Goal: Task Accomplishment & Management: Manage account settings

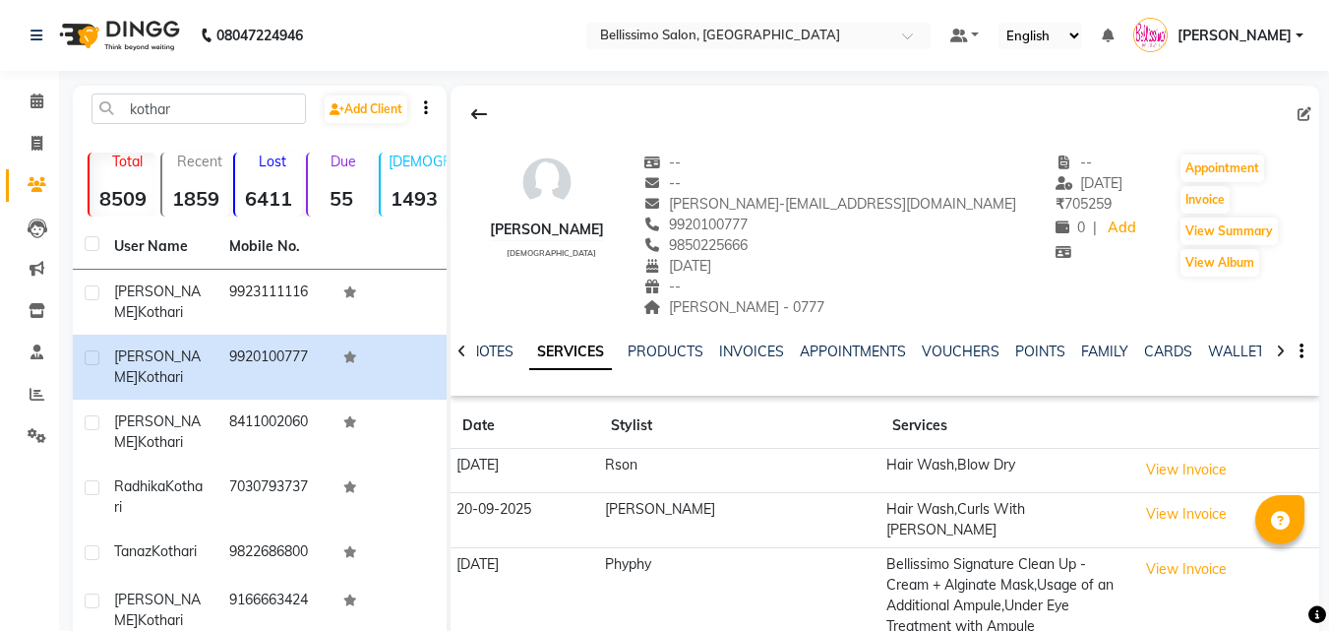
select select "100"
click at [1192, 198] on button "Invoice" at bounding box center [1204, 200] width 49 height 28
select select "service"
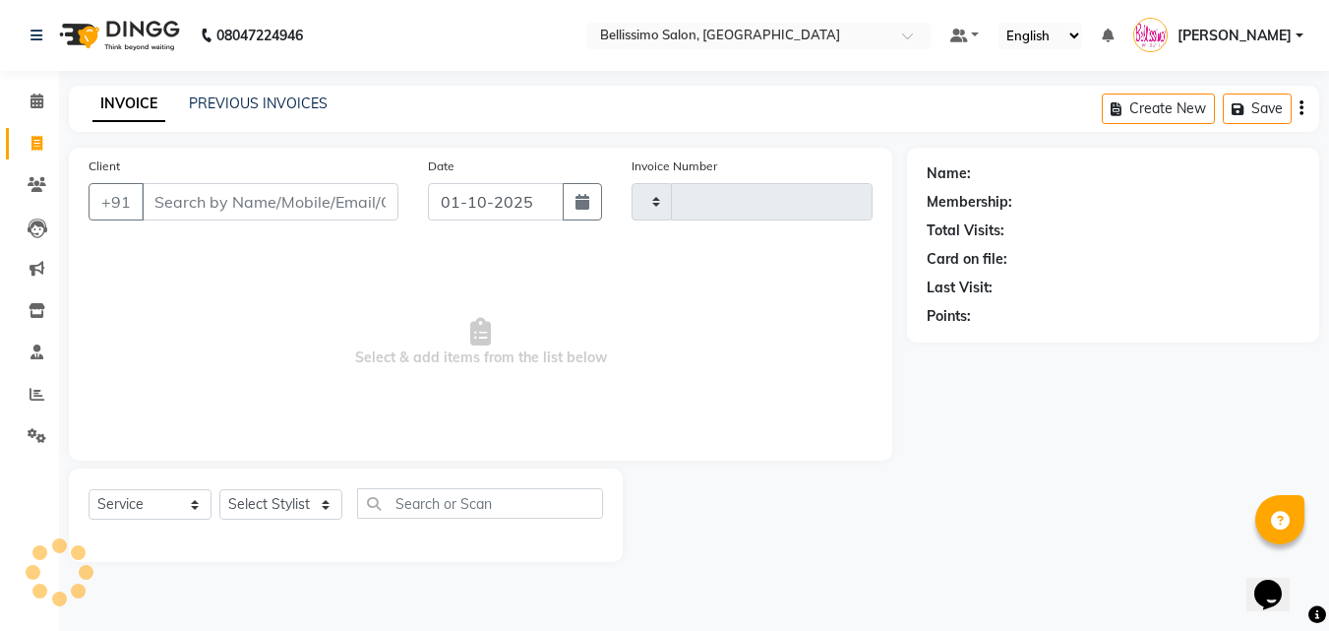
type input "9035"
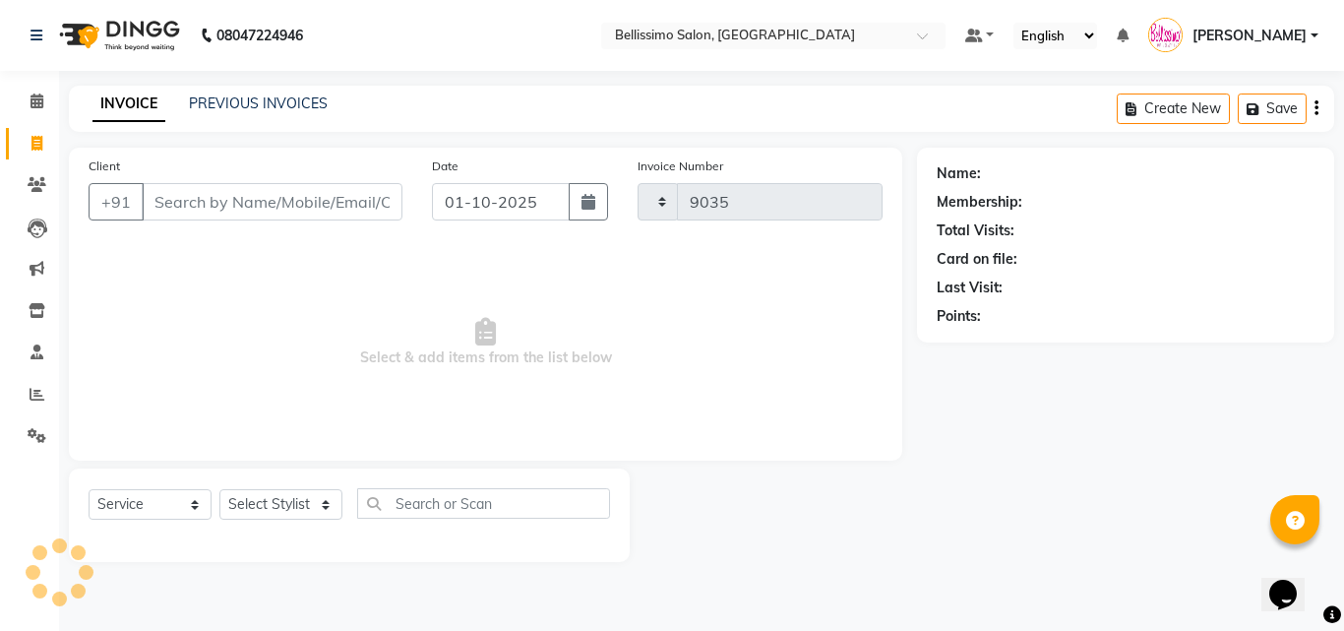
select select "155"
type input "9920100777"
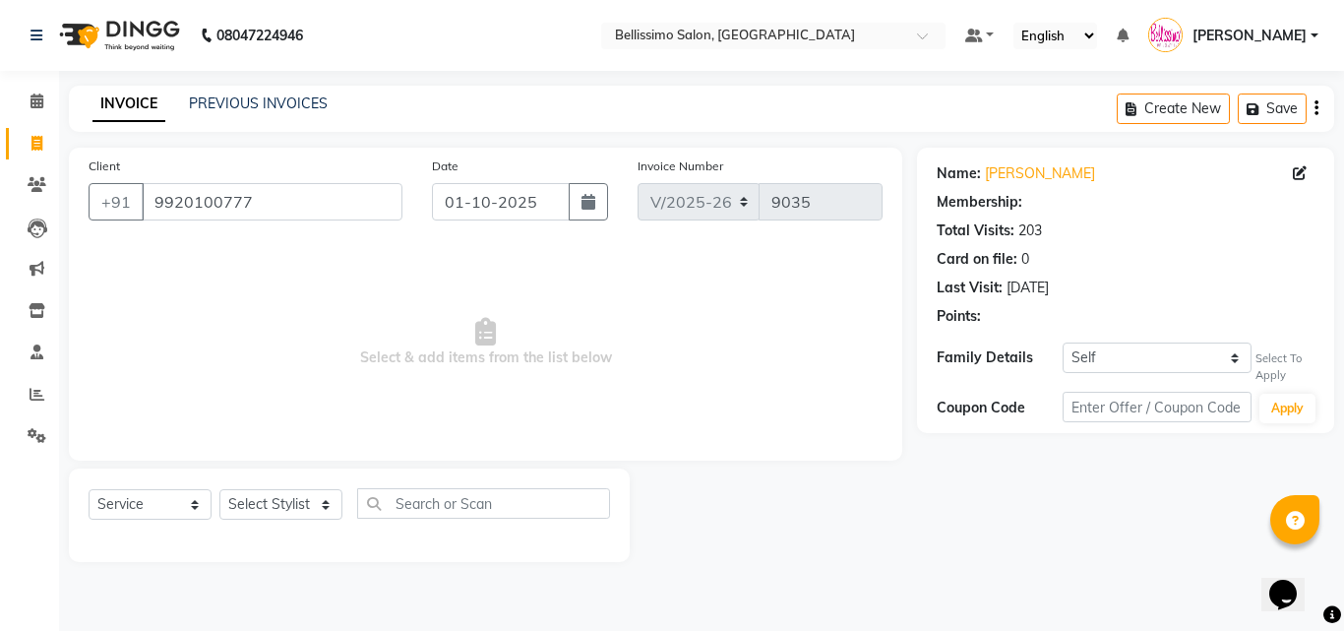
select select "1: Object"
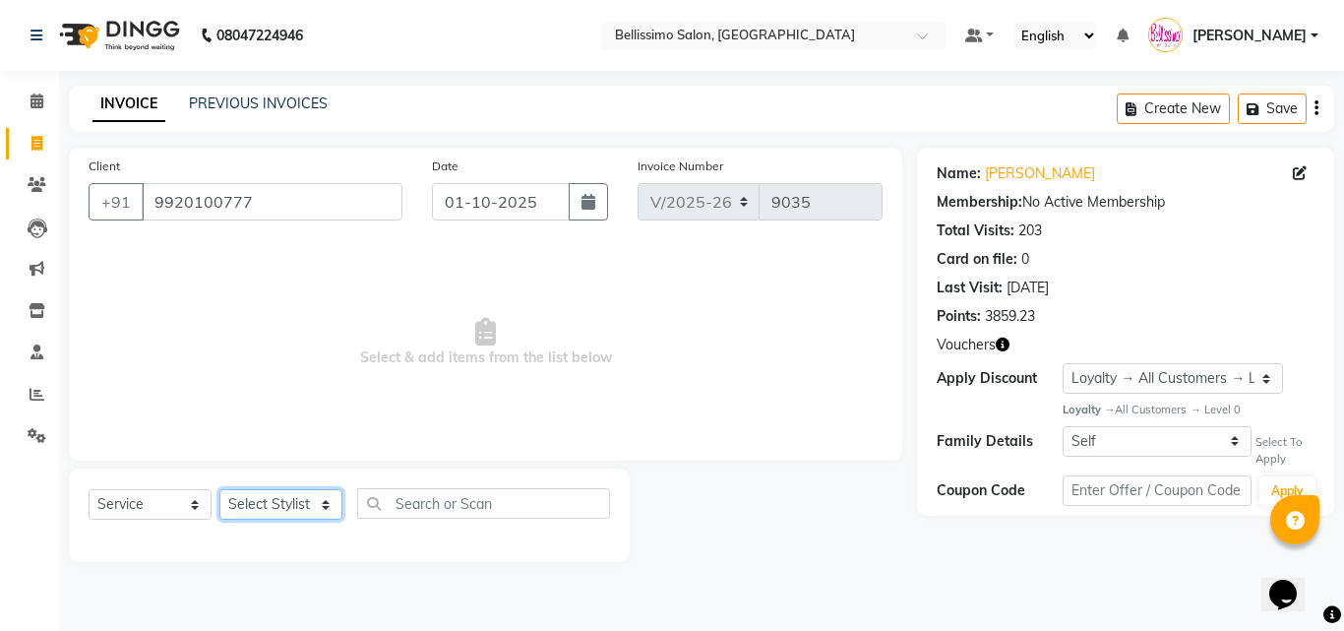
click at [243, 503] on select "Select Stylist [PERSON_NAME] [PERSON_NAME] [PERSON_NAME] [PERSON_NAME] Aso Atha…" at bounding box center [280, 504] width 123 height 30
click at [254, 505] on select "Select Stylist [PERSON_NAME] [PERSON_NAME] [PERSON_NAME] [PERSON_NAME] Aso Atha…" at bounding box center [280, 504] width 123 height 30
select select "4527"
click at [219, 489] on select "Select Stylist [PERSON_NAME] [PERSON_NAME] [PERSON_NAME] [PERSON_NAME] Aso Atha…" at bounding box center [280, 504] width 123 height 30
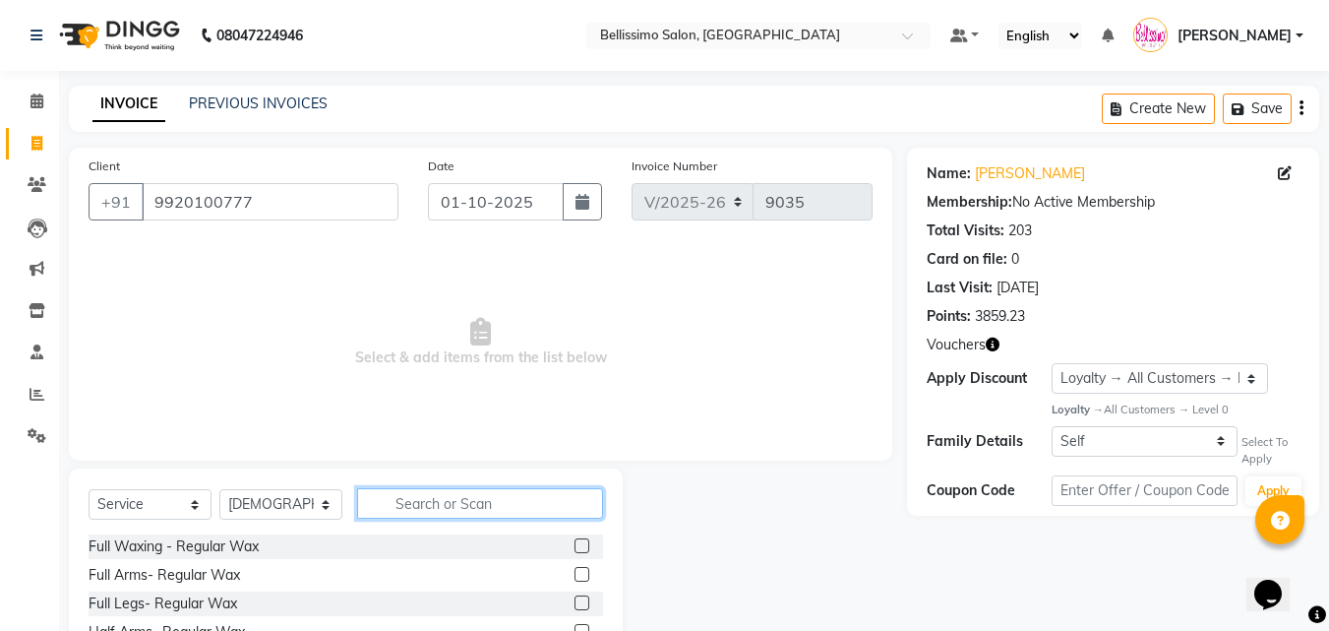
click at [479, 494] on input "text" at bounding box center [480, 503] width 246 height 30
type input "rica"
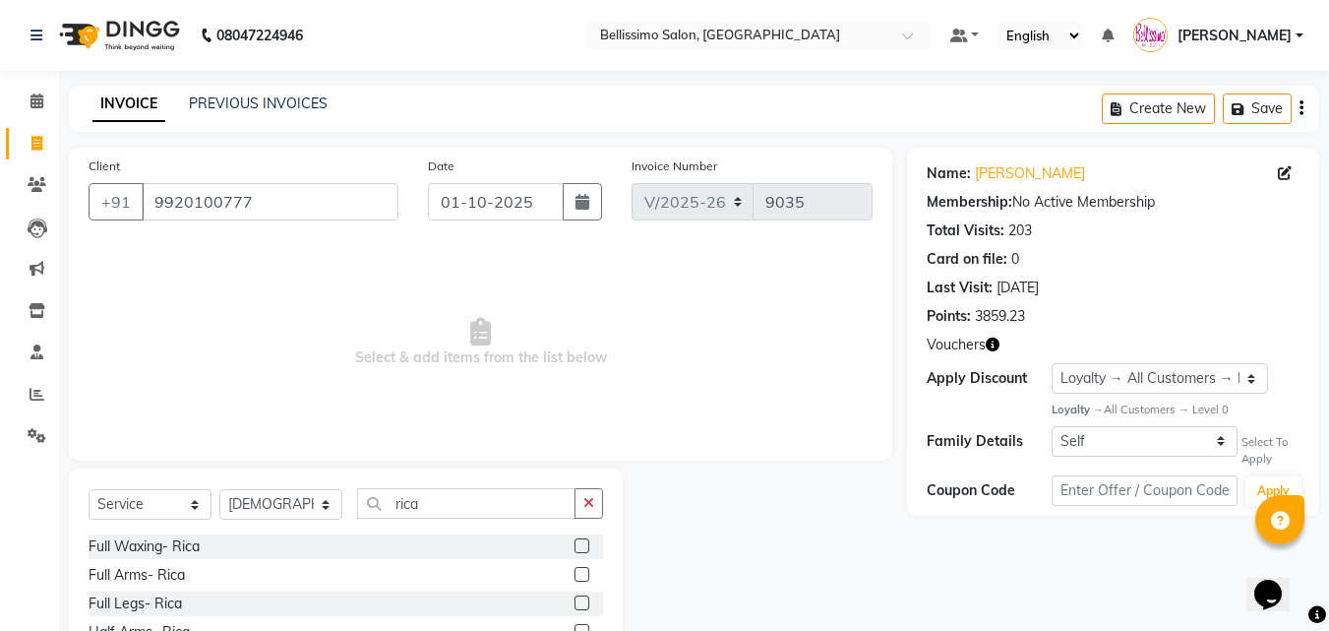
click at [574, 543] on label at bounding box center [581, 545] width 15 height 15
click at [574, 543] on input "checkbox" at bounding box center [580, 546] width 13 height 13
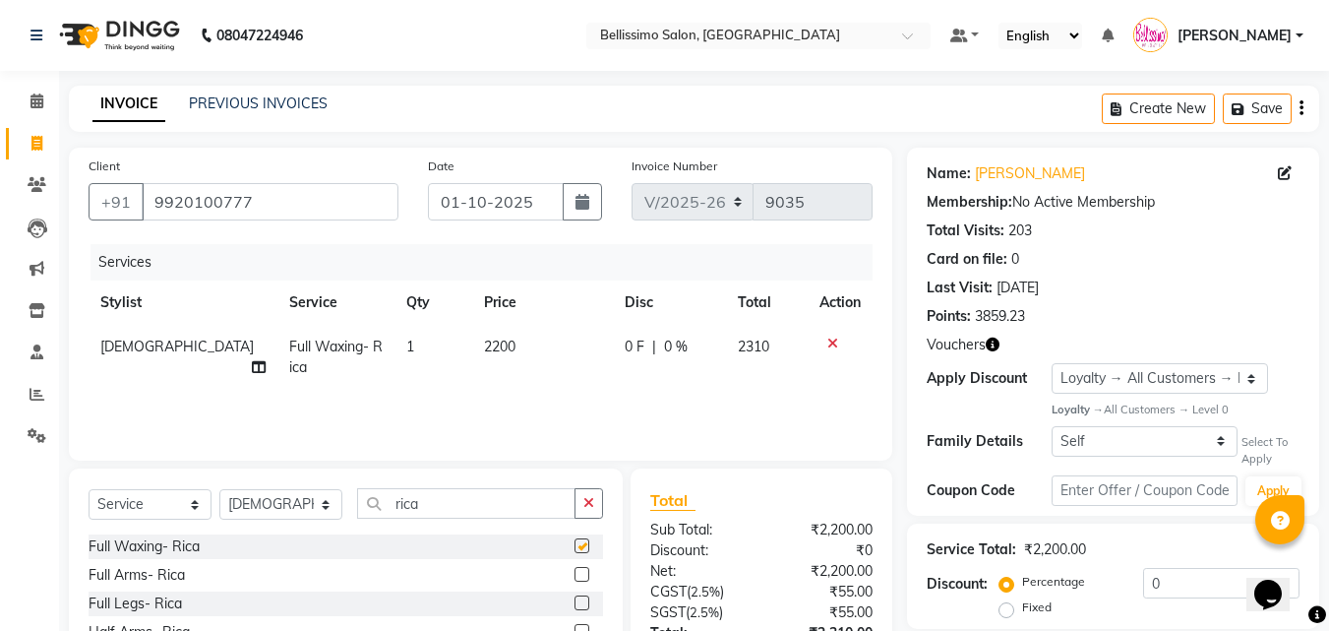
checkbox input "false"
click at [215, 349] on td "[DEMOGRAPHIC_DATA]" at bounding box center [183, 357] width 189 height 65
select select "4527"
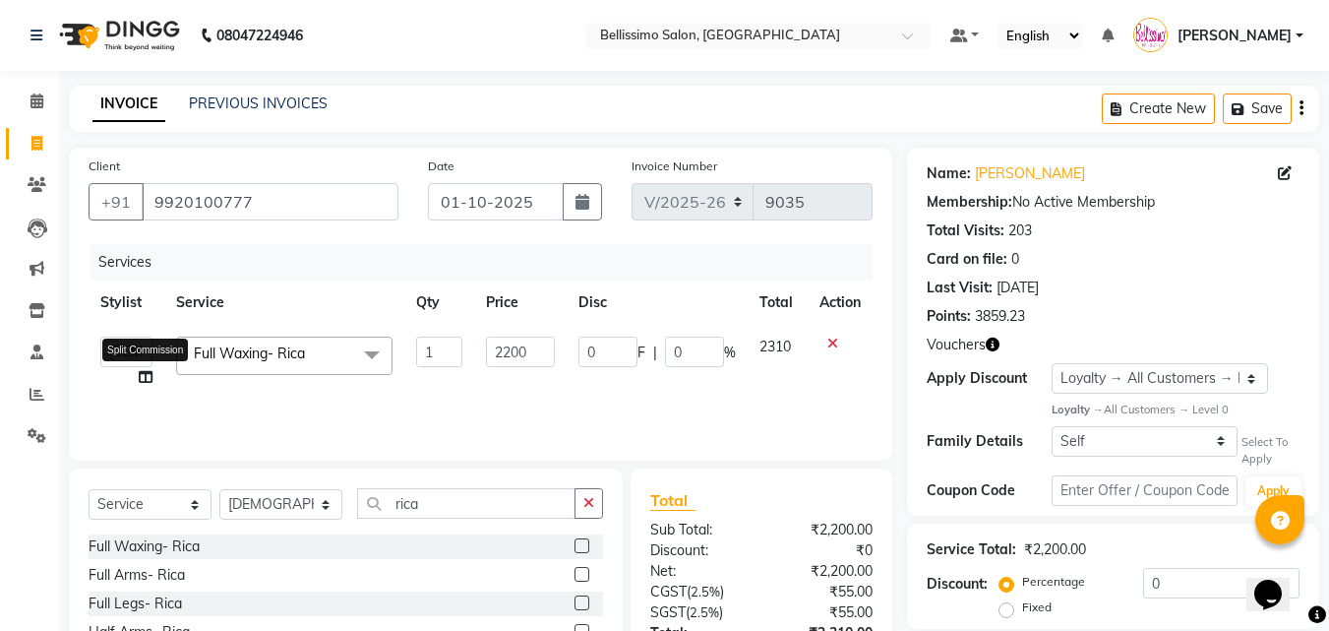
click at [141, 376] on icon at bounding box center [146, 377] width 14 height 14
select select "4527"
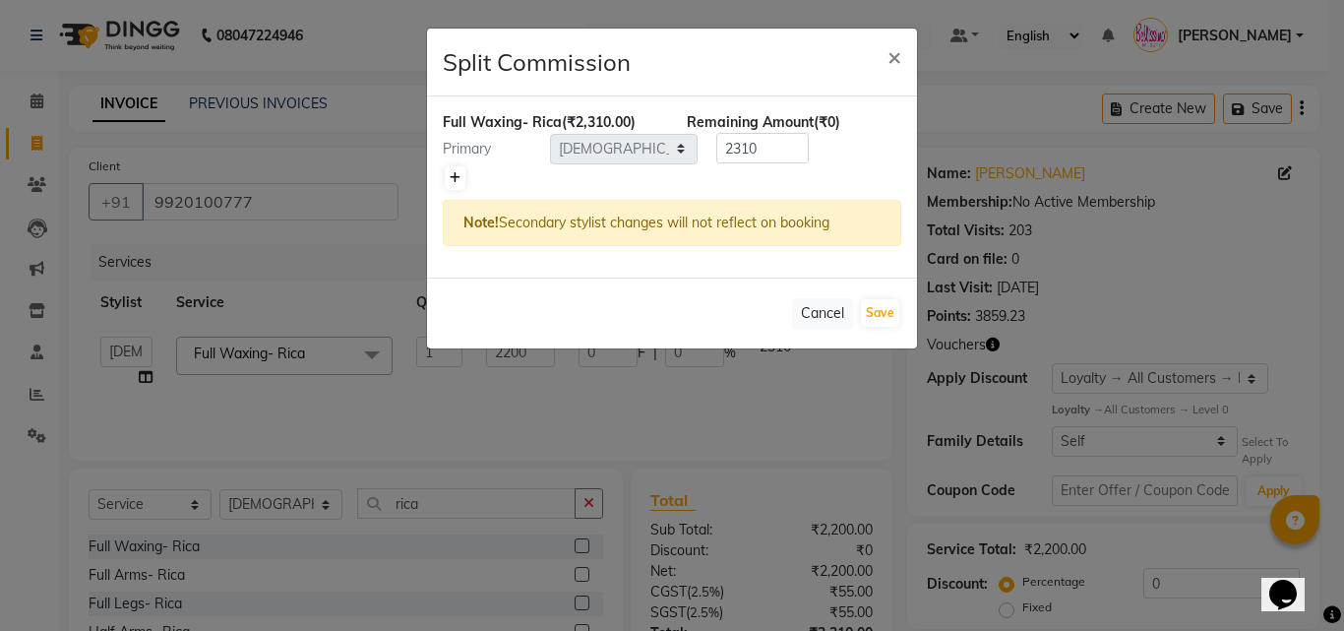
click at [460, 182] on link at bounding box center [455, 178] width 21 height 24
type input "1155"
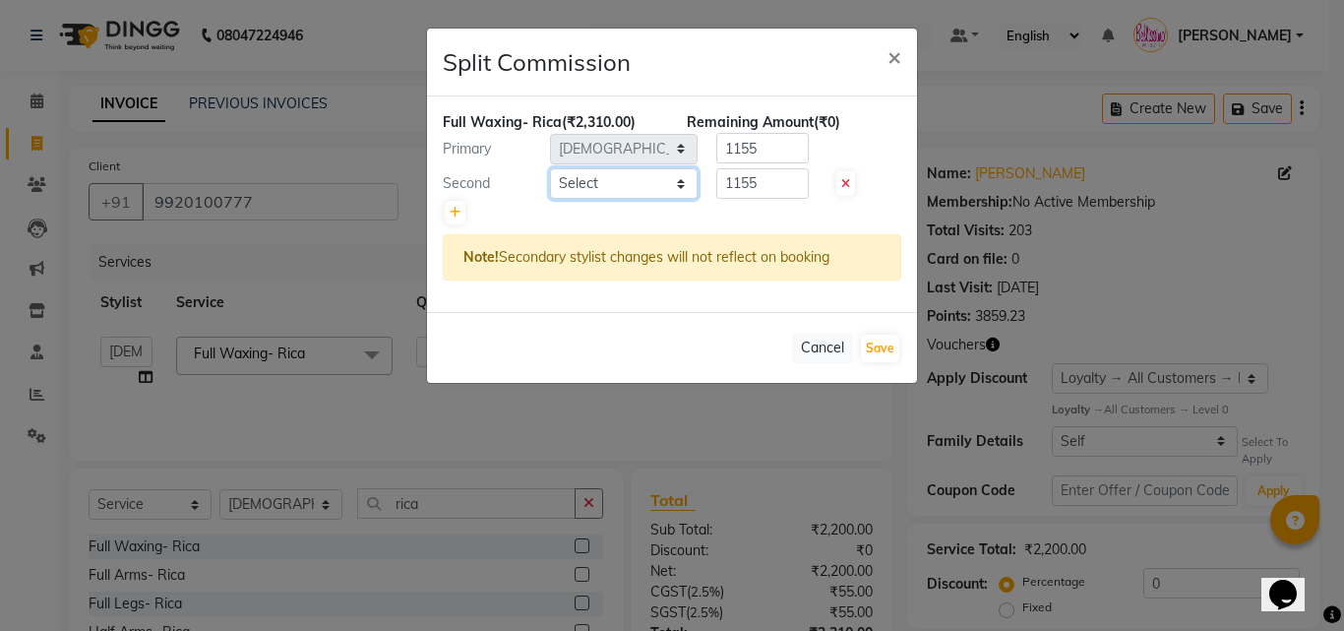
click at [616, 188] on select "Select Achan Ajit Singh Alifia Allan Anna Apam Apurva Aren Ashu Aso Athan Athot…" at bounding box center [624, 183] width 148 height 30
select select "40512"
click at [550, 168] on select "Select Achan Ajit Singh Alifia Allan Anna Apam Apurva Aren Ashu Aso Athan Athot…" at bounding box center [624, 183] width 148 height 30
click at [884, 348] on button "Save" at bounding box center [880, 348] width 38 height 28
select select "Select"
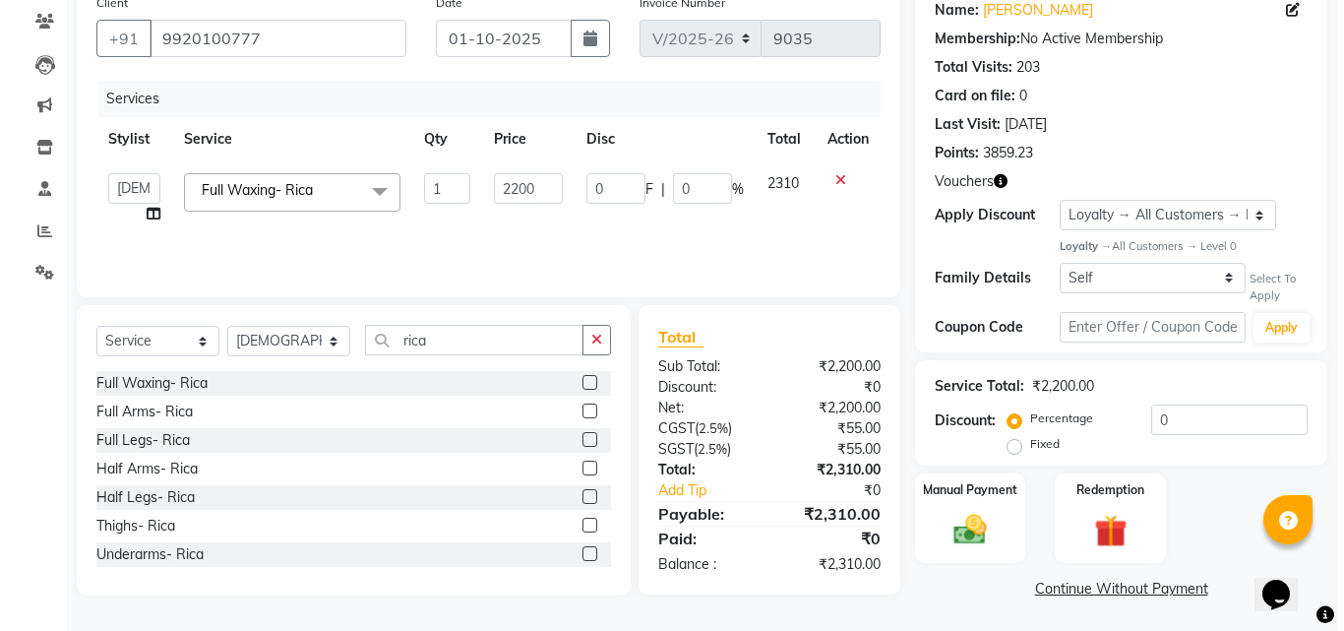
scroll to position [165, 0]
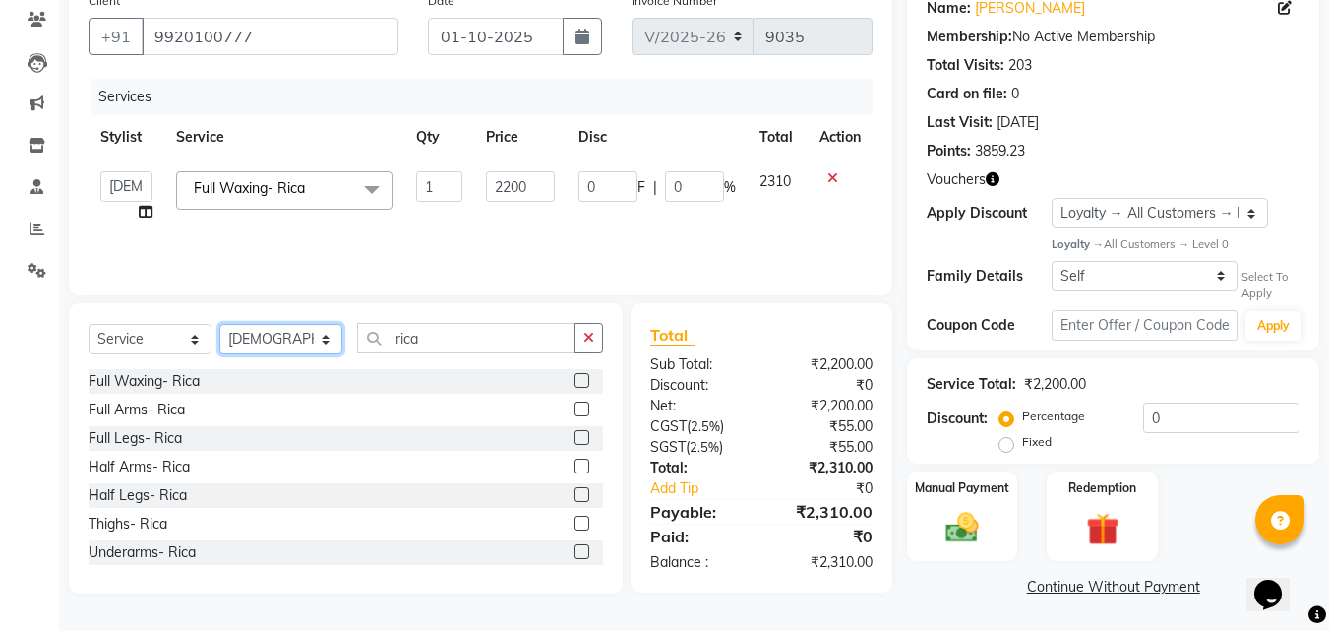
click at [268, 345] on select "Select Stylist [PERSON_NAME] [PERSON_NAME] [PERSON_NAME] [PERSON_NAME] Aso Atha…" at bounding box center [280, 339] width 123 height 30
click at [278, 344] on select "Select Stylist [PERSON_NAME] [PERSON_NAME] [PERSON_NAME] [PERSON_NAME] Aso Atha…" at bounding box center [280, 339] width 123 height 30
click at [285, 343] on select "Select Stylist [PERSON_NAME] [PERSON_NAME] [PERSON_NAME] [PERSON_NAME] Aso Atha…" at bounding box center [280, 339] width 123 height 30
select select "4534"
click at [219, 324] on select "Select Stylist [PERSON_NAME] [PERSON_NAME] [PERSON_NAME] [PERSON_NAME] Aso Atha…" at bounding box center [280, 339] width 123 height 30
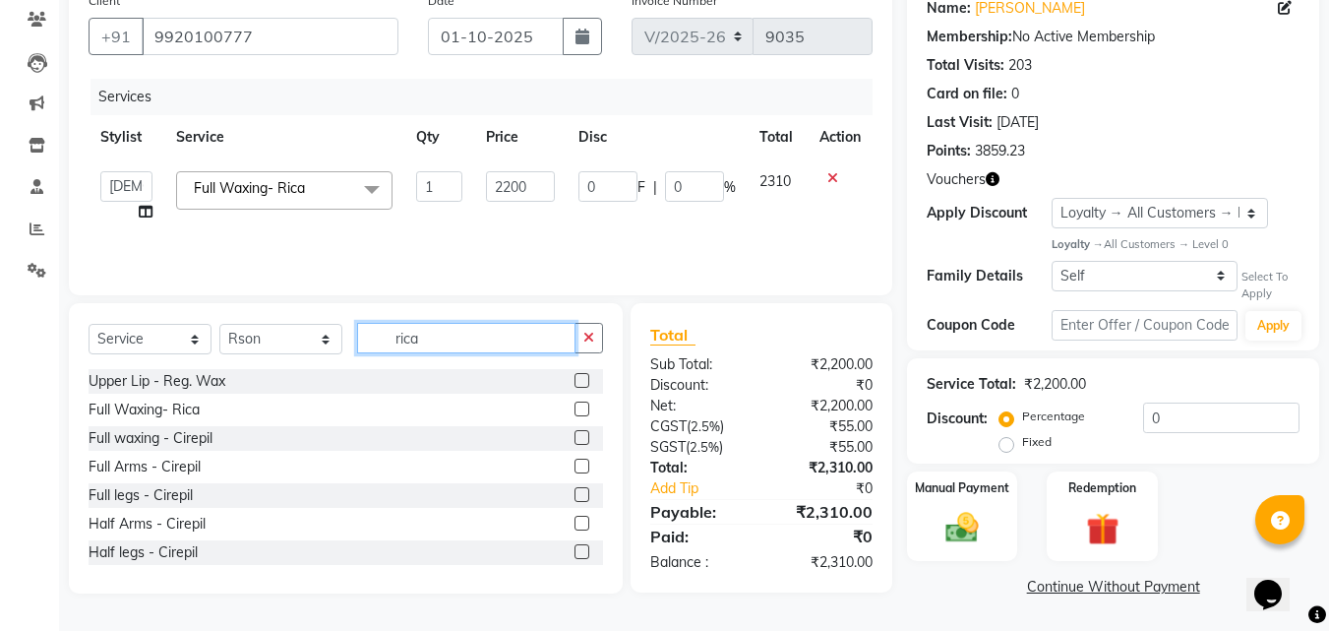
drag, startPoint x: 459, startPoint y: 339, endPoint x: 111, endPoint y: 357, distance: 348.7
click at [293, 336] on div "Select Service Product Membership Package Voucher Prepaid Gift Card Select Styl…" at bounding box center [346, 346] width 514 height 46
type input "Hair Was"
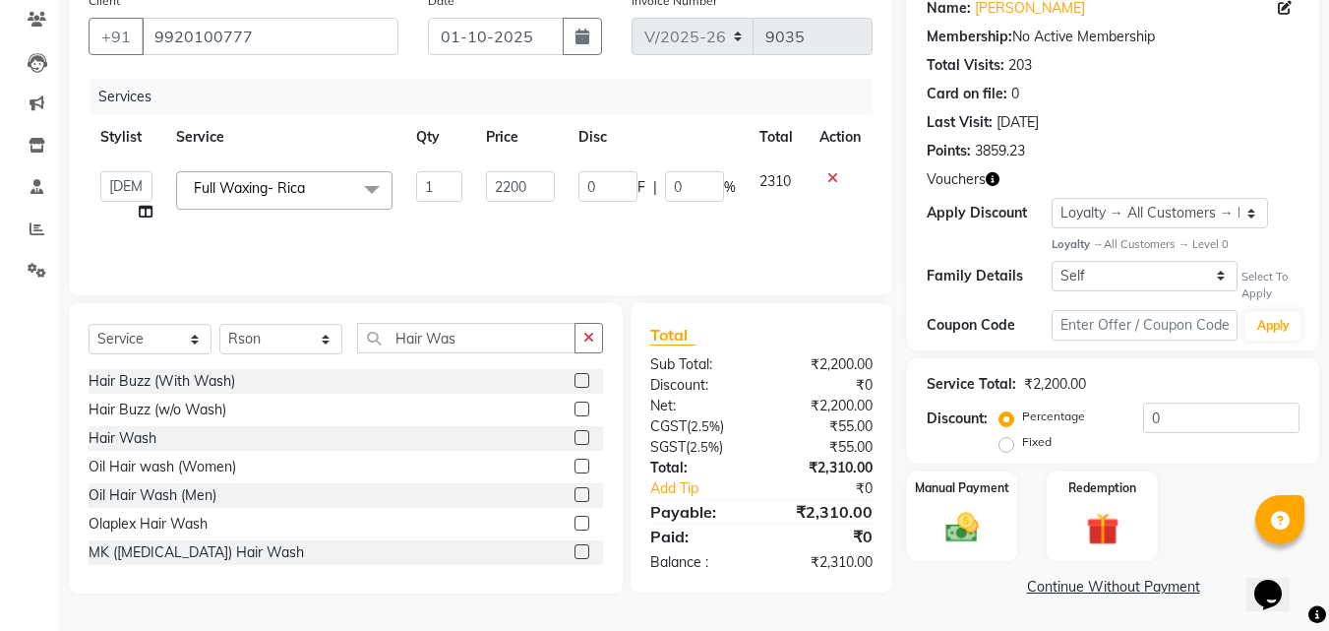
click at [574, 438] on label at bounding box center [581, 437] width 15 height 15
click at [574, 438] on input "checkbox" at bounding box center [580, 438] width 13 height 13
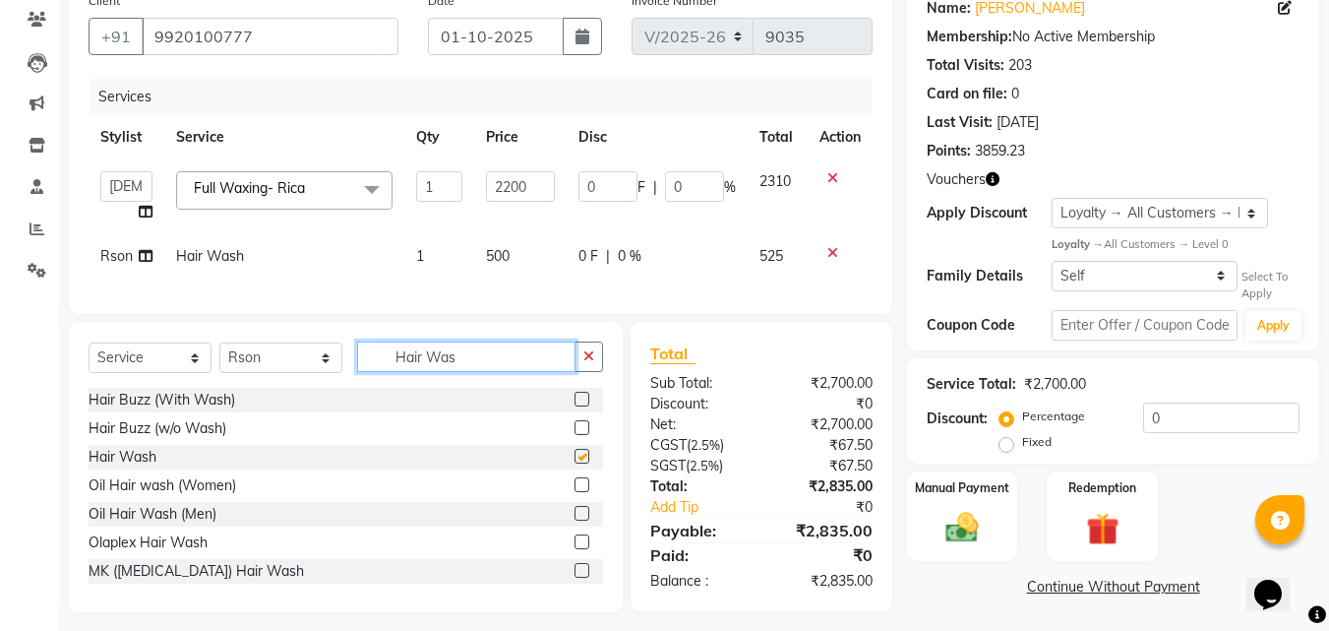
checkbox input "false"
click at [225, 380] on div "Select Service Product Membership Package Voucher Prepaid Gift Card Select Styl…" at bounding box center [346, 364] width 514 height 46
type input "Blow Dr"
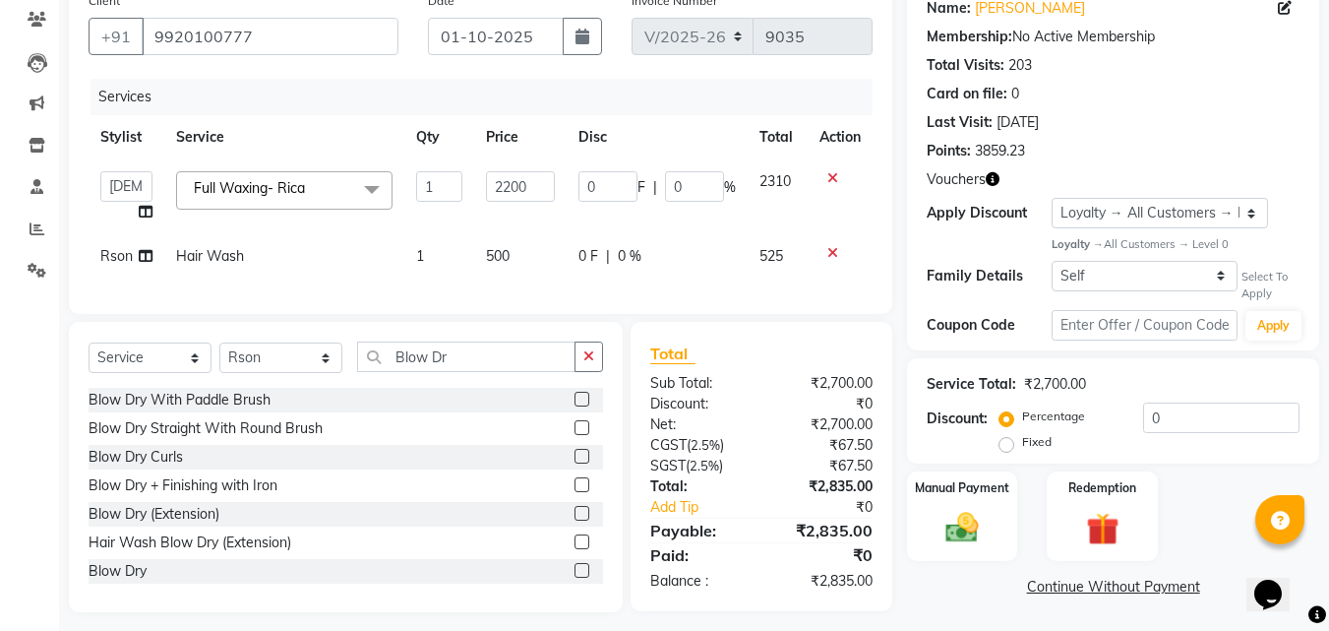
click at [574, 577] on label at bounding box center [581, 570] width 15 height 15
click at [574, 577] on input "checkbox" at bounding box center [580, 571] width 13 height 13
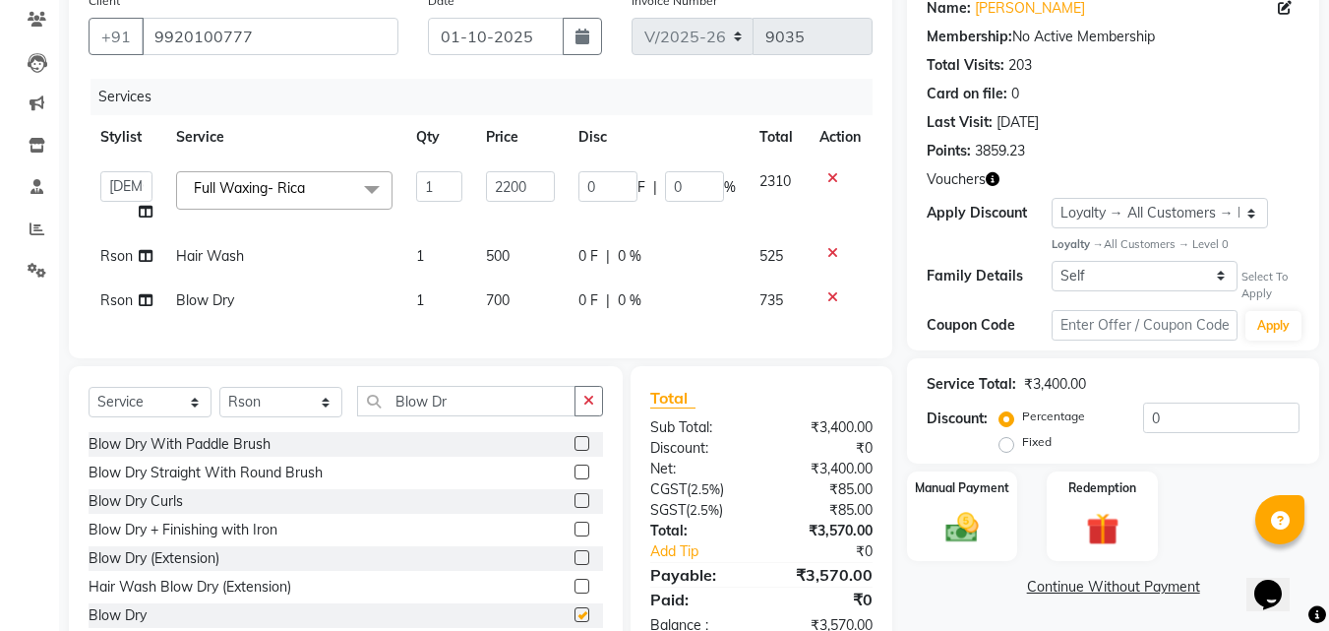
checkbox input "false"
click at [480, 300] on td "700" at bounding box center [519, 300] width 91 height 44
select select "4534"
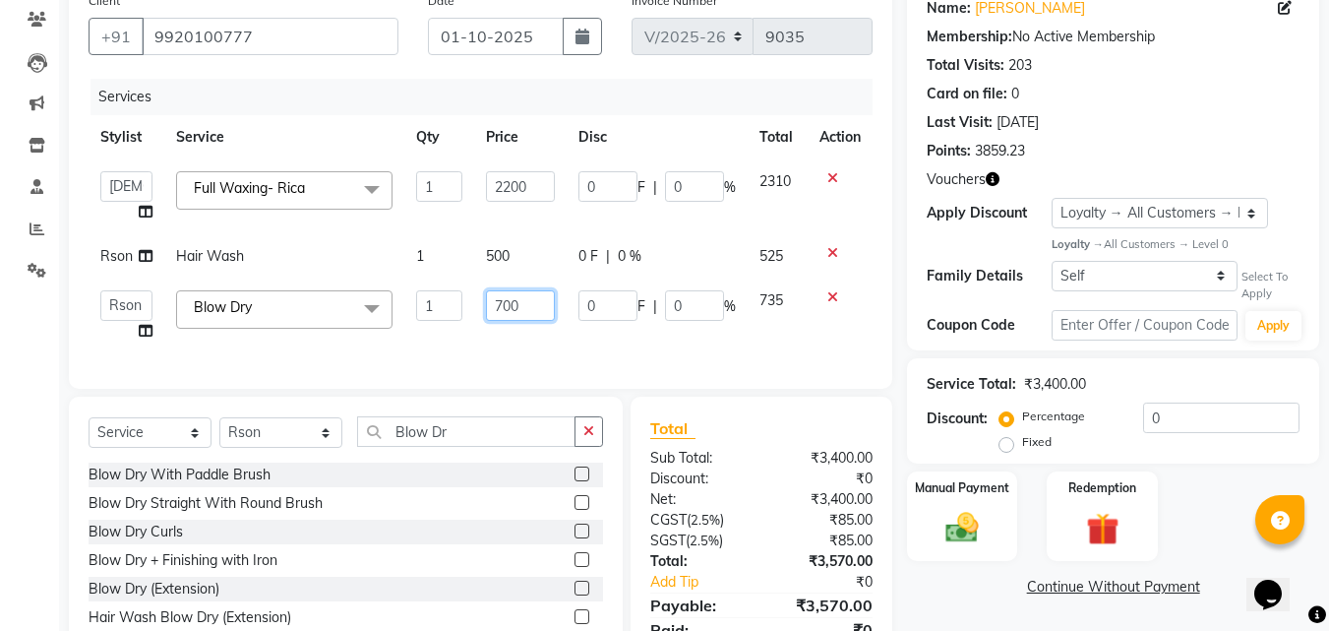
drag, startPoint x: 501, startPoint y: 305, endPoint x: 507, endPoint y: 352, distance: 47.6
click at [500, 305] on input "700" at bounding box center [520, 305] width 68 height 30
type input "800"
click at [991, 597] on link "Continue Without Payment" at bounding box center [1113, 586] width 404 height 21
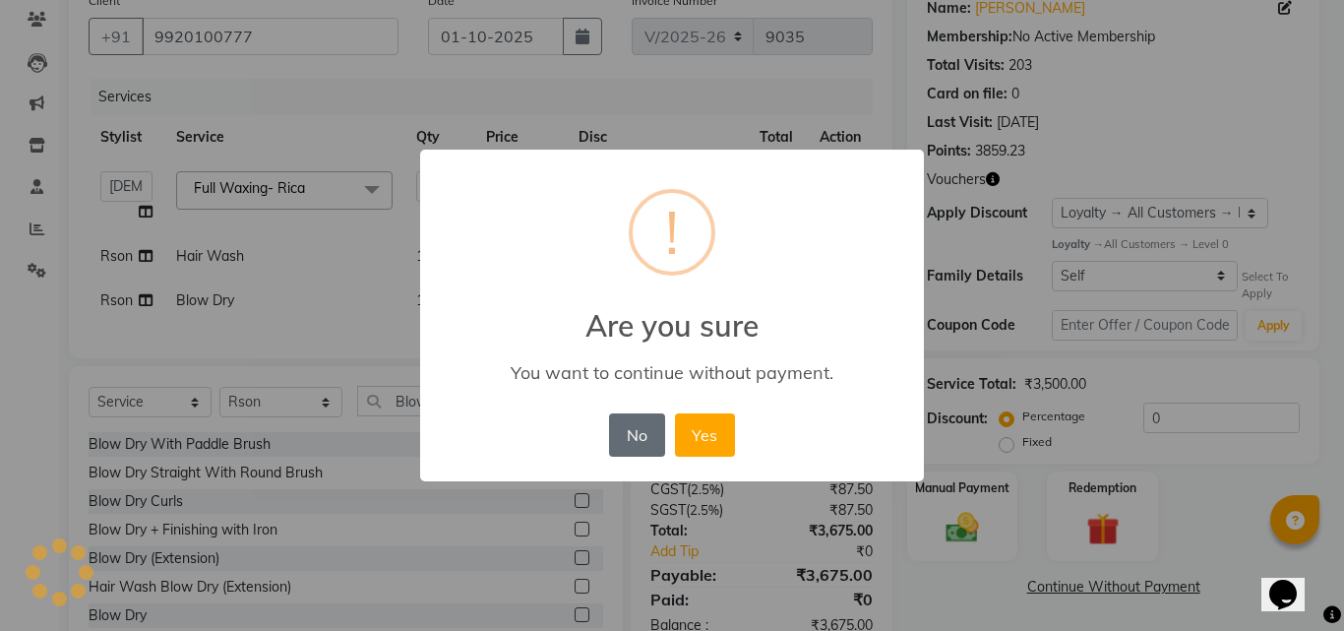
click at [643, 441] on button "No" at bounding box center [636, 434] width 55 height 43
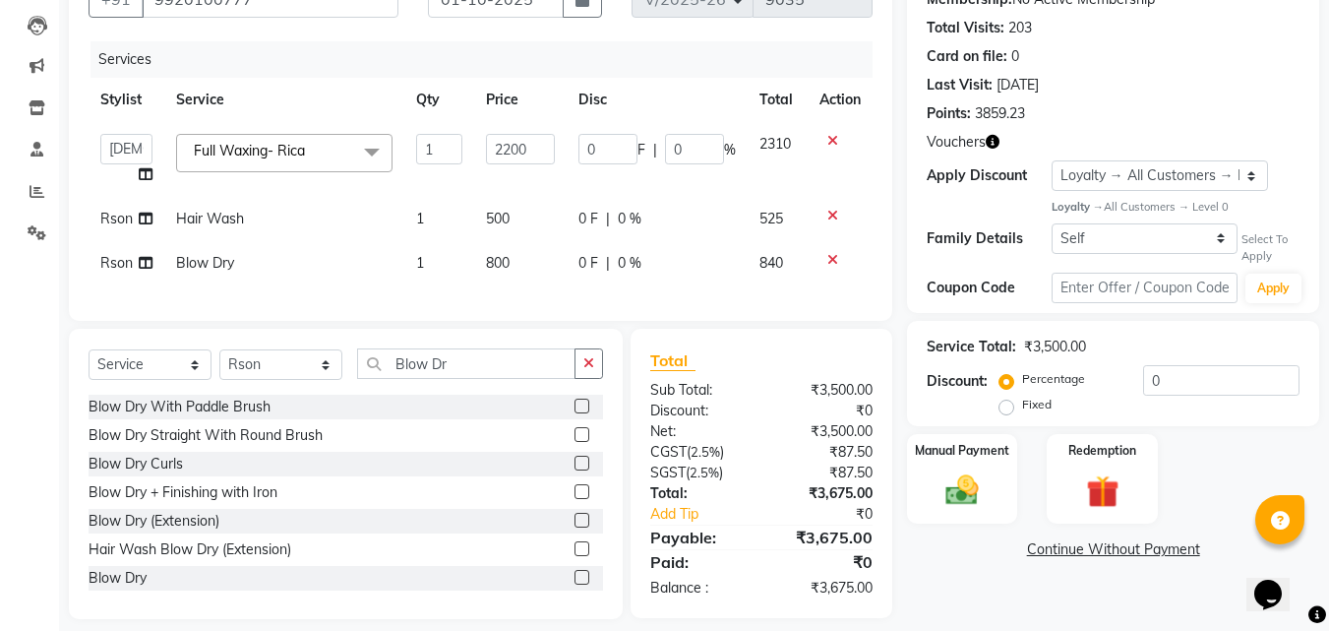
scroll to position [235, 0]
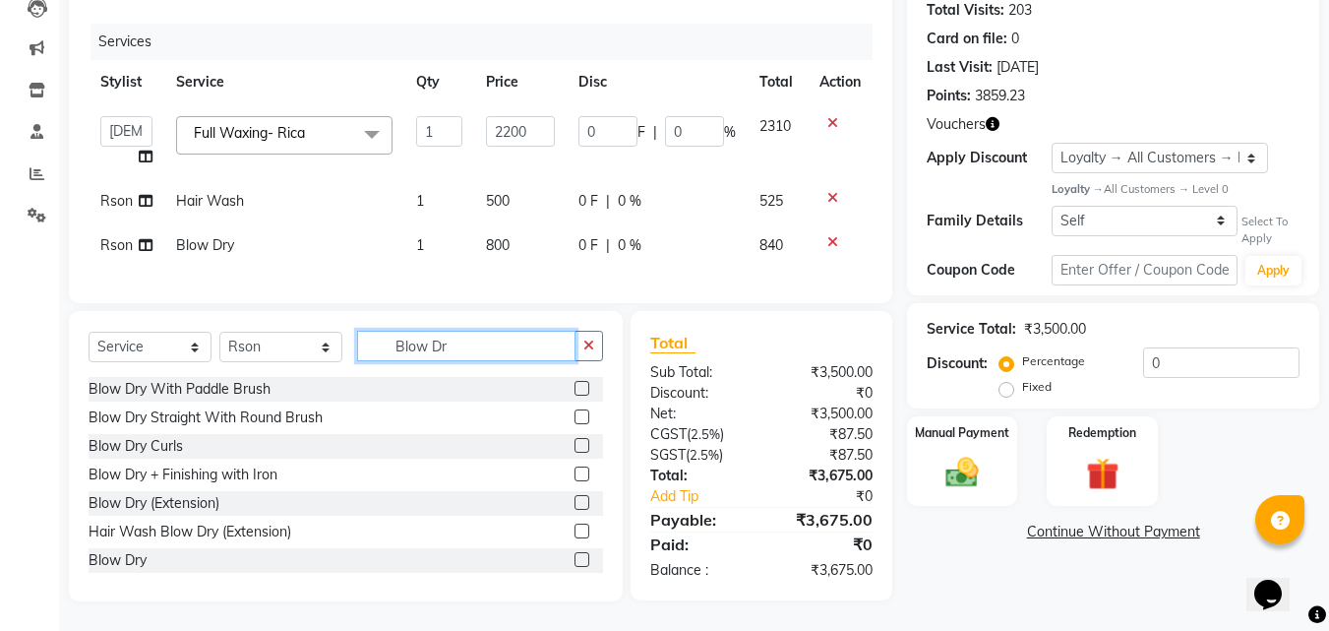
drag, startPoint x: 384, startPoint y: 347, endPoint x: 170, endPoint y: 373, distance: 215.0
click at [251, 338] on div "Select Service Product Membership Package Voucher Prepaid Gift Card Select Styl…" at bounding box center [346, 354] width 514 height 46
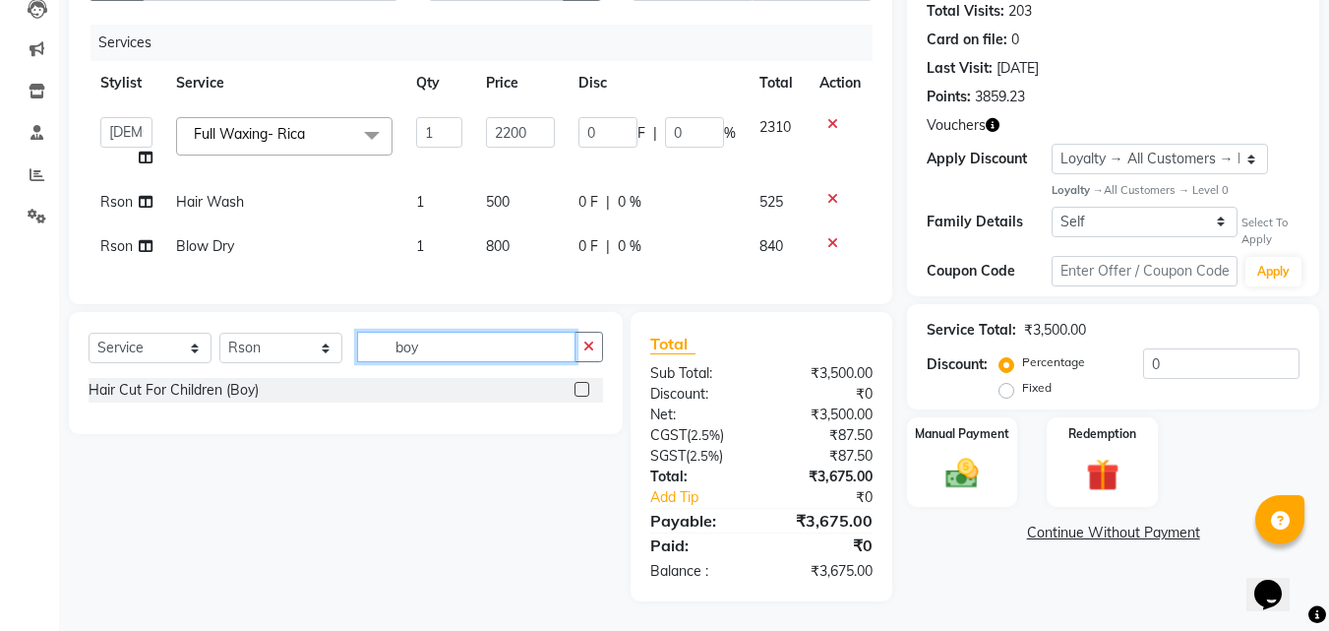
type input "boy"
click at [581, 392] on label at bounding box center [581, 389] width 15 height 15
click at [581, 392] on input "checkbox" at bounding box center [580, 390] width 13 height 13
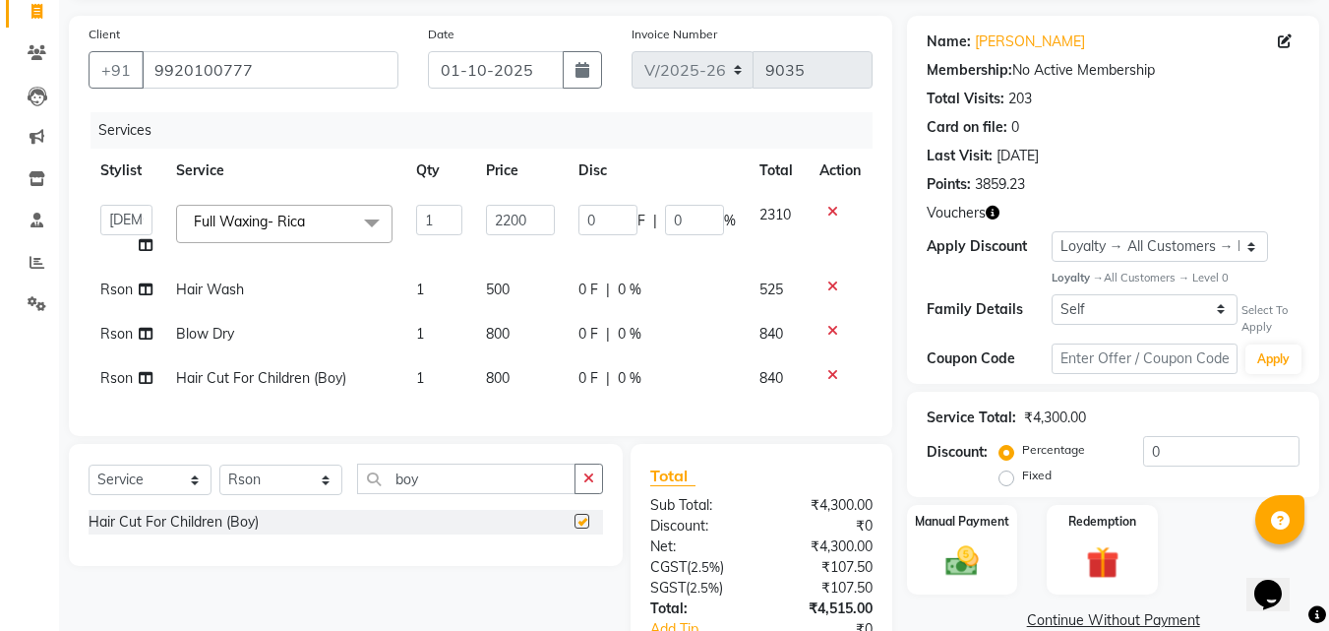
scroll to position [37, 0]
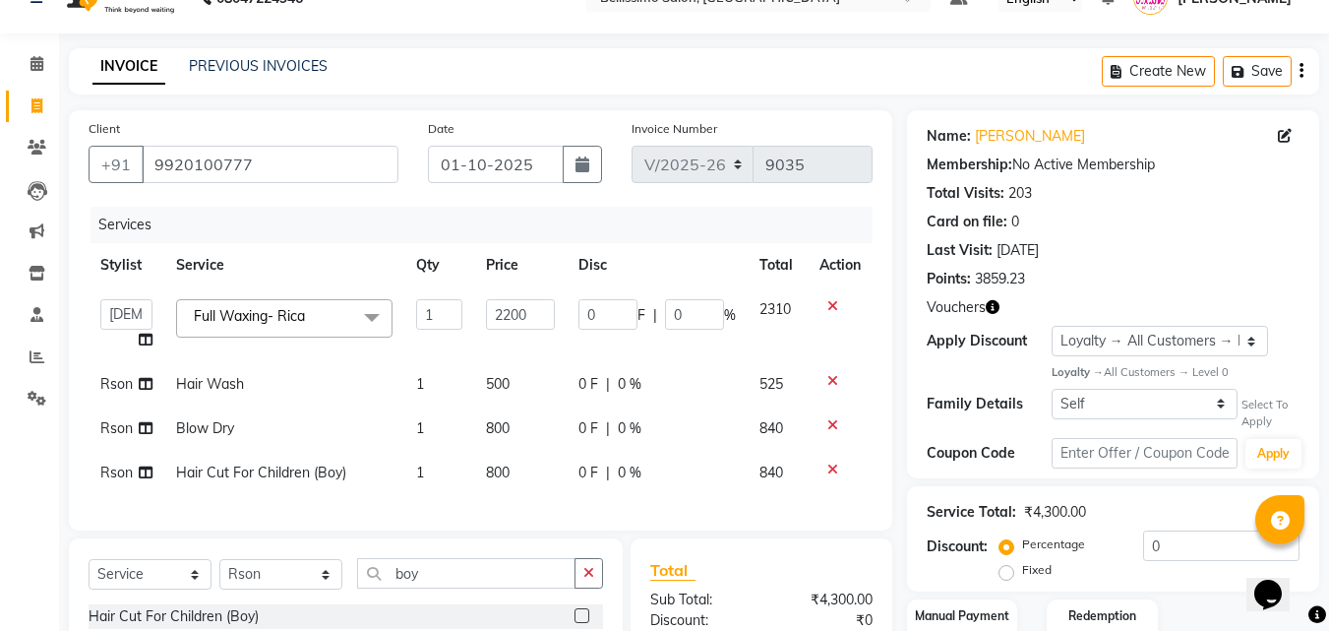
checkbox input "false"
drag, startPoint x: 250, startPoint y: 162, endPoint x: 0, endPoint y: 133, distance: 251.6
click at [0, 133] on app-home "08047224946 Select Location × Bellissimo Salon, Koregaon Park Default Panel My …" at bounding box center [664, 410] width 1329 height 894
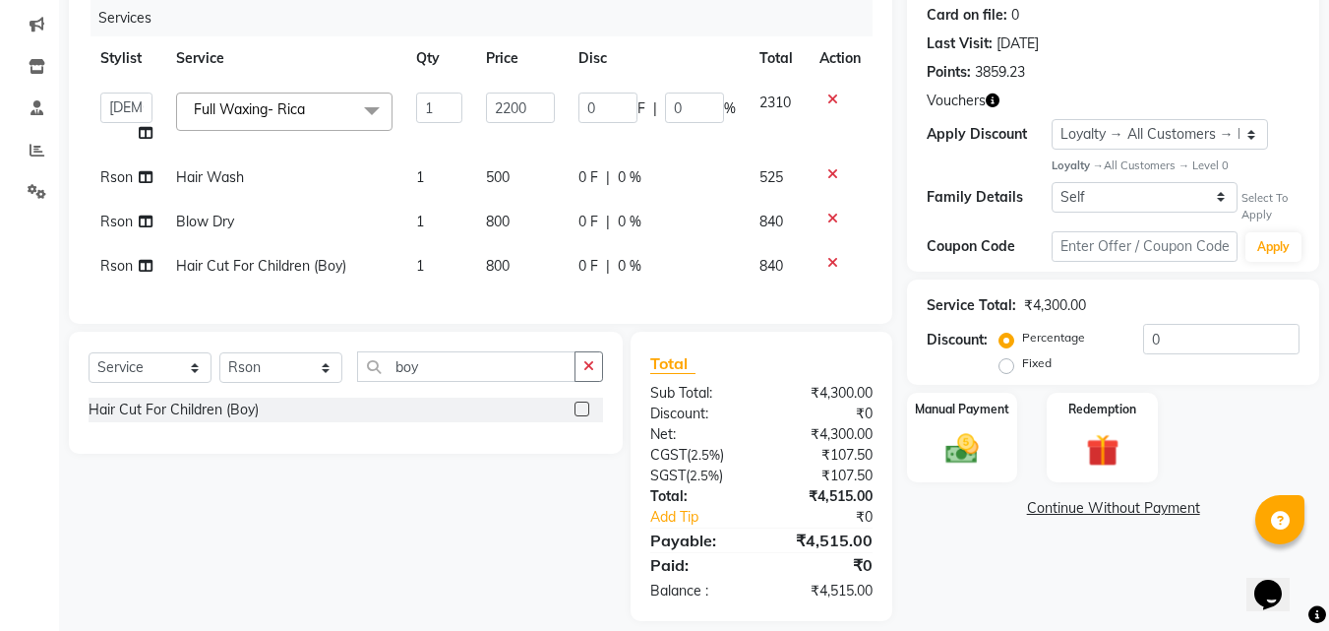
scroll to position [278, 0]
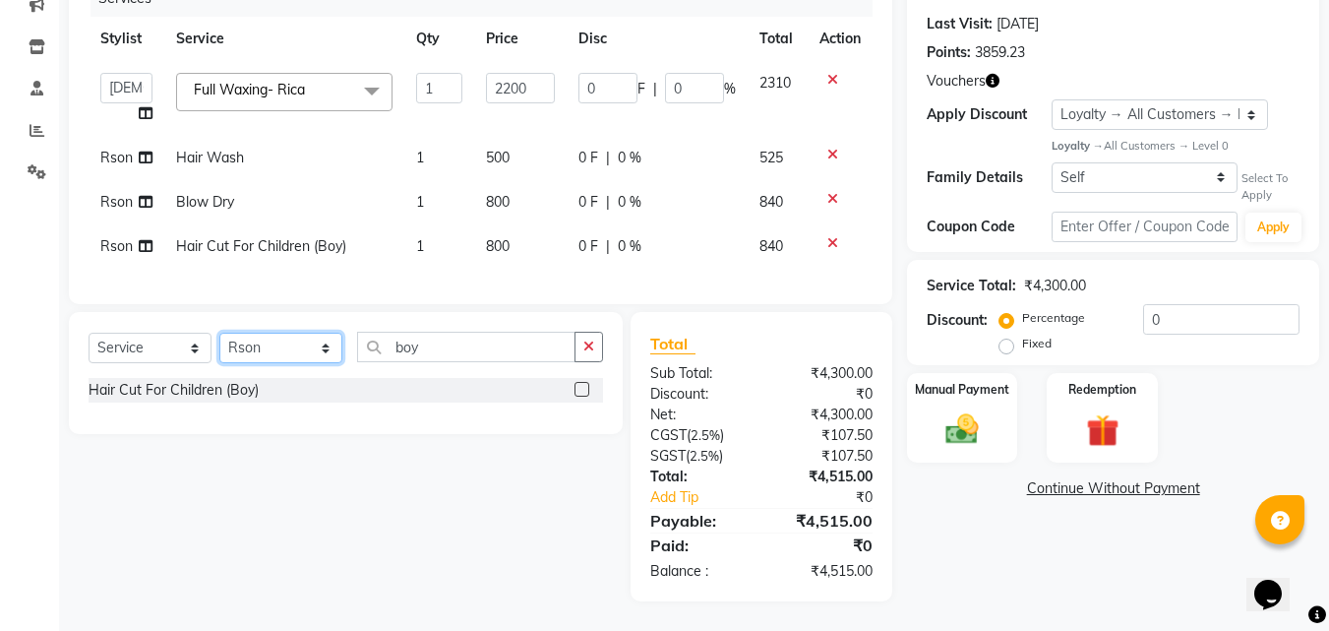
click at [293, 347] on select "Select Stylist [PERSON_NAME] [PERSON_NAME] [PERSON_NAME] [PERSON_NAME] Aso Atha…" at bounding box center [280, 347] width 123 height 30
select select "40117"
click at [219, 332] on select "Select Stylist [PERSON_NAME] [PERSON_NAME] [PERSON_NAME] [PERSON_NAME] Aso Atha…" at bounding box center [280, 347] width 123 height 30
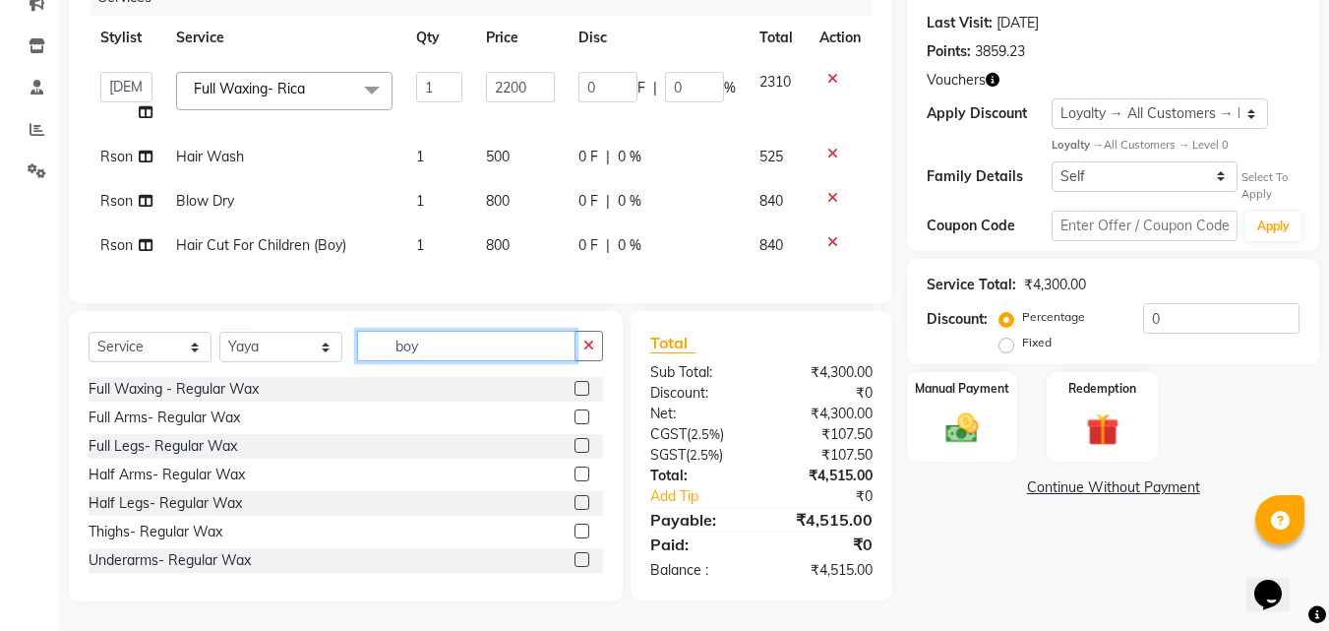
drag, startPoint x: 432, startPoint y: 346, endPoint x: 0, endPoint y: 428, distance: 439.5
click at [171, 334] on div "Select Service Product Membership Package Voucher Prepaid Gift Card Select Styl…" at bounding box center [346, 354] width 514 height 46
drag, startPoint x: 461, startPoint y: 353, endPoint x: 211, endPoint y: 355, distance: 250.8
click at [284, 347] on div "Select Service Product Membership Package Voucher Prepaid Gift Card Select Styl…" at bounding box center [346, 354] width 514 height 46
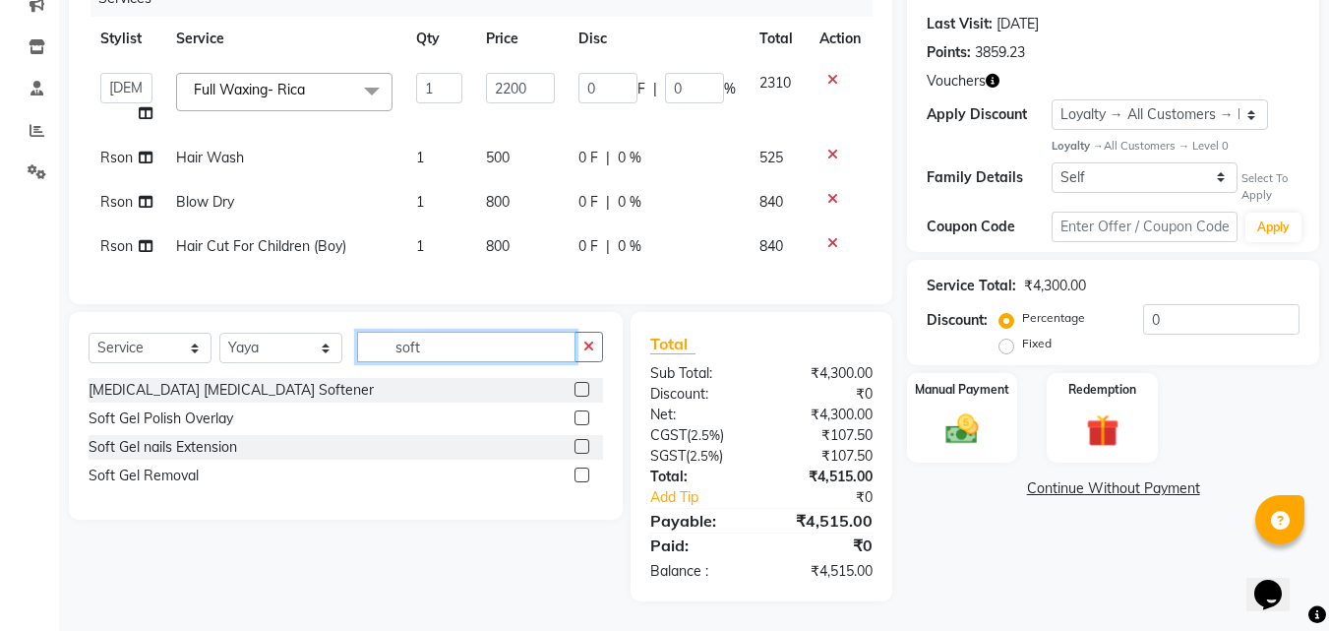
scroll to position [278, 0]
type input "soft"
click at [585, 478] on label at bounding box center [581, 474] width 15 height 15
click at [585, 478] on input "checkbox" at bounding box center [580, 475] width 13 height 13
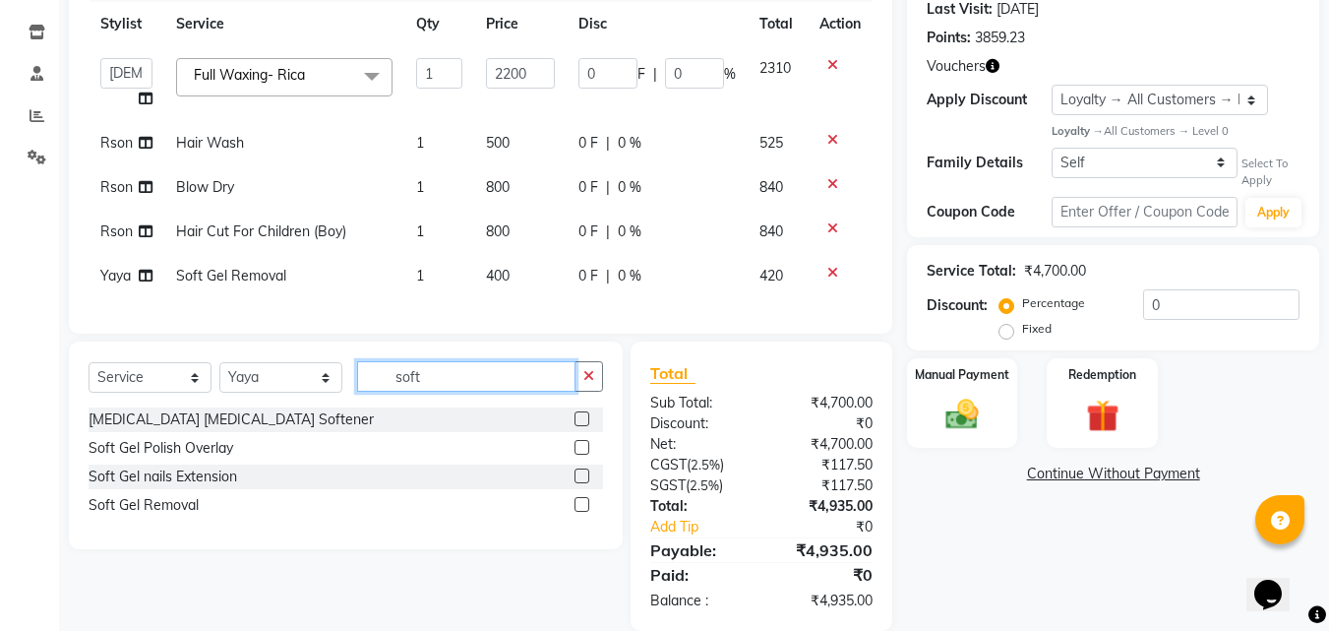
checkbox input "false"
click at [267, 379] on div "Select Service Product Membership Package Voucher Prepaid Gift Card Select Styl…" at bounding box center [346, 384] width 514 height 46
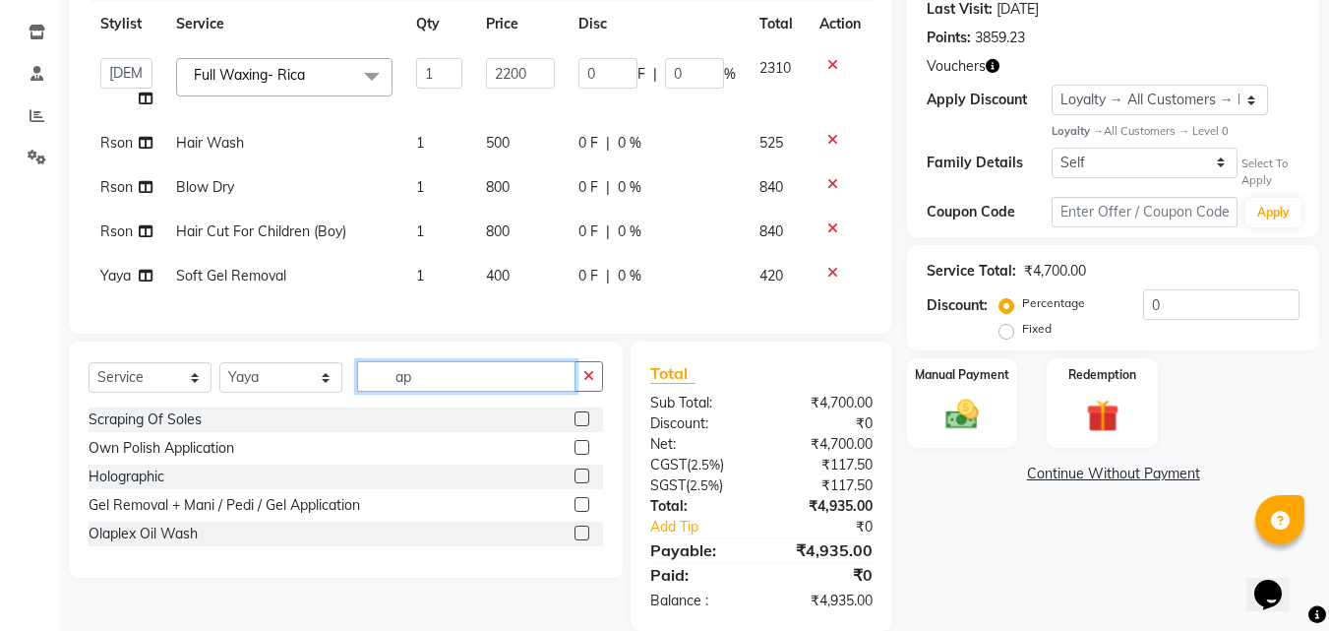
type input "a"
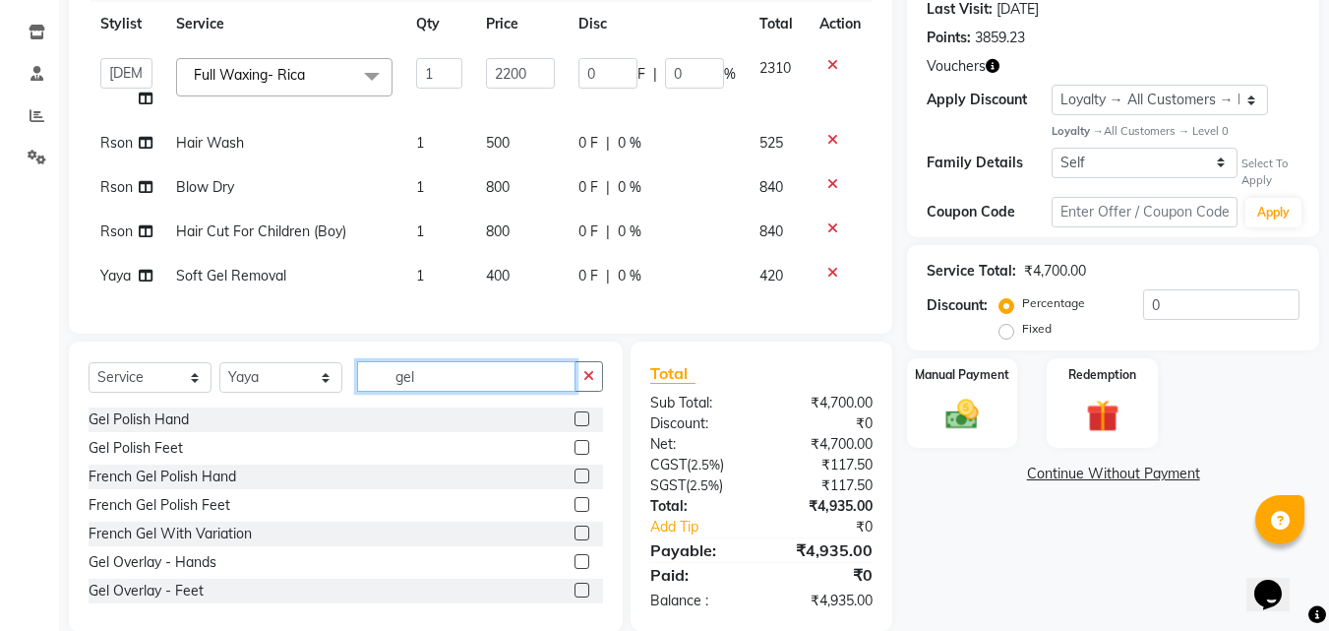
type input "gel"
click at [574, 426] on label at bounding box center [581, 418] width 15 height 15
click at [574, 426] on input "checkbox" at bounding box center [580, 419] width 13 height 13
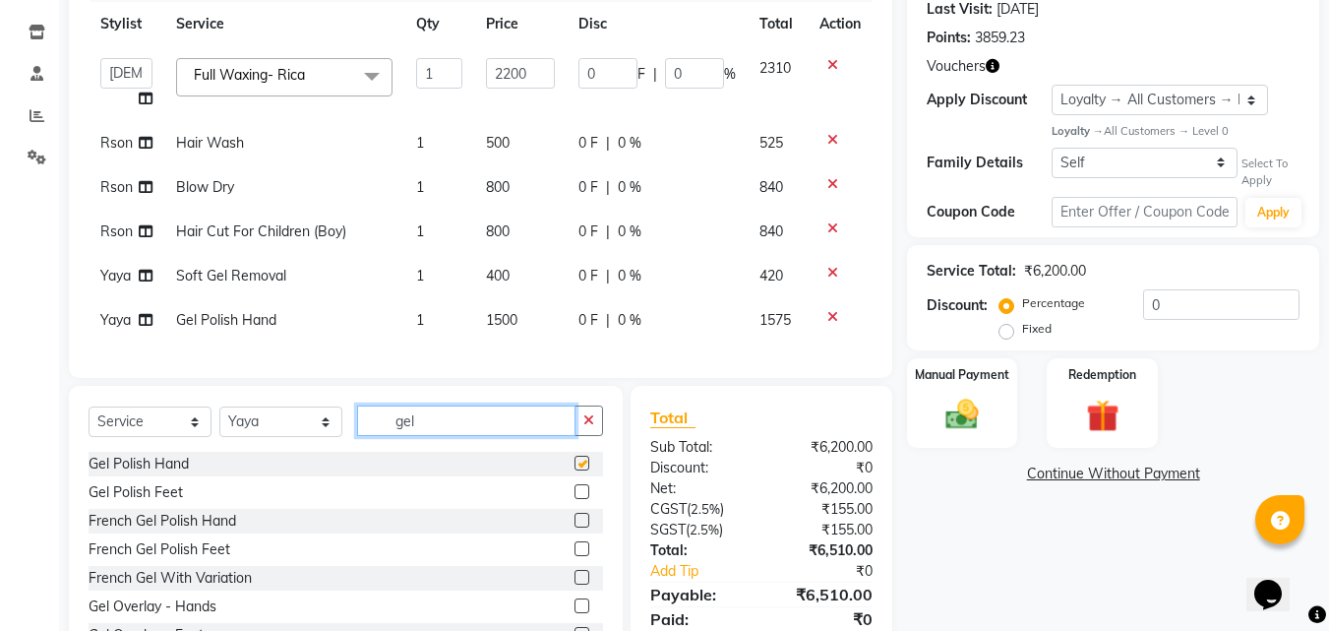
drag, startPoint x: 443, startPoint y: 438, endPoint x: 45, endPoint y: 370, distance: 403.1
click at [255, 419] on div "Select Service Product Membership Package Voucher Prepaid Gift Card Select Styl…" at bounding box center [346, 531] width 554 height 290
checkbox input "false"
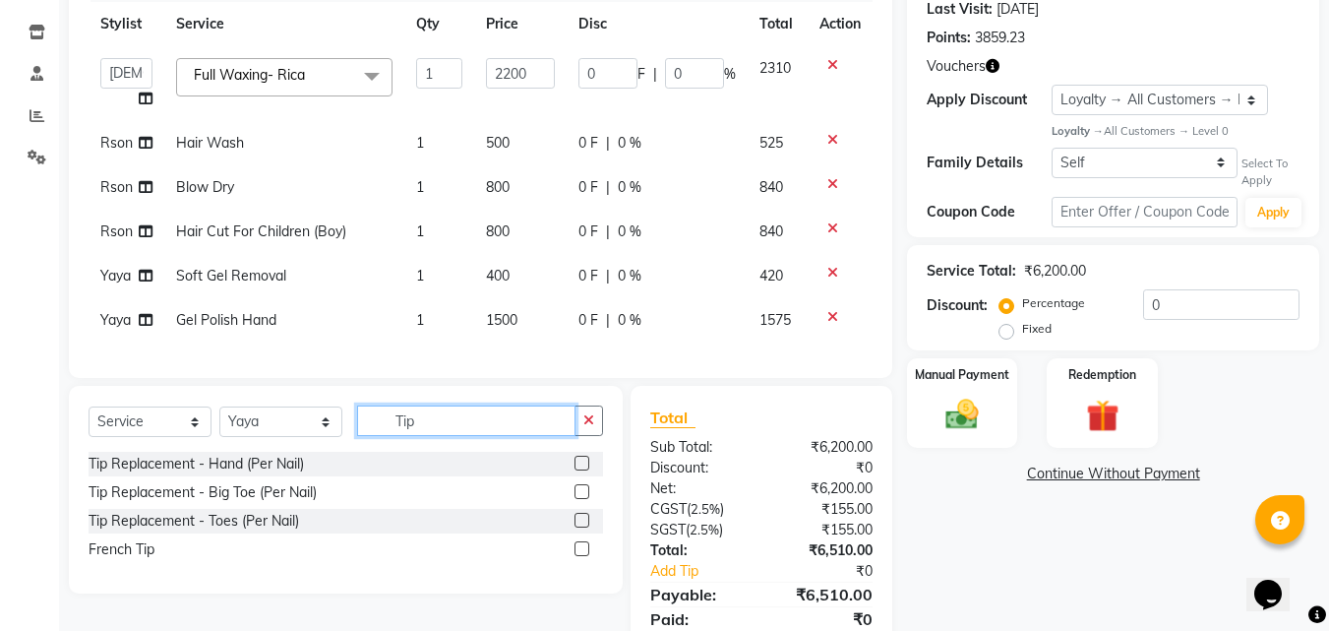
type input "Tip"
click at [576, 470] on label at bounding box center [581, 462] width 15 height 15
click at [576, 470] on input "checkbox" at bounding box center [580, 463] width 13 height 13
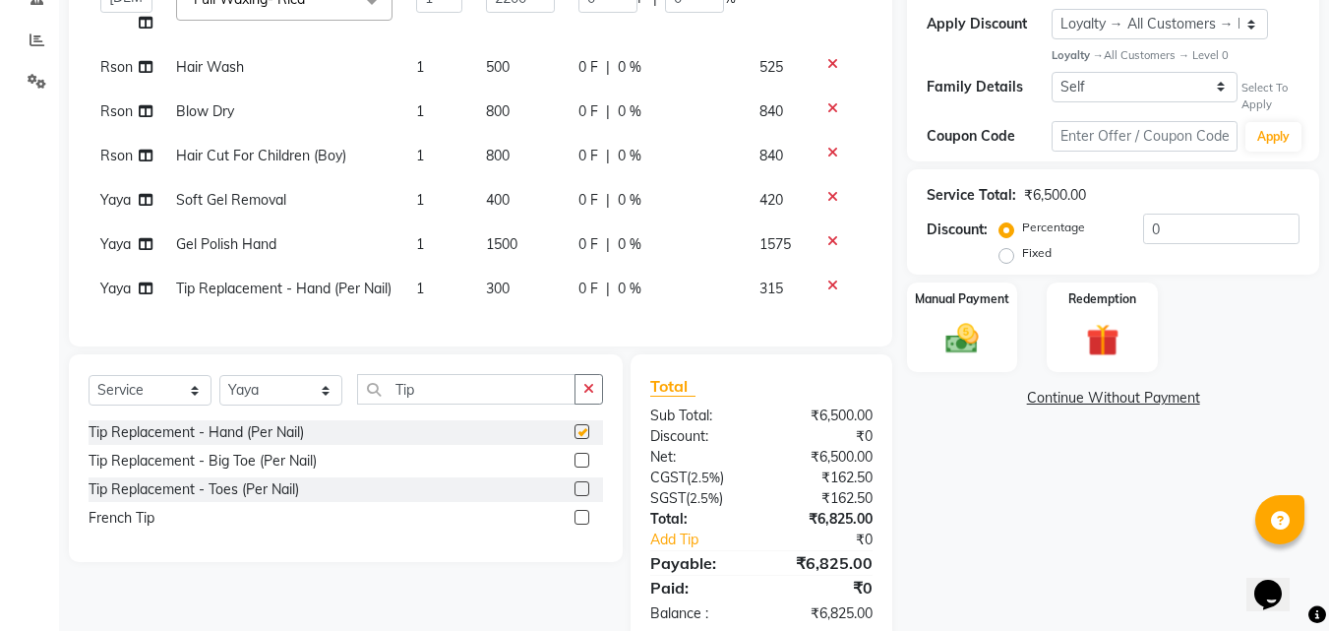
checkbox input "false"
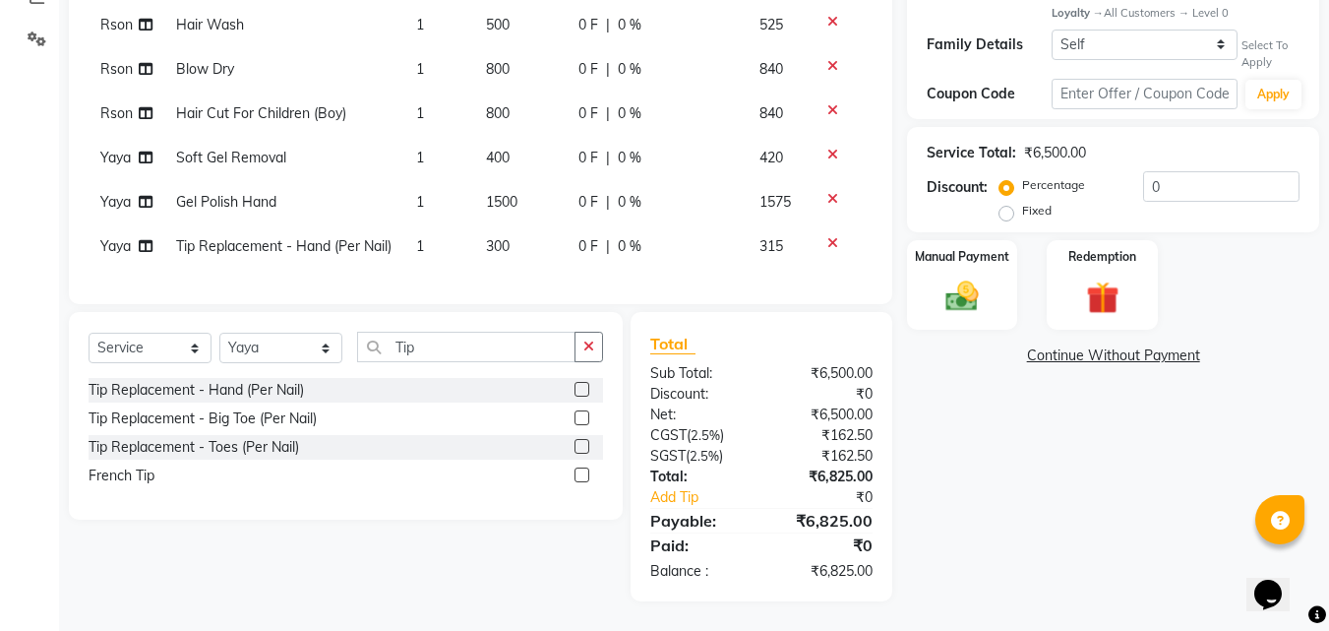
click at [1102, 345] on link "Continue Without Payment" at bounding box center [1113, 355] width 404 height 21
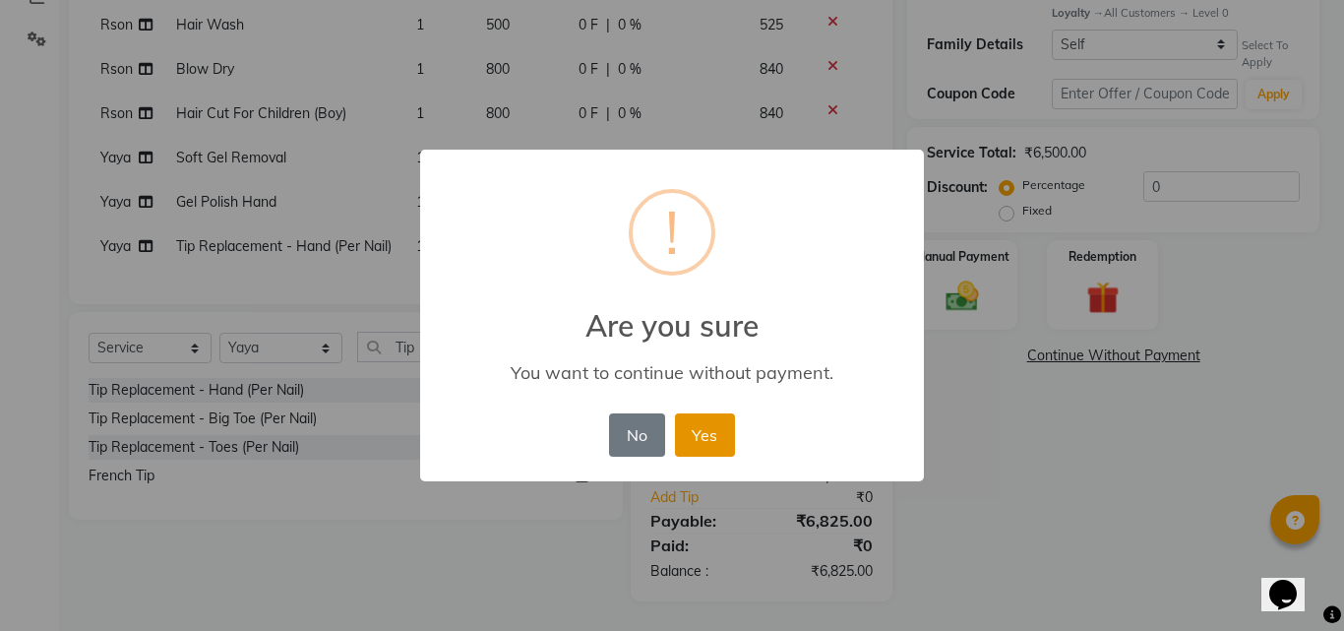
click at [704, 447] on button "Yes" at bounding box center [705, 434] width 60 height 43
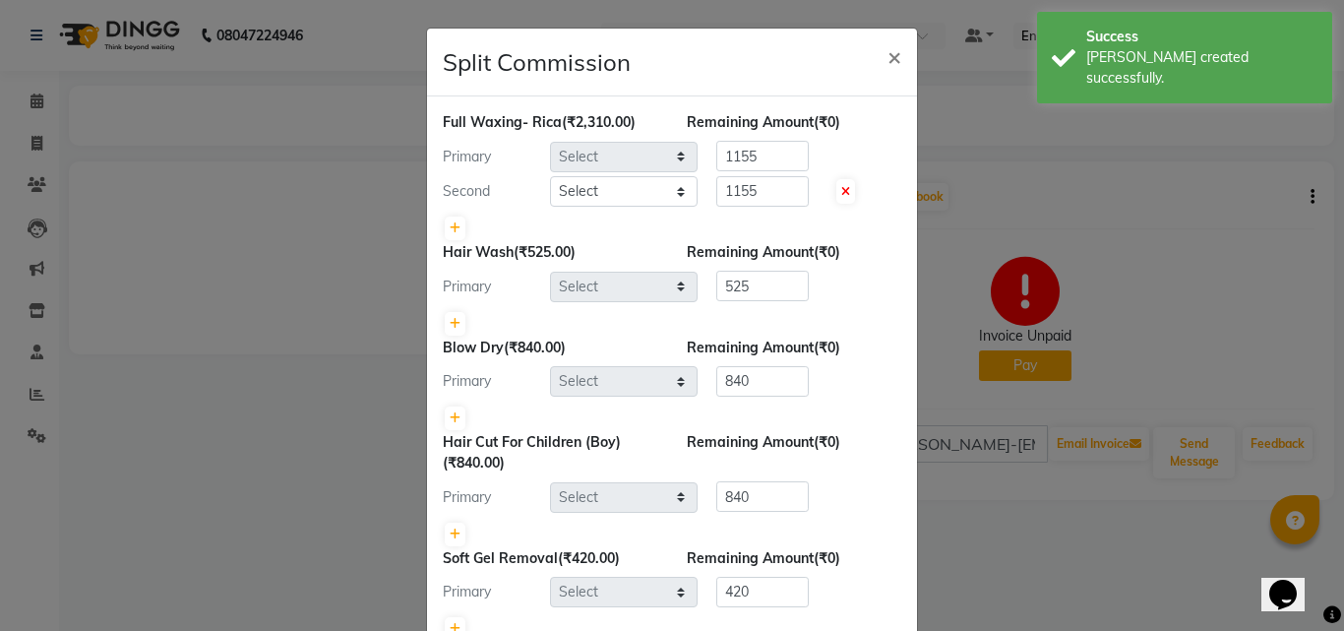
select select "4527"
select select "40512"
select select "4534"
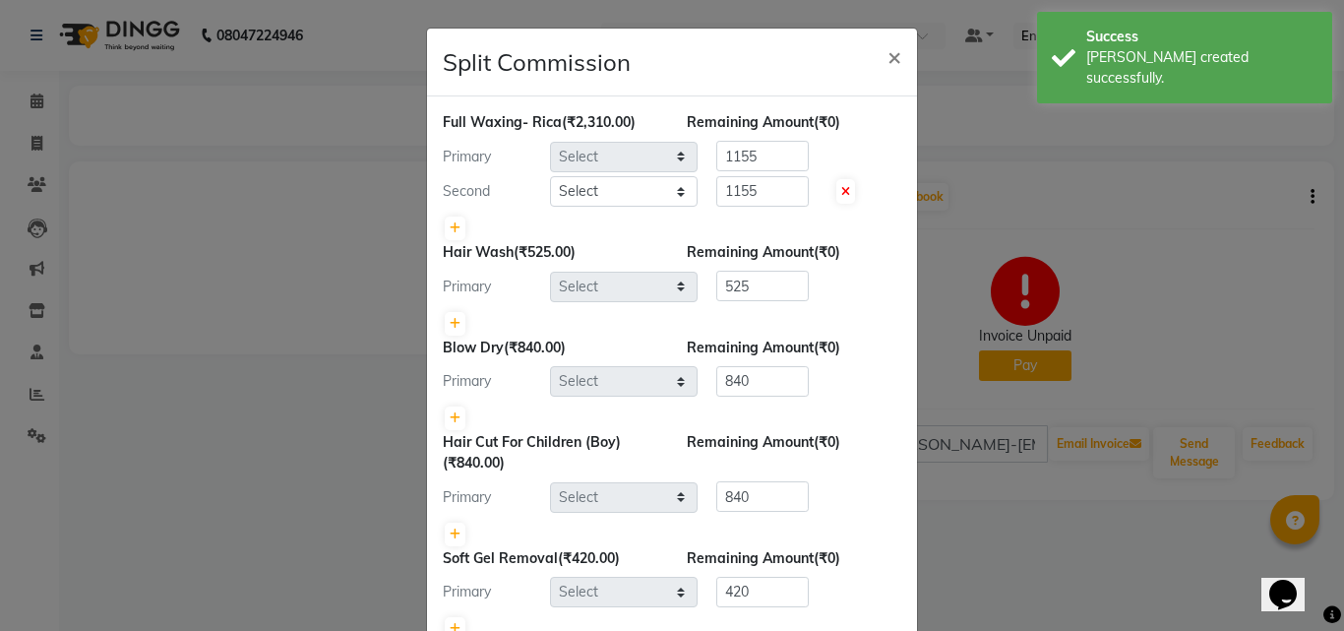
select select "40117"
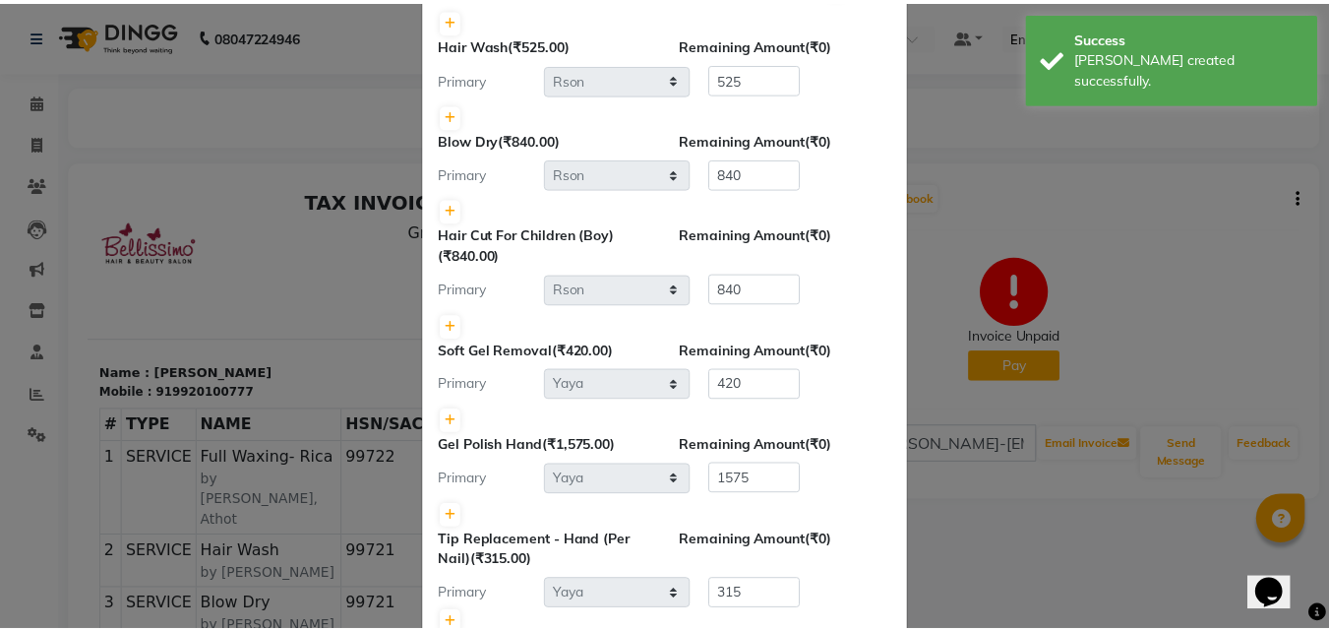
scroll to position [330, 0]
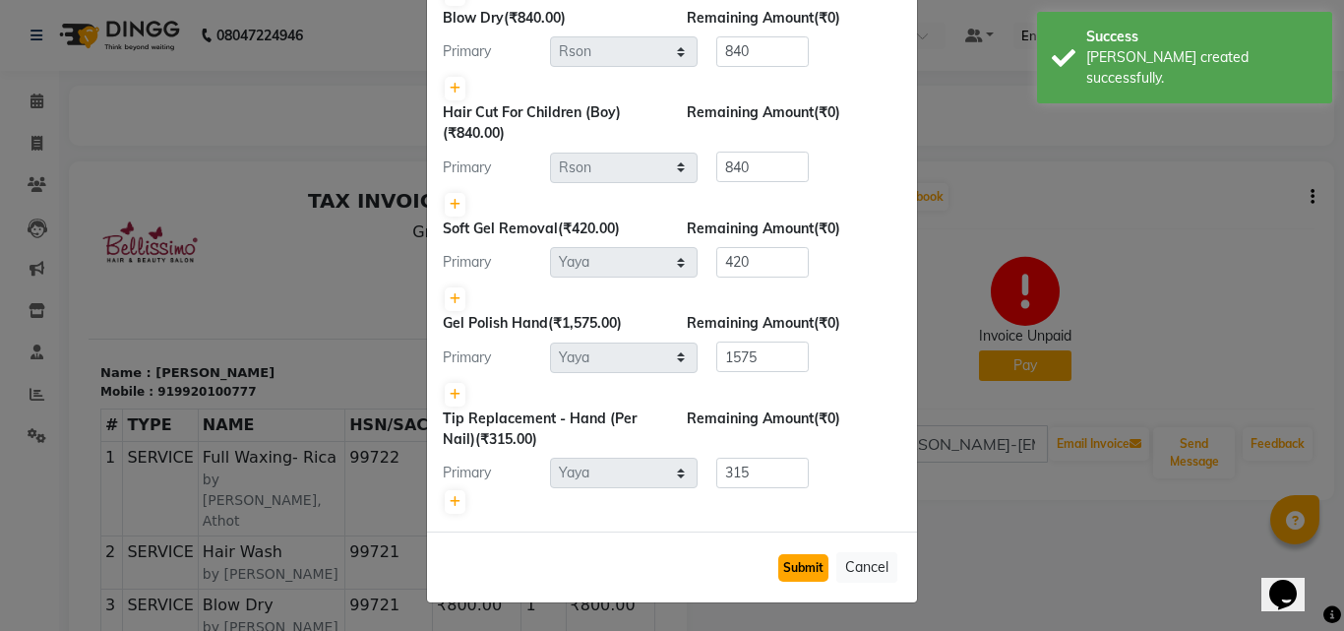
drag, startPoint x: 788, startPoint y: 560, endPoint x: 777, endPoint y: 562, distance: 11.0
click at [790, 564] on button "Submit" at bounding box center [803, 568] width 50 height 28
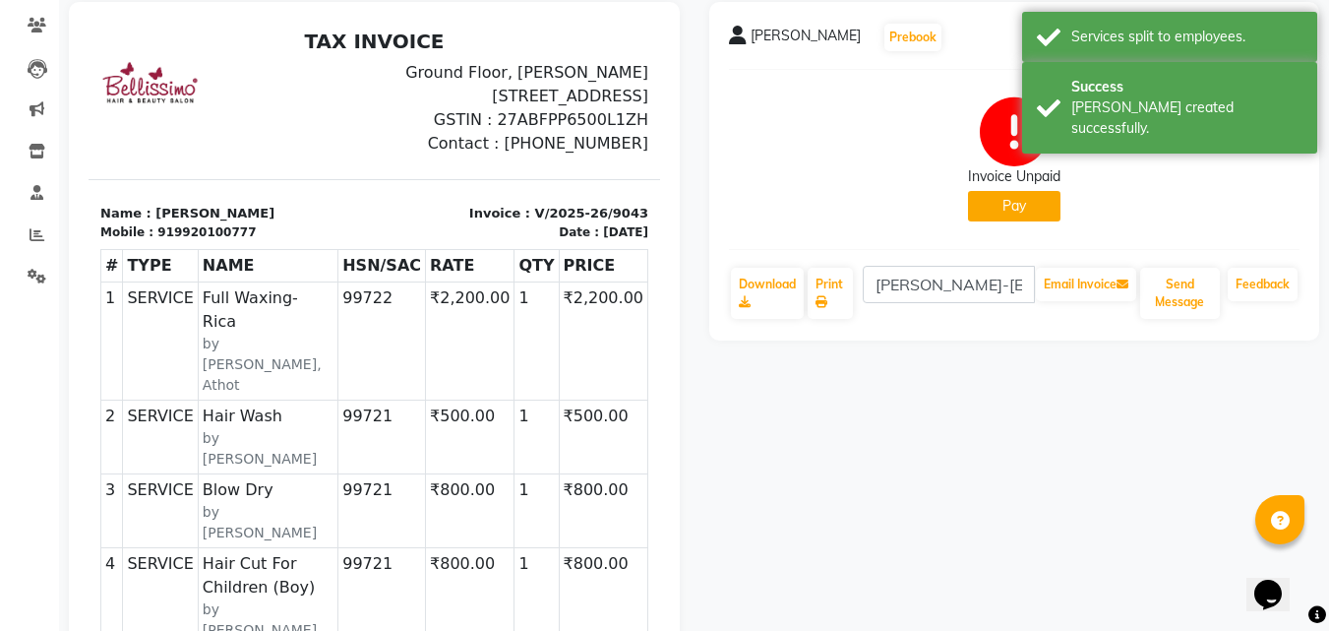
scroll to position [0, 0]
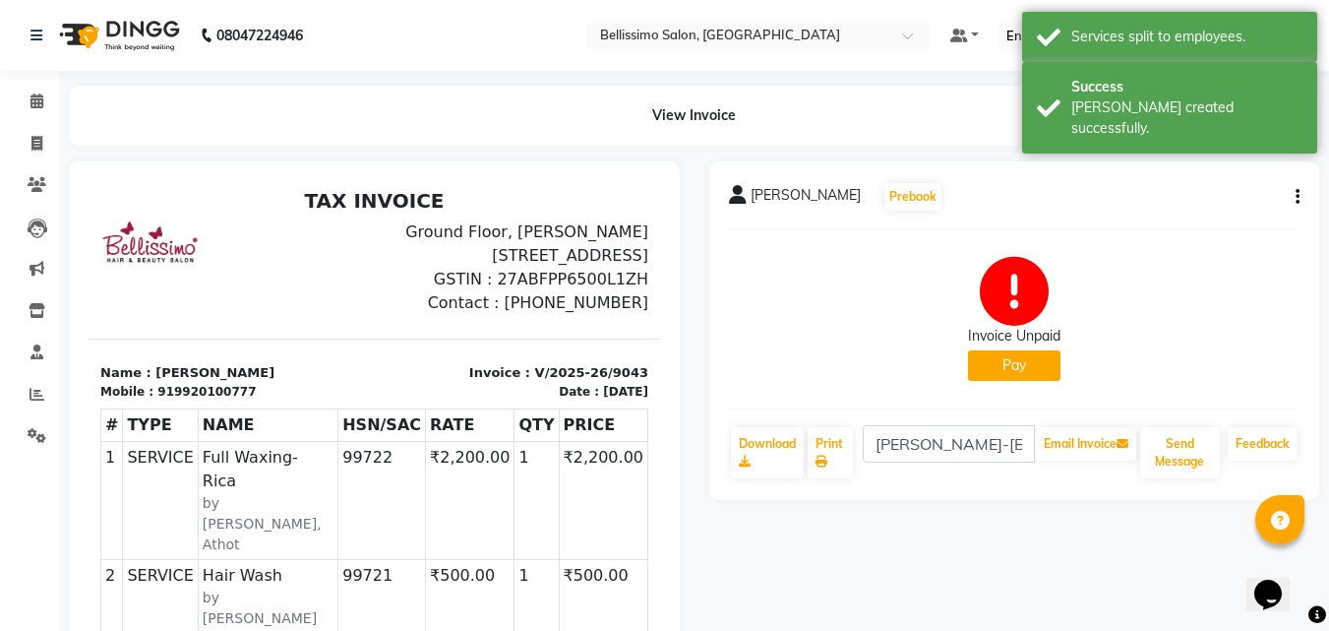
click at [772, 206] on span "Rachana Kothari" at bounding box center [806, 199] width 110 height 28
copy div "Rachana Kothari Prebook"
click at [840, 453] on link "Print" at bounding box center [830, 452] width 45 height 51
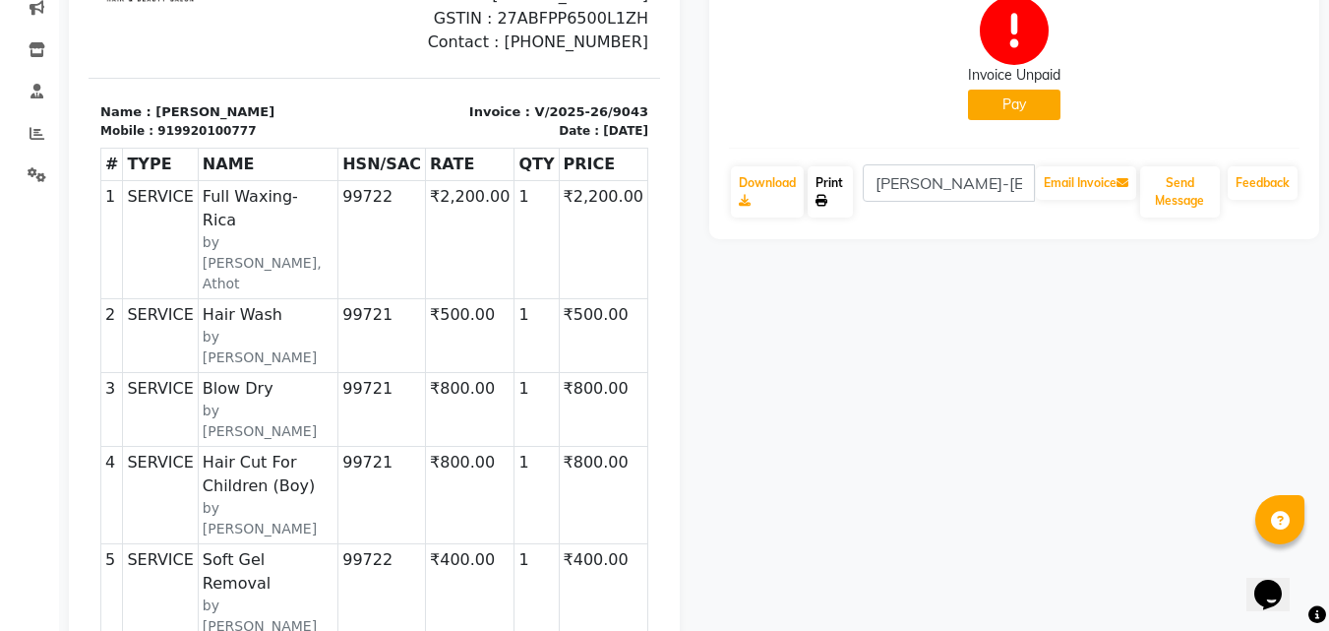
scroll to position [260, 0]
click at [1020, 99] on button "Pay" at bounding box center [1014, 105] width 92 height 30
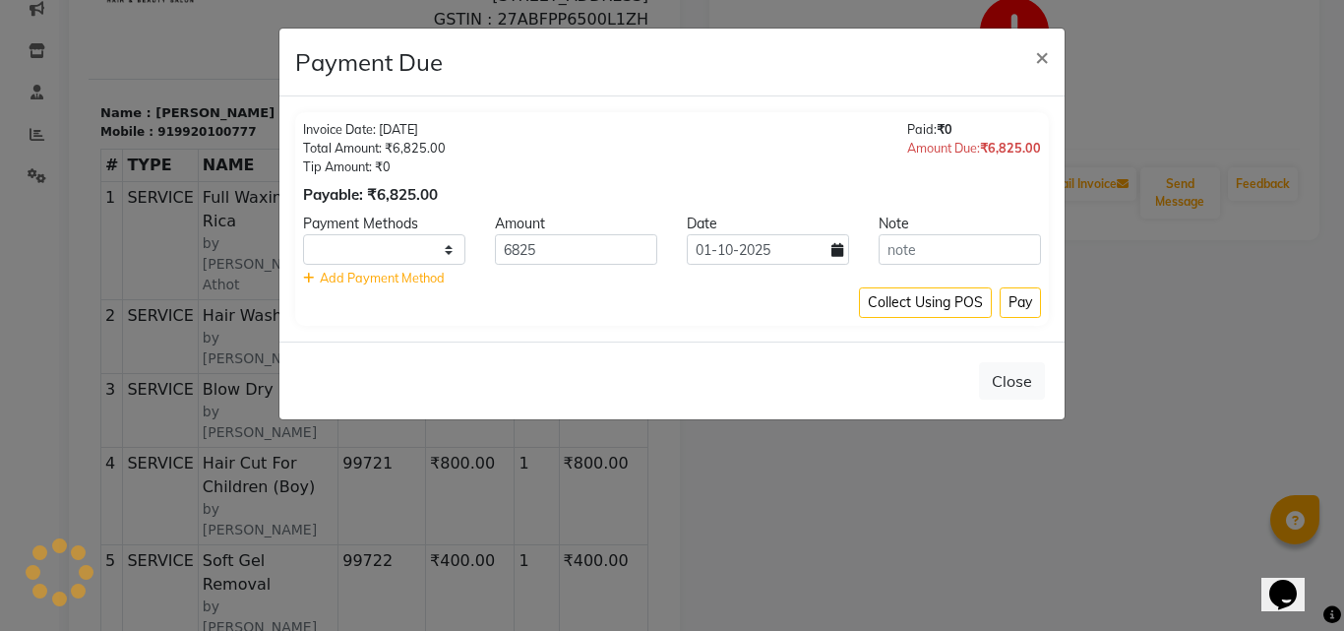
select select "1"
drag, startPoint x: 555, startPoint y: 257, endPoint x: 279, endPoint y: 271, distance: 275.8
click at [351, 250] on div "CARD CASH ONLINE CUSTOM GPay UPI MI Voucher 6825 01-10-2025" at bounding box center [671, 249] width 767 height 30
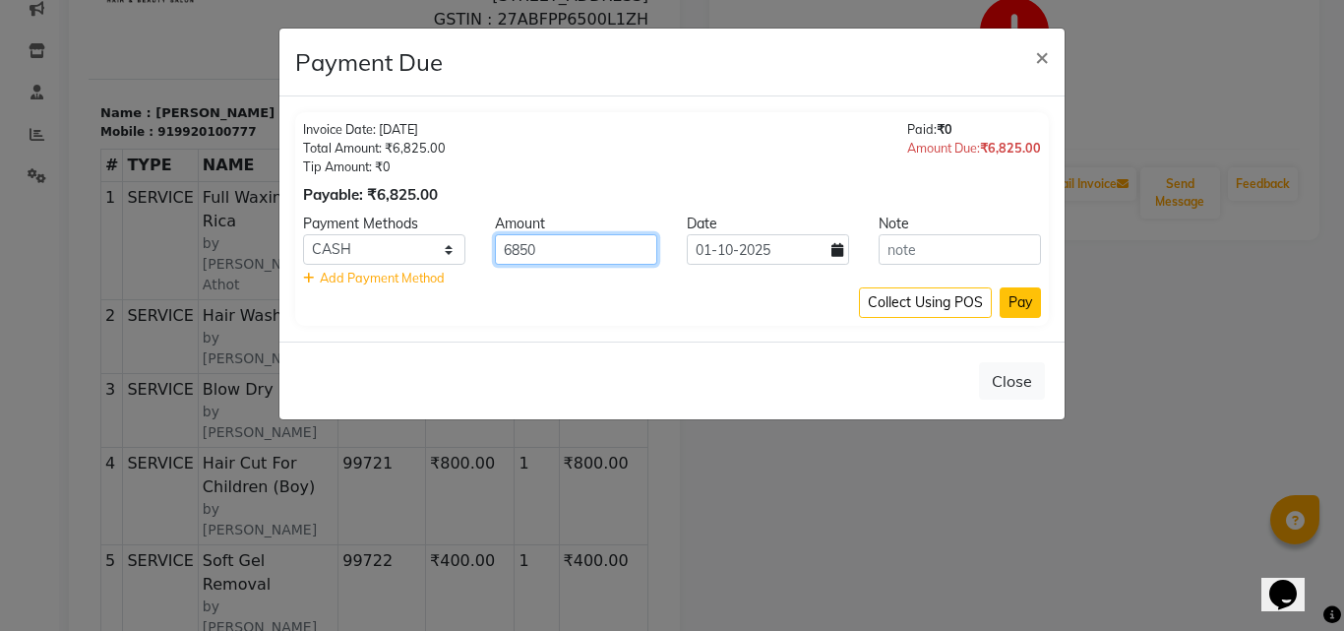
type input "6850"
click at [1023, 294] on button "Pay" at bounding box center [1019, 302] width 41 height 30
click at [1044, 60] on span "×" at bounding box center [1042, 56] width 14 height 30
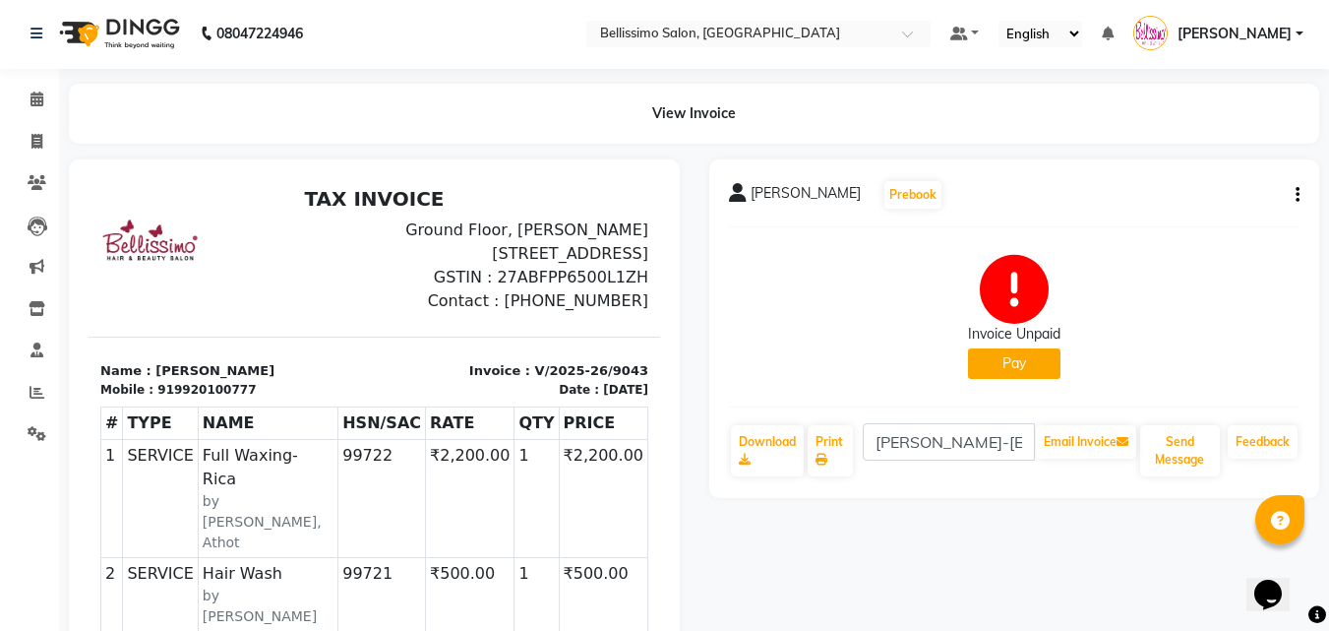
scroll to position [0, 0]
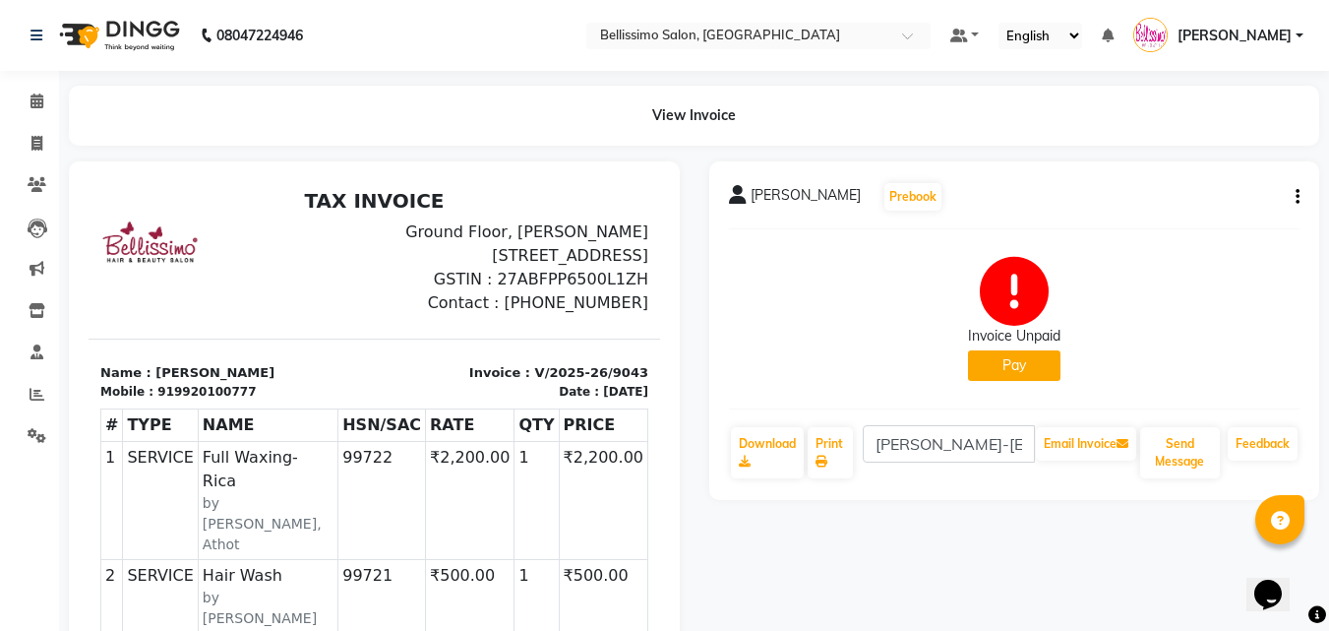
click at [1293, 189] on button "button" at bounding box center [1294, 197] width 12 height 21
click at [1195, 211] on div "Edit Invoice" at bounding box center [1199, 209] width 135 height 25
select select "service"
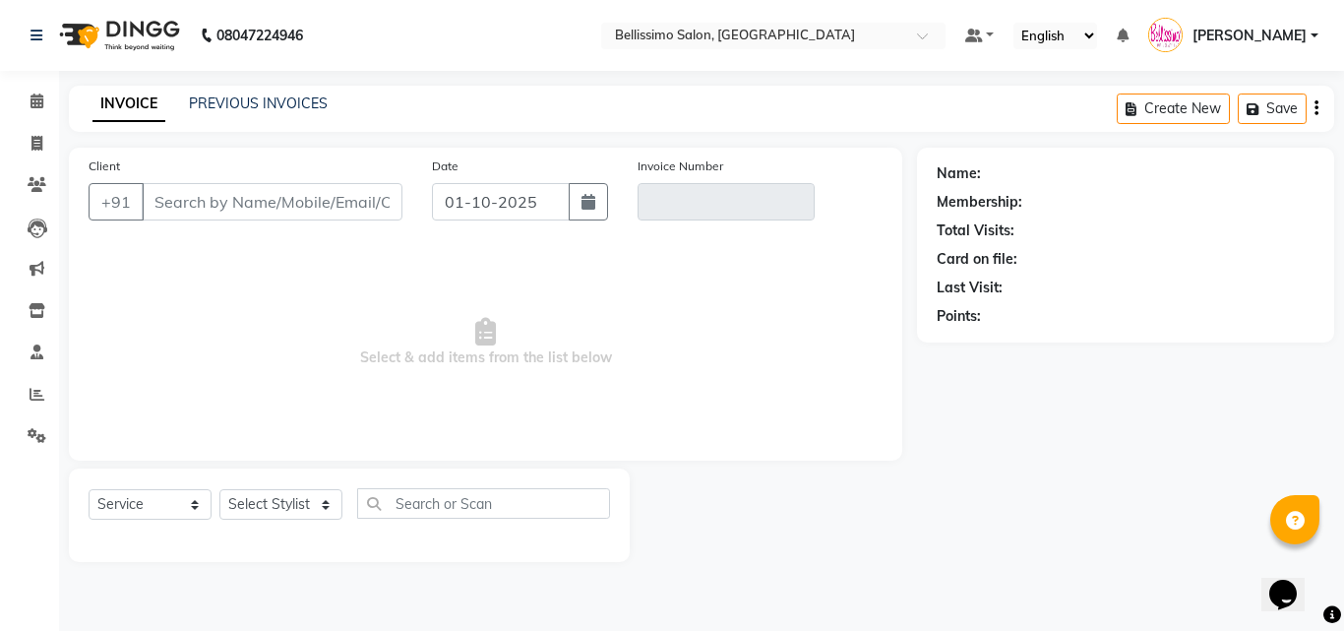
type input "9920100777"
type input "V/2025-26/9043"
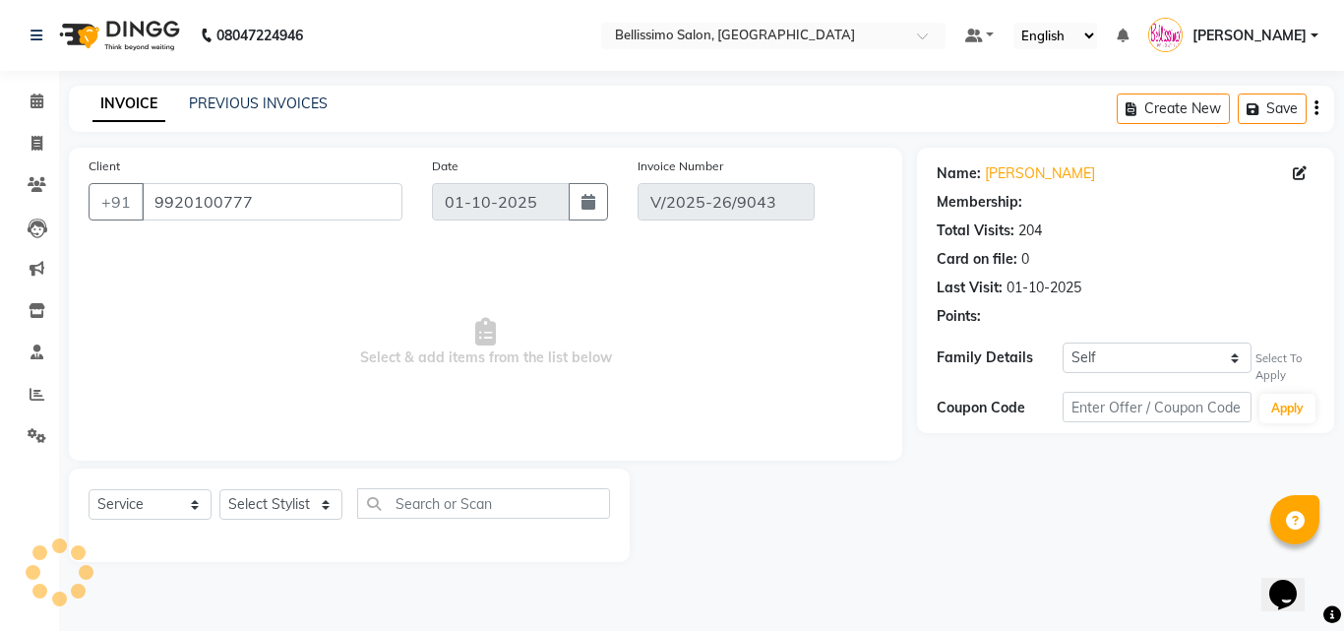
select select "1: Object"
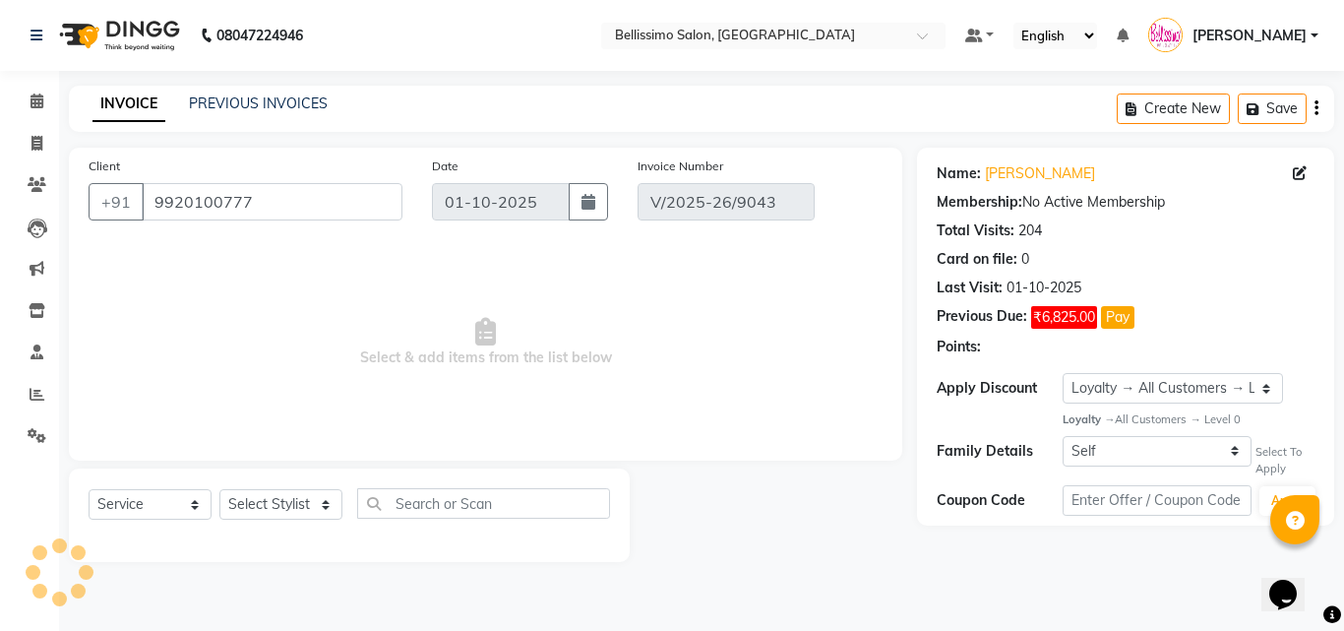
select select "select"
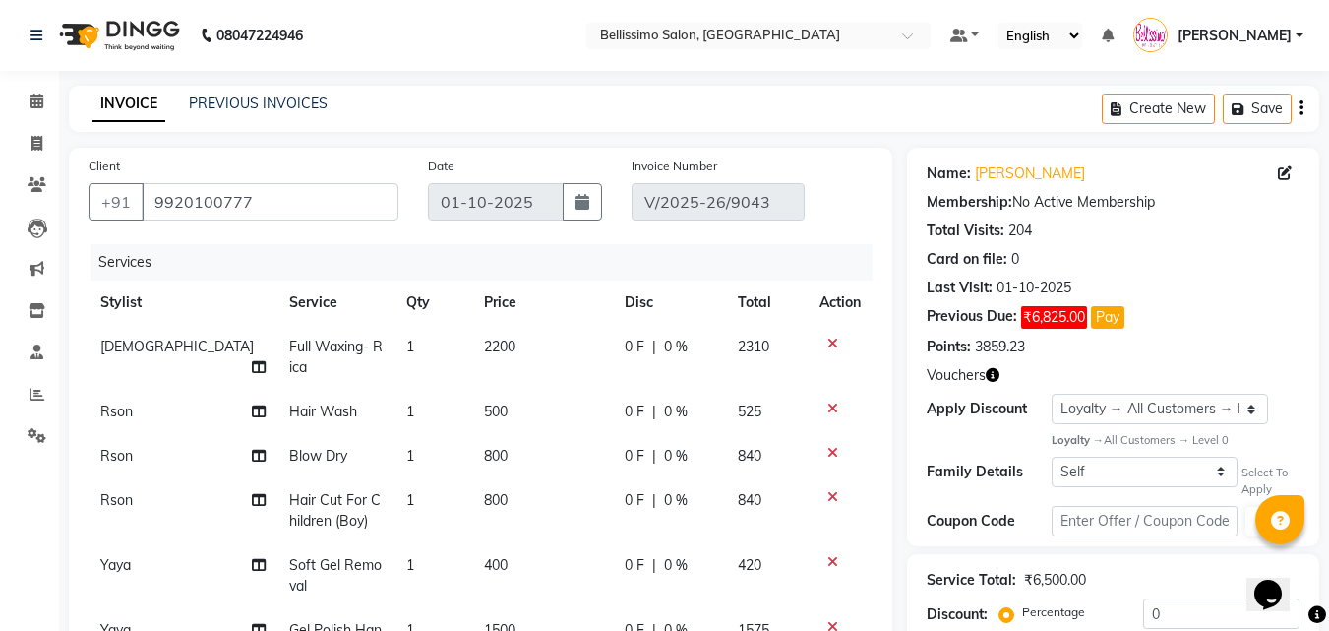
scroll to position [451, 0]
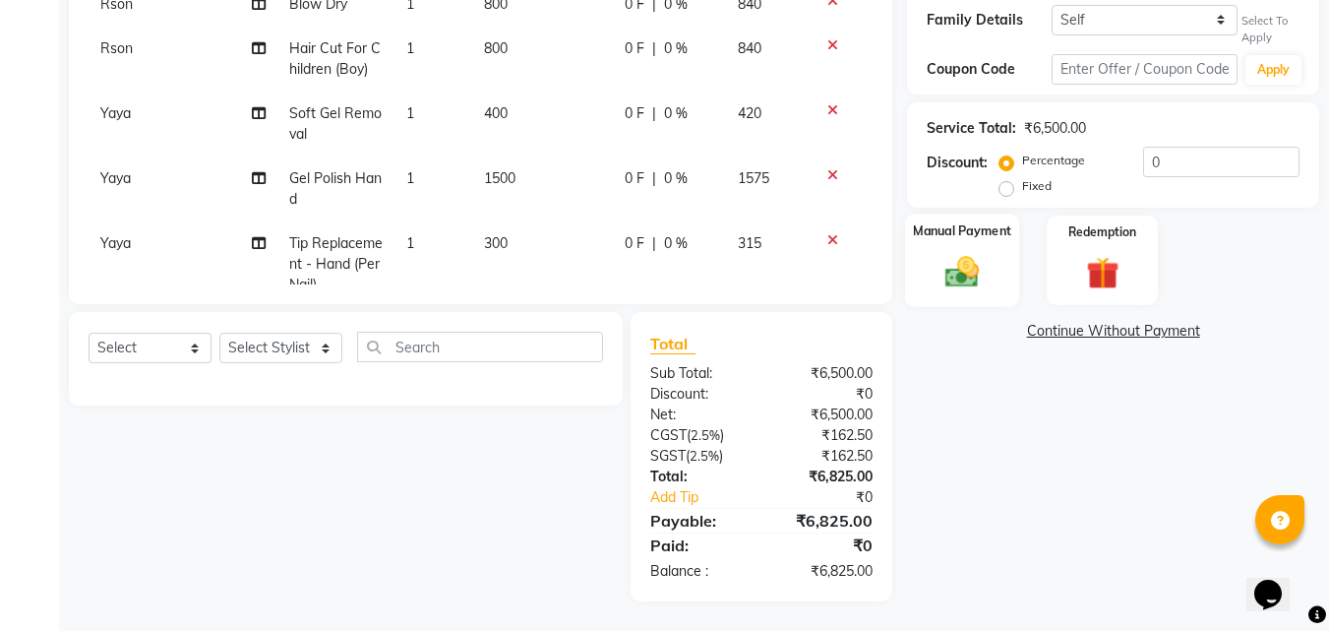
click at [955, 276] on img at bounding box center [961, 272] width 55 height 39
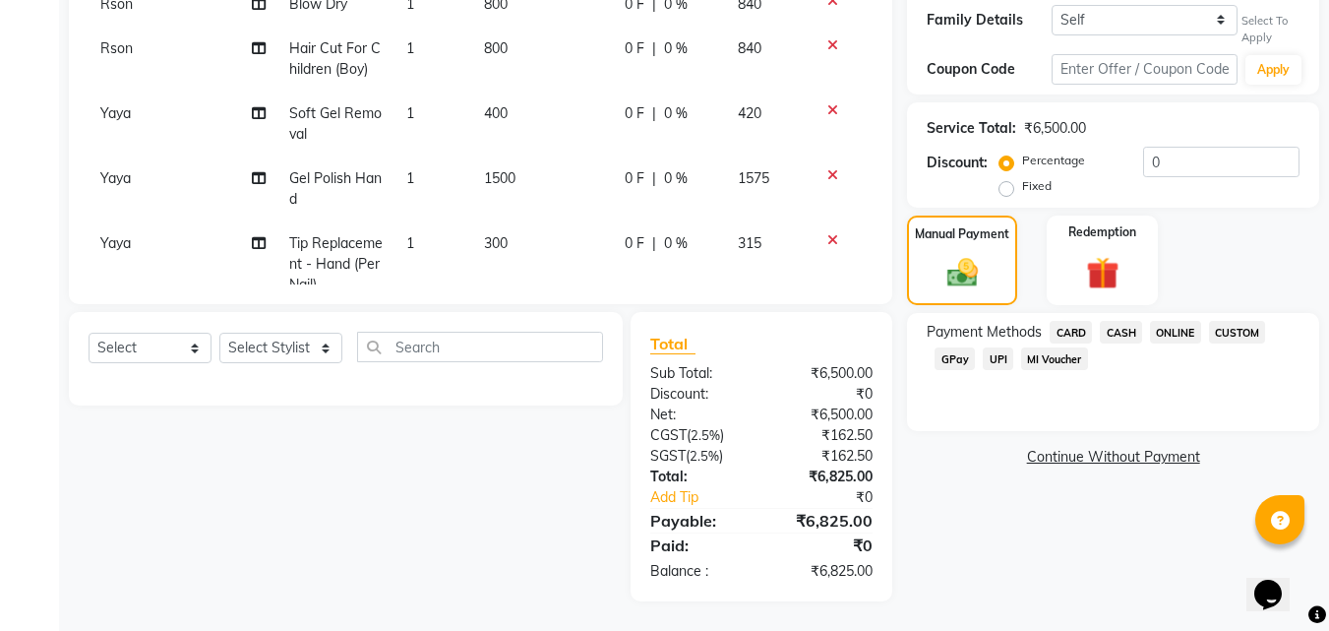
click at [1122, 322] on span "CASH" at bounding box center [1121, 332] width 42 height 23
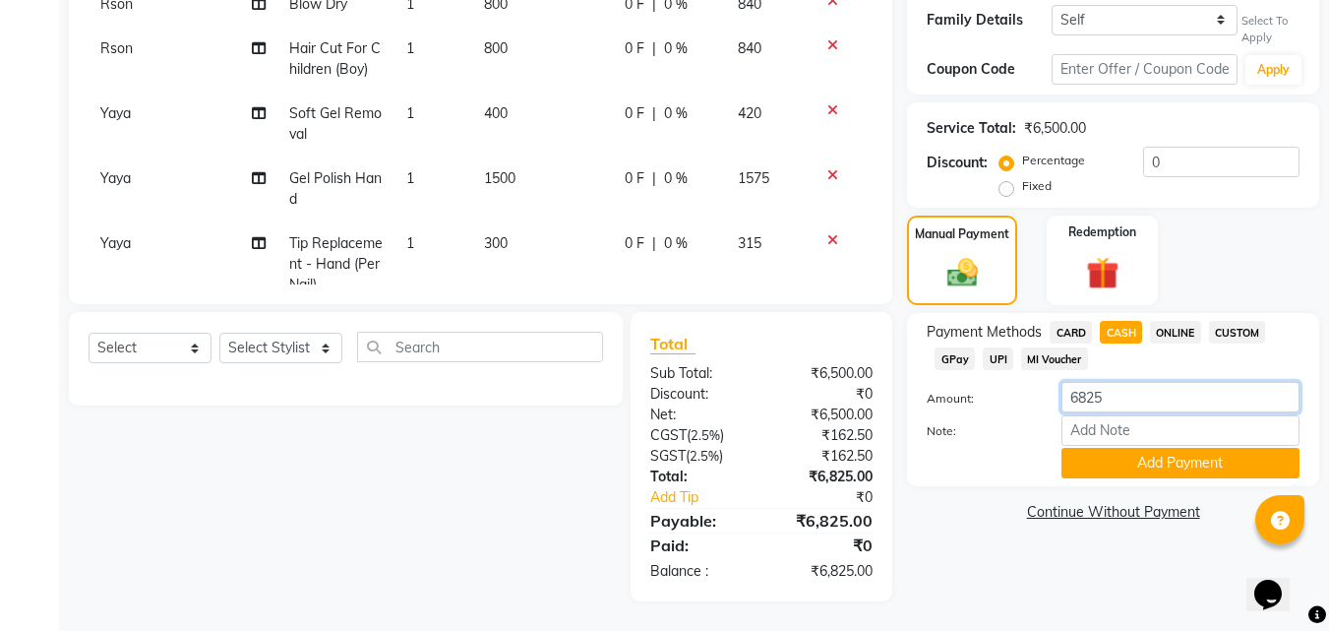
drag, startPoint x: 1137, startPoint y: 396, endPoint x: 767, endPoint y: 421, distance: 370.7
click at [901, 392] on div "Client +91 9920100777 Date 01-10-2025 Invoice Number V/2025-26/9043 Services St…" at bounding box center [694, 148] width 1280 height 905
type input "6850"
click at [1149, 466] on button "Add Payment" at bounding box center [1180, 463] width 238 height 30
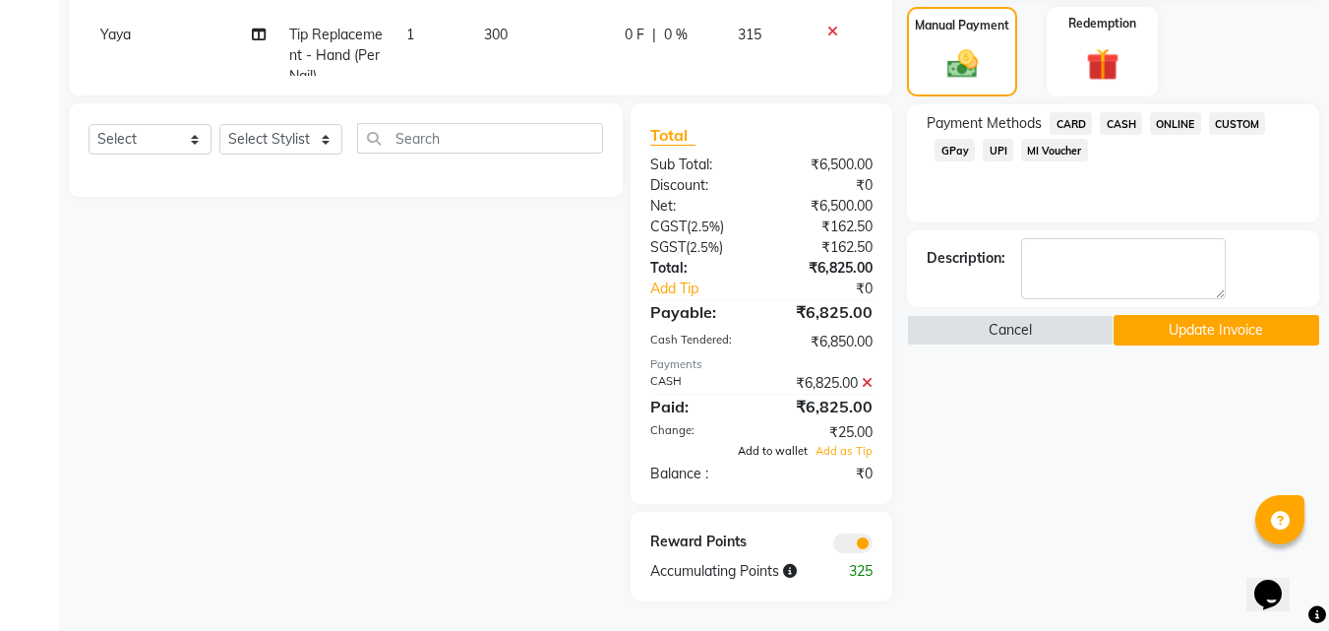
click at [778, 446] on span "Add to wallet" at bounding box center [773, 451] width 70 height 14
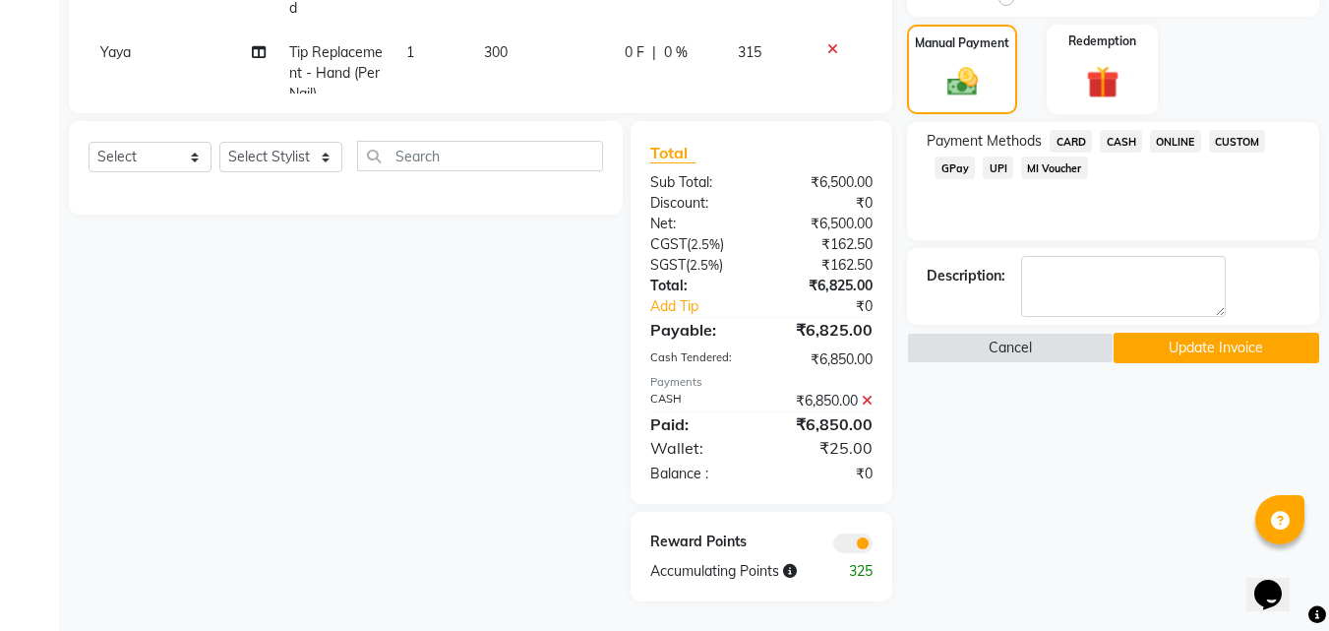
click at [1193, 343] on button "Update Invoice" at bounding box center [1216, 347] width 206 height 30
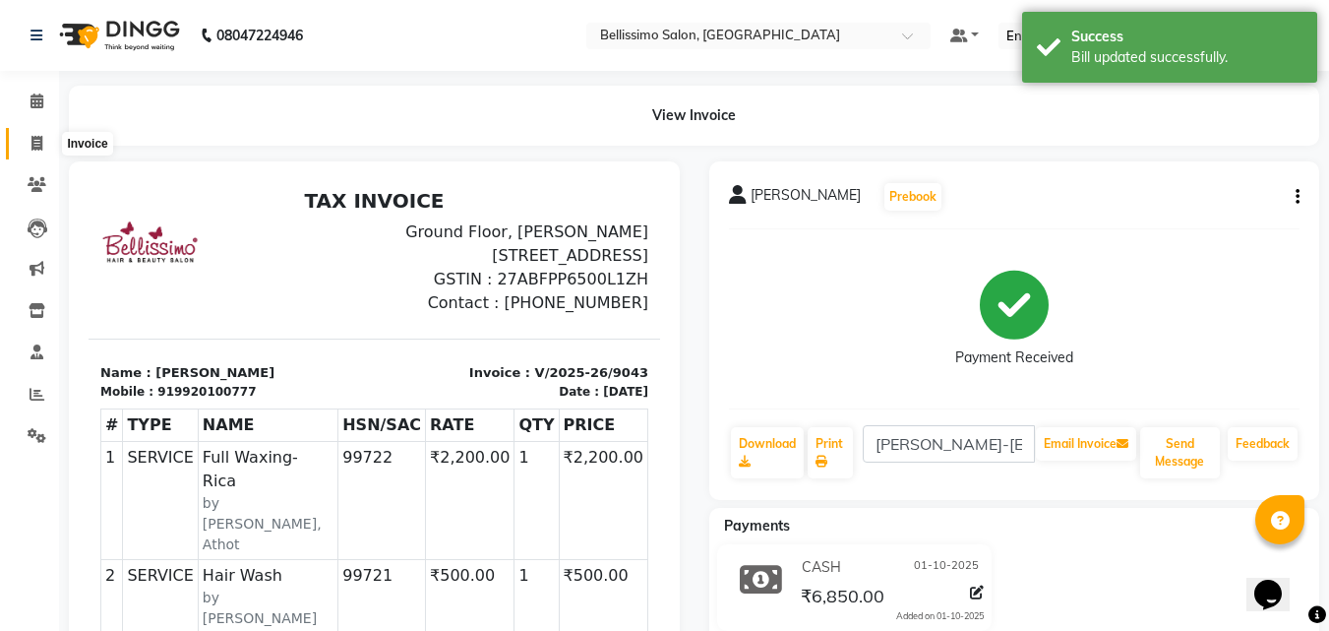
click at [35, 147] on icon at bounding box center [36, 143] width 11 height 15
select select "155"
select select "service"
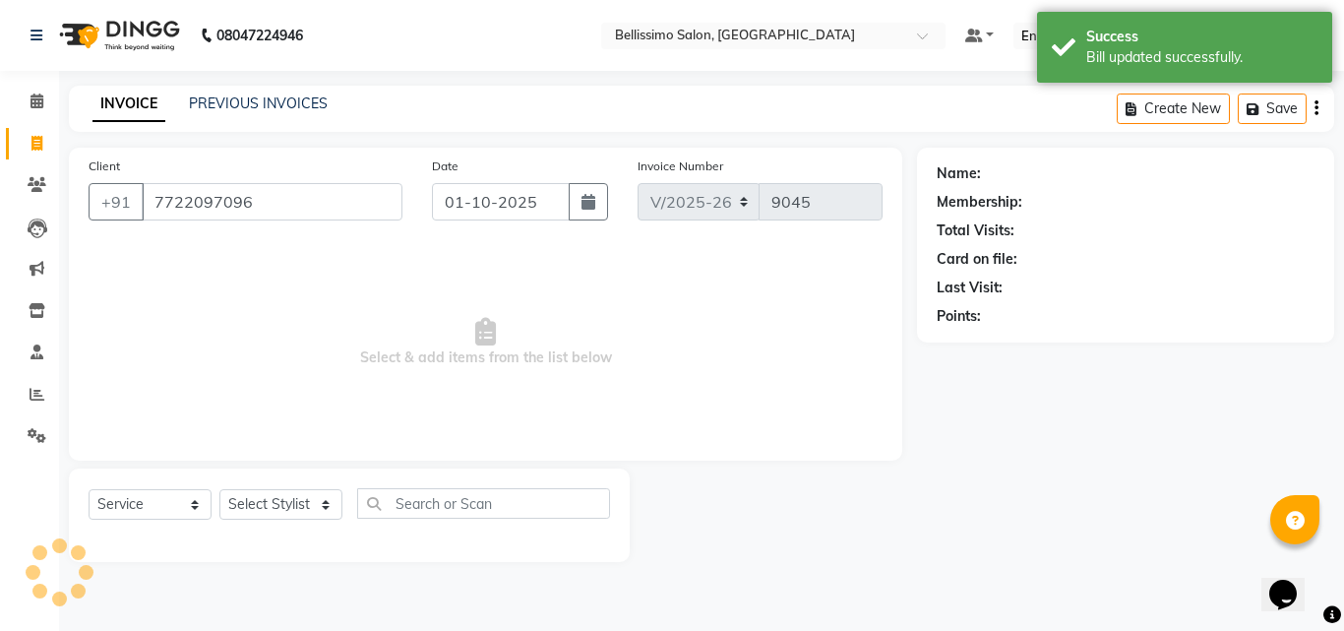
type input "7722097096"
select select "1: Object"
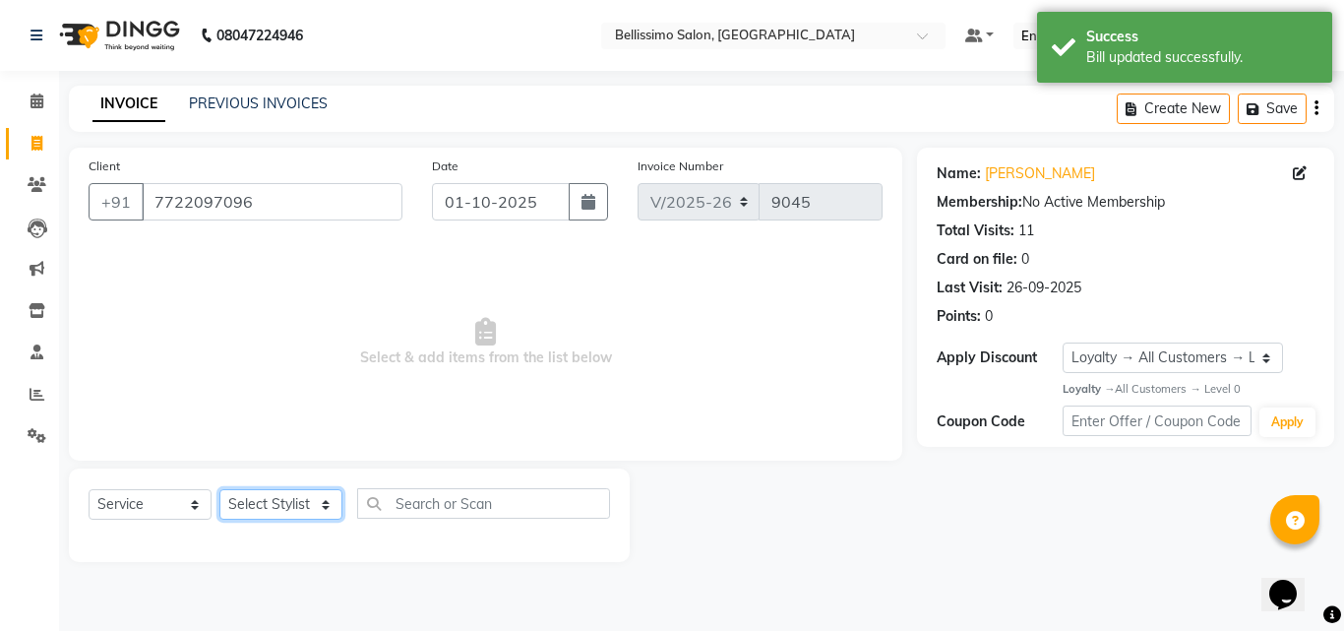
click at [268, 500] on select "Select Stylist [PERSON_NAME] [PERSON_NAME] [PERSON_NAME] [PERSON_NAME] Aso Atha…" at bounding box center [280, 504] width 123 height 30
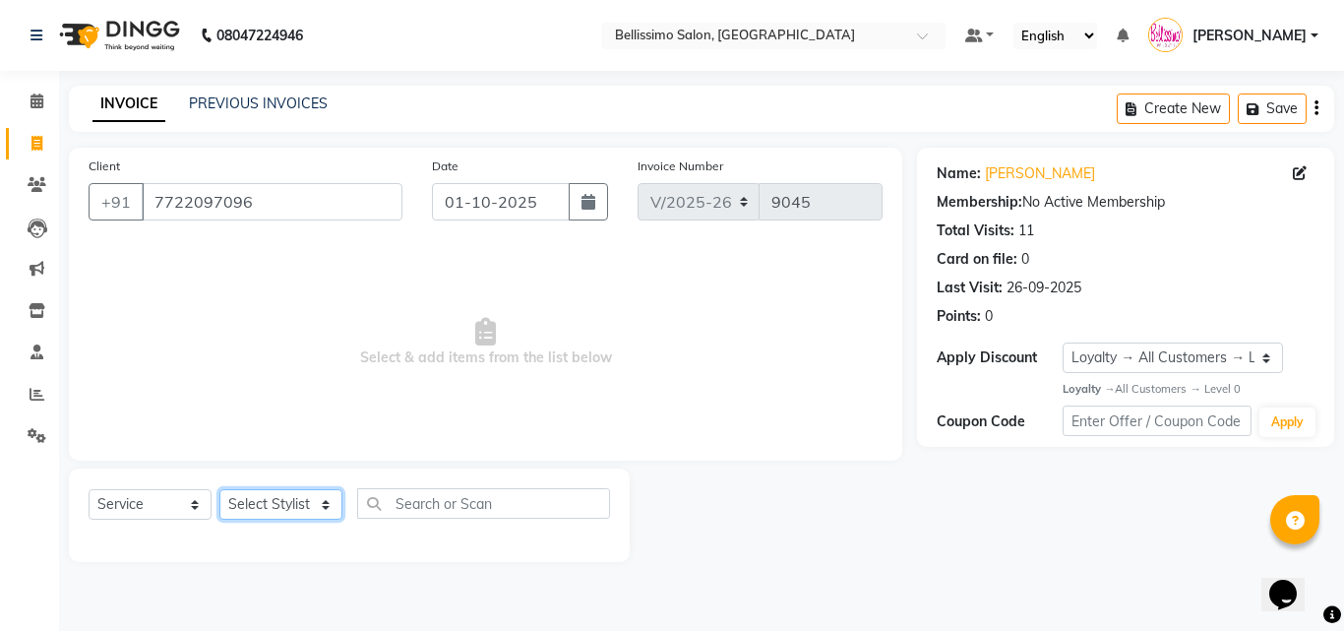
select select "4534"
click at [219, 489] on select "Select Stylist [PERSON_NAME] [PERSON_NAME] [PERSON_NAME] [PERSON_NAME] Aso Atha…" at bounding box center [280, 504] width 123 height 30
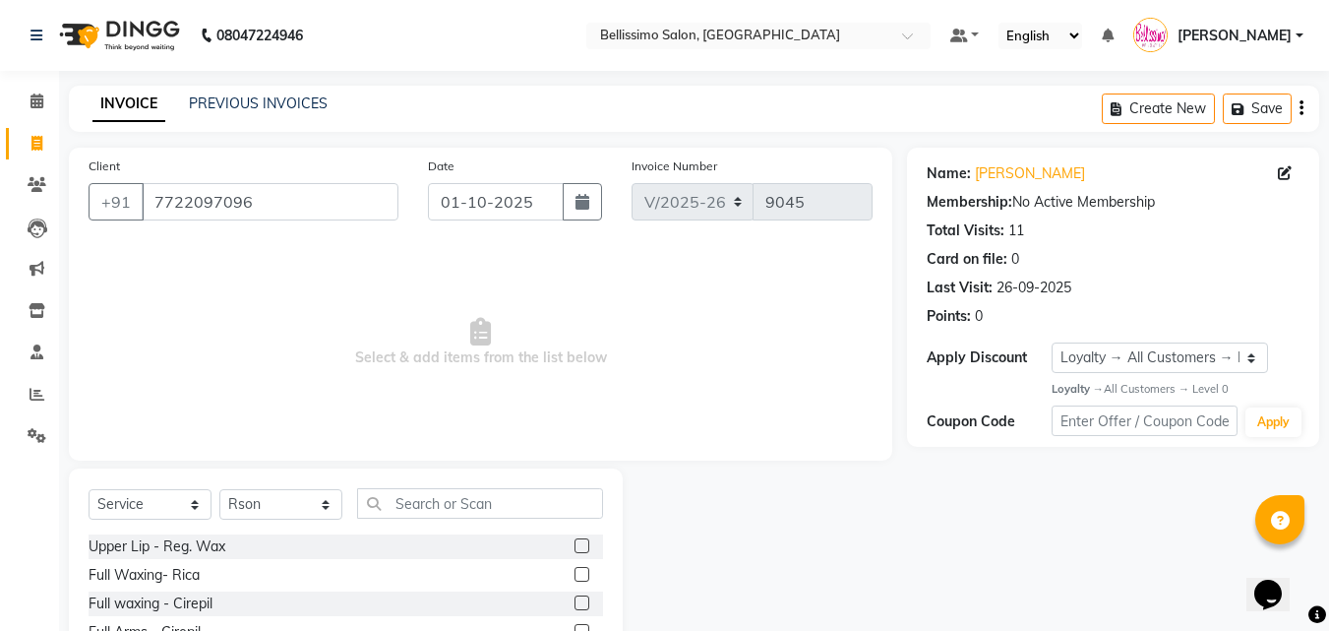
click at [503, 526] on div "Select Service Product Membership Package Voucher Prepaid Gift Card Select Styl…" at bounding box center [346, 511] width 514 height 46
click at [487, 499] on input "text" at bounding box center [480, 503] width 246 height 30
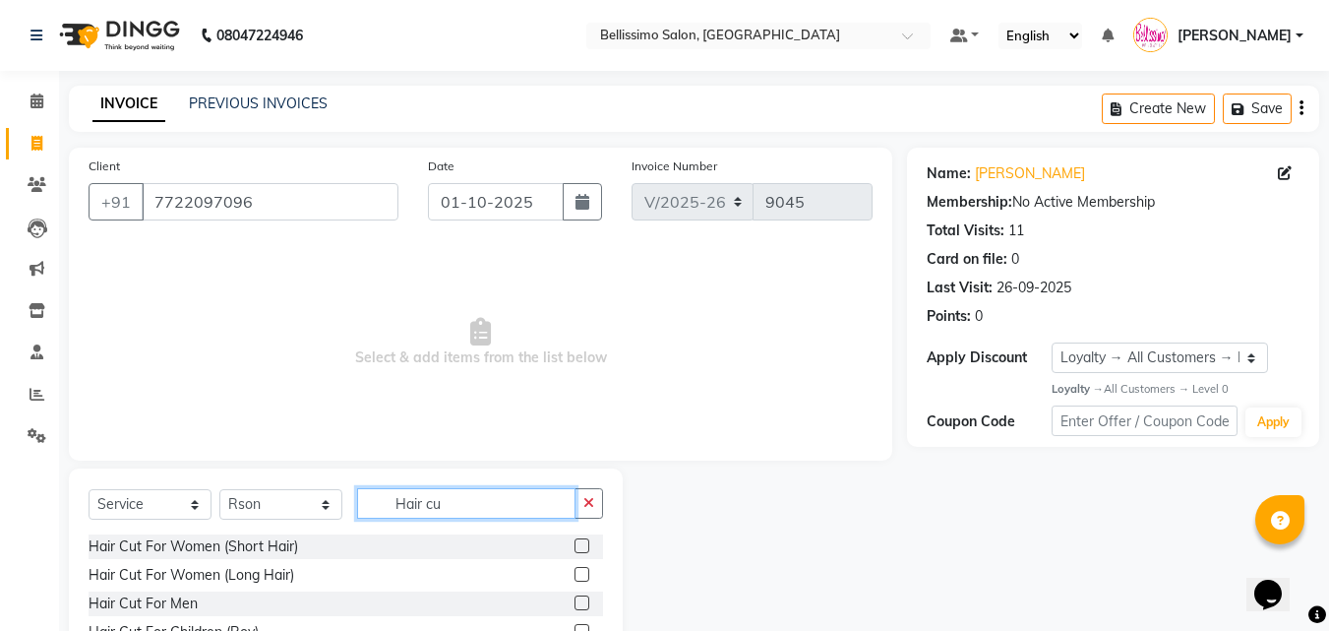
type input "Hair cu"
click at [574, 546] on label at bounding box center [581, 545] width 15 height 15
click at [574, 546] on input "checkbox" at bounding box center [580, 546] width 13 height 13
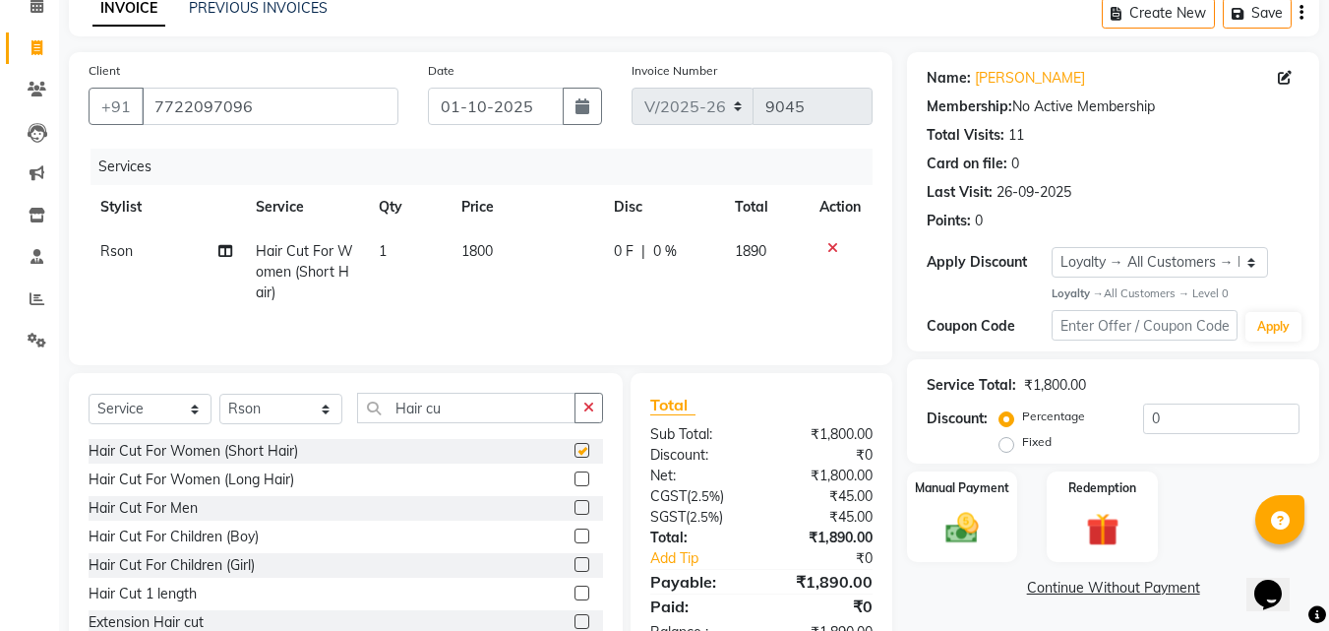
checkbox input "false"
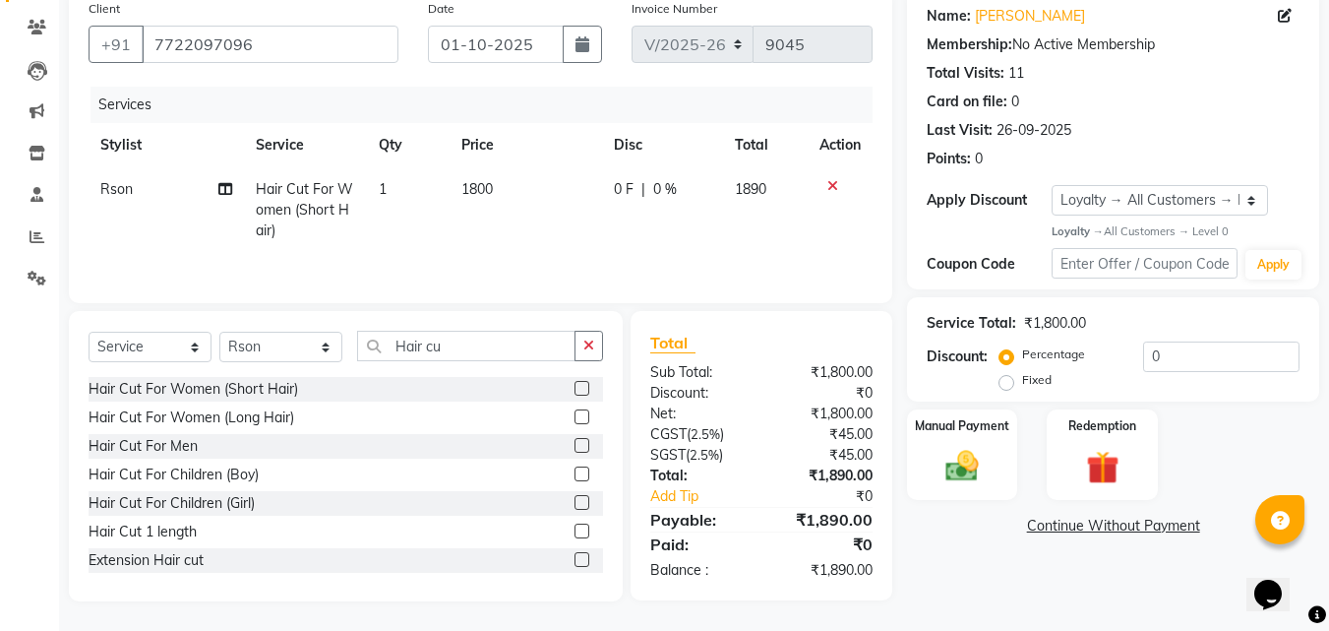
click at [480, 209] on td "1800" at bounding box center [526, 210] width 152 height 86
select select "4534"
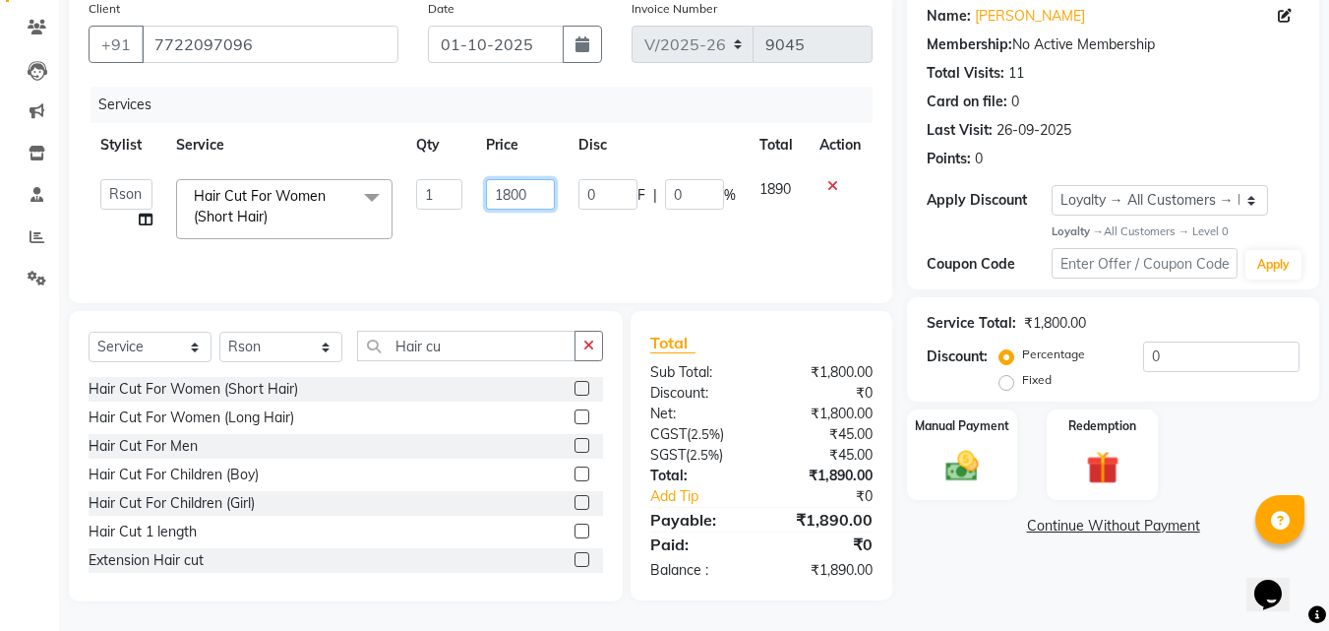
drag, startPoint x: 508, startPoint y: 199, endPoint x: 495, endPoint y: 214, distance: 20.3
click at [508, 201] on input "1800" at bounding box center [520, 194] width 68 height 30
type input "2000"
click at [1014, 581] on div "Name: Mi Kyung Jeong Membership: No Active Membership Total Visits: 11 Card on …" at bounding box center [1120, 295] width 427 height 611
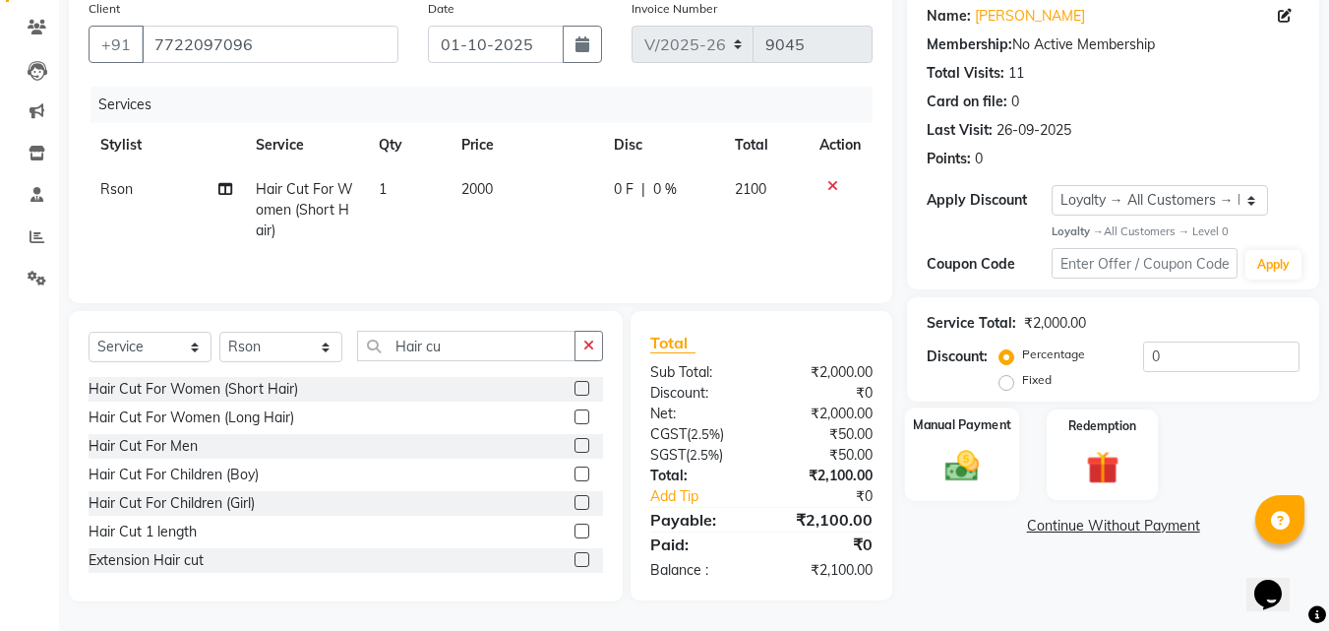
click at [963, 464] on img at bounding box center [961, 466] width 55 height 39
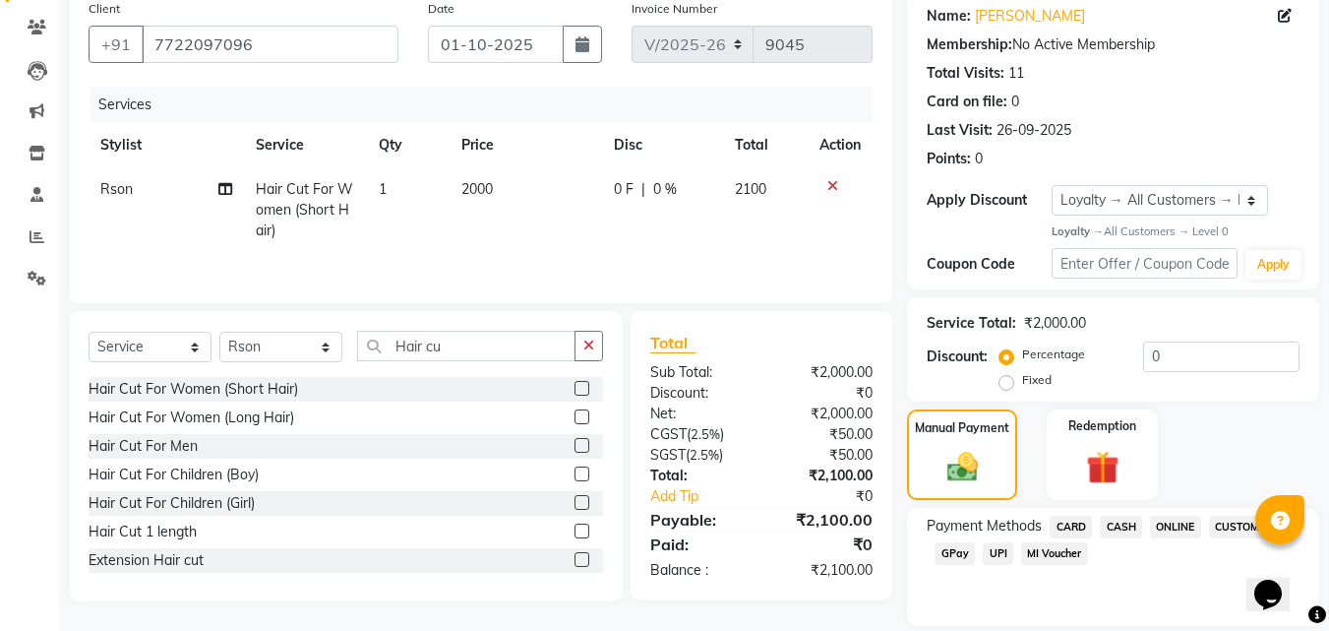
click at [1075, 528] on span "CARD" at bounding box center [1071, 526] width 42 height 23
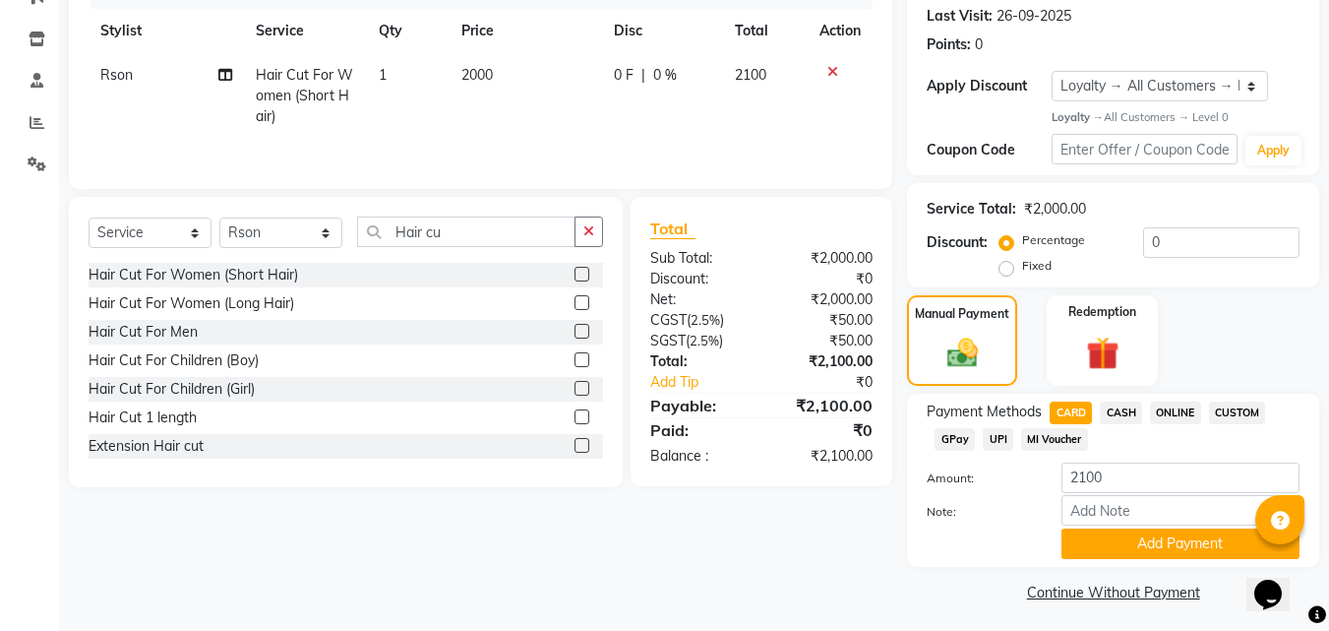
scroll to position [277, 0]
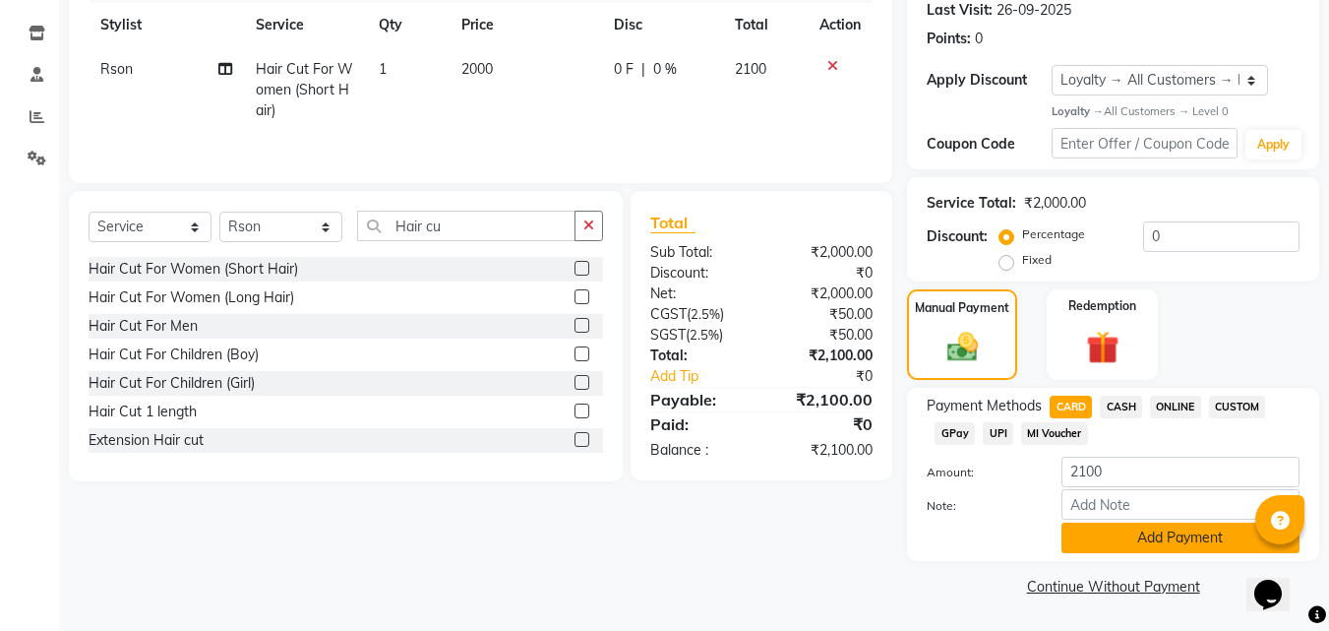
click at [1177, 545] on button "Add Payment" at bounding box center [1180, 537] width 238 height 30
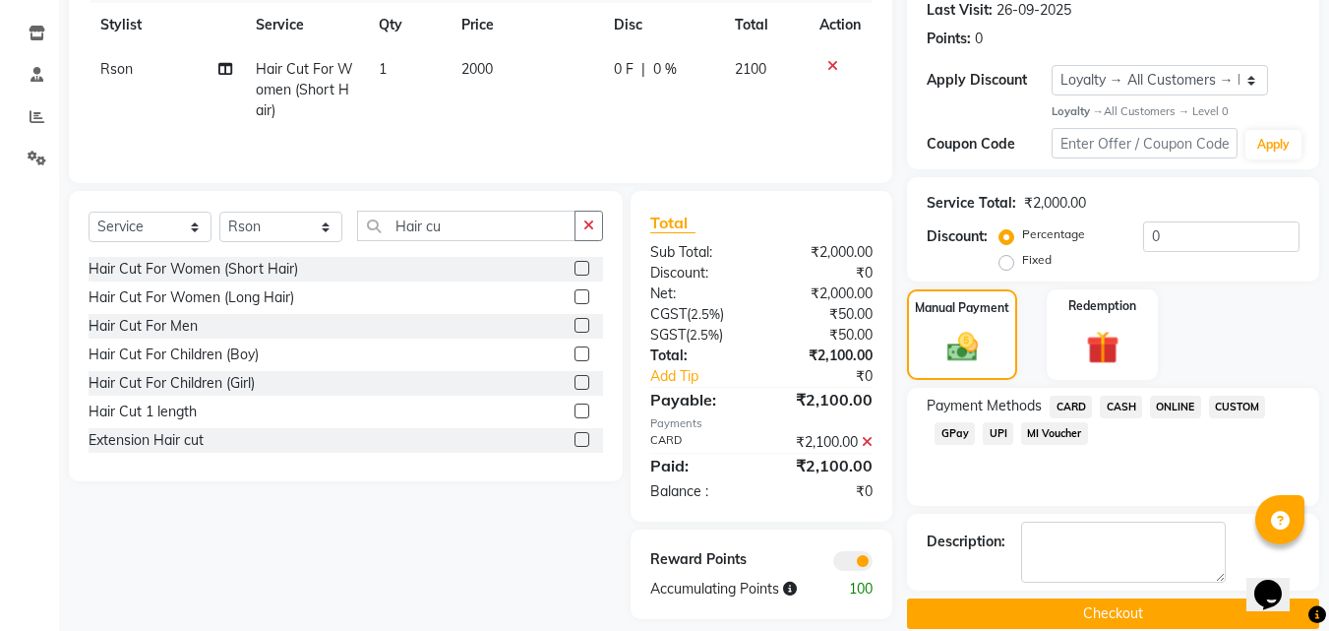
click at [1150, 602] on button "Checkout" at bounding box center [1113, 613] width 412 height 30
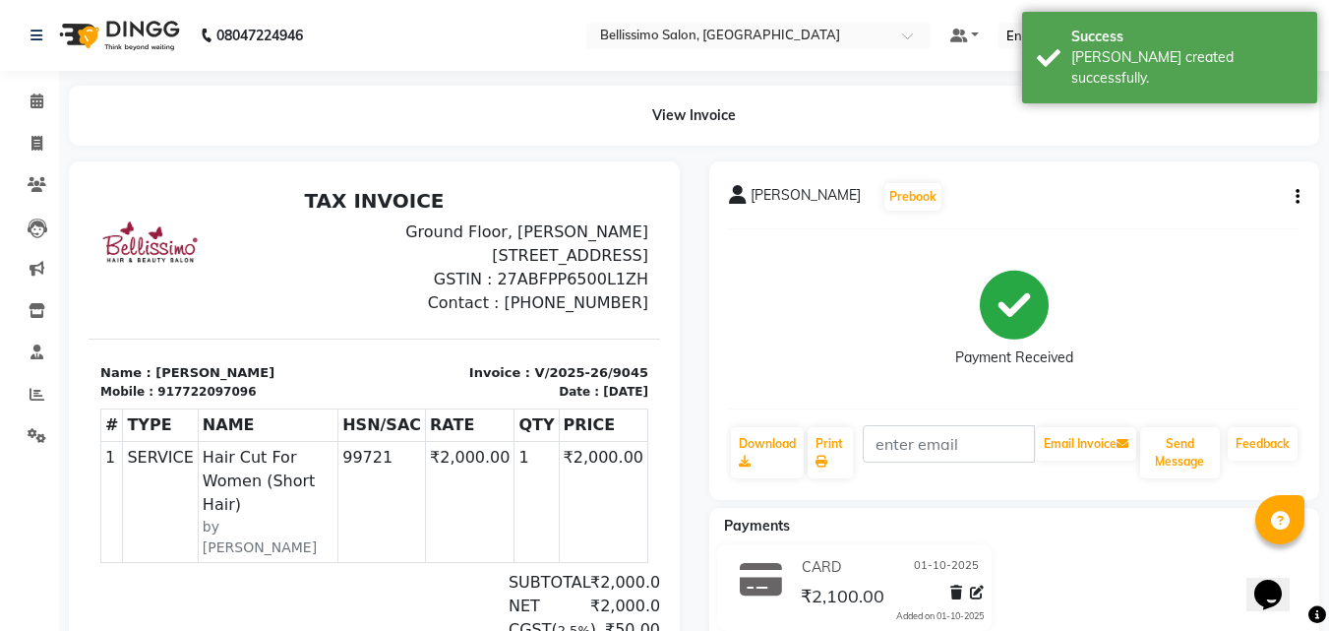
click at [795, 203] on span "Mi Kyung Jeong" at bounding box center [806, 199] width 110 height 28
copy div "Mi Kyung Jeong Prebook"
click at [838, 451] on link "Print" at bounding box center [830, 452] width 45 height 51
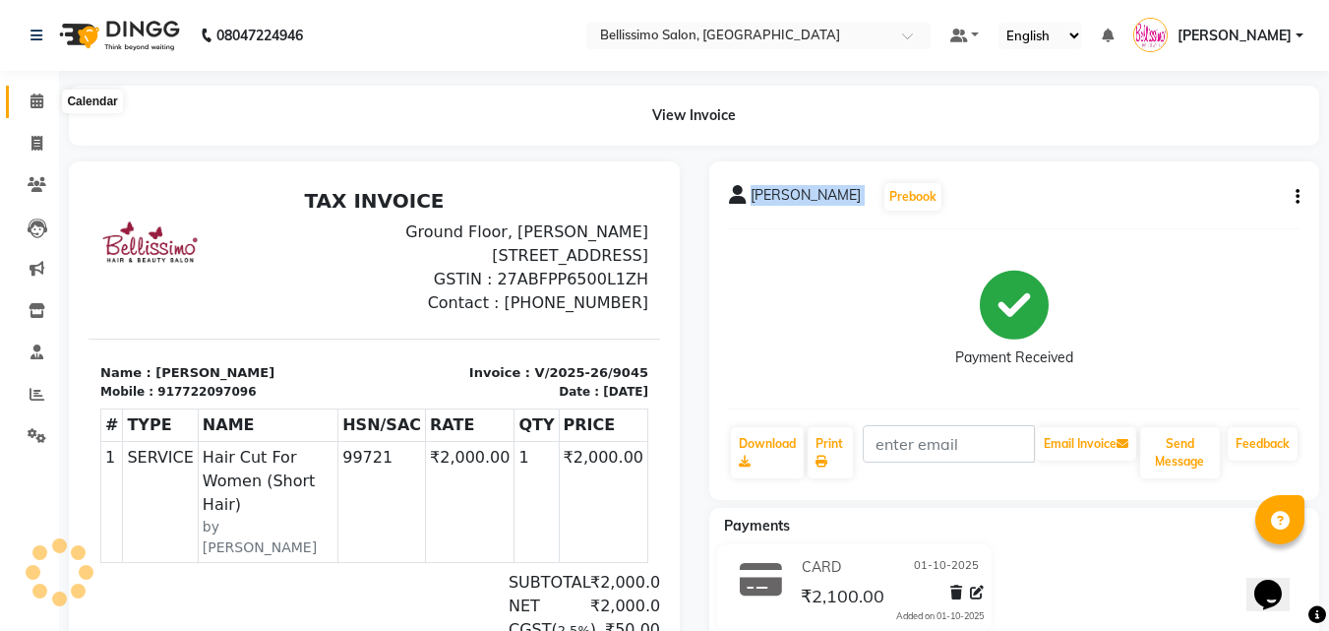
click at [30, 103] on icon at bounding box center [36, 100] width 13 height 15
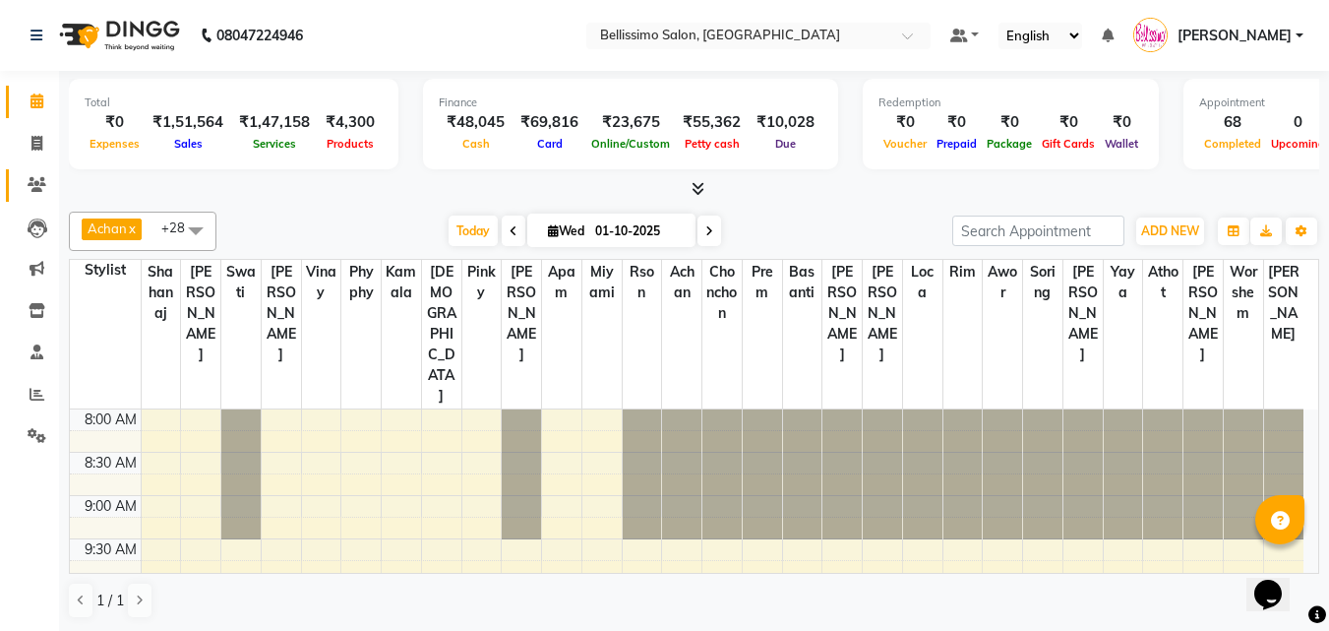
click at [30, 187] on icon at bounding box center [37, 184] width 19 height 15
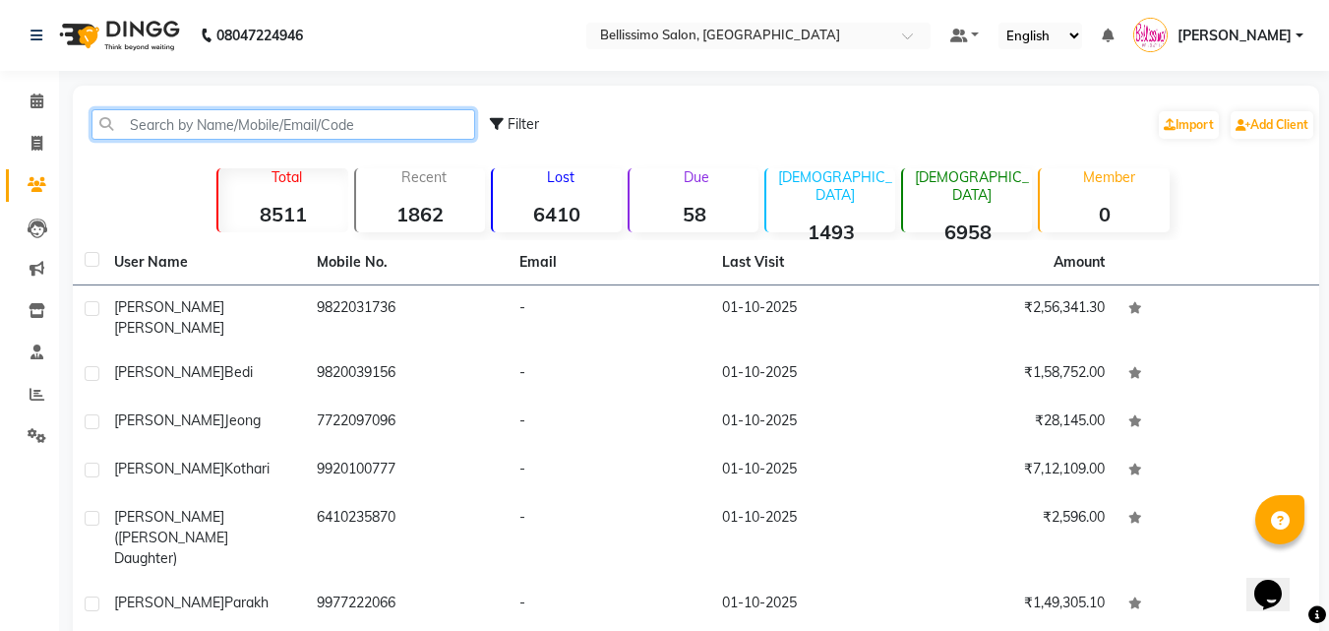
click at [148, 125] on input "text" at bounding box center [283, 124] width 384 height 30
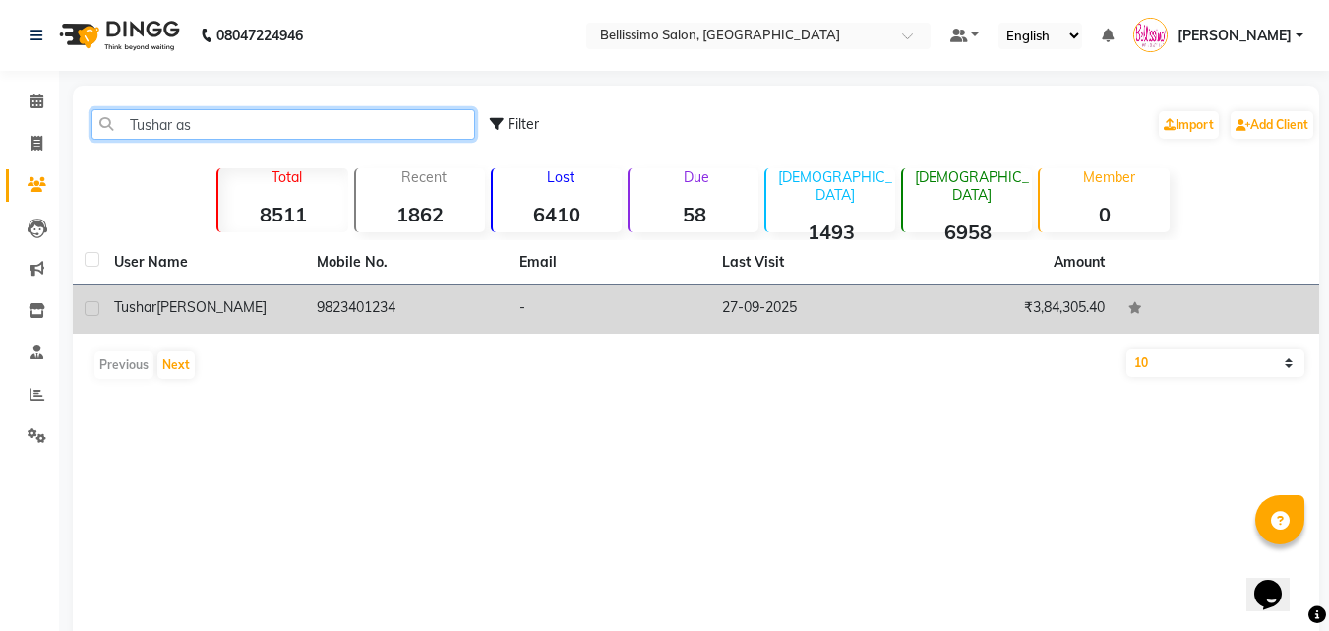
type input "Tushar as"
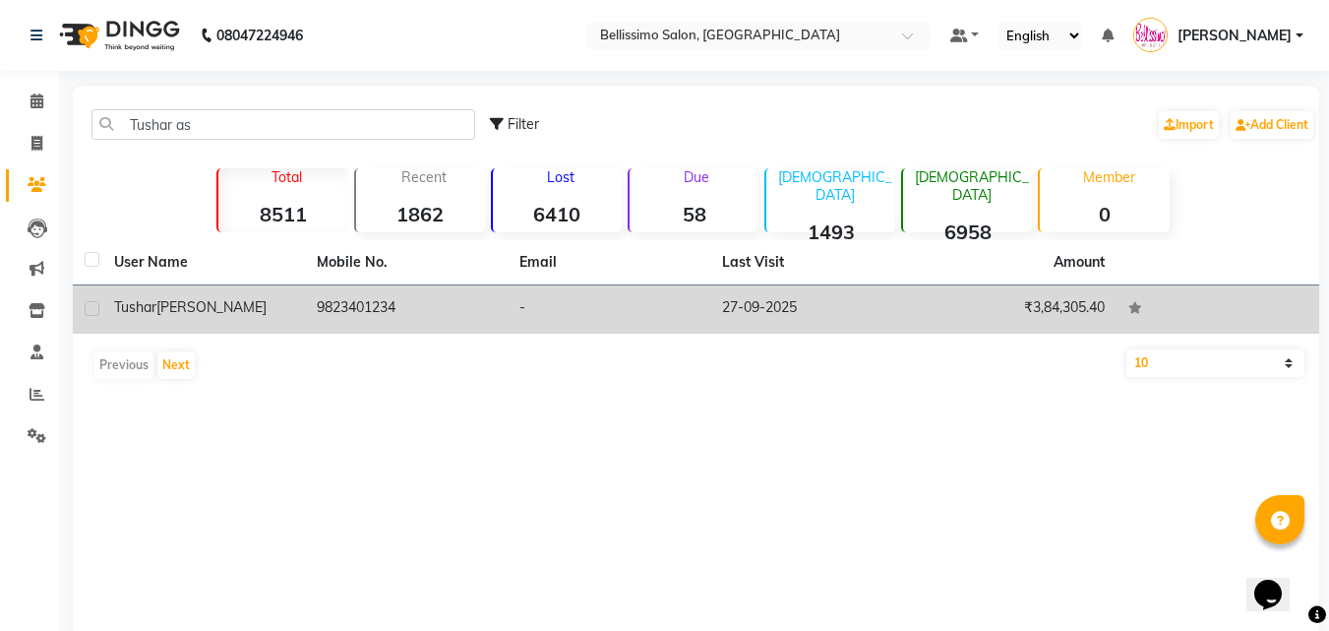
click at [253, 305] on div "Tushar Aswani" at bounding box center [203, 307] width 179 height 21
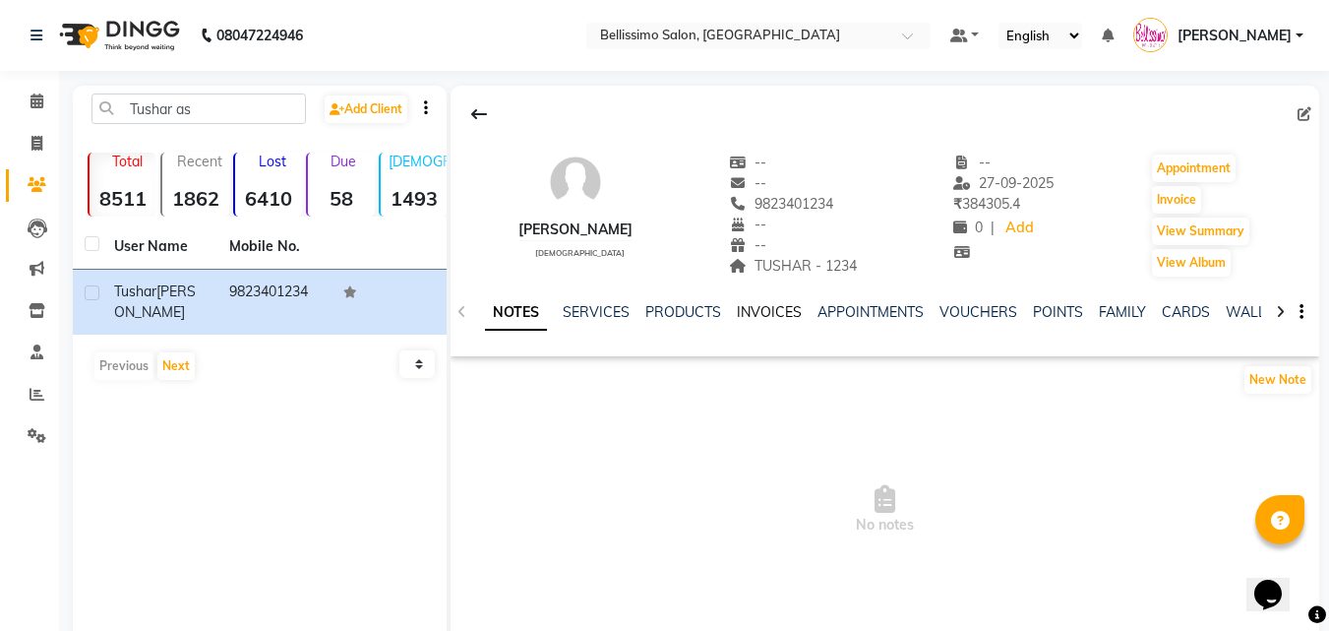
click at [753, 305] on link "INVOICES" at bounding box center [769, 312] width 65 height 18
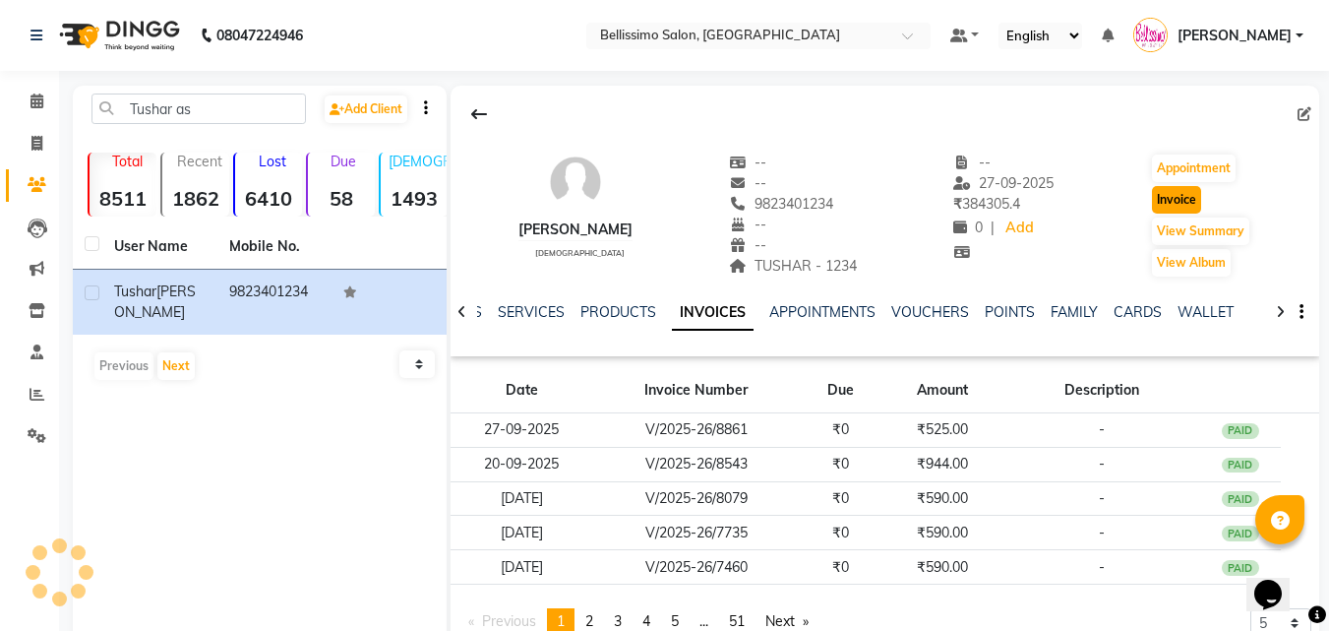
click at [1172, 197] on button "Invoice" at bounding box center [1176, 200] width 49 height 28
select select "155"
select select "service"
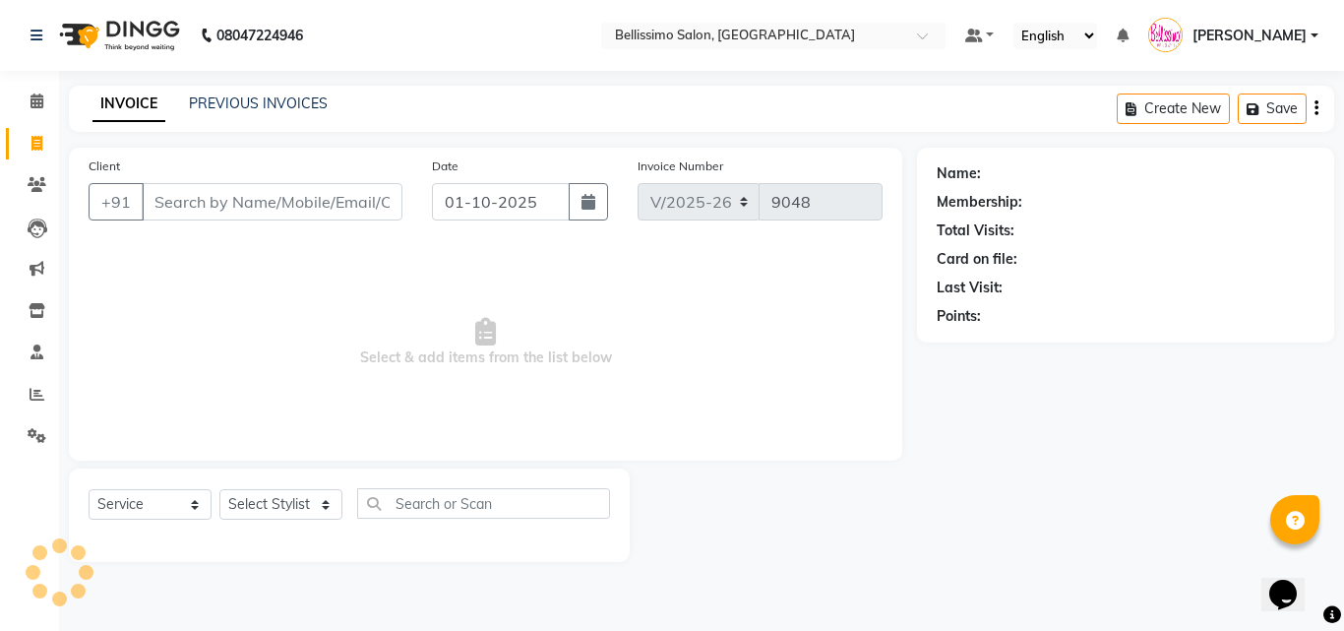
type input "9823401234"
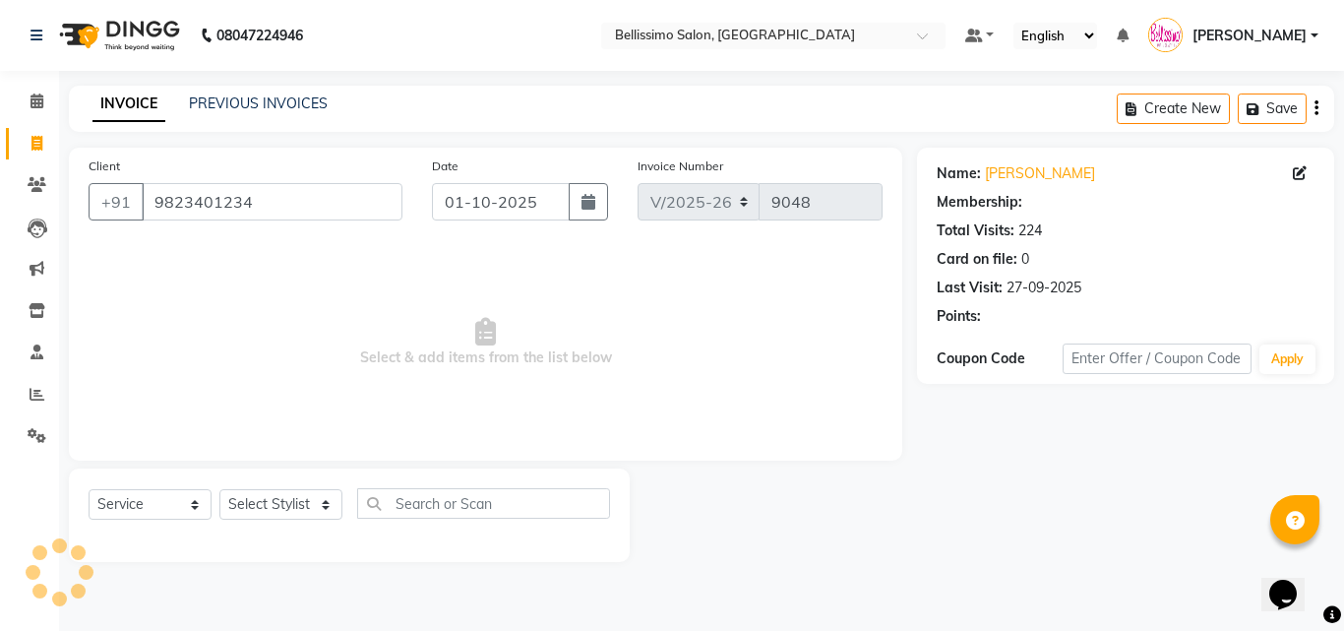
select select "1: Object"
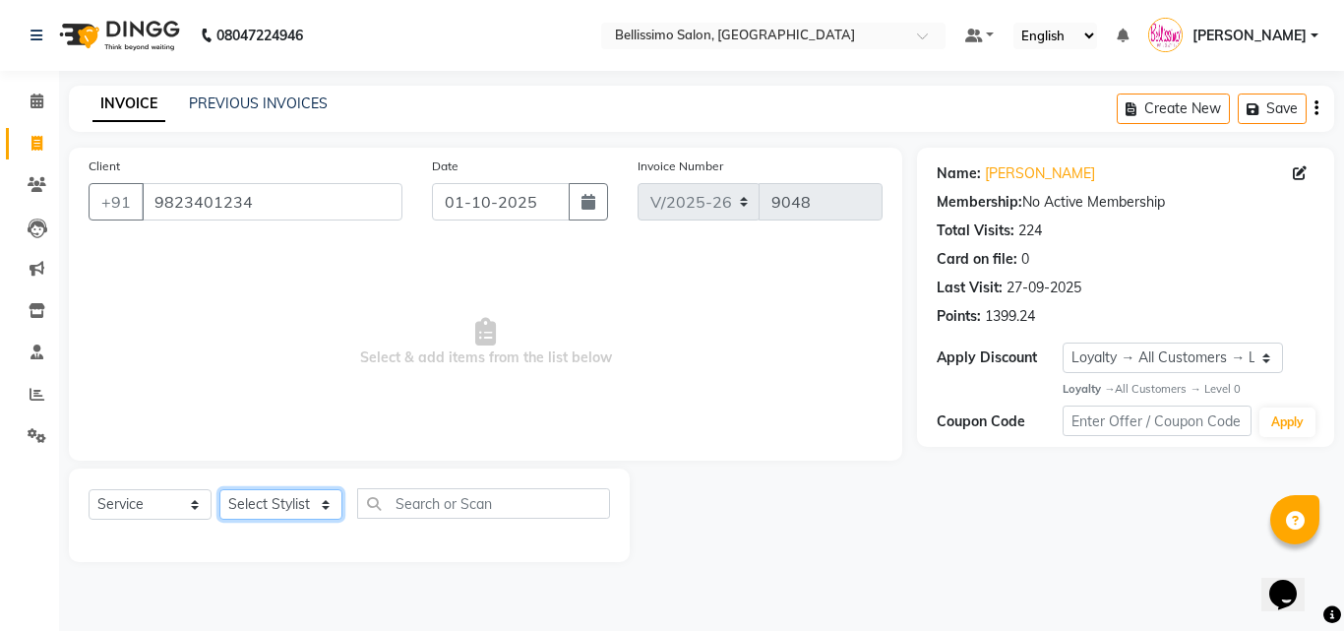
click at [254, 507] on select "Select Stylist Achan Ajit Singh Alifia Allan Anna Apam Apurva Aren Ashu Aso Ath…" at bounding box center [280, 504] width 123 height 30
click at [219, 489] on select "Select Stylist Achan Ajit Singh Alifia Allan Anna Apam Apurva Aren Ashu Aso Ath…" at bounding box center [280, 504] width 123 height 30
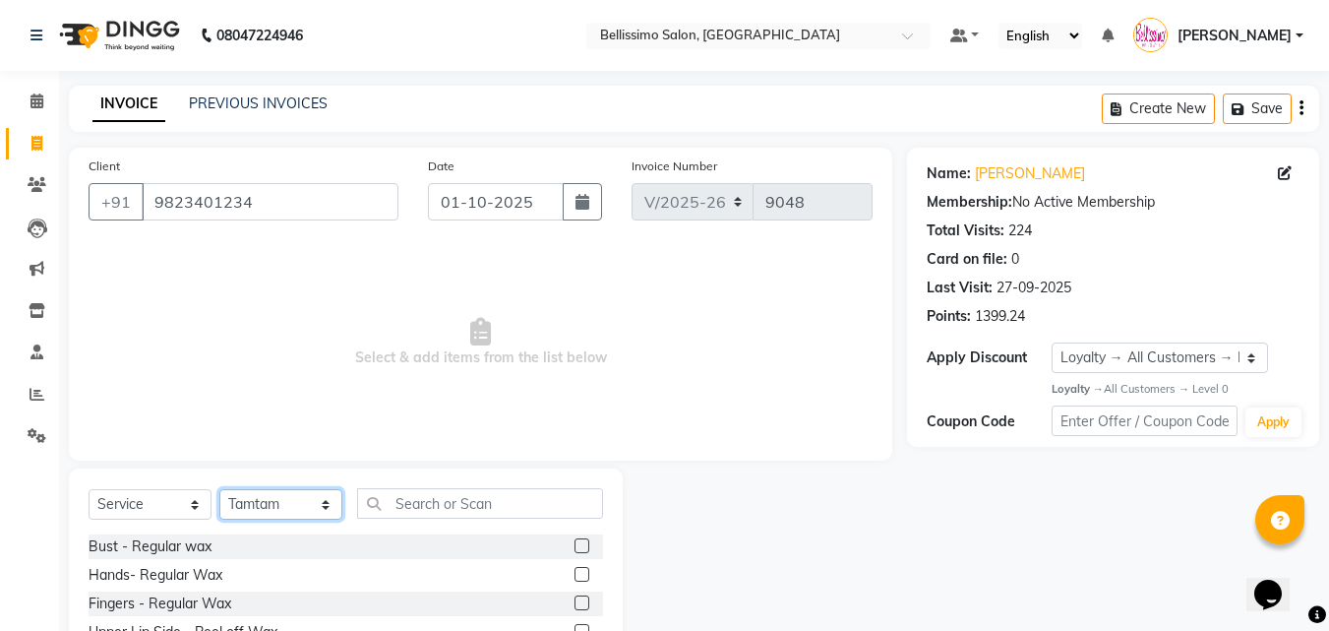
click at [278, 506] on select "Select Stylist [PERSON_NAME] [PERSON_NAME] [PERSON_NAME] [PERSON_NAME] Aso Atha…" at bounding box center [280, 504] width 123 height 30
select select "10586"
click at [219, 489] on select "Select Stylist [PERSON_NAME] [PERSON_NAME] [PERSON_NAME] [PERSON_NAME] Aso Atha…" at bounding box center [280, 504] width 123 height 30
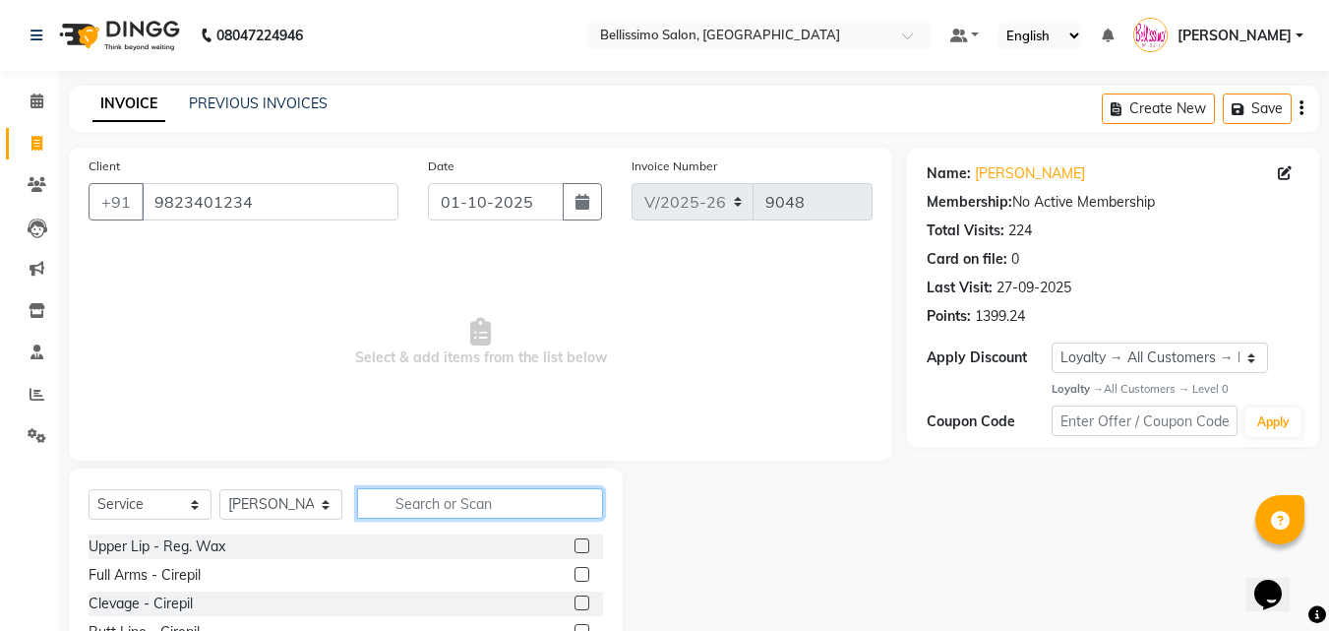
click at [463, 506] on input "text" at bounding box center [480, 503] width 246 height 30
type input "Hair Cut"
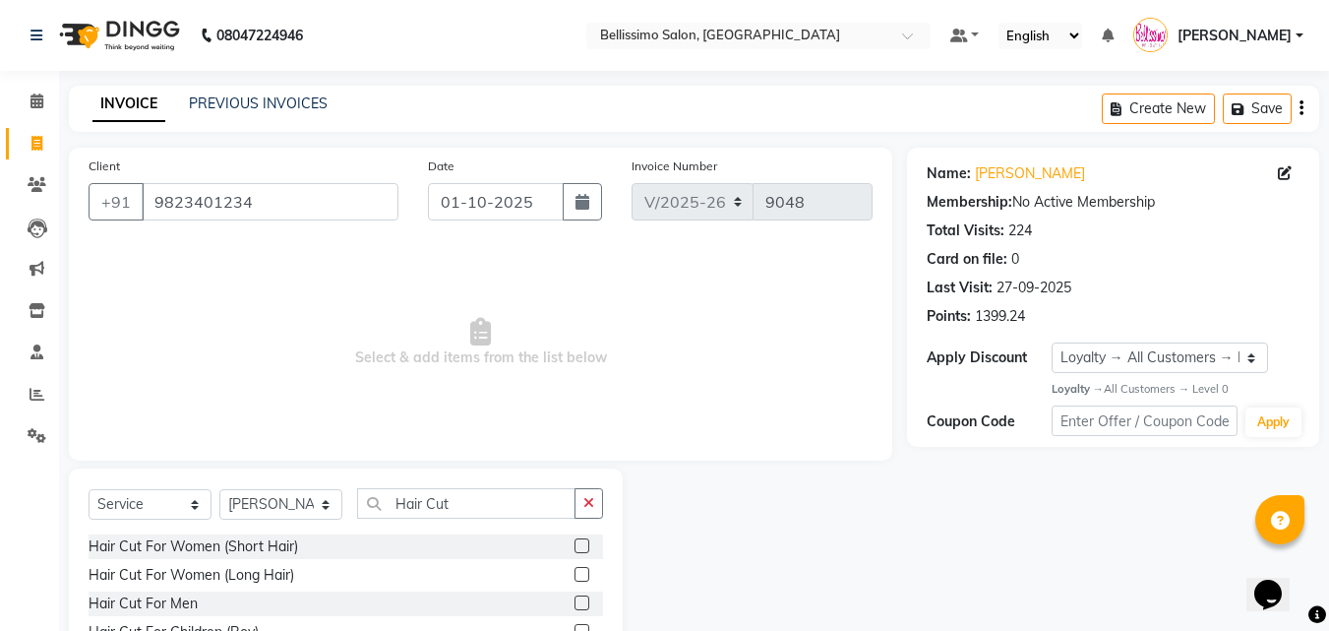
click at [574, 602] on label at bounding box center [581, 602] width 15 height 15
click at [574, 602] on input "checkbox" at bounding box center [580, 603] width 13 height 13
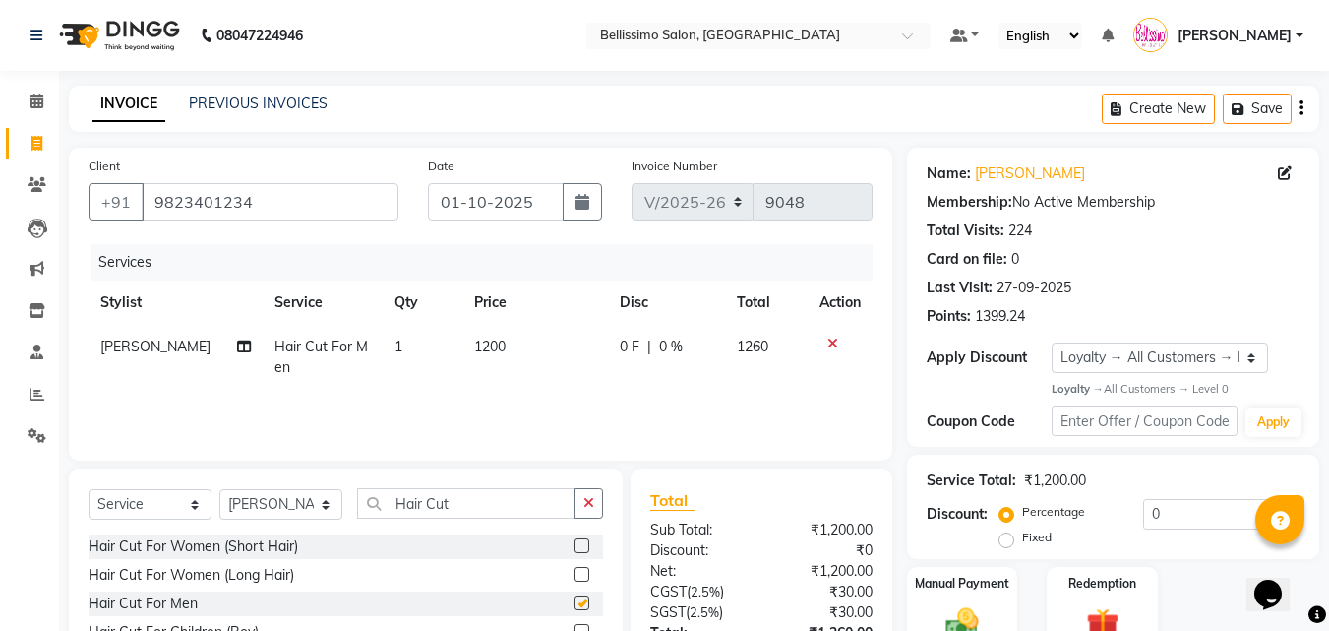
checkbox input "false"
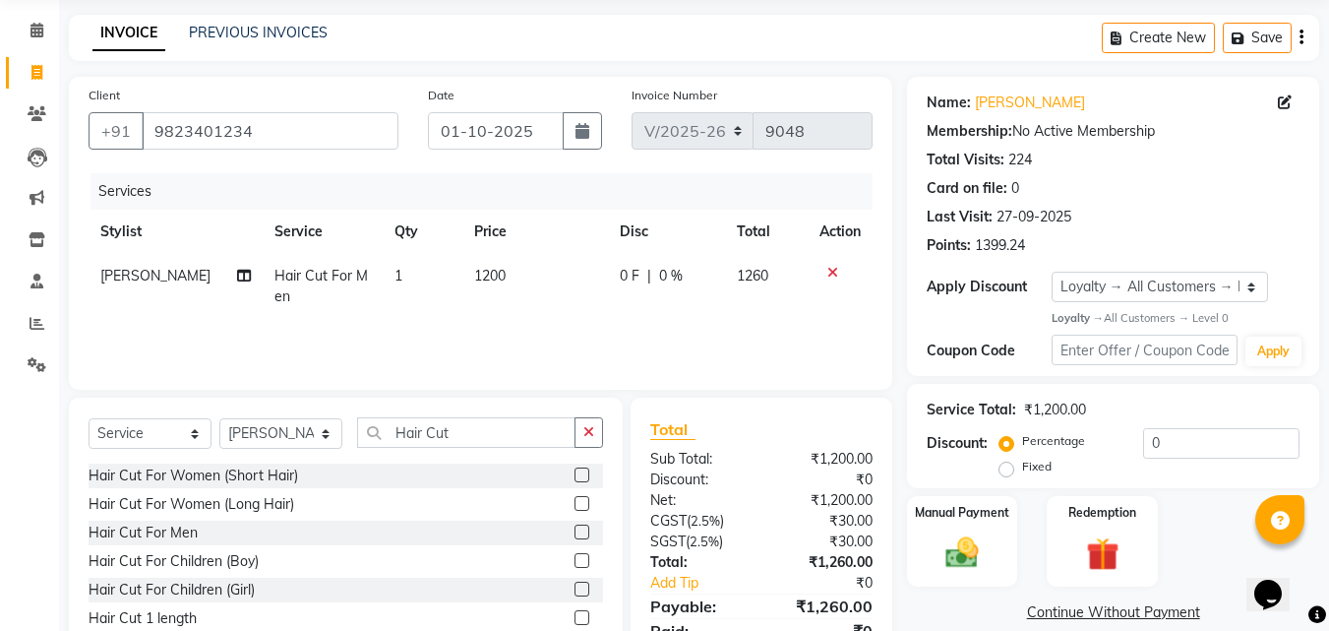
scroll to position [157, 0]
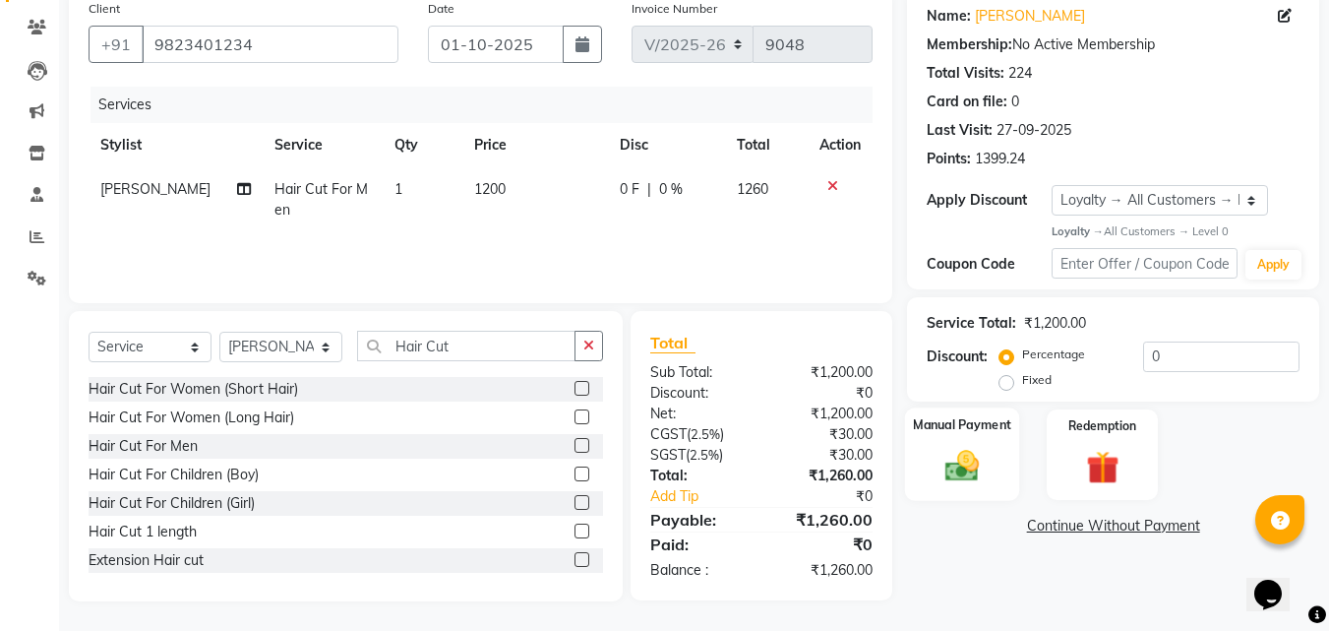
click at [968, 473] on img at bounding box center [961, 466] width 55 height 39
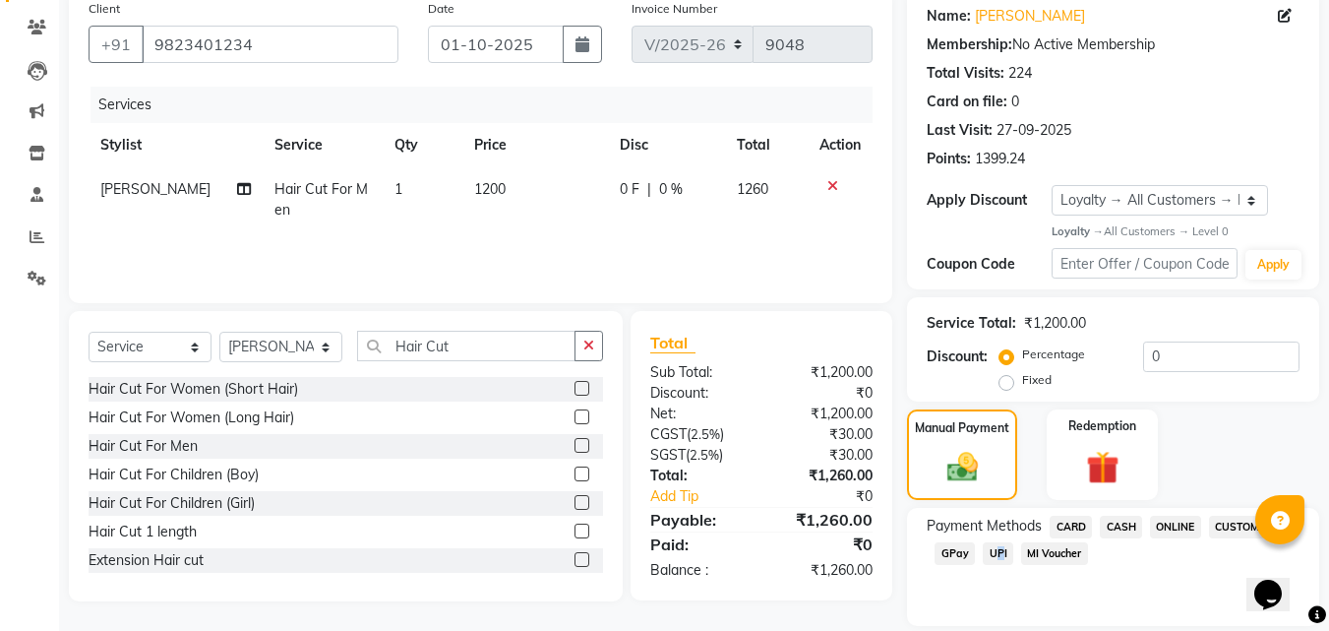
click at [993, 550] on span "UPI" at bounding box center [998, 553] width 30 height 23
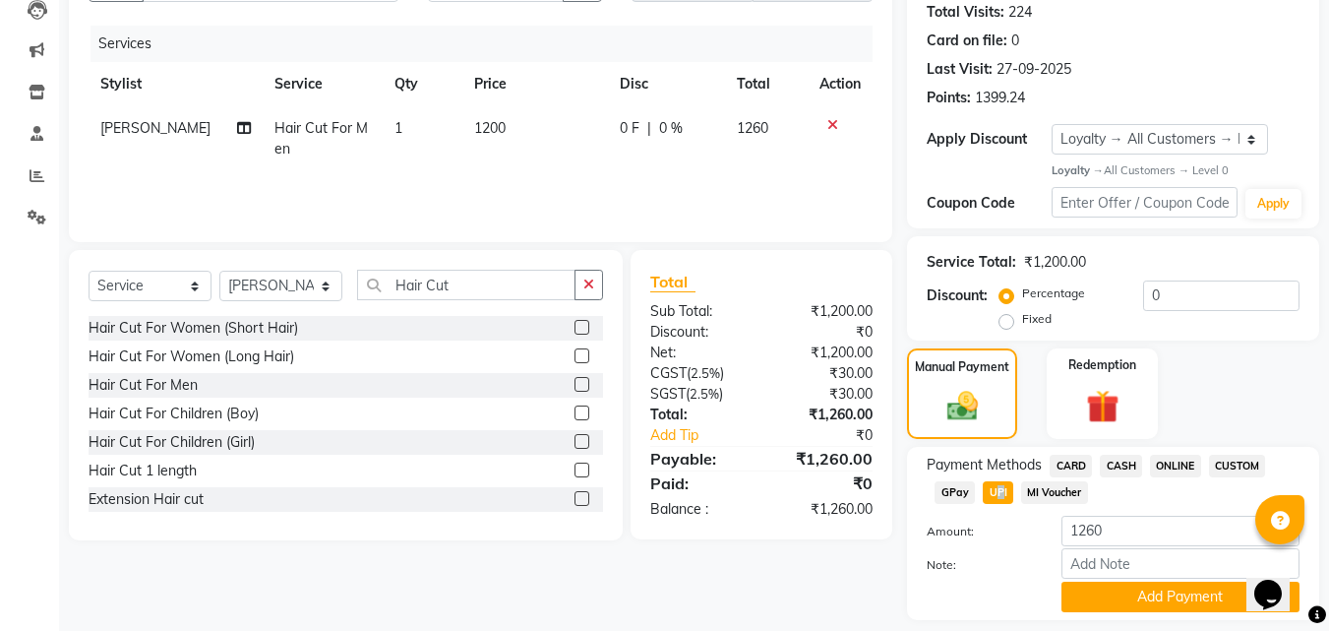
scroll to position [277, 0]
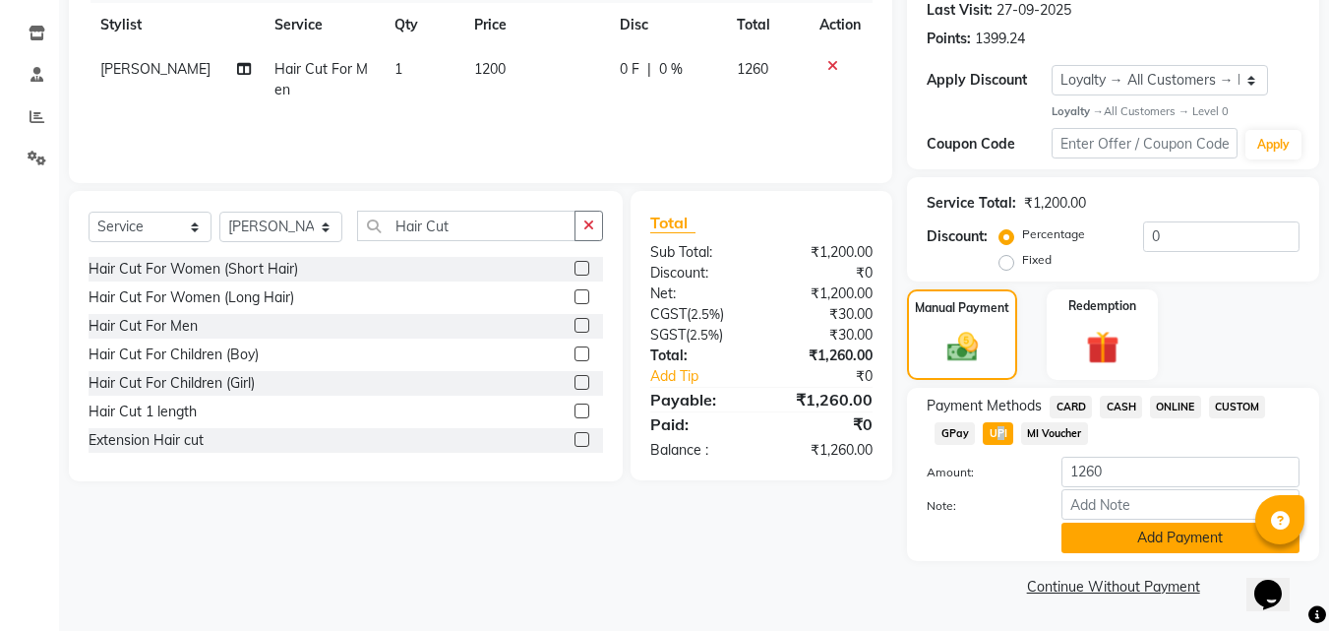
click at [1127, 525] on button "Add Payment" at bounding box center [1180, 537] width 238 height 30
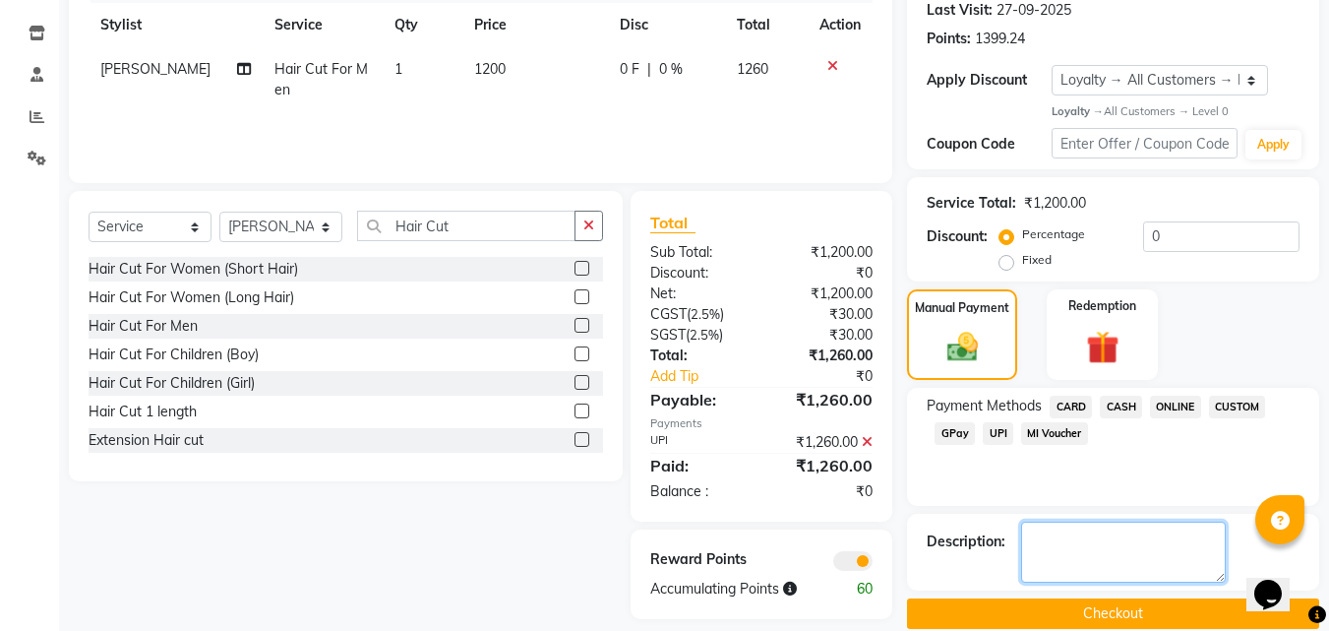
drag, startPoint x: 1113, startPoint y: 551, endPoint x: 1103, endPoint y: 551, distance: 10.8
click at [1112, 551] on textarea at bounding box center [1123, 551] width 205 height 61
type textarea "30-09-2025"
click at [1089, 604] on button "Checkout" at bounding box center [1113, 613] width 412 height 30
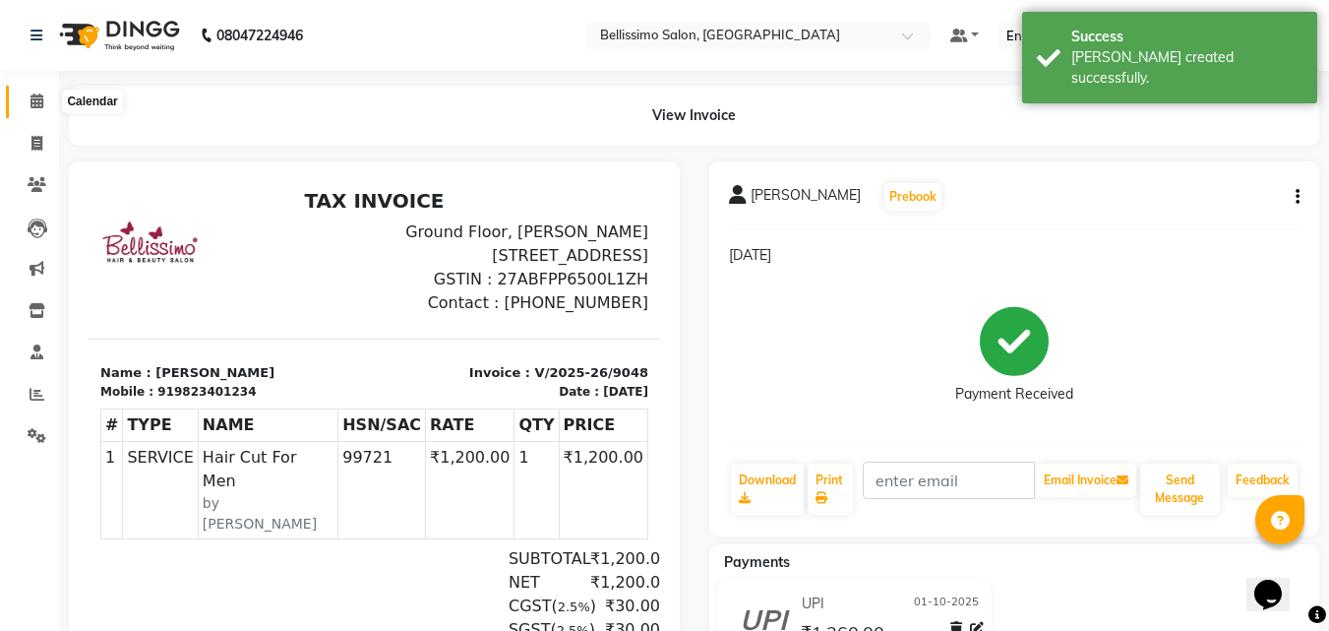
drag, startPoint x: 34, startPoint y: 99, endPoint x: 60, endPoint y: 98, distance: 25.6
click at [34, 98] on icon at bounding box center [36, 100] width 13 height 15
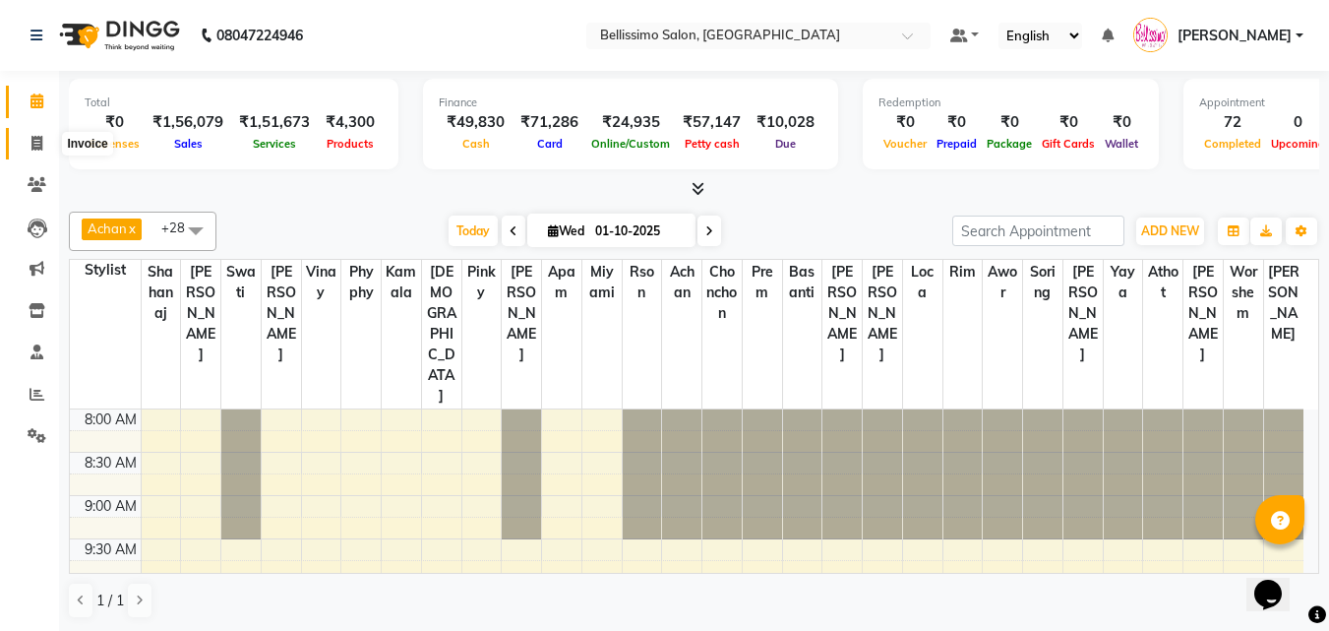
click at [35, 142] on icon at bounding box center [36, 143] width 11 height 15
select select "155"
select select "service"
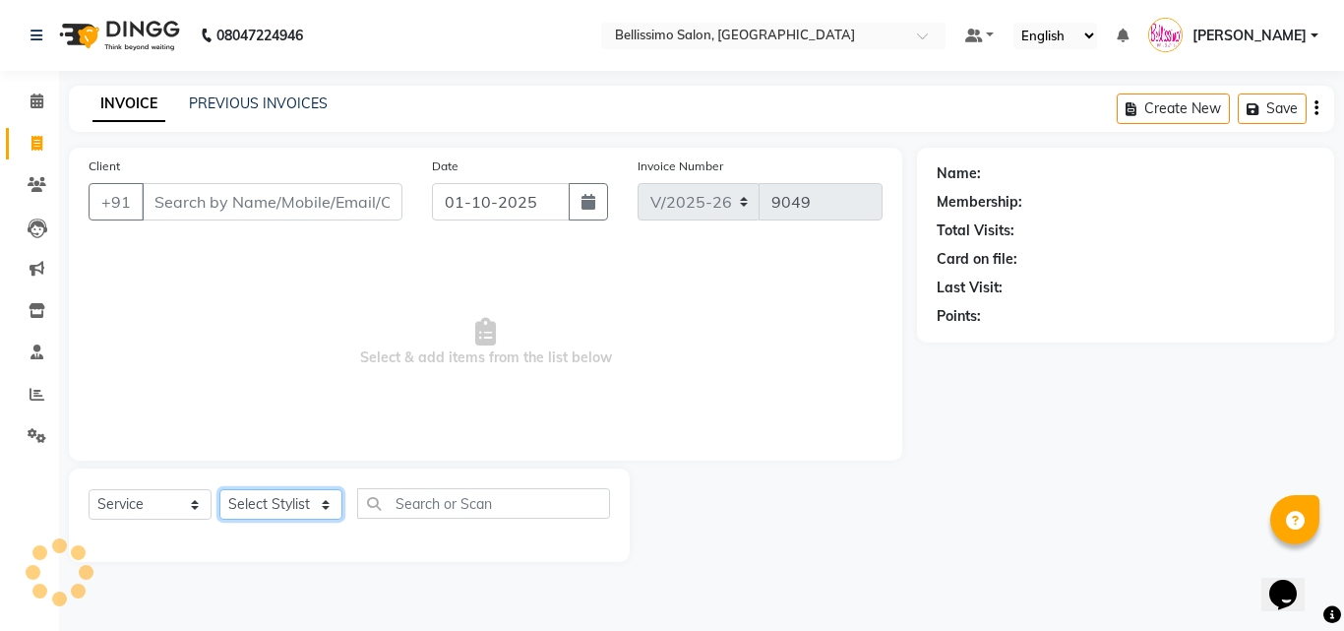
click at [247, 504] on select "Select Stylist" at bounding box center [280, 504] width 123 height 30
select select "4526"
click at [219, 489] on select "Select Stylist [PERSON_NAME] [PERSON_NAME] [PERSON_NAME] [PERSON_NAME] Aso Atha…" at bounding box center [280, 504] width 123 height 30
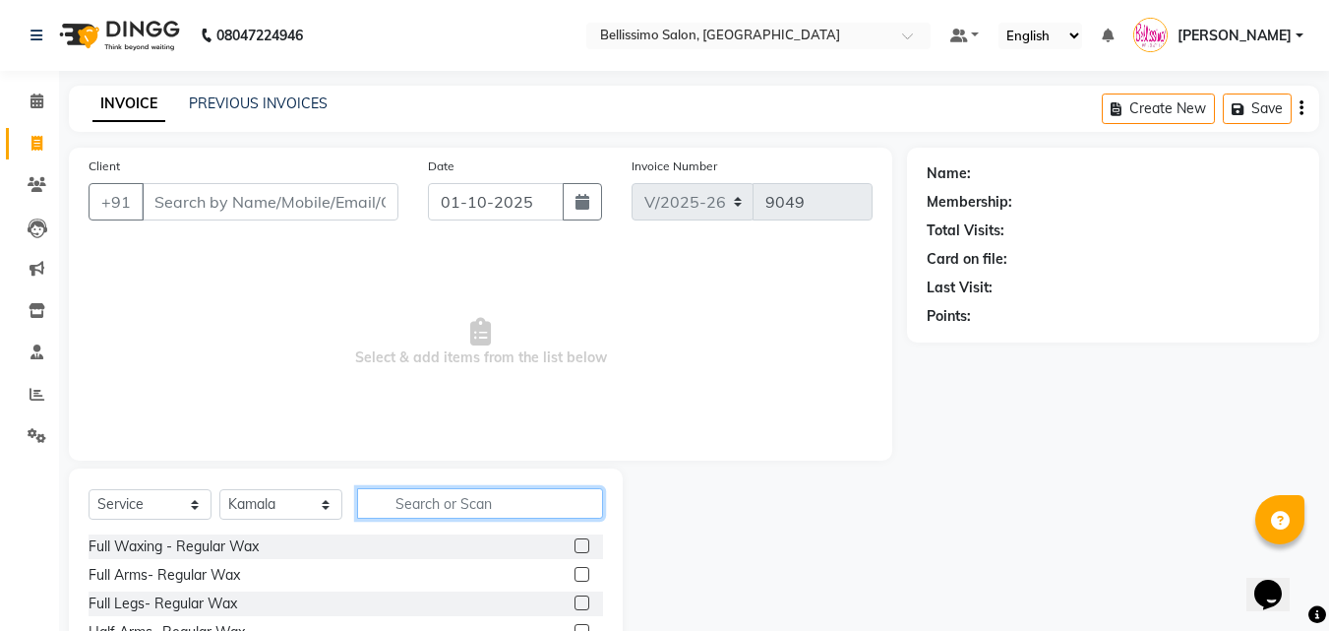
click at [413, 507] on input "text" at bounding box center [480, 503] width 246 height 30
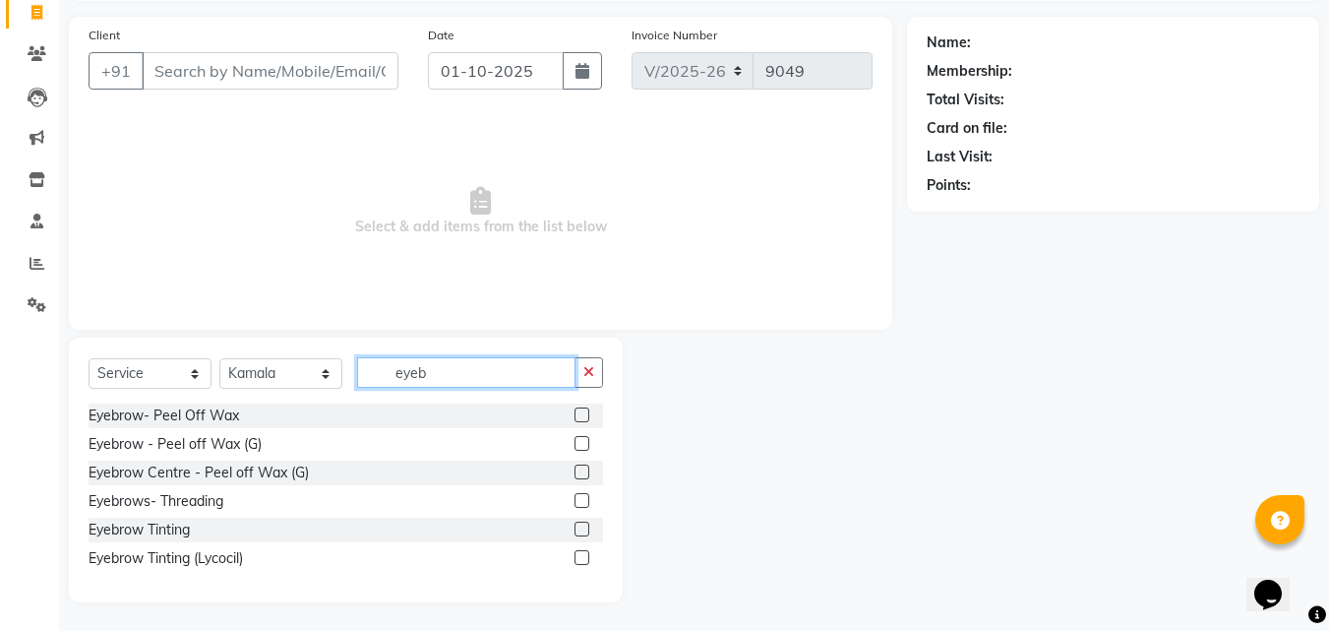
scroll to position [132, 0]
type input "eyeb"
click at [580, 495] on label at bounding box center [581, 499] width 15 height 15
click at [580, 495] on input "checkbox" at bounding box center [580, 500] width 13 height 13
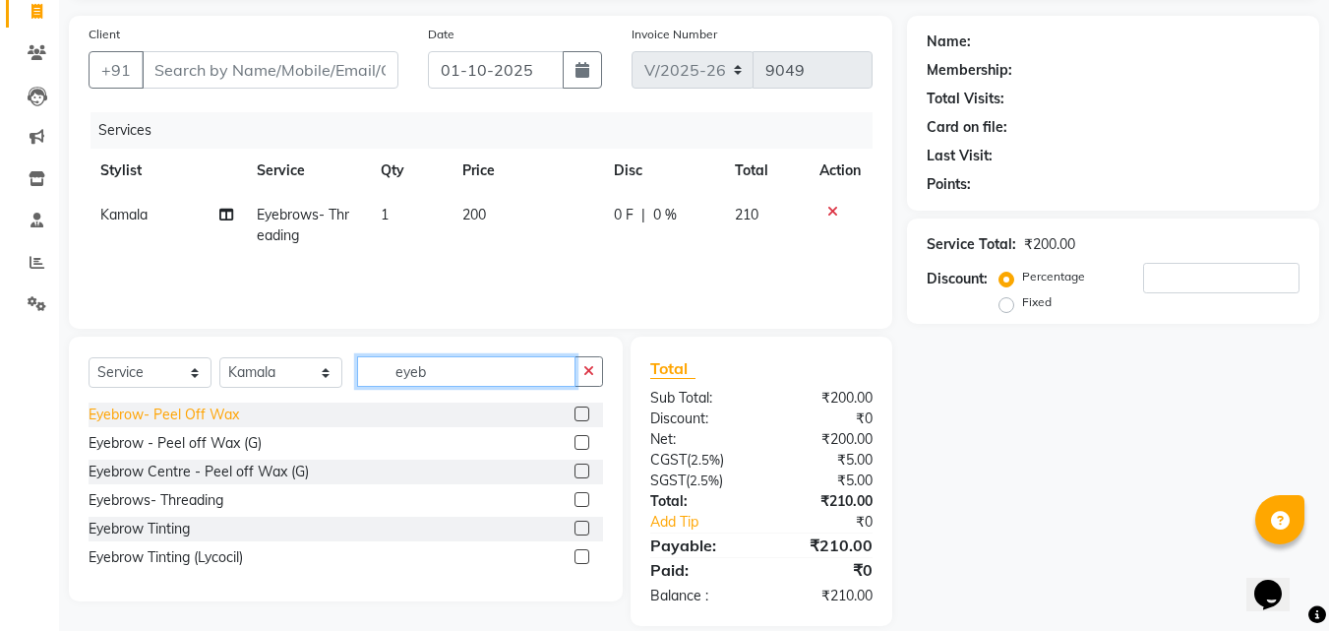
checkbox input "false"
click at [226, 391] on div "Select Service Product Membership Package Voucher Prepaid Gift Card Select Styl…" at bounding box center [346, 379] width 514 height 46
type input "Upper lip"
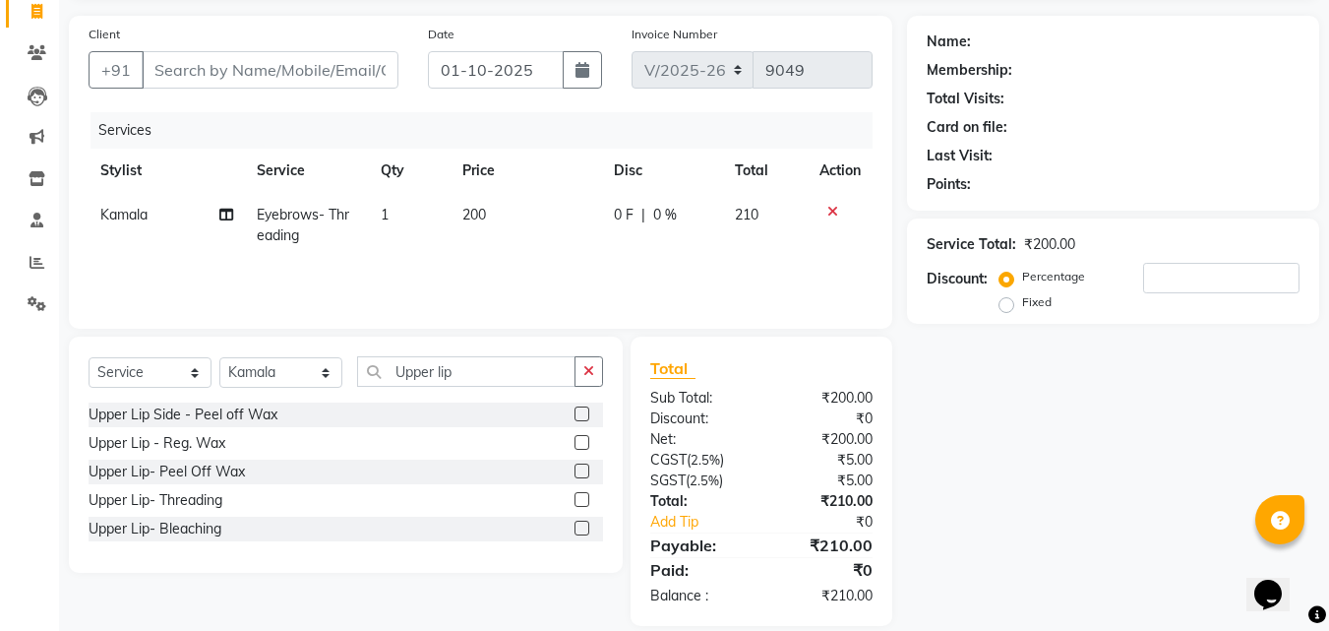
click at [586, 497] on label at bounding box center [581, 499] width 15 height 15
click at [586, 497] on input "checkbox" at bounding box center [580, 500] width 13 height 13
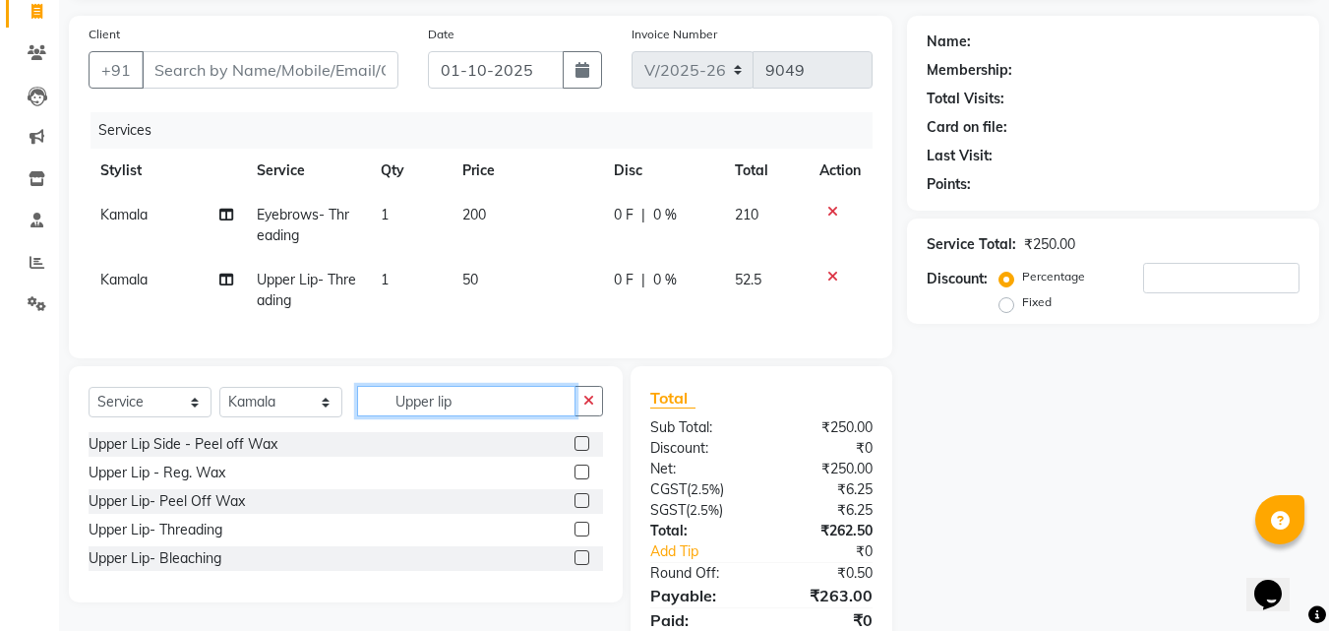
checkbox input "false"
drag, startPoint x: 474, startPoint y: 429, endPoint x: 262, endPoint y: 417, distance: 212.8
click at [307, 414] on div "Select Service Product Membership Package Voucher Prepaid Gift Card Select Styl…" at bounding box center [346, 409] width 514 height 46
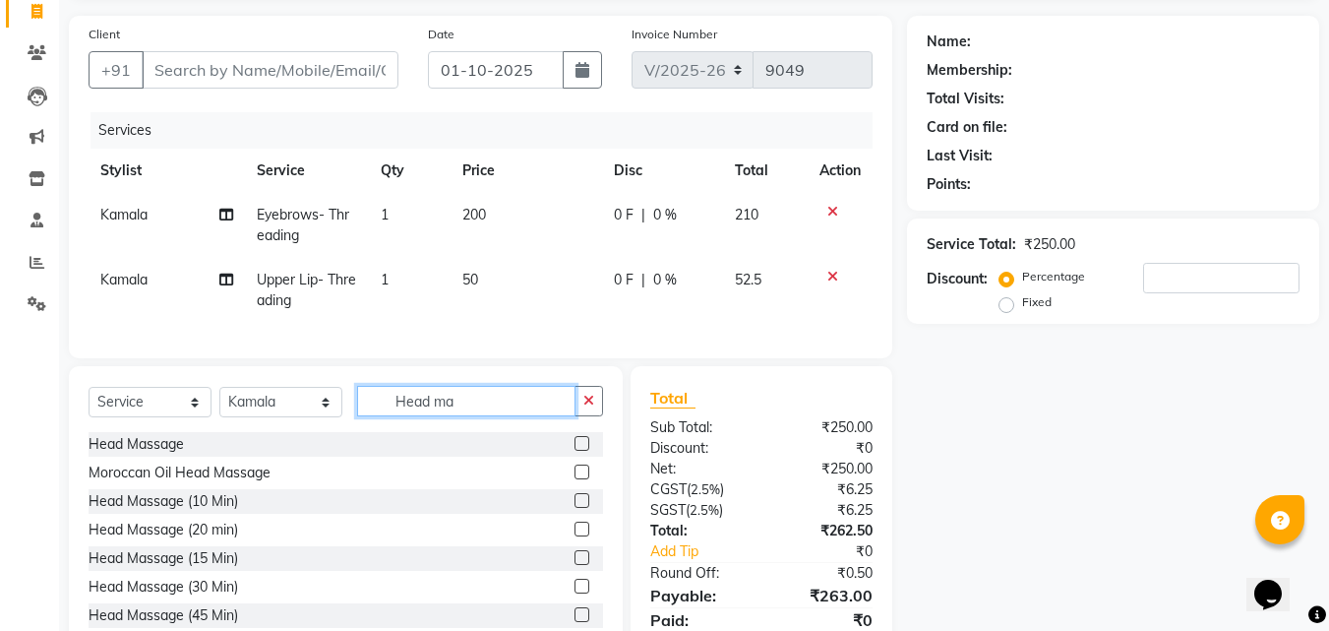
type input "Head ma"
click at [574, 451] on label at bounding box center [581, 443] width 15 height 15
click at [574, 451] on input "checkbox" at bounding box center [580, 444] width 13 height 13
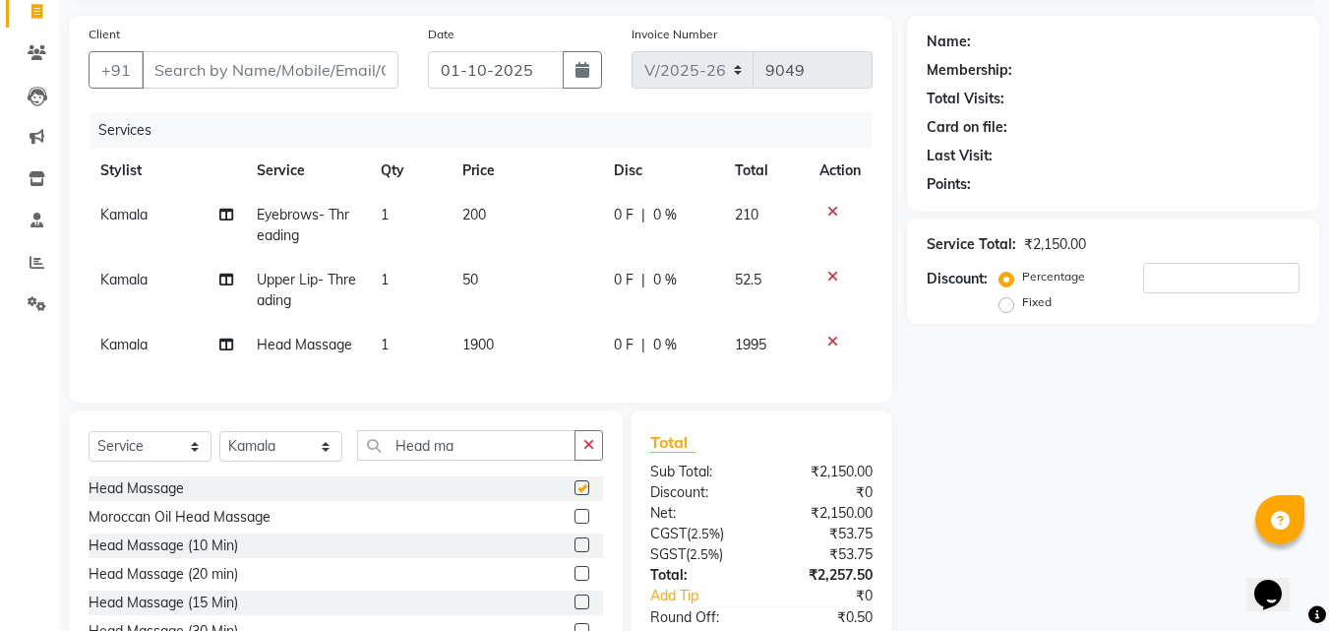
checkbox input "false"
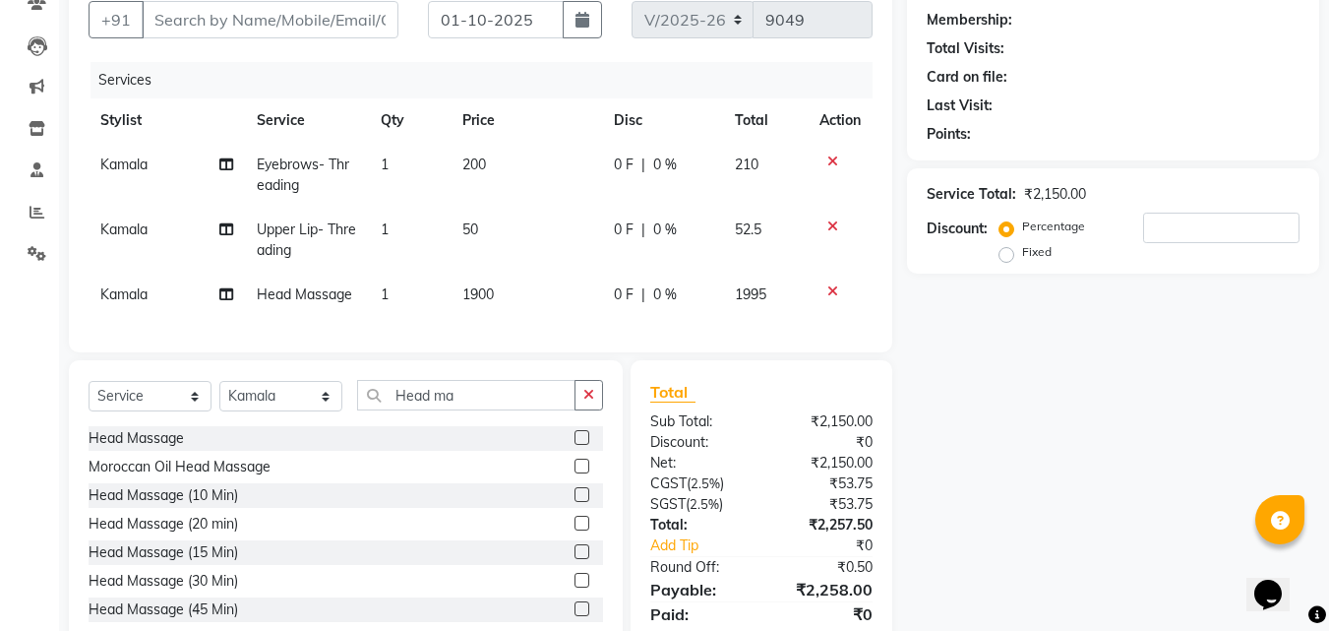
scroll to position [266, 0]
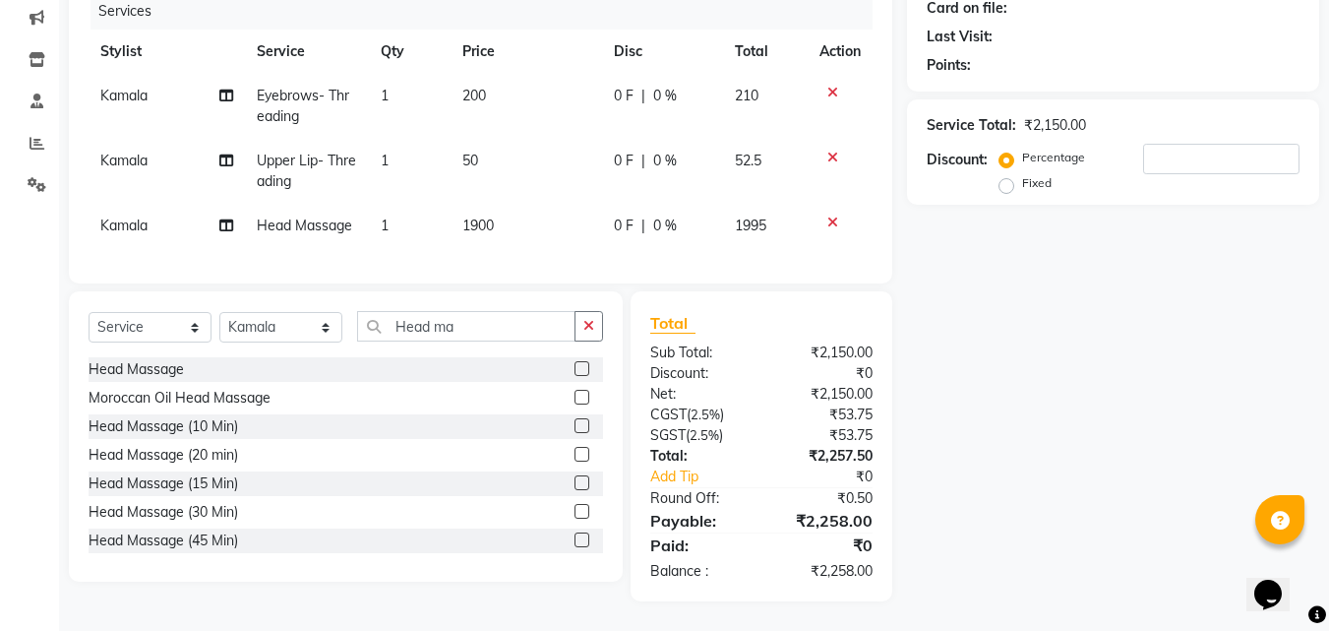
click at [122, 87] on span "Kamala" at bounding box center [123, 96] width 47 height 18
select select "4526"
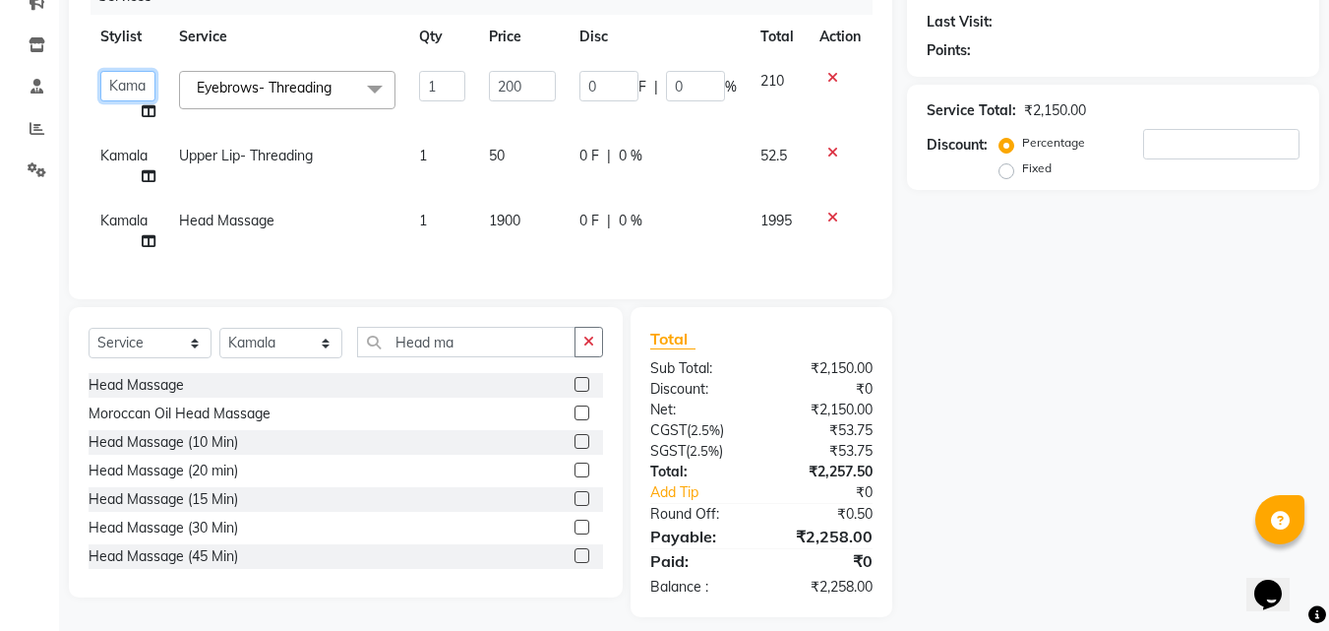
click at [126, 88] on select "Achan Ajit Singh Alifia Allan Anna Apam Apurva Aren Ashu Aso Athan Athot Ava Aw…" at bounding box center [127, 86] width 55 height 30
select select "4518"
click at [110, 166] on td "Kamala" at bounding box center [128, 166] width 79 height 65
select select "4526"
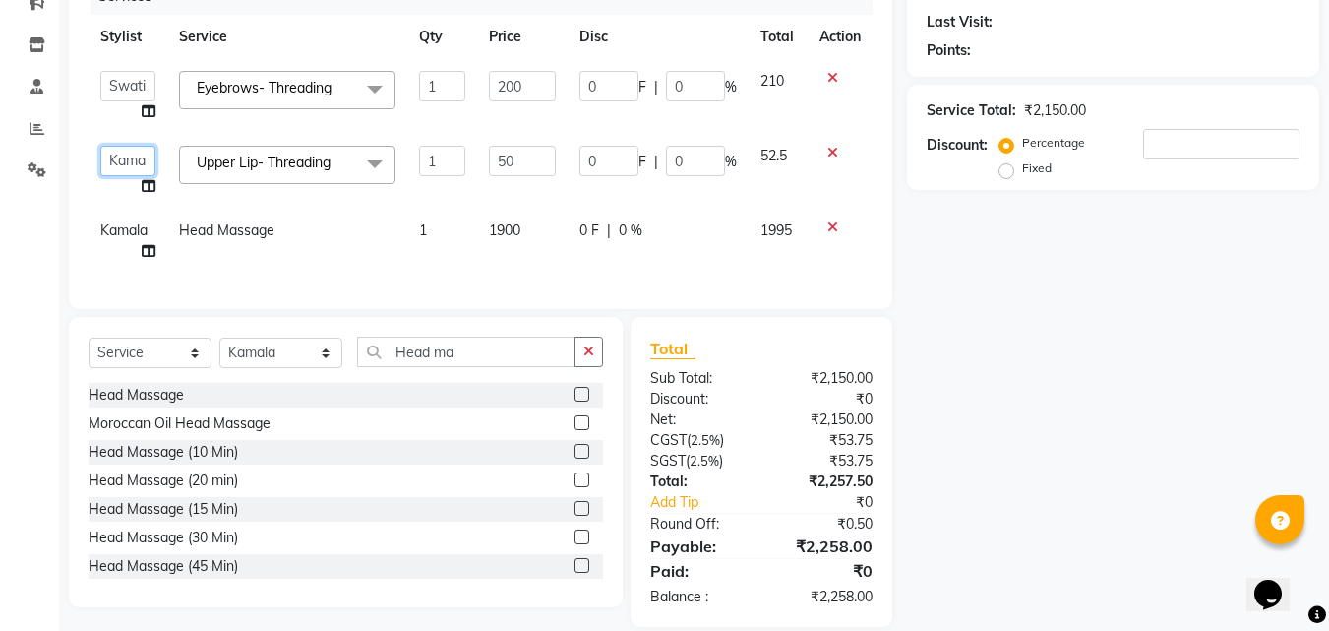
drag, startPoint x: 120, startPoint y: 163, endPoint x: 121, endPoint y: 174, distance: 10.9
click at [120, 169] on select "Achan Ajit Singh Alifia Allan Anna Apam Apurva Aren Ashu Aso Athan Athot Ava Aw…" at bounding box center [127, 161] width 55 height 30
select select "4518"
click at [125, 225] on span "Kamala" at bounding box center [123, 230] width 47 height 18
select select "4526"
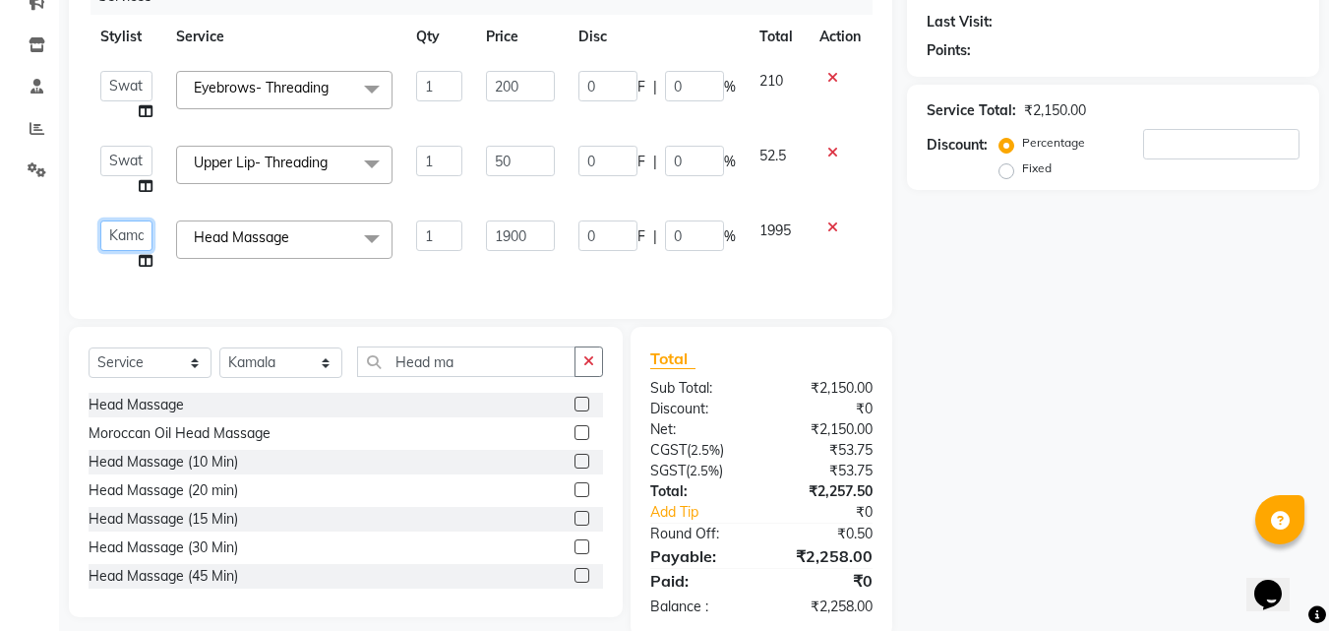
click at [115, 227] on select "Achan Ajit Singh Alifia Allan Anna Apam Apurva Aren Ashu Aso Athan Athot Ava Aw…" at bounding box center [126, 235] width 52 height 30
select select "24959"
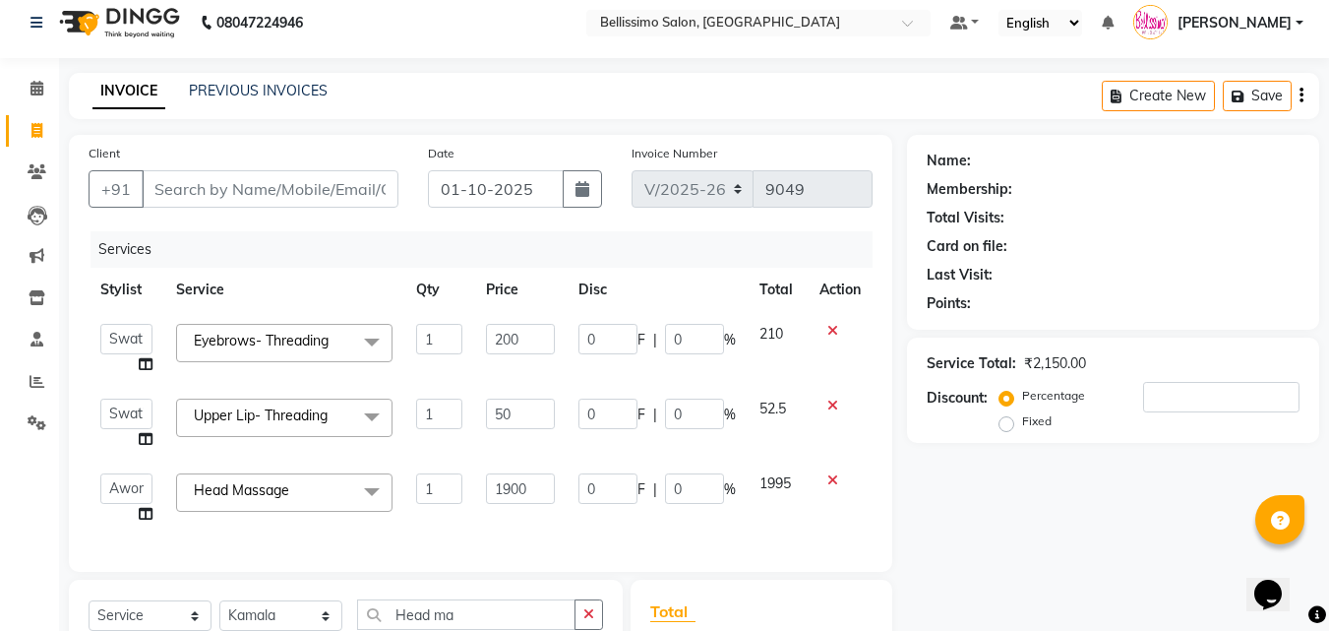
scroll to position [0, 0]
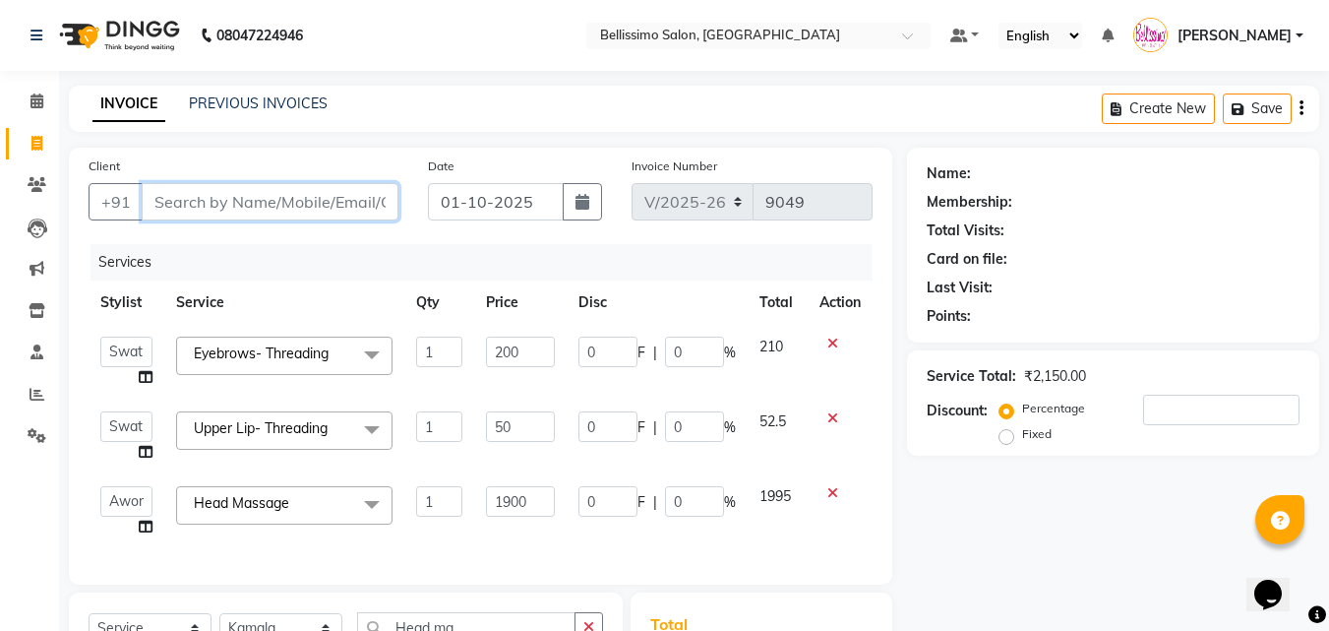
click at [246, 203] on input "Client" at bounding box center [270, 201] width 257 height 37
paste input "98500 68822"
type input "98500 68822"
type input "0"
type input "9850068822"
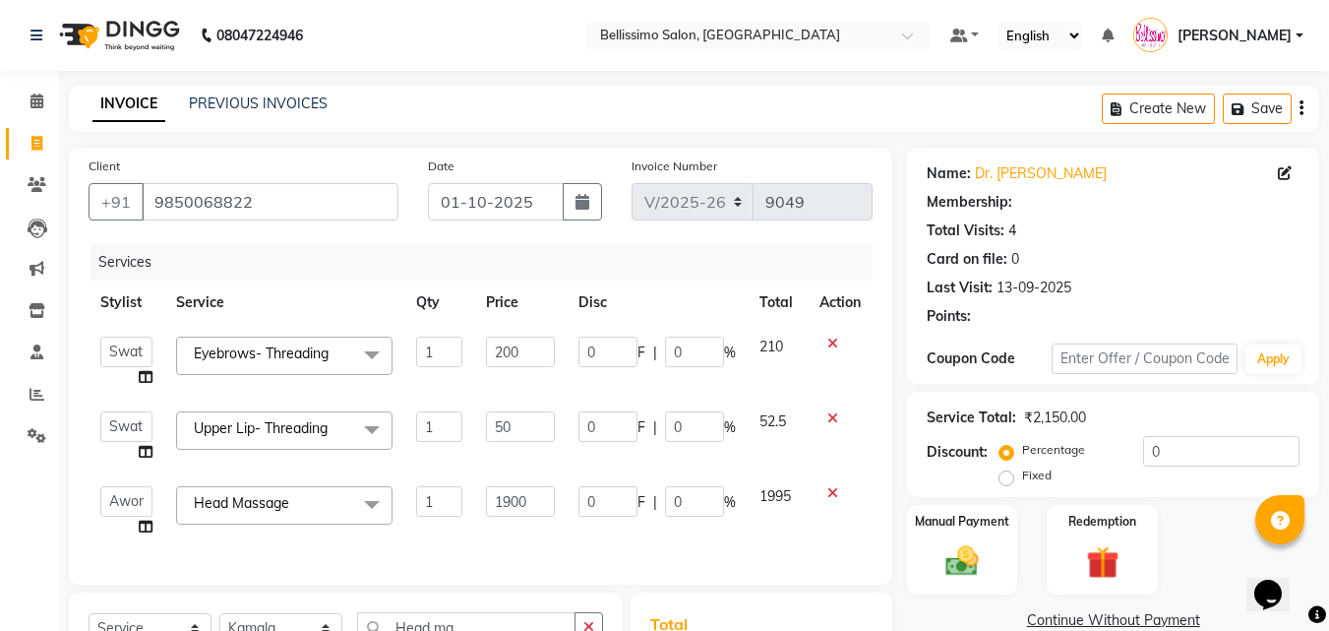
select select "1: Object"
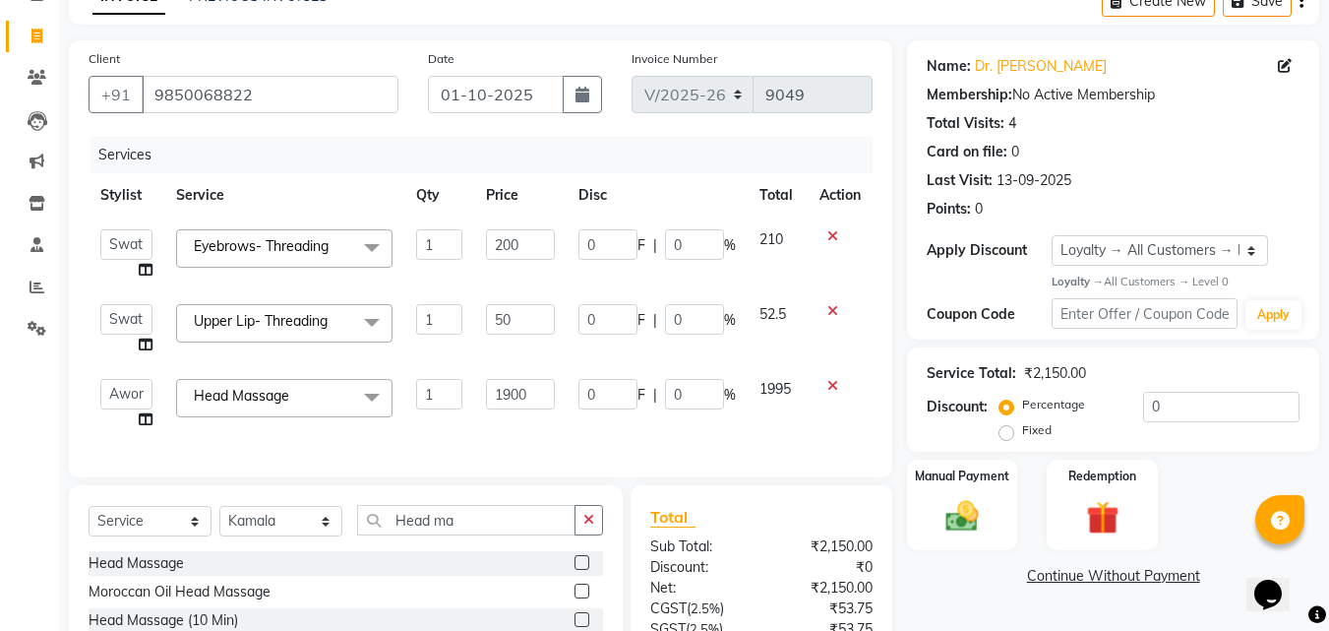
scroll to position [316, 0]
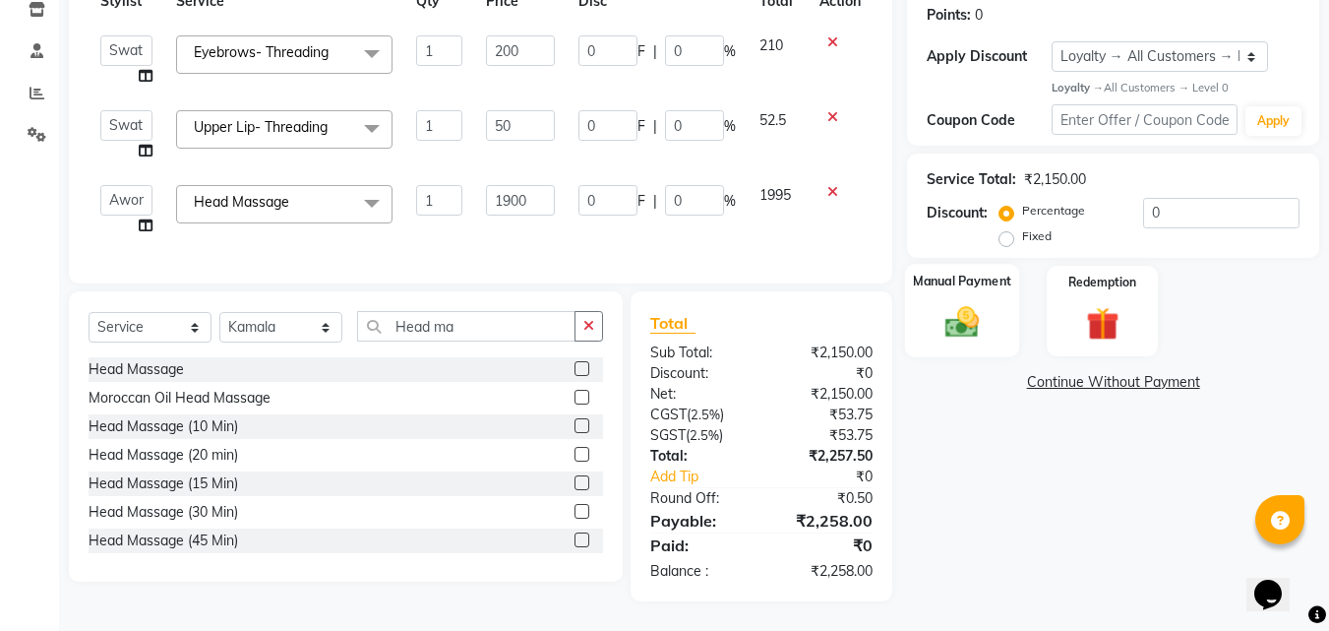
click at [961, 303] on img at bounding box center [961, 322] width 55 height 39
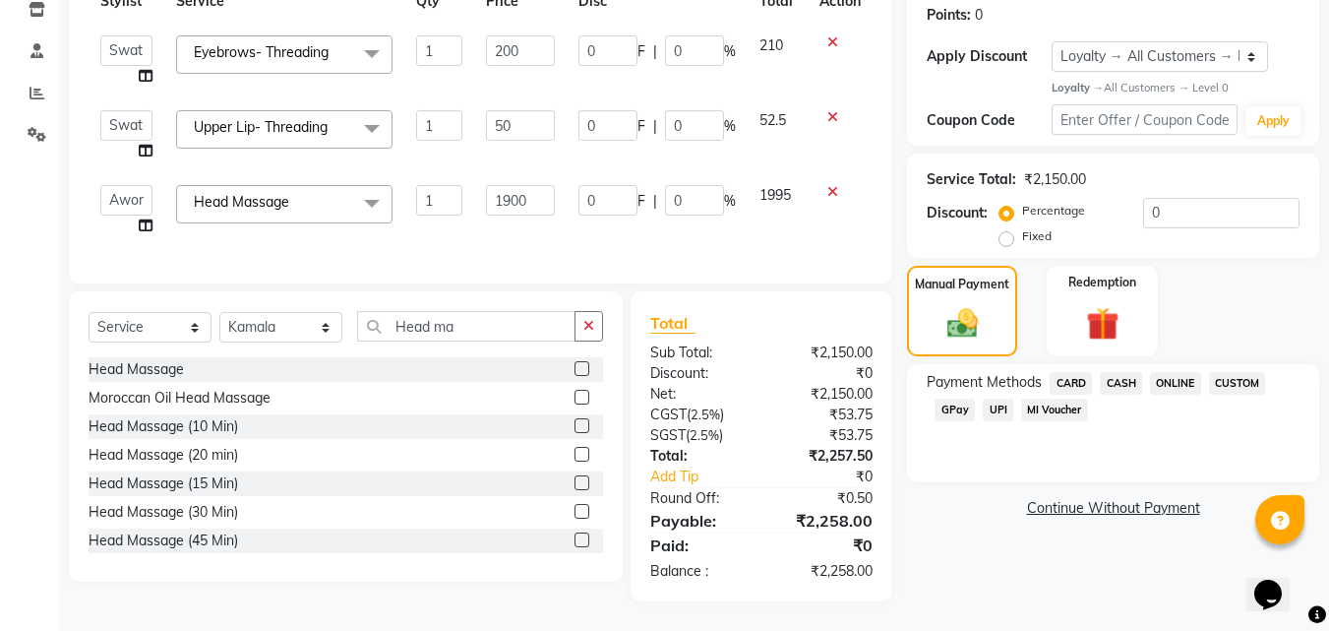
click at [998, 398] on span "UPI" at bounding box center [998, 409] width 30 height 23
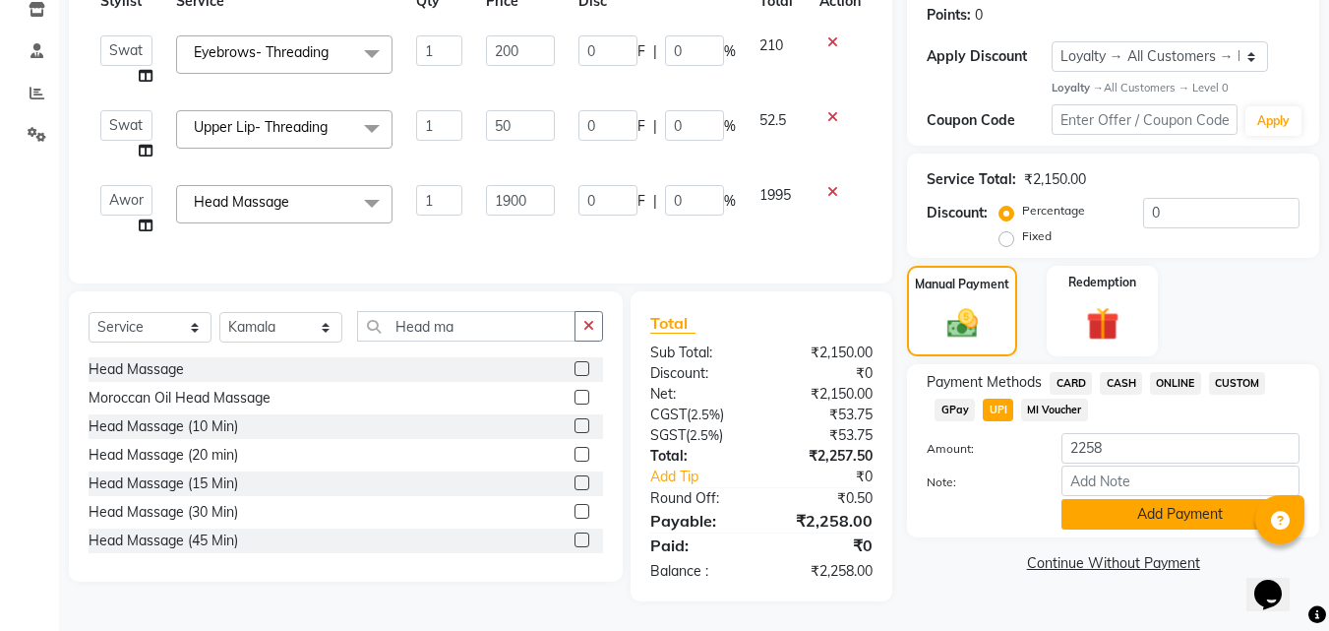
click at [1126, 503] on button "Add Payment" at bounding box center [1180, 514] width 238 height 30
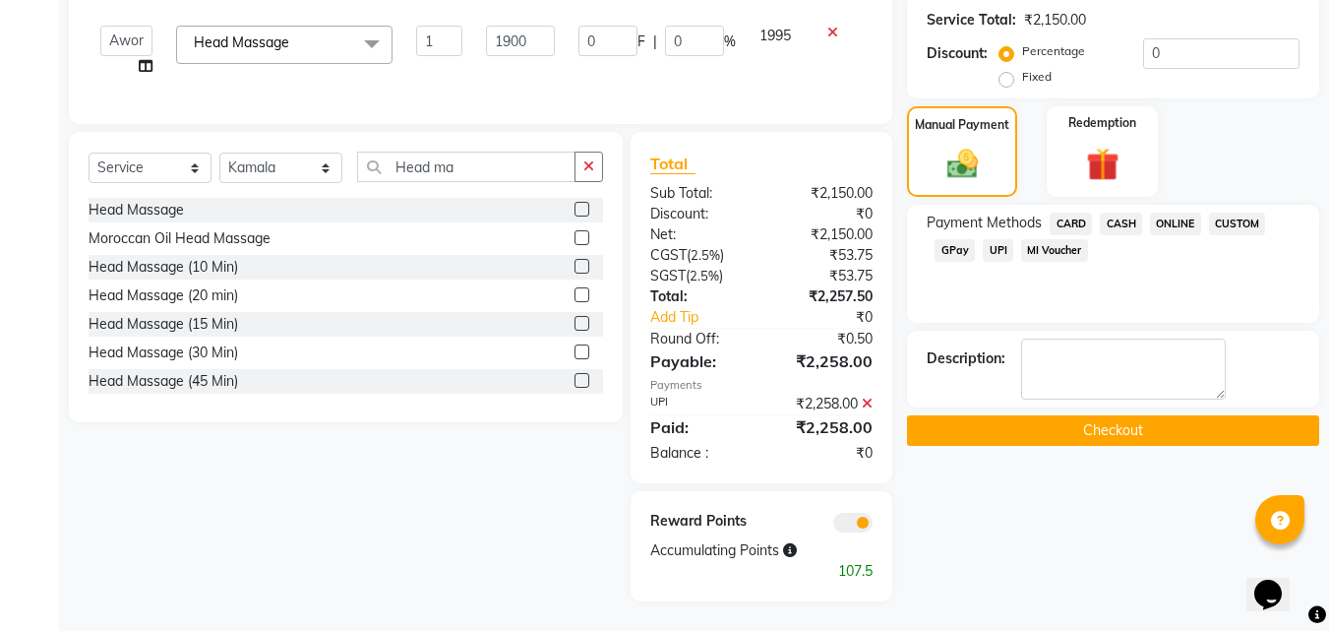
click at [1058, 415] on button "Checkout" at bounding box center [1113, 430] width 412 height 30
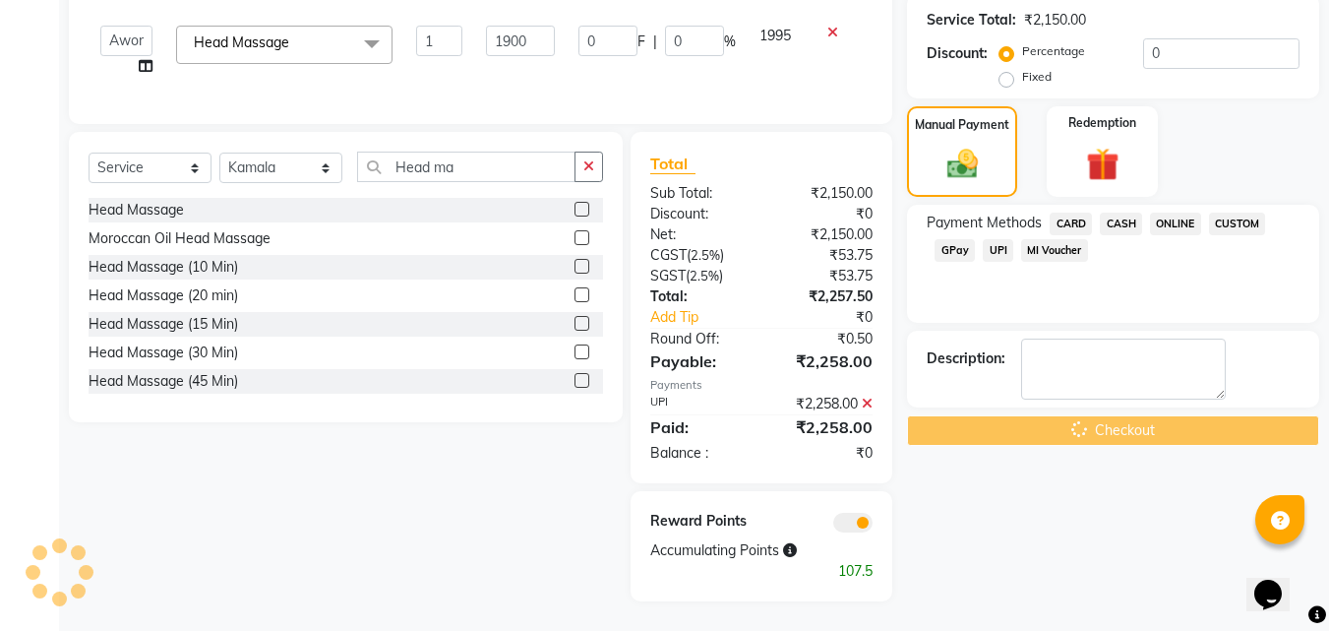
scroll to position [469, 0]
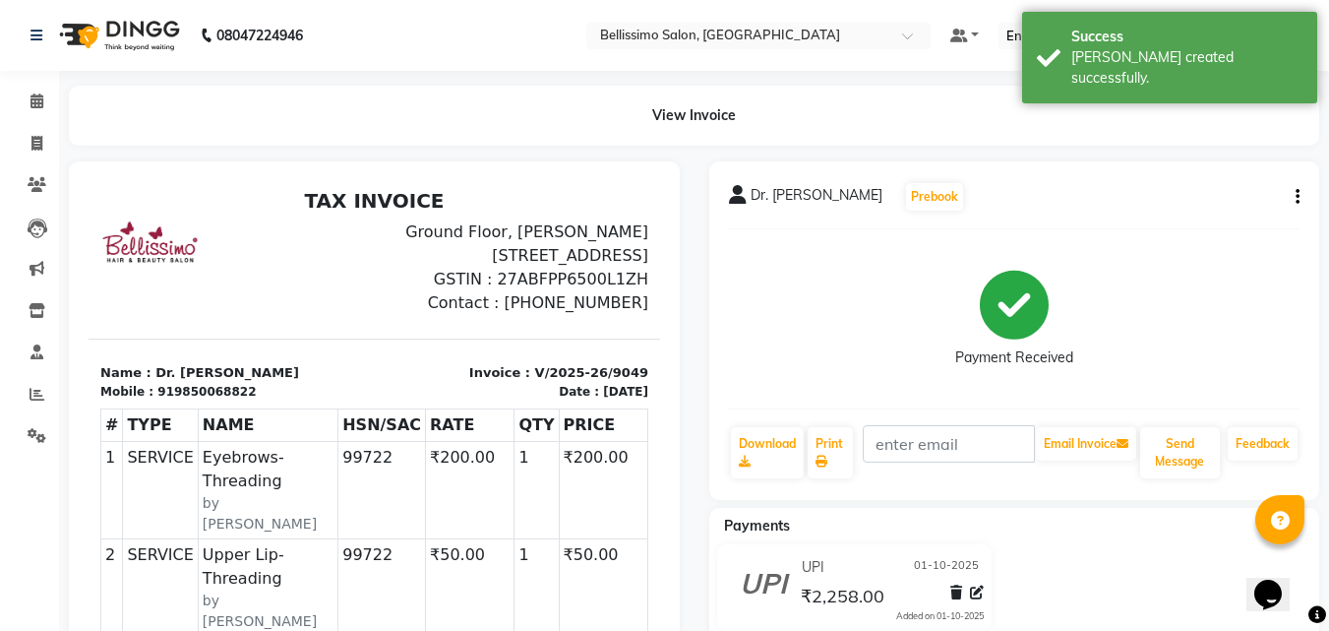
click at [788, 200] on span "Dr. Shrutika" at bounding box center [817, 199] width 132 height 28
click at [787, 200] on span "Dr. Shrutika" at bounding box center [817, 199] width 132 height 28
copy div "Dr. Shrutika Prebook"
click at [829, 440] on link "Print" at bounding box center [830, 452] width 45 height 51
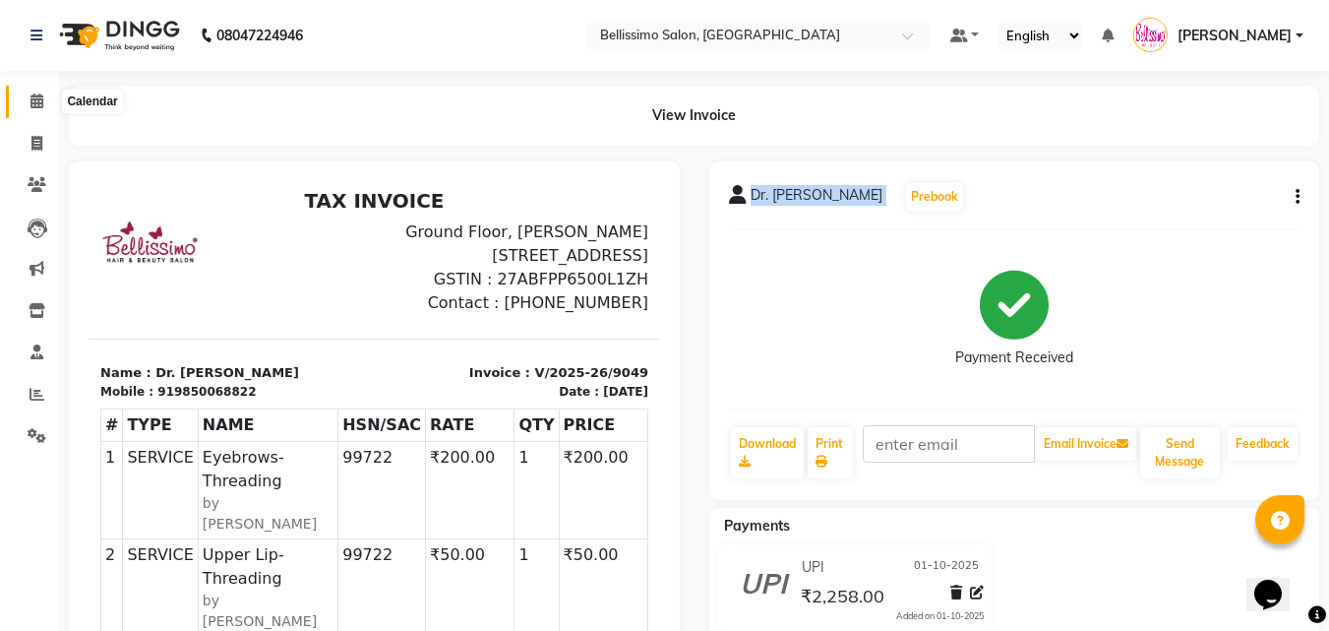
drag, startPoint x: 32, startPoint y: 102, endPoint x: 23, endPoint y: 106, distance: 10.6
click at [32, 101] on icon at bounding box center [36, 100] width 13 height 15
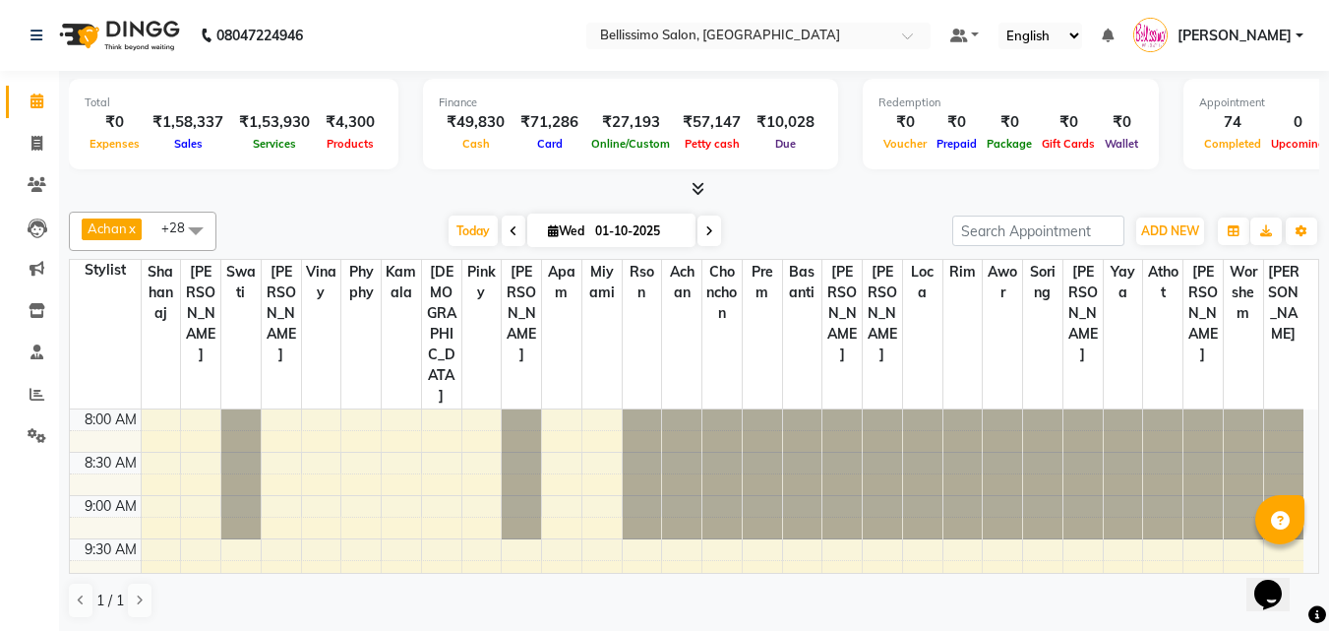
scroll to position [754, 0]
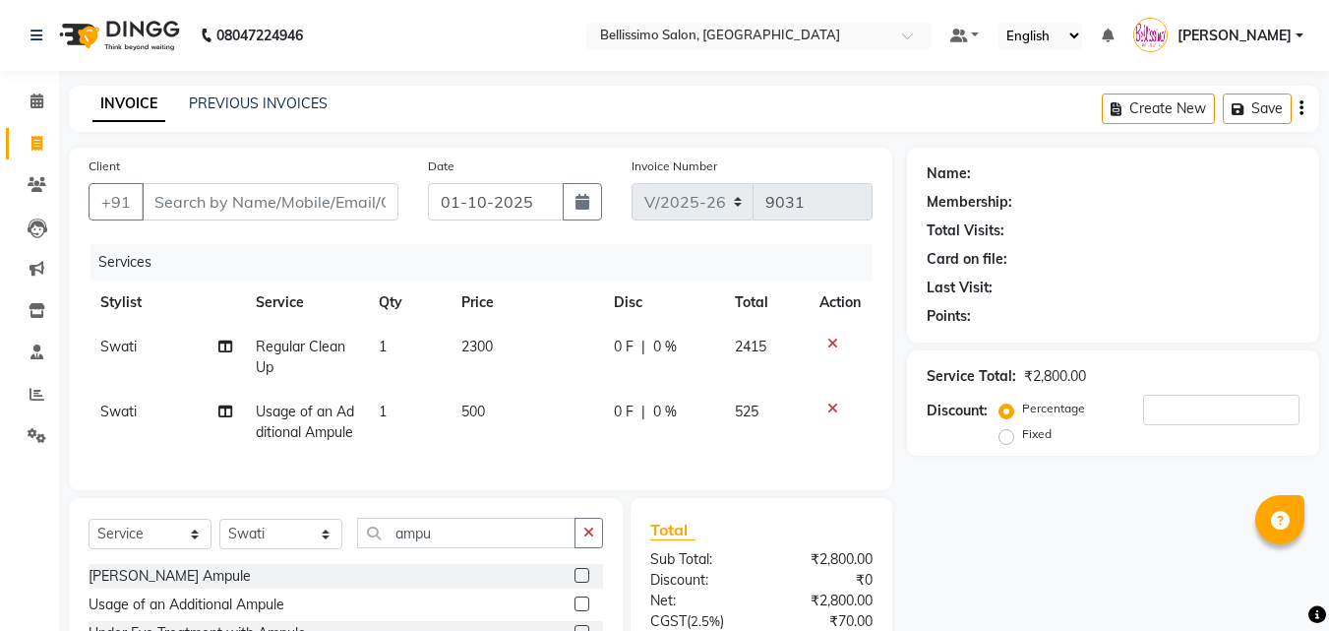
select select "155"
select select "service"
select select "4518"
click at [41, 94] on icon at bounding box center [36, 100] width 13 height 15
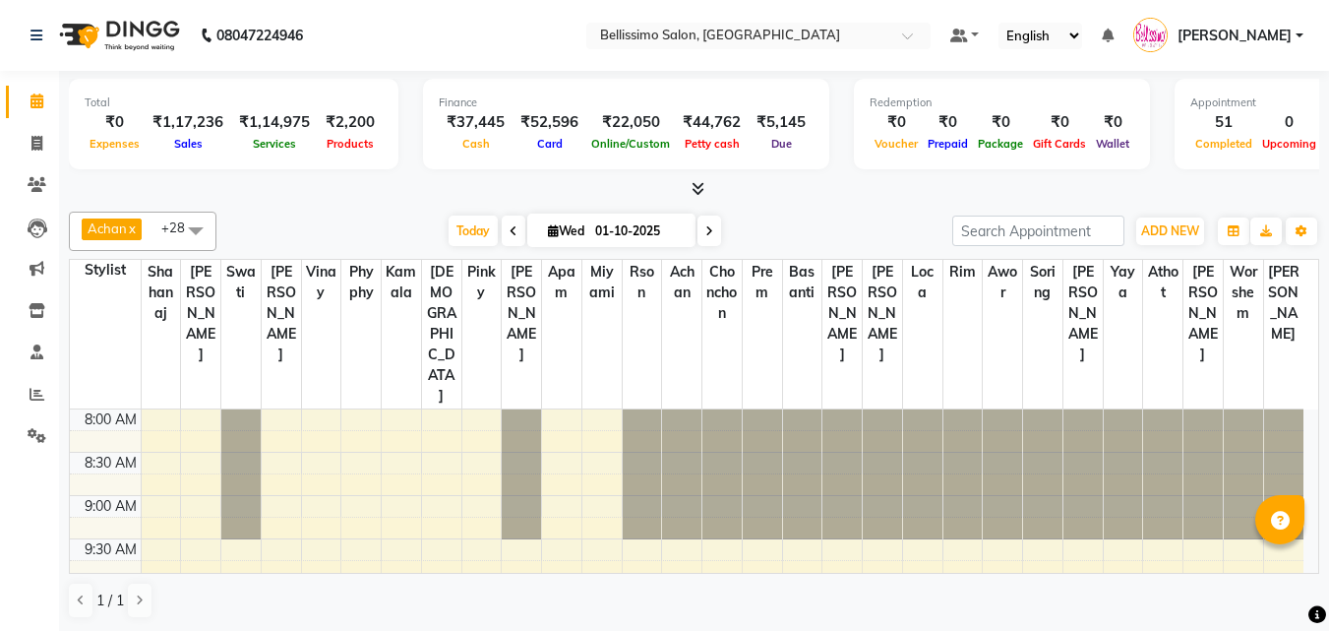
scroll to position [693, 0]
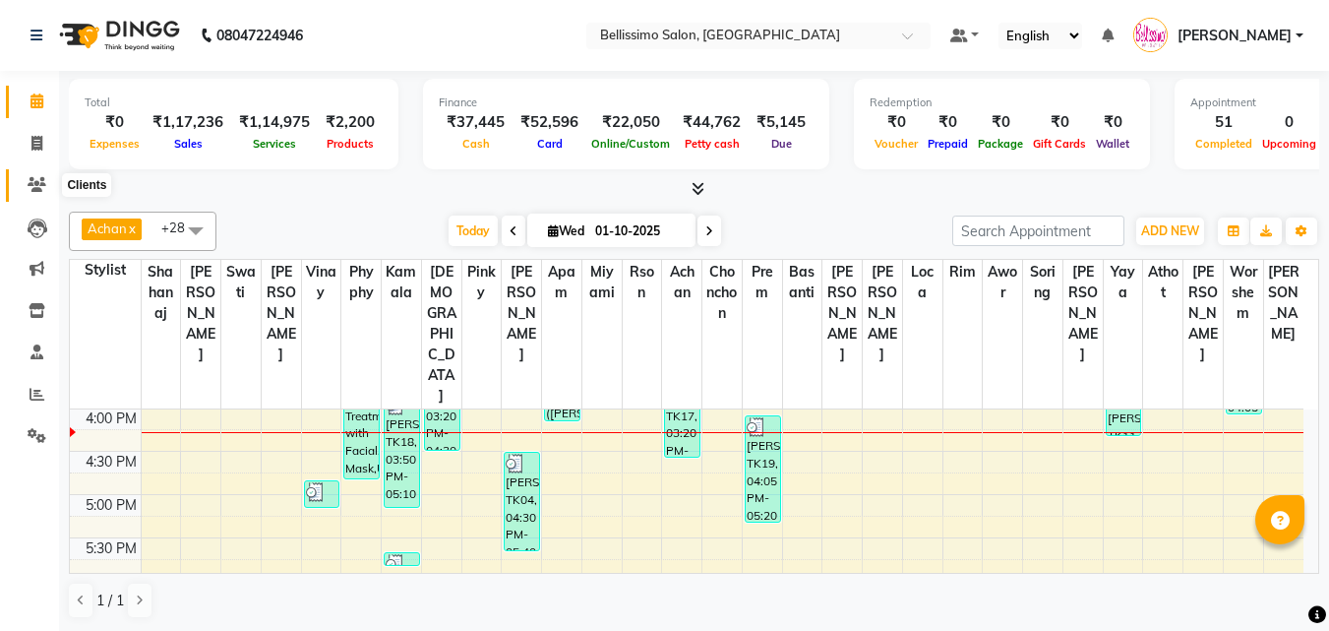
click at [37, 195] on span at bounding box center [37, 185] width 34 height 23
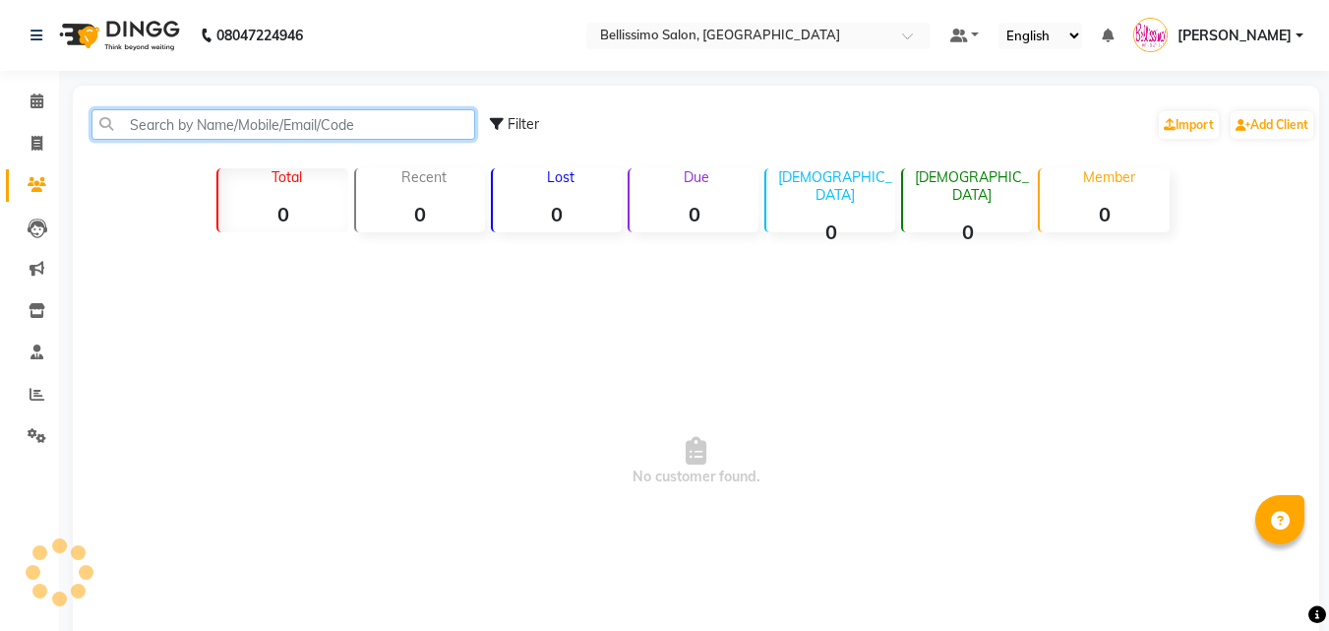
click at [196, 130] on input "text" at bounding box center [283, 124] width 384 height 30
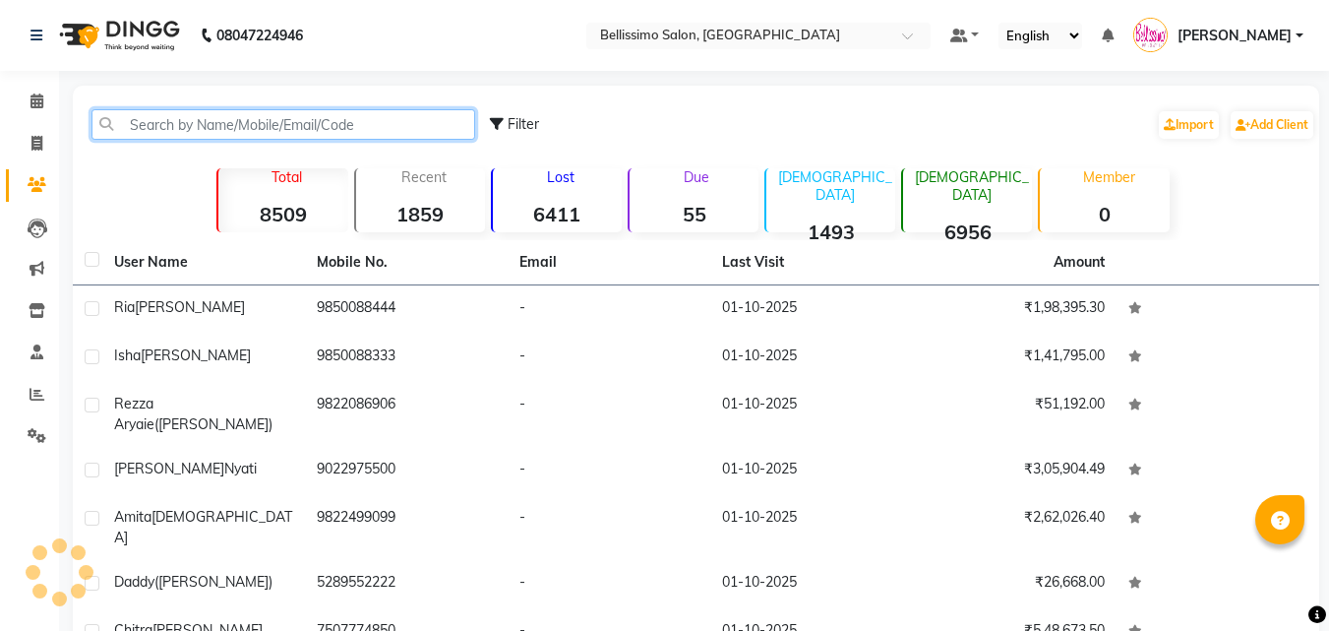
paste input "9822066757"
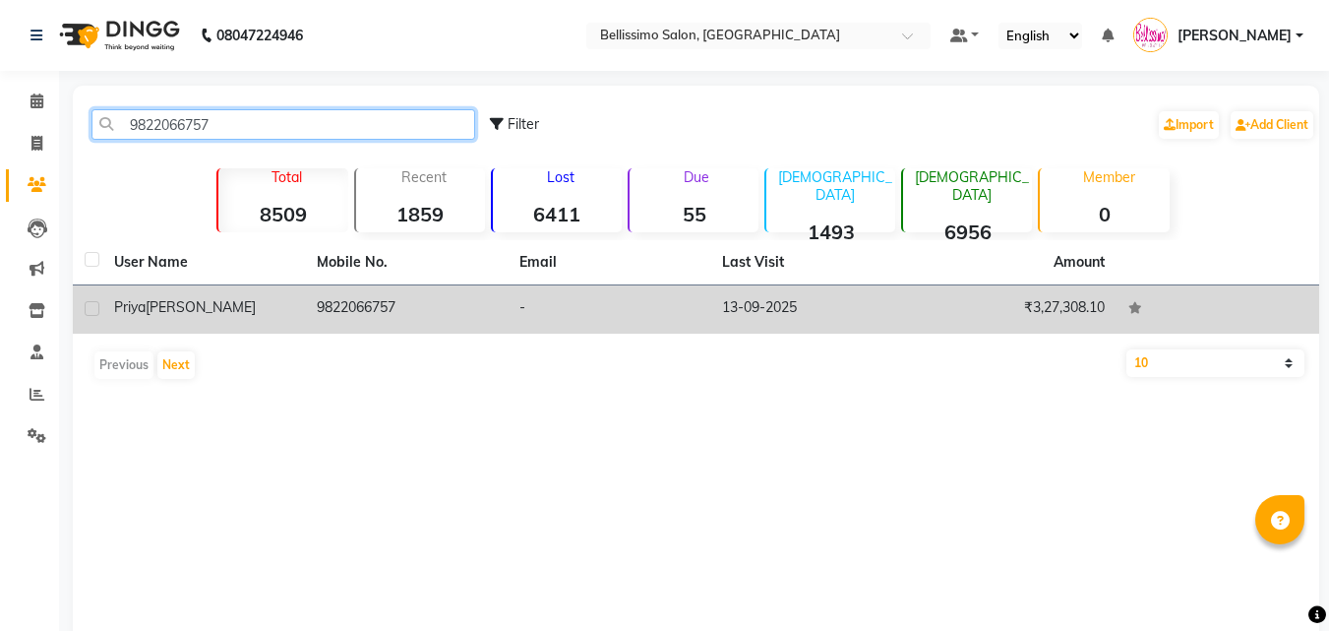
type input "9822066757"
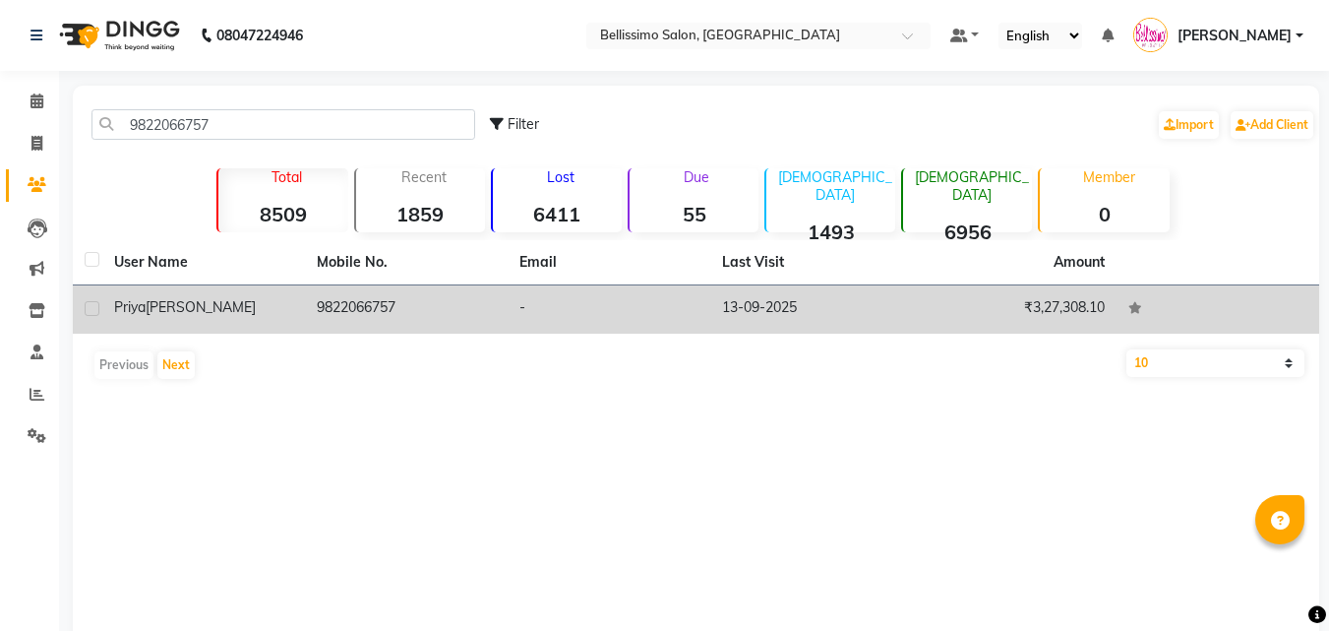
click at [215, 332] on td "Priya Sharma" at bounding box center [203, 309] width 203 height 48
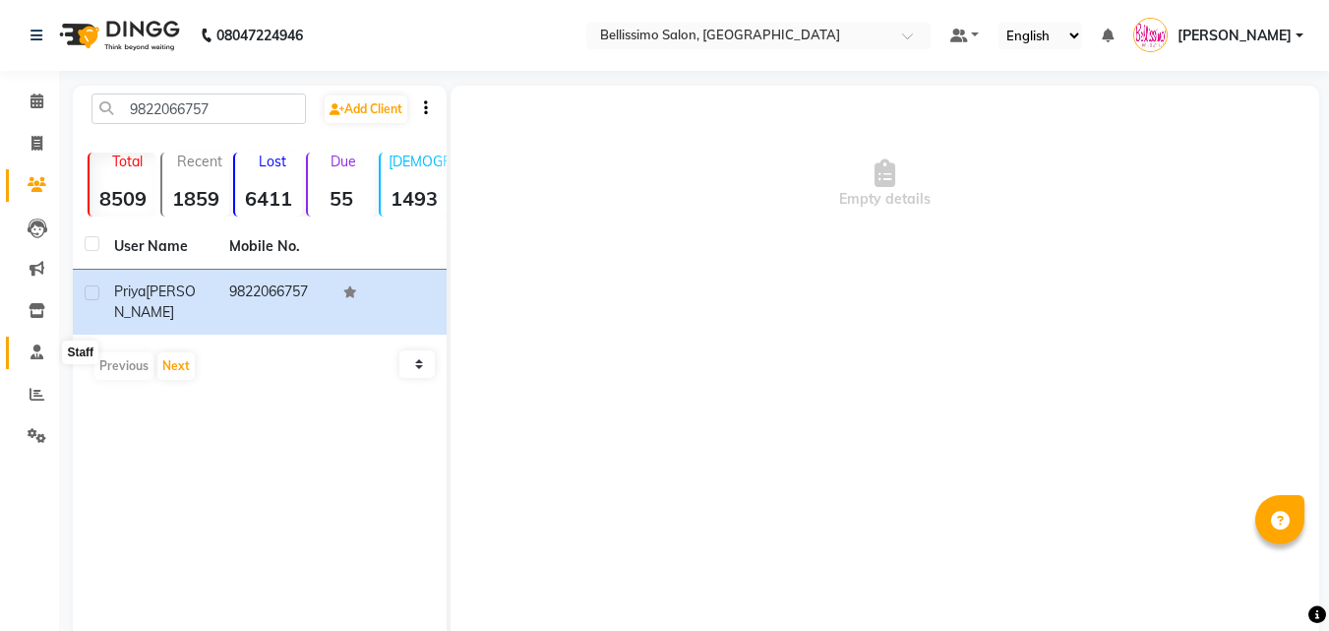
click at [30, 360] on span at bounding box center [37, 352] width 34 height 23
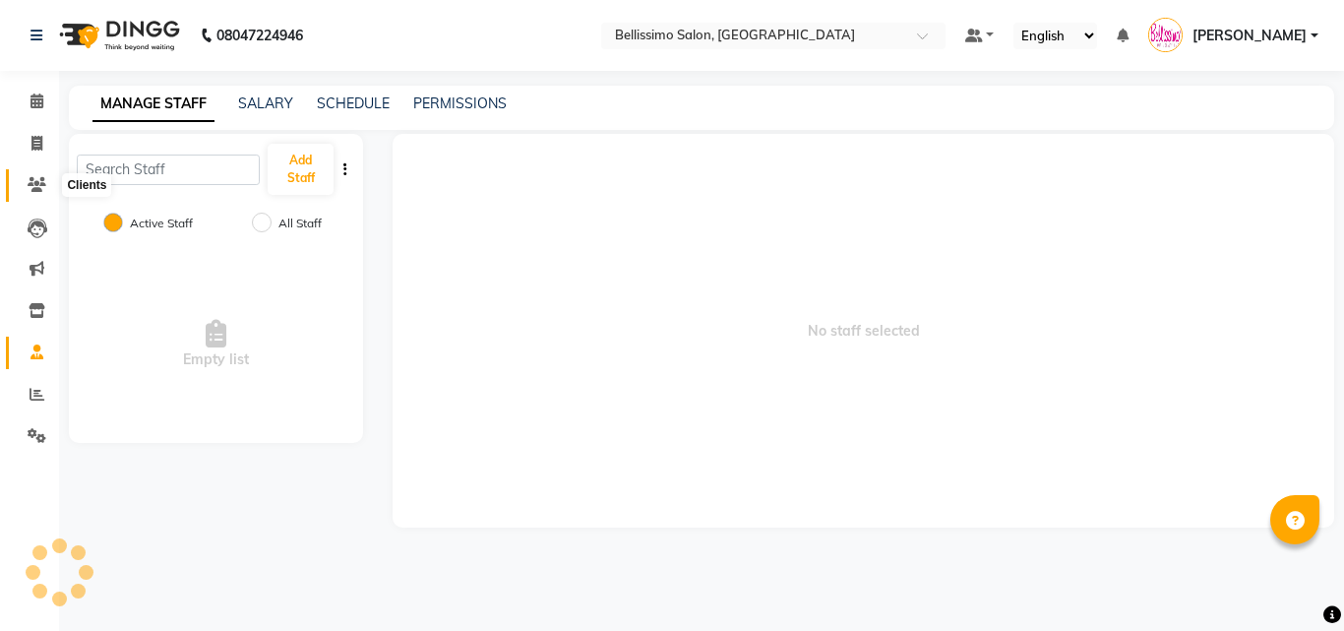
click at [50, 186] on span at bounding box center [37, 185] width 34 height 23
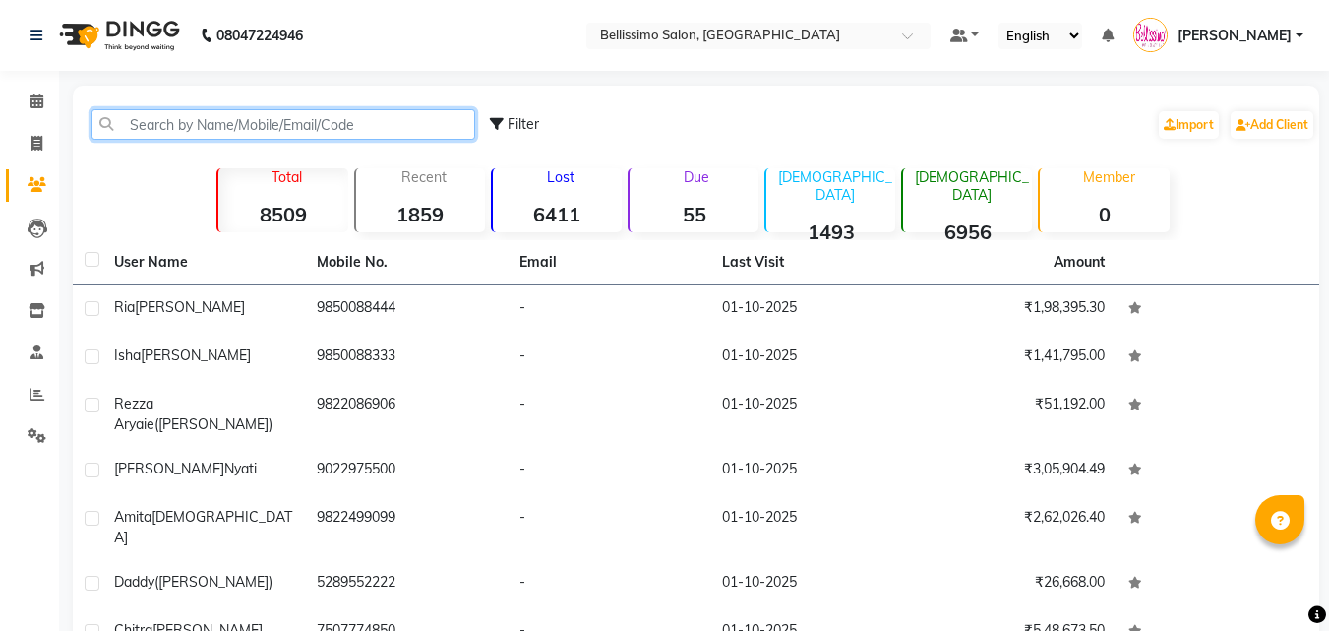
click at [166, 135] on input "text" at bounding box center [283, 124] width 384 height 30
paste input "9822066757"
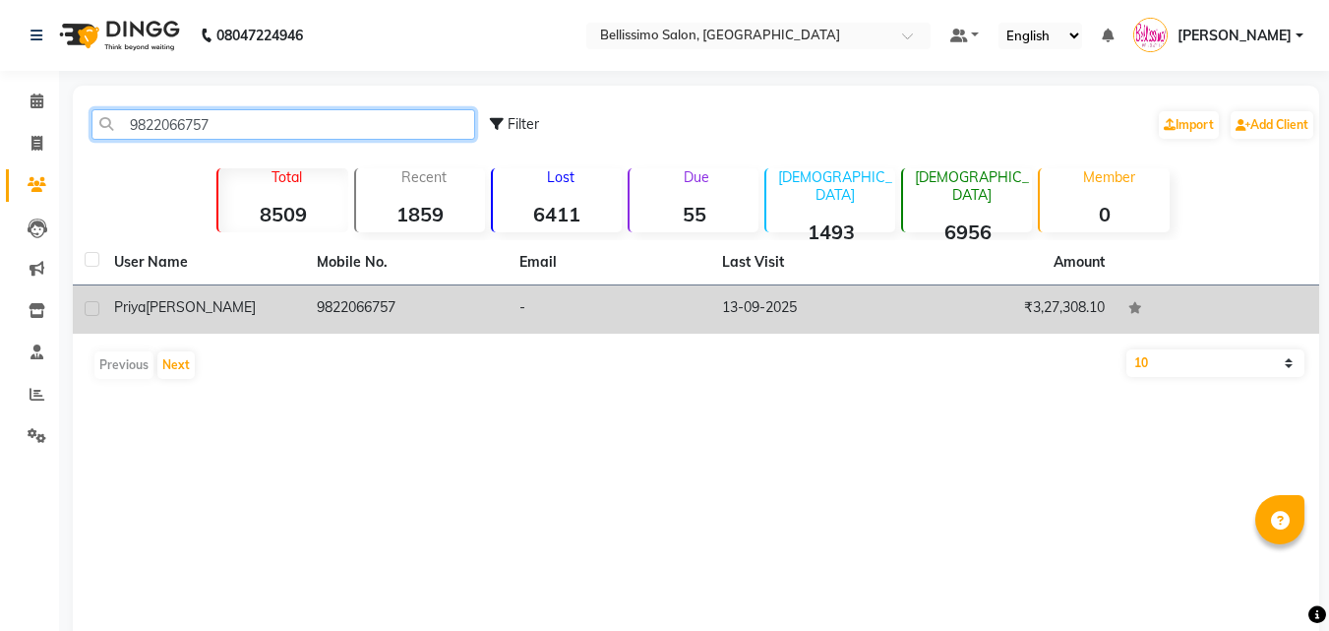
type input "9822066757"
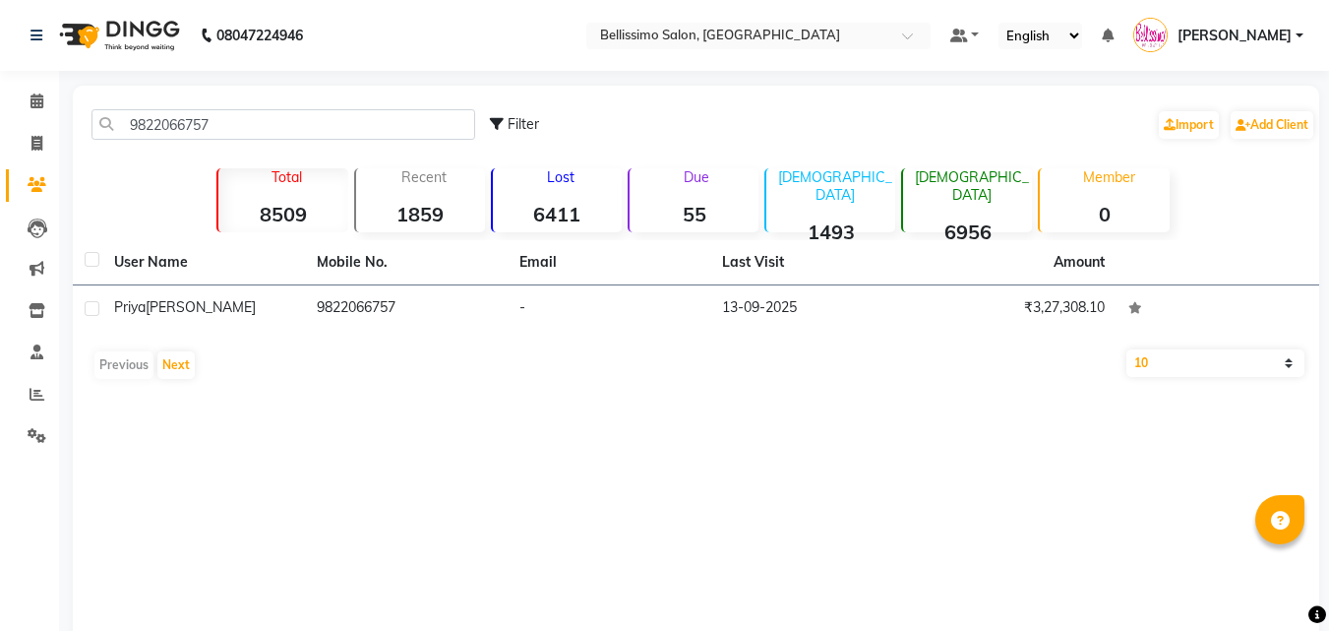
drag, startPoint x: 189, startPoint y: 322, endPoint x: 178, endPoint y: 331, distance: 14.6
click at [192, 323] on td "Priya Sharma" at bounding box center [203, 309] width 203 height 48
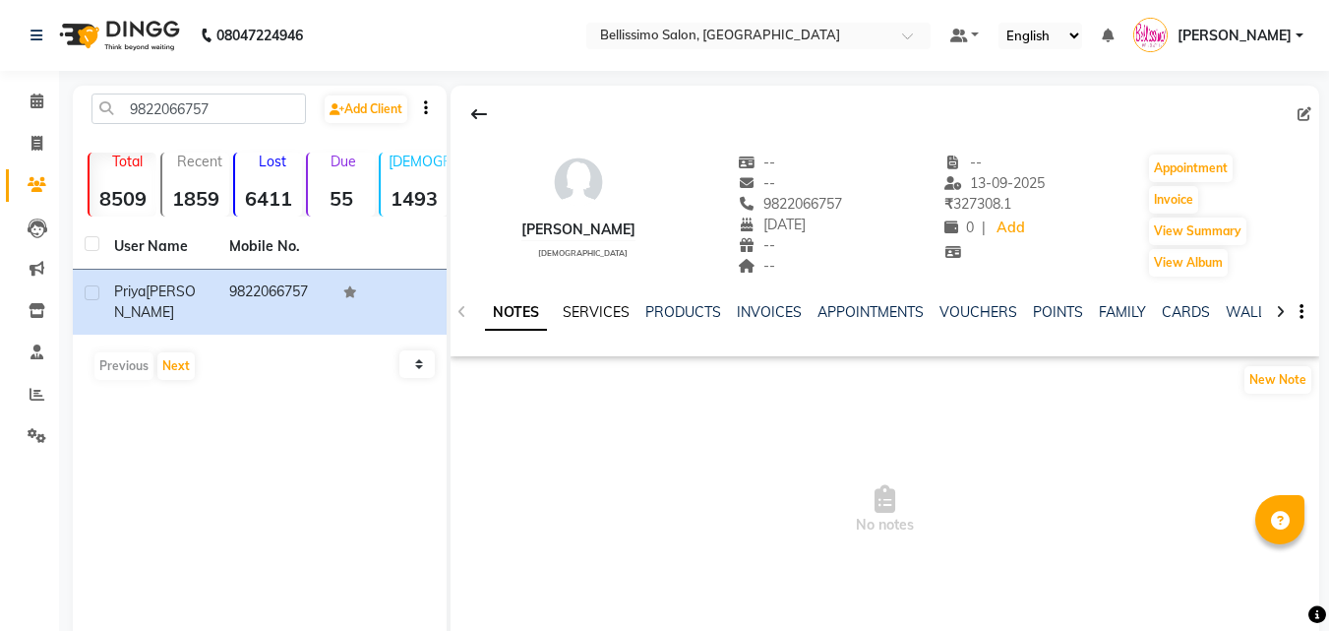
click at [585, 317] on link "SERVICES" at bounding box center [596, 312] width 67 height 18
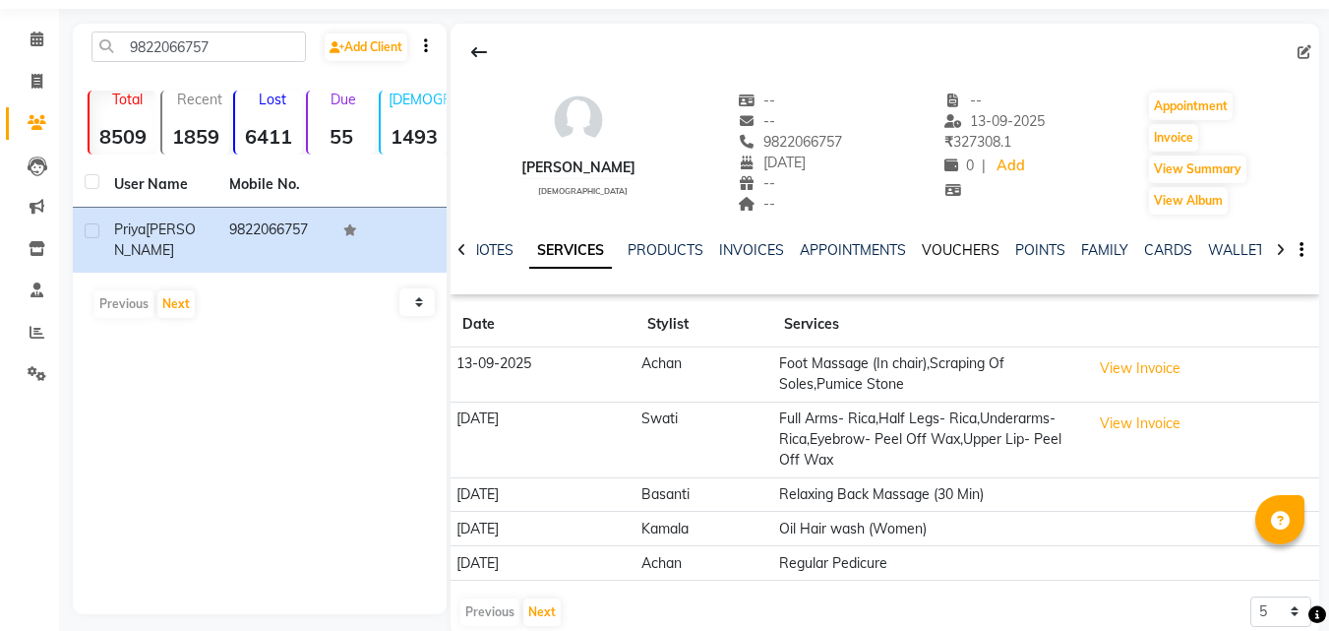
scroll to position [96, 0]
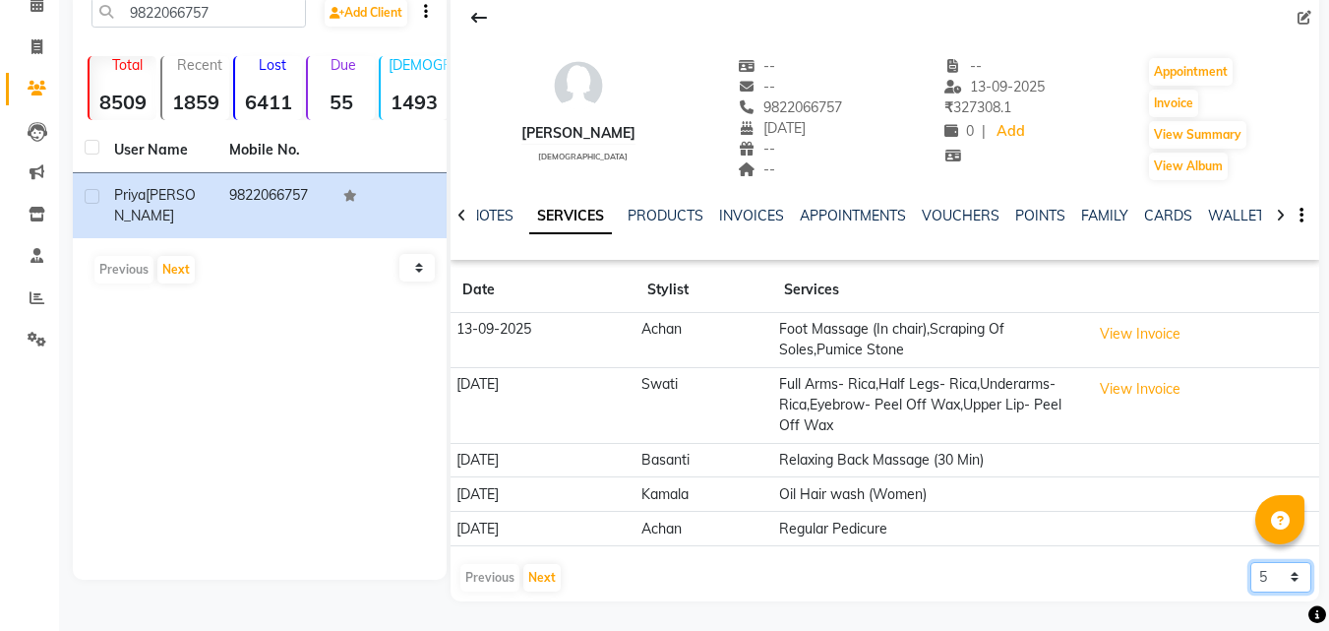
click at [1278, 579] on select "5 10 50 100 500" at bounding box center [1280, 577] width 61 height 30
click at [746, 209] on link "INVOICES" at bounding box center [751, 216] width 65 height 18
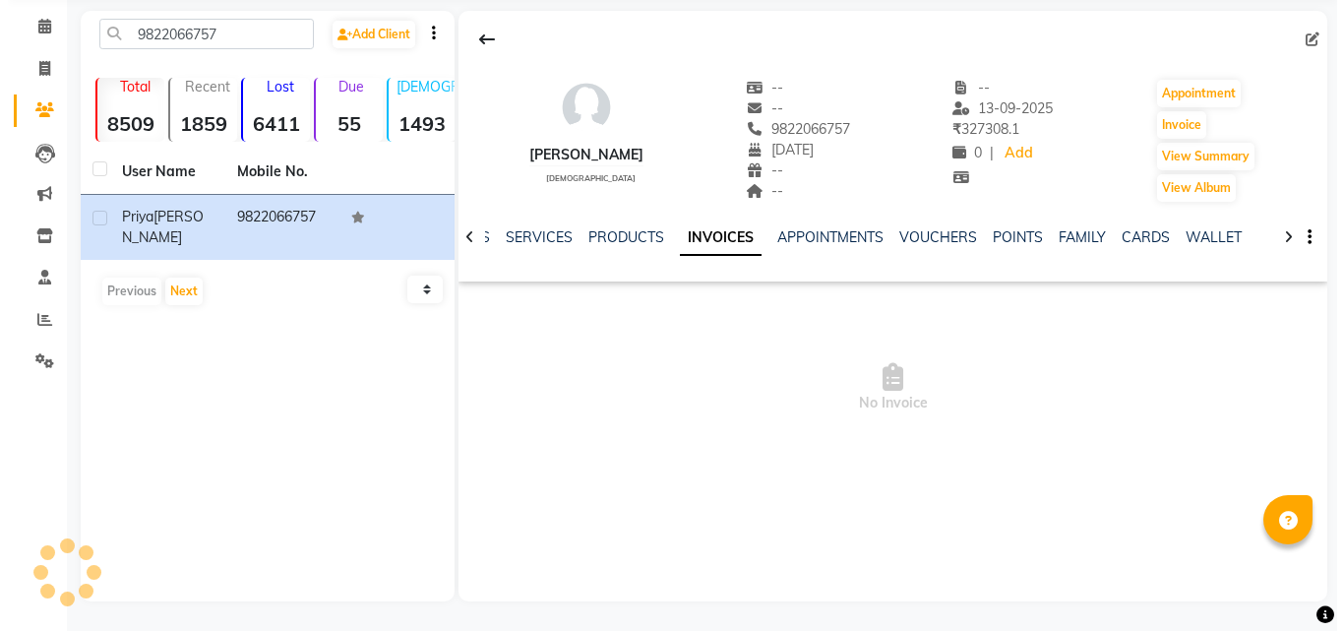
scroll to position [75, 0]
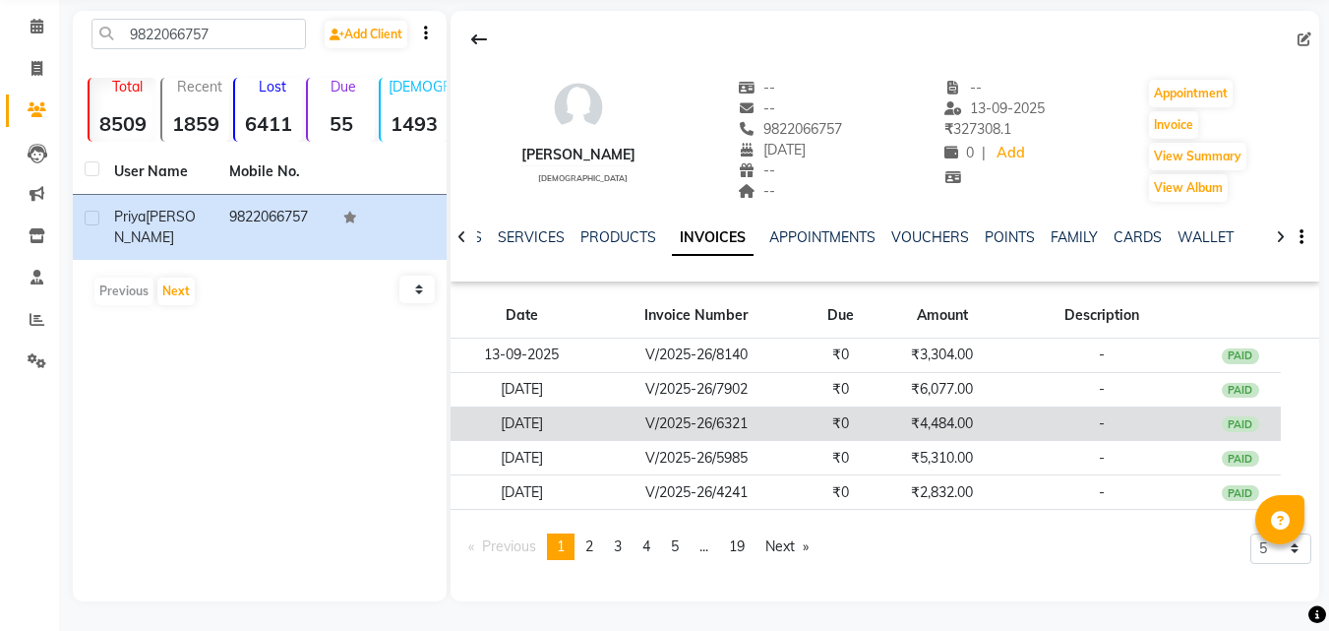
click at [620, 429] on td "V/2025-26/6321" at bounding box center [696, 423] width 207 height 34
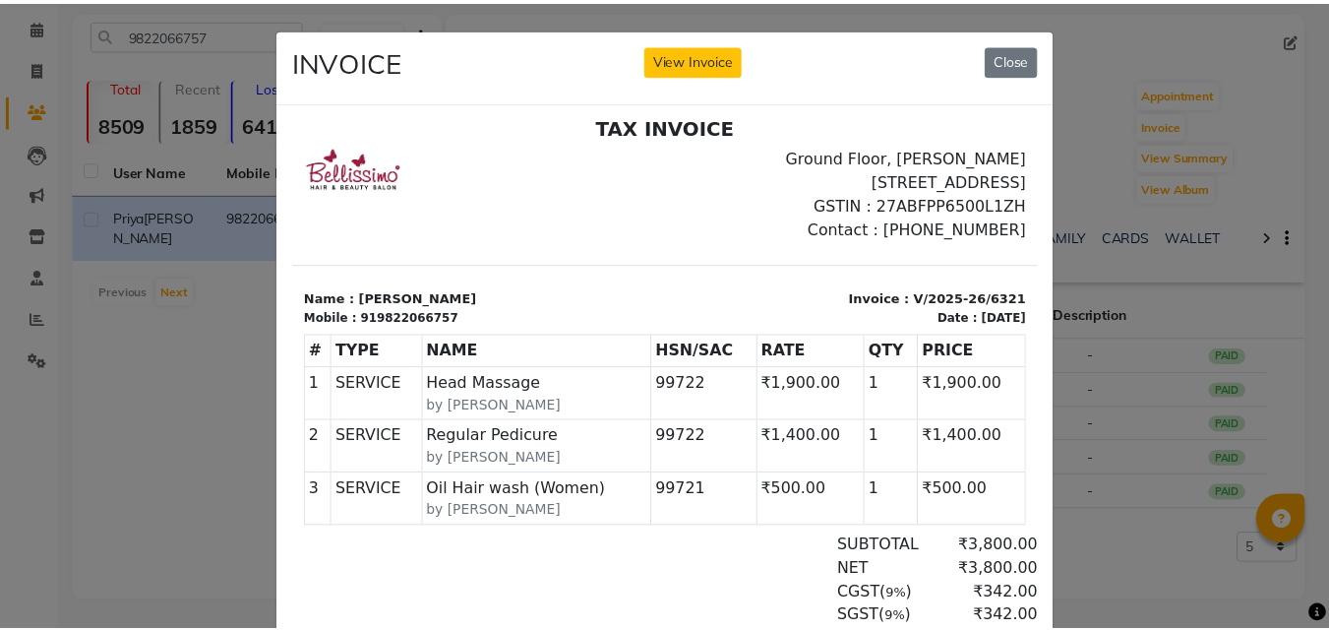
scroll to position [16, 0]
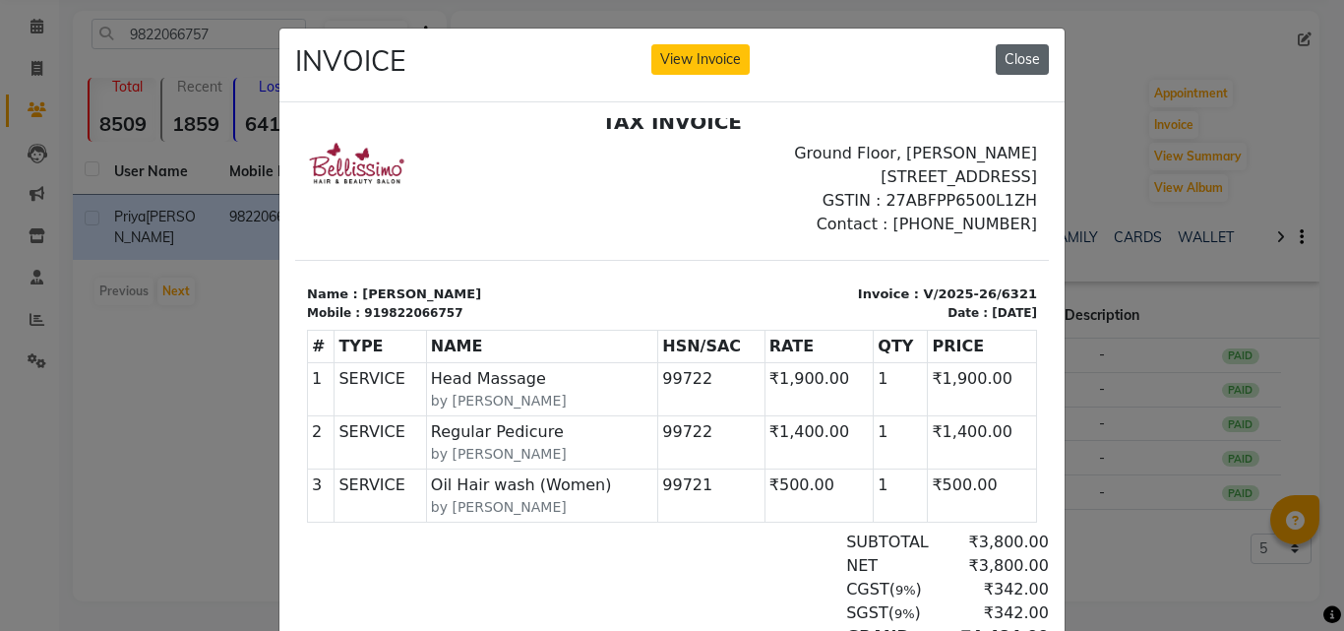
click at [1023, 50] on button "Close" at bounding box center [1021, 59] width 53 height 30
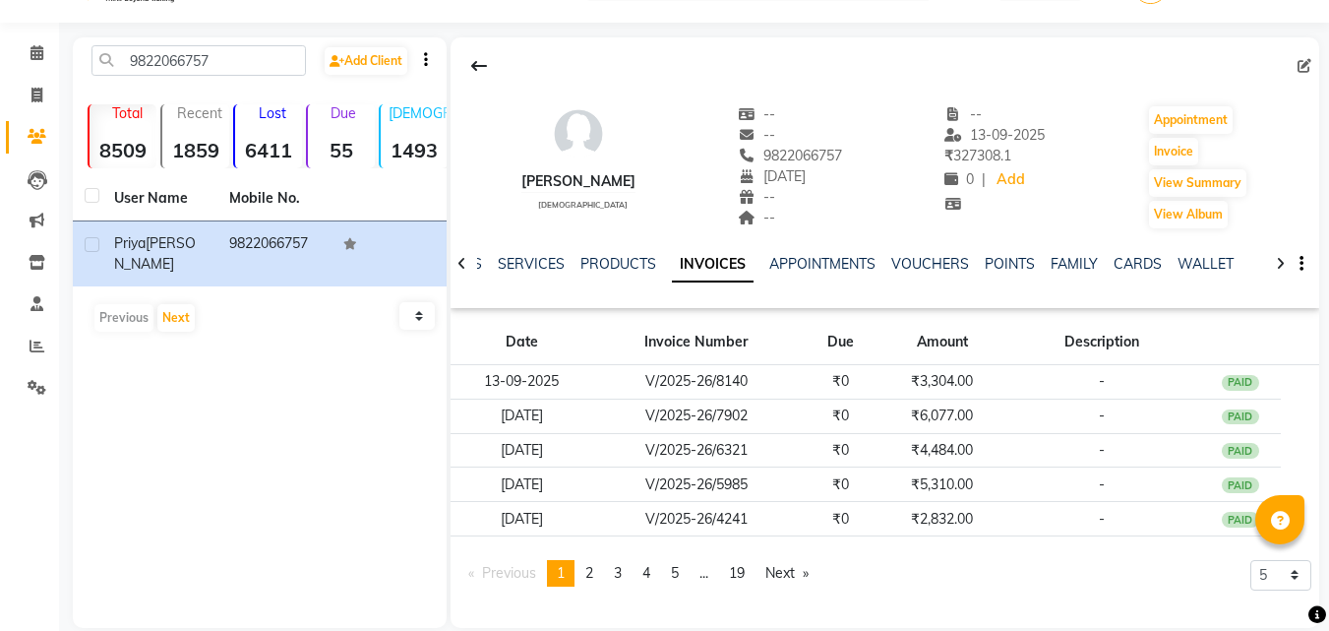
scroll to position [0, 0]
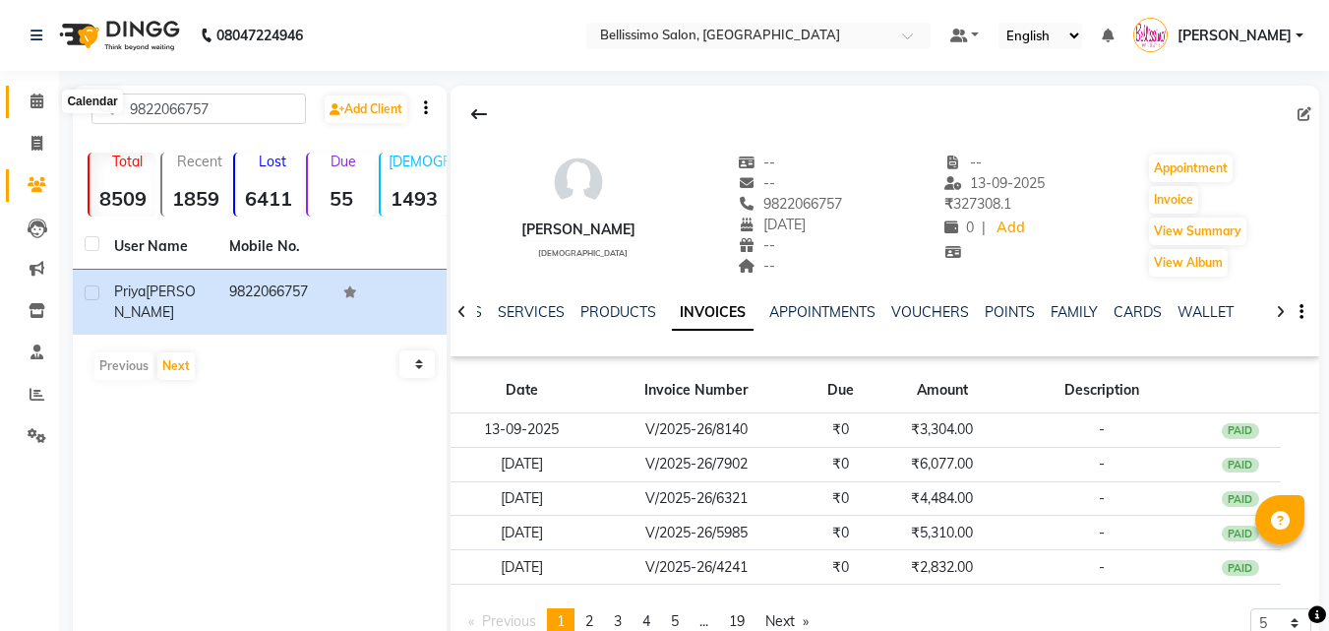
drag, startPoint x: 29, startPoint y: 102, endPoint x: 859, endPoint y: 50, distance: 831.8
click at [29, 103] on span at bounding box center [37, 101] width 34 height 23
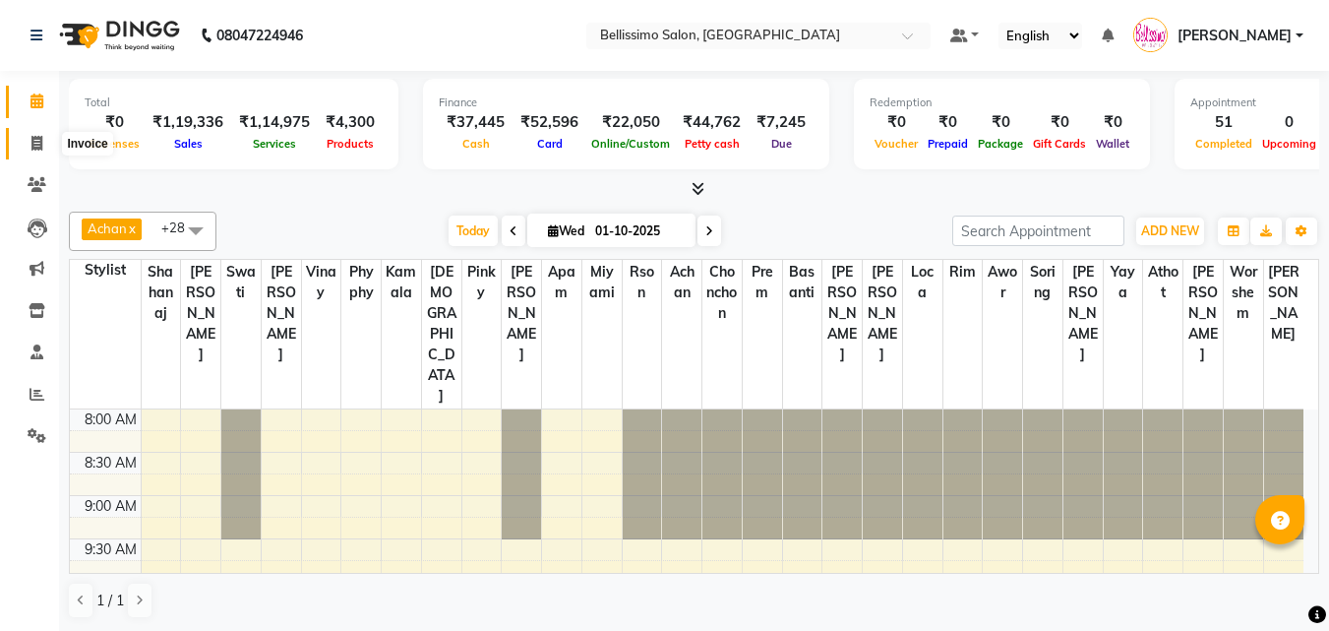
click at [29, 145] on span at bounding box center [37, 144] width 34 height 23
select select "service"
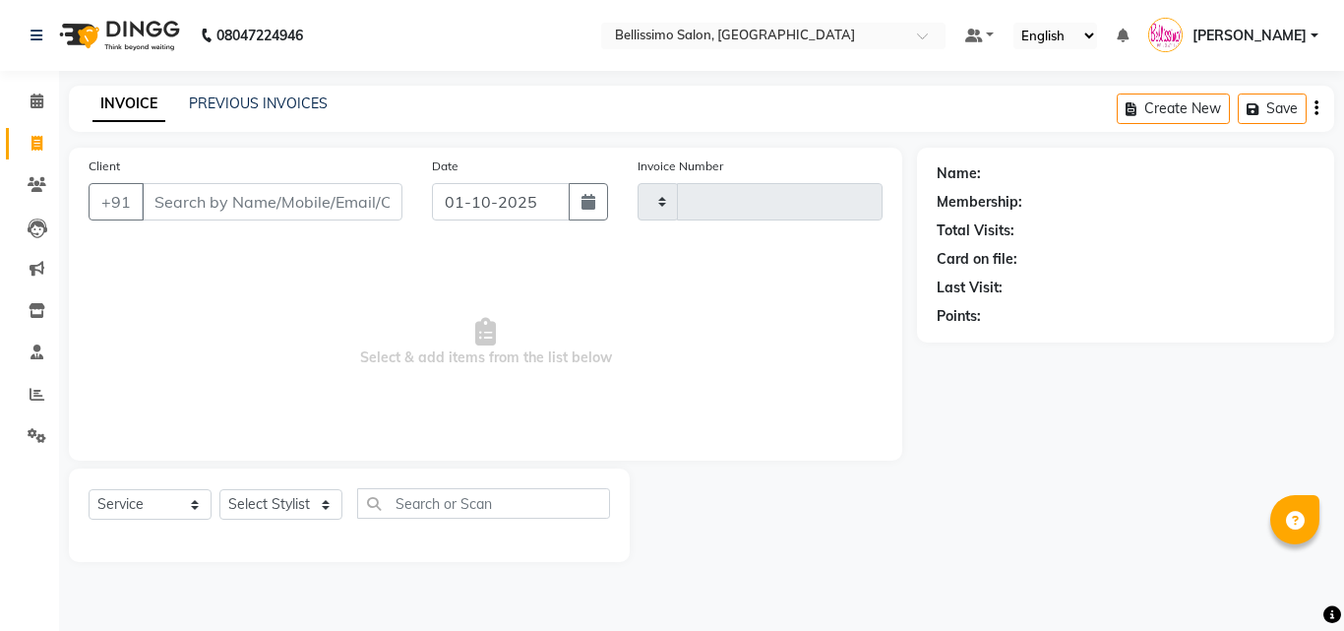
type input "9037"
select select "155"
click at [231, 198] on input "Client" at bounding box center [272, 201] width 261 height 37
type input "L"
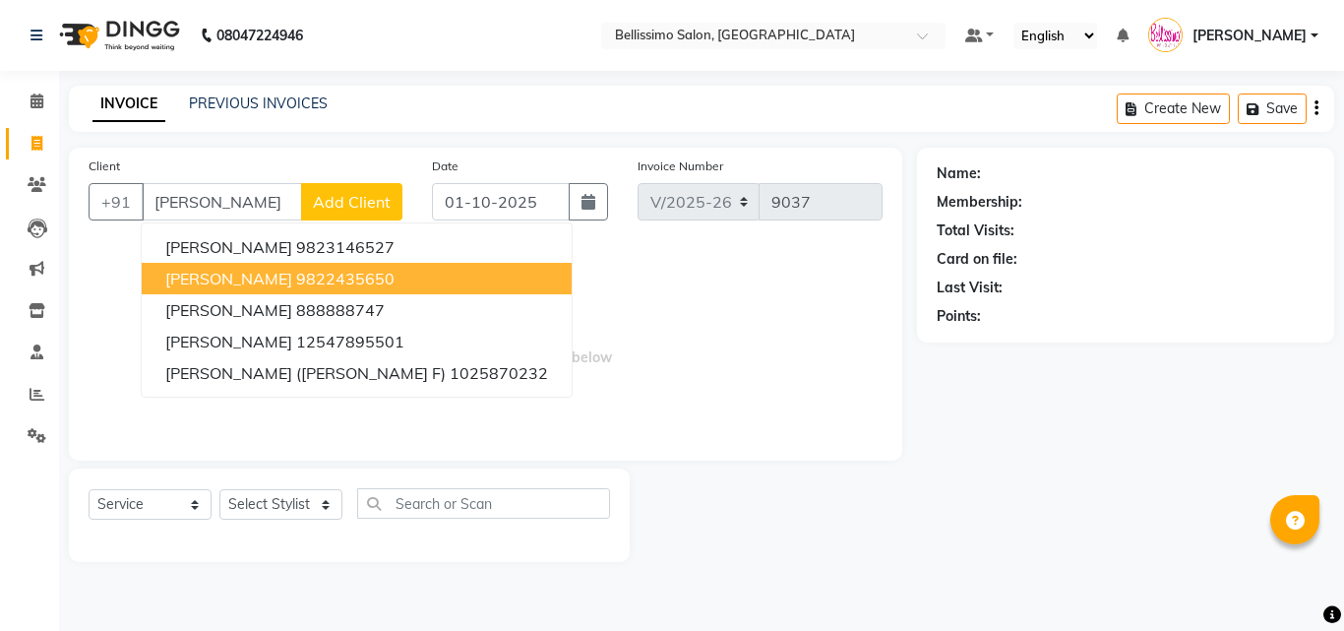
type input "Nilaksh"
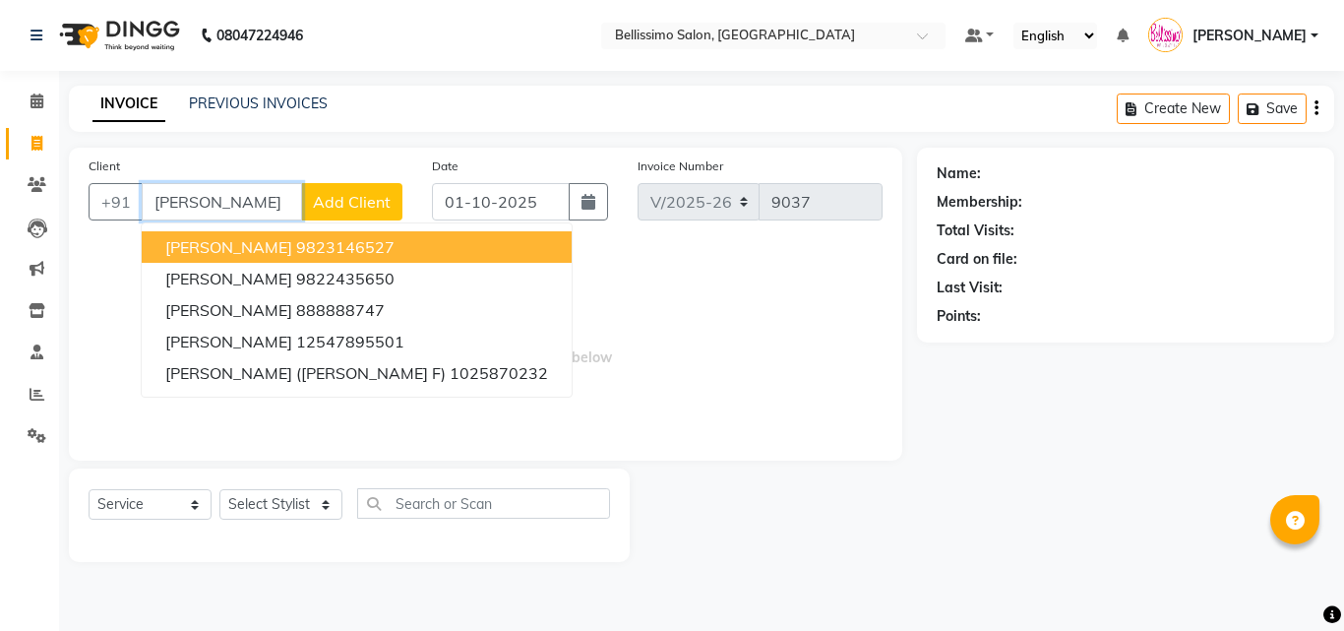
drag, startPoint x: 236, startPoint y: 210, endPoint x: 0, endPoint y: 219, distance: 236.3
click at [0, 199] on app-home "08047224946 Select Location × Bellissimo Salon, Koregaon Park Default Panel My …" at bounding box center [672, 295] width 1344 height 591
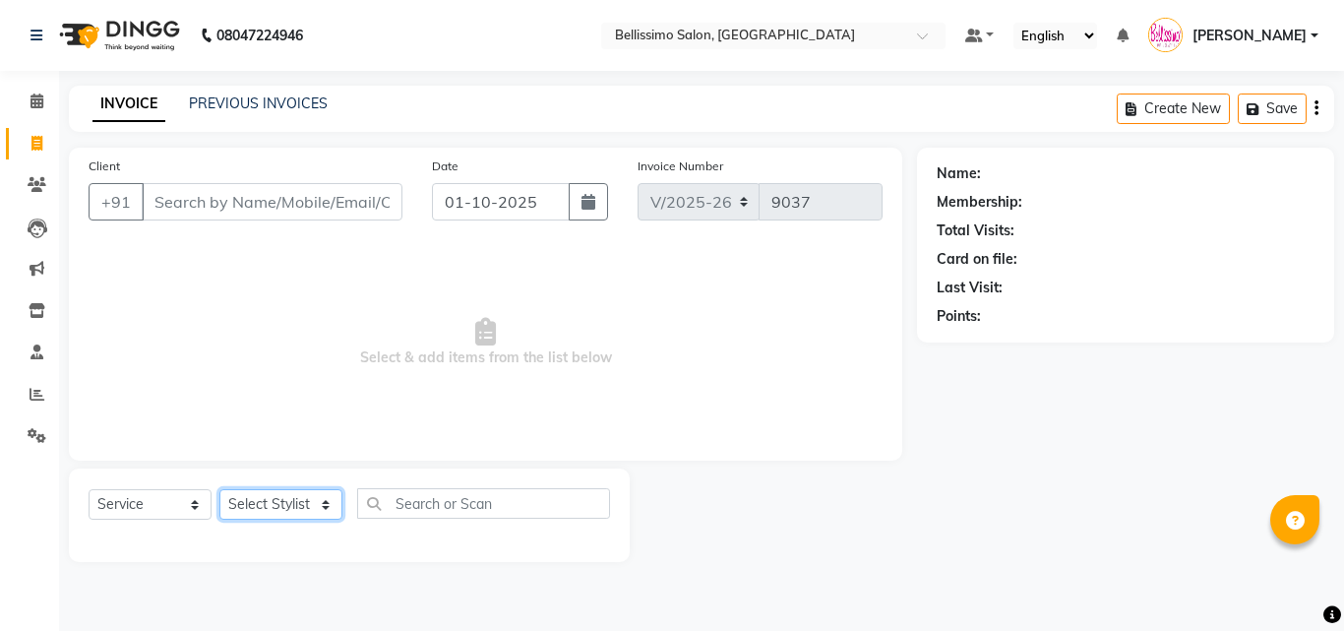
click at [252, 505] on select "Select Stylist [PERSON_NAME] [PERSON_NAME] [PERSON_NAME] [PERSON_NAME] Aso Atha…" at bounding box center [280, 504] width 123 height 30
select select "8328"
click at [219, 489] on select "Select Stylist [PERSON_NAME] [PERSON_NAME] [PERSON_NAME] [PERSON_NAME] Aso Atha…" at bounding box center [280, 504] width 123 height 30
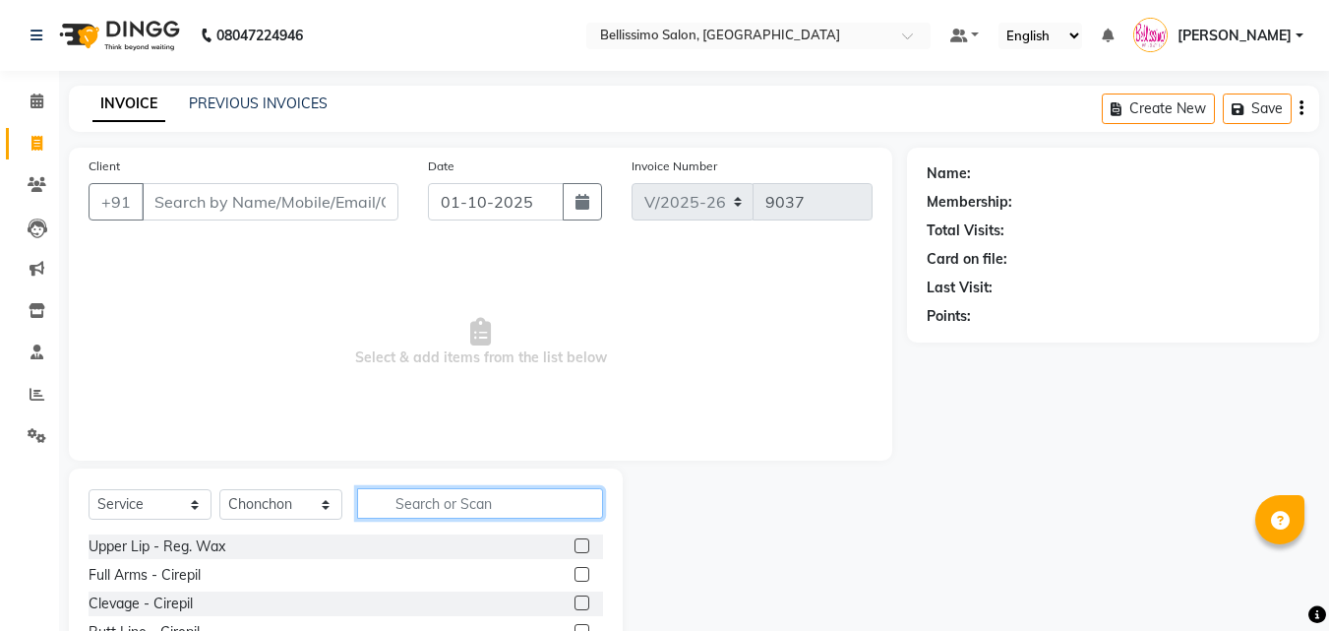
click at [442, 505] on input "text" at bounding box center [480, 503] width 246 height 30
type input "pedi"
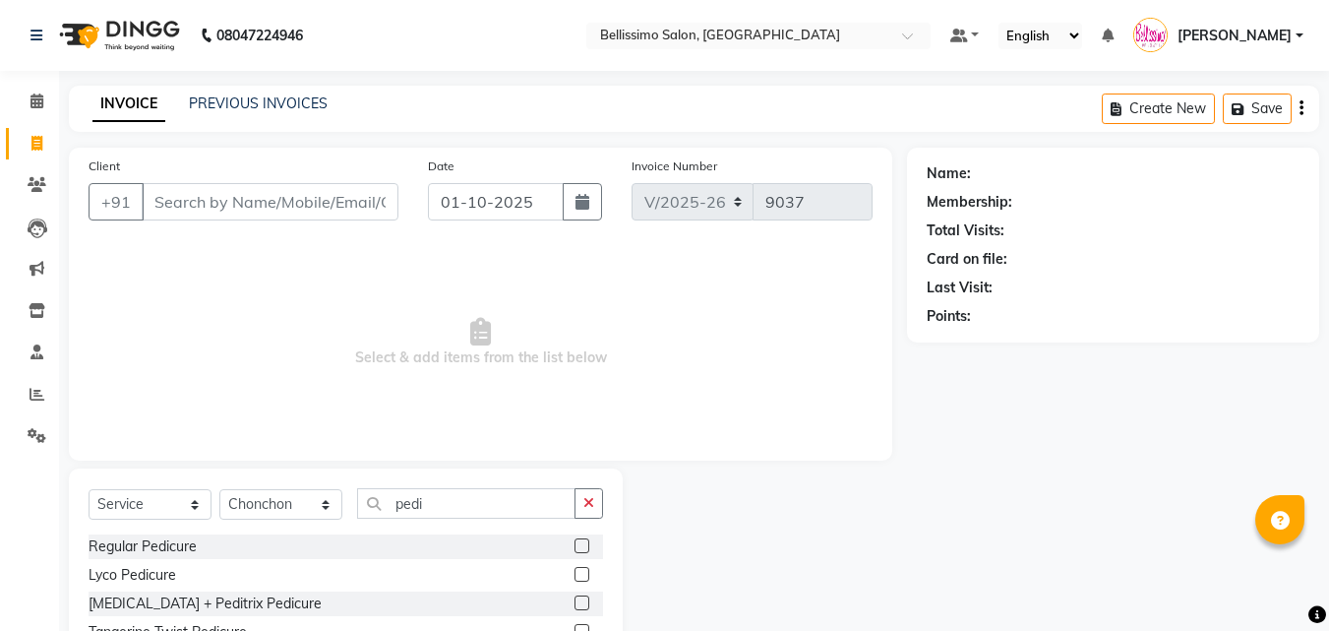
click at [574, 544] on label at bounding box center [581, 545] width 15 height 15
click at [574, 544] on input "checkbox" at bounding box center [580, 546] width 13 height 13
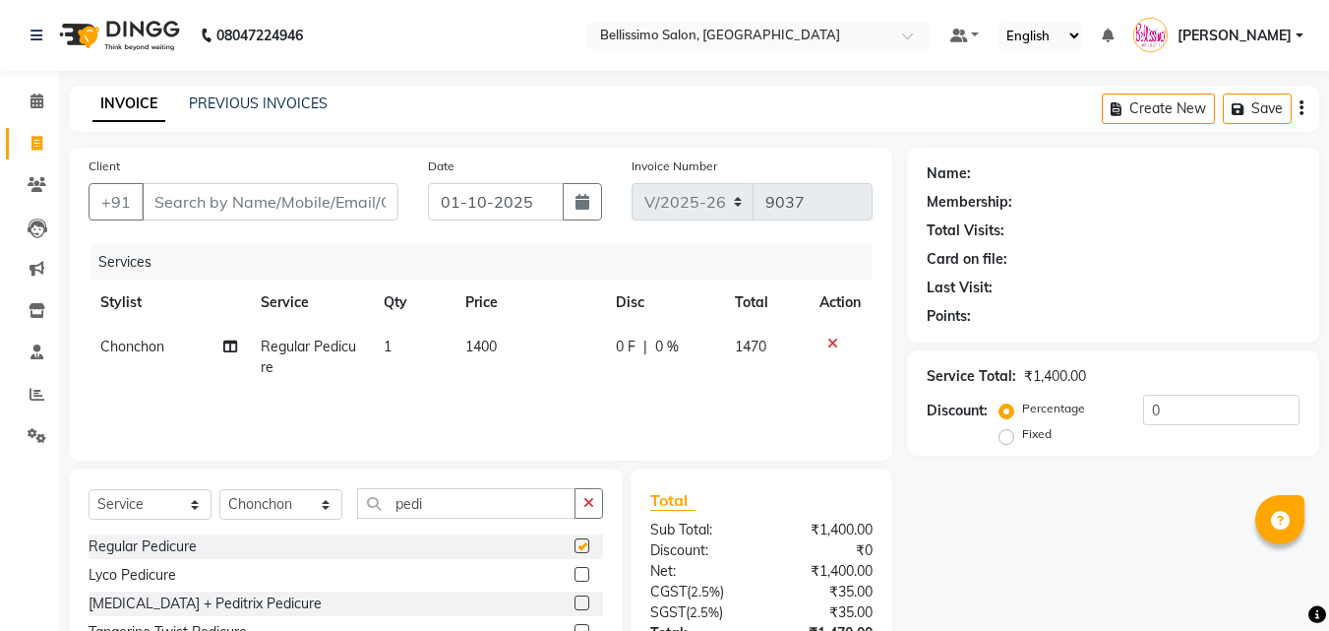
checkbox input "false"
click at [220, 204] on input "Client" at bounding box center [270, 201] width 257 height 37
click at [284, 201] on input "Client" at bounding box center [270, 201] width 257 height 37
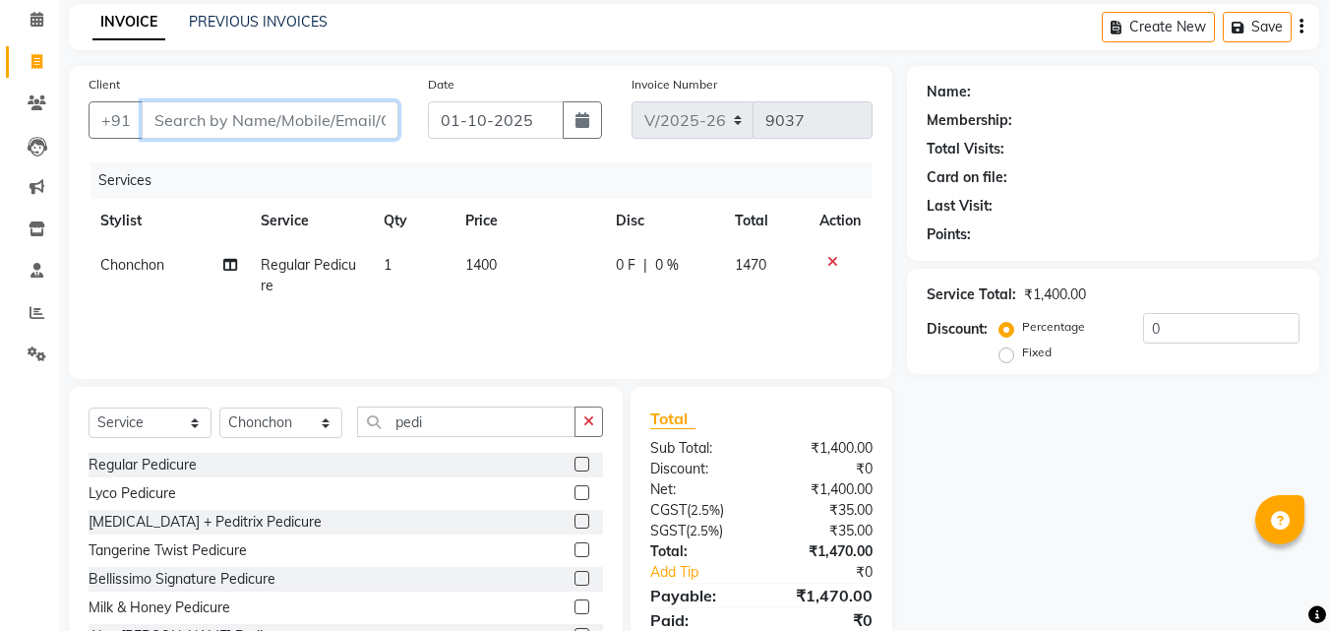
scroll to position [157, 0]
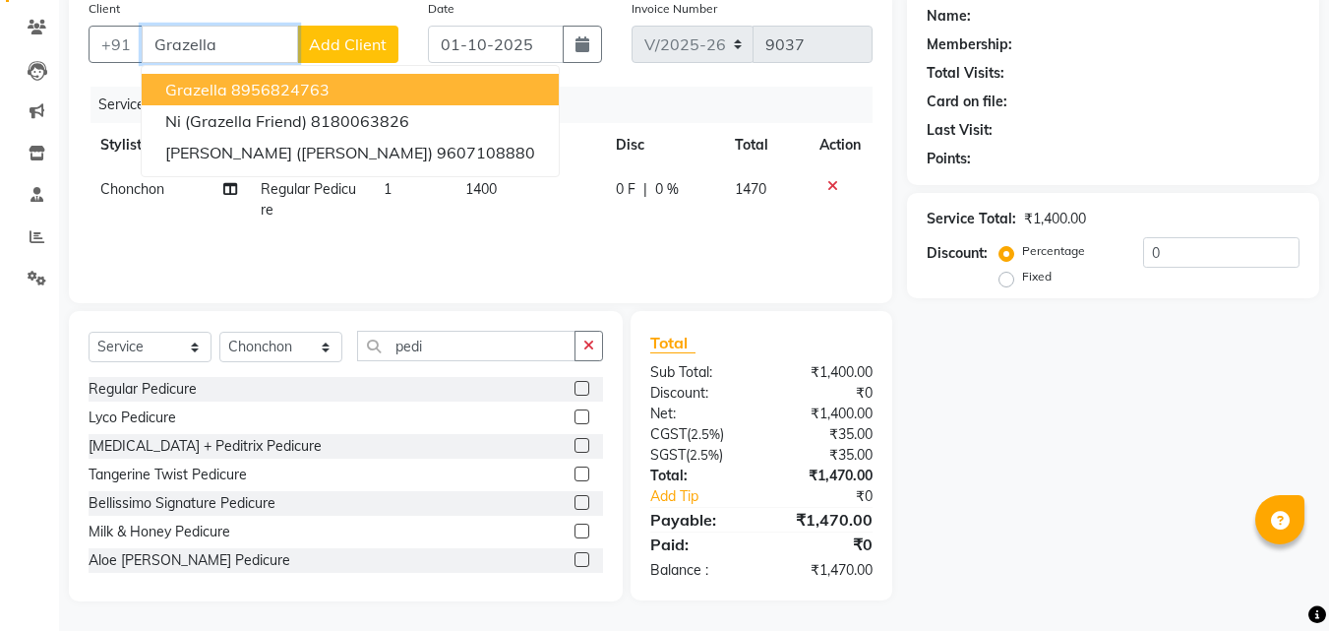
click at [201, 88] on span "Grazella" at bounding box center [196, 90] width 62 height 20
type input "8956824763"
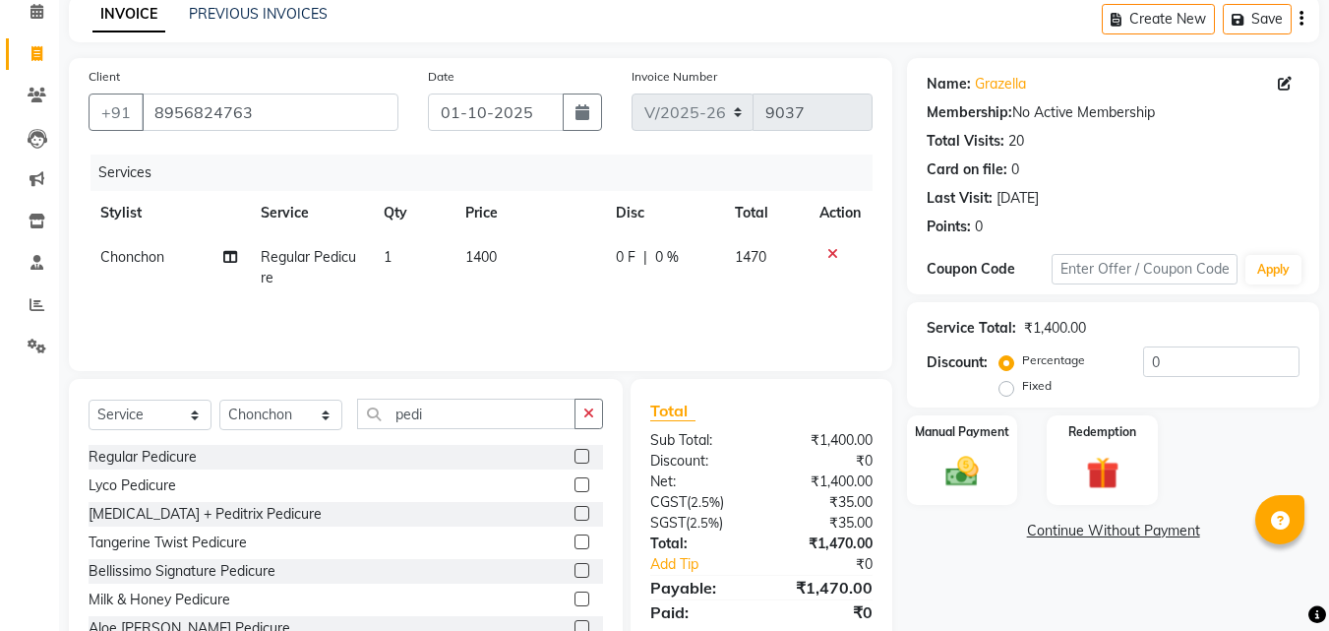
scroll to position [59, 0]
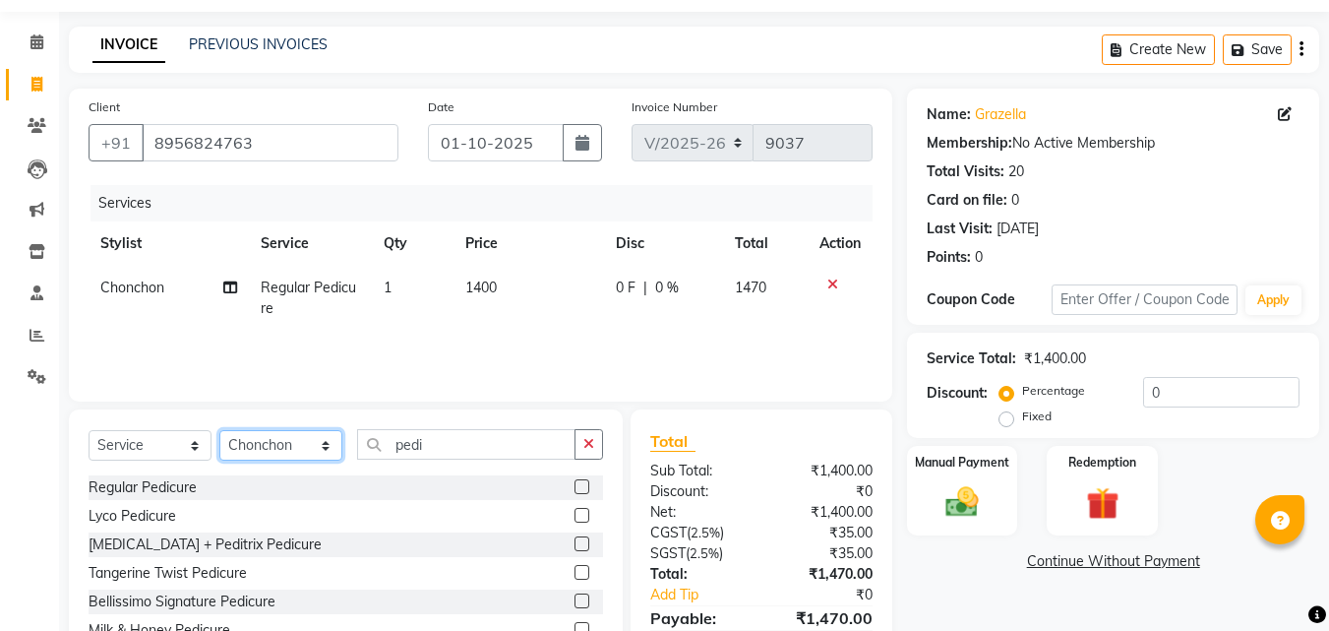
click at [331, 442] on select "Select Stylist [PERSON_NAME] [PERSON_NAME] [PERSON_NAME] [PERSON_NAME] Aso Atha…" at bounding box center [280, 445] width 123 height 30
select select "10194"
click at [219, 430] on select "Select Stylist [PERSON_NAME] [PERSON_NAME] [PERSON_NAME] [PERSON_NAME] Aso Atha…" at bounding box center [280, 445] width 123 height 30
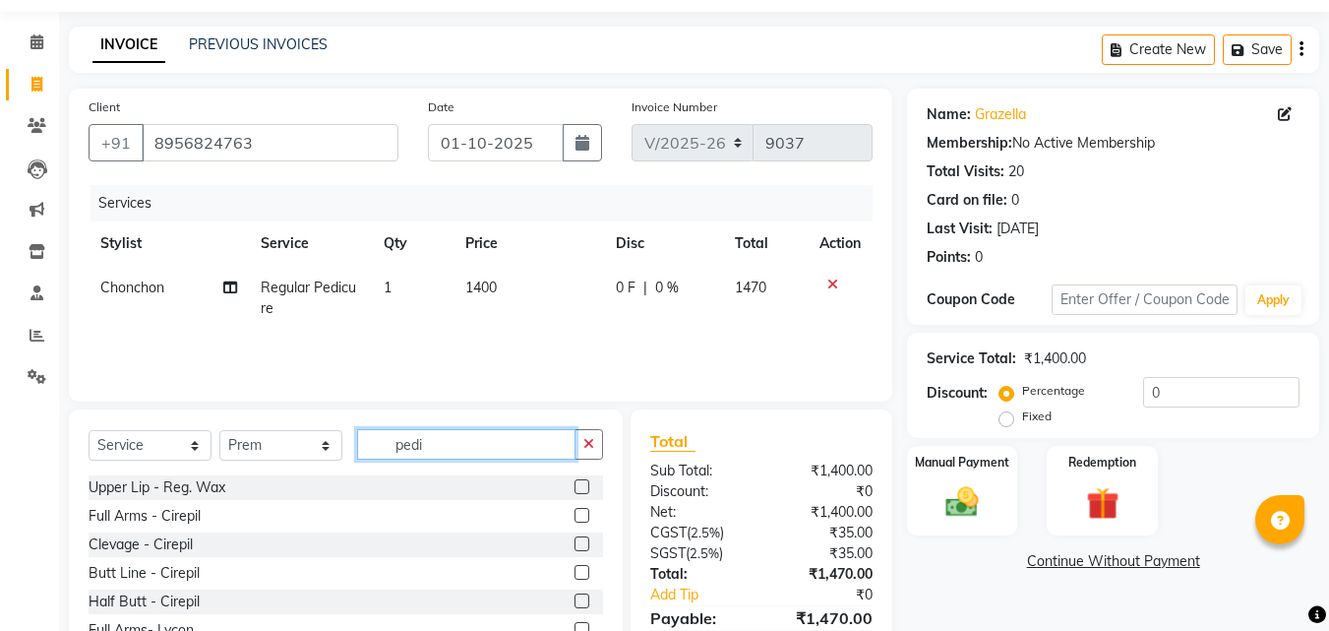
drag, startPoint x: 451, startPoint y: 446, endPoint x: 392, endPoint y: 444, distance: 59.1
click at [392, 444] on input "pedi" at bounding box center [466, 444] width 218 height 30
type input "foot ma"
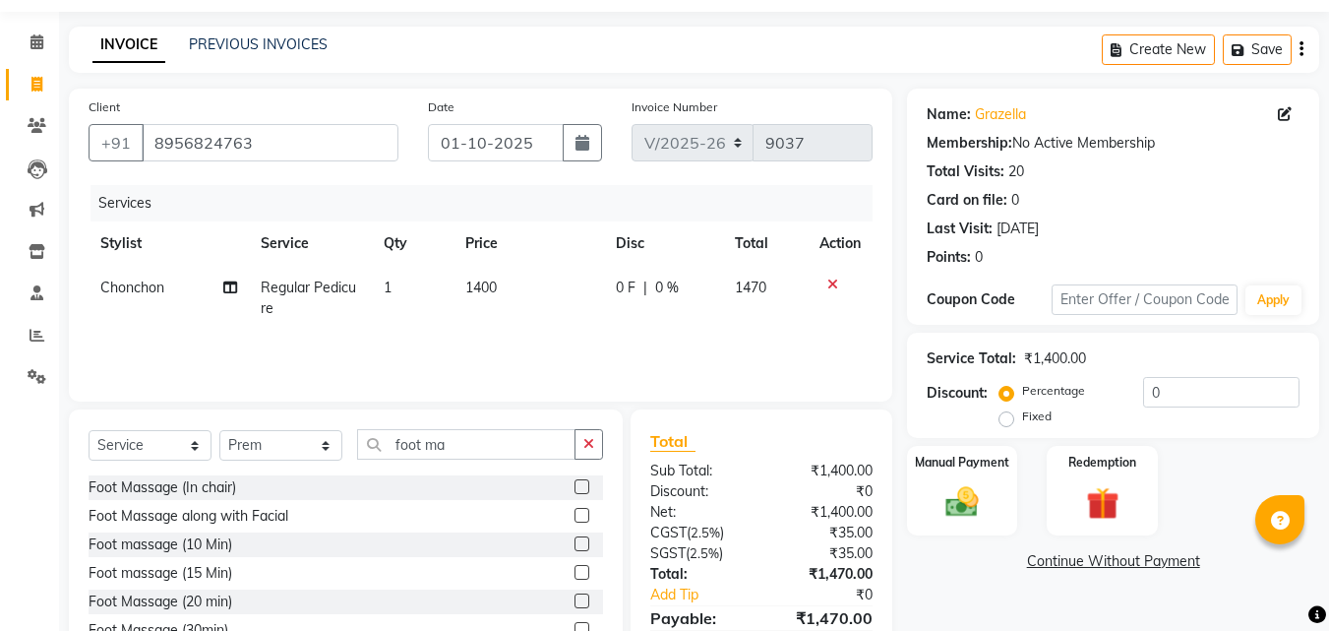
click at [574, 484] on label at bounding box center [581, 486] width 15 height 15
click at [574, 484] on input "checkbox" at bounding box center [580, 487] width 13 height 13
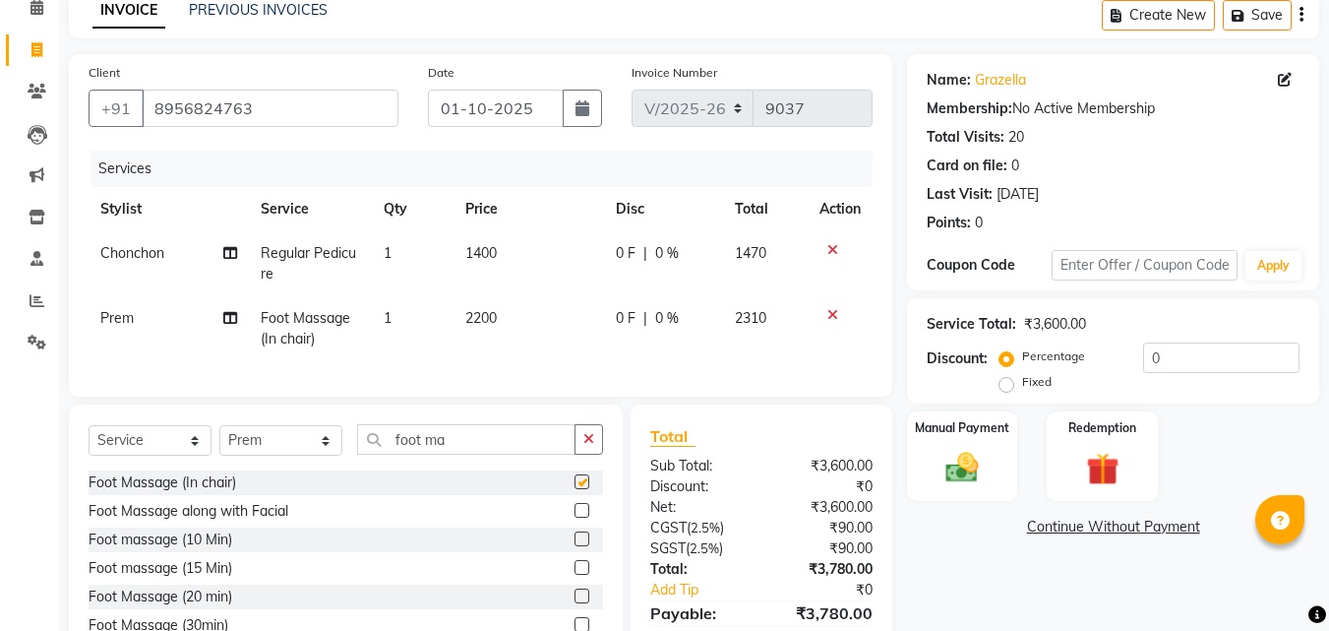
checkbox input "false"
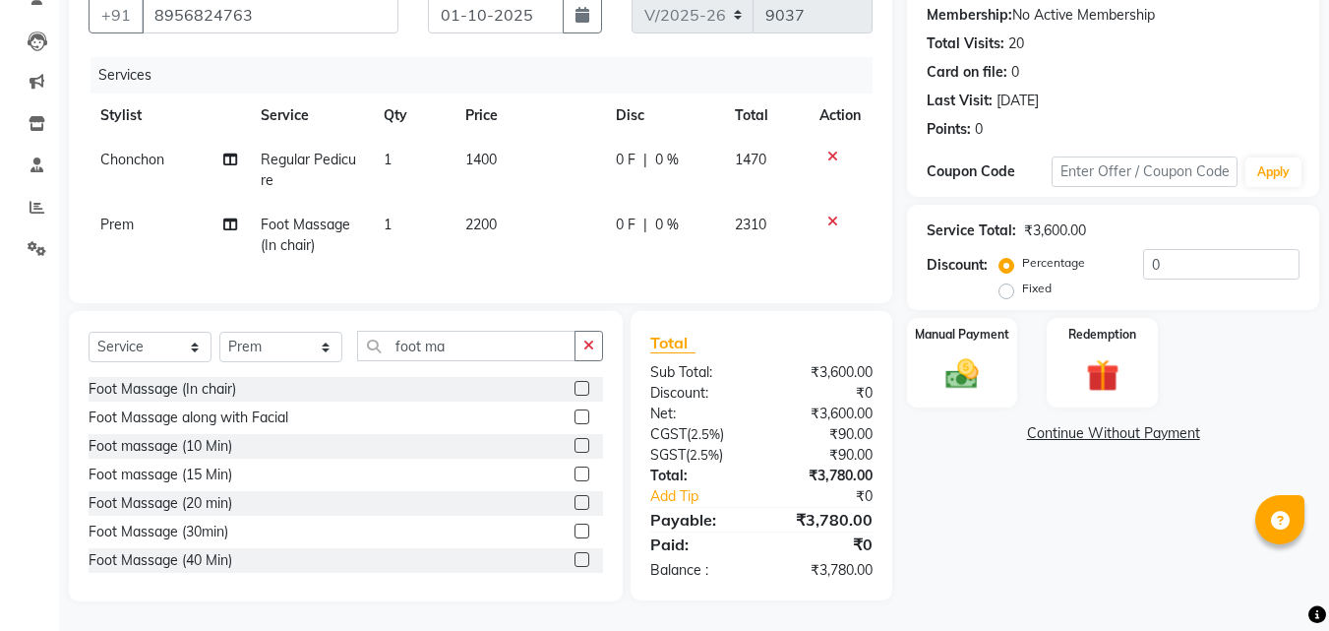
scroll to position [0, 0]
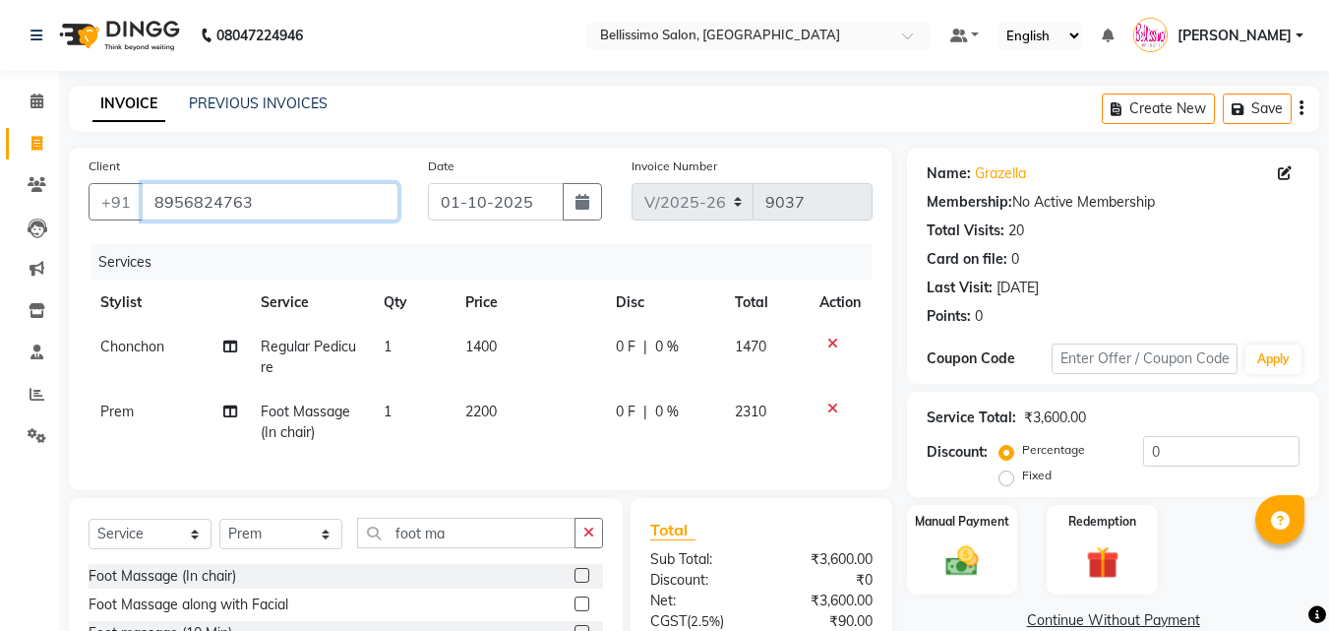
drag, startPoint x: 275, startPoint y: 209, endPoint x: 13, endPoint y: 209, distance: 262.6
click at [47, 209] on app-home "08047224946 Select Location × Bellissimo Salon, Koregaon Park Default Panel My …" at bounding box center [664, 408] width 1329 height 817
paste input "8956824763"
type input "8956824763"
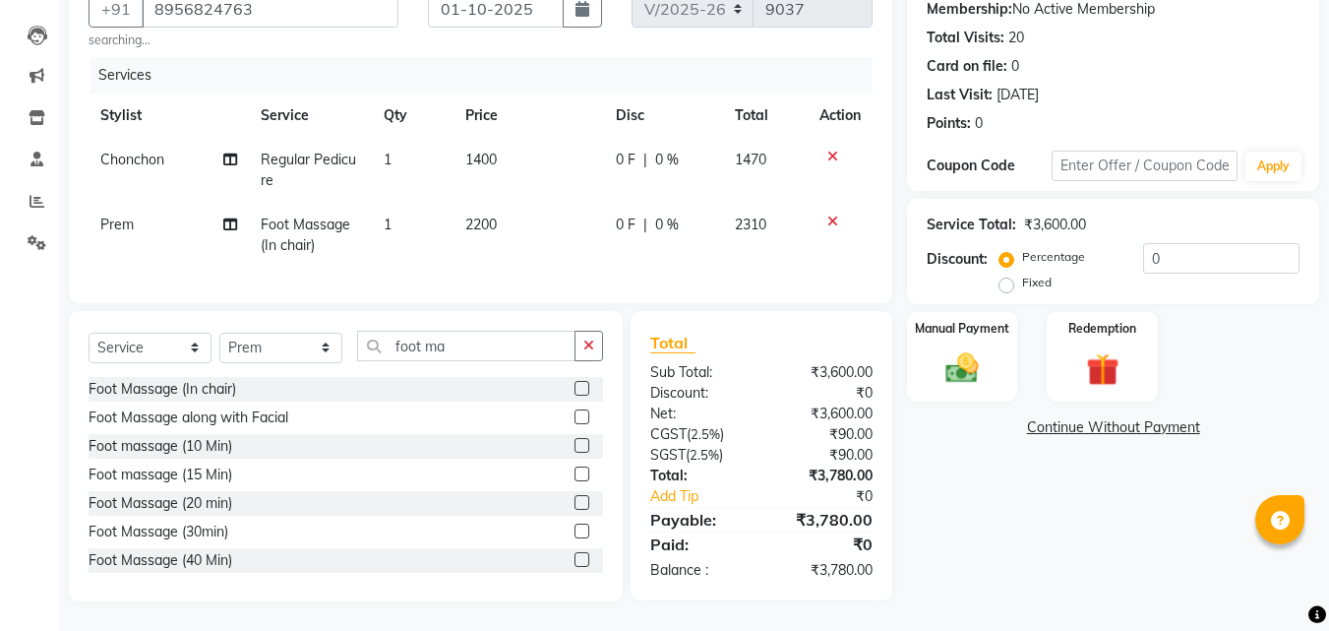
scroll to position [208, 0]
click at [971, 353] on img at bounding box center [961, 367] width 55 height 39
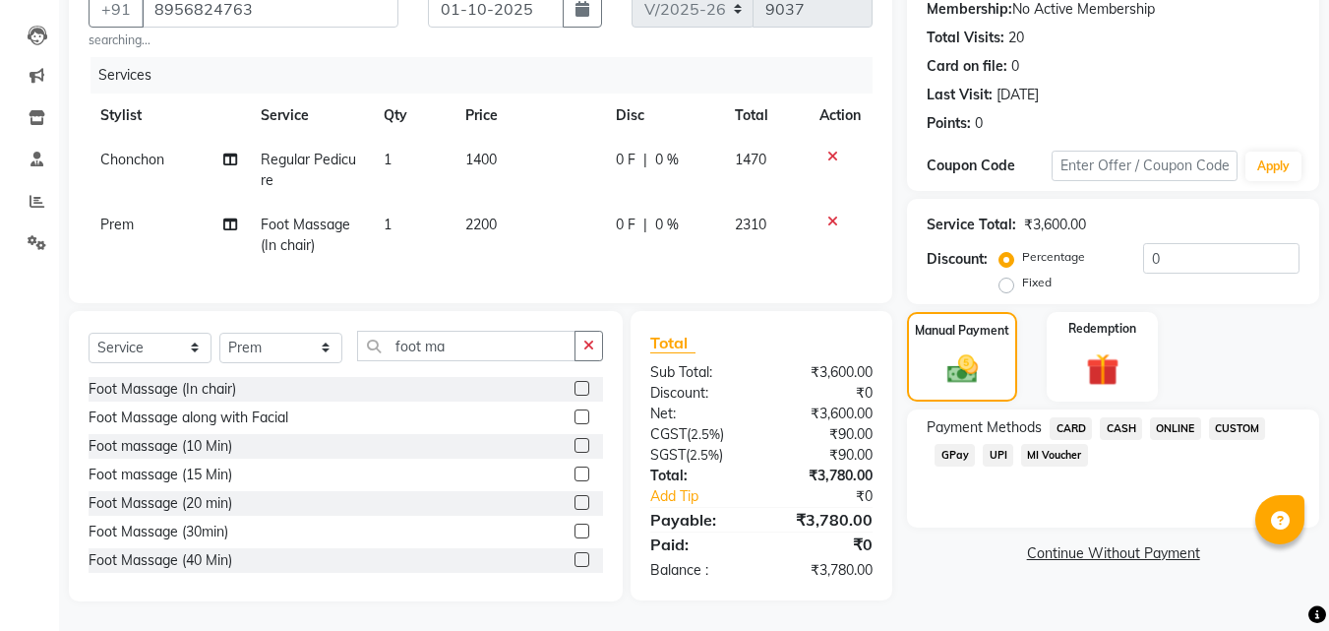
click at [1063, 417] on span "CARD" at bounding box center [1071, 428] width 42 height 23
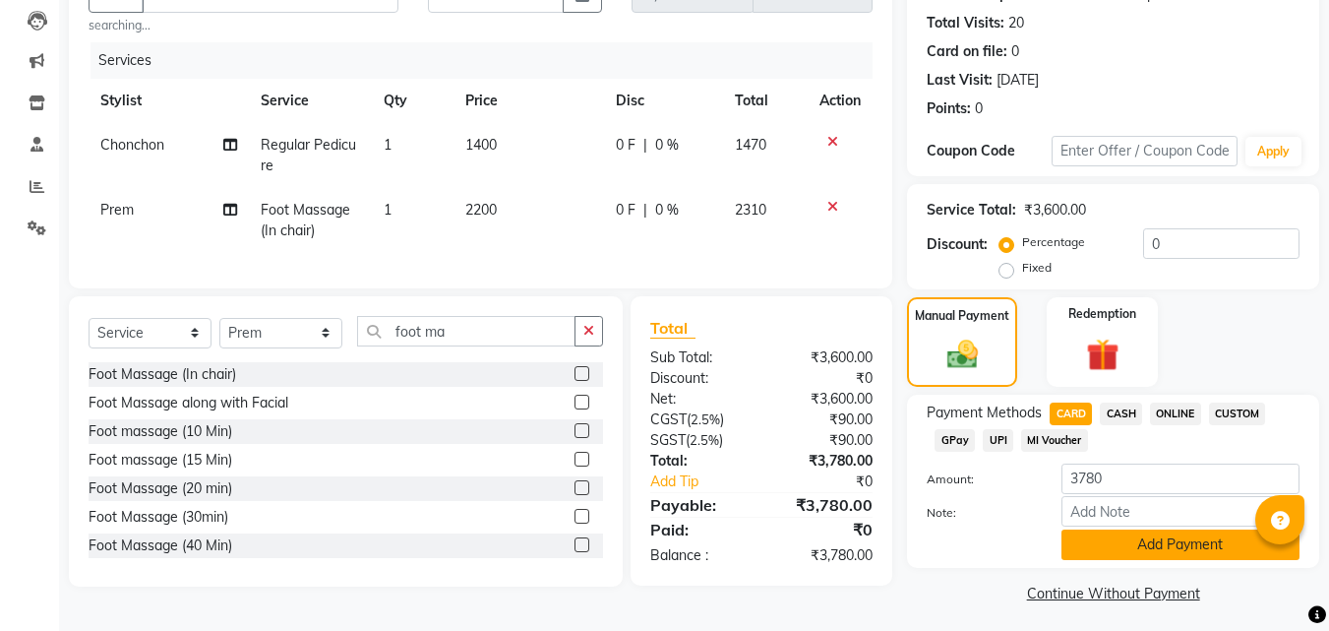
click at [1115, 555] on button "Add Payment" at bounding box center [1180, 544] width 238 height 30
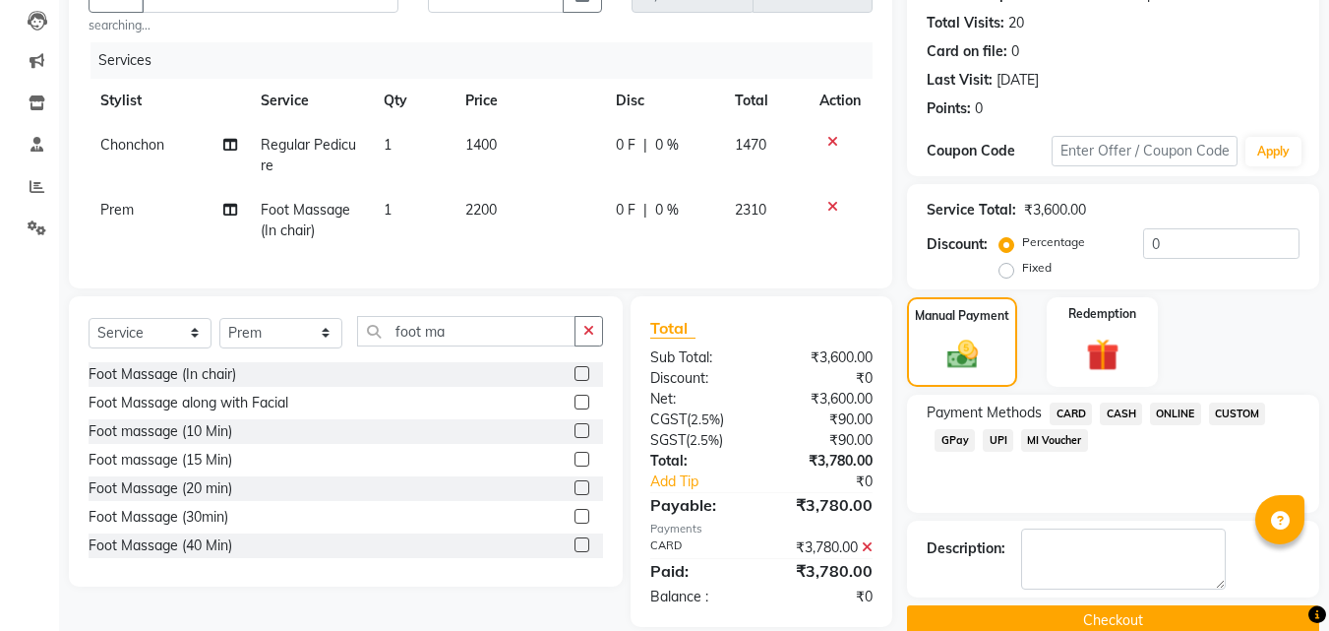
click at [1140, 619] on button "Checkout" at bounding box center [1113, 620] width 412 height 30
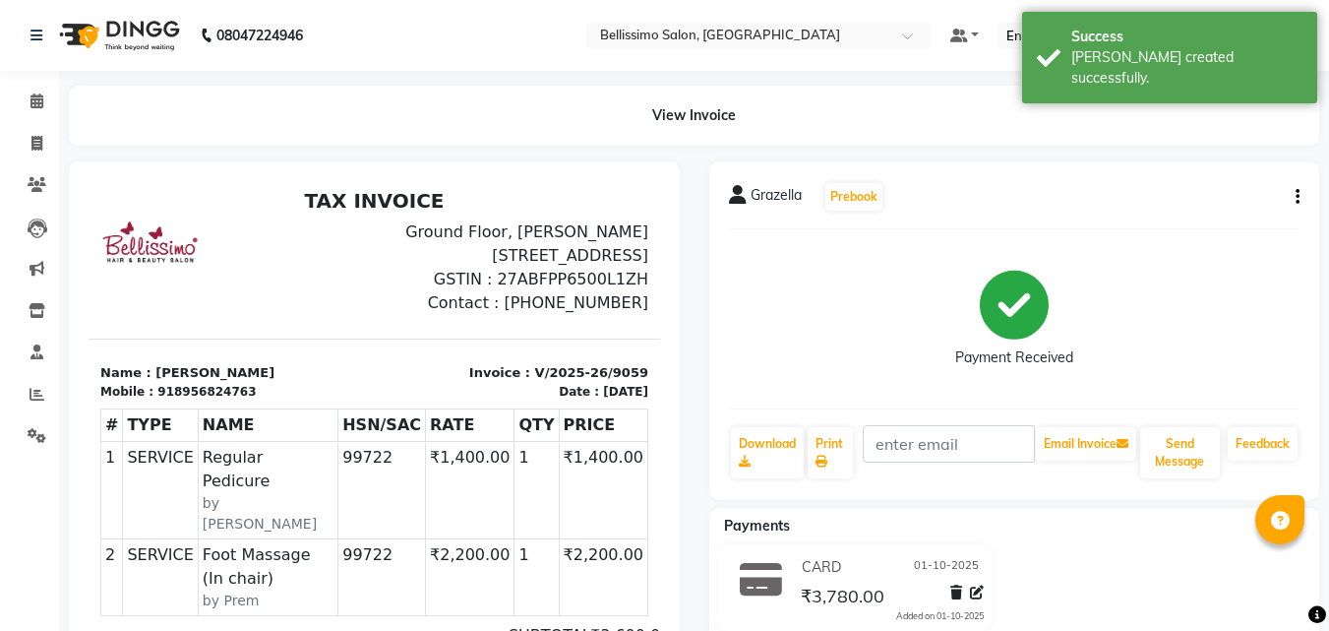
click at [754, 205] on span "Grazella" at bounding box center [776, 199] width 51 height 28
click at [755, 205] on span "Grazella" at bounding box center [776, 199] width 51 height 28
copy span "Grazella"
click at [813, 443] on link "Print" at bounding box center [830, 452] width 45 height 51
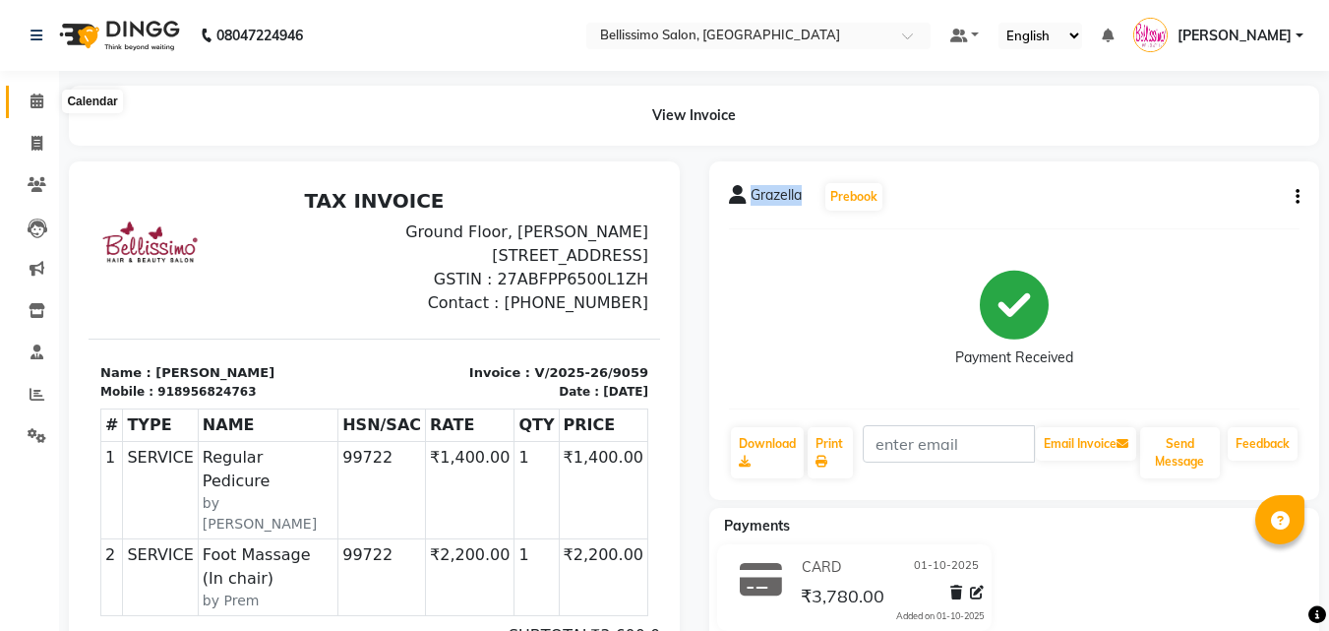
click at [36, 93] on icon at bounding box center [36, 100] width 13 height 15
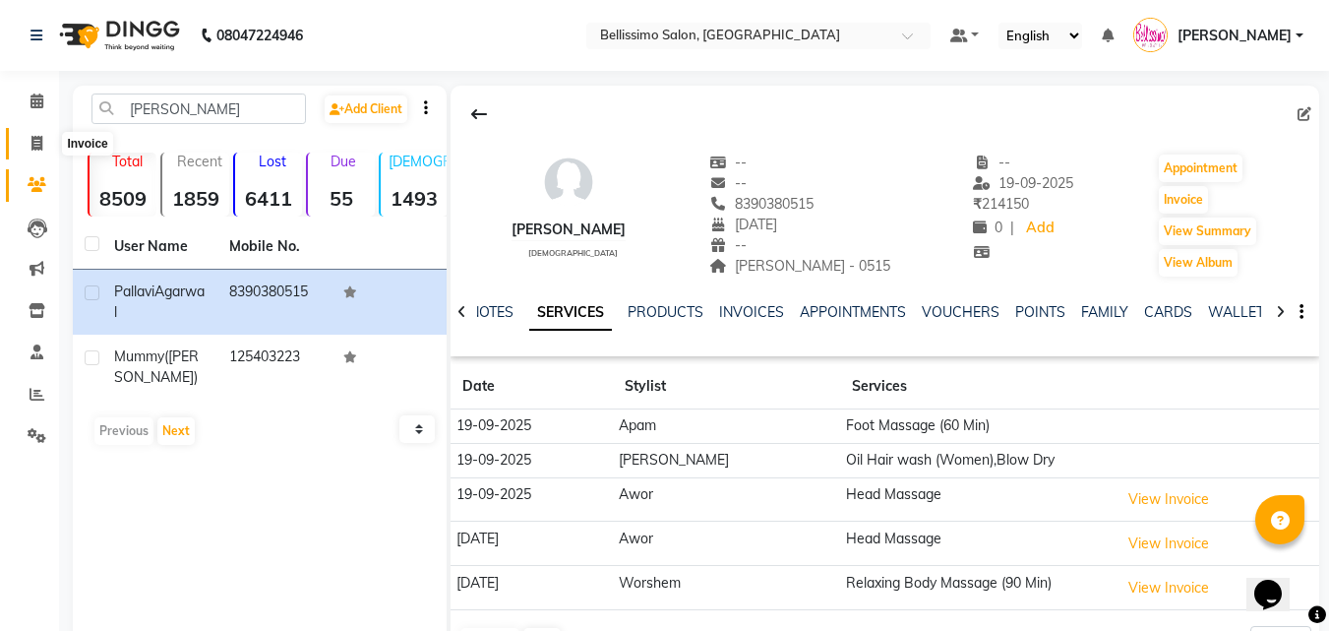
click at [38, 150] on span at bounding box center [37, 144] width 34 height 23
select select "155"
select select "service"
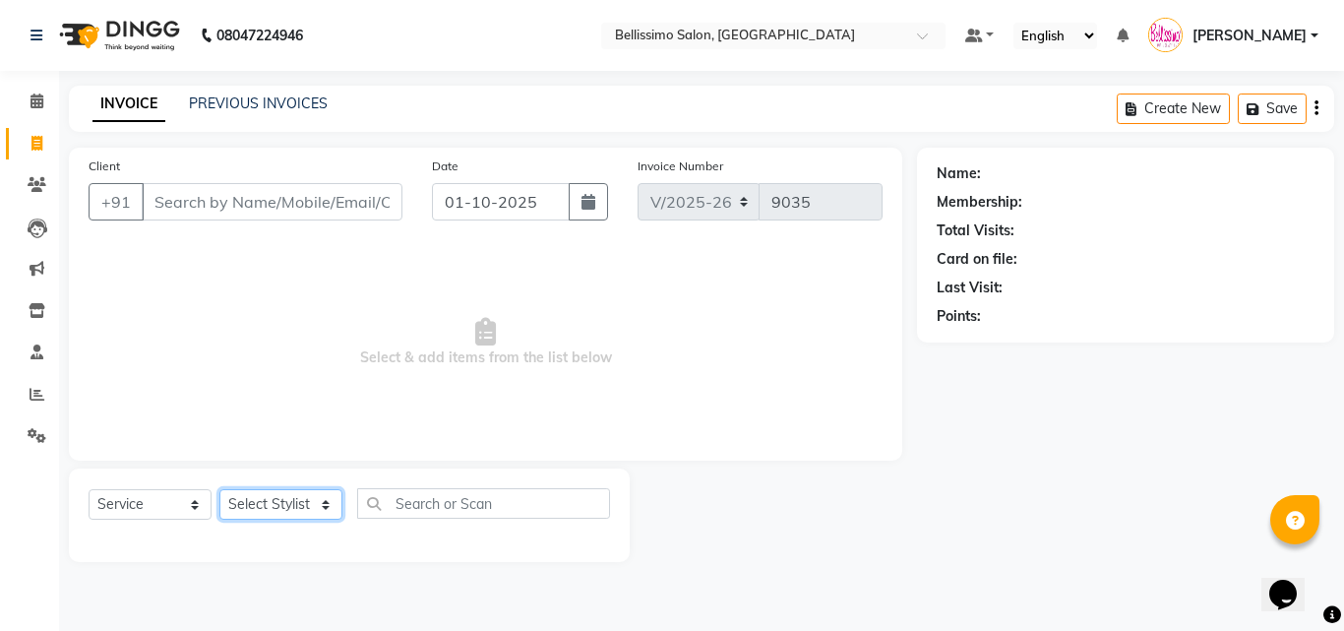
click at [253, 512] on select "Select Stylist [PERSON_NAME] [PERSON_NAME] [PERSON_NAME] [PERSON_NAME] Aso Atha…" at bounding box center [280, 504] width 123 height 30
select select "10367"
click at [219, 489] on select "Select Stylist [PERSON_NAME] [PERSON_NAME] [PERSON_NAME] [PERSON_NAME] Aso Atha…" at bounding box center [280, 504] width 123 height 30
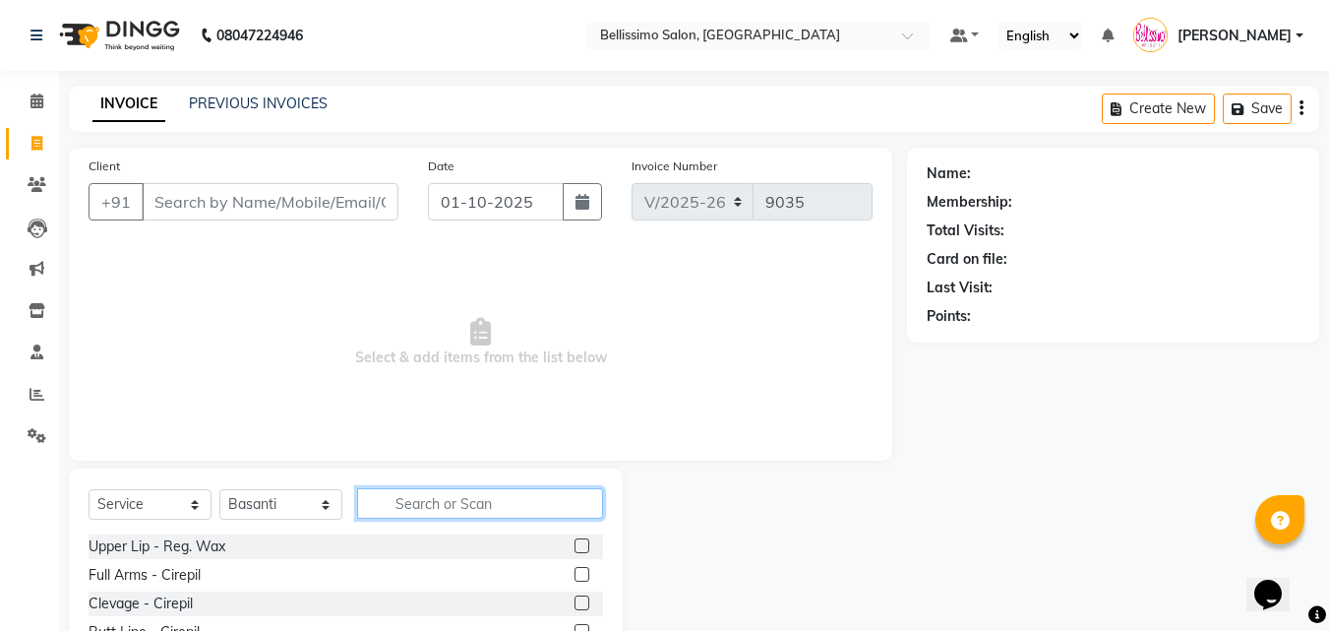
click at [436, 508] on input "text" at bounding box center [480, 503] width 246 height 30
type input "Head ma"
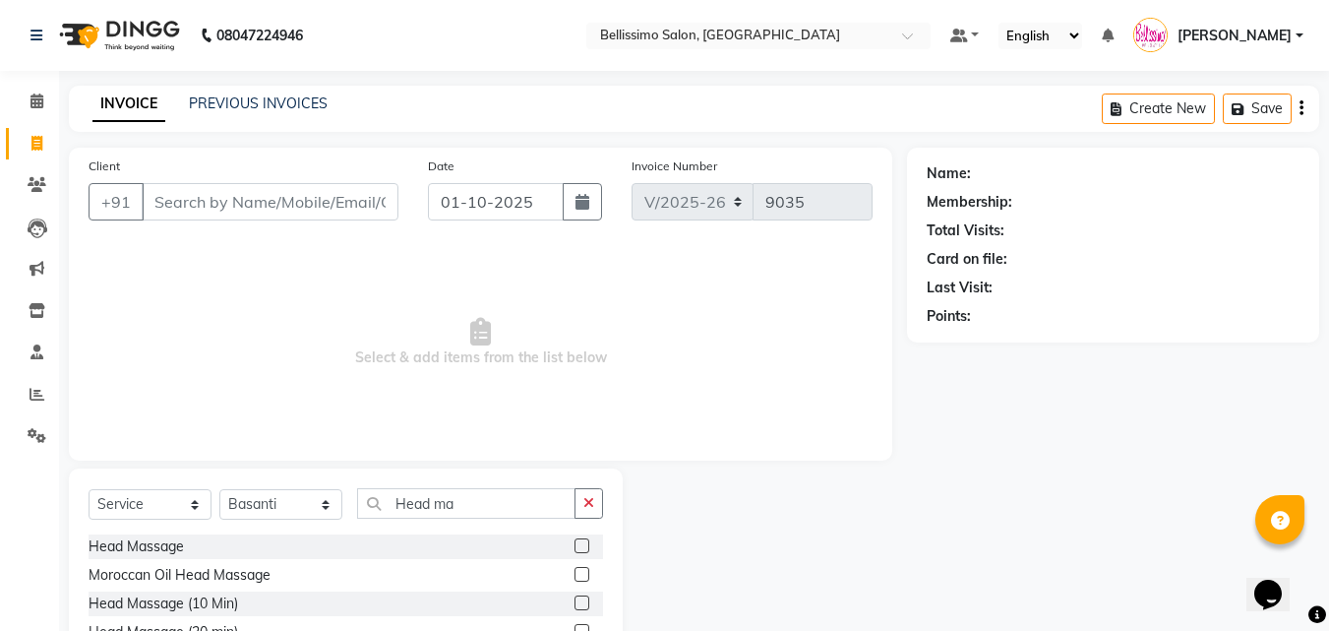
click at [574, 548] on label at bounding box center [581, 545] width 15 height 15
click at [574, 548] on input "checkbox" at bounding box center [580, 546] width 13 height 13
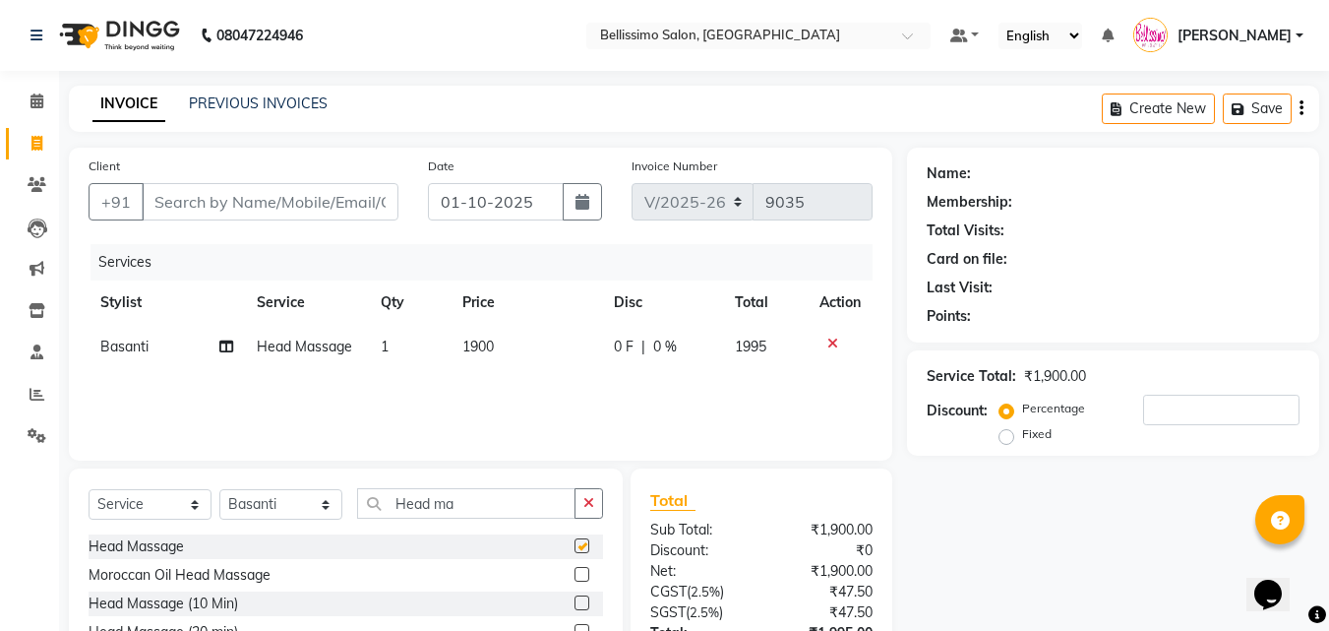
checkbox input "false"
click at [307, 508] on select "Select Stylist [PERSON_NAME] [PERSON_NAME] [PERSON_NAME] [PERSON_NAME] Aso Atha…" at bounding box center [280, 504] width 123 height 30
click at [219, 489] on select "Select Stylist [PERSON_NAME] [PERSON_NAME] [PERSON_NAME] [PERSON_NAME] Aso Atha…" at bounding box center [280, 504] width 123 height 30
select select "40117"
drag, startPoint x: 470, startPoint y: 490, endPoint x: 0, endPoint y: 623, distance: 488.6
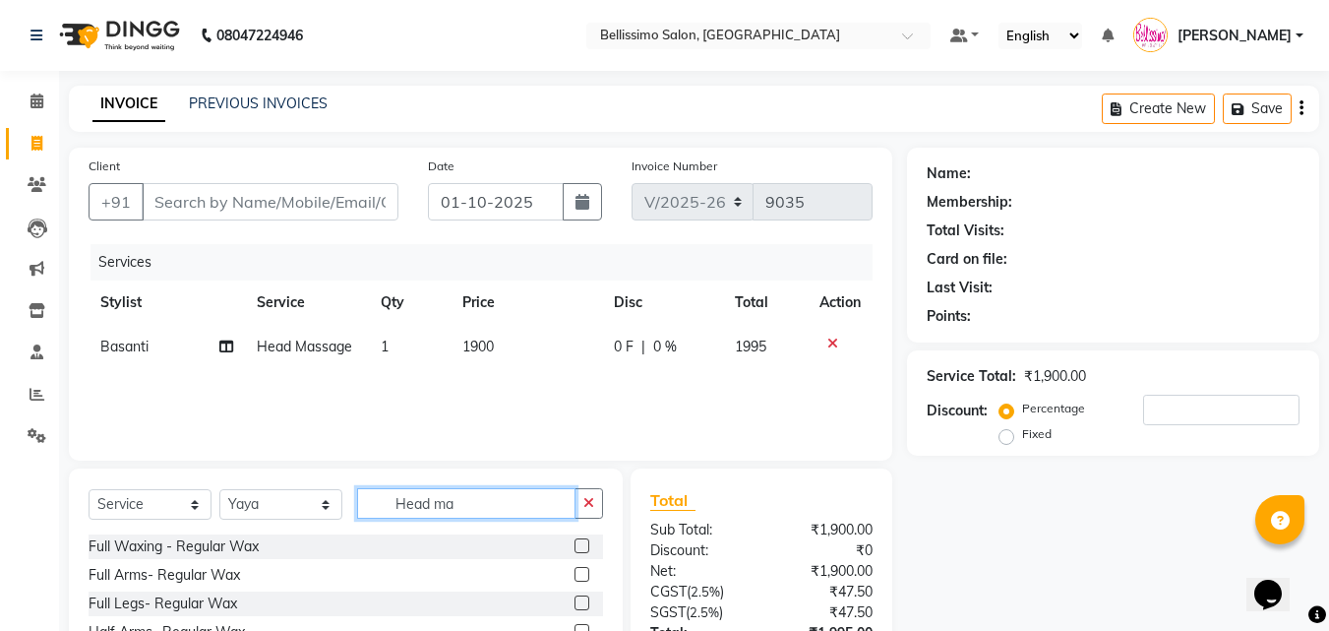
click at [83, 527] on div "Select Service Product Membership Package Voucher Prepaid Gift Card Select Styl…" at bounding box center [346, 613] width 554 height 290
type input "Mani"
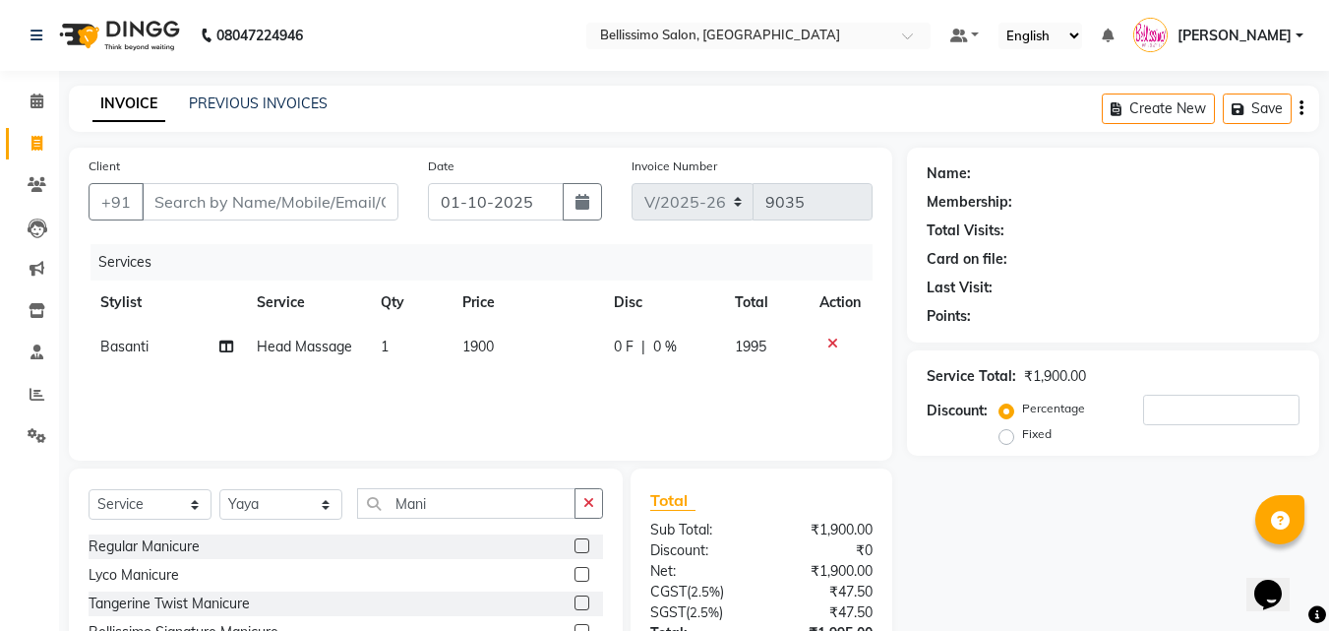
click at [574, 546] on label at bounding box center [581, 545] width 15 height 15
click at [574, 546] on input "checkbox" at bounding box center [580, 546] width 13 height 13
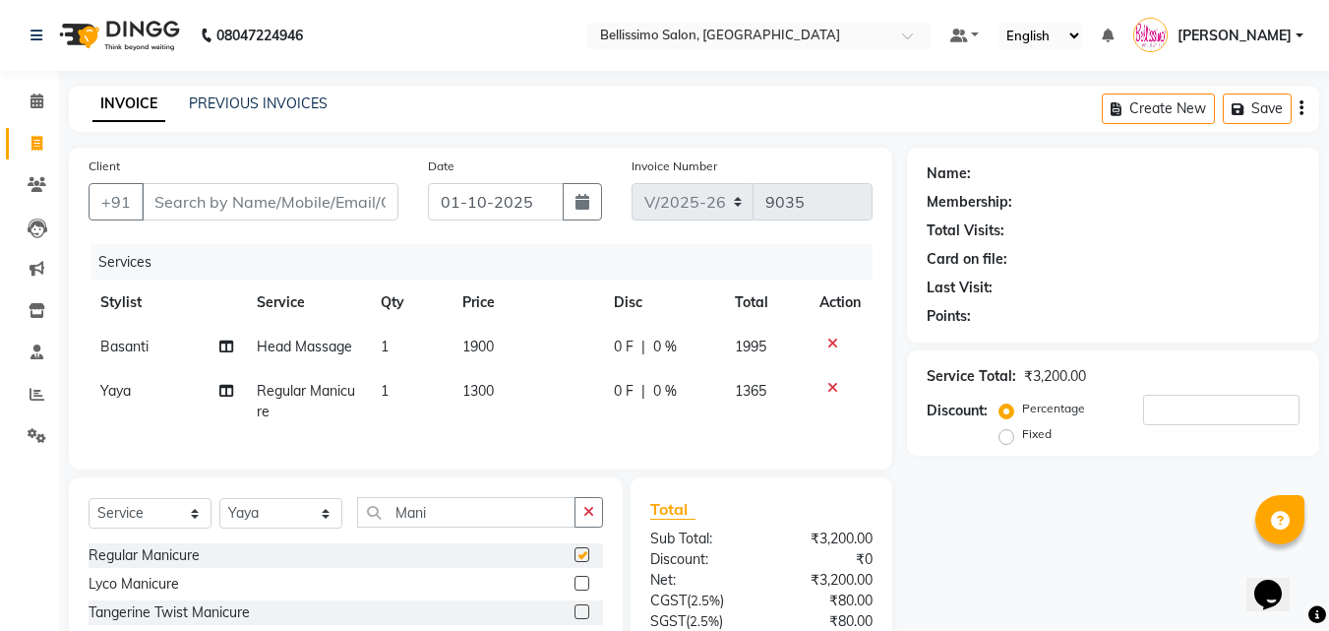
checkbox input "false"
click at [279, 524] on select "Select Stylist [PERSON_NAME] [PERSON_NAME] [PERSON_NAME] [PERSON_NAME] Aso Atha…" at bounding box center [280, 513] width 123 height 30
select select "10586"
click at [219, 512] on select "Select Stylist [PERSON_NAME] [PERSON_NAME] [PERSON_NAME] [PERSON_NAME] Aso Atha…" at bounding box center [280, 513] width 123 height 30
click at [315, 525] on div "Select Service Product Membership Package Voucher Prepaid Gift Card Select Styl…" at bounding box center [346, 520] width 514 height 46
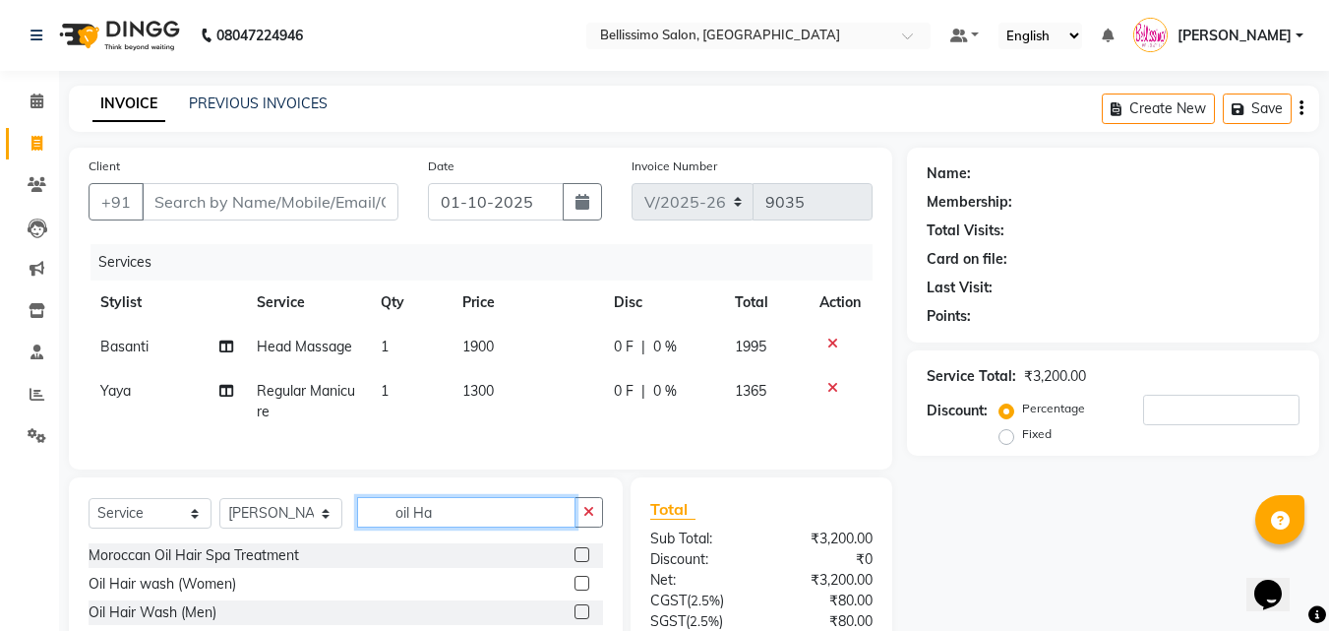
scroll to position [181, 0]
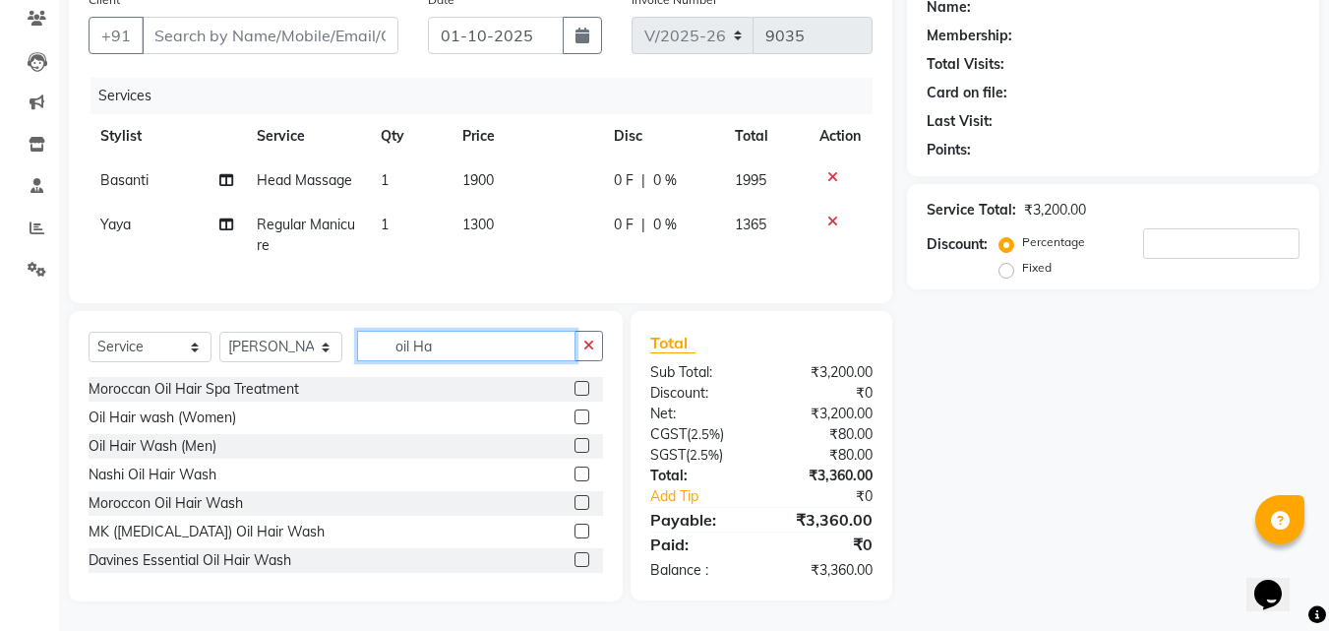
type input "oil Ha"
drag, startPoint x: 566, startPoint y: 416, endPoint x: 563, endPoint y: 428, distance: 12.2
click at [574, 416] on label at bounding box center [581, 416] width 15 height 15
click at [574, 416] on input "checkbox" at bounding box center [580, 417] width 13 height 13
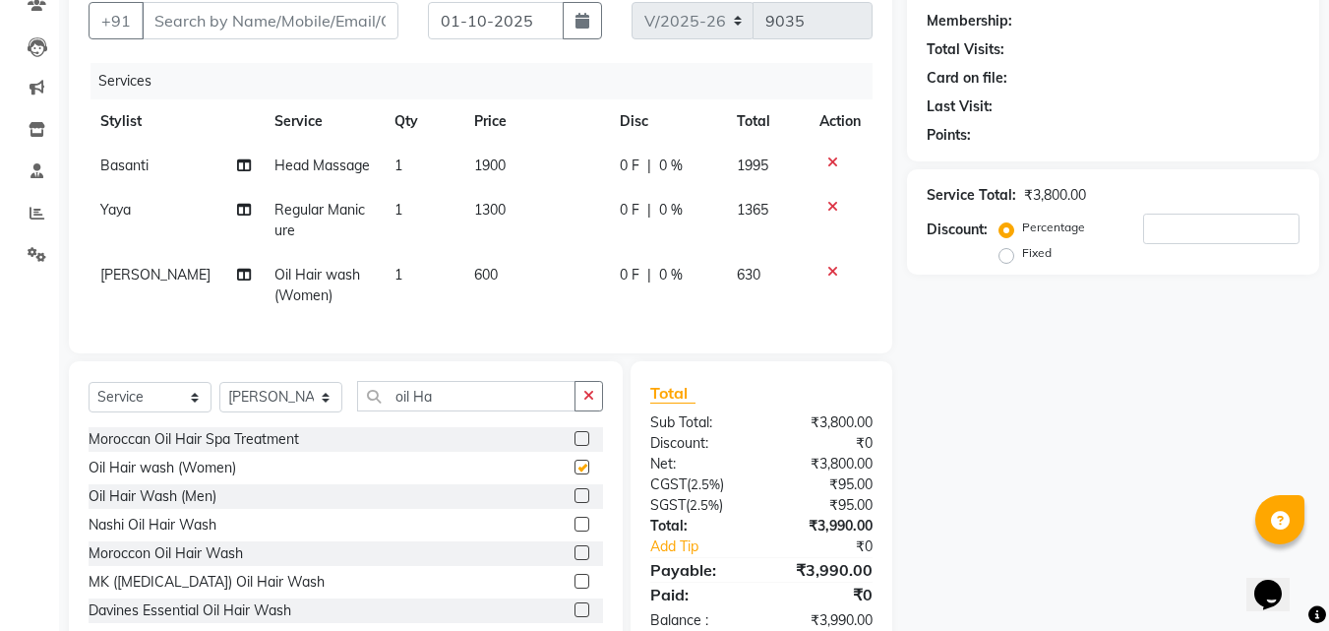
checkbox input "false"
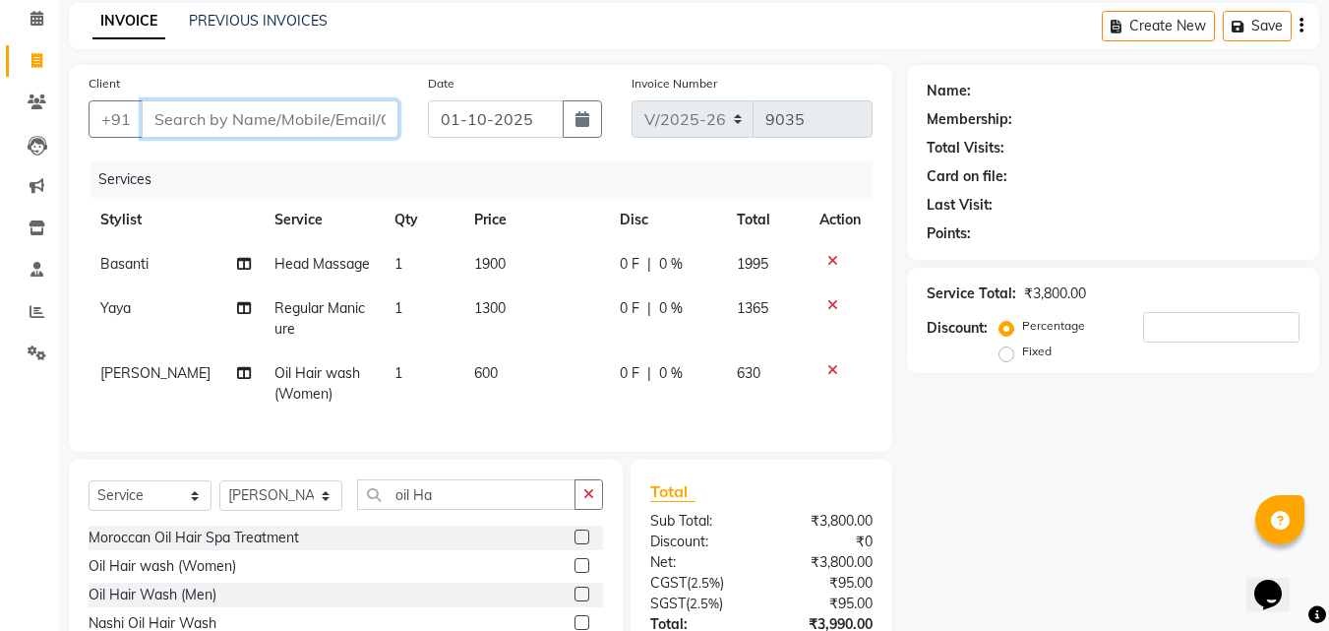
click at [233, 122] on input "Client" at bounding box center [270, 118] width 257 height 37
type input "P"
type input "0"
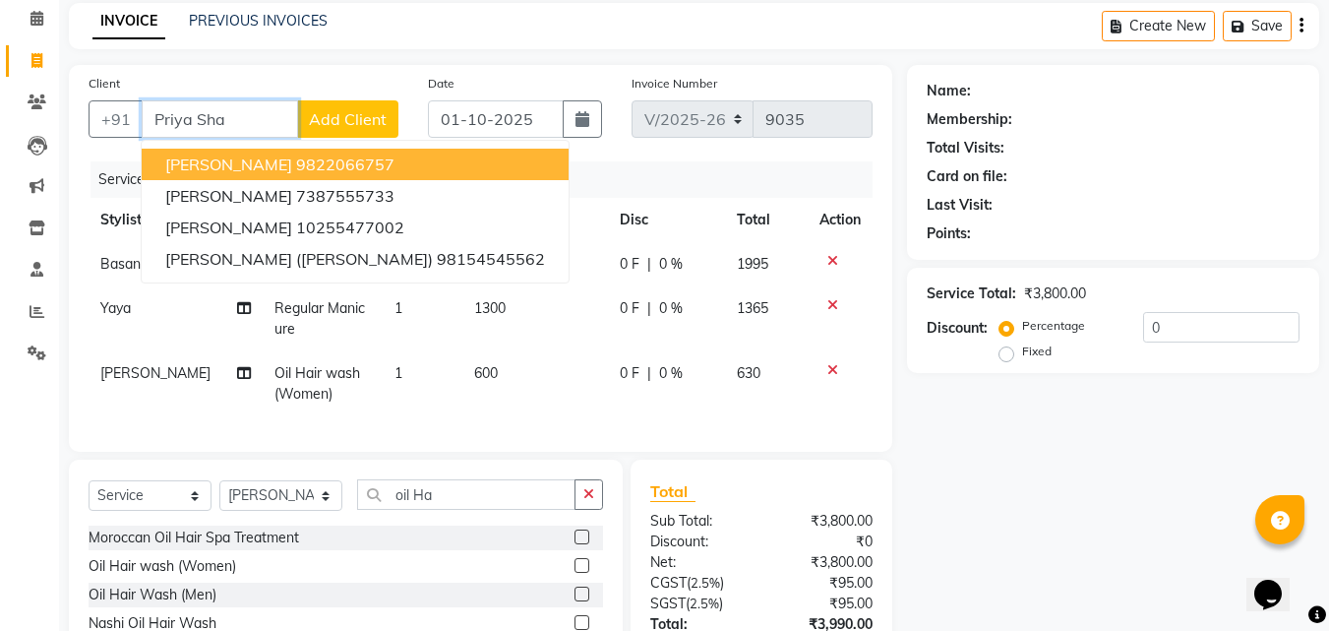
click at [213, 160] on span "[PERSON_NAME]" at bounding box center [228, 164] width 127 height 20
type input "9822066757"
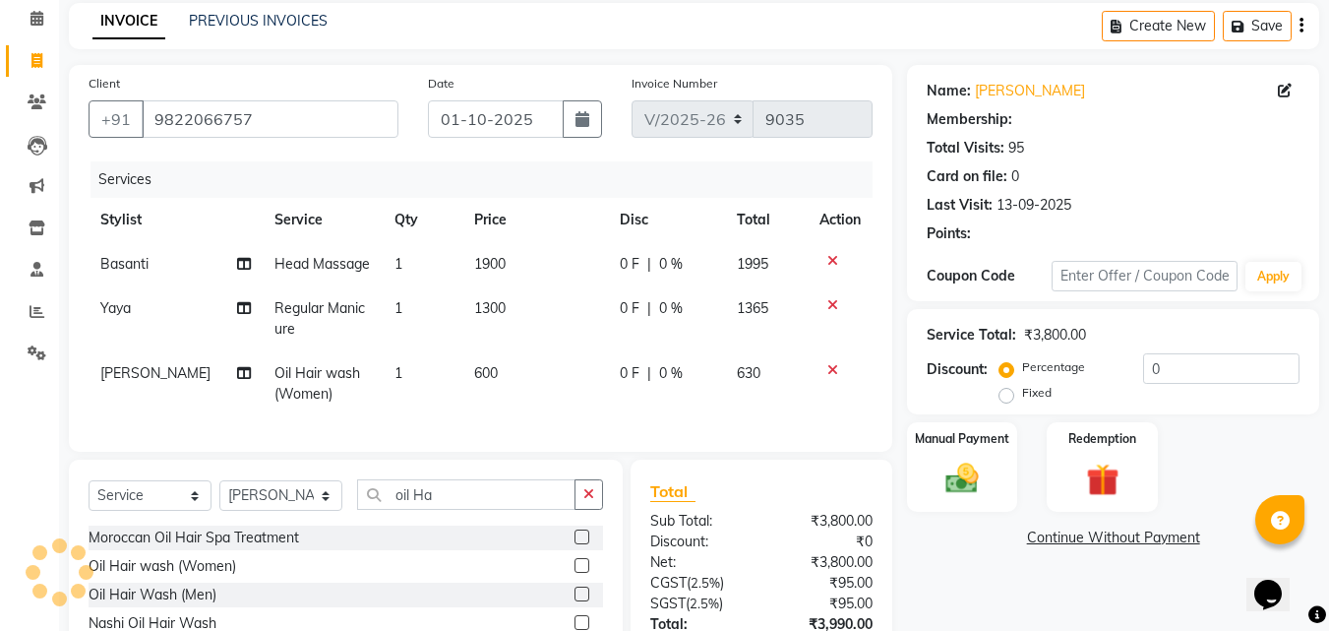
select select "1: Object"
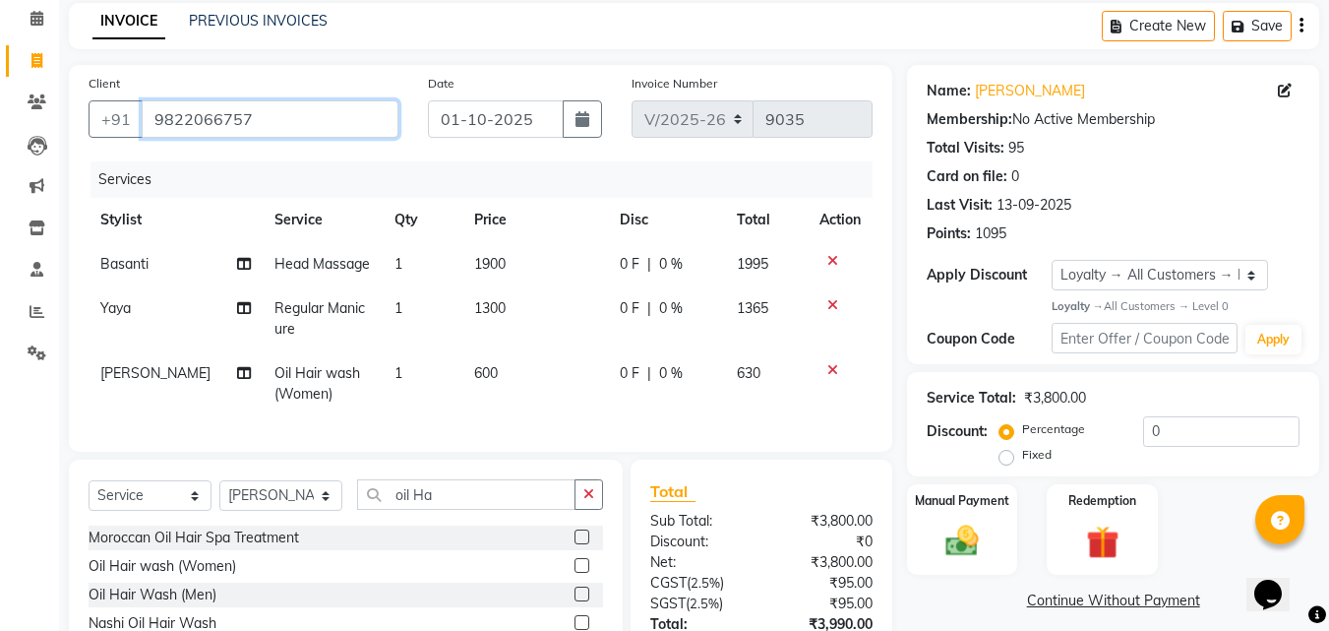
drag, startPoint x: 127, startPoint y: 96, endPoint x: 0, endPoint y: 96, distance: 126.9
click at [0, 96] on app-home "08047224946 Select Location × Bellissimo Salon, [GEOGRAPHIC_DATA] Park Default …" at bounding box center [664, 348] width 1329 height 862
click at [474, 373] on span "600" at bounding box center [486, 373] width 24 height 18
select select "10586"
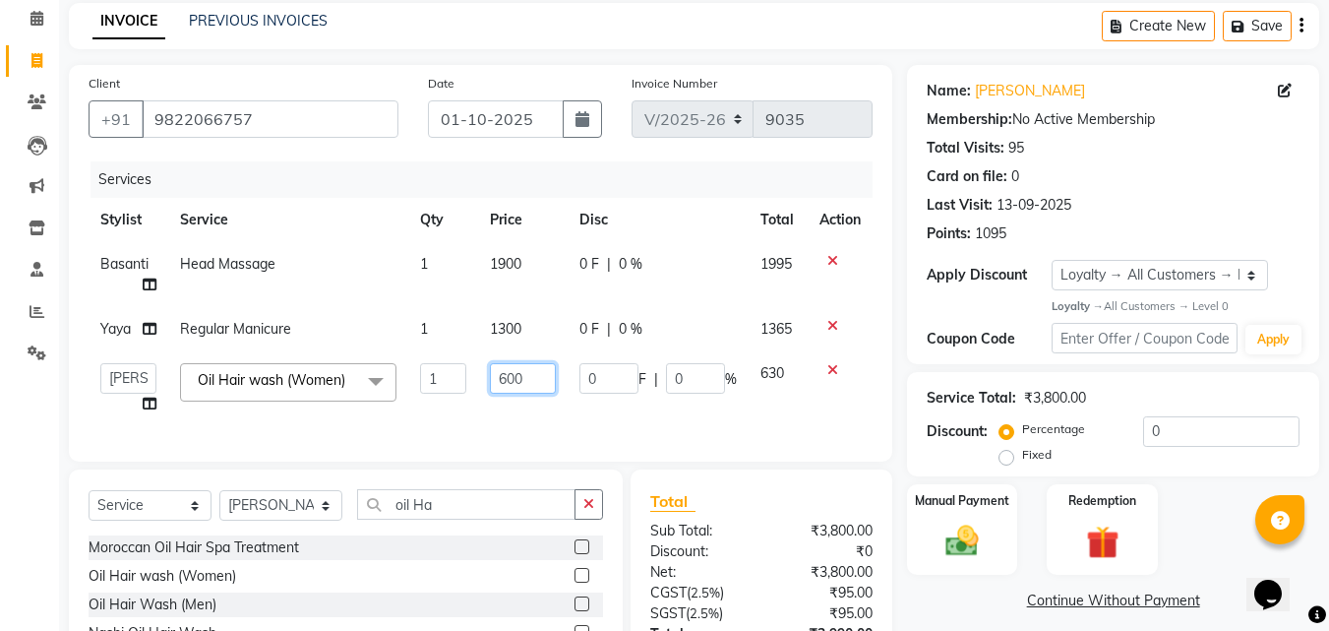
click at [507, 389] on input "600" at bounding box center [523, 378] width 66 height 30
type input "500"
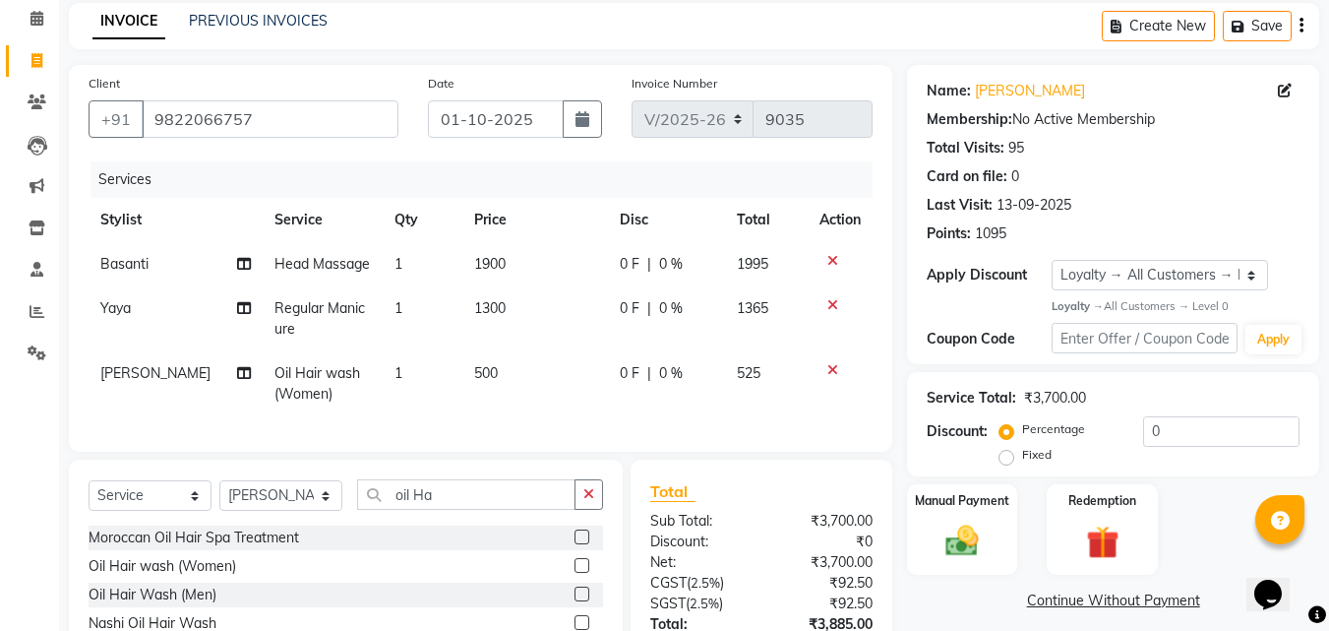
click at [30, 451] on div "Calendar Invoice Clients Leads Marketing Inventory Staff Reports Settings Compl…" at bounding box center [133, 361] width 266 height 776
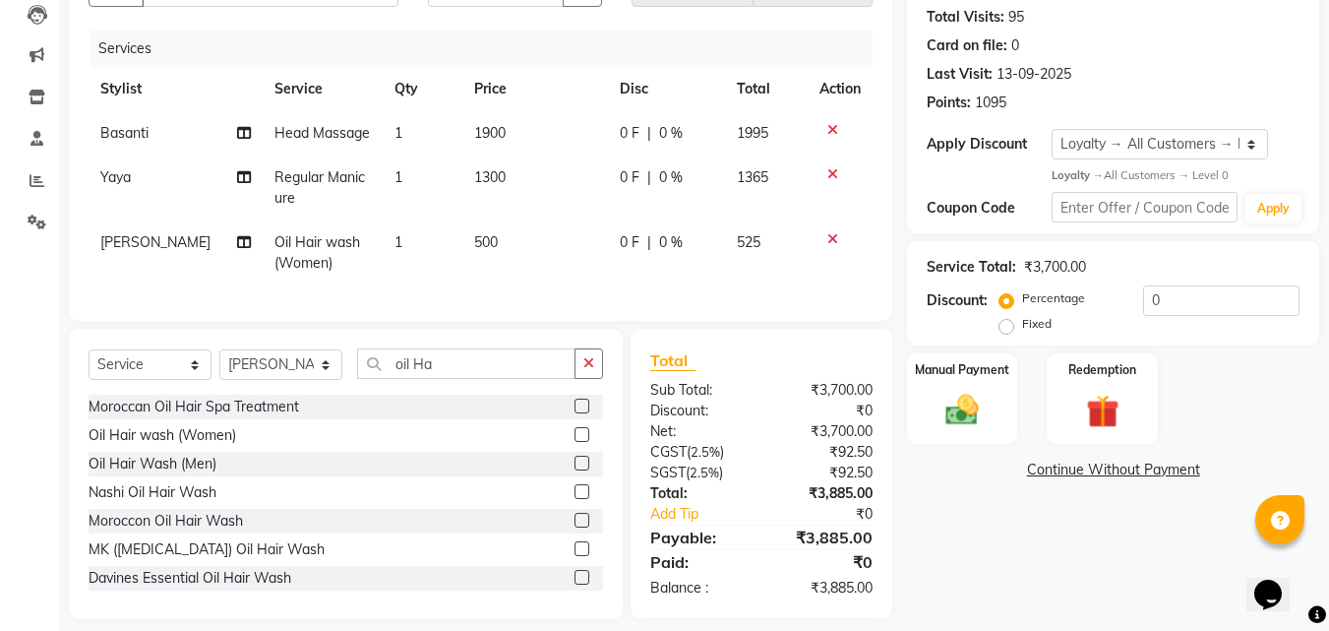
scroll to position [246, 0]
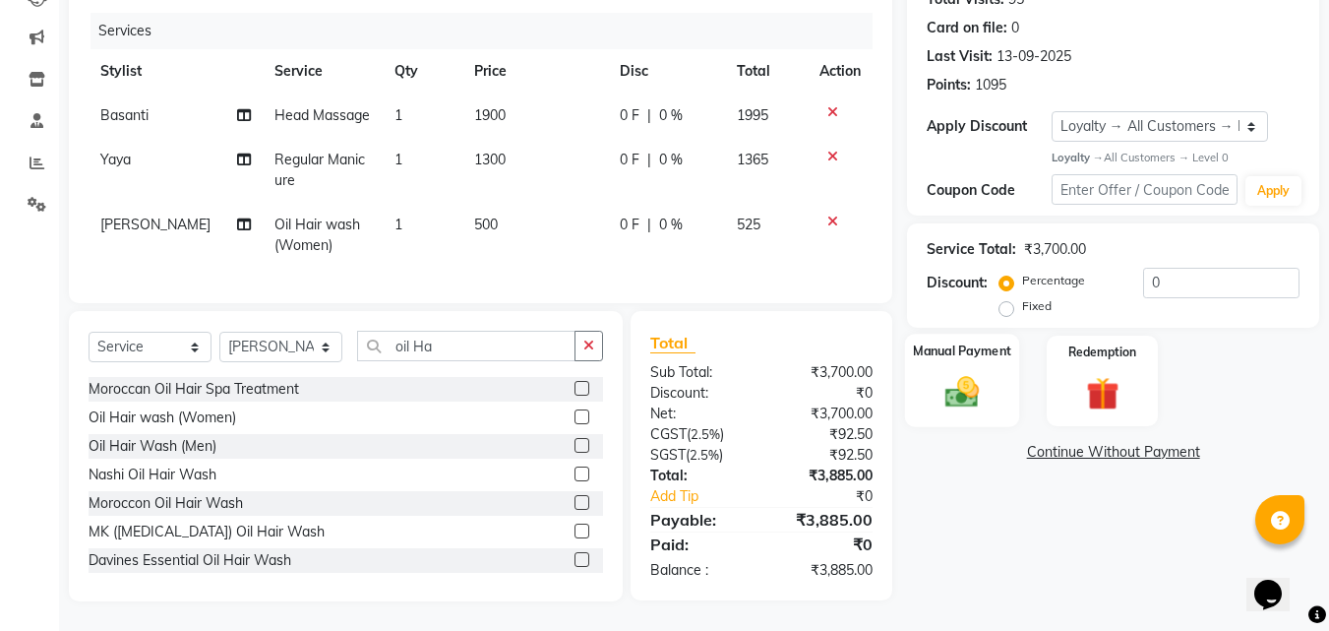
click at [972, 380] on img at bounding box center [961, 392] width 55 height 39
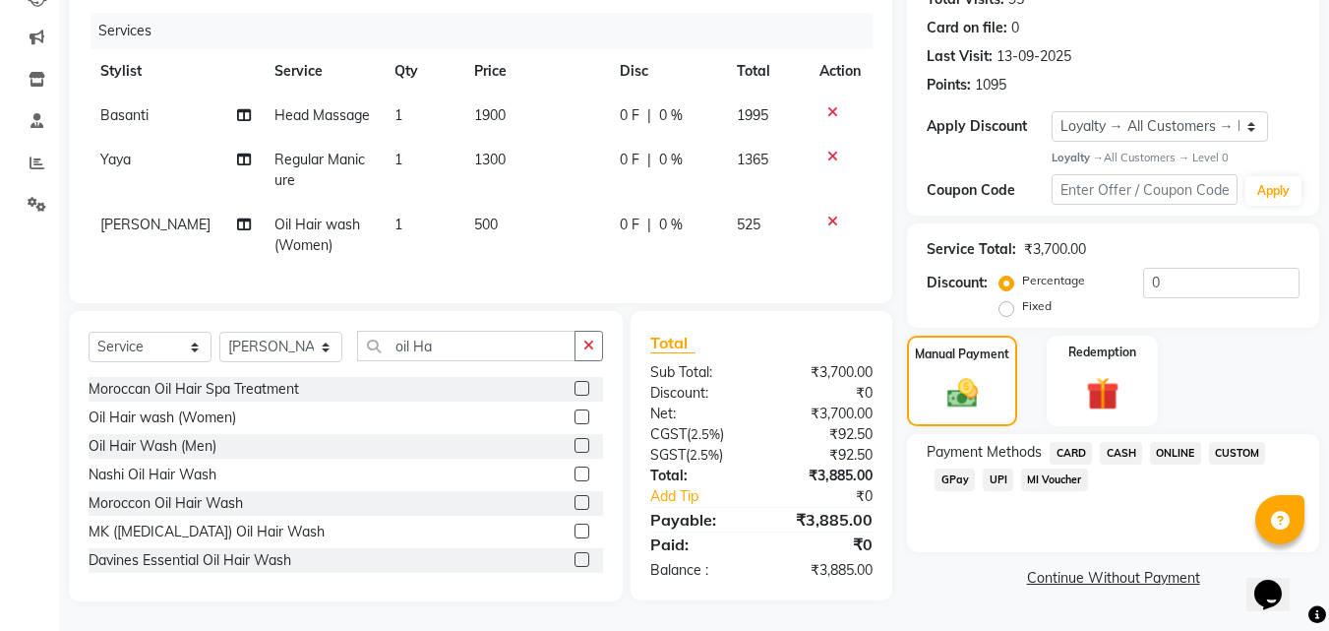
drag, startPoint x: 1071, startPoint y: 439, endPoint x: 1070, endPoint y: 475, distance: 36.4
click at [1070, 442] on span "CARD" at bounding box center [1071, 453] width 42 height 23
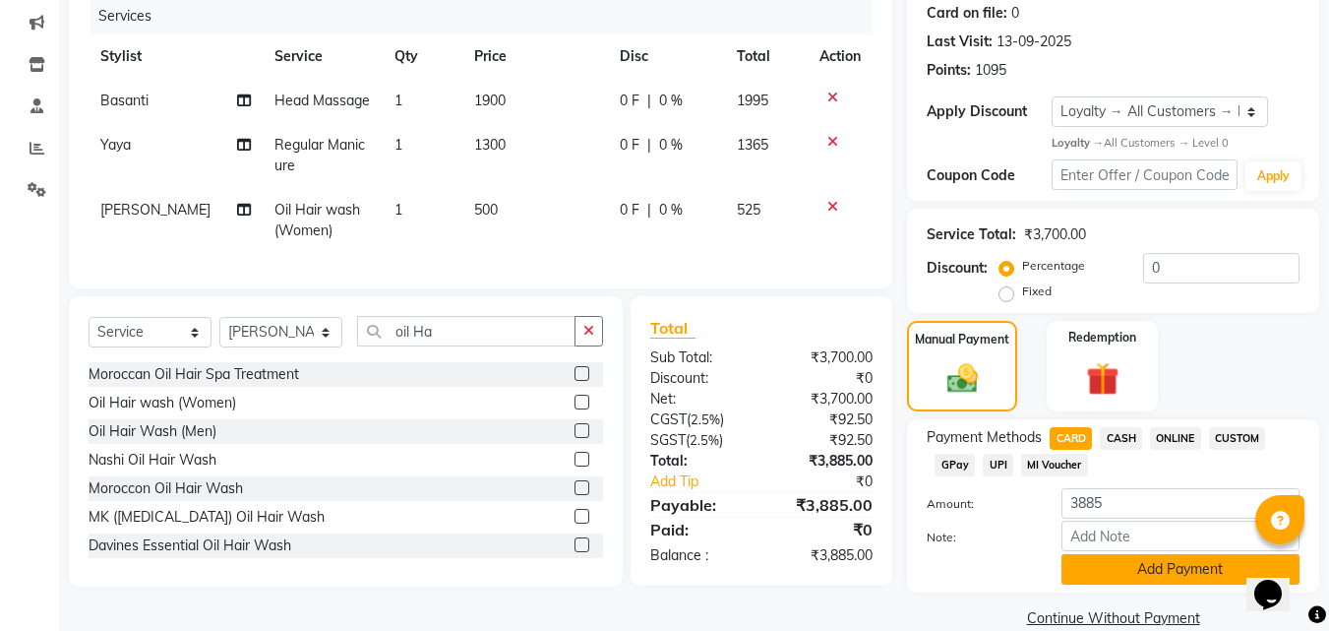
click at [1105, 576] on button "Add Payment" at bounding box center [1180, 569] width 238 height 30
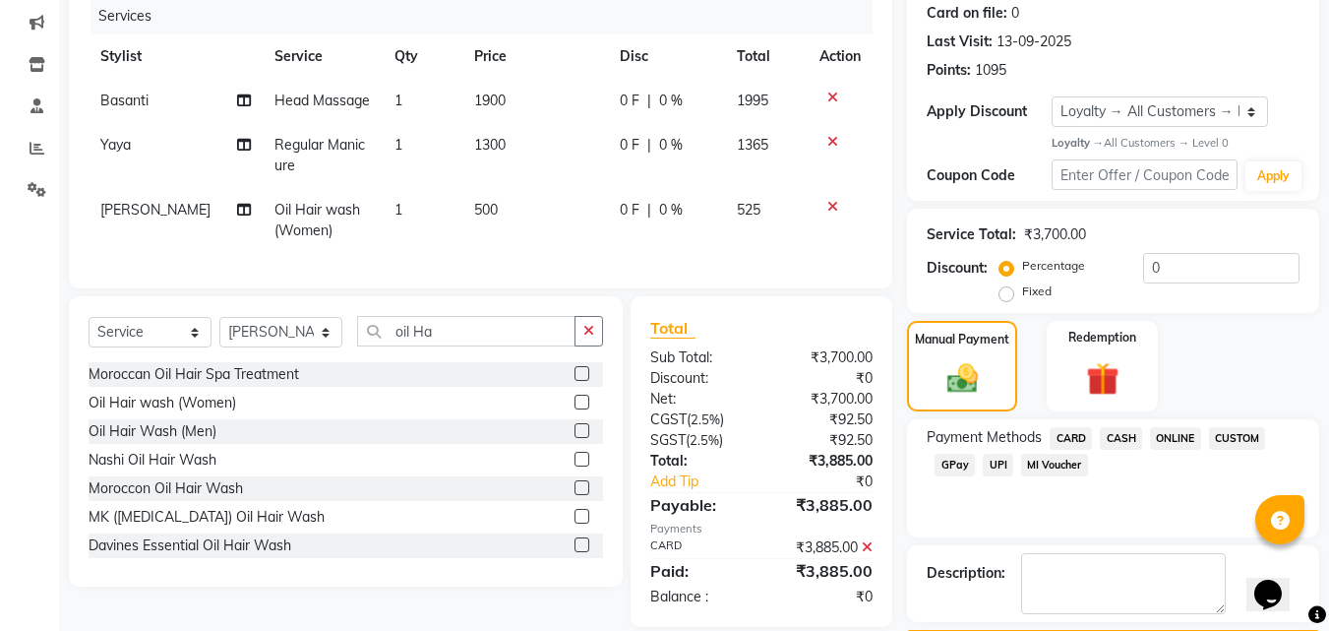
scroll to position [384, 0]
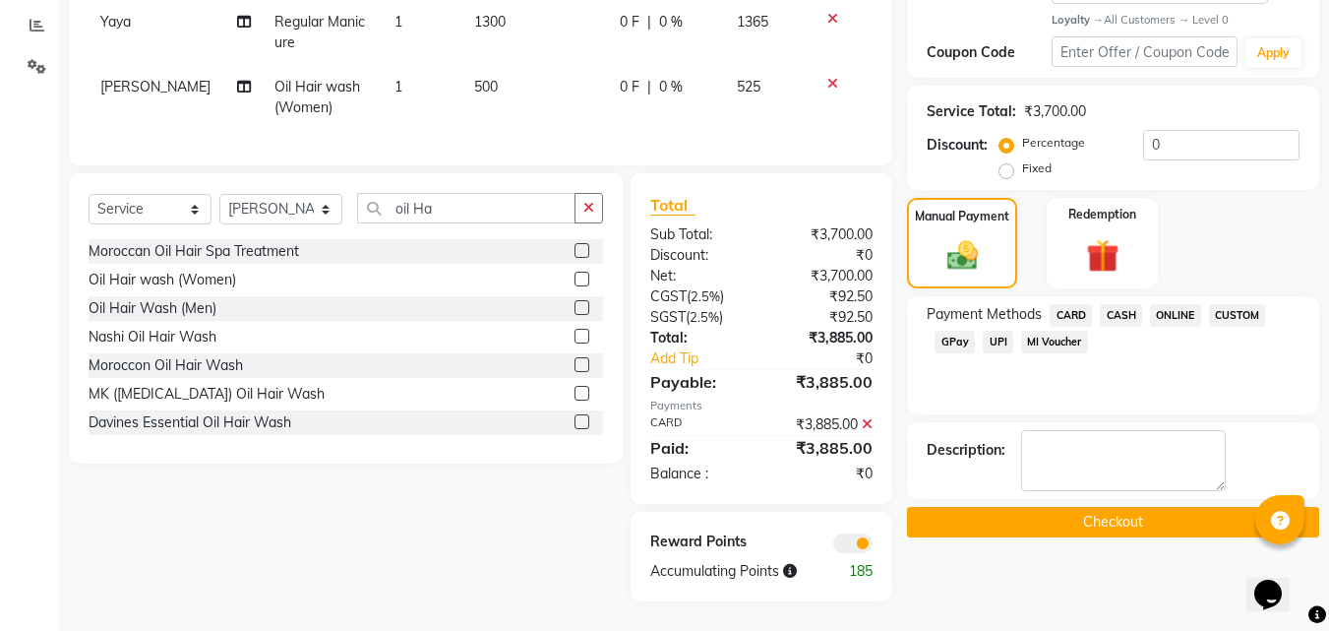
click at [1088, 509] on button "Checkout" at bounding box center [1113, 522] width 412 height 30
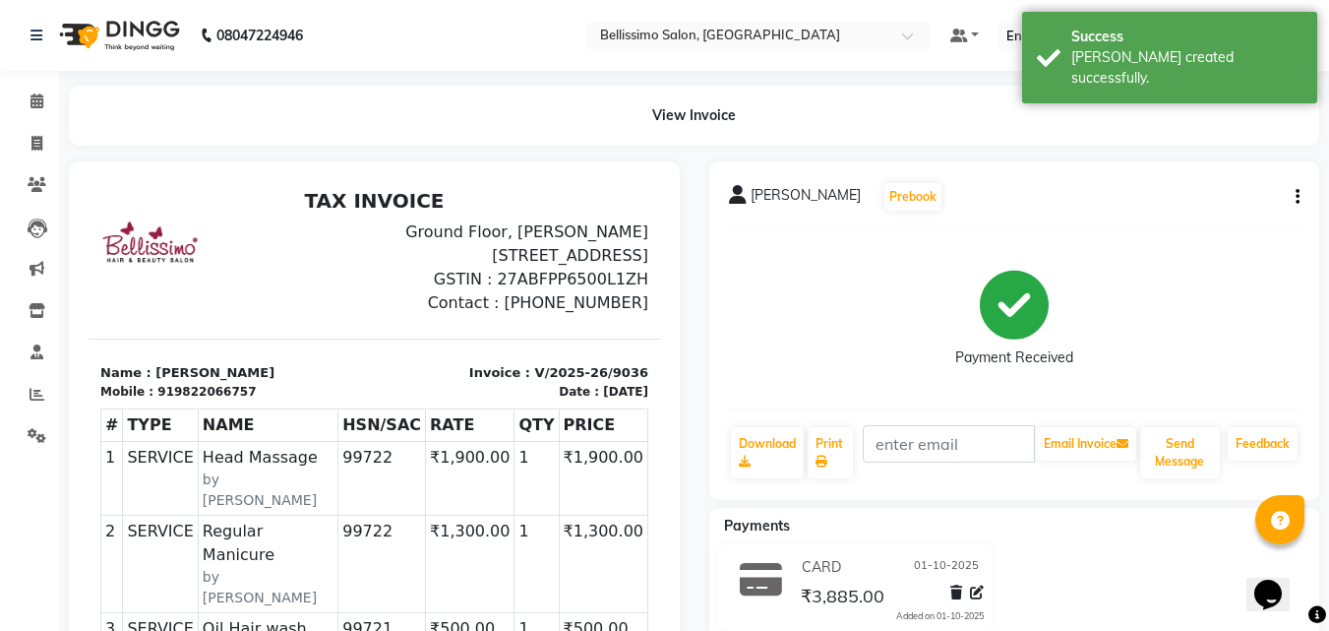
click at [798, 196] on span "Priya Sharma" at bounding box center [806, 199] width 110 height 28
copy div "Priya Sharma Prebook"
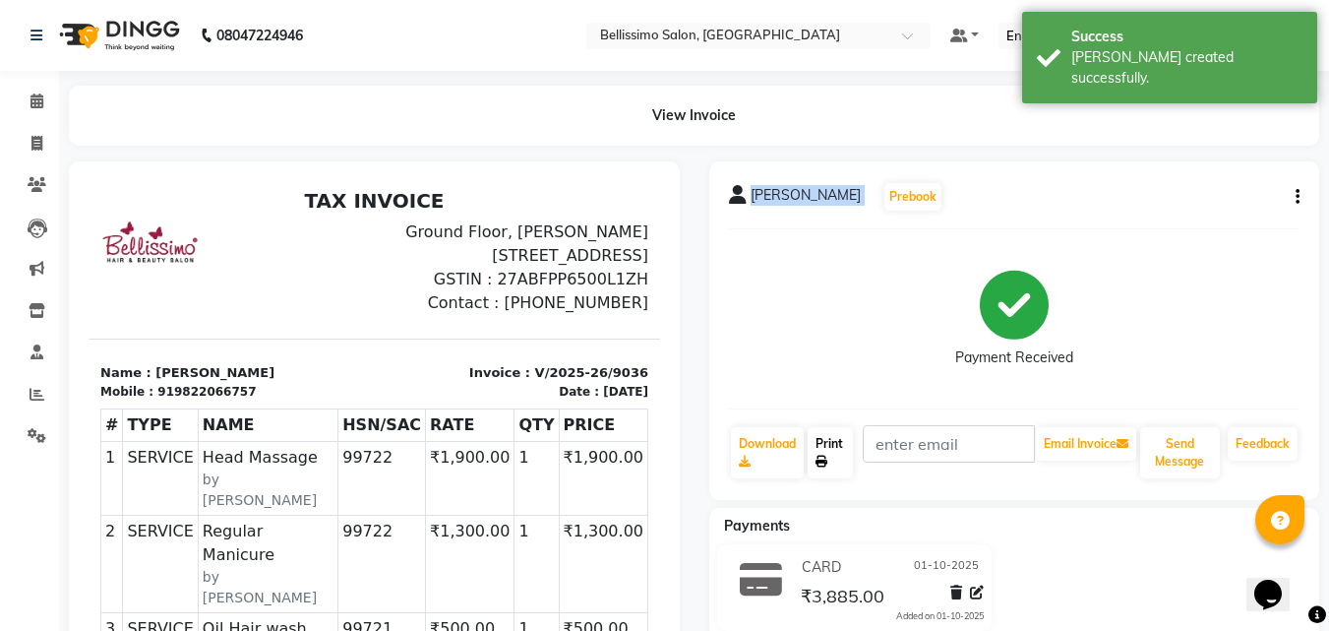
click at [826, 443] on link "Print" at bounding box center [830, 452] width 45 height 51
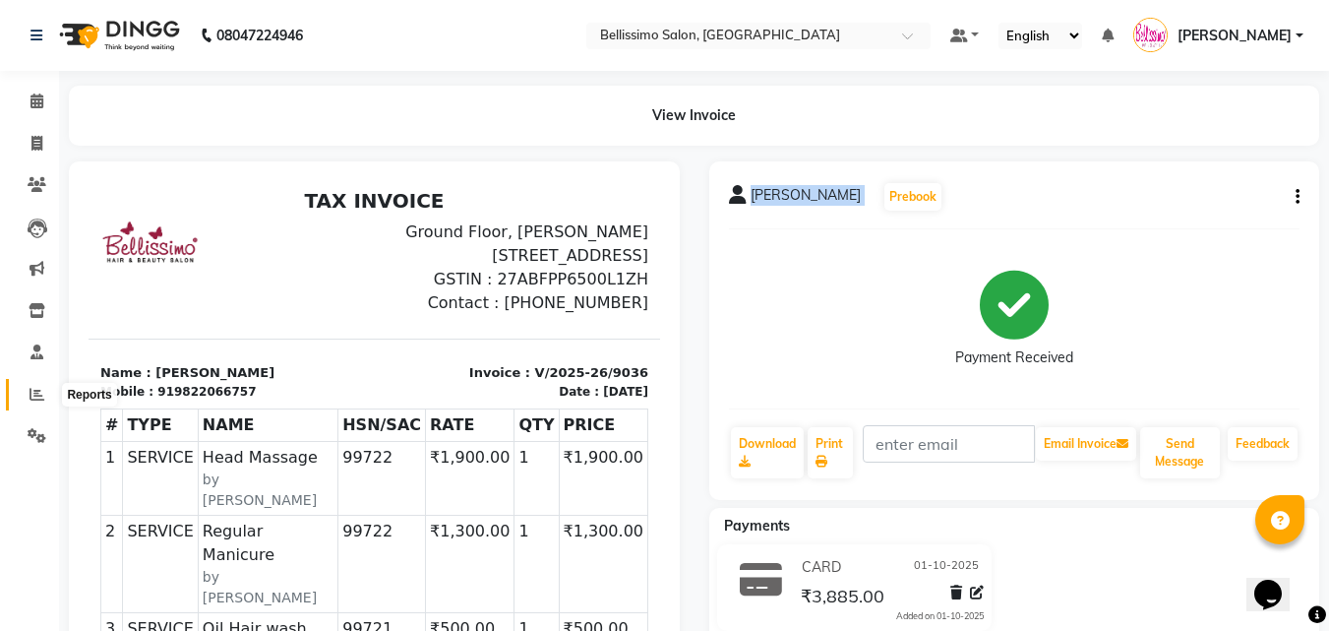
click at [38, 391] on icon at bounding box center [37, 394] width 15 height 15
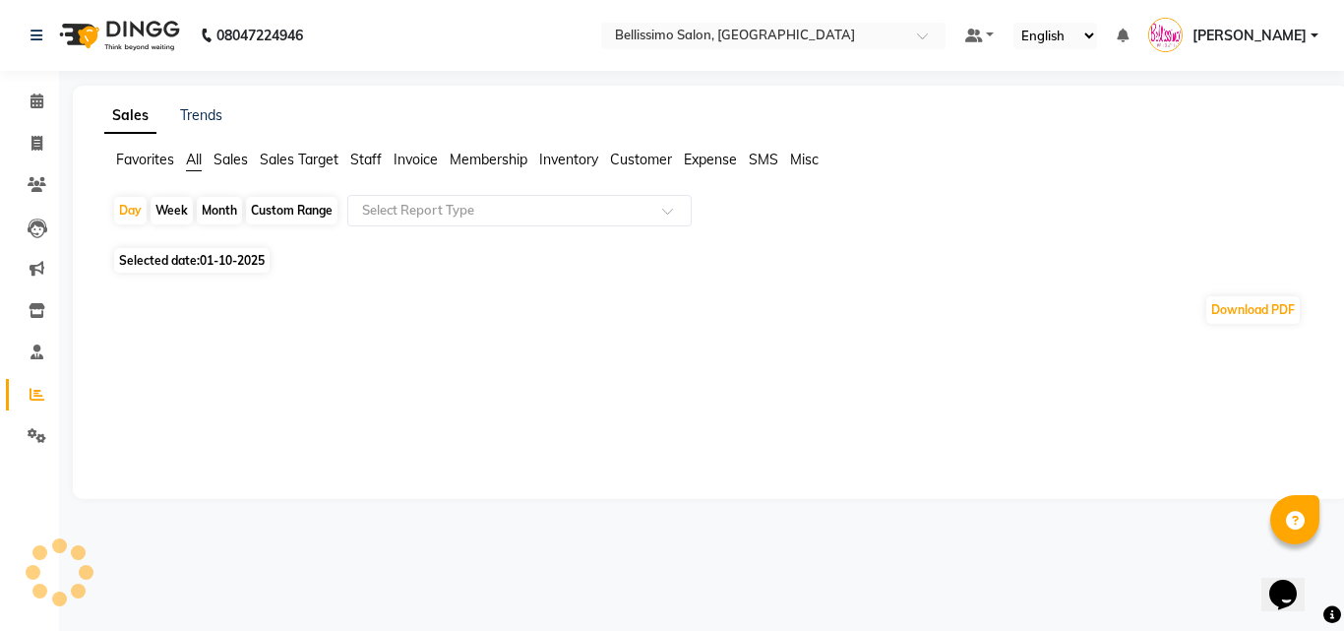
click at [412, 158] on span "Invoice" at bounding box center [415, 159] width 44 height 18
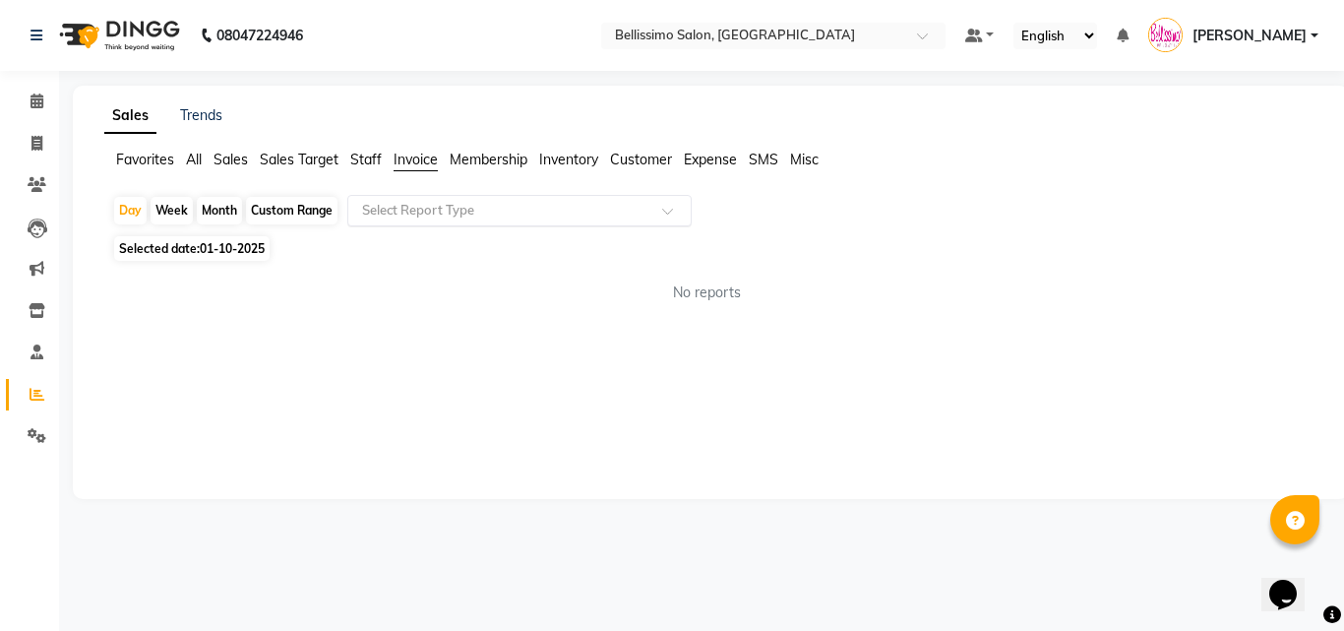
click at [418, 210] on input "text" at bounding box center [499, 211] width 283 height 20
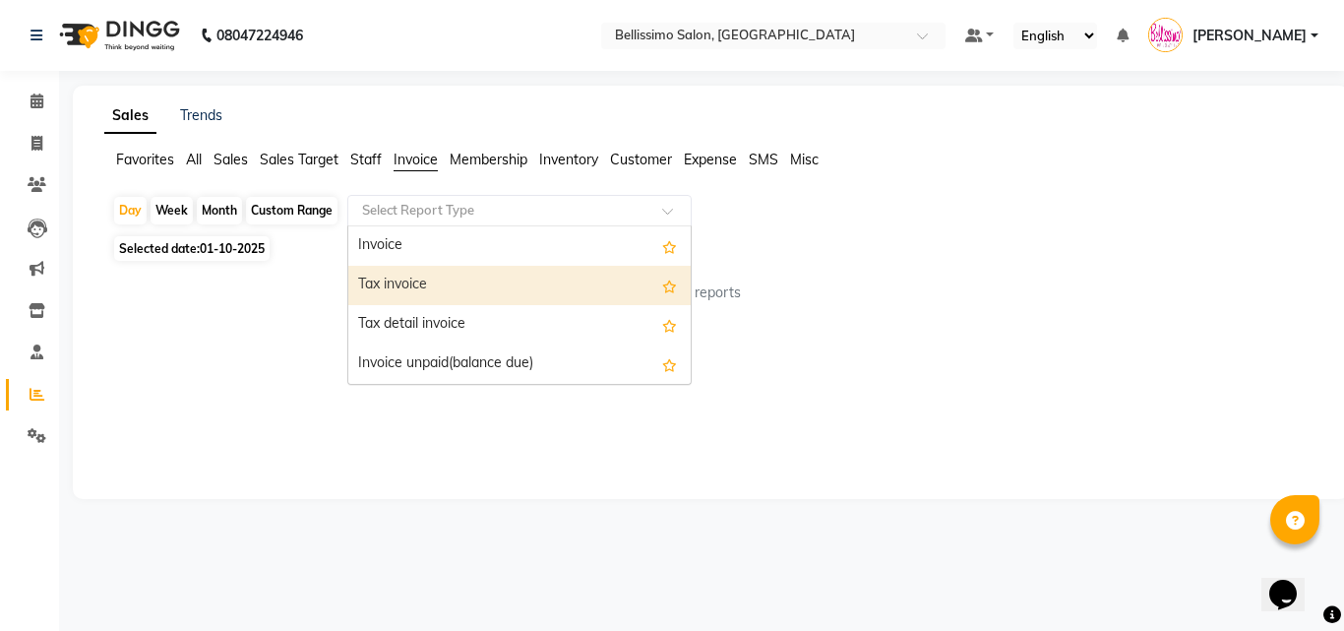
click at [419, 283] on div "Tax invoice" at bounding box center [519, 285] width 342 height 39
select select "filtered_report"
select select "csv"
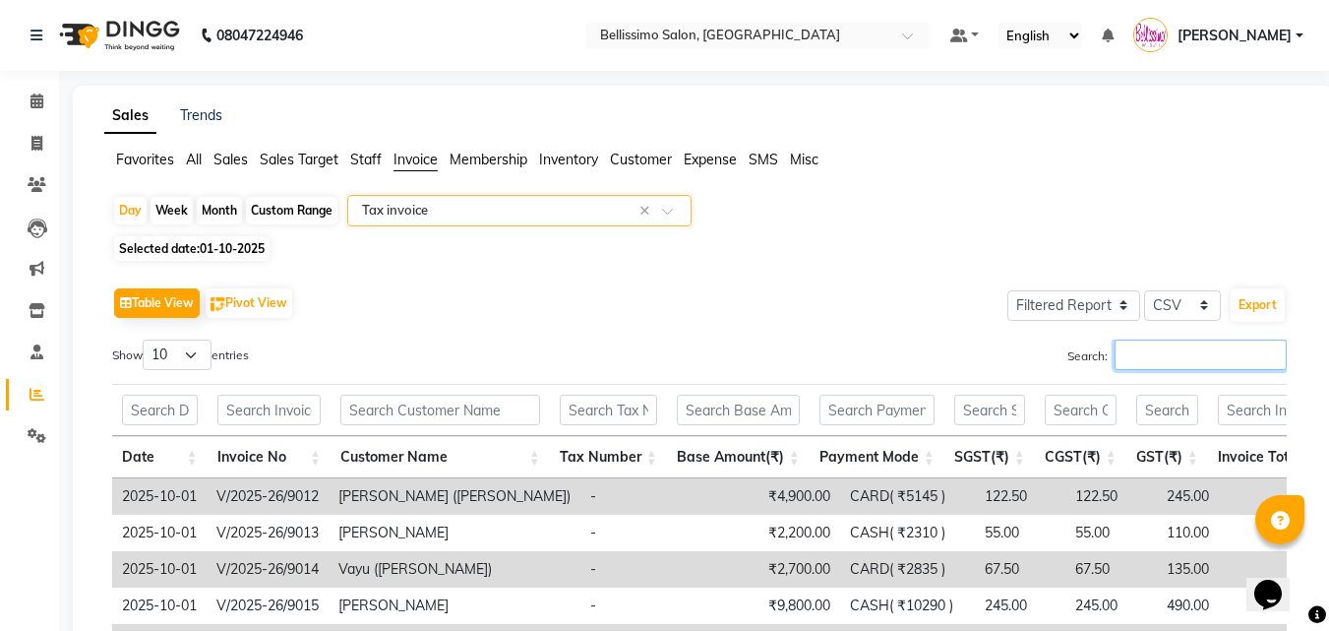
click at [1156, 366] on input "Search:" at bounding box center [1200, 354] width 172 height 30
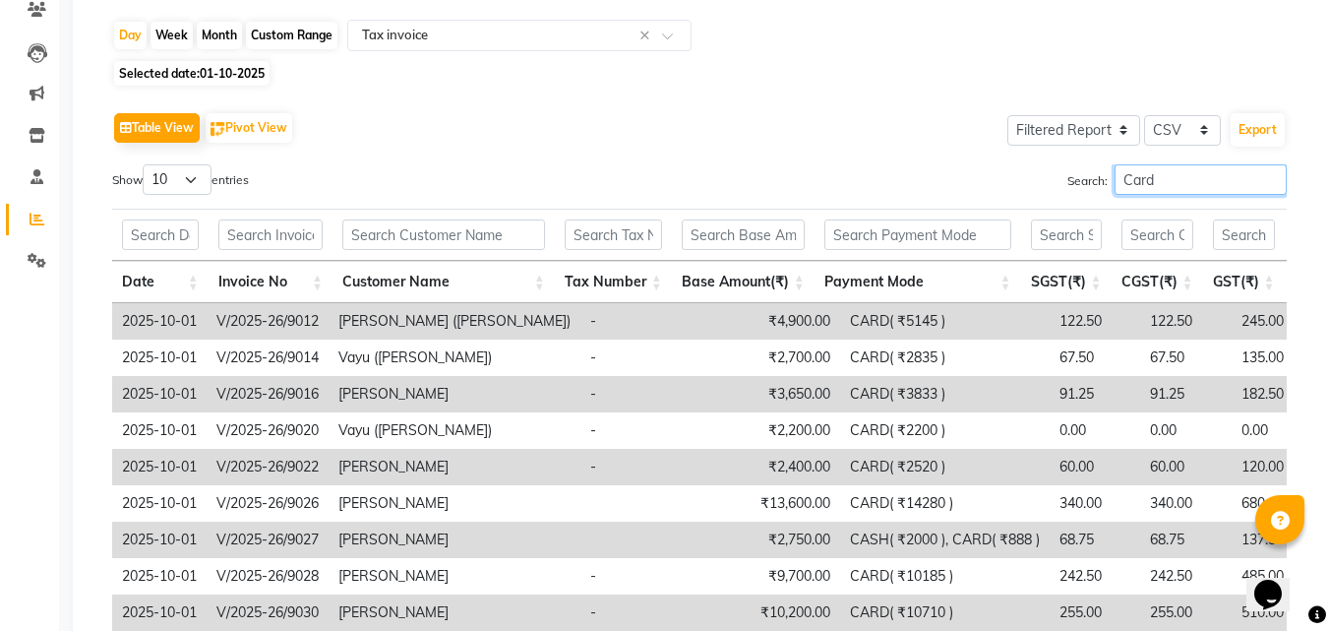
scroll to position [317, 0]
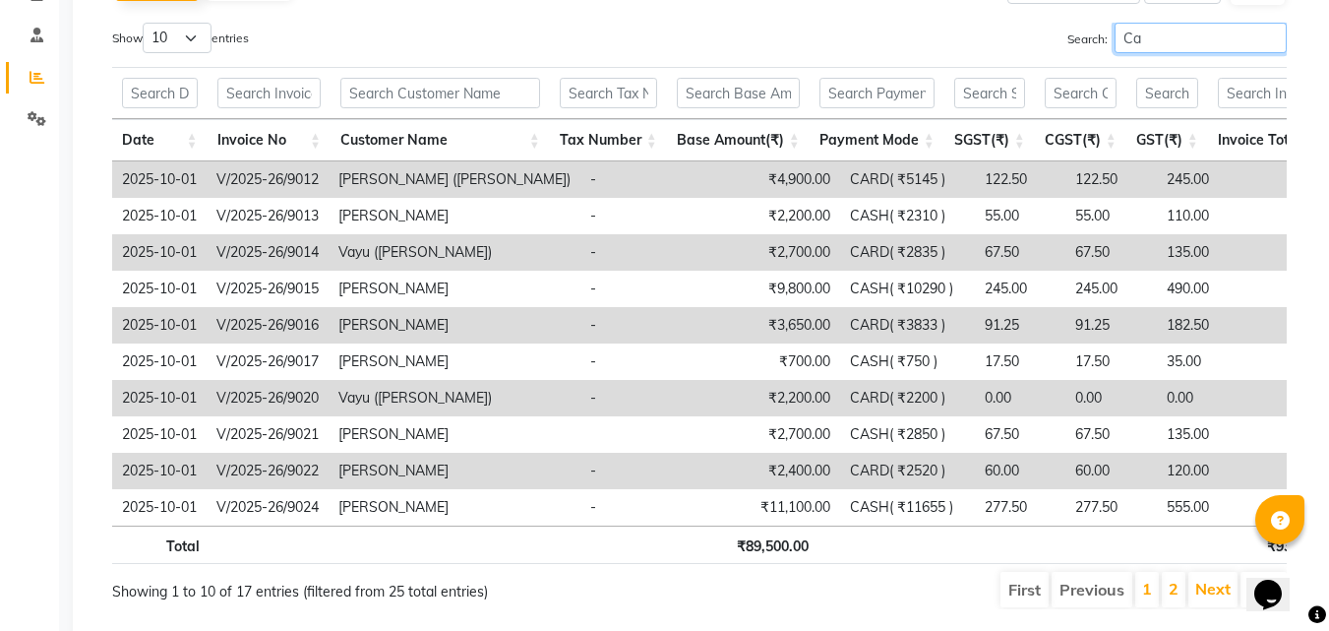
type input "C"
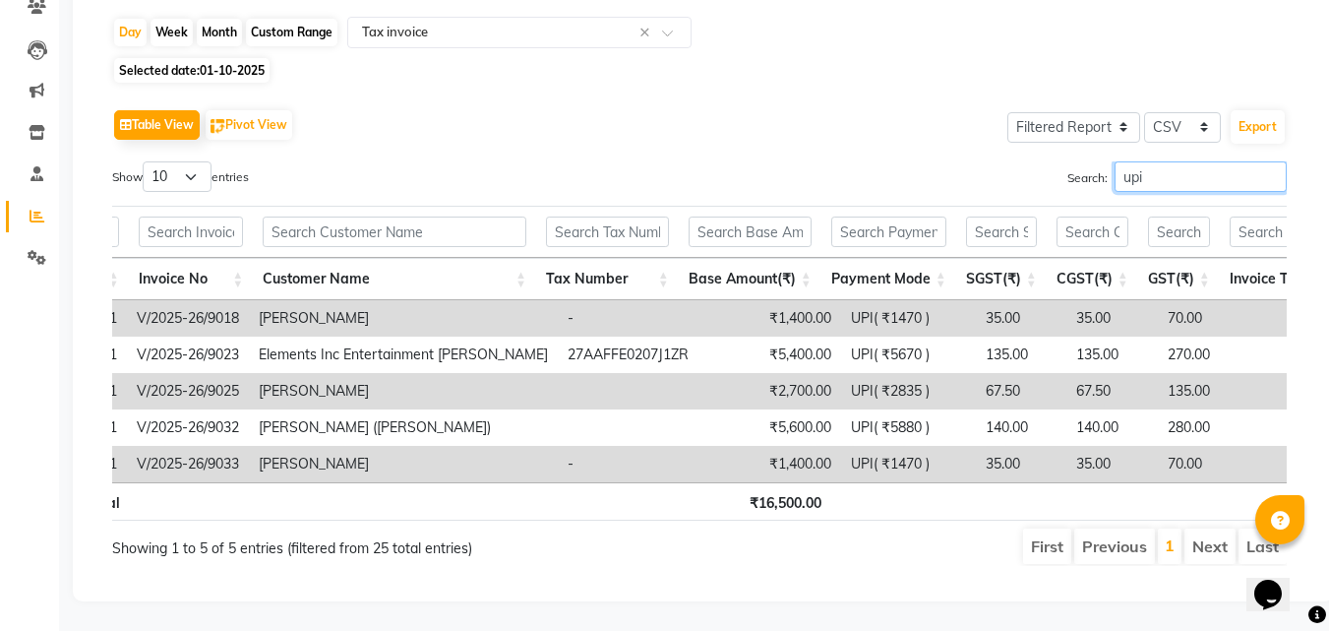
scroll to position [0, 13]
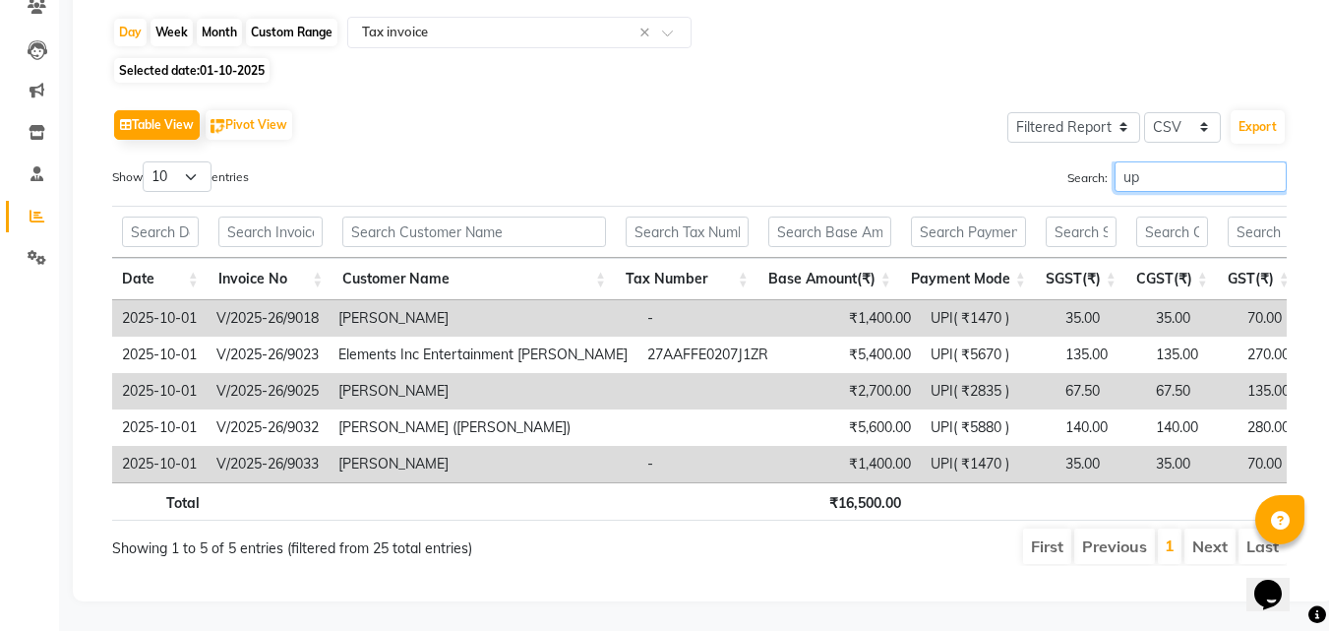
type input "u"
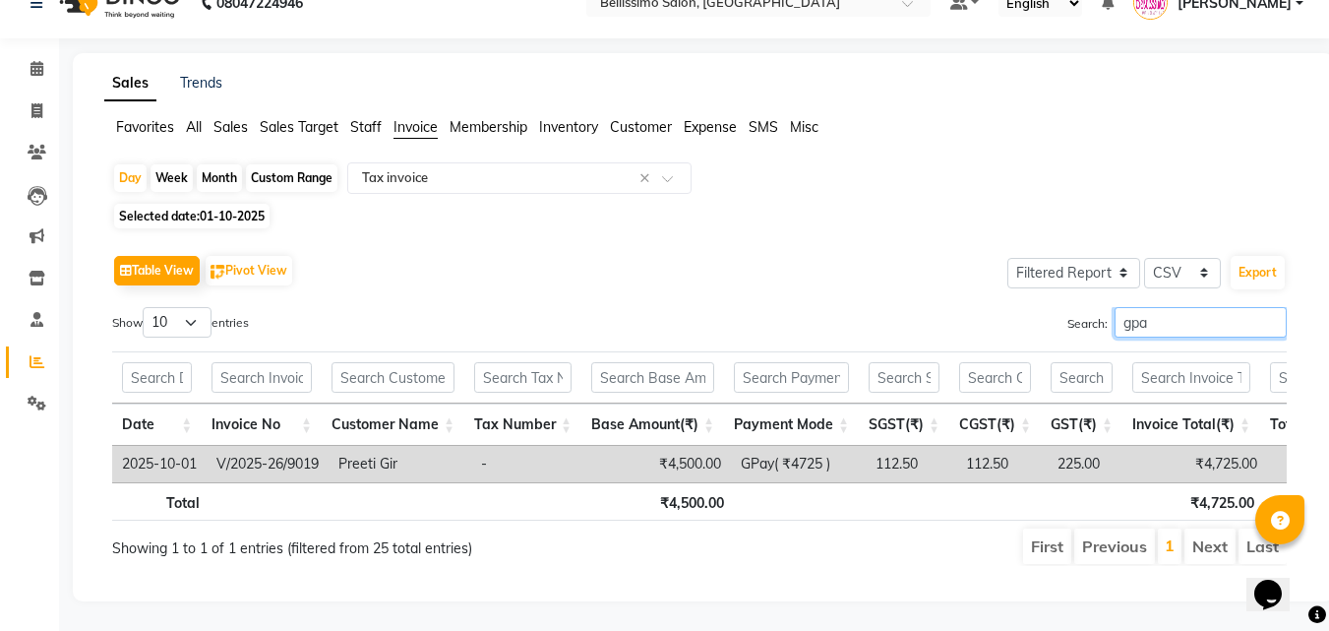
type input "gpa"
click at [35, 312] on icon at bounding box center [36, 319] width 13 height 15
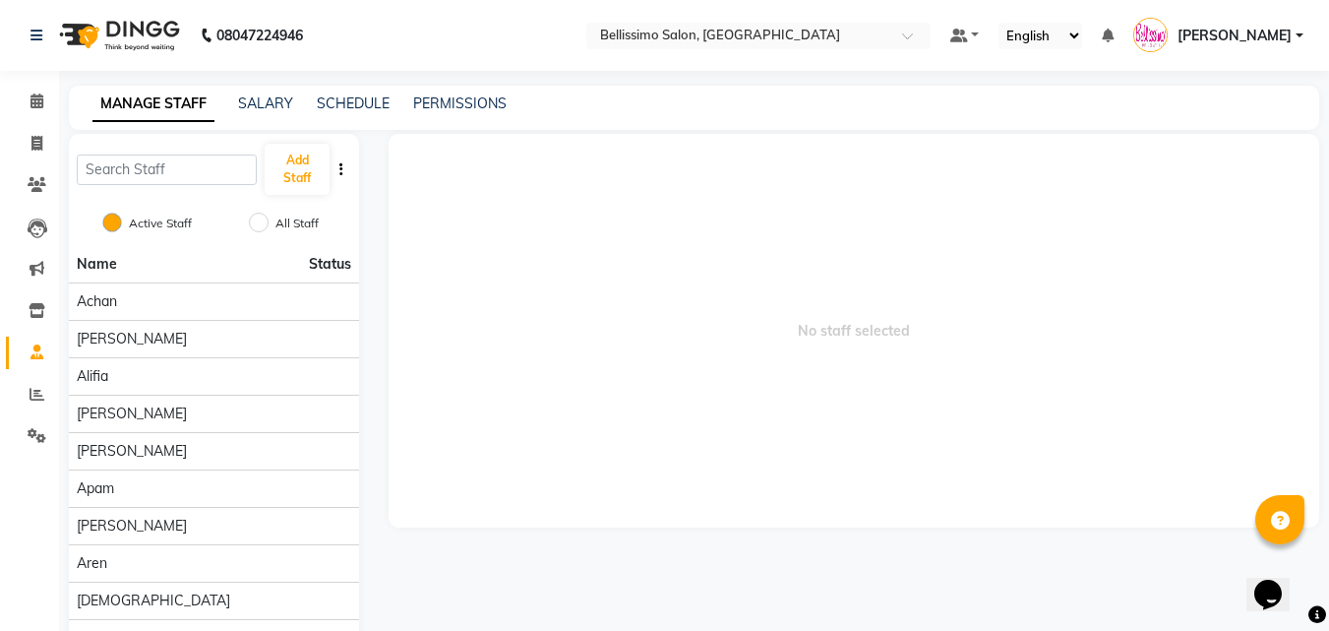
click at [35, 359] on span at bounding box center [37, 352] width 34 height 23
click at [39, 396] on icon at bounding box center [37, 394] width 15 height 15
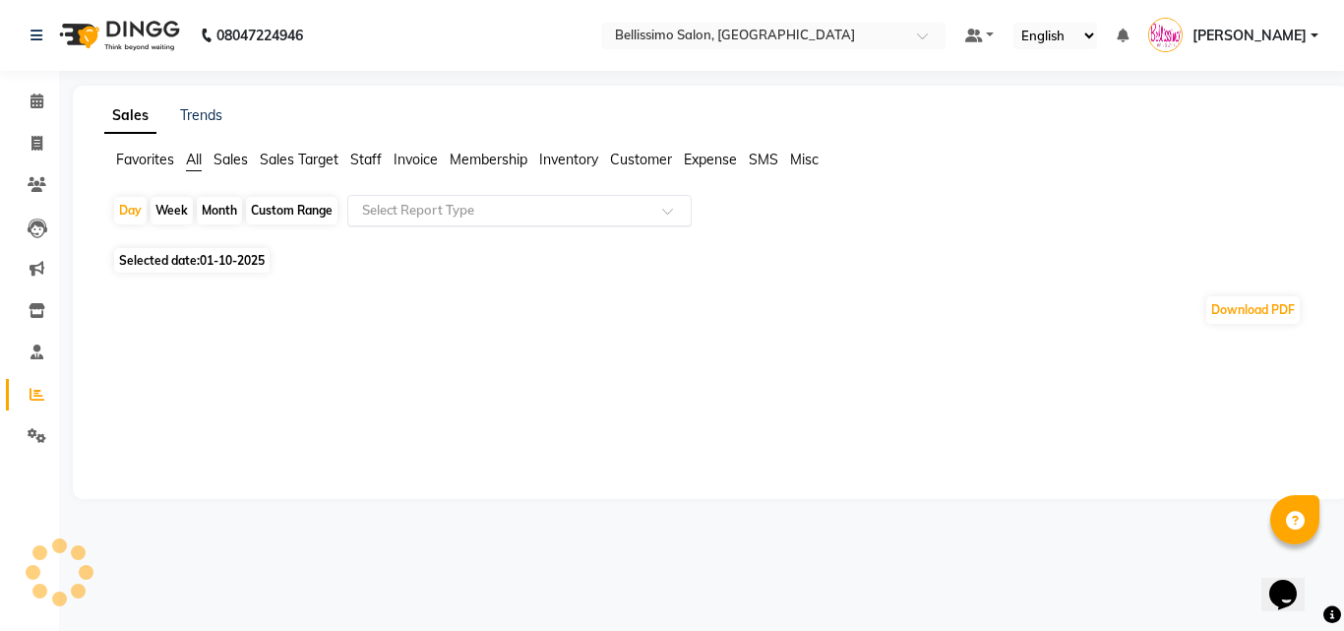
click at [443, 207] on input "text" at bounding box center [499, 211] width 283 height 20
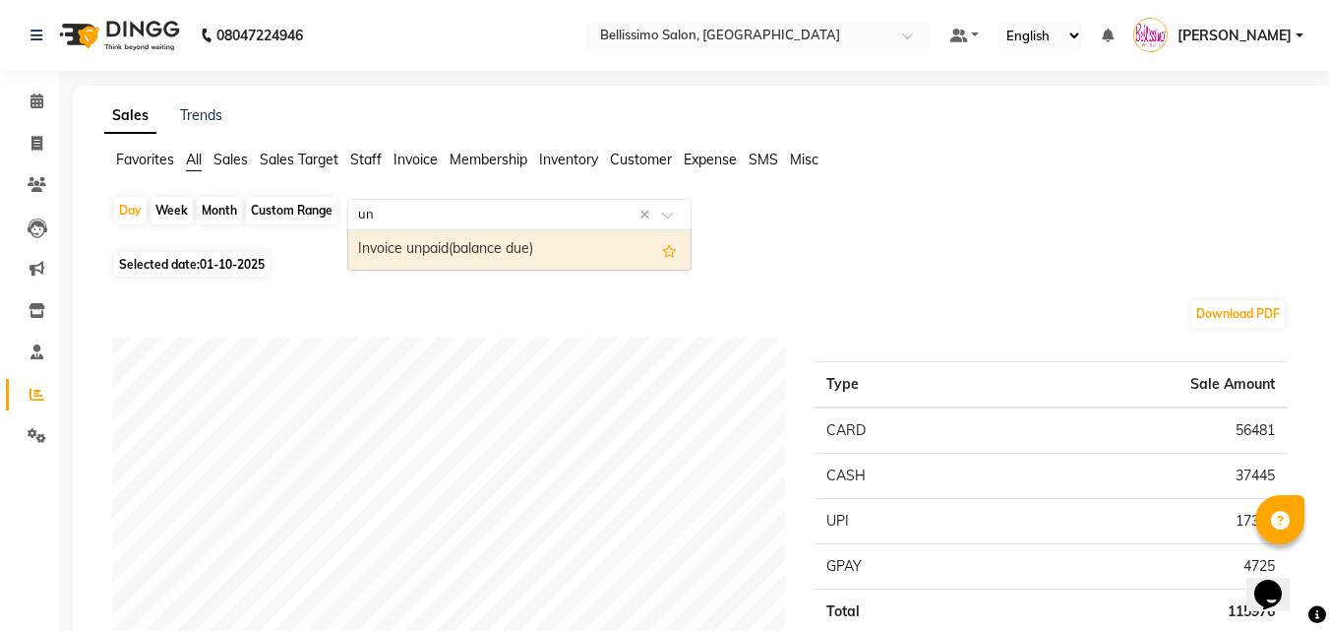
type input "unp"
click at [451, 245] on div "Invoice unpaid(balance due)" at bounding box center [519, 249] width 342 height 39
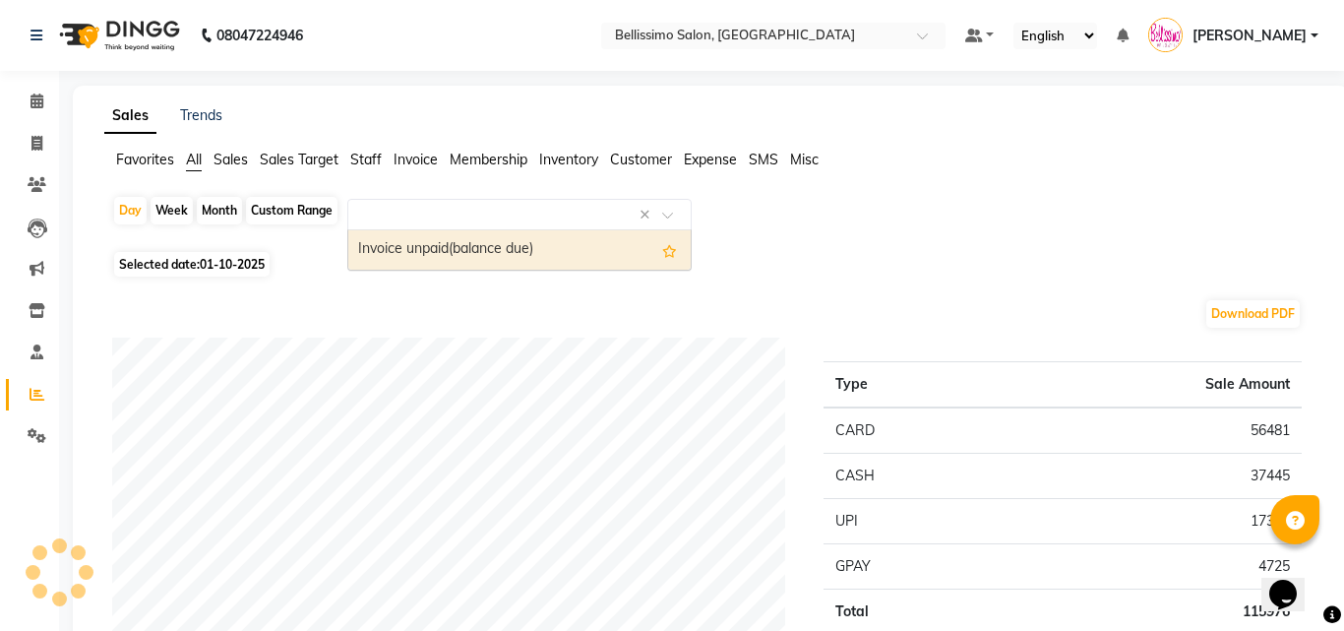
select select "filtered_report"
select select "csv"
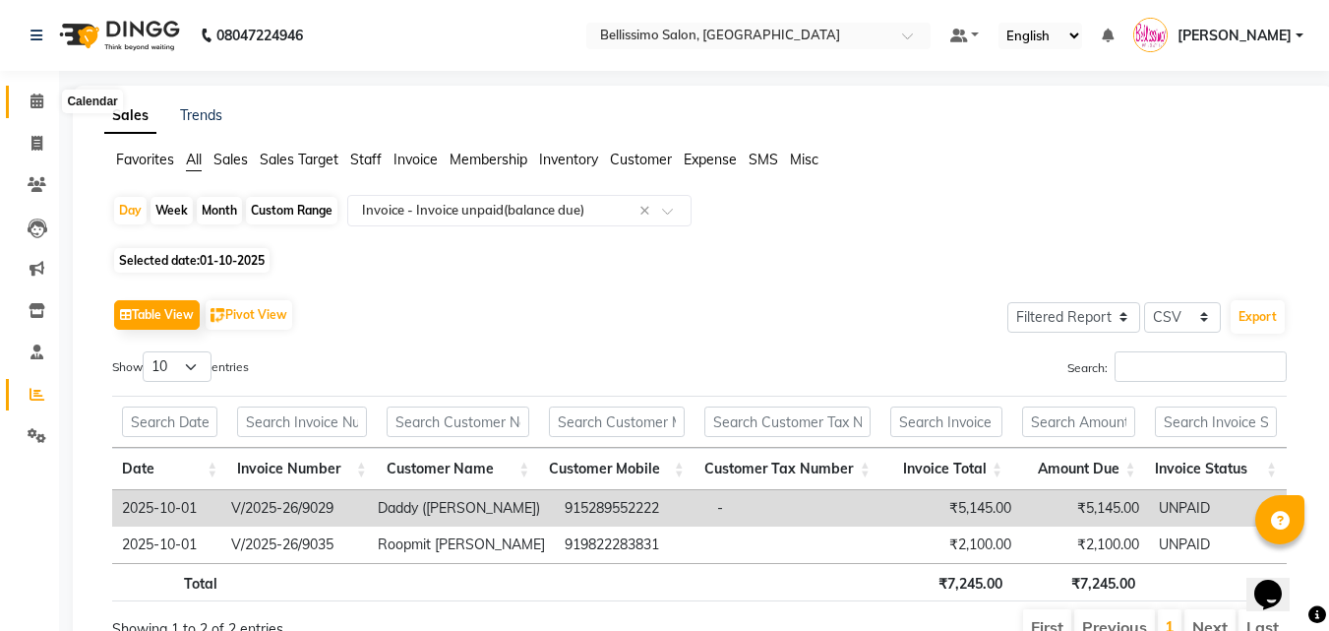
click at [34, 103] on icon at bounding box center [36, 100] width 13 height 15
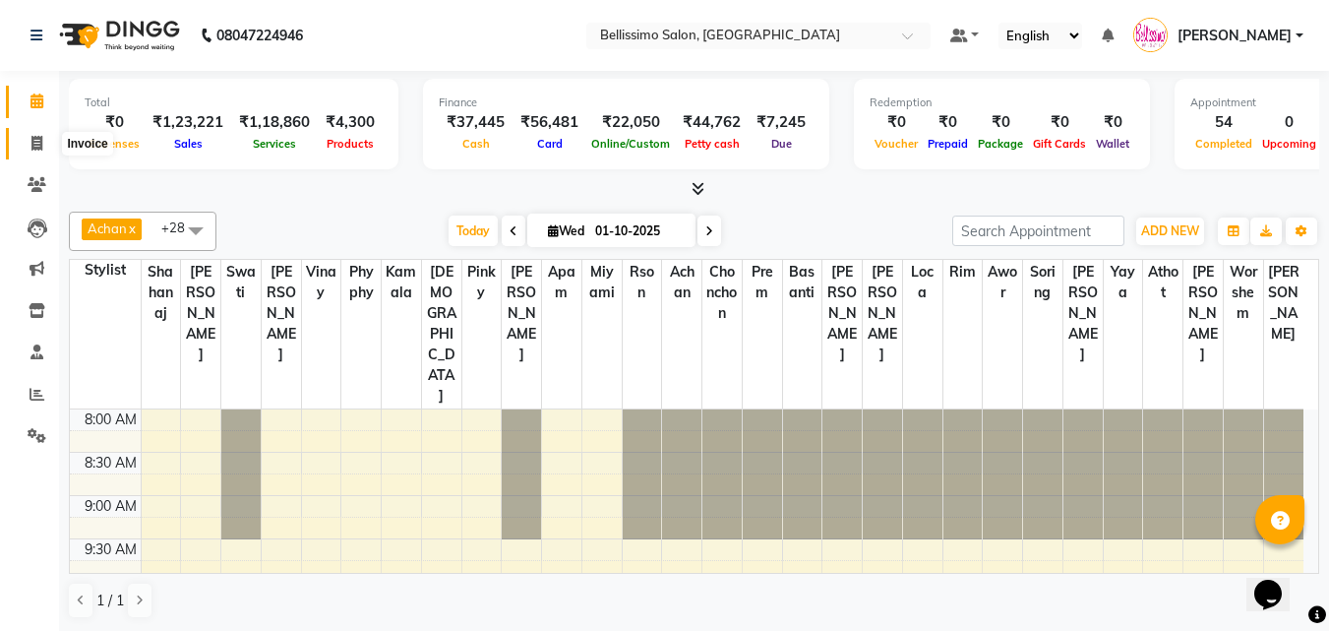
click at [32, 142] on icon at bounding box center [36, 143] width 11 height 15
select select "service"
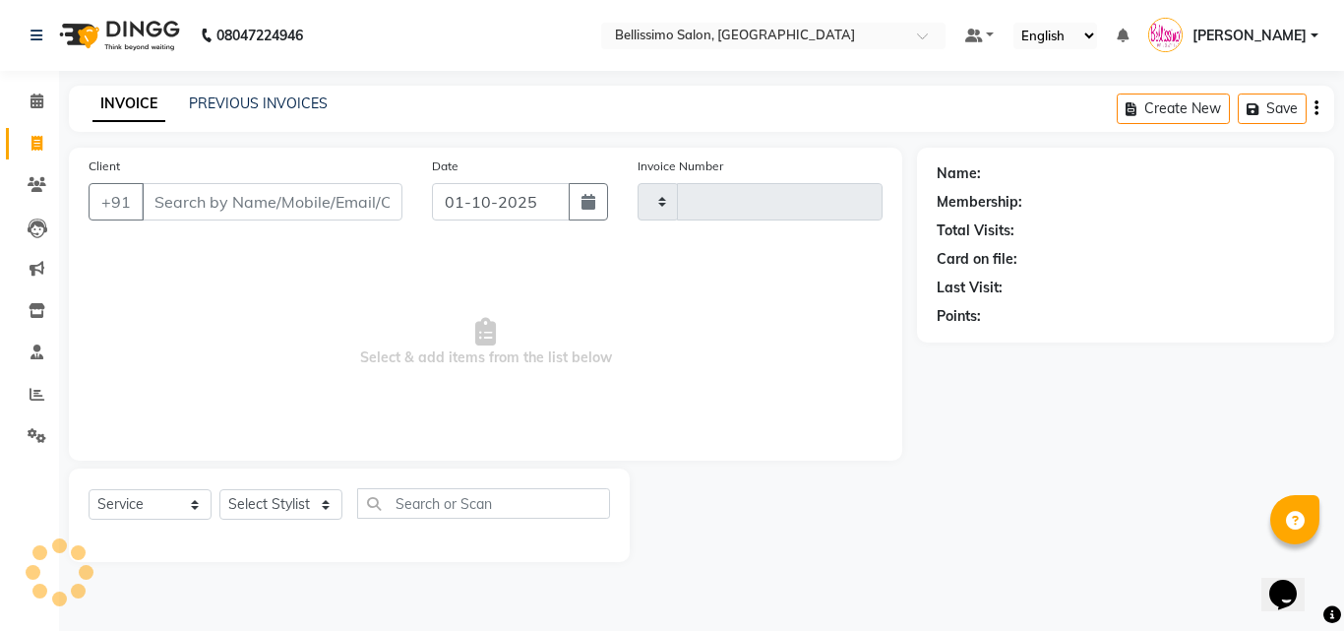
type input "9037"
select select "155"
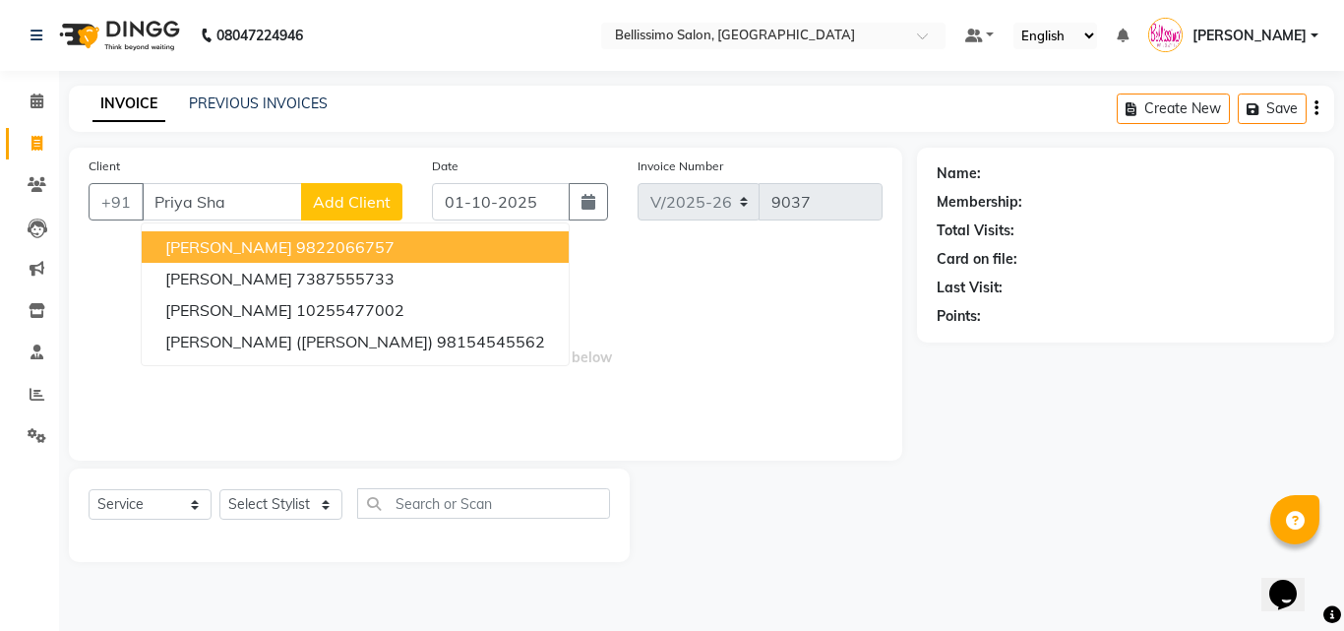
click at [219, 239] on span "Priya Sharma" at bounding box center [228, 247] width 127 height 20
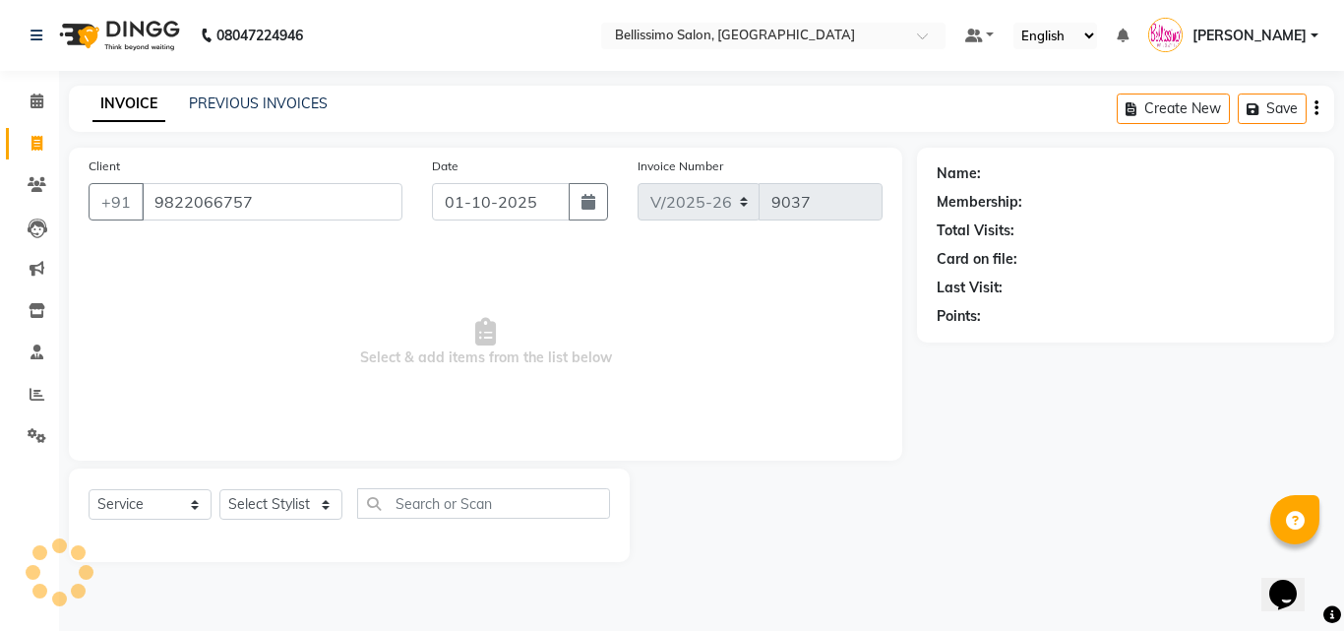
type input "9822066757"
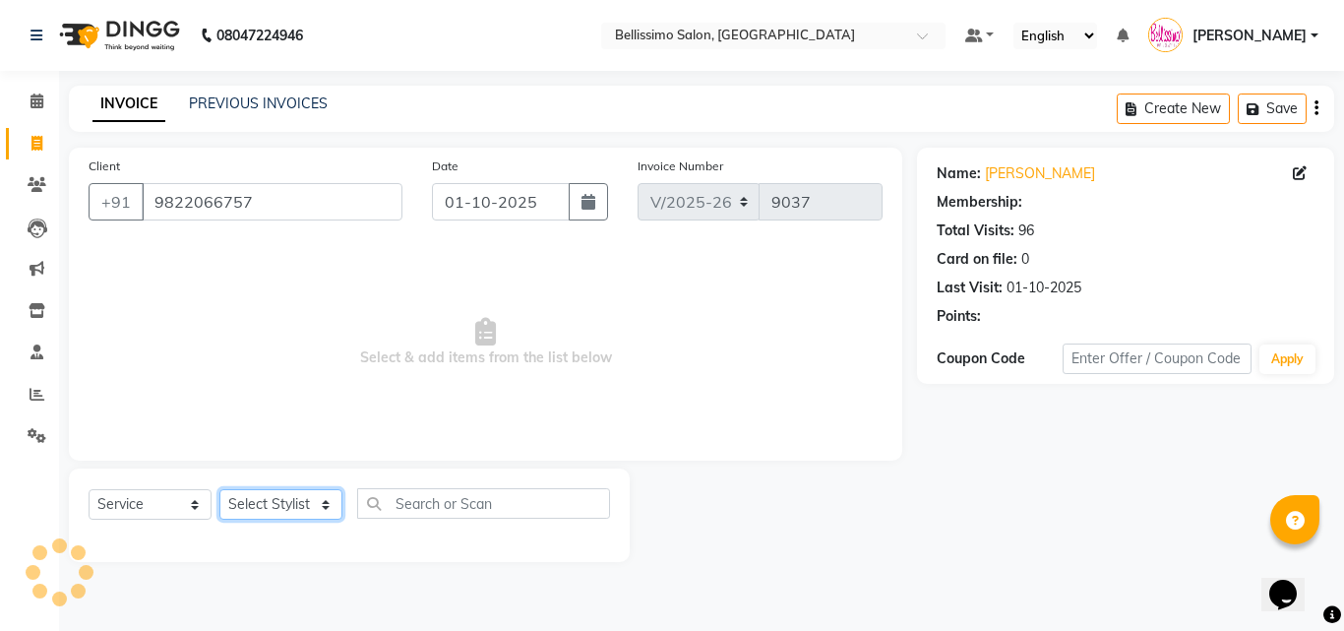
click at [258, 491] on select "Select Stylist Achan Ajit Singh Alifia Allan Anna Apam Apurva Aren Ashu Aso Ath…" at bounding box center [280, 504] width 123 height 30
select select "1: Object"
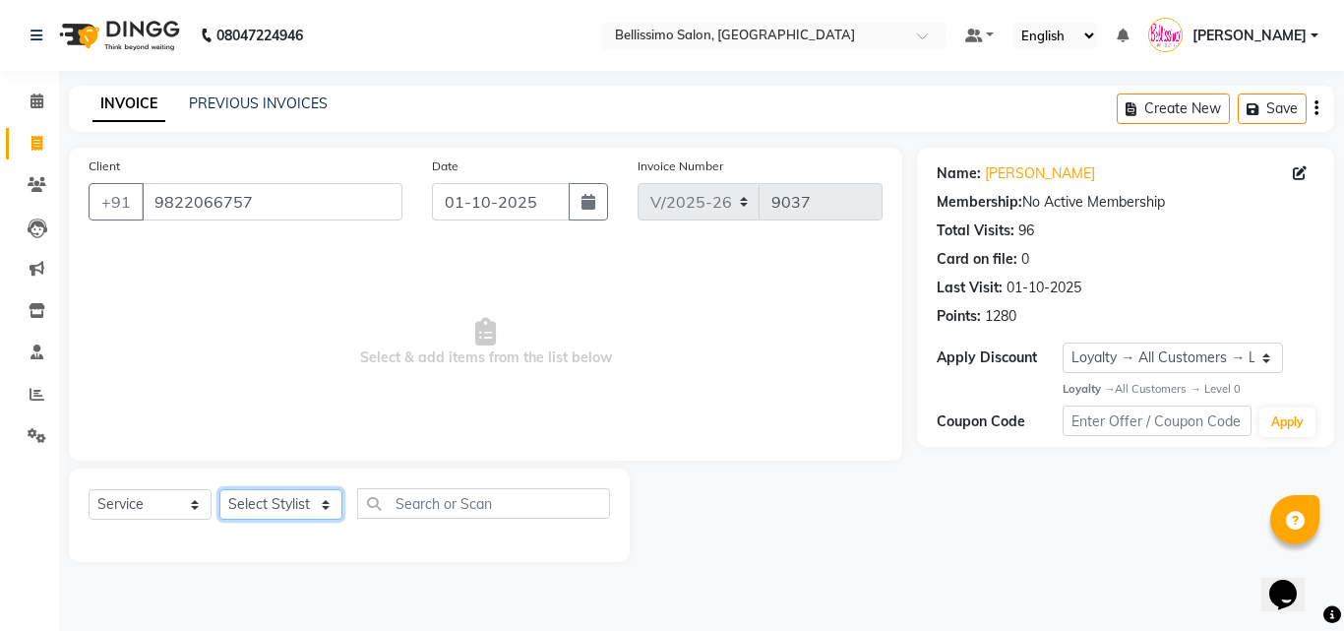
select select "4518"
click at [219, 489] on select "Select Stylist Achan Ajit Singh Alifia Allan Anna Apam Apurva Aren Ashu Aso Ath…" at bounding box center [280, 504] width 123 height 30
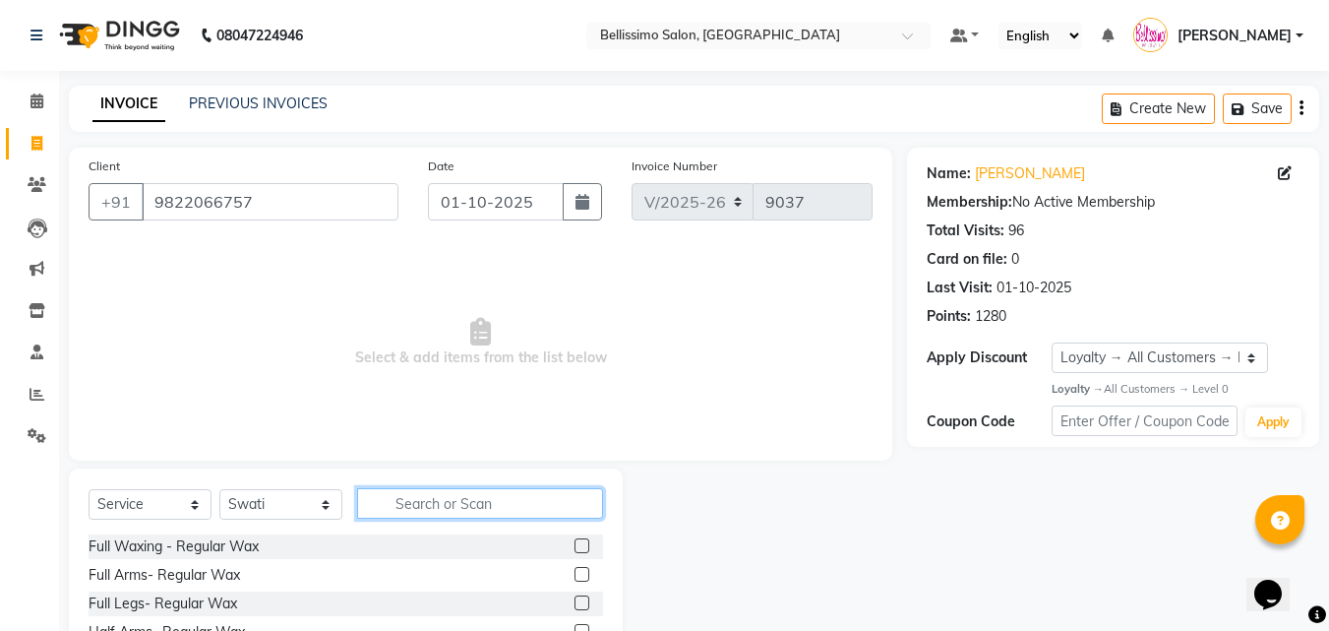
click at [411, 508] on input "text" at bounding box center [480, 503] width 246 height 30
type input "eyeb"
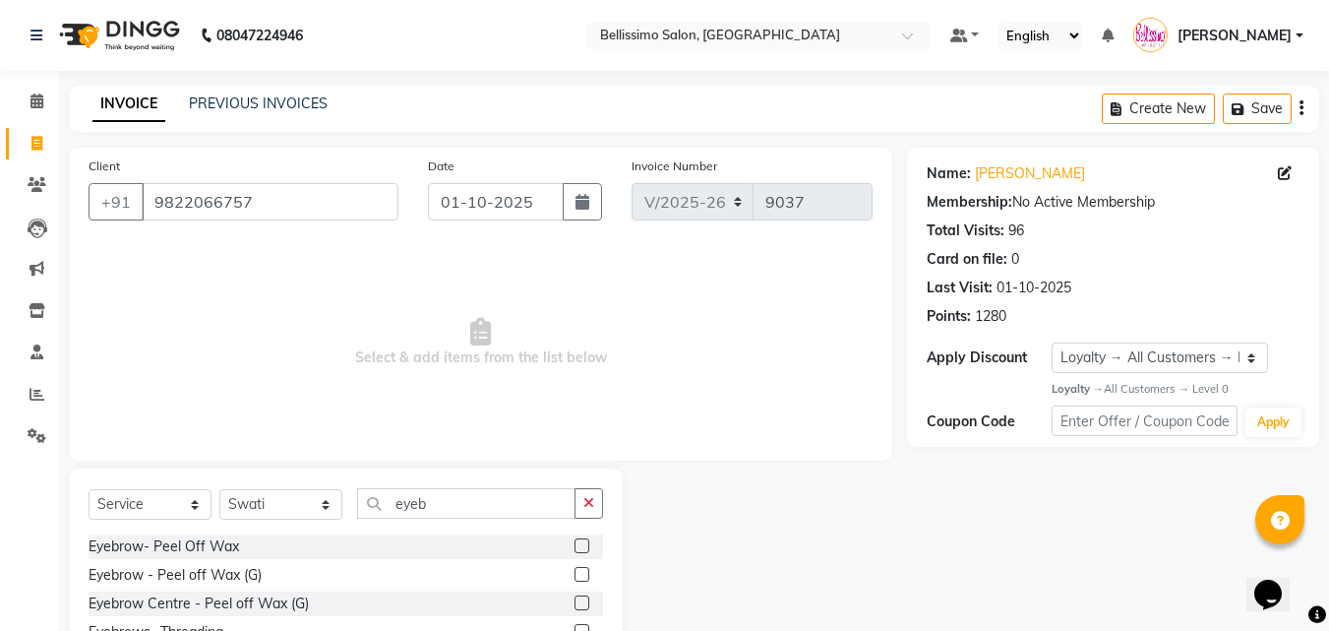
click at [581, 546] on label at bounding box center [581, 545] width 15 height 15
click at [581, 546] on input "checkbox" at bounding box center [580, 546] width 13 height 13
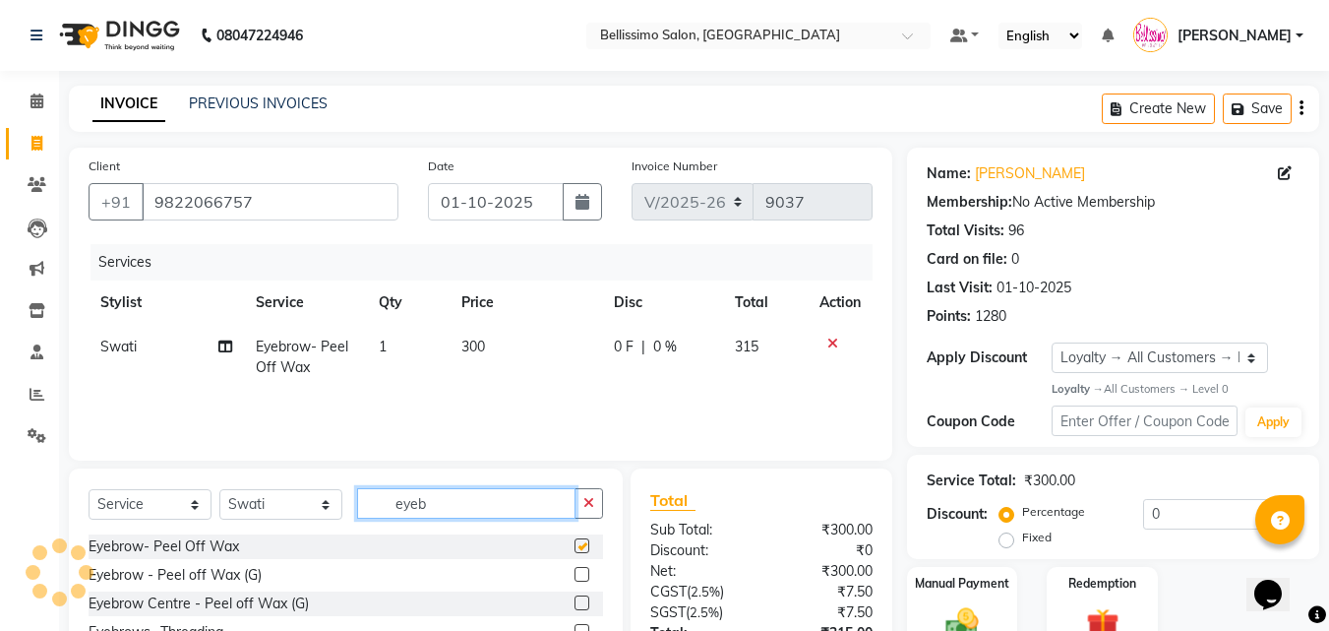
checkbox input "false"
click at [279, 501] on div "Select Service Product Membership Package Voucher Prepaid Gift Card Select Styl…" at bounding box center [346, 511] width 514 height 46
type input "Upper lip"
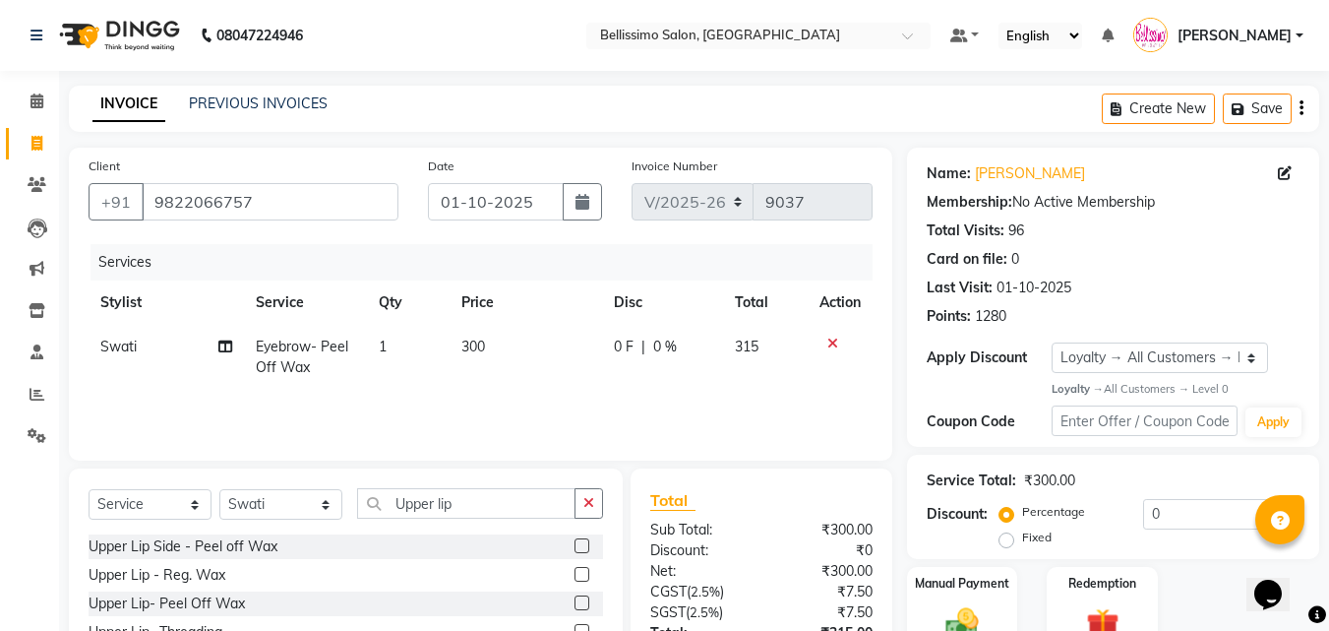
click at [578, 606] on label at bounding box center [581, 602] width 15 height 15
click at [578, 606] on input "checkbox" at bounding box center [580, 603] width 13 height 13
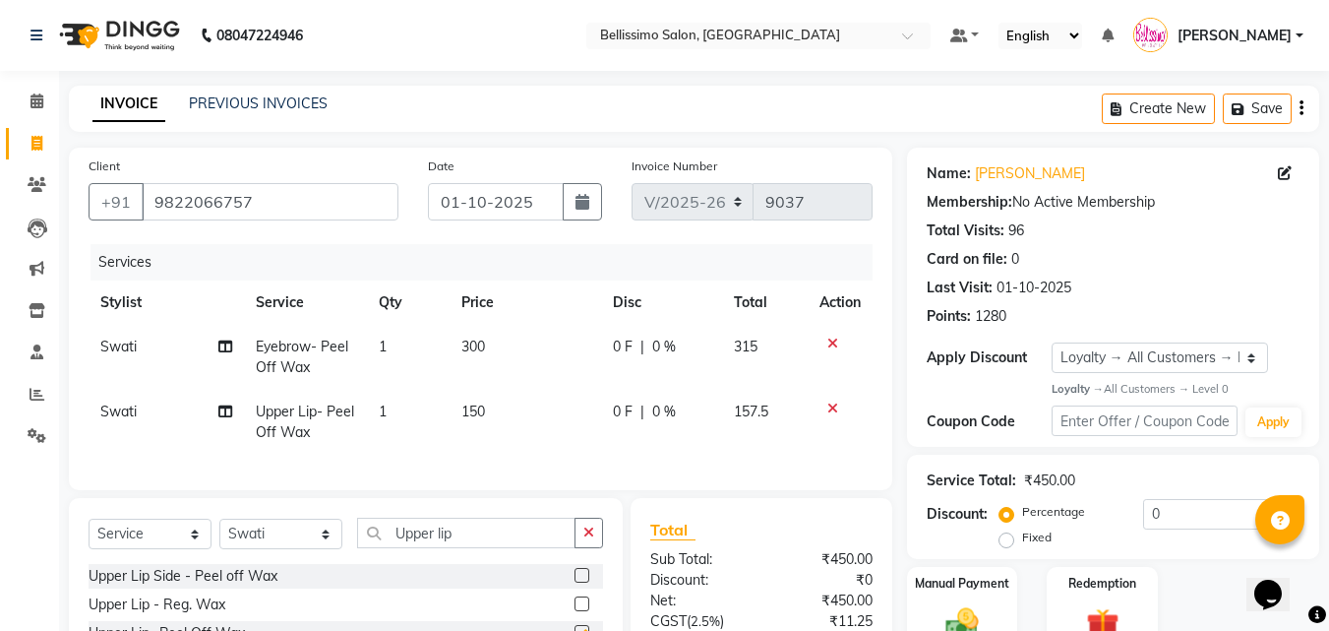
checkbox input "false"
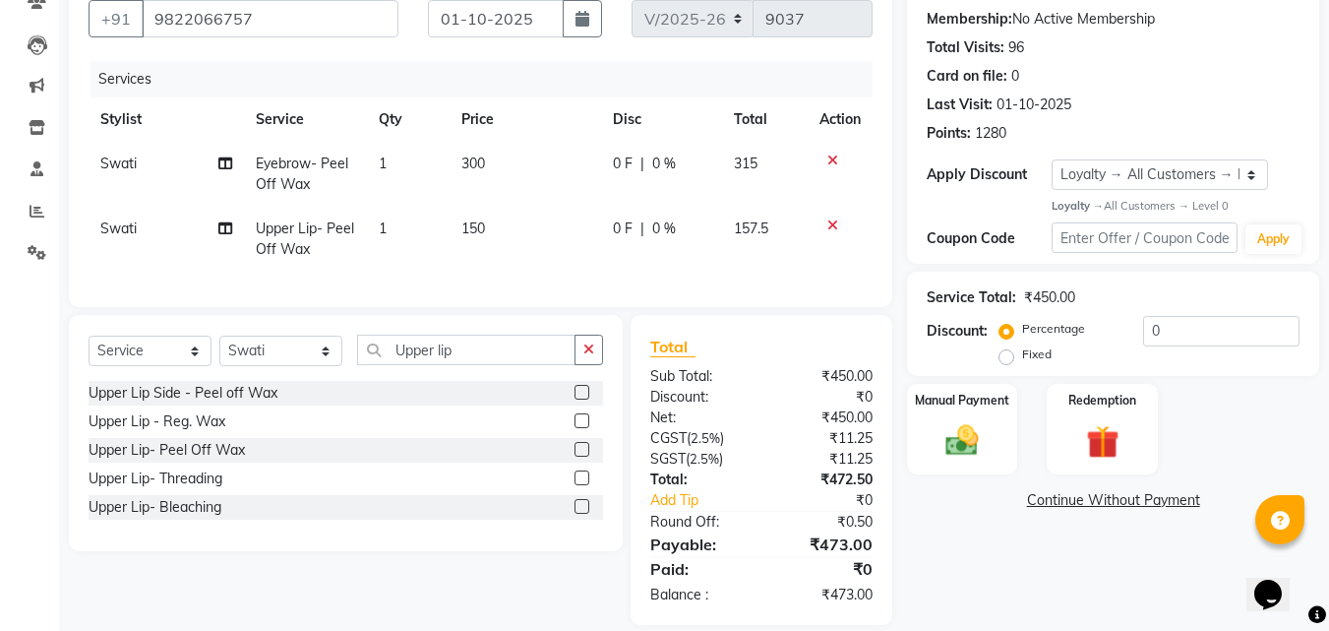
scroll to position [221, 0]
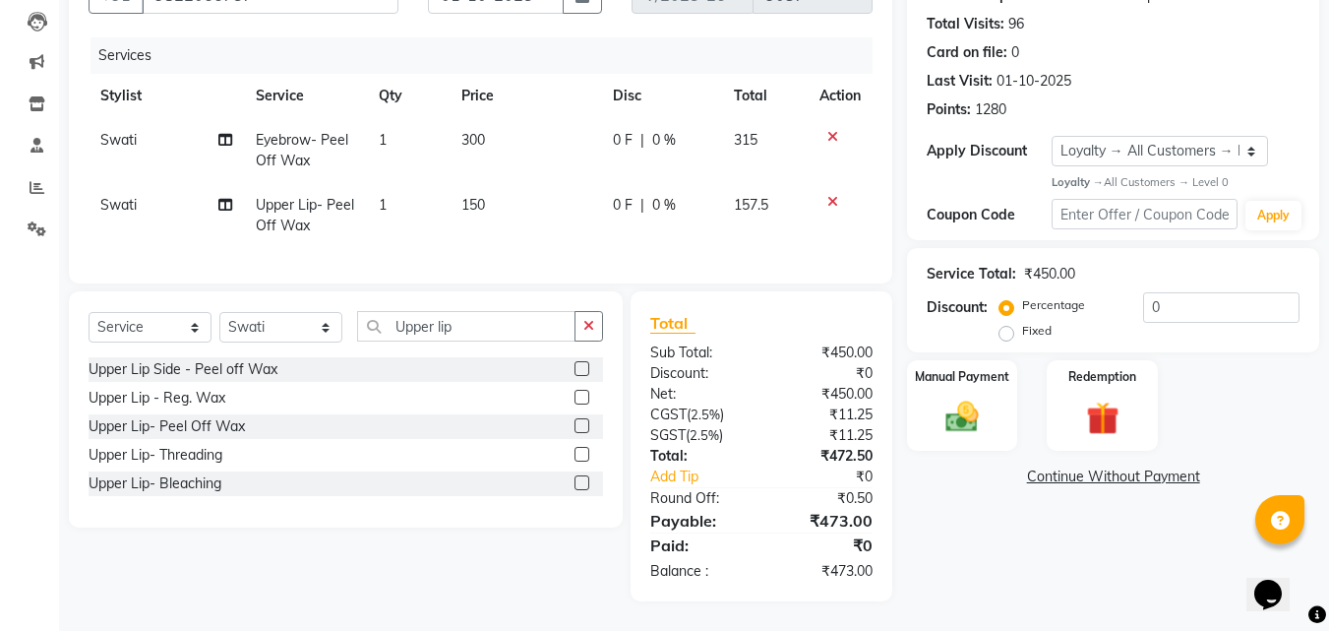
click at [1076, 466] on link "Continue Without Payment" at bounding box center [1113, 476] width 404 height 21
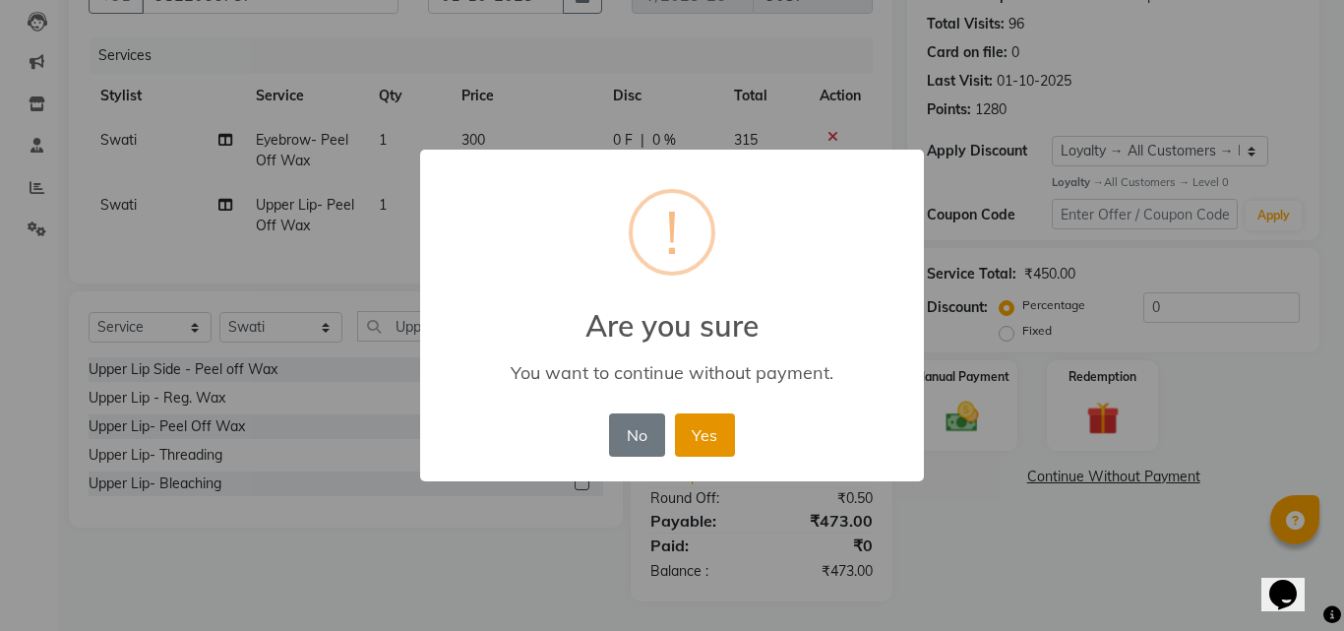
click at [707, 429] on button "Yes" at bounding box center [705, 434] width 60 height 43
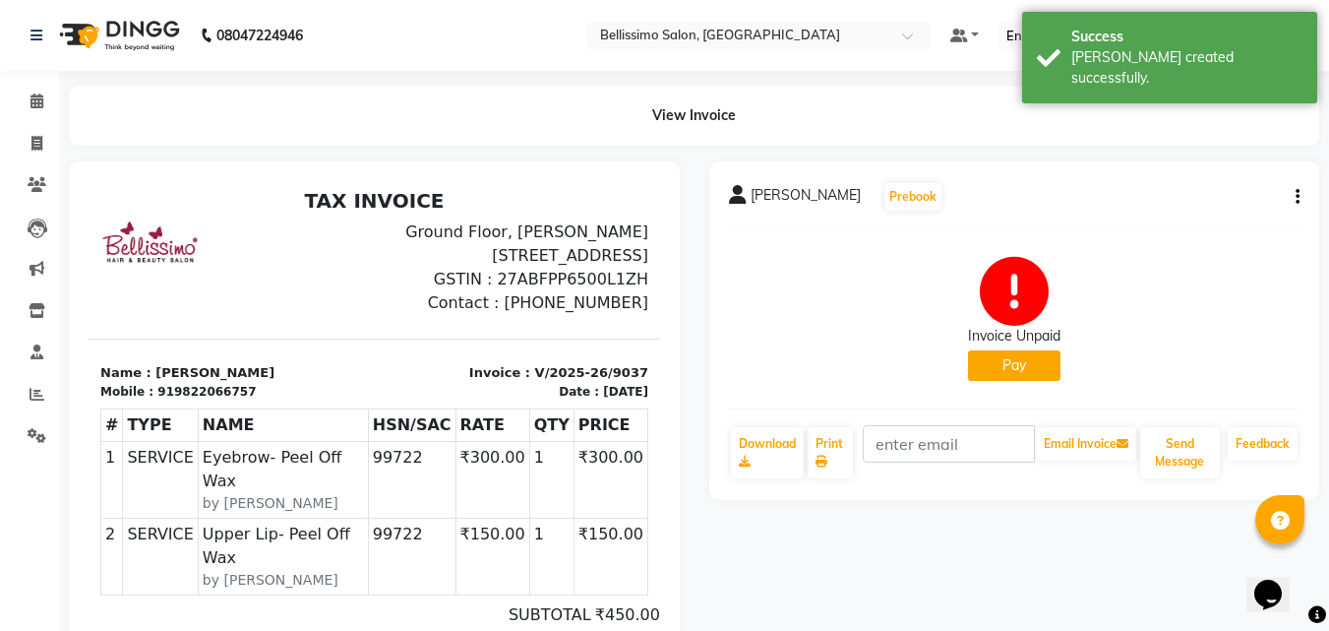
click at [777, 197] on span "Priya Sharma" at bounding box center [806, 199] width 110 height 28
copy div "Priya Sharma Prebook"
click at [836, 450] on link "Print" at bounding box center [830, 452] width 45 height 51
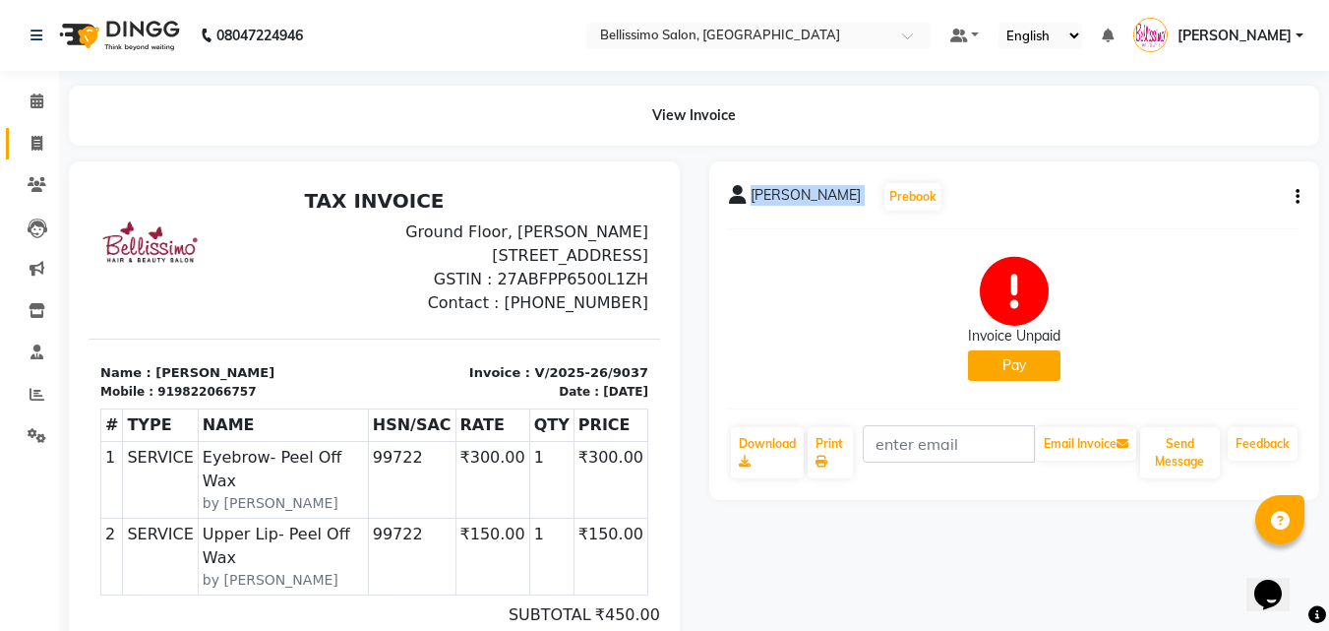
click at [36, 145] on icon at bounding box center [36, 143] width 11 height 15
select select "service"
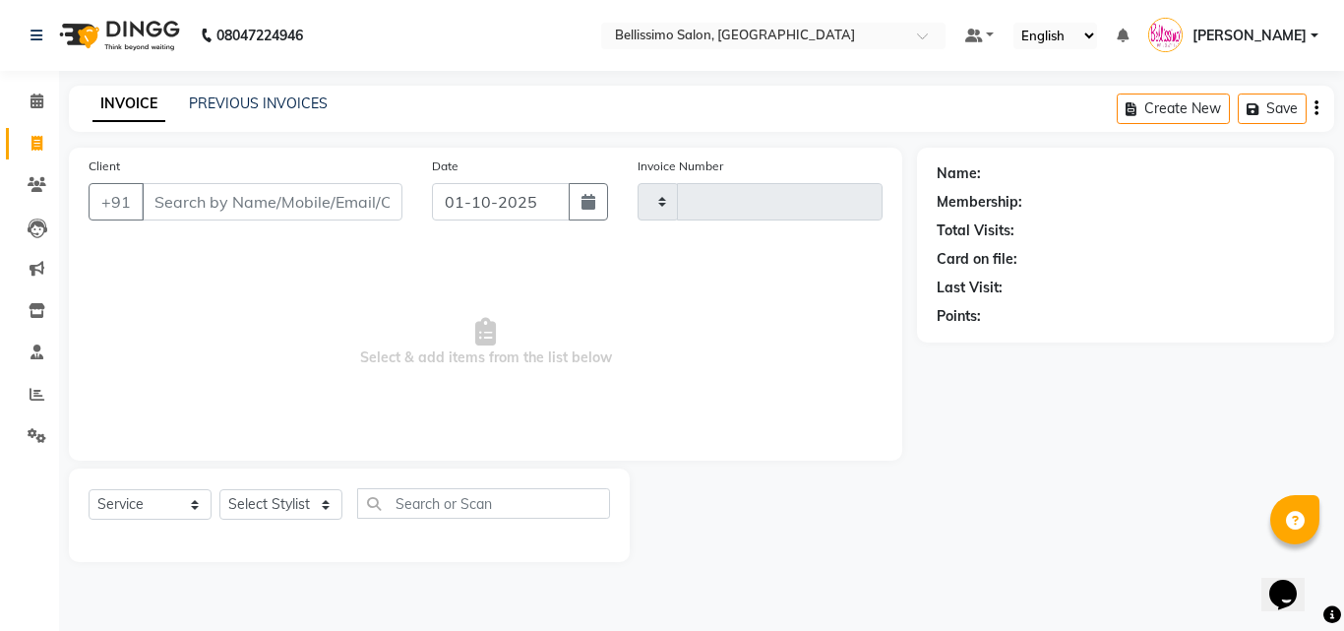
type input "9039"
select select "155"
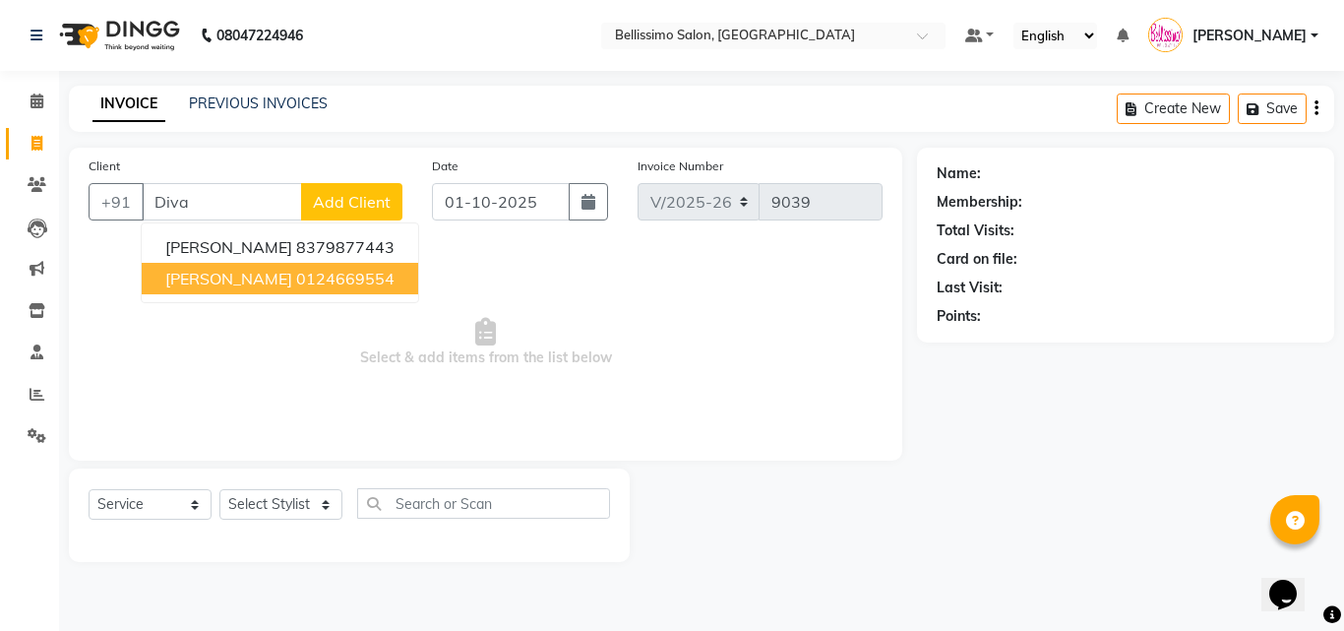
click at [212, 274] on span "Divakar Gavaskar" at bounding box center [228, 279] width 127 height 20
type input "0124669554"
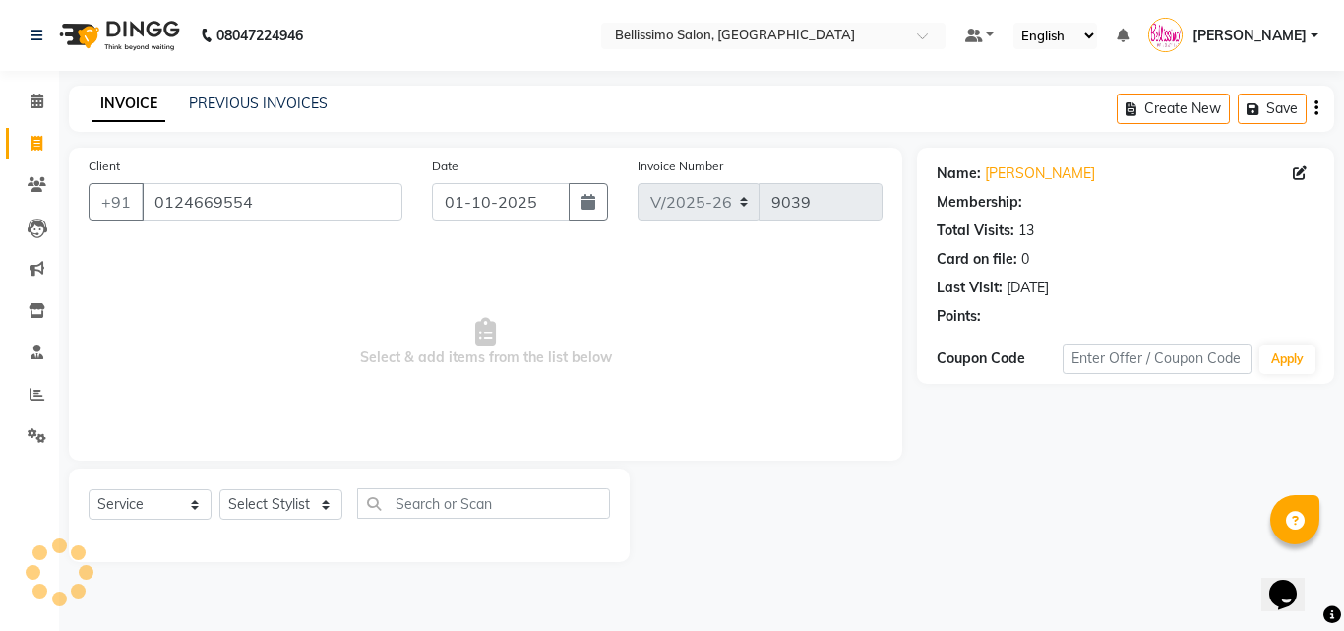
select select "1: Object"
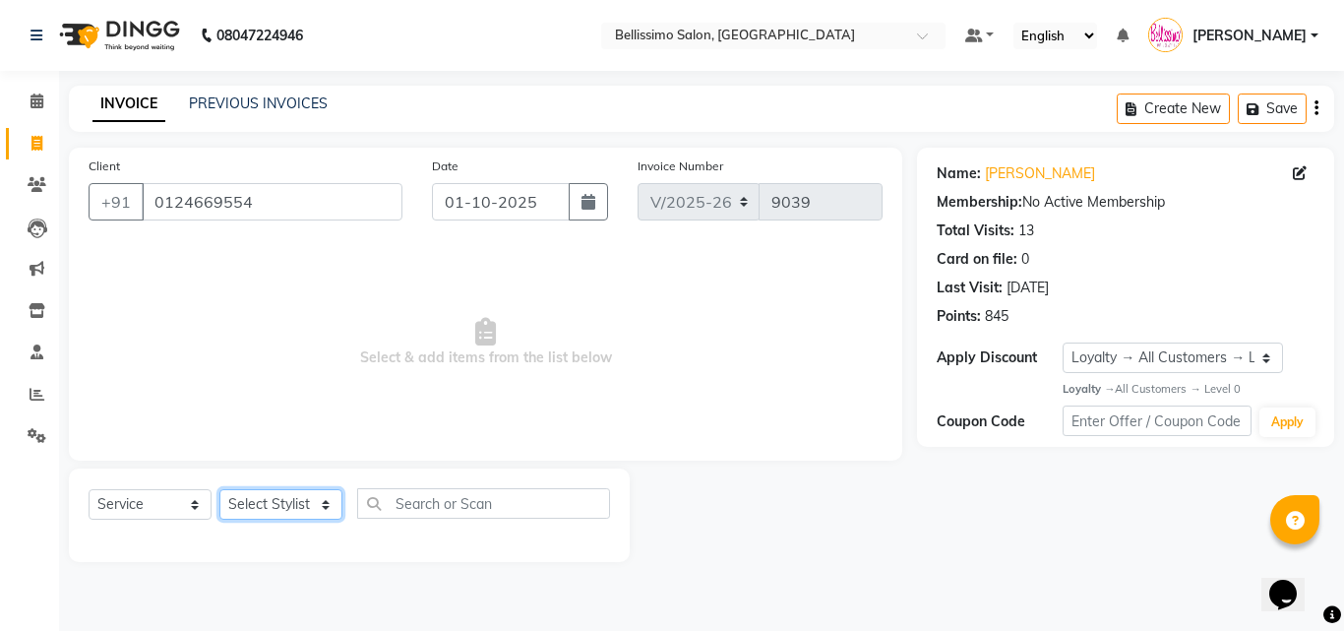
click at [264, 508] on select "Select Stylist [PERSON_NAME] [PERSON_NAME] [PERSON_NAME] [PERSON_NAME] Aso Atha…" at bounding box center [280, 504] width 123 height 30
select select "7954"
click at [219, 489] on select "Select Stylist [PERSON_NAME] [PERSON_NAME] [PERSON_NAME] [PERSON_NAME] Aso Atha…" at bounding box center [280, 504] width 123 height 30
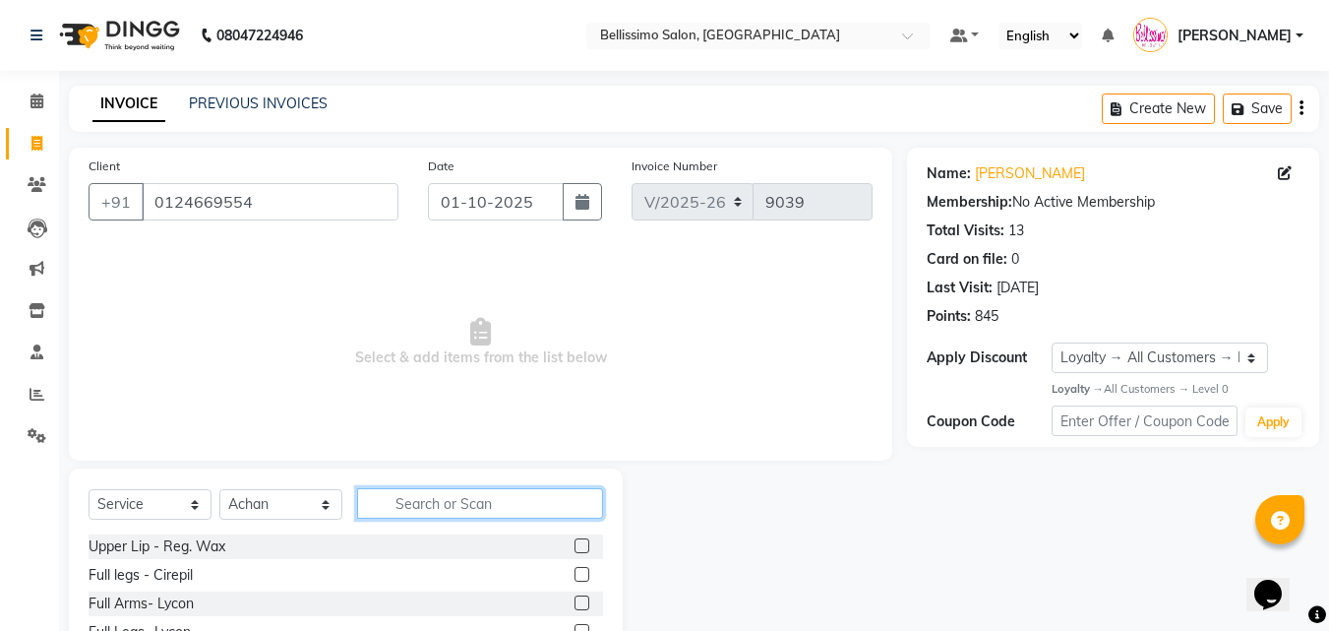
click at [473, 509] on input "text" at bounding box center [480, 503] width 246 height 30
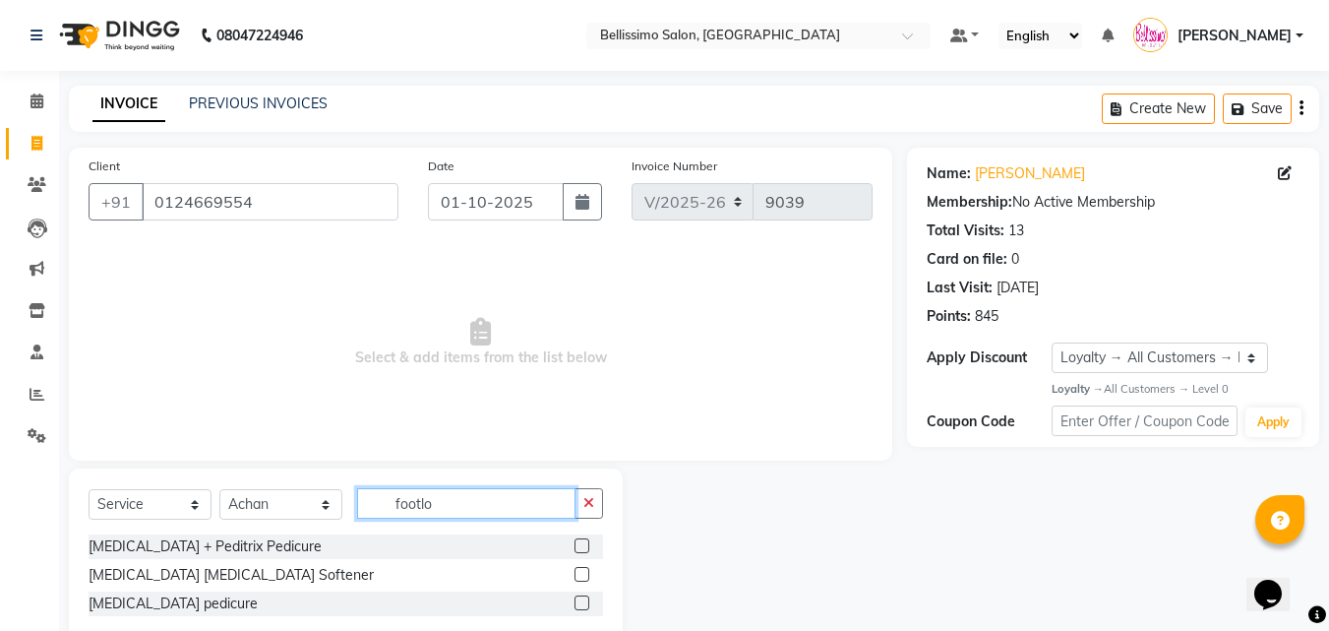
type input "footlo"
click at [579, 544] on label at bounding box center [581, 545] width 15 height 15
click at [579, 544] on input "checkbox" at bounding box center [580, 546] width 13 height 13
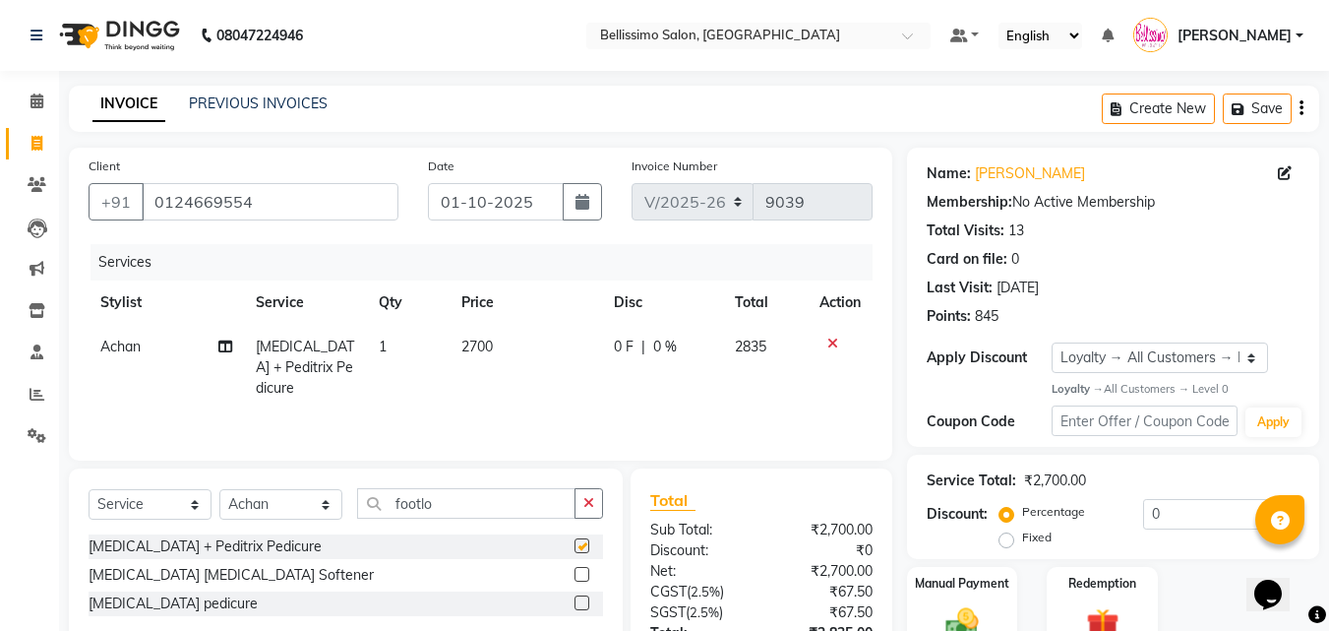
checkbox input "false"
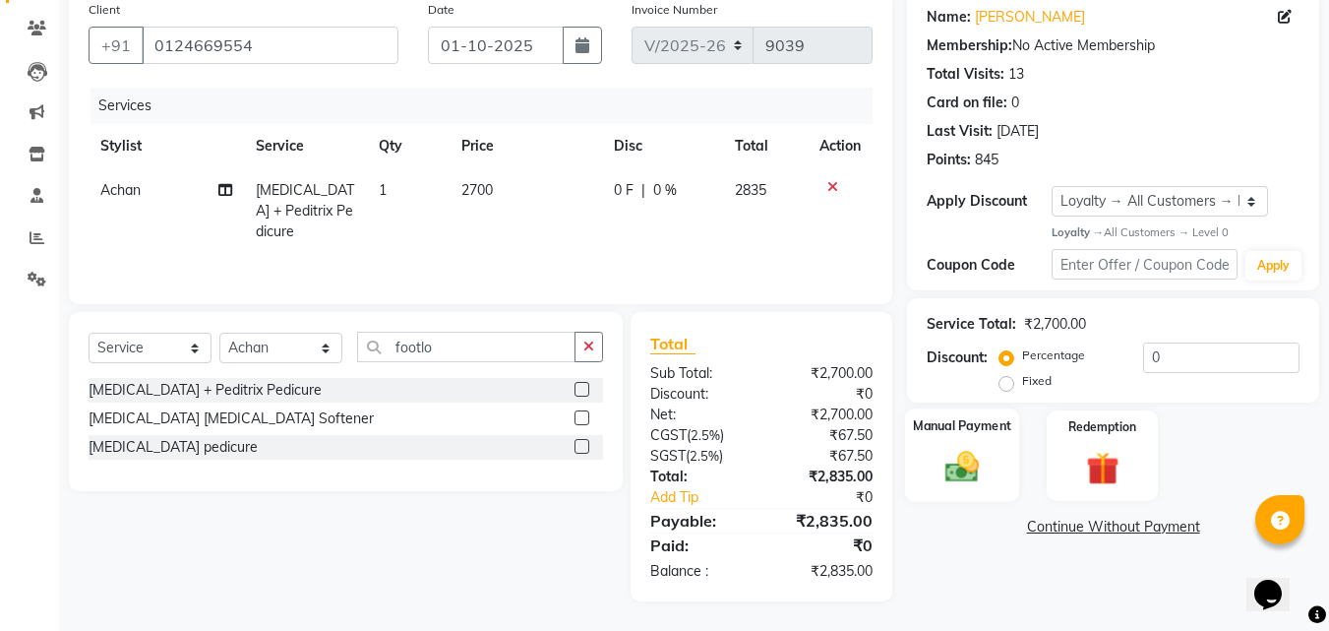
click at [969, 450] on img at bounding box center [961, 467] width 55 height 39
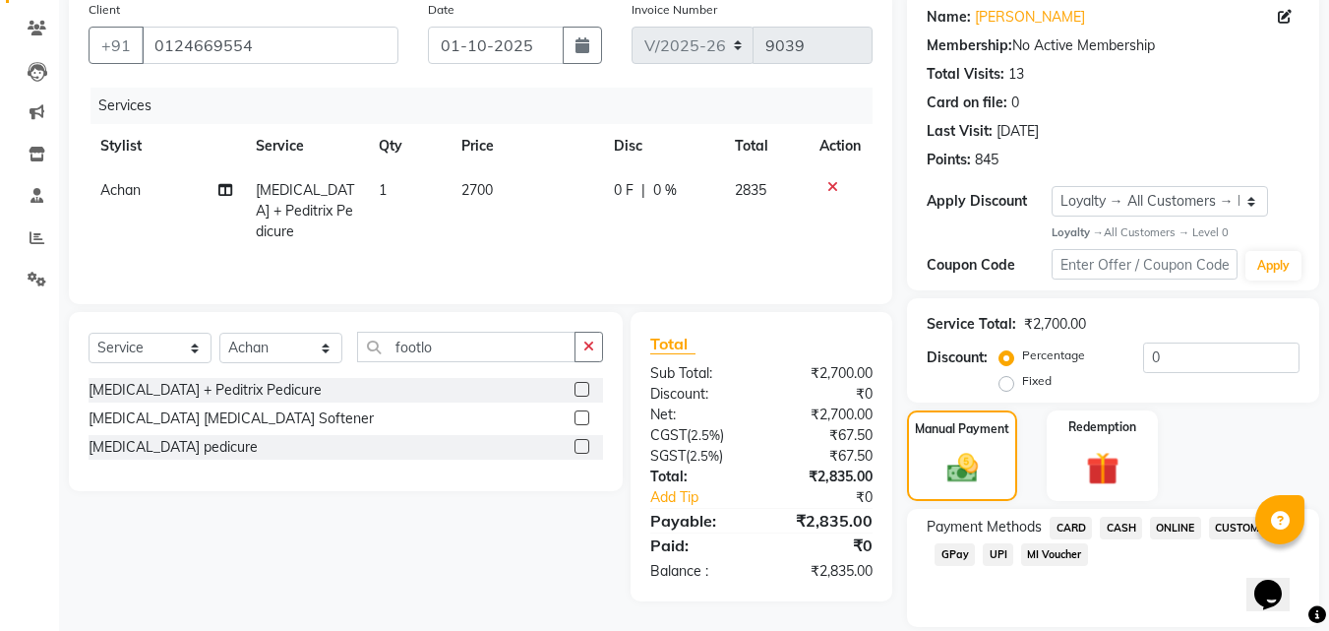
click at [1074, 531] on span "CARD" at bounding box center [1071, 527] width 42 height 23
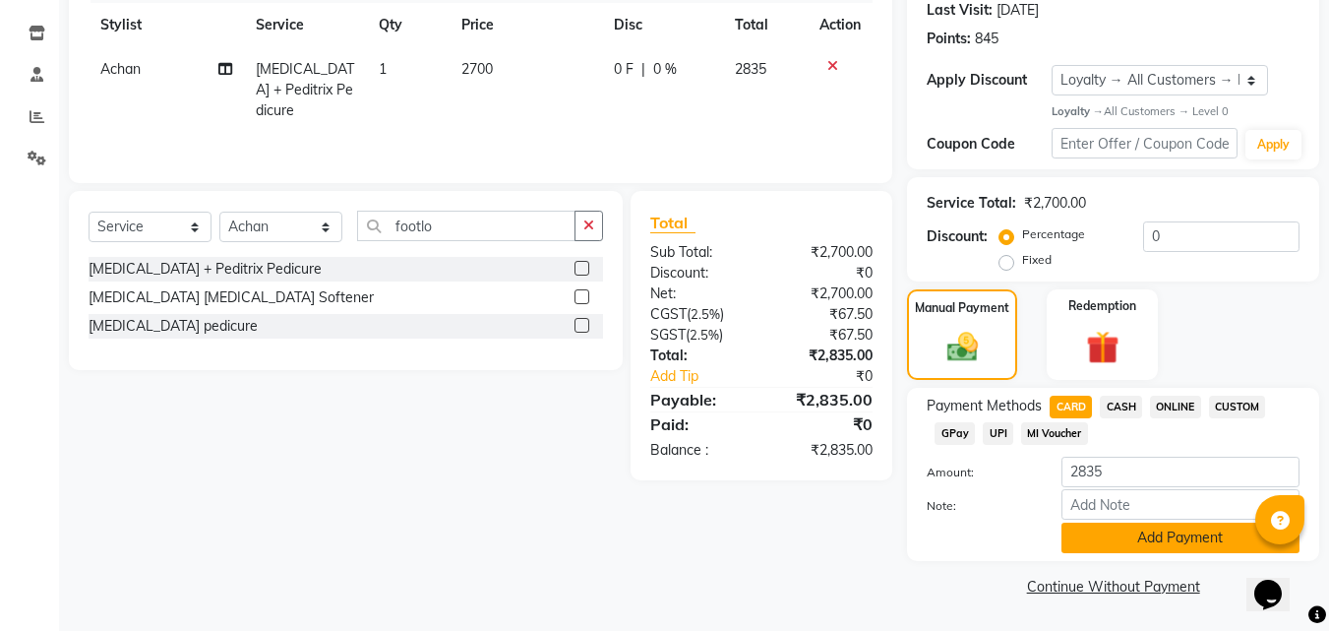
click at [1149, 529] on button "Add Payment" at bounding box center [1180, 537] width 238 height 30
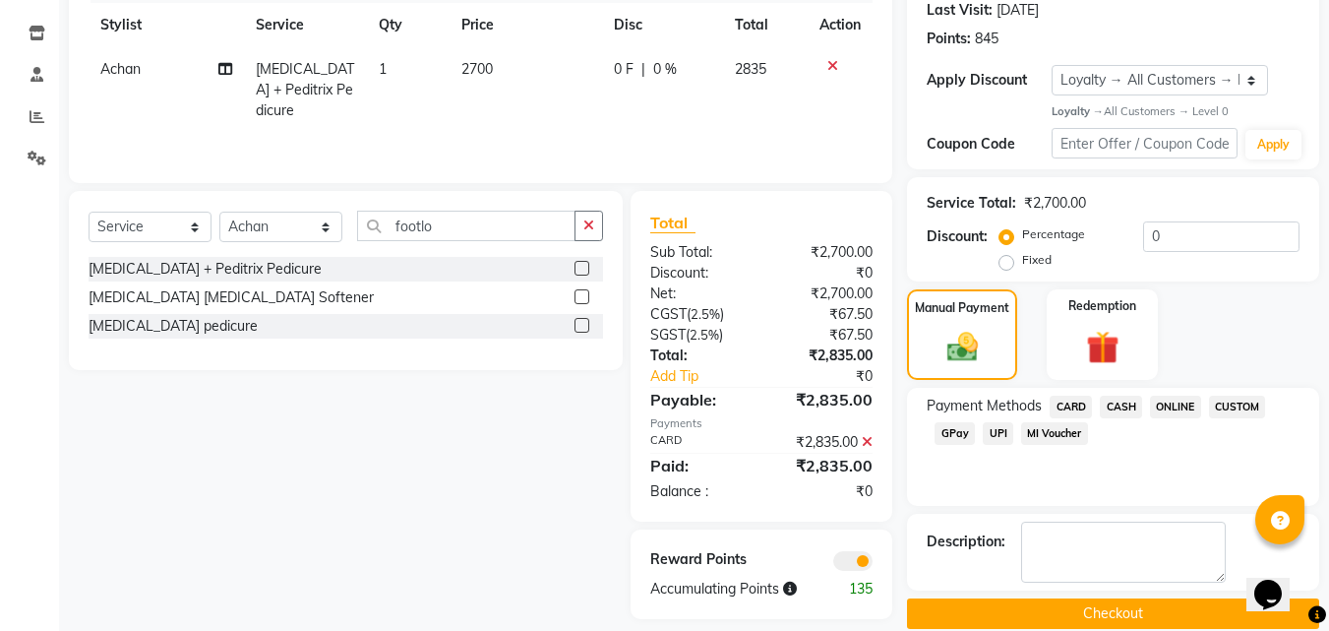
click at [1136, 605] on button "Checkout" at bounding box center [1113, 613] width 412 height 30
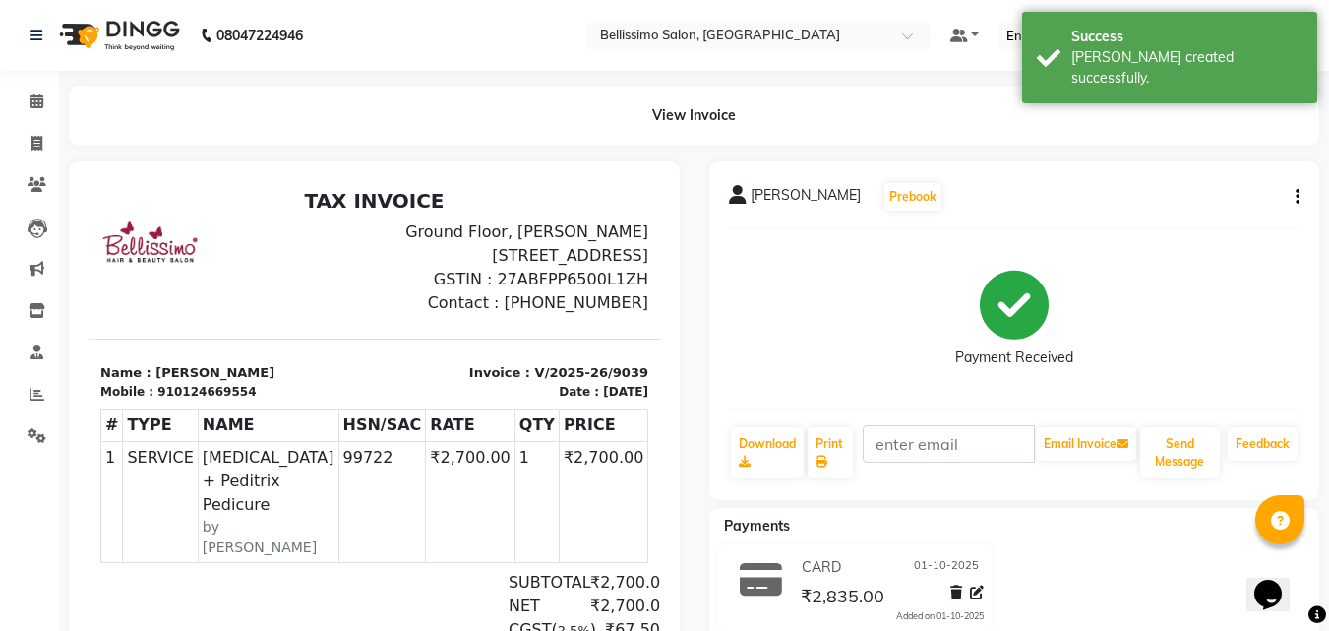
click at [784, 193] on span "Divakar Gavaskar" at bounding box center [806, 199] width 110 height 28
click at [785, 193] on span "Divakar Gavaskar" at bounding box center [806, 199] width 110 height 28
copy div "Divakar Gavaskar Prebook"
click at [825, 439] on link "Print" at bounding box center [830, 452] width 45 height 51
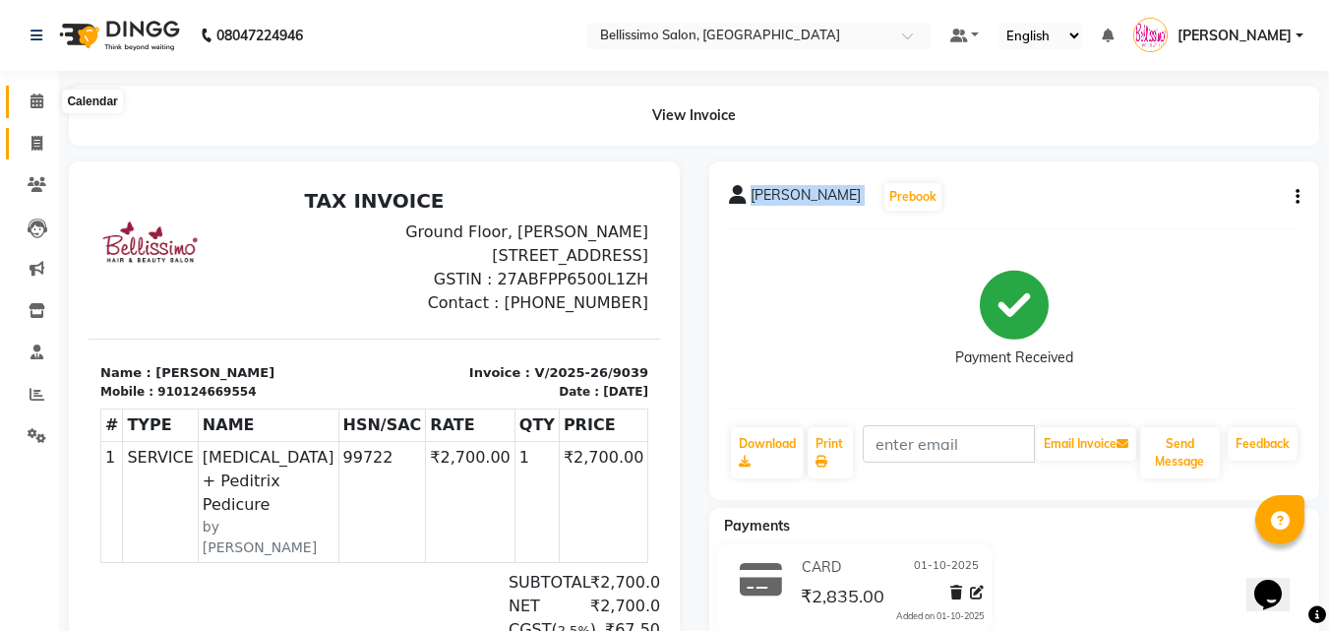
drag, startPoint x: 32, startPoint y: 102, endPoint x: 14, endPoint y: 158, distance: 59.1
click at [32, 102] on icon at bounding box center [36, 100] width 13 height 15
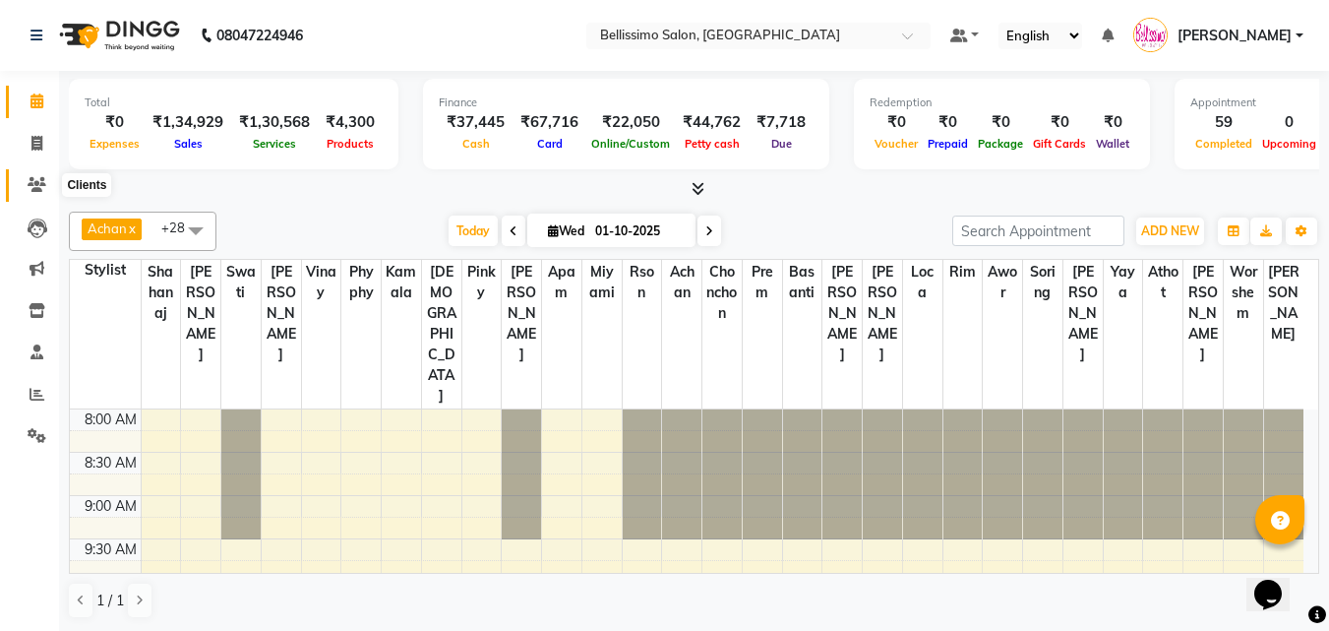
click at [23, 183] on span at bounding box center [37, 185] width 34 height 23
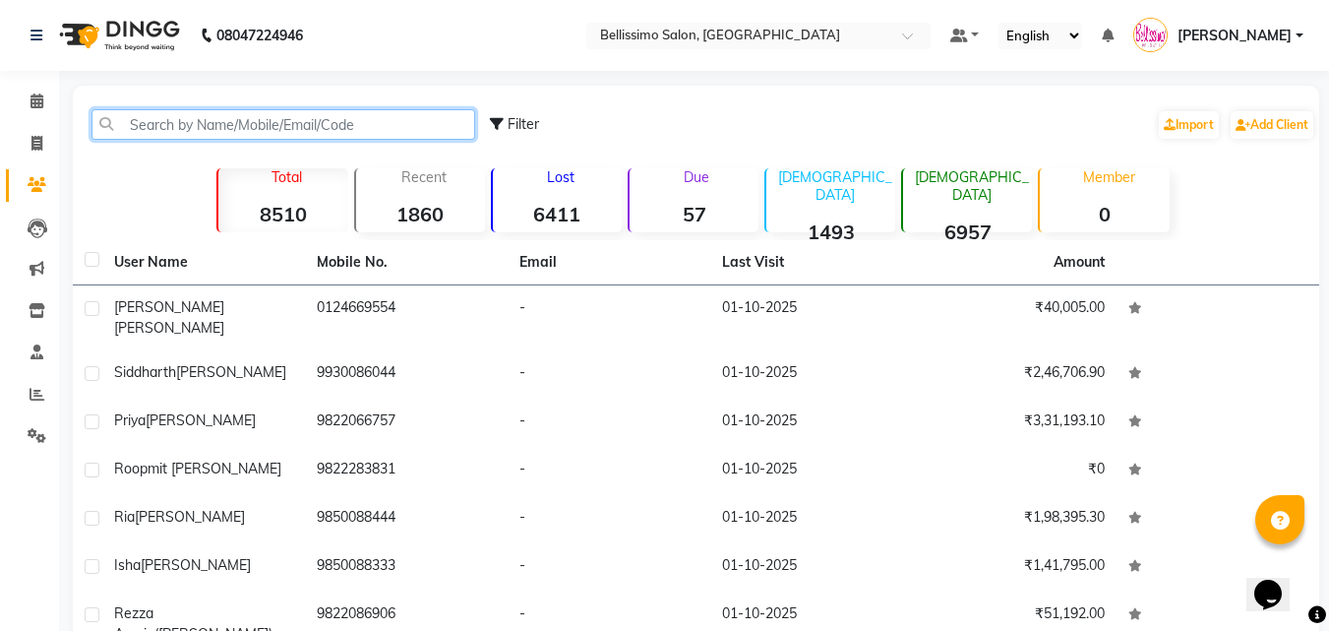
click at [192, 119] on input "text" at bounding box center [283, 124] width 384 height 30
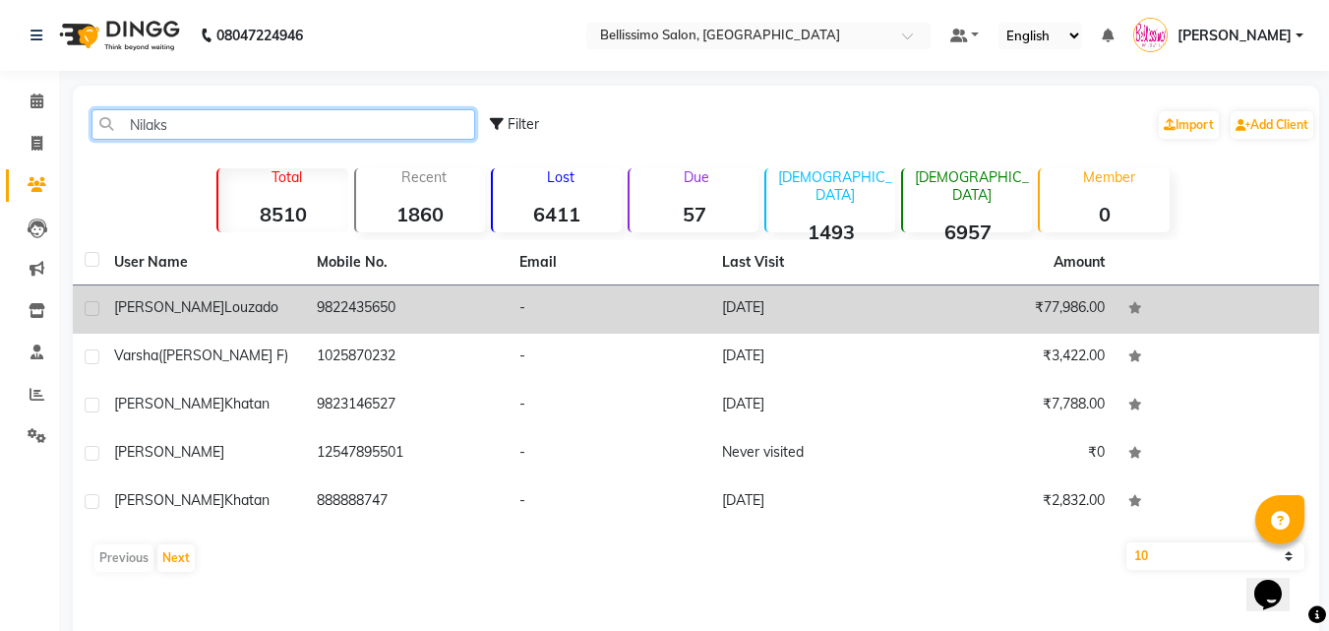
type input "Nilaks"
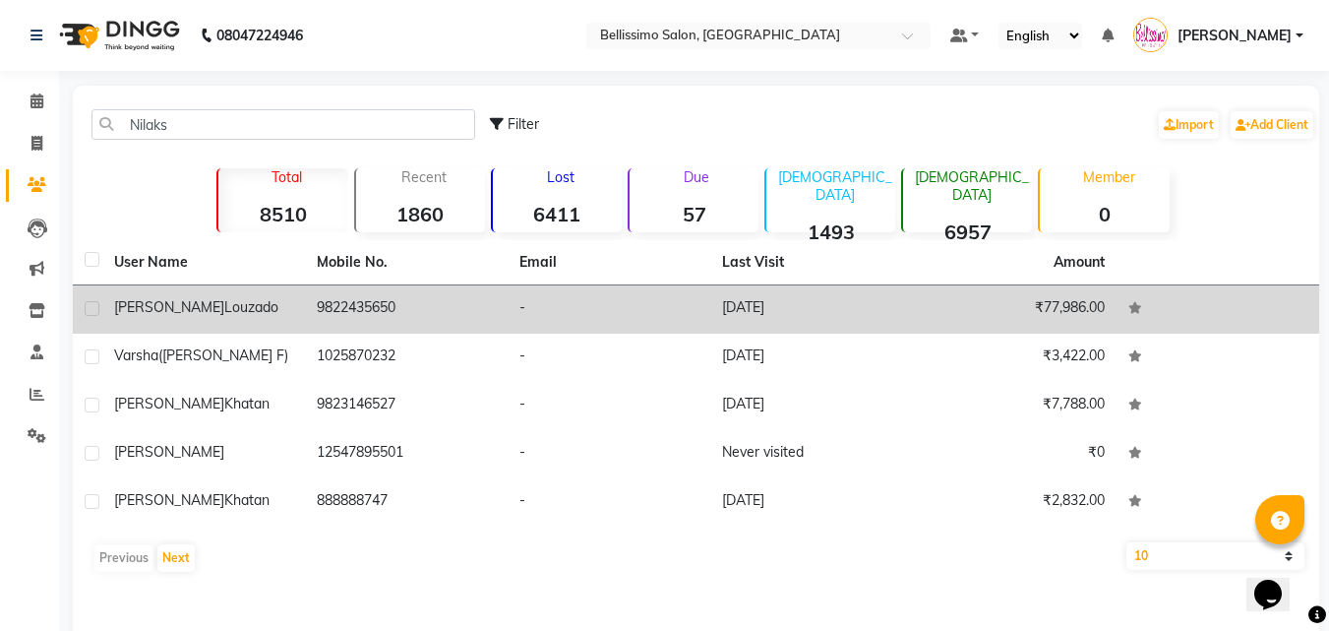
click at [238, 300] on div "Nilakshi Louzado" at bounding box center [203, 307] width 179 height 21
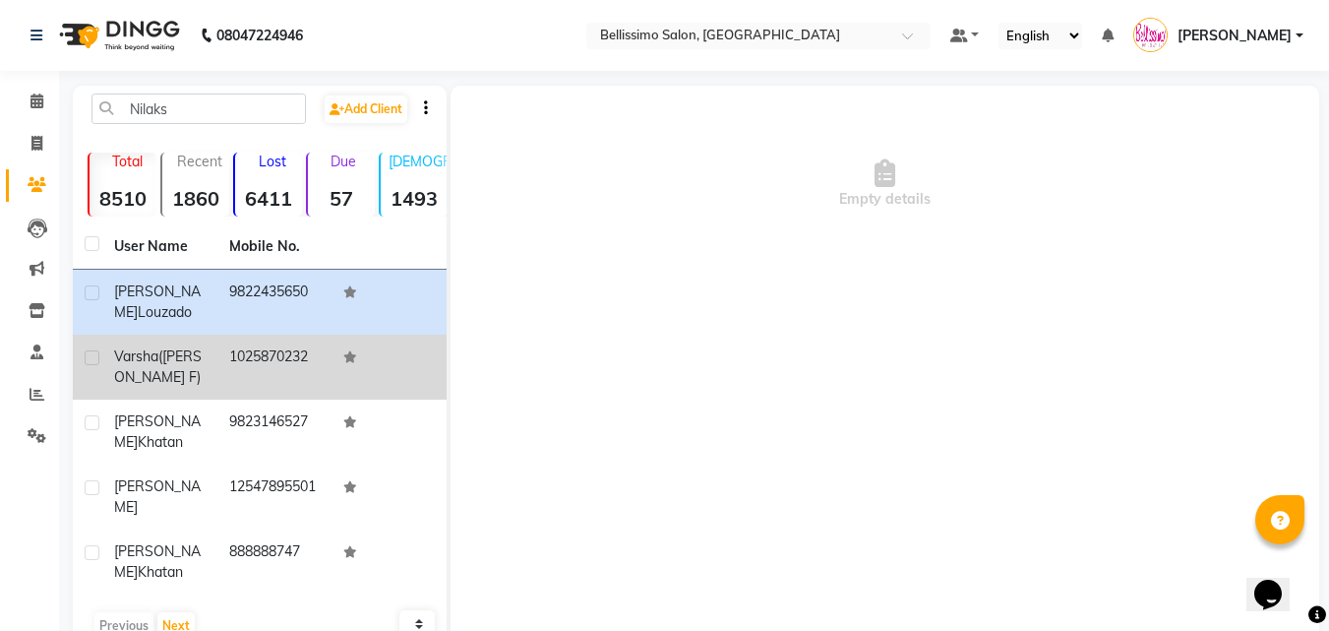
click at [179, 359] on div "Varsha (Nilakshi F)" at bounding box center [159, 366] width 91 height 41
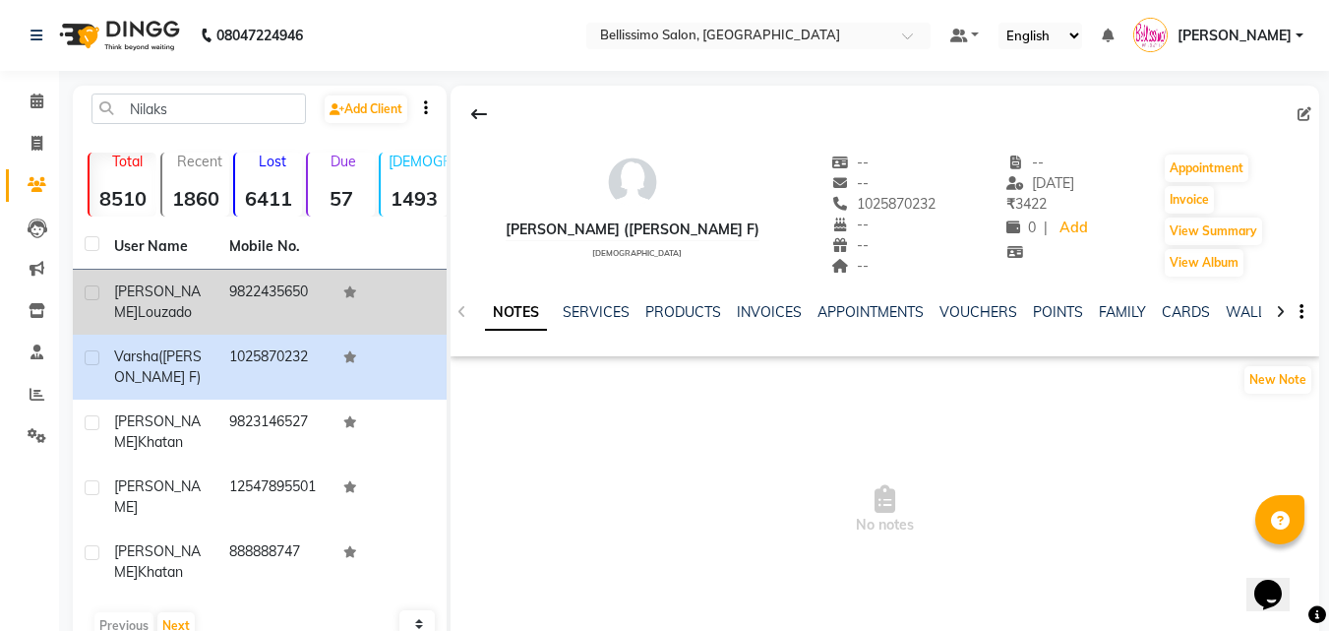
click at [151, 285] on span "Nilakshi" at bounding box center [157, 301] width 87 height 38
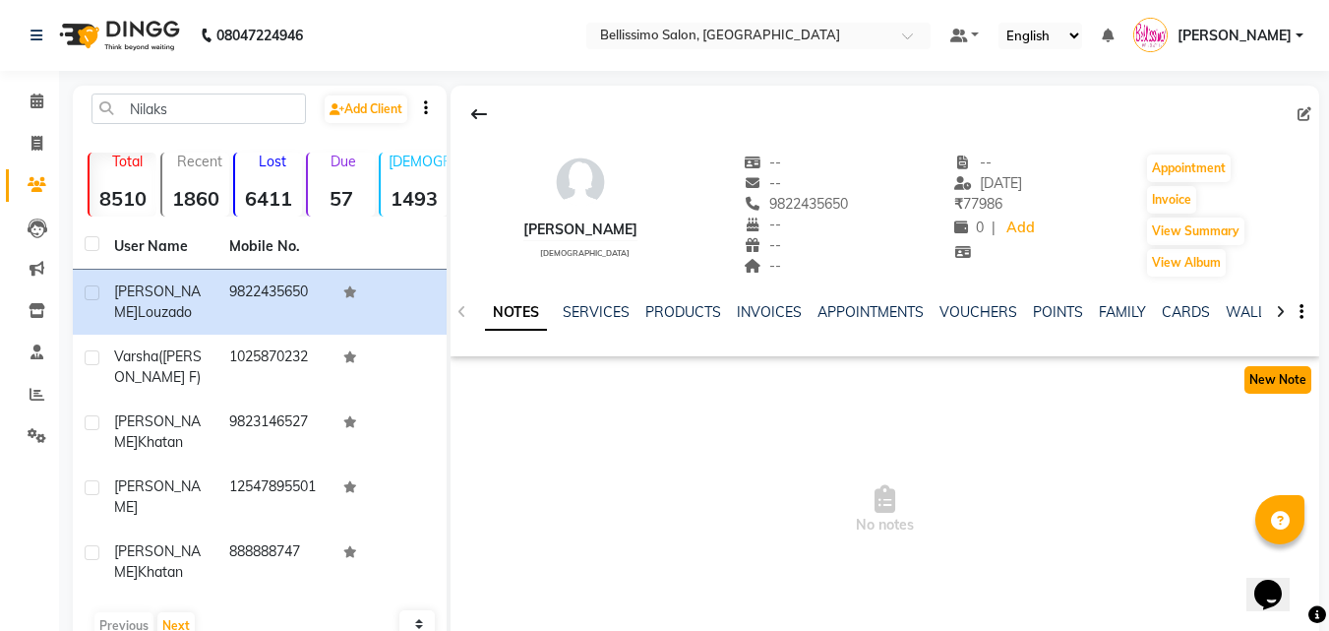
click at [1262, 373] on button "New Note" at bounding box center [1277, 380] width 67 height 28
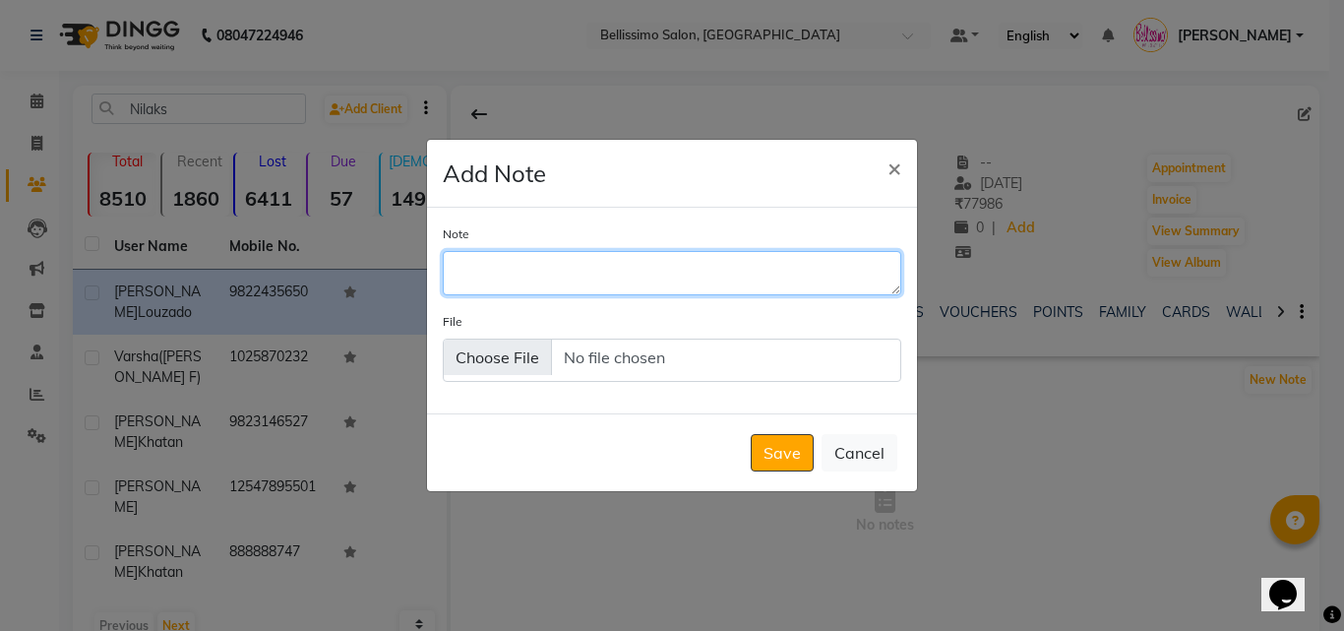
click at [488, 272] on textarea "Note" at bounding box center [672, 272] width 458 height 43
type textarea "Inoa 4"
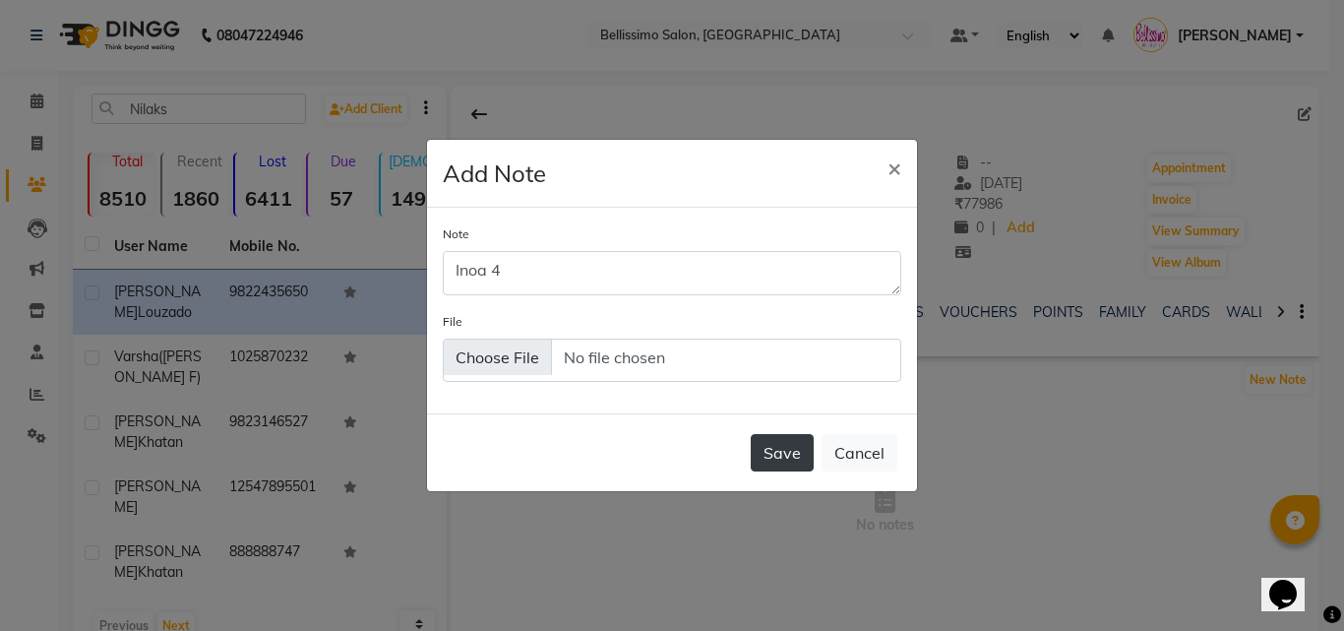
click at [776, 447] on button "Save" at bounding box center [782, 452] width 63 height 37
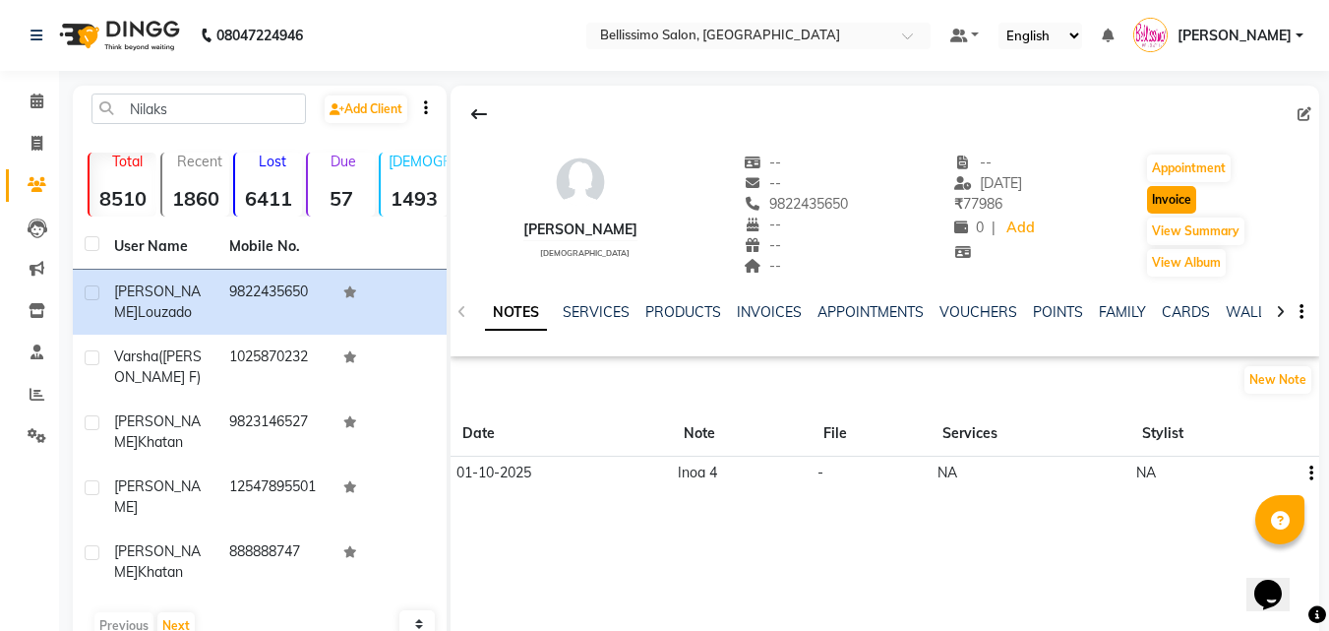
click at [1167, 198] on button "Invoice" at bounding box center [1171, 200] width 49 height 28
select select "service"
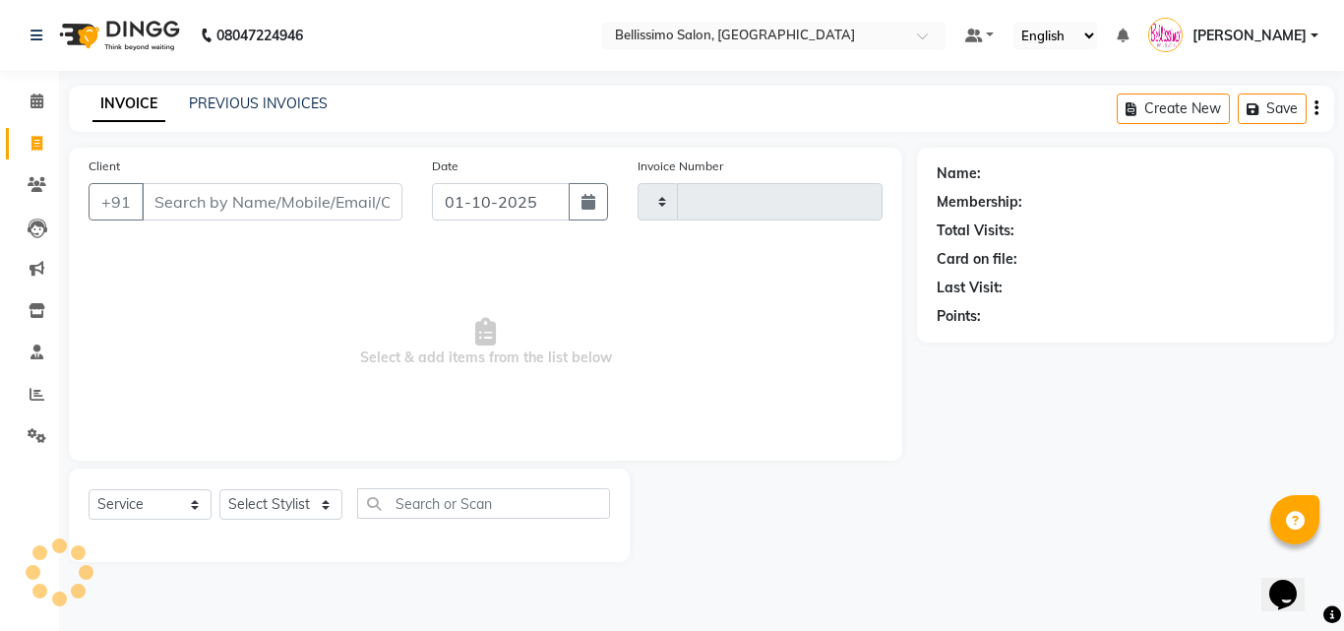
type input "9040"
select select "155"
type input "9822435650"
select select "1: Object"
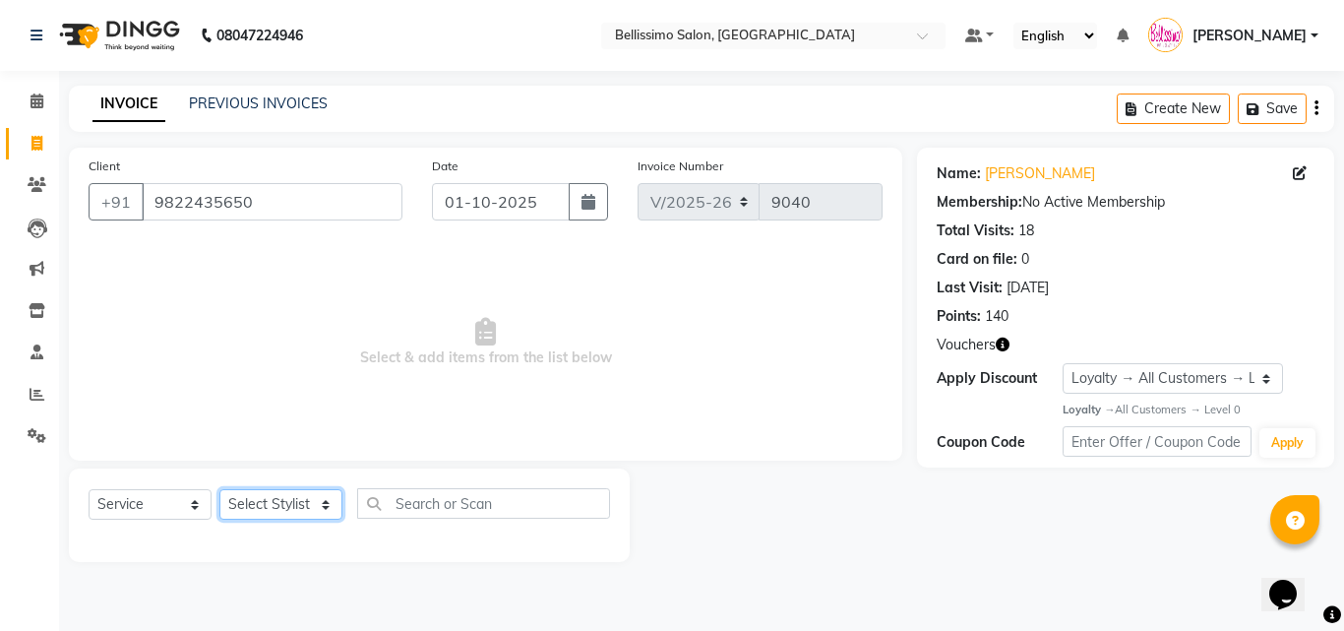
click at [279, 503] on select "Select Stylist [PERSON_NAME] [PERSON_NAME] [PERSON_NAME] [PERSON_NAME] Aso Atha…" at bounding box center [280, 504] width 123 height 30
select select "10586"
click at [219, 489] on select "Select Stylist [PERSON_NAME] [PERSON_NAME] [PERSON_NAME] [PERSON_NAME] Aso Atha…" at bounding box center [280, 504] width 123 height 30
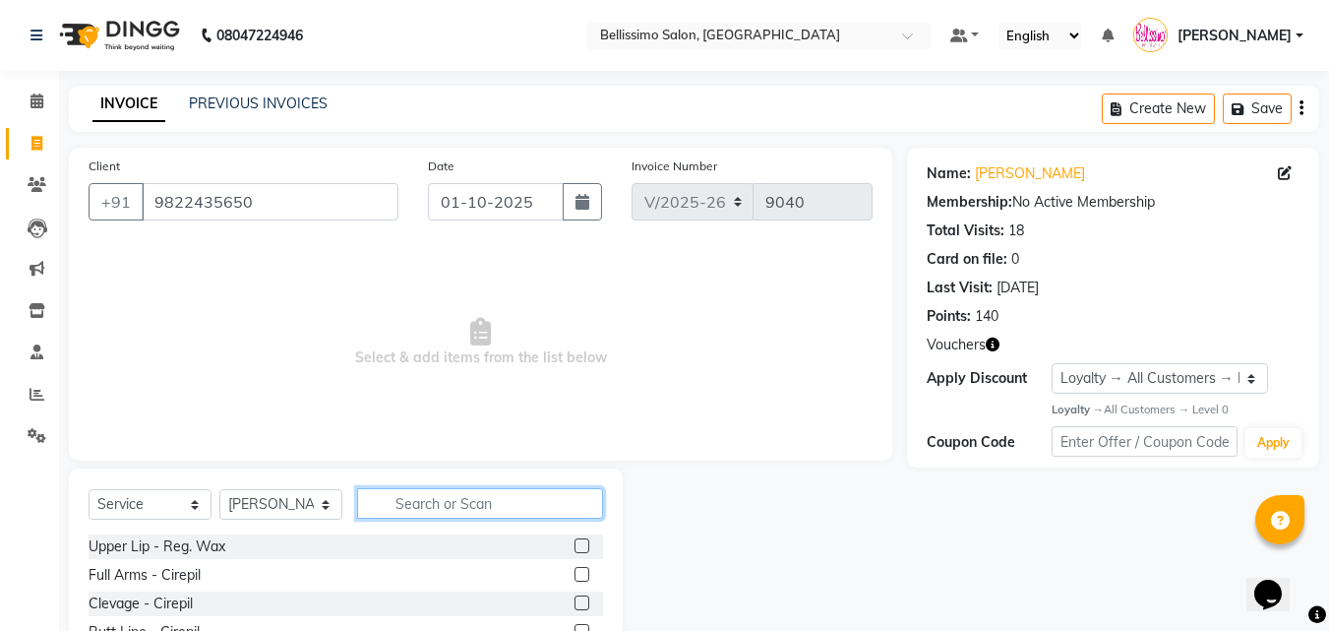
click at [449, 507] on input "text" at bounding box center [480, 503] width 246 height 30
type input "root T"
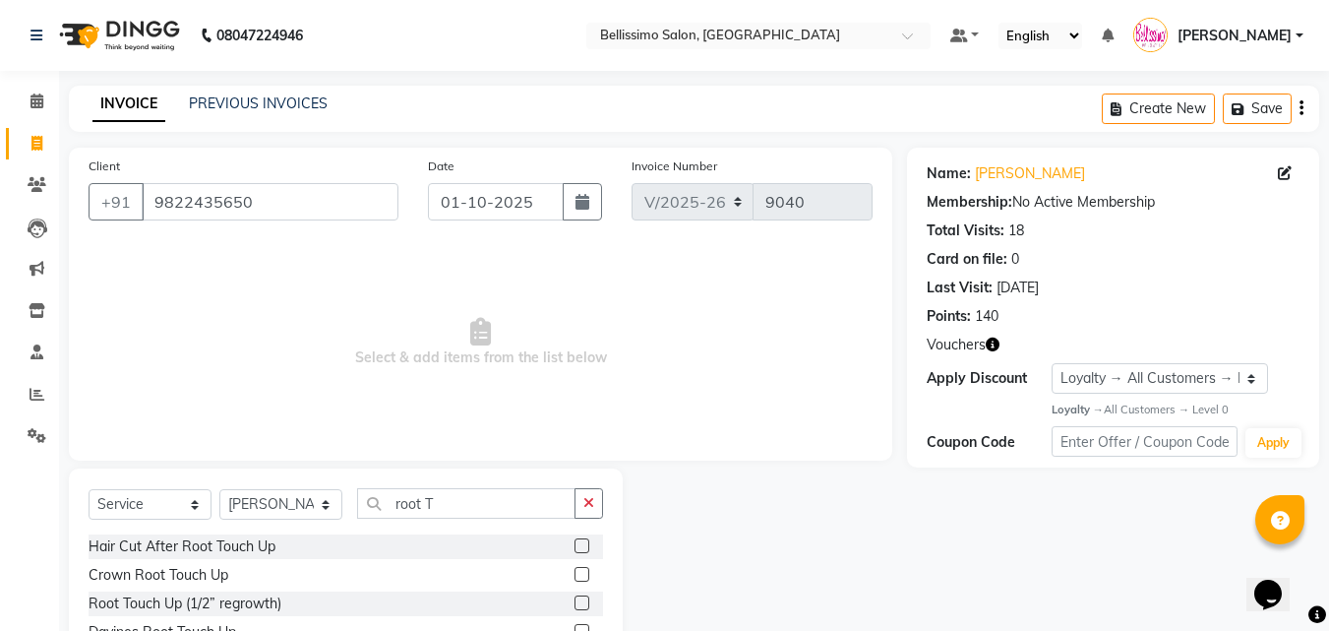
click at [574, 598] on label at bounding box center [581, 602] width 15 height 15
click at [574, 598] on input "checkbox" at bounding box center [580, 603] width 13 height 13
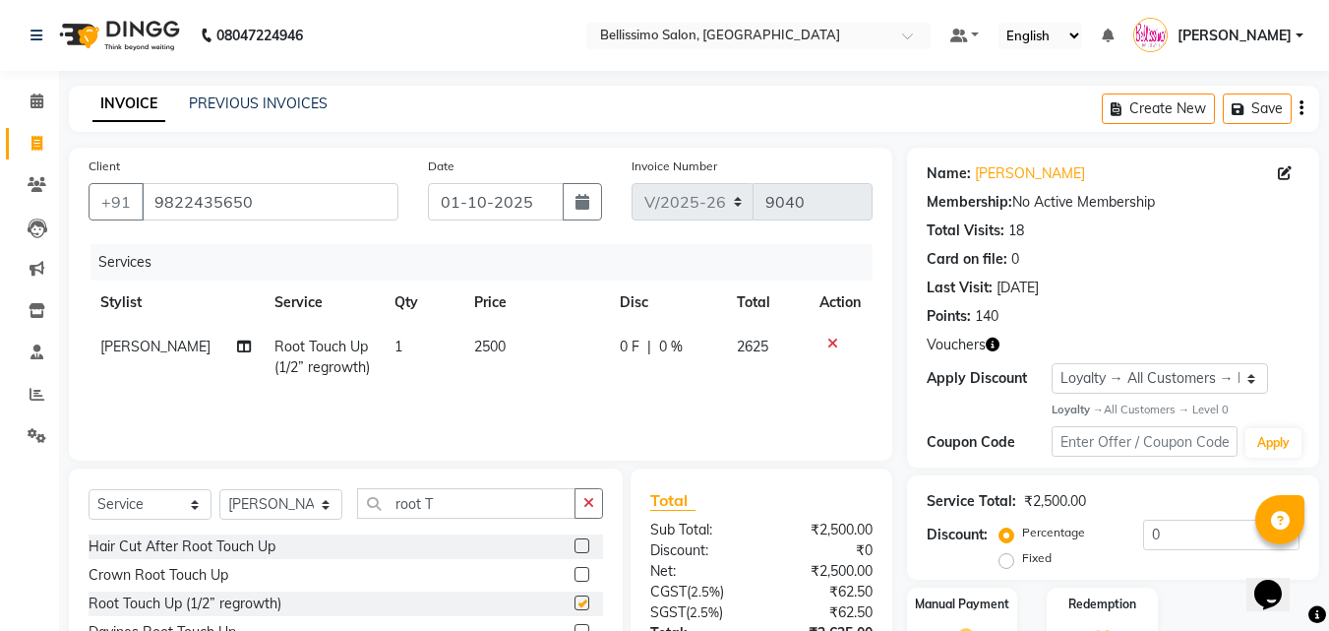
checkbox input "false"
click at [271, 511] on select "Select Stylist [PERSON_NAME] [PERSON_NAME] [PERSON_NAME] [PERSON_NAME] Aso Atha…" at bounding box center [280, 504] width 123 height 30
select select "4513"
click at [219, 489] on select "Select Stylist [PERSON_NAME] [PERSON_NAME] [PERSON_NAME] [PERSON_NAME] Aso Atha…" at bounding box center [280, 504] width 123 height 30
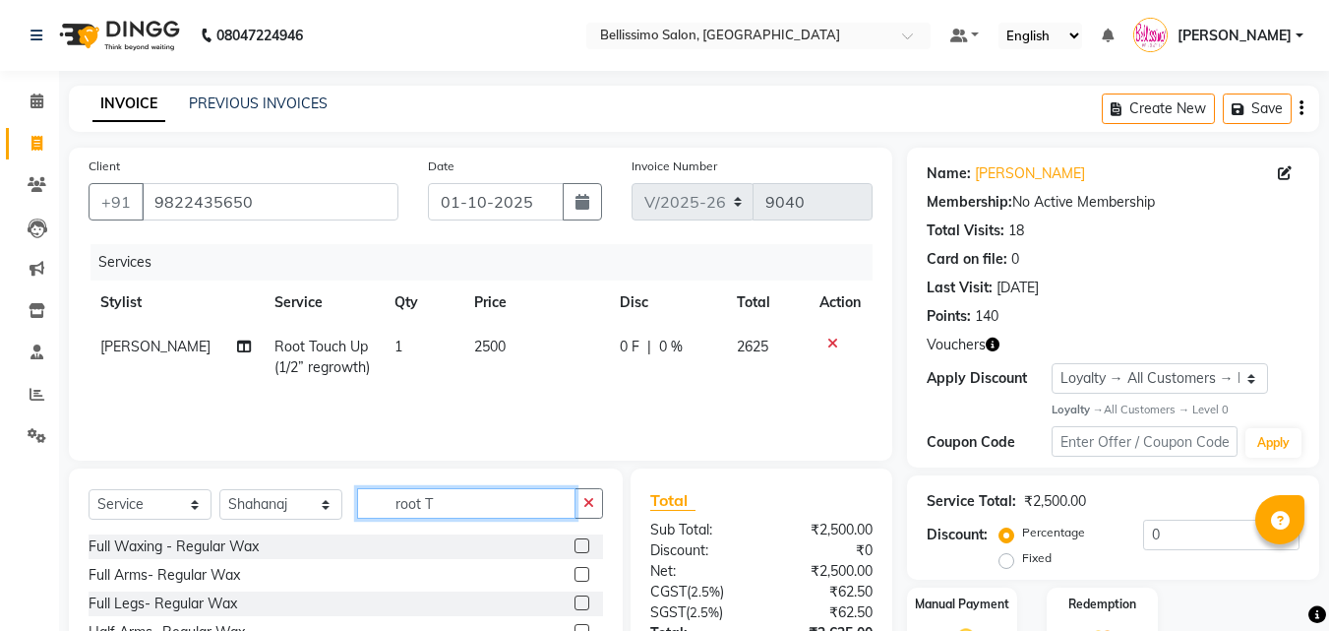
drag, startPoint x: 465, startPoint y: 502, endPoint x: 0, endPoint y: 474, distance: 466.1
click at [141, 466] on div "Client +91 9822435650 Date 01-10-2025 Invoice Number V/2025 V/2025-26 9040 Serv…" at bounding box center [480, 453] width 853 height 611
type input "pedi"
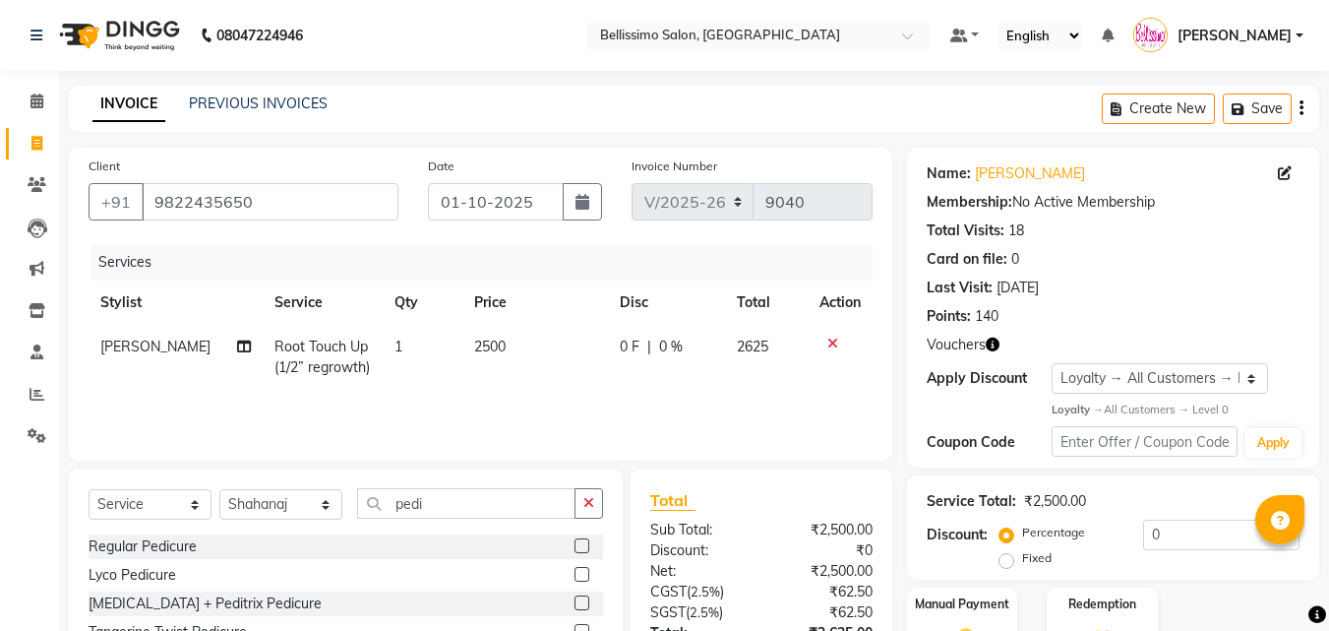
drag, startPoint x: 569, startPoint y: 545, endPoint x: 517, endPoint y: 546, distance: 51.2
click at [574, 546] on label at bounding box center [581, 545] width 15 height 15
click at [574, 546] on input "checkbox" at bounding box center [580, 546] width 13 height 13
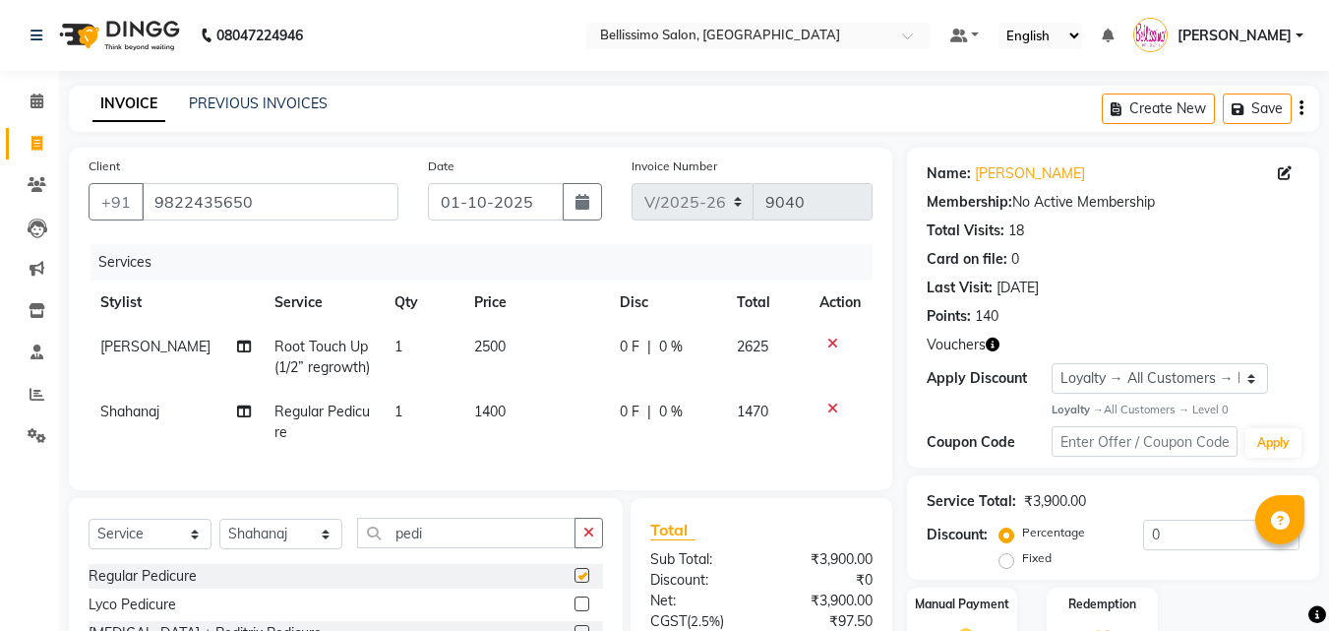
checkbox input "false"
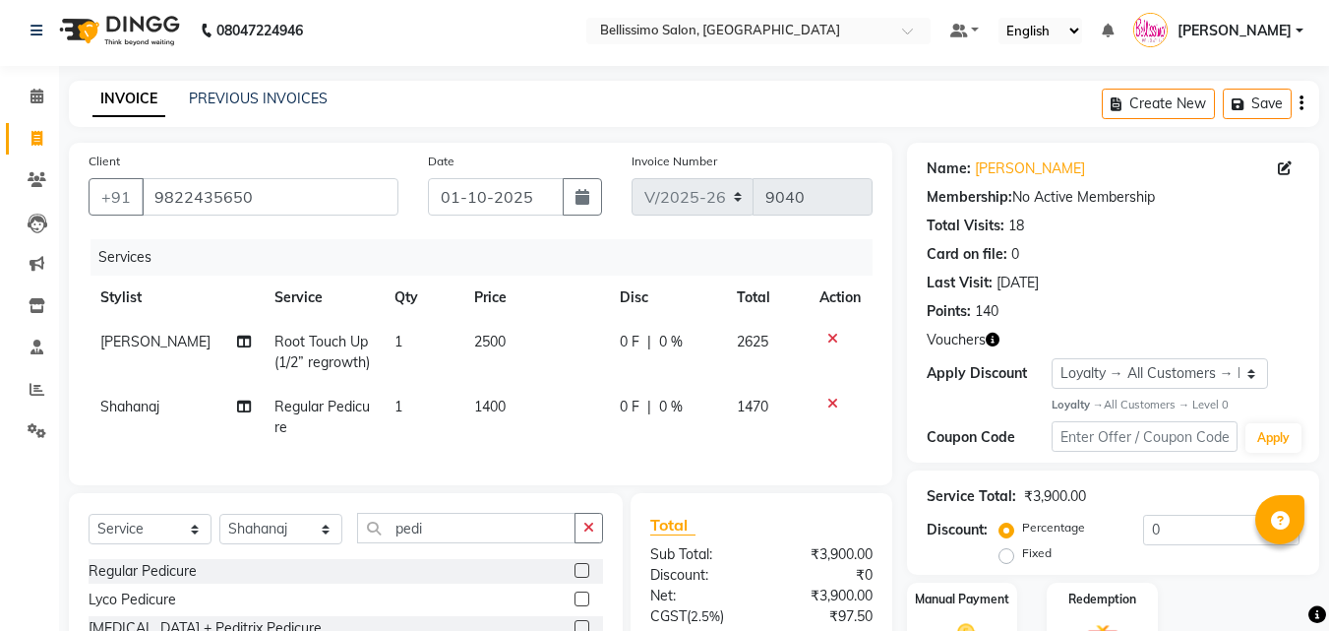
scroll to position [202, 0]
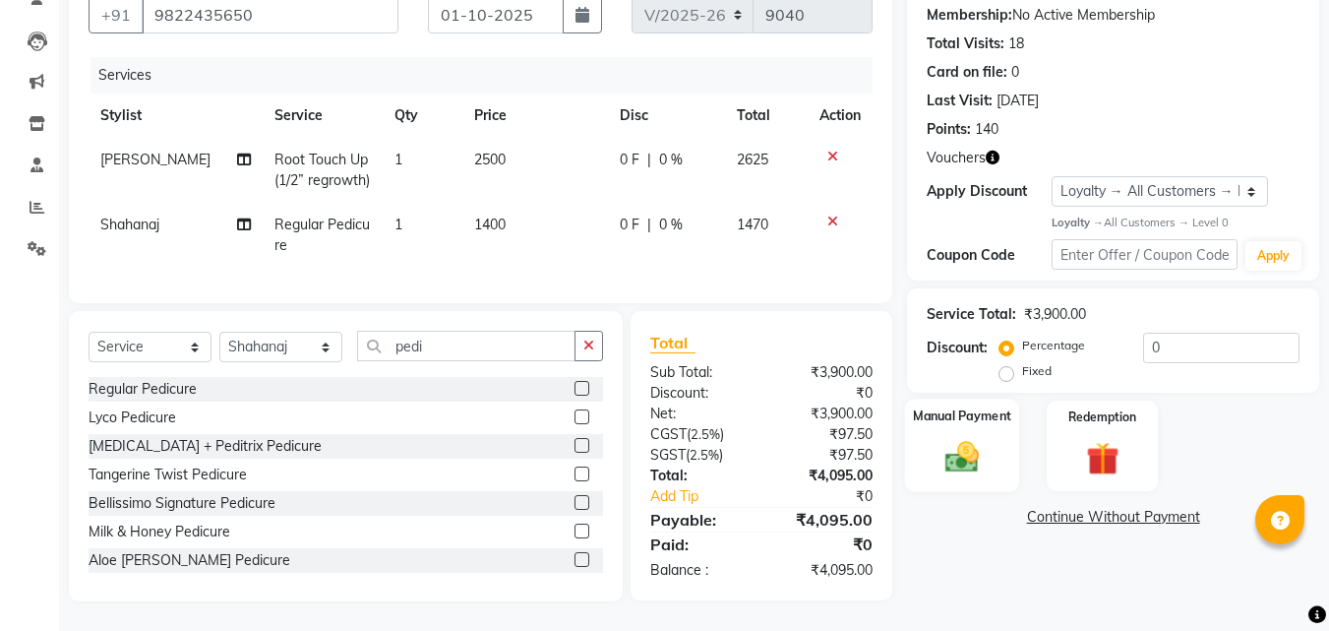
click at [954, 452] on img at bounding box center [961, 457] width 55 height 39
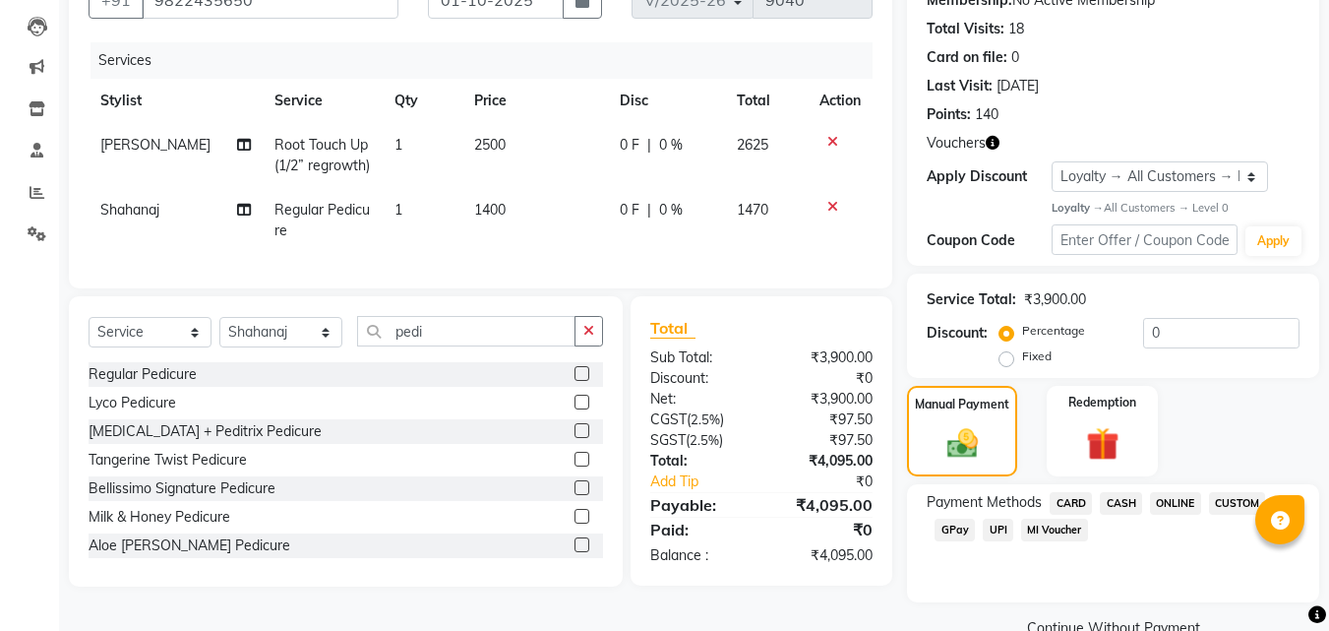
click at [1067, 511] on span "CARD" at bounding box center [1071, 503] width 42 height 23
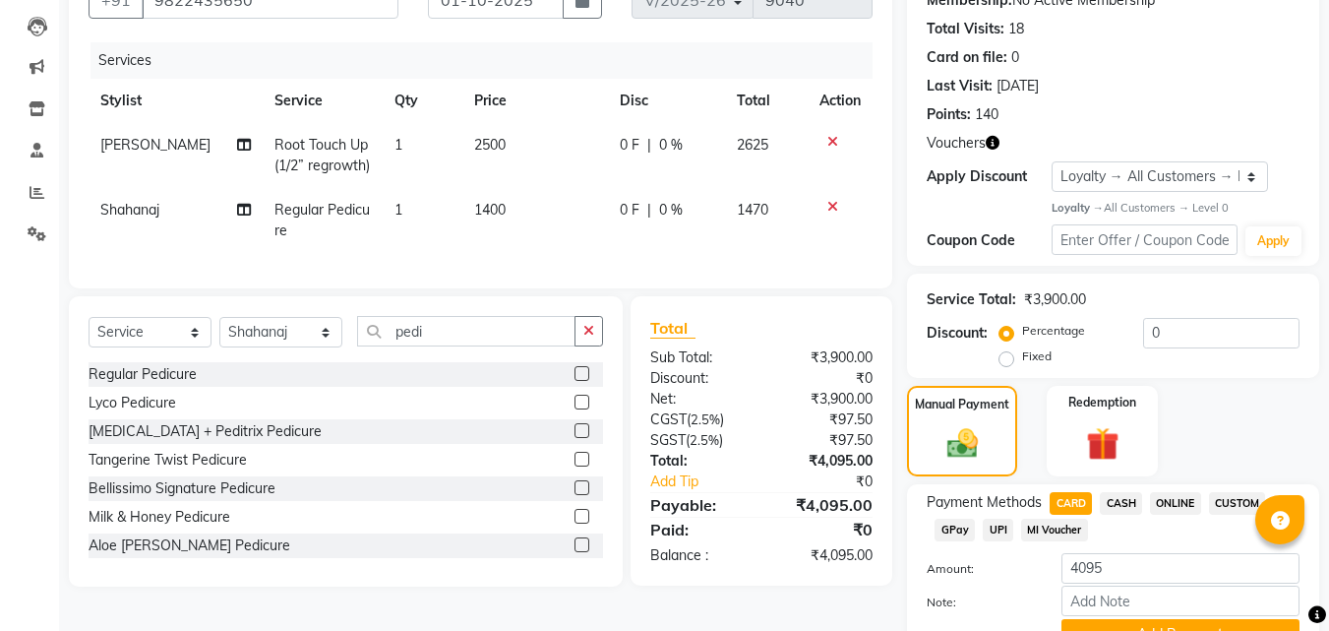
scroll to position [298, 0]
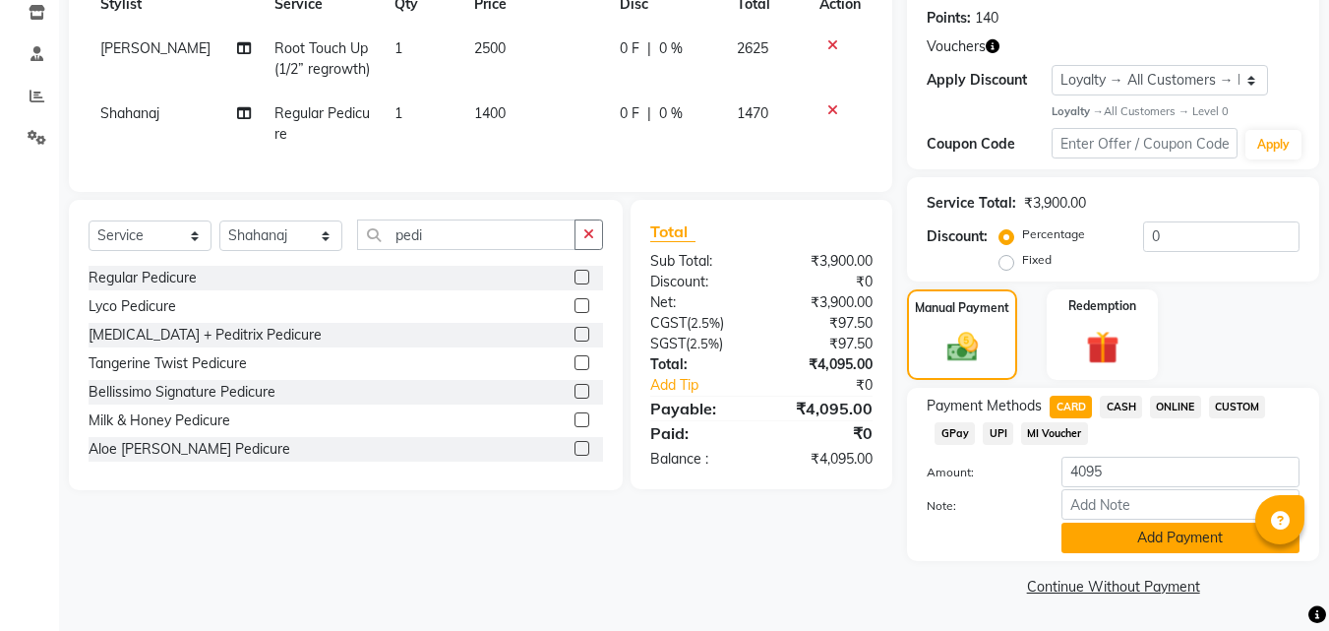
click at [1159, 528] on button "Add Payment" at bounding box center [1180, 537] width 238 height 30
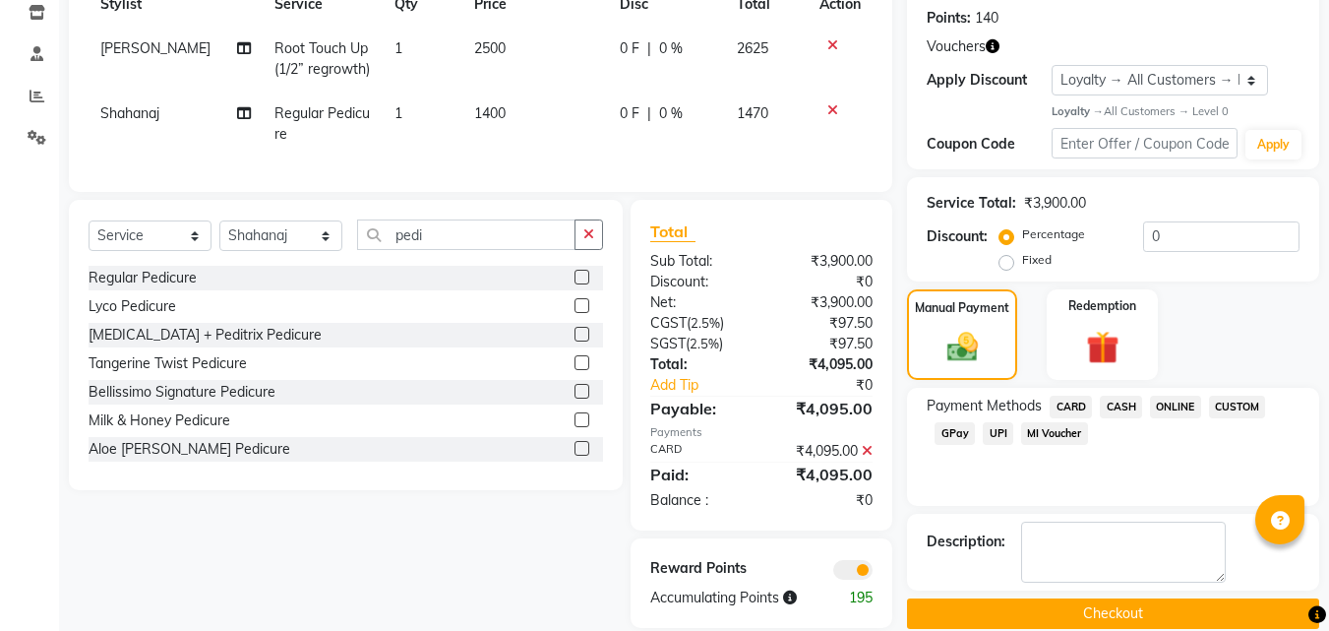
drag, startPoint x: 1143, startPoint y: 604, endPoint x: 1142, endPoint y: 614, distance: 9.9
click at [1143, 605] on button "Checkout" at bounding box center [1113, 613] width 412 height 30
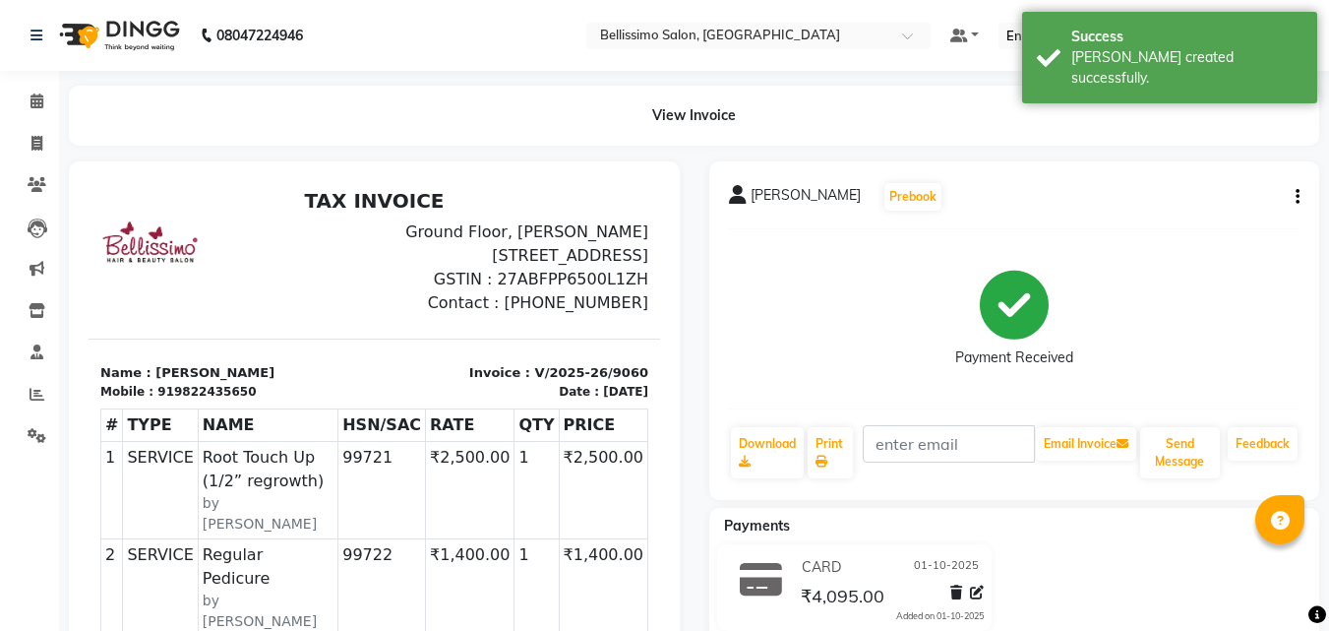
click at [778, 202] on span "Nilakshi Louzado" at bounding box center [806, 199] width 110 height 28
copy div "Nilakshi Louzado Prebook"
click at [824, 451] on link "Print" at bounding box center [830, 452] width 45 height 51
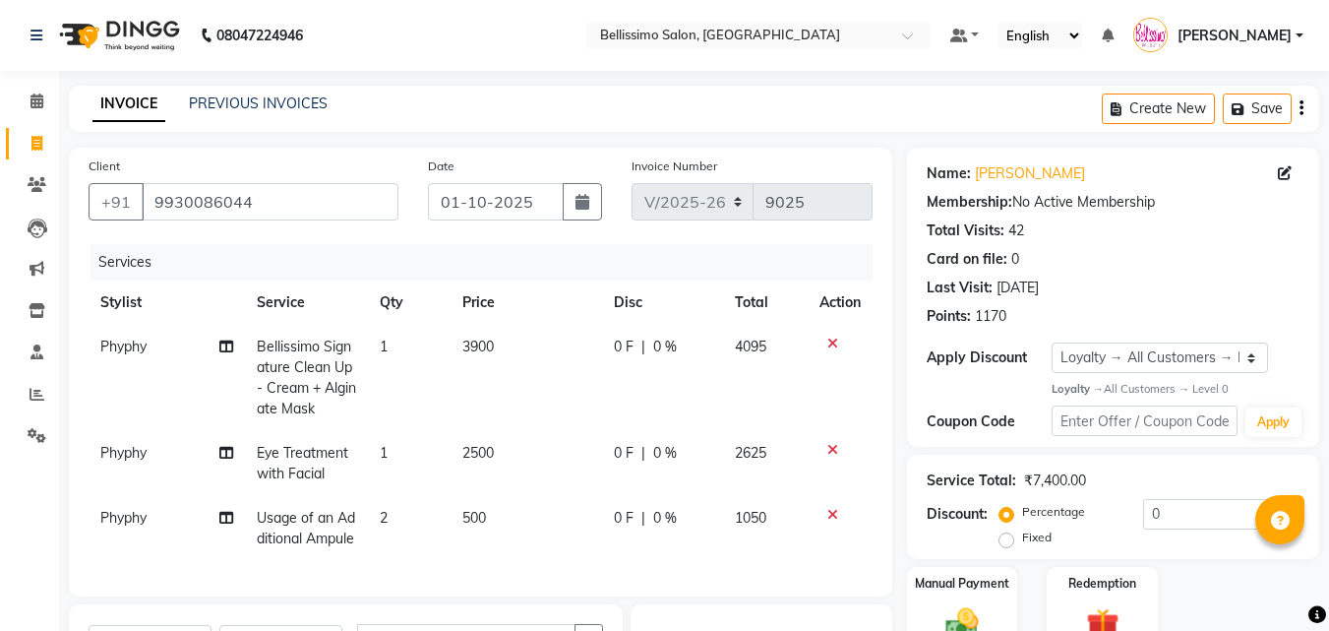
select select "155"
select select "service"
select select "4525"
select select "1: Object"
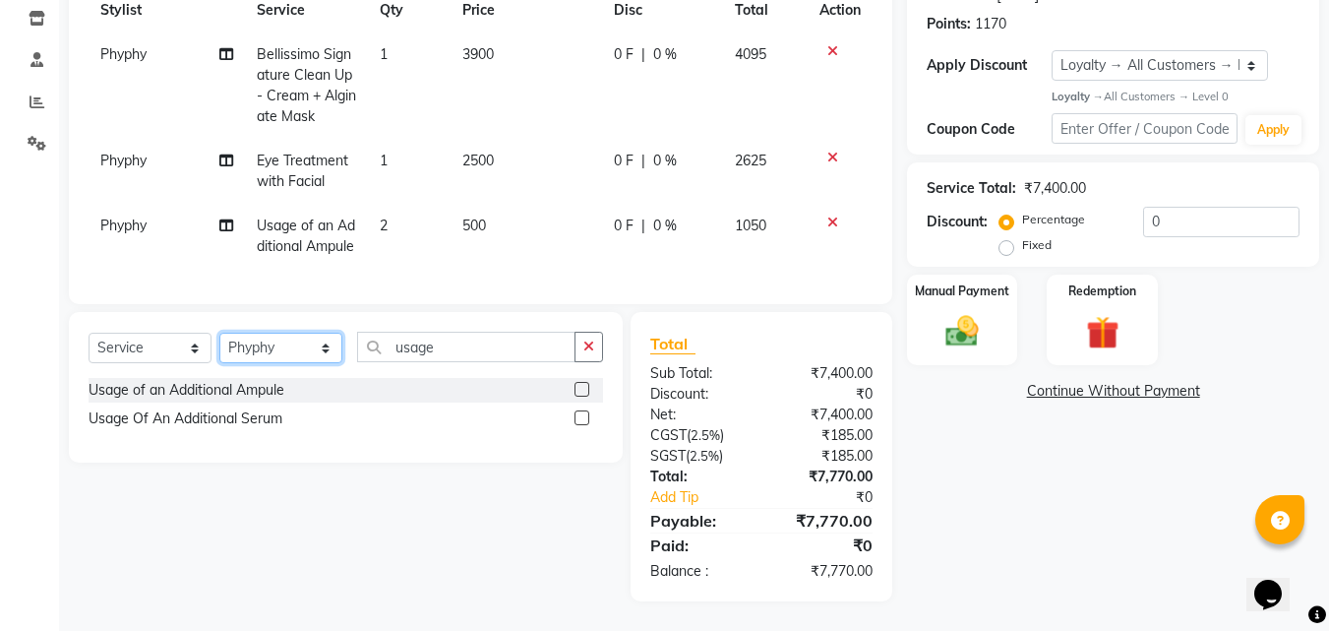
click at [325, 363] on select "Select Stylist [PERSON_NAME] [PERSON_NAME] [PERSON_NAME] [PERSON_NAME] Aso Atha…" at bounding box center [280, 347] width 123 height 30
select select "22457"
click at [219, 363] on select "Select Stylist [PERSON_NAME] [PERSON_NAME] [PERSON_NAME] [PERSON_NAME] Aso Atha…" at bounding box center [280, 347] width 123 height 30
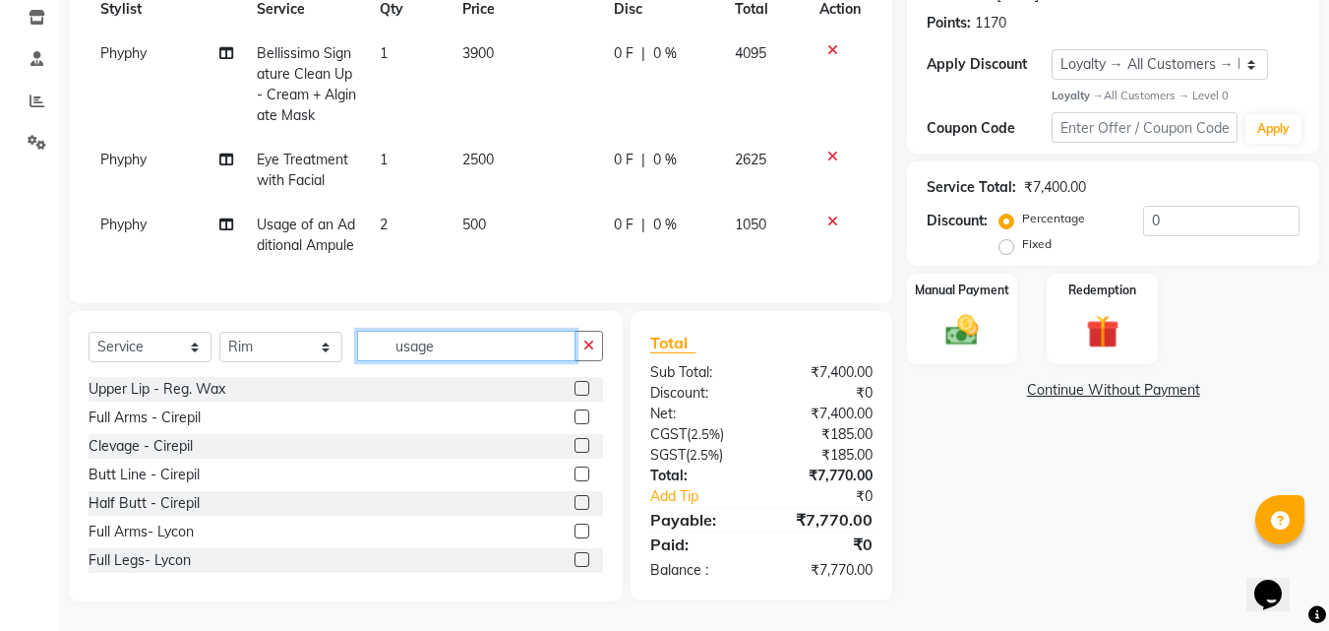
drag, startPoint x: 459, startPoint y: 376, endPoint x: 372, endPoint y: 386, distance: 88.1
click at [372, 361] on input "usage" at bounding box center [466, 346] width 218 height 30
type input "cut"
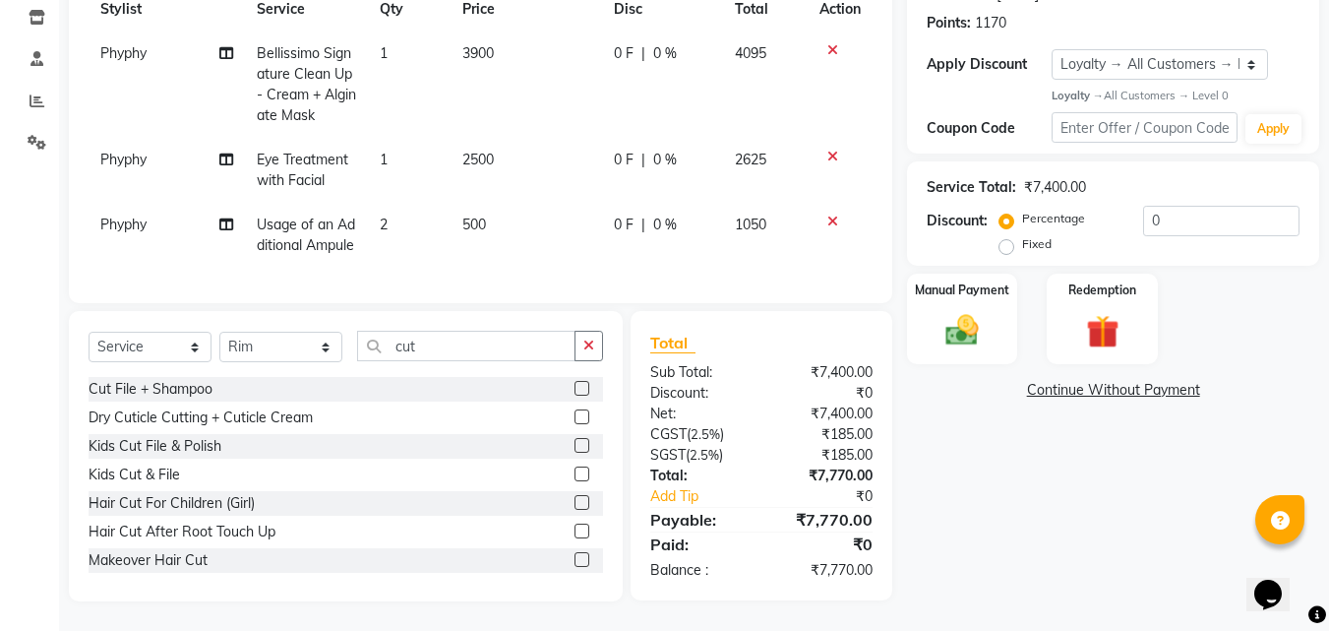
click at [574, 395] on label at bounding box center [581, 388] width 15 height 15
click at [574, 395] on input "checkbox" at bounding box center [580, 389] width 13 height 13
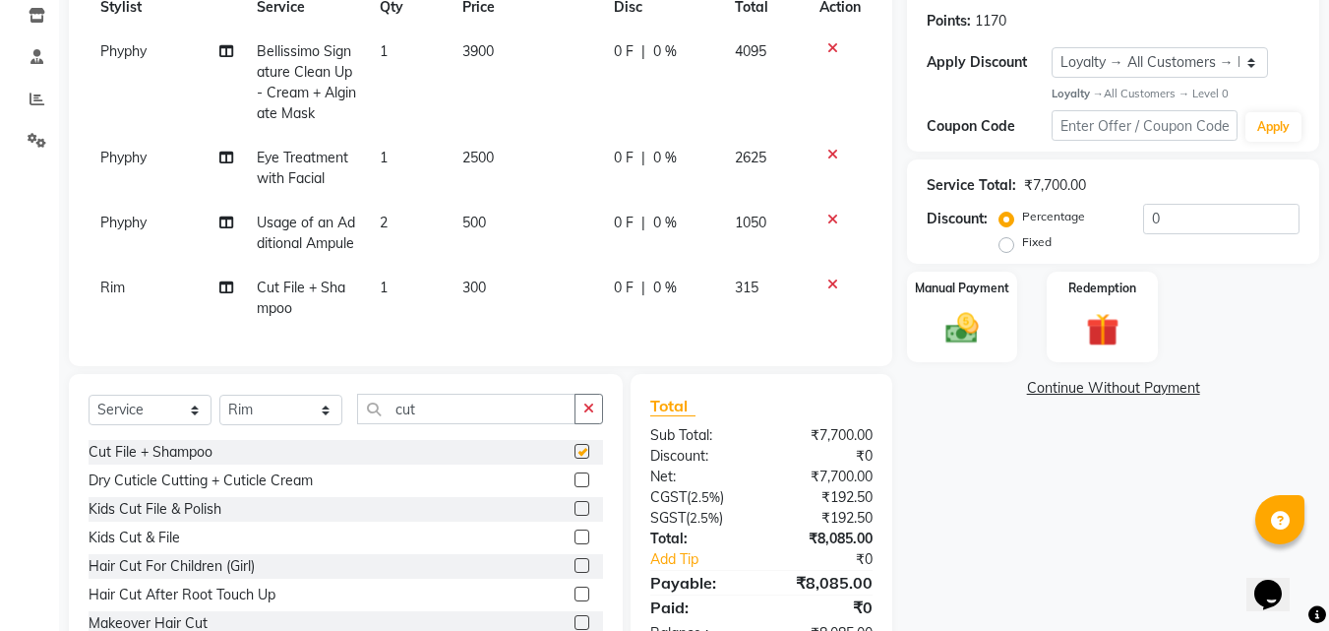
checkbox input "false"
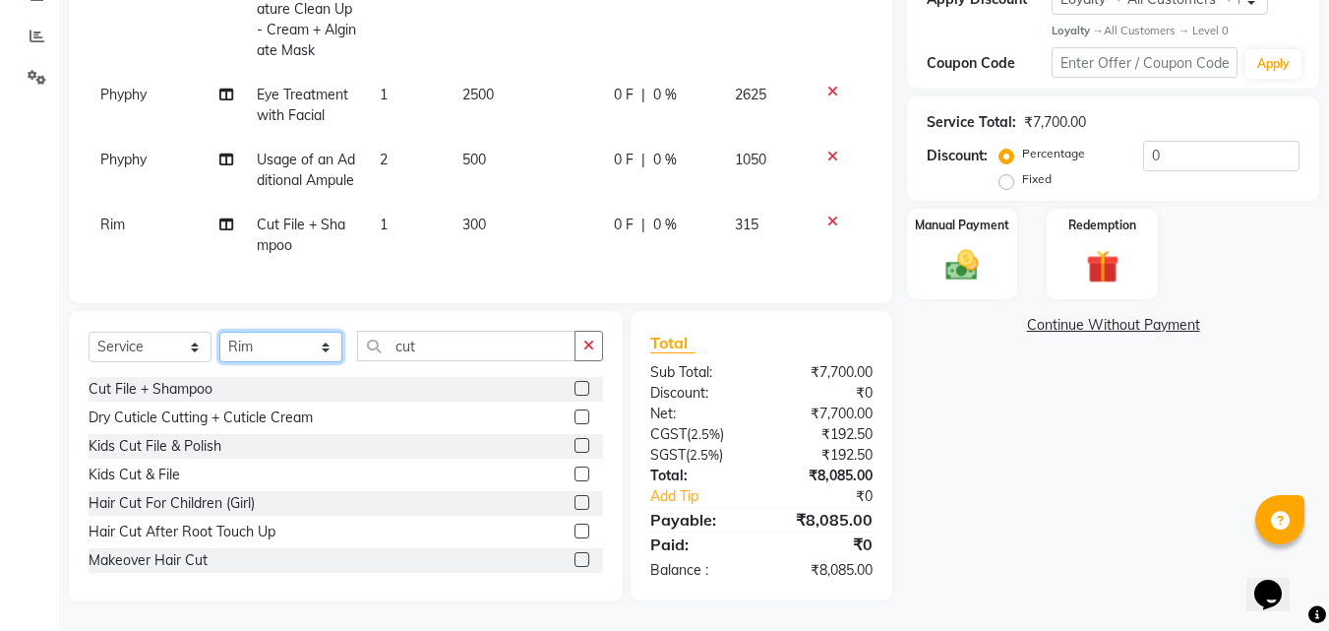
click at [333, 347] on select "Select Stylist [PERSON_NAME] [PERSON_NAME] [PERSON_NAME] [PERSON_NAME] Aso Atha…" at bounding box center [280, 346] width 123 height 30
select select "8328"
click at [219, 331] on select "Select Stylist [PERSON_NAME] [PERSON_NAME] [PERSON_NAME] [PERSON_NAME] Aso Atha…" at bounding box center [280, 346] width 123 height 30
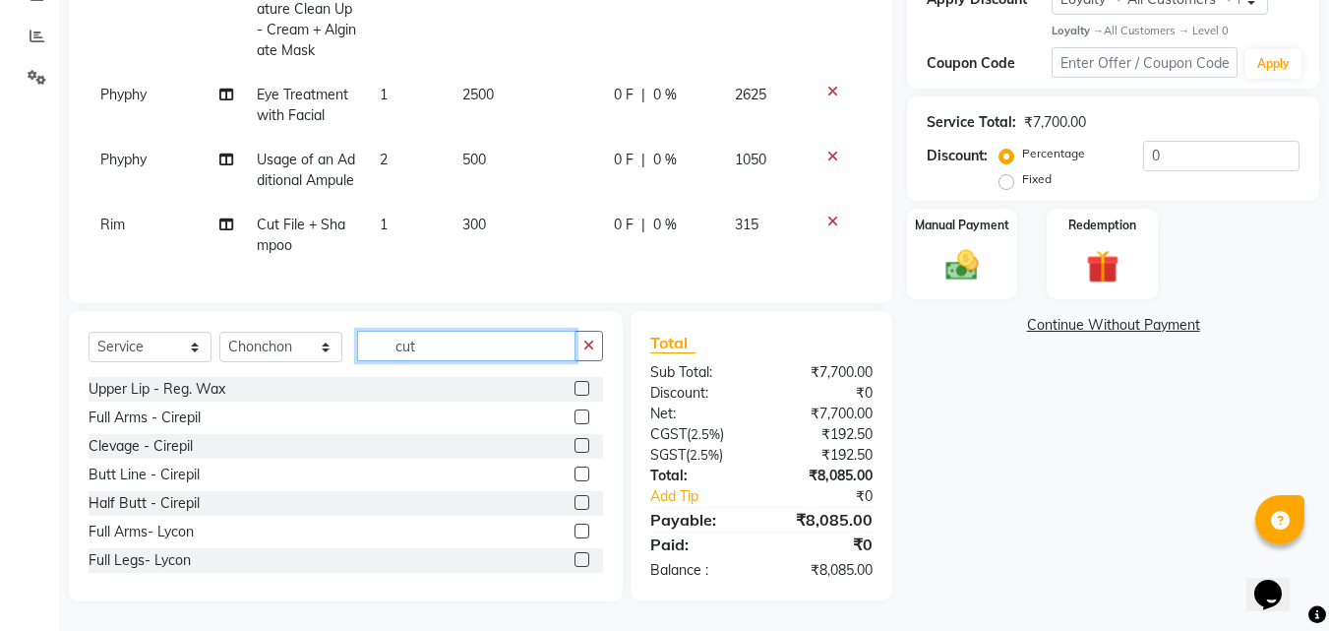
click at [421, 347] on input "cut" at bounding box center [466, 346] width 218 height 30
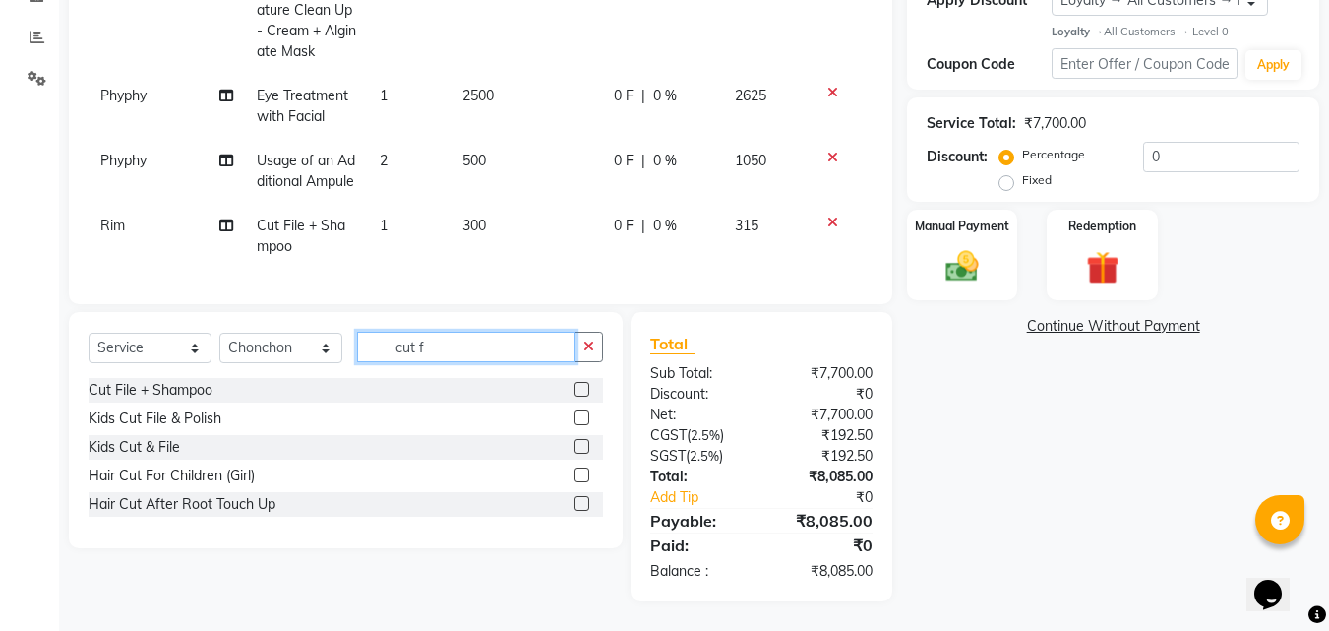
scroll to position [392, 0]
type input "cut f"
click at [580, 391] on label at bounding box center [581, 389] width 15 height 15
click at [580, 391] on input "checkbox" at bounding box center [580, 390] width 13 height 13
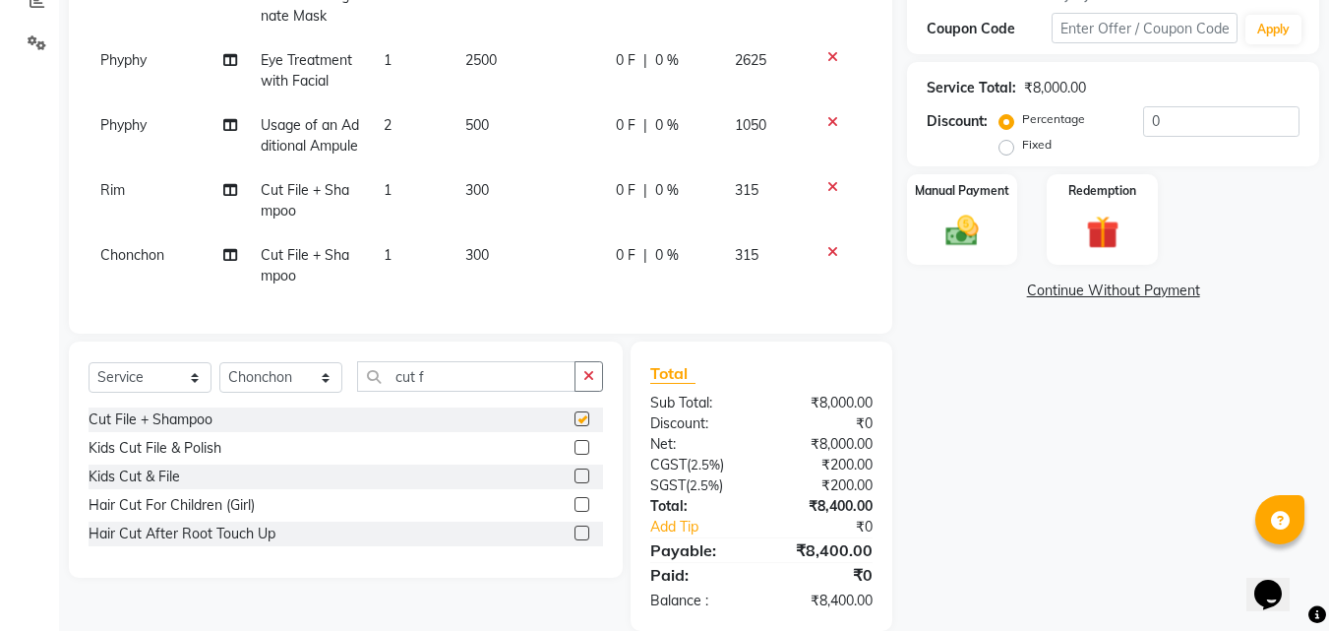
checkbox input "false"
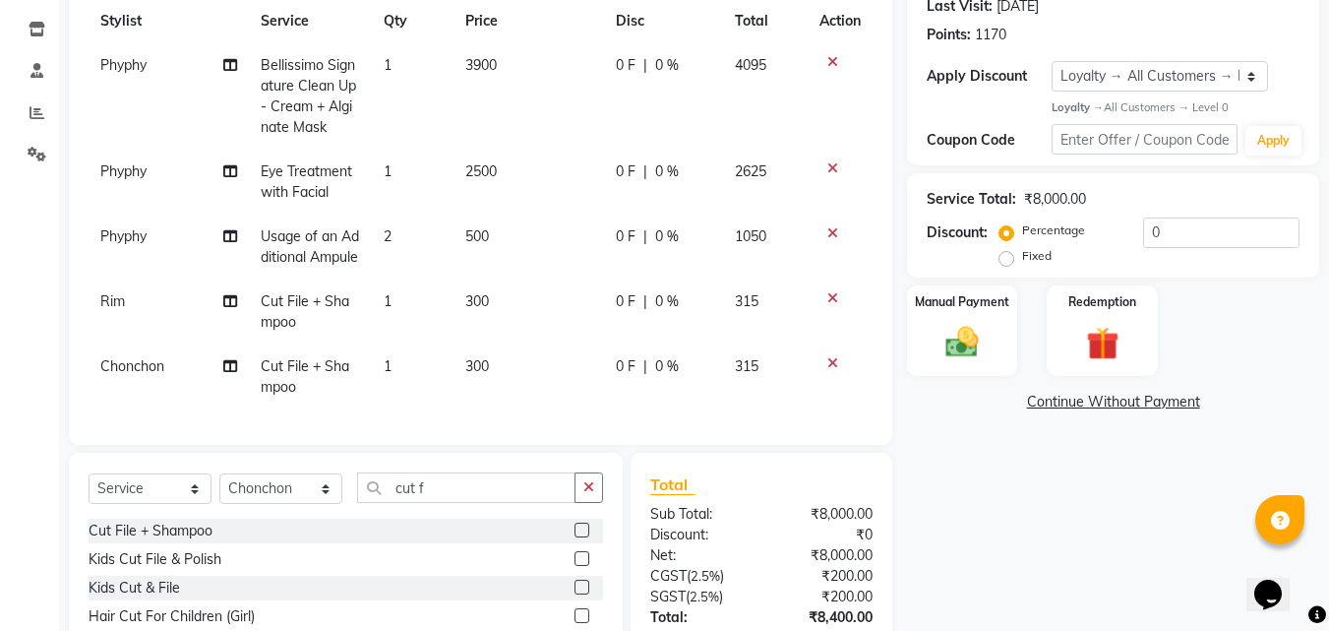
scroll to position [0, 0]
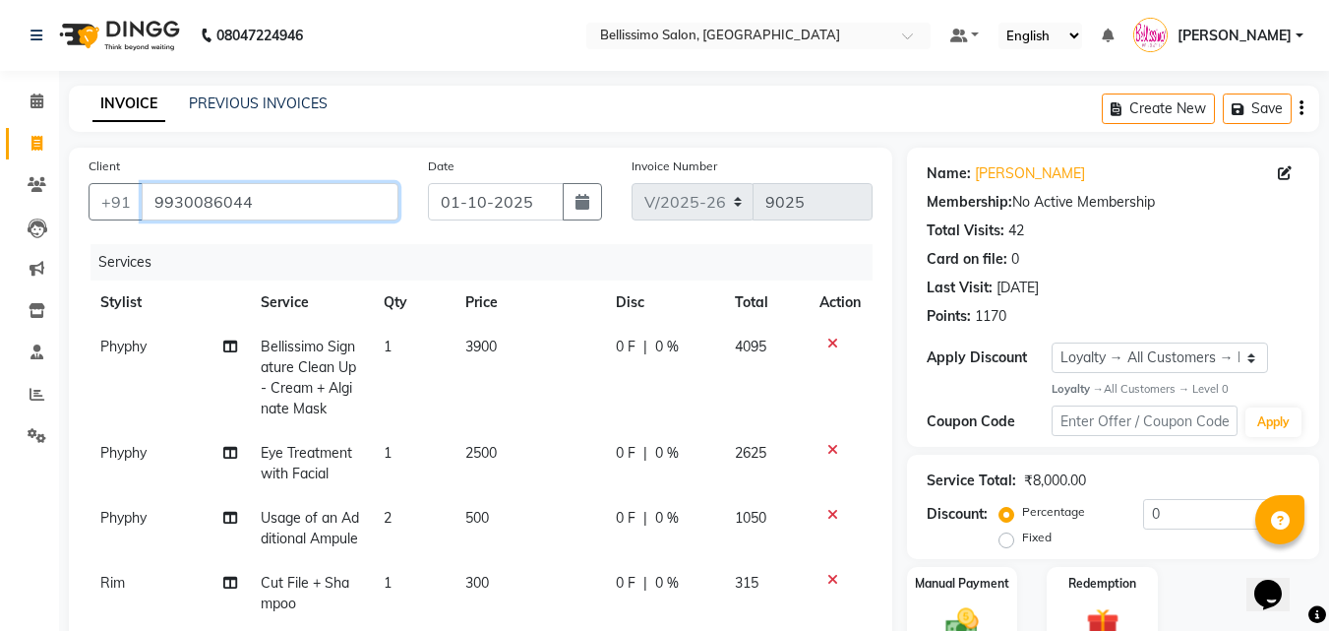
drag, startPoint x: 273, startPoint y: 199, endPoint x: 15, endPoint y: 205, distance: 258.8
click at [47, 205] on app-home "08047224946 Select Location × Bellissimo Salon, Koregaon Park Default Panel My …" at bounding box center [664, 526] width 1329 height 1053
paste input "9930086044"
type input "9930086044"
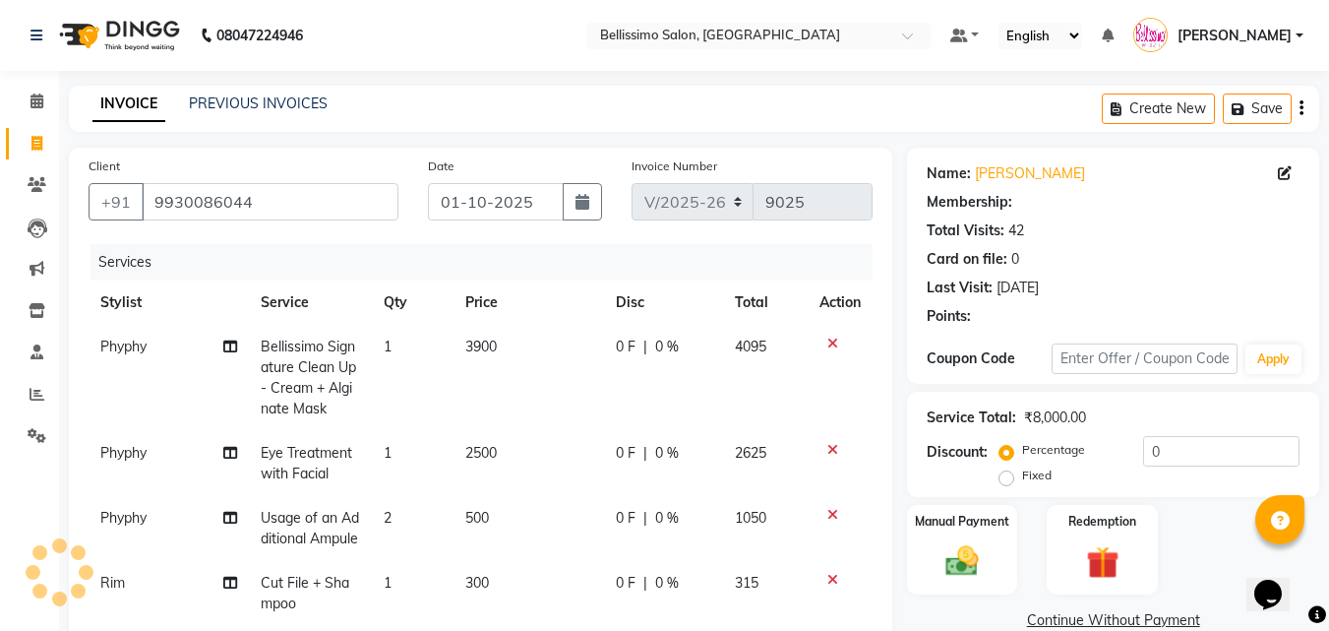
select select "1: Object"
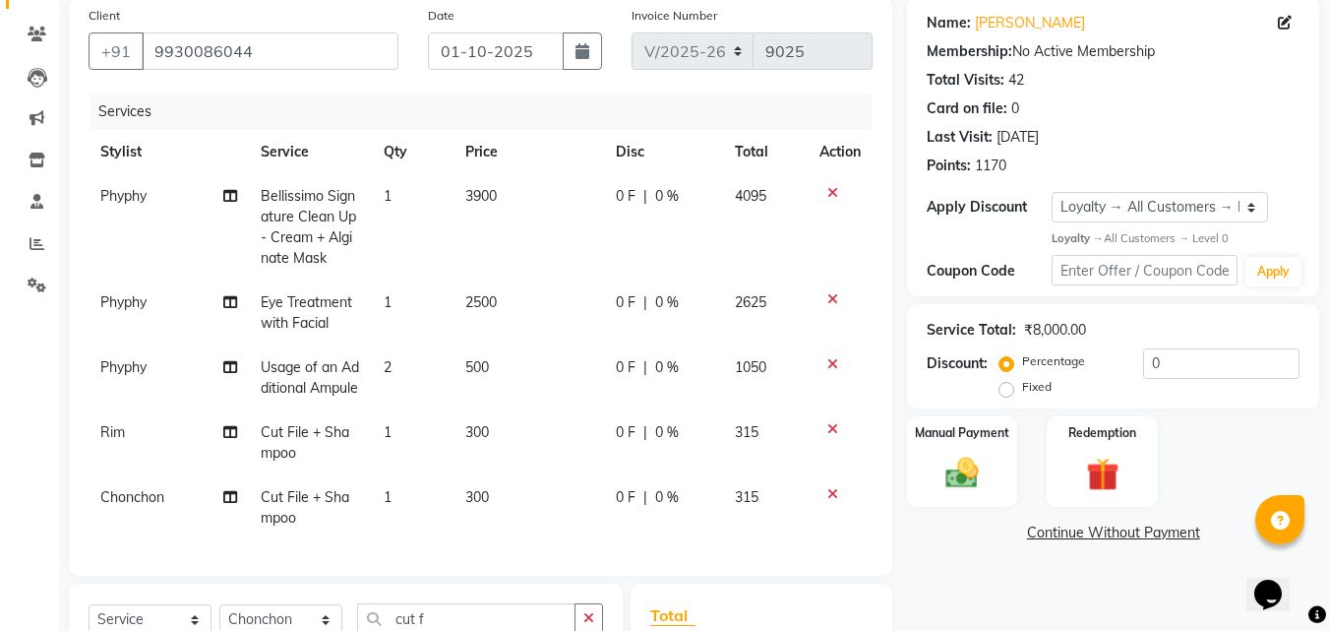
scroll to position [393, 0]
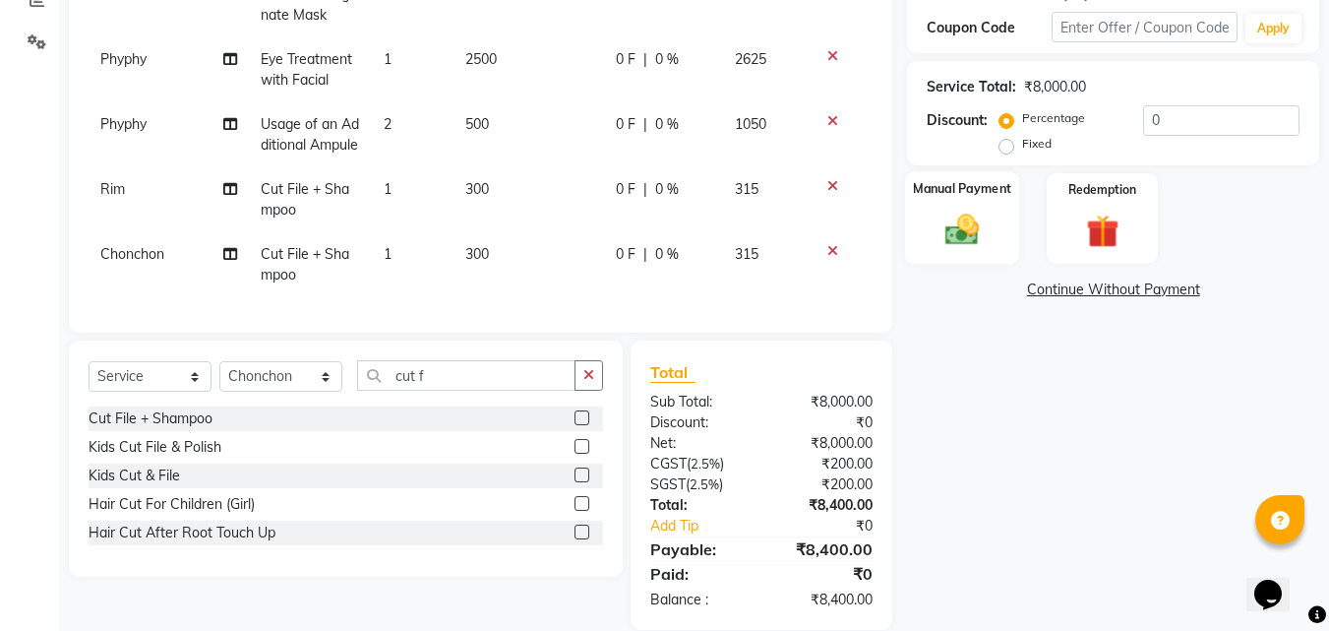
click at [969, 240] on img at bounding box center [961, 230] width 55 height 39
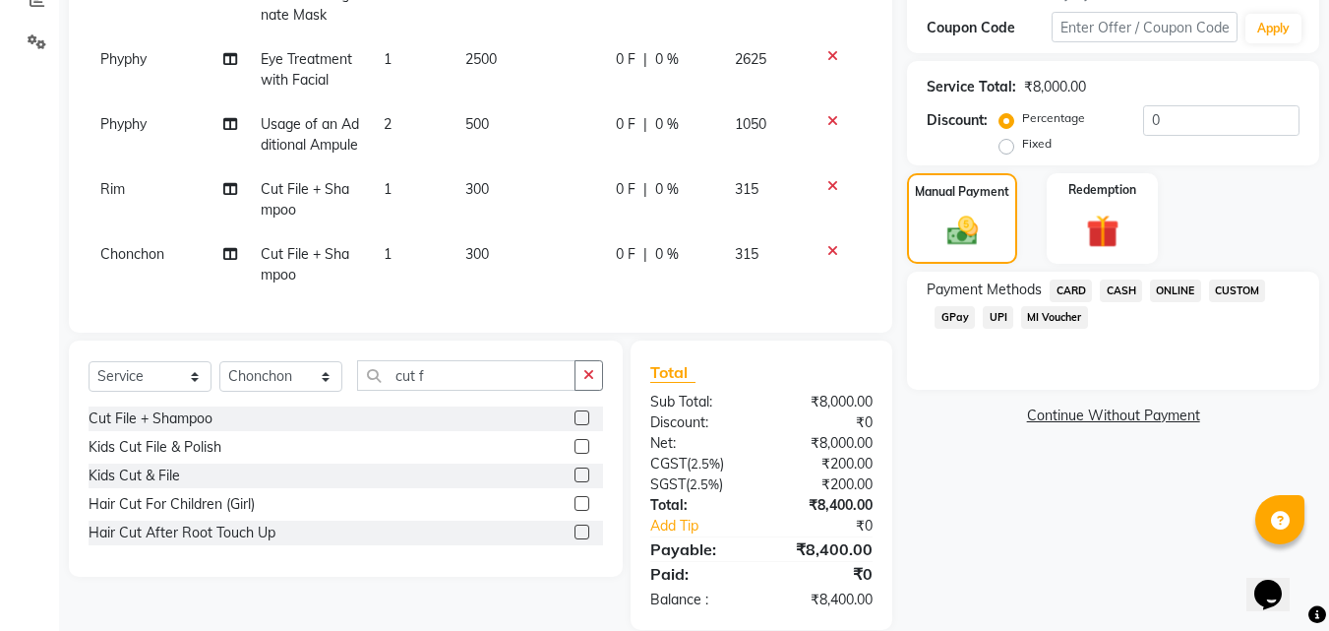
click at [1075, 288] on span "CARD" at bounding box center [1071, 290] width 42 height 23
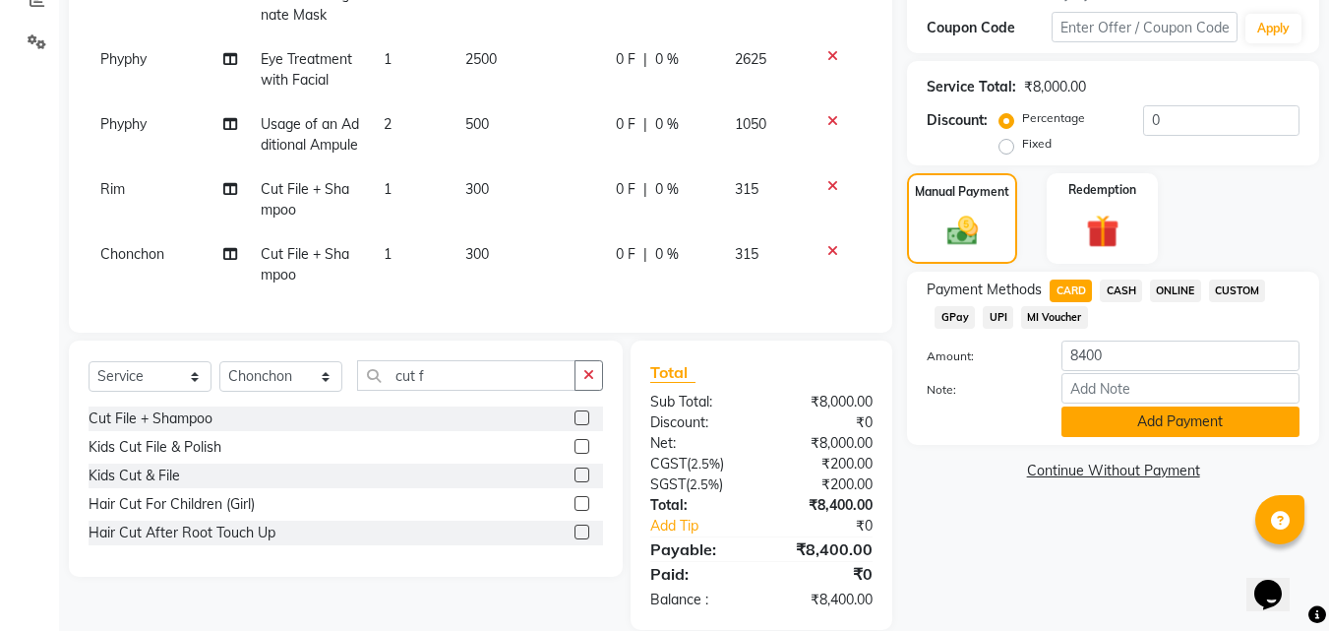
click at [1115, 414] on button "Add Payment" at bounding box center [1180, 421] width 238 height 30
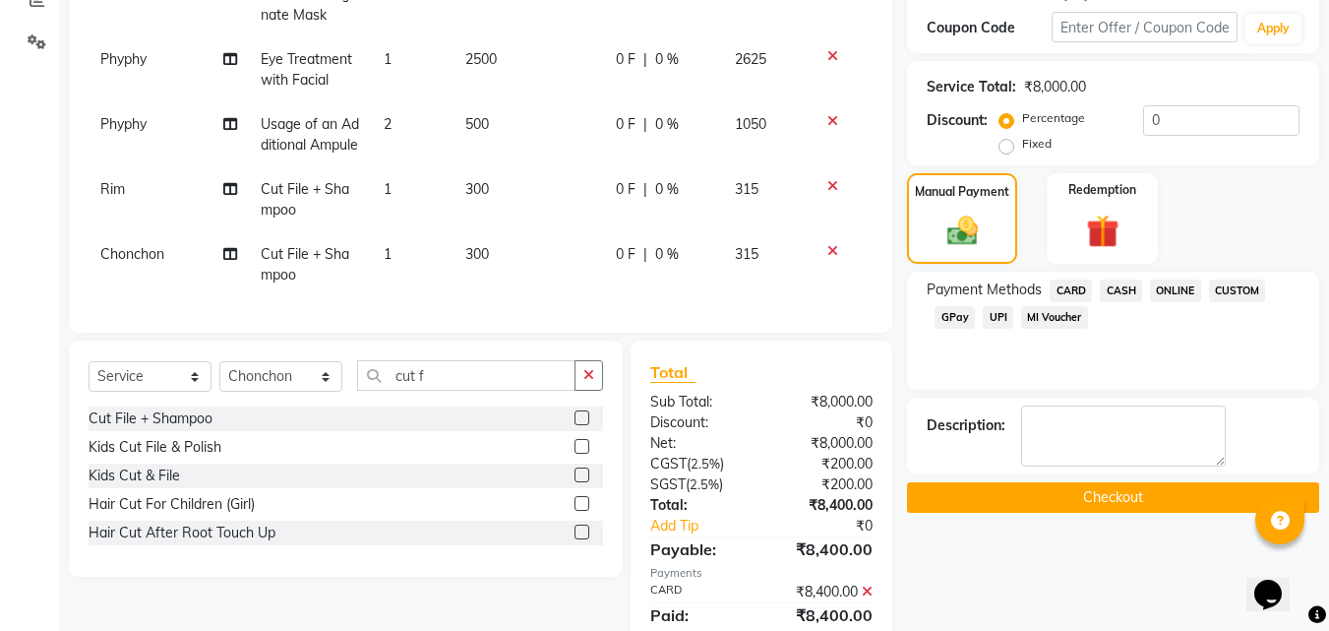
click at [1115, 495] on button "Checkout" at bounding box center [1113, 497] width 412 height 30
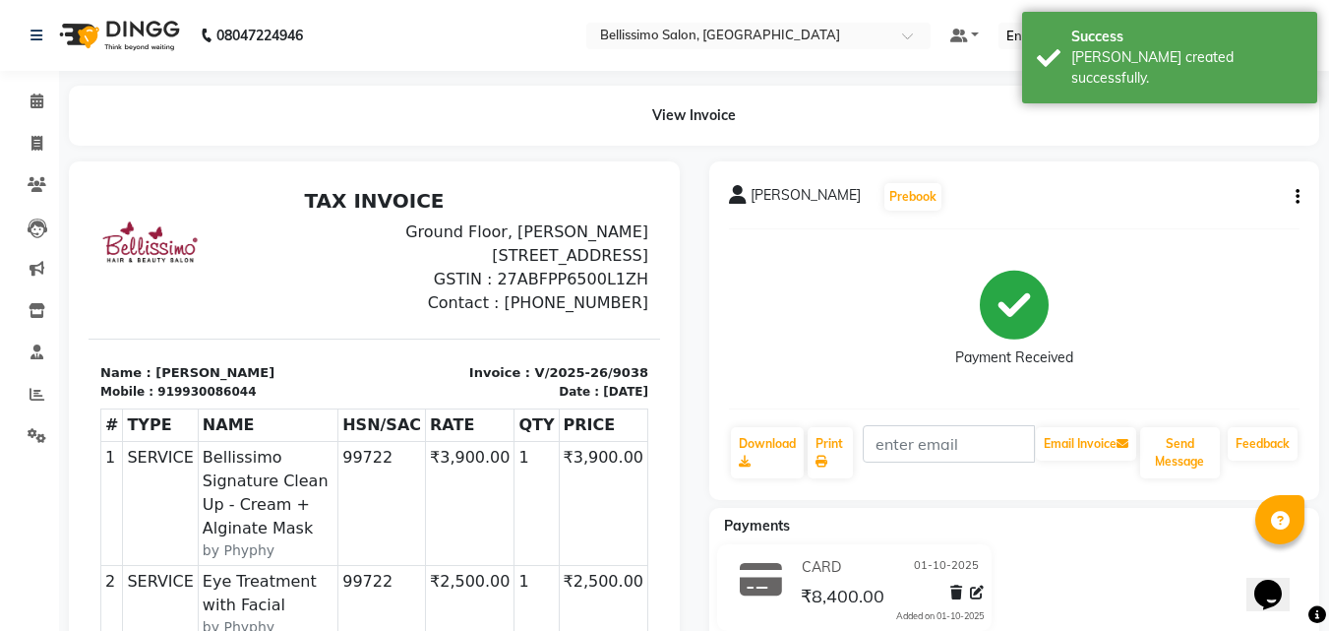
click at [793, 197] on span "Siddharth Bhise" at bounding box center [806, 199] width 110 height 28
copy div "Siddharth Bhise Prebook"
click at [836, 439] on link "Print" at bounding box center [830, 452] width 45 height 51
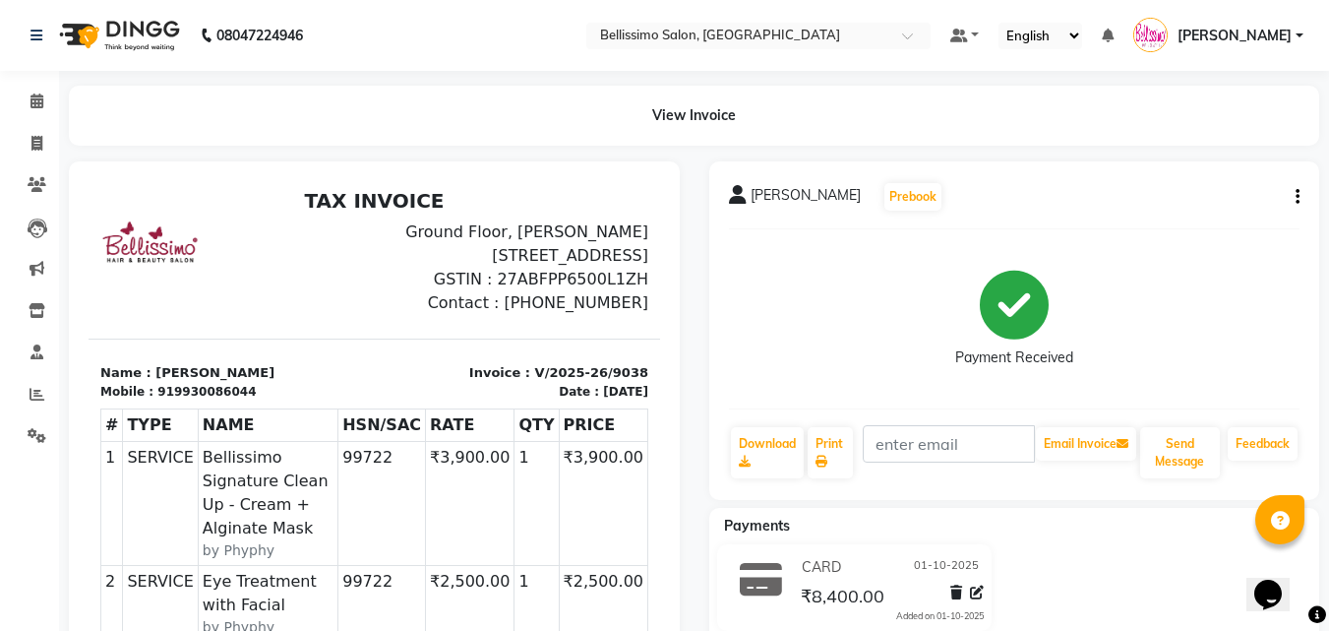
click at [828, 290] on div "Payment Received" at bounding box center [1015, 319] width 572 height 148
drag, startPoint x: 30, startPoint y: 105, endPoint x: 102, endPoint y: 17, distance: 114.6
click at [30, 105] on icon at bounding box center [36, 100] width 13 height 15
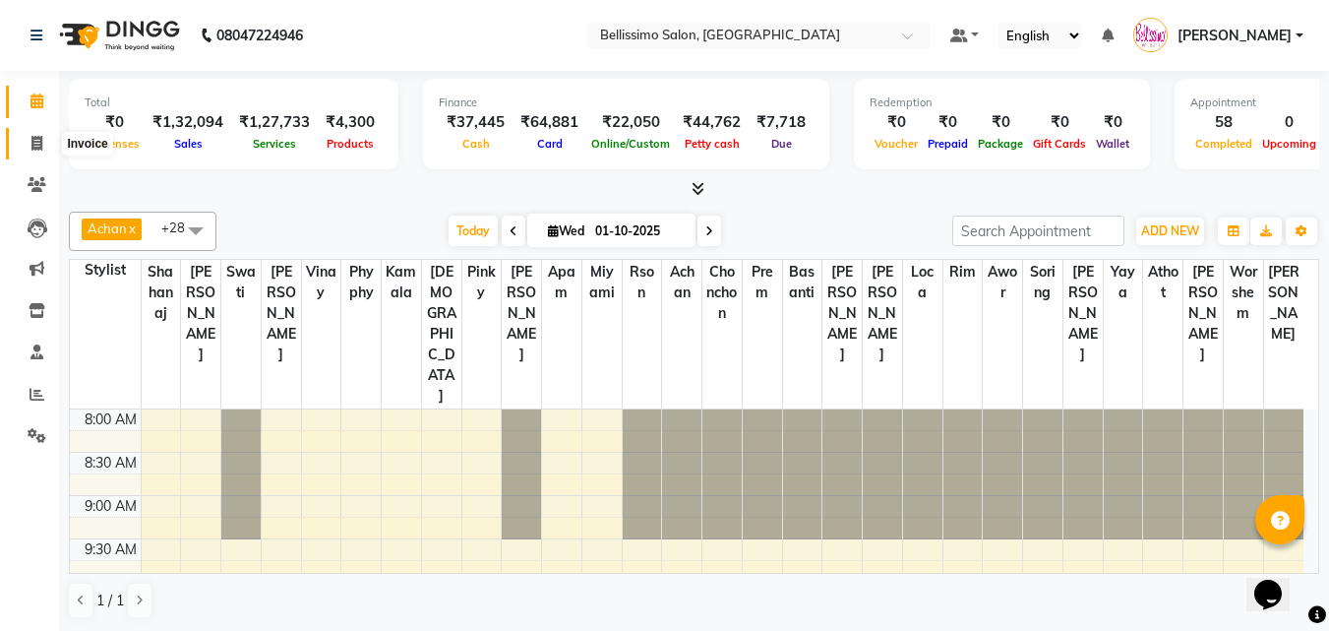
click at [31, 140] on icon at bounding box center [36, 143] width 11 height 15
select select "155"
select select "service"
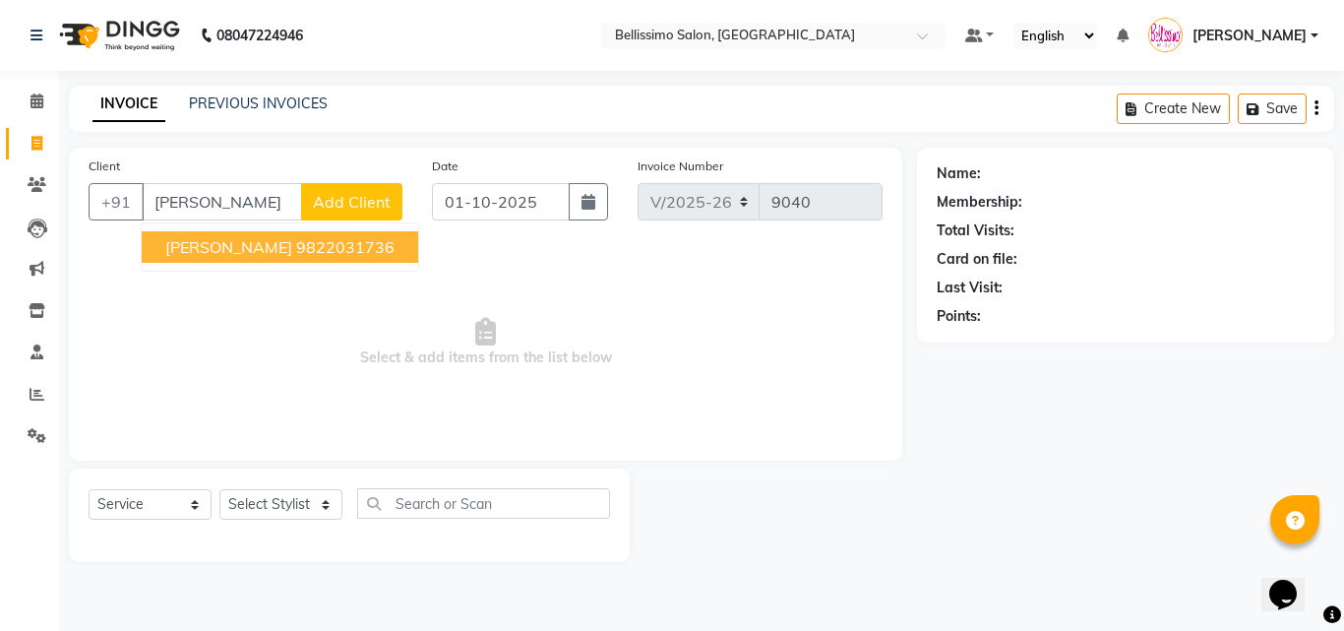
click at [296, 248] on ngb-highlight "9822031736" at bounding box center [345, 247] width 98 height 20
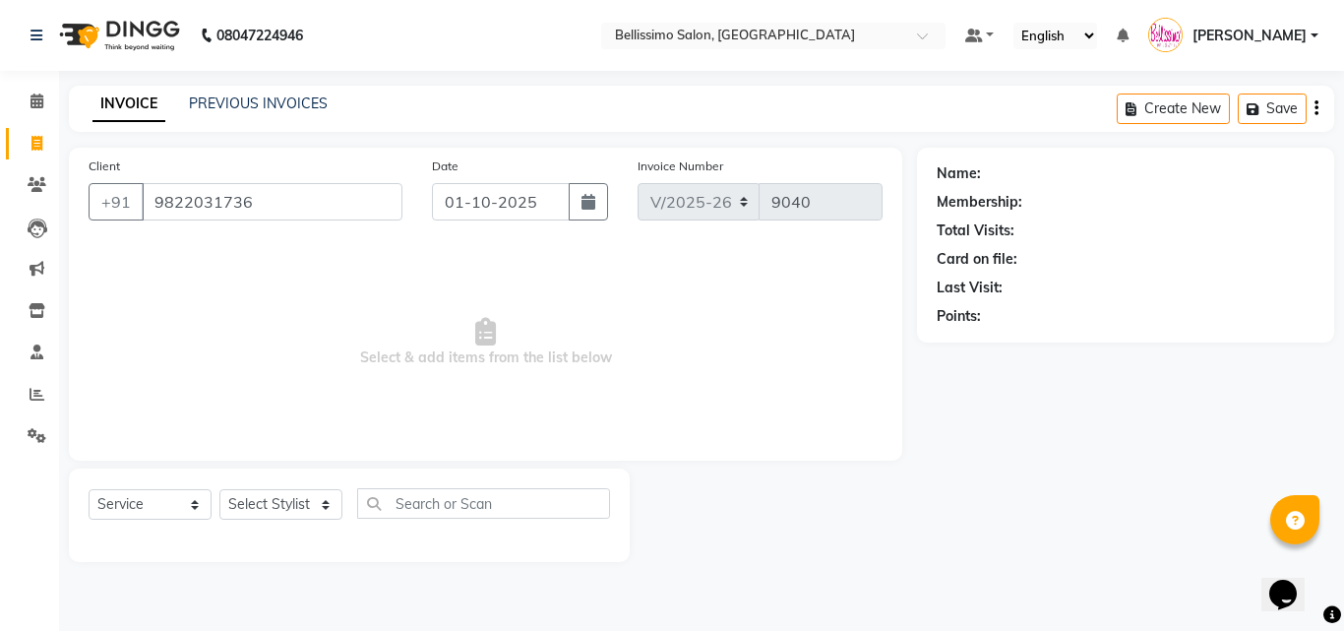
type input "9822031736"
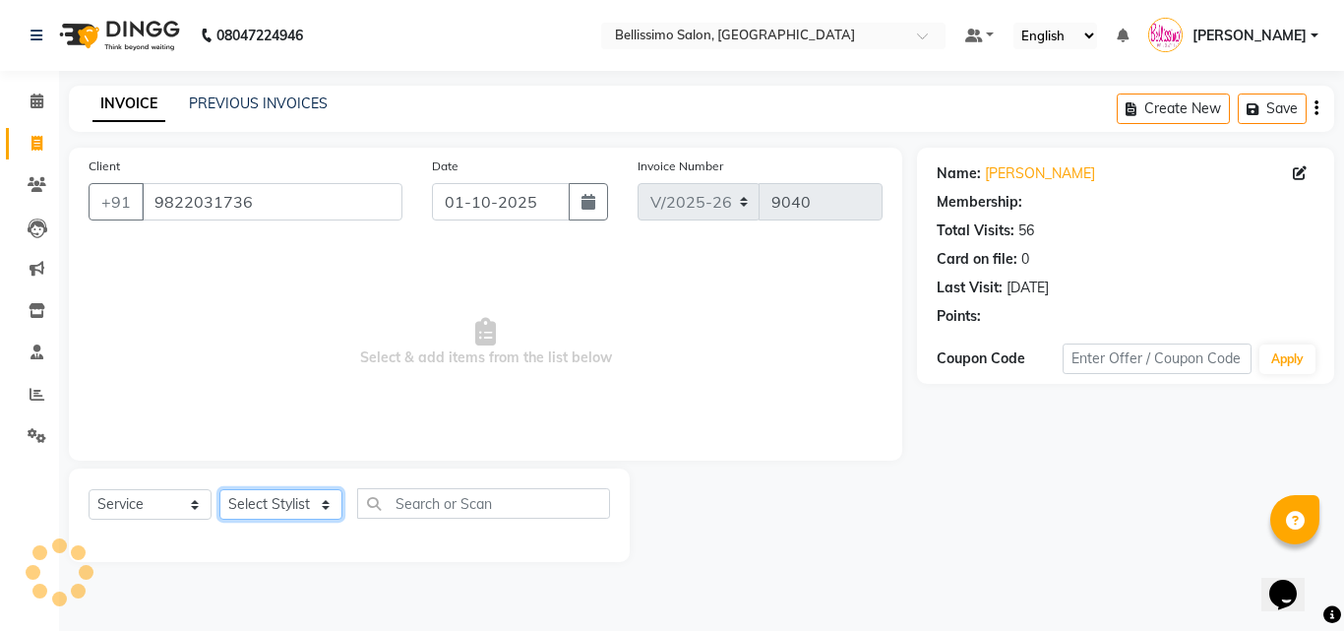
click at [268, 509] on select "Select Stylist [PERSON_NAME] [PERSON_NAME] [PERSON_NAME] [PERSON_NAME] Aso Atha…" at bounding box center [280, 504] width 123 height 30
select select "1: Object"
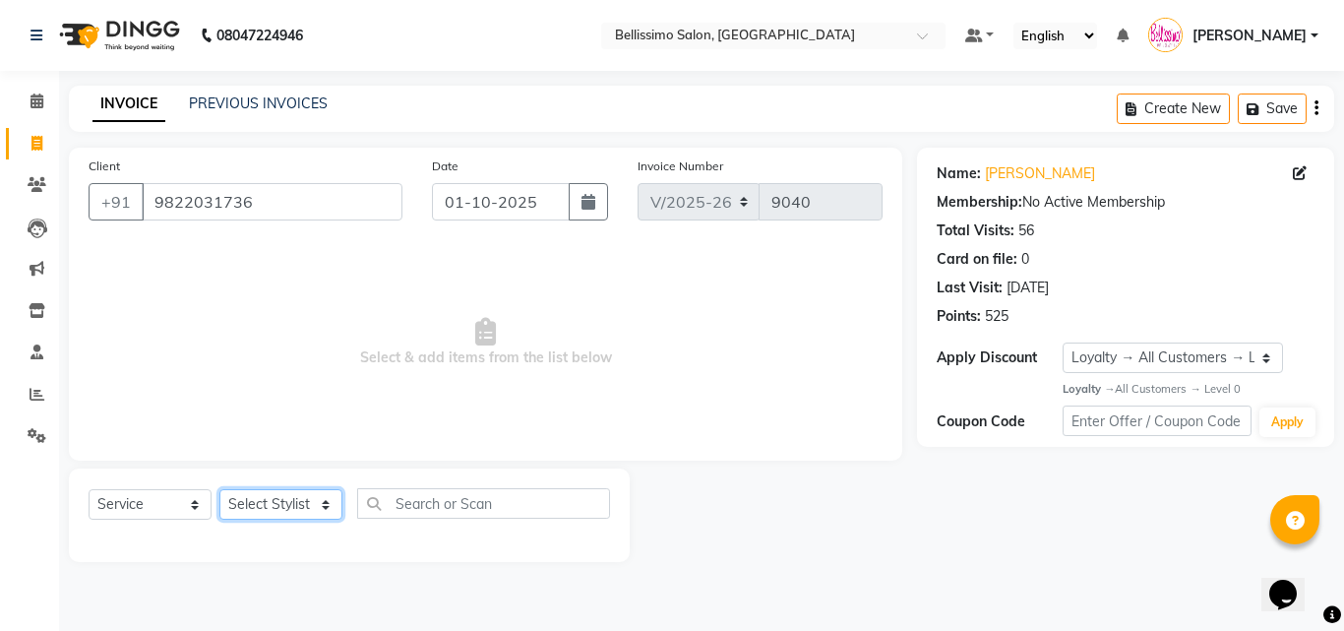
select select "40512"
click at [219, 489] on select "Select Stylist [PERSON_NAME] [PERSON_NAME] [PERSON_NAME] [PERSON_NAME] Aso Atha…" at bounding box center [280, 504] width 123 height 30
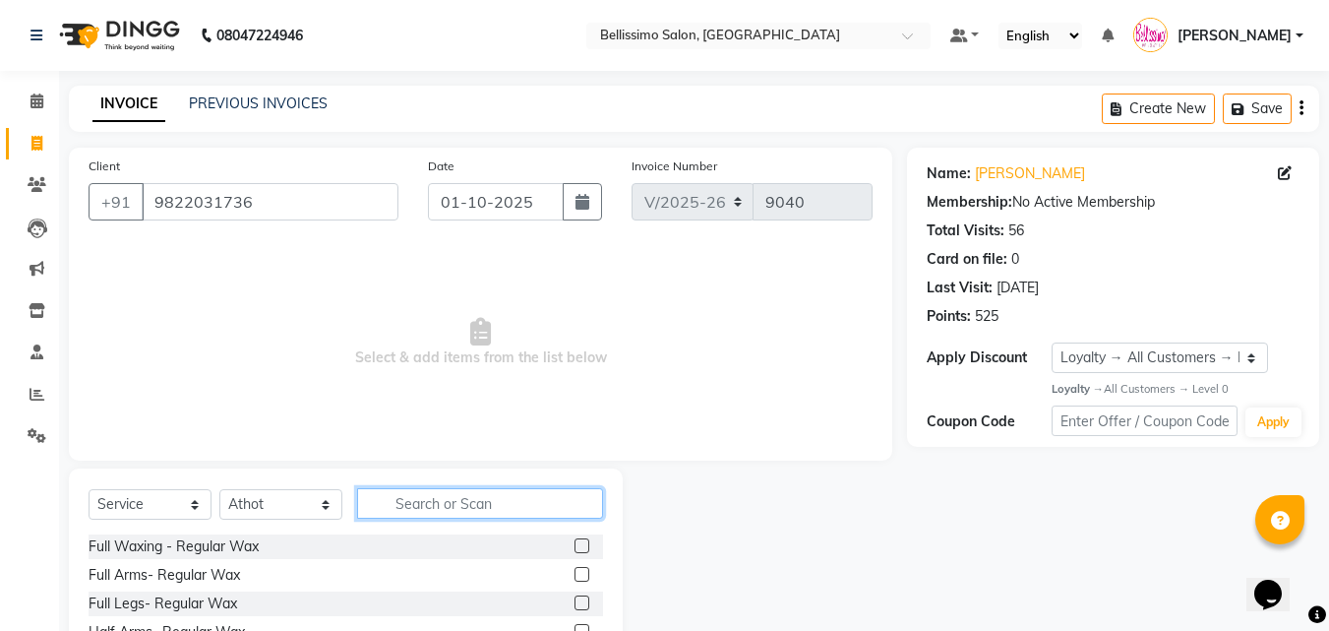
click at [508, 502] on input "text" at bounding box center [480, 503] width 246 height 30
type input "pedi"
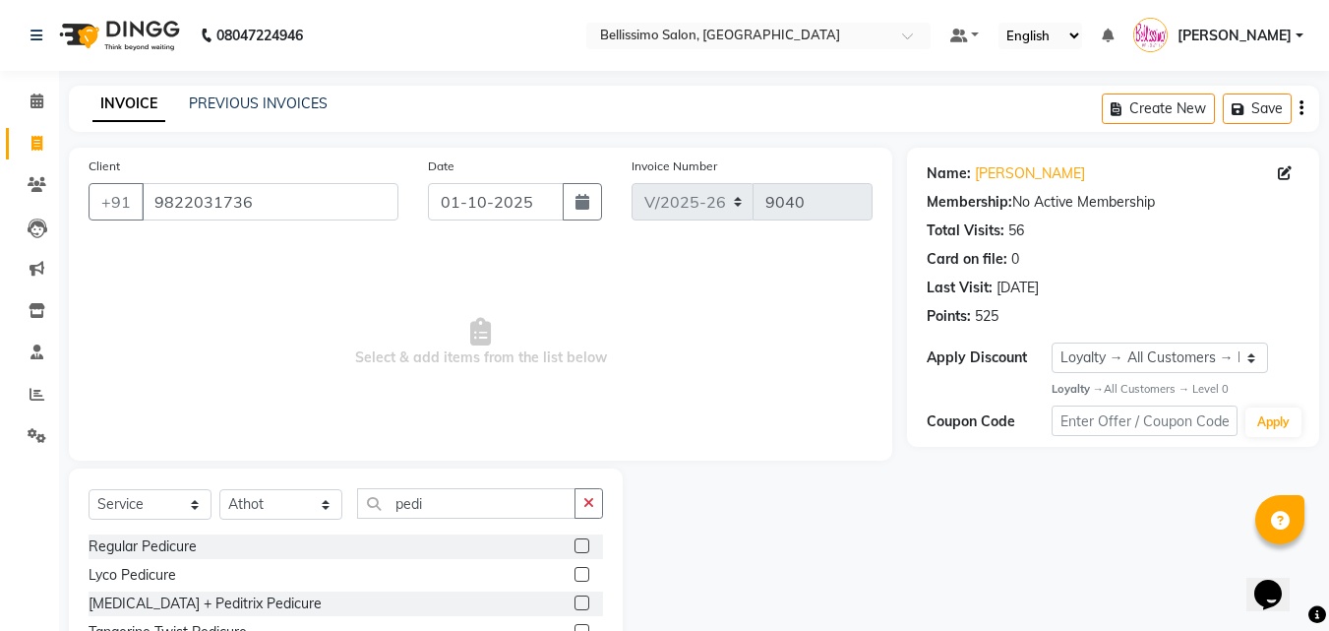
click at [574, 546] on label at bounding box center [581, 545] width 15 height 15
click at [574, 546] on input "checkbox" at bounding box center [580, 546] width 13 height 13
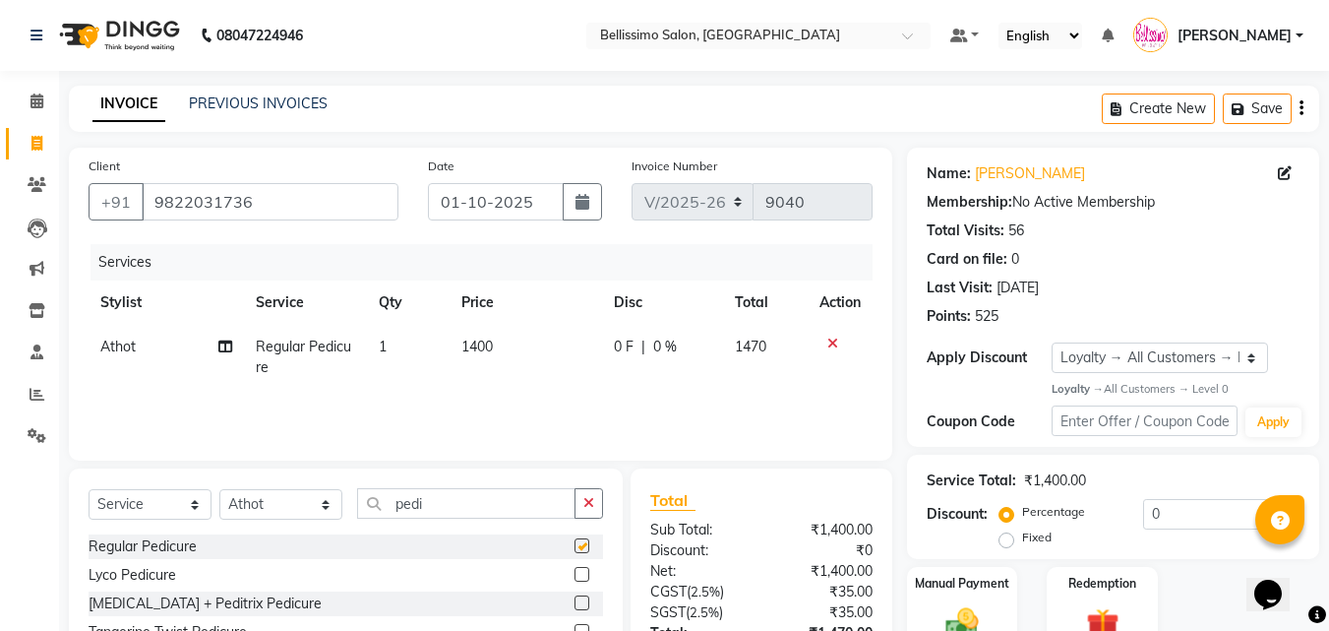
checkbox input "false"
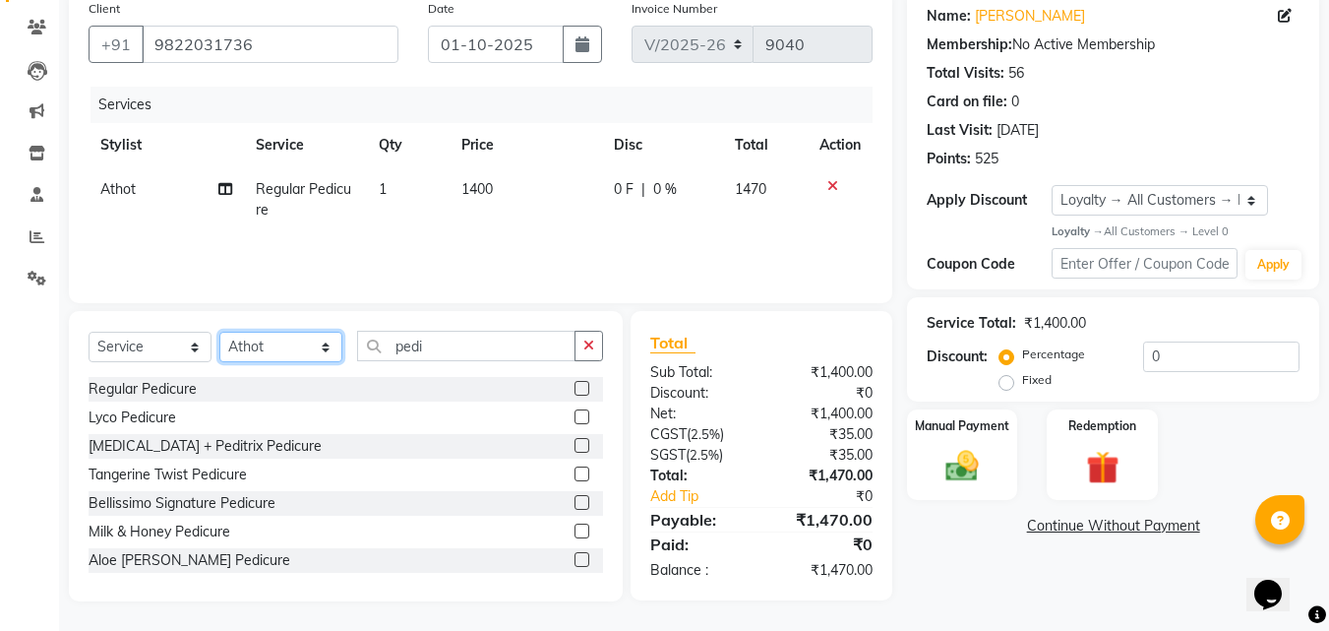
click at [308, 354] on select "Select Stylist [PERSON_NAME] [PERSON_NAME] [PERSON_NAME] [PERSON_NAME] Aso Atha…" at bounding box center [280, 346] width 123 height 30
select select "4525"
click at [219, 331] on select "Select Stylist [PERSON_NAME] [PERSON_NAME] [PERSON_NAME] [PERSON_NAME] Aso Atha…" at bounding box center [280, 346] width 123 height 30
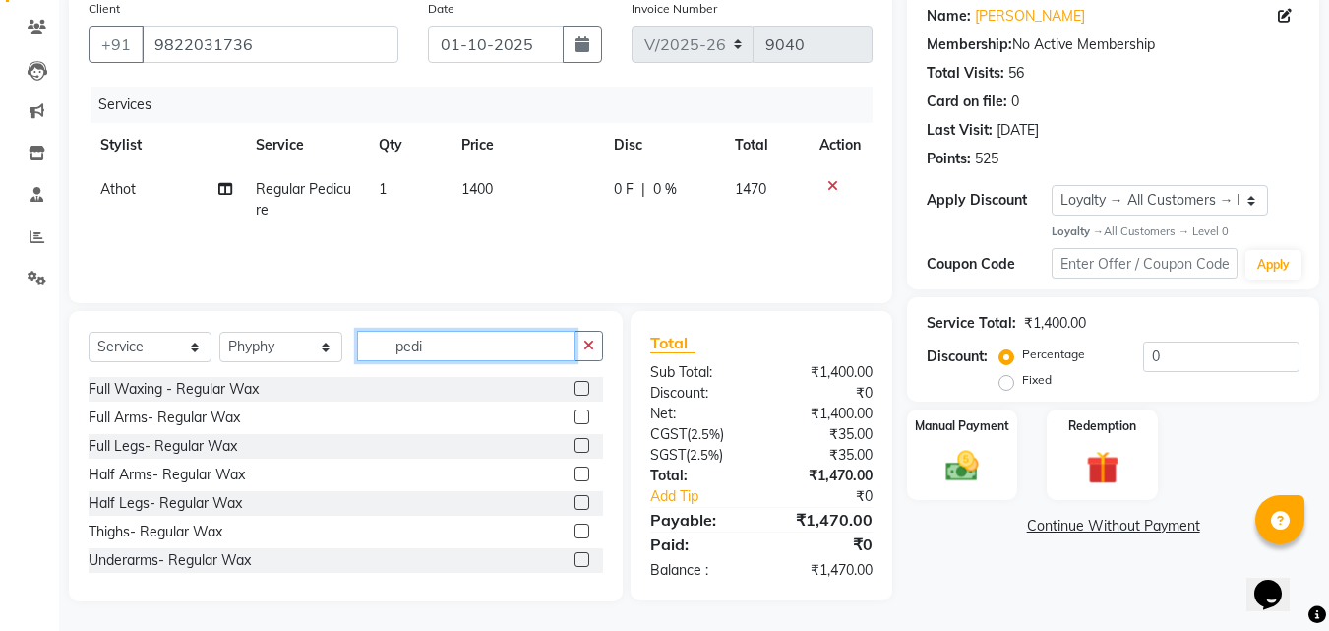
drag, startPoint x: 413, startPoint y: 345, endPoint x: 120, endPoint y: 355, distance: 293.3
click at [167, 350] on div "Select Service Product Membership Package Voucher Prepaid Gift Card Select Styl…" at bounding box center [346, 354] width 514 height 46
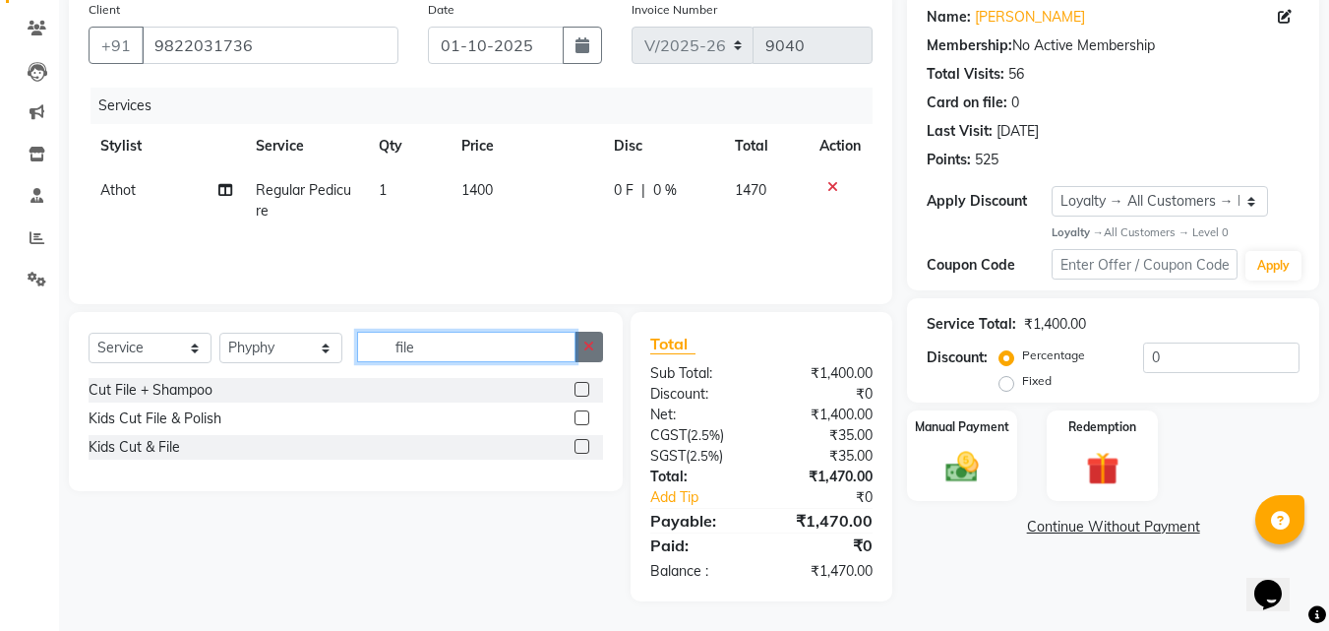
type input "file"
click at [584, 385] on label at bounding box center [581, 389] width 15 height 15
click at [584, 385] on input "checkbox" at bounding box center [580, 390] width 13 height 13
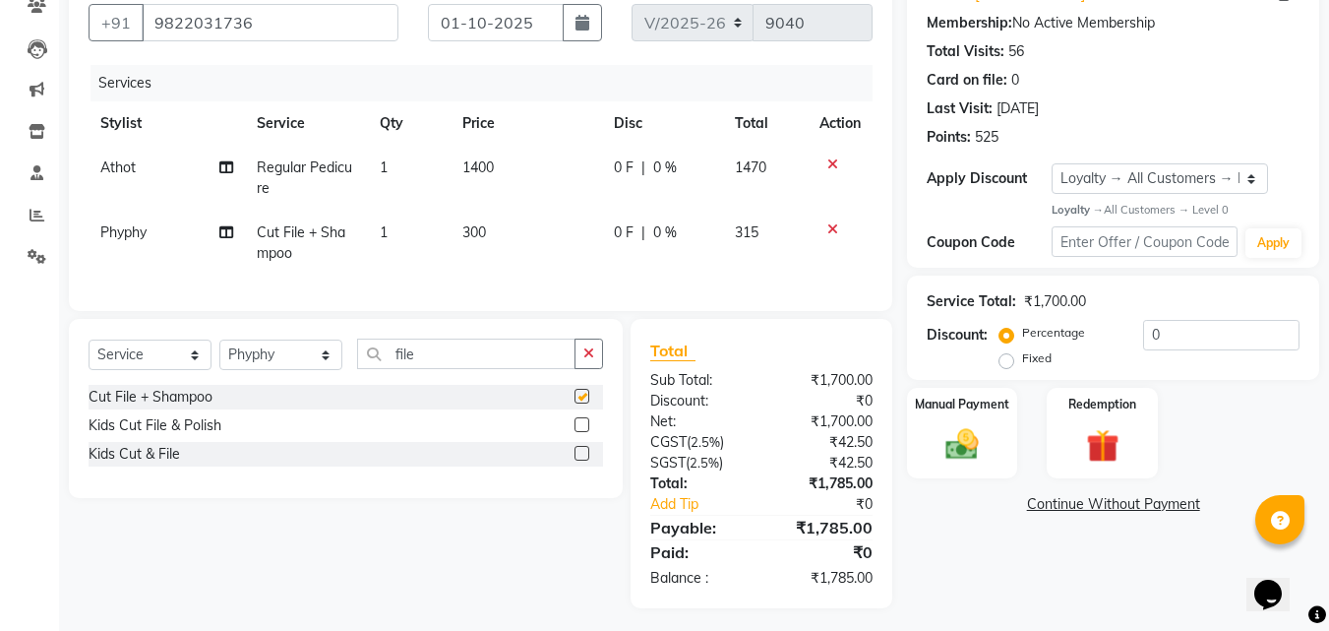
checkbox input "false"
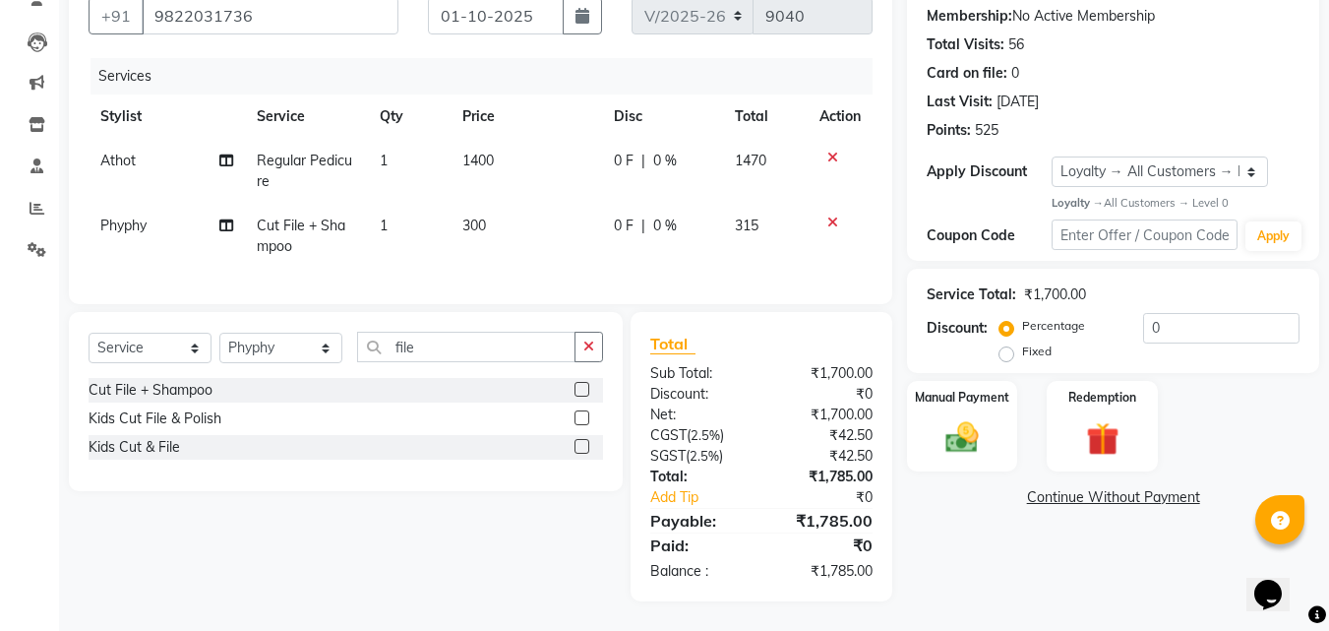
scroll to position [201, 0]
click at [947, 397] on div "Manual Payment" at bounding box center [962, 425] width 115 height 93
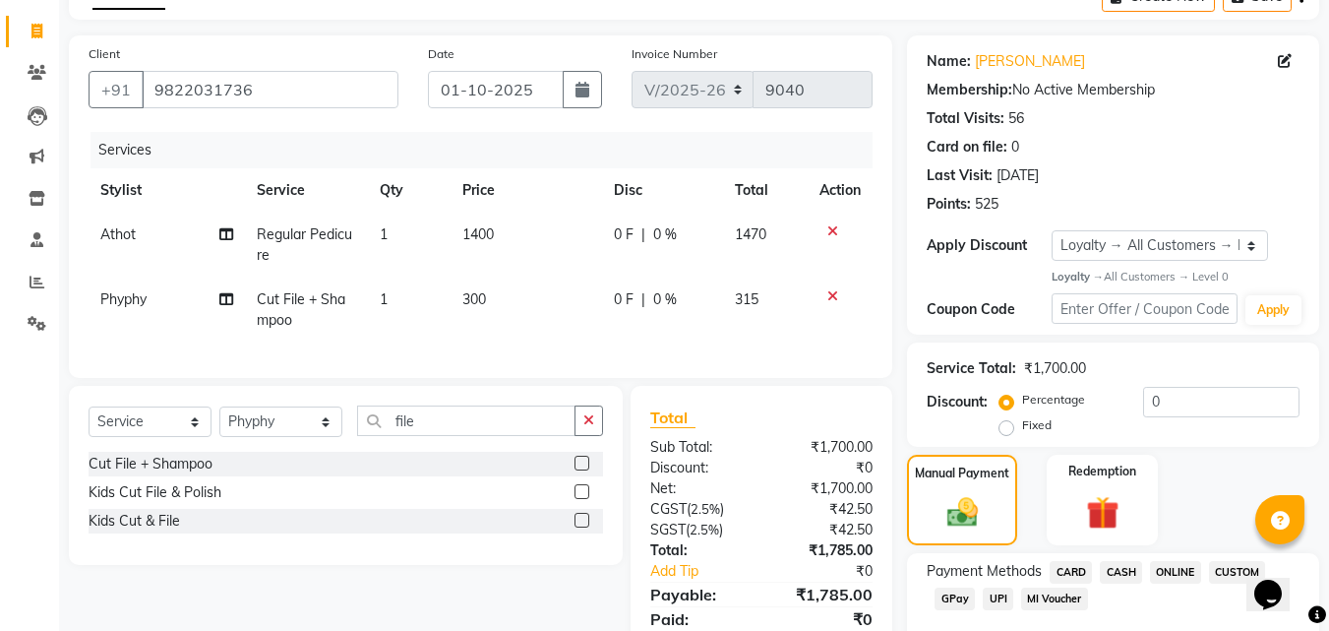
scroll to position [222, 0]
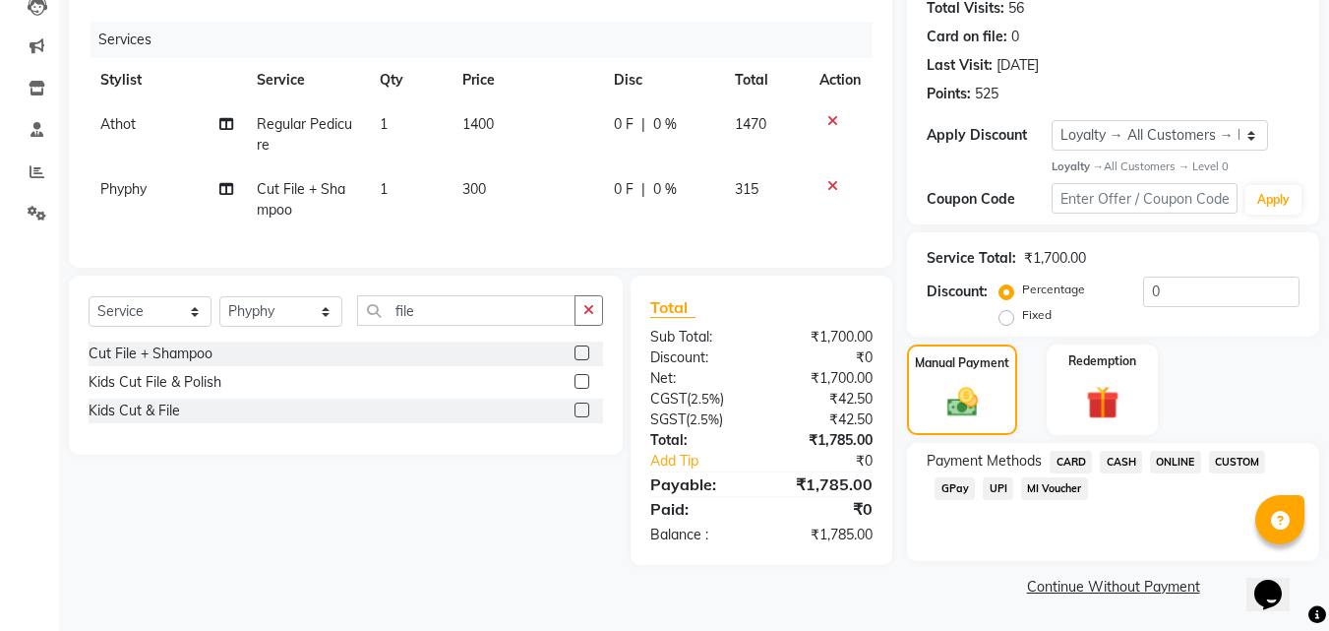
click at [1126, 458] on span "CASH" at bounding box center [1121, 462] width 42 height 23
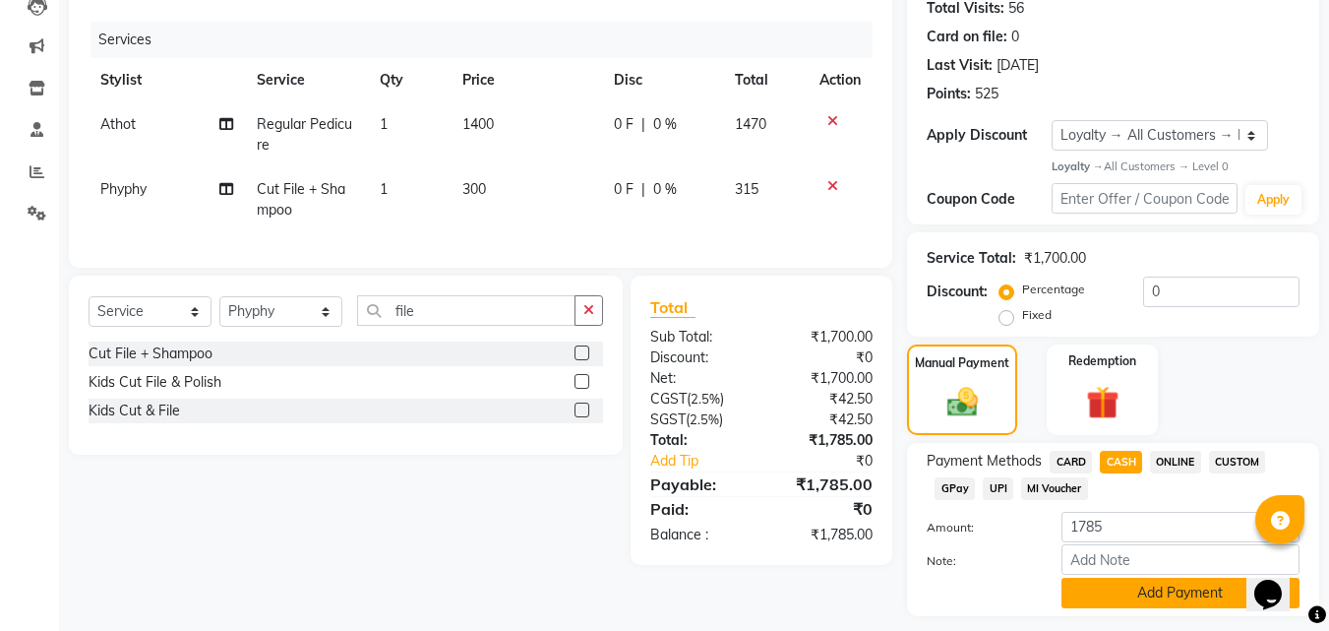
click at [1138, 584] on button "Add Payment" at bounding box center [1180, 592] width 238 height 30
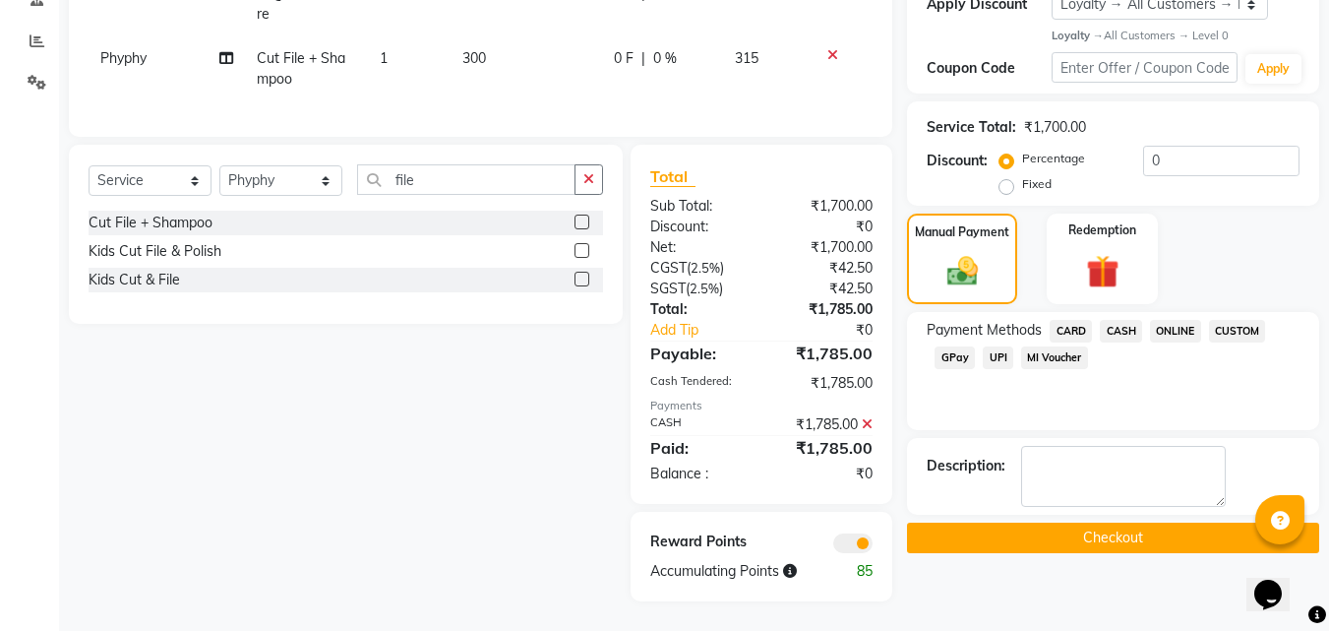
scroll to position [368, 0]
click at [1018, 522] on button "Checkout" at bounding box center [1113, 537] width 412 height 30
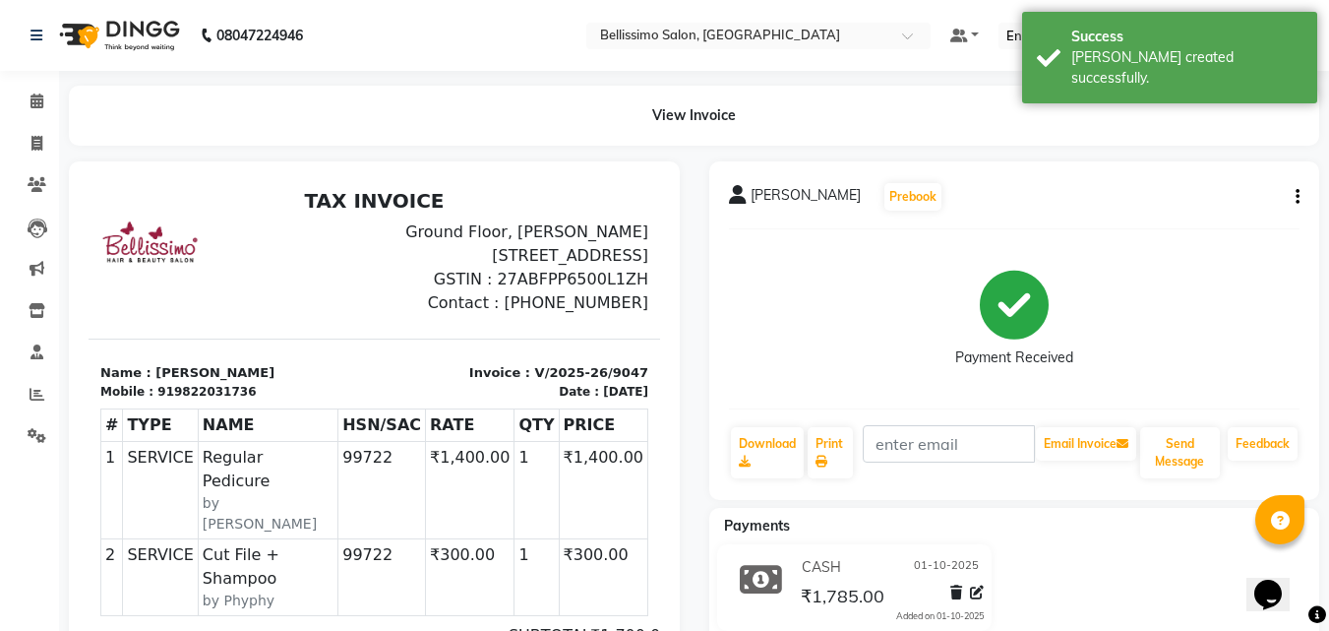
click at [785, 185] on span "Sandra Bansali" at bounding box center [806, 199] width 110 height 28
copy div "Sandra Bansali Prebook"
click at [830, 445] on link "Print" at bounding box center [830, 452] width 45 height 51
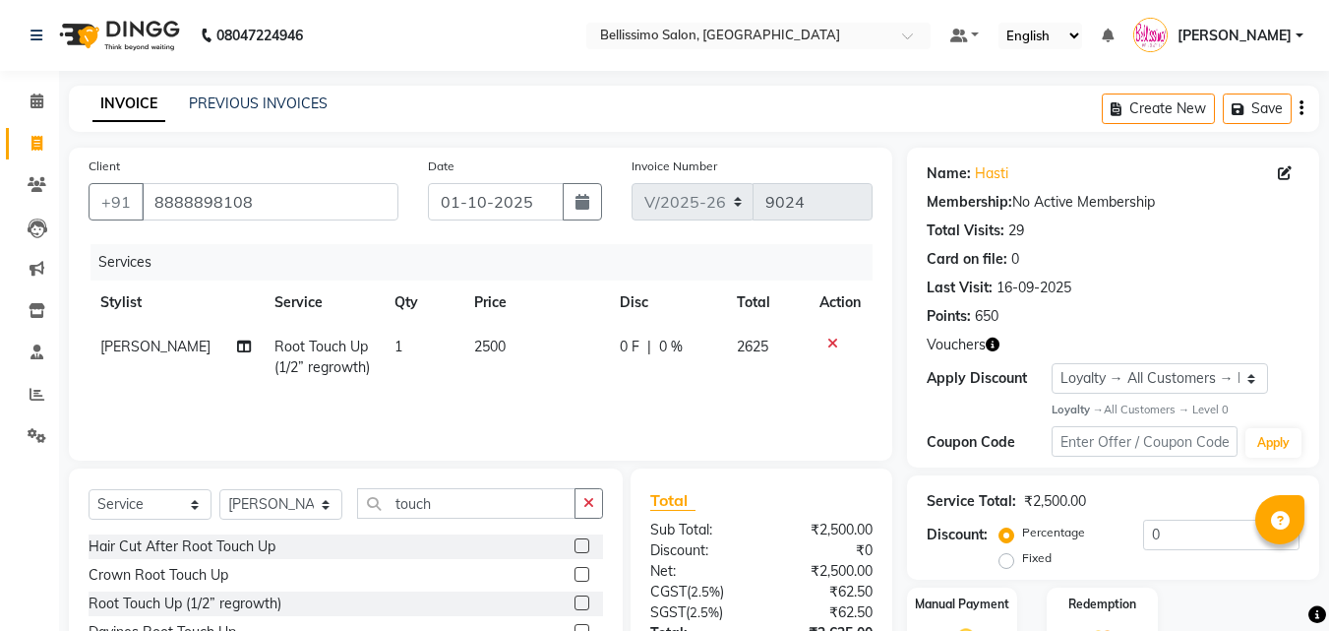
select select "155"
select select "service"
select select "10586"
select select "1: Object"
select select "155"
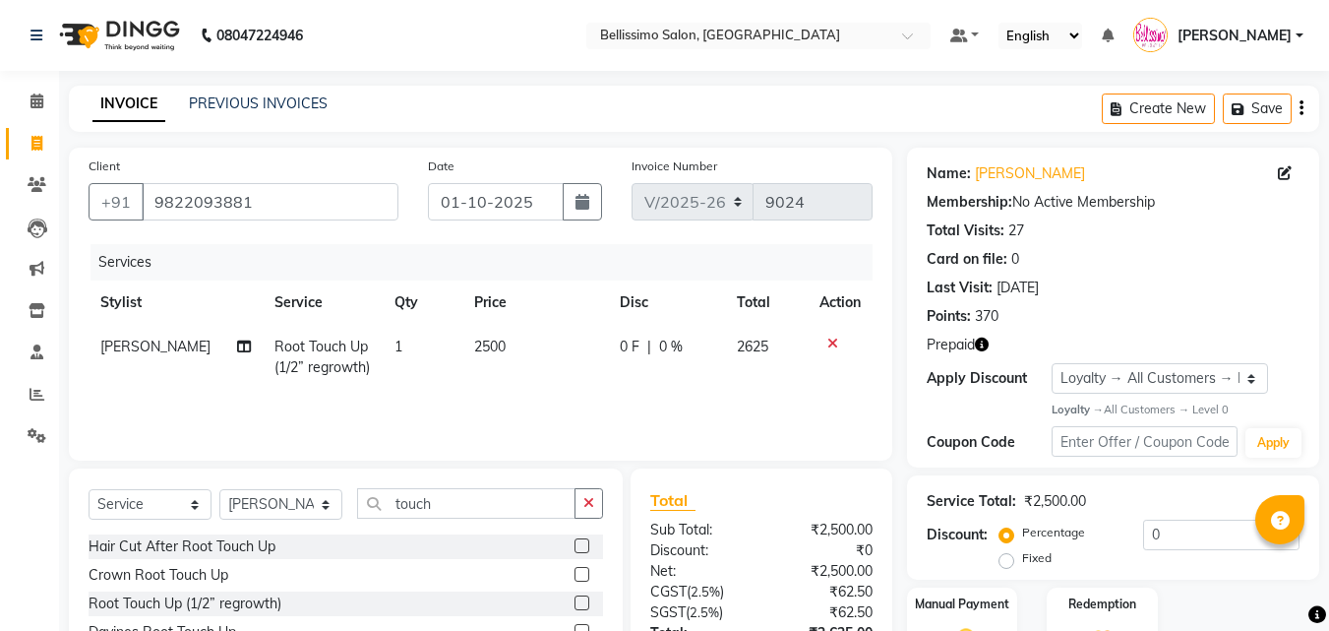
select select "service"
select select "10586"
select select "1: Object"
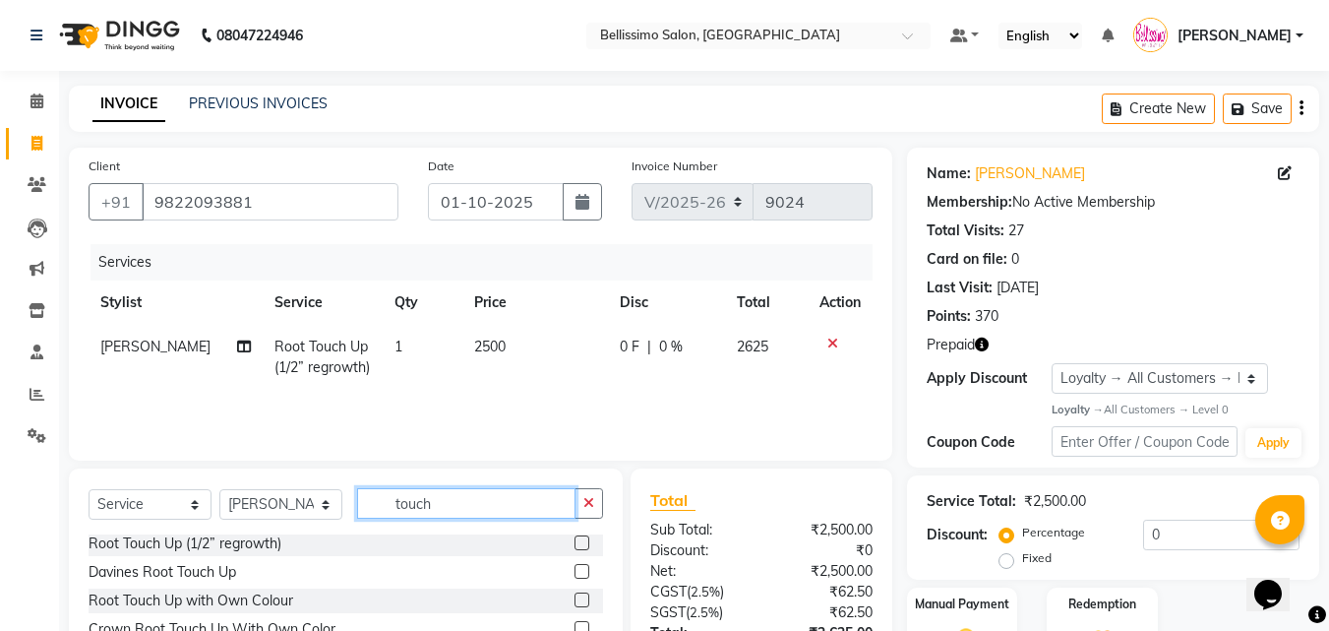
drag, startPoint x: 437, startPoint y: 500, endPoint x: 0, endPoint y: 448, distance: 439.8
click at [159, 458] on div "Client [PHONE_NUMBER] Date [DATE] Invoice Number V/2025 V/[PHONE_NUMBER] Servic…" at bounding box center [480, 453] width 853 height 611
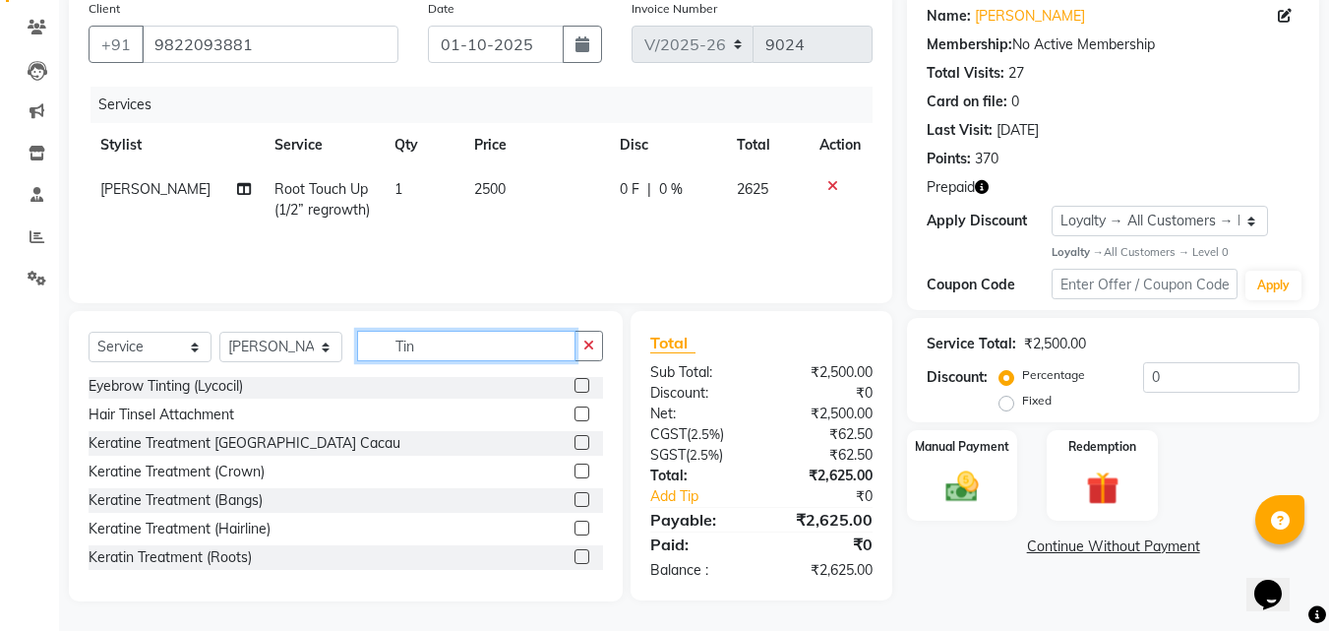
scroll to position [0, 0]
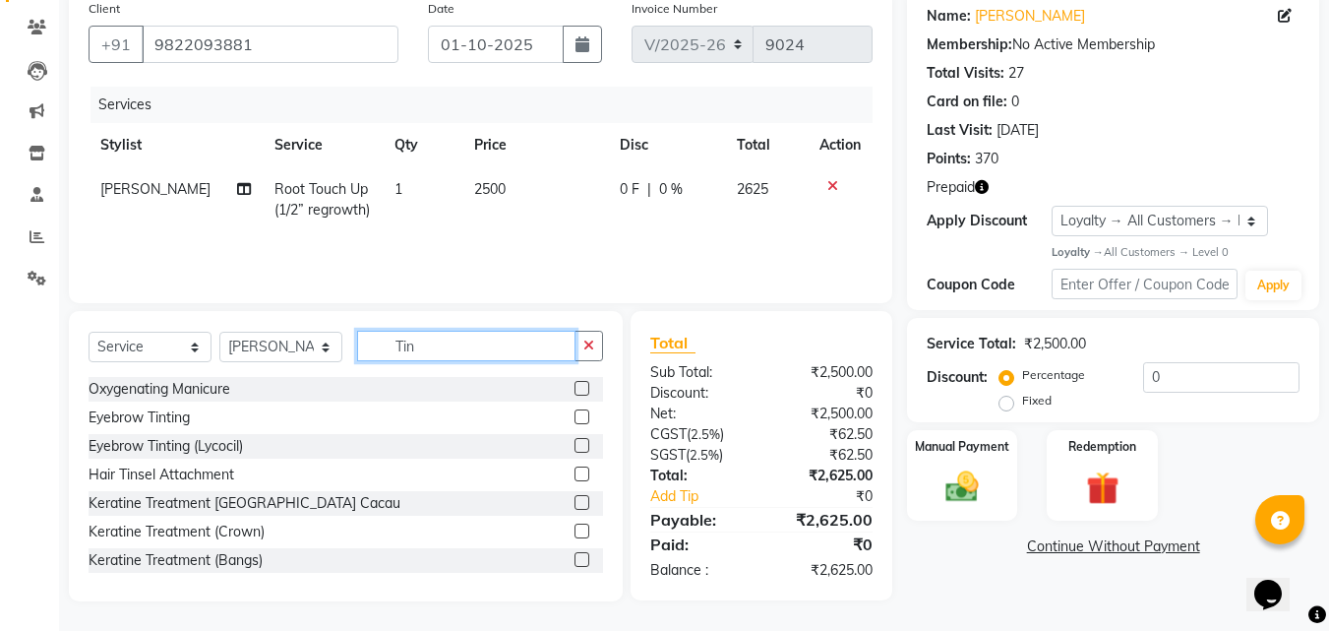
type input "Tin"
click at [574, 419] on label at bounding box center [581, 416] width 15 height 15
click at [574, 419] on input "checkbox" at bounding box center [580, 417] width 13 height 13
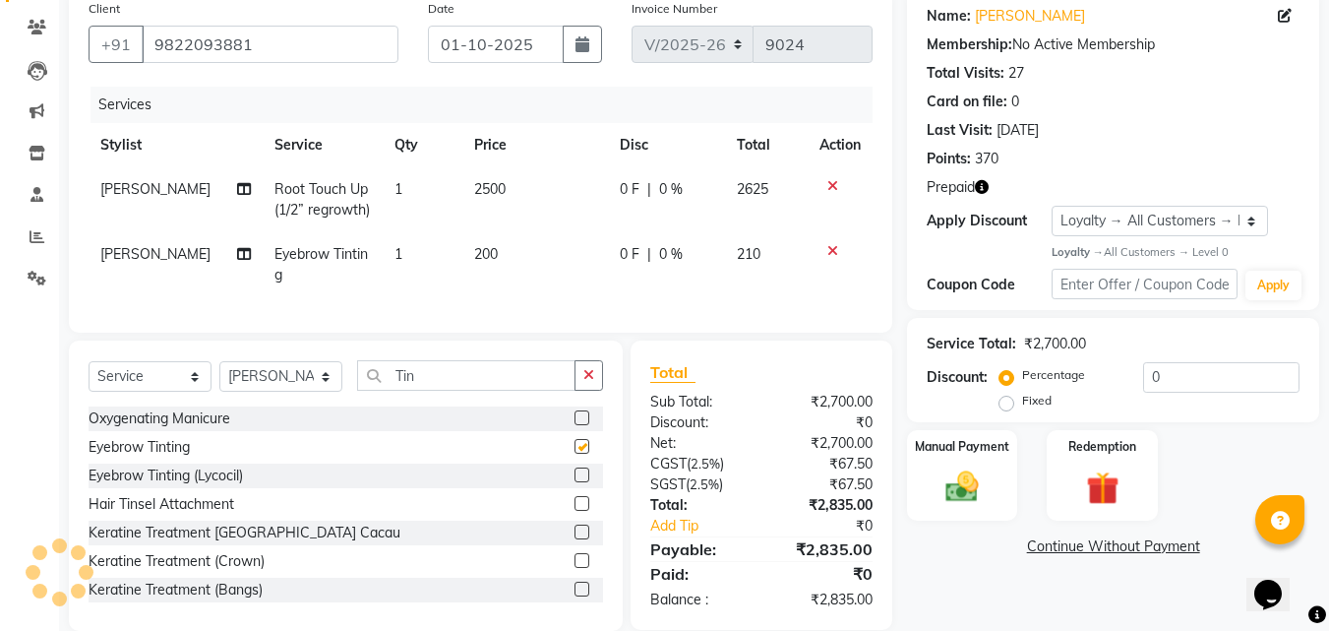
checkbox input "false"
drag, startPoint x: 457, startPoint y: 390, endPoint x: 0, endPoint y: 381, distance: 457.5
click at [202, 378] on div "Select Service Product Membership Package Voucher Prepaid Gift Card Select Styl…" at bounding box center [346, 383] width 514 height 46
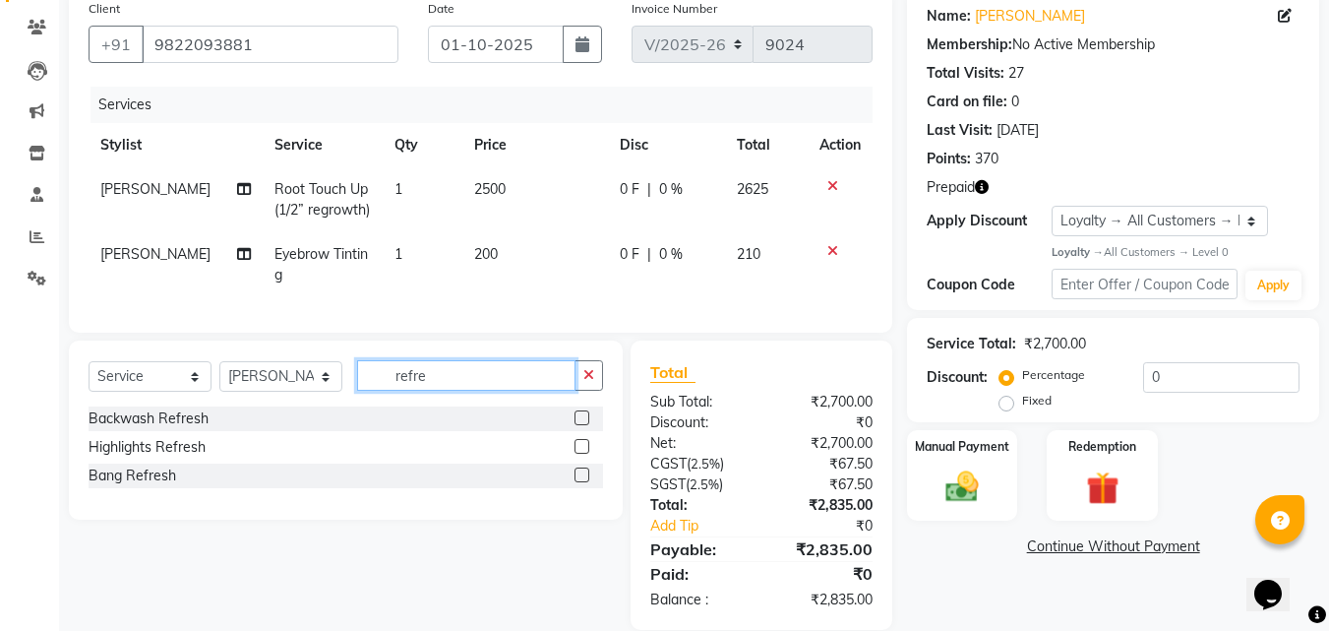
type input "refre"
click at [583, 425] on label at bounding box center [581, 417] width 15 height 15
click at [583, 425] on input "checkbox" at bounding box center [580, 418] width 13 height 13
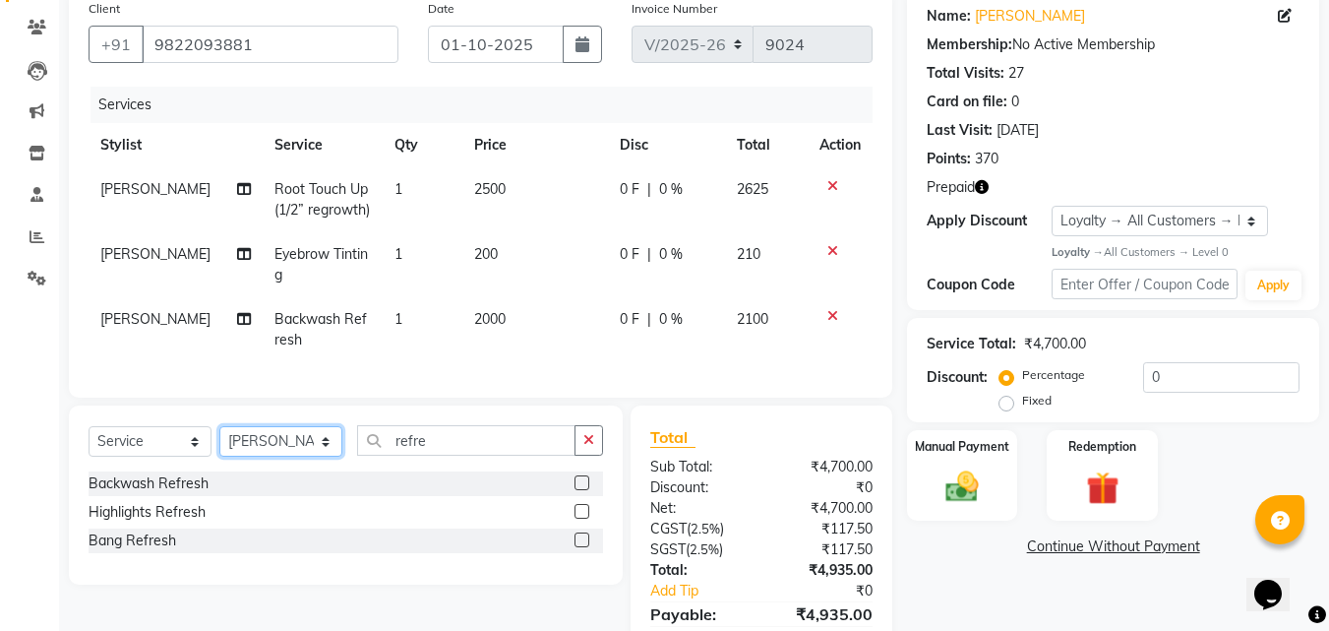
checkbox input "false"
click at [297, 456] on select "Select Stylist [PERSON_NAME] [PERSON_NAME] [PERSON_NAME] [PERSON_NAME] Aso Atha…" at bounding box center [280, 441] width 123 height 30
select select "4515"
click at [219, 441] on select "Select Stylist [PERSON_NAME] [PERSON_NAME] [PERSON_NAME] [PERSON_NAME] Aso Atha…" at bounding box center [280, 441] width 123 height 30
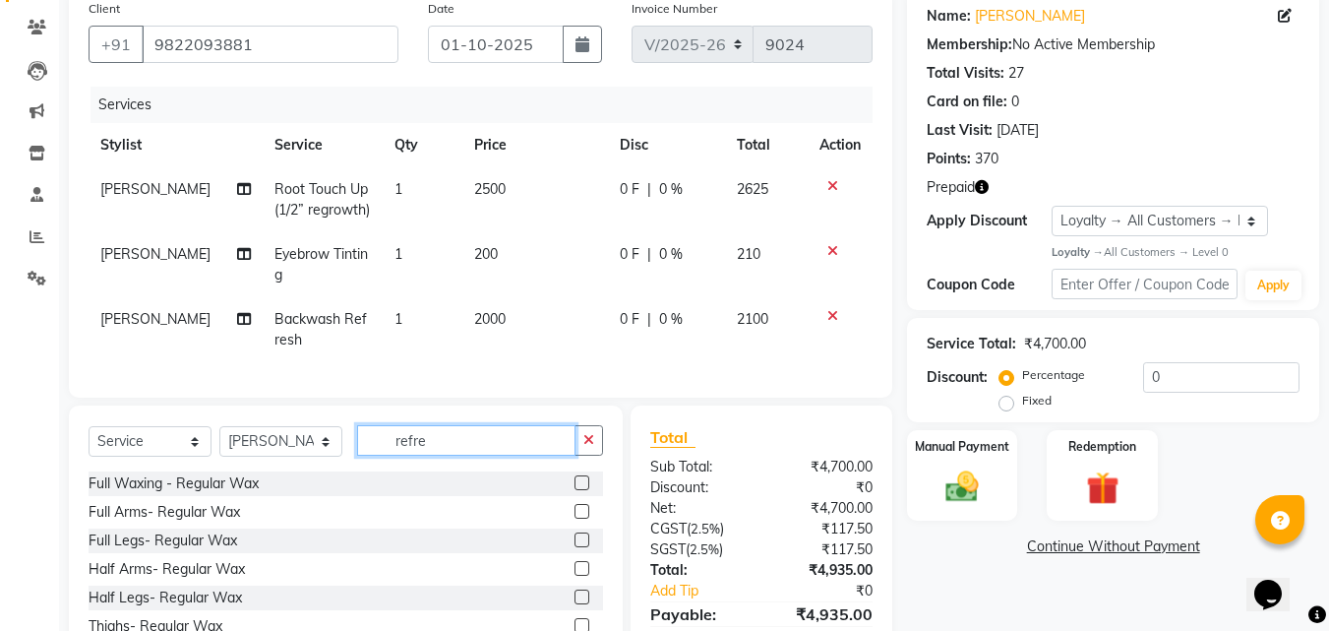
drag, startPoint x: 445, startPoint y: 463, endPoint x: 32, endPoint y: 464, distance: 412.2
click at [228, 433] on div "Select Service Product Membership Package Voucher Prepaid Gift Card Select Styl…" at bounding box center [346, 550] width 554 height 290
type input "pedi"
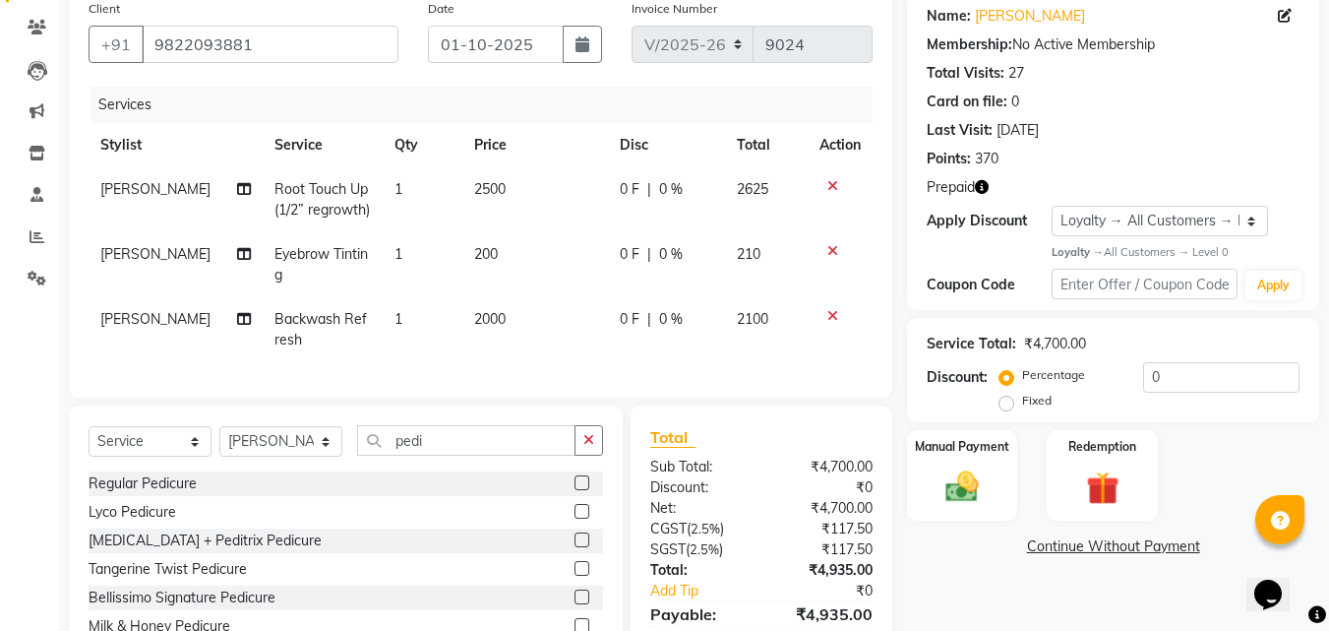
click at [574, 490] on label at bounding box center [581, 482] width 15 height 15
click at [574, 490] on input "checkbox" at bounding box center [580, 483] width 13 height 13
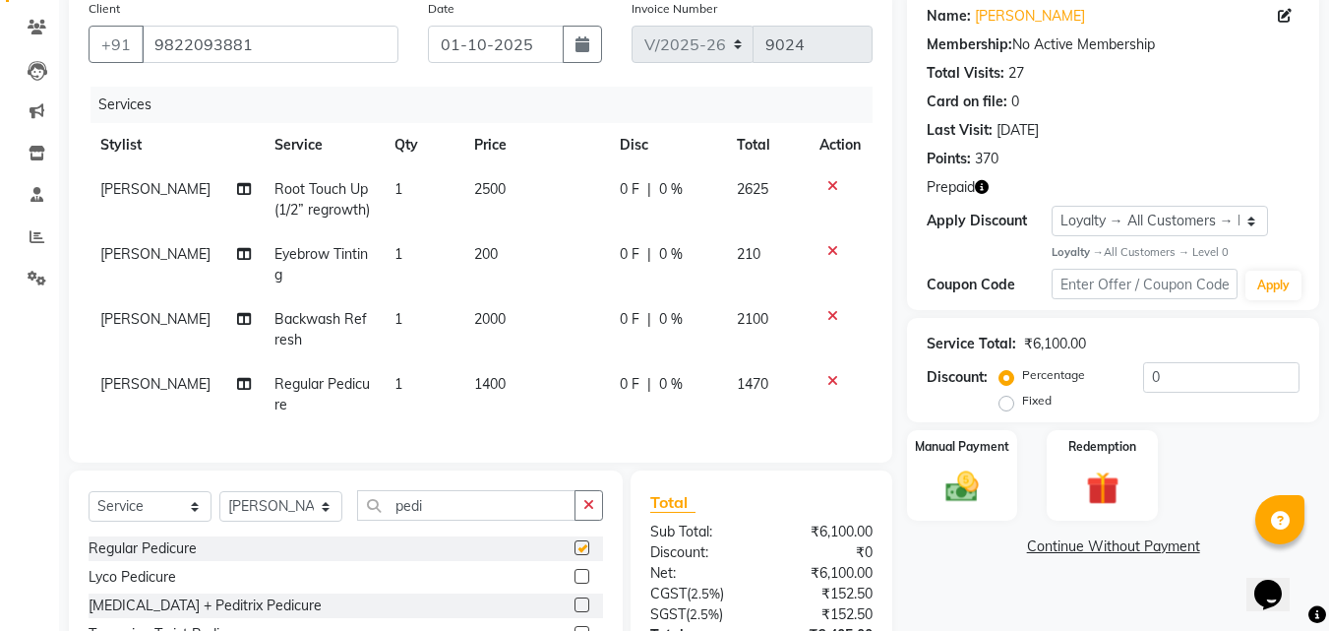
checkbox input "false"
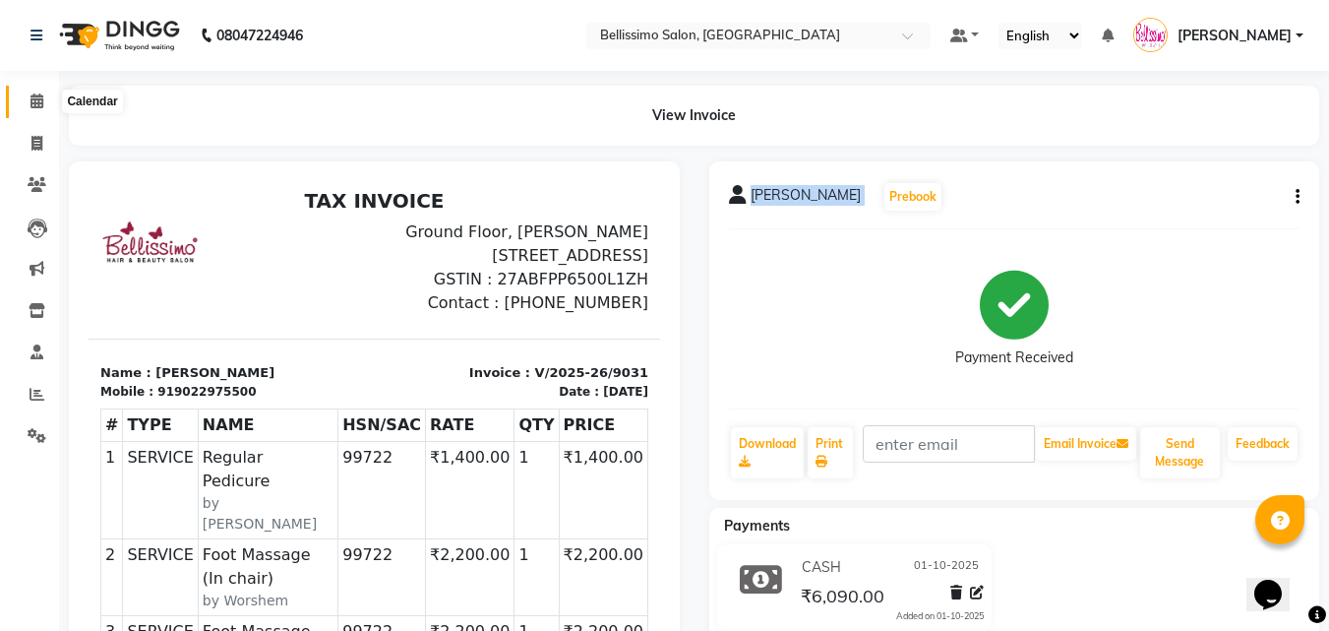
drag, startPoint x: 38, startPoint y: 100, endPoint x: 604, endPoint y: 65, distance: 566.7
click at [37, 102] on icon at bounding box center [36, 100] width 13 height 15
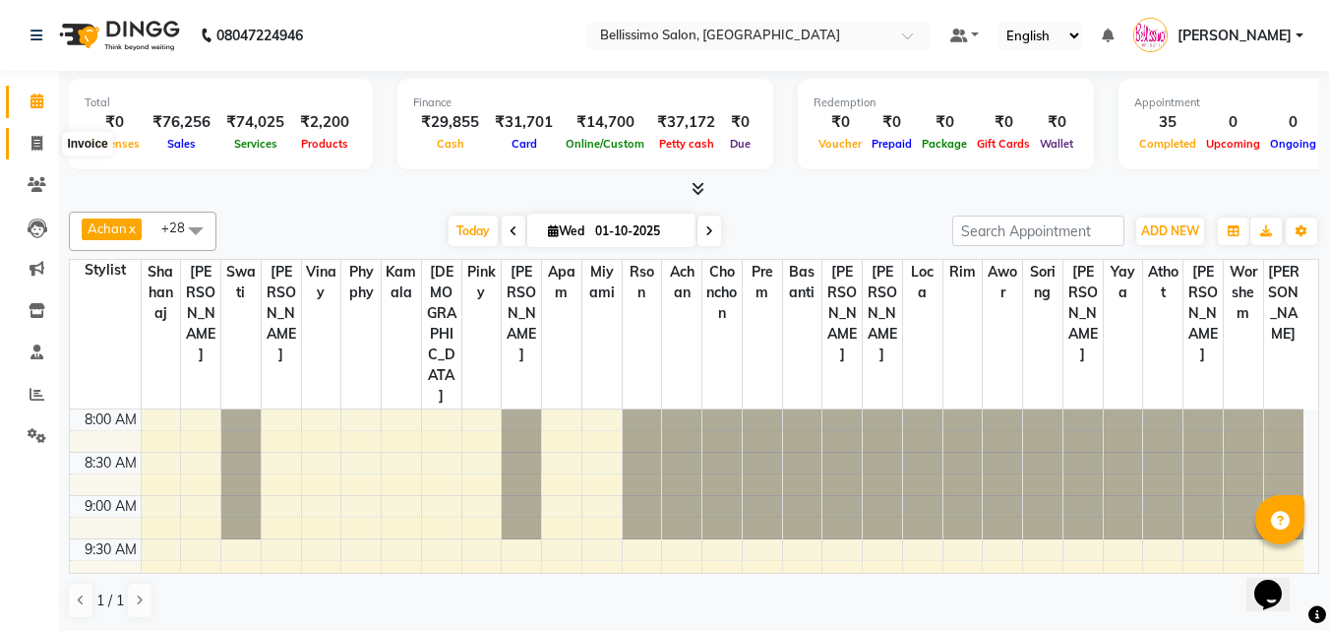
click at [38, 136] on icon at bounding box center [36, 143] width 11 height 15
select select "155"
select select "service"
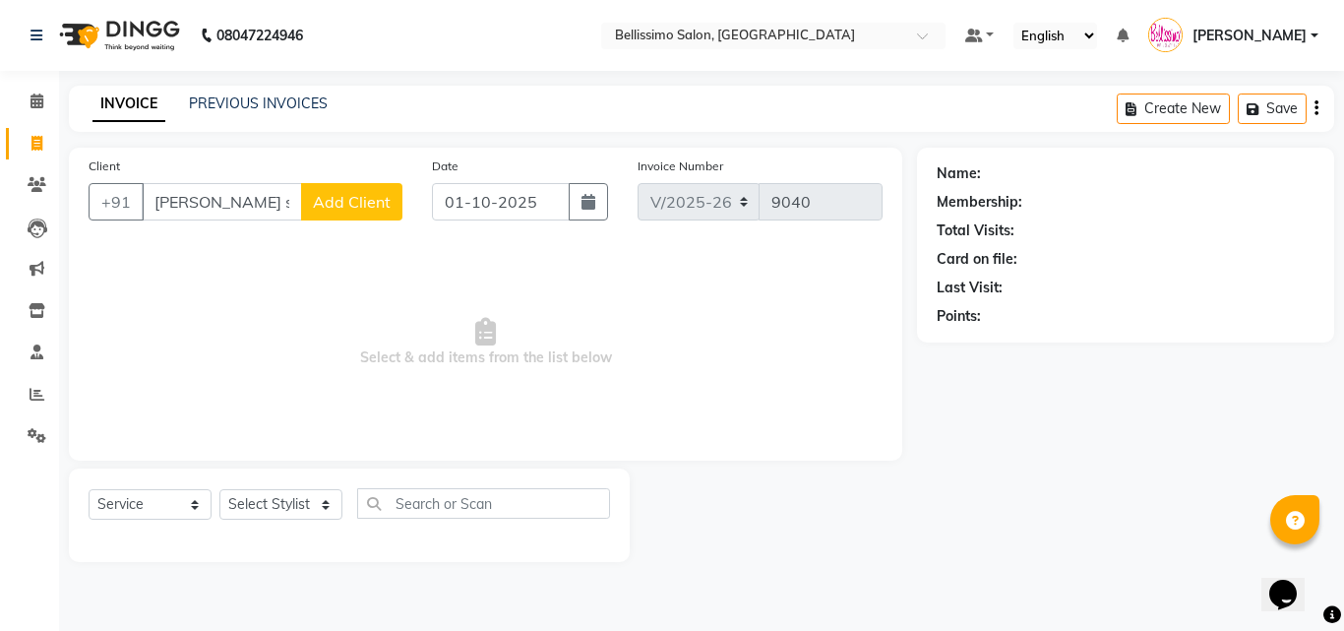
type input "rene ses"
click at [274, 495] on select "Select Stylist [PERSON_NAME] [PERSON_NAME] [PERSON_NAME] [PERSON_NAME] Aso Atha…" at bounding box center [280, 504] width 123 height 30
select select "22457"
click at [219, 489] on select "Select Stylist [PERSON_NAME] [PERSON_NAME] [PERSON_NAME] [PERSON_NAME] Aso Atha…" at bounding box center [280, 504] width 123 height 30
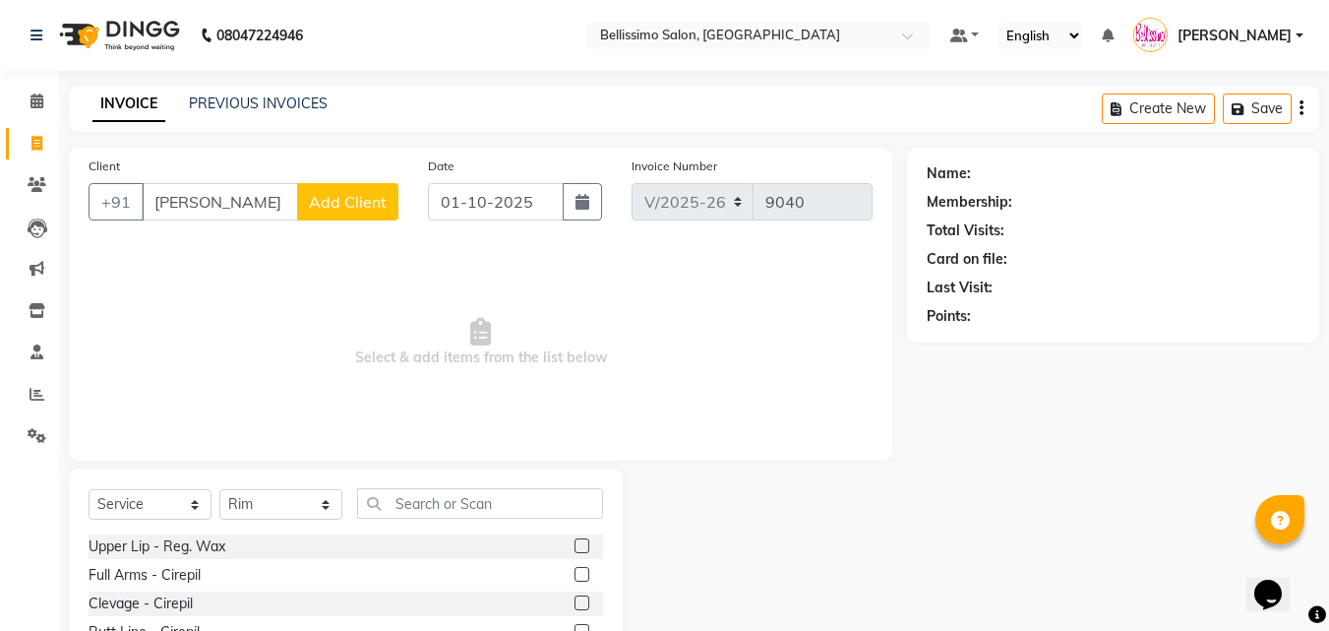
click at [418, 518] on div "Select Service Product Membership Package Voucher Prepaid Gift Card Select Styl…" at bounding box center [346, 511] width 514 height 46
click at [425, 501] on input "text" at bounding box center [480, 503] width 246 height 30
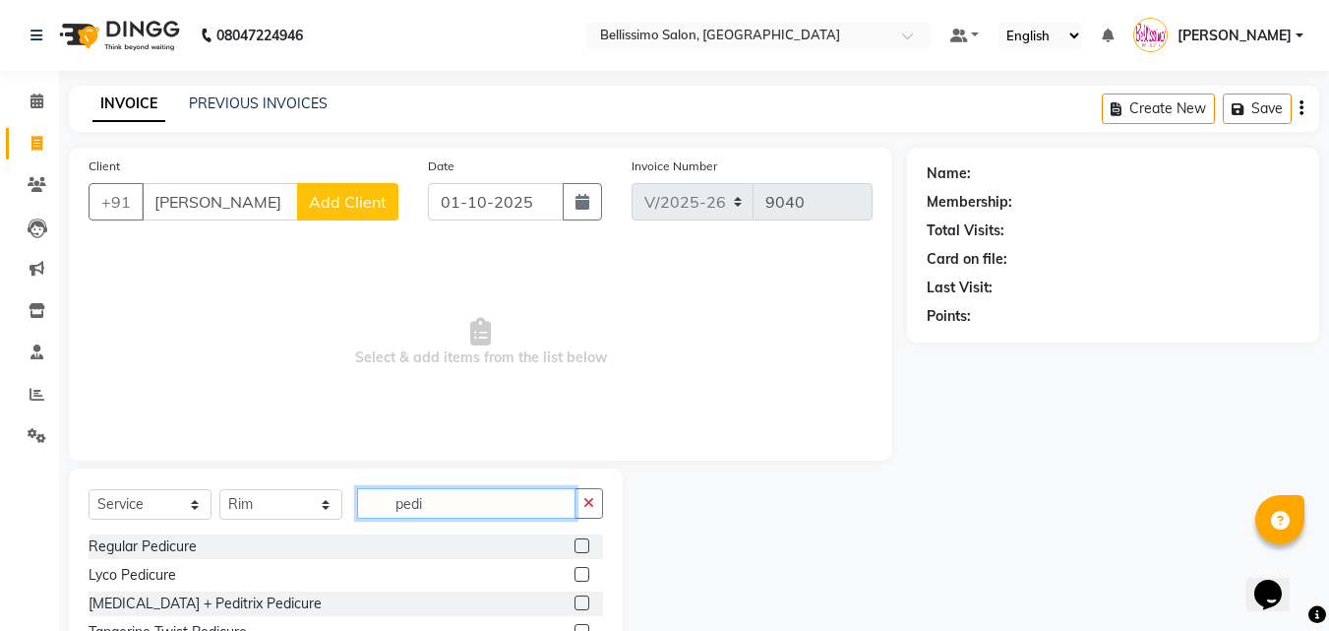
type input "pedi"
click at [574, 546] on label at bounding box center [581, 545] width 15 height 15
click at [574, 546] on input "checkbox" at bounding box center [580, 546] width 13 height 13
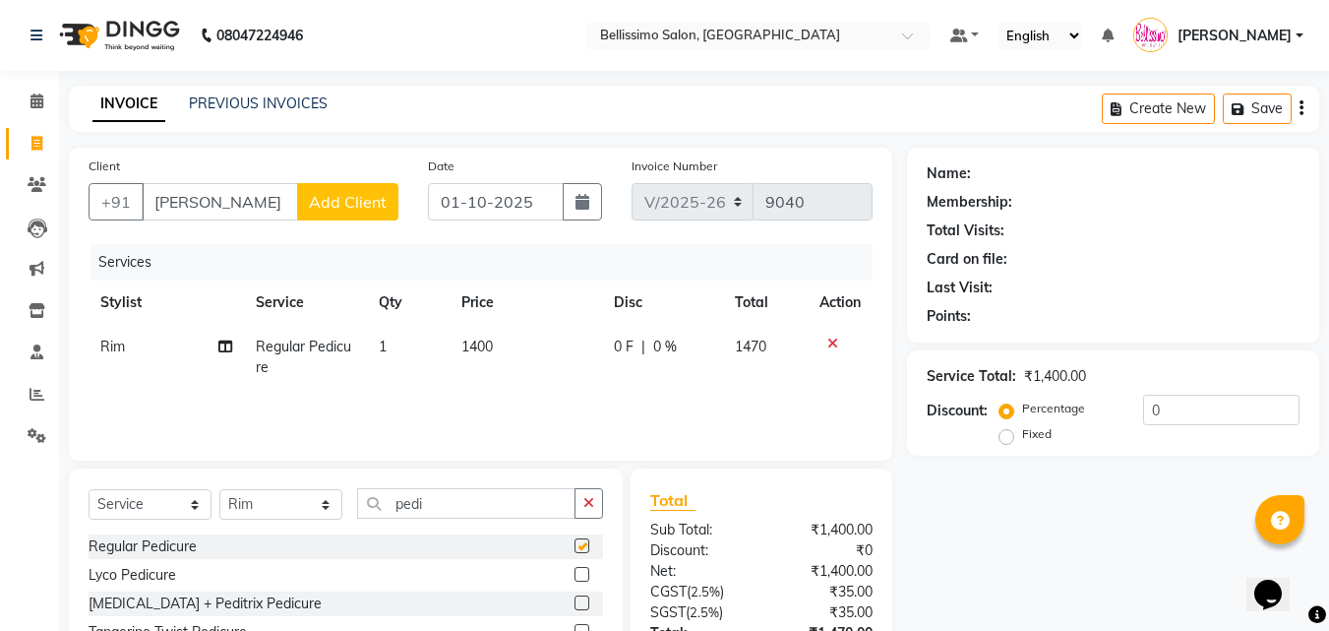
checkbox input "false"
click at [255, 207] on input "rene ses" at bounding box center [220, 201] width 156 height 37
drag, startPoint x: 255, startPoint y: 207, endPoint x: 0, endPoint y: 194, distance: 255.1
click at [0, 194] on app-home "08047224946 Select Location × Bellissimo Salon, Koregaon Park Default Panel My …" at bounding box center [664, 394] width 1329 height 788
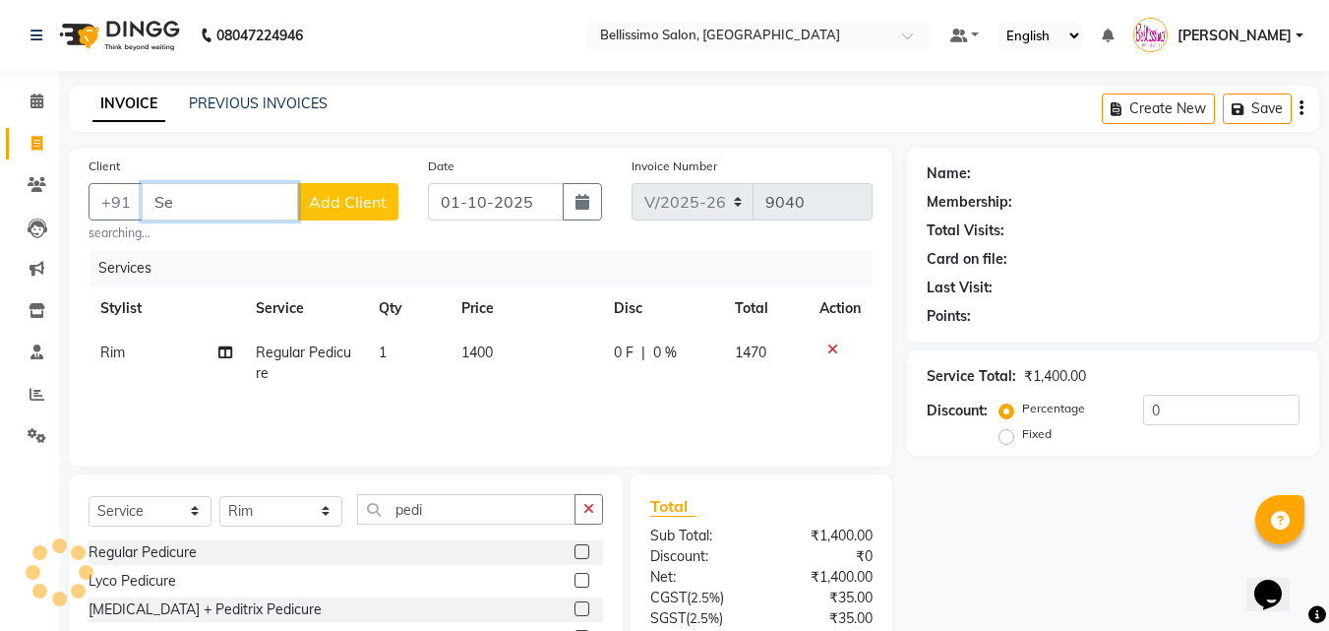
type input "S"
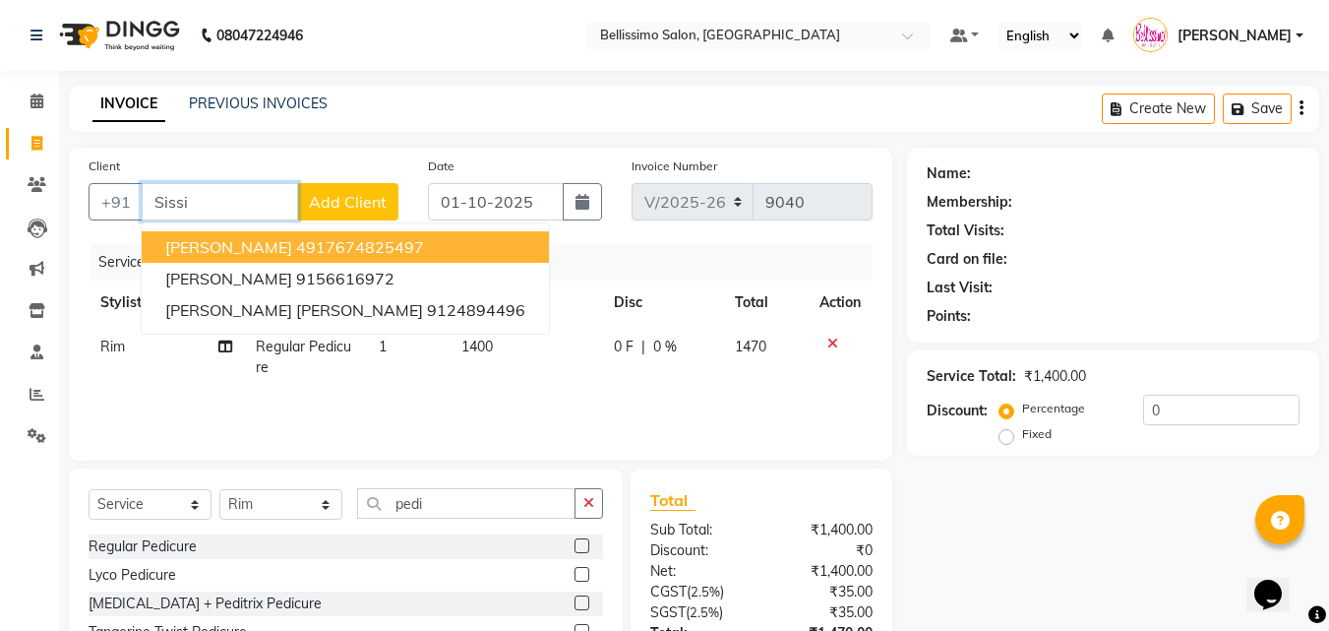
click at [226, 251] on span "Rene Sissing" at bounding box center [228, 247] width 127 height 20
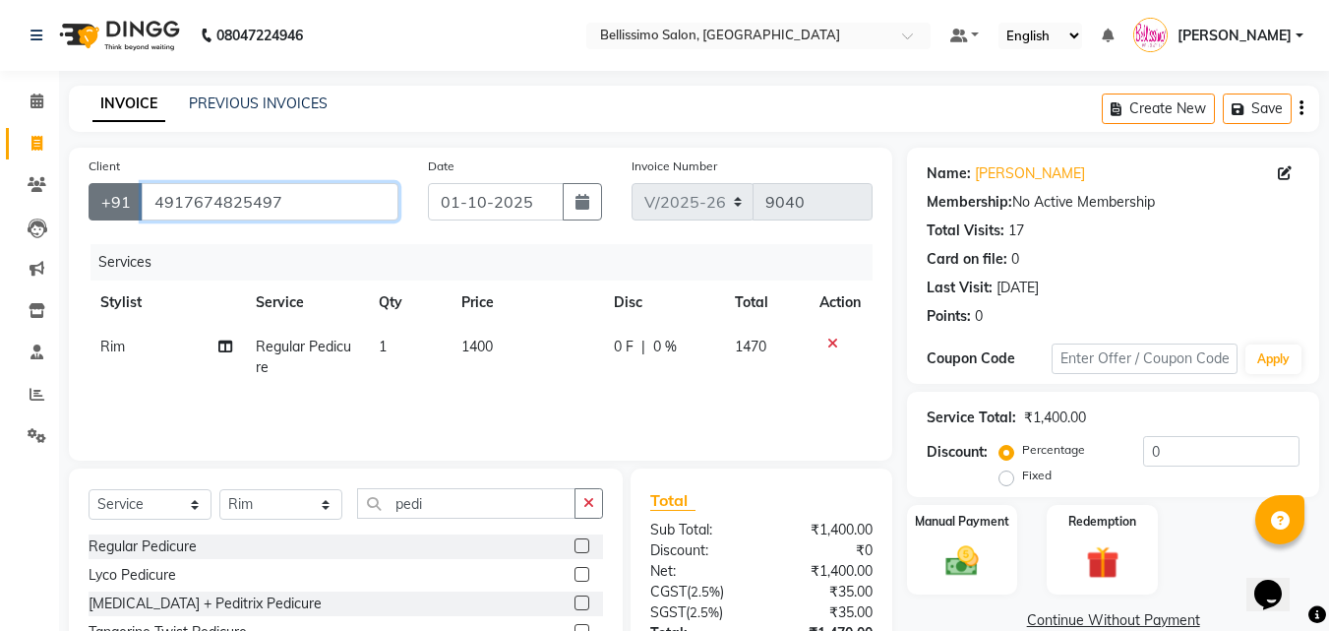
click at [101, 185] on div "+91 4917674825497" at bounding box center [244, 201] width 310 height 37
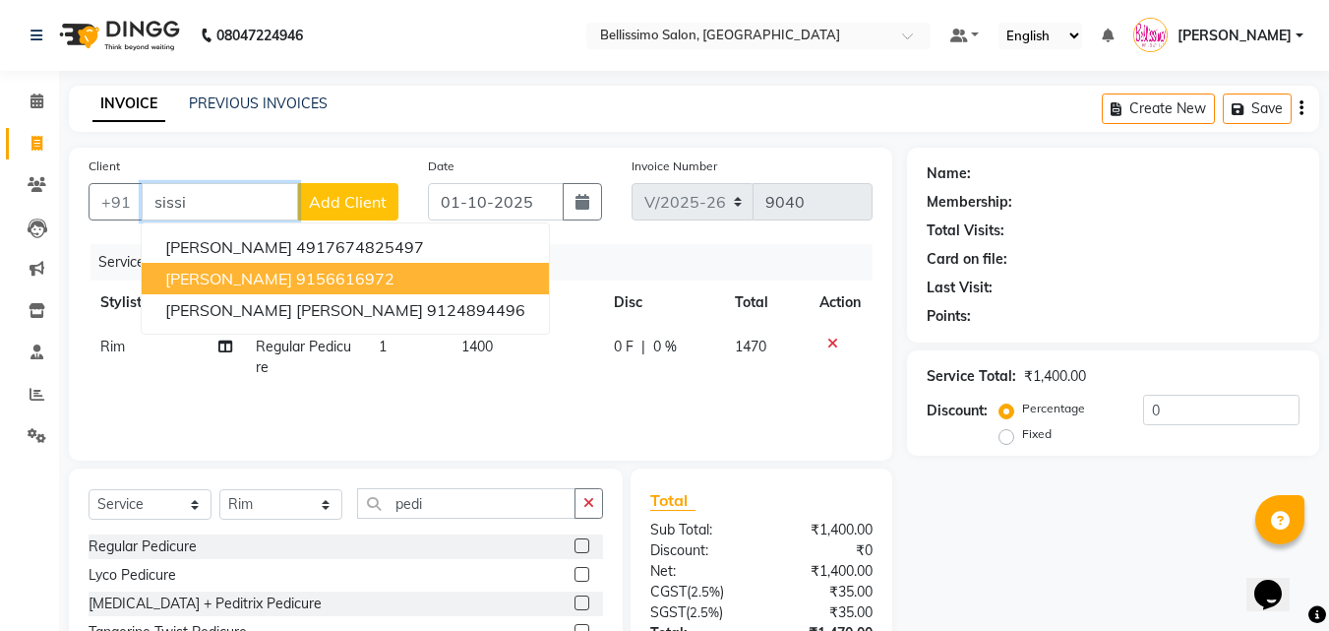
click at [243, 276] on span "Rene Sissing" at bounding box center [228, 279] width 127 height 20
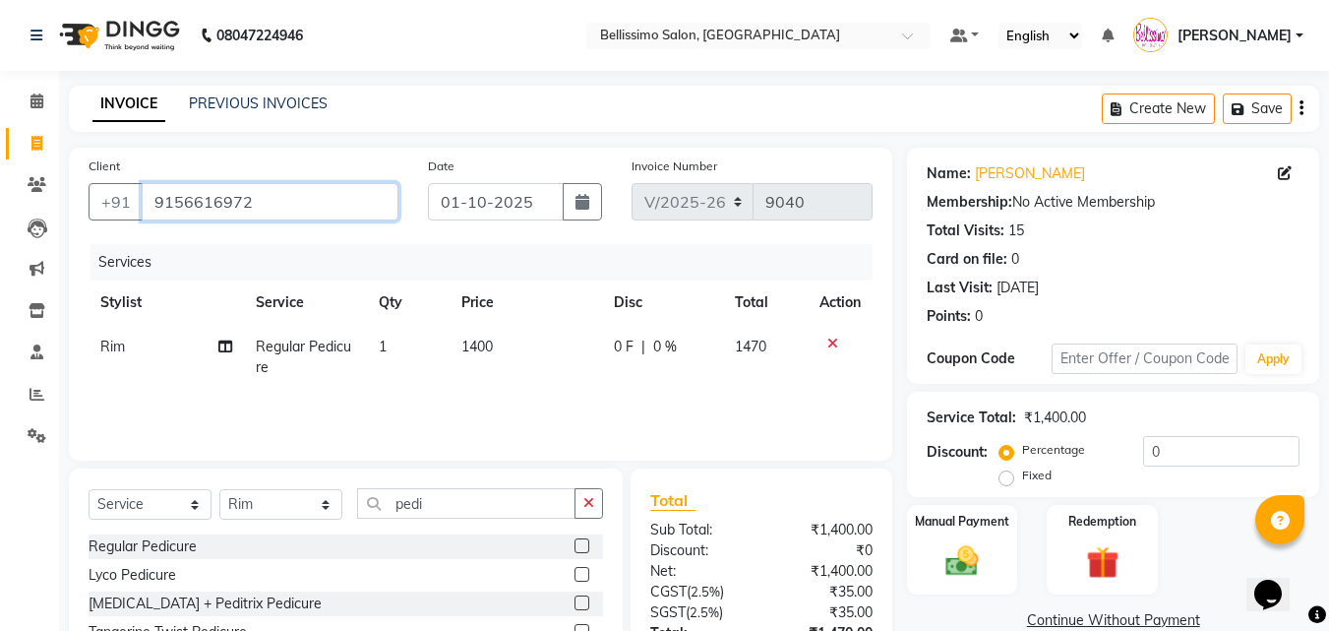
drag, startPoint x: 274, startPoint y: 205, endPoint x: 0, endPoint y: 171, distance: 276.5
click at [0, 174] on app-home "08047224946 Select Location × Bellissimo Salon, Koregaon Park Default Panel My …" at bounding box center [664, 394] width 1329 height 788
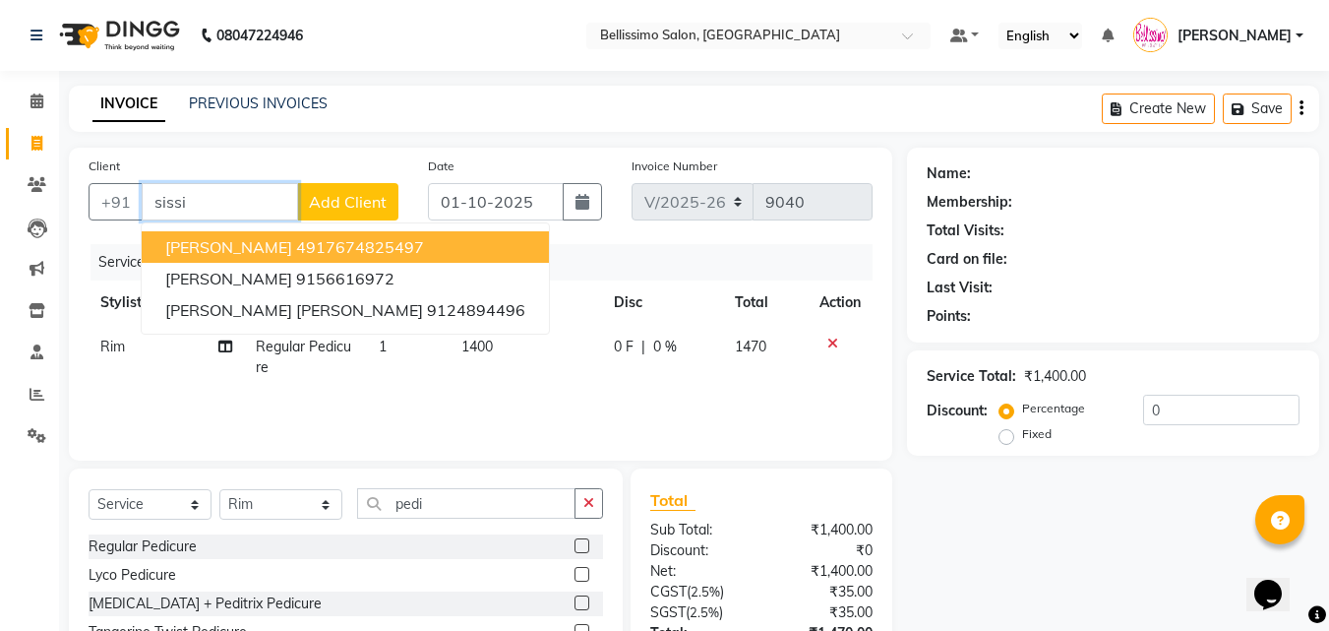
click at [204, 245] on span "Rene Sissing" at bounding box center [228, 247] width 127 height 20
type input "4917674825497"
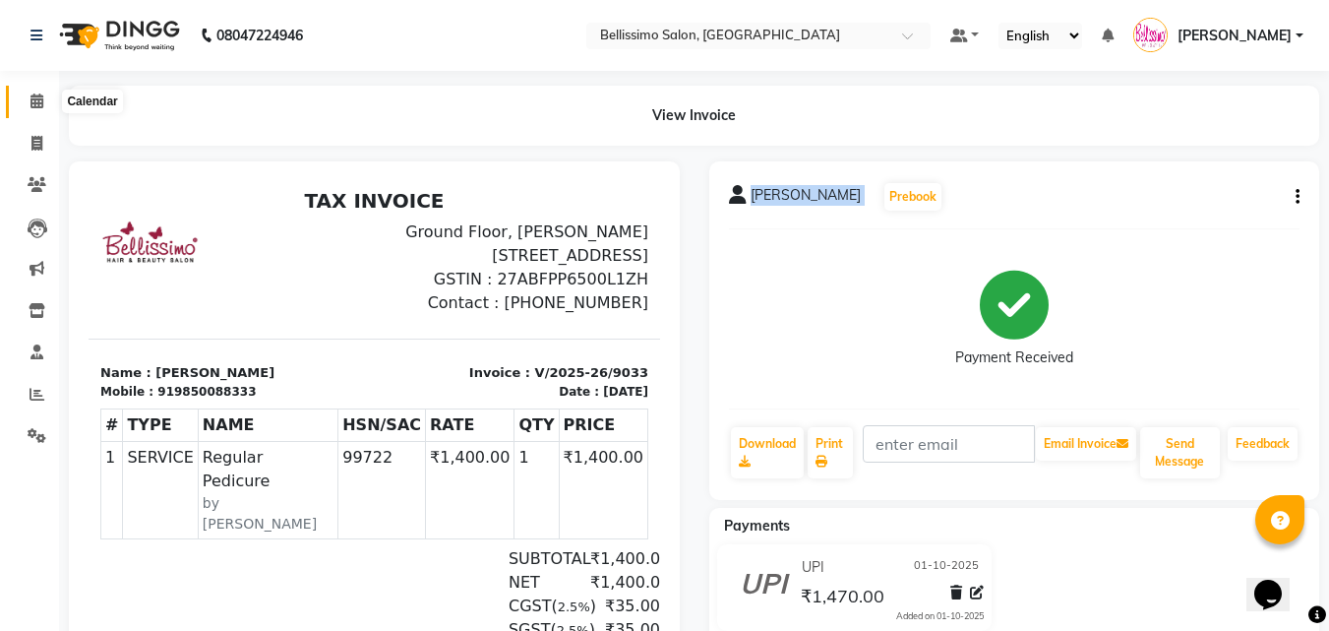
click at [30, 100] on icon at bounding box center [36, 100] width 13 height 15
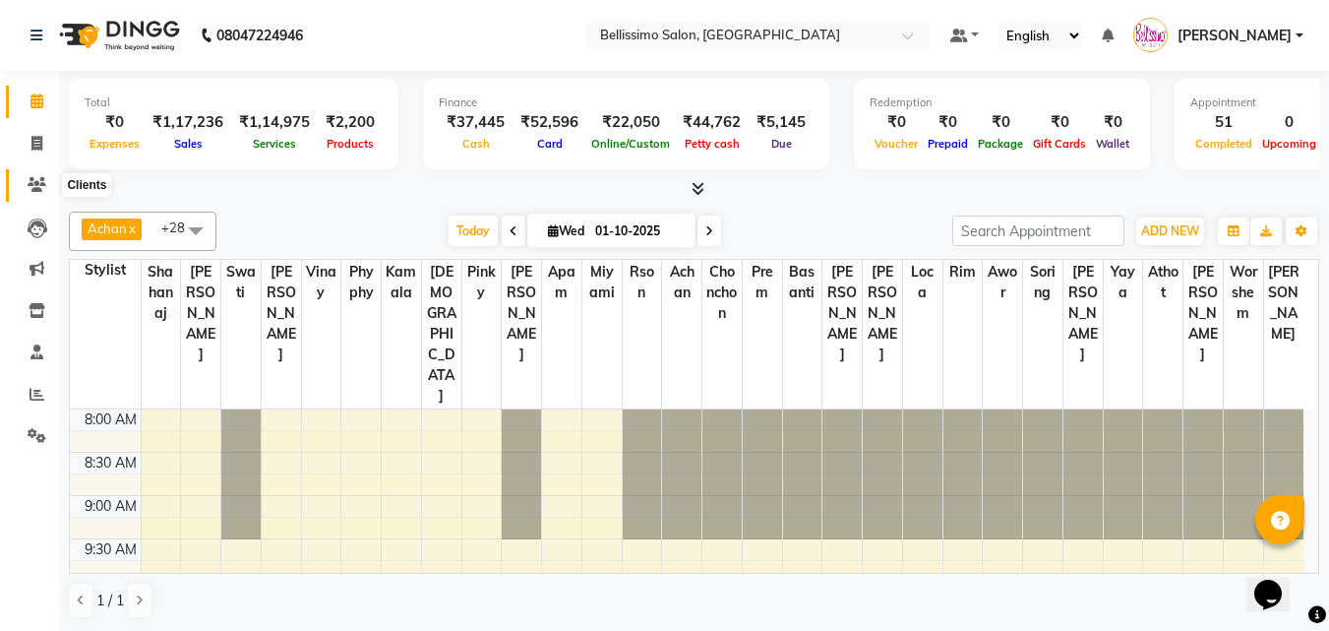
click at [33, 183] on icon at bounding box center [37, 184] width 19 height 15
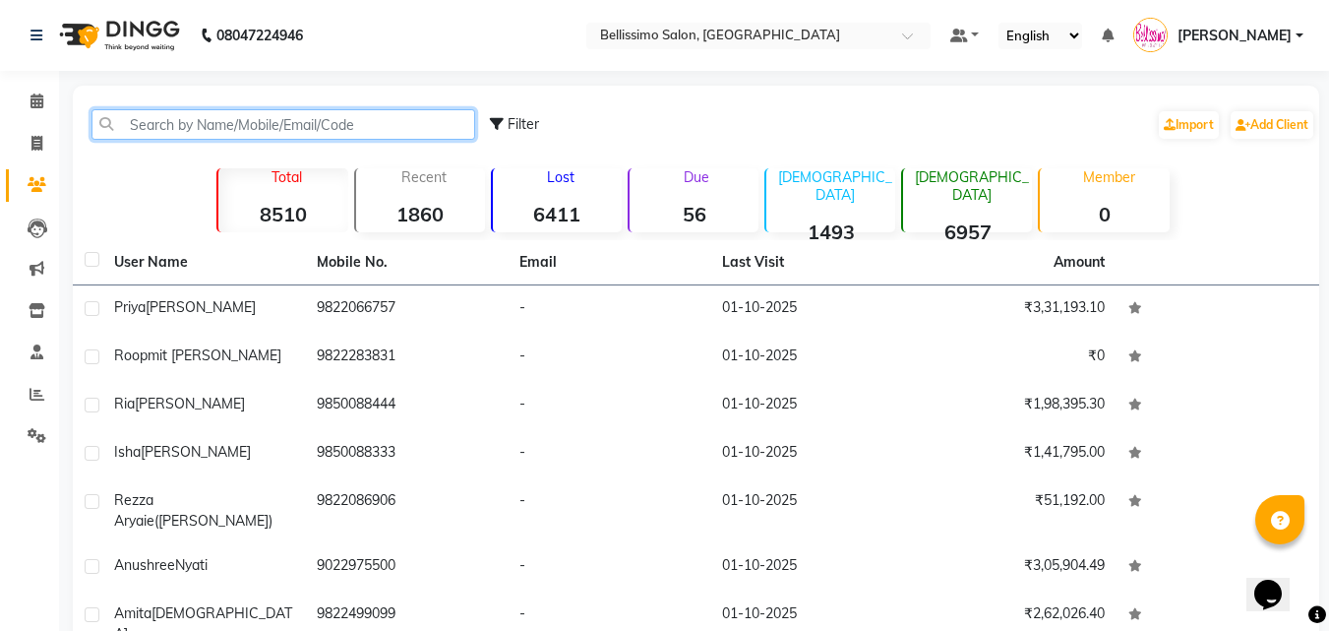
click at [134, 126] on input "text" at bounding box center [283, 124] width 384 height 30
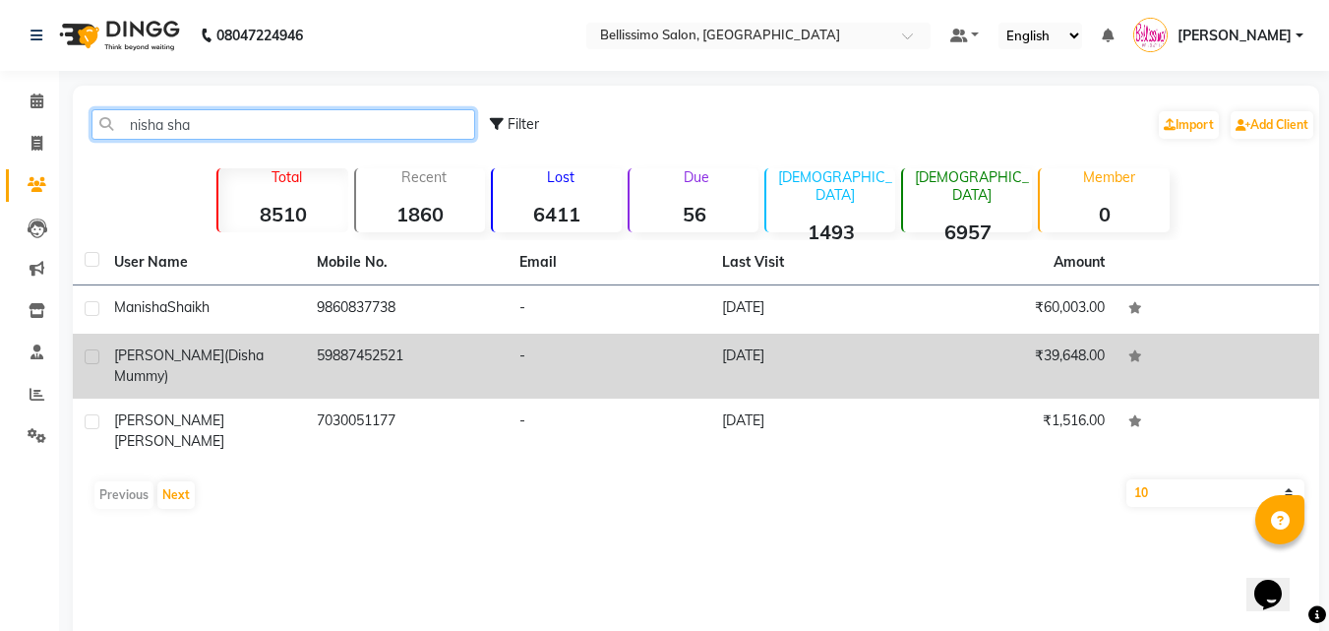
type input "nisha sha"
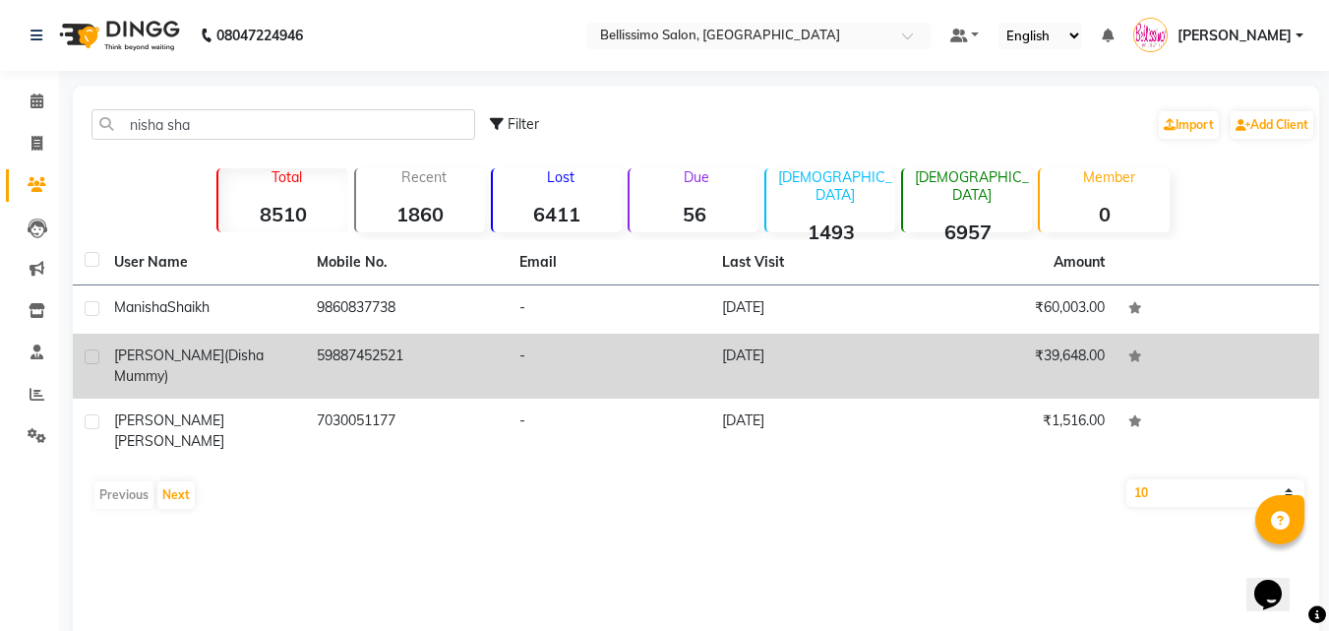
click at [257, 349] on span "(Disha Mummy)" at bounding box center [189, 365] width 150 height 38
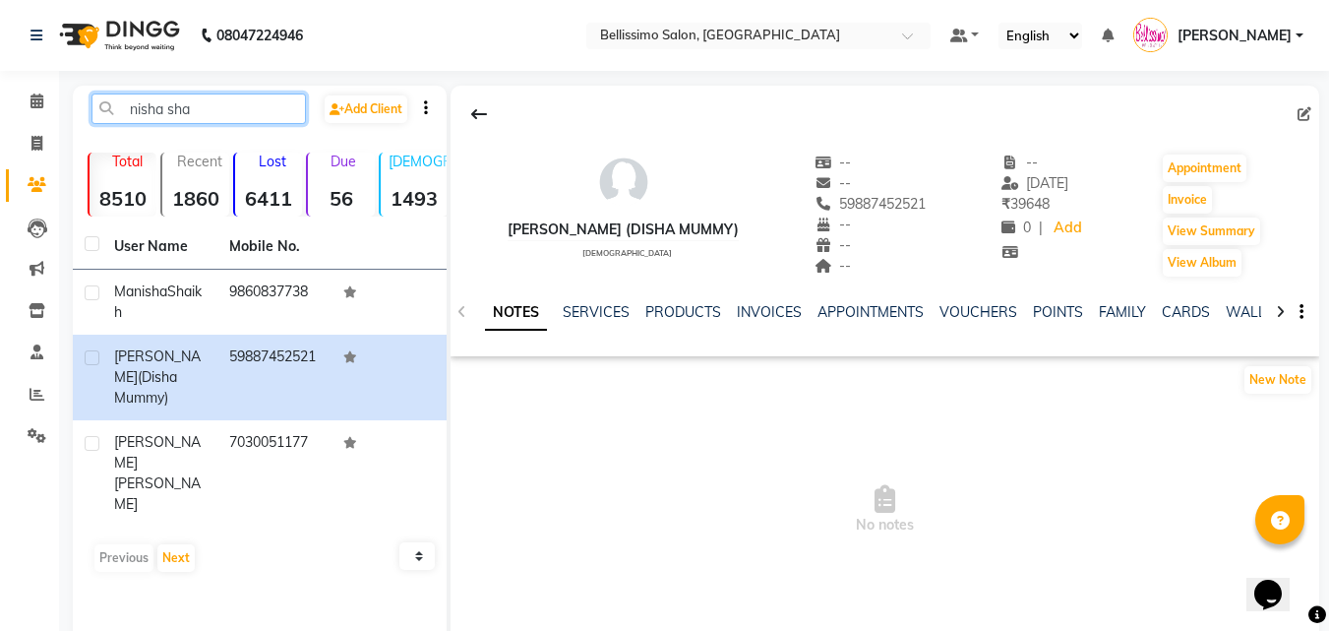
drag, startPoint x: 210, startPoint y: 115, endPoint x: 0, endPoint y: 123, distance: 209.7
click at [0, 105] on app-home "08047224946 Select Location × Bellissimo Salon, [GEOGRAPHIC_DATA] Park Default …" at bounding box center [664, 352] width 1329 height 705
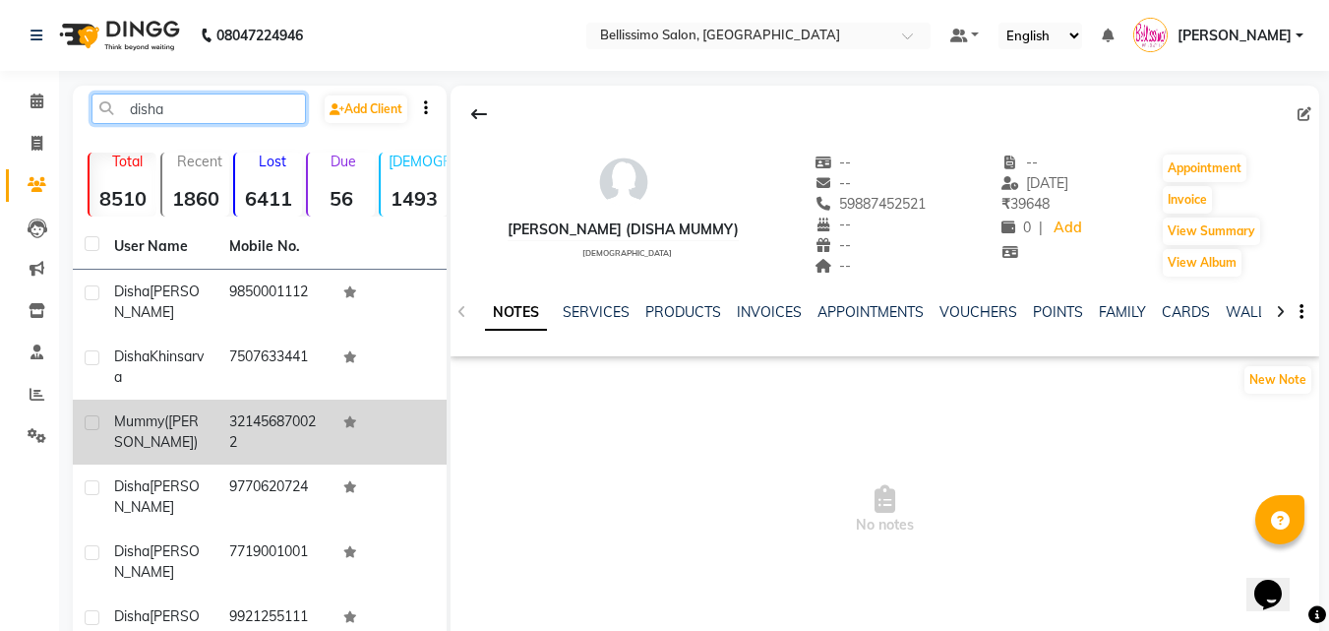
type input "disha"
click at [171, 427] on span "([PERSON_NAME])" at bounding box center [156, 431] width 85 height 38
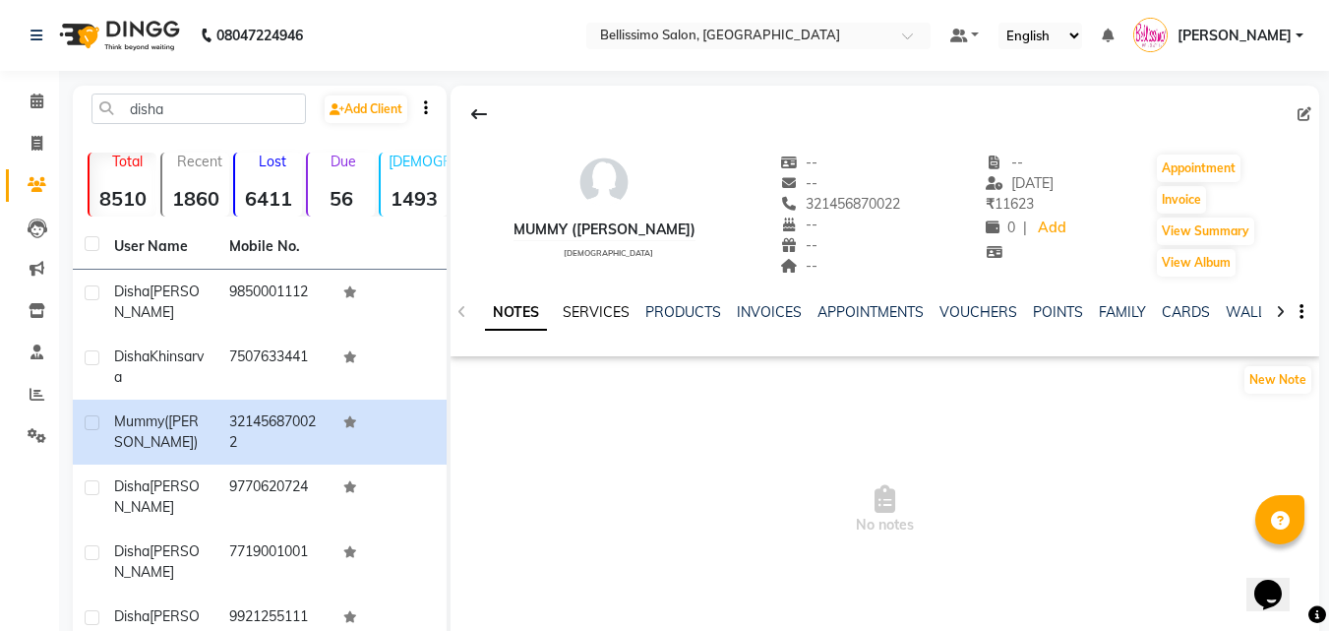
click at [583, 308] on link "SERVICES" at bounding box center [596, 312] width 67 height 18
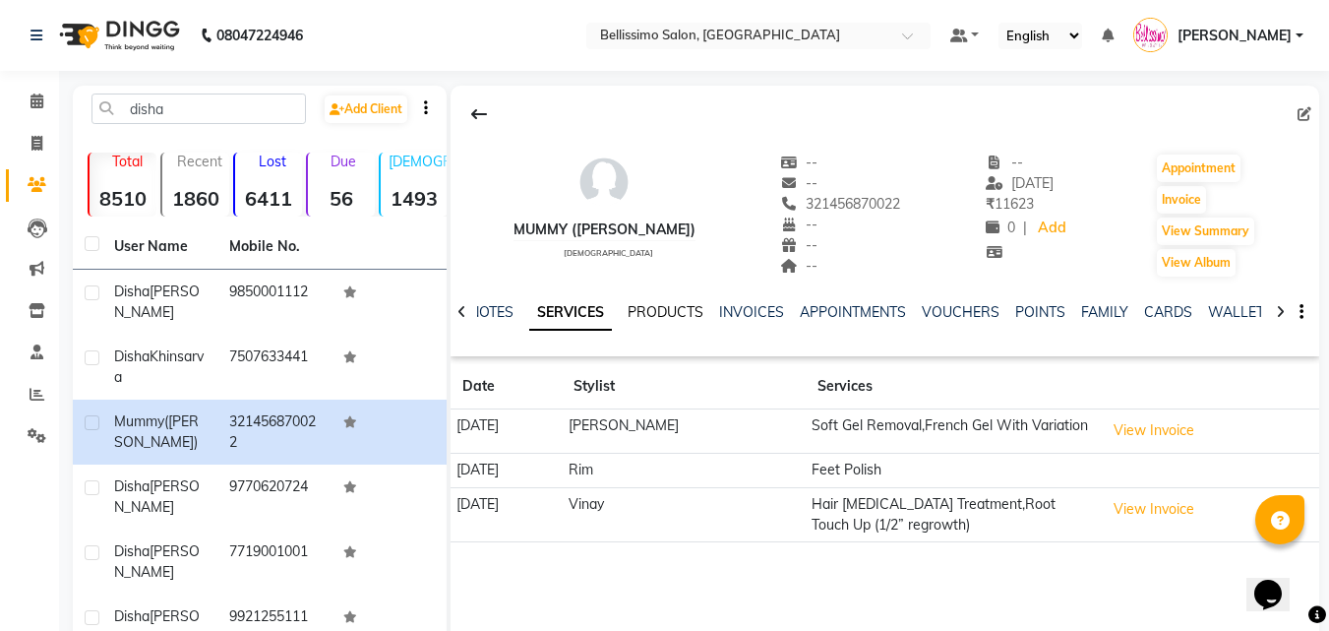
click at [666, 316] on link "PRODUCTS" at bounding box center [666, 312] width 76 height 18
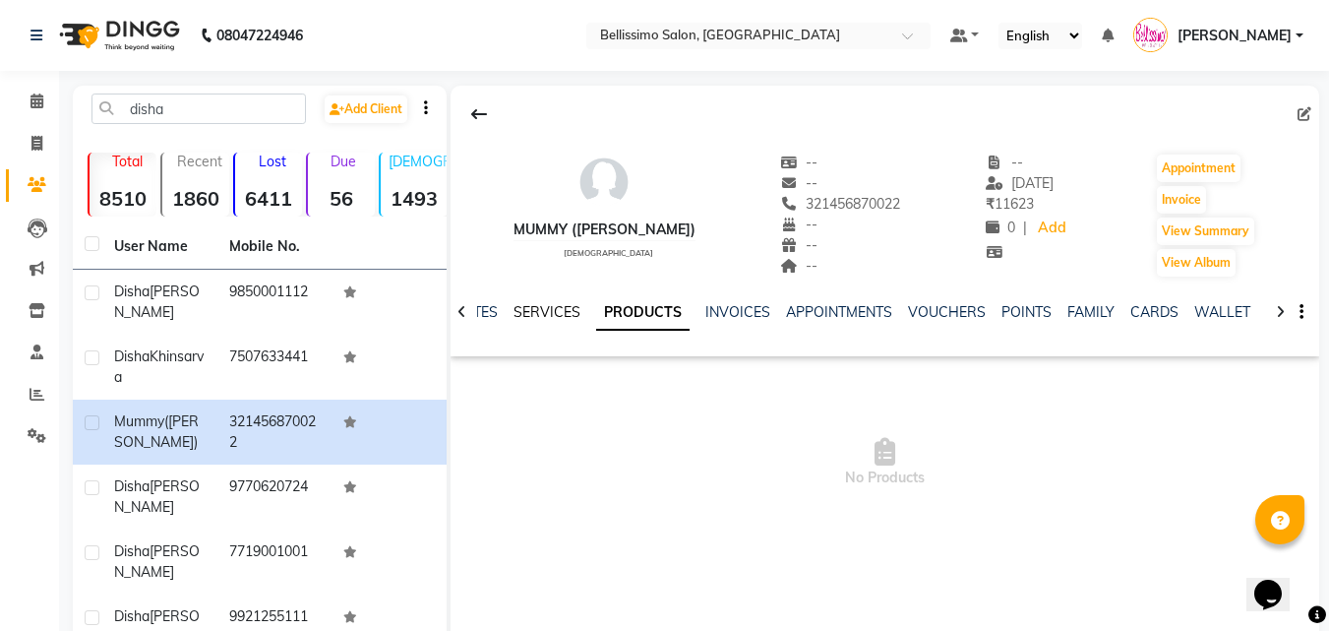
click at [527, 308] on link "SERVICES" at bounding box center [546, 312] width 67 height 18
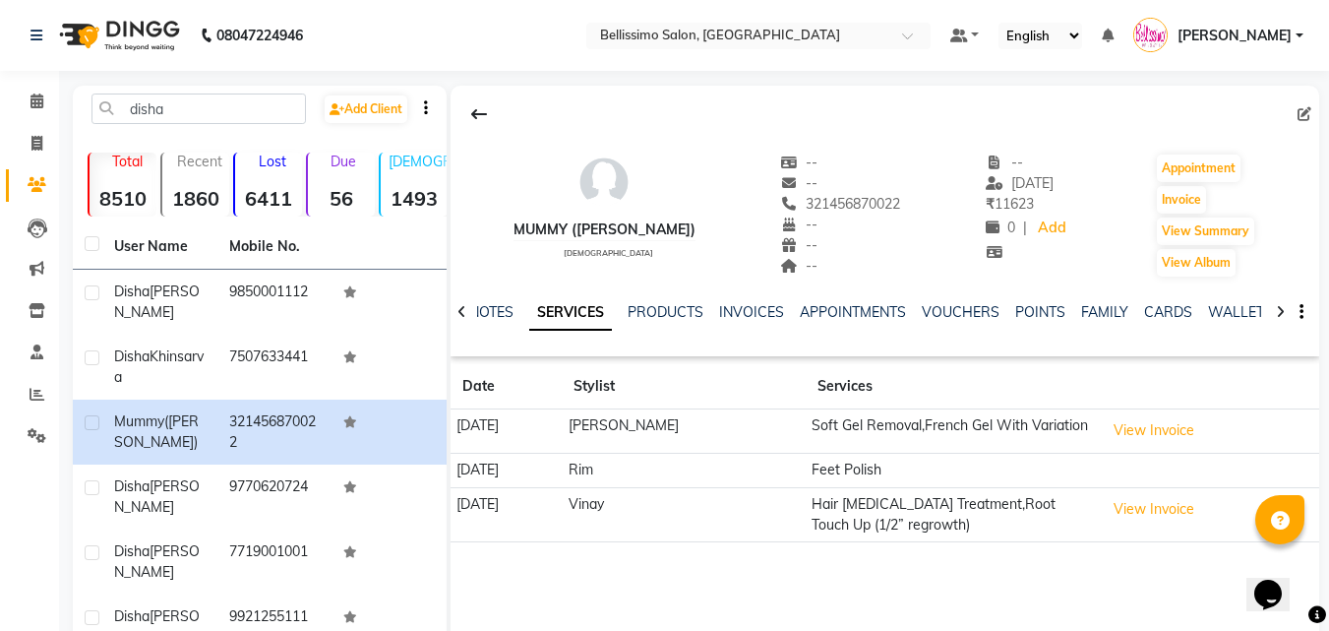
scroll to position [98, 0]
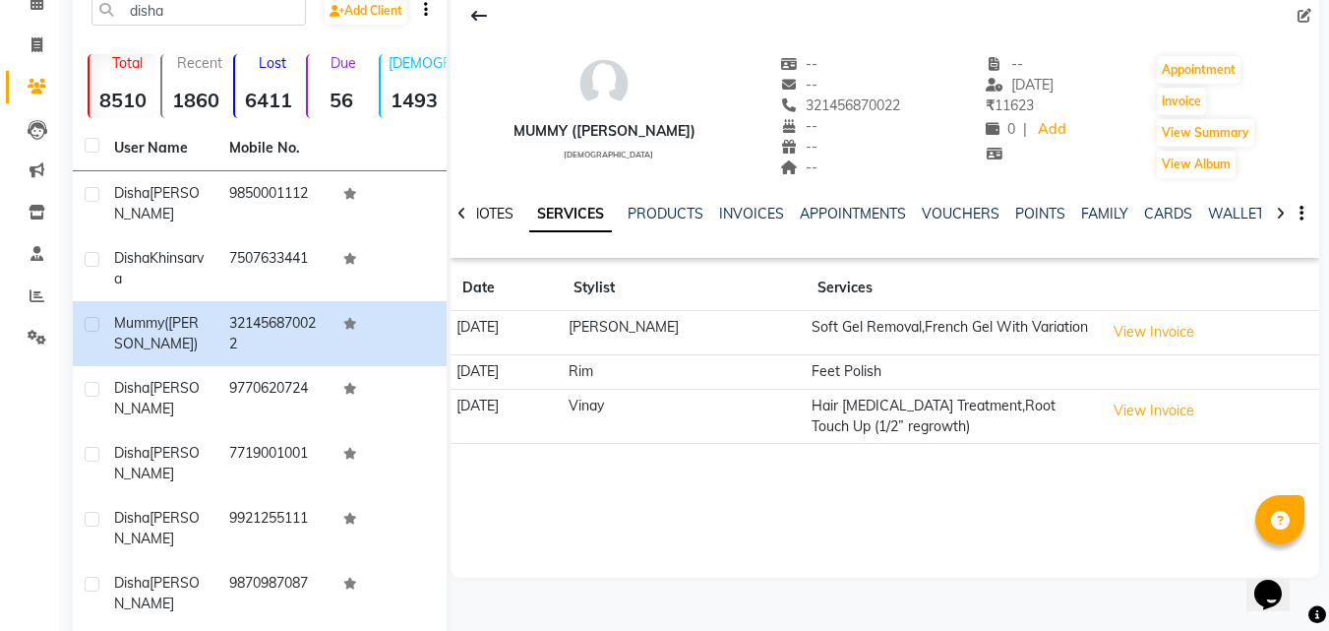
click at [493, 213] on link "NOTES" at bounding box center [491, 214] width 44 height 18
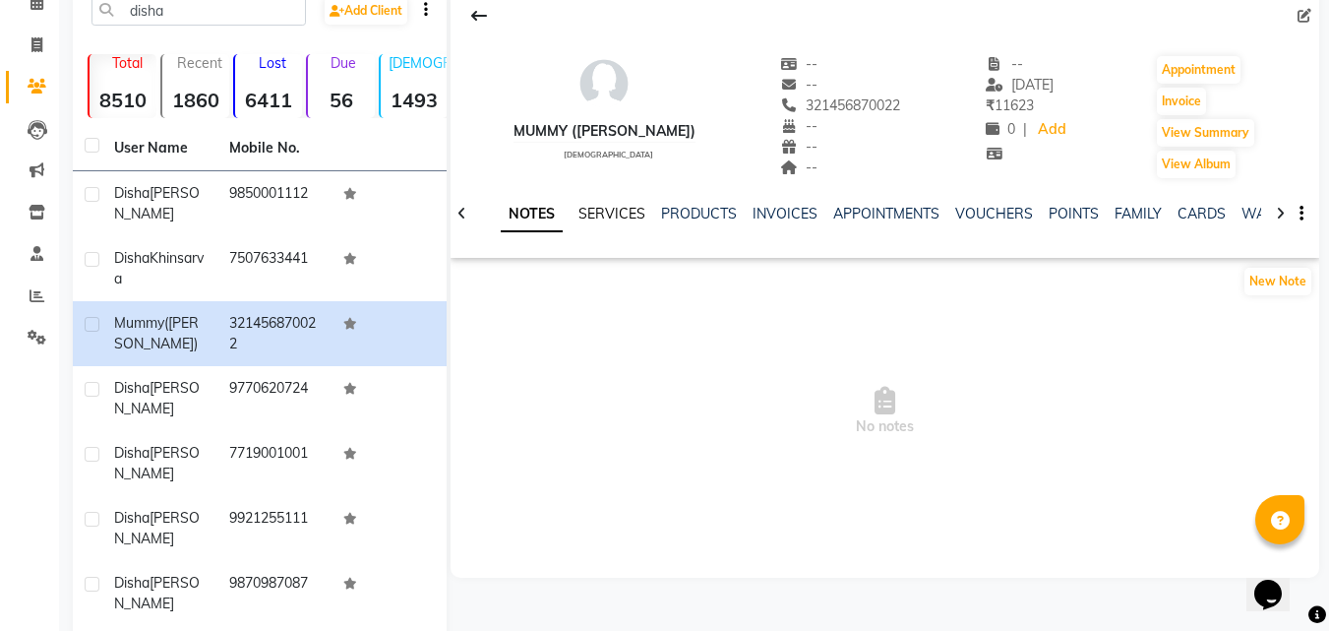
click at [601, 213] on link "SERVICES" at bounding box center [611, 214] width 67 height 18
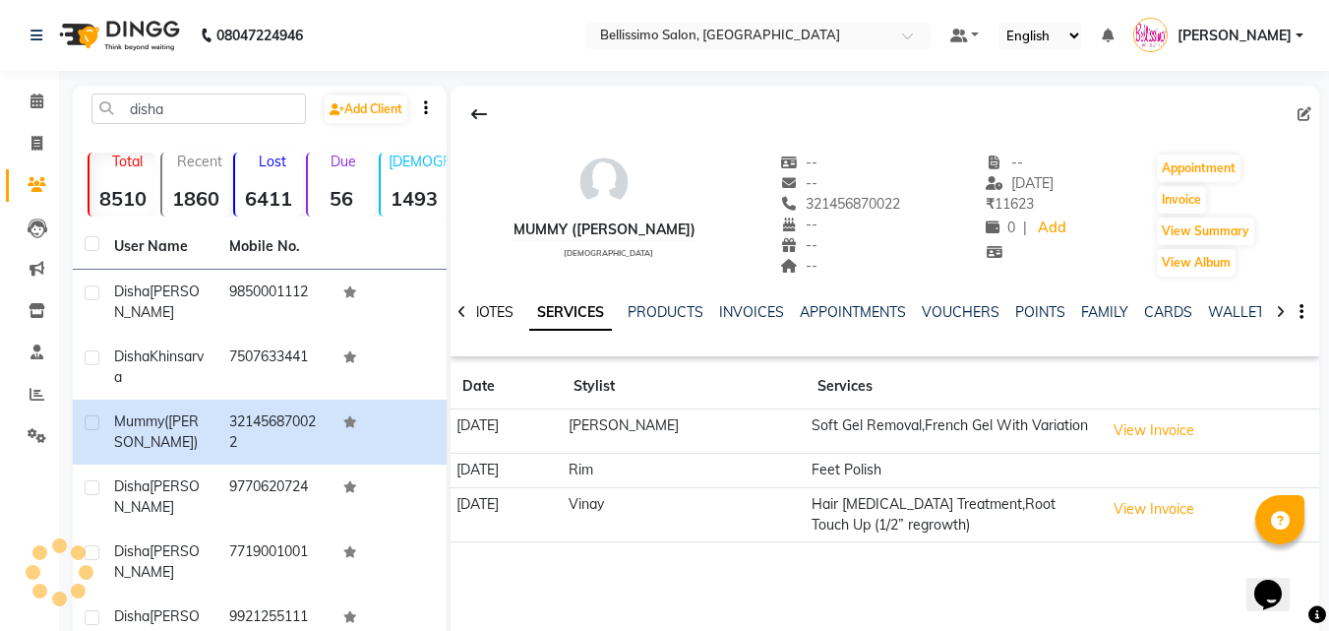
click at [499, 315] on link "NOTES" at bounding box center [491, 312] width 44 height 18
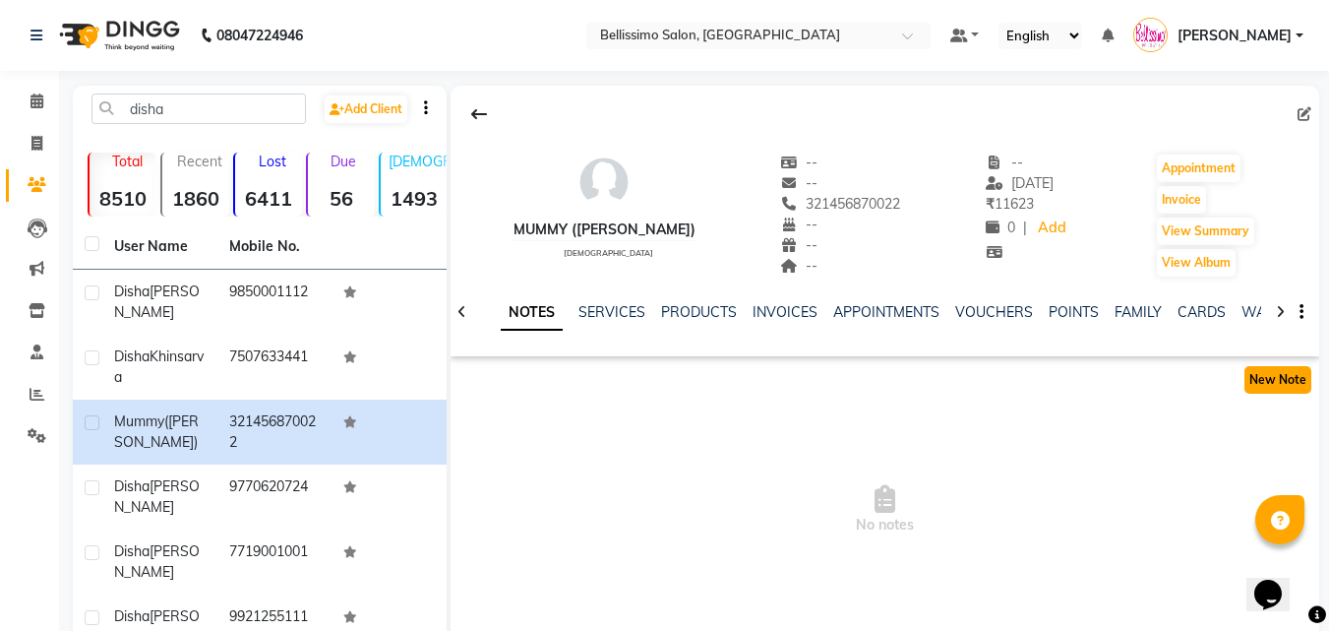
click at [1263, 380] on button "New Note" at bounding box center [1277, 380] width 67 height 28
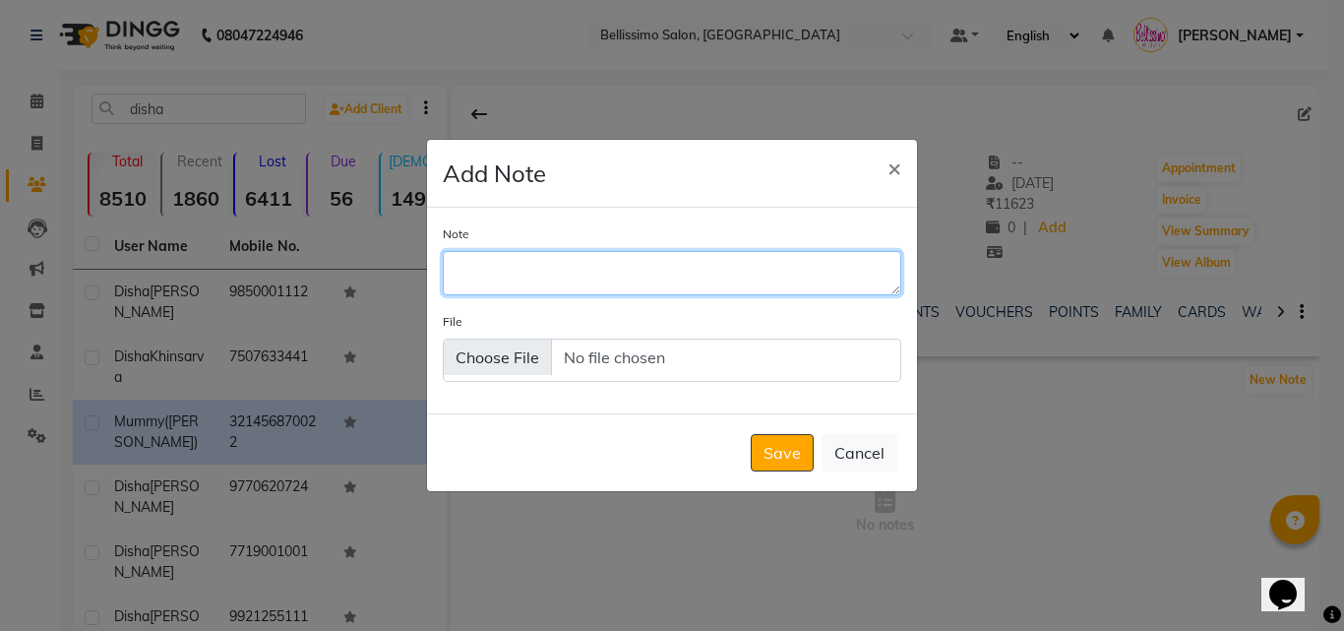
click at [577, 277] on textarea "Note" at bounding box center [672, 272] width 458 height 43
type textarea "Davines 5,0 & 4,14"
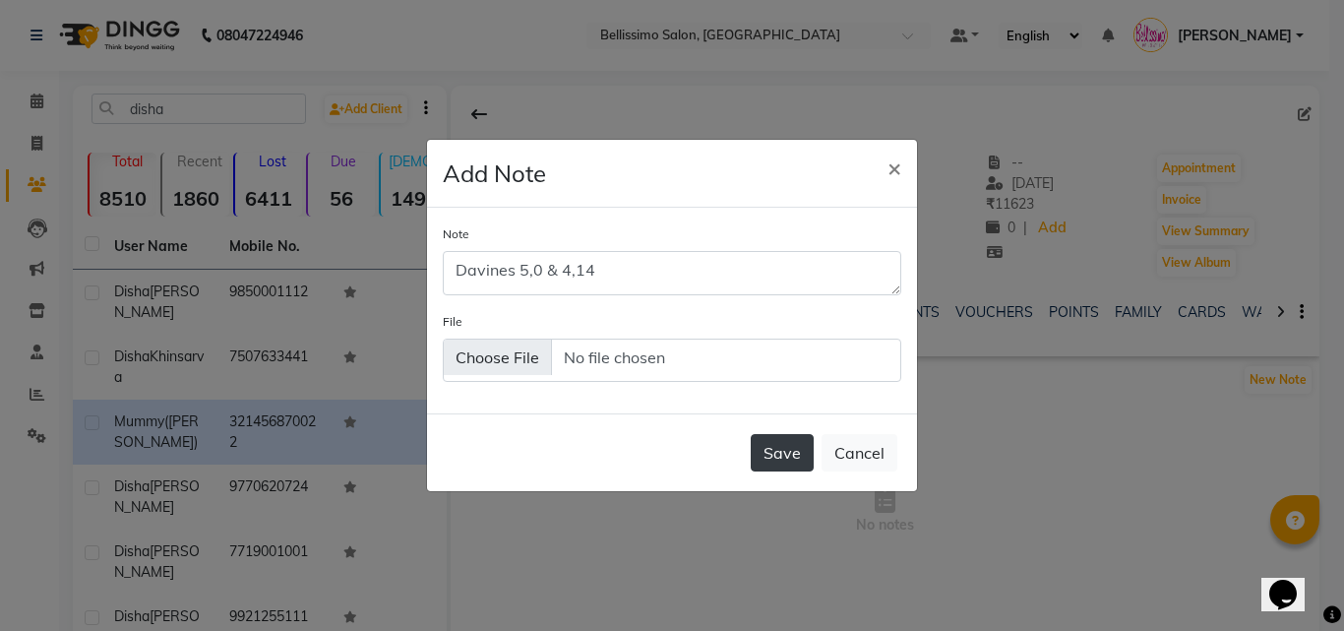
click at [781, 440] on button "Save" at bounding box center [782, 452] width 63 height 37
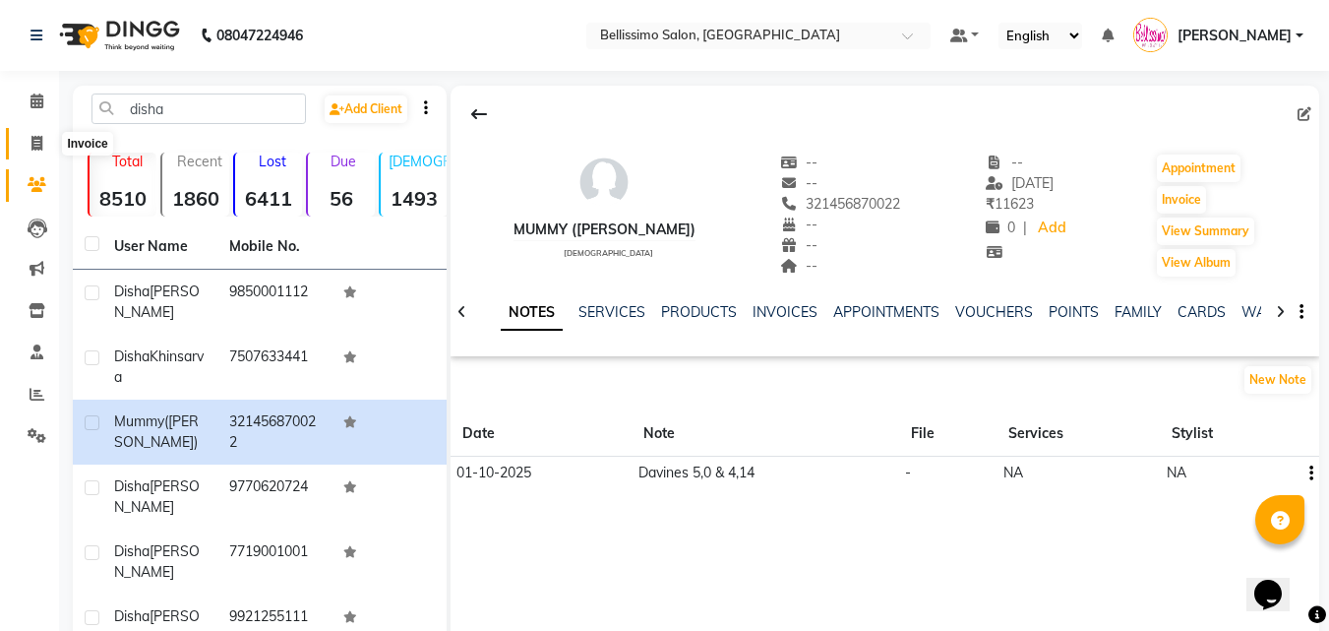
click at [33, 140] on icon at bounding box center [36, 143] width 11 height 15
select select "155"
select select "service"
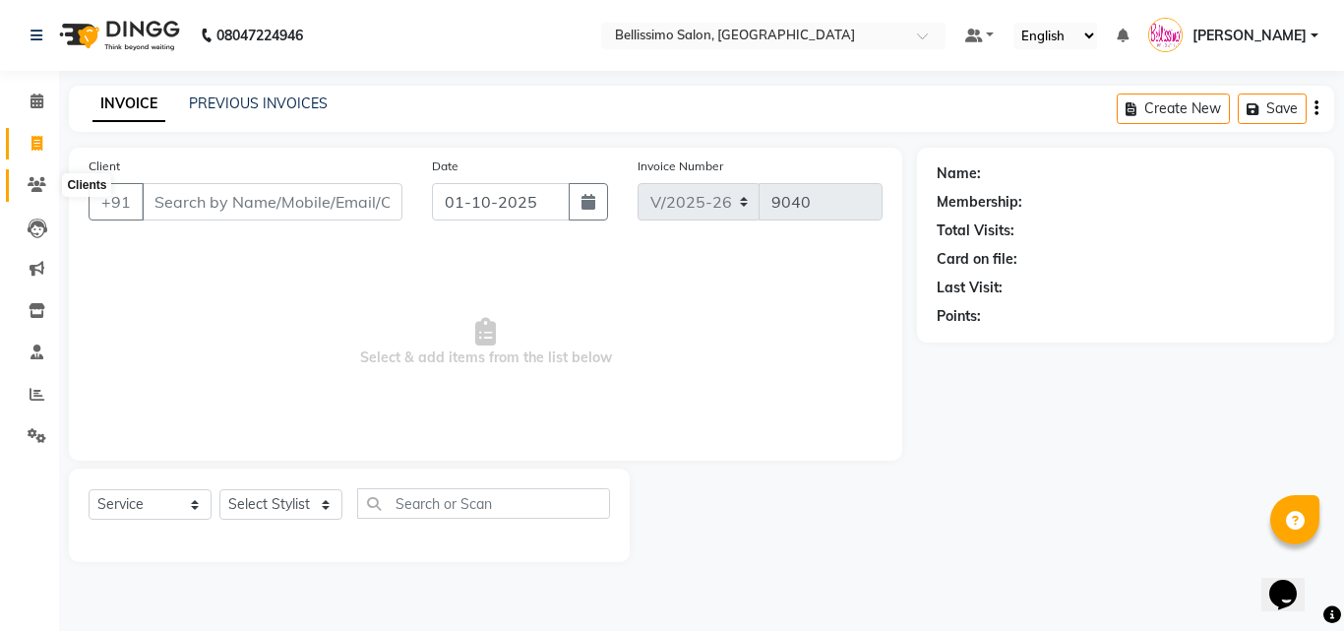
click at [29, 187] on icon at bounding box center [37, 184] width 19 height 15
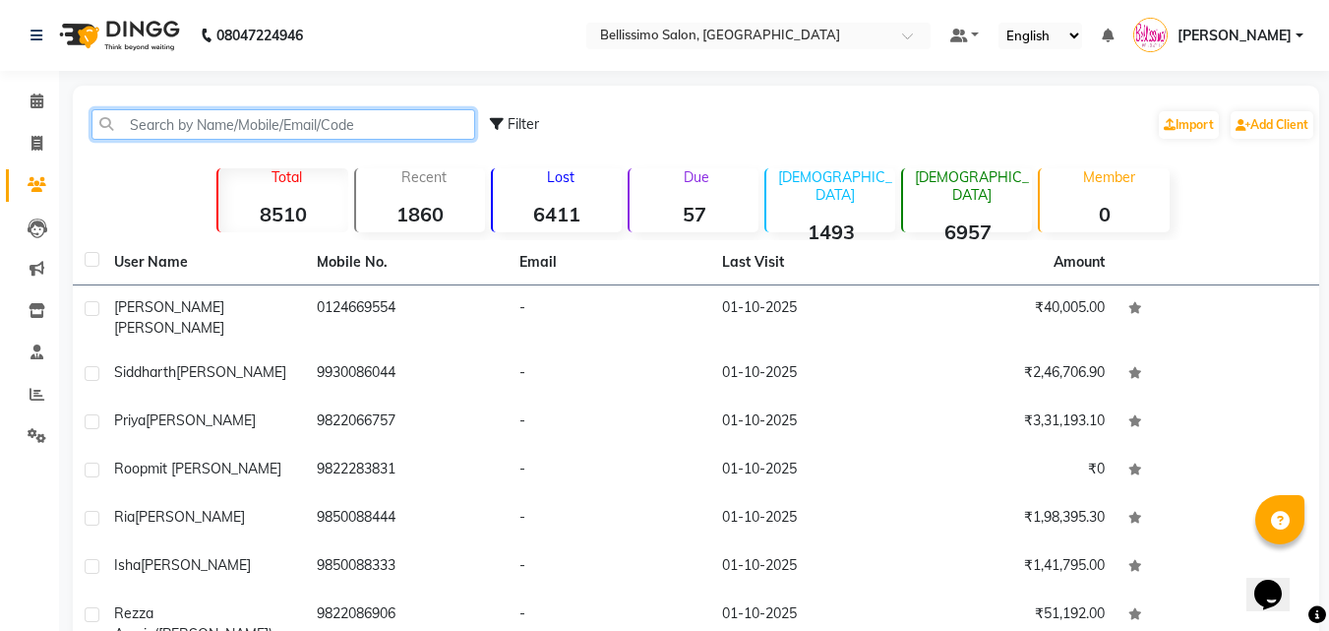
click at [275, 128] on input "text" at bounding box center [283, 124] width 384 height 30
paste input "9920100777"
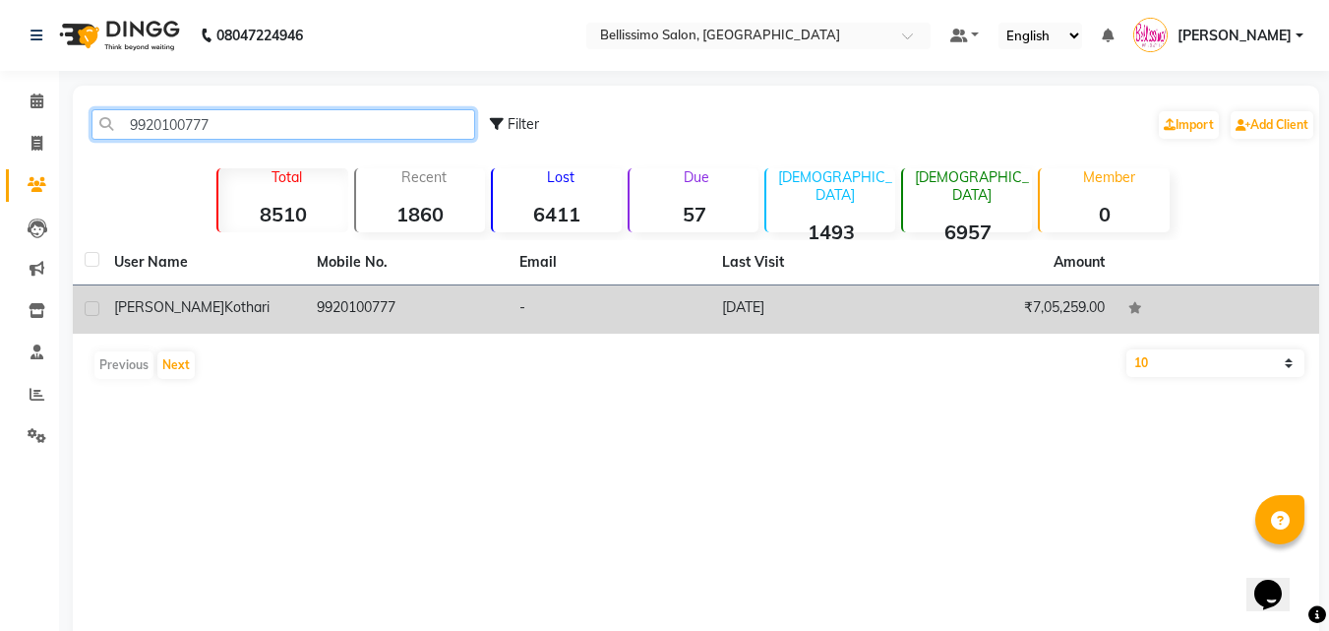
type input "9920100777"
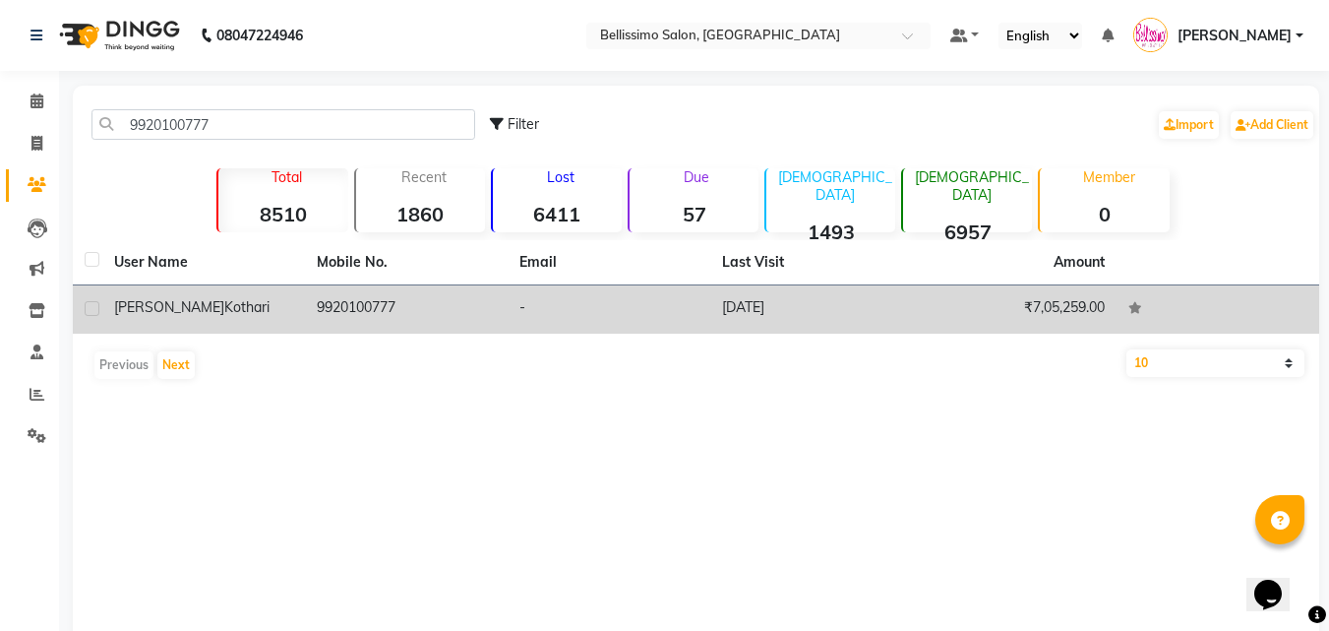
click at [235, 305] on div "[PERSON_NAME]" at bounding box center [203, 307] width 179 height 21
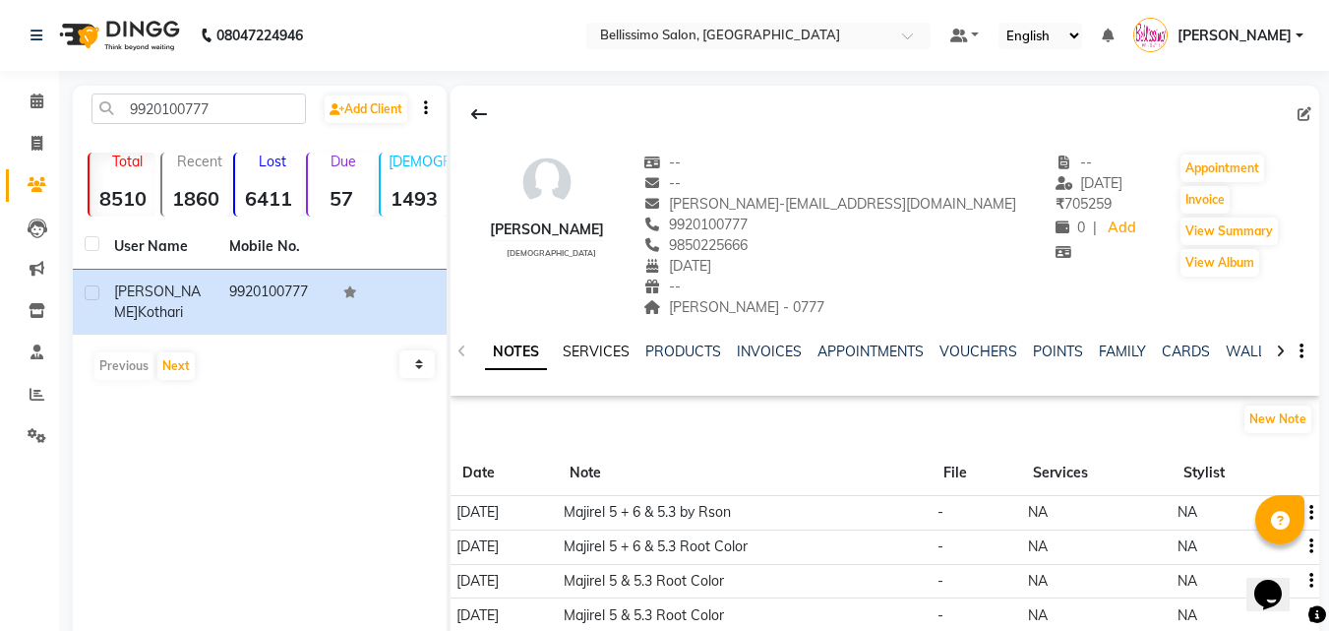
click at [610, 350] on link "SERVICES" at bounding box center [596, 351] width 67 height 18
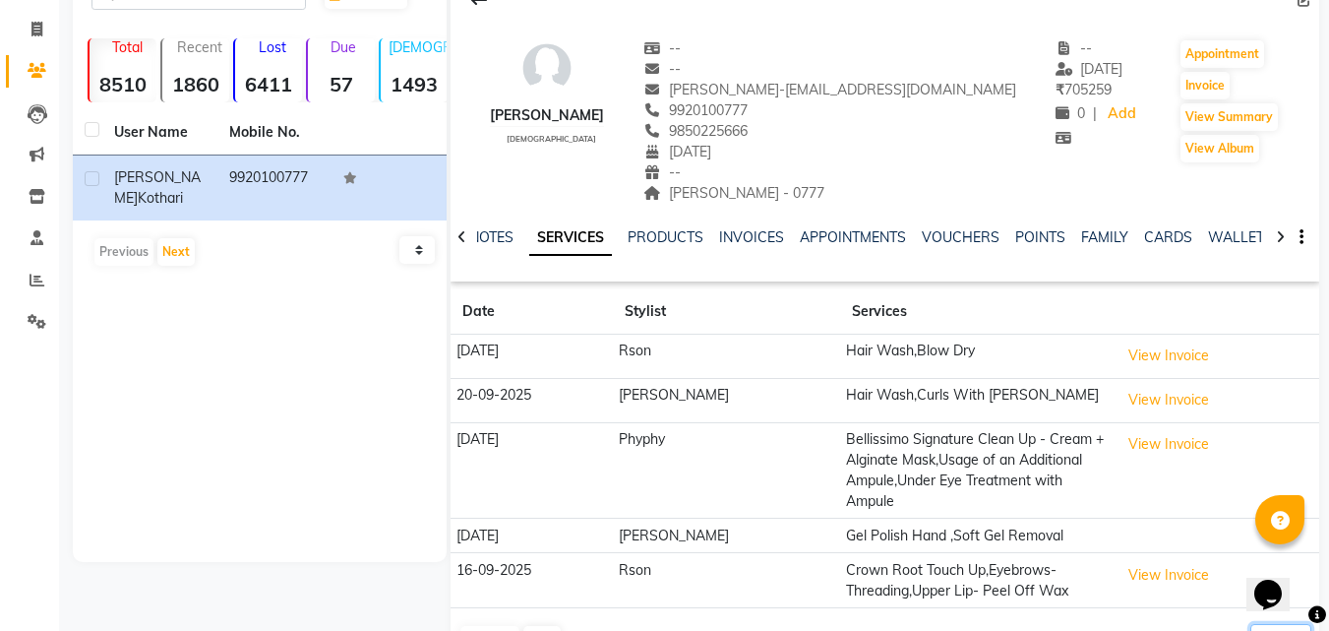
click at [1290, 627] on select "5 10 50 100 500" at bounding box center [1280, 639] width 61 height 30
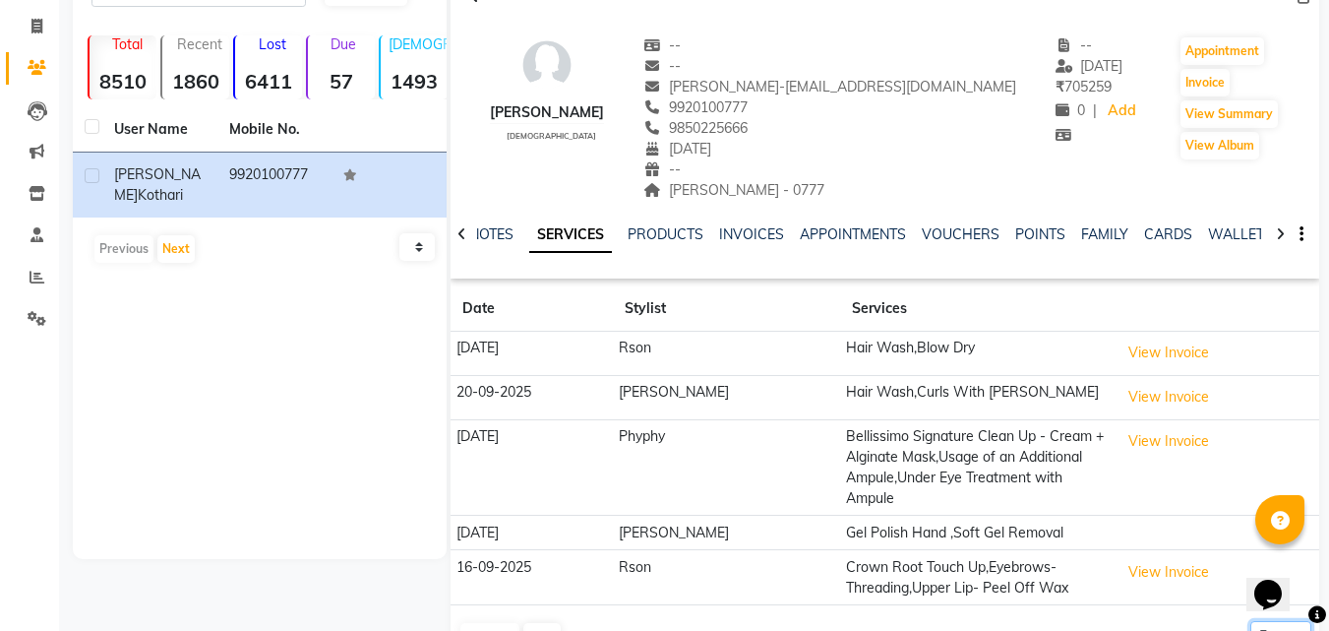
select select "100"
click at [1250, 621] on select "5 10 50 100 500" at bounding box center [1280, 636] width 61 height 30
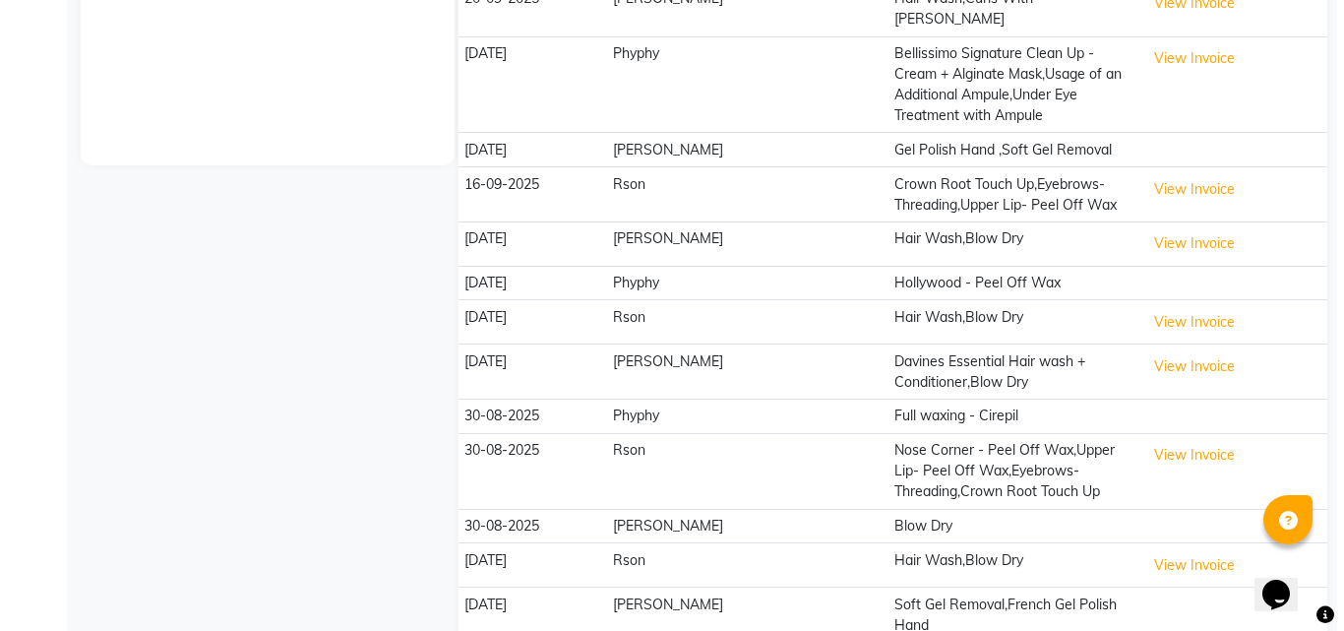
scroll to position [609, 0]
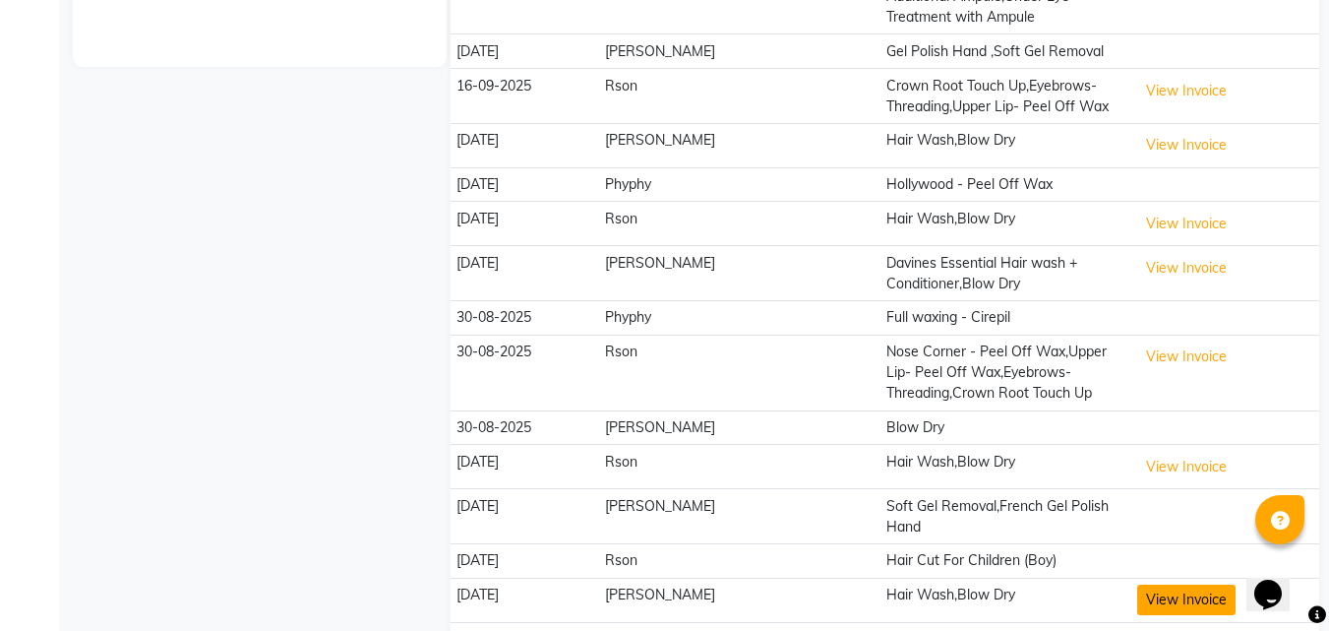
click at [1137, 584] on button "View Invoice" at bounding box center [1186, 599] width 98 height 30
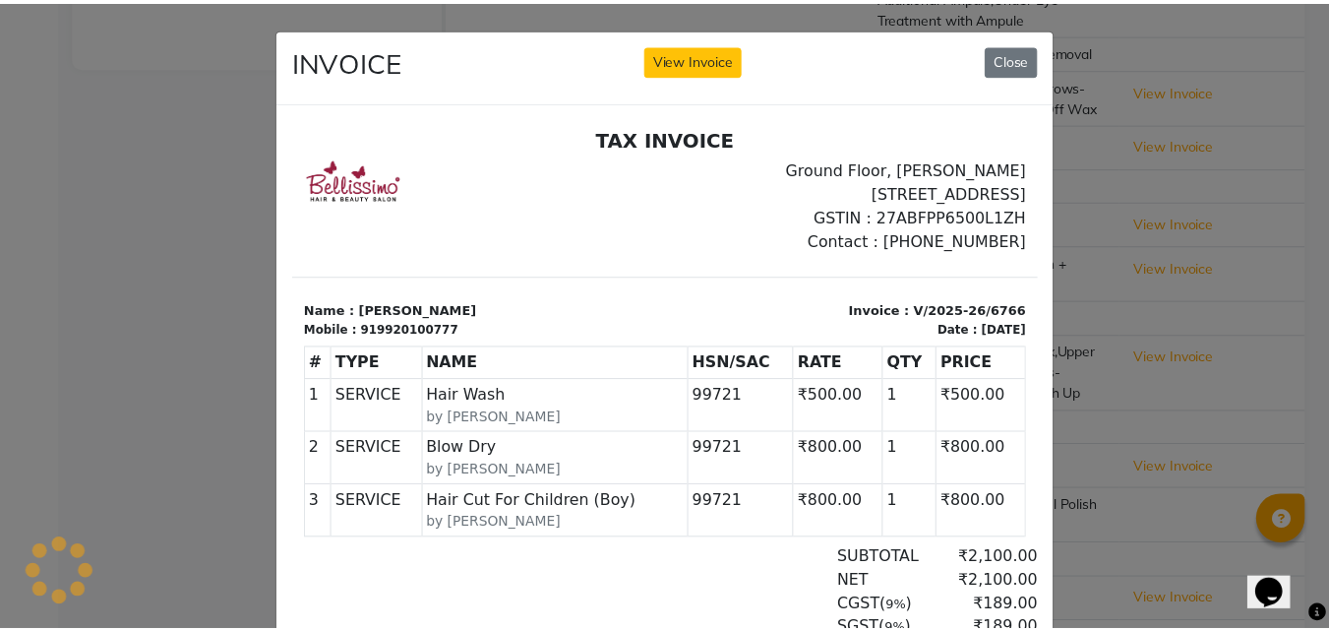
scroll to position [0, 0]
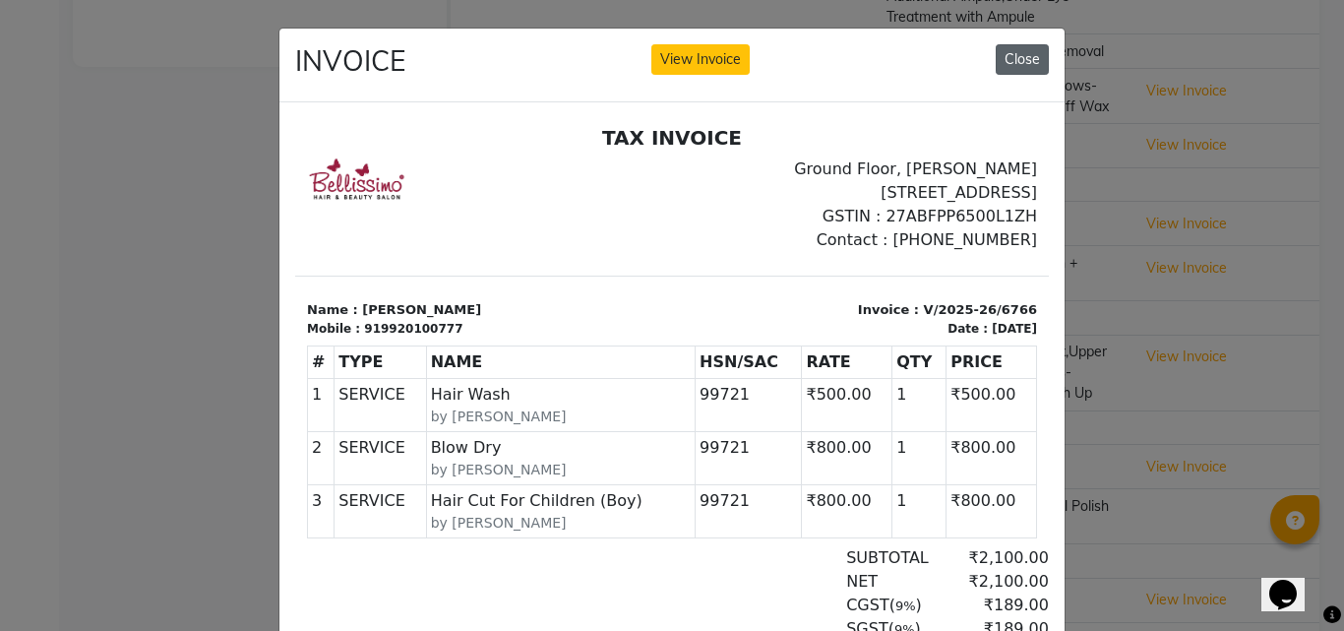
drag, startPoint x: 1028, startPoint y: 63, endPoint x: 1030, endPoint y: 101, distance: 38.4
click at [1027, 63] on button "Close" at bounding box center [1021, 59] width 53 height 30
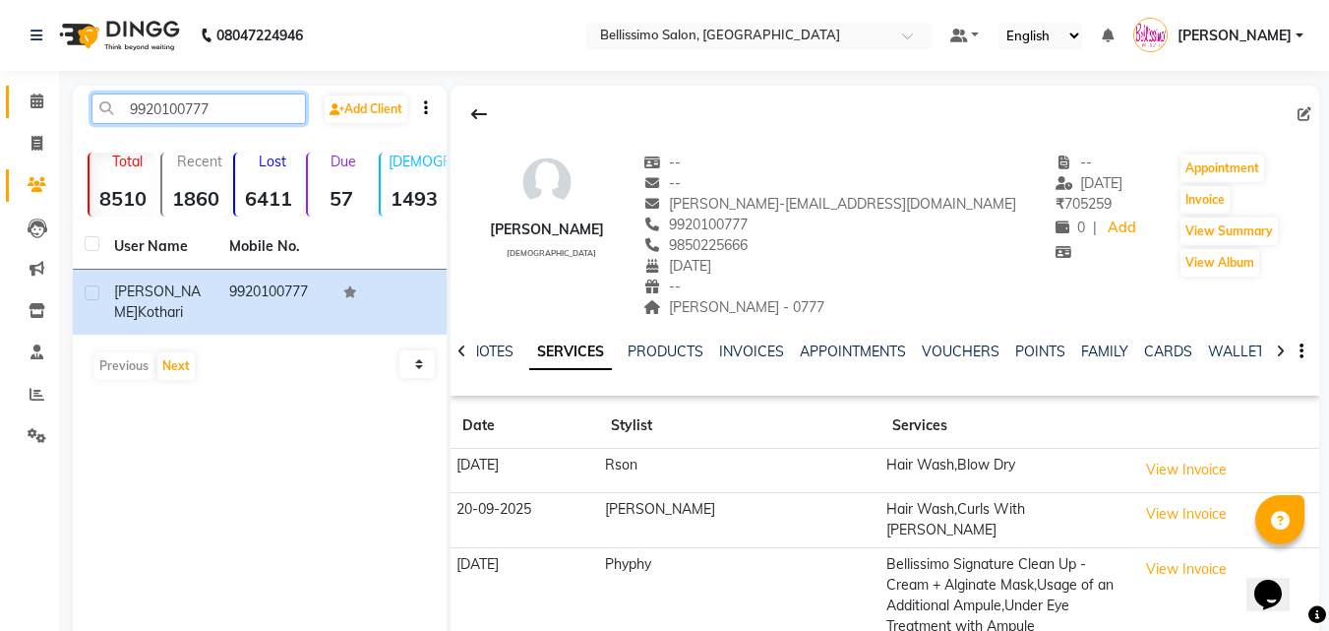
drag, startPoint x: 242, startPoint y: 106, endPoint x: 17, endPoint y: 112, distance: 225.3
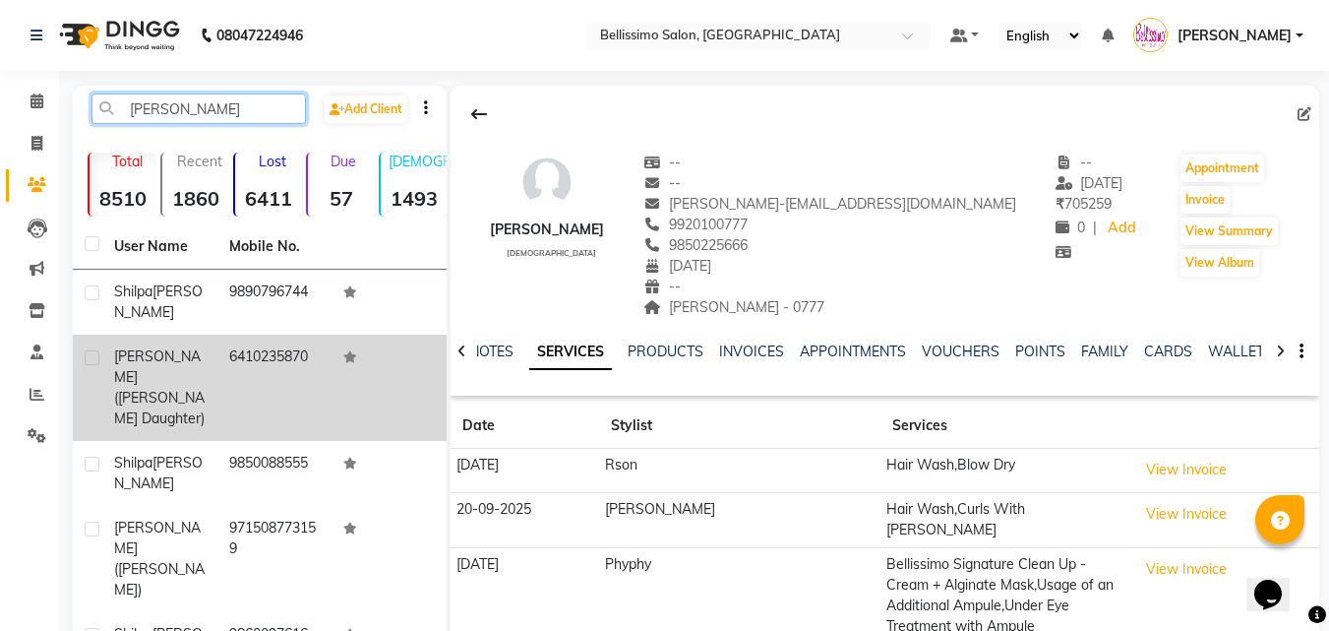
type input "[PERSON_NAME]"
click at [146, 387] on div "[PERSON_NAME] ([PERSON_NAME] Daughter)" at bounding box center [159, 387] width 91 height 83
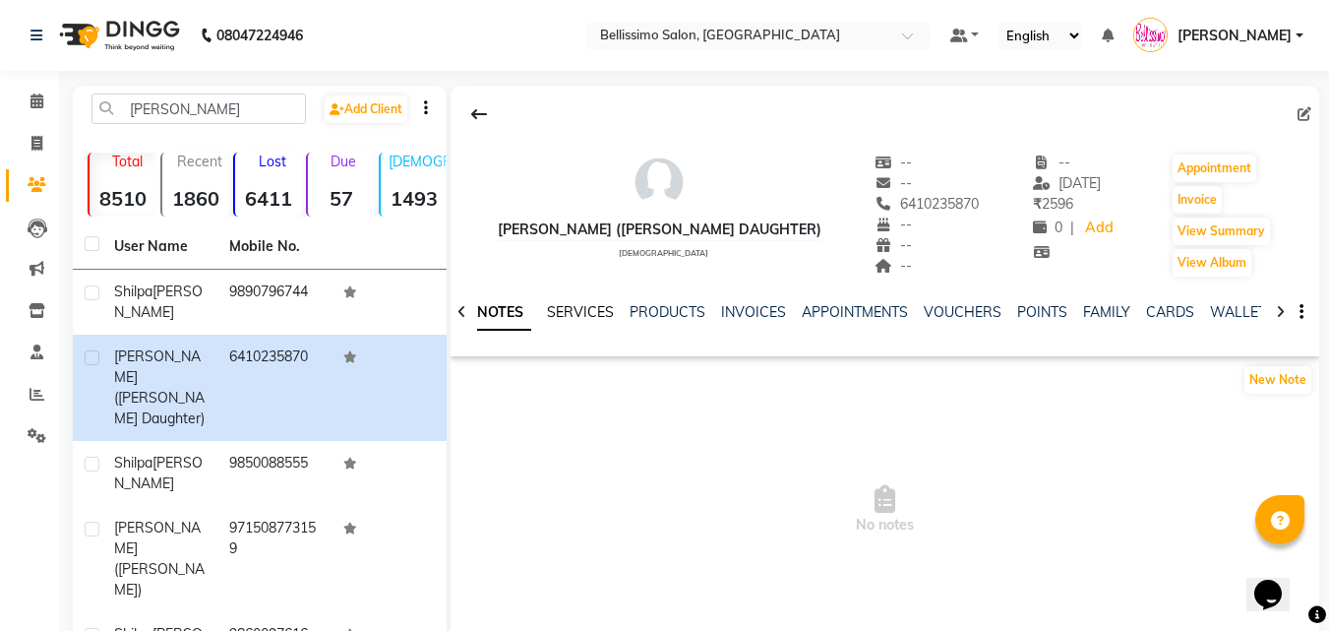
click at [575, 311] on link "SERVICES" at bounding box center [580, 312] width 67 height 18
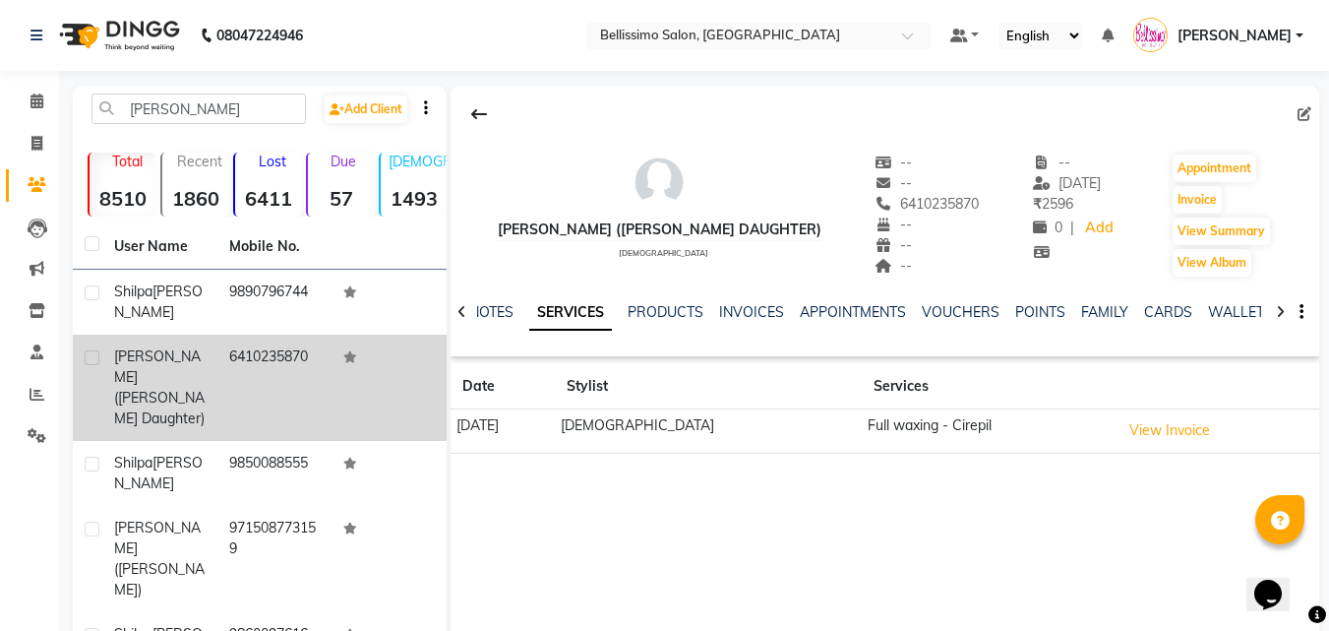
scroll to position [75, 0]
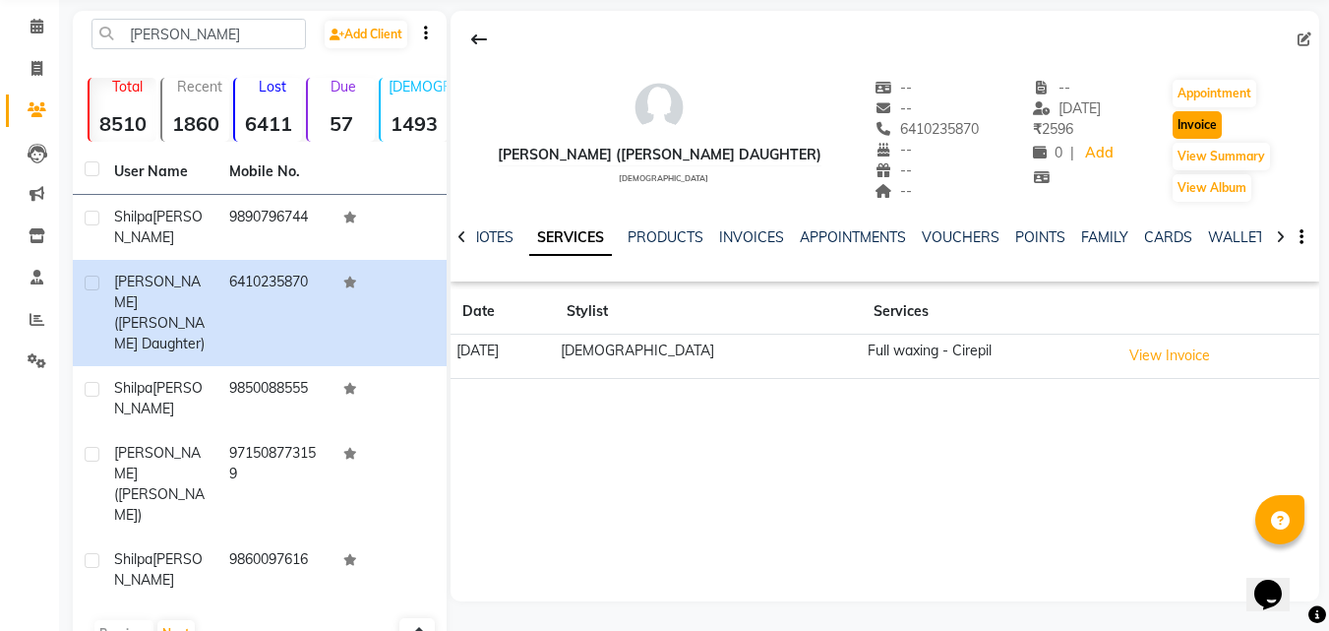
click at [1188, 117] on button "Invoice" at bounding box center [1197, 125] width 49 height 28
select select "155"
select select "service"
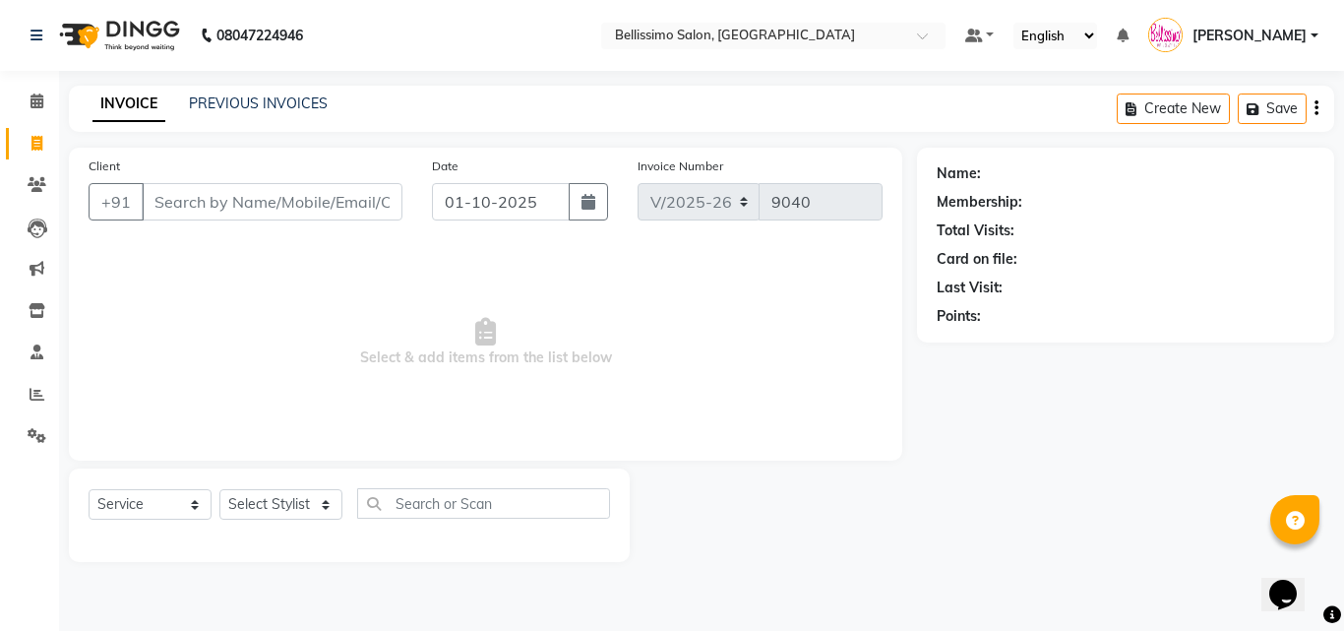
type input "6410235870"
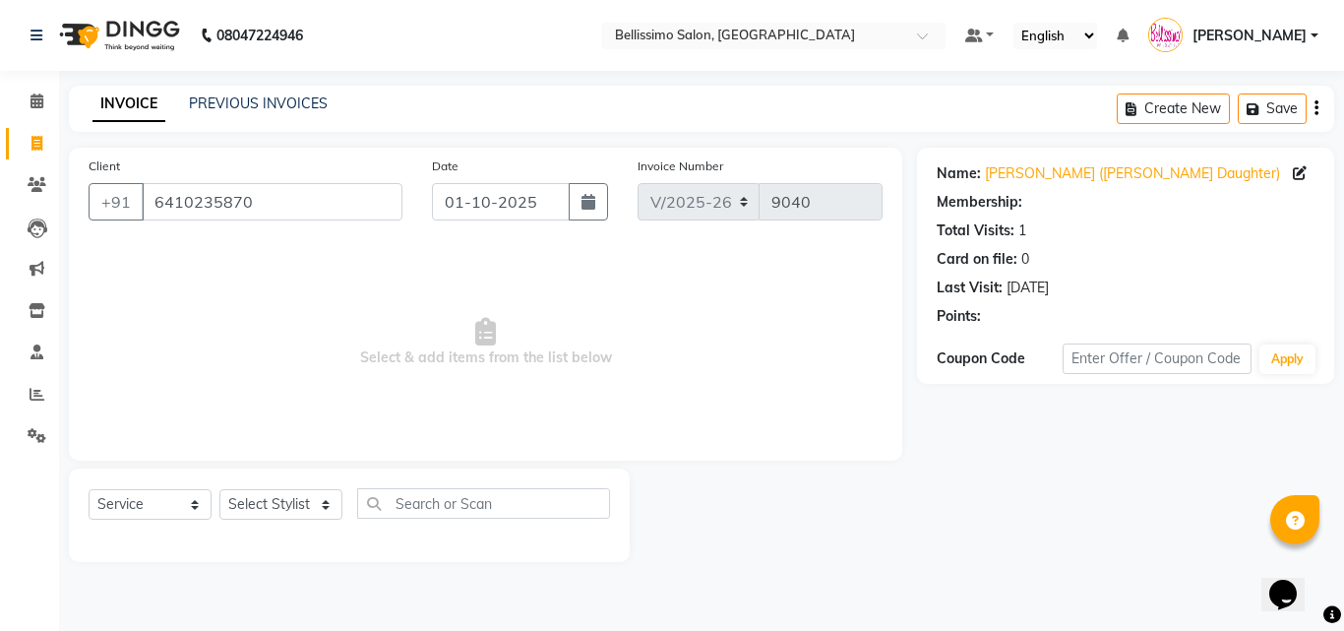
select select "1: Object"
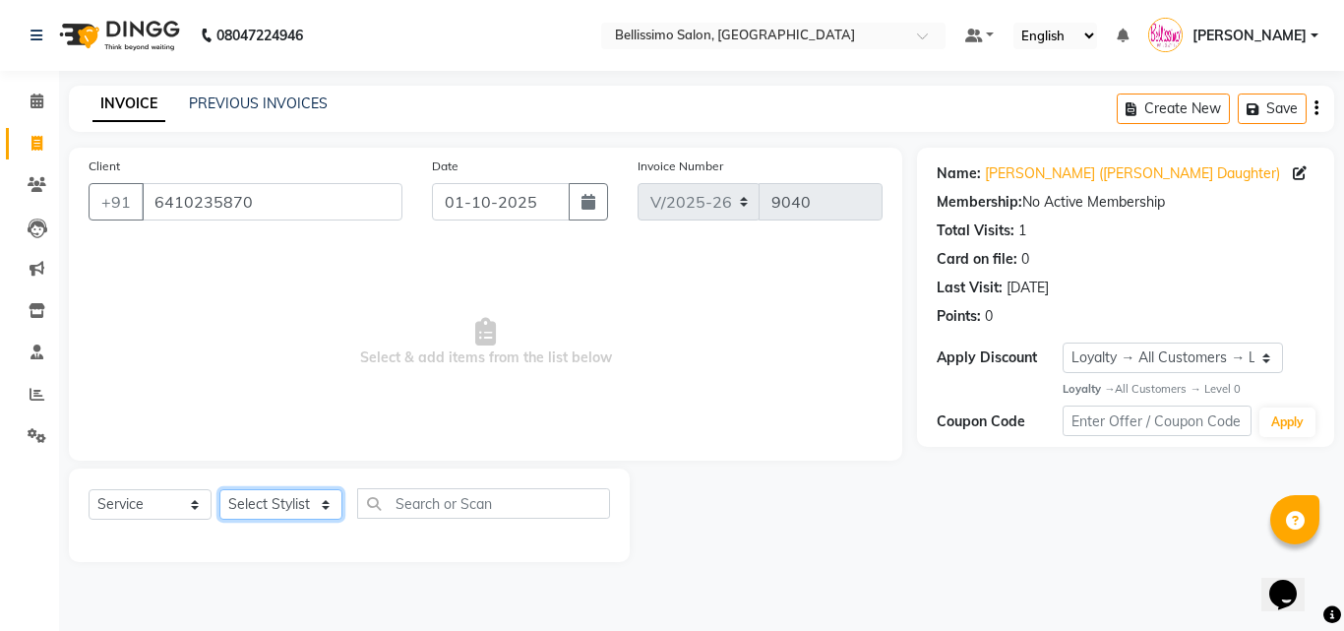
click at [259, 514] on select "Select Stylist [PERSON_NAME] [PERSON_NAME] [PERSON_NAME] [PERSON_NAME] Aso Atha…" at bounding box center [280, 504] width 123 height 30
select select "26664"
click at [219, 489] on select "Select Stylist [PERSON_NAME] [PERSON_NAME] [PERSON_NAME] [PERSON_NAME] Aso Atha…" at bounding box center [280, 504] width 123 height 30
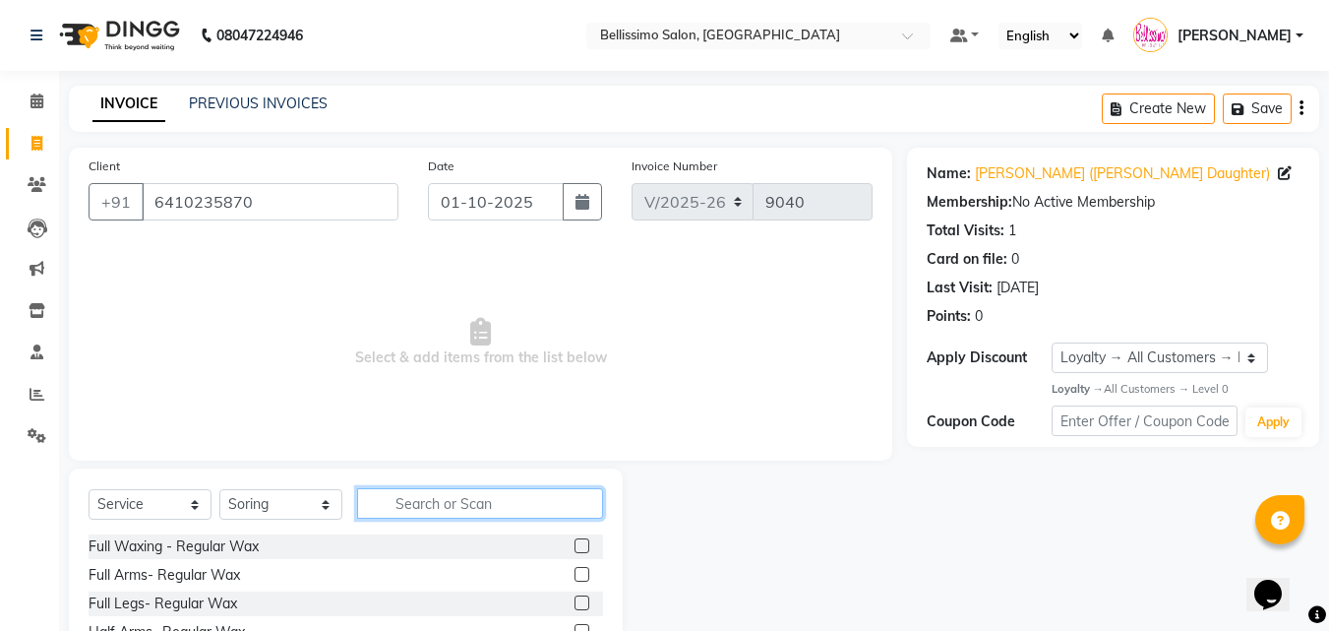
click at [447, 503] on input "text" at bounding box center [480, 503] width 246 height 30
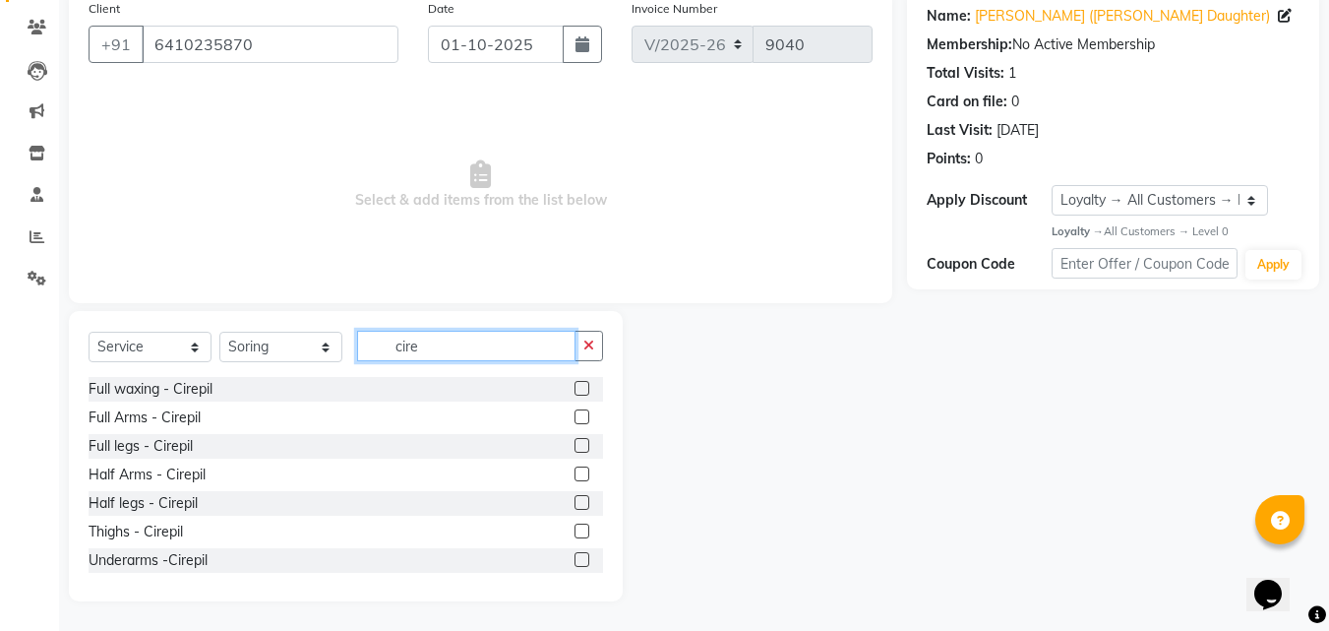
type input "cire"
click at [574, 388] on label at bounding box center [581, 388] width 15 height 15
click at [574, 388] on input "checkbox" at bounding box center [580, 389] width 13 height 13
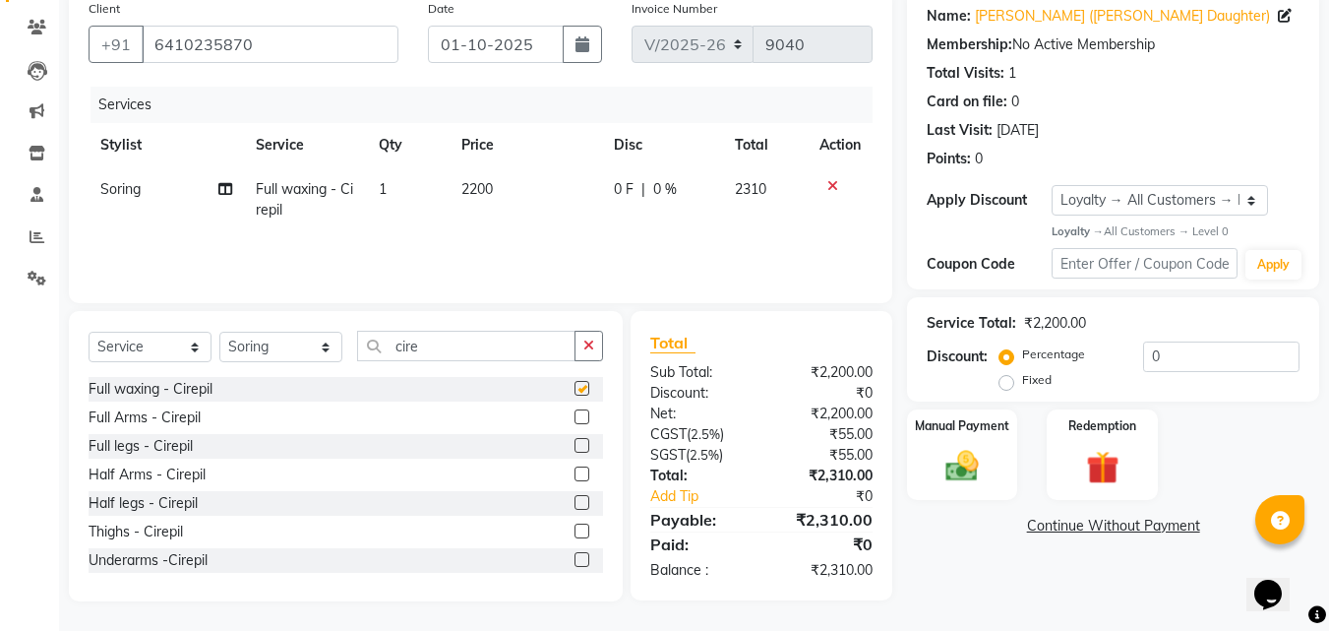
checkbox input "false"
click at [1068, 539] on div "Name: Siya (Shilpa Shivaram Daughter) Membership: No Active Membership Total Vi…" at bounding box center [1120, 295] width 427 height 611
click at [1076, 527] on link "Continue Without Payment" at bounding box center [1113, 525] width 404 height 21
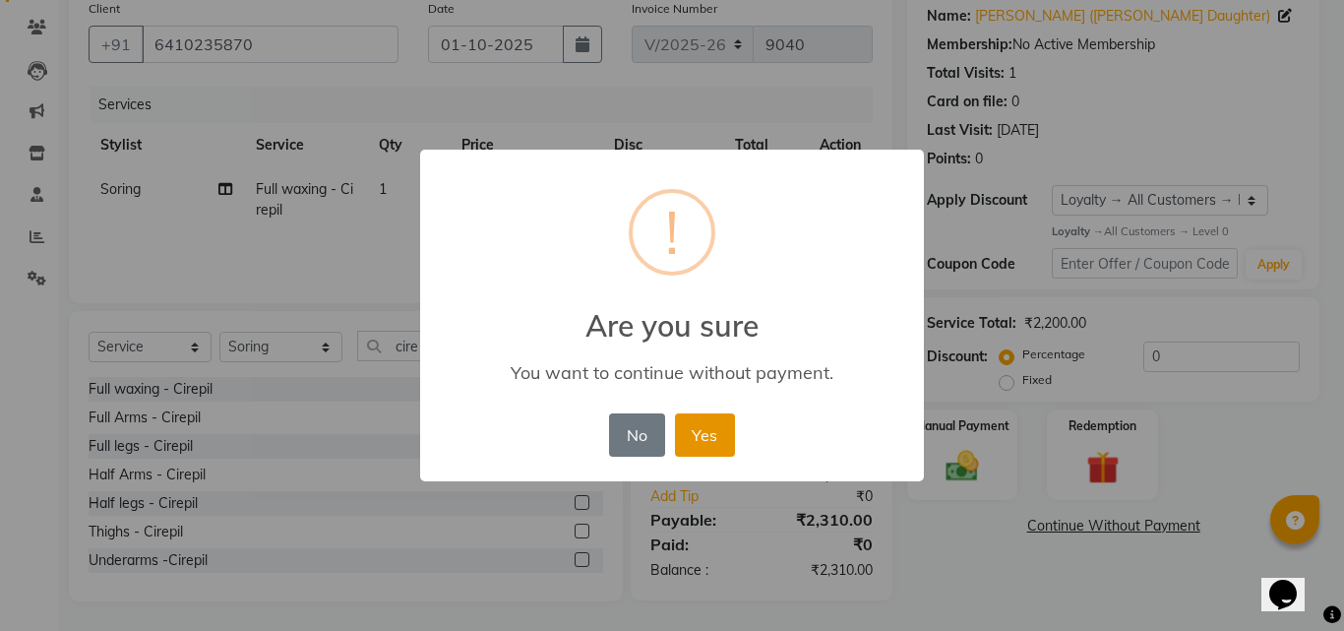
click at [693, 431] on button "Yes" at bounding box center [705, 434] width 60 height 43
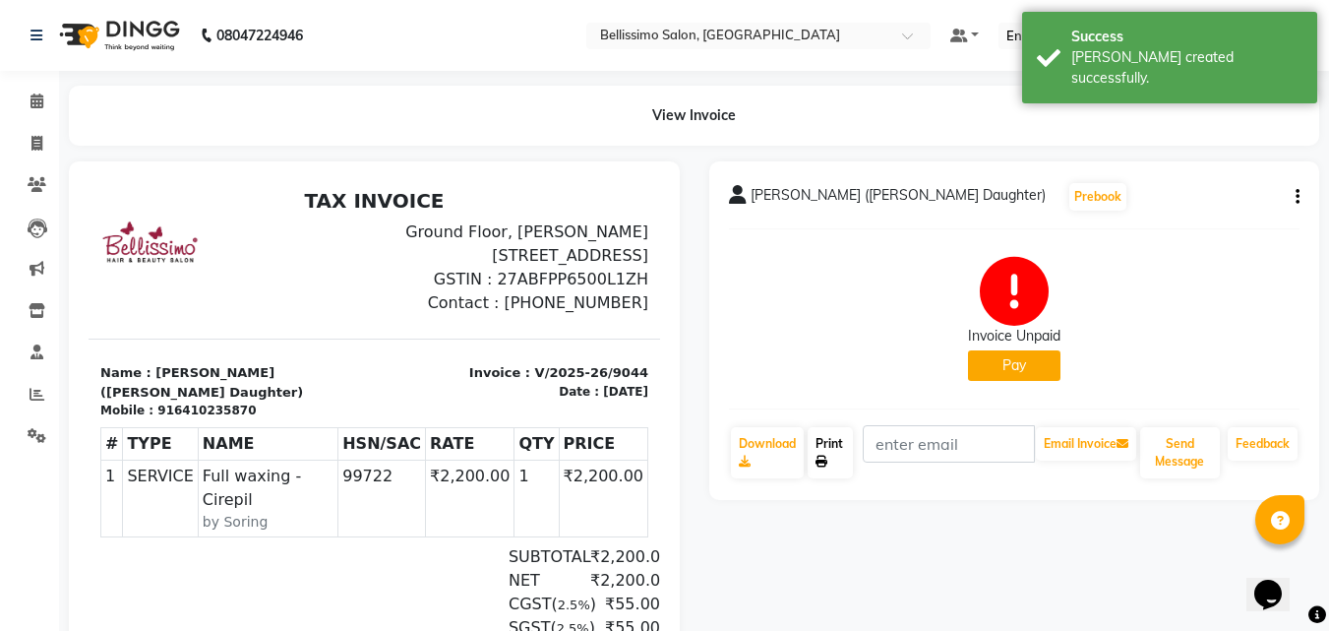
click at [844, 449] on link "Print" at bounding box center [830, 452] width 45 height 51
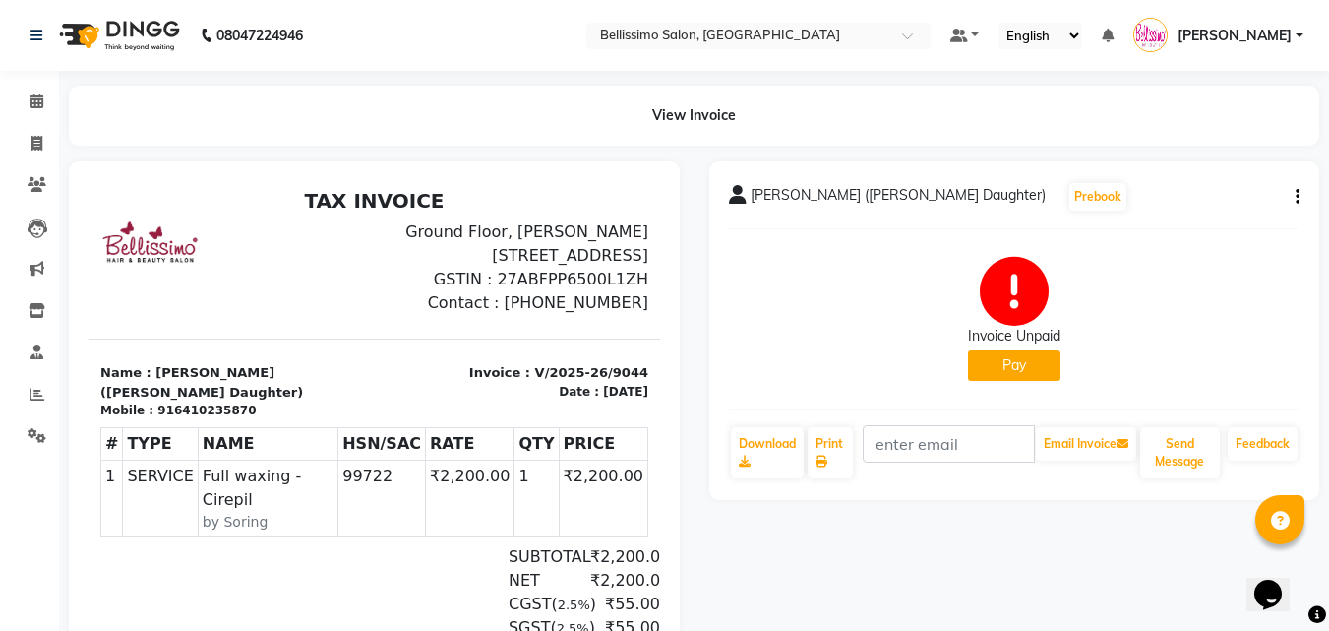
click at [830, 310] on div "Invoice Unpaid Pay" at bounding box center [1015, 319] width 572 height 148
click at [44, 94] on span at bounding box center [37, 101] width 34 height 23
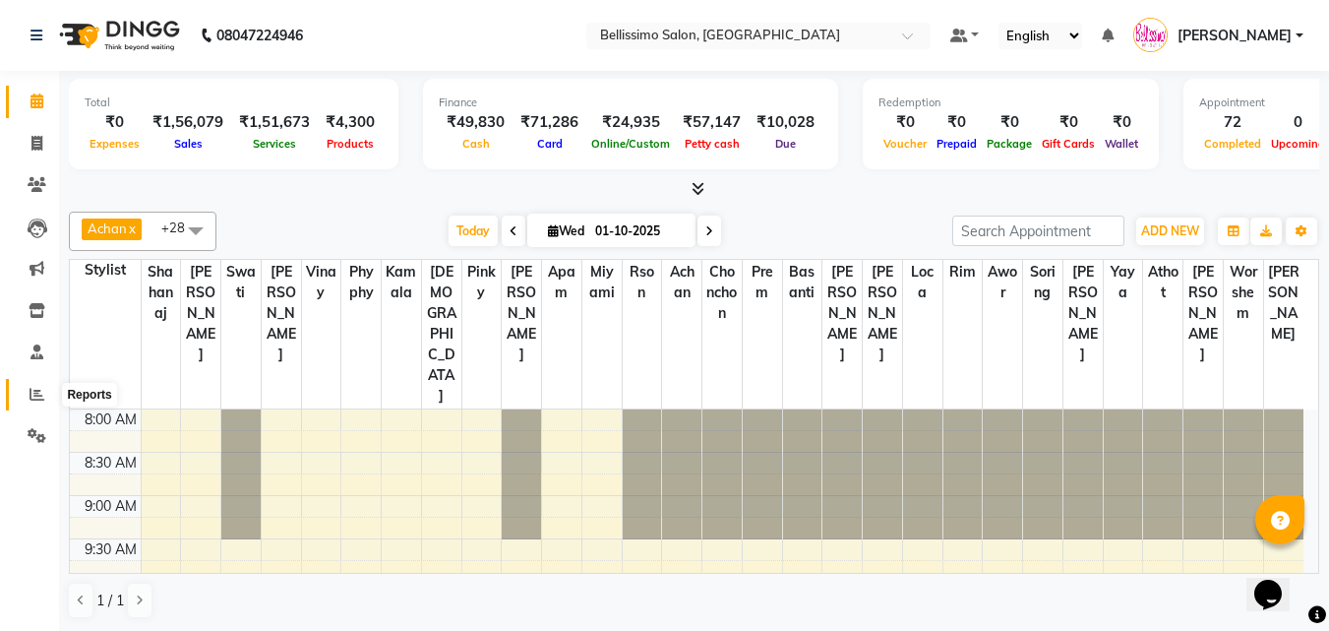
click at [29, 395] on span at bounding box center [37, 395] width 34 height 23
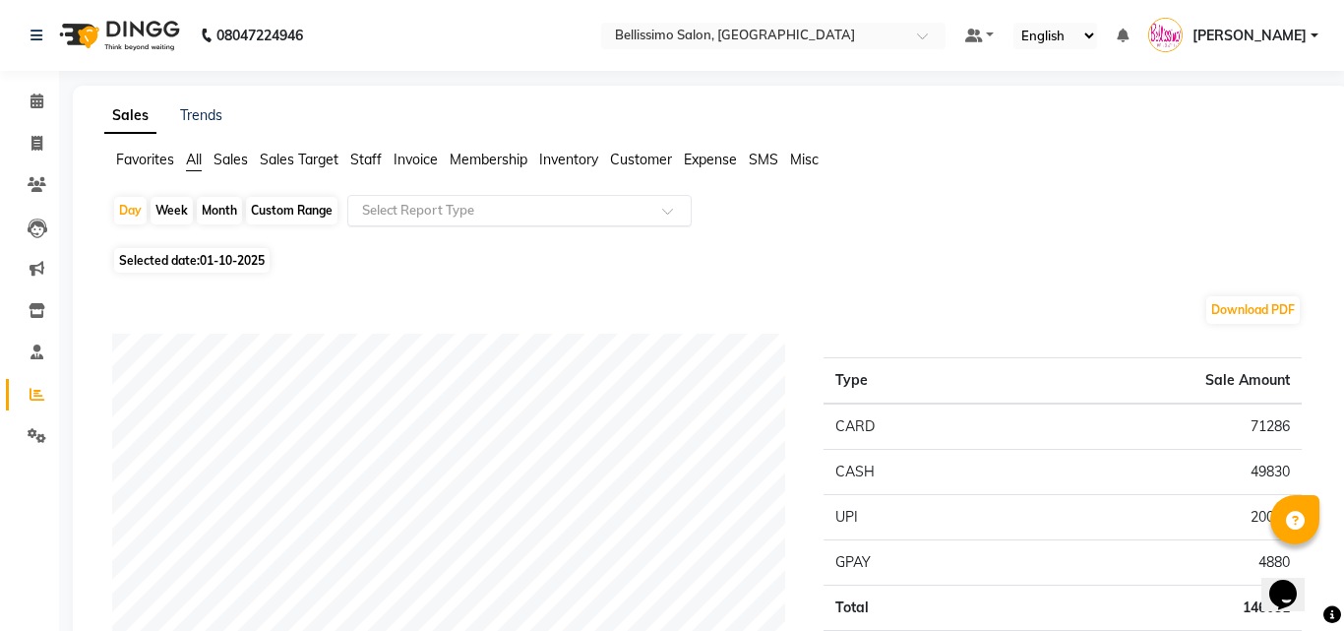
click at [495, 217] on input "text" at bounding box center [499, 211] width 283 height 20
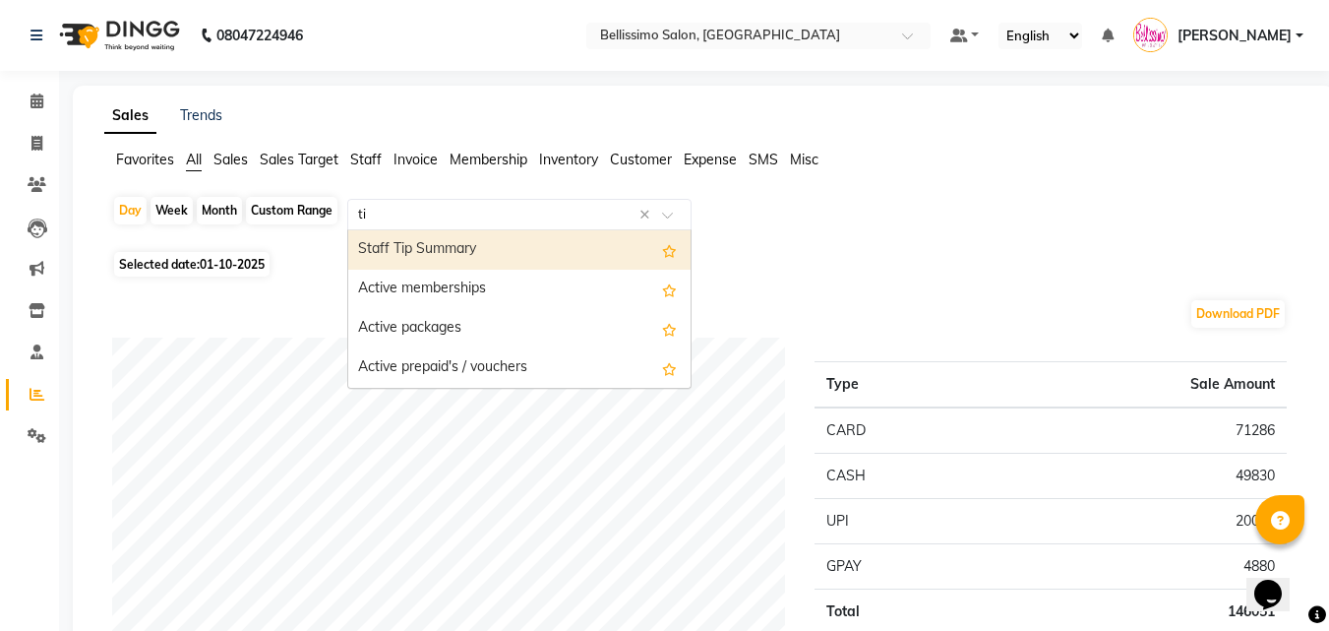
type input "tip"
click at [492, 245] on div "Staff Tip Summary" at bounding box center [519, 249] width 342 height 39
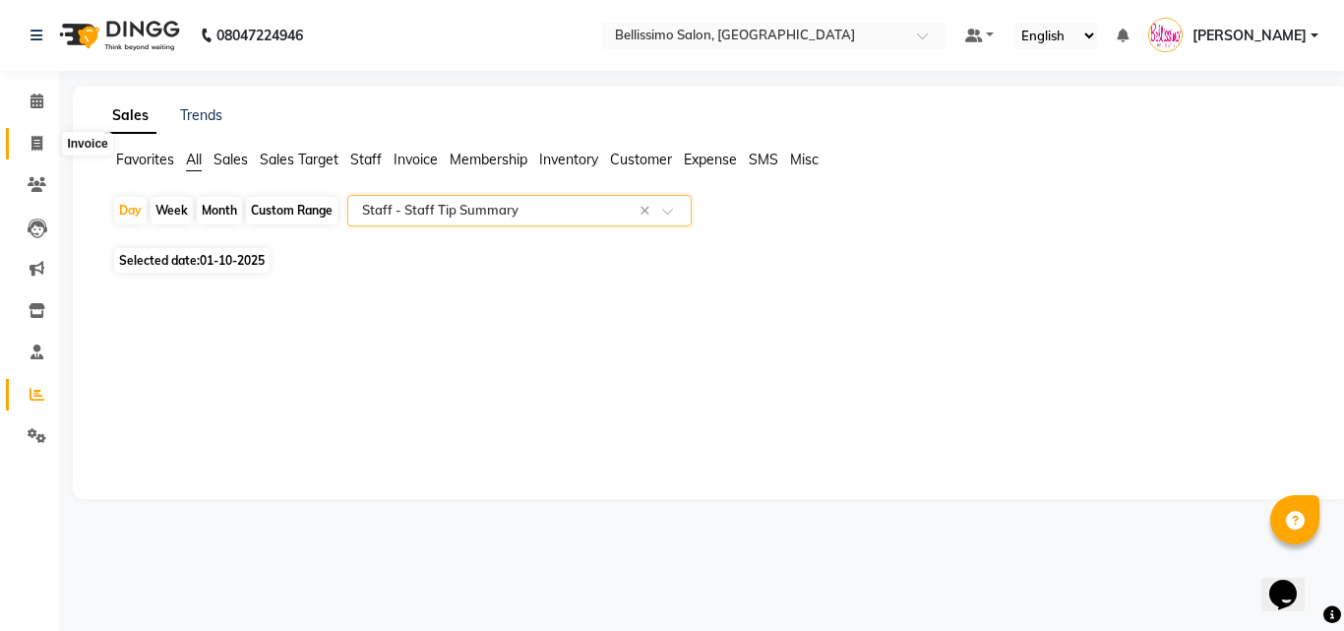
click at [38, 143] on icon at bounding box center [36, 143] width 11 height 15
select select "service"
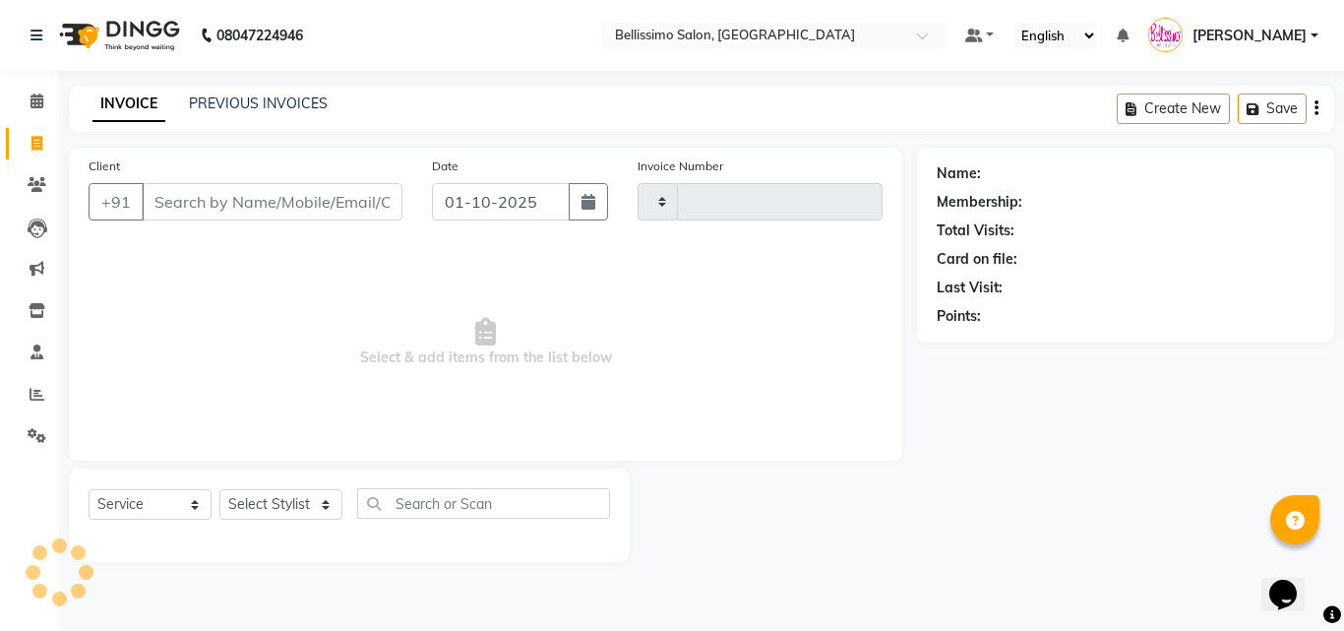
type input "9049"
select select "155"
click at [262, 500] on select "Select Stylist" at bounding box center [280, 504] width 123 height 30
select select "4526"
click at [219, 489] on select "Select Stylist [PERSON_NAME] [PERSON_NAME] [PERSON_NAME] [PERSON_NAME] Aso Atha…" at bounding box center [280, 504] width 123 height 30
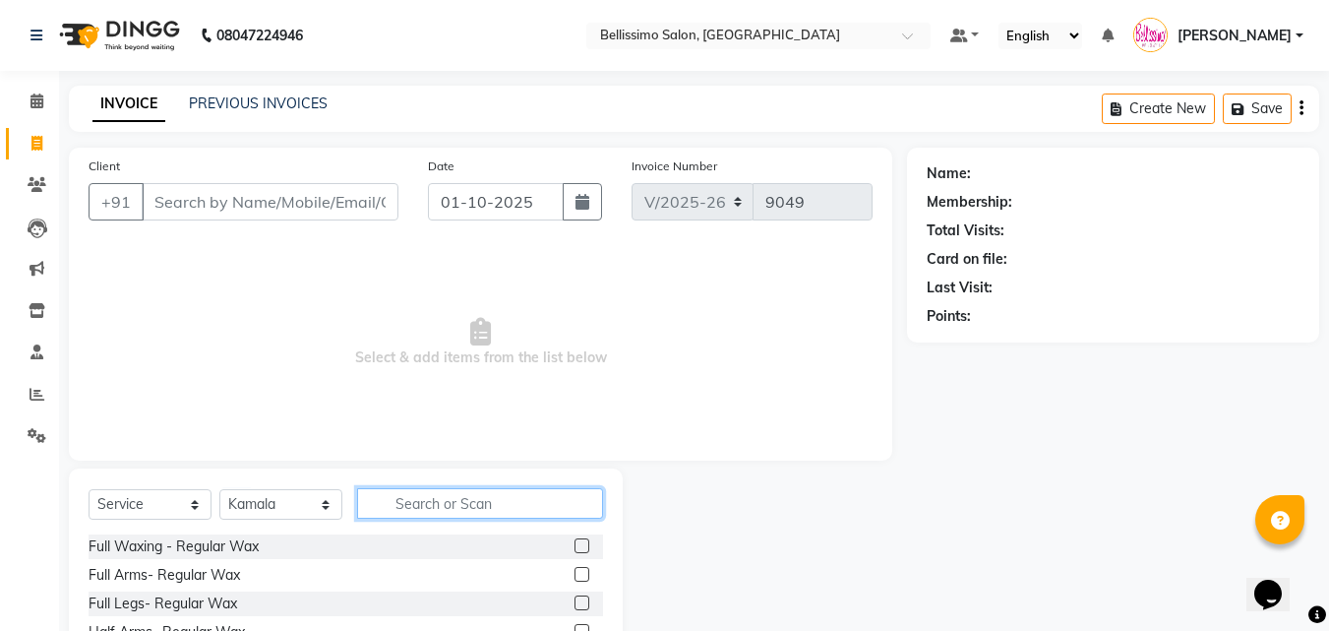
click at [430, 511] on input "text" at bounding box center [480, 503] width 246 height 30
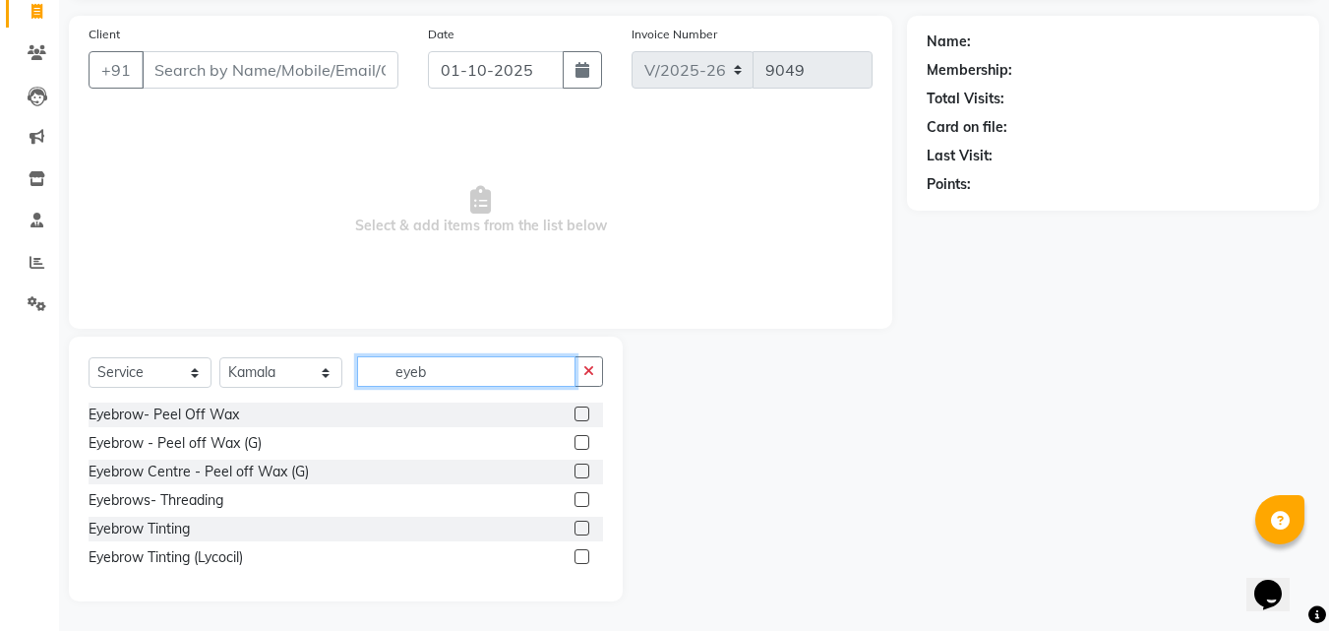
type input "eyeb"
click at [581, 499] on label at bounding box center [581, 499] width 15 height 15
click at [581, 499] on input "checkbox" at bounding box center [580, 500] width 13 height 13
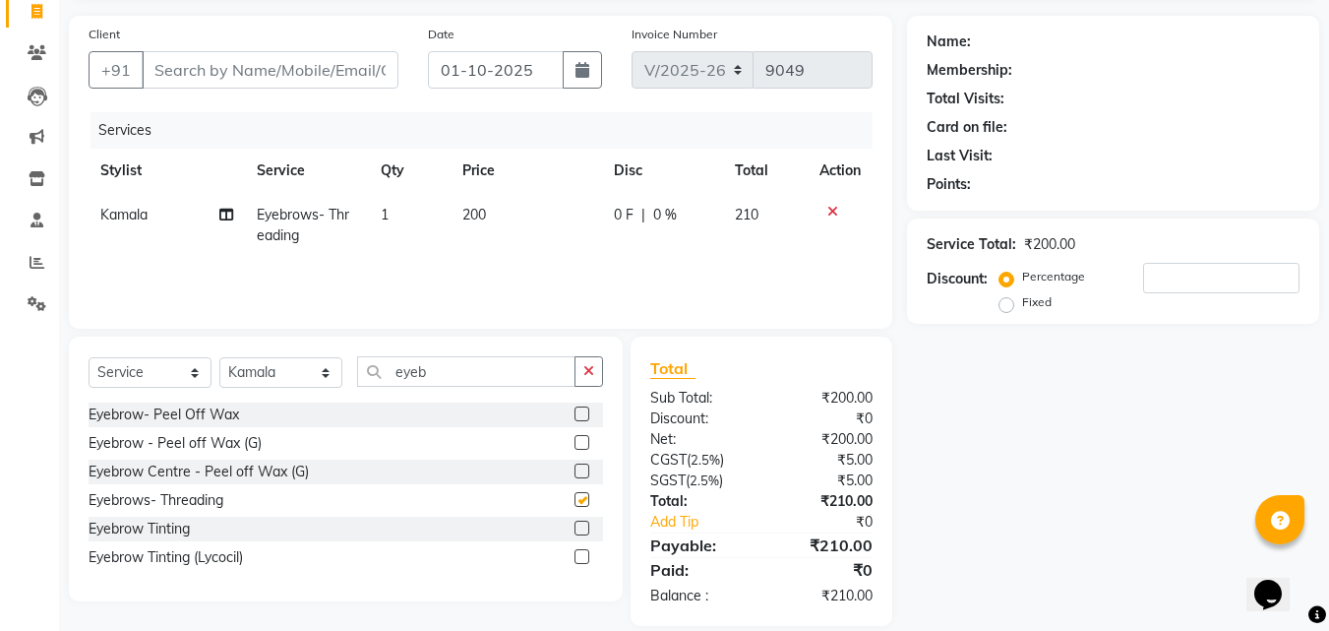
checkbox input "false"
drag, startPoint x: 456, startPoint y: 369, endPoint x: 80, endPoint y: 387, distance: 377.2
click at [230, 368] on div "Select Service Product Membership Package Voucher Prepaid Gift Card Select Styl…" at bounding box center [346, 379] width 514 height 46
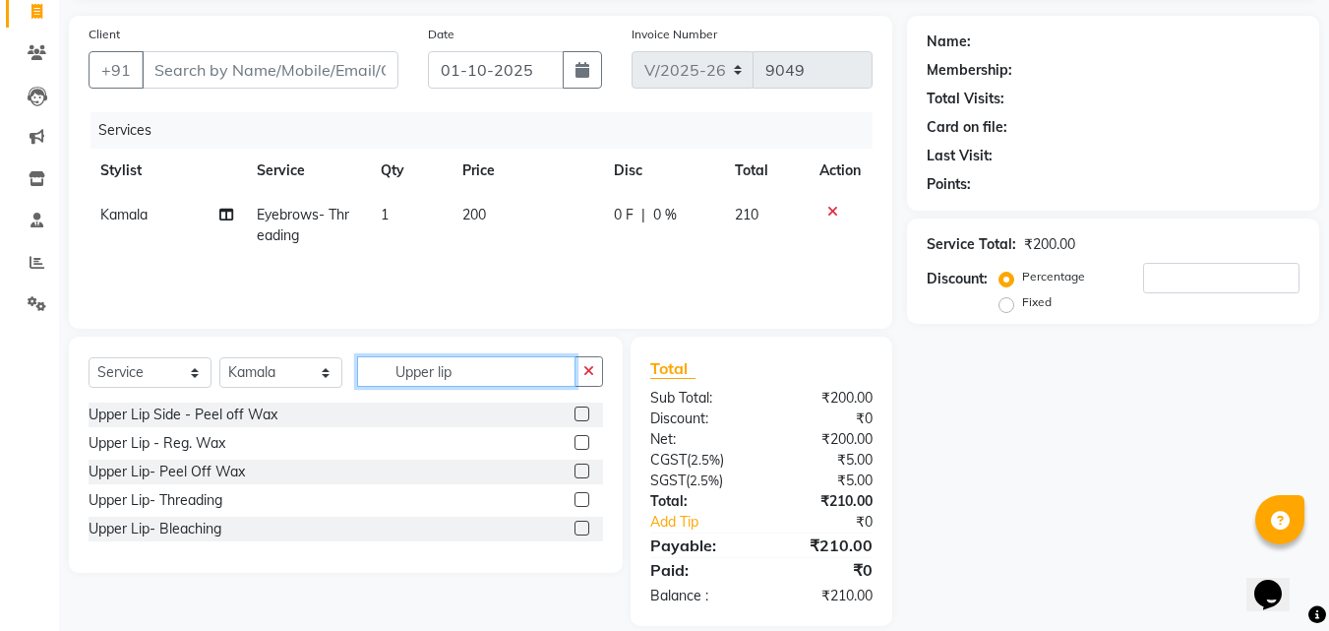
type input "Upper lip"
click at [582, 469] on label at bounding box center [581, 470] width 15 height 15
click at [582, 469] on input "checkbox" at bounding box center [580, 471] width 13 height 13
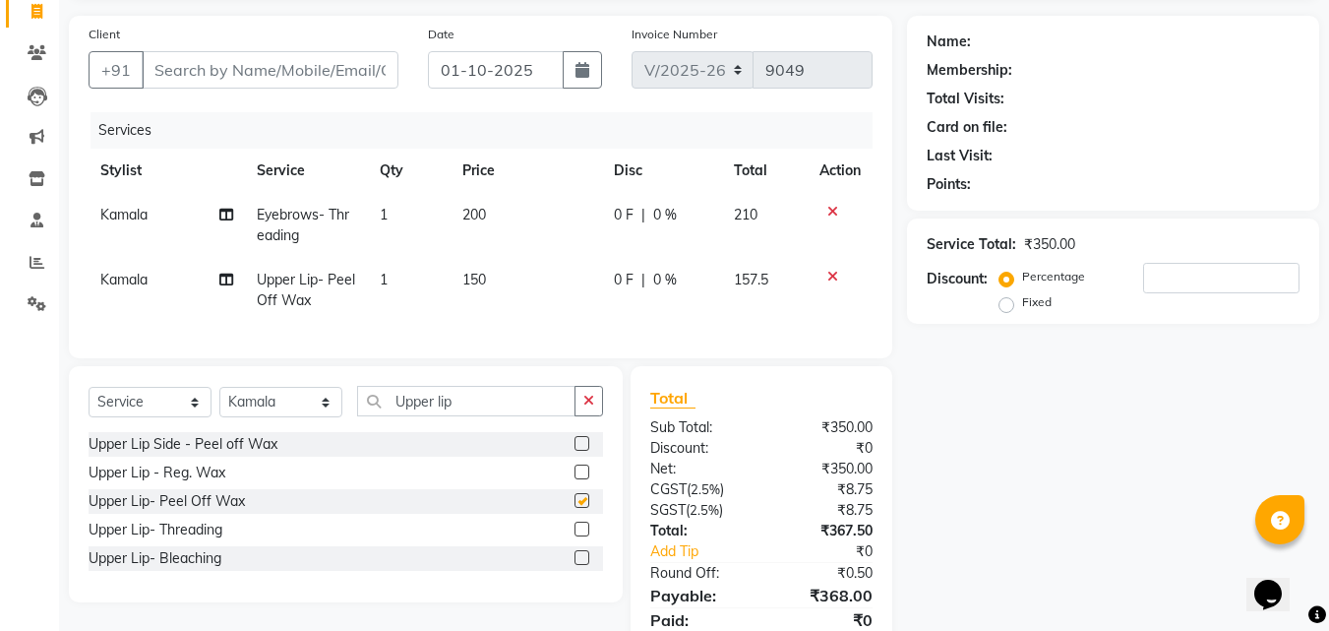
checkbox input "false"
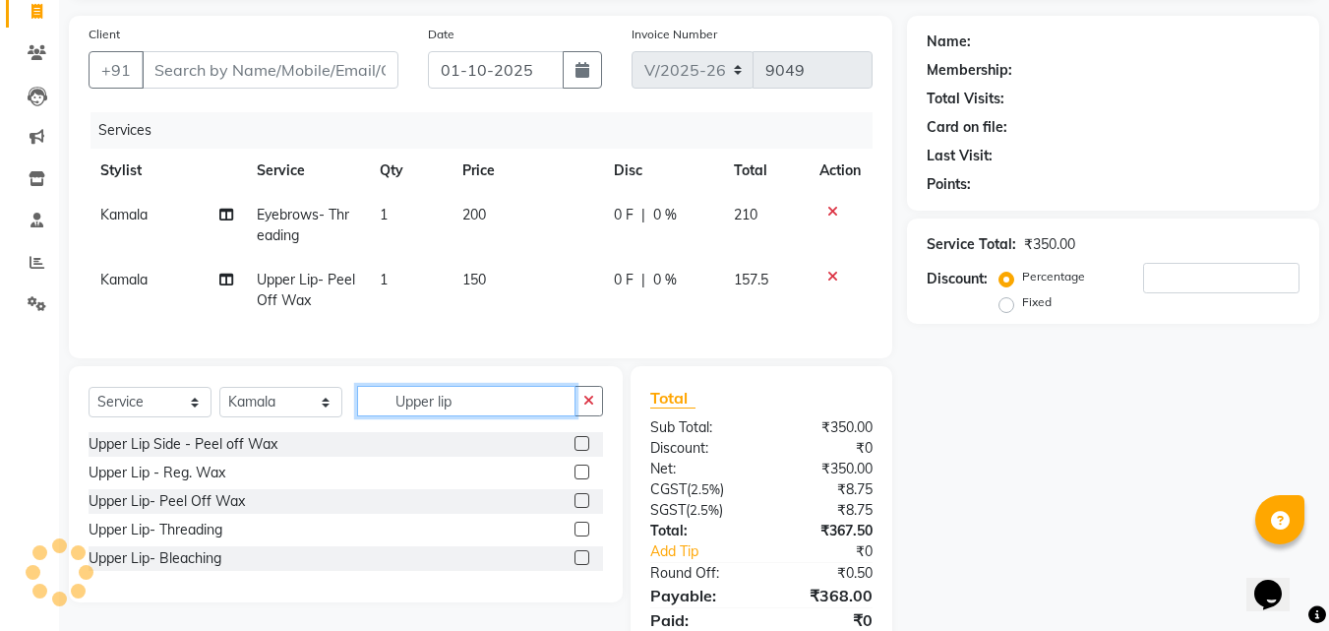
drag, startPoint x: 482, startPoint y: 426, endPoint x: 199, endPoint y: 396, distance: 284.8
click at [273, 396] on div "Select Service Product Membership Package Voucher Prepaid Gift Card Select Styl…" at bounding box center [346, 484] width 554 height 236
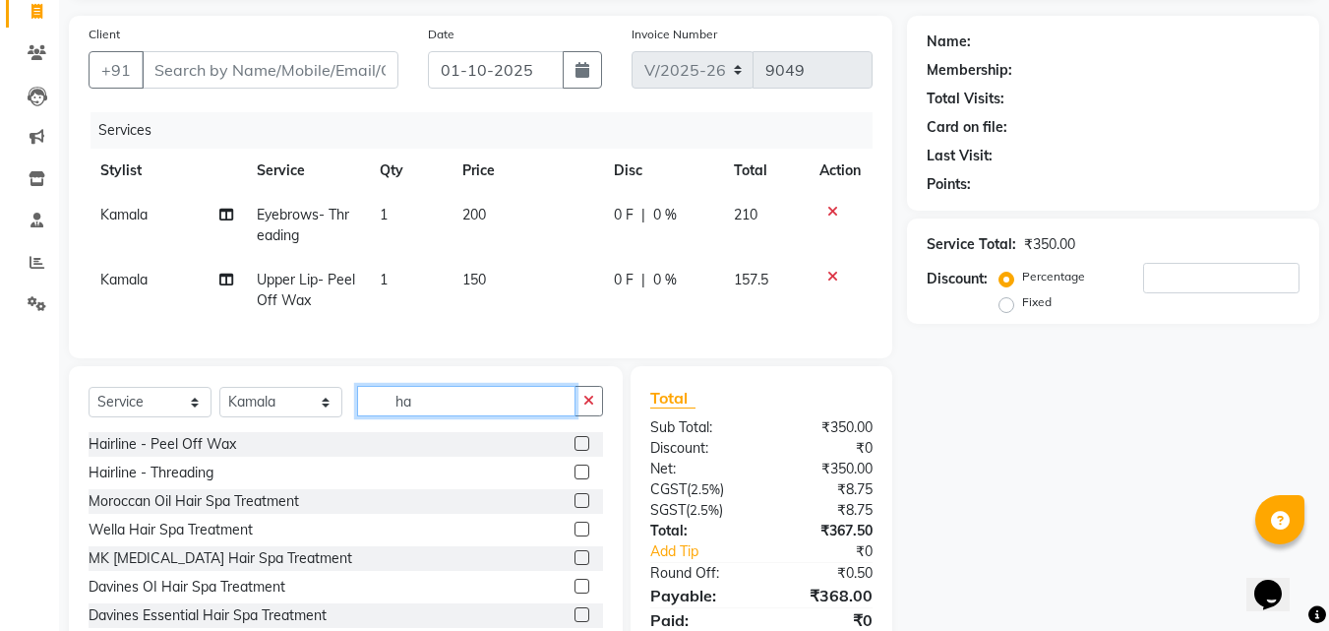
type input "h"
type input "oil ha"
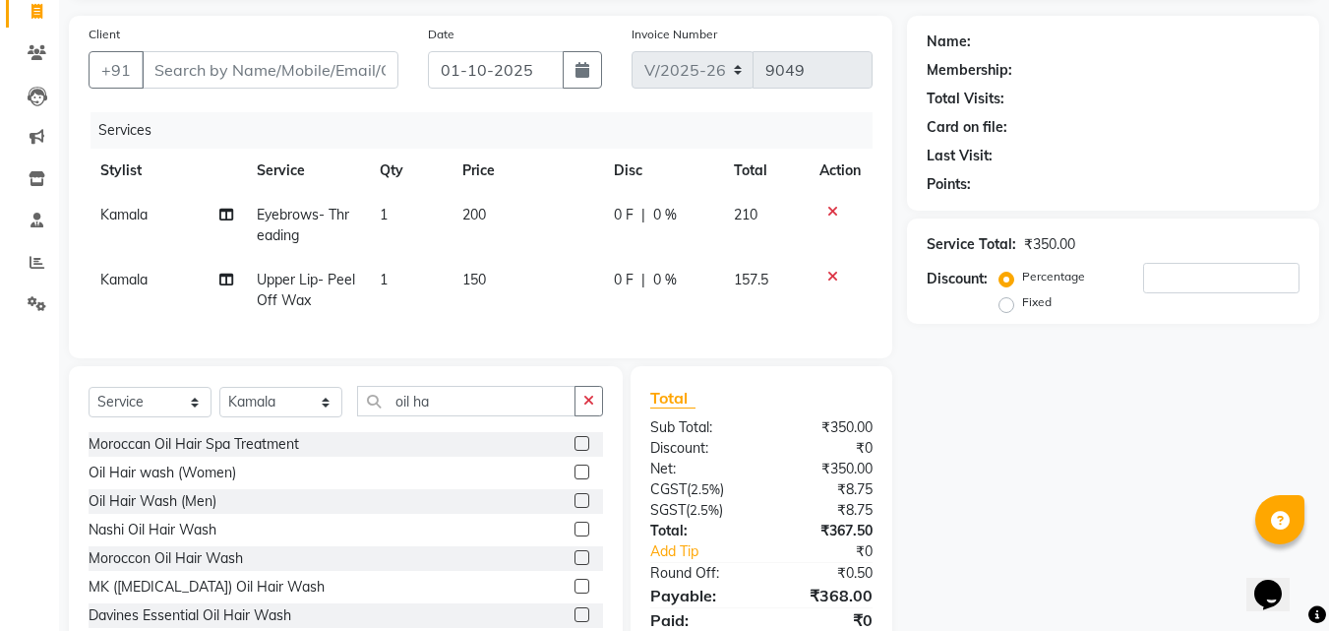
click at [574, 479] on label at bounding box center [581, 471] width 15 height 15
click at [574, 479] on input "checkbox" at bounding box center [580, 472] width 13 height 13
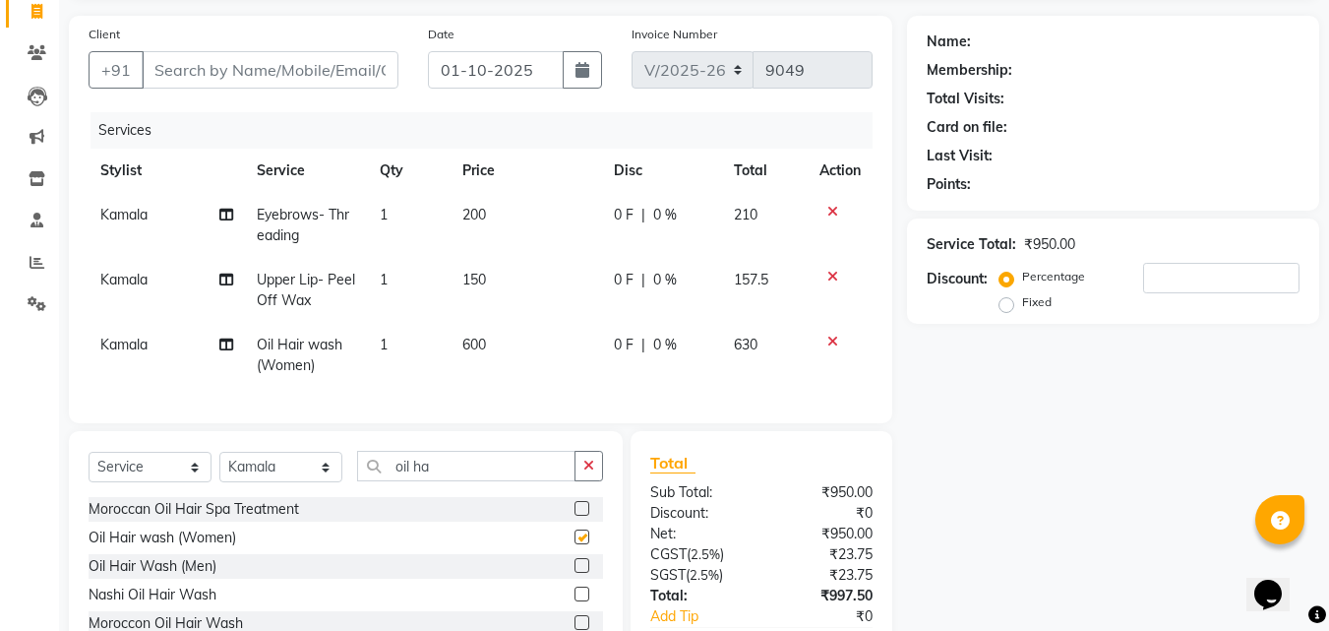
checkbox input "false"
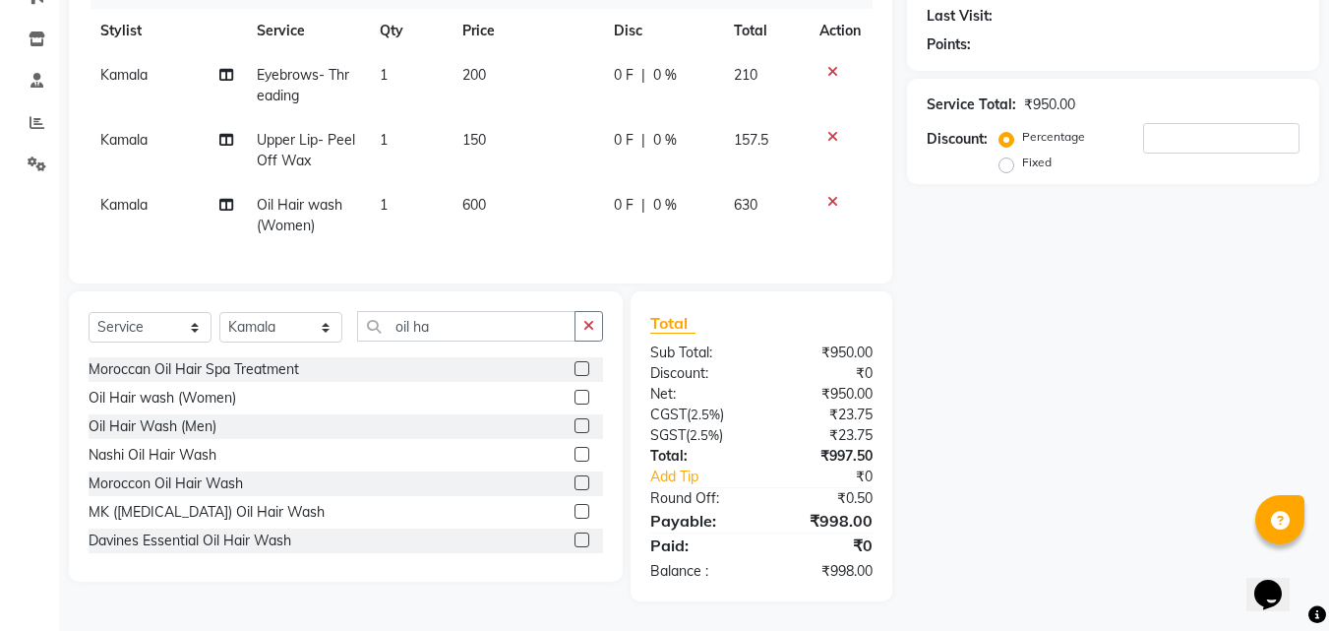
scroll to position [90, 0]
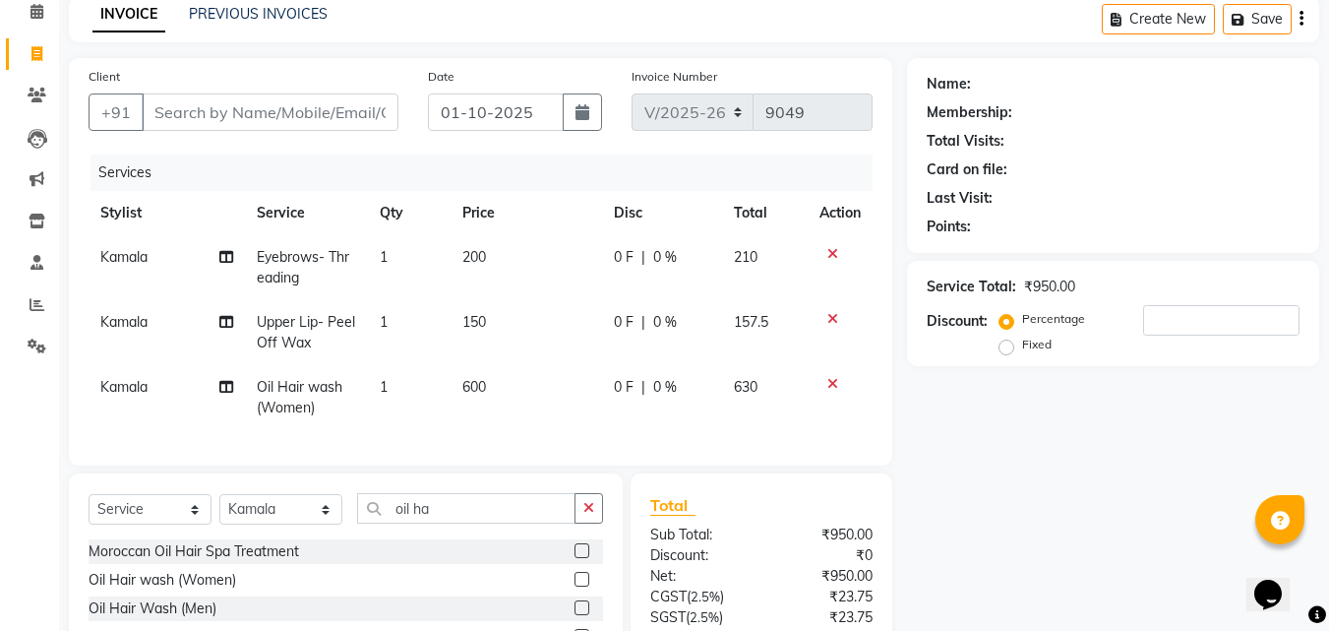
click at [109, 268] on td "Kamala" at bounding box center [167, 267] width 156 height 65
select select "4526"
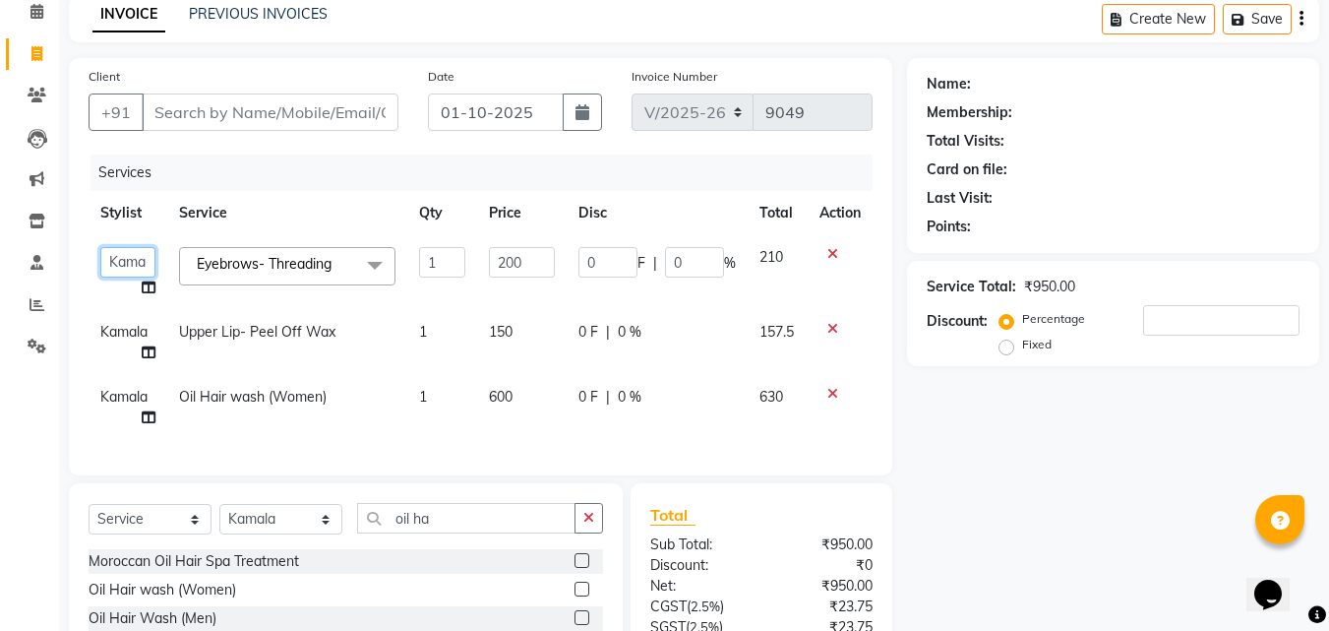
click at [130, 262] on select "Achan Ajit Singh Alifia Allan Anna Apam Apurva Aren Ashu Aso Athan Athot Ava Aw…" at bounding box center [127, 262] width 55 height 30
select select "4525"
click at [106, 320] on td "Kamala" at bounding box center [128, 342] width 79 height 65
select select "4526"
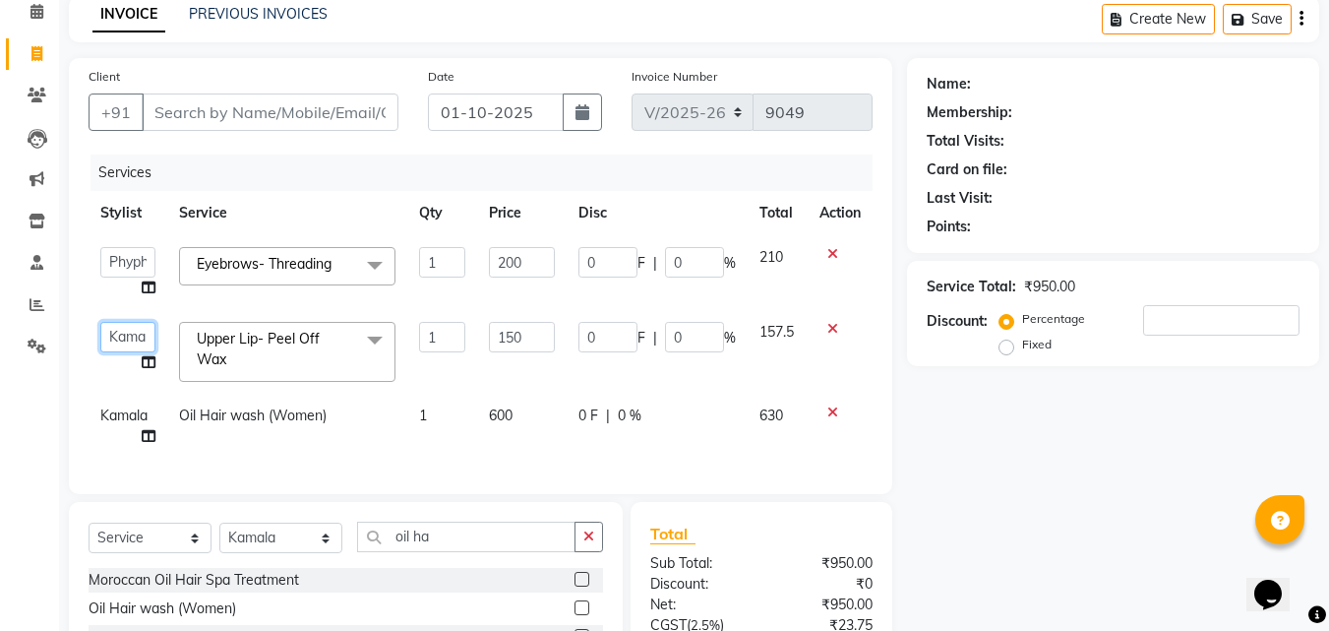
click at [117, 336] on select "Achan Ajit Singh Alifia Allan Anna Apam Apurva Aren Ashu Aso Athan Athot Ava Aw…" at bounding box center [127, 337] width 55 height 30
select select "4525"
click at [219, 93] on input "Client" at bounding box center [270, 111] width 257 height 37
type input "V"
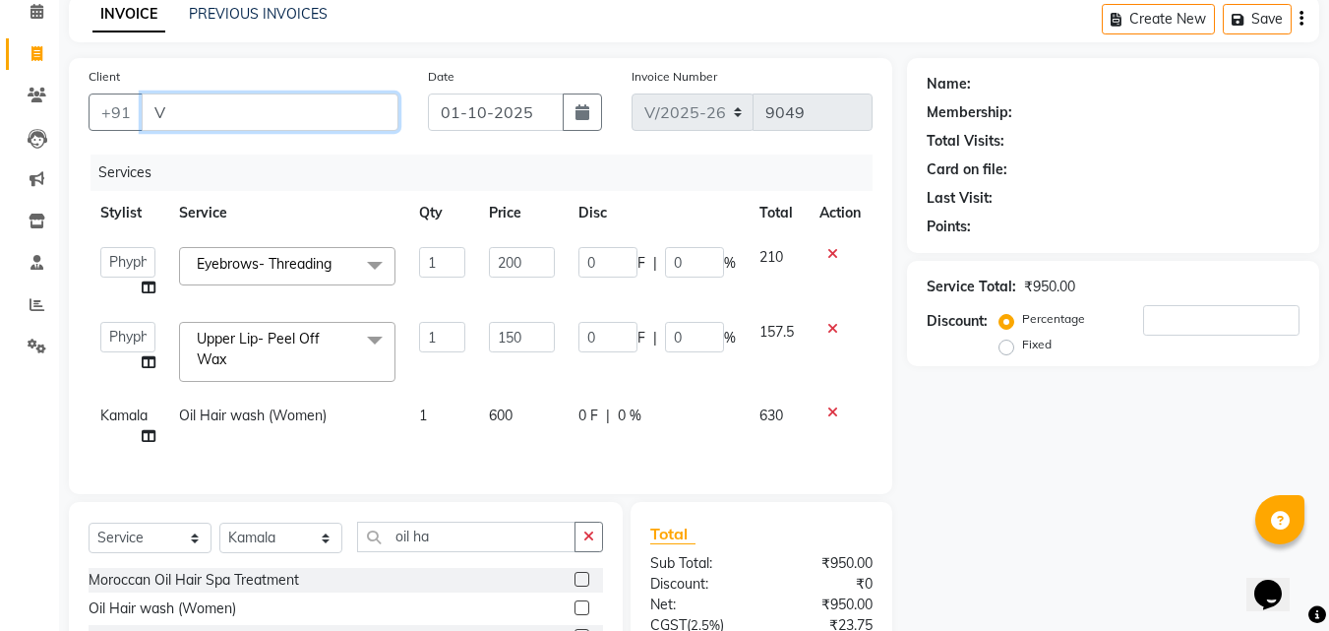
type input "0"
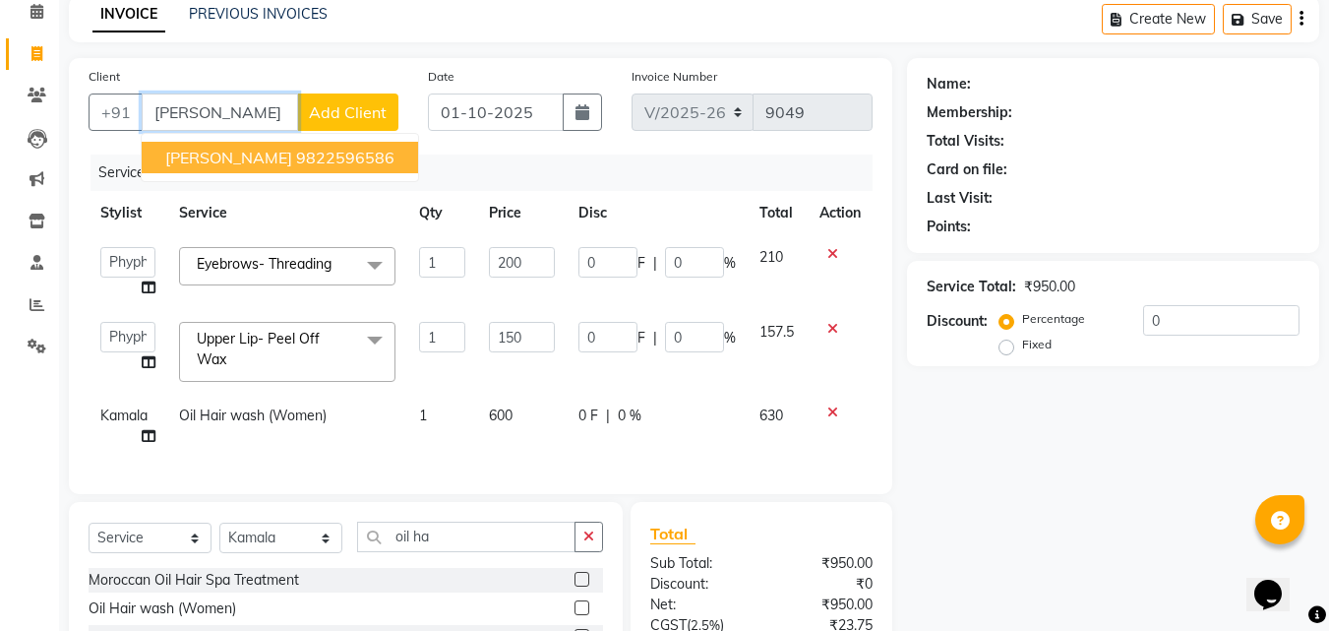
click at [239, 155] on span "Vaishali Karad" at bounding box center [228, 158] width 127 height 20
type input "9822596586"
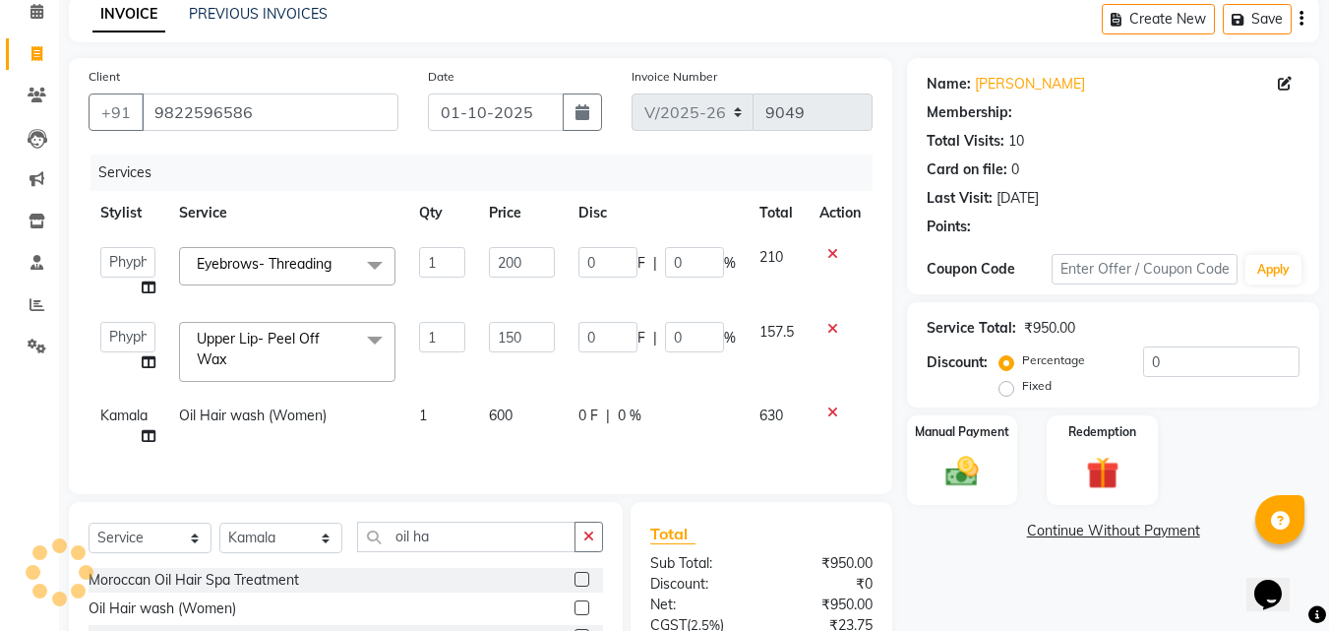
select select "1: Object"
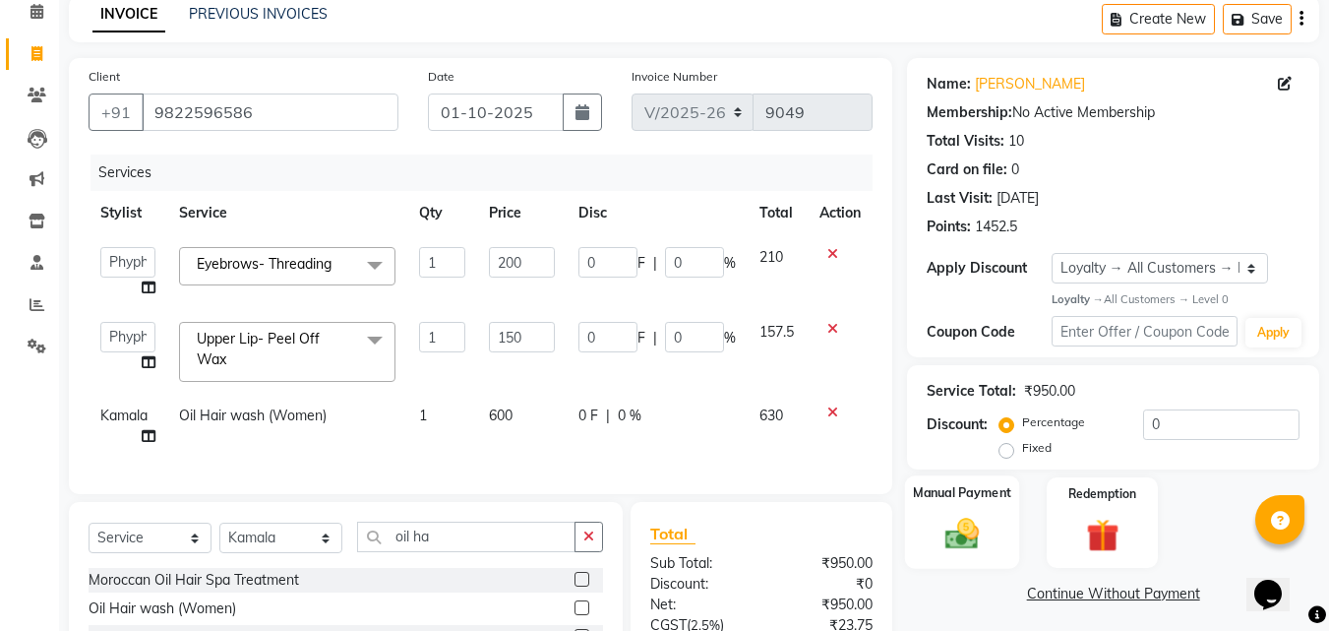
scroll to position [315, 0]
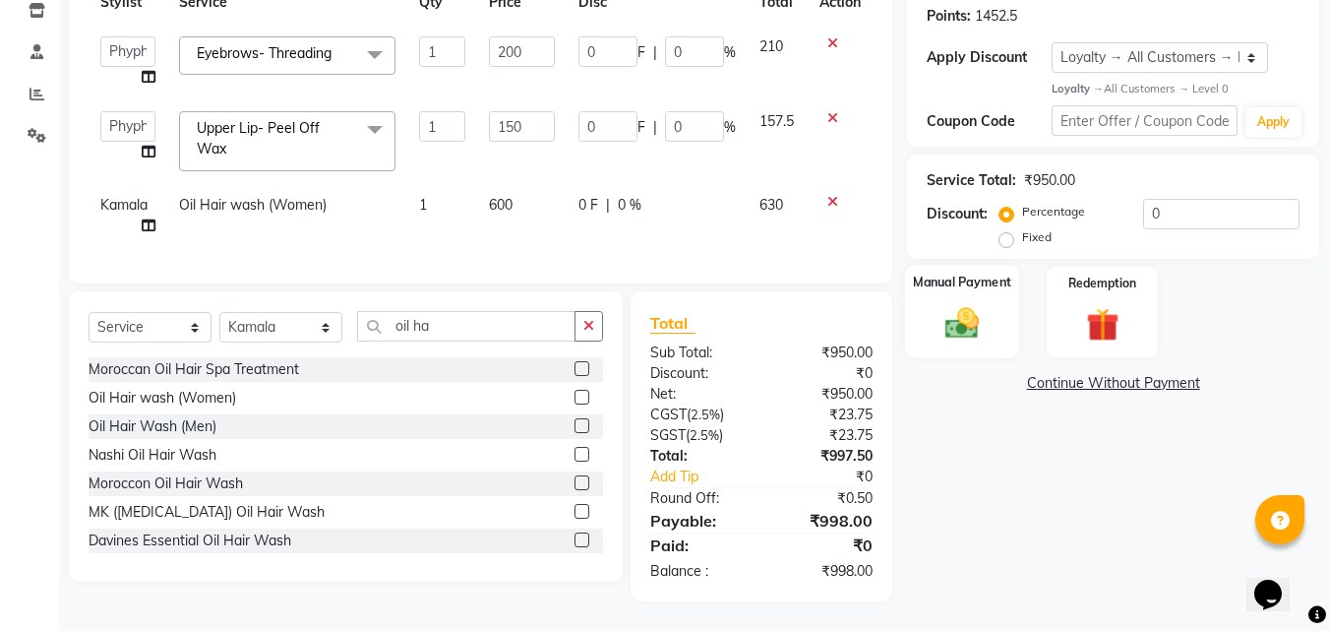
click at [952, 321] on img at bounding box center [961, 323] width 55 height 39
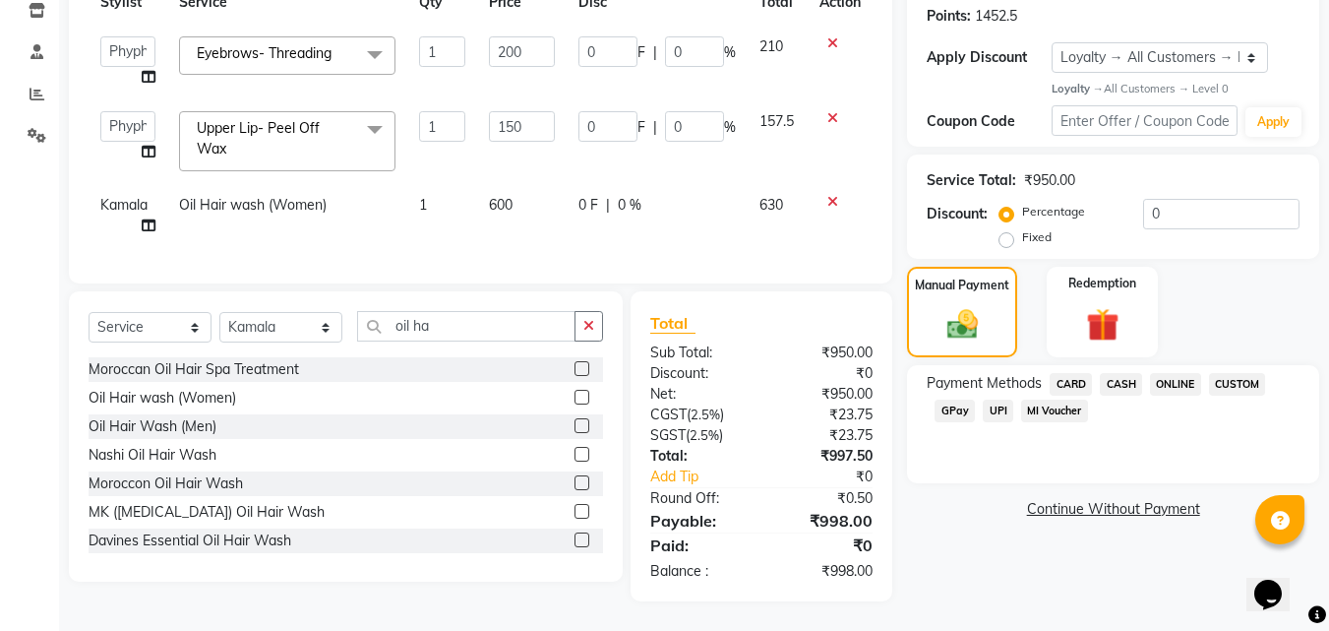
click at [1070, 373] on span "CARD" at bounding box center [1071, 384] width 42 height 23
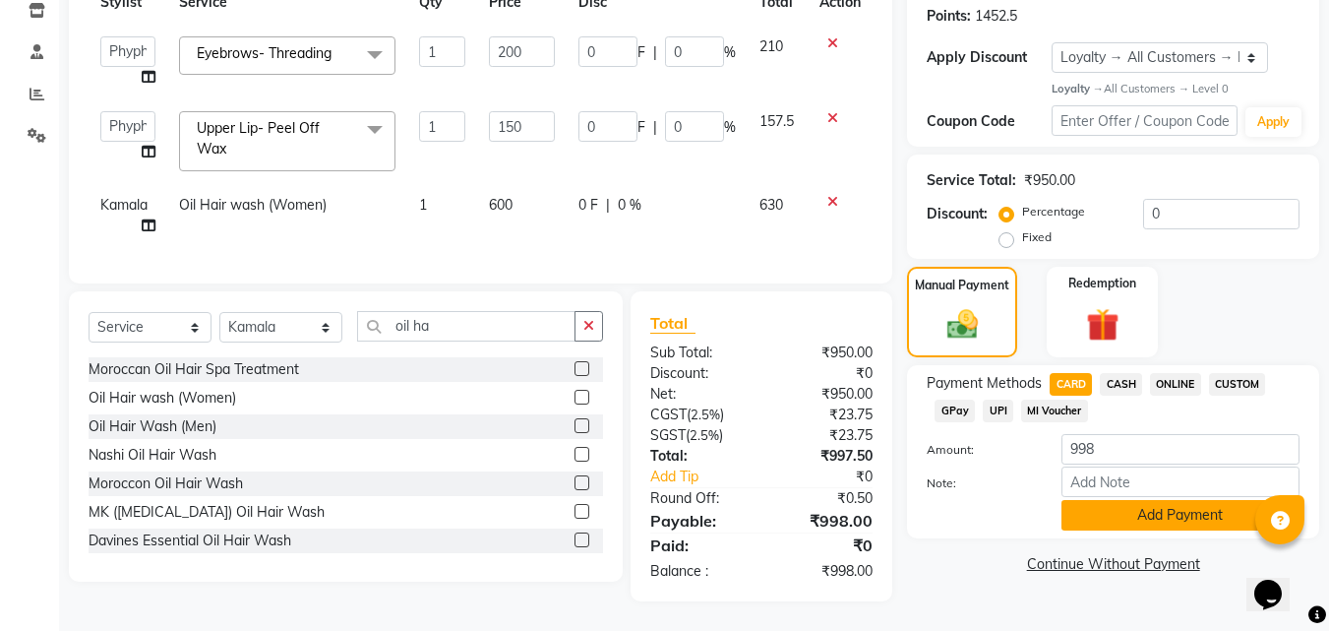
click at [1107, 503] on button "Add Payment" at bounding box center [1180, 515] width 238 height 30
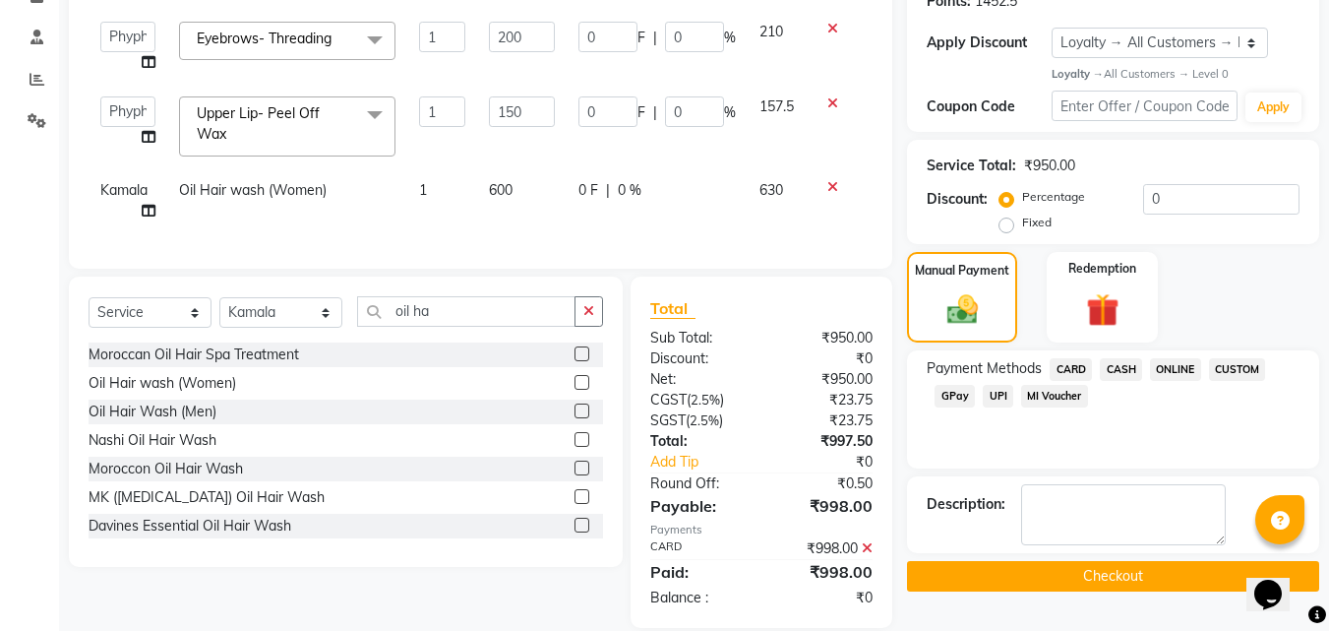
click at [871, 555] on icon at bounding box center [867, 548] width 11 height 14
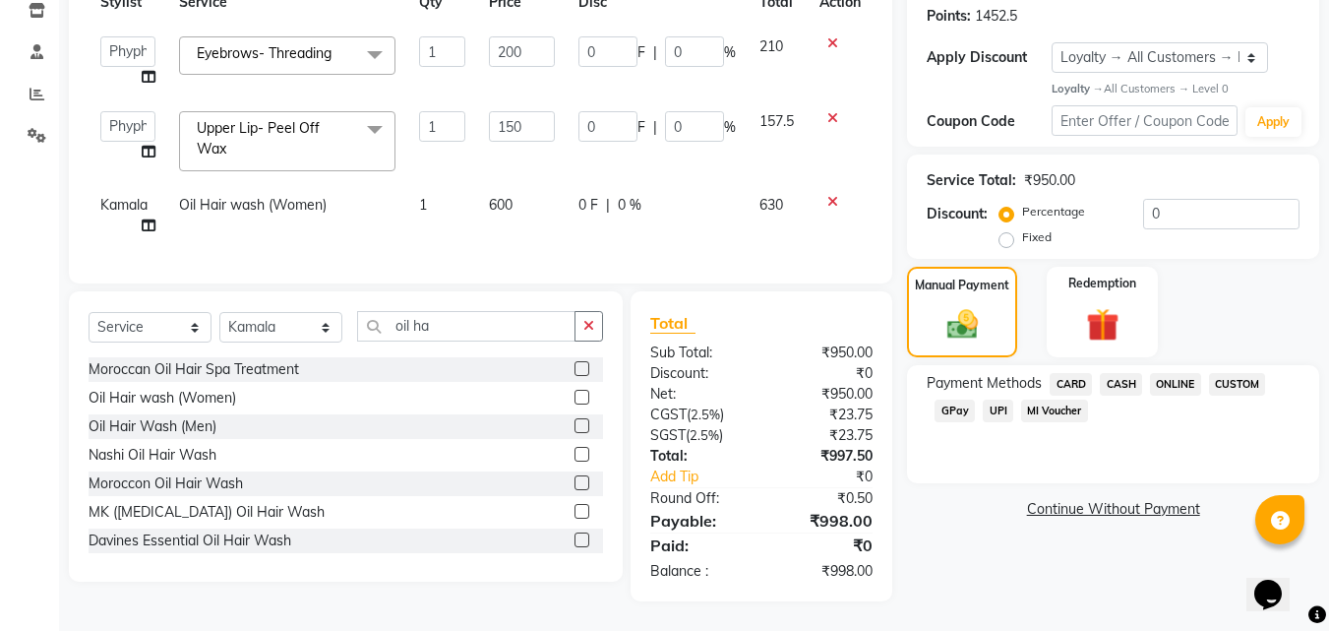
click at [1073, 373] on span "CARD" at bounding box center [1071, 384] width 42 height 23
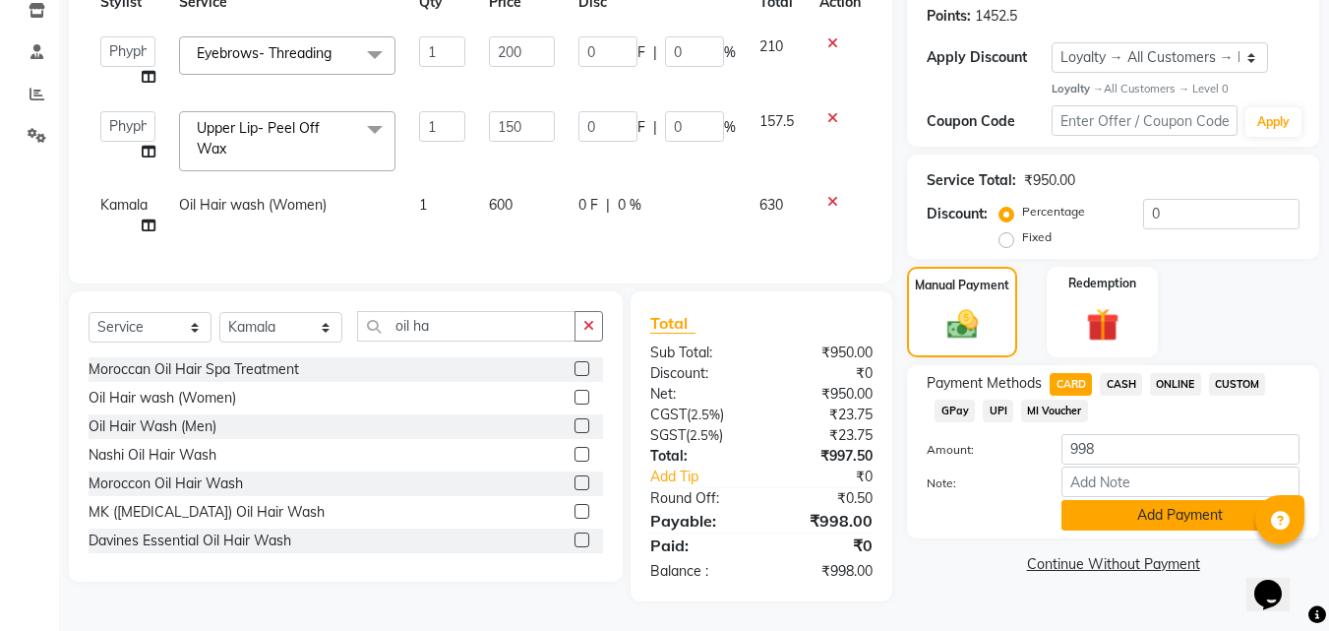
click at [1158, 500] on button "Add Payment" at bounding box center [1180, 515] width 238 height 30
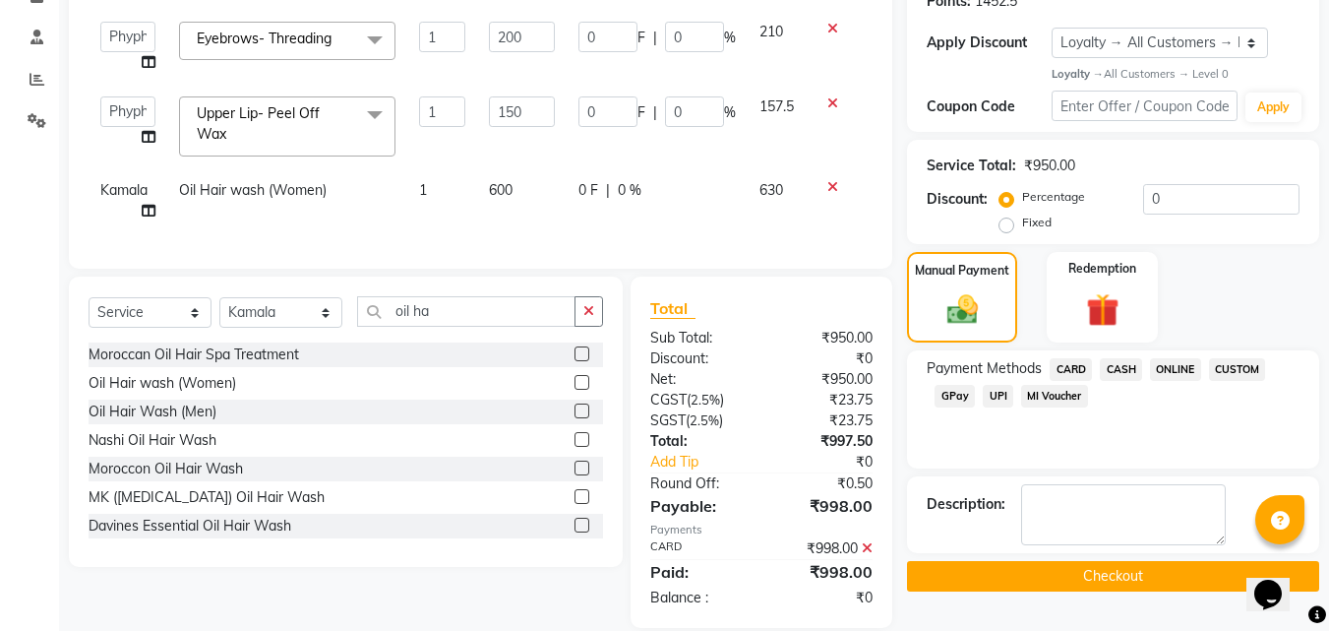
click at [1158, 568] on button "Checkout" at bounding box center [1113, 576] width 412 height 30
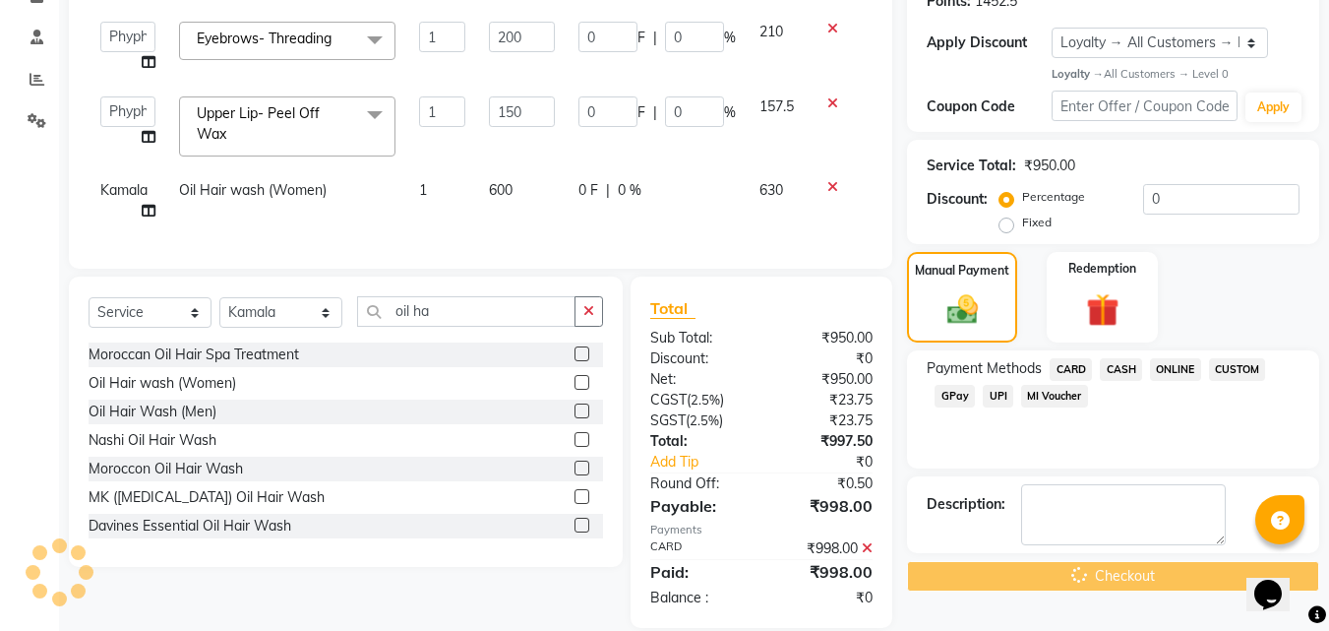
scroll to position [453, 0]
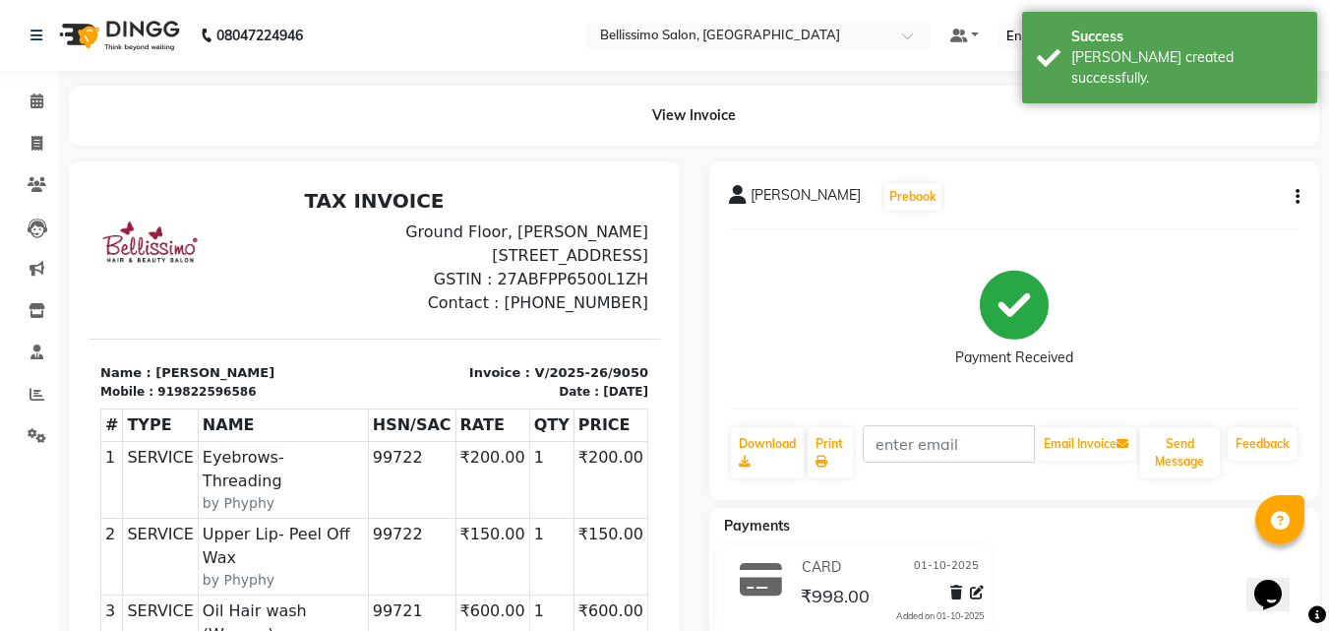
click at [771, 199] on span "Vaishali Karad" at bounding box center [806, 199] width 110 height 28
copy div "Vaishali Karad Prebook"
click at [832, 445] on link "Print" at bounding box center [830, 452] width 45 height 51
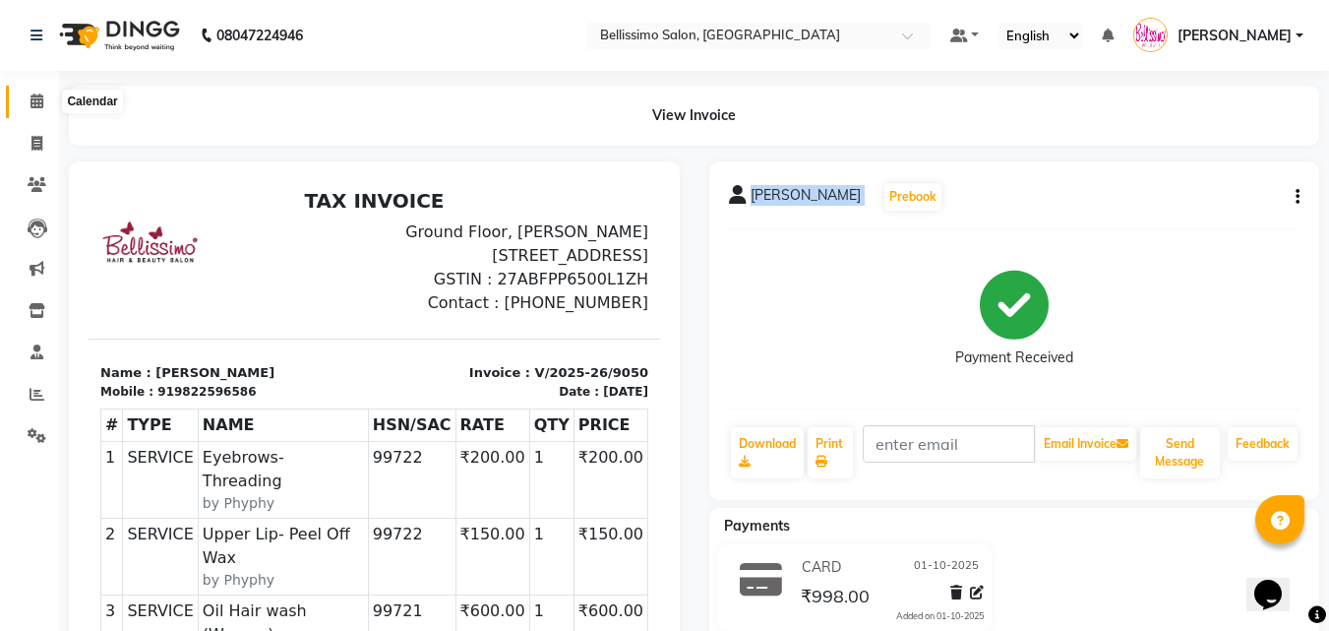
click at [39, 97] on icon at bounding box center [36, 100] width 13 height 15
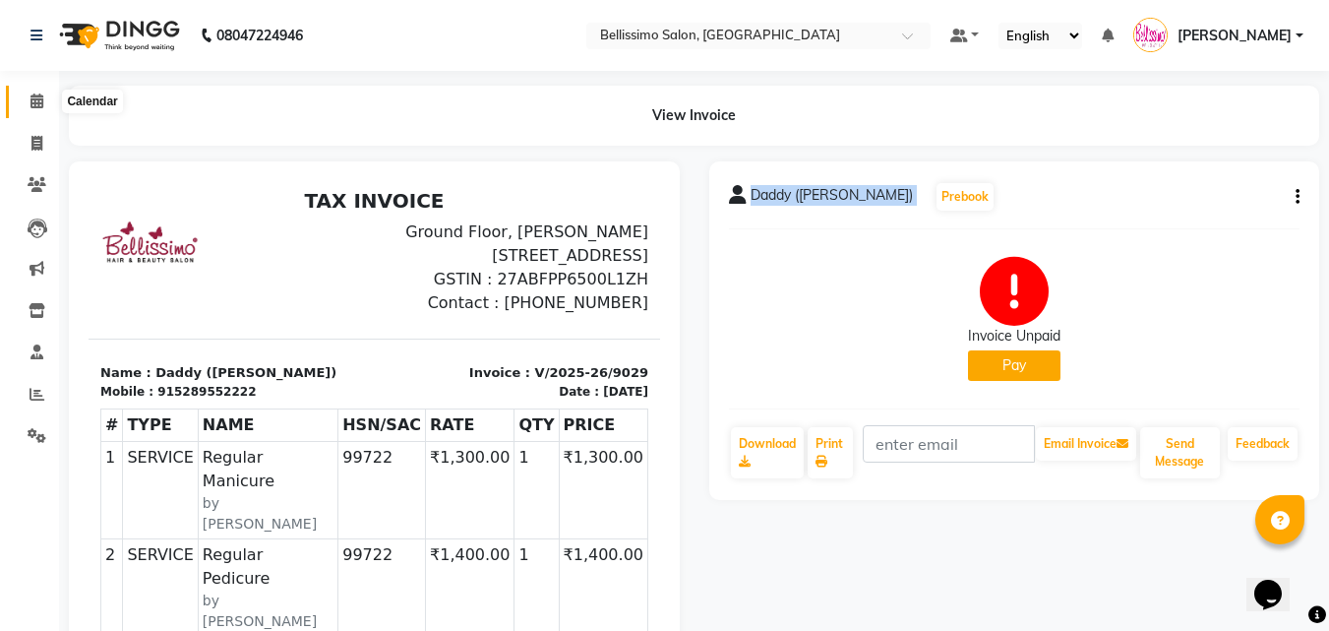
click at [34, 97] on icon at bounding box center [36, 100] width 13 height 15
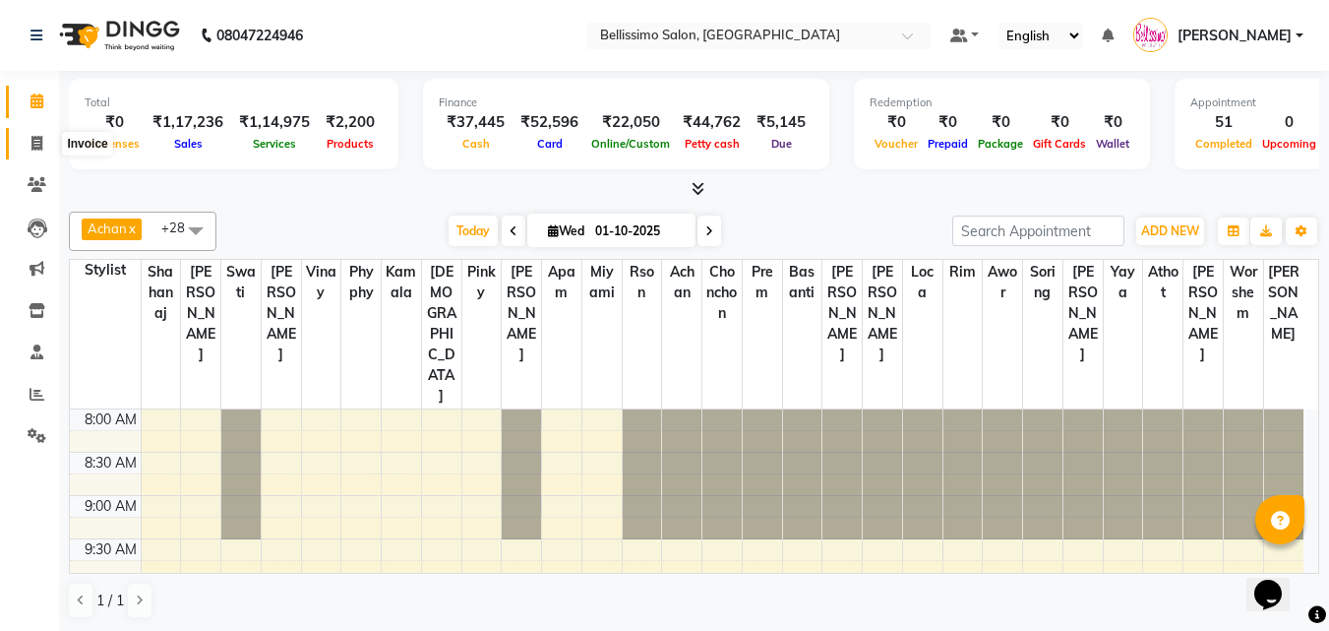
click at [41, 142] on icon at bounding box center [36, 143] width 11 height 15
select select "service"
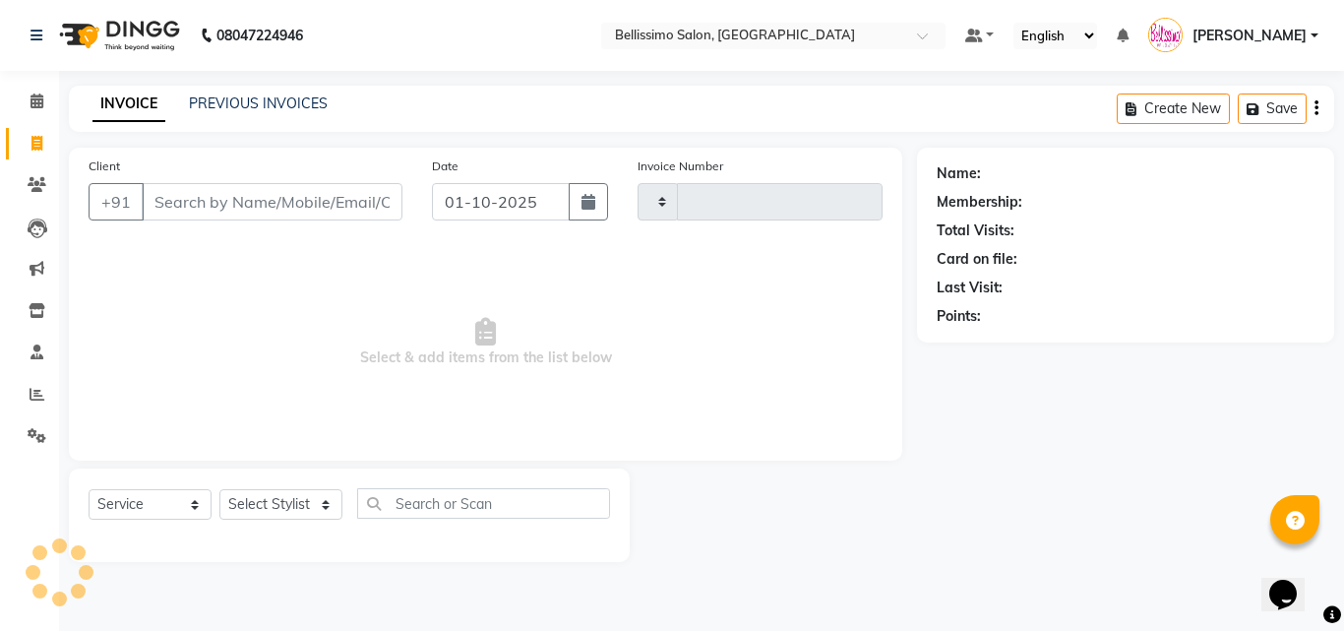
type input "98222 83831"
type input "9035"
select select "155"
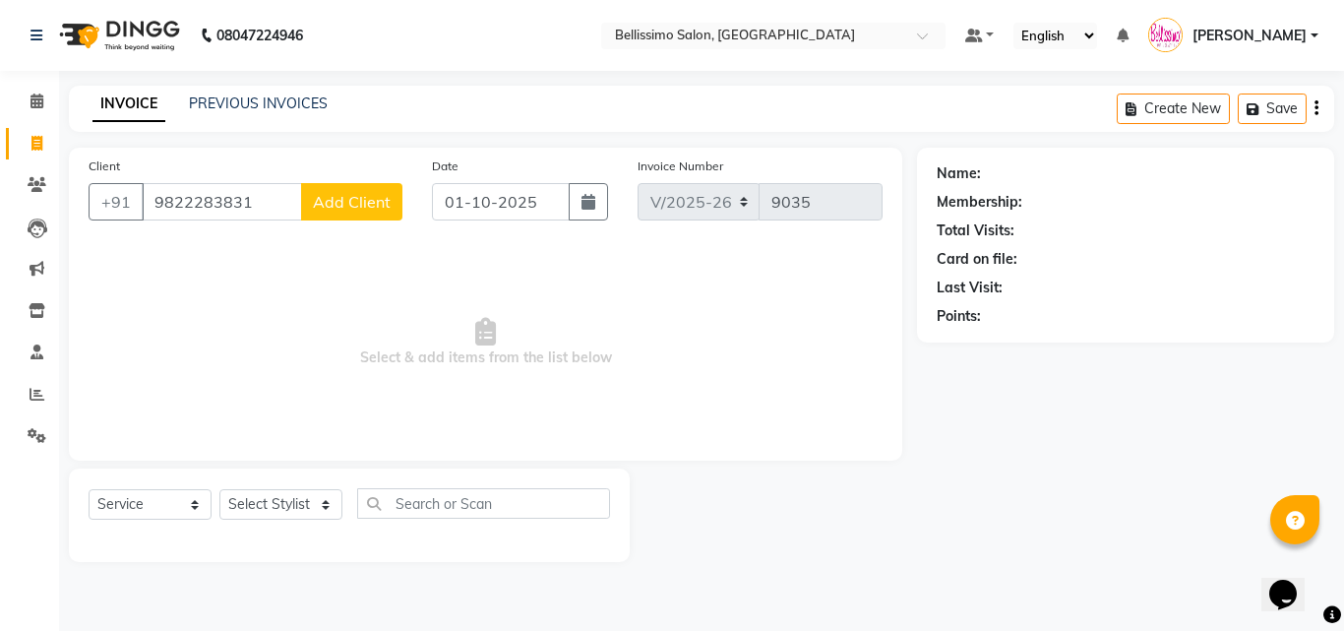
type input "9822283831"
click at [345, 200] on span "Add Client" at bounding box center [352, 202] width 78 height 20
select select "22"
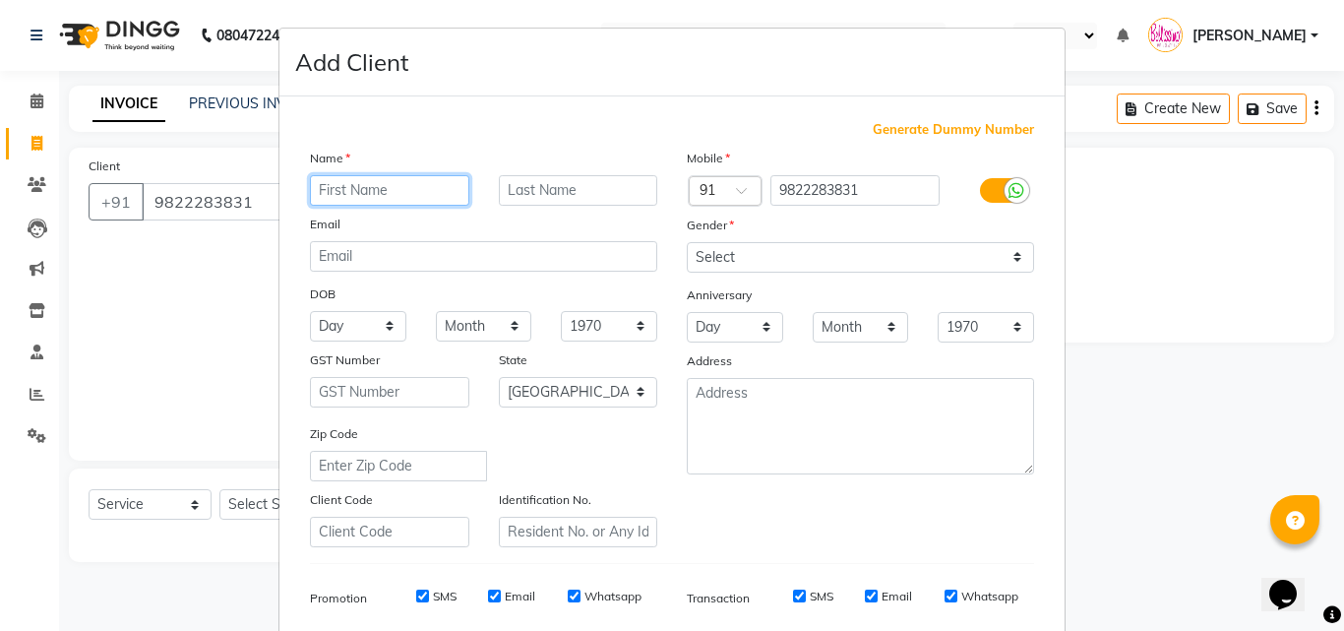
paste input "Roopmit [PERSON_NAME]"
type input "Roopmit [PERSON_NAME]"
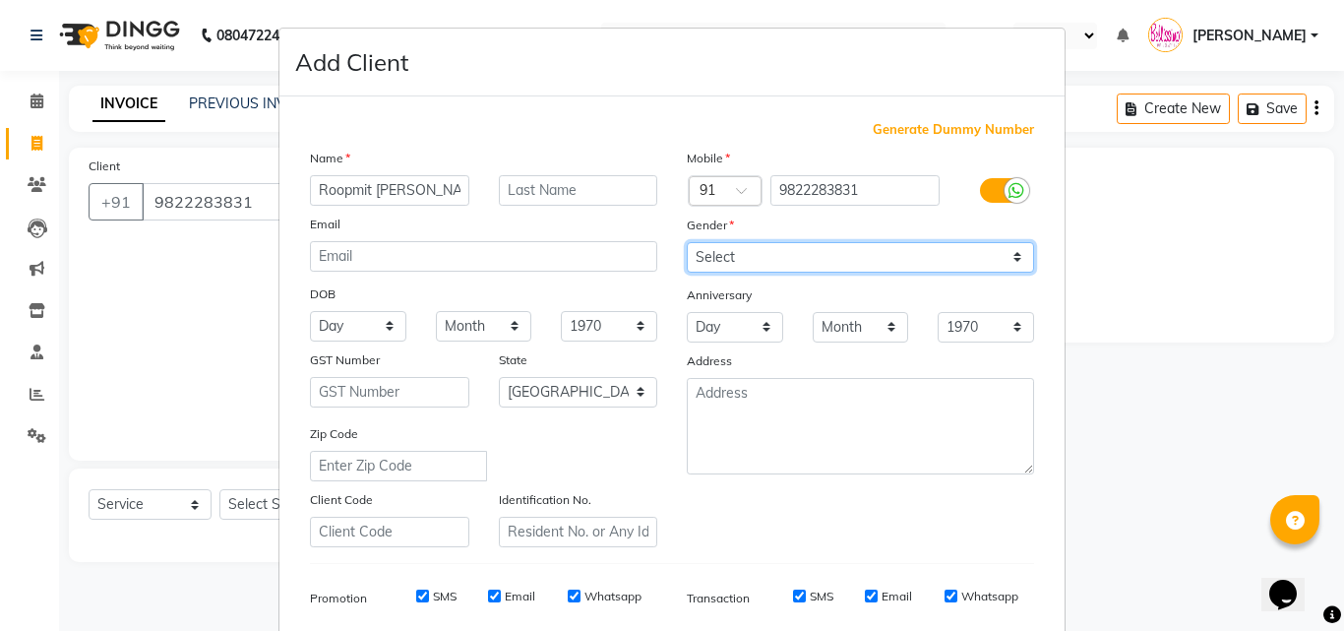
click at [783, 256] on select "Select [DEMOGRAPHIC_DATA] [DEMOGRAPHIC_DATA] Other Prefer Not To Say" at bounding box center [860, 257] width 347 height 30
select select "[DEMOGRAPHIC_DATA]"
click at [687, 242] on select "Select [DEMOGRAPHIC_DATA] [DEMOGRAPHIC_DATA] Other Prefer Not To Say" at bounding box center [860, 257] width 347 height 30
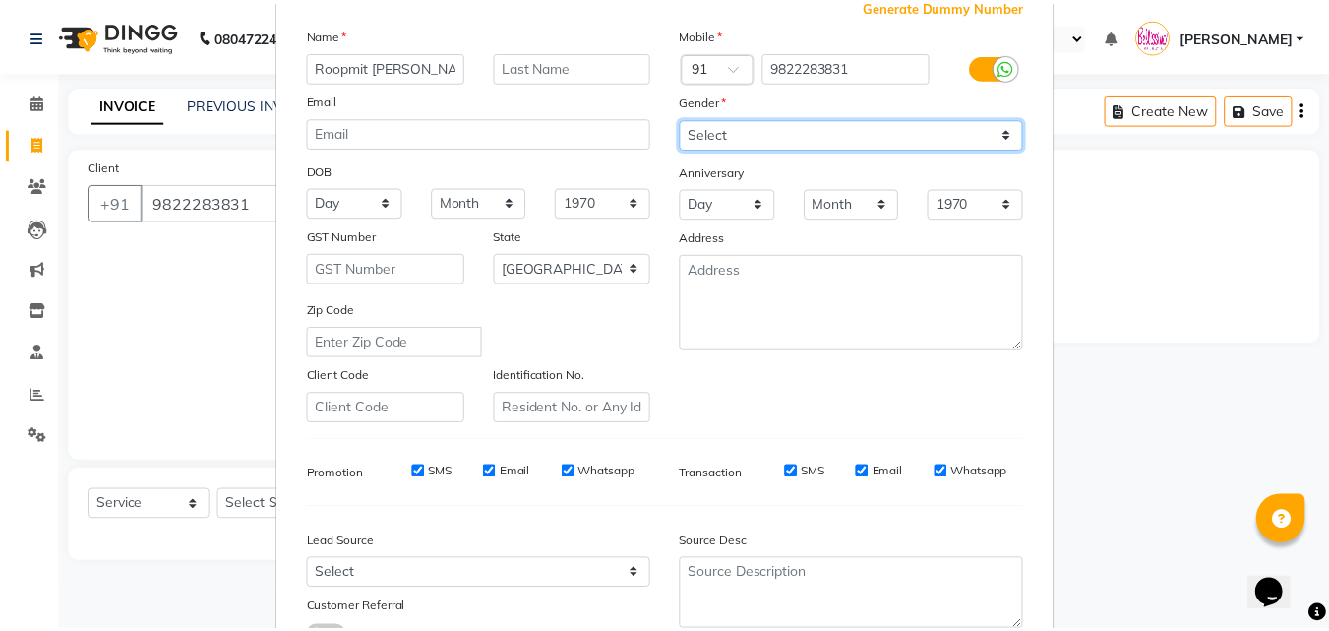
scroll to position [277, 0]
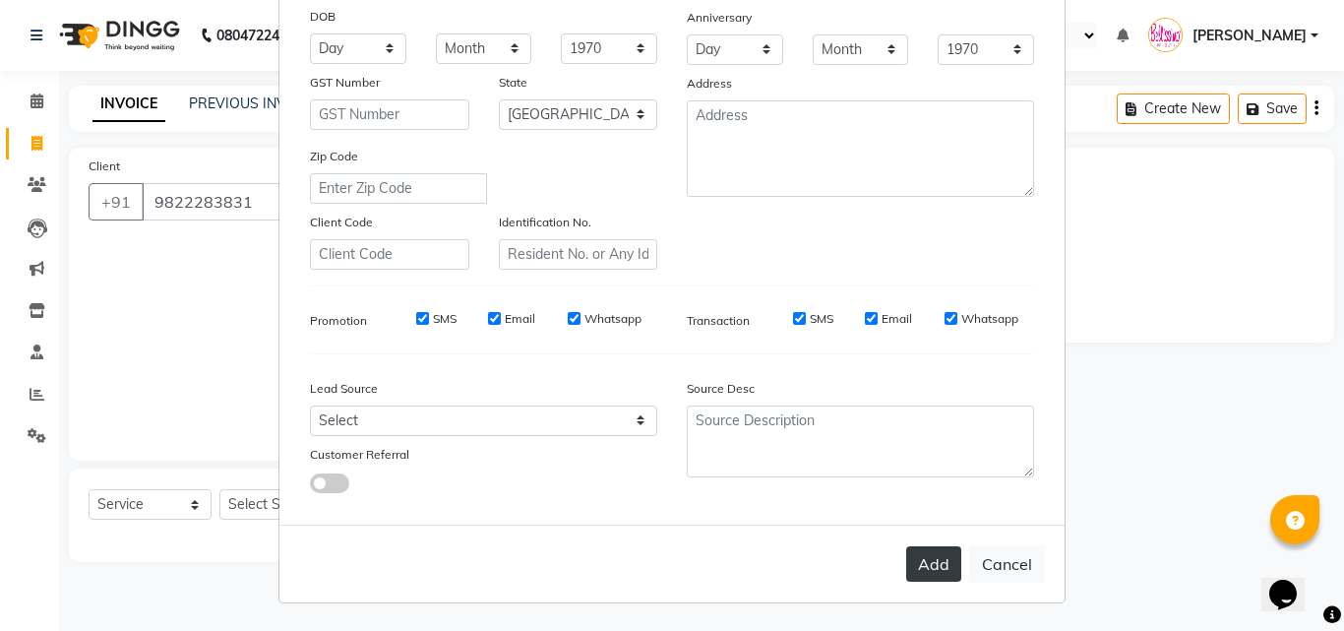
click at [906, 561] on button "Add" at bounding box center [933, 563] width 55 height 35
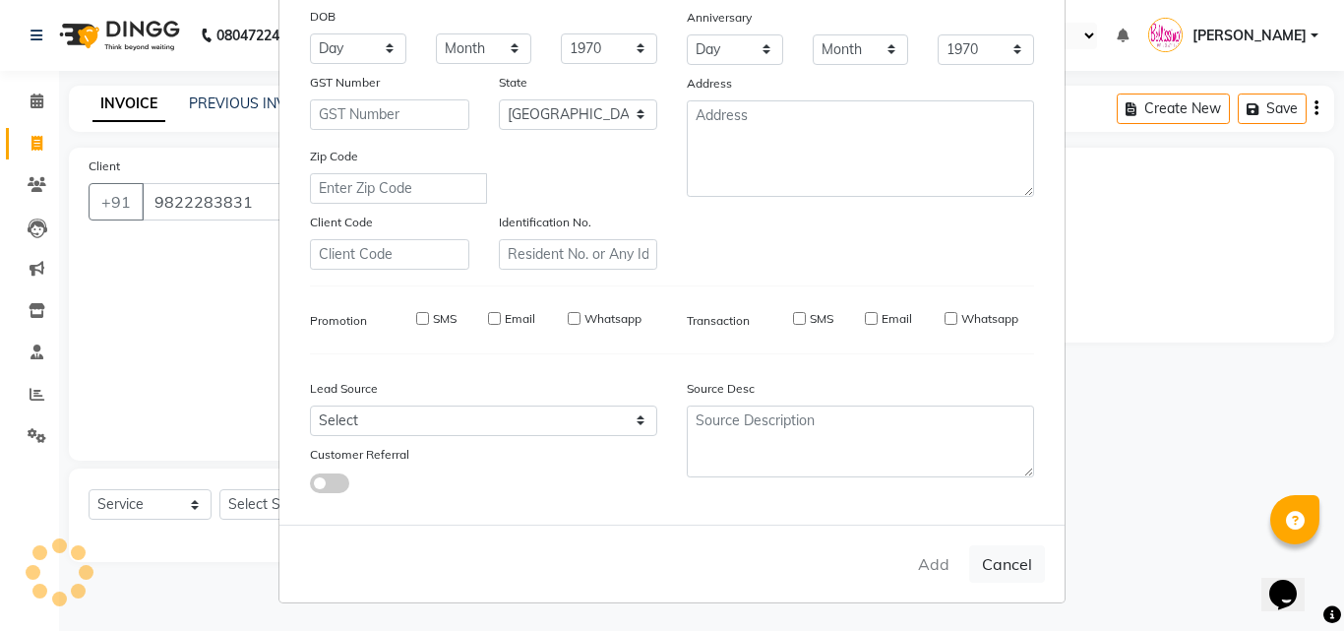
select select
select select "null"
select select
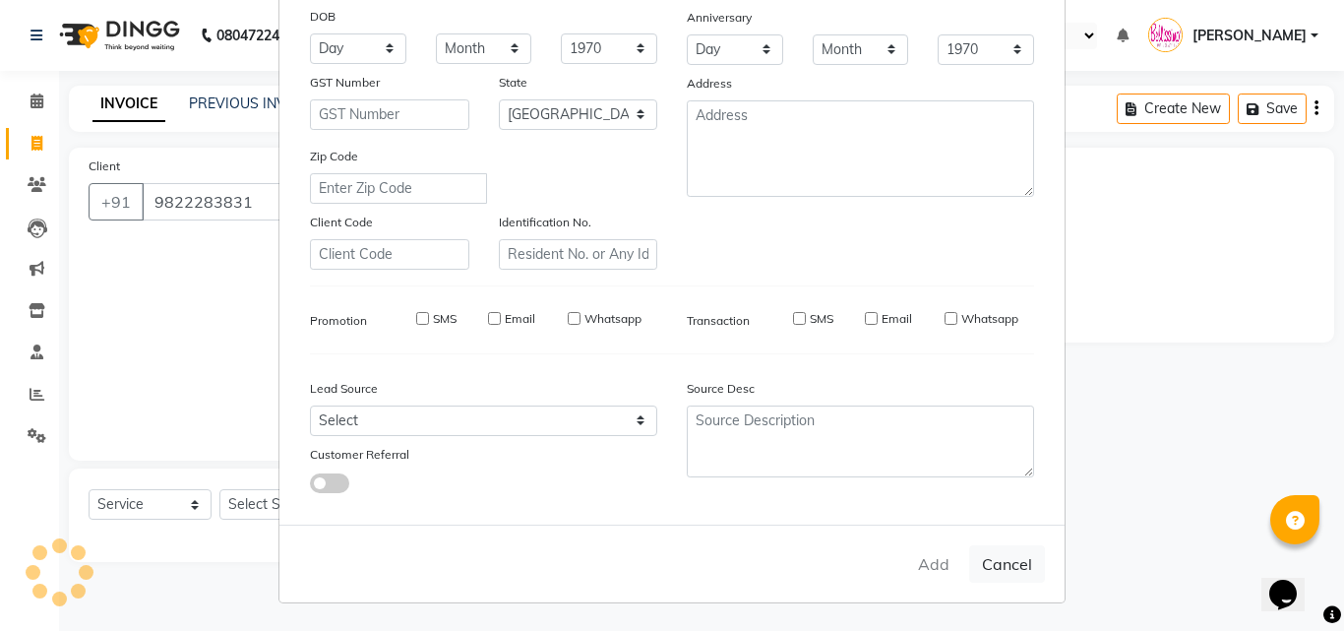
select select
checkbox input "false"
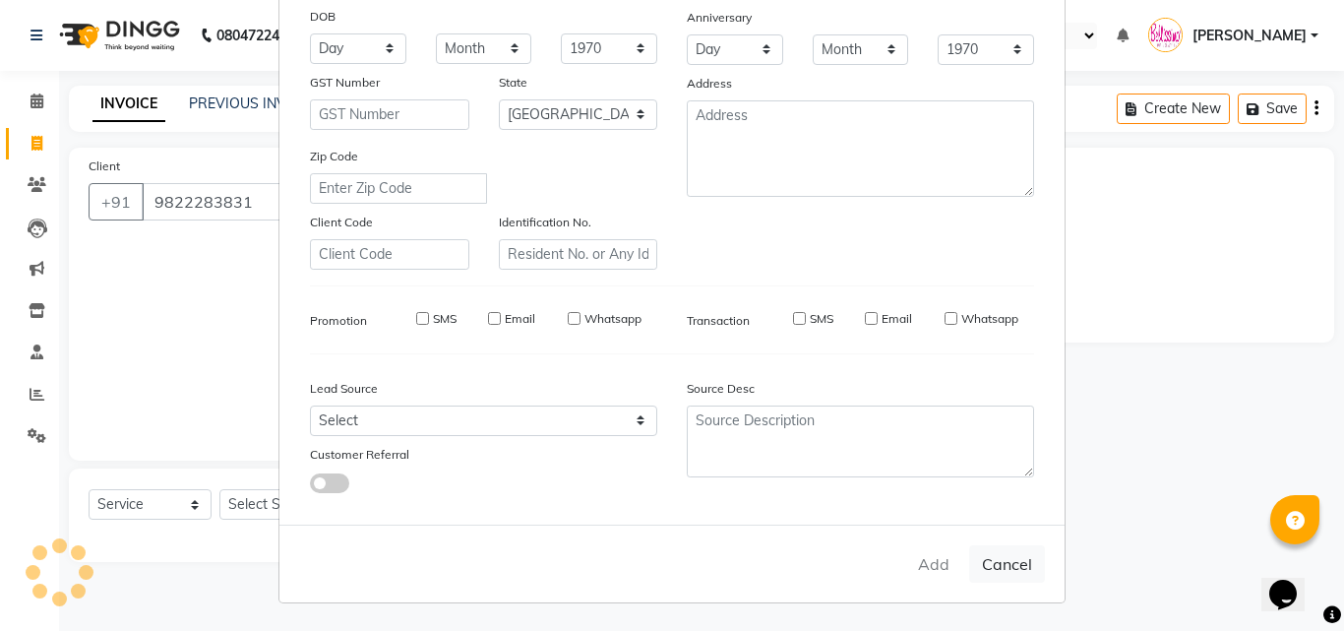
checkbox input "false"
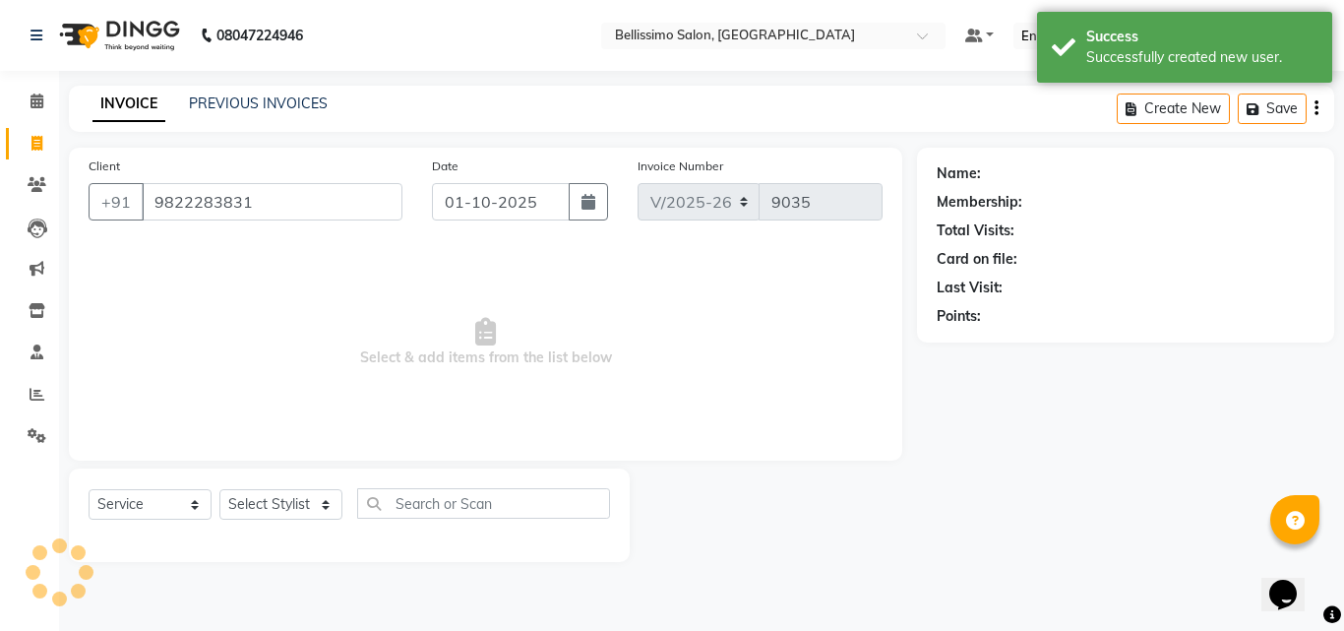
select select "1: Object"
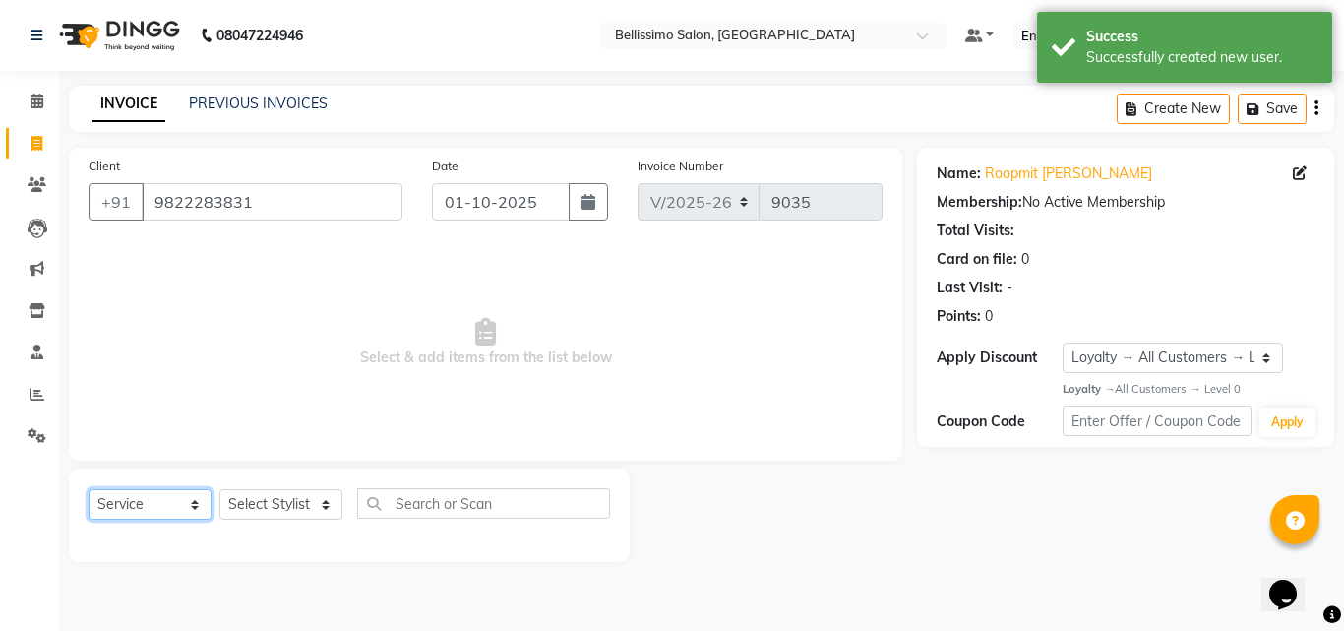
click at [145, 504] on select "Select Service Product Membership Package Voucher Prepaid Gift Card" at bounding box center [150, 504] width 123 height 30
select select "product"
click at [89, 489] on select "Select Service Product Membership Package Voucher Prepaid Gift Card" at bounding box center [150, 504] width 123 height 30
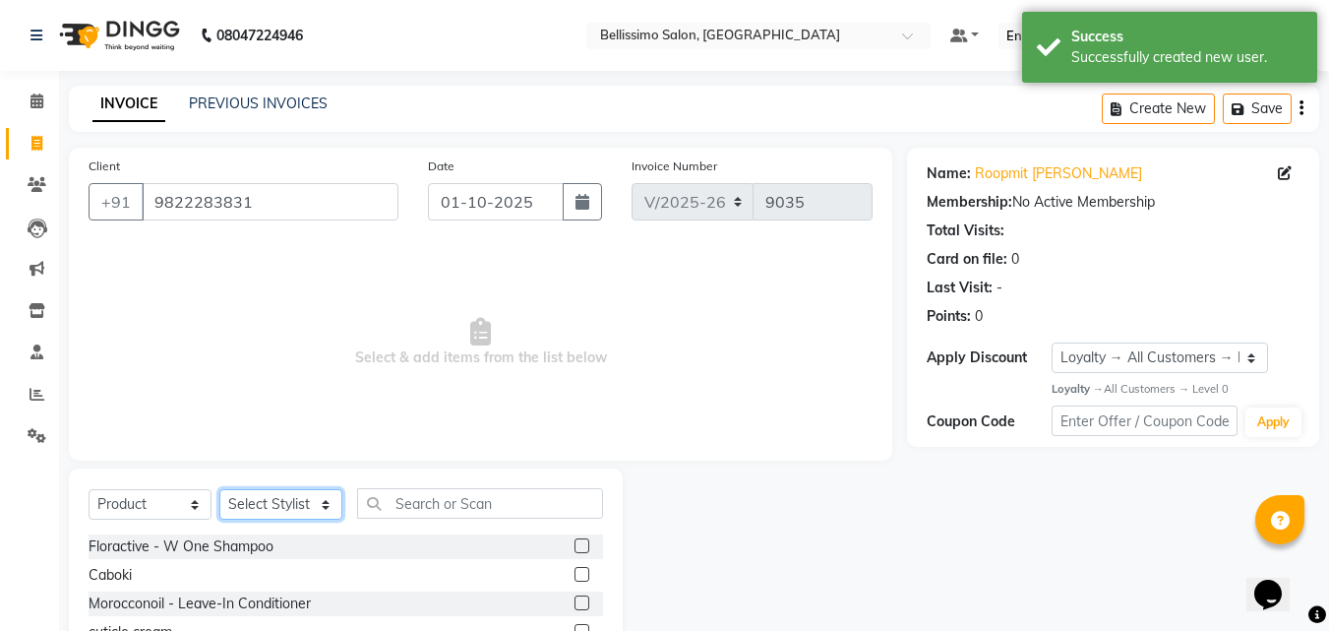
click at [266, 499] on select "Select Stylist [PERSON_NAME] [PERSON_NAME] [PERSON_NAME] [PERSON_NAME] Aso Atha…" at bounding box center [280, 504] width 123 height 30
select select "4516"
click at [219, 489] on select "Select Stylist [PERSON_NAME] [PERSON_NAME] [PERSON_NAME] [PERSON_NAME] Aso Atha…" at bounding box center [280, 504] width 123 height 30
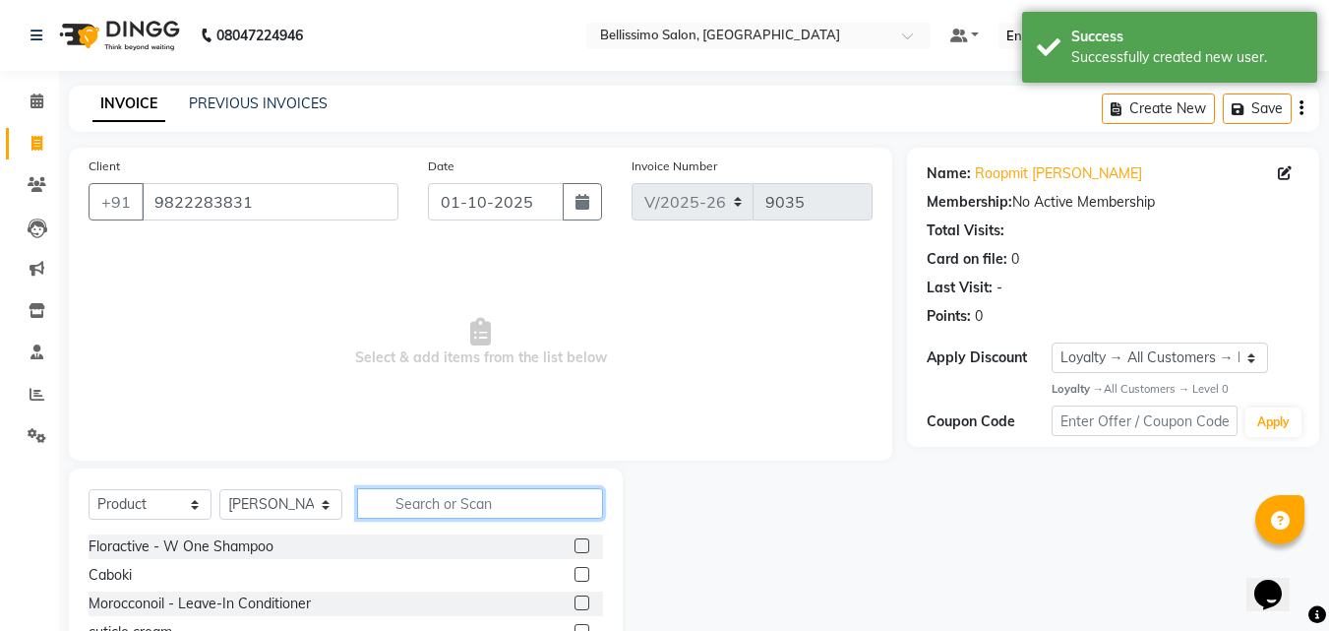
click at [456, 503] on input "text" at bounding box center [480, 503] width 246 height 30
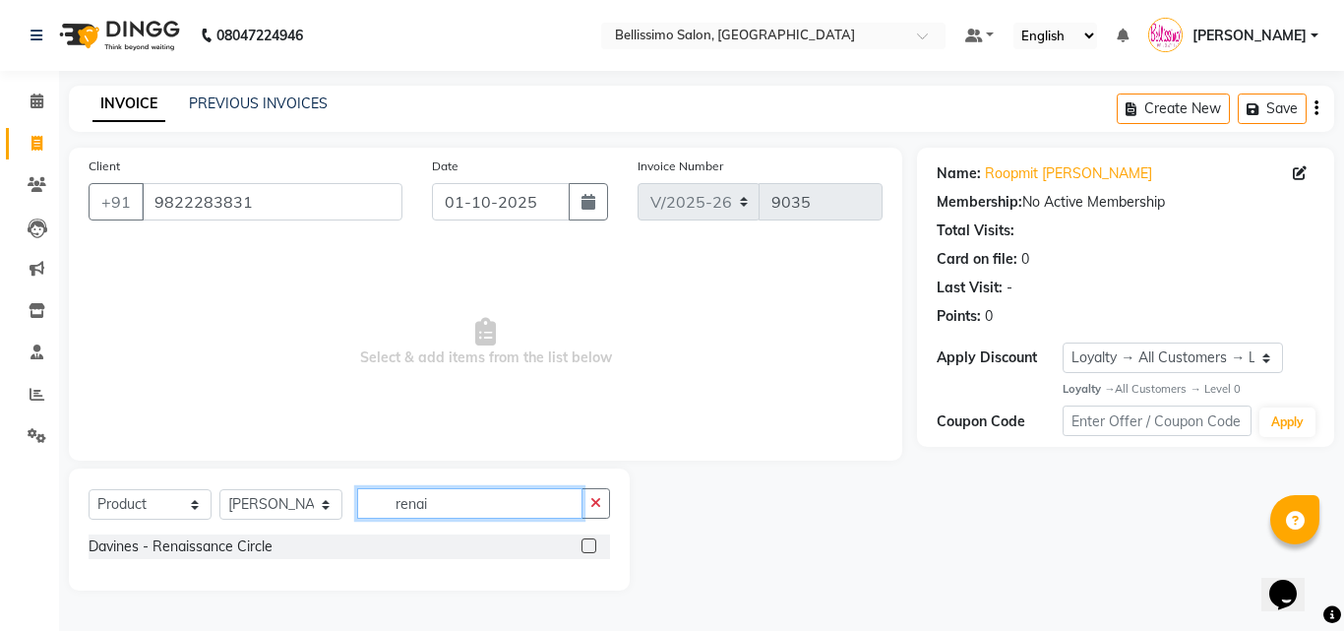
type input "renai"
click at [586, 547] on label at bounding box center [588, 545] width 15 height 15
click at [586, 547] on input "checkbox" at bounding box center [587, 546] width 13 height 13
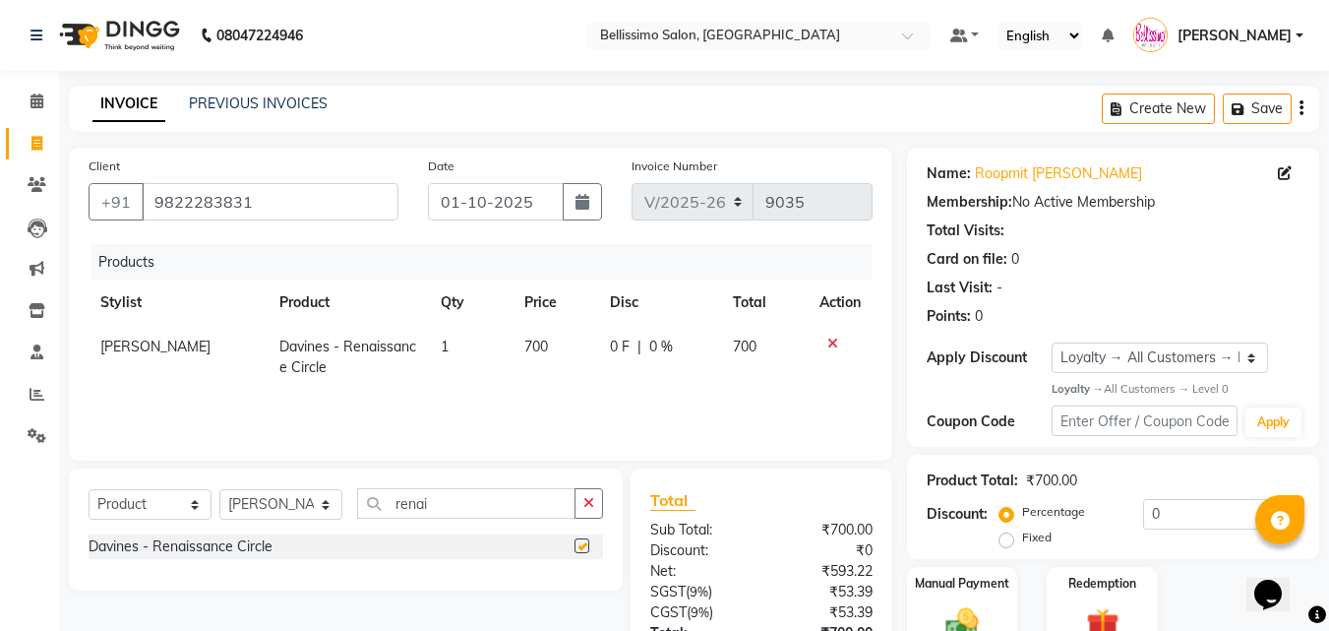
checkbox input "false"
drag, startPoint x: 451, startPoint y: 510, endPoint x: 17, endPoint y: 527, distance: 435.1
click at [160, 508] on div "Select Service Product Membership Package Voucher Prepaid Gift Card Select Styl…" at bounding box center [346, 511] width 514 height 46
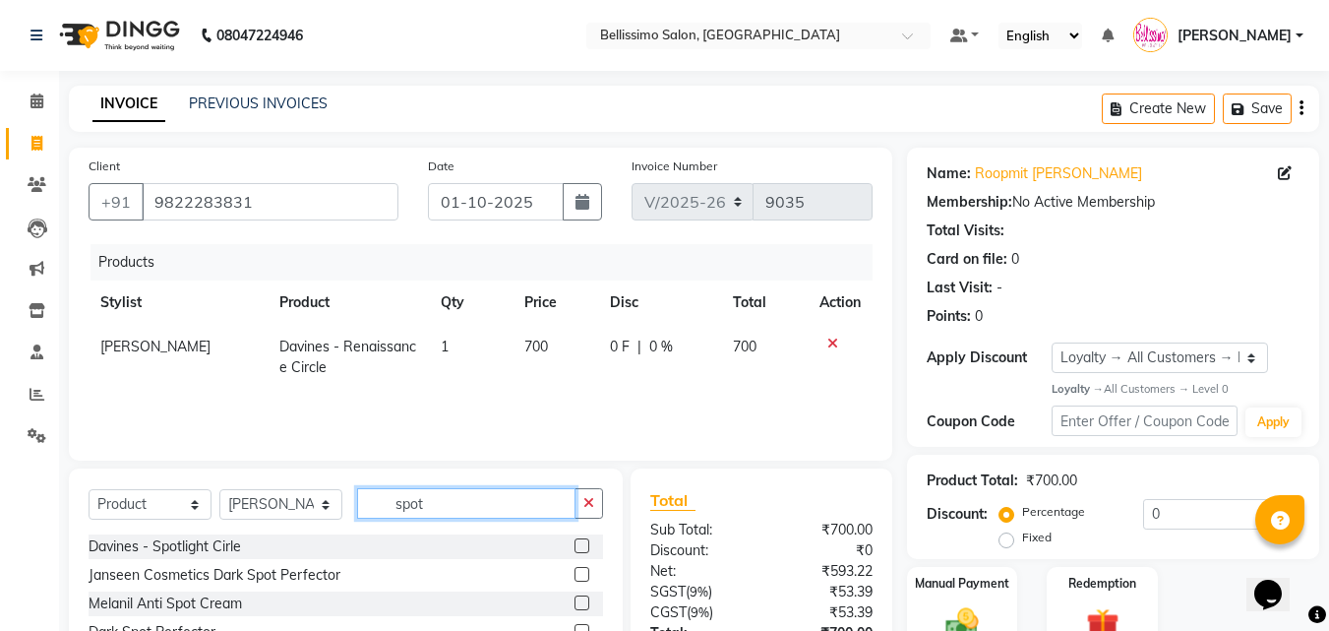
type input "spot"
click at [580, 545] on label at bounding box center [581, 545] width 15 height 15
click at [580, 545] on input "checkbox" at bounding box center [580, 546] width 13 height 13
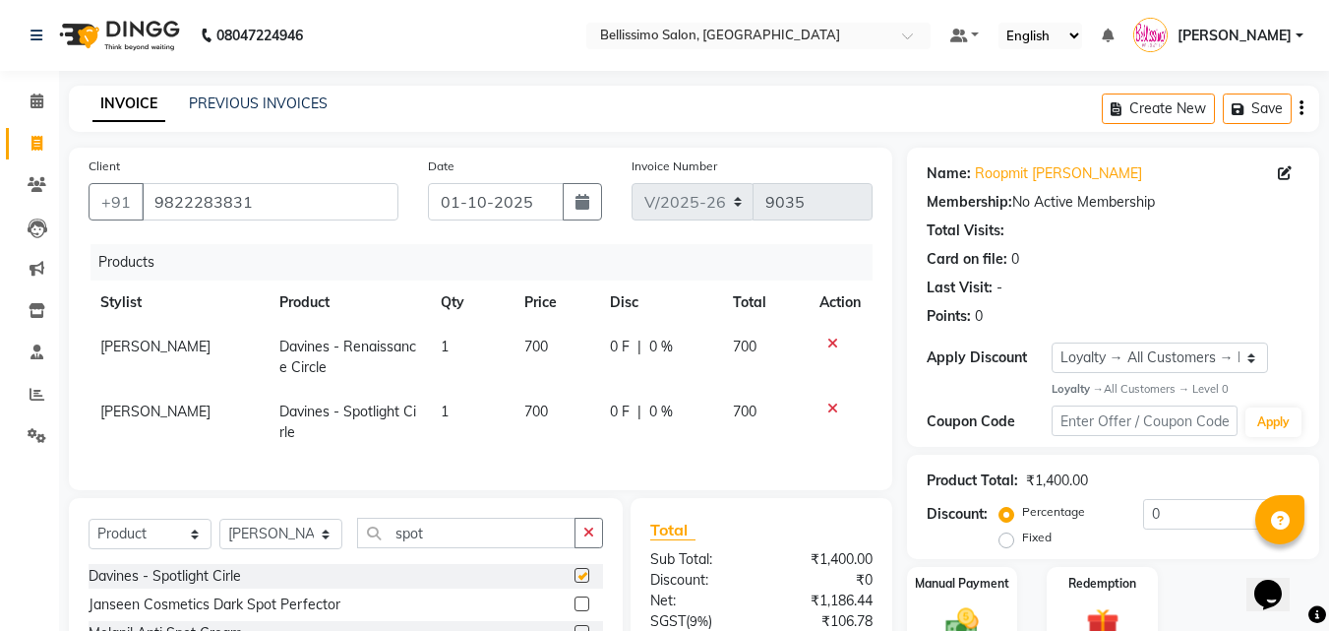
checkbox input "false"
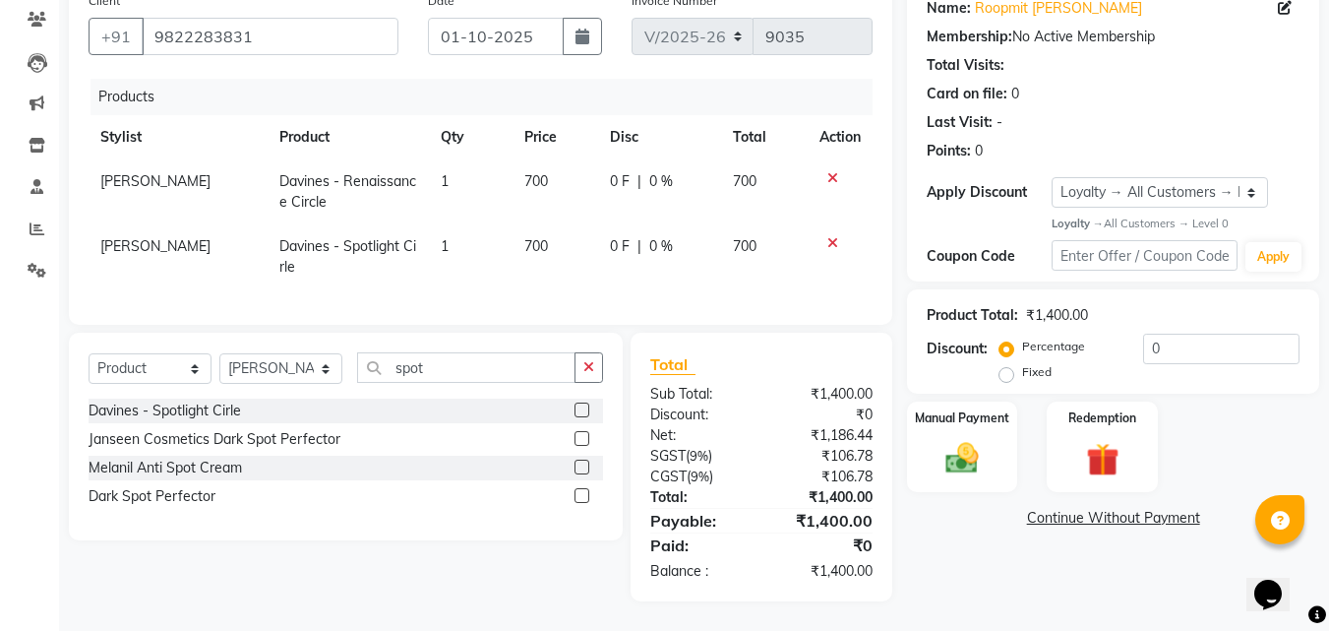
click at [451, 239] on td "1" at bounding box center [471, 256] width 84 height 65
select select "4516"
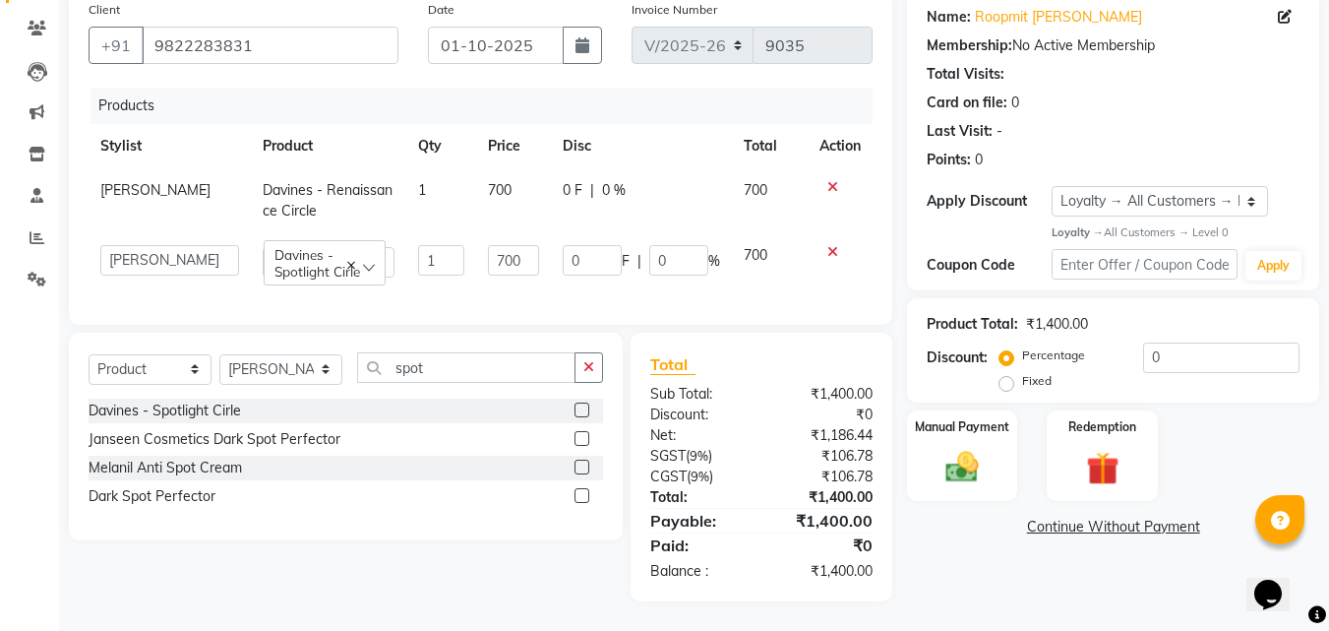
scroll to position [171, 0]
drag, startPoint x: 433, startPoint y: 238, endPoint x: 285, endPoint y: 255, distance: 148.5
click at [326, 248] on tr "[PERSON_NAME] [PERSON_NAME] [PERSON_NAME] [PERSON_NAME] Athot Ava Awor Bam Basa…" at bounding box center [481, 261] width 784 height 56
type input "2"
click at [1132, 603] on main "INVOICE PREVIOUS INVOICES Create New Save Client [PHONE_NUMBER] Date [DATE] Inv…" at bounding box center [694, 279] width 1270 height 701
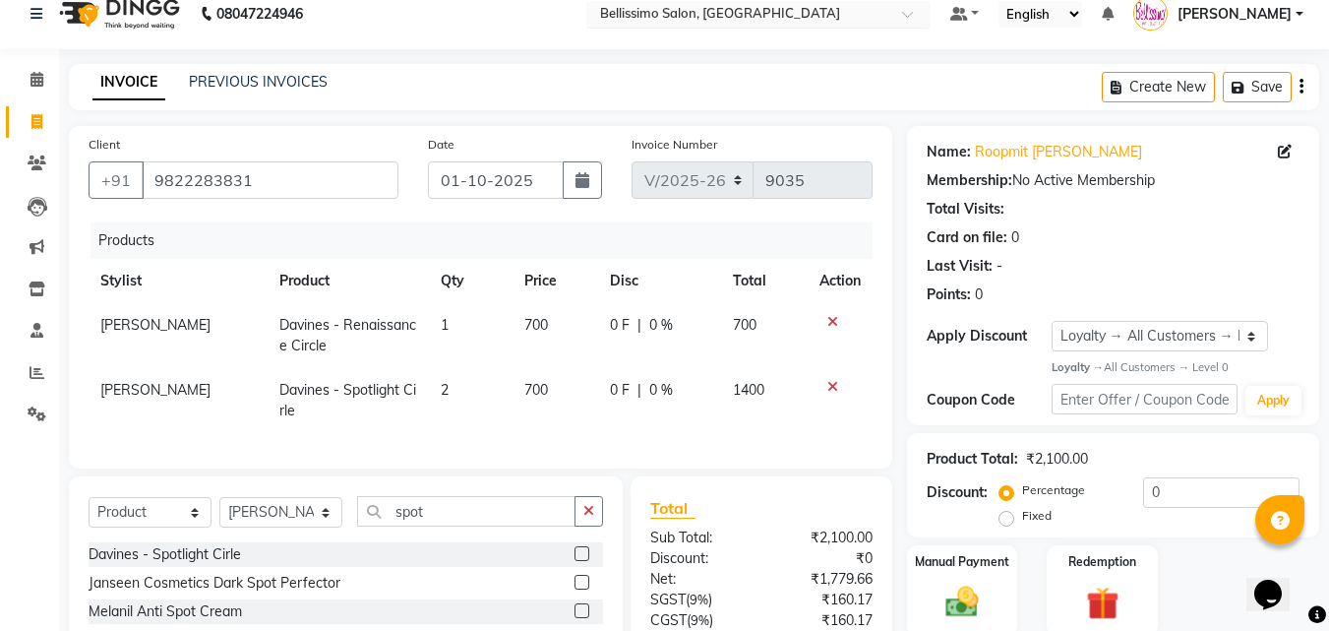
scroll to position [0, 0]
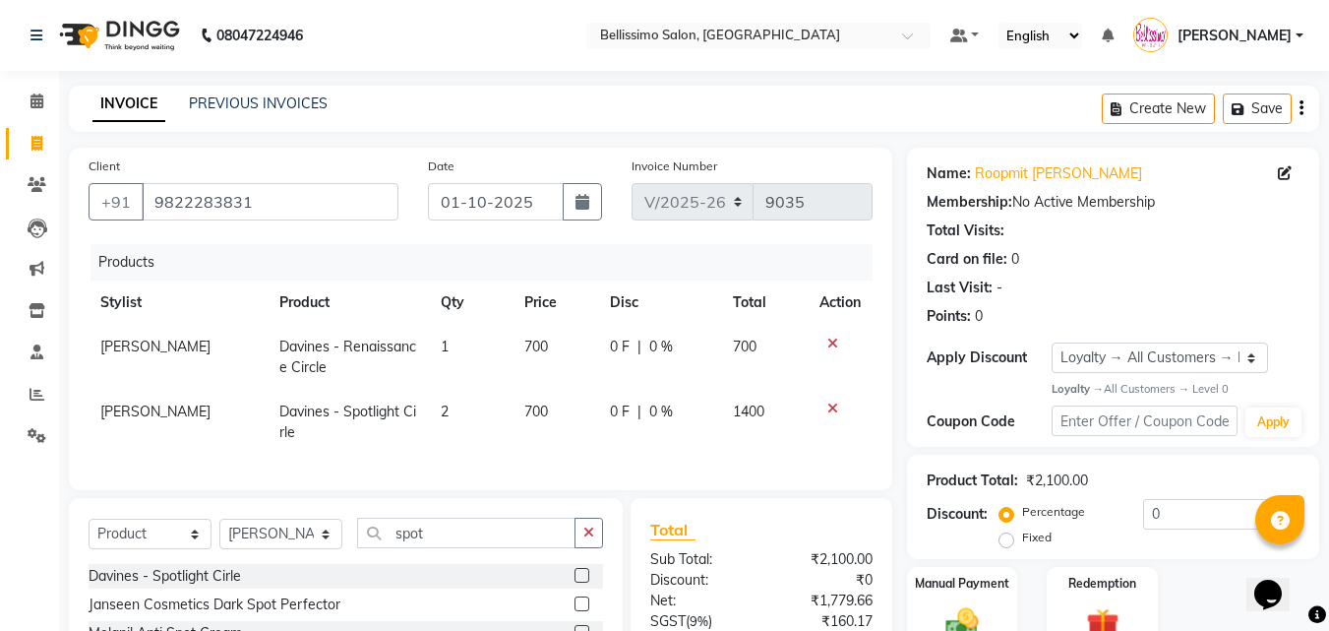
click at [1299, 108] on icon "button" at bounding box center [1301, 108] width 4 height 1
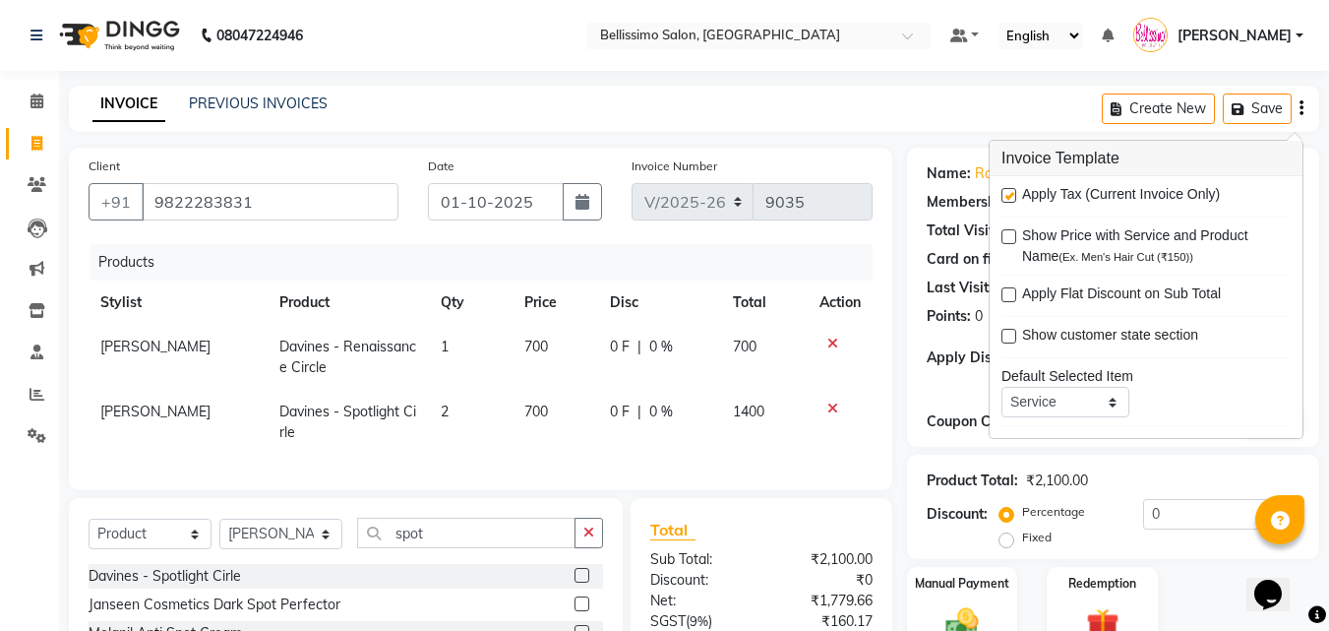
click at [1009, 198] on label at bounding box center [1008, 195] width 15 height 15
click at [1009, 198] on input "checkbox" at bounding box center [1007, 196] width 13 height 13
checkbox input "false"
click at [900, 155] on div "Client [PHONE_NUMBER] Date [DATE] Invoice Number V/2025 V/[PHONE_NUMBER] Produc…" at bounding box center [480, 436] width 853 height 577
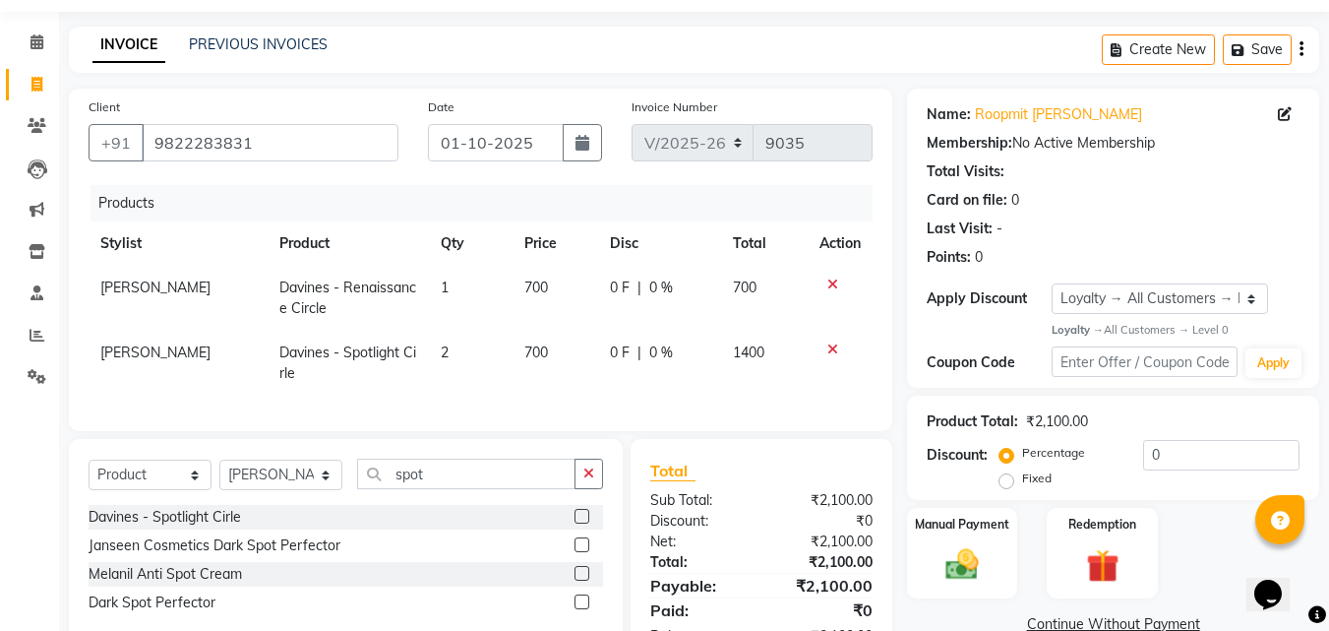
scroll to position [139, 0]
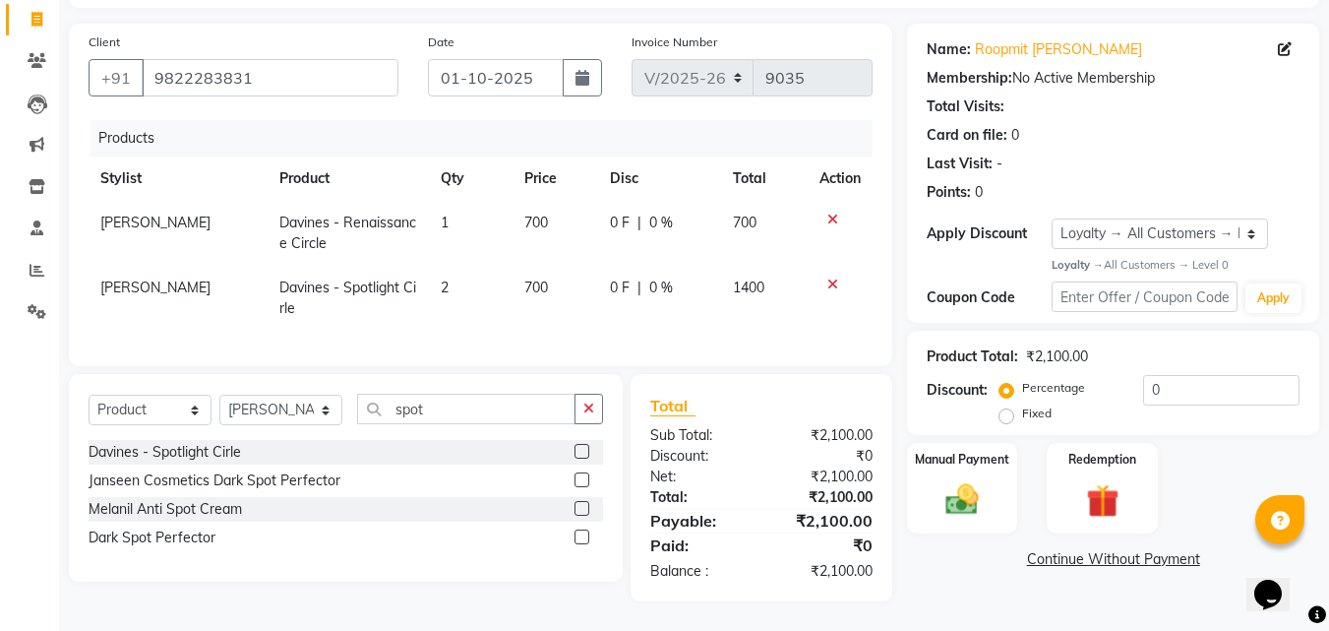
click at [1052, 549] on link "Continue Without Payment" at bounding box center [1113, 559] width 404 height 21
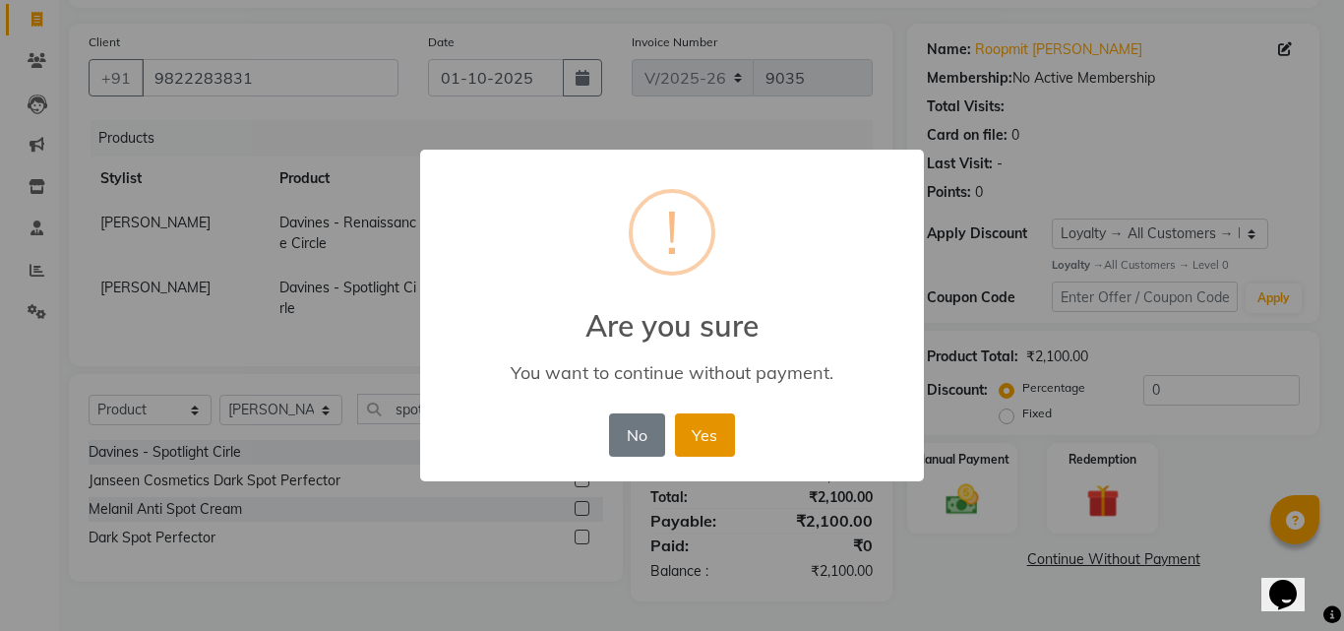
click at [698, 443] on button "Yes" at bounding box center [705, 434] width 60 height 43
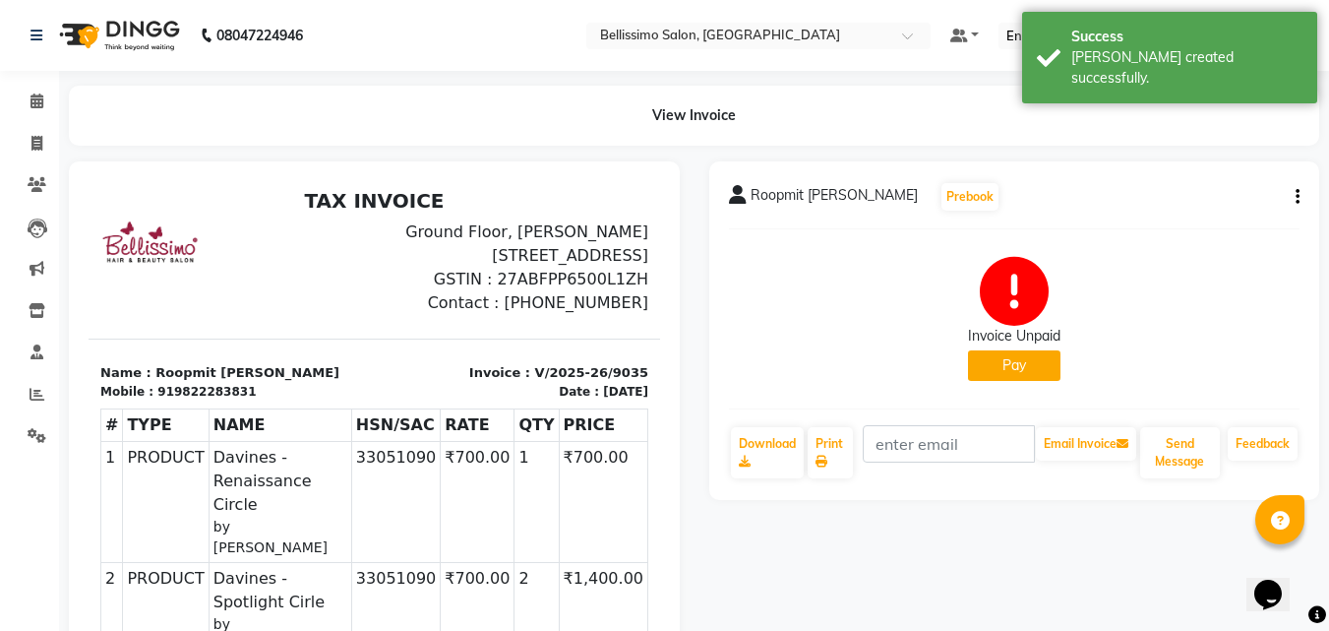
click at [769, 204] on span "Roopmit [PERSON_NAME]" at bounding box center [834, 199] width 167 height 28
click at [833, 455] on link "Print" at bounding box center [830, 452] width 45 height 51
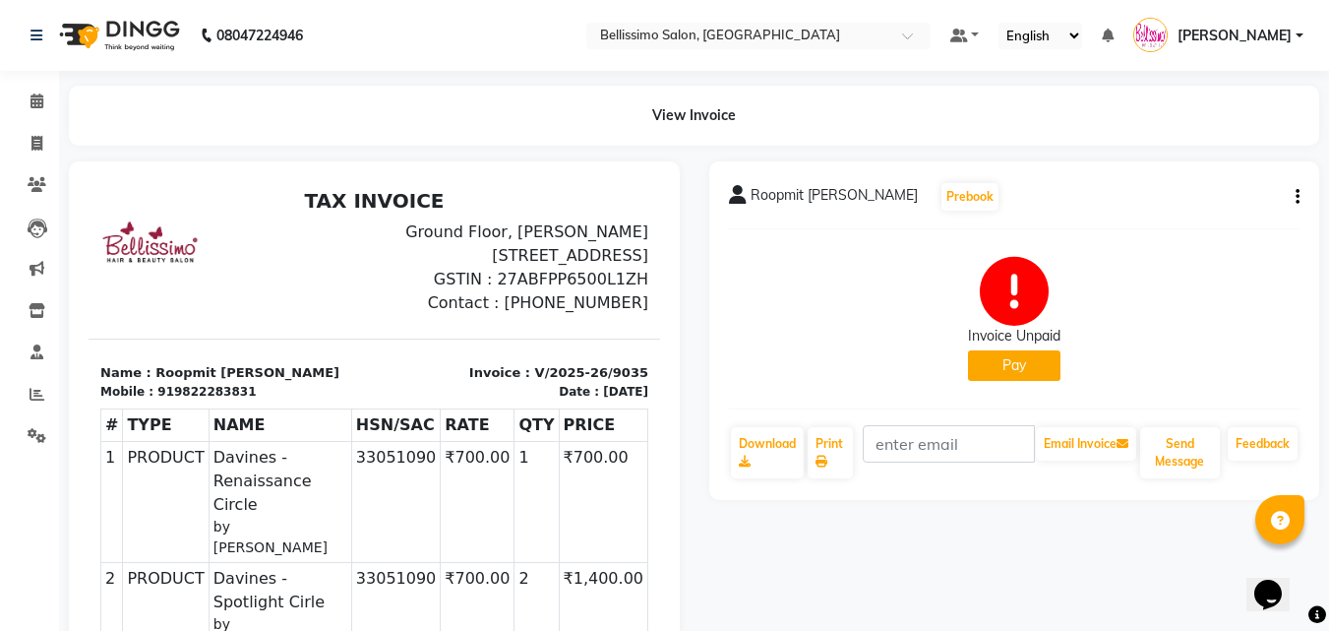
click at [785, 345] on div "Invoice Unpaid Pay" at bounding box center [1015, 319] width 572 height 148
click at [779, 299] on div "Invoice Unpaid Pay" at bounding box center [1015, 319] width 572 height 148
click at [28, 183] on span at bounding box center [37, 185] width 34 height 23
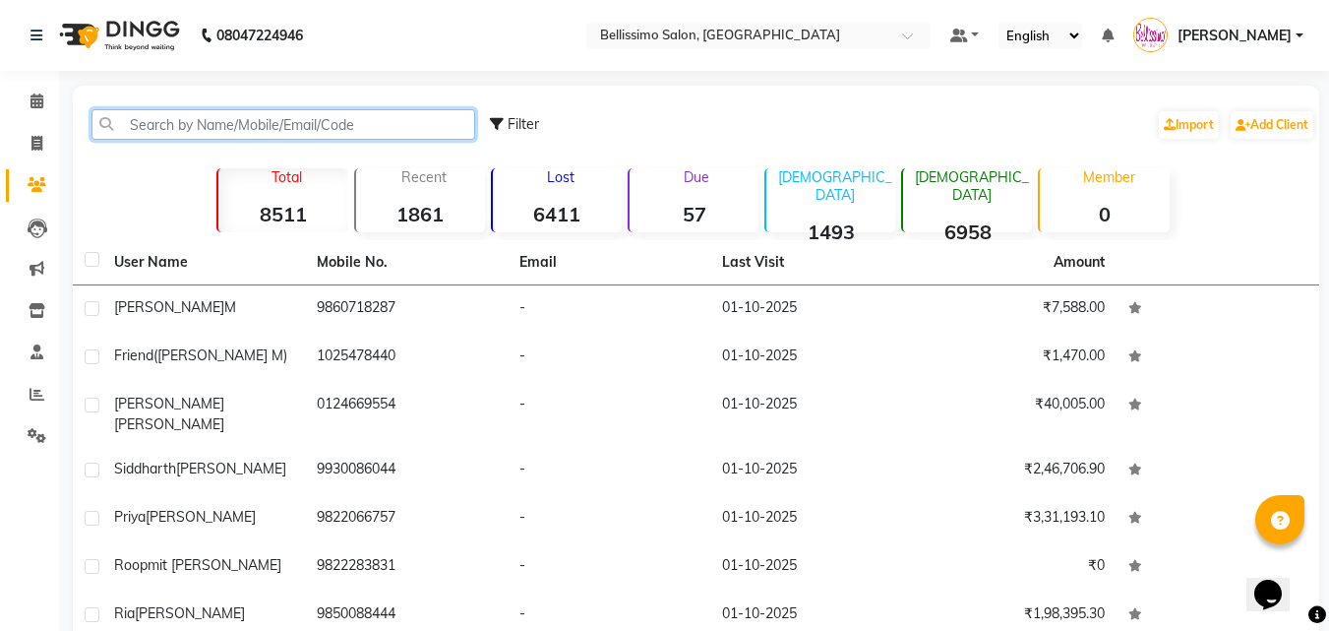
click at [163, 120] on input "text" at bounding box center [283, 124] width 384 height 30
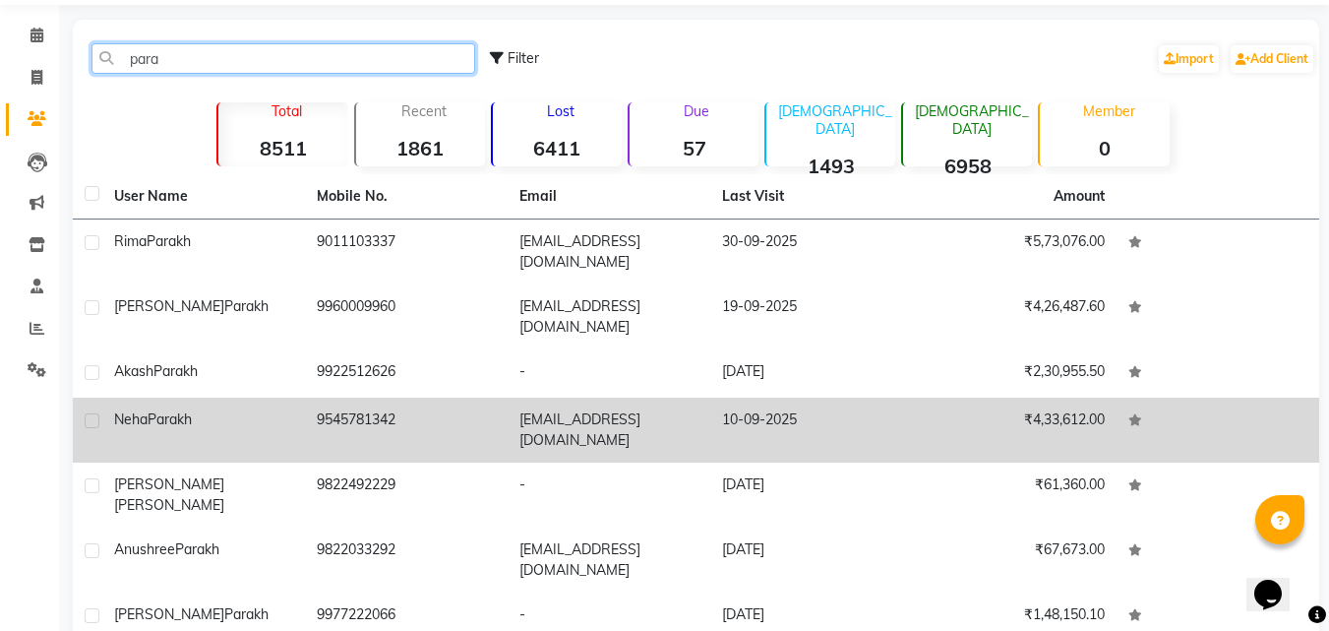
scroll to position [197, 0]
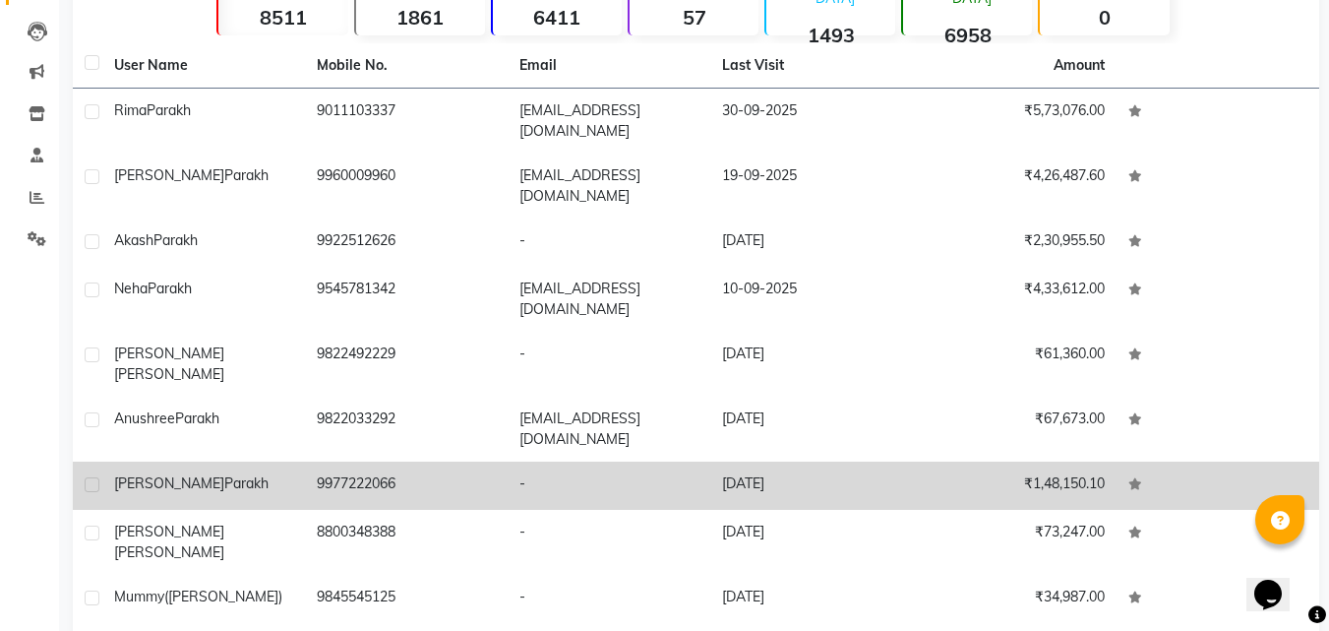
type input "para"
click at [224, 474] on span "Parakh" at bounding box center [246, 483] width 44 height 18
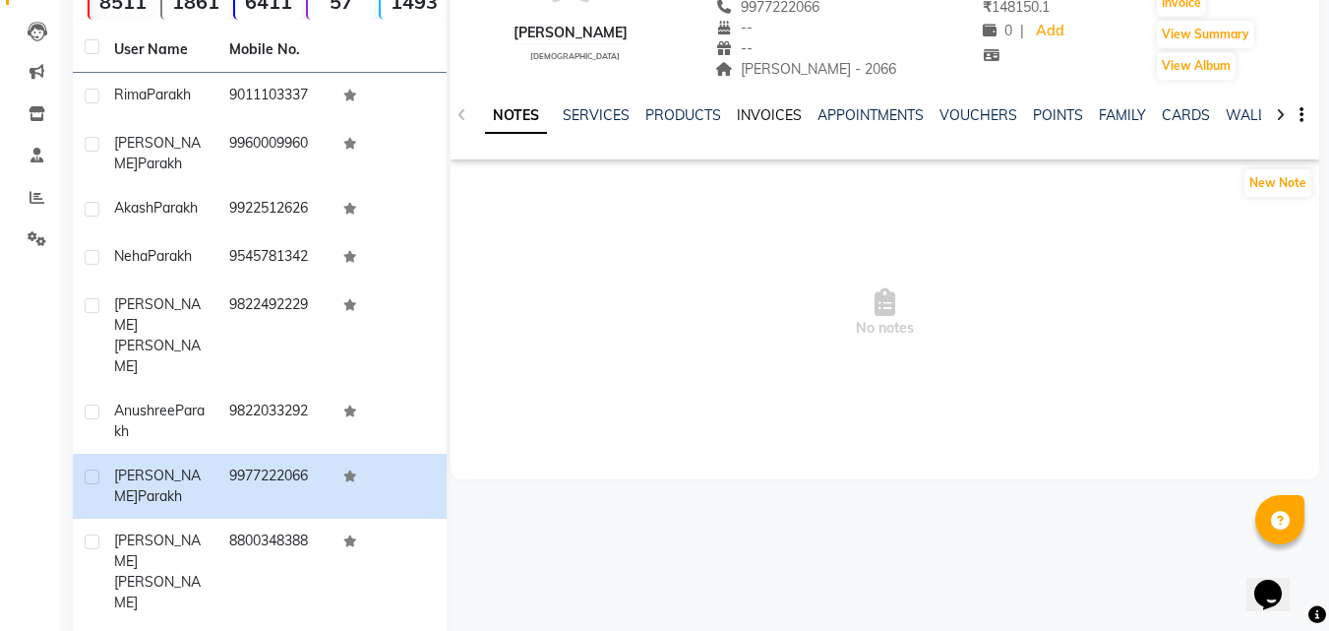
click at [758, 111] on link "INVOICES" at bounding box center [769, 115] width 65 height 18
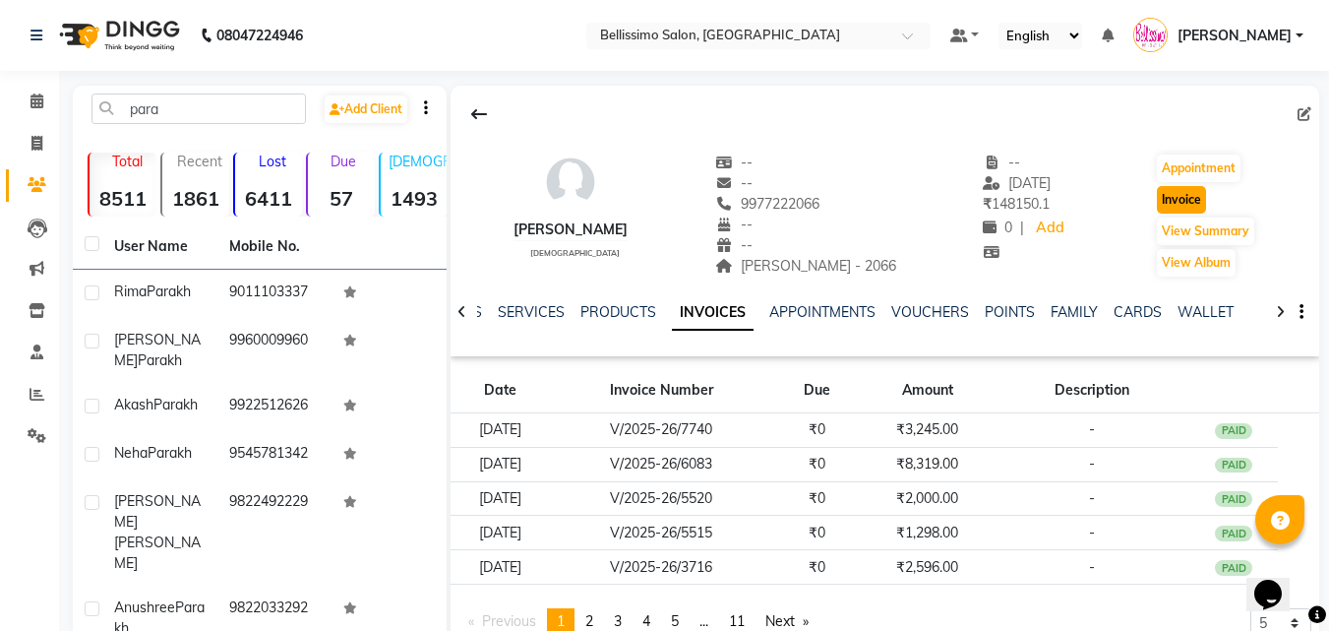
click at [1174, 201] on button "Invoice" at bounding box center [1181, 200] width 49 height 28
select select "service"
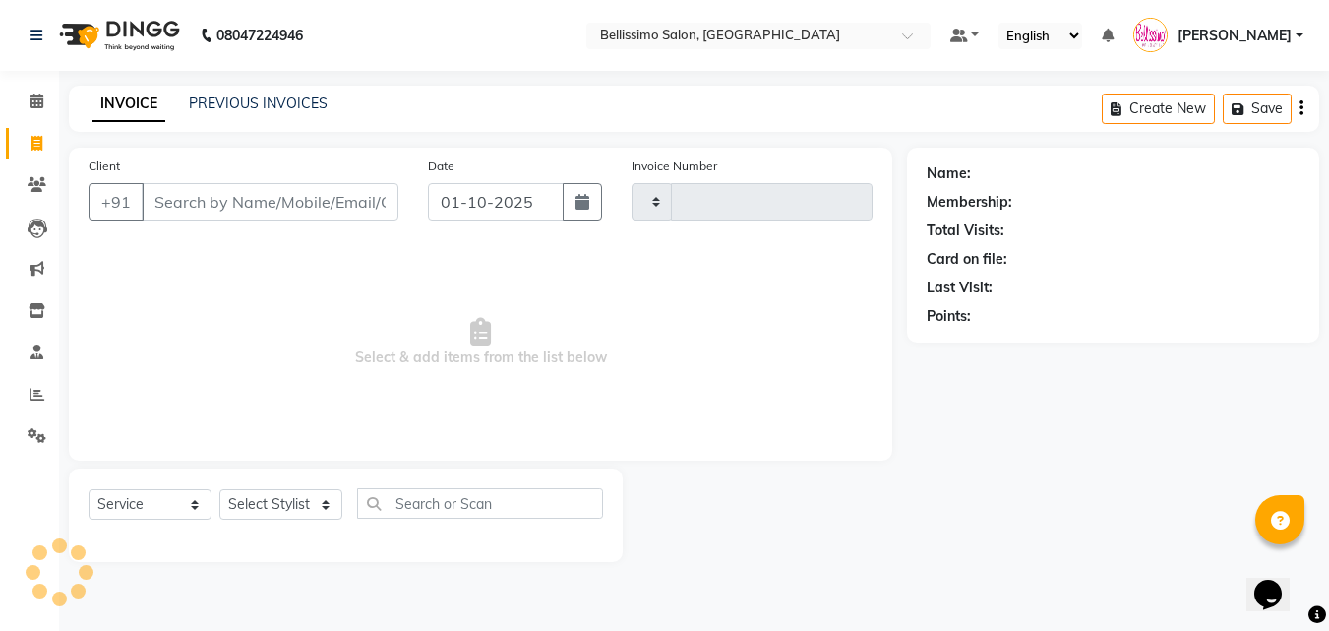
type input "9042"
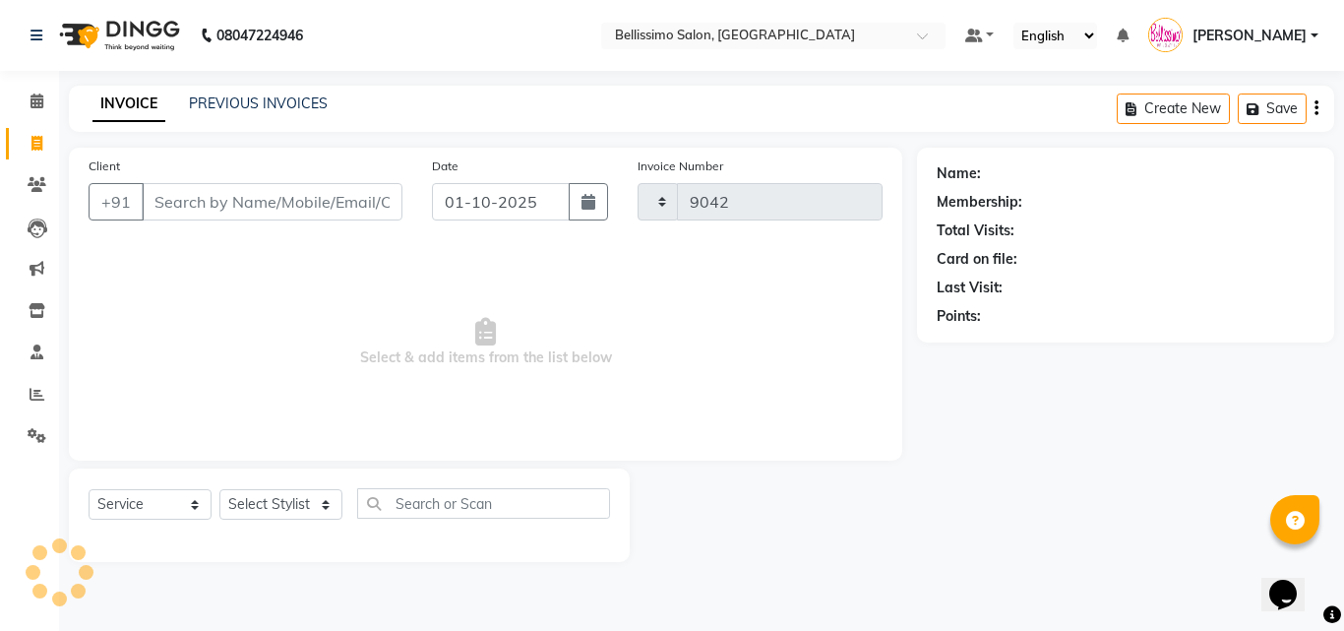
select select "155"
type input "9977222066"
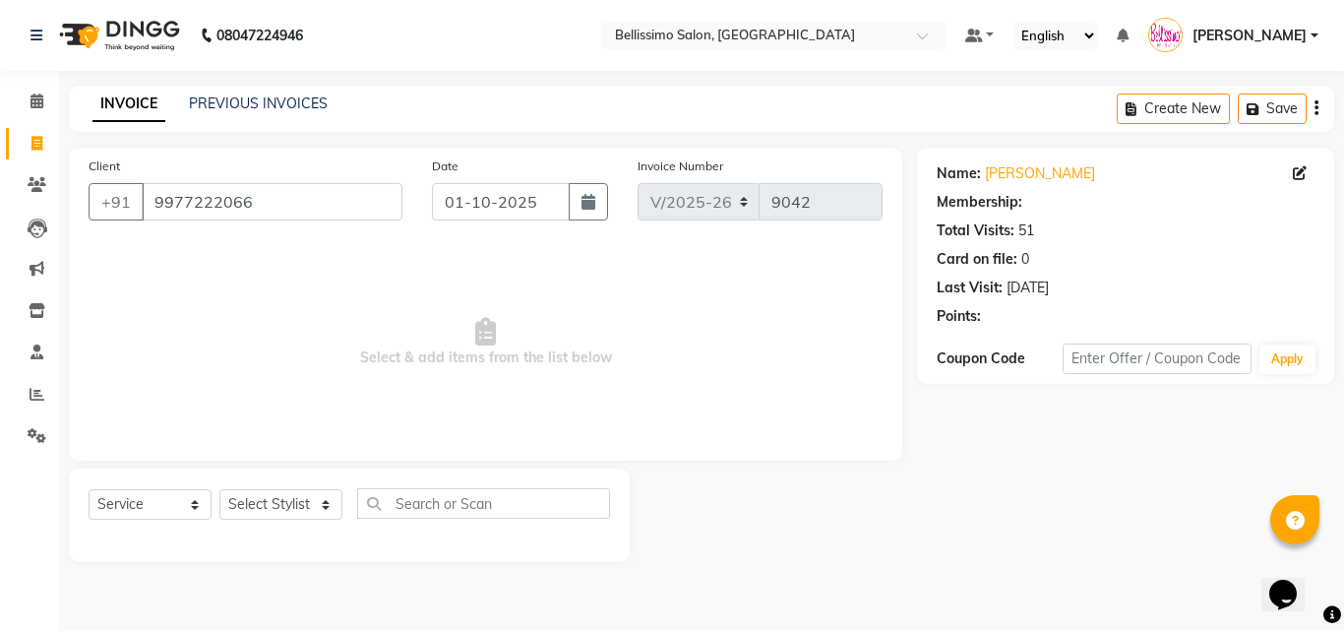
select select "1: Object"
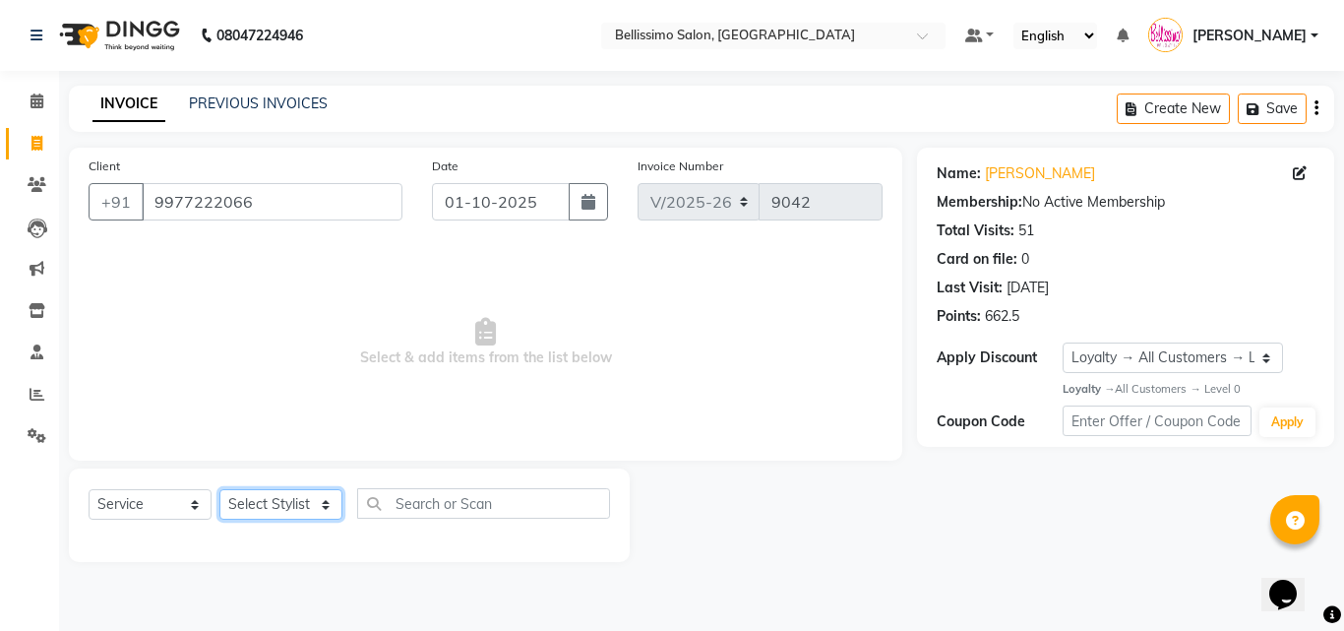
click at [260, 511] on select "Select Stylist [PERSON_NAME] [PERSON_NAME] [PERSON_NAME] [PERSON_NAME] Aso Atha…" at bounding box center [280, 504] width 123 height 30
select select "40512"
click at [219, 489] on select "Select Stylist [PERSON_NAME] [PERSON_NAME] [PERSON_NAME] [PERSON_NAME] Aso Atha…" at bounding box center [280, 504] width 123 height 30
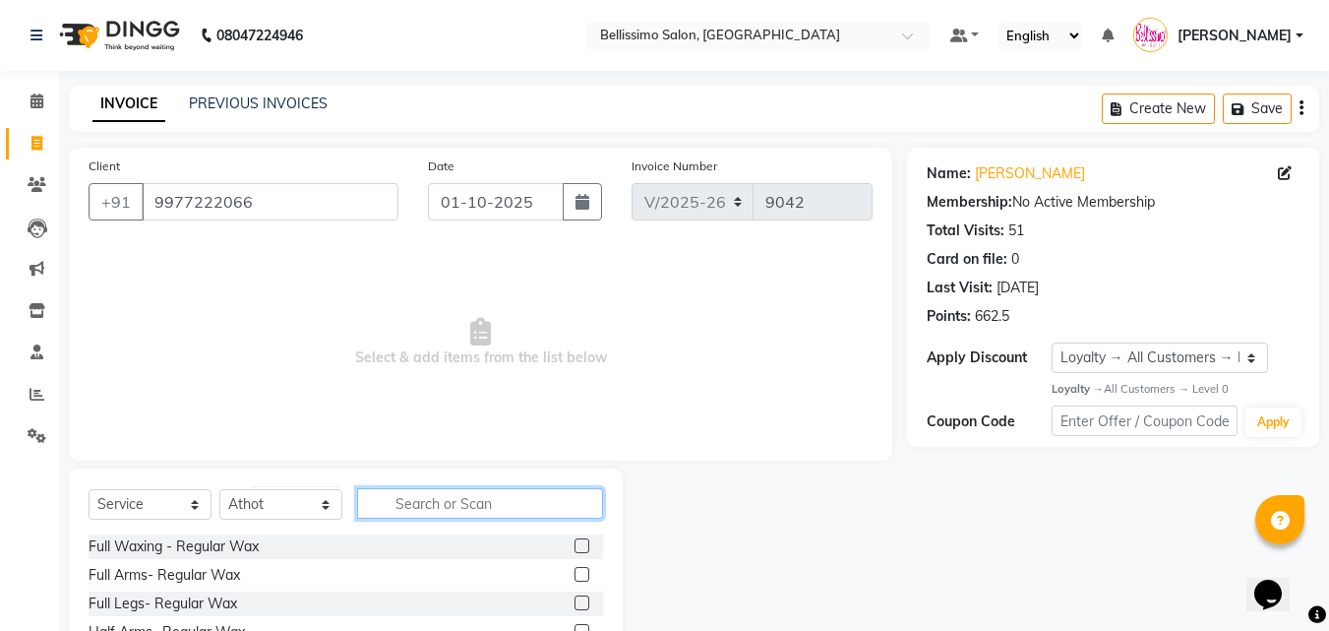
click at [420, 503] on input "text" at bounding box center [480, 503] width 246 height 30
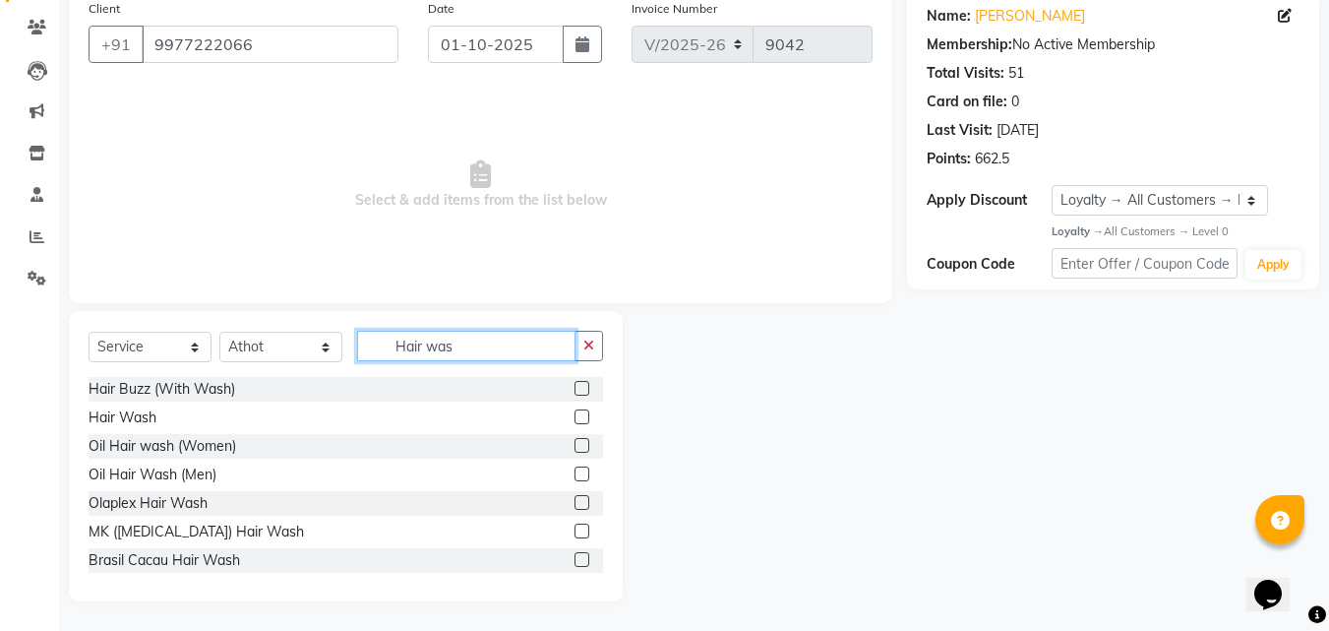
type input "Hair was"
click at [574, 416] on label at bounding box center [581, 416] width 15 height 15
click at [574, 416] on input "checkbox" at bounding box center [580, 417] width 13 height 13
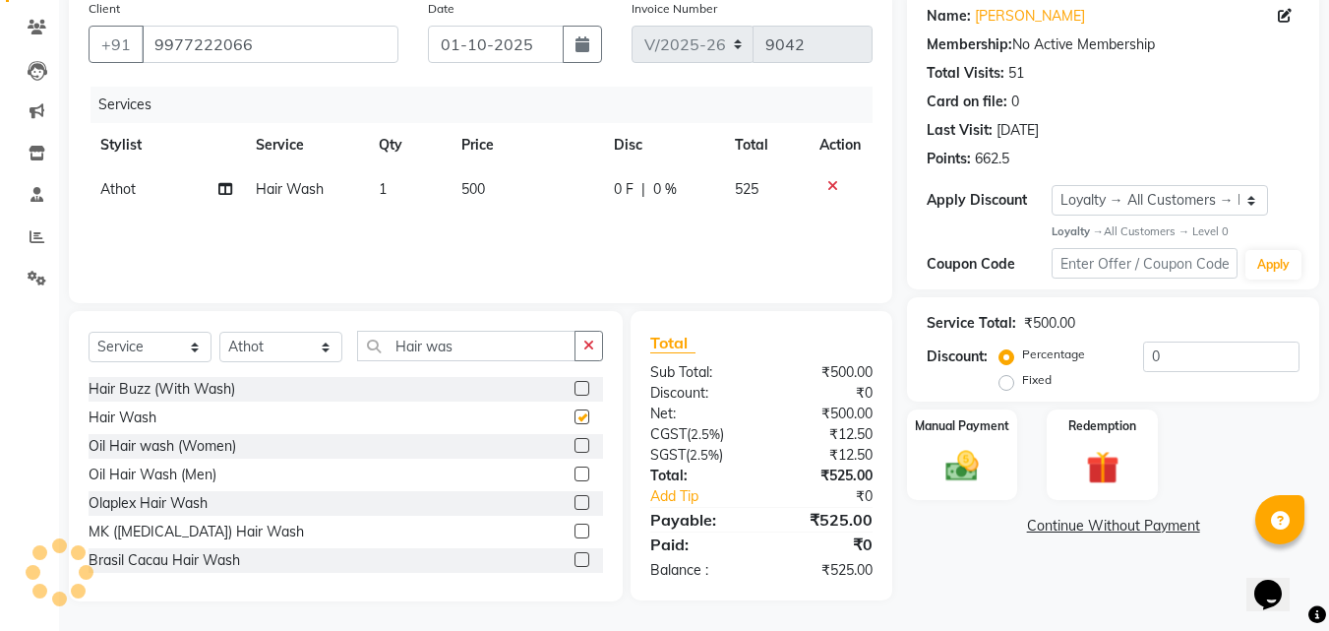
checkbox input "false"
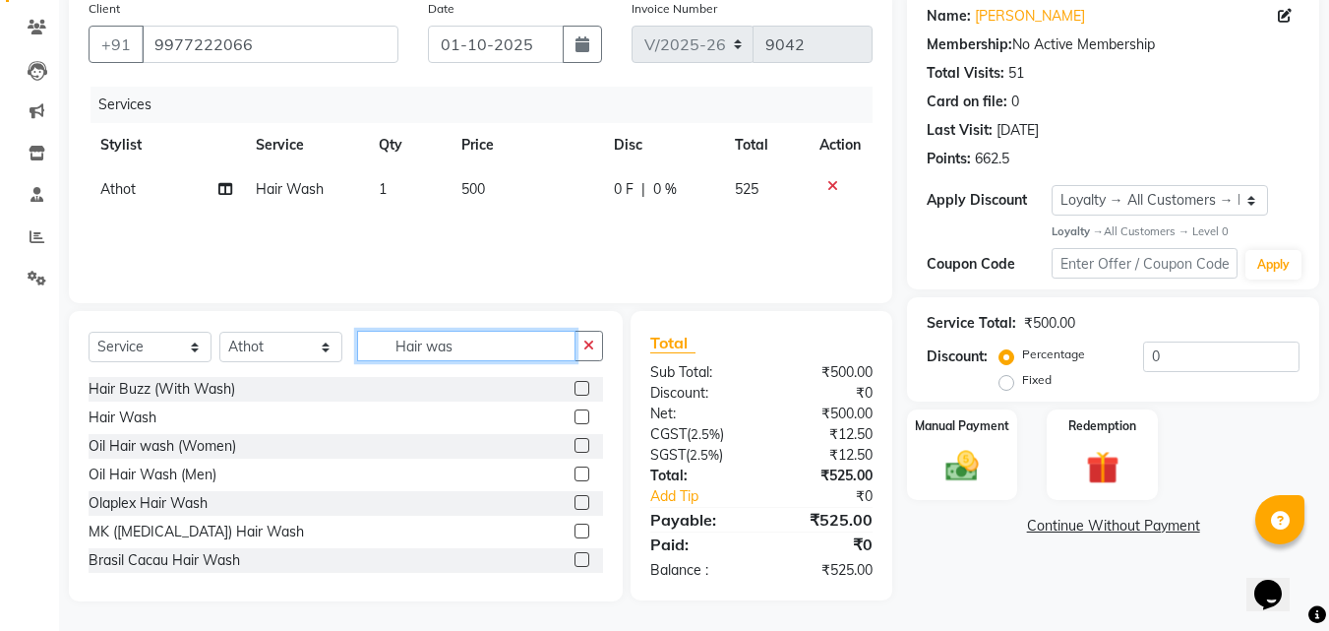
drag, startPoint x: 465, startPoint y: 352, endPoint x: 224, endPoint y: 308, distance: 245.0
click at [309, 328] on div "Select Service Product Membership Package Voucher Prepaid Gift Card Select Styl…" at bounding box center [346, 456] width 554 height 290
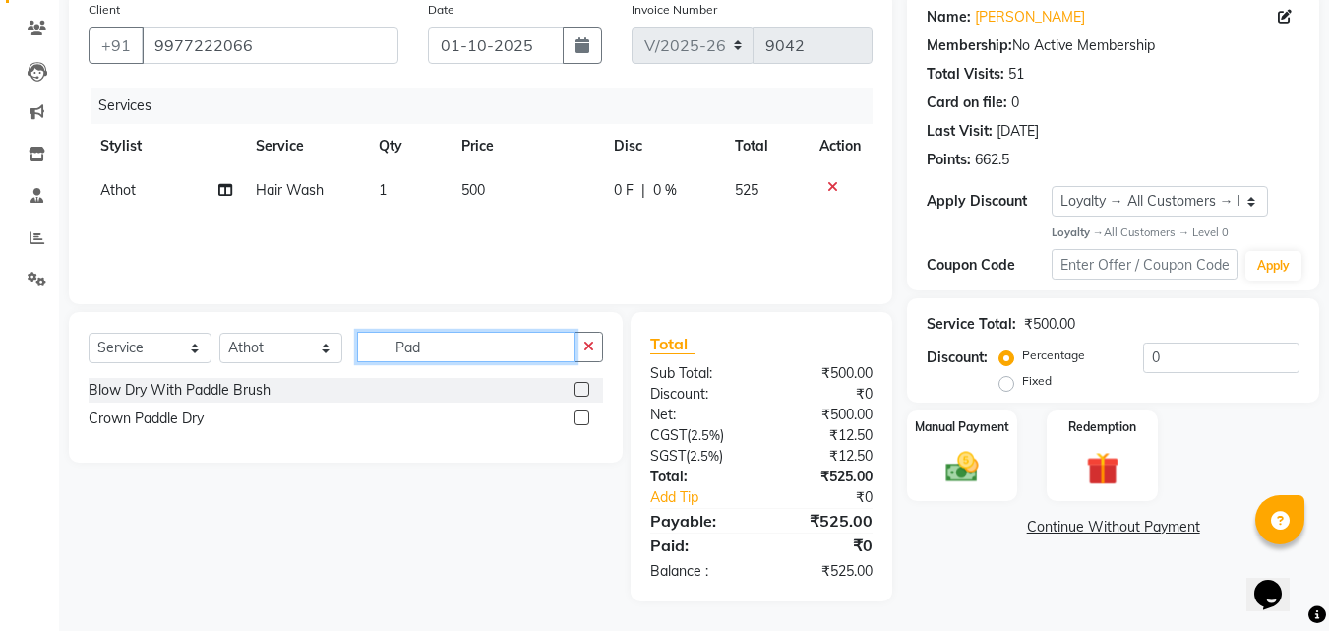
scroll to position [156, 0]
type input "Pad"
click at [577, 391] on label at bounding box center [581, 389] width 15 height 15
click at [577, 391] on input "checkbox" at bounding box center [580, 390] width 13 height 13
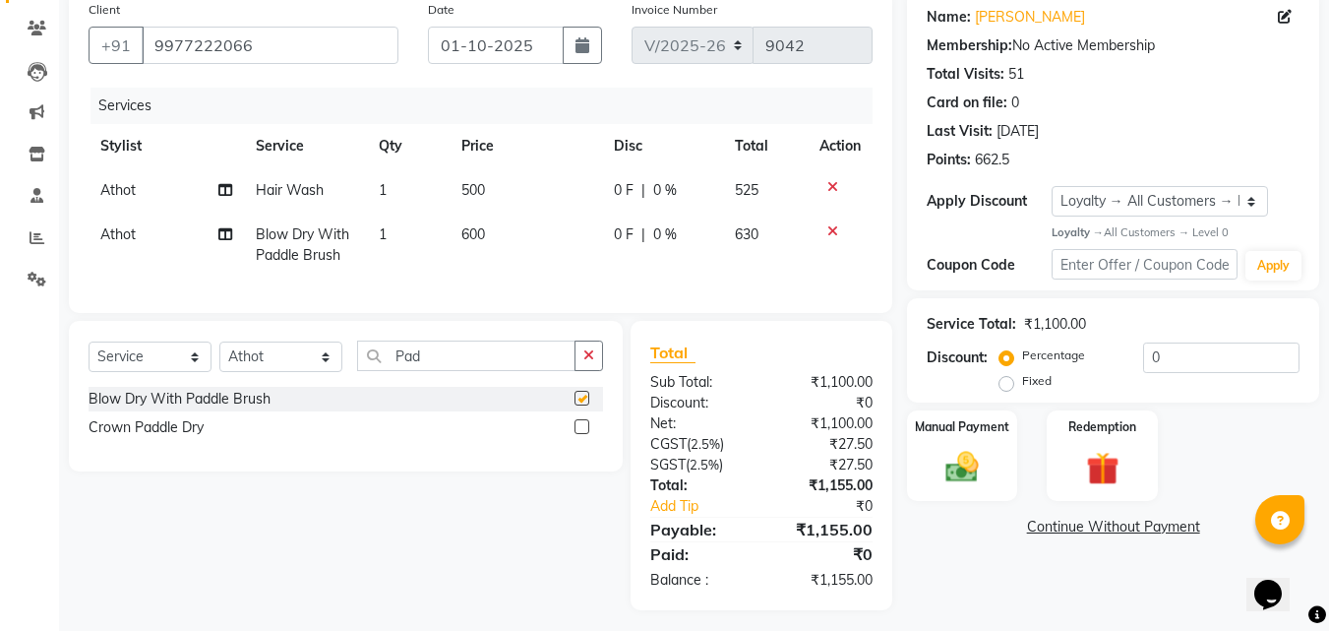
checkbox input "false"
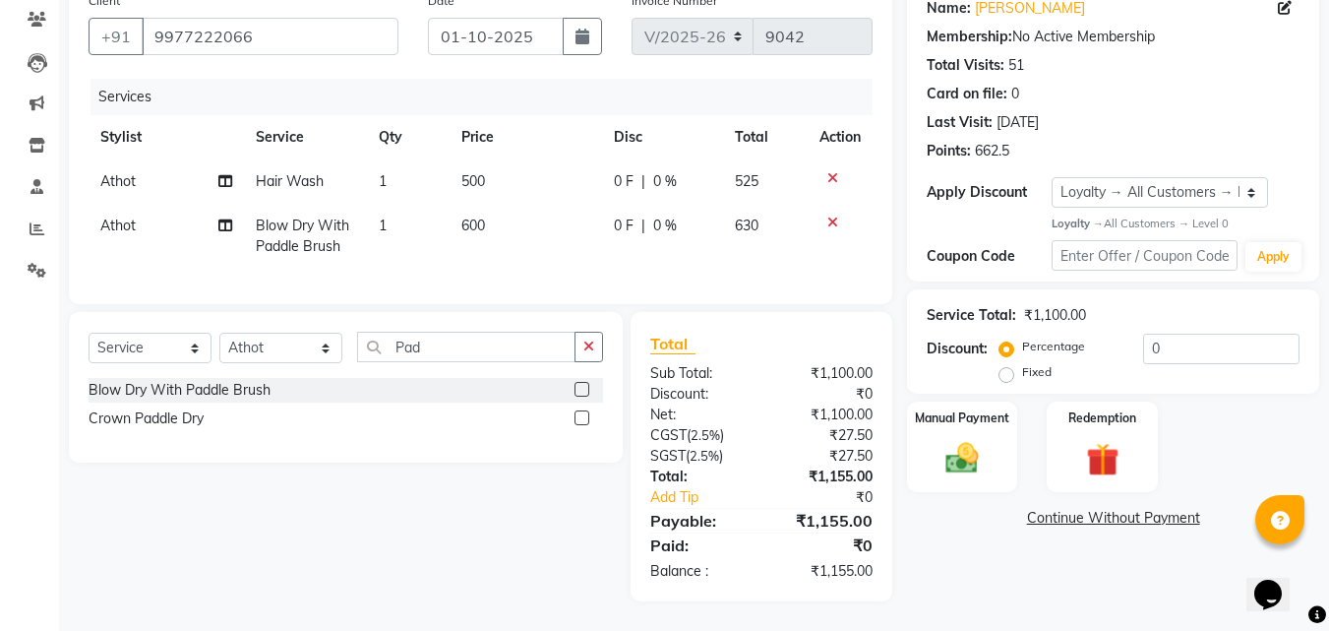
scroll to position [180, 0]
click at [959, 439] on img at bounding box center [961, 458] width 55 height 39
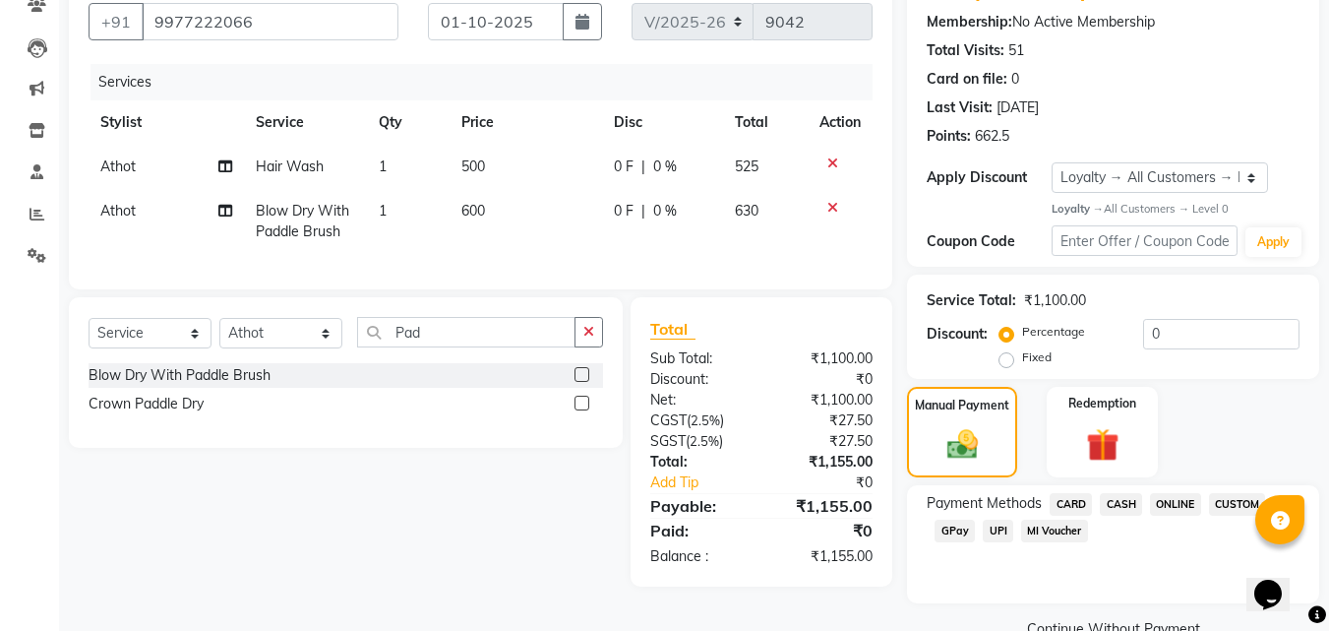
click at [1107, 500] on span "CASH" at bounding box center [1121, 504] width 42 height 23
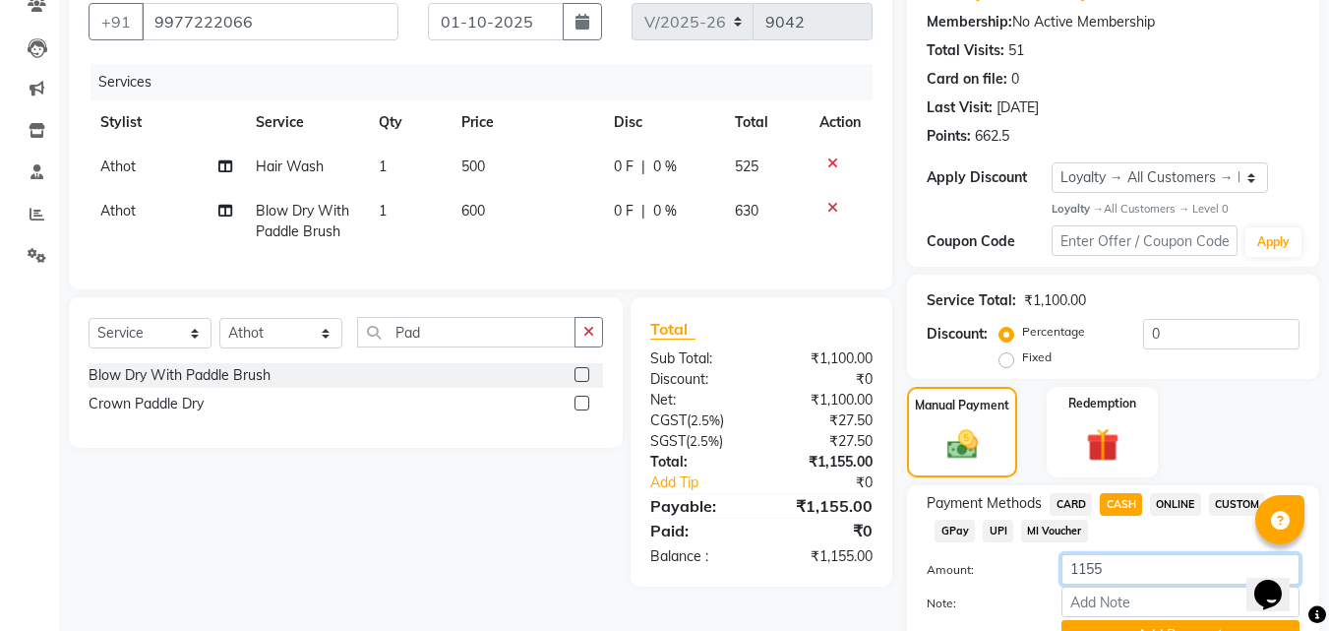
drag, startPoint x: 1113, startPoint y: 568, endPoint x: 843, endPoint y: 568, distance: 269.5
click at [886, 568] on div "Client +91 9977222066 Date 01-10-2025 Invoice Number V/2025 V/2025-26 9042 Serv…" at bounding box center [694, 333] width 1280 height 731
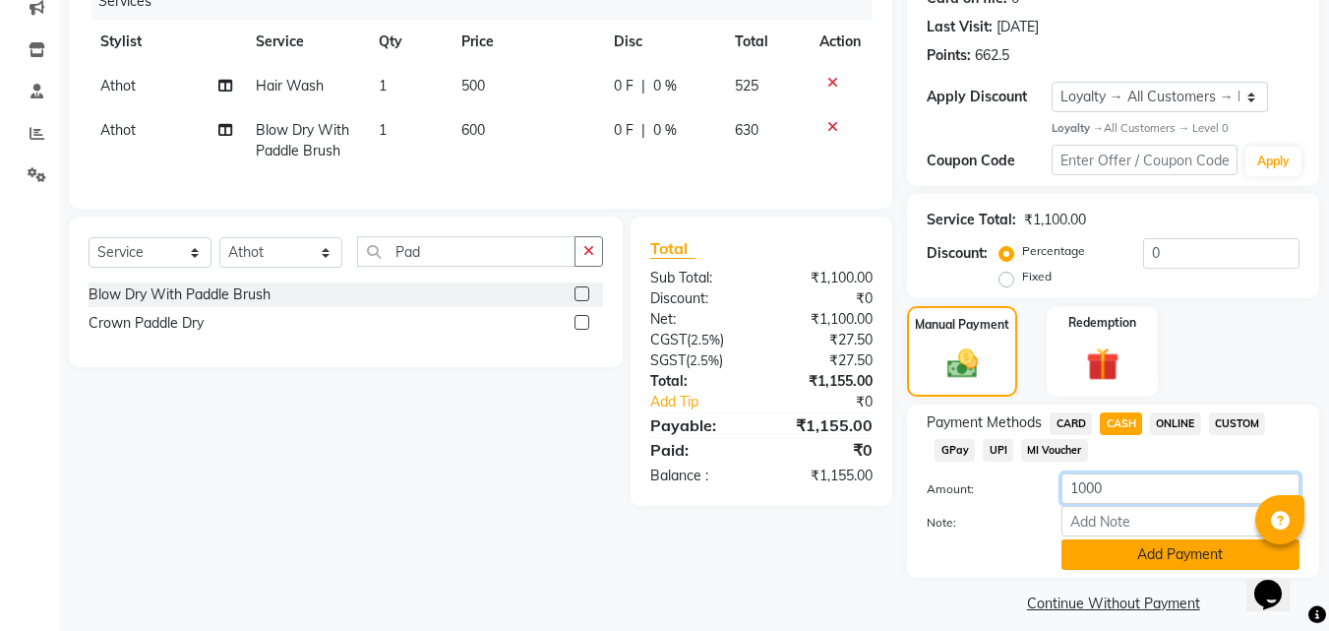
scroll to position [277, 0]
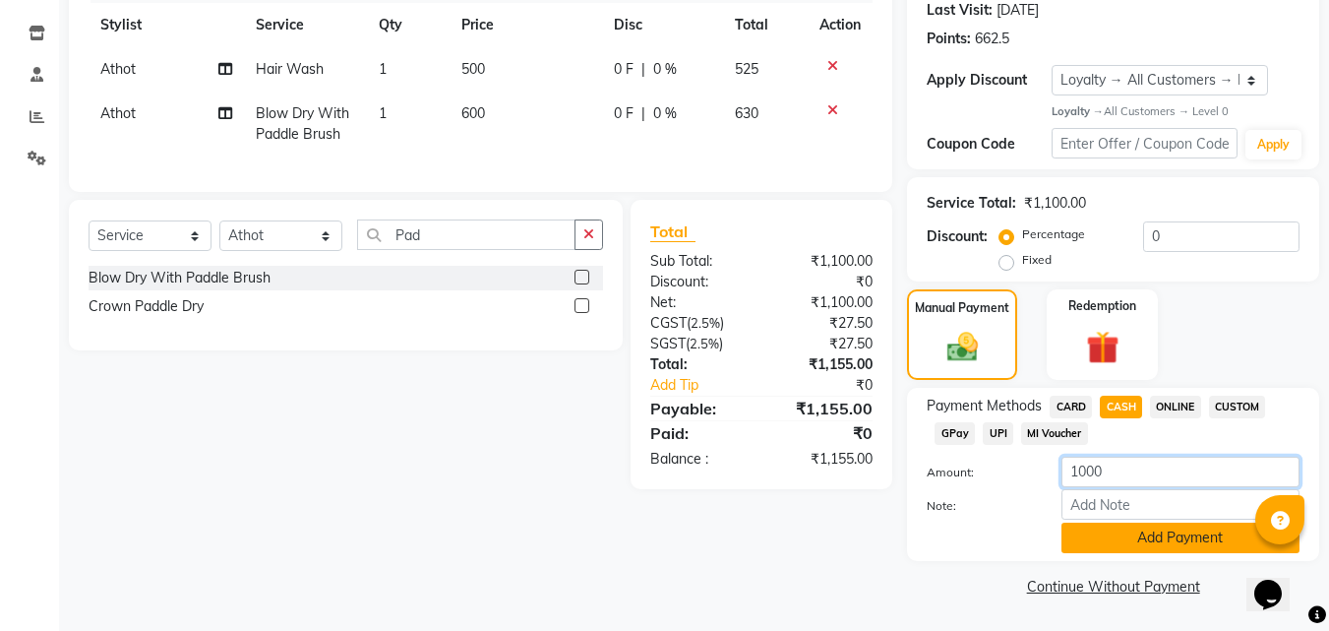
type input "1000"
click at [1190, 531] on button "Add Payment" at bounding box center [1180, 537] width 238 height 30
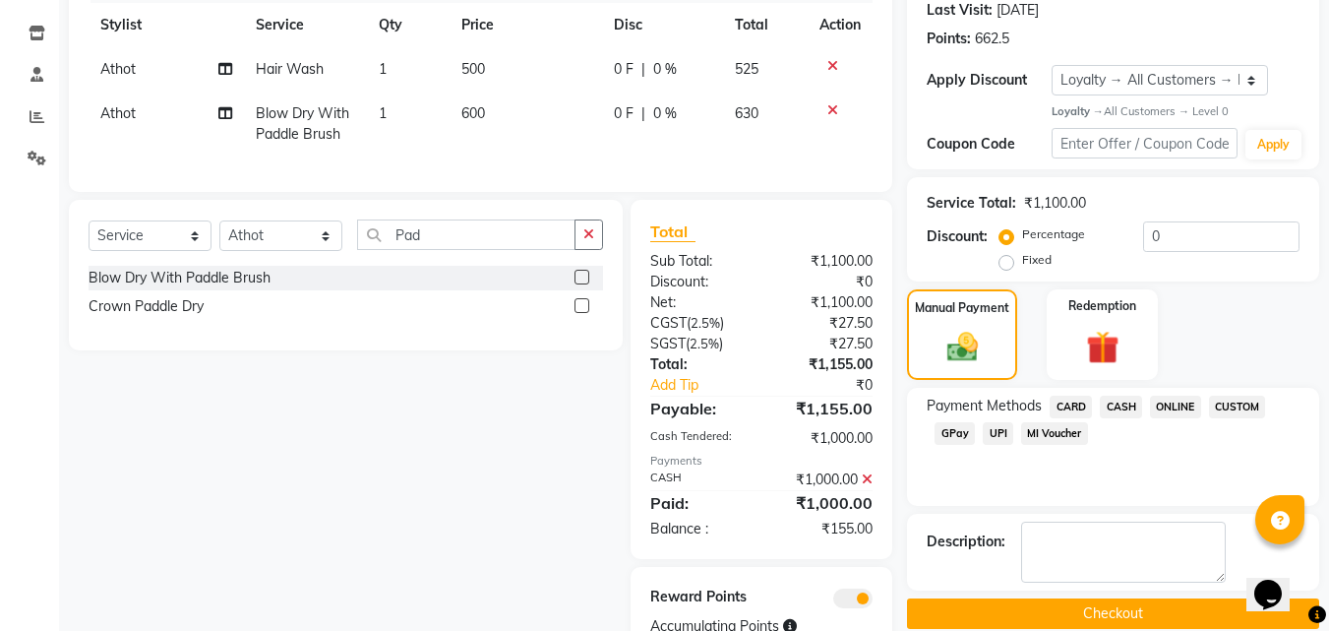
click at [957, 430] on span "GPay" at bounding box center [954, 433] width 40 height 23
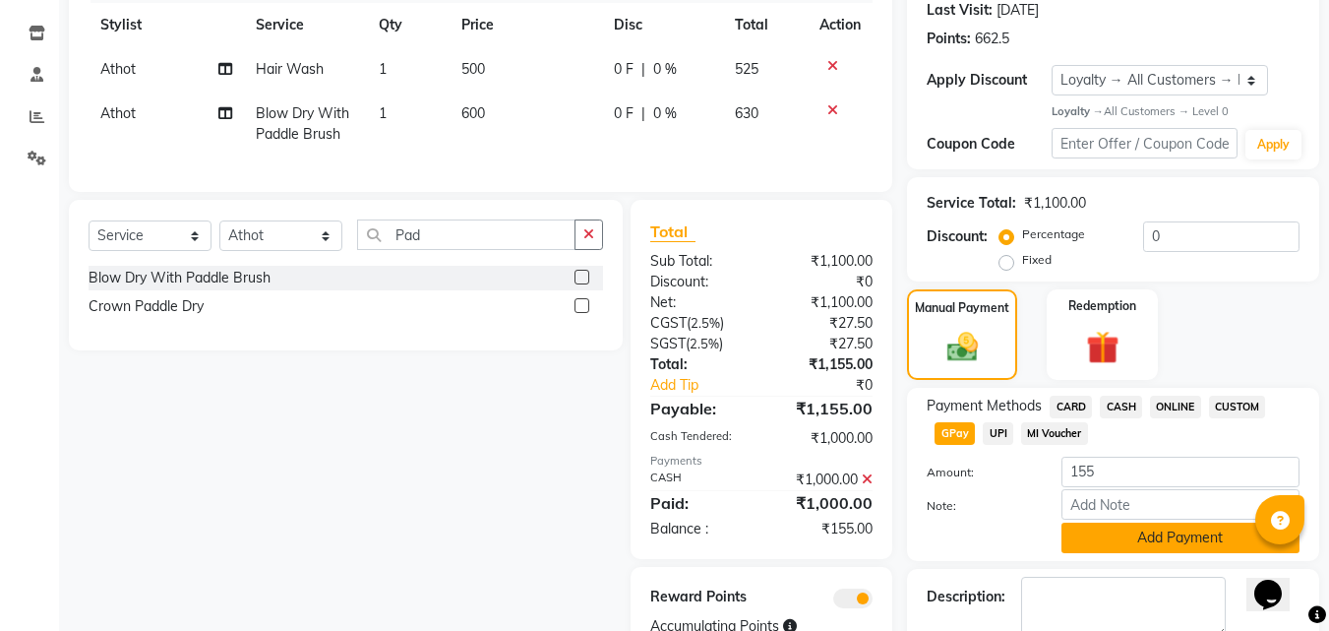
click at [1141, 536] on button "Add Payment" at bounding box center [1180, 537] width 238 height 30
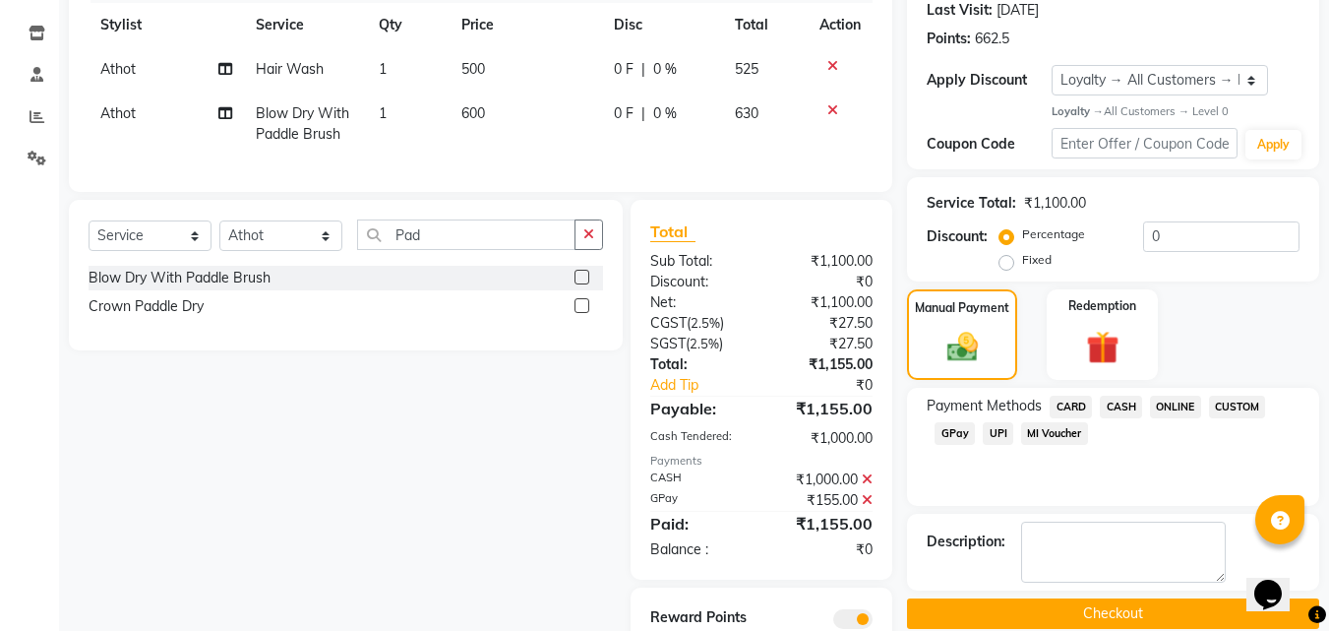
click at [1134, 604] on button "Checkout" at bounding box center [1113, 613] width 412 height 30
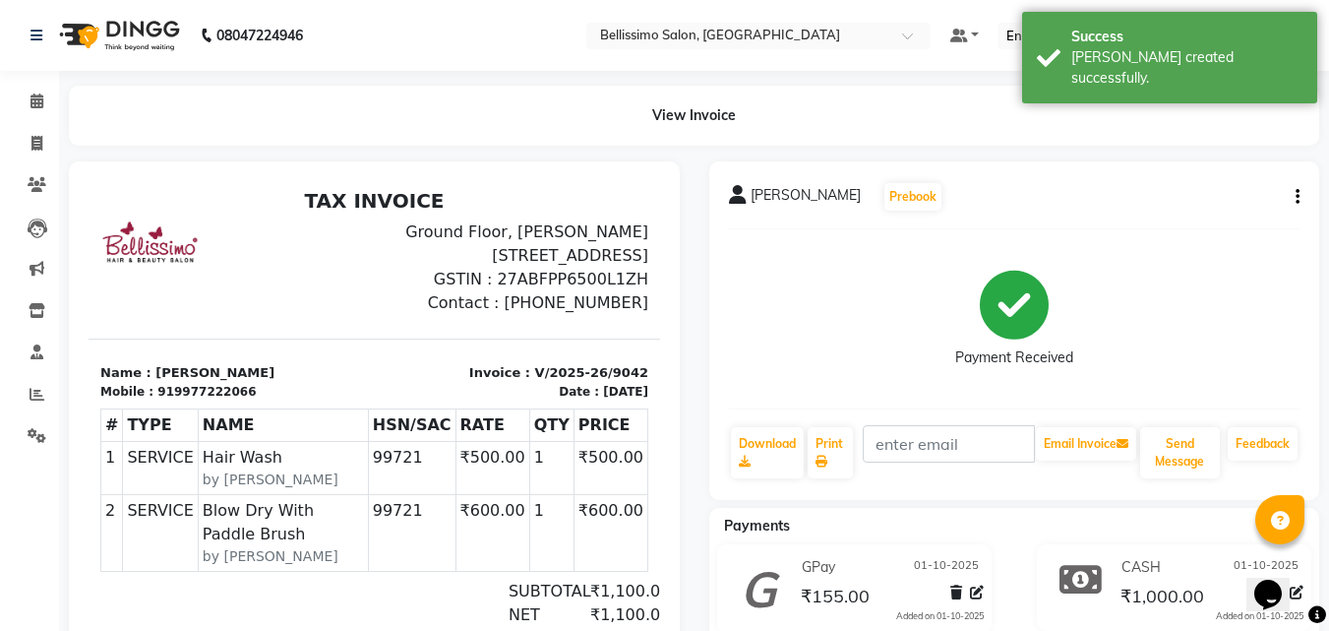
click at [778, 200] on span "Shubhika Parakh" at bounding box center [806, 199] width 110 height 28
copy div "Shubhika Parakh Prebook"
click at [826, 448] on link "Print" at bounding box center [830, 452] width 45 height 51
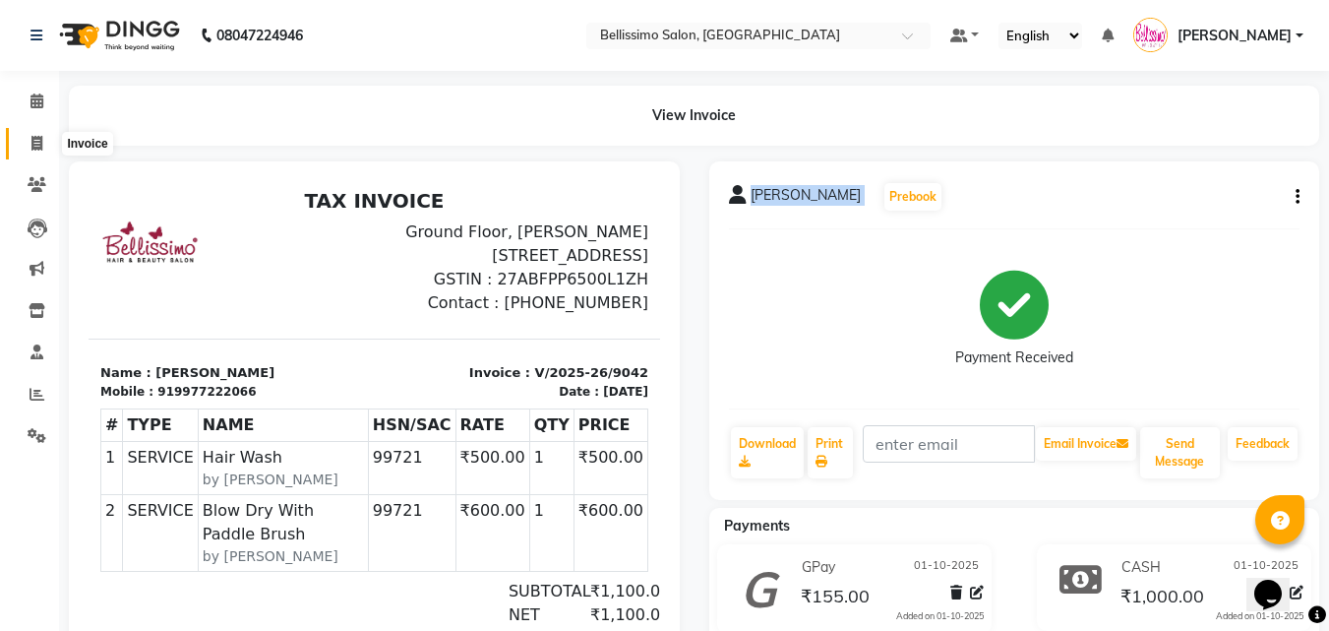
click at [43, 142] on span at bounding box center [37, 144] width 34 height 23
select select "155"
select select "service"
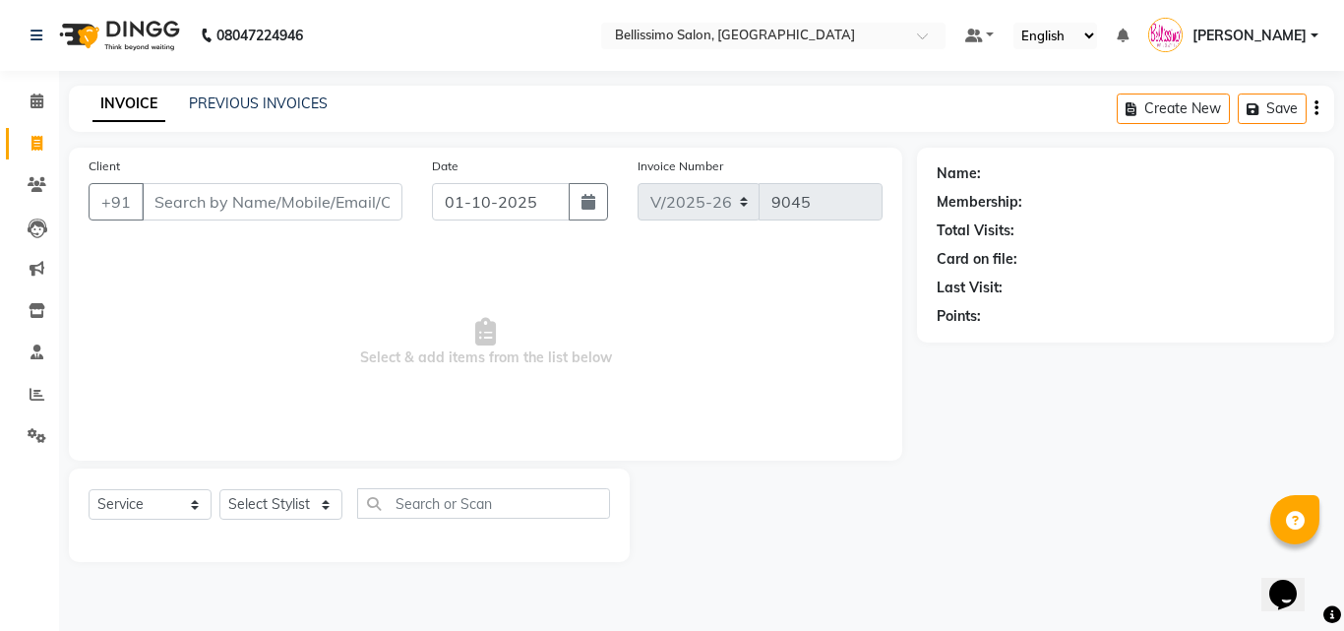
click at [267, 205] on input "Client" at bounding box center [272, 201] width 261 height 37
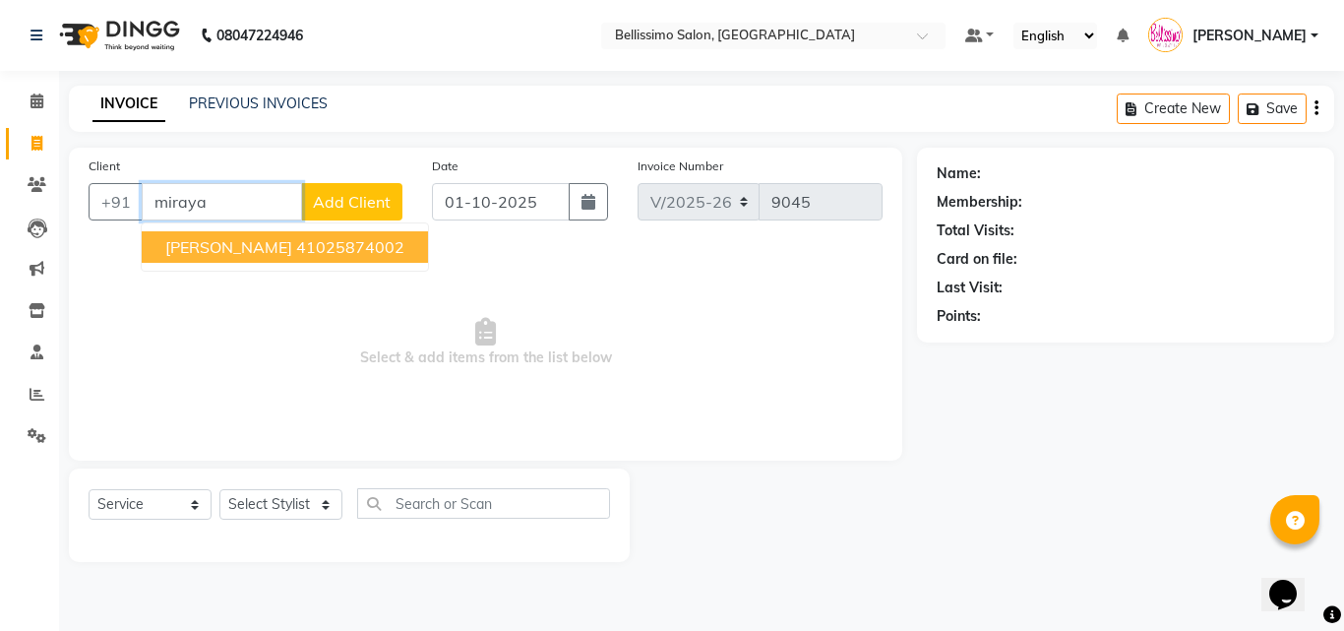
click at [252, 258] on button "Miraya Valia 41025874002" at bounding box center [285, 246] width 286 height 31
type input "41025874002"
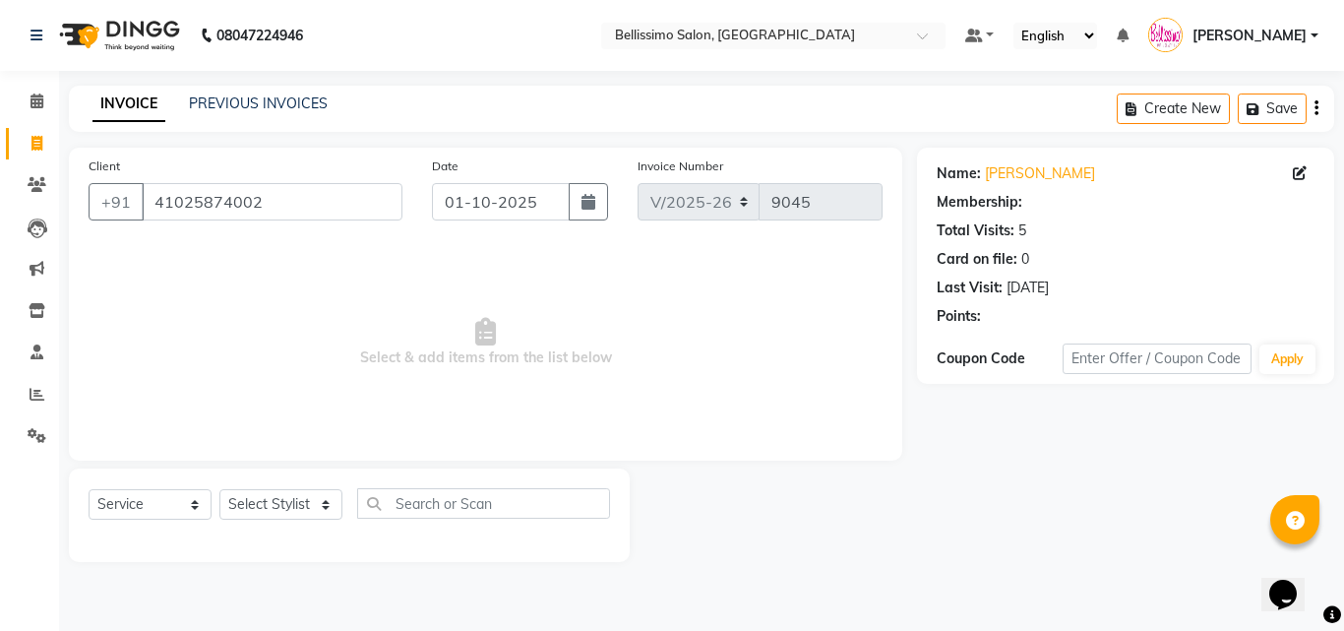
select select "1: Object"
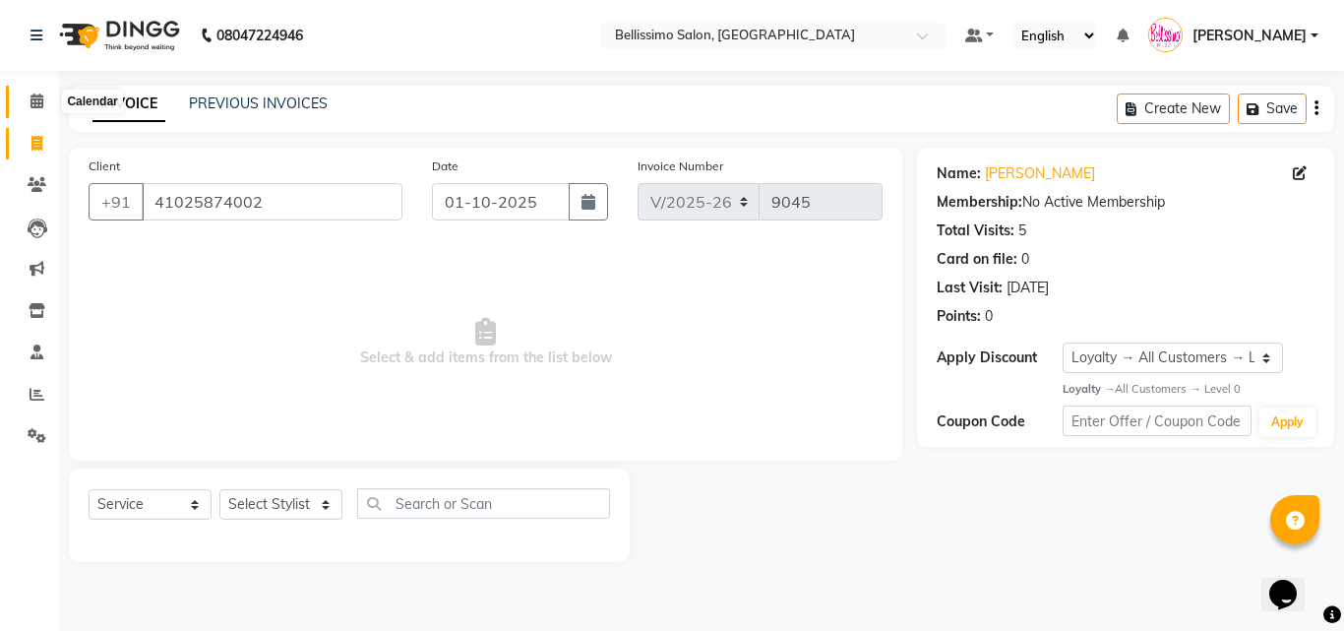
click at [33, 102] on icon at bounding box center [36, 100] width 13 height 15
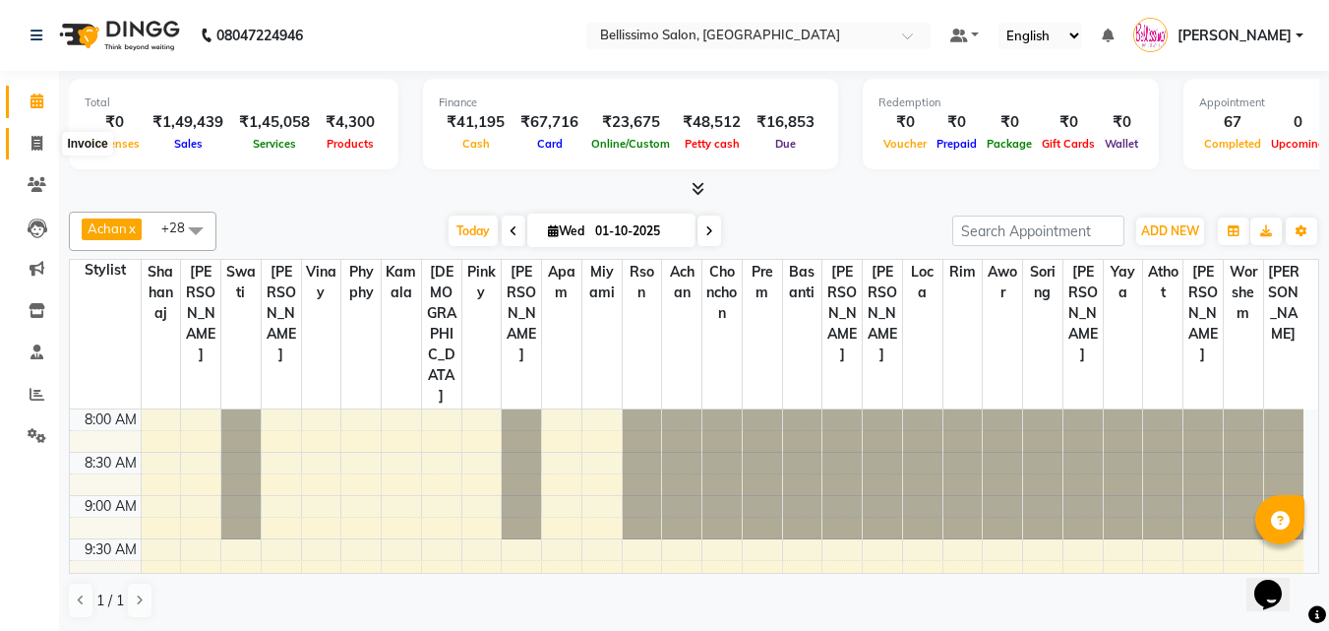
click at [41, 136] on icon at bounding box center [36, 143] width 11 height 15
select select "service"
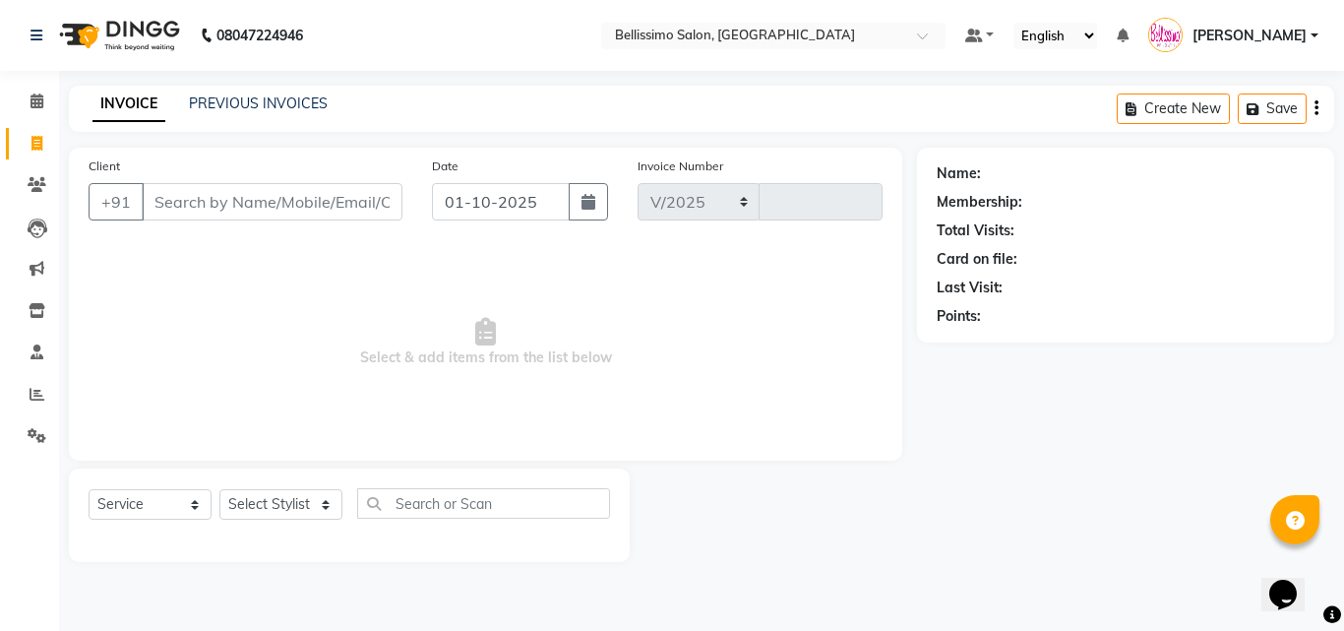
select select "155"
type input "9045"
click at [231, 190] on input "Client" at bounding box center [272, 201] width 261 height 37
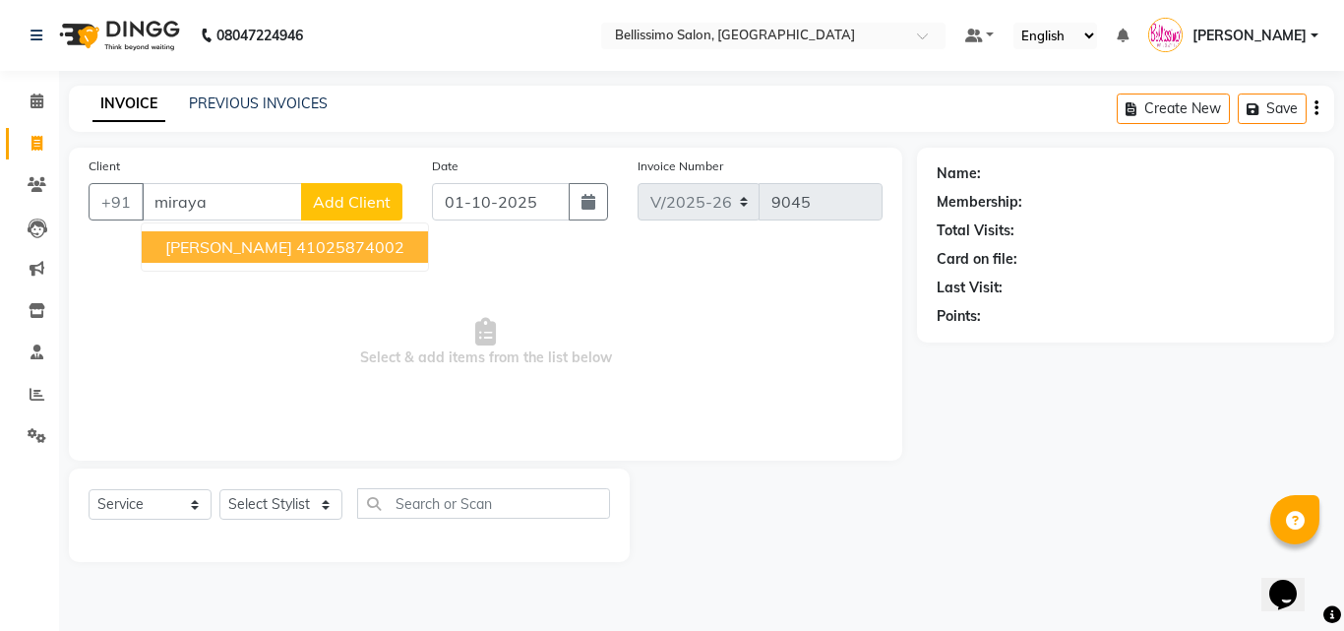
click at [322, 251] on ngb-highlight "41025874002" at bounding box center [350, 247] width 108 height 20
type input "41025874002"
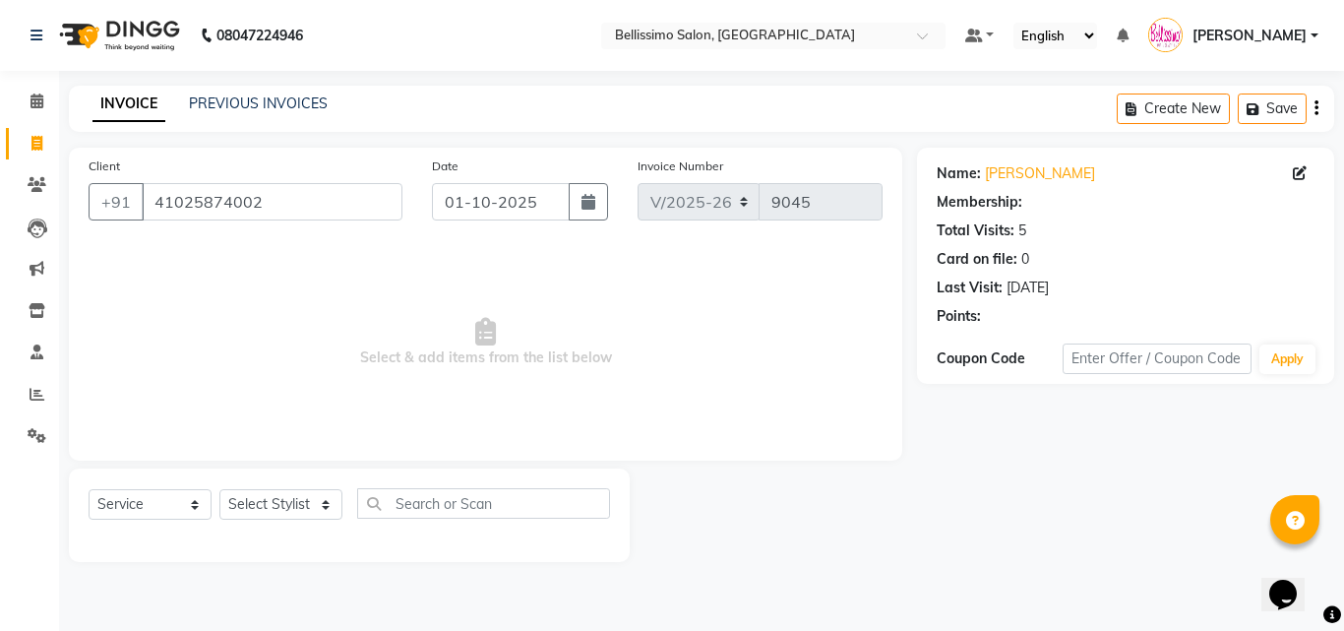
select select "1: Object"
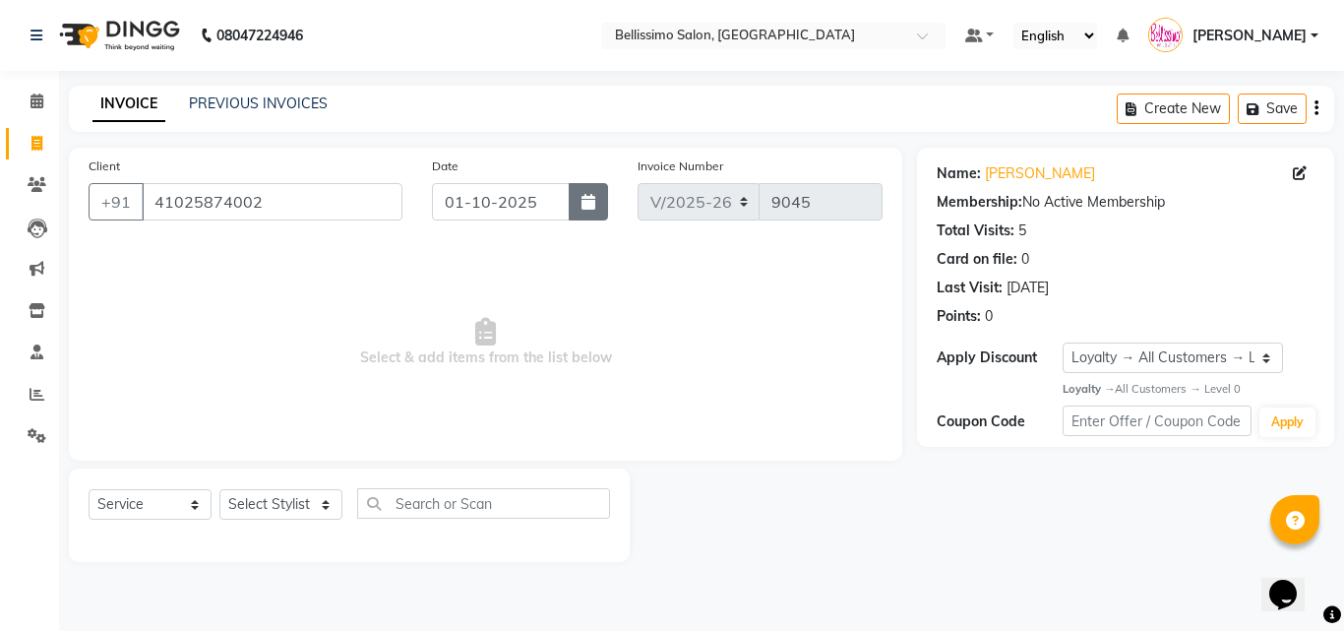
click at [587, 206] on icon "button" at bounding box center [588, 202] width 14 height 16
select select "10"
select select "2025"
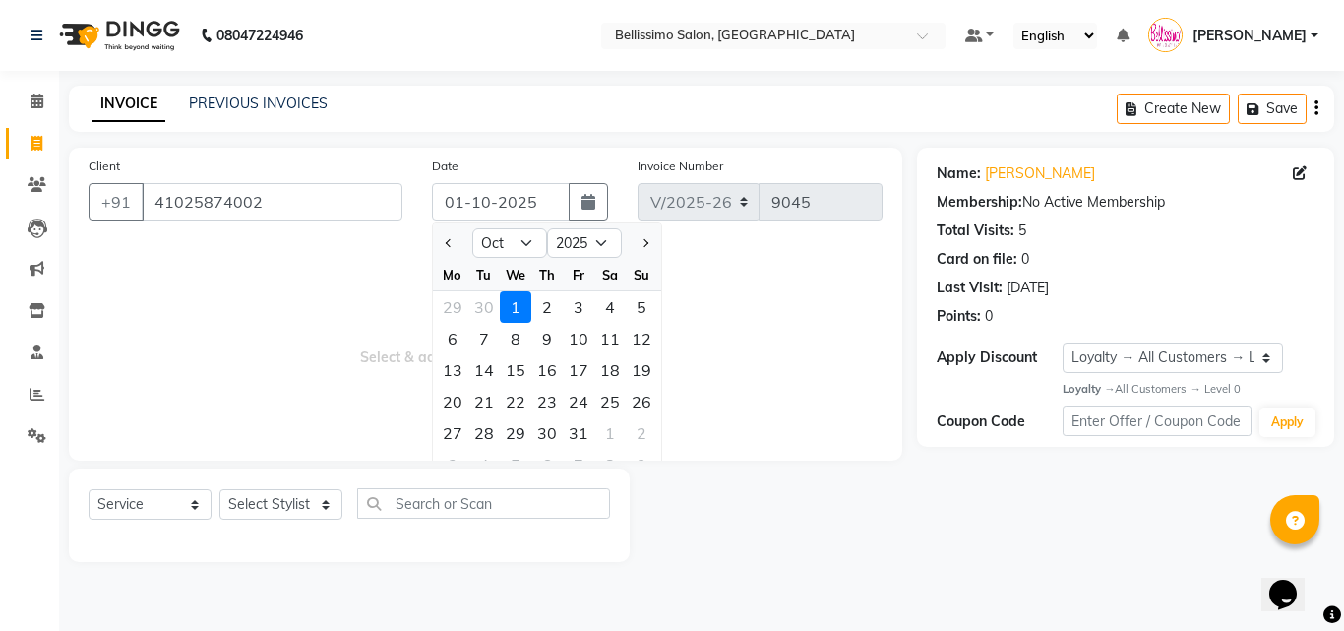
click at [730, 346] on span "Select & add items from the list below" at bounding box center [486, 342] width 794 height 197
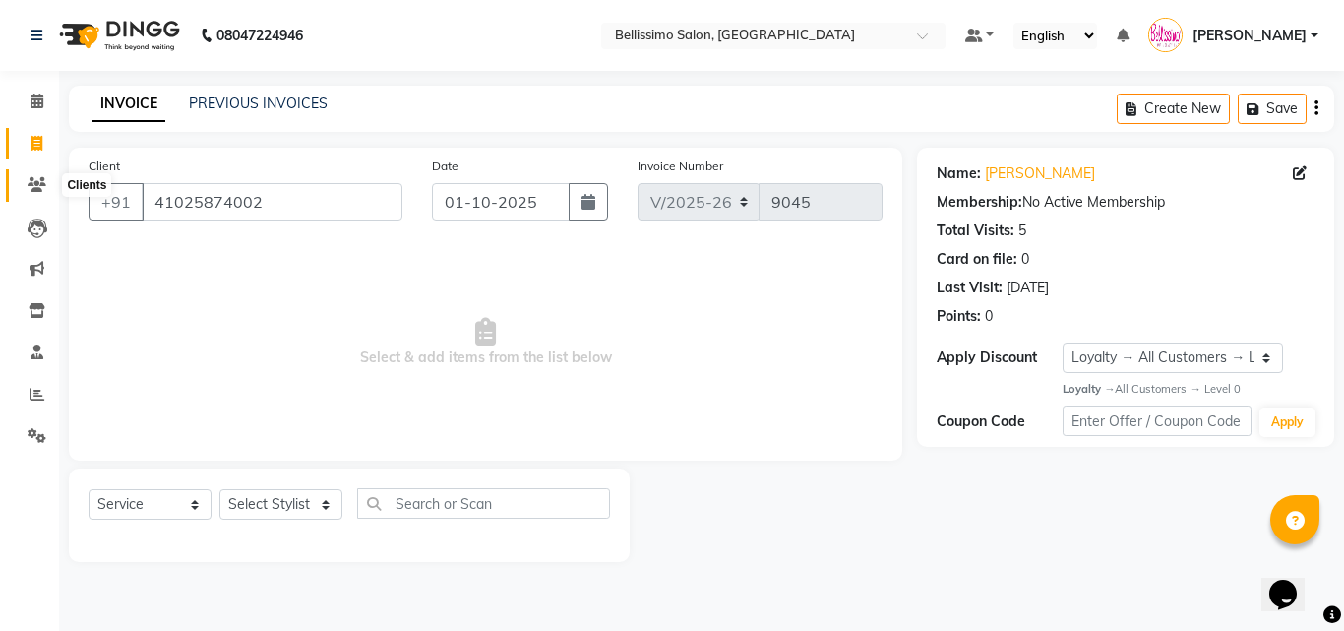
click at [38, 192] on span at bounding box center [37, 185] width 34 height 23
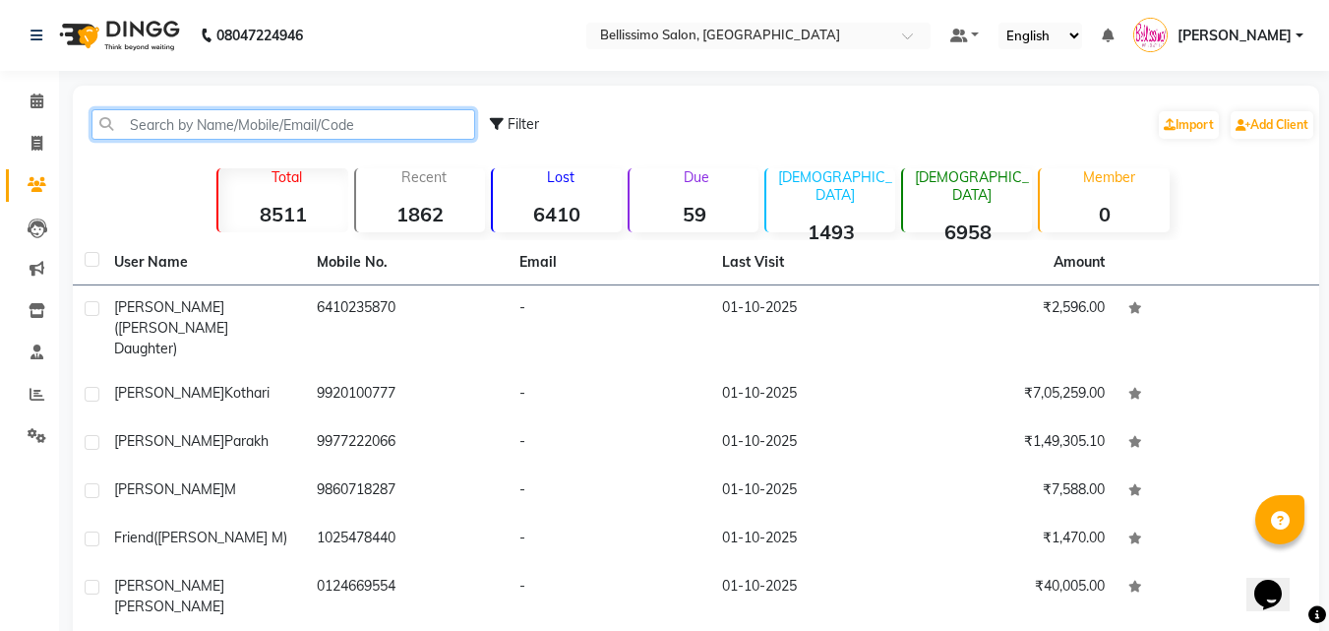
click at [210, 120] on input "text" at bounding box center [283, 124] width 384 height 30
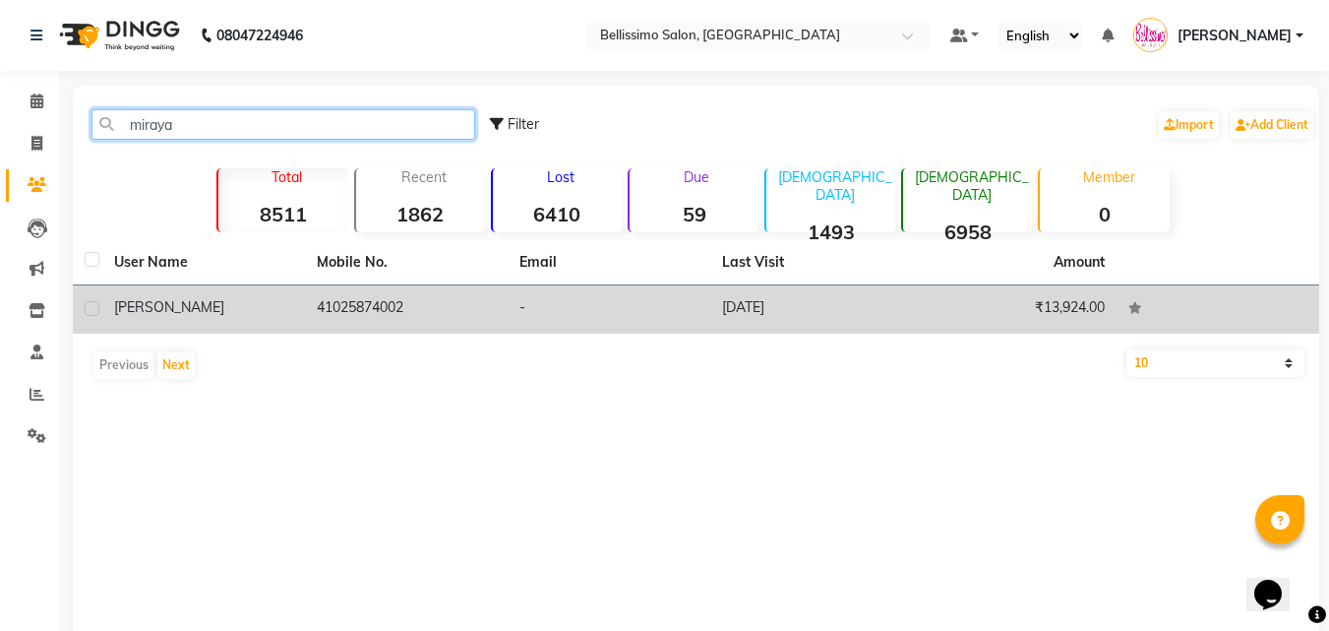
type input "miraya"
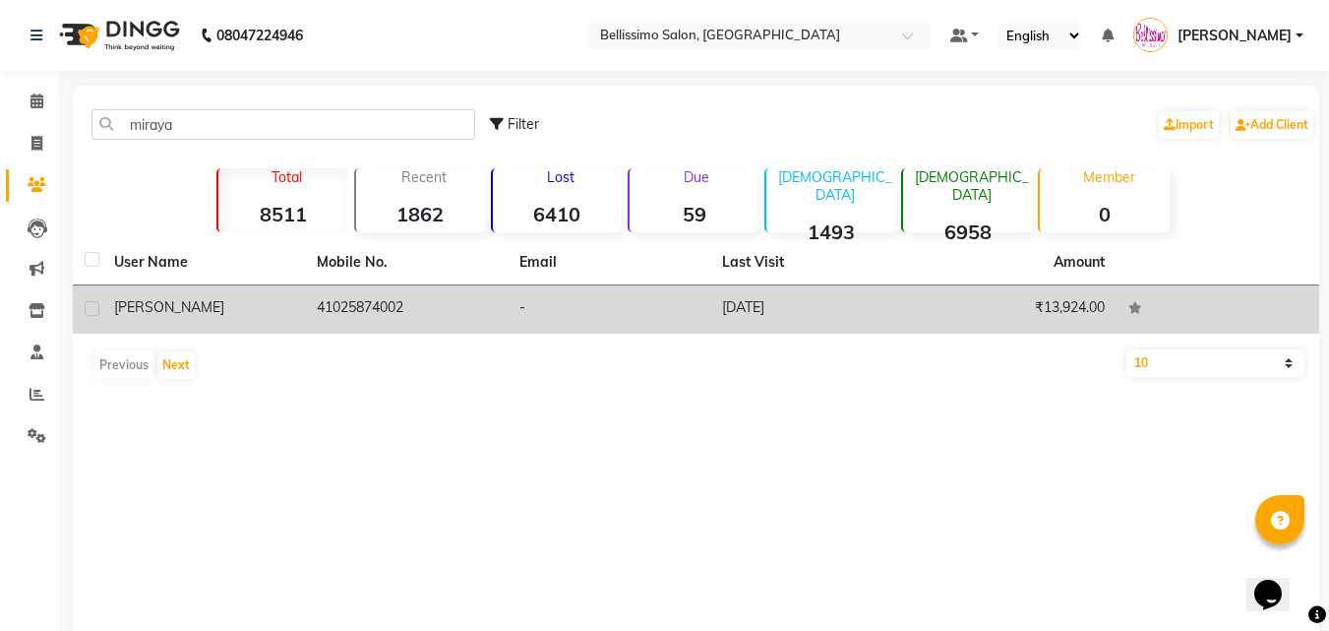
click at [329, 296] on td "41025874002" at bounding box center [406, 309] width 203 height 48
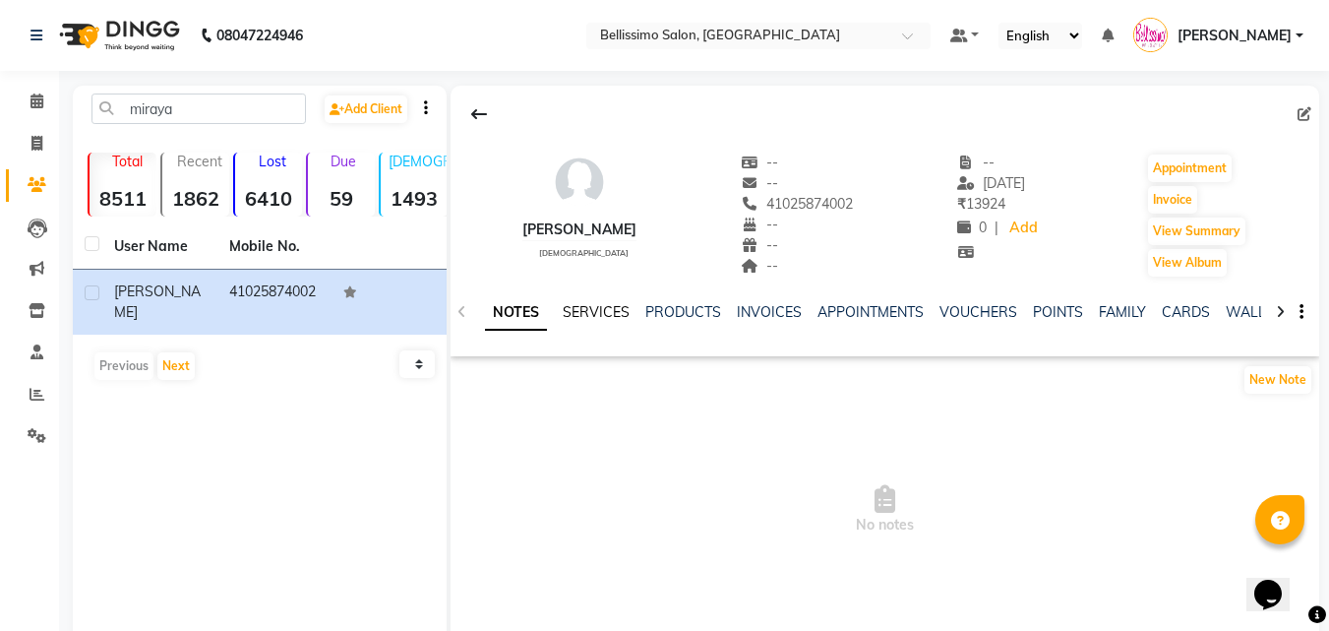
click at [581, 310] on link "SERVICES" at bounding box center [596, 312] width 67 height 18
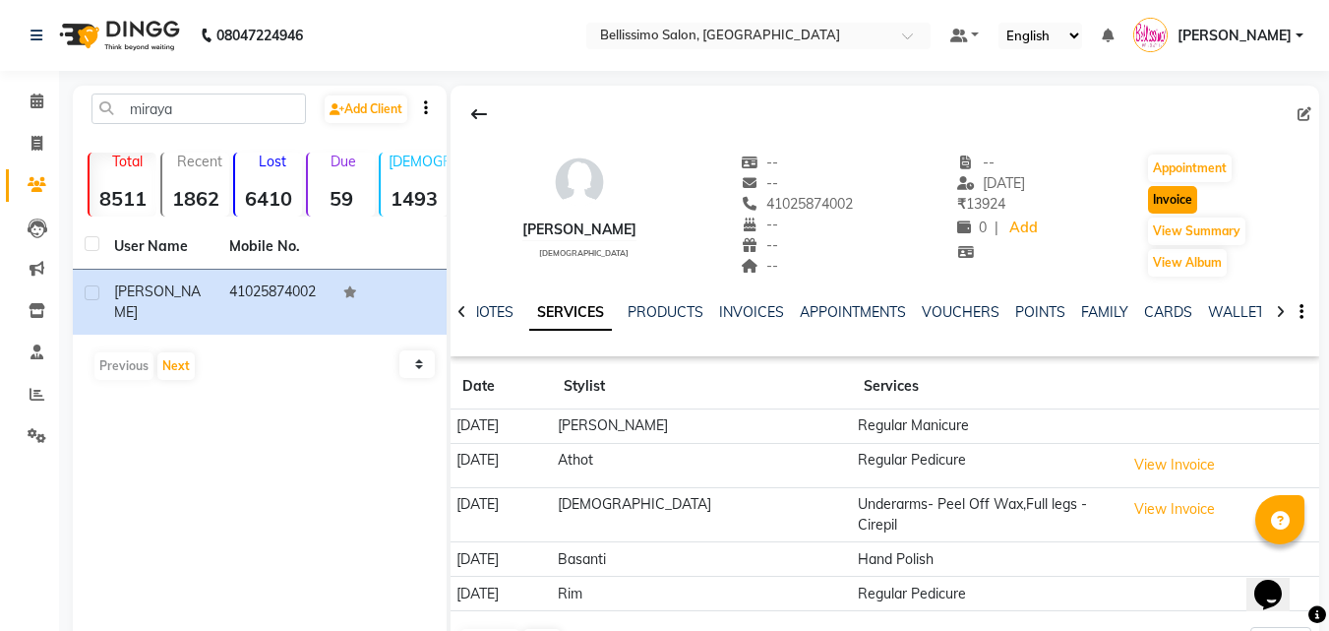
click at [1177, 202] on button "Invoice" at bounding box center [1172, 200] width 49 height 28
select select "155"
select select "service"
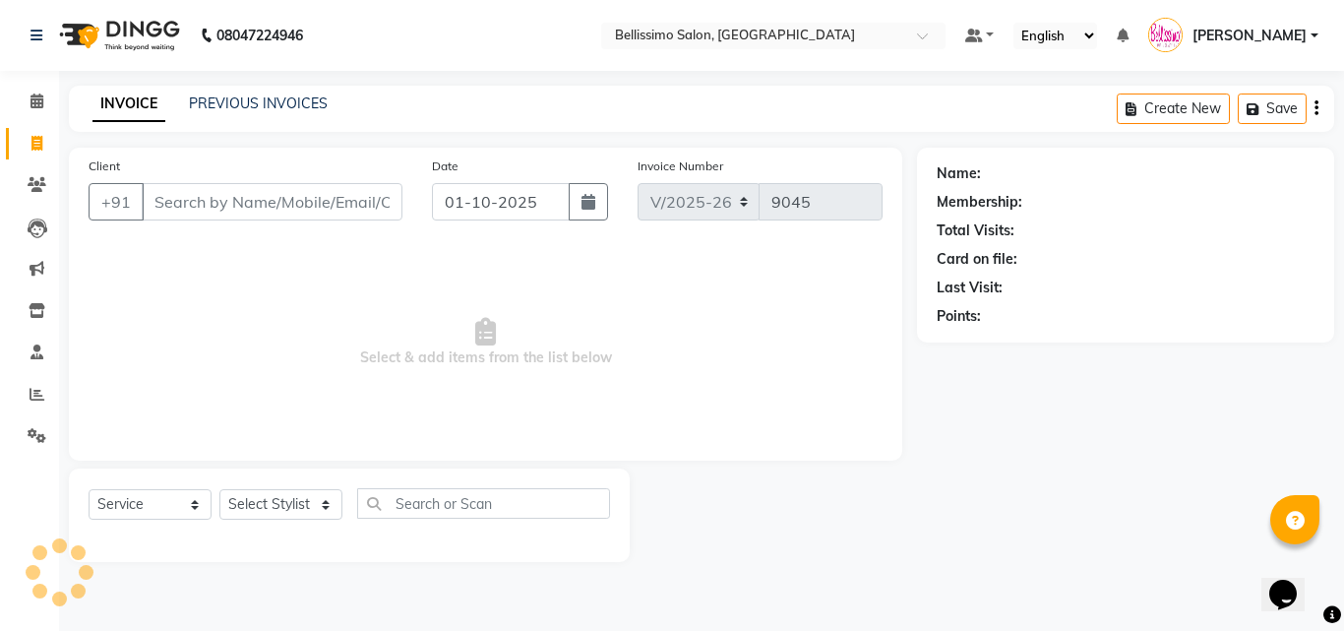
type input "41025874002"
select select "1: Object"
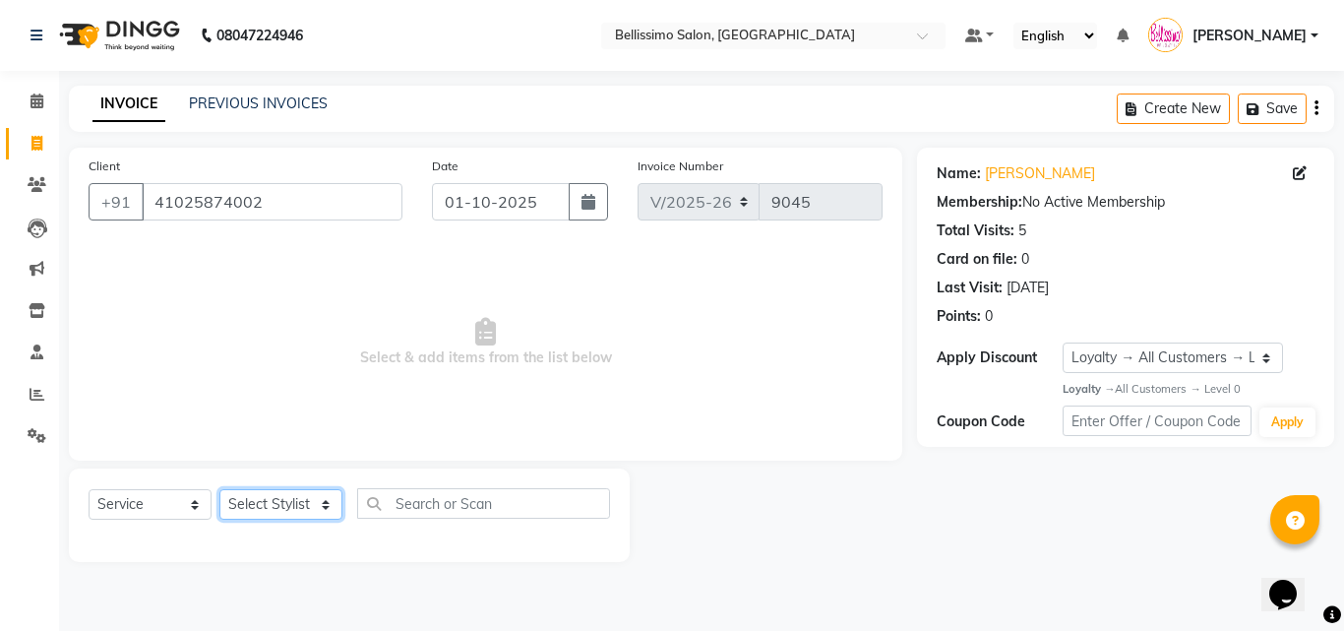
click at [323, 500] on select "Select Stylist [PERSON_NAME] [PERSON_NAME] [PERSON_NAME] [PERSON_NAME] Aso Atha…" at bounding box center [280, 504] width 123 height 30
select select "26664"
click at [219, 489] on select "Select Stylist [PERSON_NAME] [PERSON_NAME] [PERSON_NAME] [PERSON_NAME] Aso Atha…" at bounding box center [280, 504] width 123 height 30
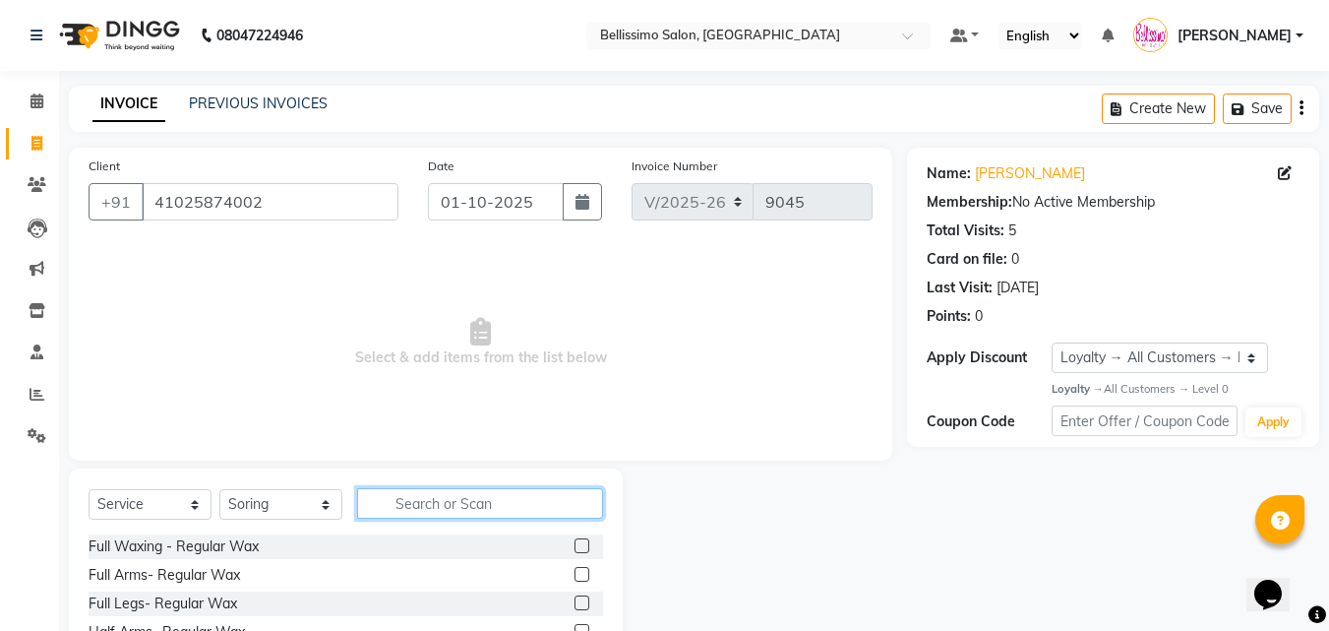
click at [433, 502] on input "text" at bounding box center [480, 503] width 246 height 30
type input "f"
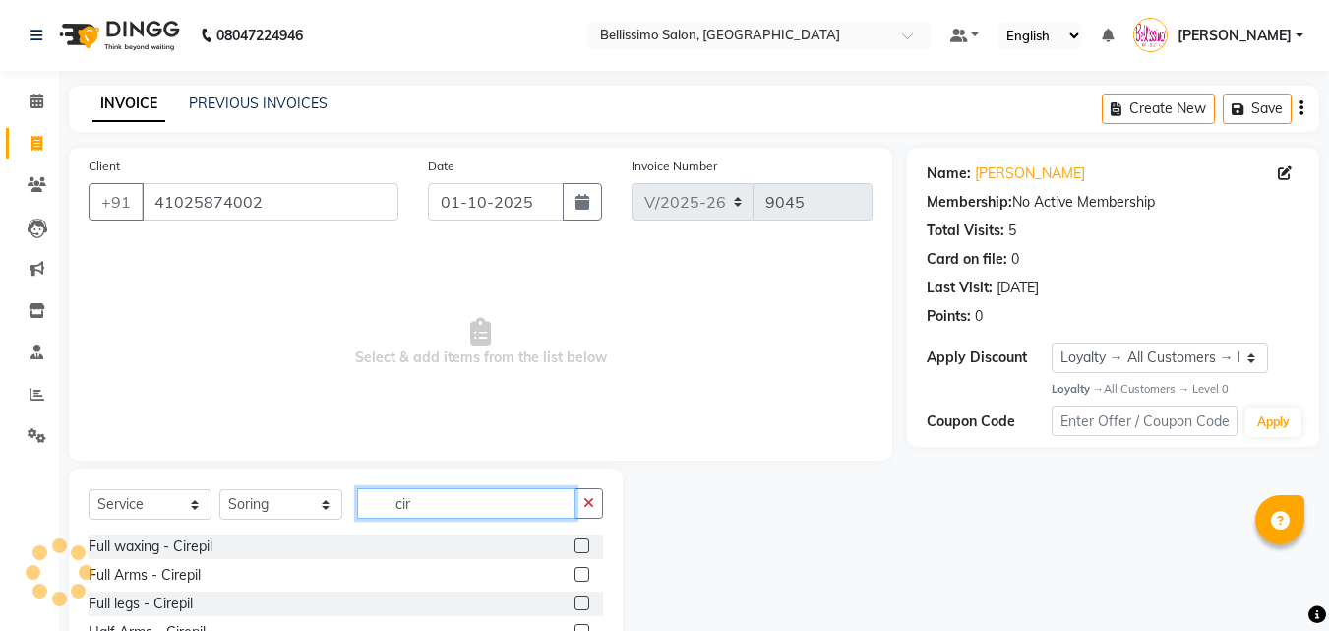
type input "cir"
click at [574, 542] on label at bounding box center [581, 545] width 15 height 15
click at [574, 542] on input "checkbox" at bounding box center [580, 546] width 13 height 13
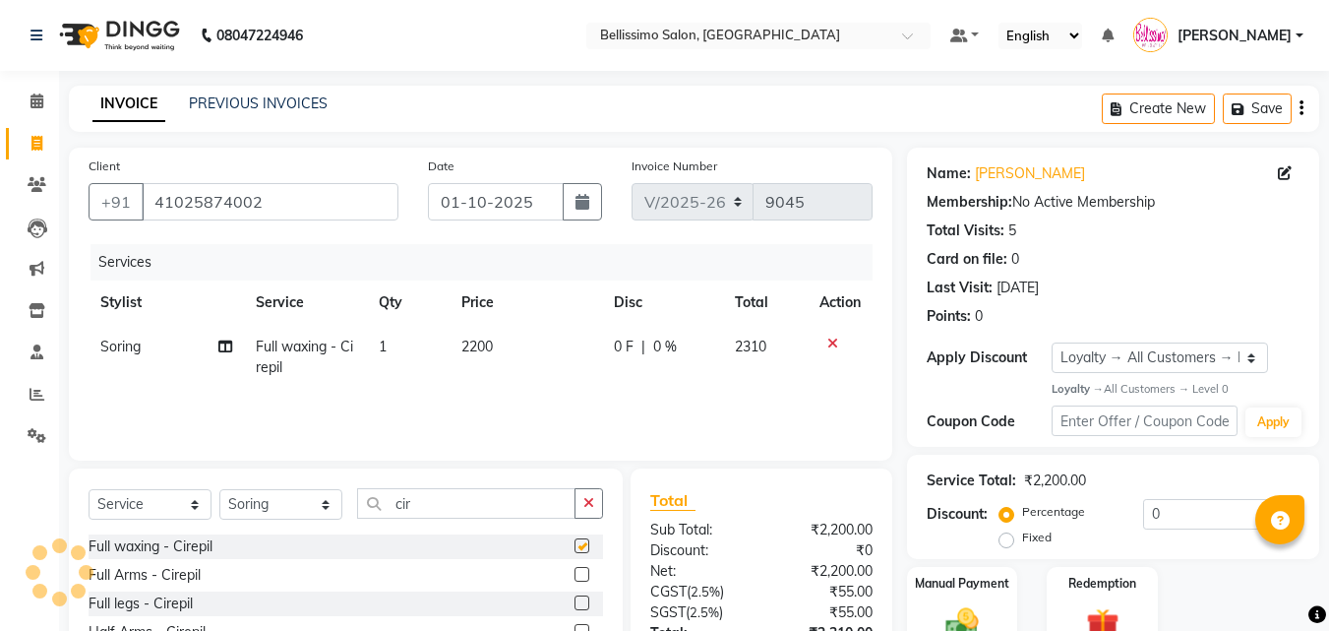
checkbox input "false"
click at [219, 346] on icon at bounding box center [225, 346] width 14 height 14
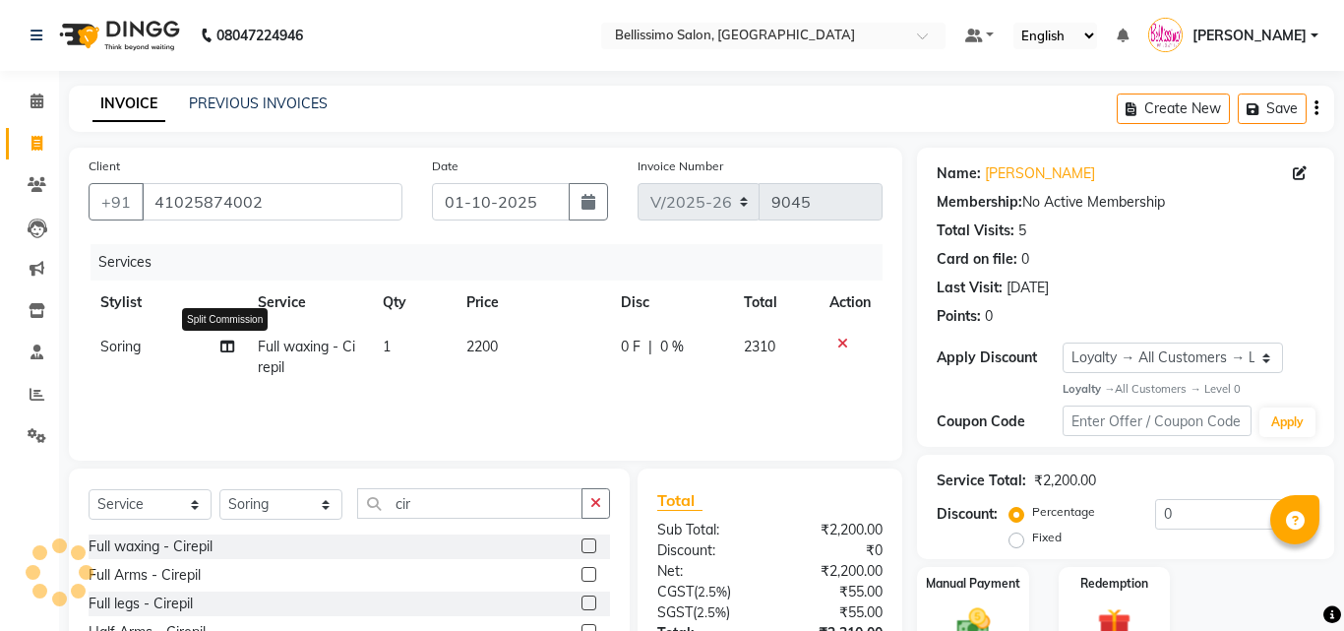
select select "26664"
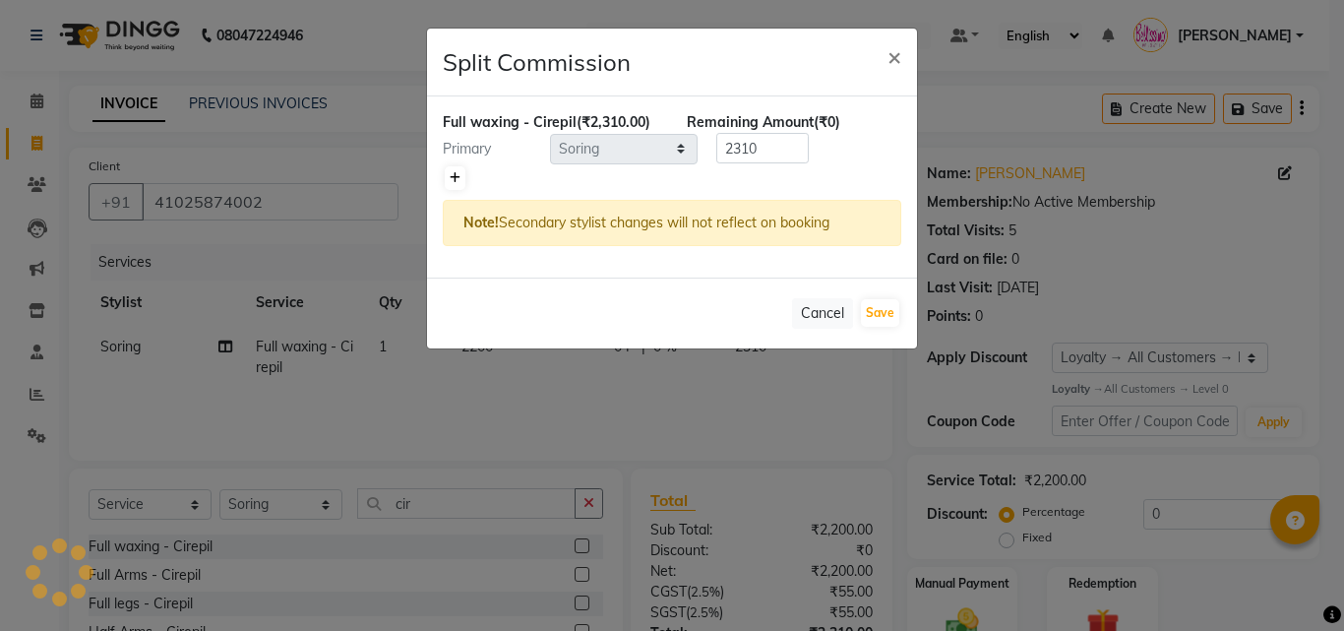
click at [459, 174] on icon at bounding box center [455, 178] width 11 height 12
type input "1155"
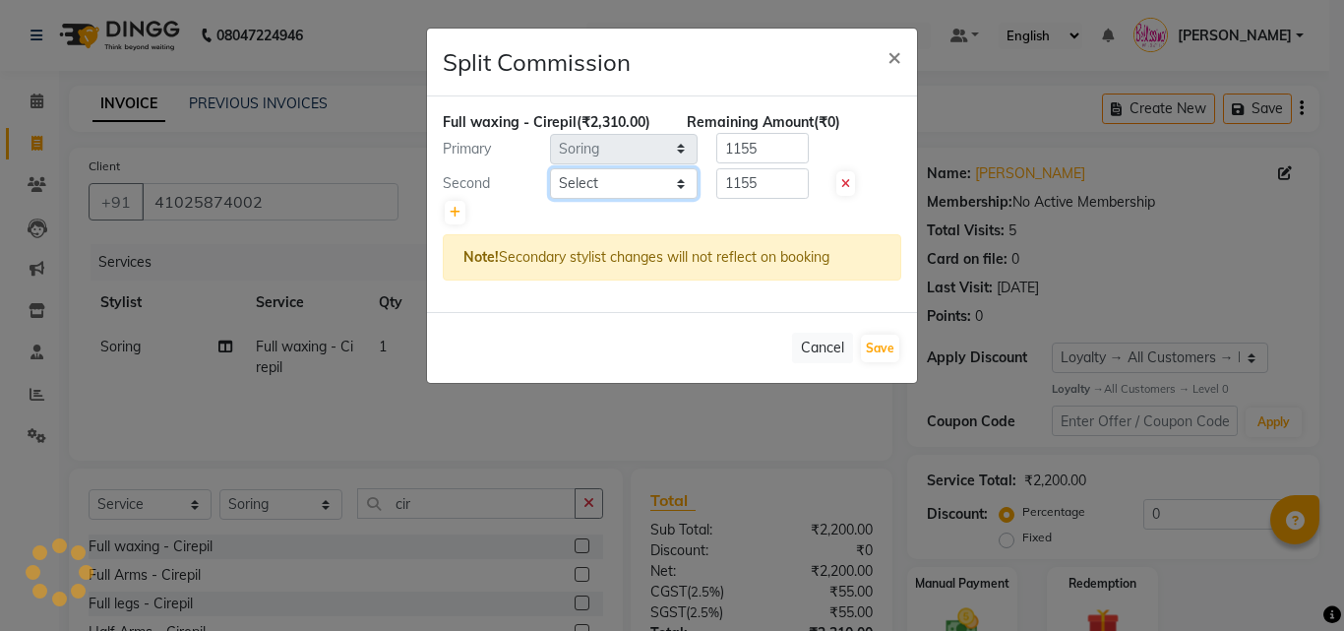
drag, startPoint x: 680, startPoint y: 185, endPoint x: 655, endPoint y: 194, distance: 26.1
click at [680, 185] on select "Select Achan Ajit Singh Alifia Allan Anna Apam Apurva Aren Ashu Aso Athan Athot…" at bounding box center [624, 183] width 148 height 30
select select "4525"
click at [550, 168] on select "Select Achan Ajit Singh Alifia Allan Anna Apam Apurva Aren Ashu Aso Athan Athot…" at bounding box center [624, 183] width 148 height 30
click at [883, 348] on button "Save" at bounding box center [880, 348] width 38 height 28
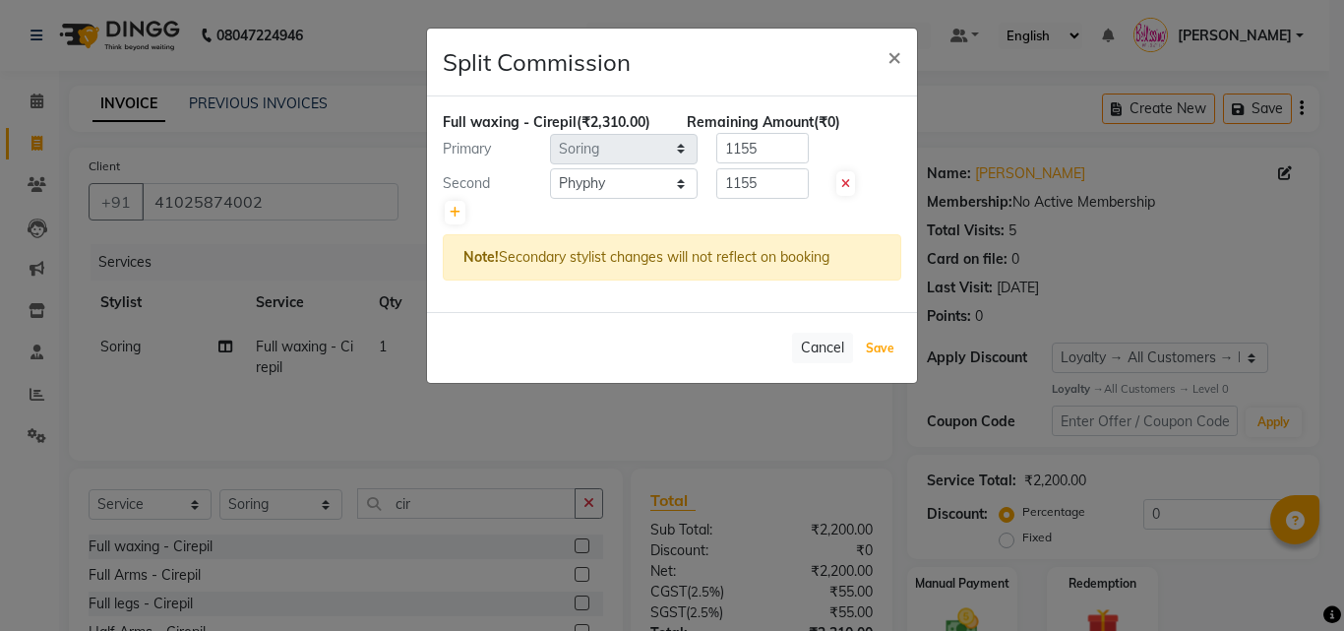
select select "Select"
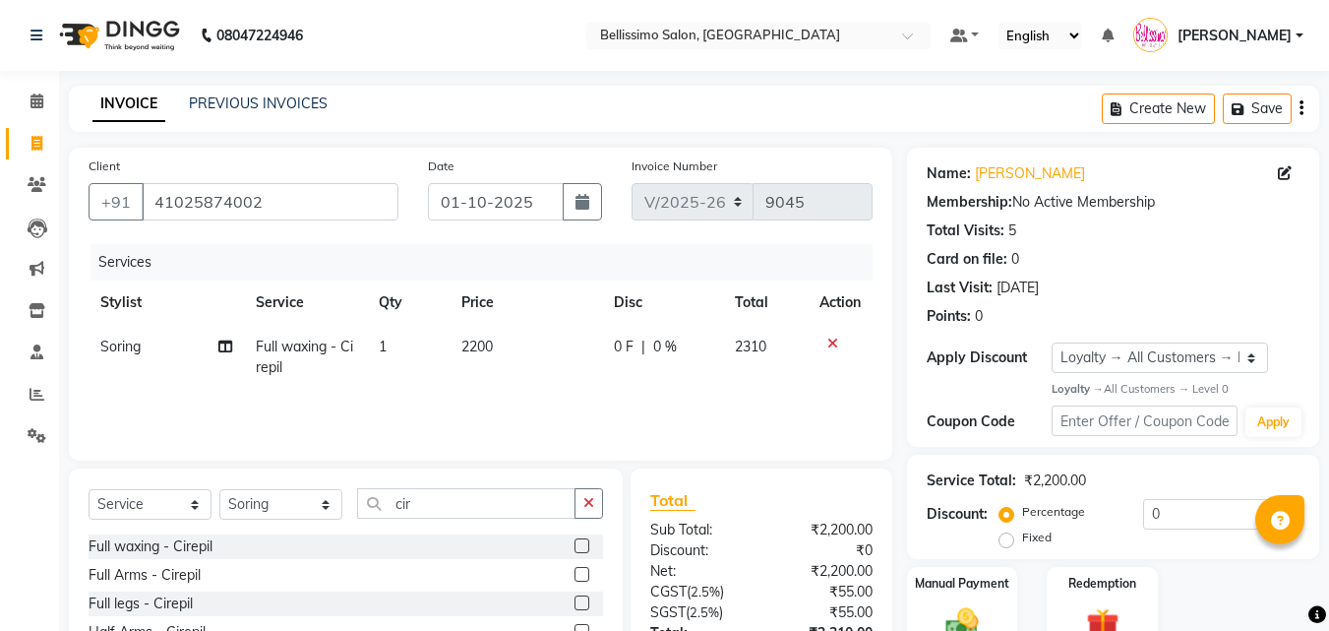
scroll to position [157, 0]
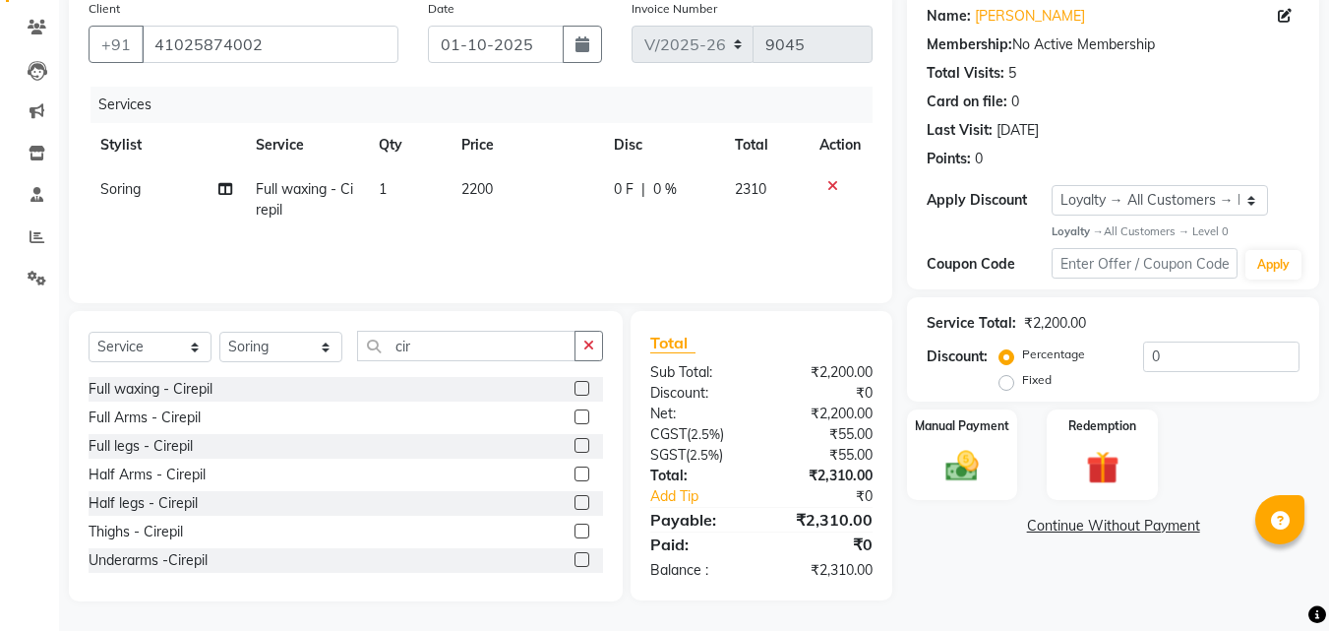
click at [1101, 528] on link "Continue Without Payment" at bounding box center [1113, 525] width 404 height 21
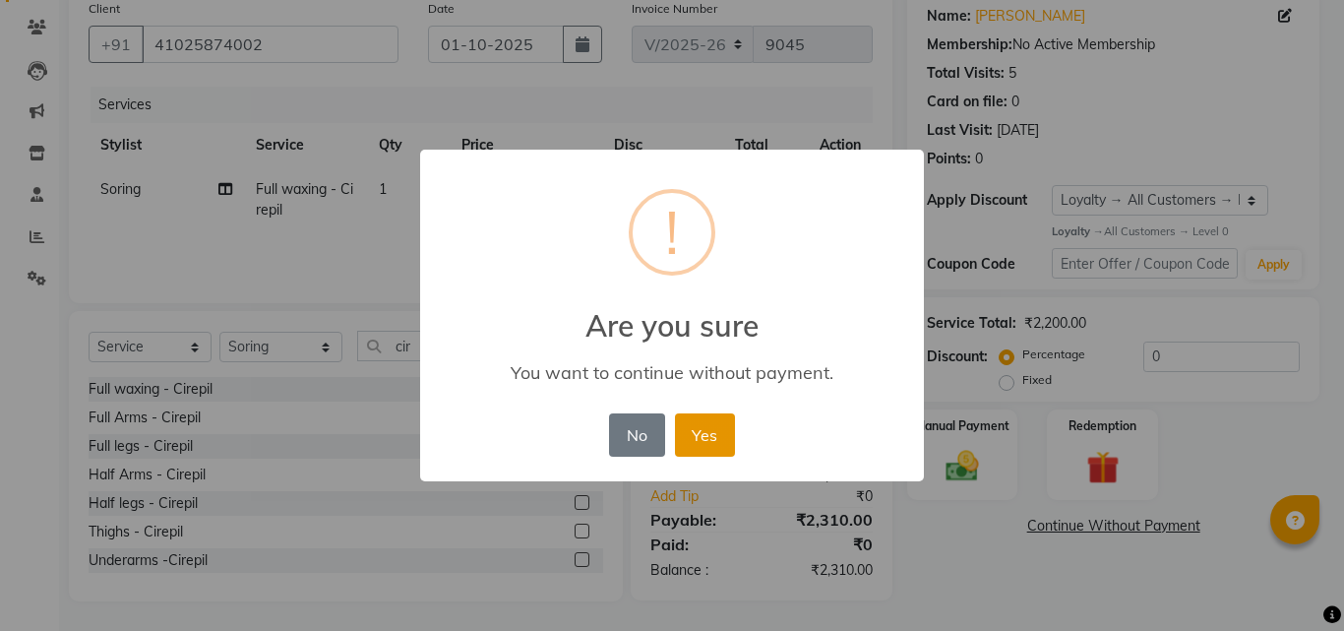
click at [716, 436] on button "Yes" at bounding box center [705, 434] width 60 height 43
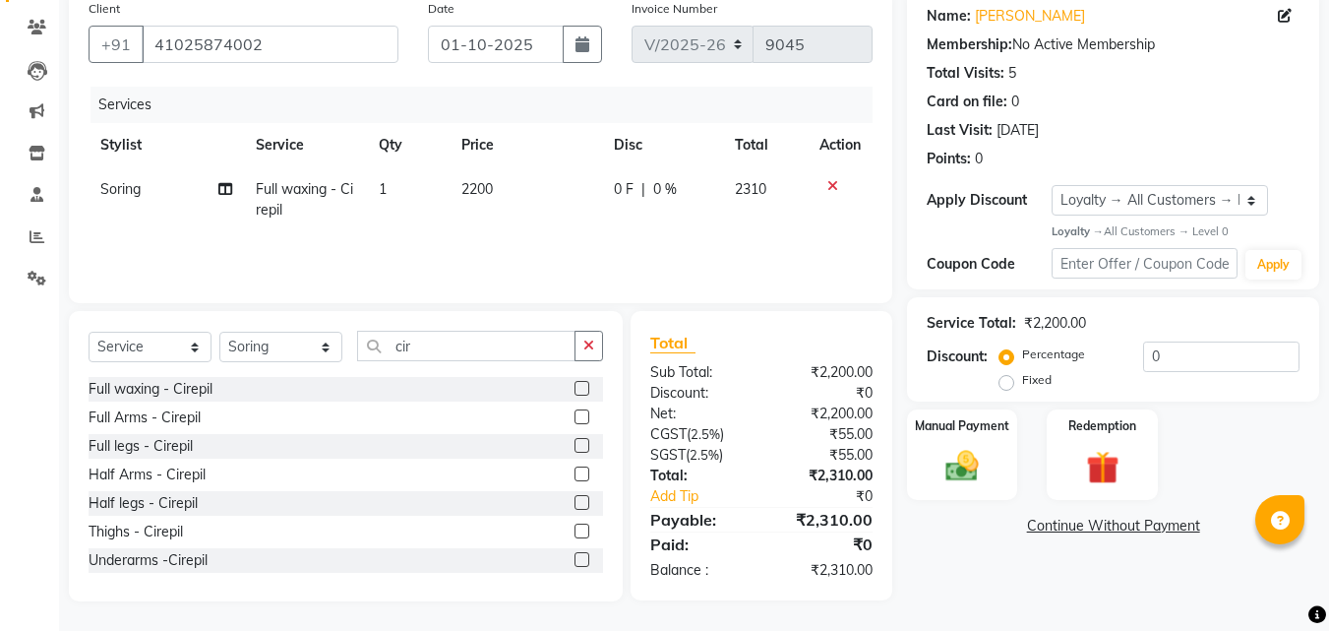
click at [1074, 523] on link "Continue Without Payment" at bounding box center [1113, 525] width 404 height 21
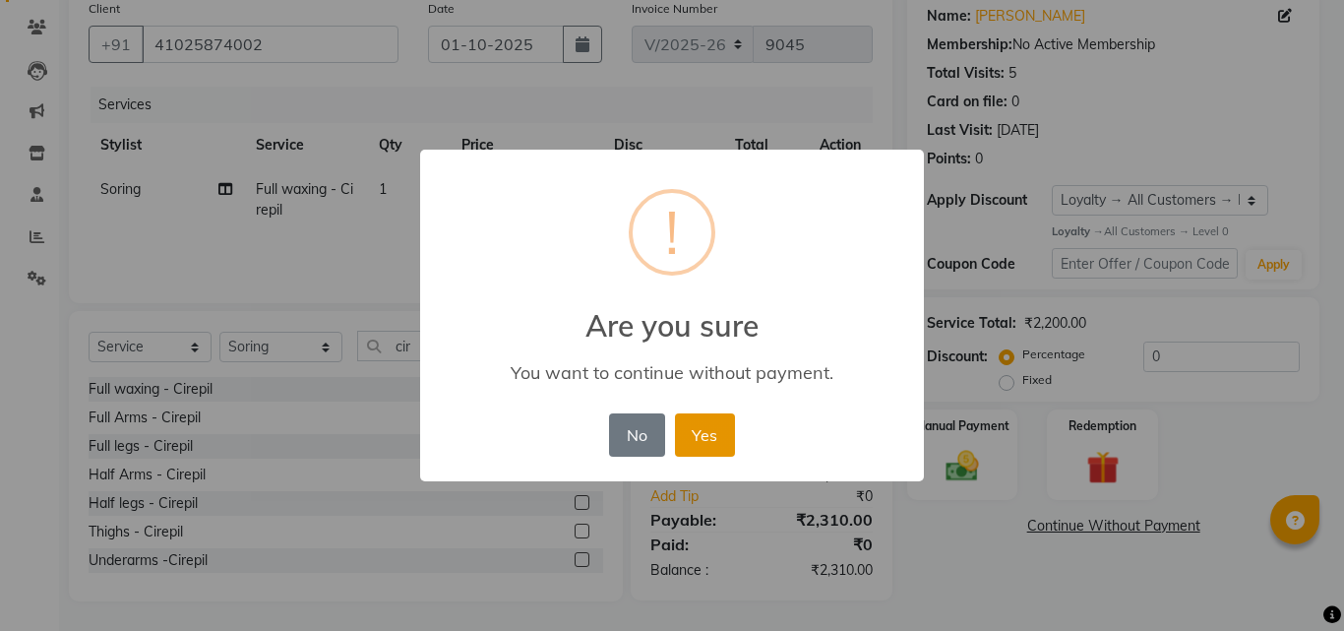
click at [712, 430] on button "Yes" at bounding box center [705, 434] width 60 height 43
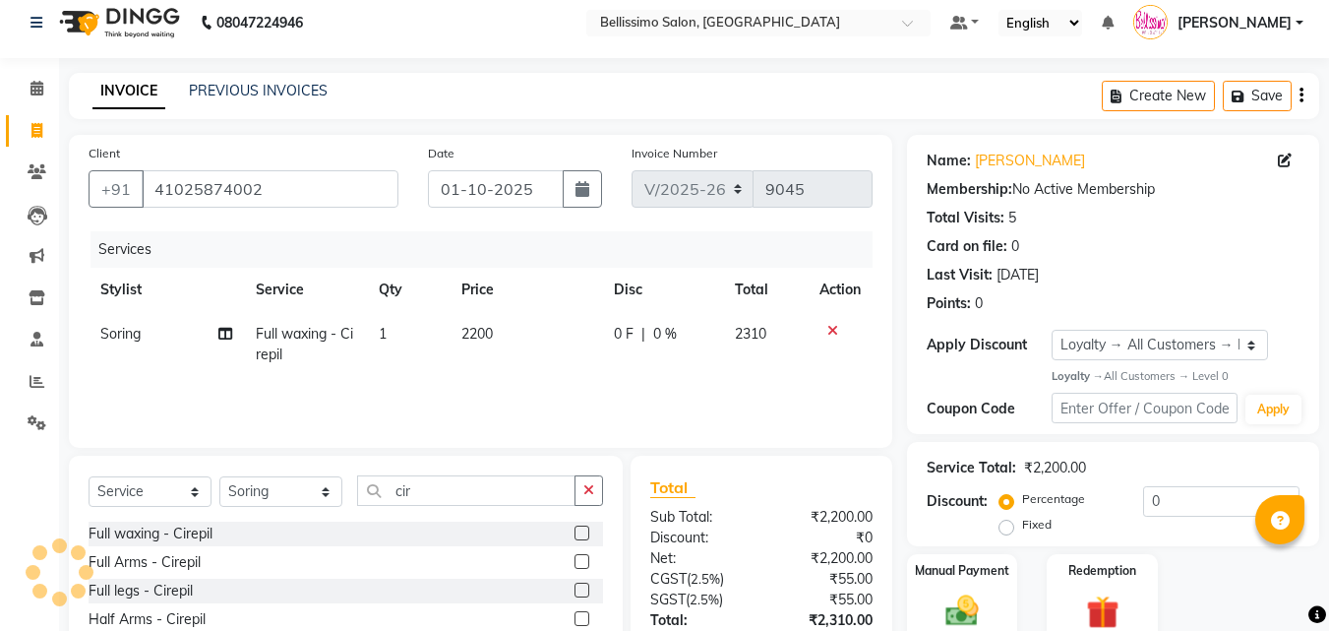
scroll to position [0, 0]
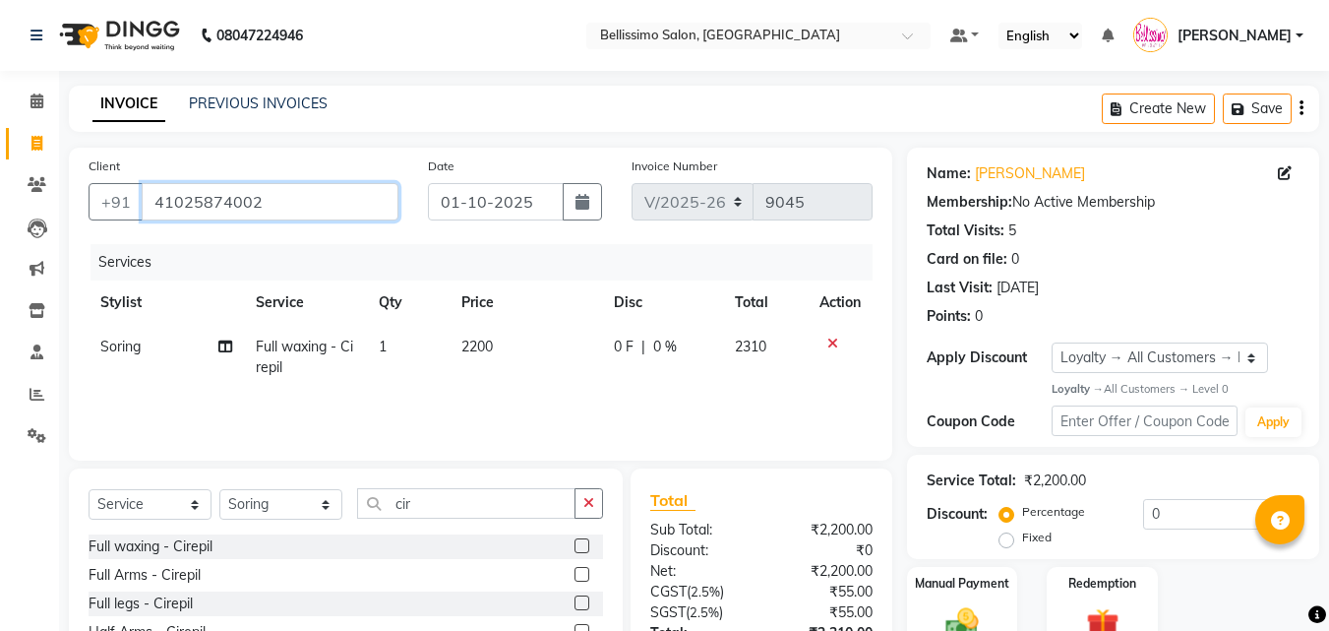
drag, startPoint x: 267, startPoint y: 207, endPoint x: 0, endPoint y: 207, distance: 266.6
click at [52, 206] on app-home "08047224946 Select Location × Bellissimo Salon, Koregaon Park Default Panel My …" at bounding box center [664, 394] width 1329 height 788
paste input "41025874002"
type input "41025874002"
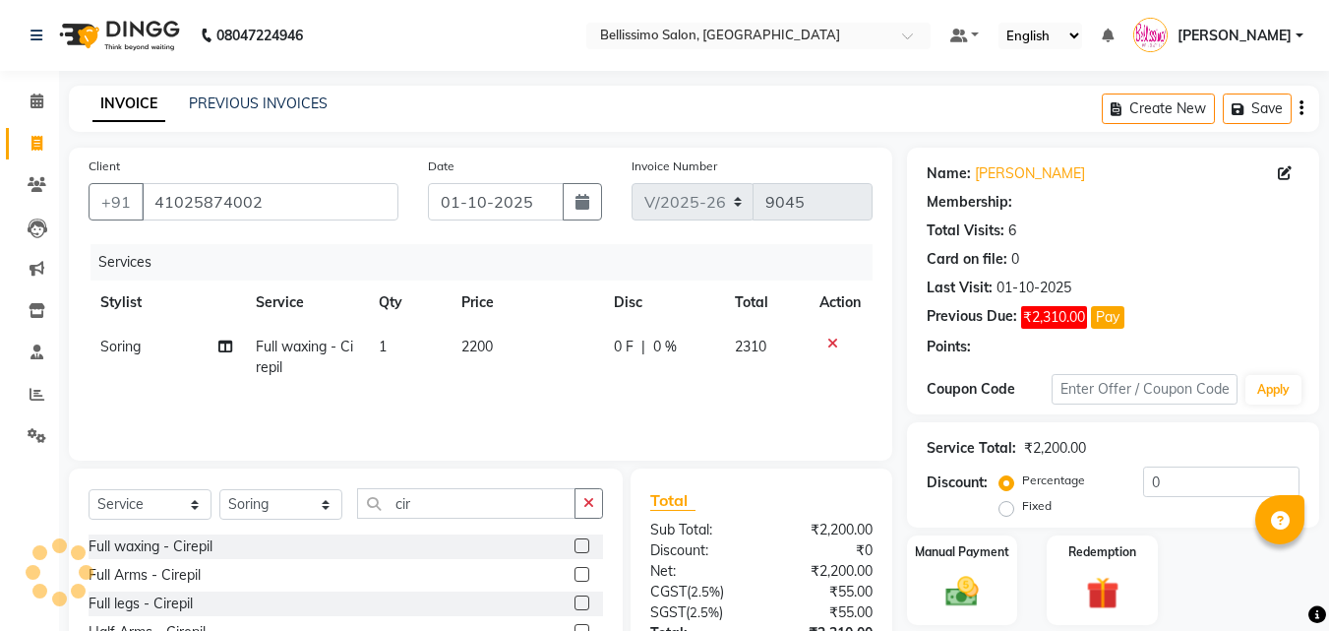
select select "1: Object"
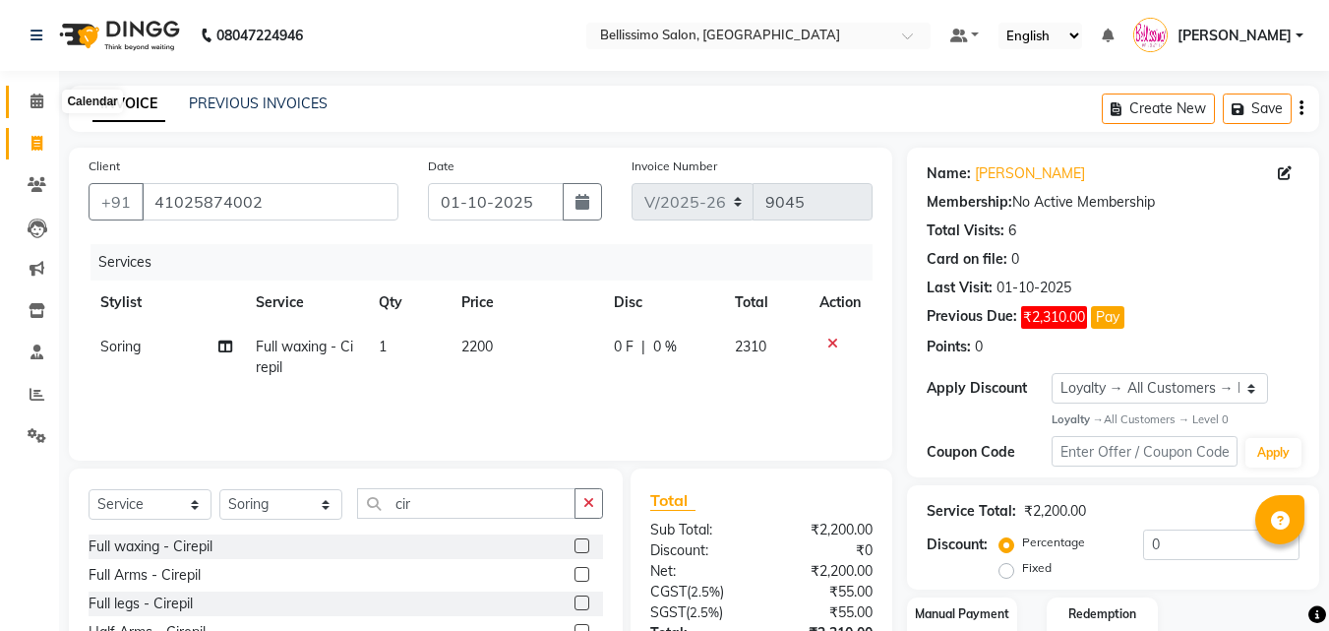
click at [32, 102] on icon at bounding box center [36, 100] width 13 height 15
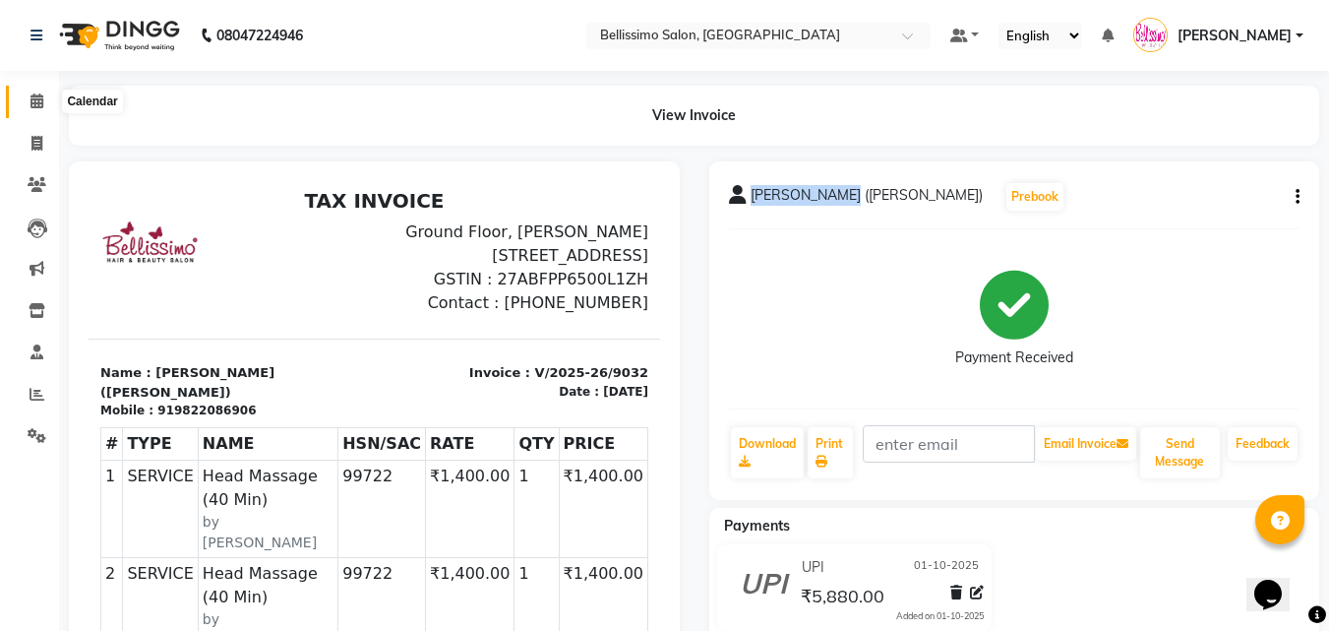
click at [44, 94] on span at bounding box center [37, 101] width 34 height 23
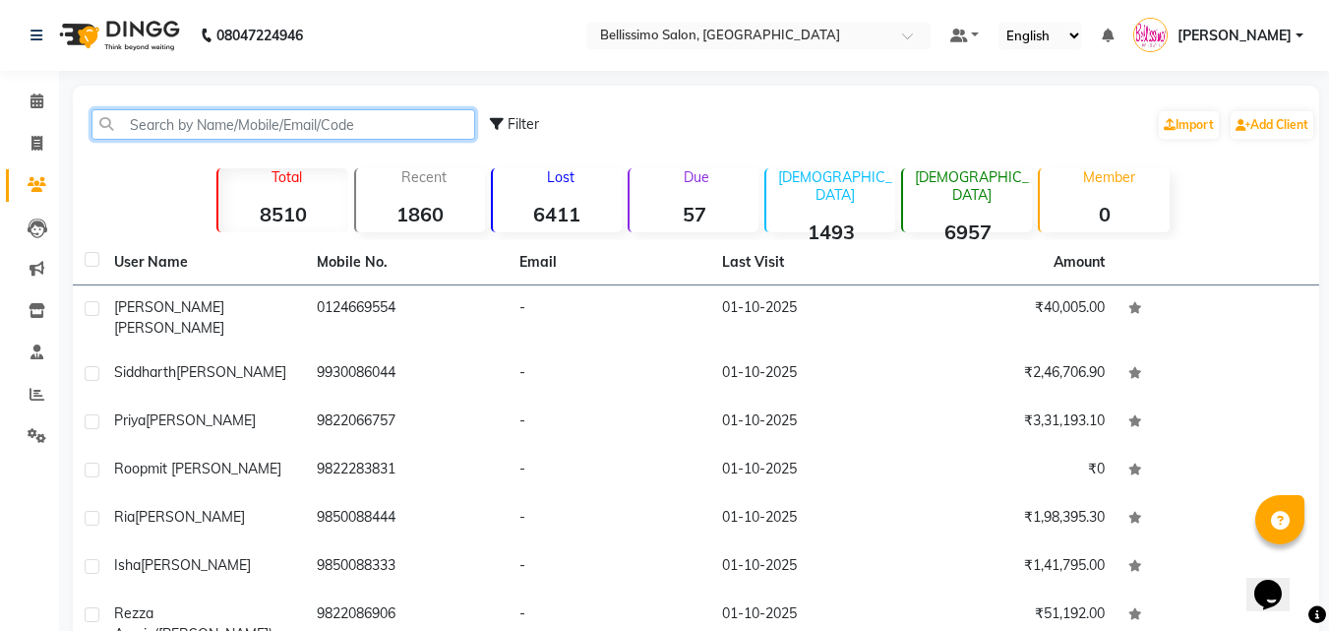
click at [165, 119] on input "text" at bounding box center [283, 124] width 384 height 30
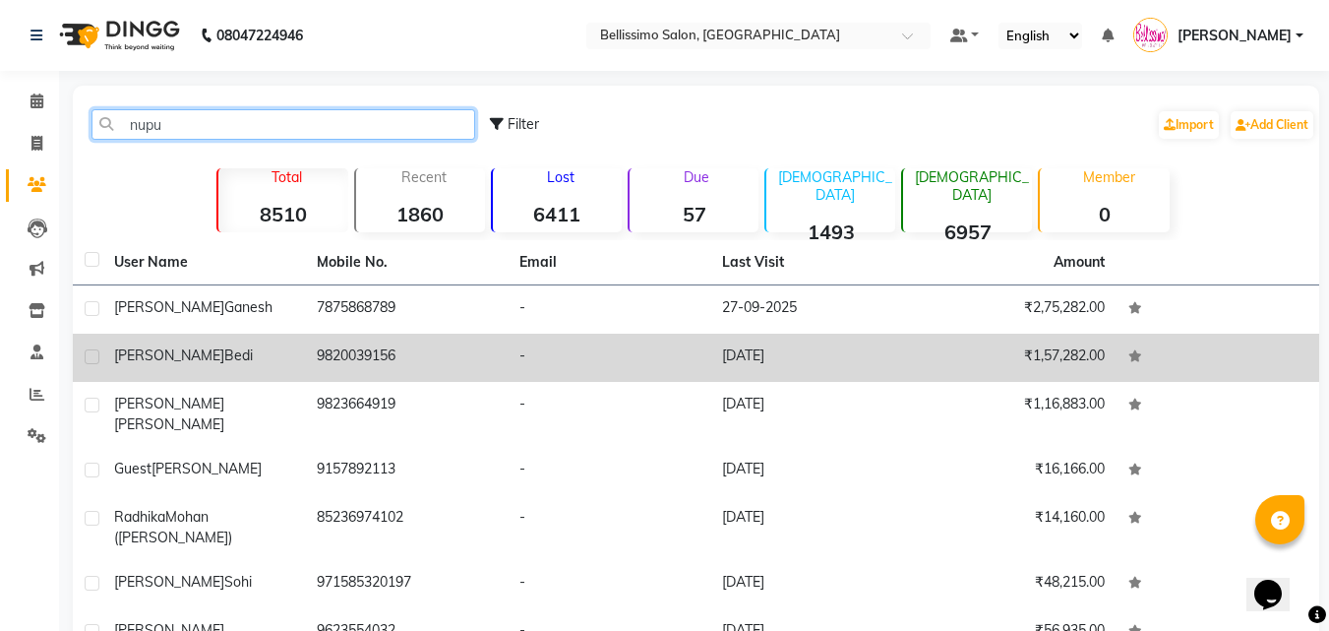
type input "nupu"
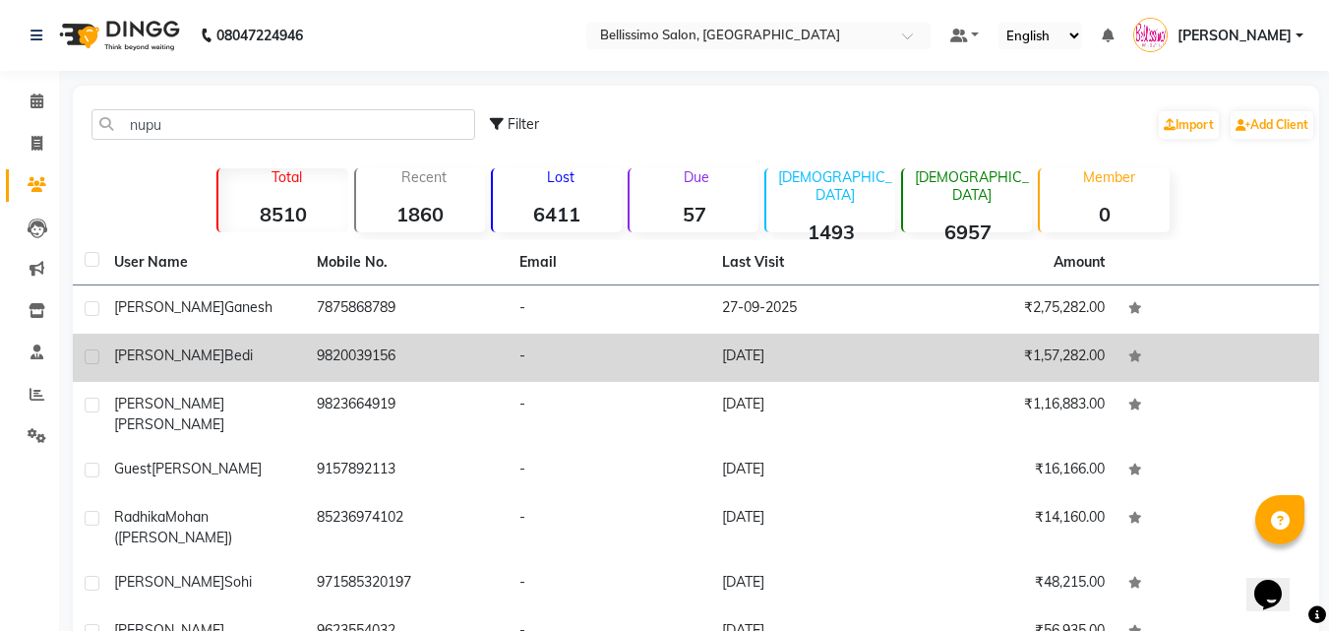
click at [153, 363] on div "[PERSON_NAME]" at bounding box center [203, 355] width 179 height 21
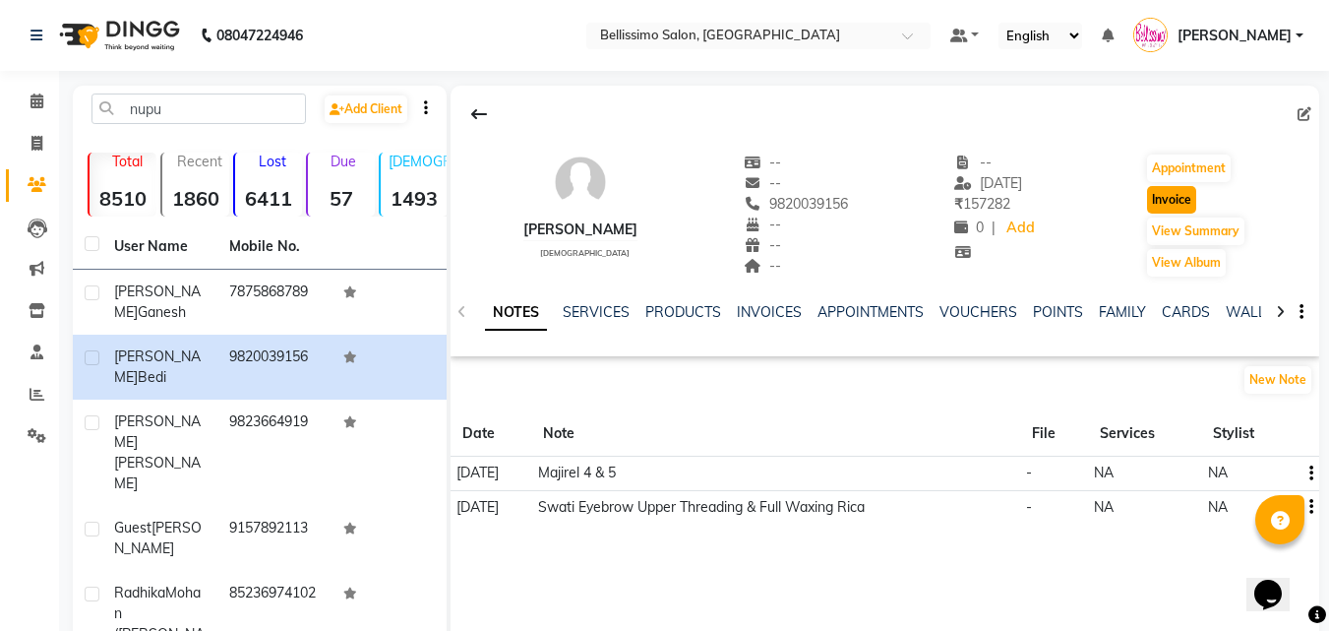
click at [1174, 204] on button "Invoice" at bounding box center [1171, 200] width 49 height 28
select select "155"
select select "service"
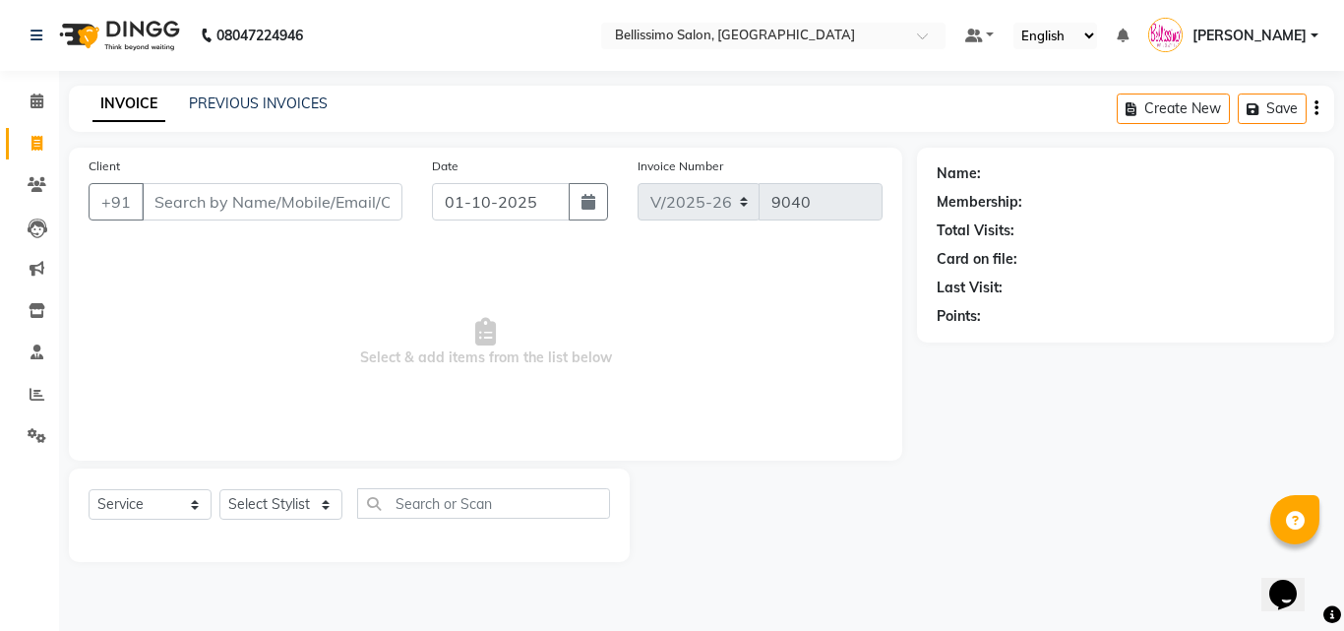
type input "9820039156"
select select "1: Object"
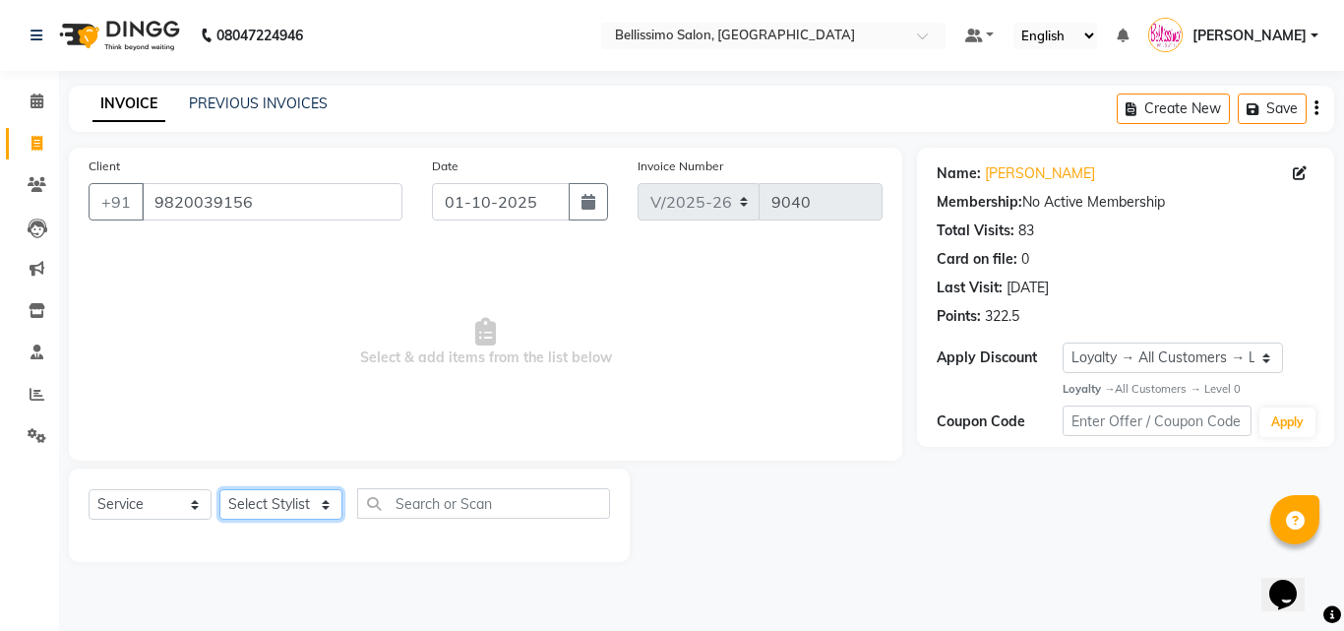
click at [254, 499] on select "Select Stylist [PERSON_NAME] [PERSON_NAME] [PERSON_NAME] [PERSON_NAME] Aso Atha…" at bounding box center [280, 504] width 123 height 30
select select "27456"
click at [219, 489] on select "Select Stylist [PERSON_NAME] [PERSON_NAME] [PERSON_NAME] [PERSON_NAME] Aso Atha…" at bounding box center [280, 504] width 123 height 30
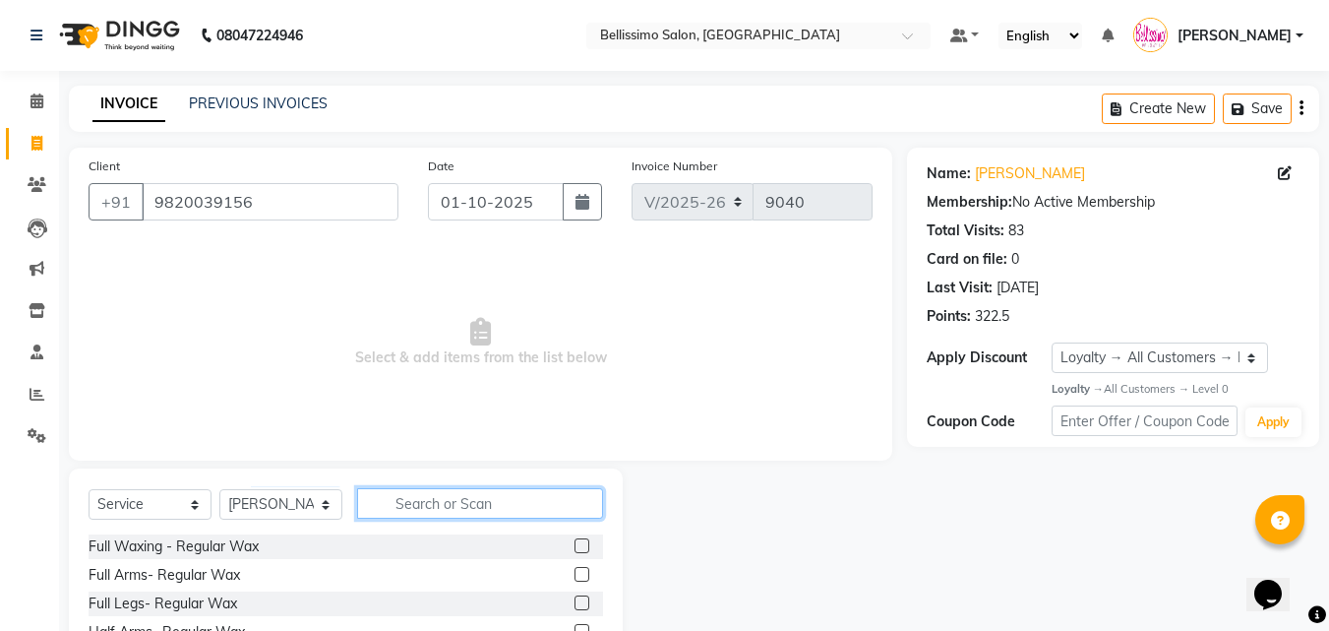
click at [491, 510] on input "text" at bounding box center [480, 503] width 246 height 30
type input "pedi"
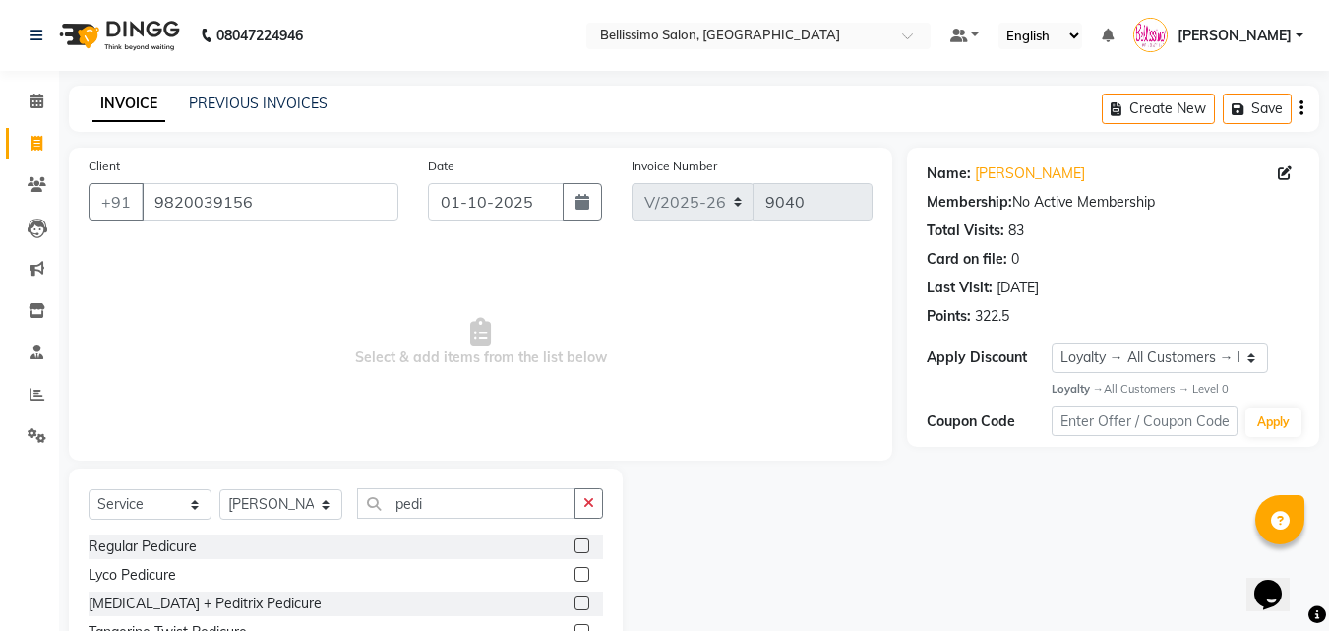
click at [574, 549] on label at bounding box center [581, 545] width 15 height 15
click at [574, 549] on input "checkbox" at bounding box center [580, 546] width 13 height 13
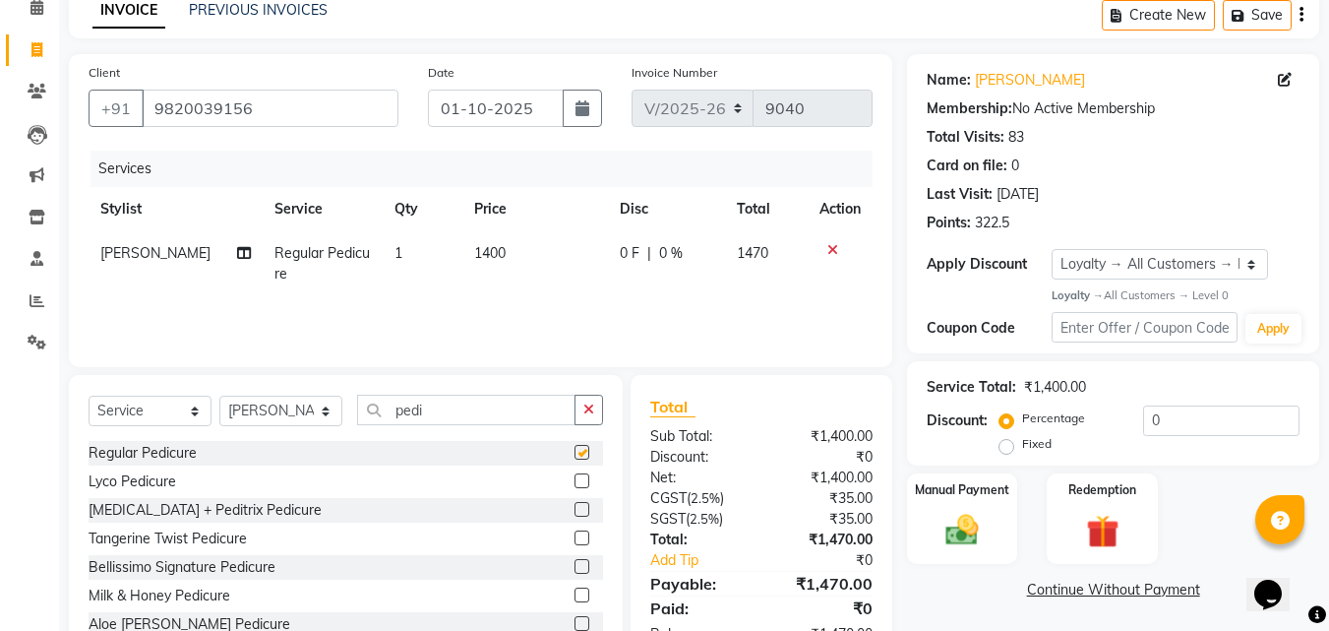
checkbox input "false"
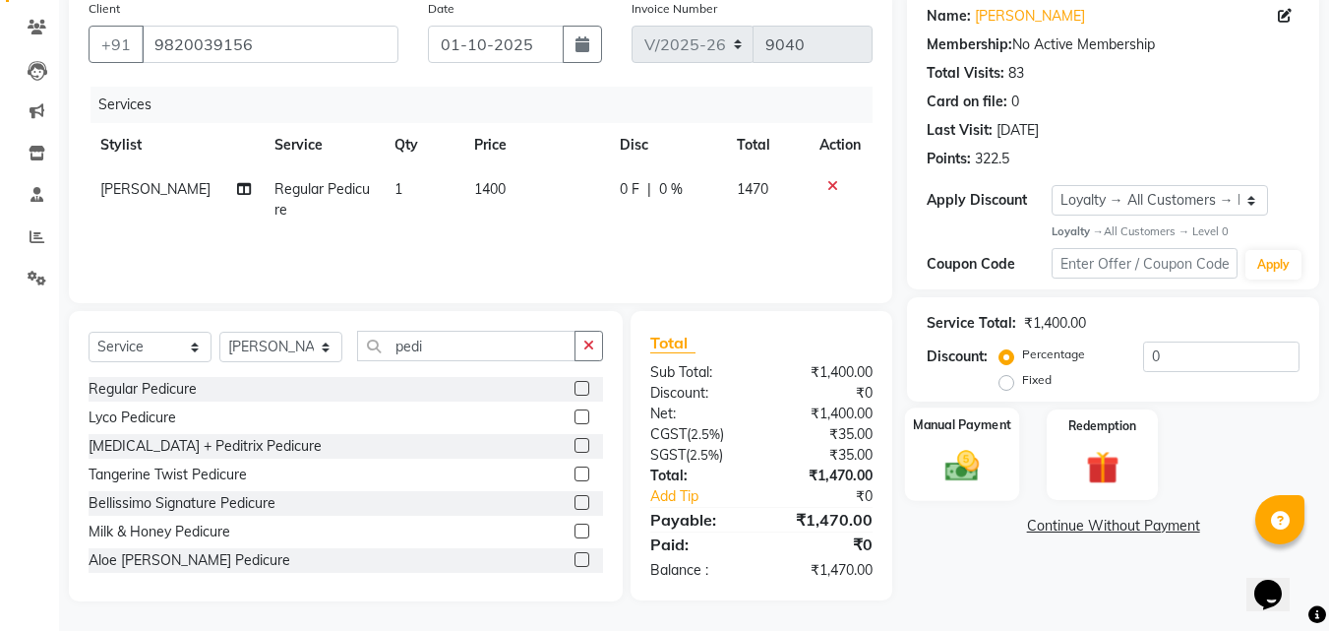
click at [956, 452] on img at bounding box center [961, 466] width 55 height 39
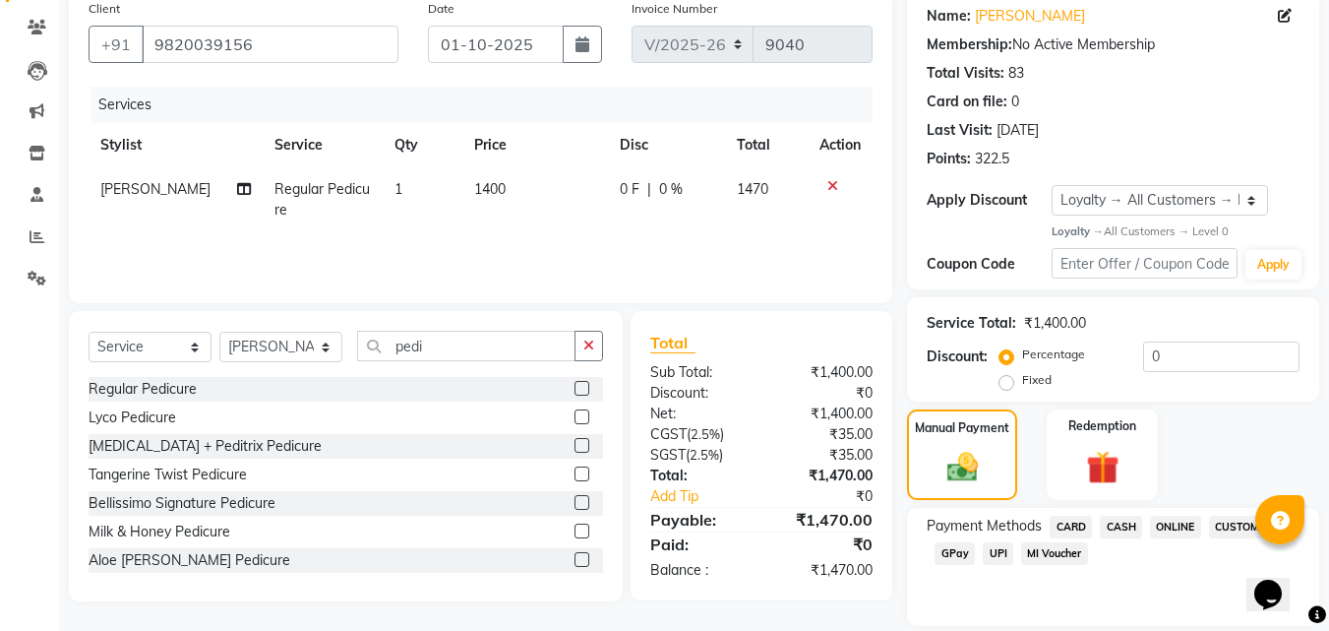
drag, startPoint x: 1065, startPoint y: 524, endPoint x: 1173, endPoint y: 451, distance: 131.0
click at [1064, 524] on span "CARD" at bounding box center [1071, 526] width 42 height 23
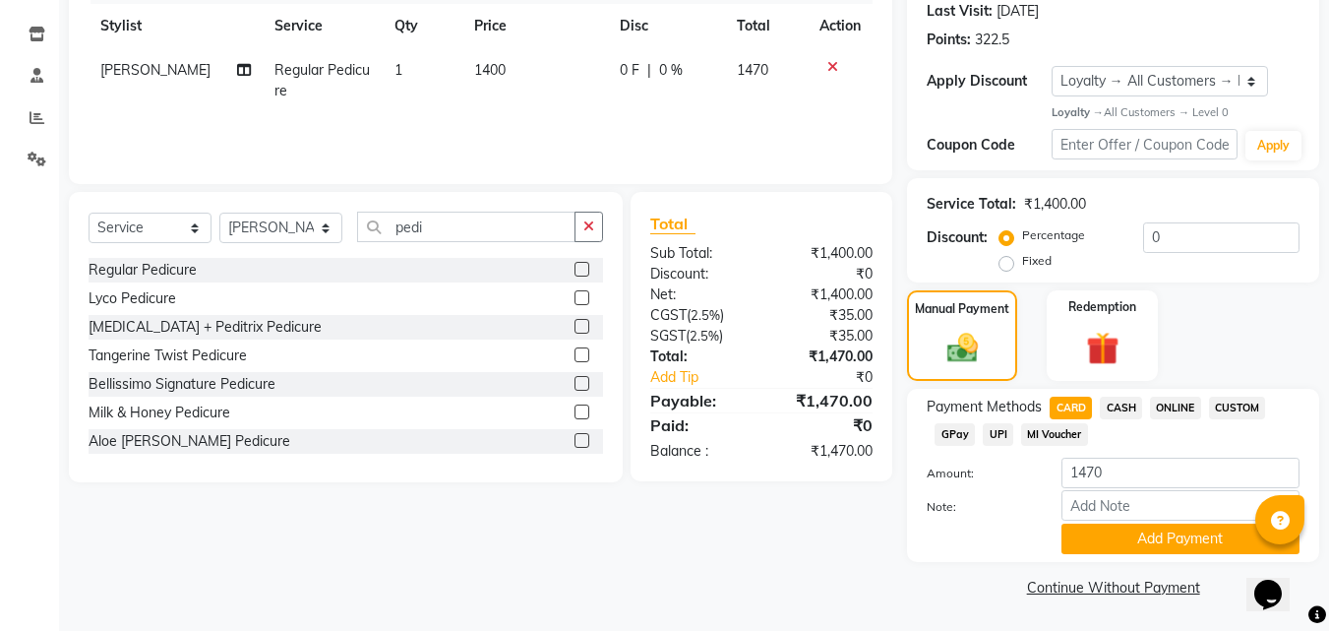
scroll to position [277, 0]
click at [1121, 542] on button "Add Payment" at bounding box center [1180, 537] width 238 height 30
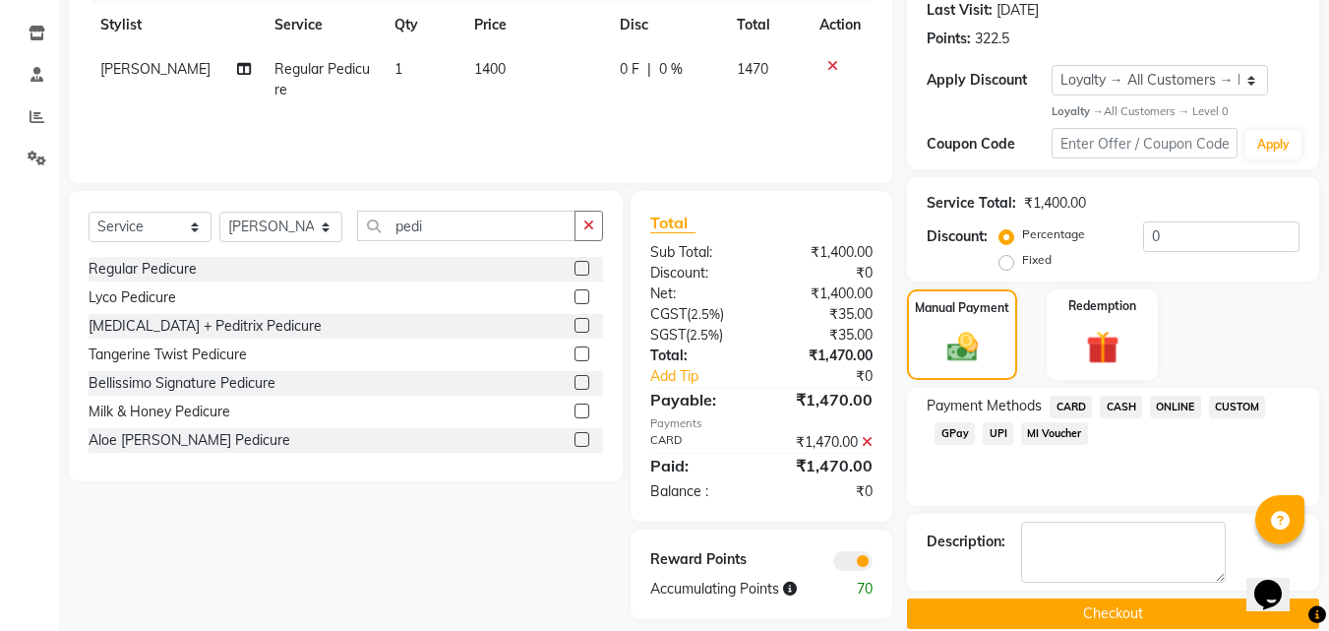
click at [1133, 611] on button "Checkout" at bounding box center [1113, 613] width 412 height 30
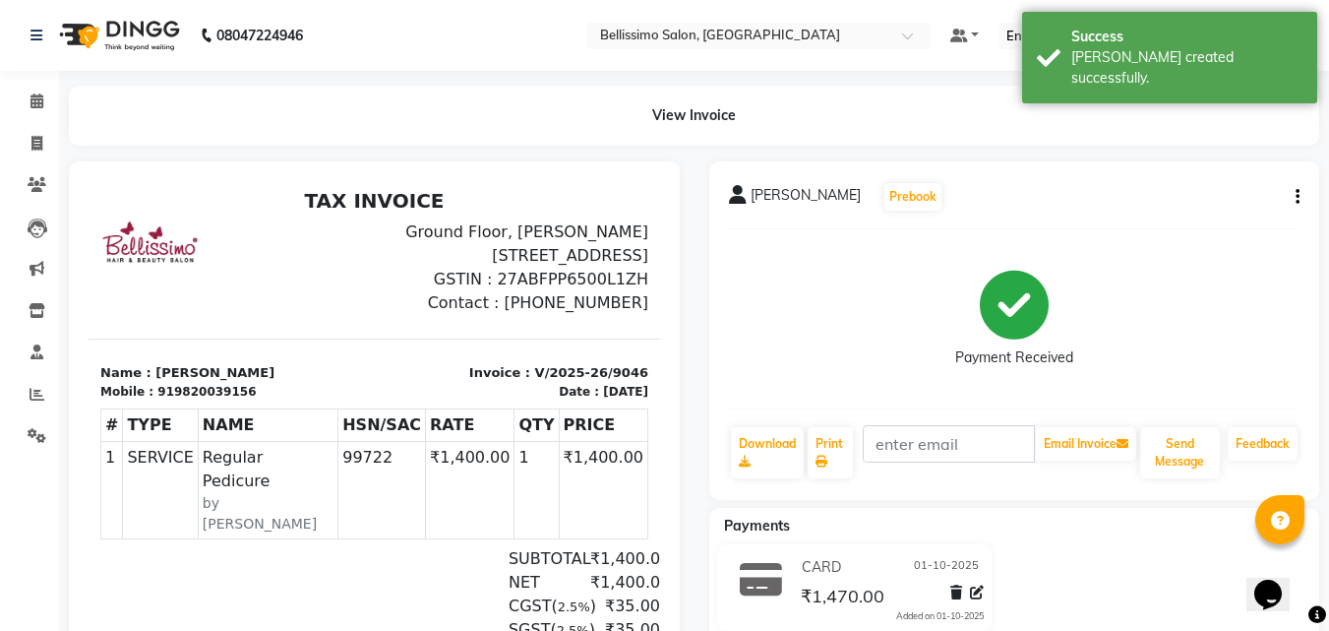
click at [778, 203] on span "[PERSON_NAME]" at bounding box center [806, 199] width 110 height 28
click at [778, 202] on span "[PERSON_NAME]" at bounding box center [806, 199] width 110 height 28
copy div "[PERSON_NAME] Prebook"
click at [823, 445] on link "Print" at bounding box center [830, 452] width 45 height 51
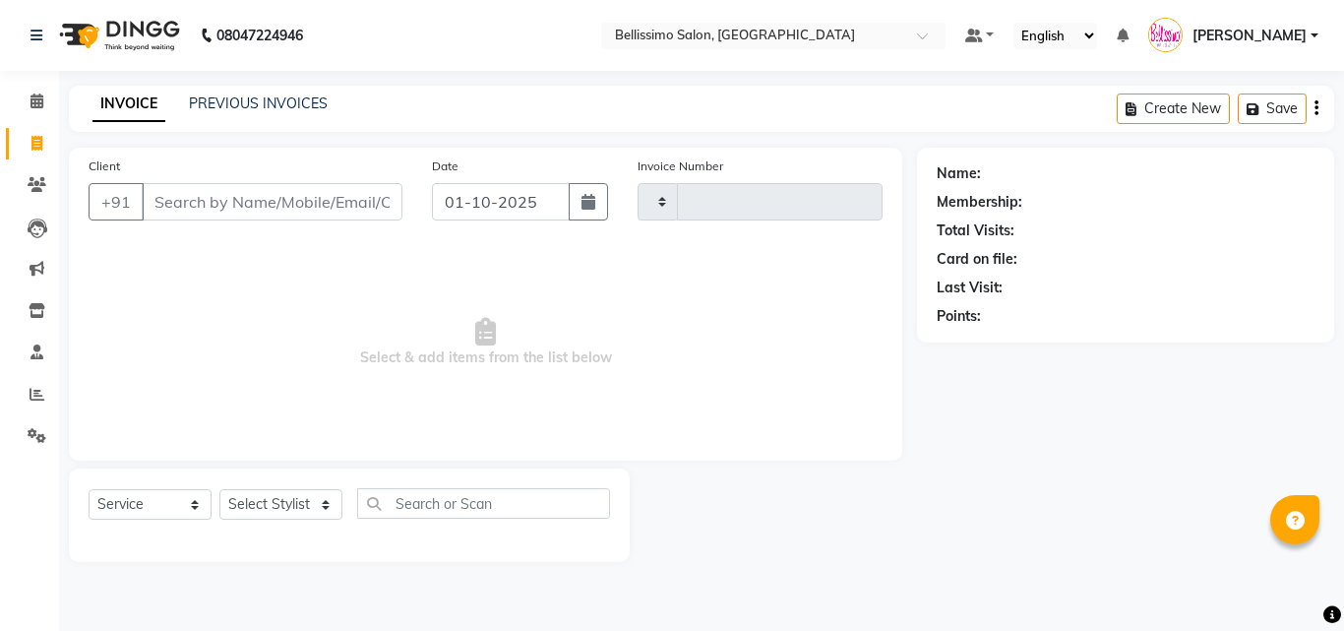
select select "service"
type input "9040"
select select "155"
click at [285, 503] on select "Select Stylist [PERSON_NAME] [PERSON_NAME] [PERSON_NAME] [PERSON_NAME] Aso Atha…" at bounding box center [280, 504] width 123 height 30
select select "4526"
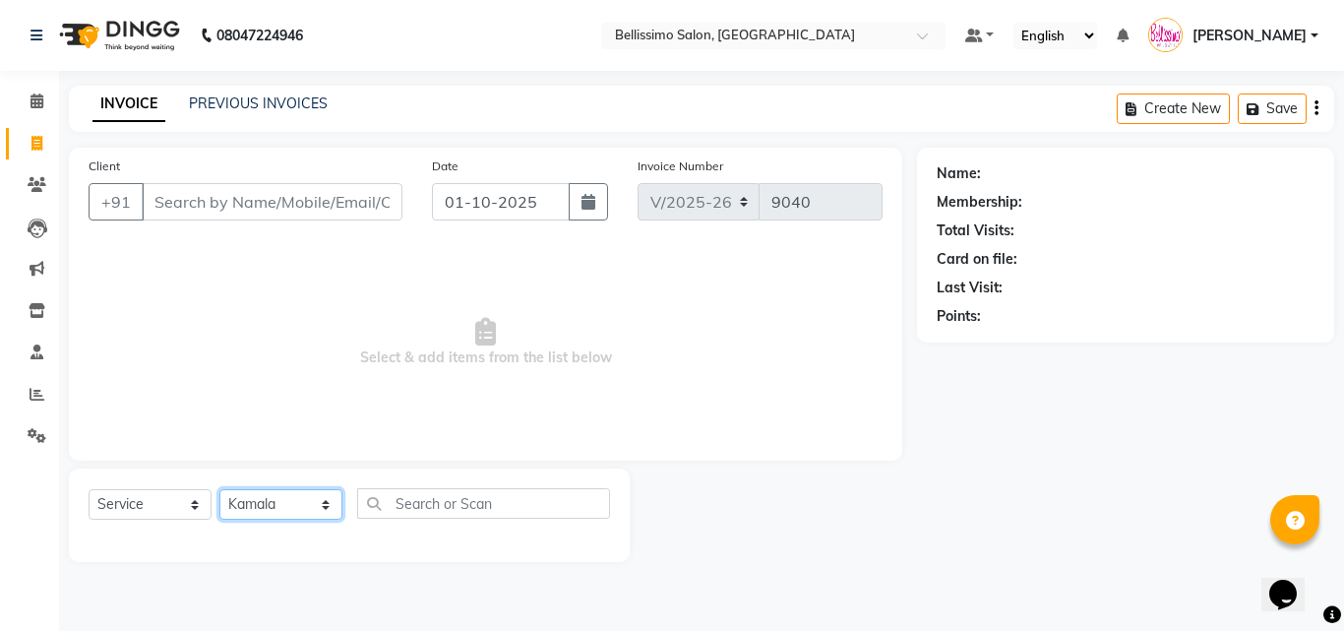
click at [219, 489] on select "Select Stylist [PERSON_NAME] [PERSON_NAME] [PERSON_NAME] [PERSON_NAME] Aso Atha…" at bounding box center [280, 504] width 123 height 30
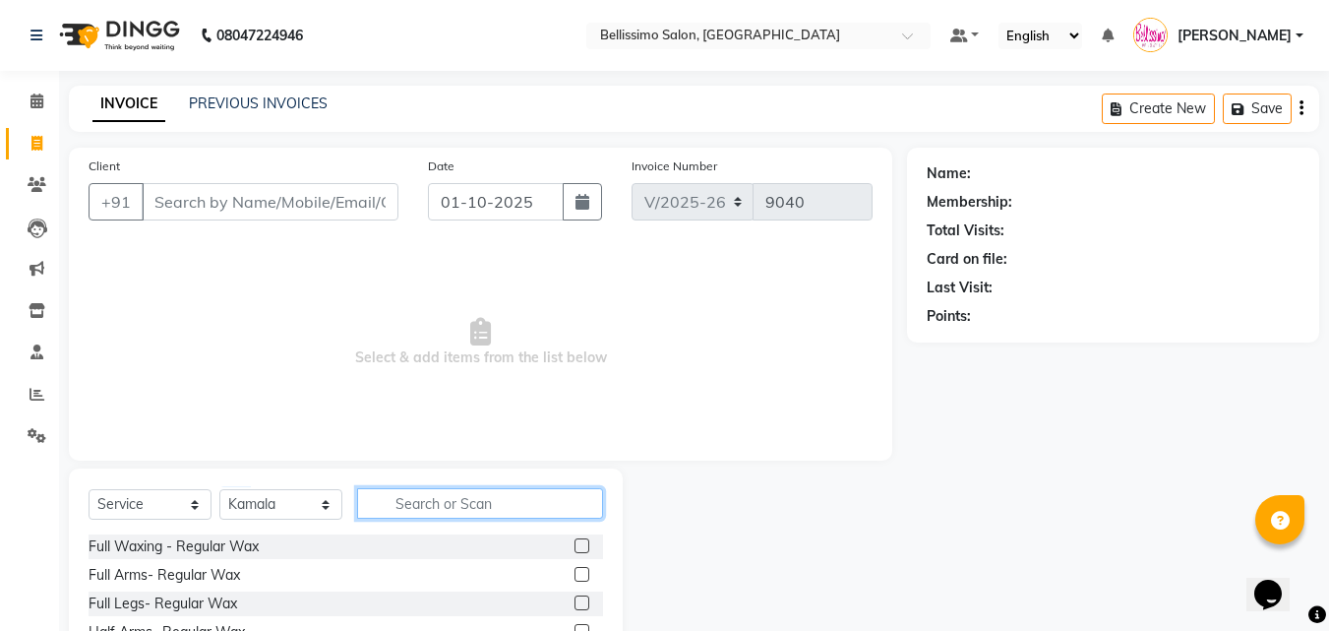
click at [469, 504] on input "text" at bounding box center [480, 503] width 246 height 30
type input "pedi"
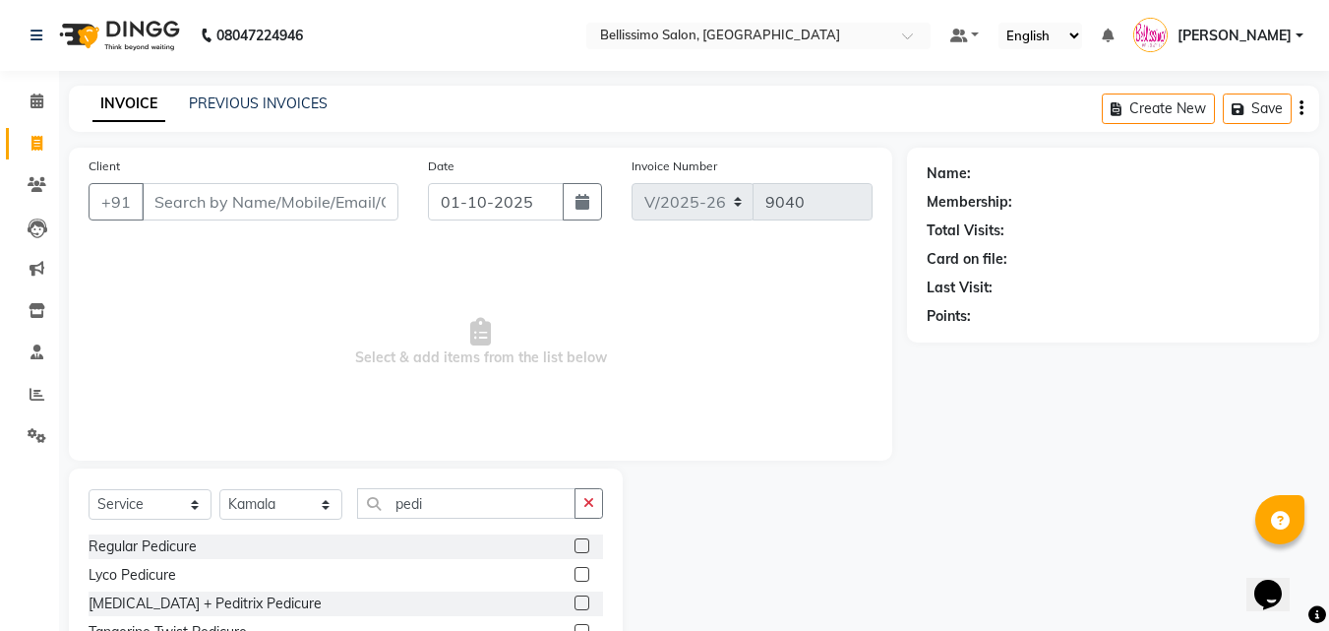
click at [574, 546] on label at bounding box center [581, 545] width 15 height 15
click at [574, 546] on input "checkbox" at bounding box center [580, 546] width 13 height 13
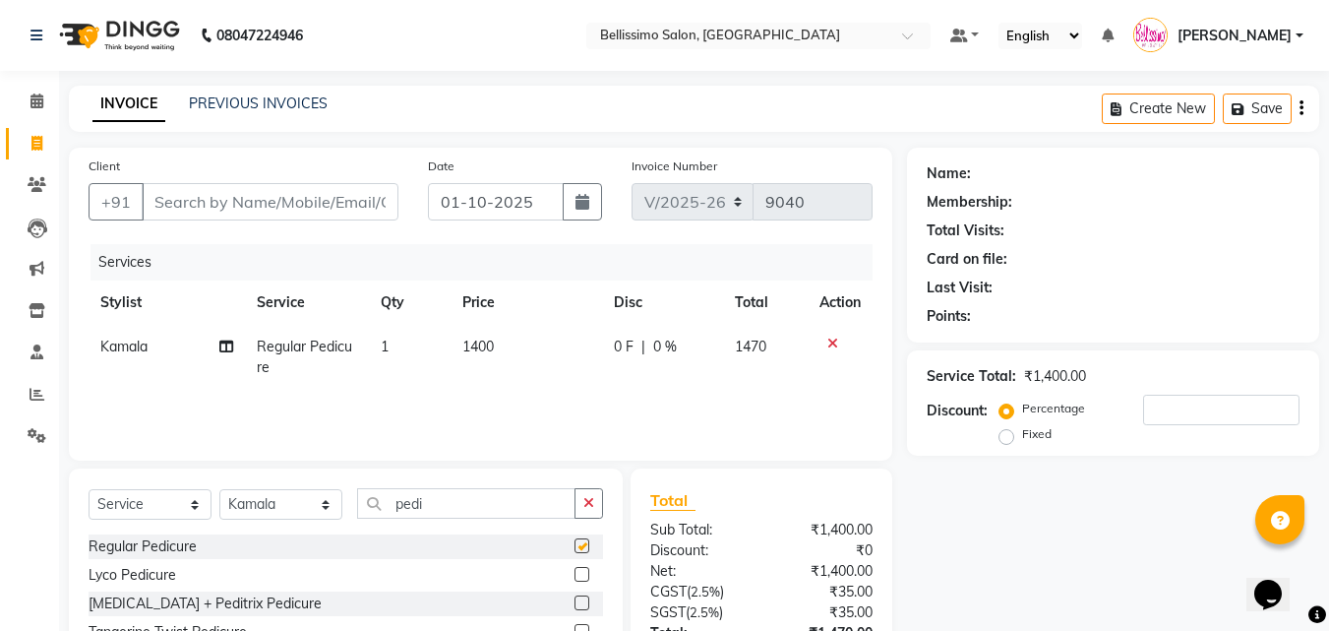
checkbox input "false"
click at [272, 215] on input "Client" at bounding box center [270, 201] width 257 height 37
type input "1"
type input "0"
type input "1025478440"
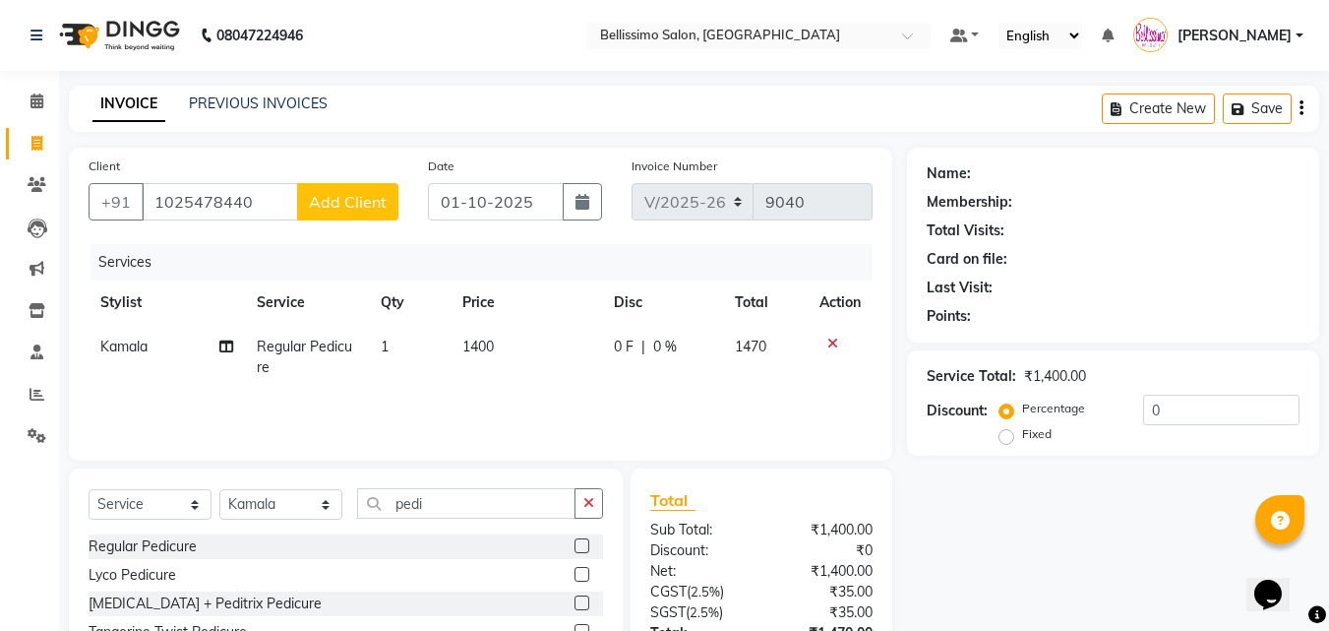
click at [357, 205] on span "Add Client" at bounding box center [348, 202] width 78 height 20
select select "22"
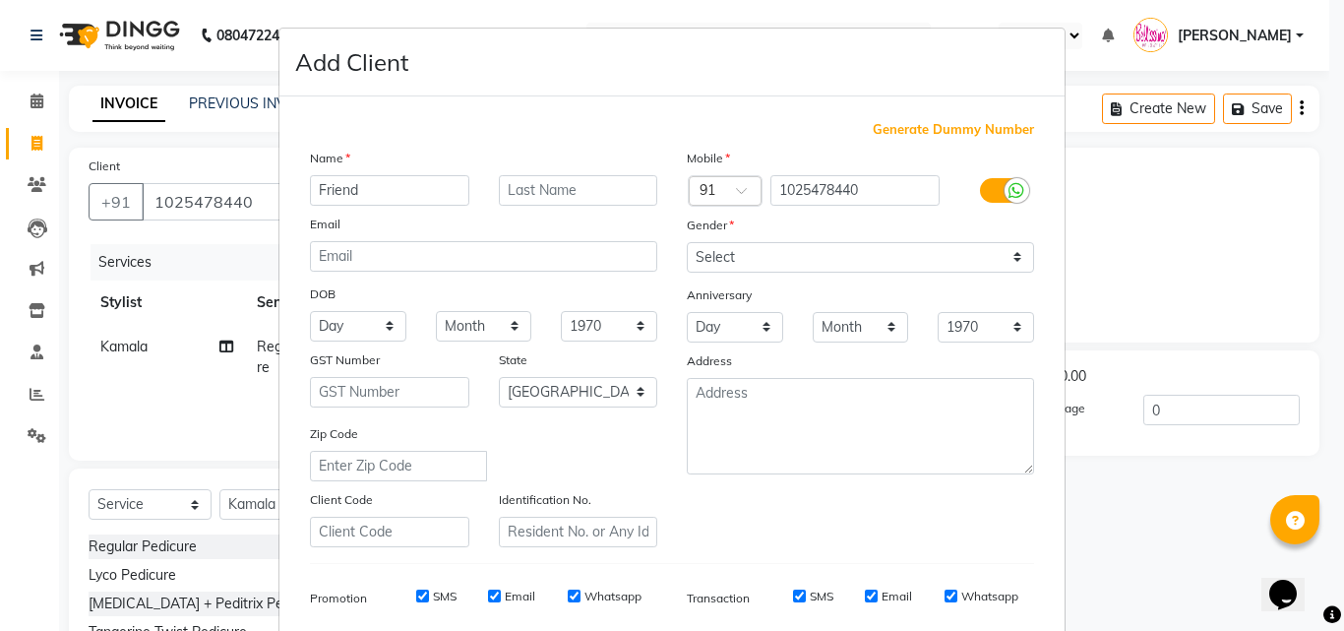
type input "Friend"
type input "9"
paste input "Ritika M"
type input "(Ritika M)"
click at [708, 253] on select "Select Male Female Other Prefer Not To Say" at bounding box center [860, 257] width 347 height 30
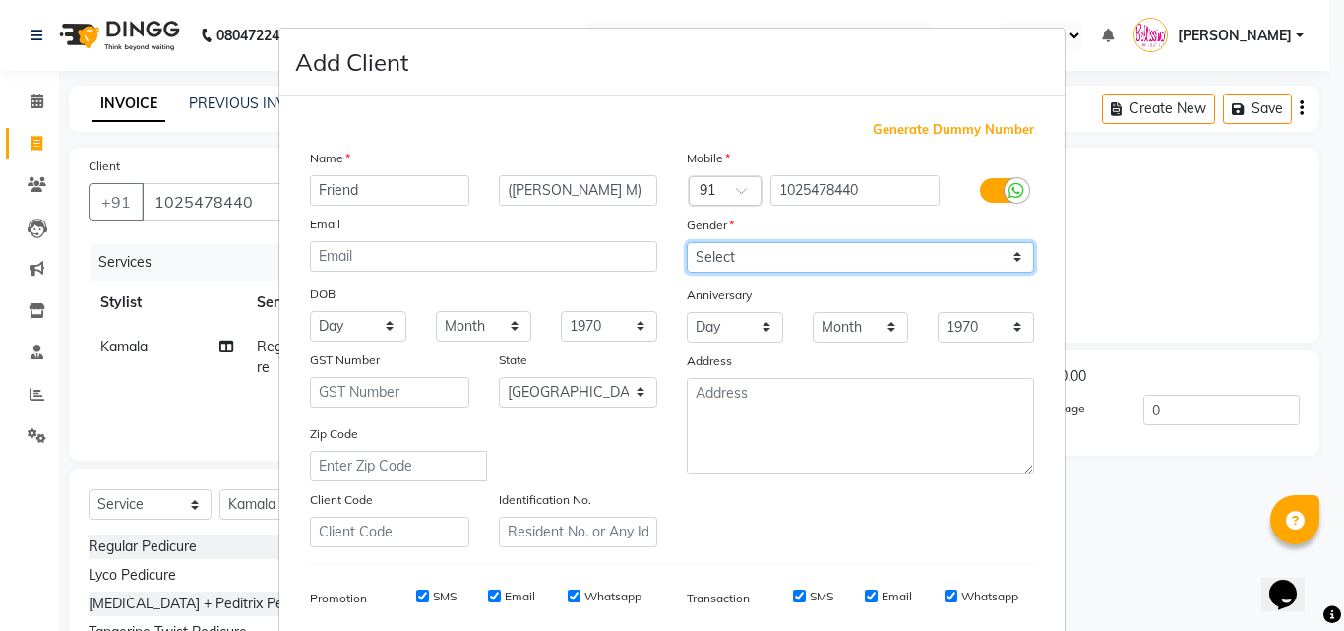
select select "female"
click at [687, 242] on select "Select Male Female Other Prefer Not To Say" at bounding box center [860, 257] width 347 height 30
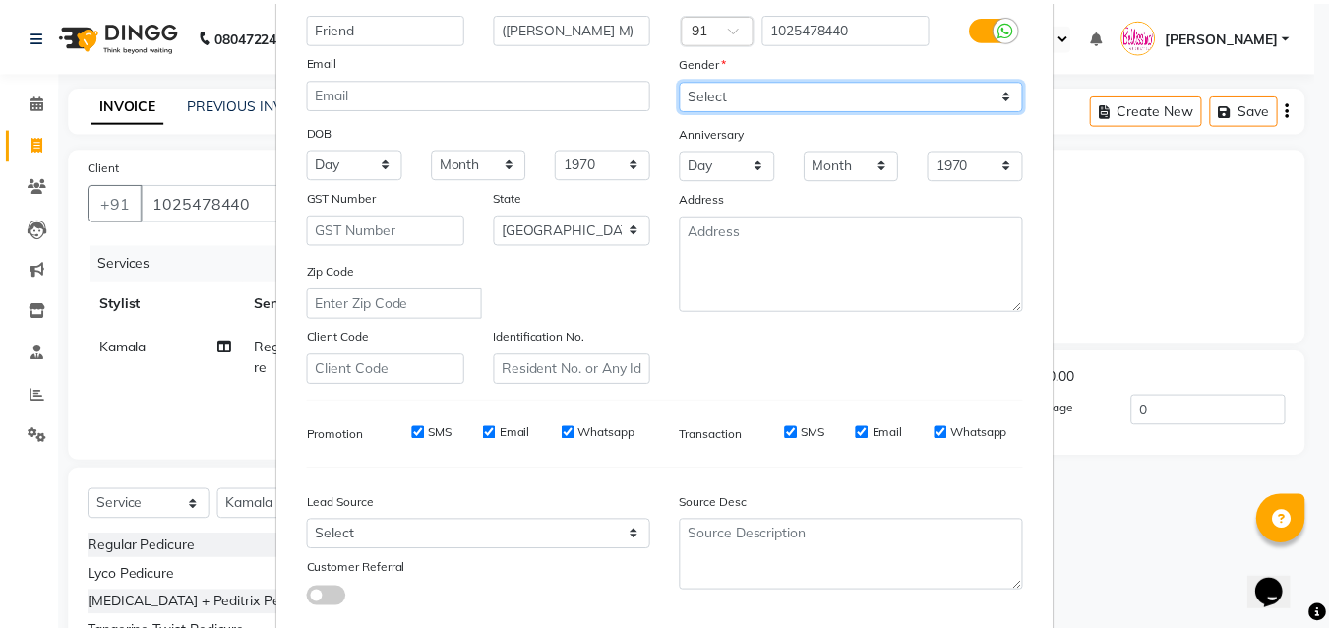
scroll to position [277, 0]
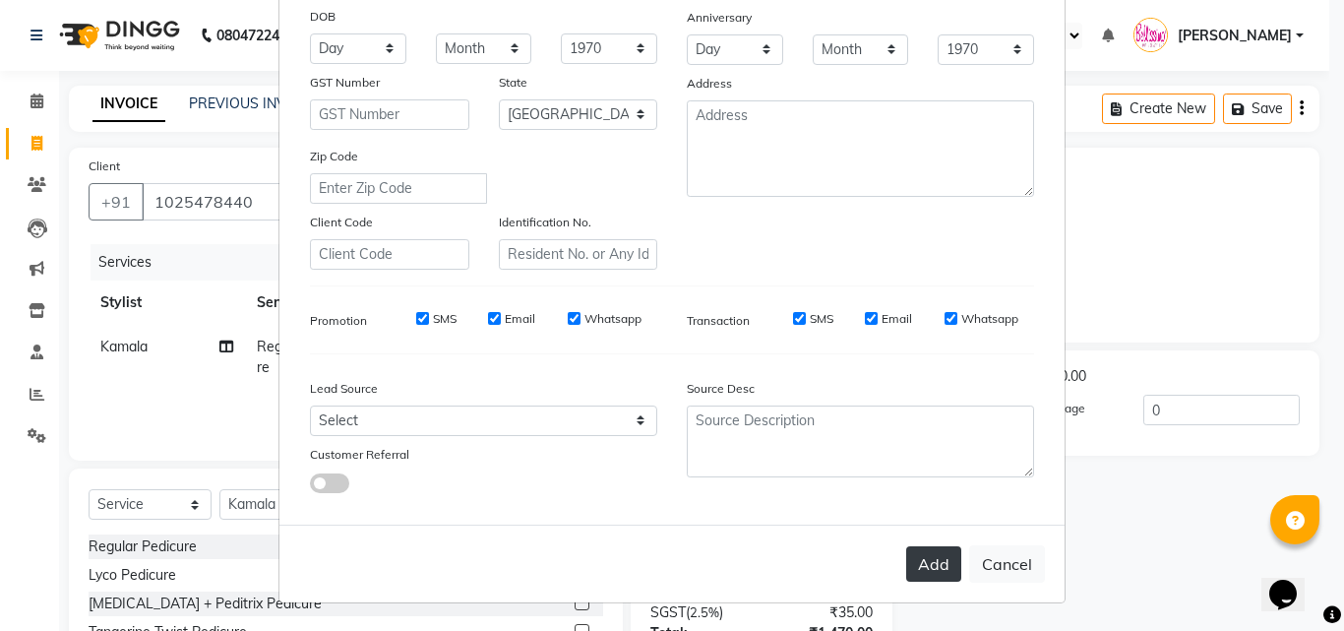
click at [923, 555] on button "Add" at bounding box center [933, 563] width 55 height 35
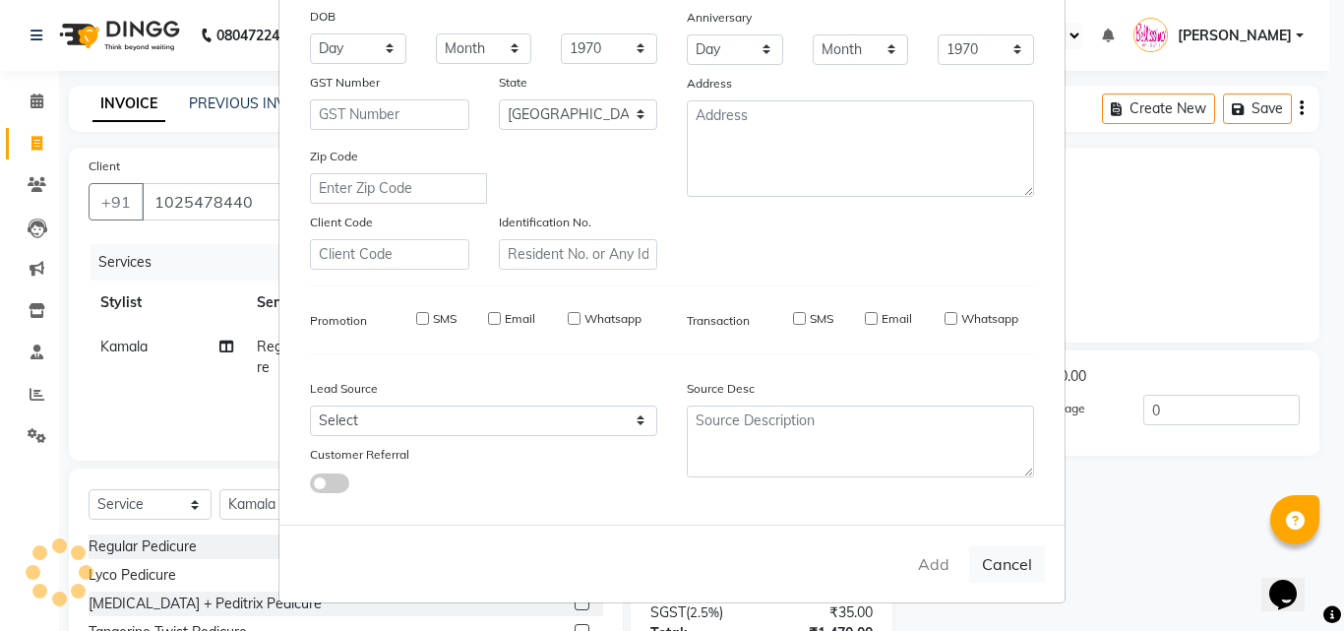
select select
select select "null"
select select
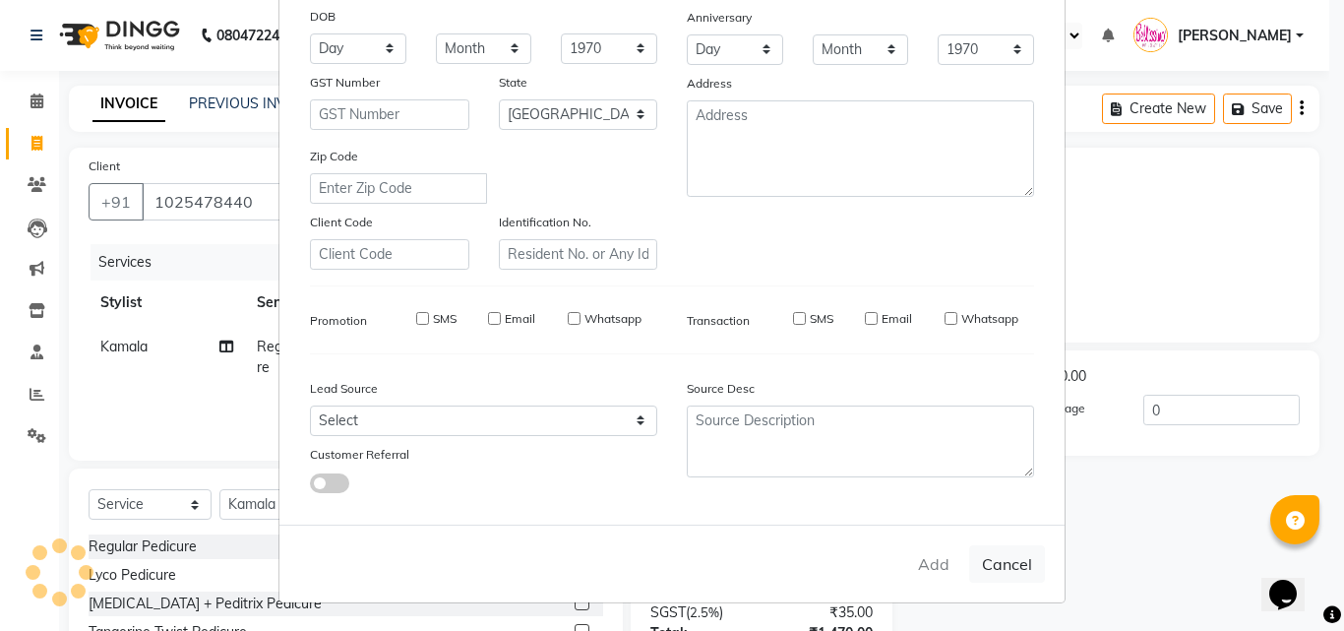
select select
checkbox input "false"
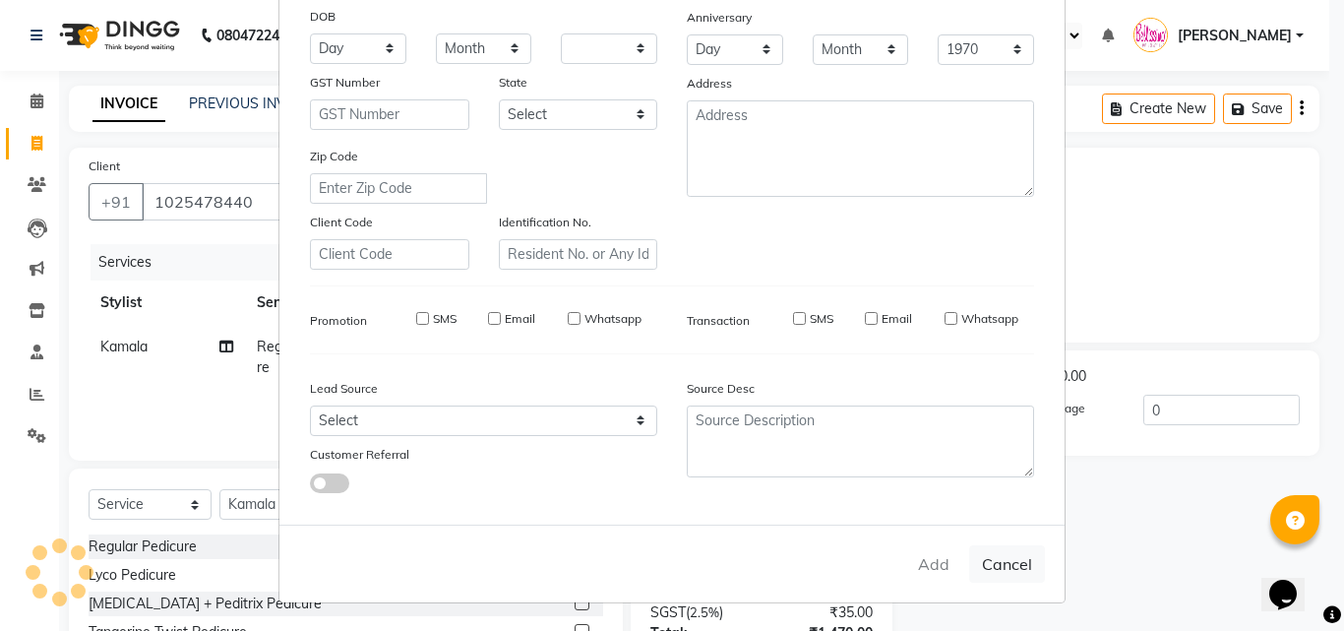
checkbox input "false"
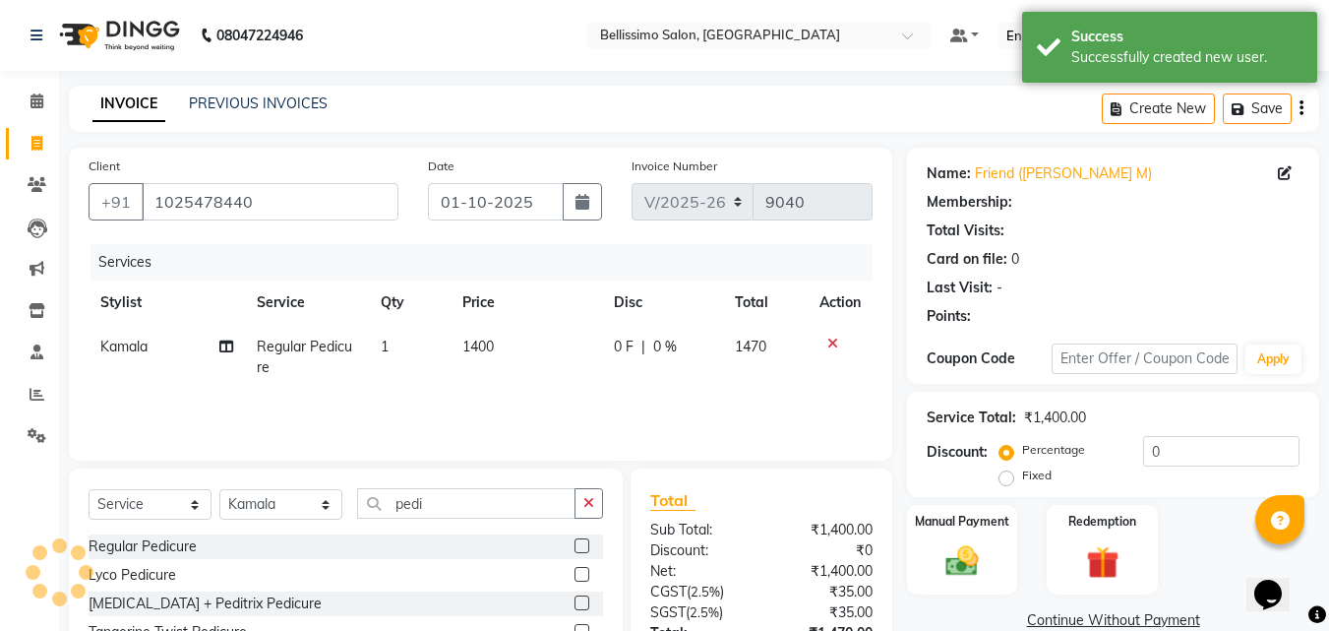
select select "1: Object"
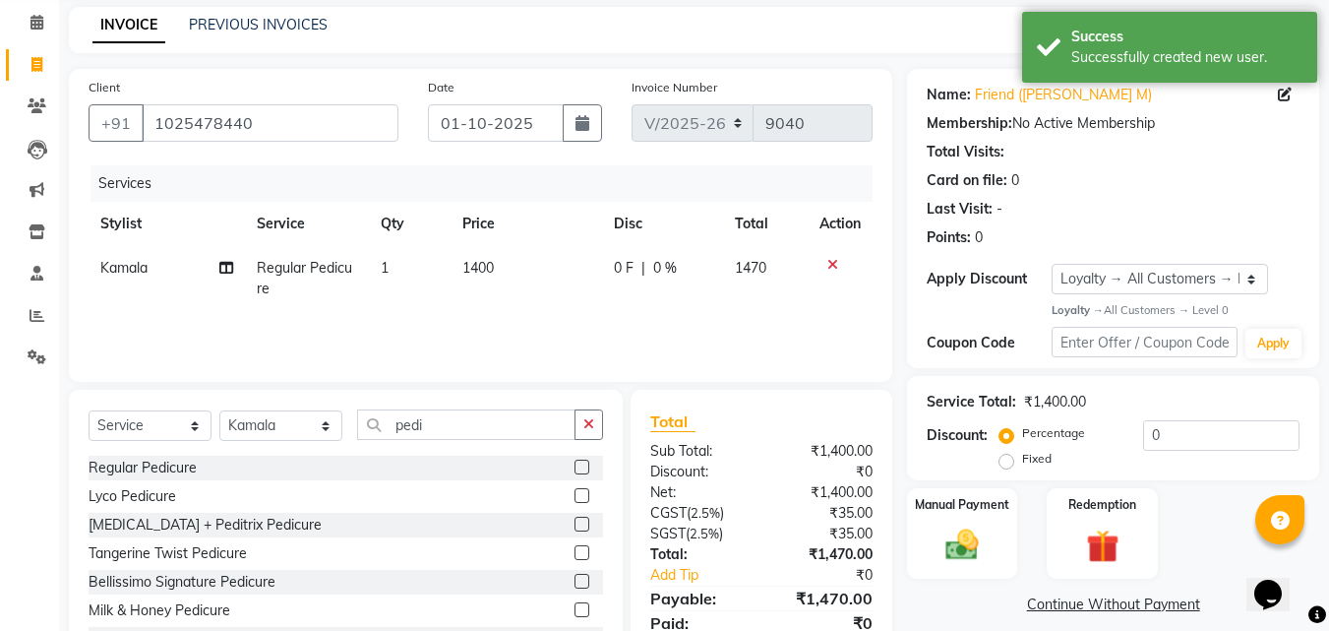
scroll to position [157, 0]
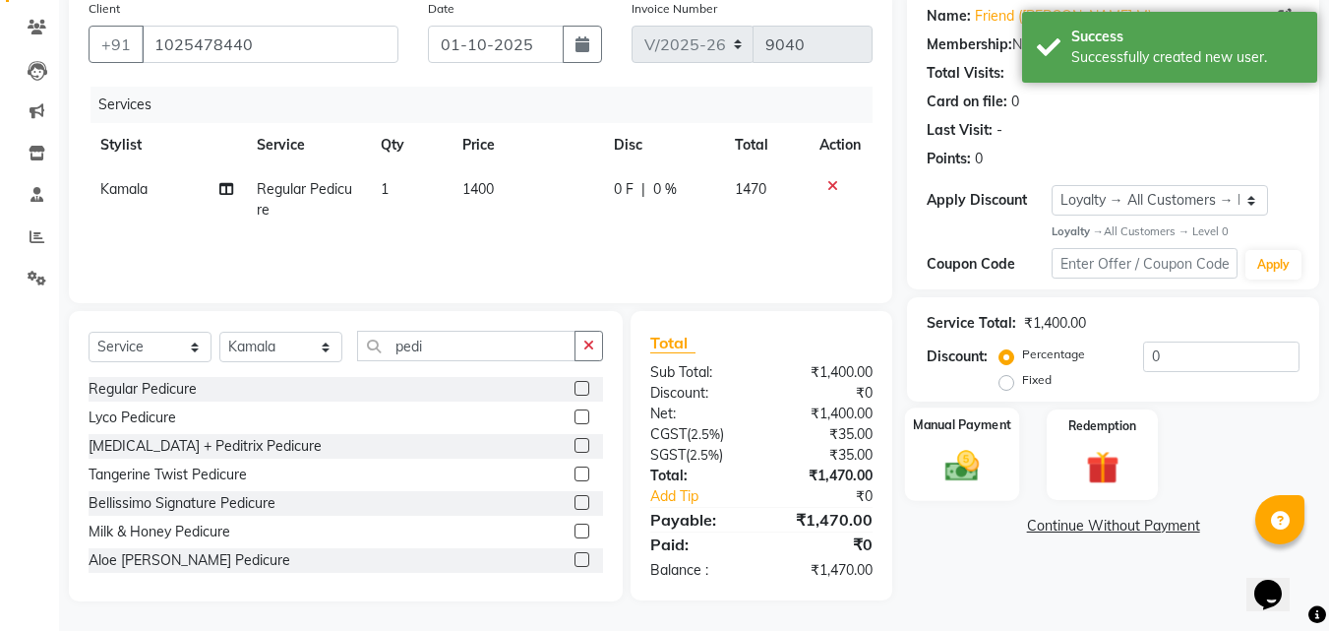
click at [947, 458] on img at bounding box center [961, 466] width 55 height 39
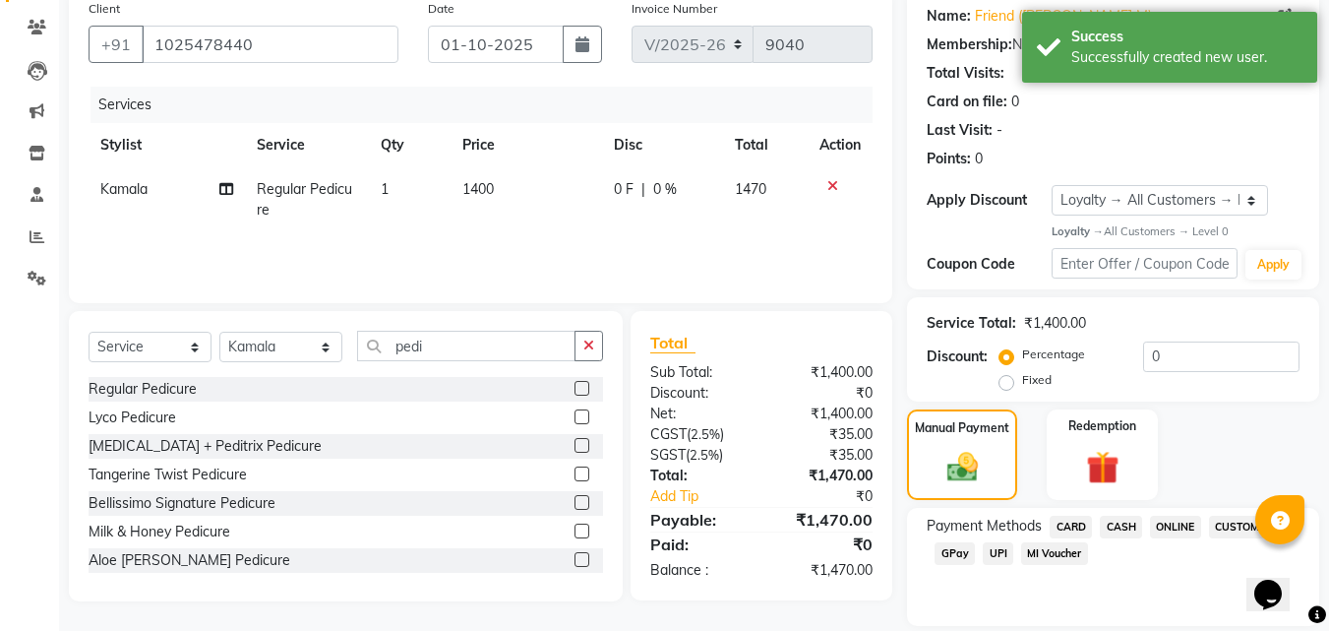
click at [1000, 546] on span "UPI" at bounding box center [998, 553] width 30 height 23
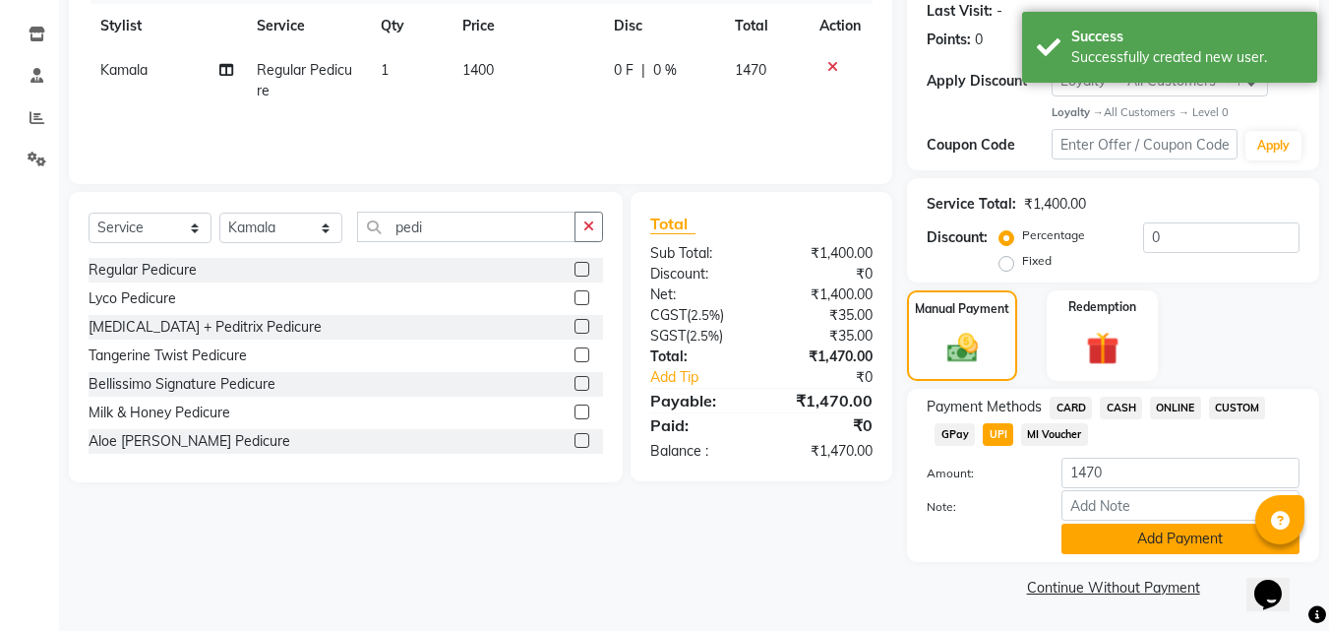
scroll to position [277, 0]
click at [1090, 552] on button "Add Payment" at bounding box center [1180, 537] width 238 height 30
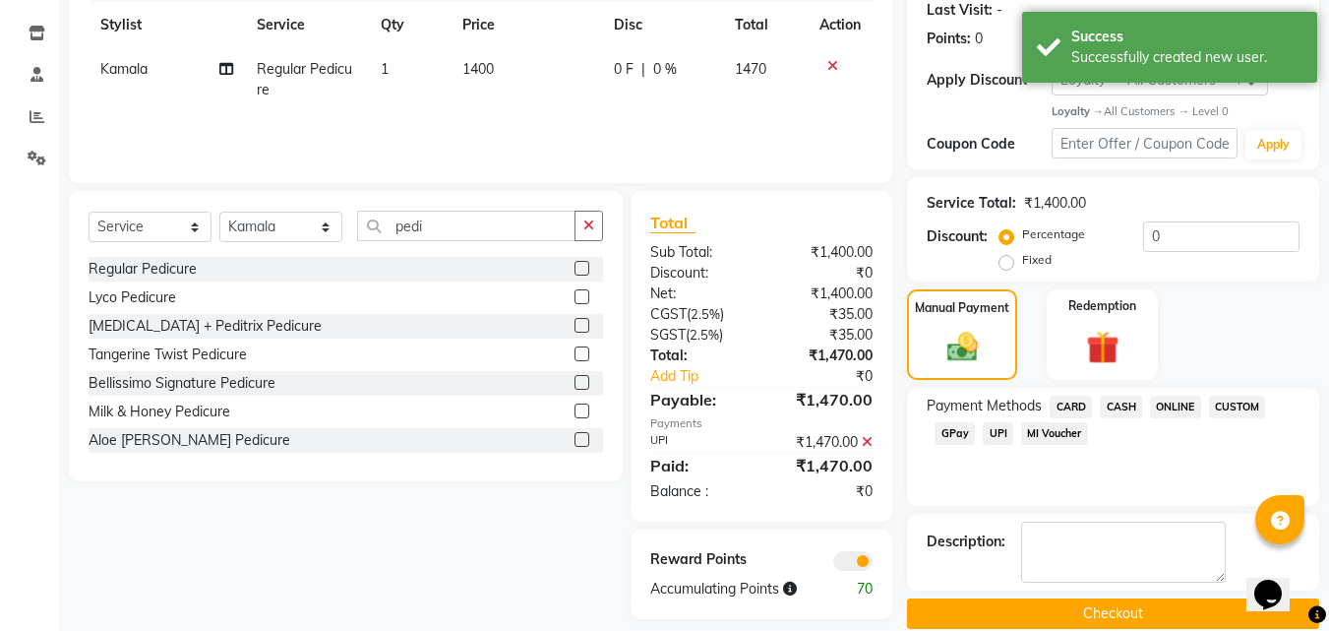
click at [1105, 601] on button "Checkout" at bounding box center [1113, 613] width 412 height 30
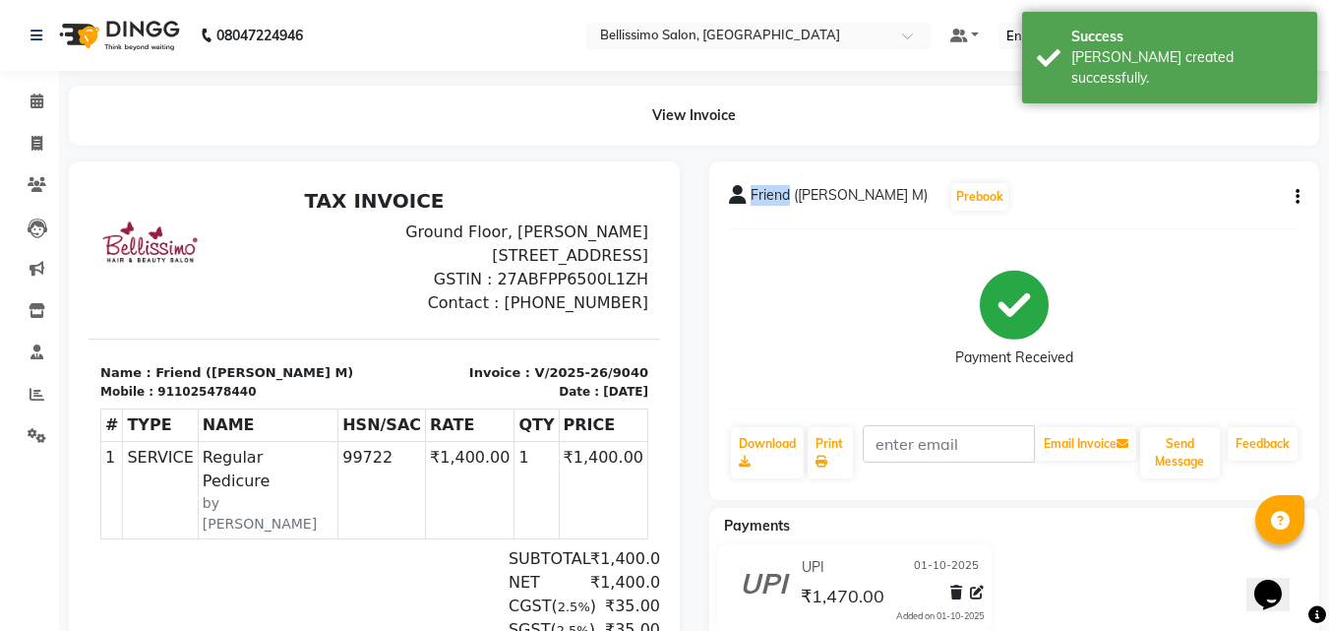
drag, startPoint x: 752, startPoint y: 193, endPoint x: 788, endPoint y: 200, distance: 37.0
click at [788, 200] on span "Friend (Ritika M)" at bounding box center [839, 199] width 177 height 28
copy span "Friend"
click at [836, 455] on link "Print" at bounding box center [830, 452] width 45 height 51
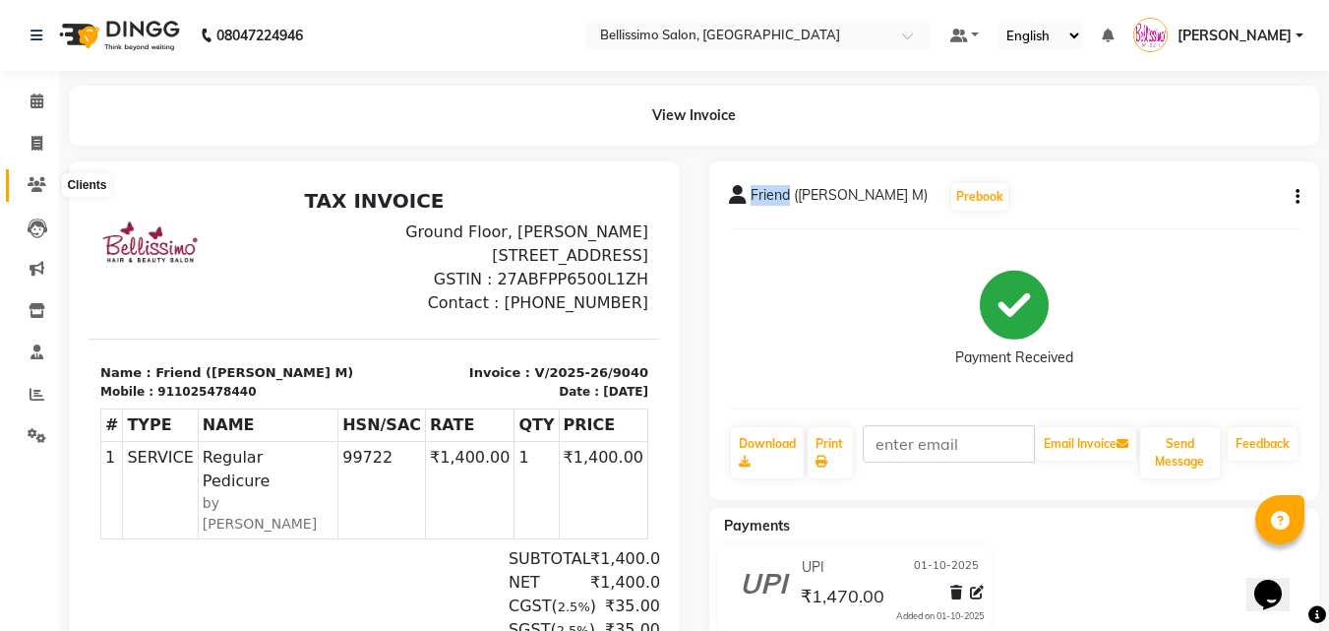
click at [28, 185] on icon at bounding box center [37, 184] width 19 height 15
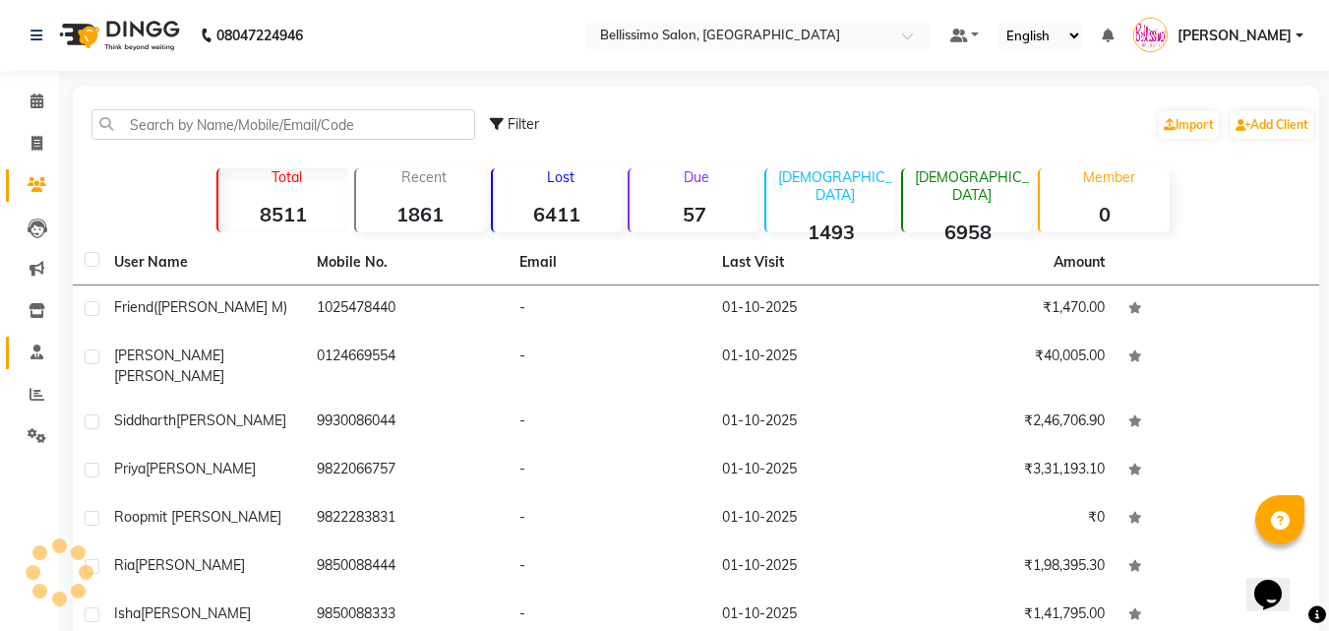
click at [43, 371] on li "Staff" at bounding box center [29, 352] width 59 height 42
click at [29, 358] on span at bounding box center [37, 352] width 34 height 23
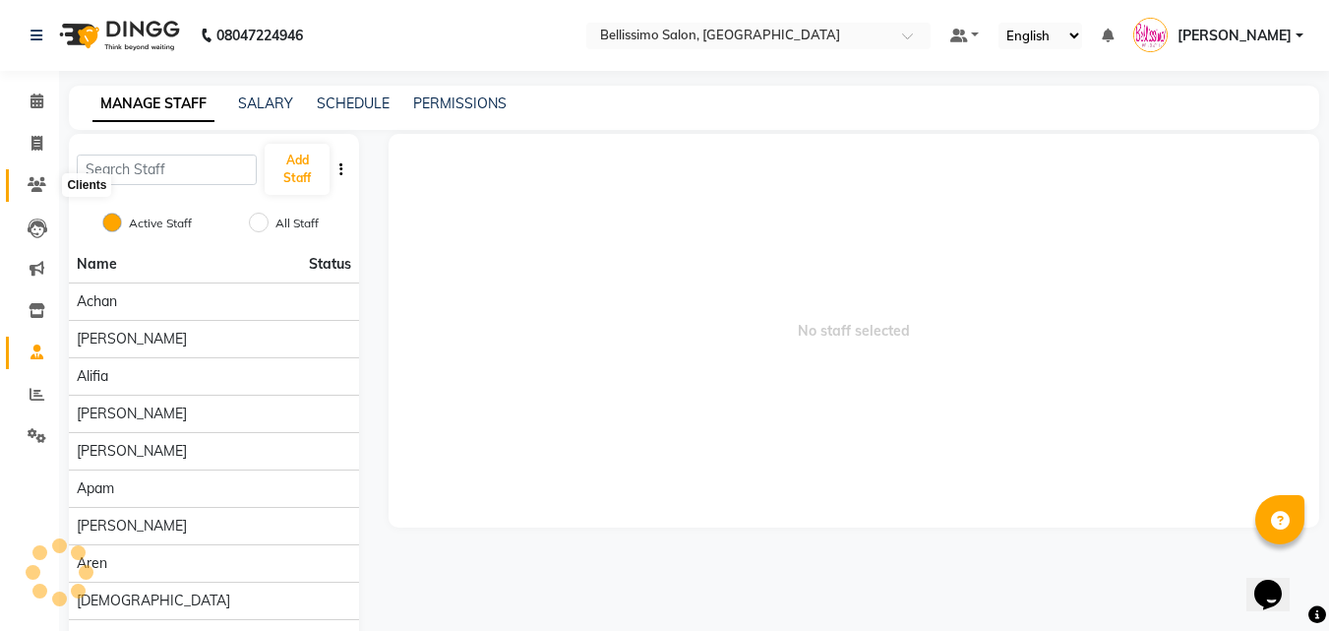
click at [35, 192] on span at bounding box center [37, 185] width 34 height 23
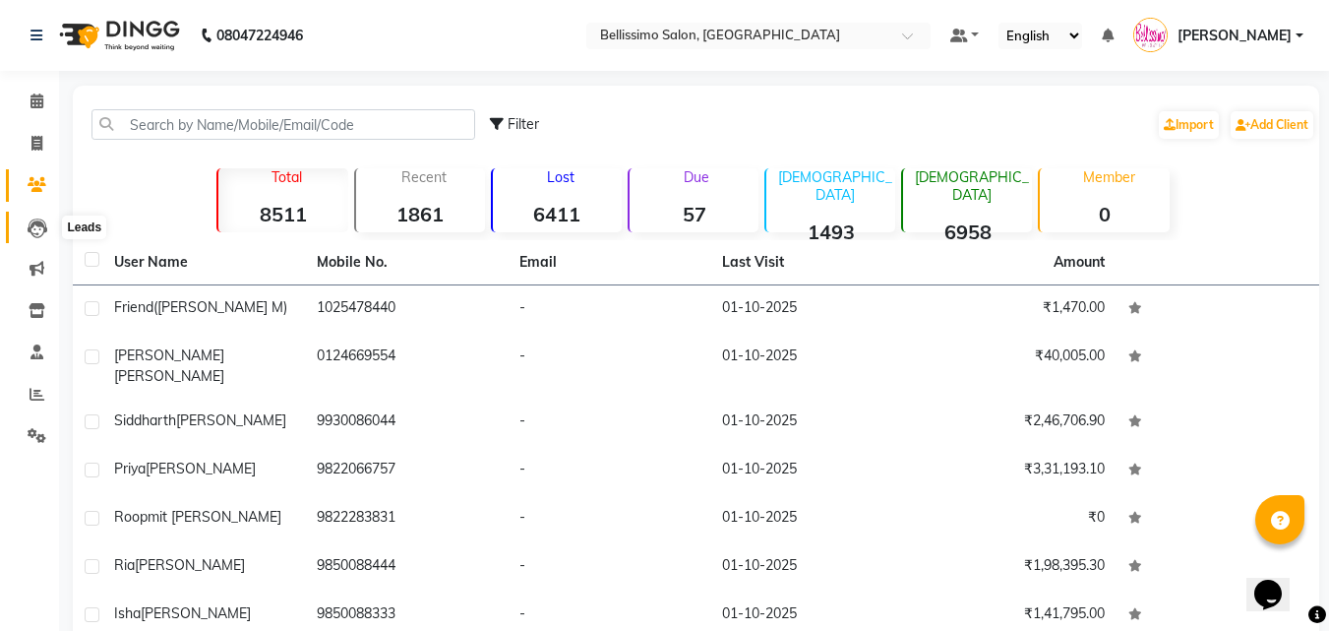
click at [40, 237] on icon at bounding box center [38, 228] width 20 height 20
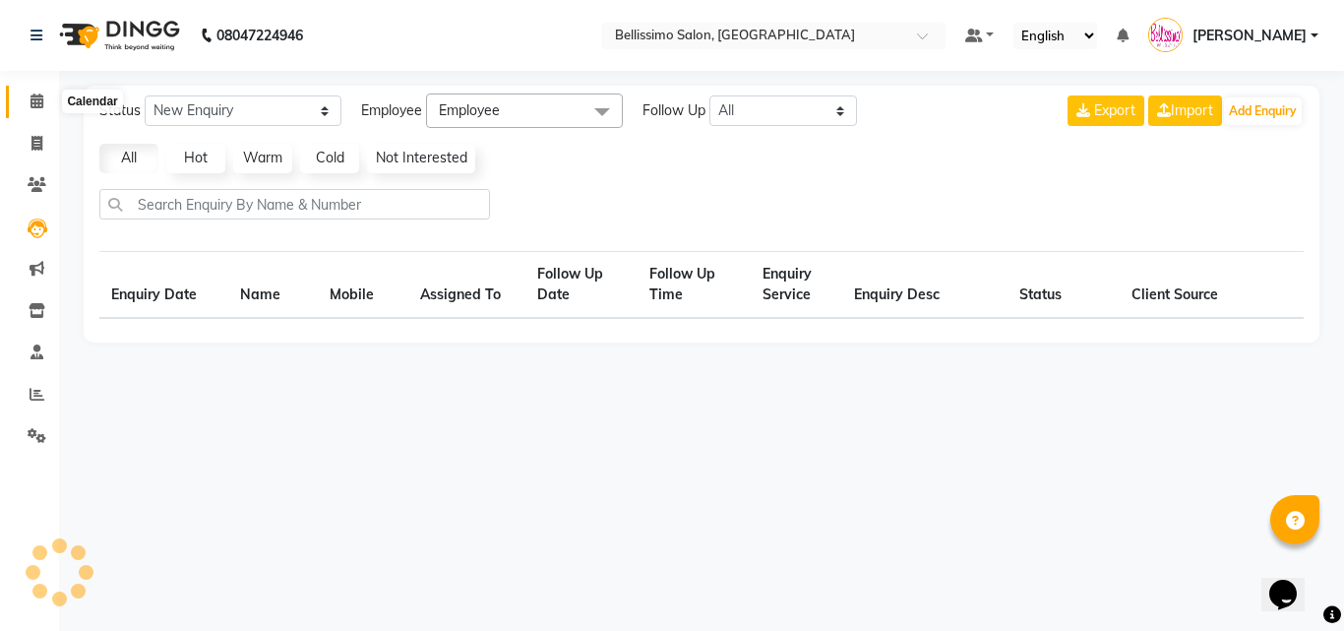
click at [34, 107] on icon at bounding box center [36, 100] width 13 height 15
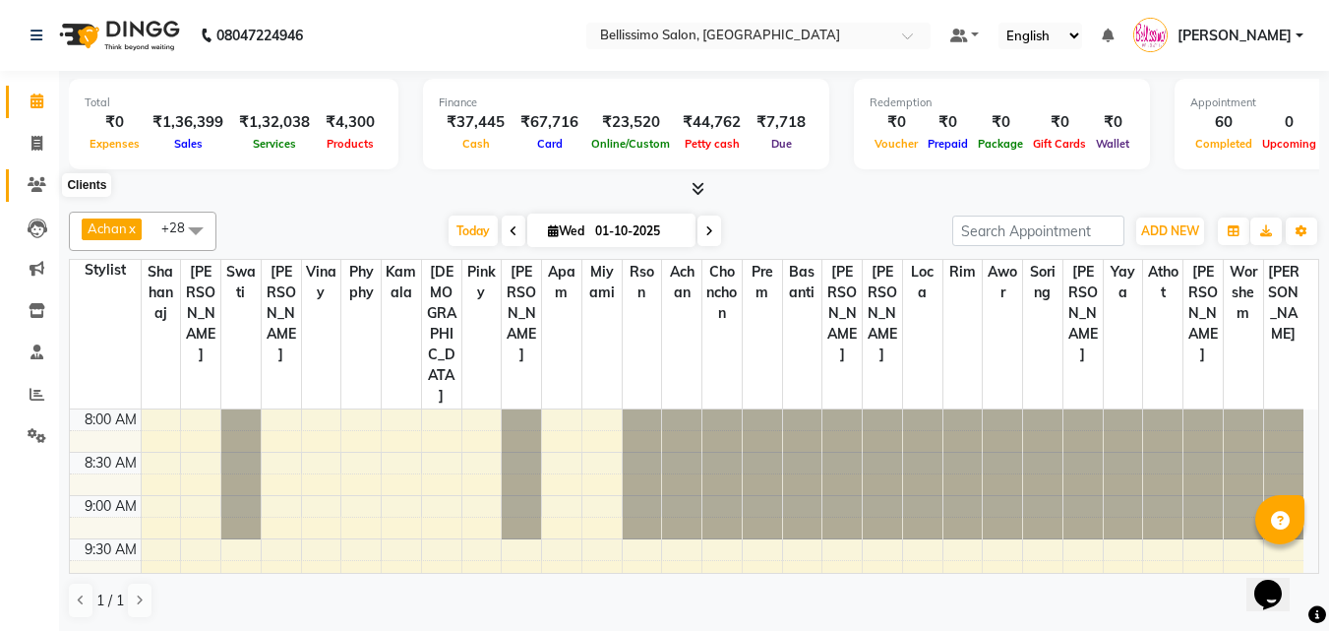
click at [39, 186] on icon at bounding box center [37, 184] width 19 height 15
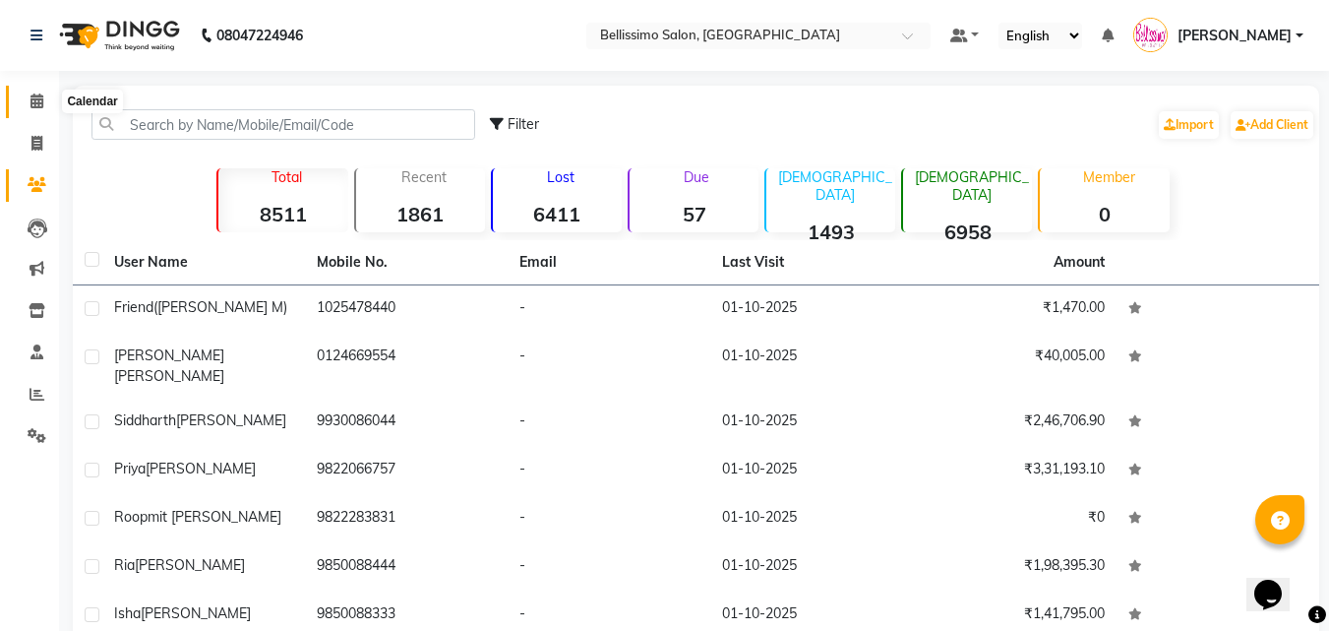
click at [44, 96] on span at bounding box center [37, 101] width 34 height 23
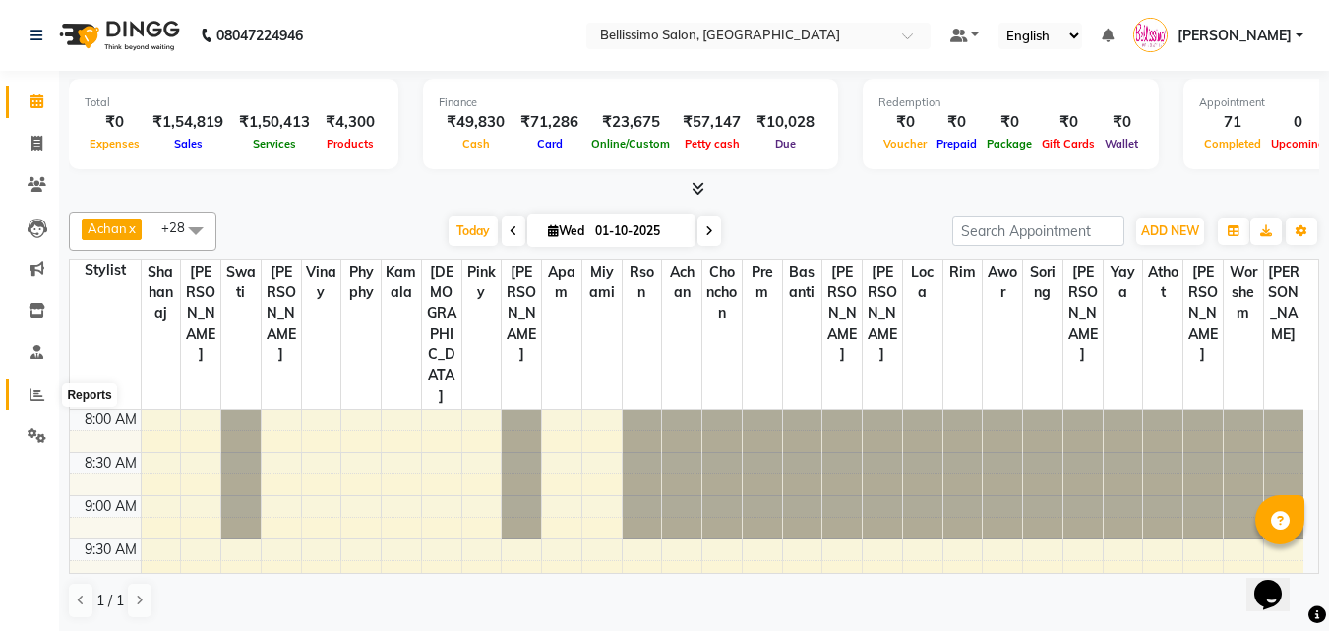
click at [40, 400] on icon at bounding box center [37, 394] width 15 height 15
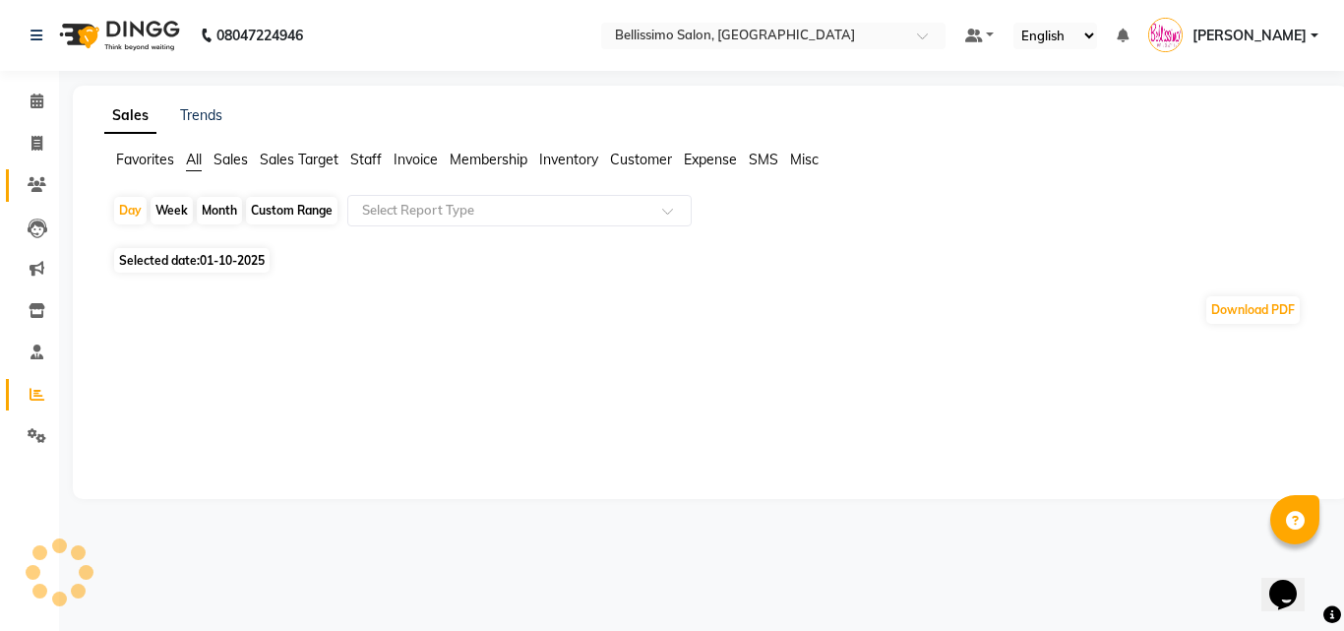
click at [30, 183] on icon at bounding box center [37, 184] width 19 height 15
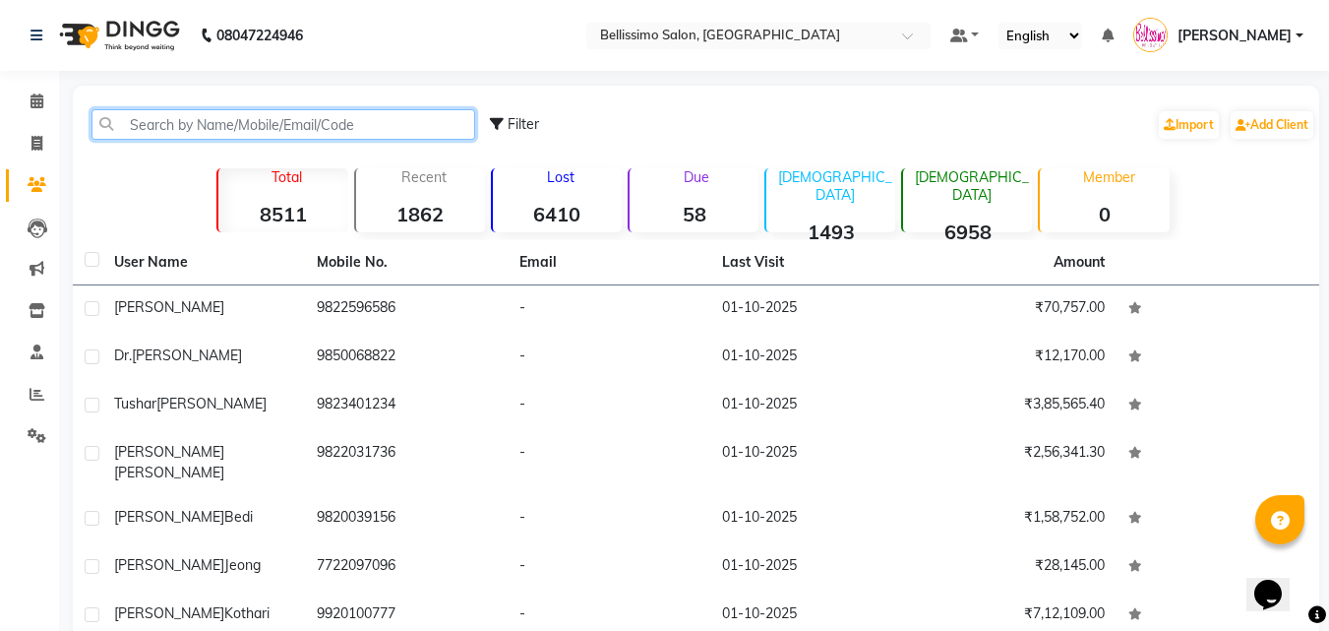
click at [218, 126] on input "text" at bounding box center [283, 124] width 384 height 30
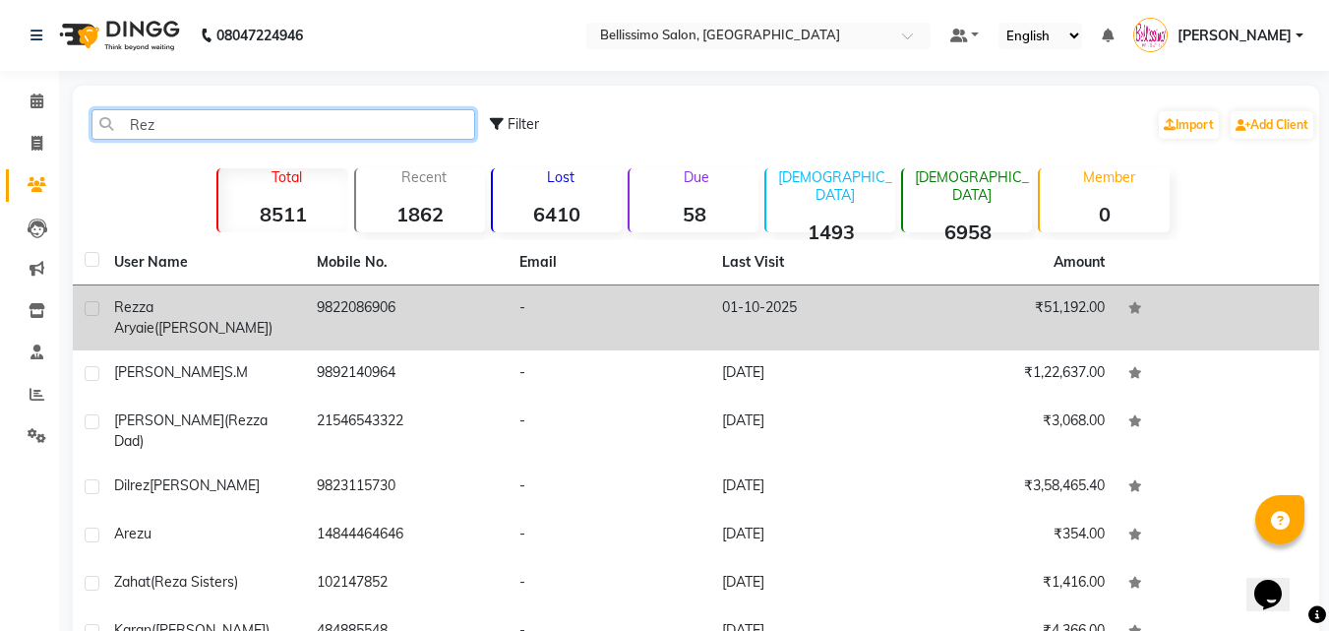
type input "Rez"
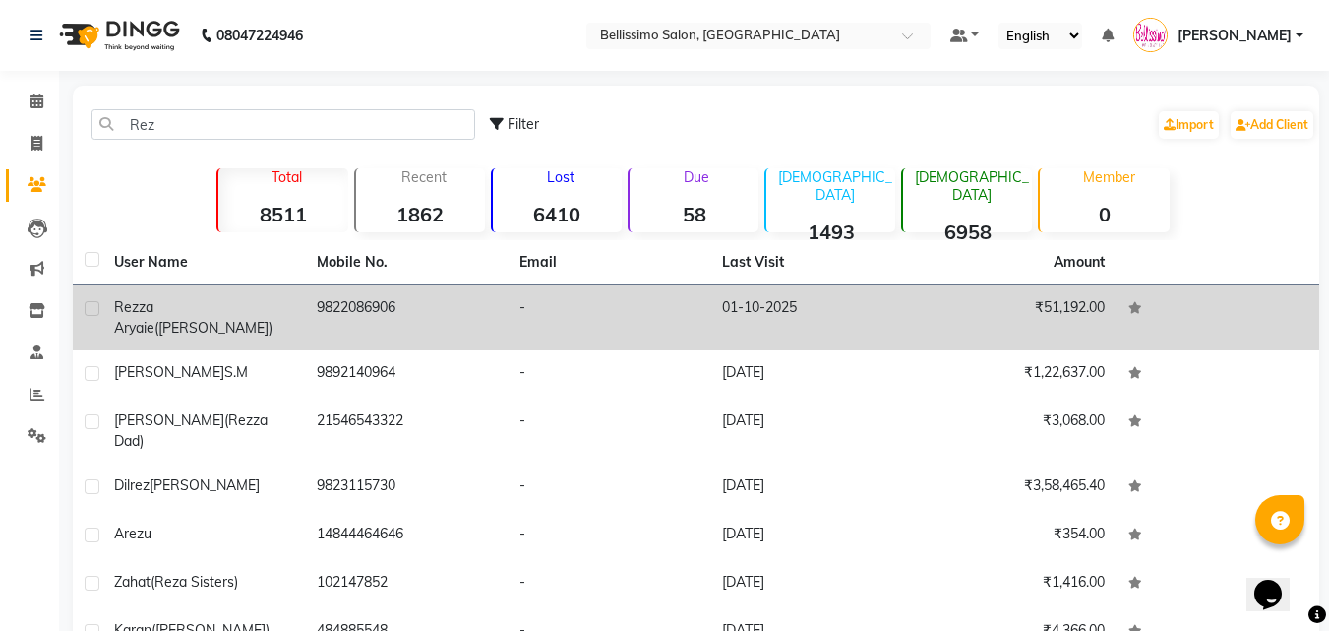
click at [154, 308] on span "Rezza Aryaie" at bounding box center [134, 317] width 40 height 38
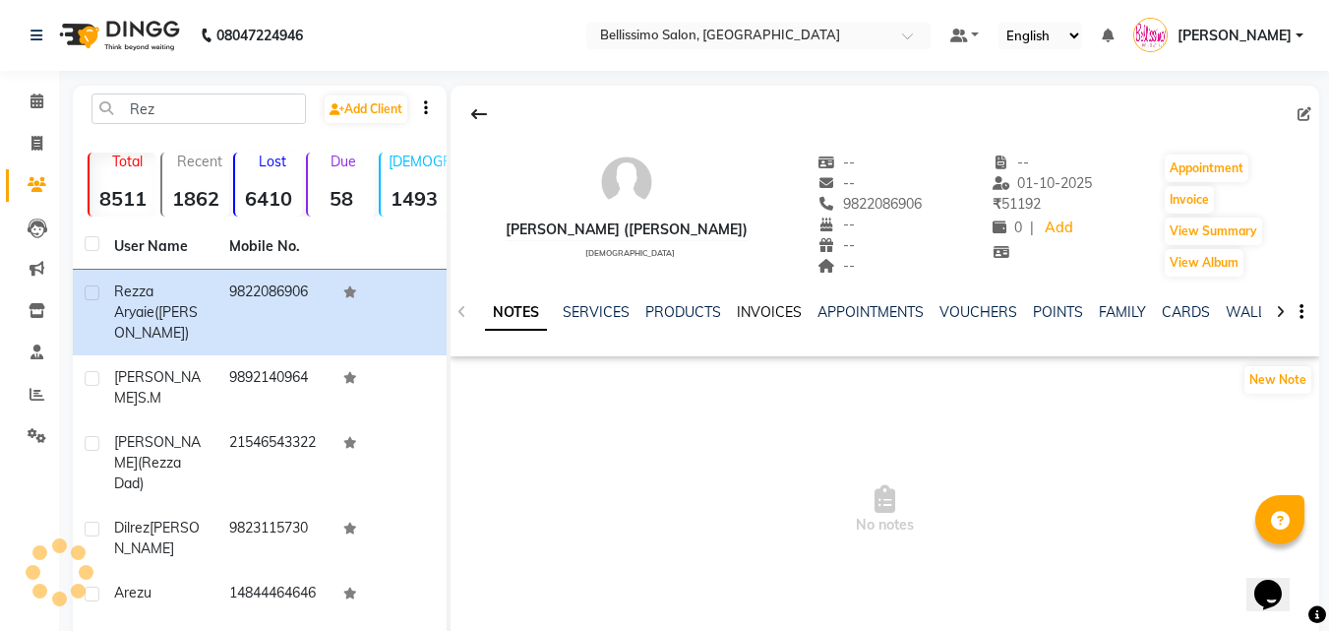
click at [754, 309] on link "INVOICES" at bounding box center [769, 312] width 65 height 18
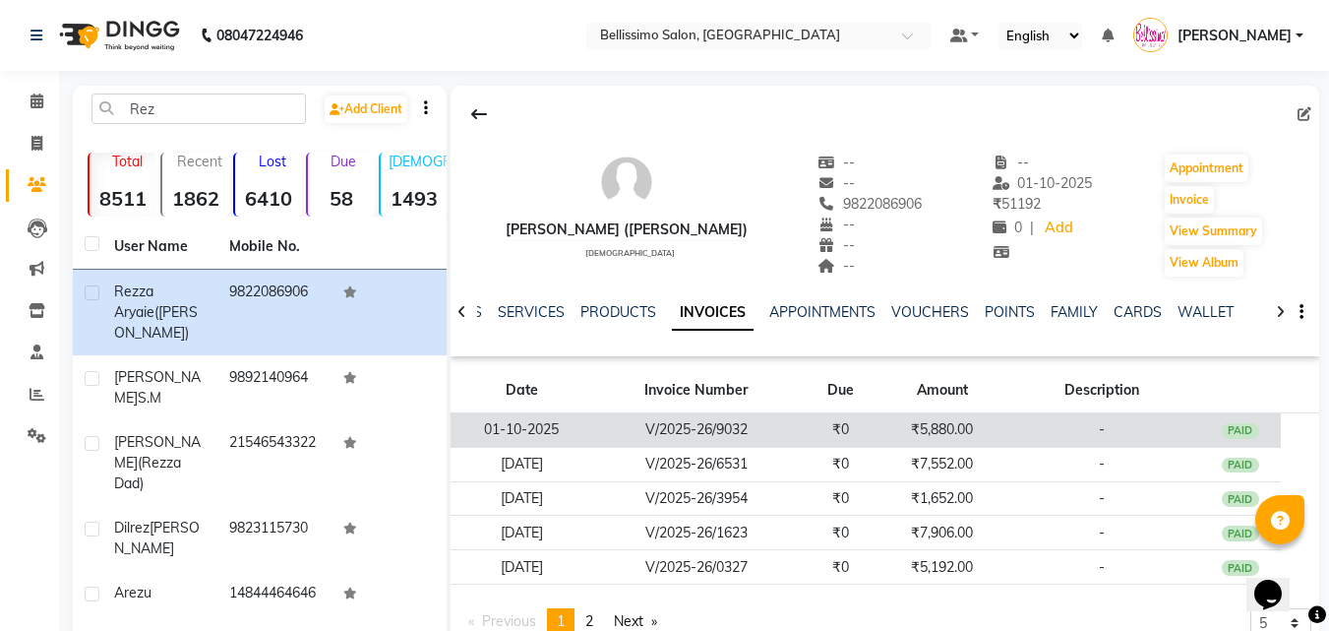
click at [932, 433] on td "₹5,880.00" at bounding box center [942, 430] width 122 height 34
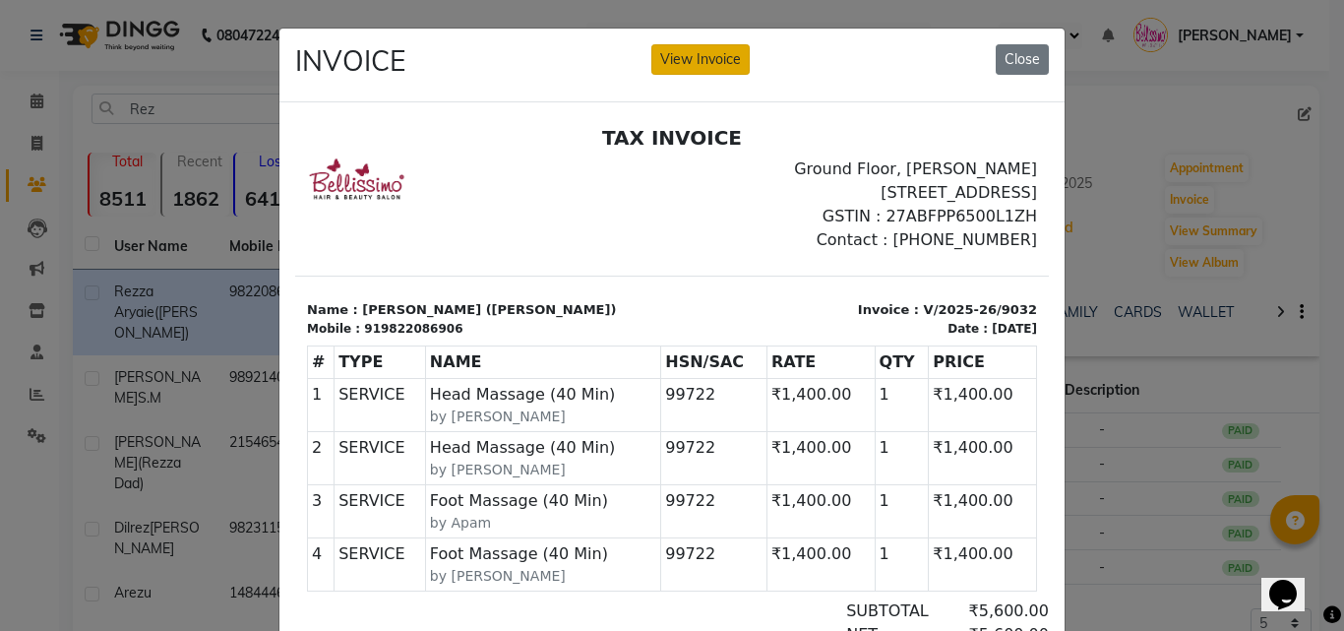
click at [699, 66] on button "View Invoice" at bounding box center [700, 59] width 98 height 30
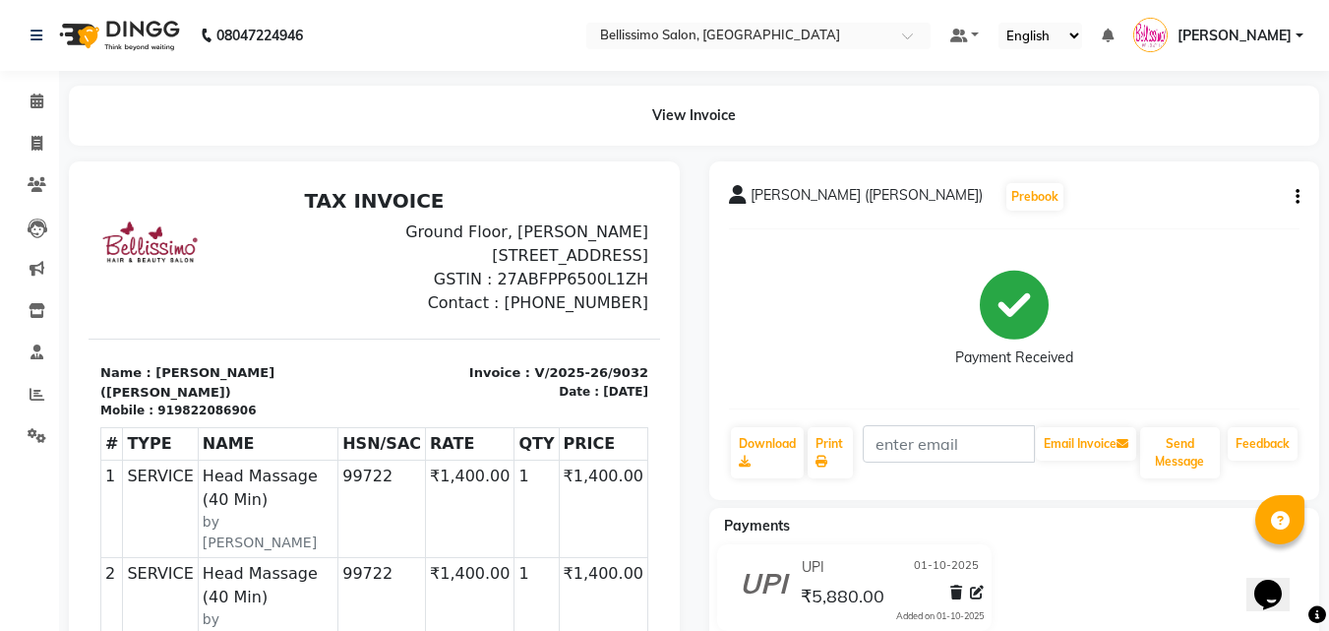
click at [1293, 198] on button "button" at bounding box center [1294, 197] width 12 height 21
click at [1161, 207] on div "Edit Invoice" at bounding box center [1199, 209] width 135 height 25
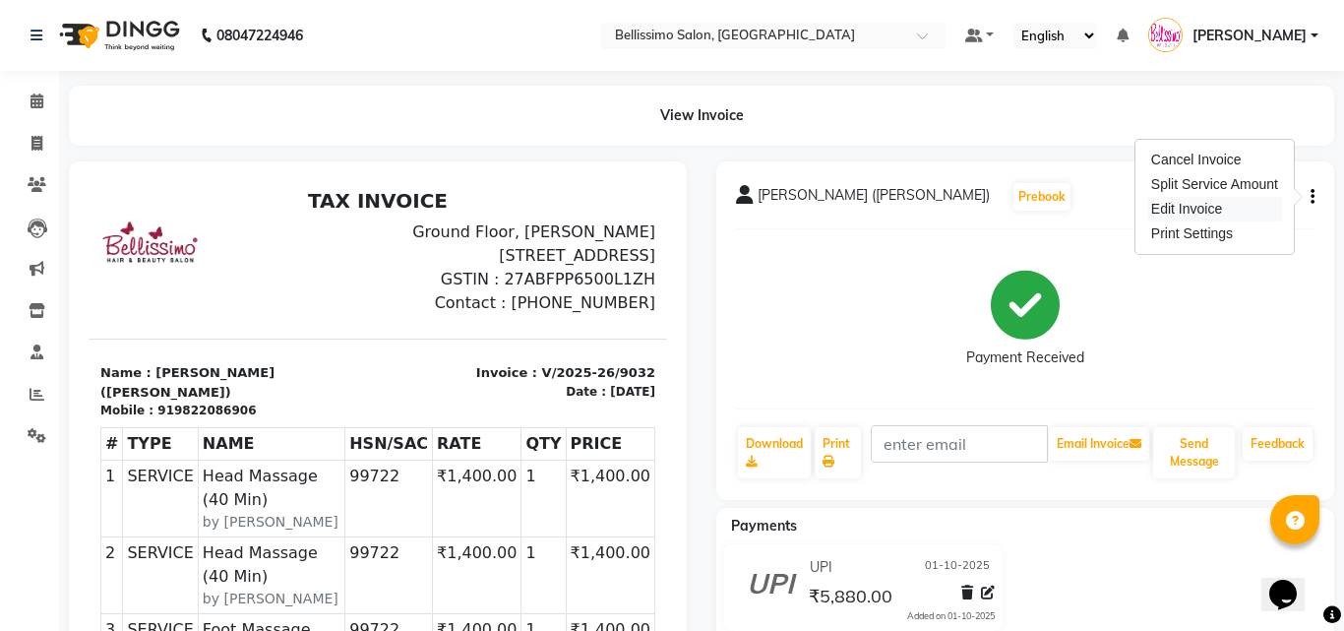
select select "service"
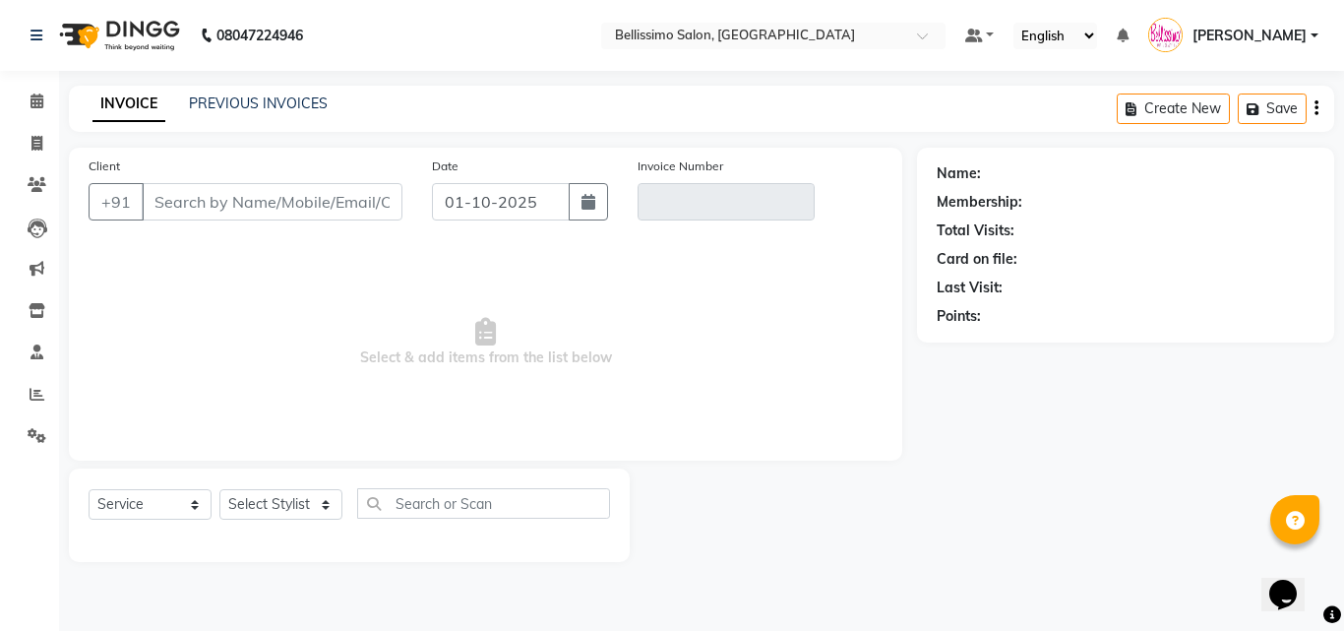
type input "9822086906"
type input "V/2025-26/9032"
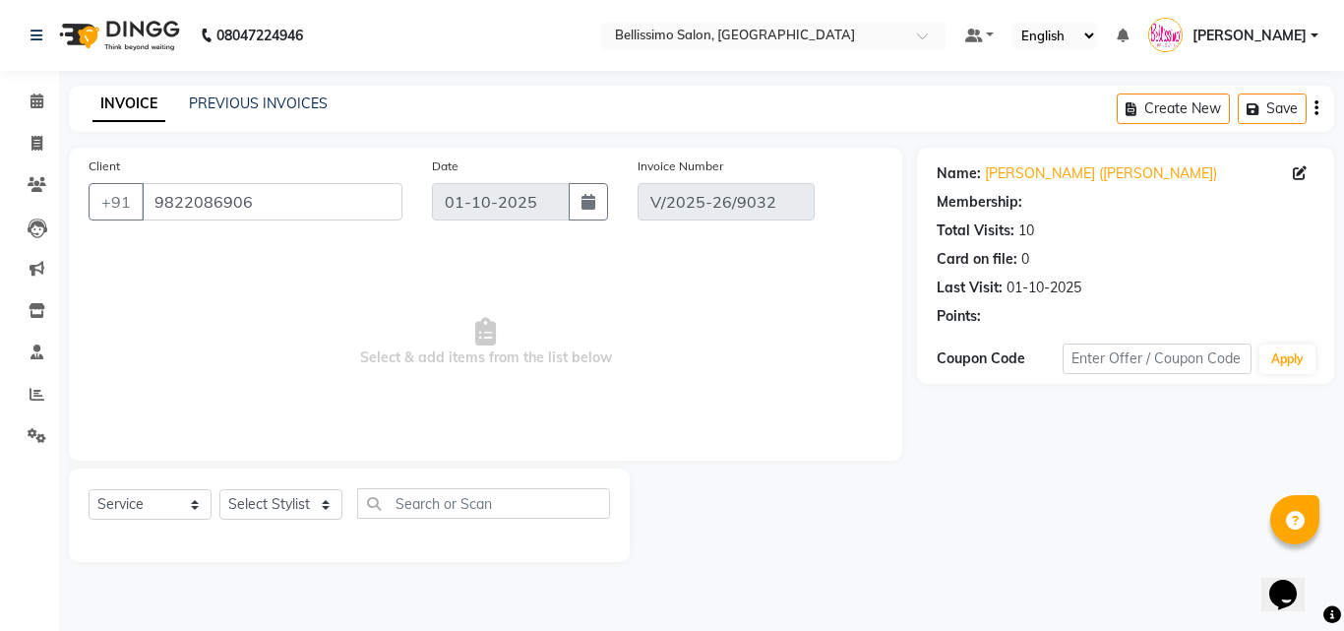
select select "select"
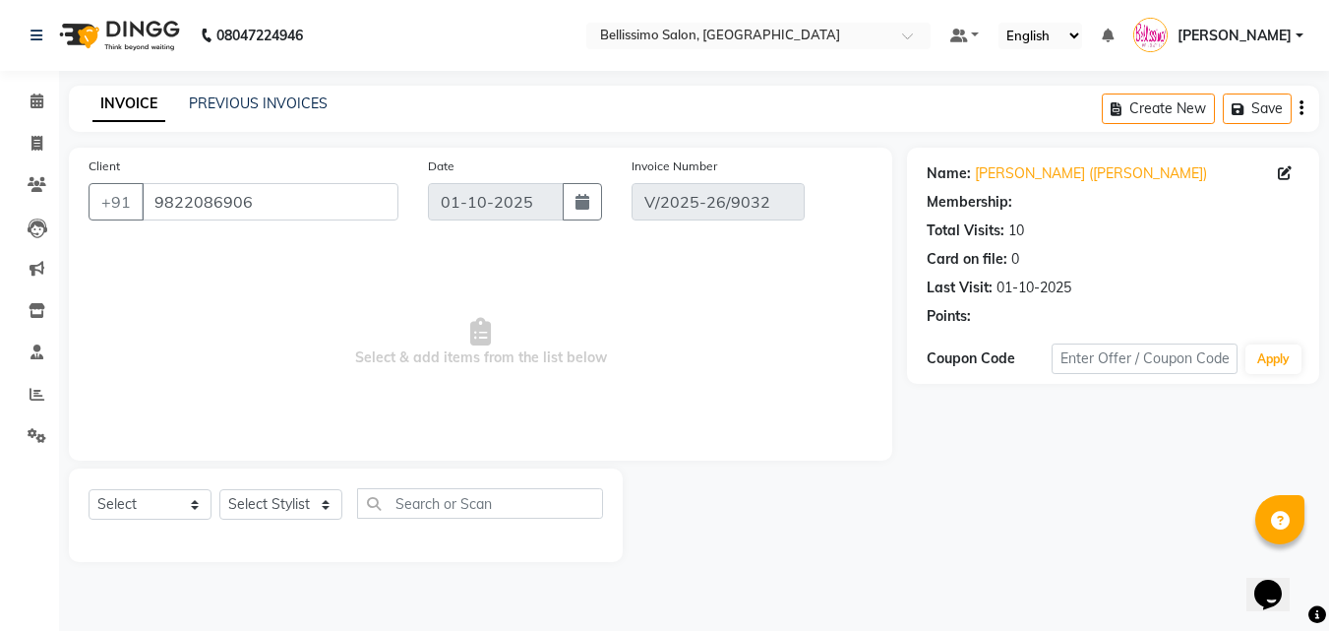
select select "1: Object"
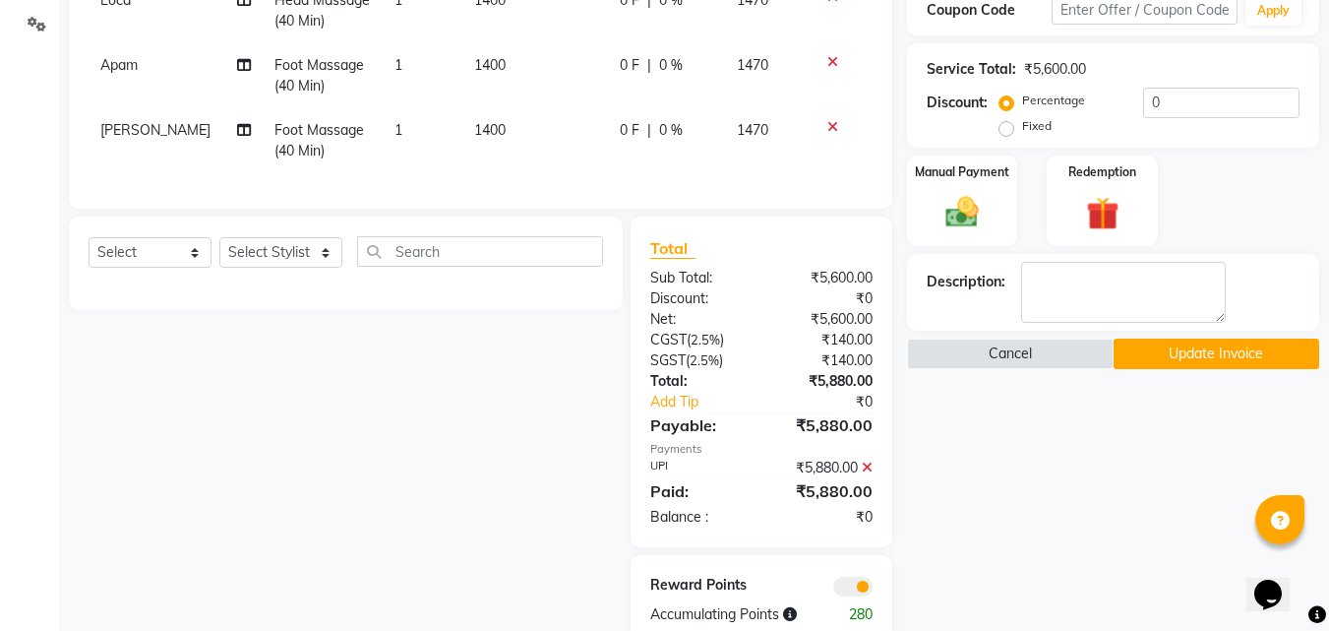
scroll to position [469, 0]
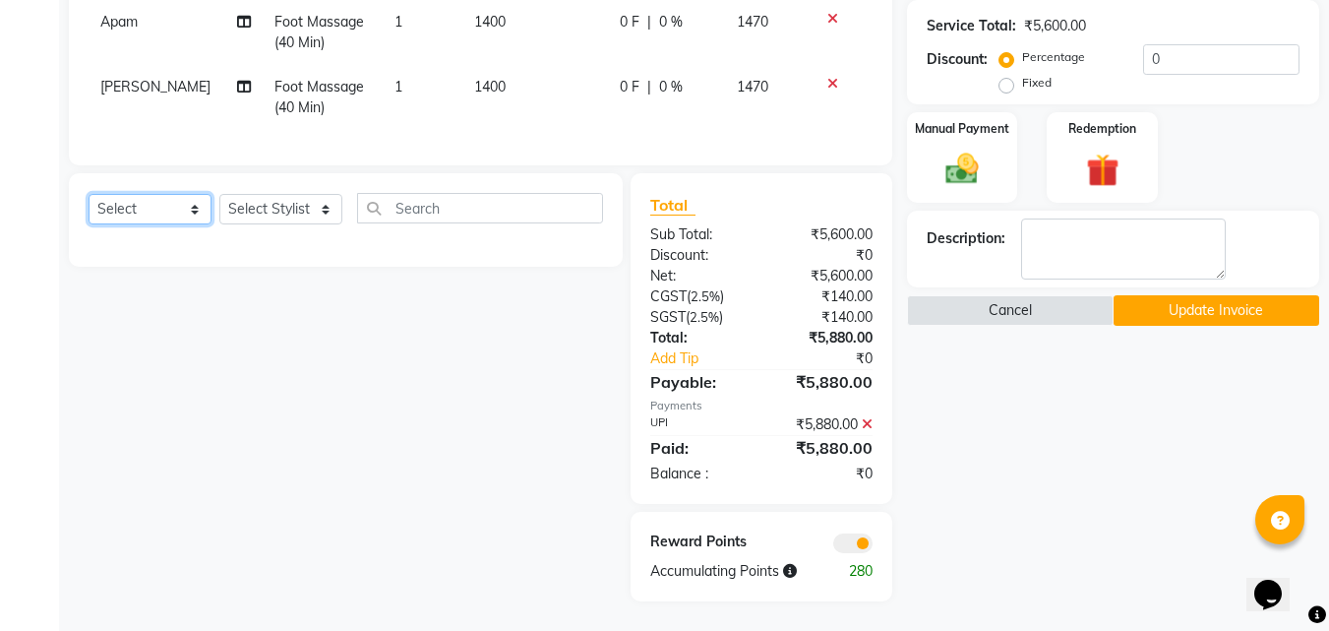
click at [133, 214] on select "Select Service Product Membership Package Voucher Prepaid Gift Card" at bounding box center [150, 209] width 123 height 30
drag, startPoint x: 981, startPoint y: 162, endPoint x: 964, endPoint y: 169, distance: 18.1
click at [981, 162] on img at bounding box center [961, 169] width 55 height 39
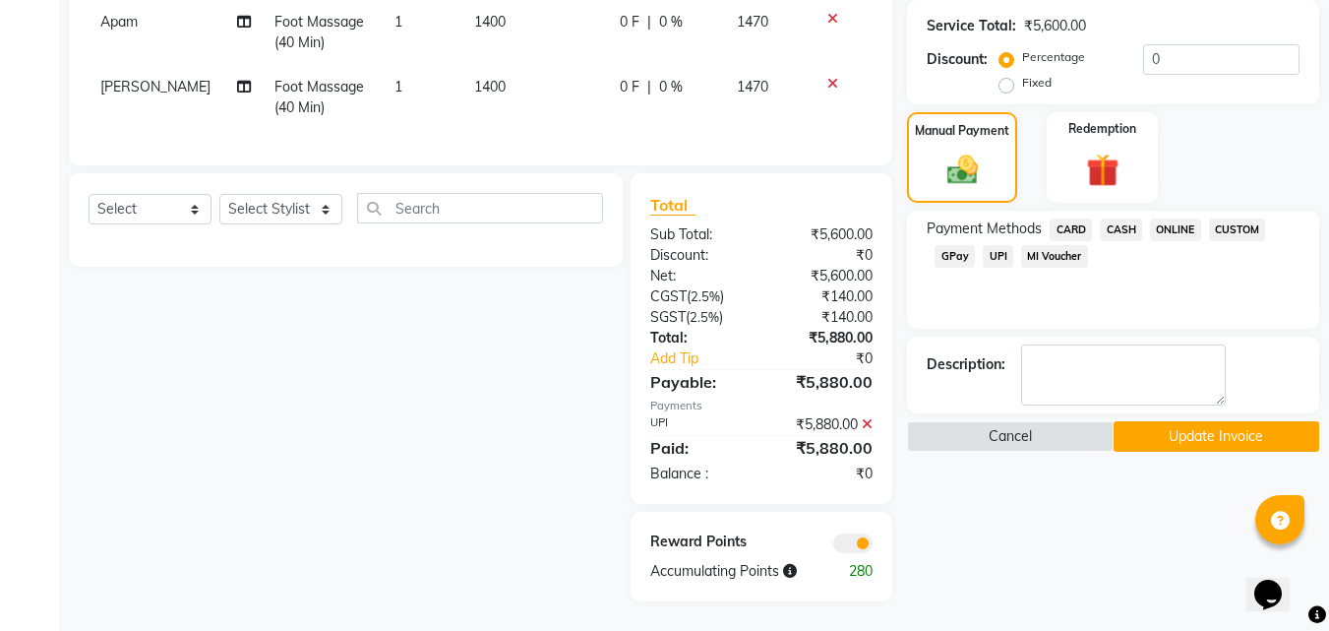
click at [1004, 245] on span "UPI" at bounding box center [998, 256] width 30 height 23
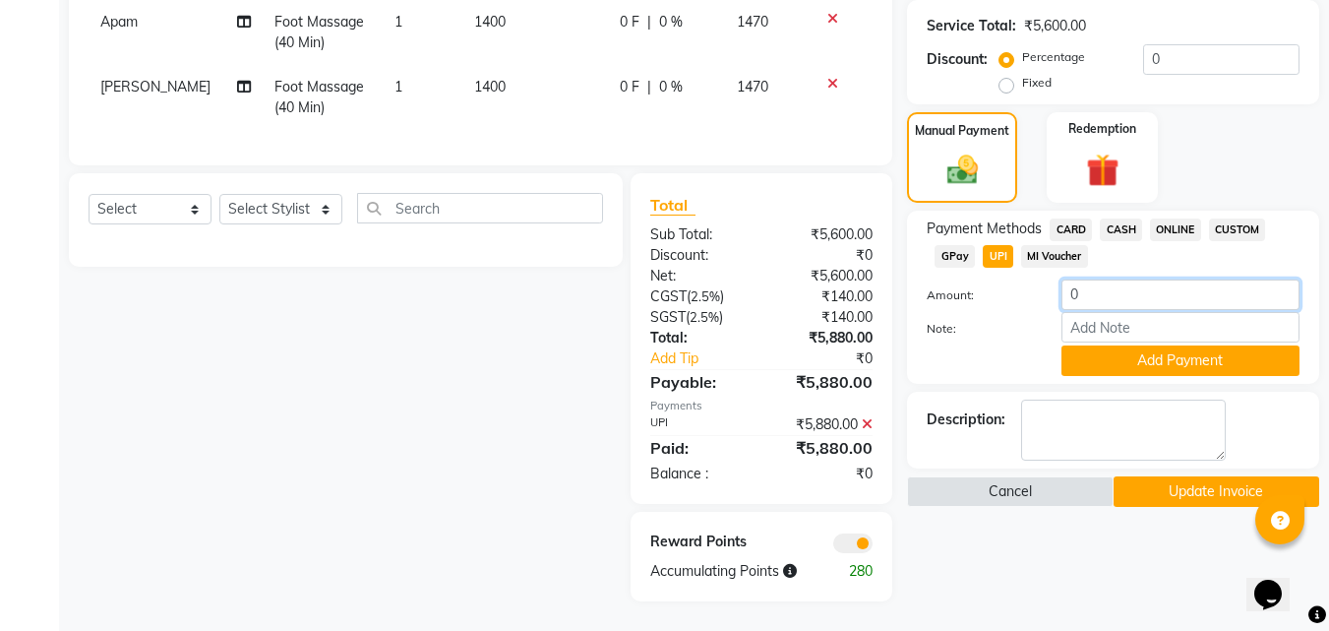
drag, startPoint x: 1091, startPoint y: 287, endPoint x: 890, endPoint y: 284, distance: 200.7
click at [935, 284] on div "Amount: 0" at bounding box center [1113, 295] width 402 height 33
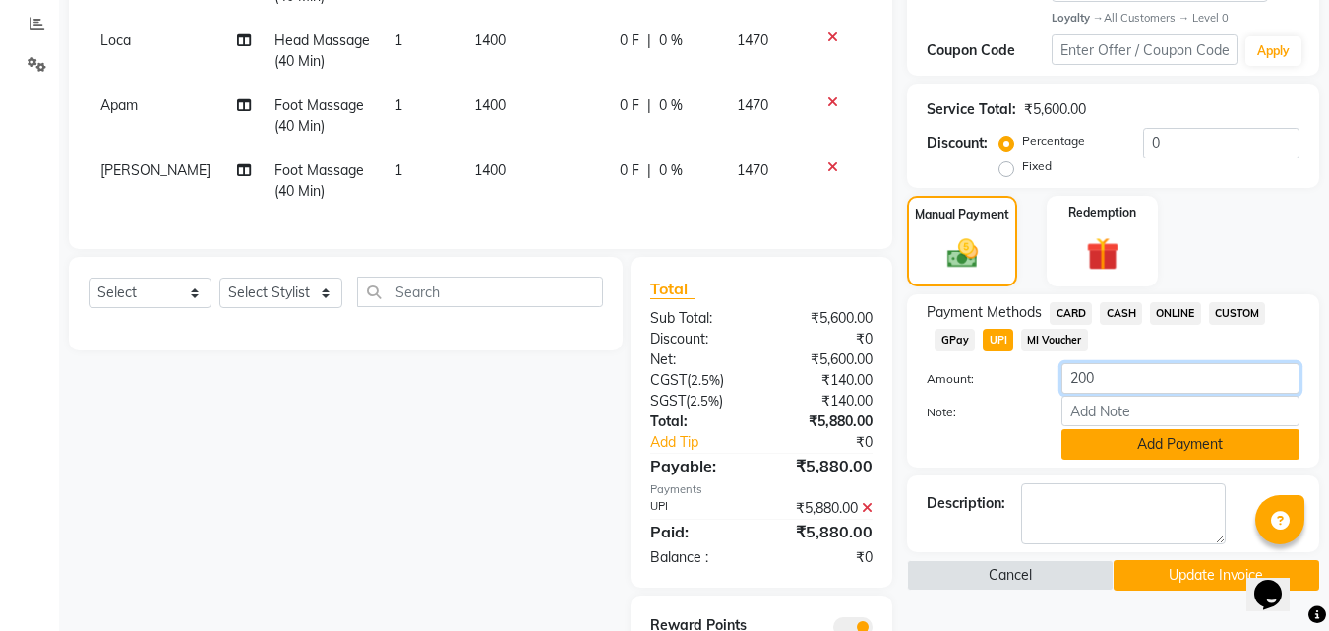
type input "200"
click at [1157, 457] on button "Add Payment" at bounding box center [1180, 444] width 238 height 30
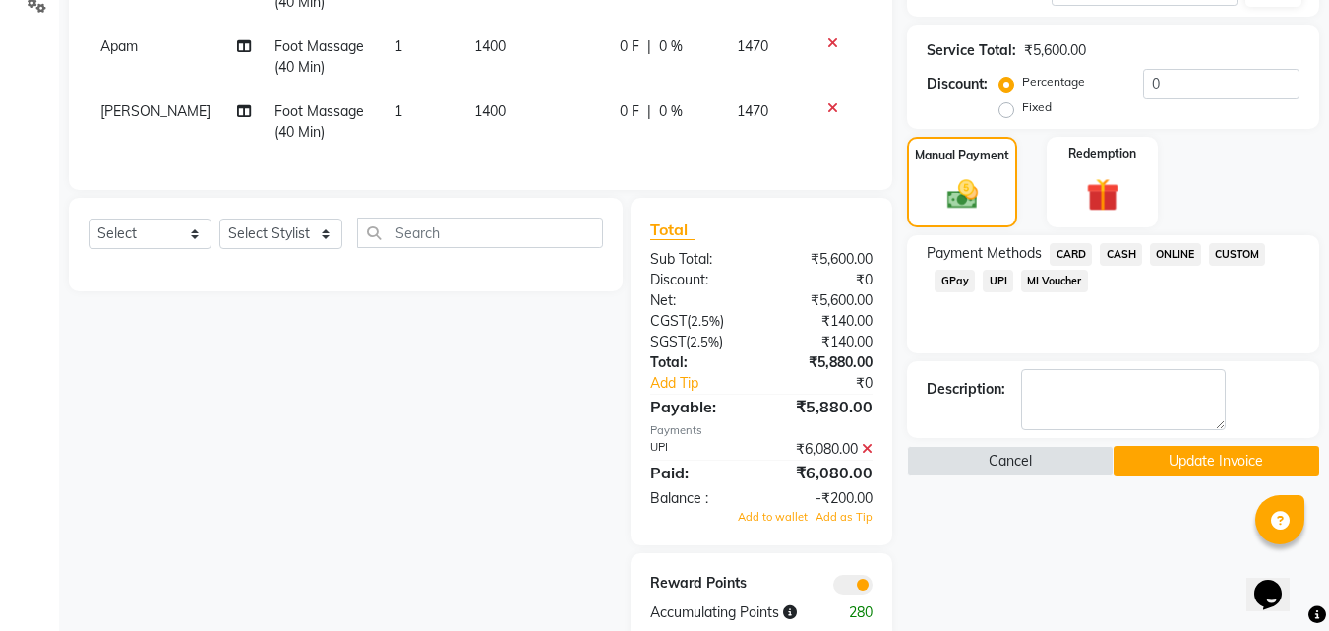
scroll to position [486, 0]
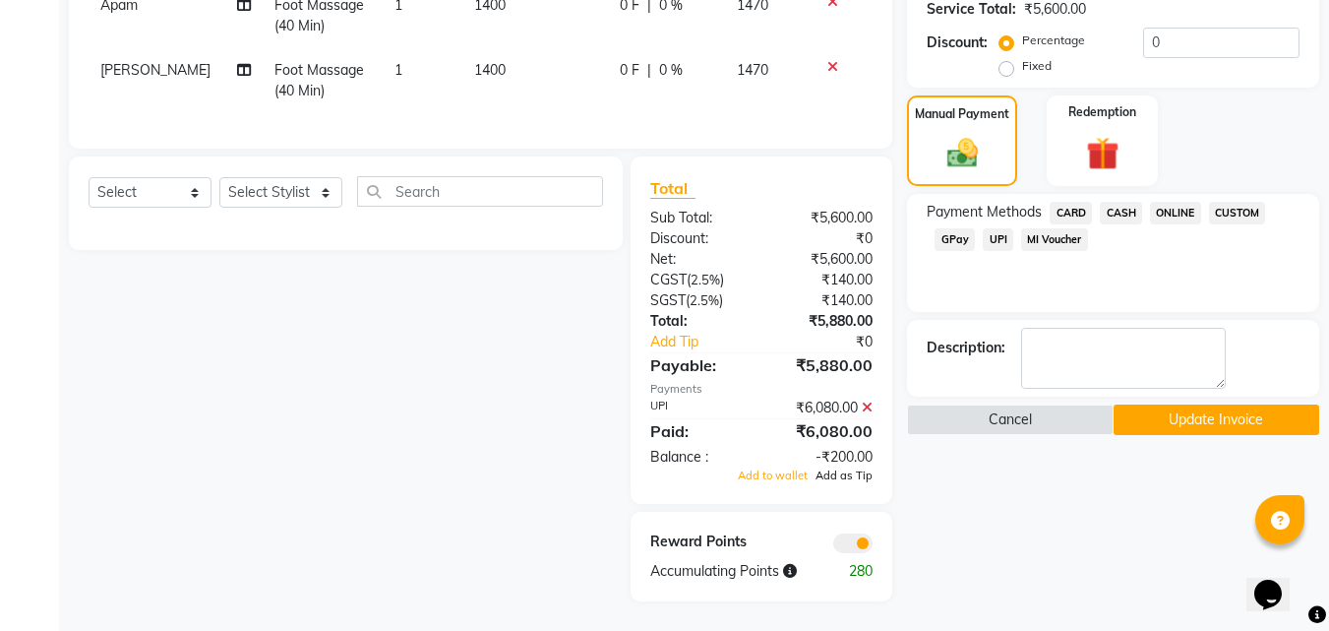
click at [830, 478] on span "Add as Tip" at bounding box center [843, 475] width 57 height 14
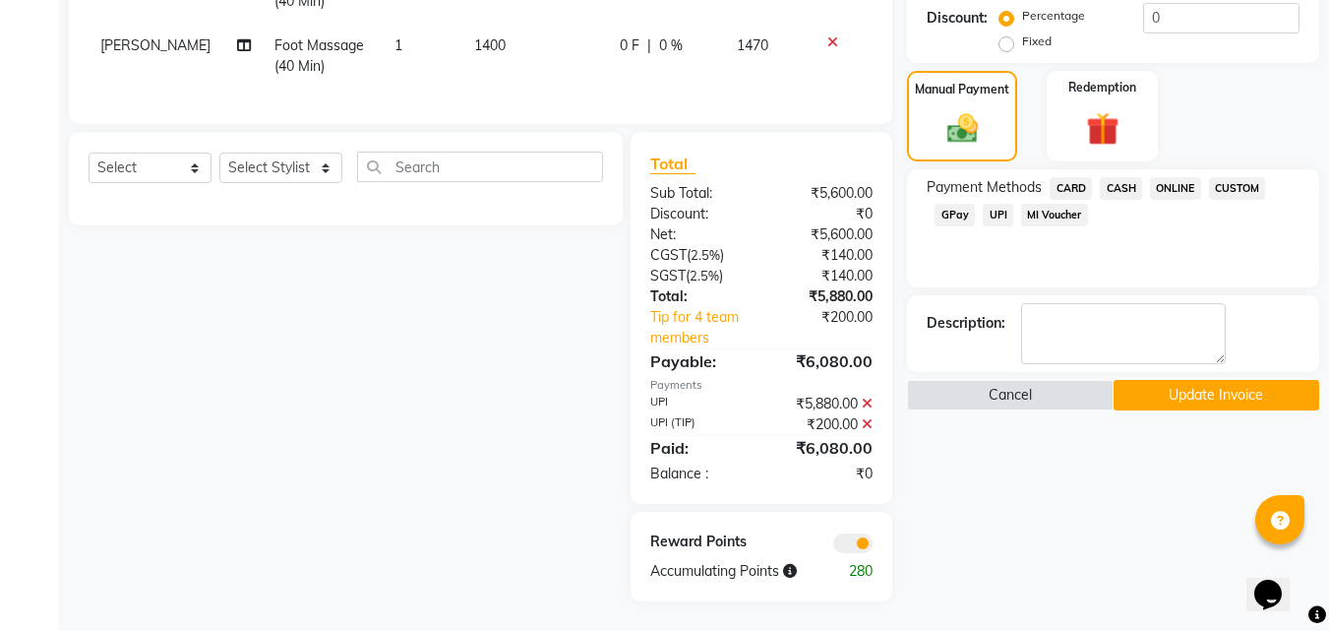
scroll to position [511, 0]
click at [693, 324] on link "Tip for 4 team members" at bounding box center [708, 327] width 147 height 41
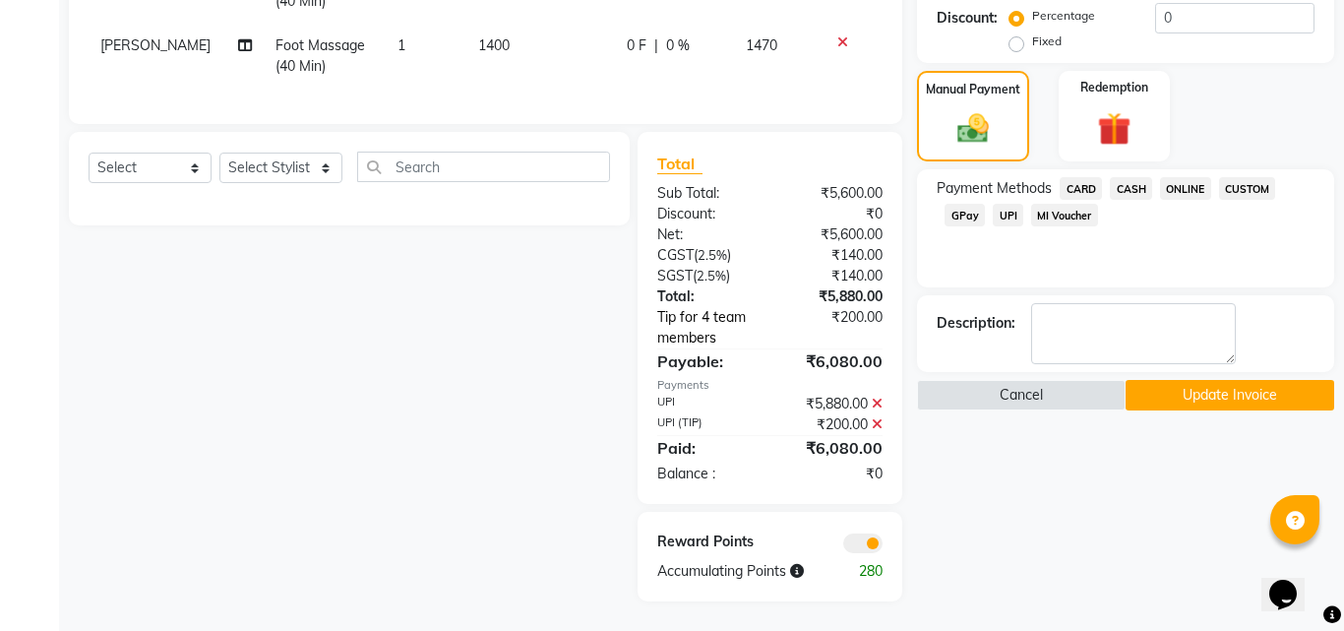
select select "4532"
select select "19788"
select select "4531"
select select "4517"
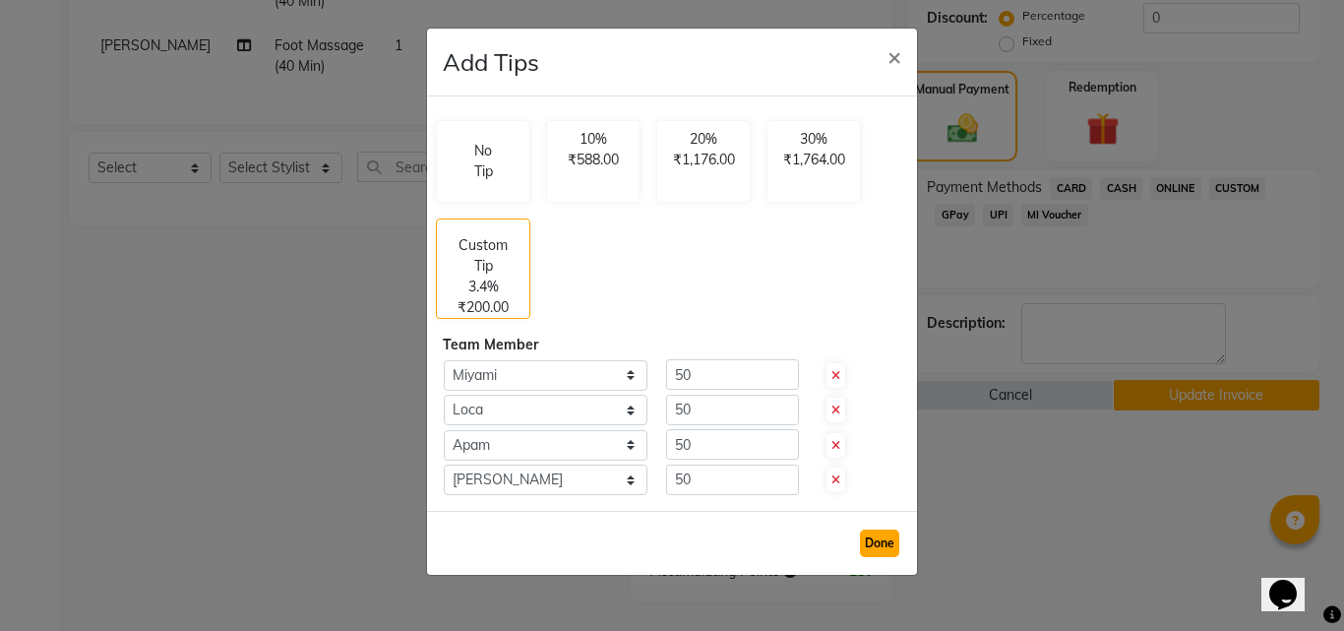
click at [875, 548] on button "Done" at bounding box center [879, 543] width 39 height 28
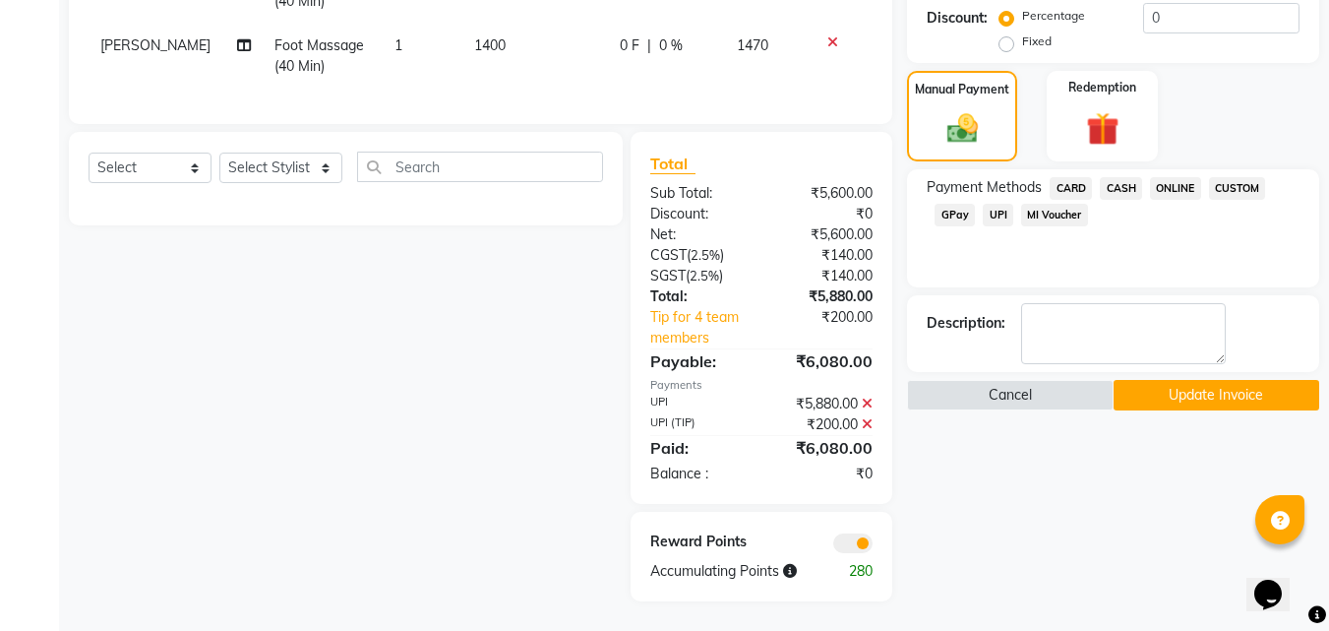
click at [1146, 398] on div "Name: Rezza Aryaie (George Rest) Membership: No Active Membership Total Visits:…" at bounding box center [1120, 126] width 427 height 949
click at [1167, 390] on button "Update Invoice" at bounding box center [1216, 395] width 206 height 30
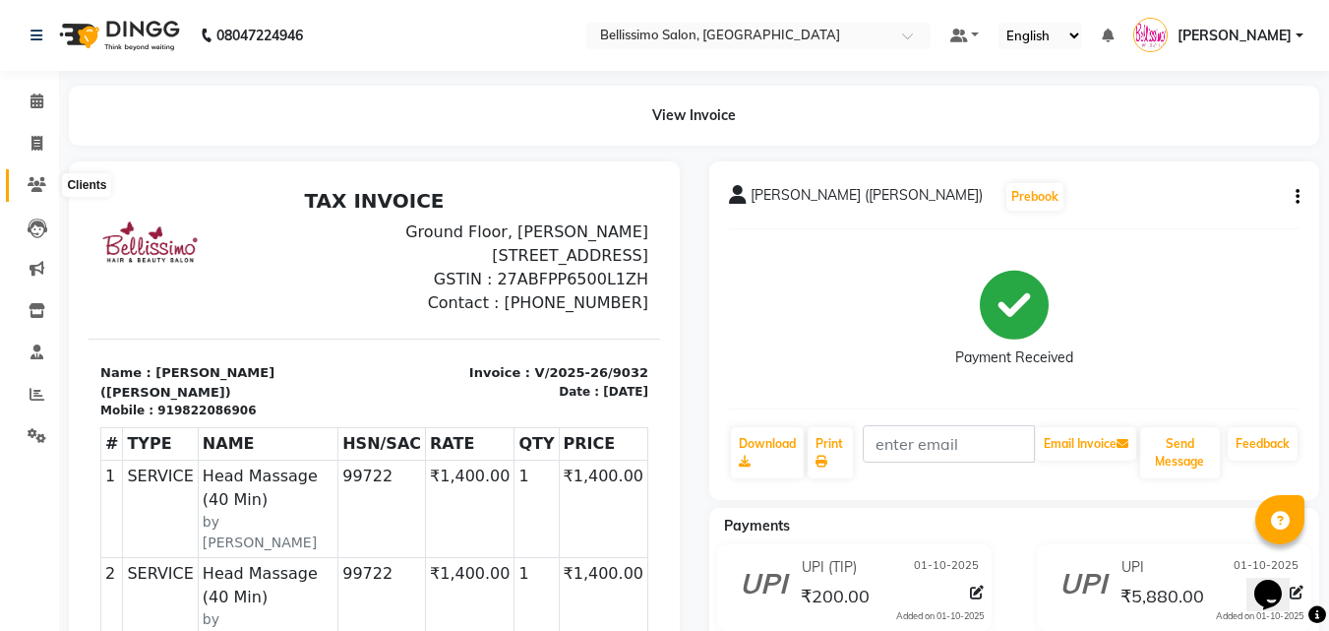
click at [29, 183] on icon at bounding box center [37, 184] width 19 height 15
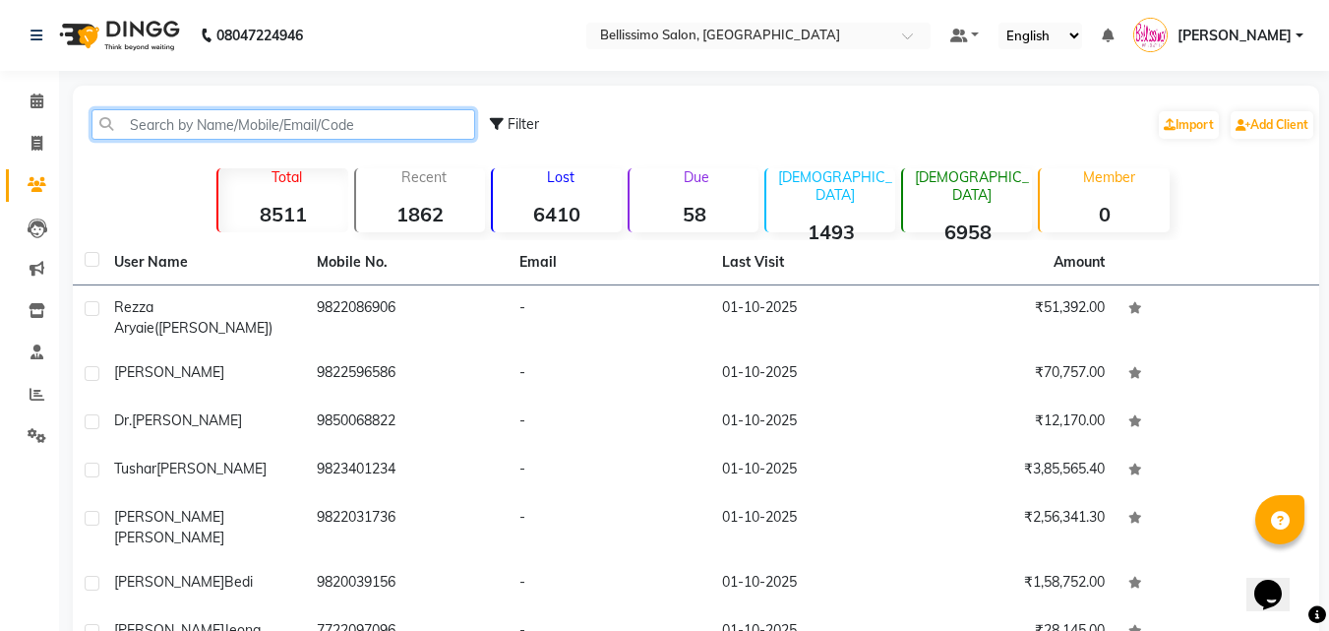
click at [182, 132] on input "text" at bounding box center [283, 124] width 384 height 30
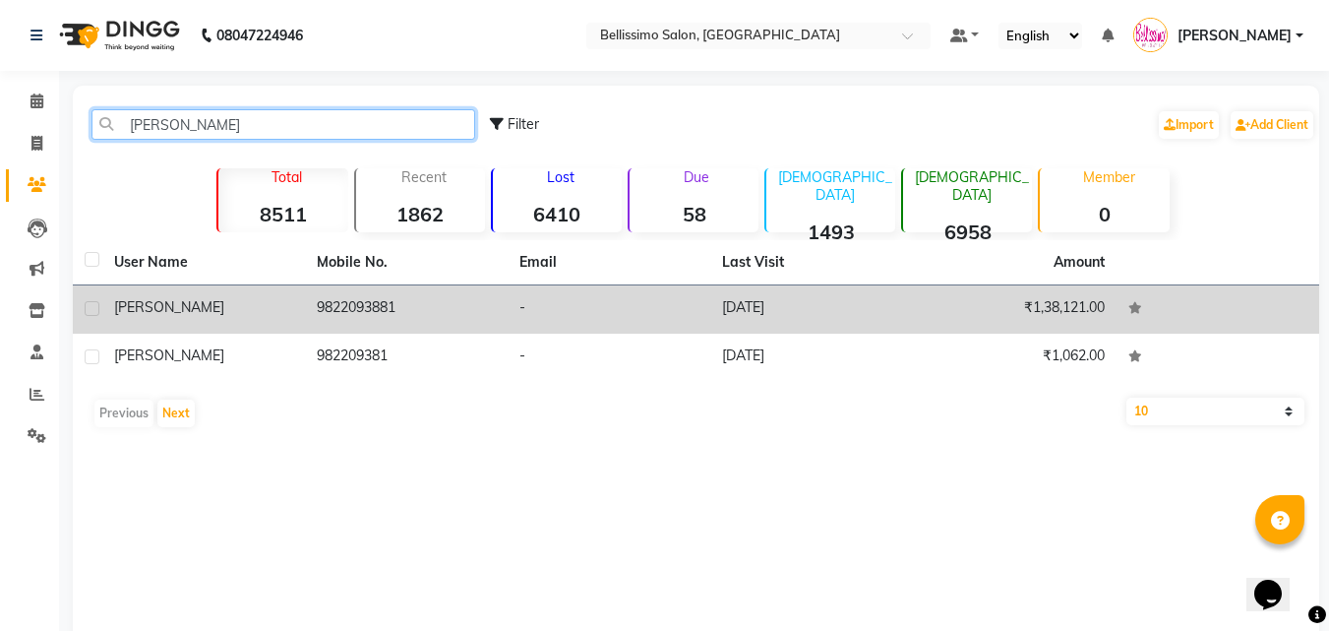
type input "leila"
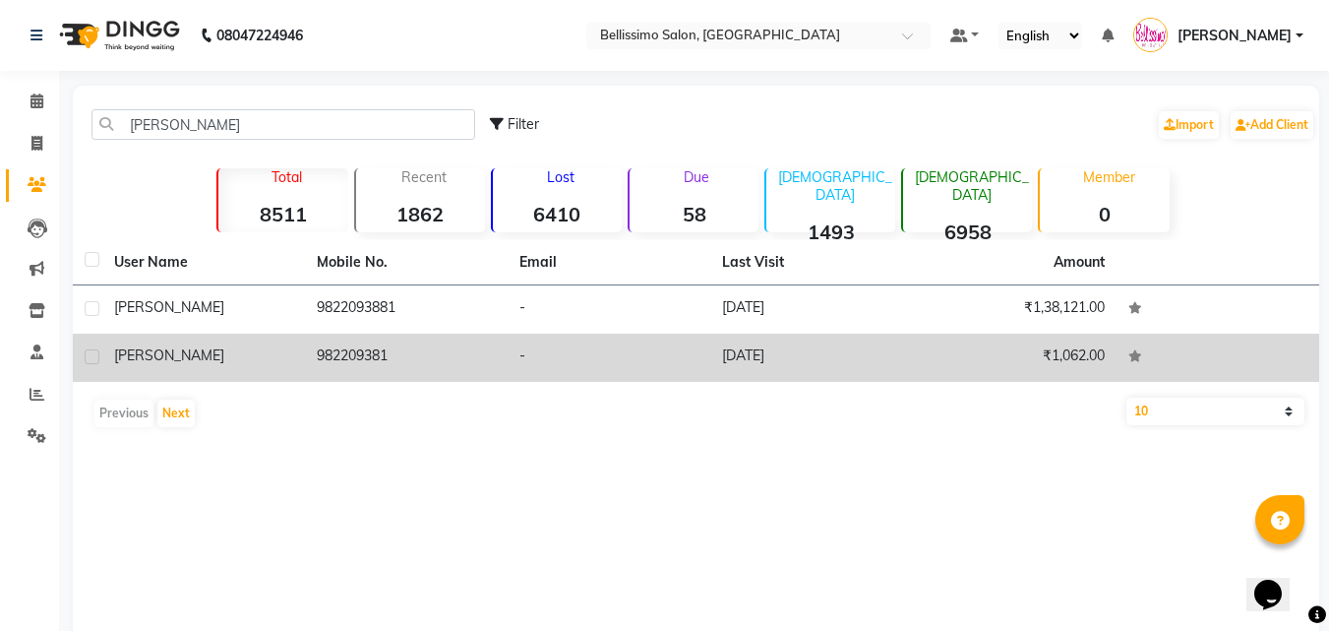
drag, startPoint x: 263, startPoint y: 306, endPoint x: 267, endPoint y: 324, distance: 18.1
click at [265, 307] on div "[PERSON_NAME]" at bounding box center [203, 307] width 179 height 21
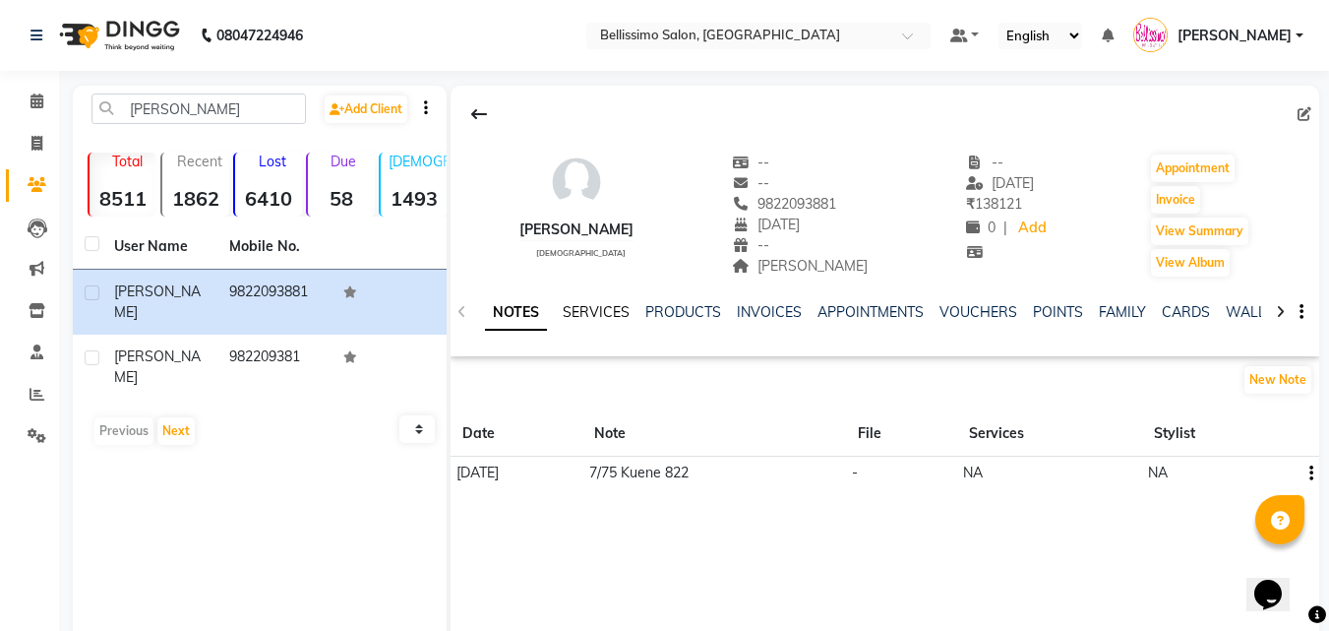
drag, startPoint x: 594, startPoint y: 307, endPoint x: 546, endPoint y: 331, distance: 53.7
click at [594, 309] on link "SERVICES" at bounding box center [596, 312] width 67 height 18
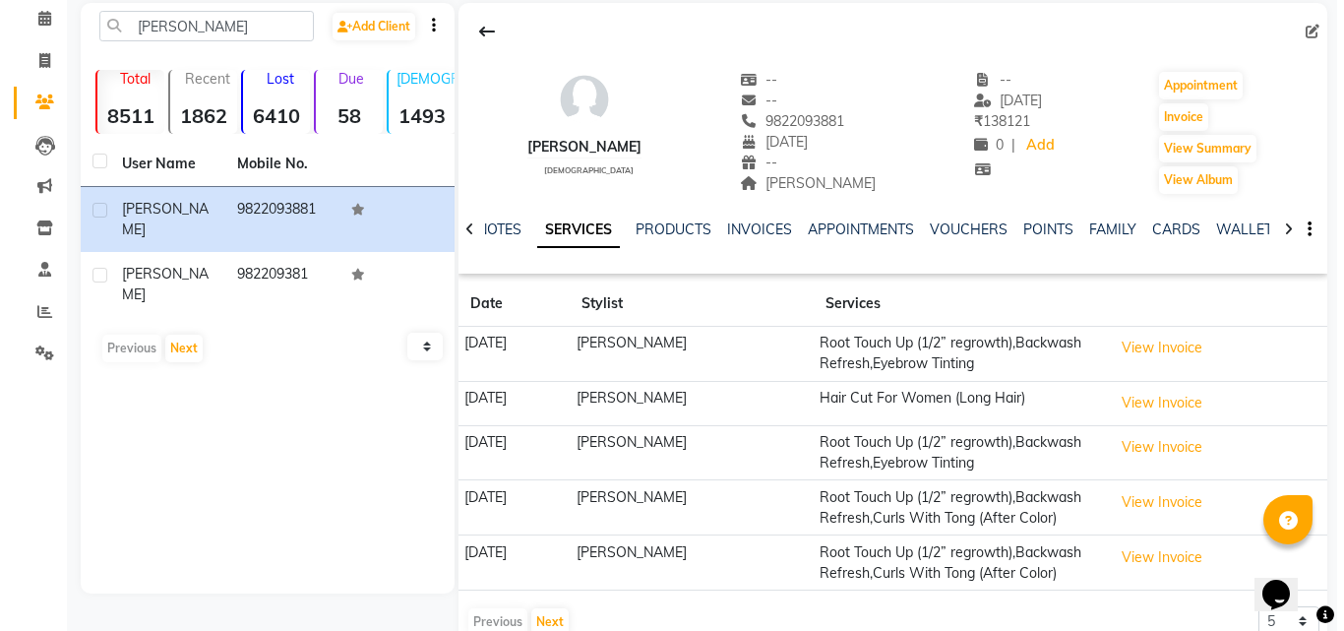
scroll to position [127, 0]
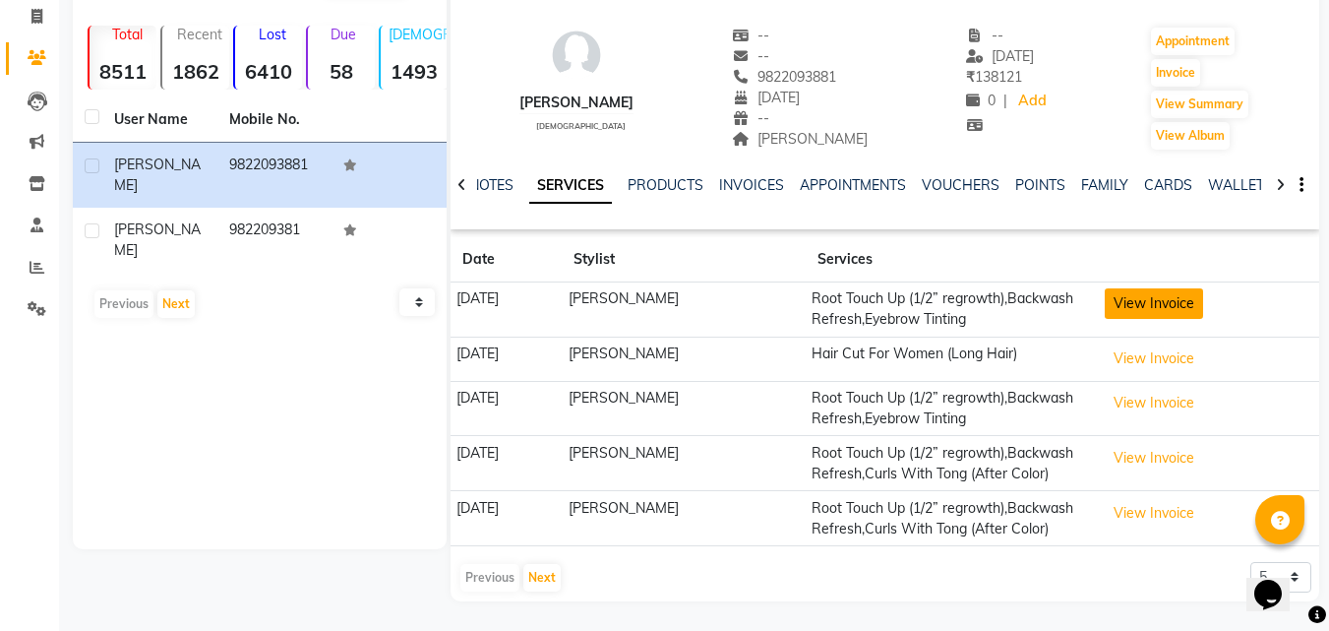
click at [1115, 305] on button "View Invoice" at bounding box center [1154, 303] width 98 height 30
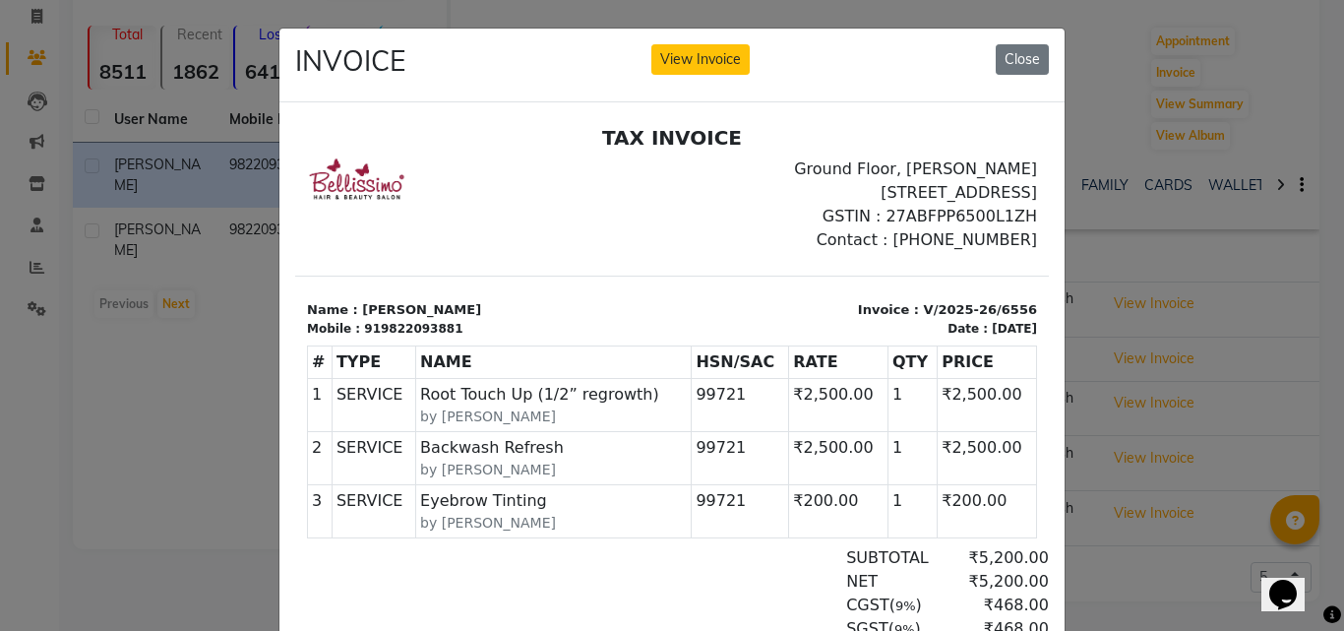
scroll to position [0, 0]
click at [1013, 55] on button "Close" at bounding box center [1021, 59] width 53 height 30
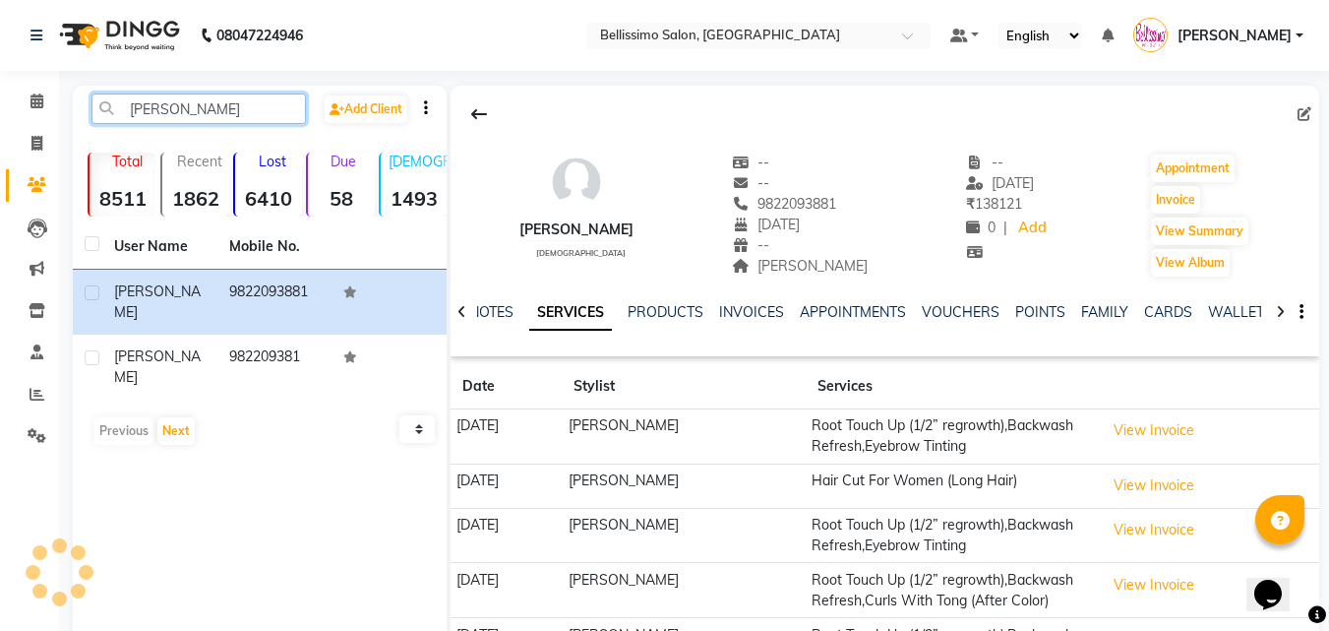
drag, startPoint x: 193, startPoint y: 111, endPoint x: 0, endPoint y: 181, distance: 205.1
click at [0, 159] on app-home "08047224946 Select Location × Bellissimo Salon, Koregaon Park Default Panel My …" at bounding box center [664, 378] width 1329 height 757
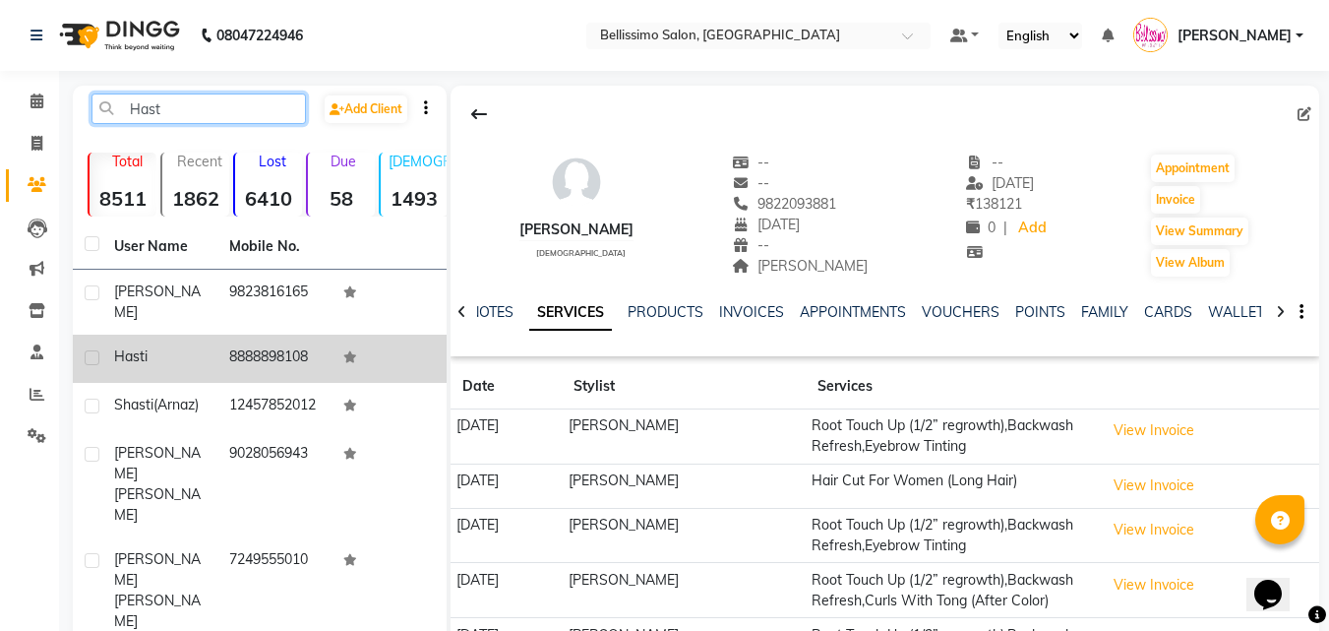
type input "Hast"
click at [180, 355] on div "Hasti" at bounding box center [159, 356] width 91 height 21
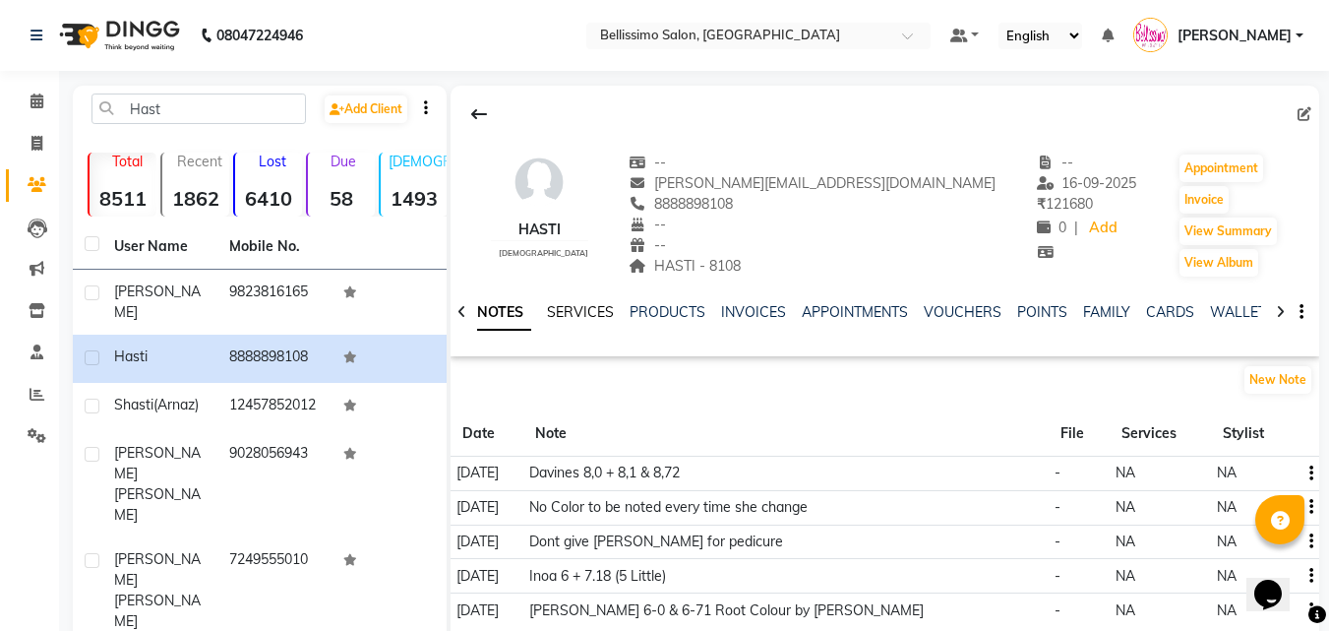
click at [589, 310] on link "SERVICES" at bounding box center [580, 312] width 67 height 18
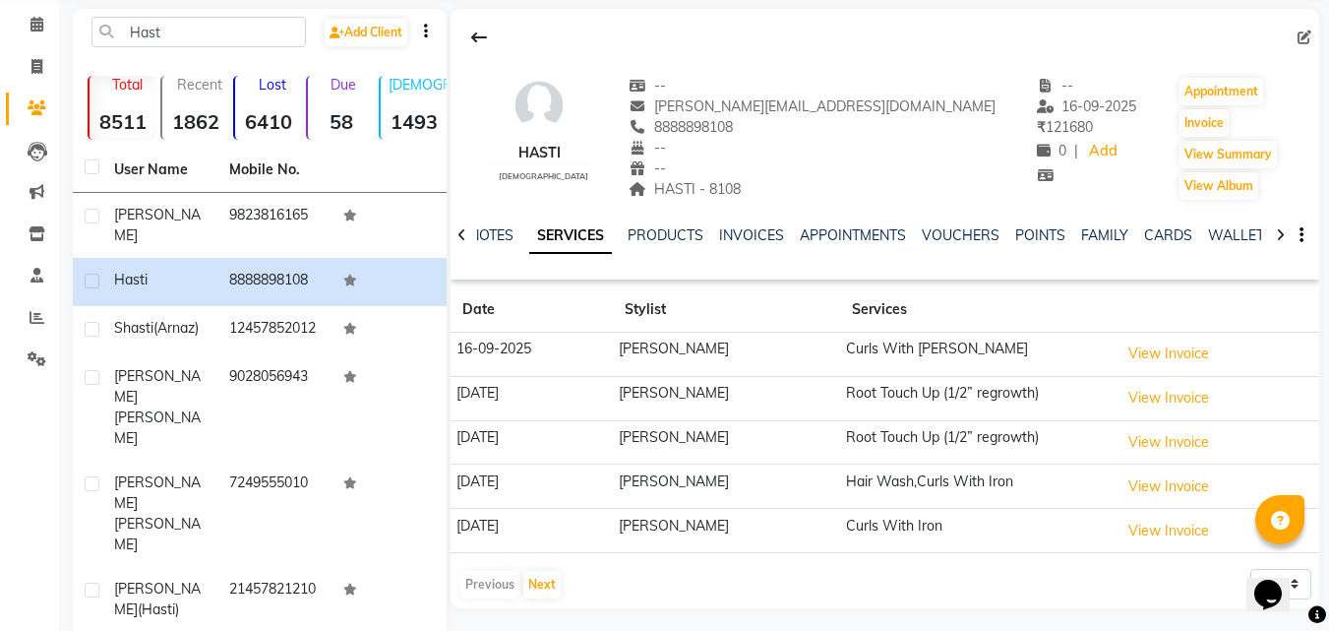
scroll to position [176, 0]
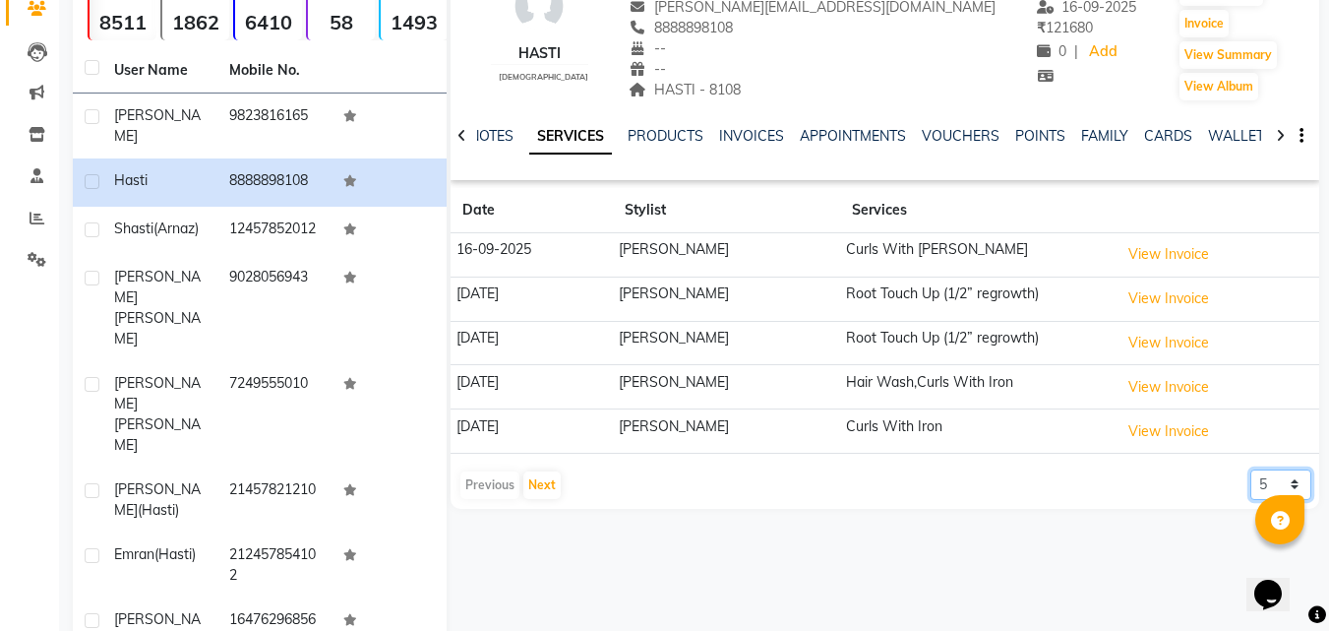
click at [1281, 490] on select "5 10 50 100 500" at bounding box center [1280, 484] width 61 height 30
select select "50"
click at [1250, 469] on select "5 10 50 100 500" at bounding box center [1280, 484] width 61 height 30
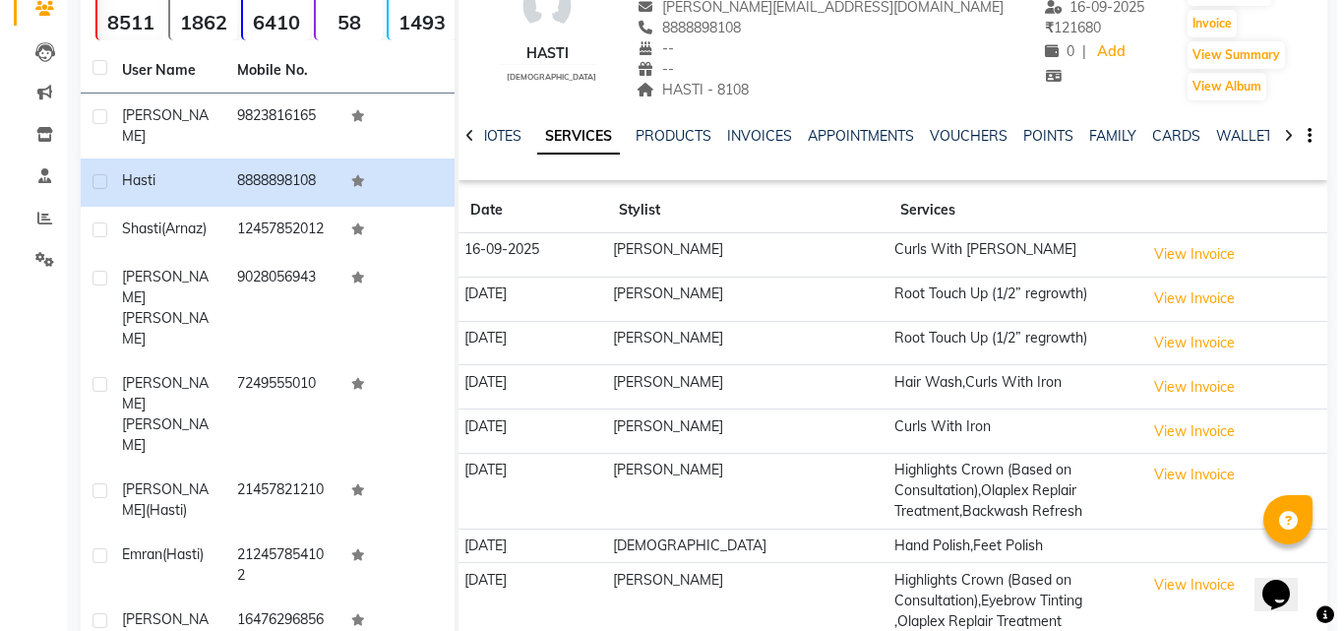
scroll to position [373, 0]
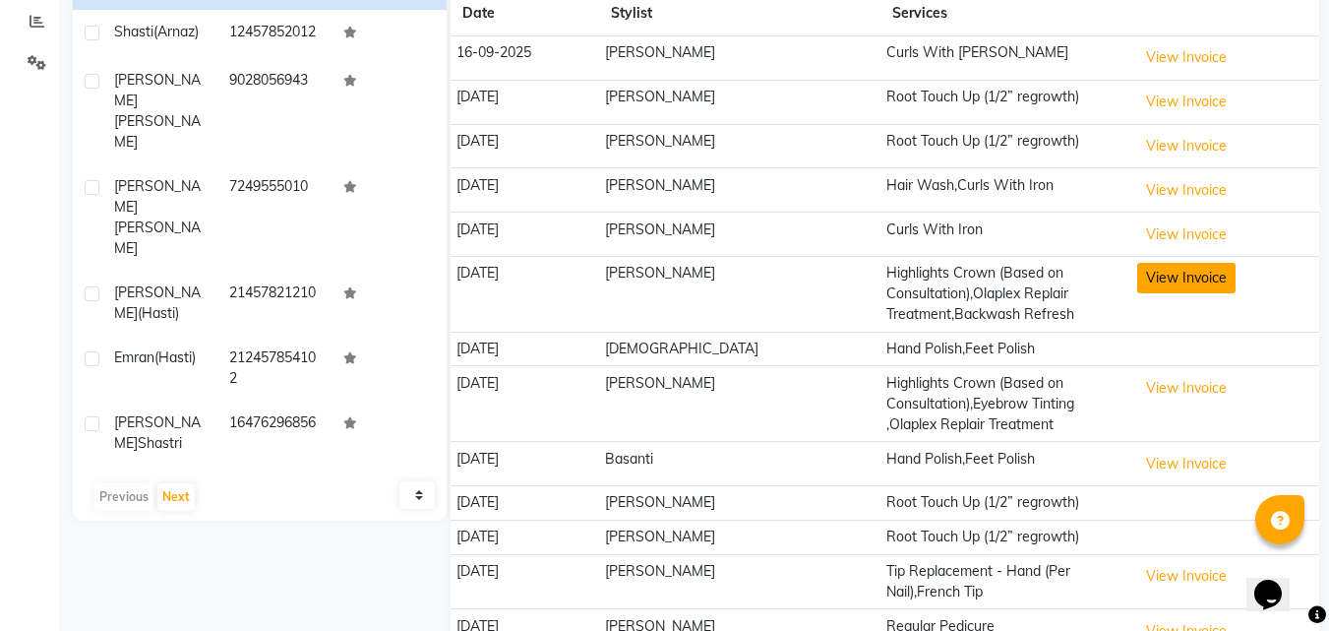
click at [1137, 280] on button "View Invoice" at bounding box center [1186, 278] width 98 height 30
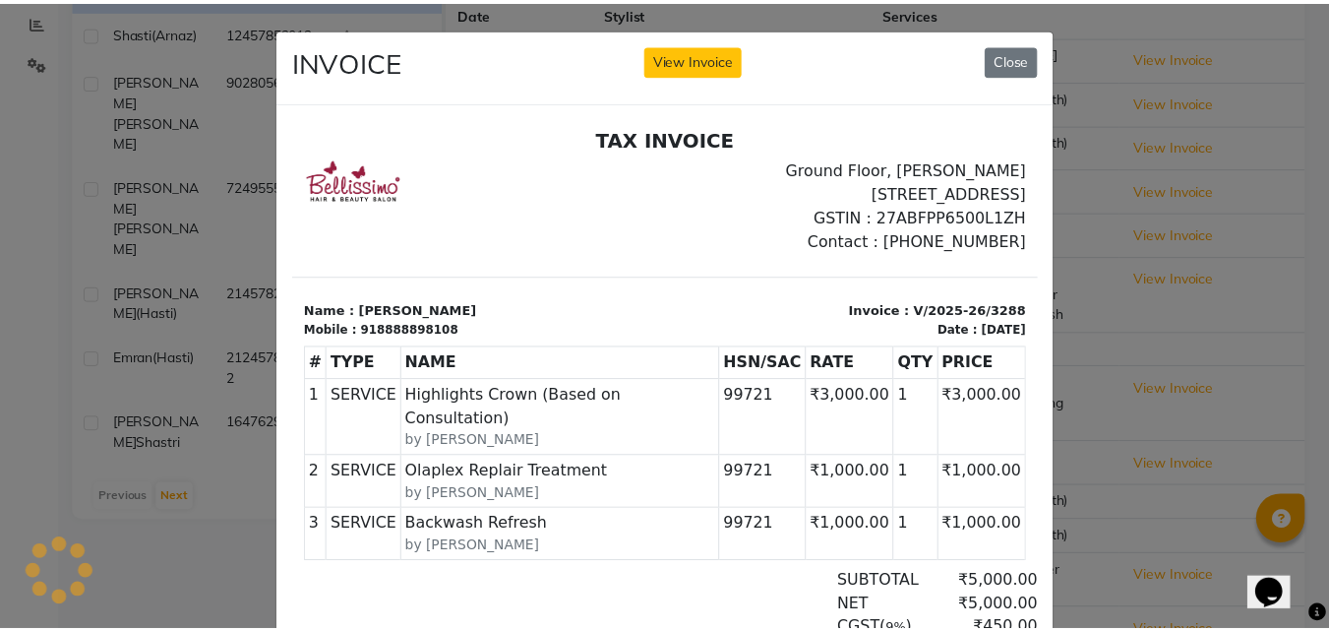
scroll to position [0, 0]
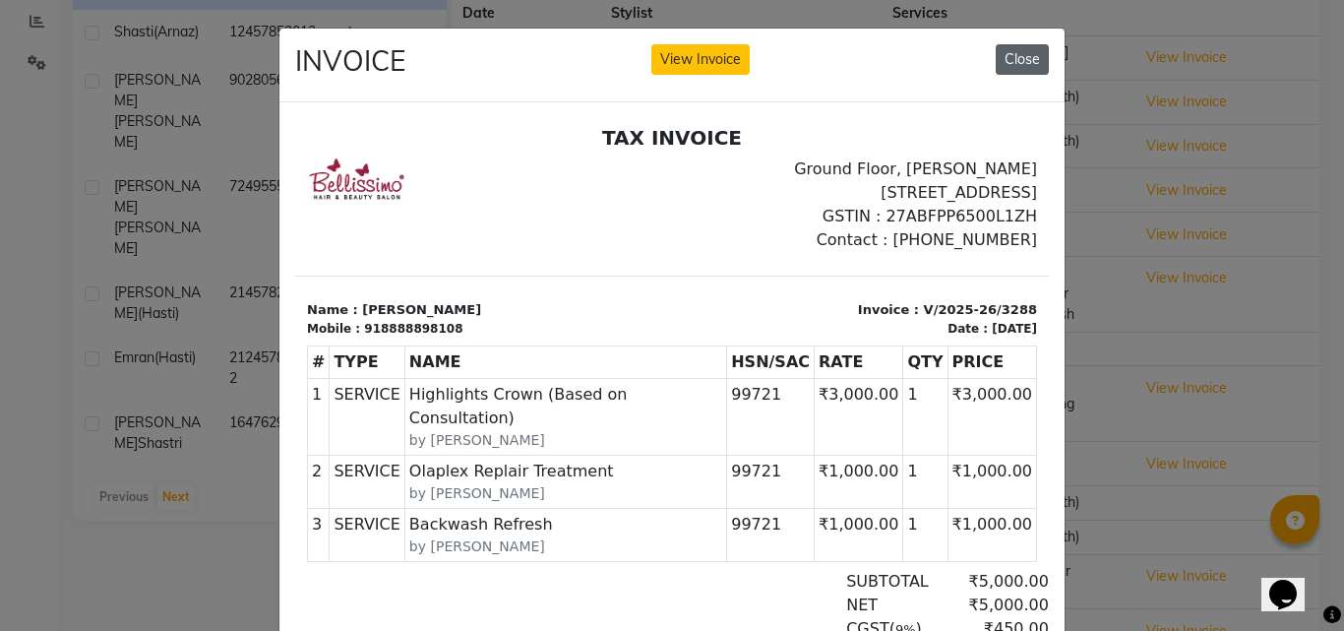
click at [1011, 57] on button "Close" at bounding box center [1021, 59] width 53 height 30
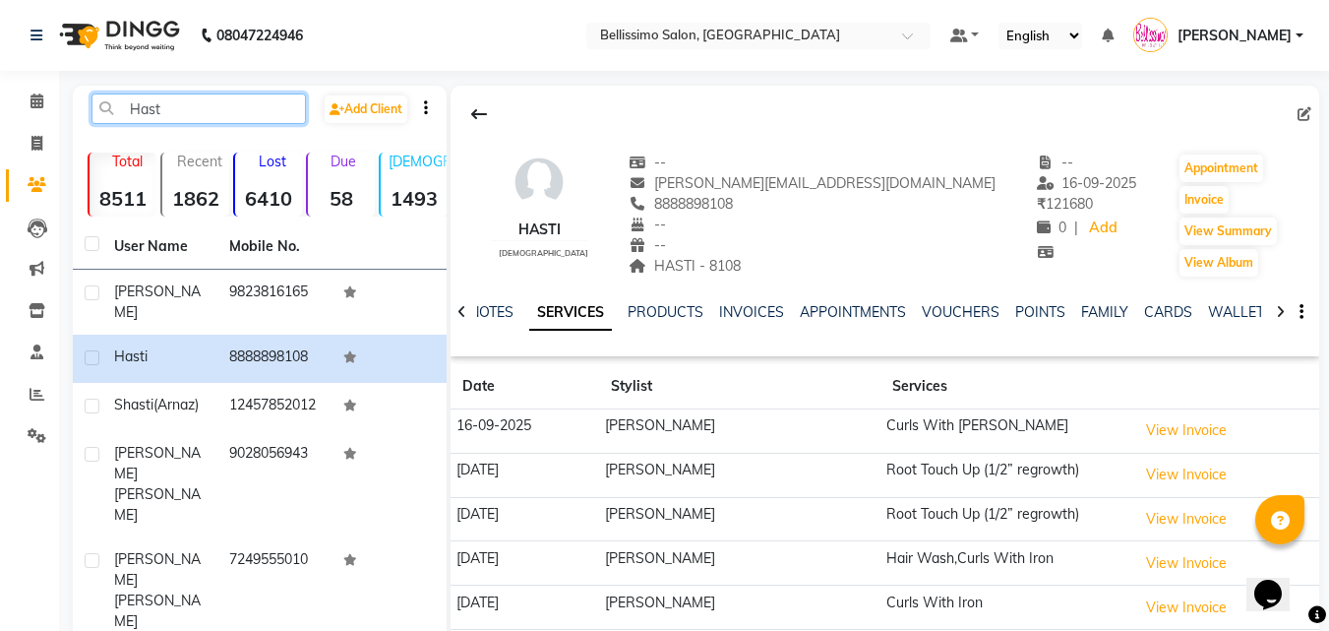
drag, startPoint x: 200, startPoint y: 109, endPoint x: 0, endPoint y: 229, distance: 233.0
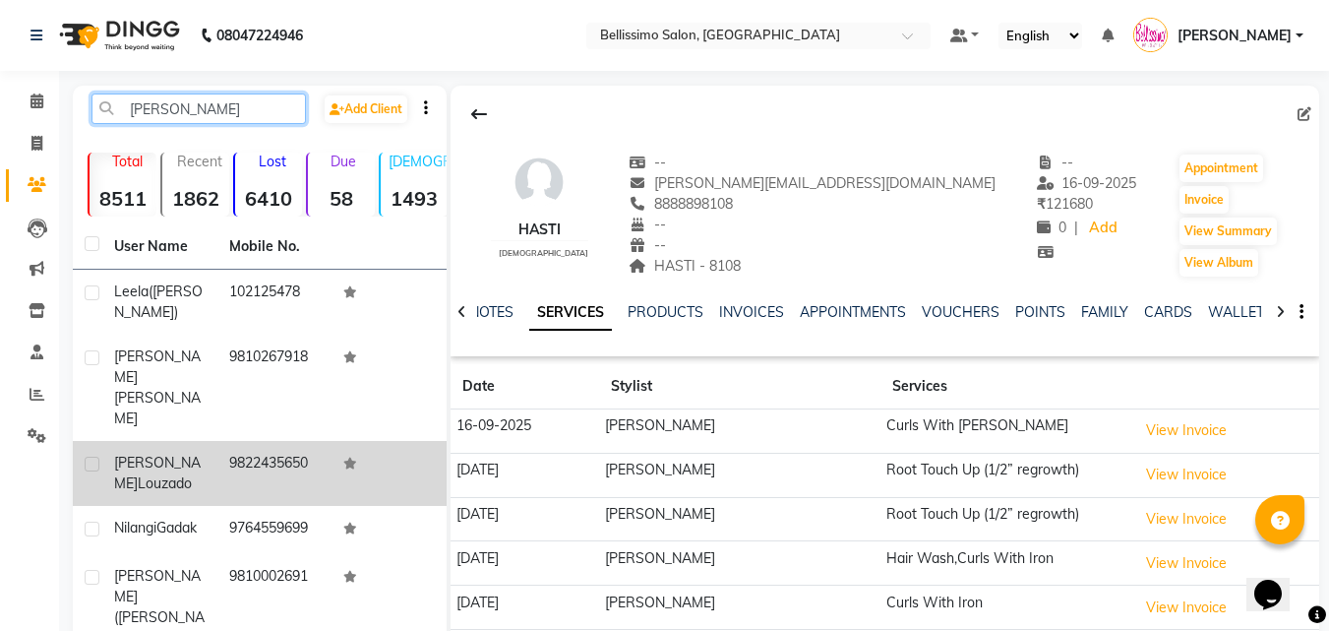
type input "Nila"
click at [187, 452] on div "Nilakshi Louzado" at bounding box center [159, 472] width 91 height 41
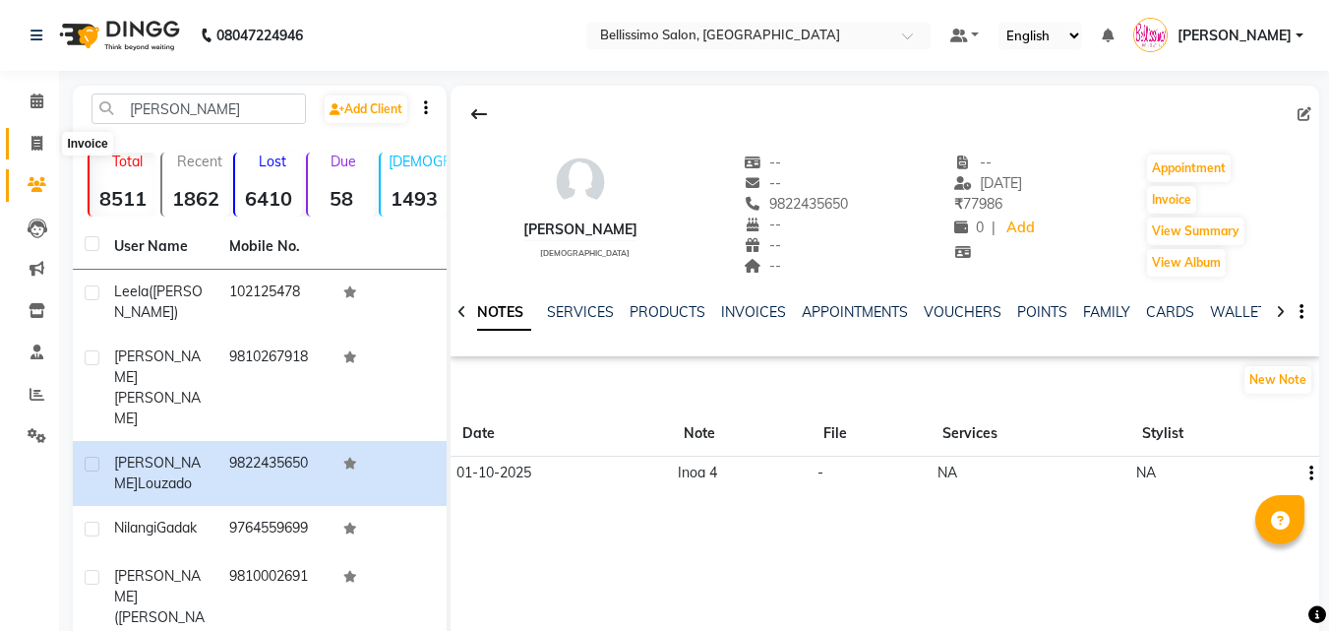
click at [31, 142] on icon at bounding box center [36, 143] width 11 height 15
select select "service"
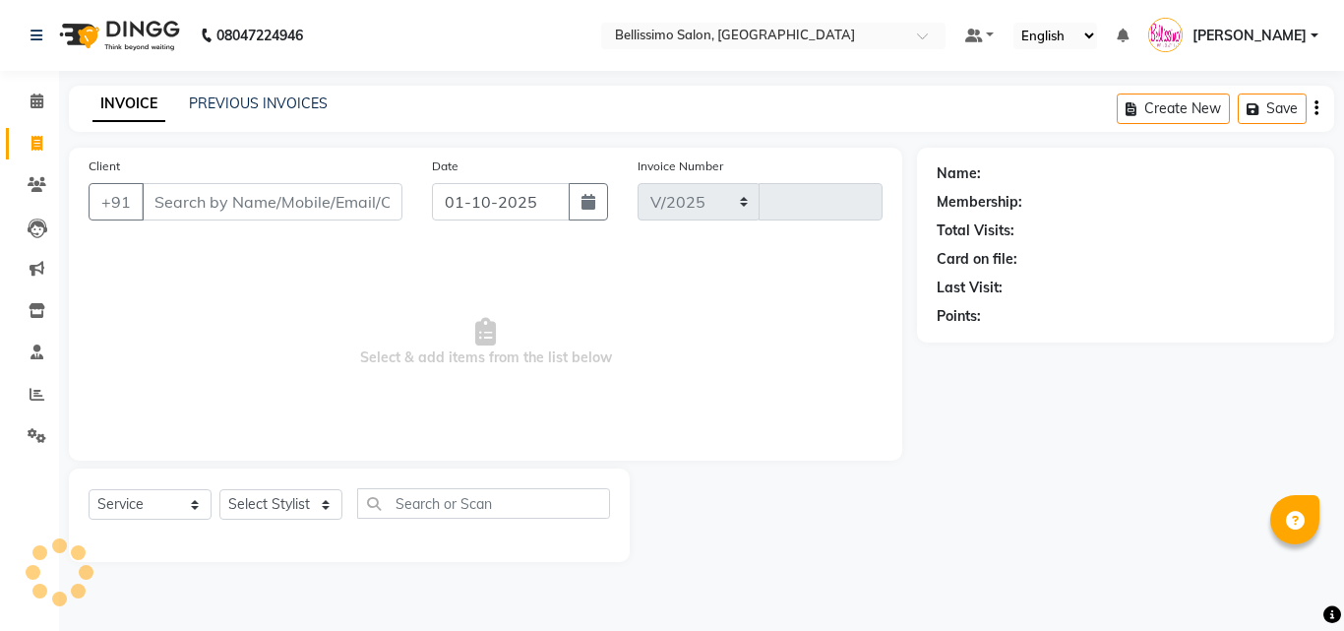
select select "155"
type input "9054"
click at [324, 504] on select "Select Stylist" at bounding box center [280, 504] width 123 height 30
select select "4518"
click at [219, 489] on select "Select Stylist Achan Ajit Singh Alifia Allan Anna Apam Apurva Aren Ashu Aso Ath…" at bounding box center [280, 504] width 123 height 30
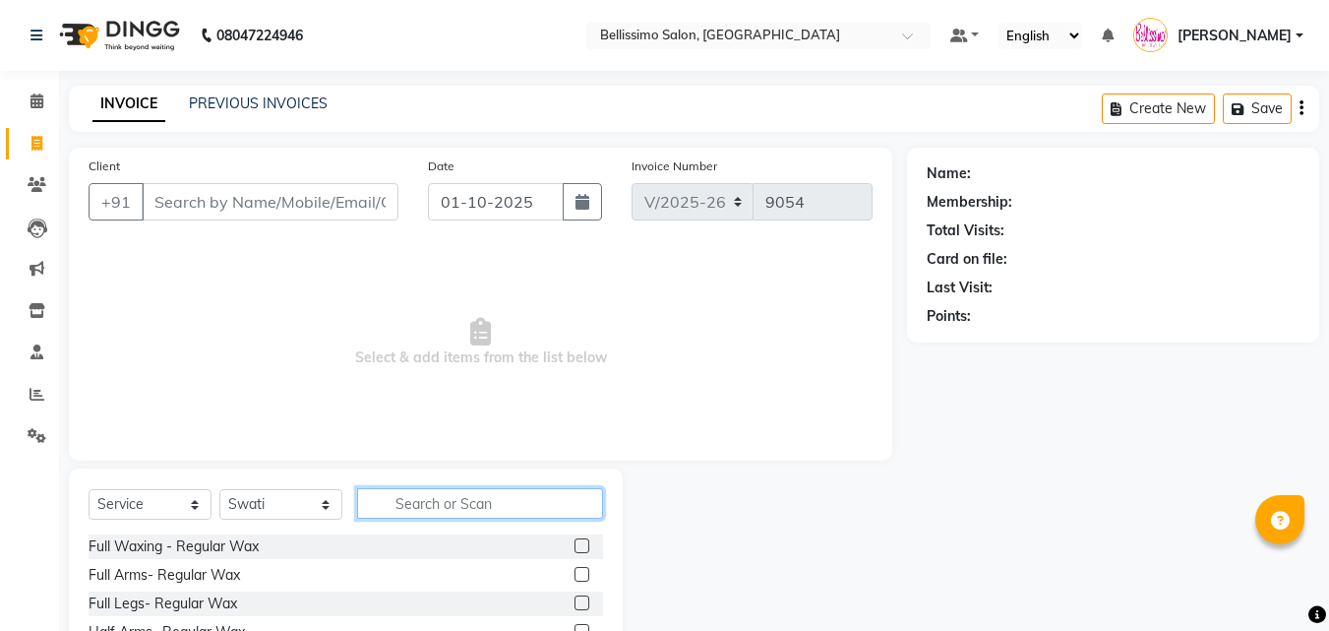
click at [410, 504] on input "text" at bounding box center [480, 503] width 246 height 30
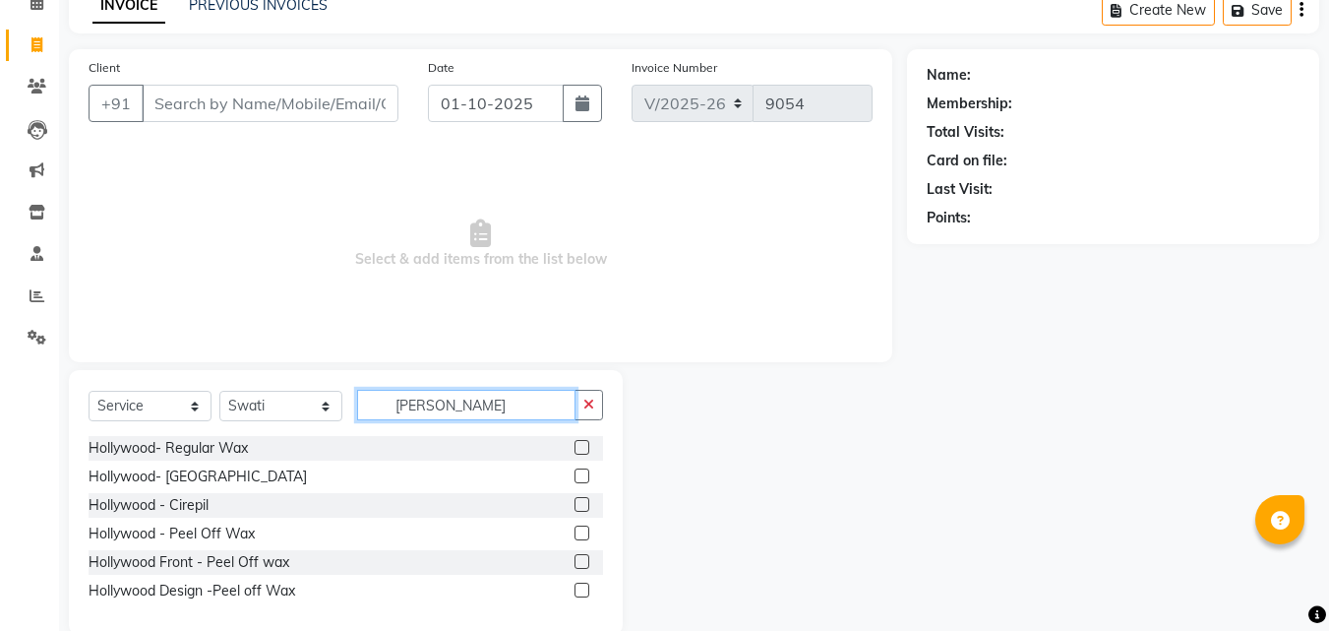
type input "holl"
click at [575, 532] on label at bounding box center [581, 532] width 15 height 15
click at [575, 532] on input "checkbox" at bounding box center [580, 533] width 13 height 13
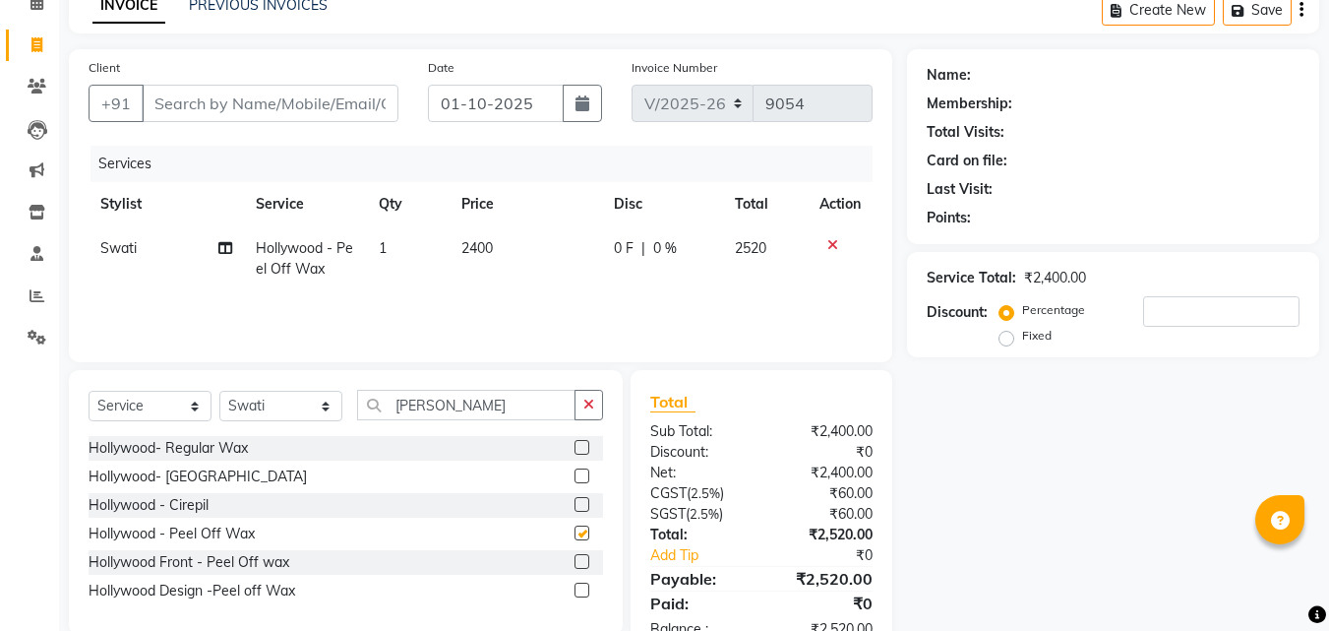
checkbox input "false"
click at [325, 405] on select "Select Stylist Achan Ajit Singh Alifia Allan Anna Apam Apurva Aren Ashu Aso Ath…" at bounding box center [280, 406] width 123 height 30
click at [219, 391] on select "Select Stylist Achan Ajit Singh Alifia Allan Anna Apam Apurva Aren Ashu Aso Ath…" at bounding box center [280, 406] width 123 height 30
drag, startPoint x: 451, startPoint y: 407, endPoint x: 381, endPoint y: 410, distance: 69.9
click at [381, 410] on input "holl" at bounding box center [466, 405] width 218 height 30
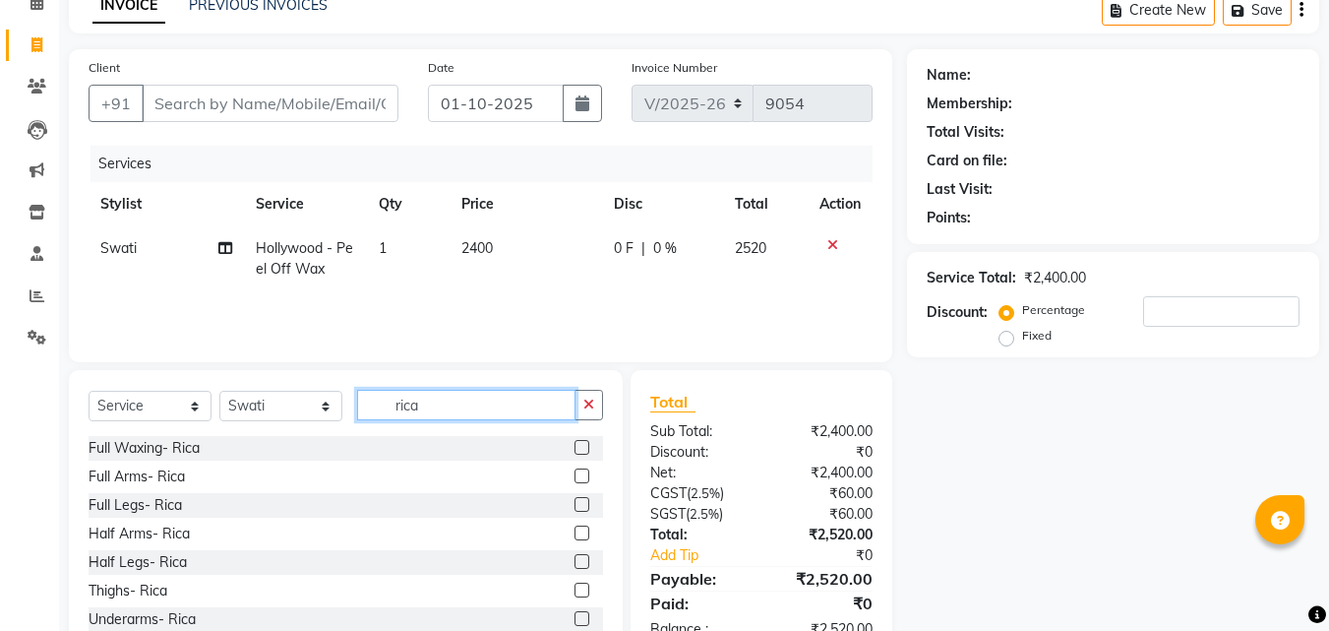
type input "rica"
click at [574, 450] on label at bounding box center [581, 447] width 15 height 15
click at [574, 450] on input "checkbox" at bounding box center [580, 448] width 13 height 13
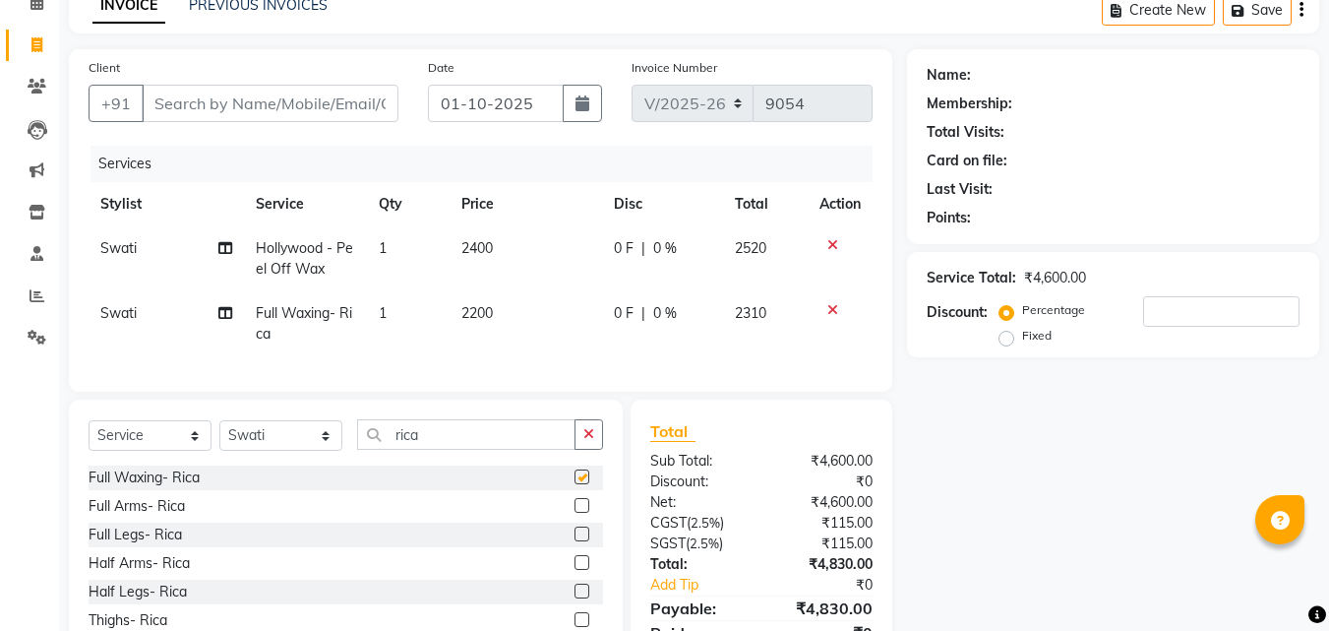
checkbox input "false"
click at [225, 311] on icon at bounding box center [225, 313] width 14 height 14
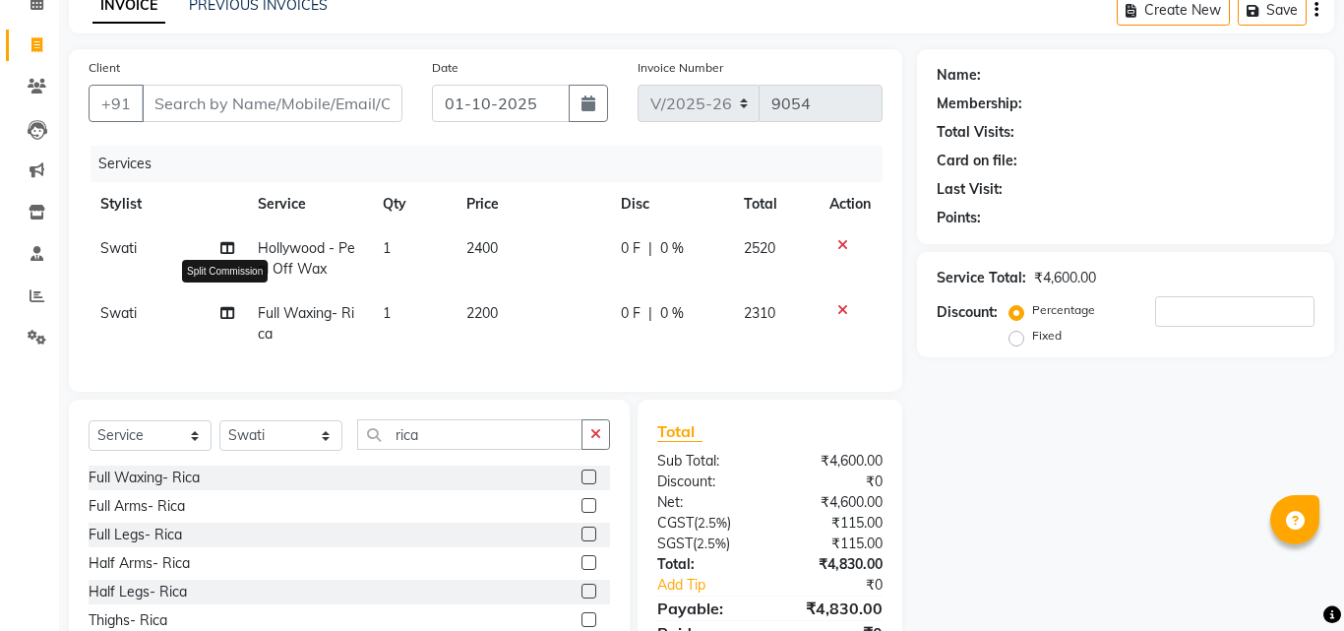
select select "4518"
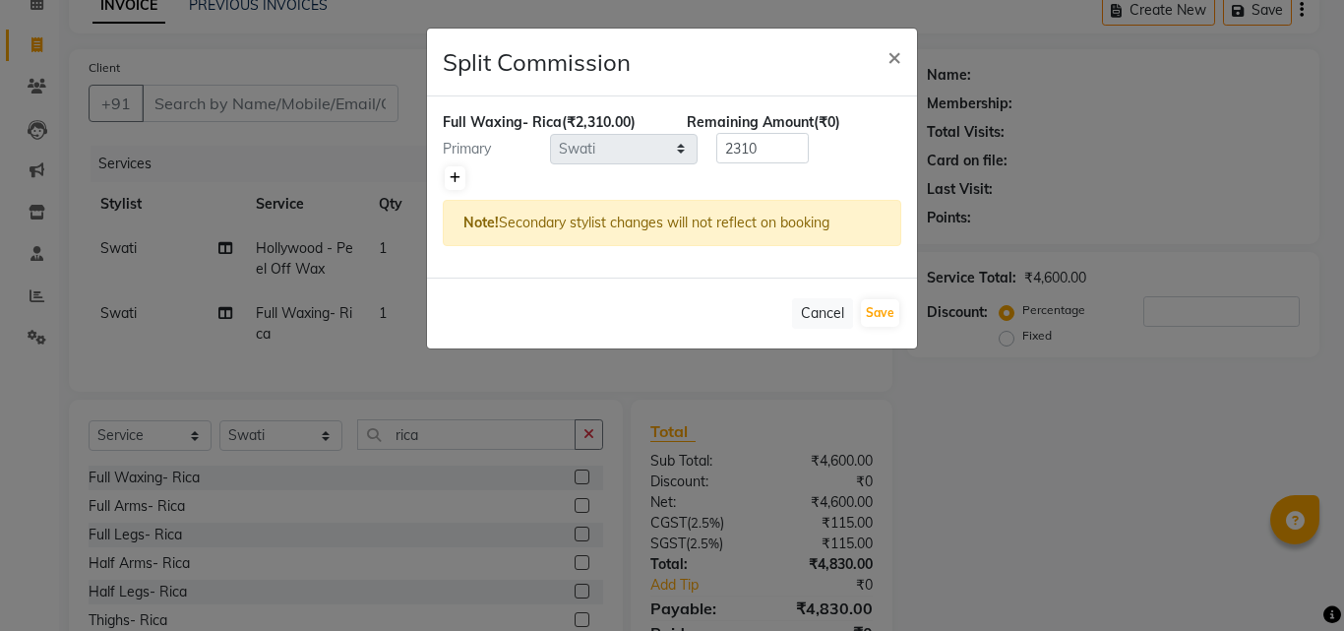
click at [456, 175] on icon at bounding box center [455, 178] width 11 height 12
type input "1155"
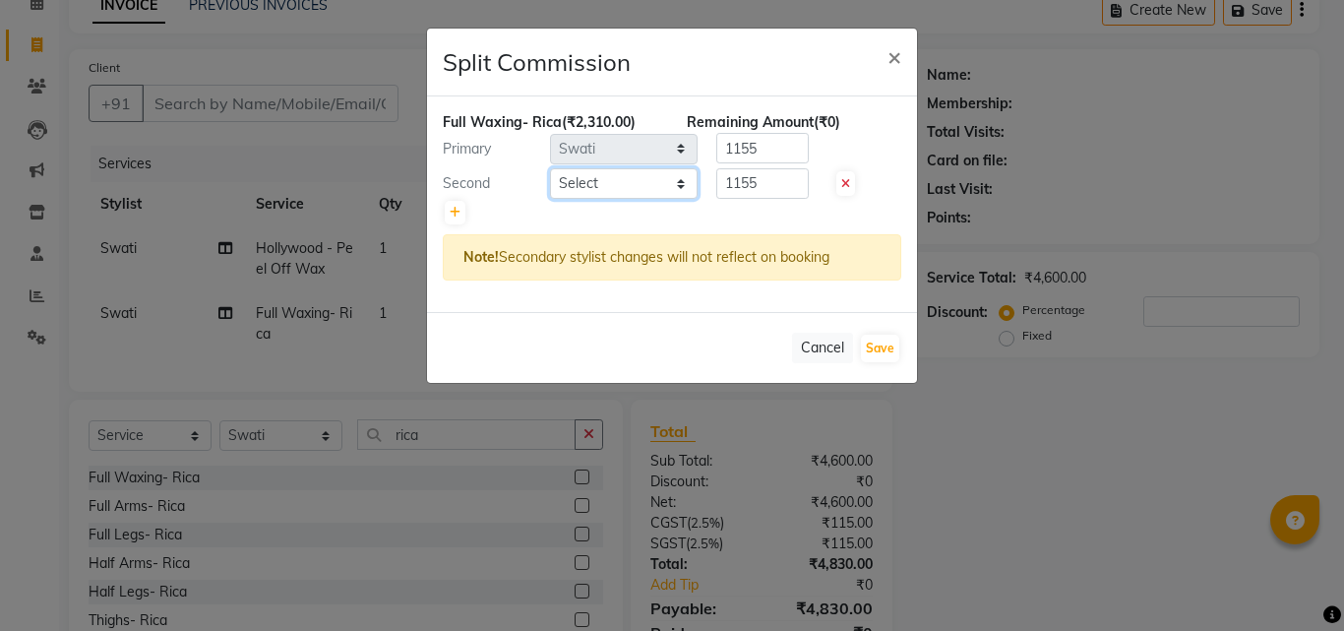
click at [684, 182] on select "Select Achan Ajit Singh Alifia Allan Anna Apam Apurva Aren Ashu Aso Athan Athot…" at bounding box center [624, 183] width 148 height 30
select select "40512"
click at [550, 168] on select "Select Achan Ajit Singh Alifia Allan Anna Apam Apurva Aren Ashu Aso Athan Athot…" at bounding box center [624, 183] width 148 height 30
click at [878, 348] on button "Save" at bounding box center [880, 348] width 38 height 28
select select "Select"
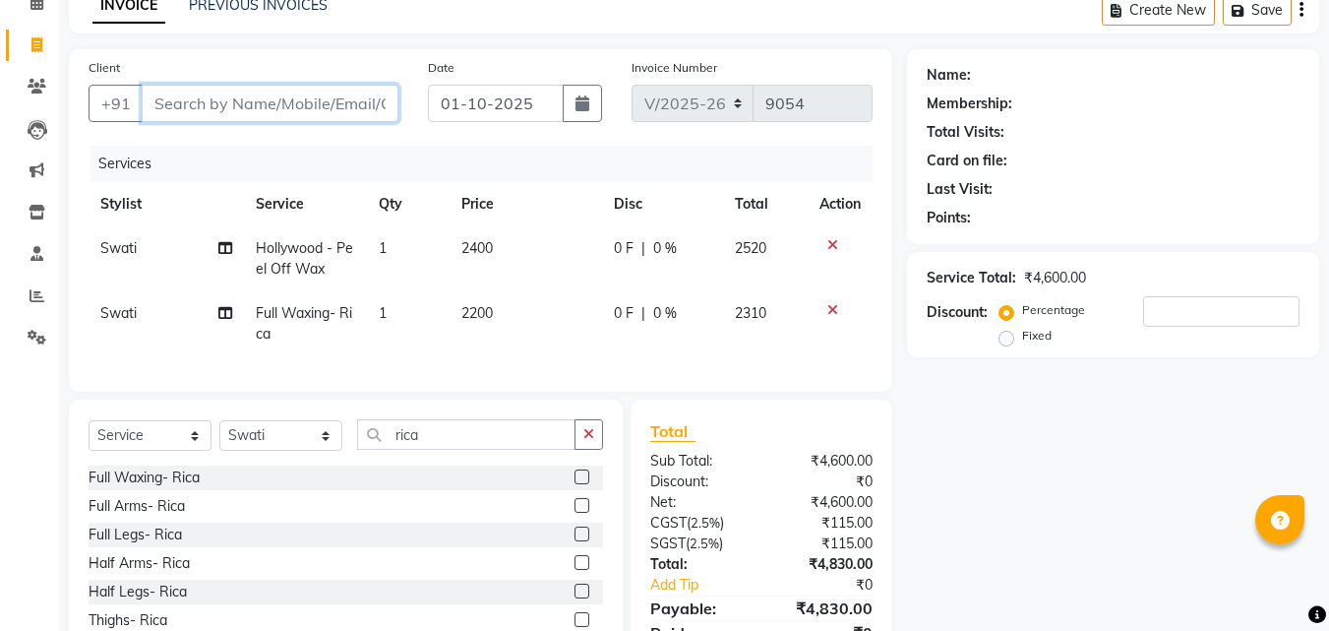
click at [277, 99] on input "Client" at bounding box center [270, 103] width 257 height 37
type input "s"
type input "0"
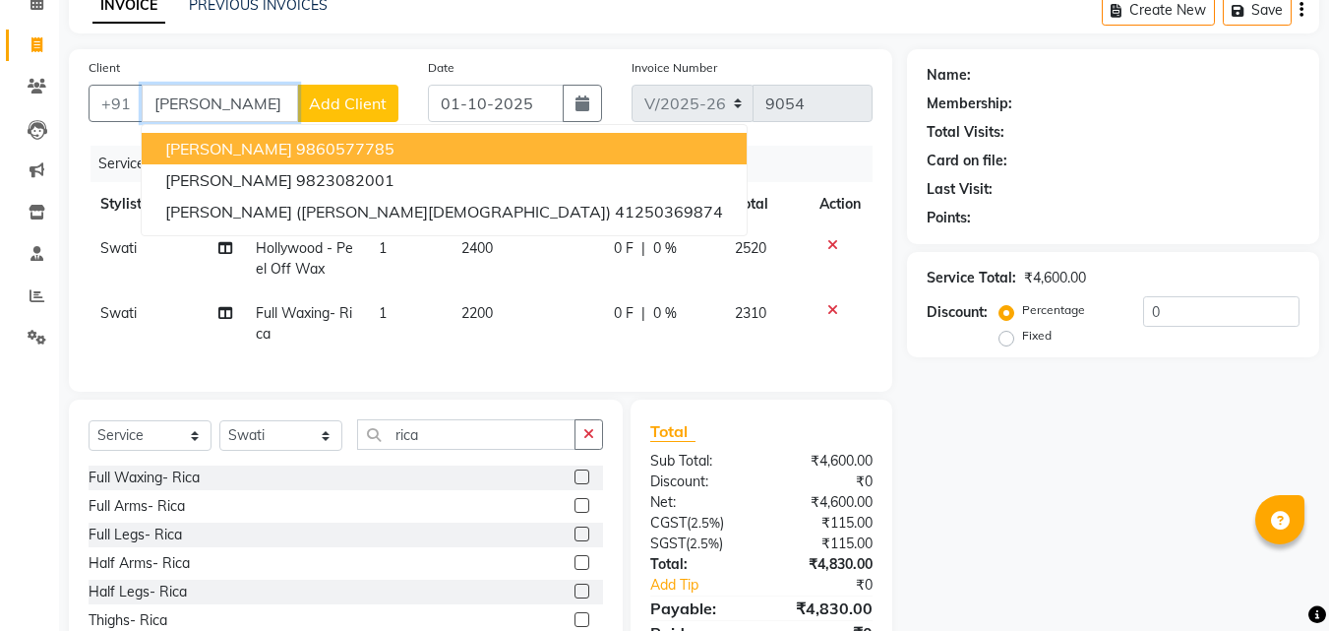
click at [313, 151] on ngb-highlight "9860577785" at bounding box center [345, 149] width 98 height 20
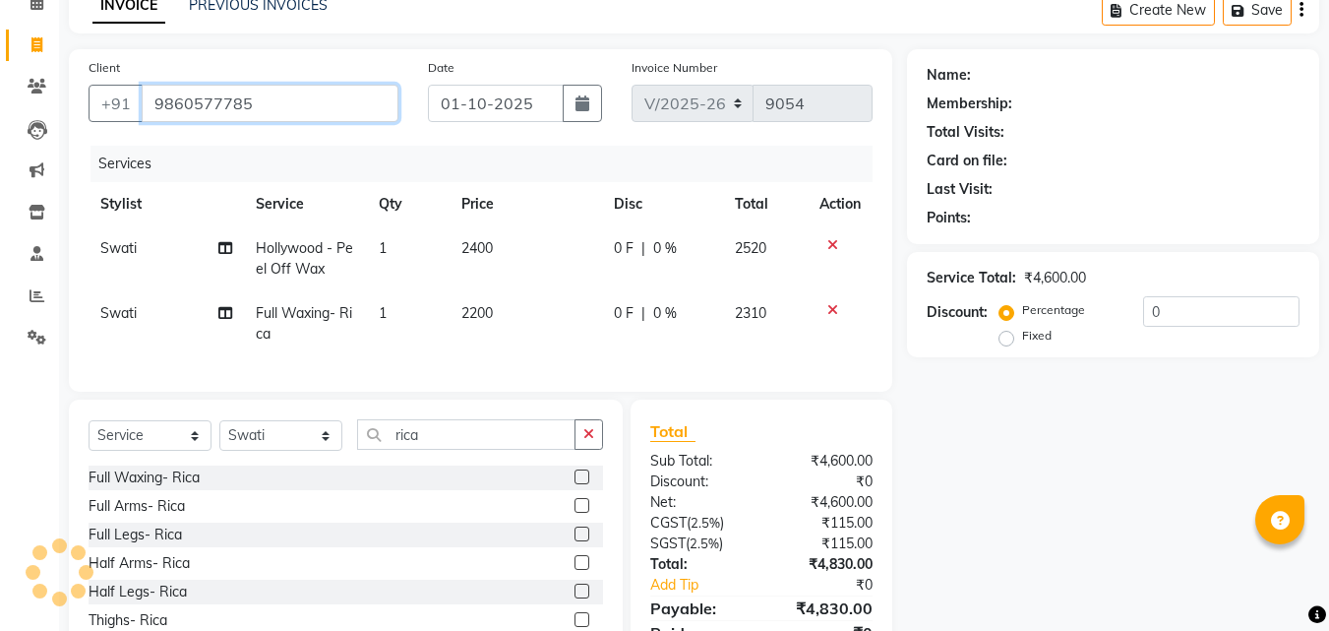
type input "9860577785"
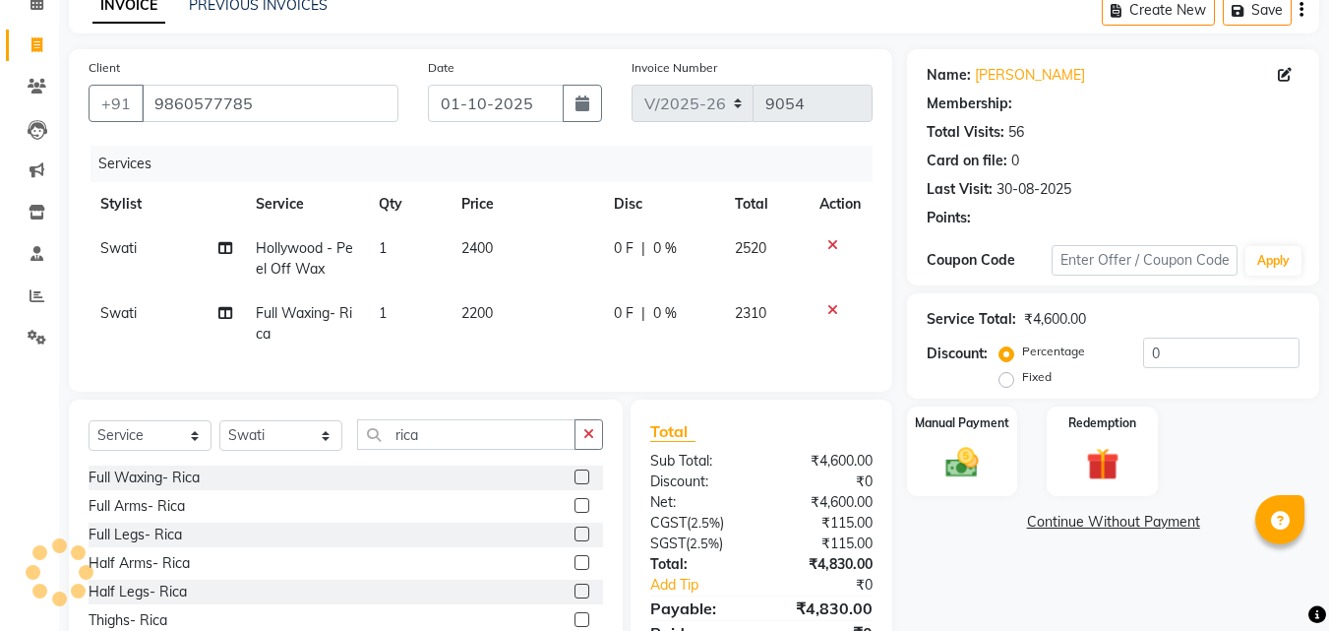
select select "1: Object"
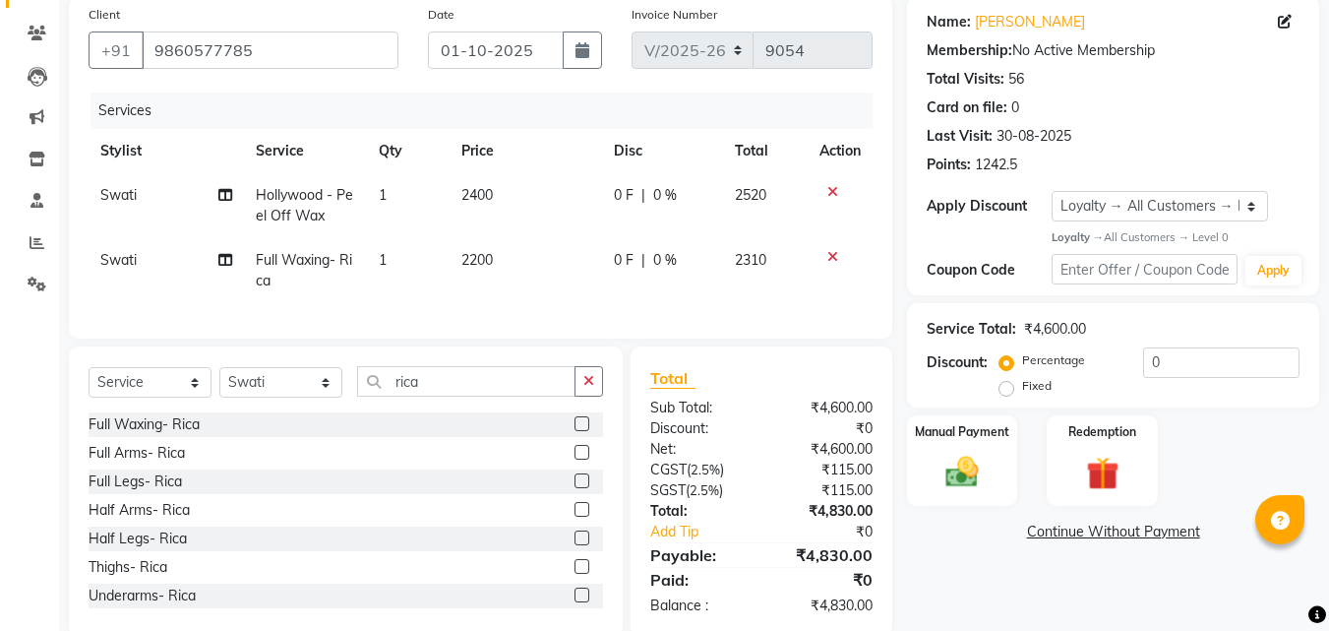
scroll to position [202, 0]
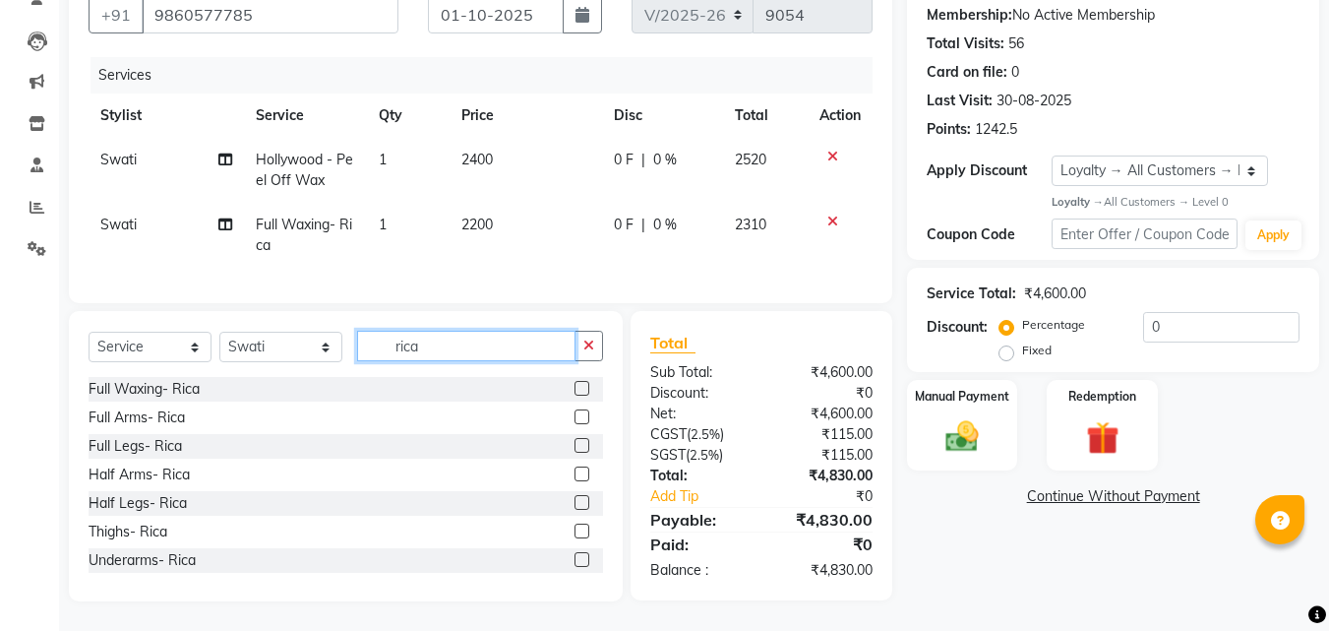
drag, startPoint x: 453, startPoint y: 352, endPoint x: 379, endPoint y: 340, distance: 75.7
click at [379, 340] on input "rica" at bounding box center [466, 346] width 218 height 30
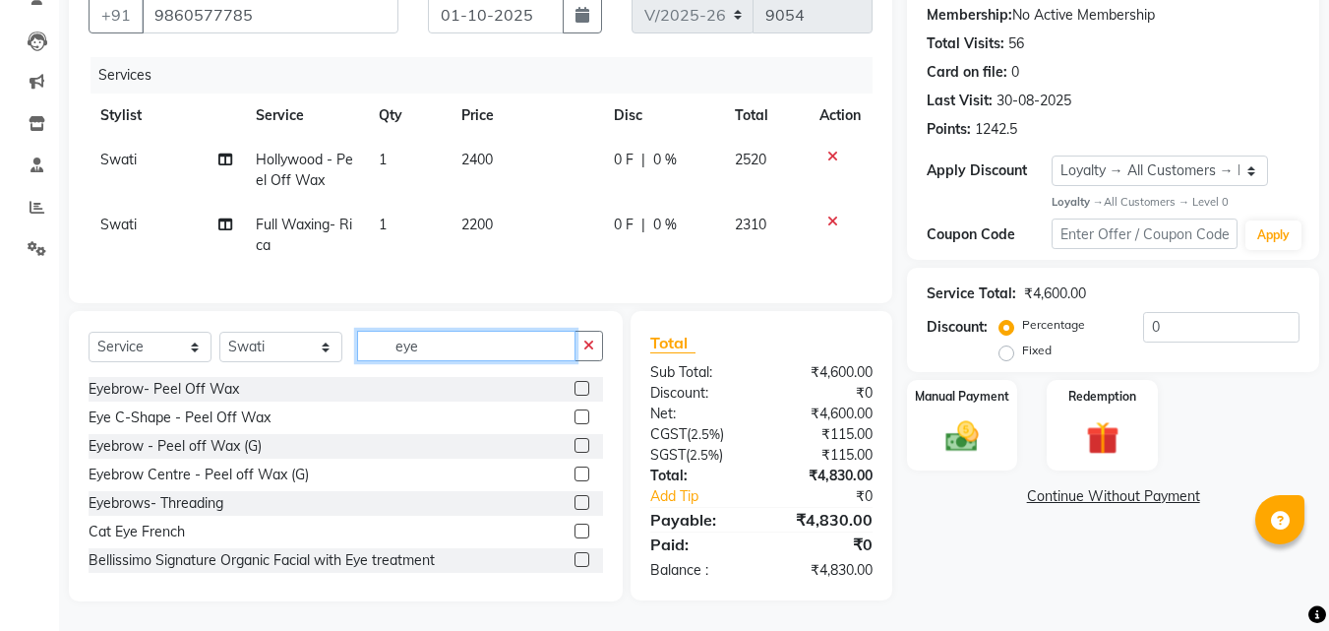
type input "eye"
click at [574, 504] on label at bounding box center [581, 502] width 15 height 15
click at [574, 504] on input "checkbox" at bounding box center [580, 503] width 13 height 13
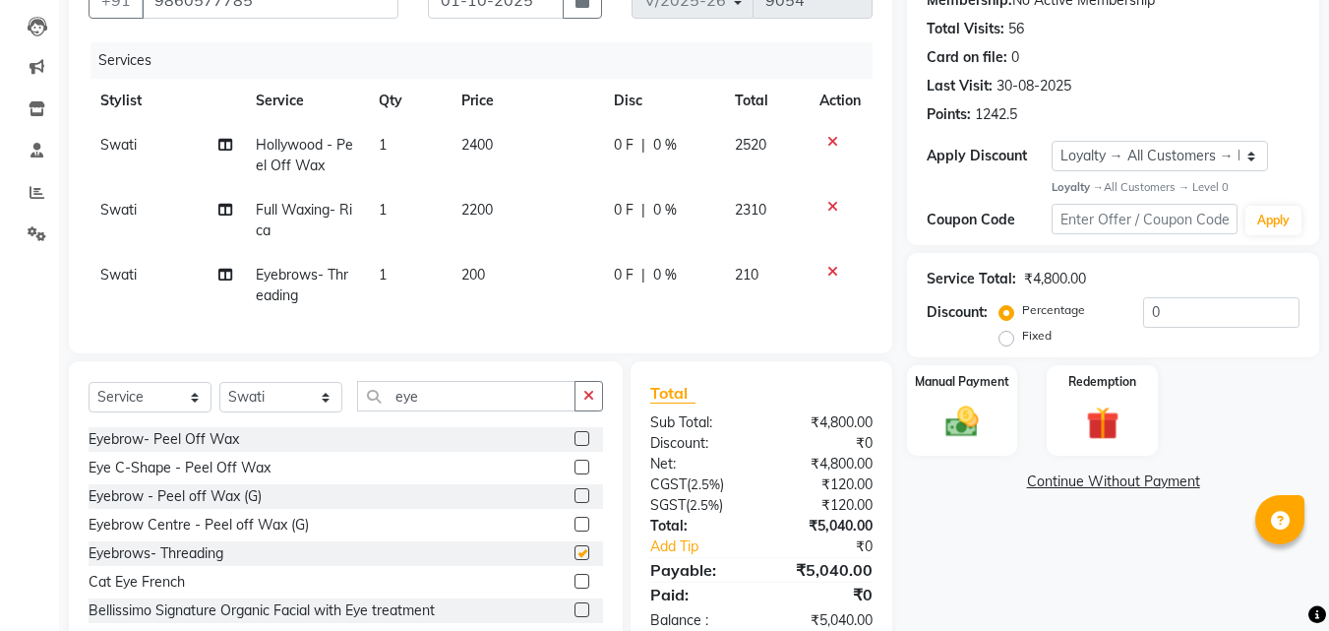
checkbox input "false"
drag, startPoint x: 448, startPoint y: 412, endPoint x: 398, endPoint y: 414, distance: 49.2
click at [398, 411] on input "eye" at bounding box center [466, 396] width 218 height 30
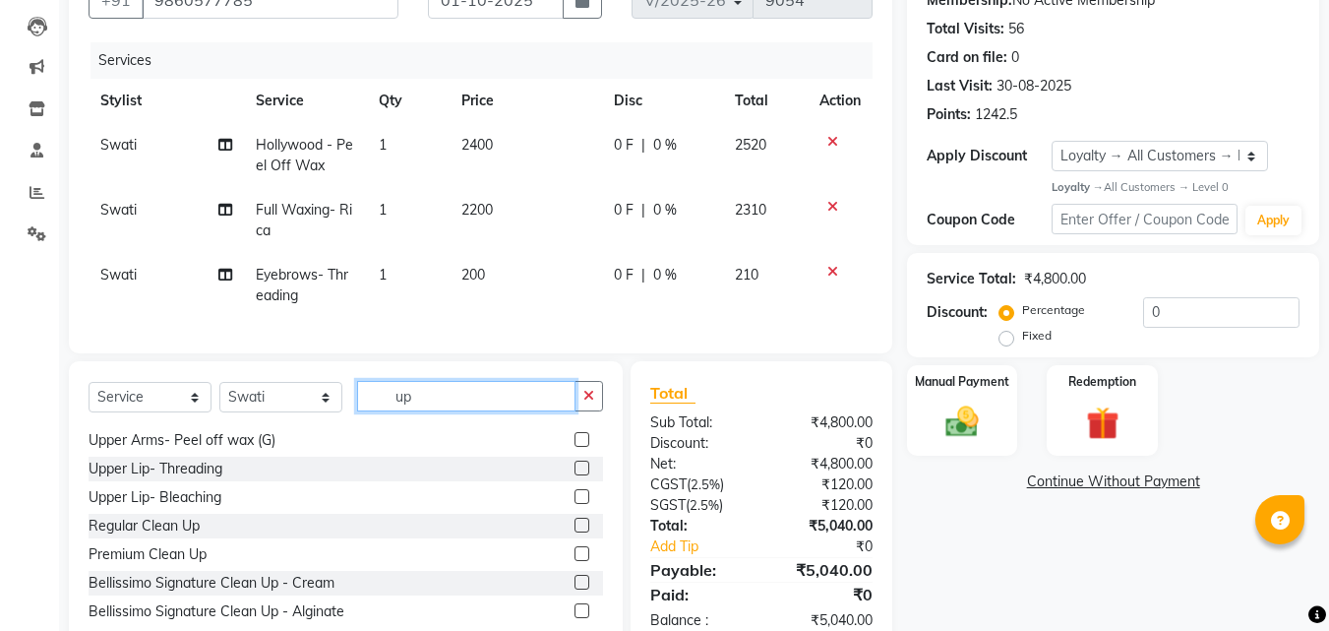
scroll to position [98, 0]
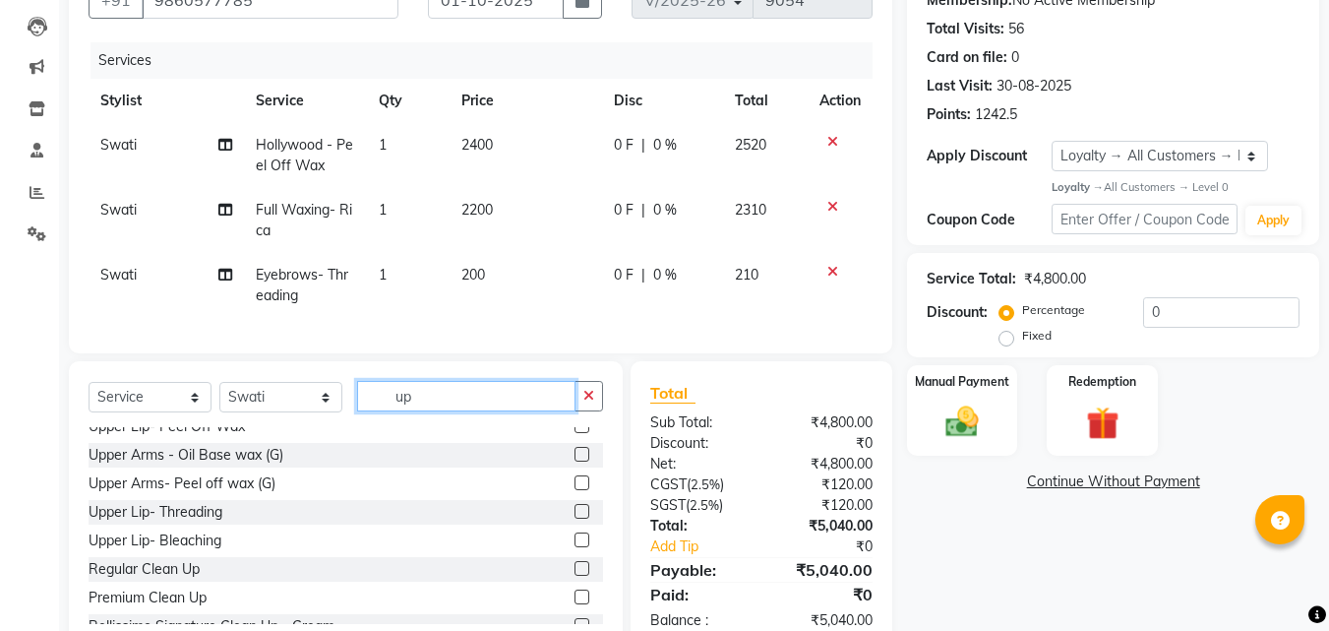
type input "up"
click at [574, 518] on label at bounding box center [581, 511] width 15 height 15
click at [574, 518] on input "checkbox" at bounding box center [580, 512] width 13 height 13
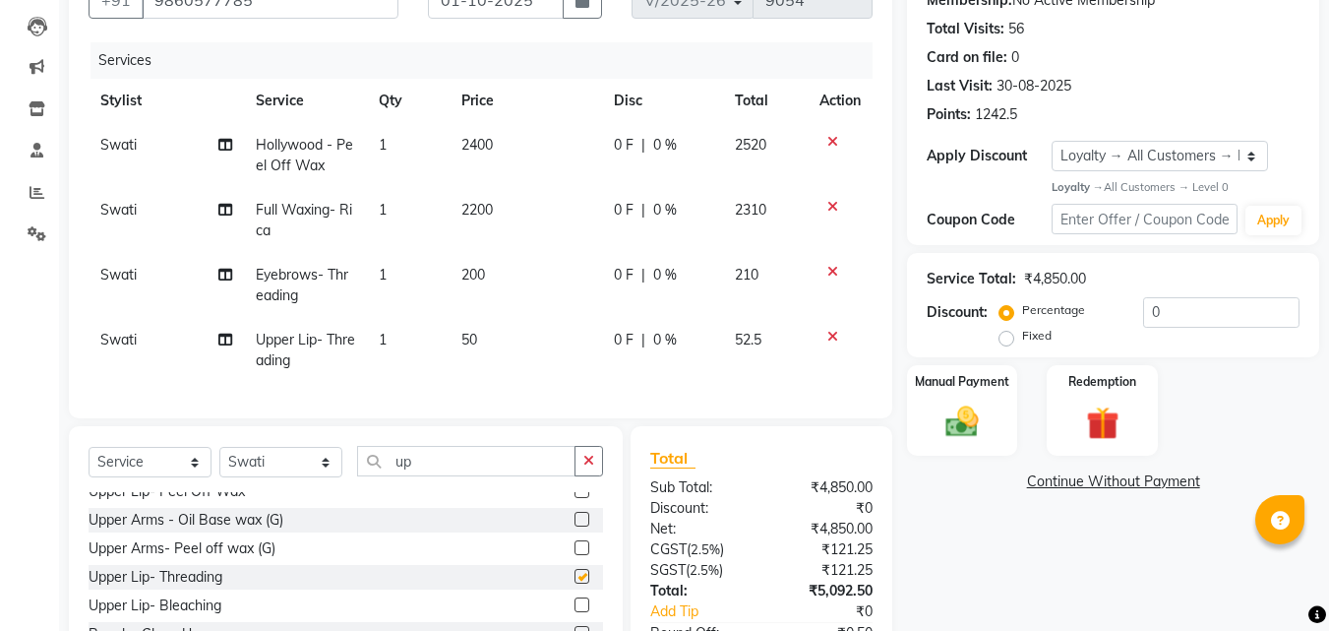
checkbox input "false"
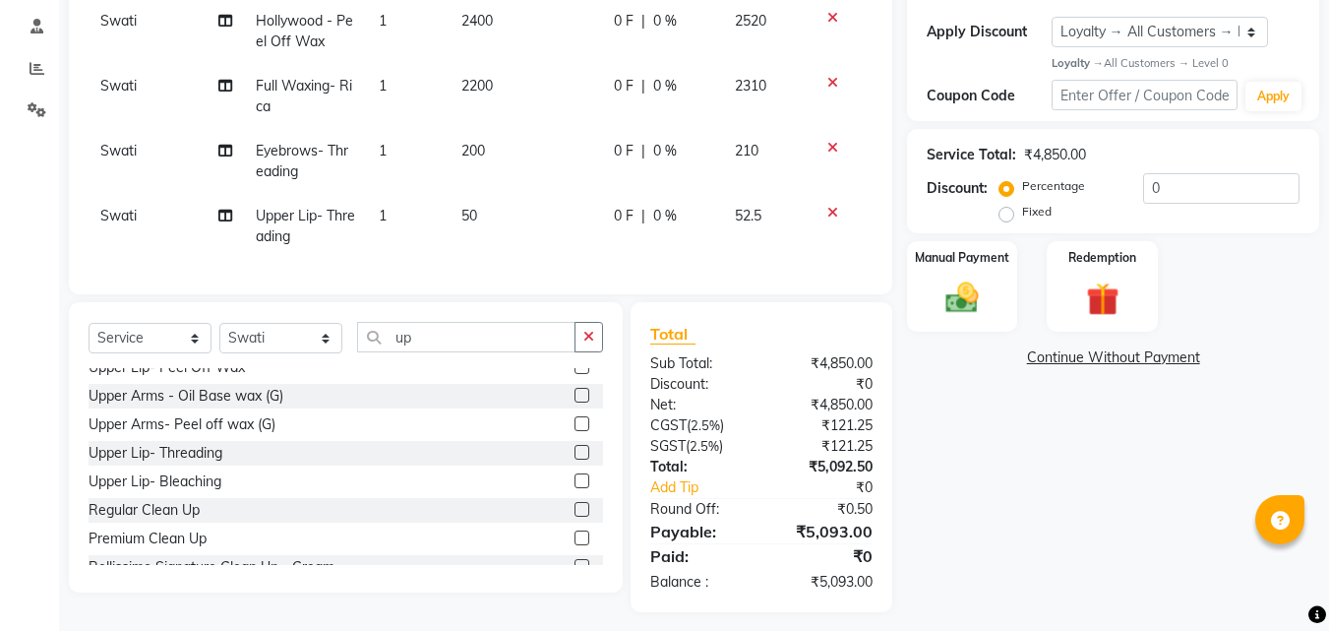
scroll to position [351, 0]
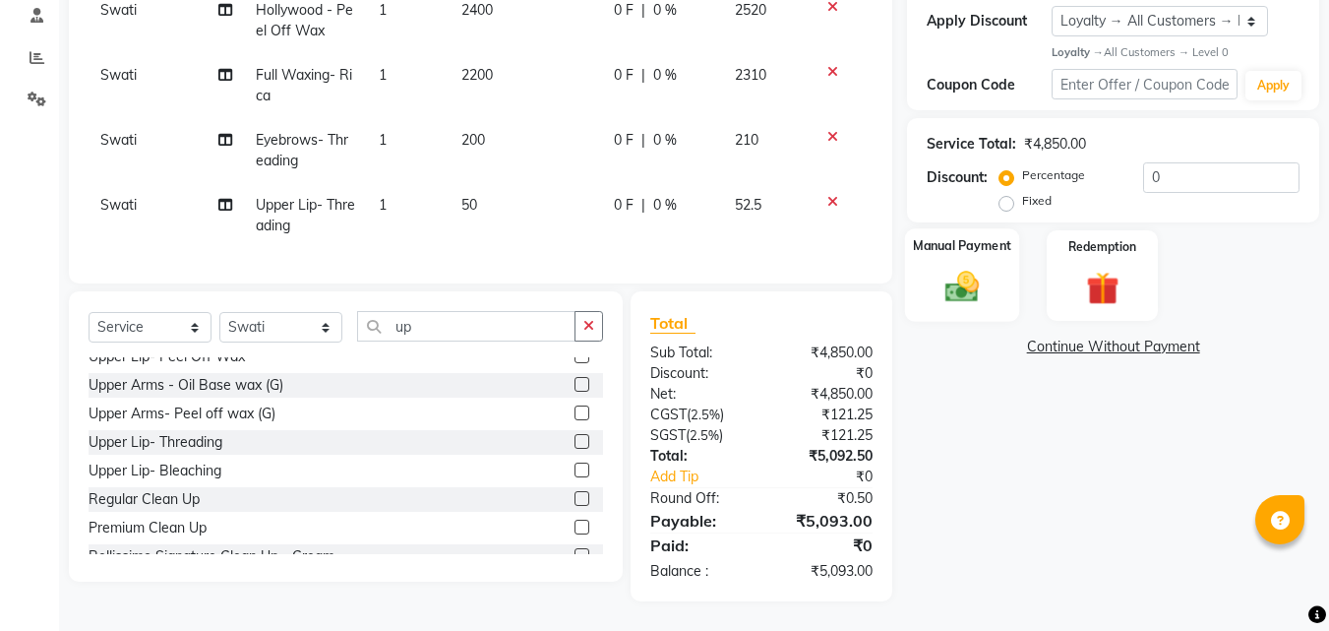
click at [967, 275] on img at bounding box center [961, 287] width 55 height 39
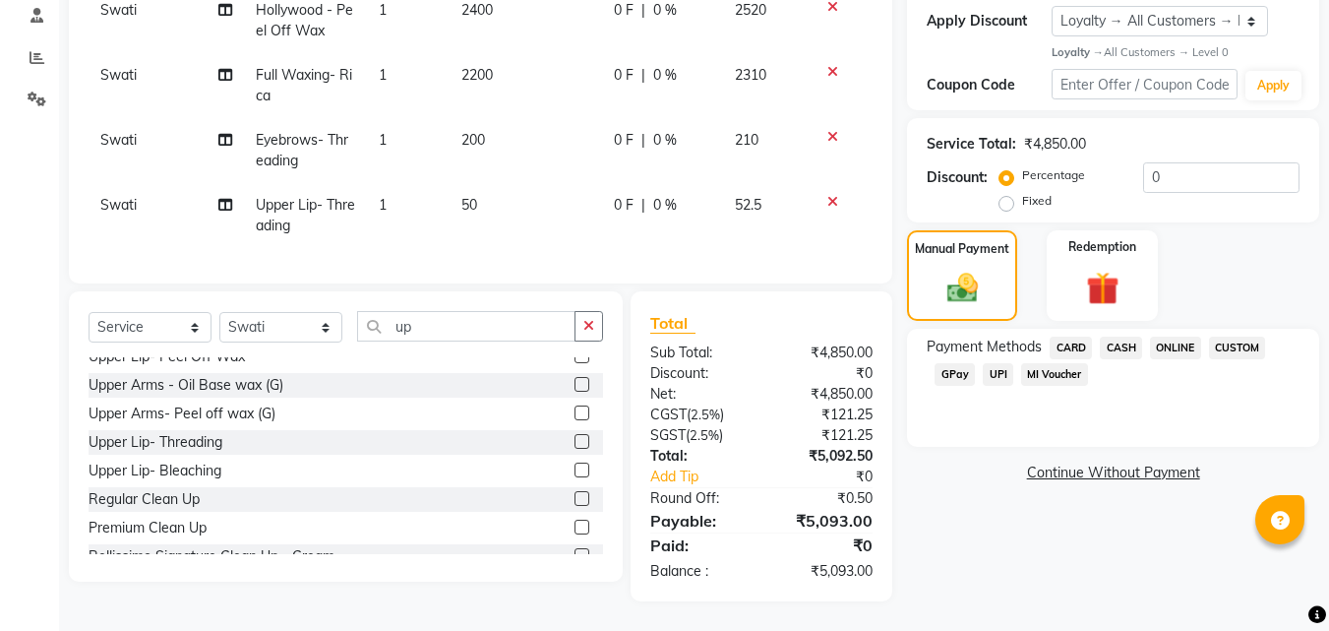
click at [1066, 336] on span "CARD" at bounding box center [1071, 347] width 42 height 23
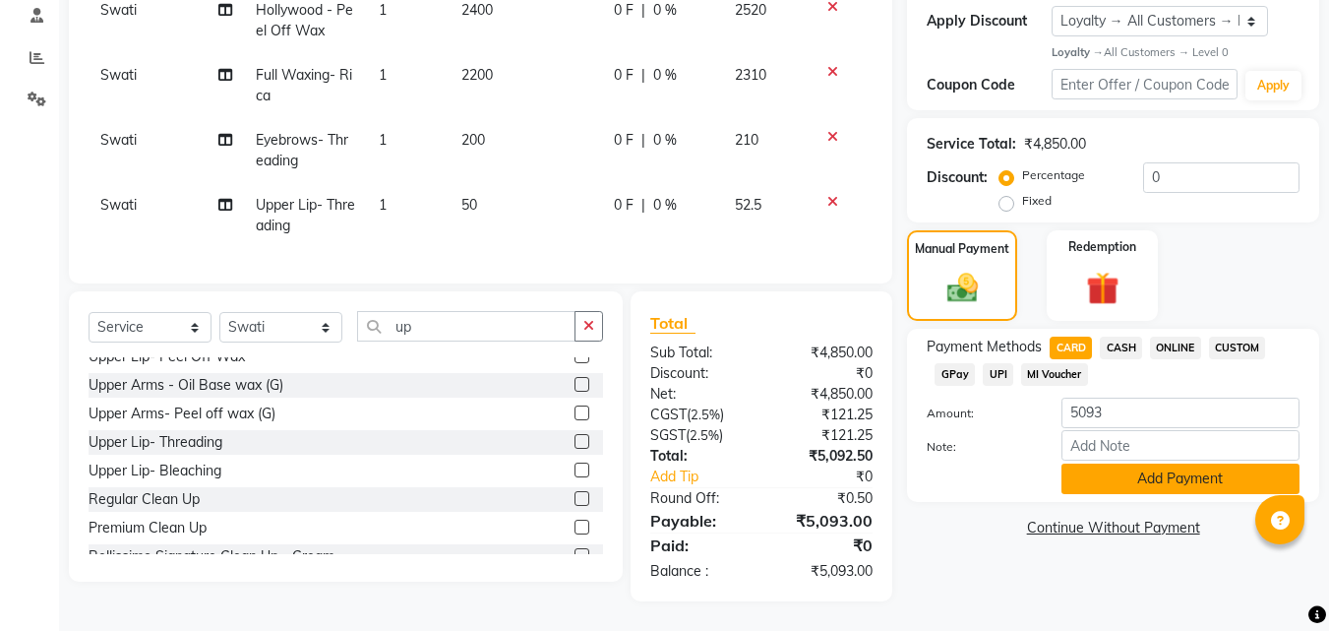
click at [1121, 468] on button "Add Payment" at bounding box center [1180, 478] width 238 height 30
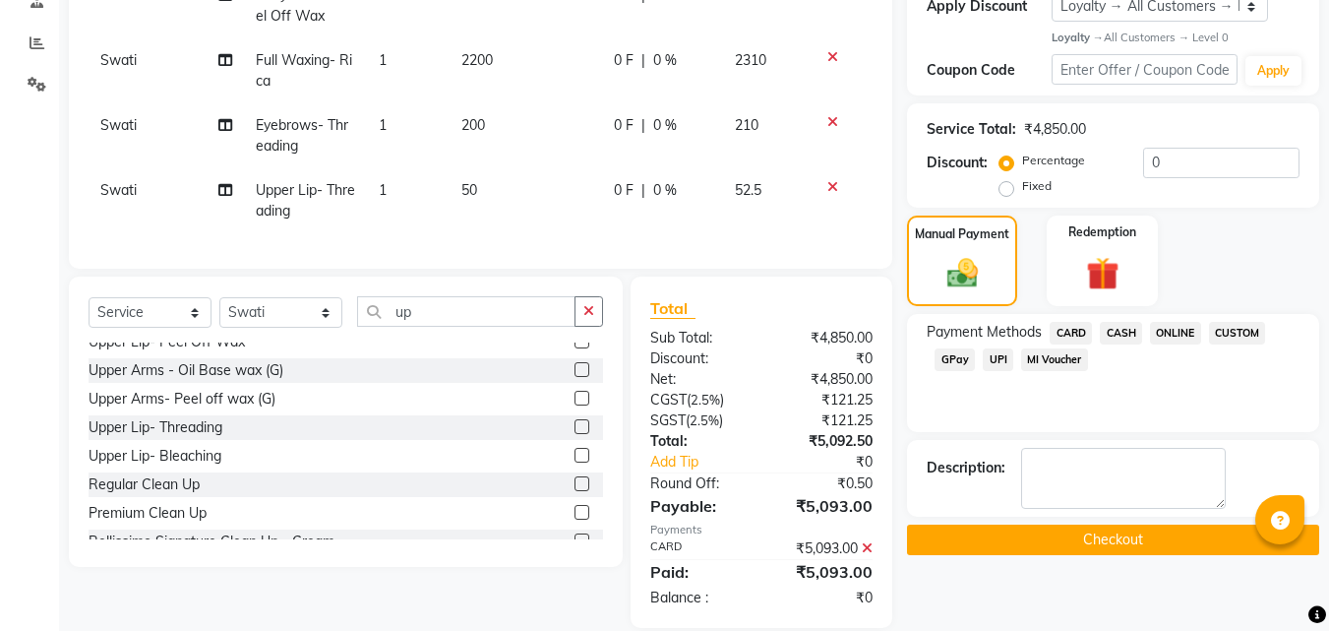
click at [1109, 540] on button "Checkout" at bounding box center [1113, 539] width 412 height 30
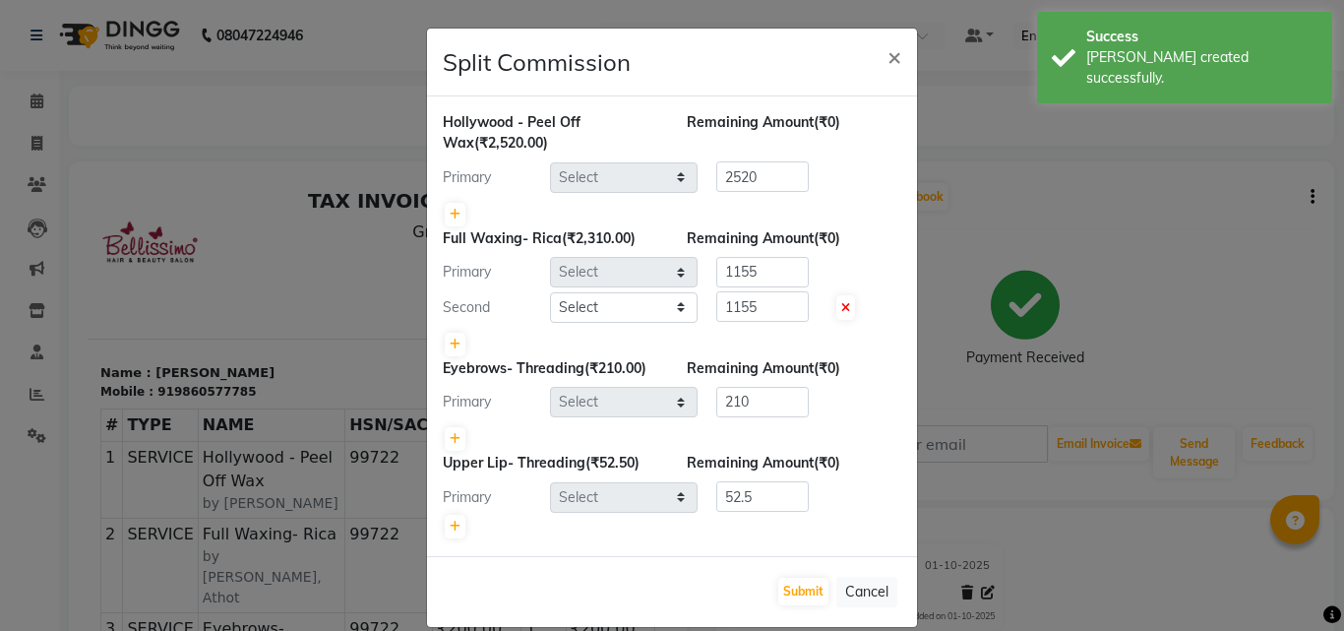
select select "4518"
select select "40512"
select select "4518"
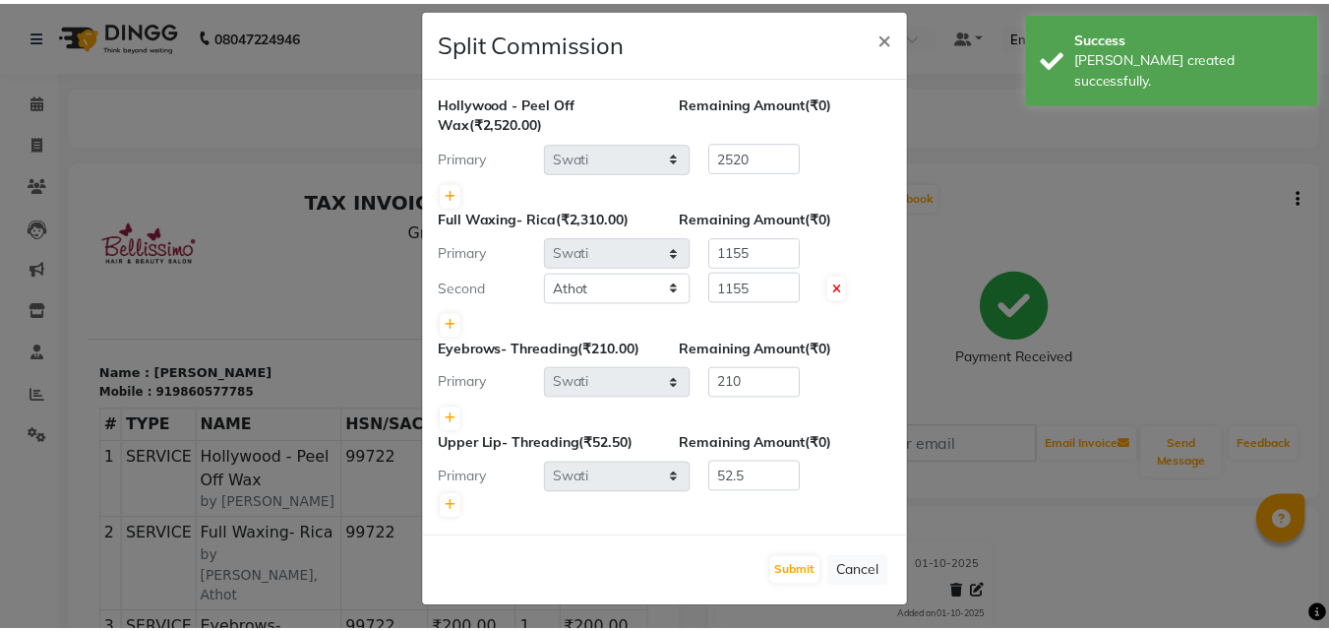
scroll to position [25, 0]
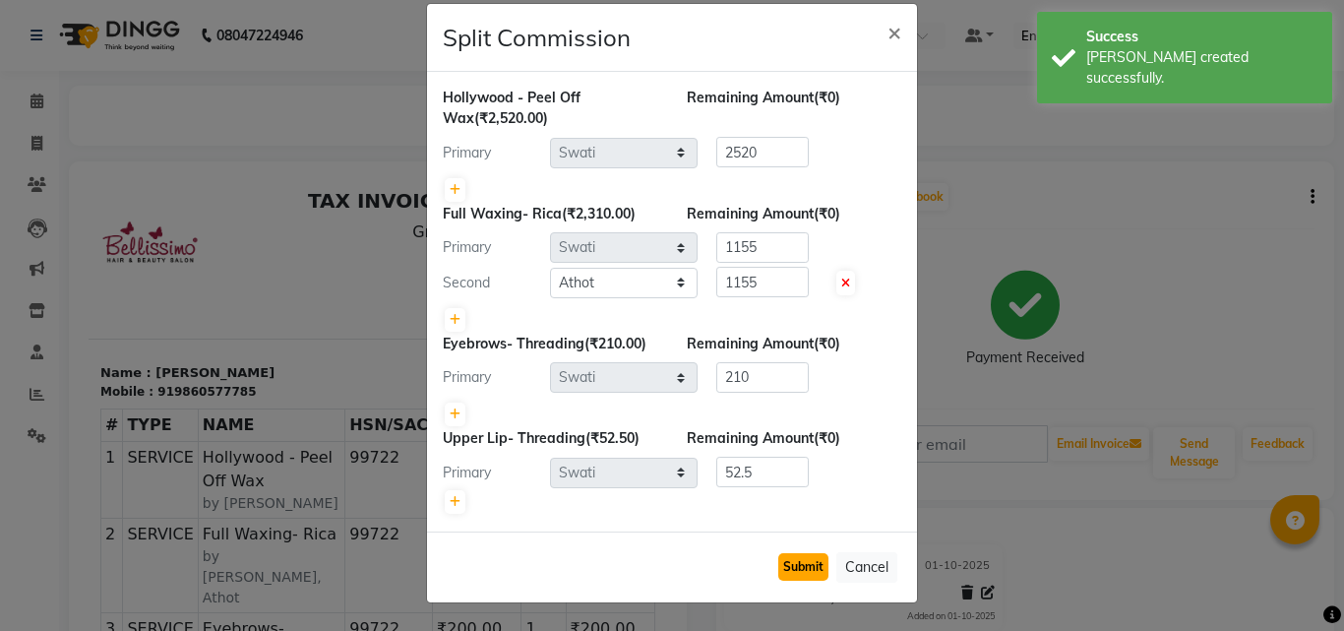
click at [796, 563] on button "Submit" at bounding box center [803, 567] width 50 height 28
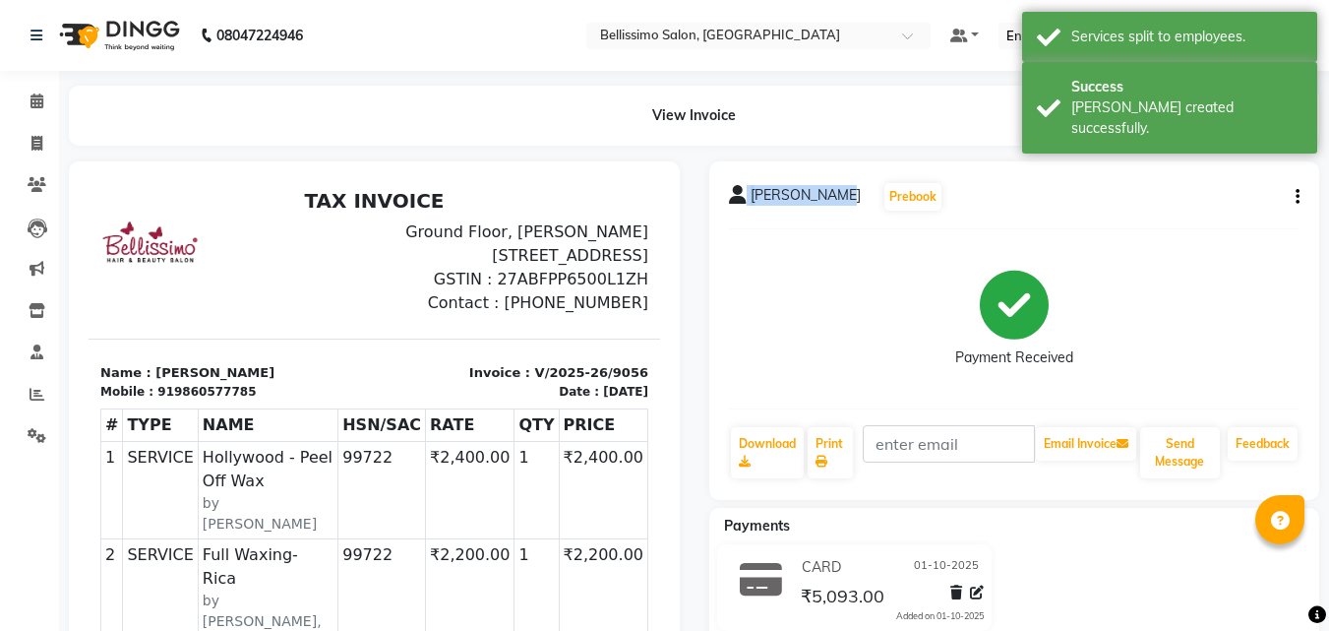
drag, startPoint x: 746, startPoint y: 195, endPoint x: 831, endPoint y: 197, distance: 85.6
click at [831, 197] on div "Sujal Jadhav Prebook" at bounding box center [836, 196] width 214 height 31
copy div "Sujal Jadhav"
click at [826, 440] on link "Print" at bounding box center [830, 452] width 45 height 51
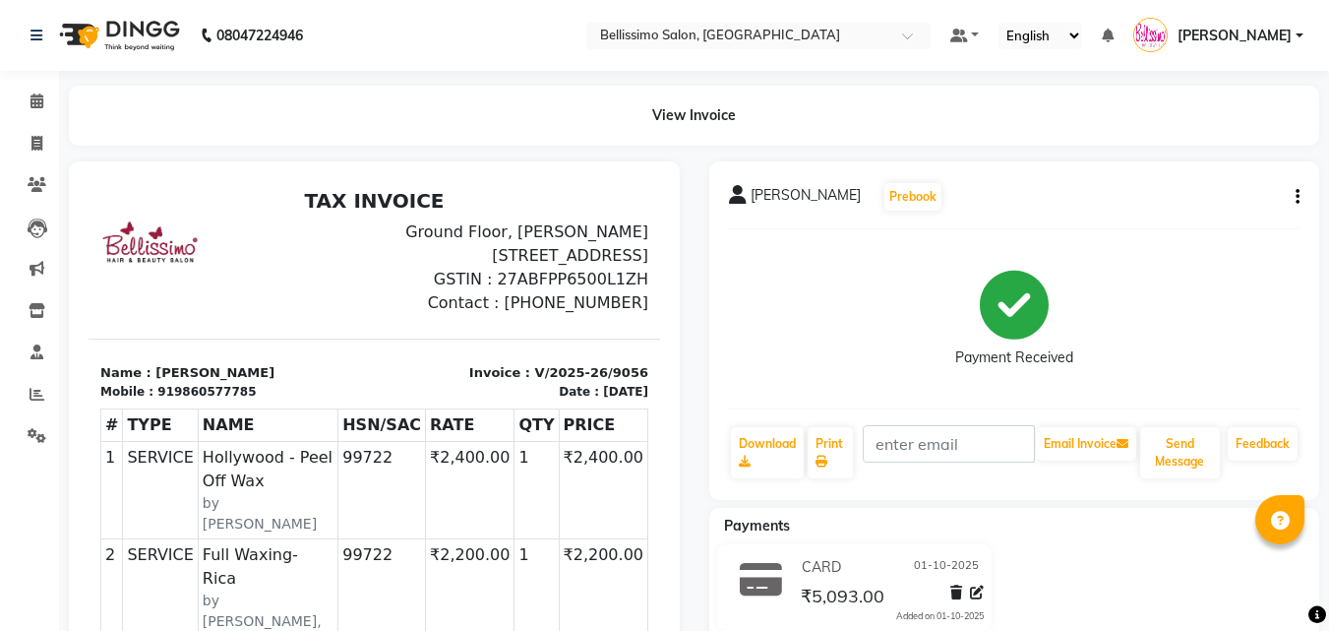
click at [757, 295] on div "Payment Received" at bounding box center [1015, 319] width 572 height 148
click at [37, 93] on icon at bounding box center [36, 100] width 13 height 15
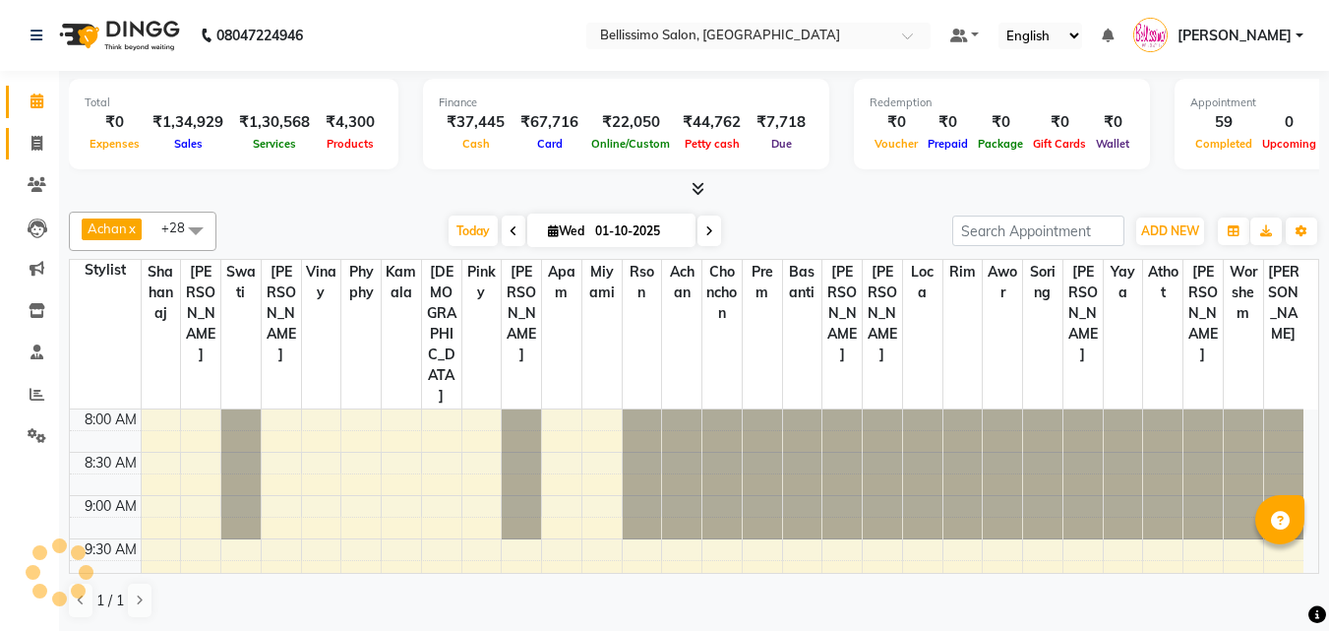
click at [33, 144] on icon at bounding box center [36, 143] width 11 height 15
select select "155"
select select "service"
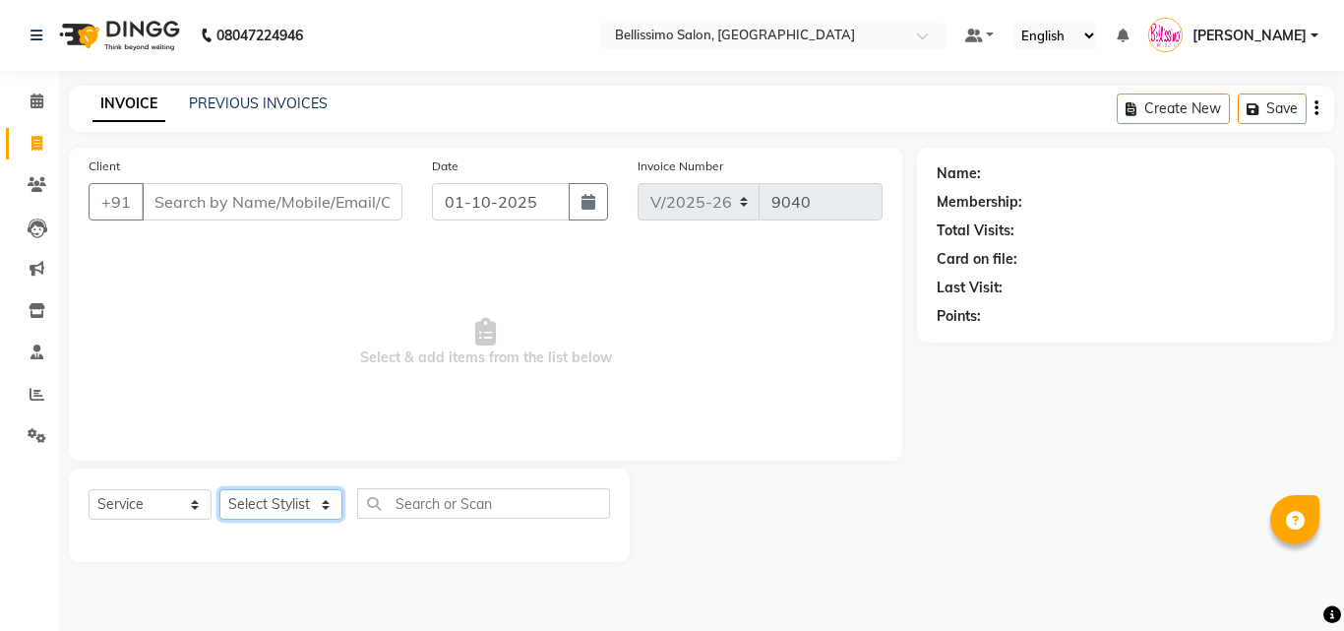
click at [276, 505] on select "Select Stylist [PERSON_NAME] [PERSON_NAME] [PERSON_NAME] [PERSON_NAME] Aso Atha…" at bounding box center [280, 504] width 123 height 30
select select "4519"
click at [219, 489] on select "Select Stylist [PERSON_NAME] [PERSON_NAME] [PERSON_NAME] [PERSON_NAME] Aso Atha…" at bounding box center [280, 504] width 123 height 30
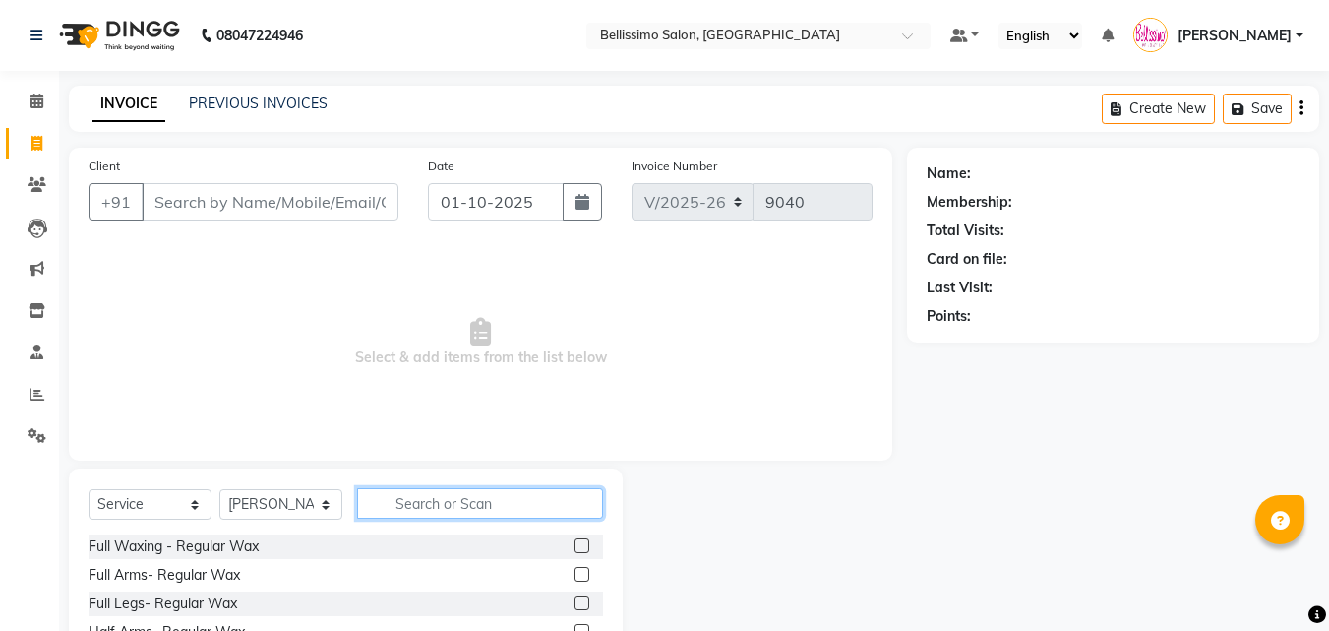
click at [437, 501] on input "text" at bounding box center [480, 503] width 246 height 30
type input "pedi"
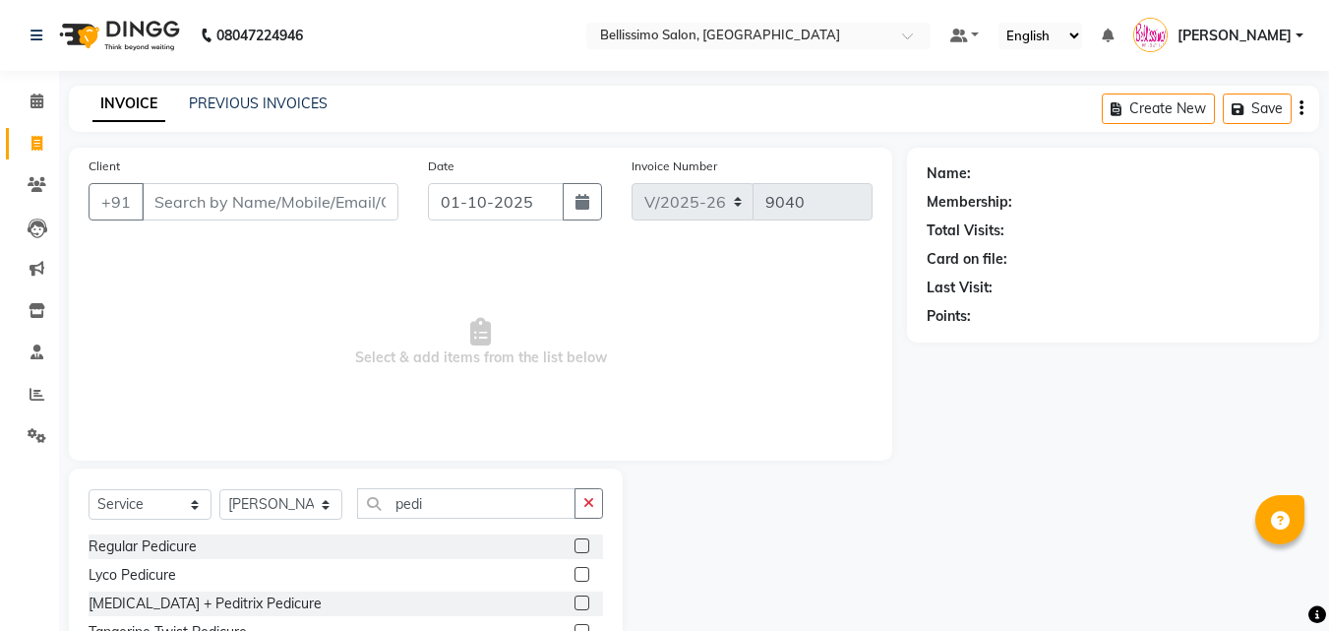
click at [574, 547] on label at bounding box center [581, 545] width 15 height 15
click at [574, 547] on input "checkbox" at bounding box center [580, 546] width 13 height 13
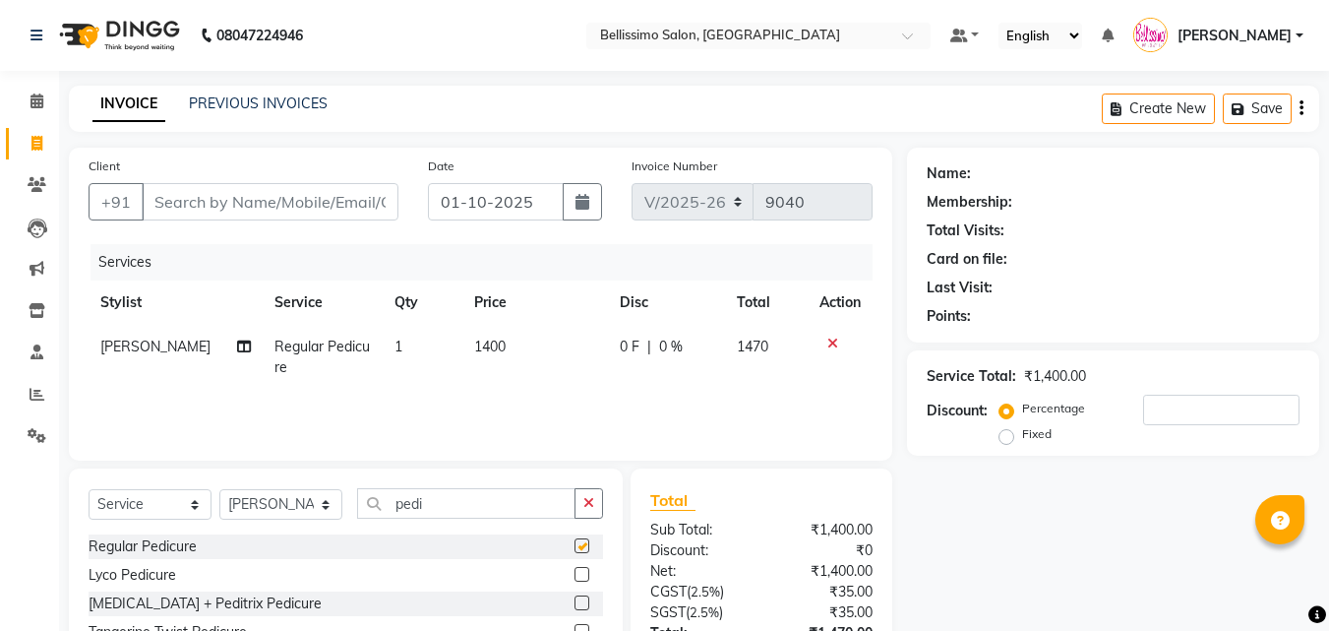
checkbox input "false"
drag, startPoint x: 368, startPoint y: 499, endPoint x: 256, endPoint y: 499, distance: 112.1
click at [256, 499] on div "Select Service Product Membership Package Voucher Prepaid Gift Card Select Styl…" at bounding box center [346, 511] width 514 height 46
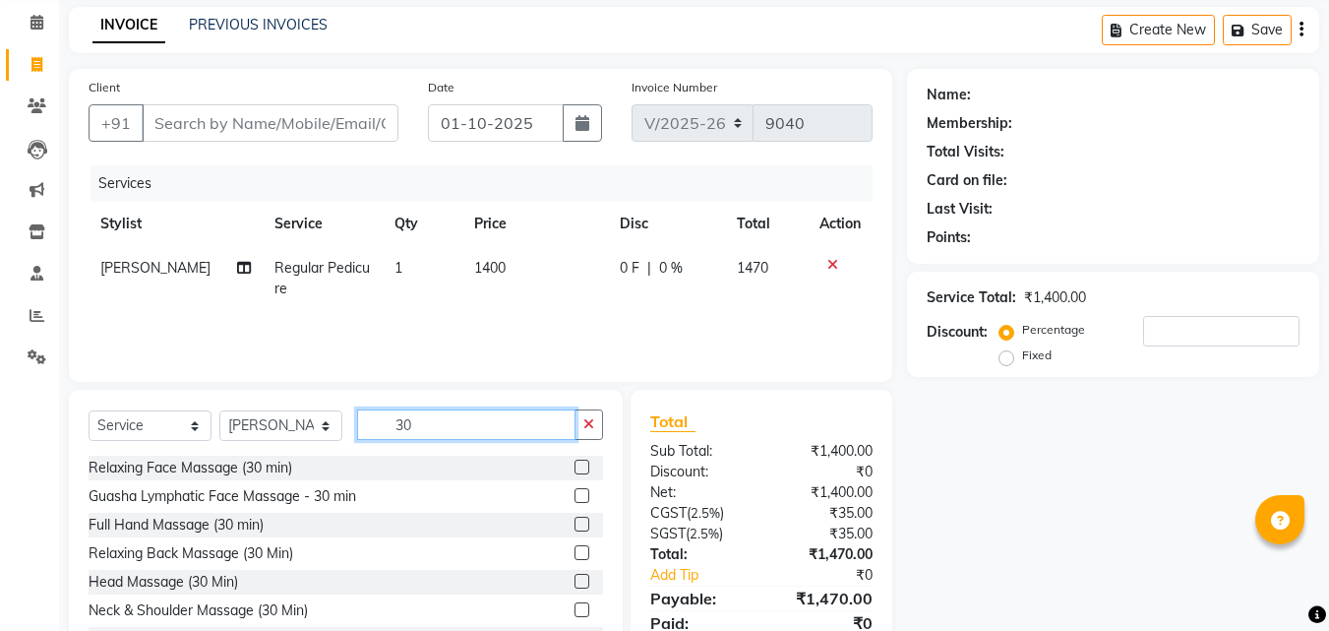
scroll to position [157, 0]
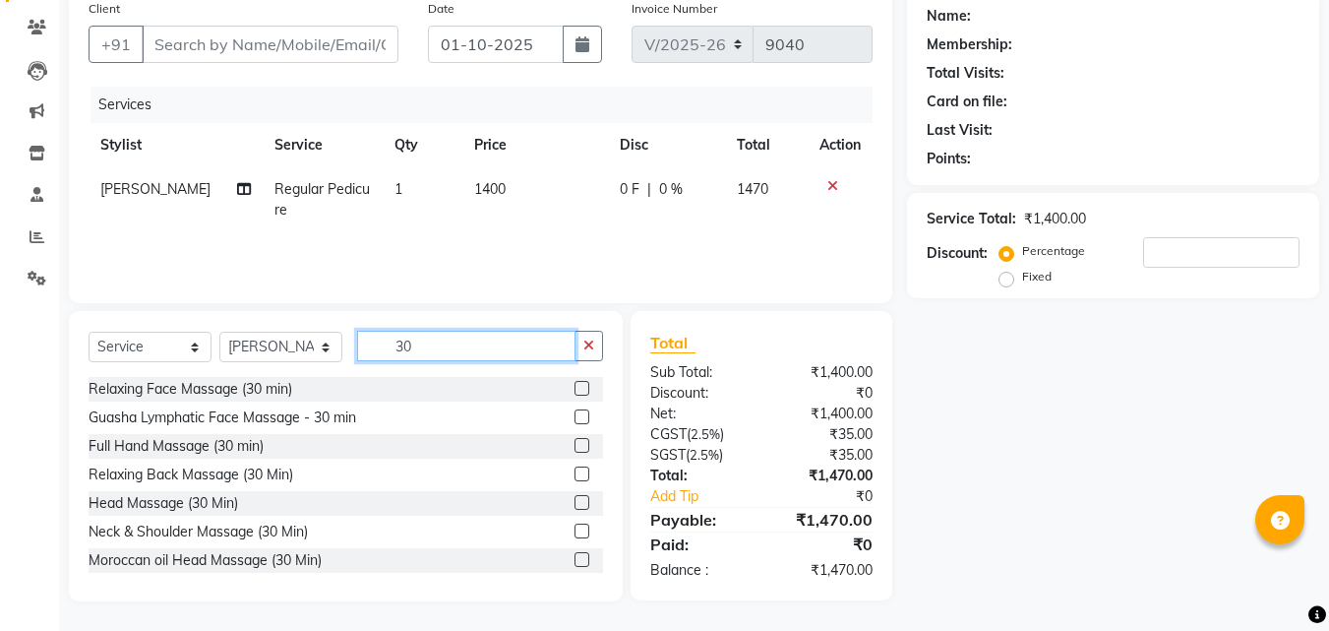
type input "30"
click at [574, 536] on label at bounding box center [581, 530] width 15 height 15
click at [574, 536] on input "checkbox" at bounding box center [580, 531] width 13 height 13
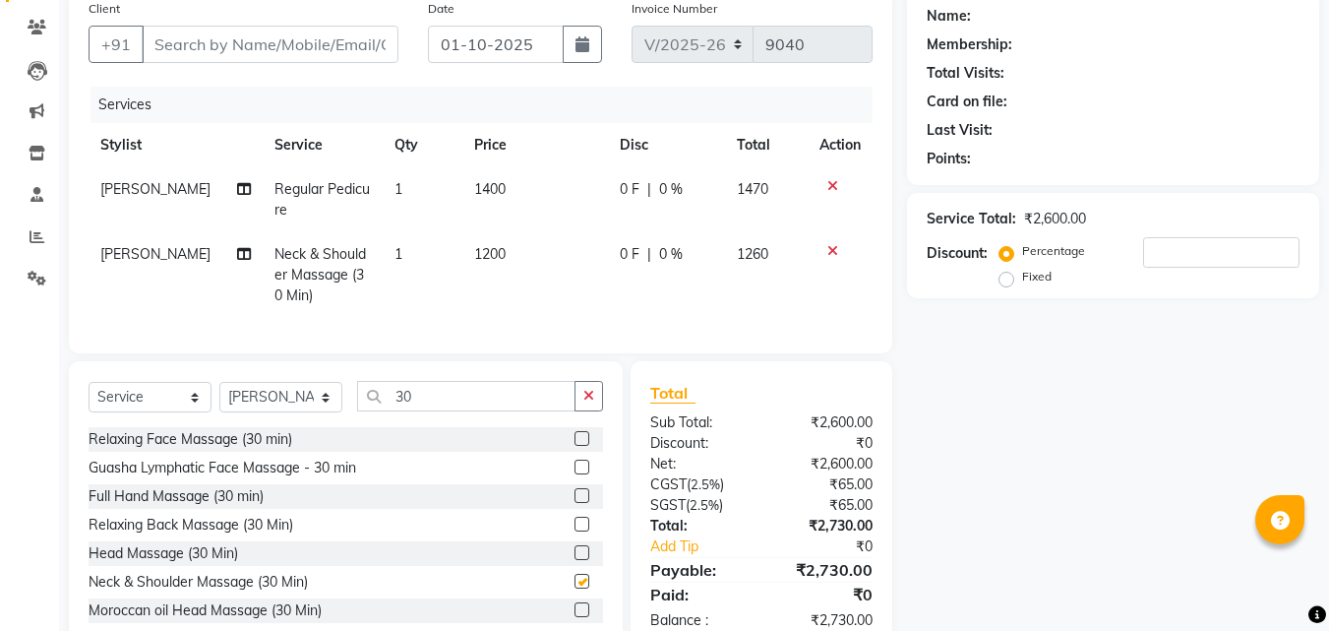
checkbox input "false"
click at [120, 254] on span "[PERSON_NAME]" at bounding box center [155, 254] width 110 height 18
select select "4519"
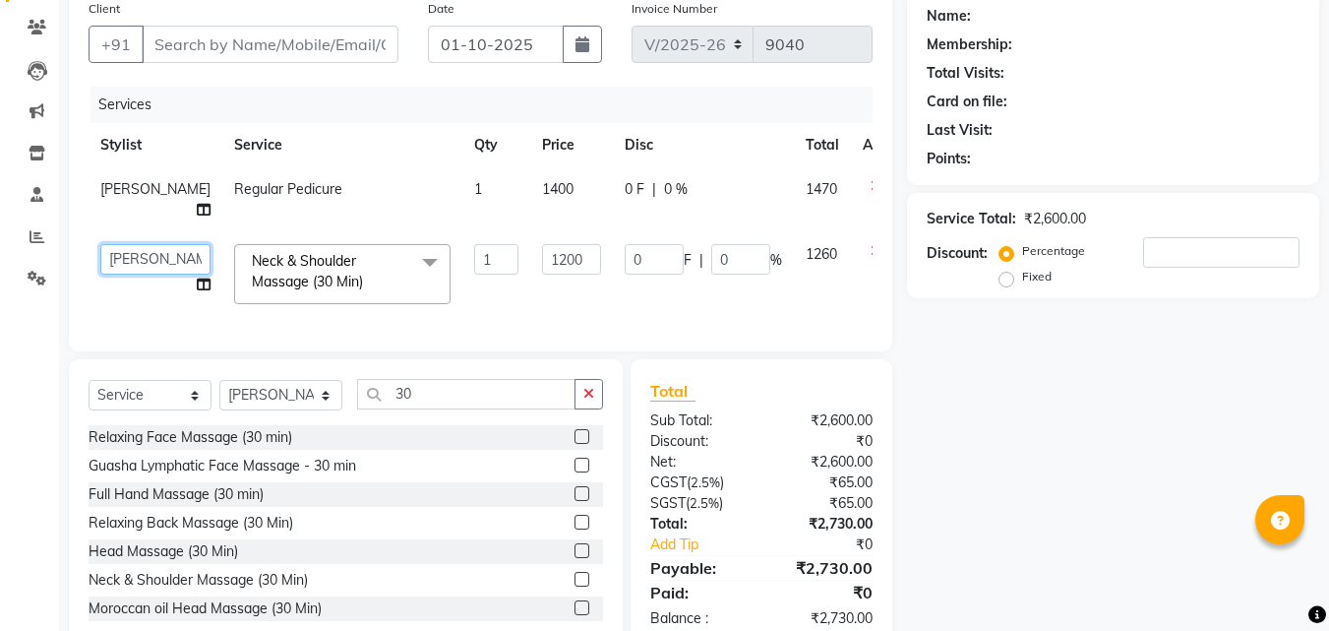
click at [133, 257] on select "[PERSON_NAME] [PERSON_NAME] [PERSON_NAME] [PERSON_NAME] Athot Ava Awor Bam Basa…" at bounding box center [155, 259] width 110 height 30
select select "19788"
click at [1081, 482] on div "Name: Membership: Total Visits: Card on file: Last Visit: Points: Service Total…" at bounding box center [1120, 319] width 427 height 659
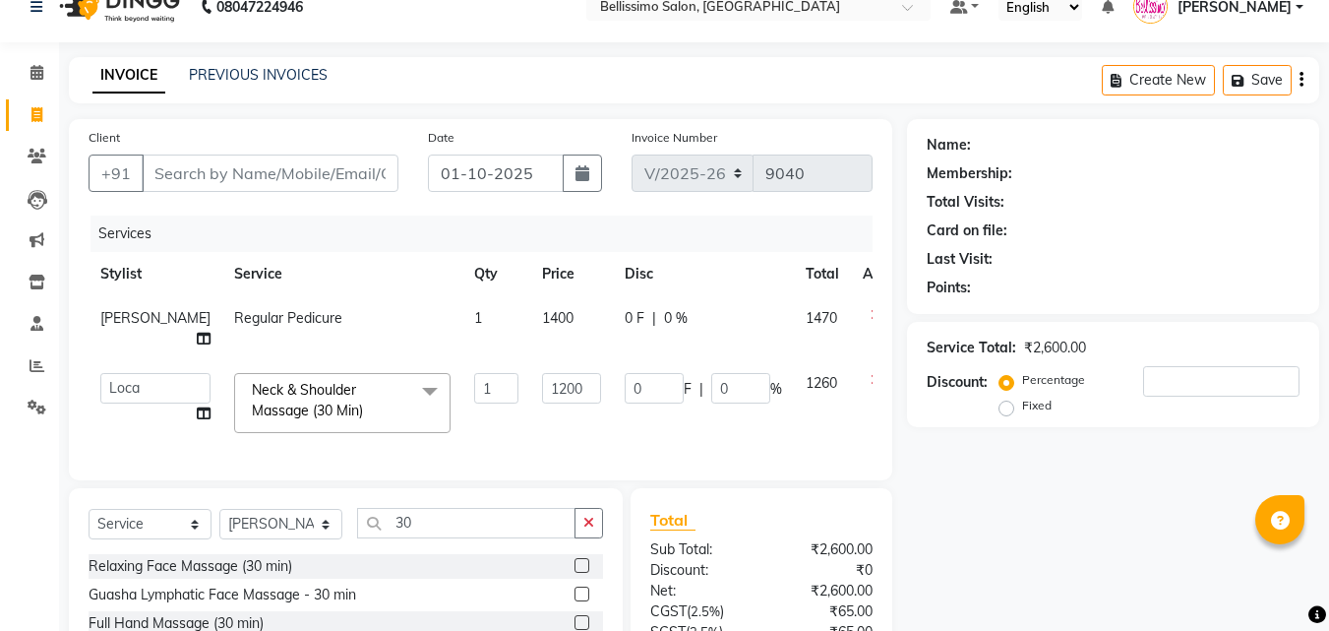
scroll to position [24, 0]
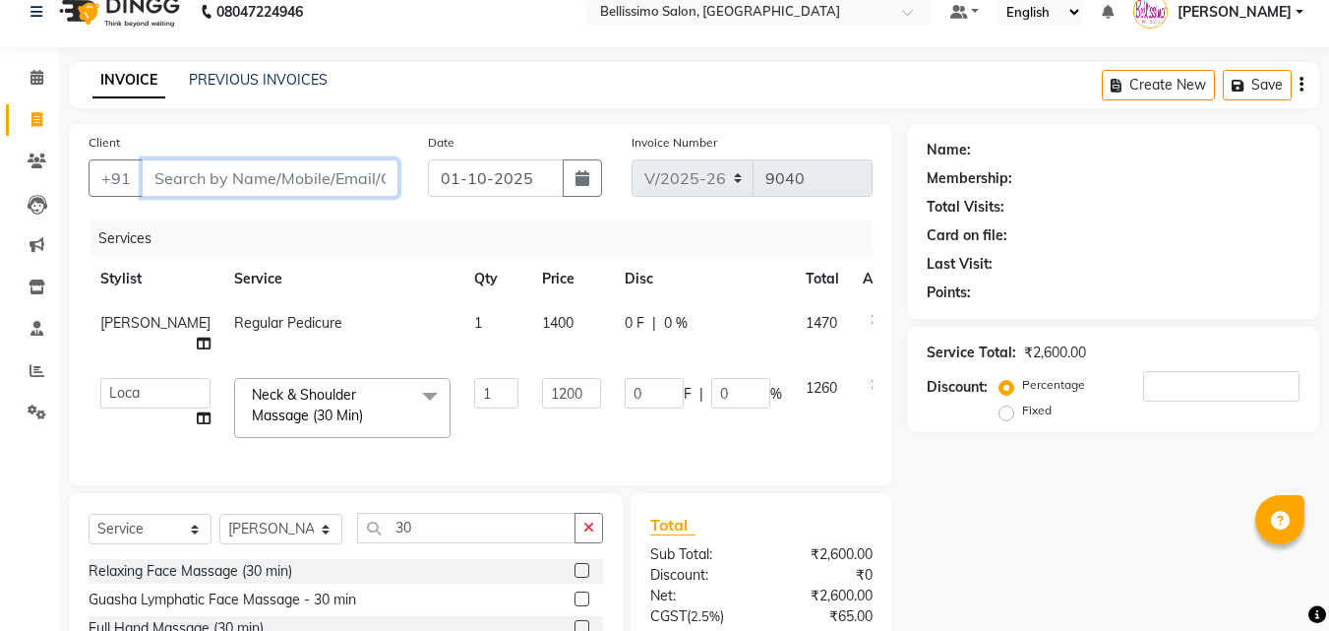
drag, startPoint x: 229, startPoint y: 180, endPoint x: 238, endPoint y: 187, distance: 11.2
click at [228, 181] on input "Client" at bounding box center [270, 177] width 257 height 37
type input "R"
type input "0"
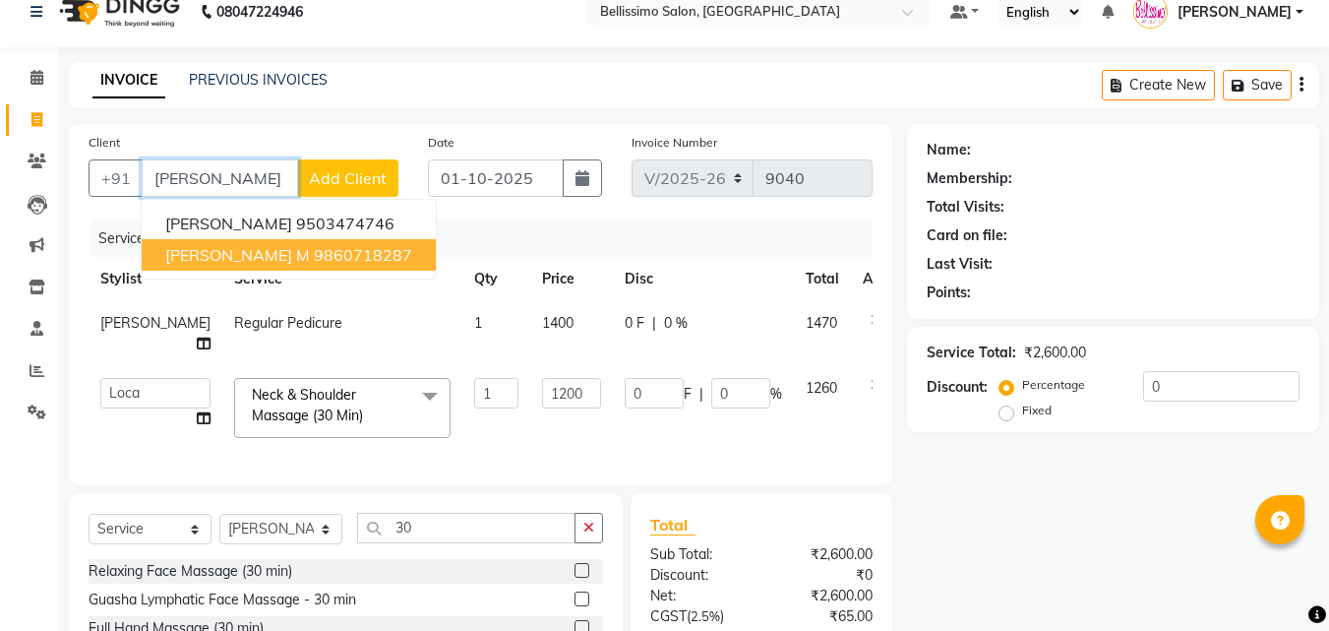
click at [314, 257] on ngb-highlight "9860718287" at bounding box center [363, 255] width 98 height 20
type input "9860718287"
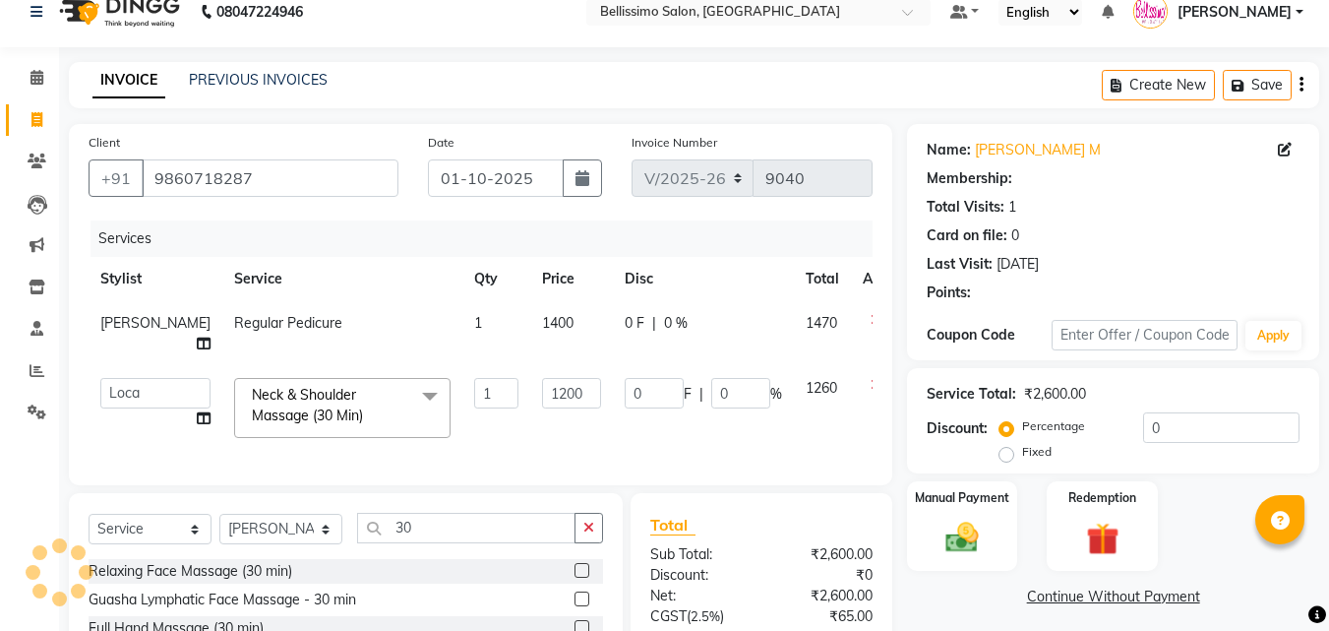
select select "1: Object"
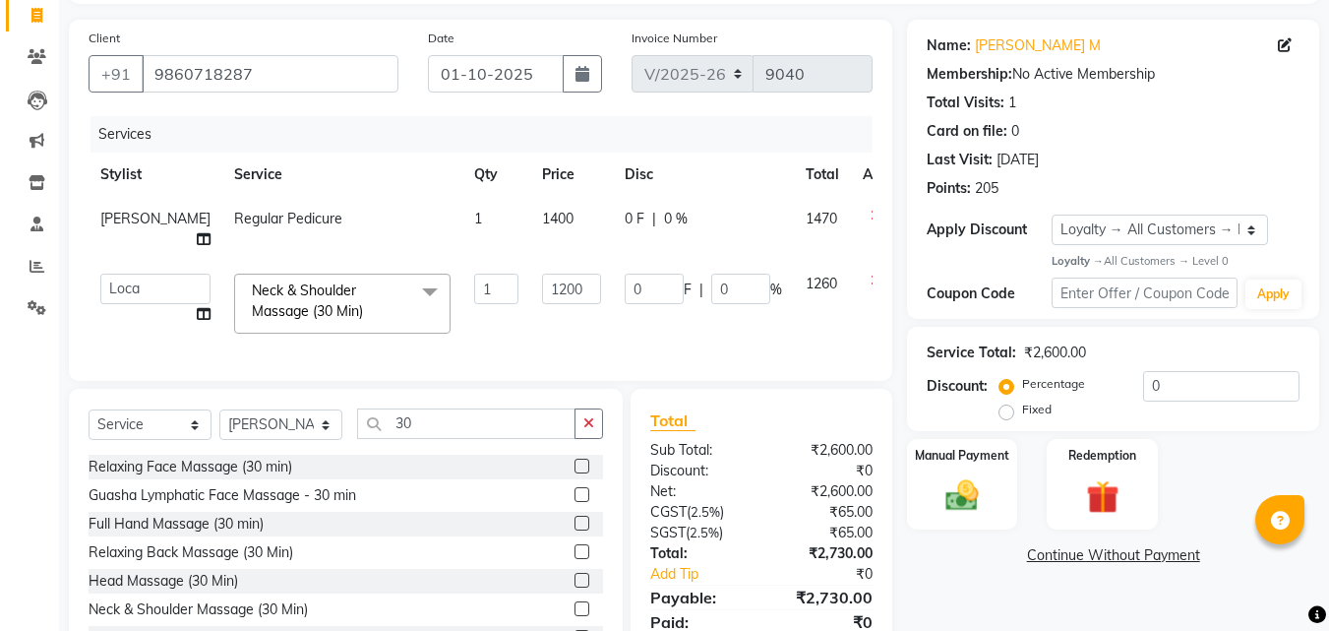
scroll to position [0, 0]
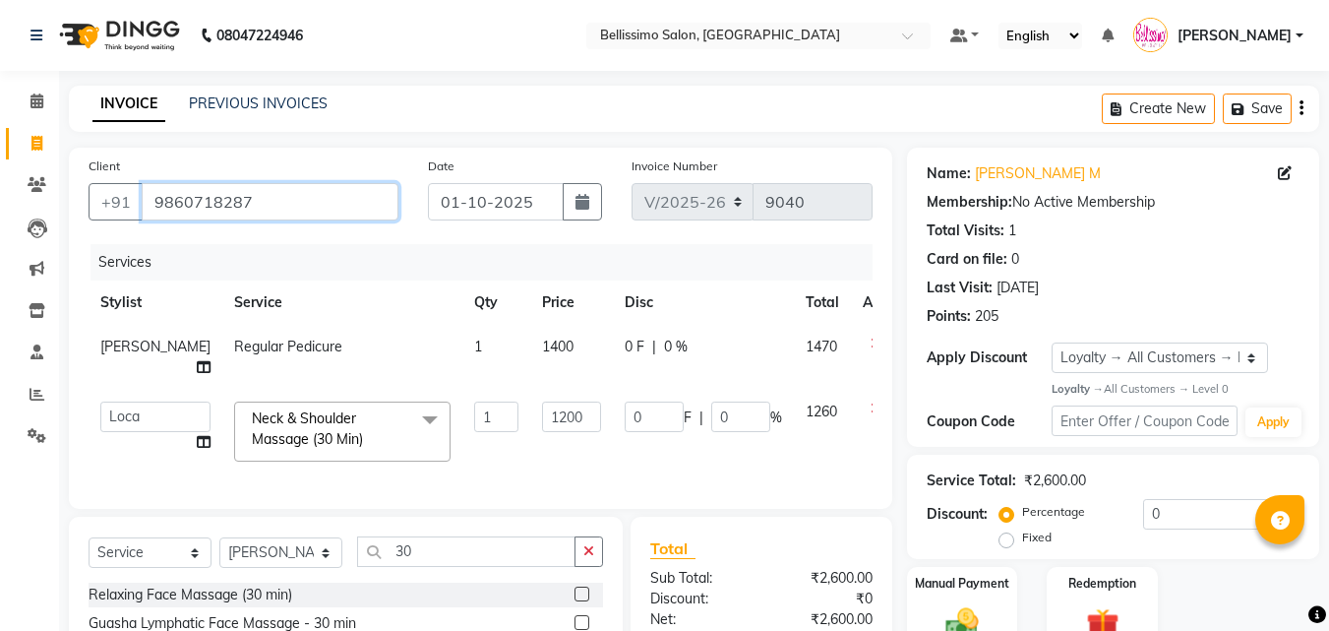
click at [279, 208] on input "9860718287" at bounding box center [270, 201] width 257 height 37
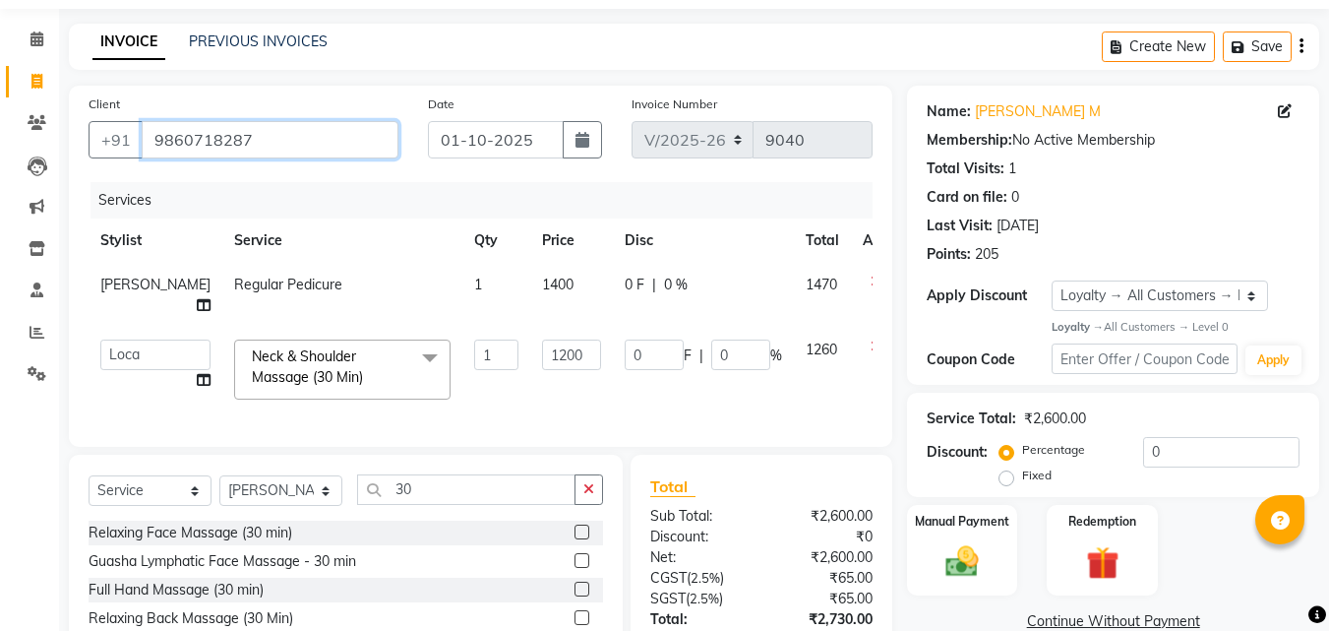
scroll to position [220, 0]
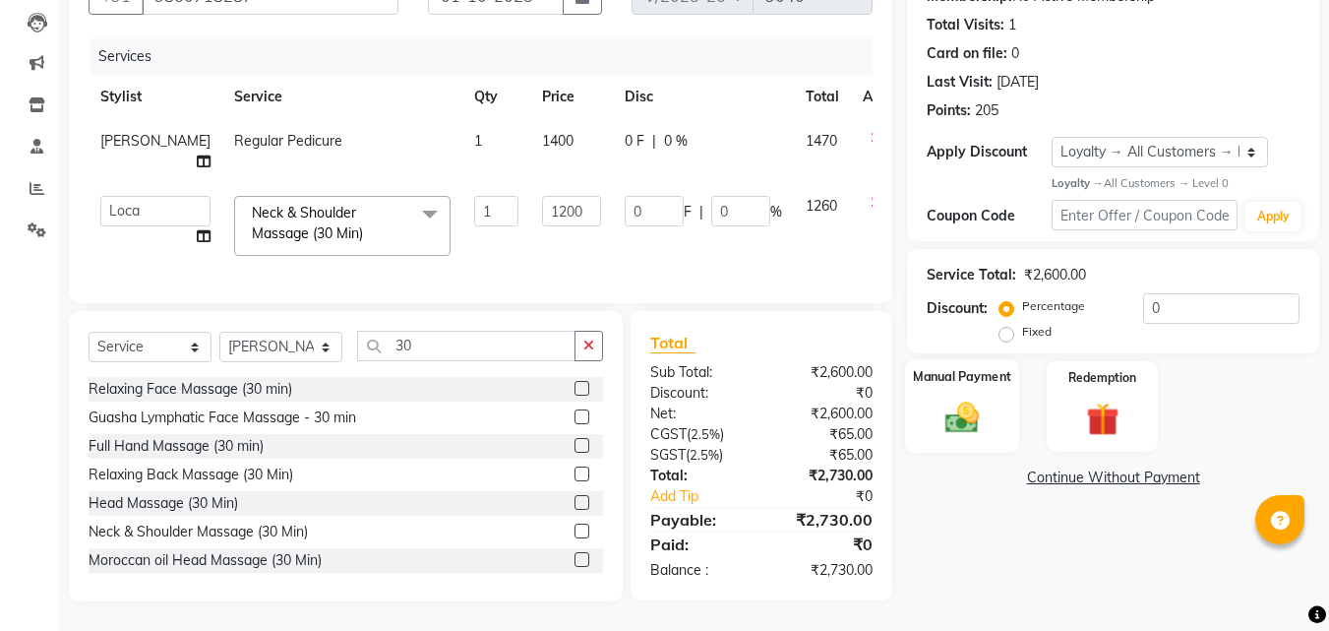
click at [944, 406] on img at bounding box center [961, 417] width 55 height 39
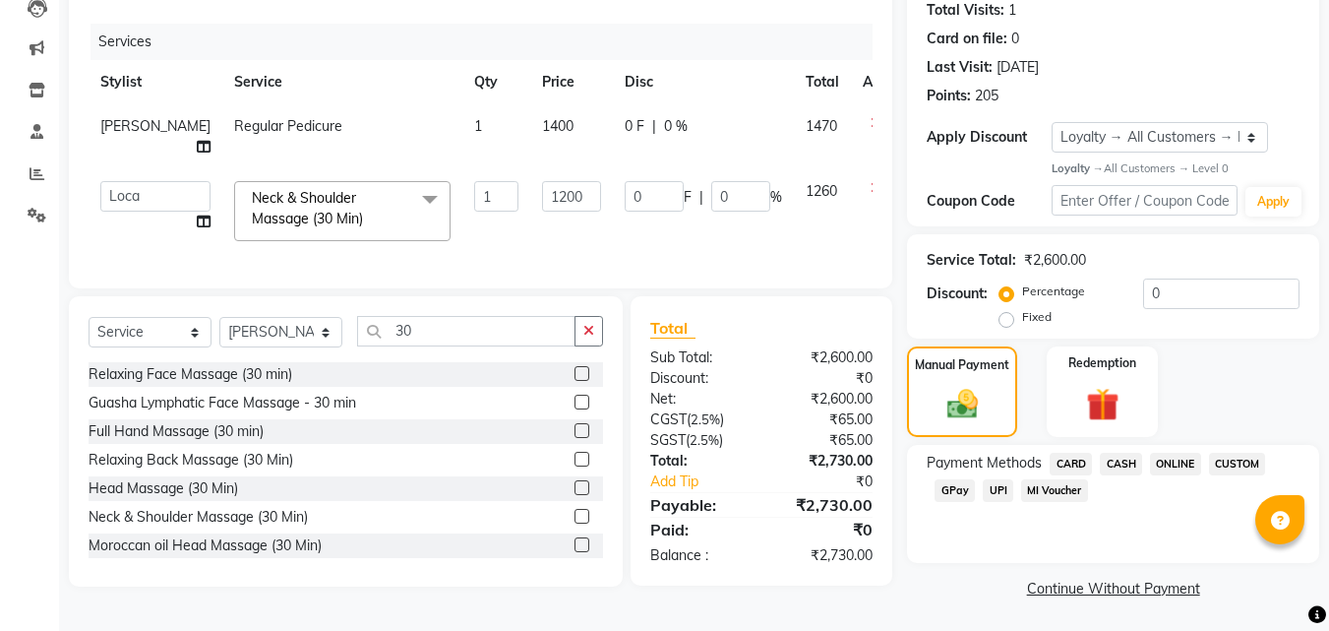
click at [1113, 466] on span "CASH" at bounding box center [1121, 463] width 42 height 23
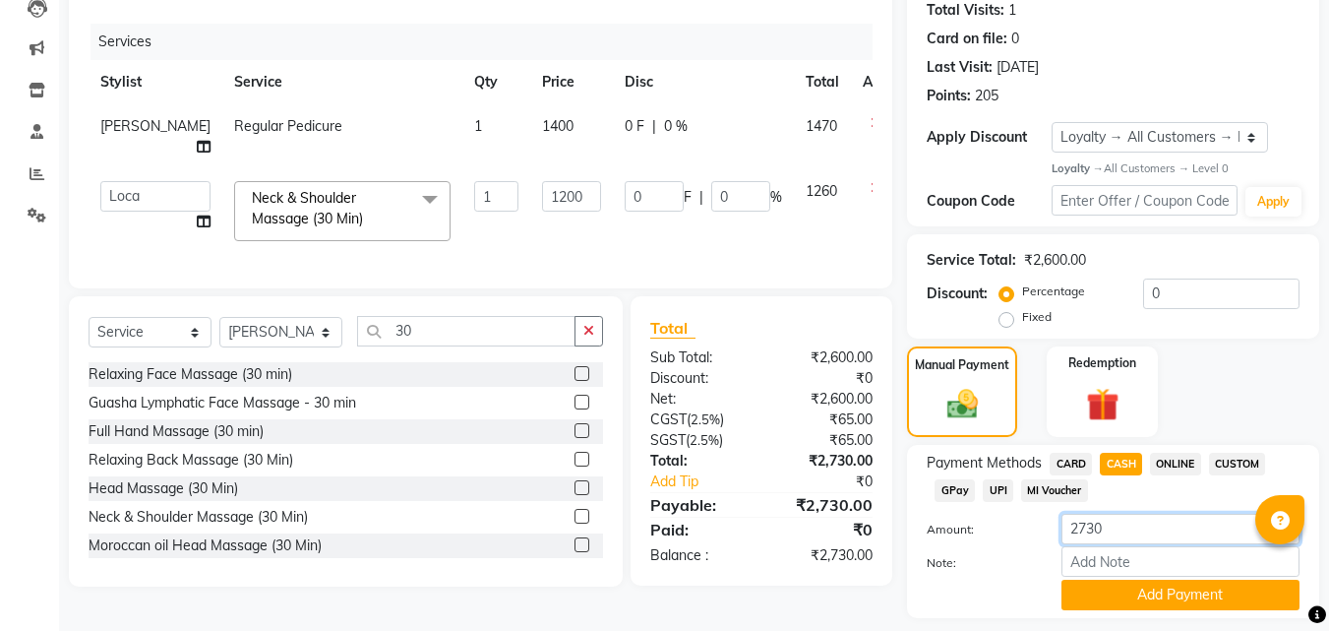
drag, startPoint x: 1129, startPoint y: 534, endPoint x: 716, endPoint y: 557, distance: 413.8
click at [897, 530] on div "Client +91 9860718287 Date 01-10-2025 Invoice Number V/2025 V/2025-26 9040 Serv…" at bounding box center [694, 292] width 1280 height 731
type input "2800"
click at [1159, 591] on button "Add Payment" at bounding box center [1180, 594] width 238 height 30
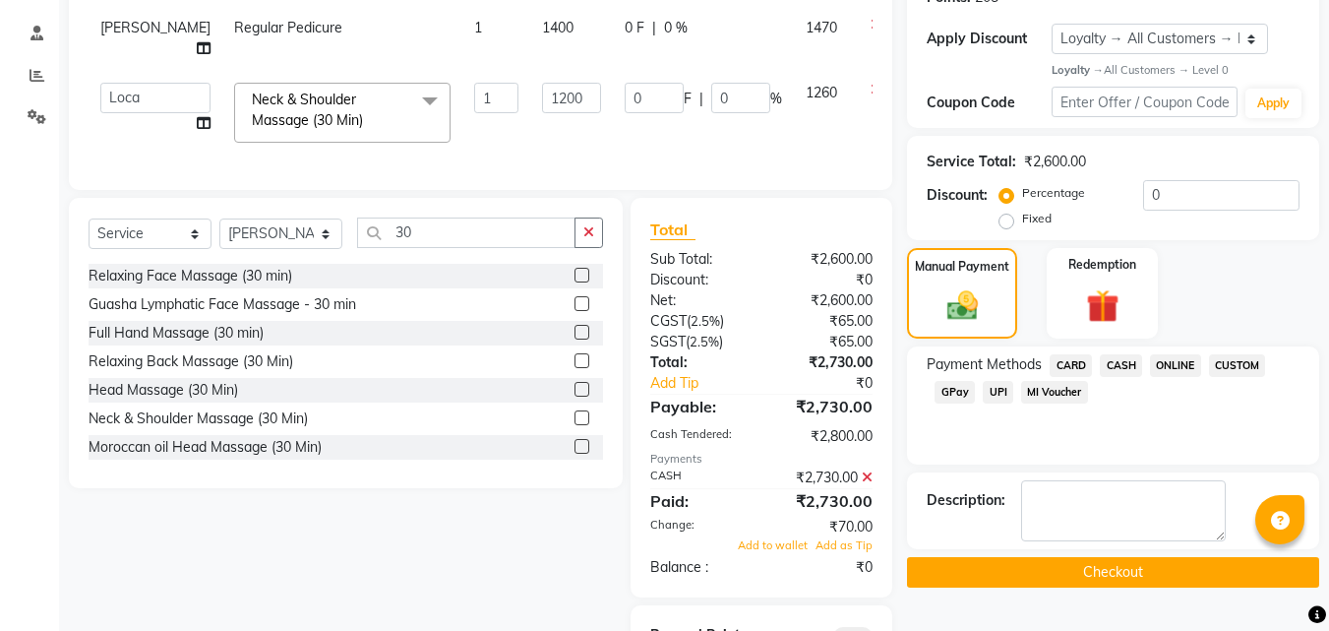
scroll to position [427, 0]
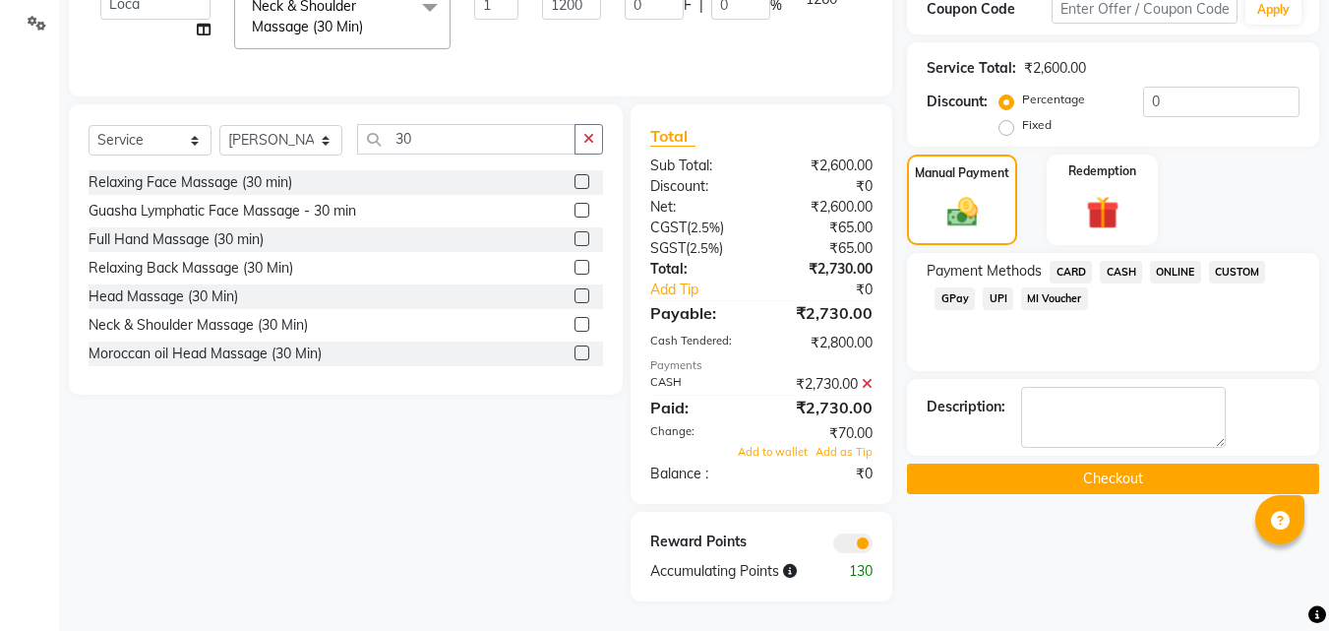
click at [866, 380] on icon at bounding box center [867, 384] width 11 height 14
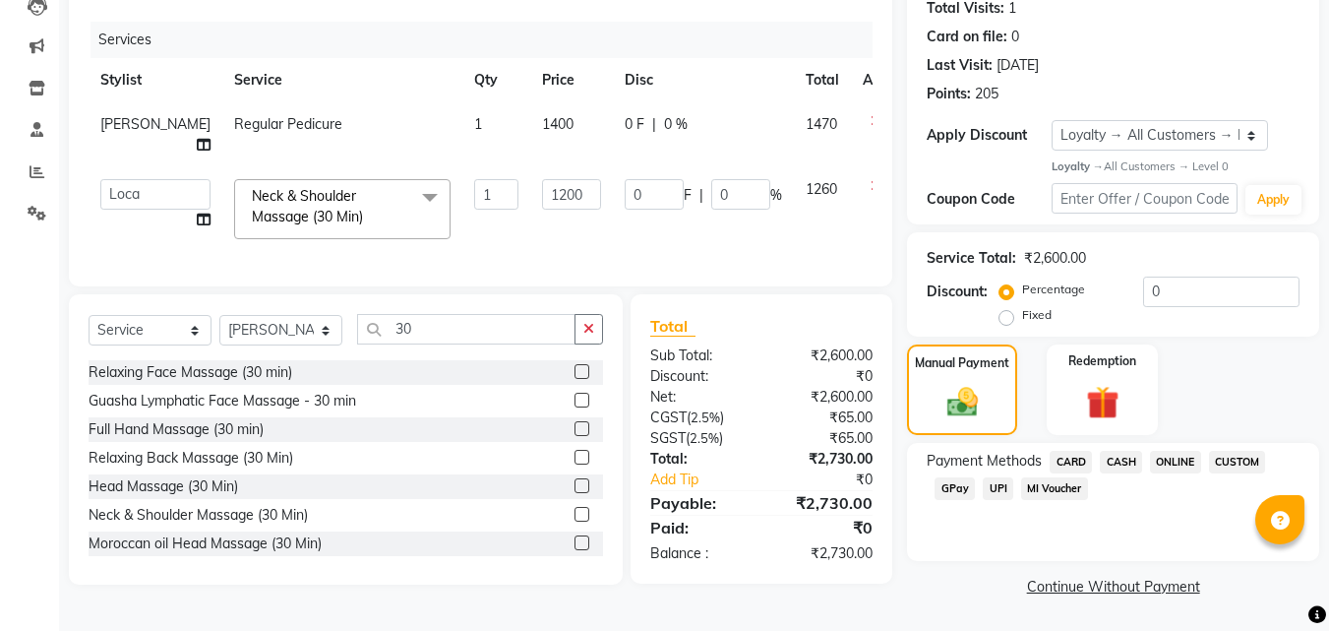
click at [1110, 456] on span "CASH" at bounding box center [1121, 462] width 42 height 23
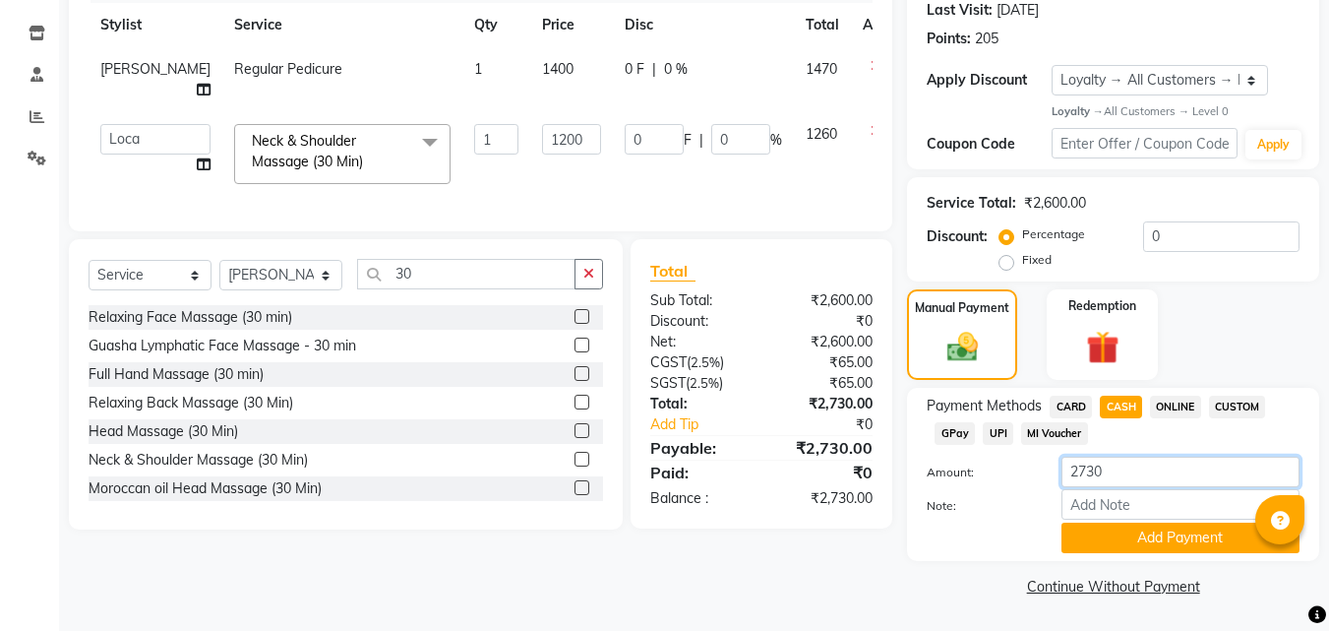
drag, startPoint x: 1127, startPoint y: 469, endPoint x: 728, endPoint y: 456, distance: 399.6
click at [919, 469] on div "Amount: 2730" at bounding box center [1113, 472] width 402 height 33
type input "2750"
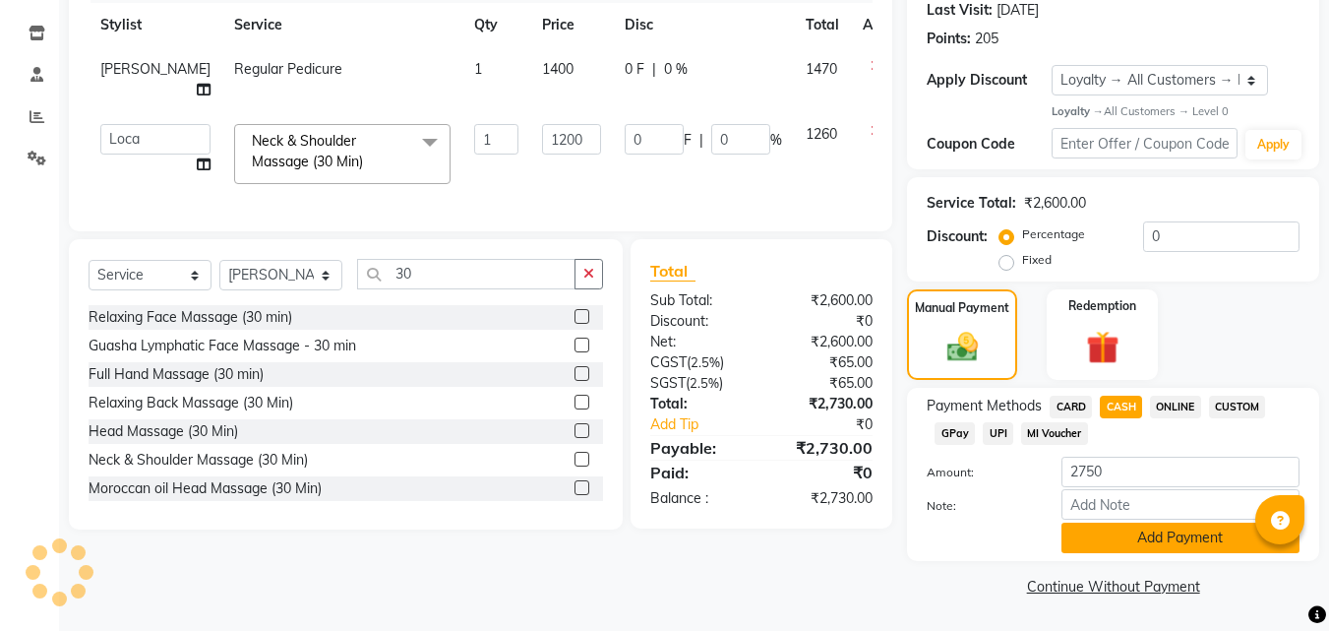
click at [1096, 542] on button "Add Payment" at bounding box center [1180, 537] width 238 height 30
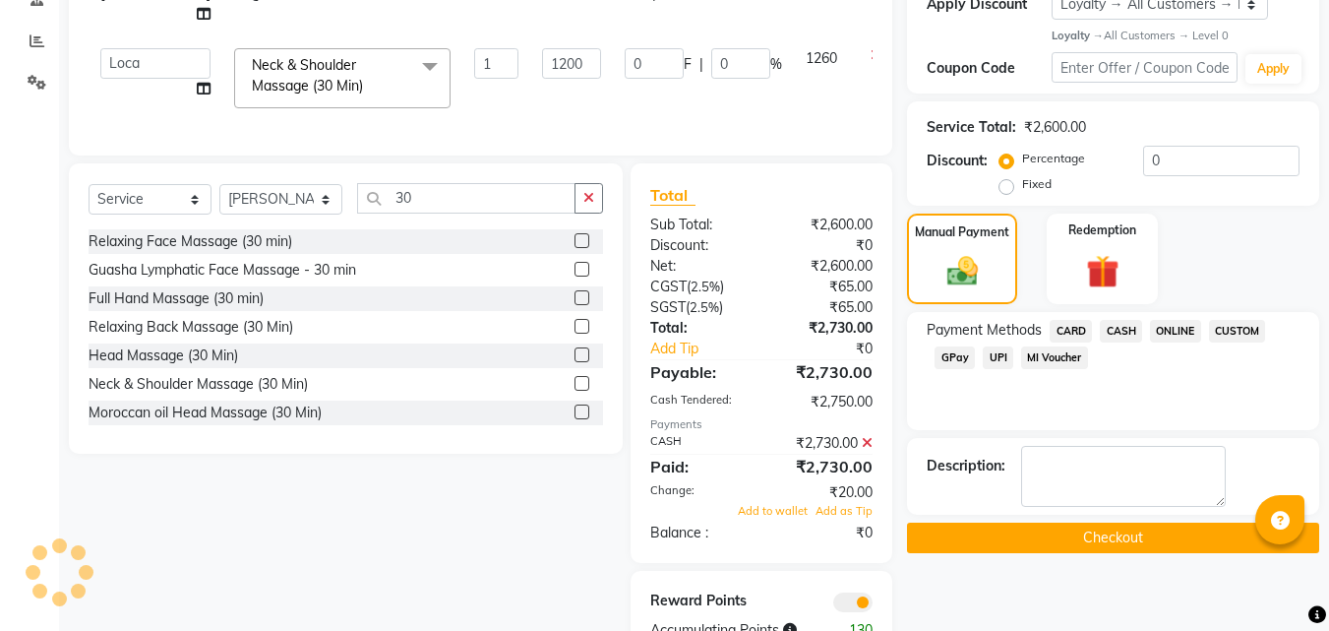
scroll to position [427, 0]
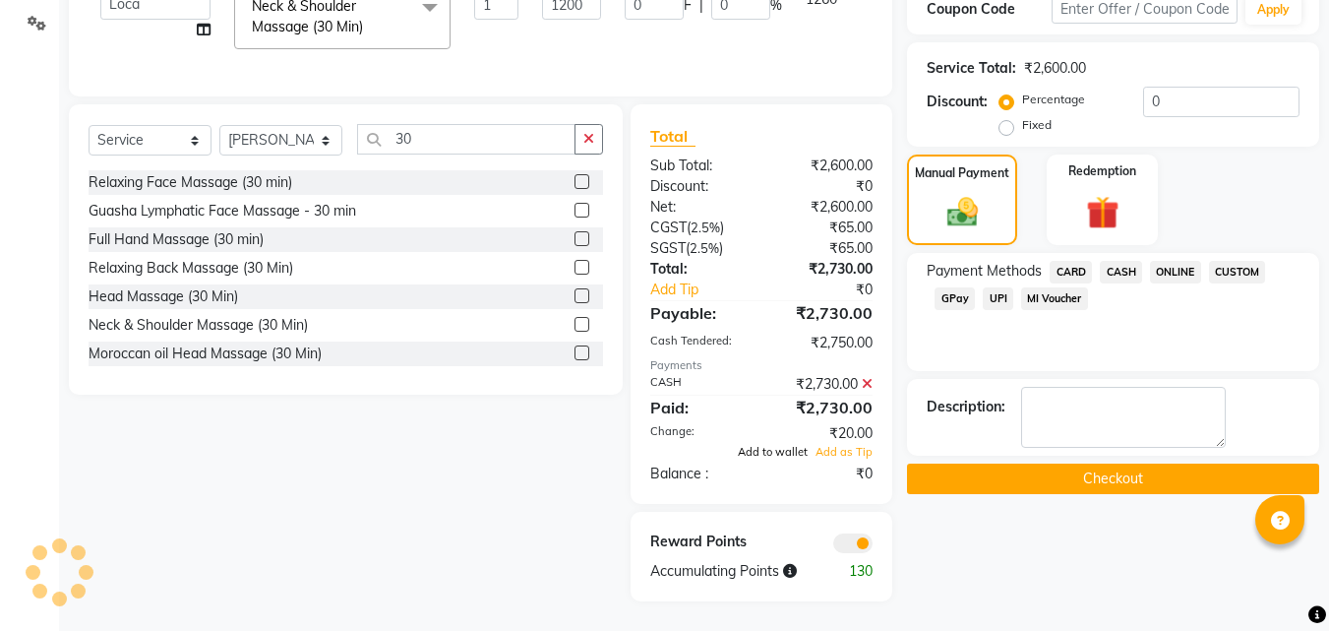
click at [758, 456] on span "Add to wallet" at bounding box center [773, 452] width 70 height 14
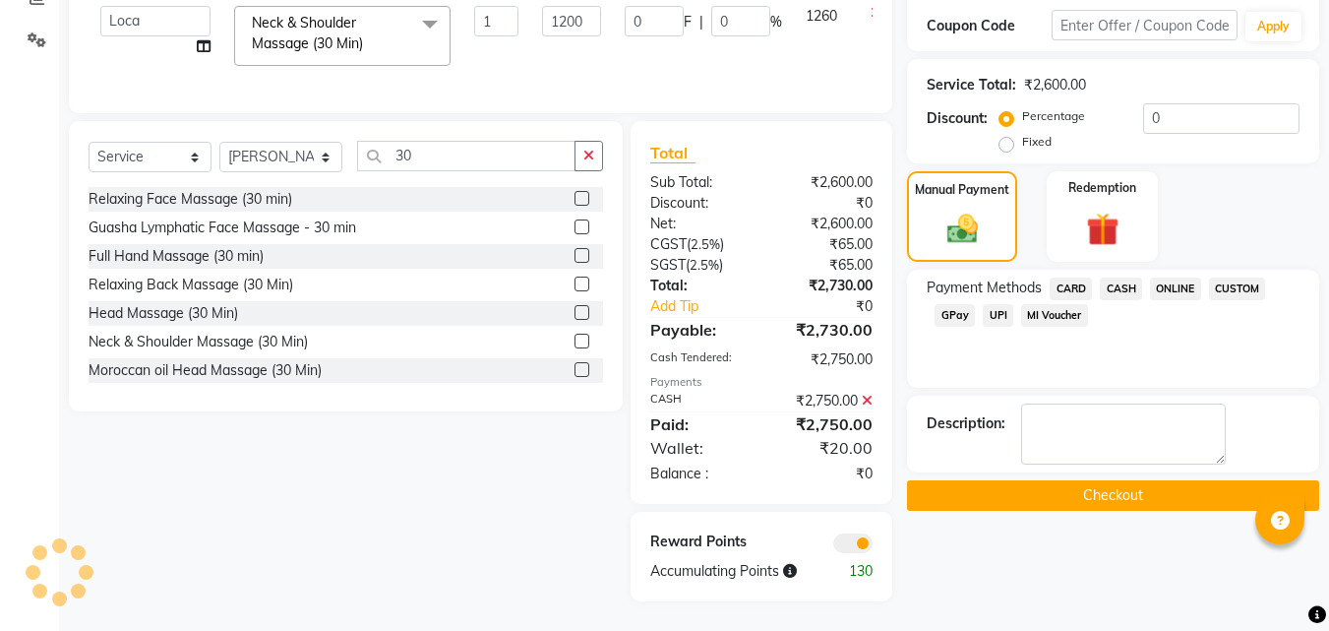
drag, startPoint x: 1056, startPoint y: 481, endPoint x: 995, endPoint y: 529, distance: 77.7
click at [1055, 484] on button "Checkout" at bounding box center [1113, 495] width 412 height 30
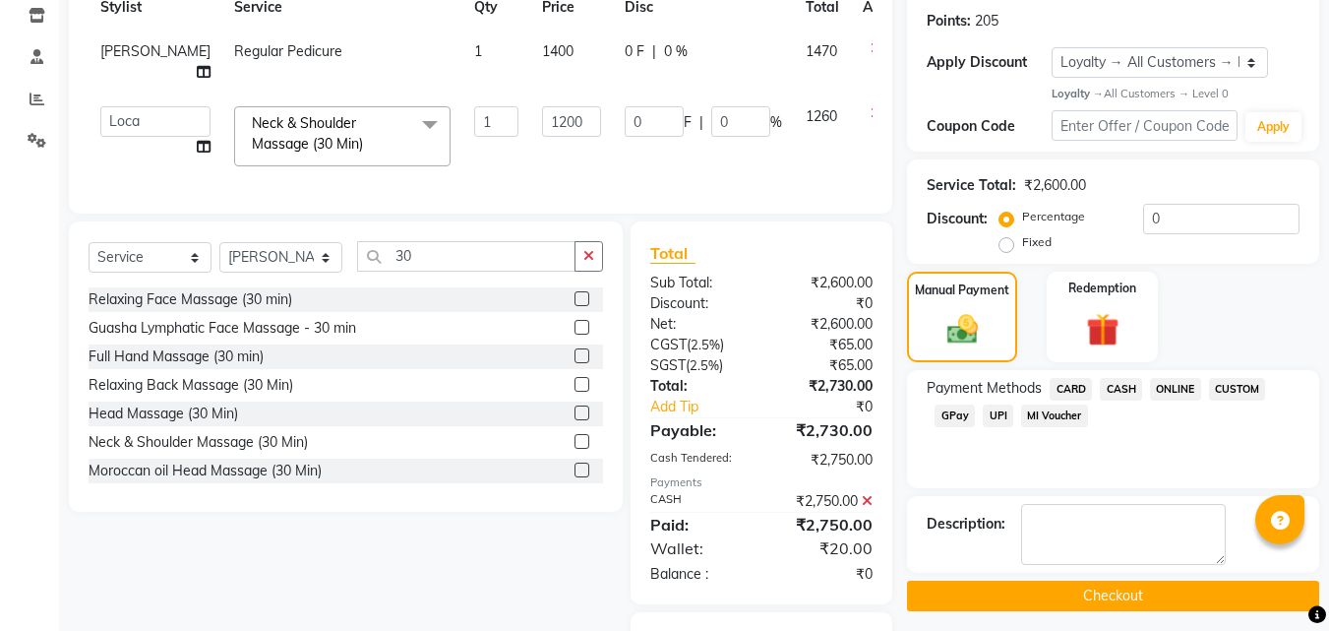
scroll to position [17, 0]
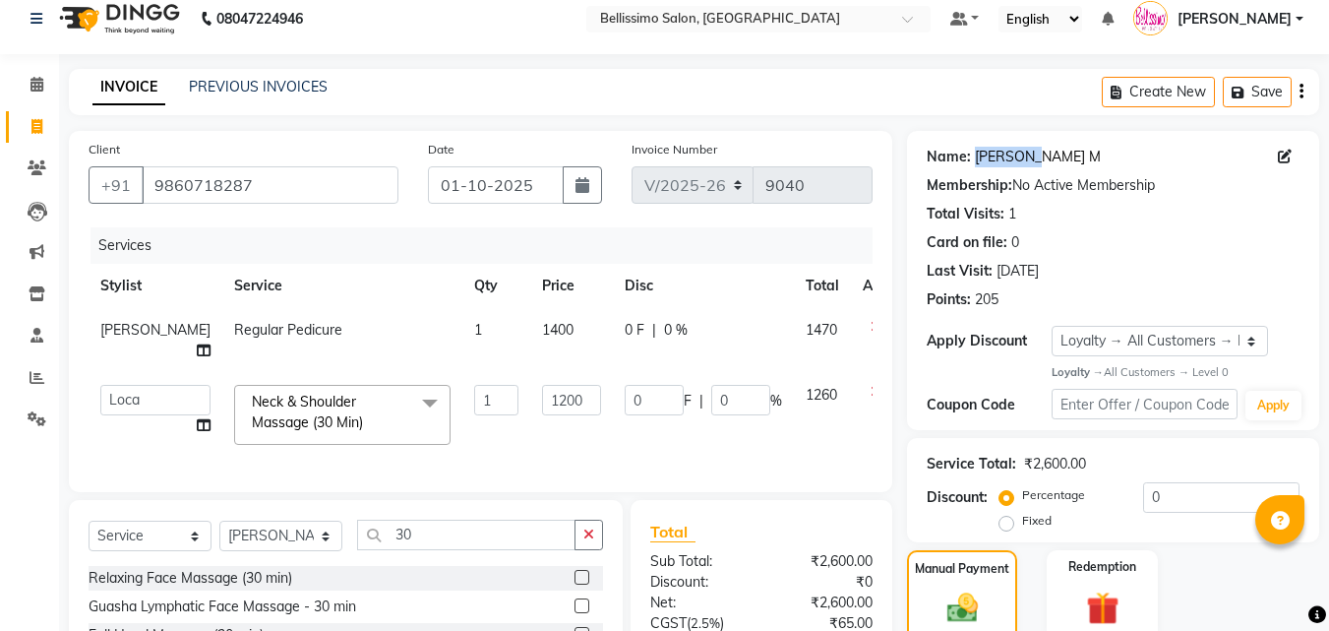
drag, startPoint x: 1040, startPoint y: 152, endPoint x: 978, endPoint y: 154, distance: 62.0
click at [978, 154] on div "Name: Ritika M" at bounding box center [1113, 157] width 373 height 21
copy link "[PERSON_NAME] M"
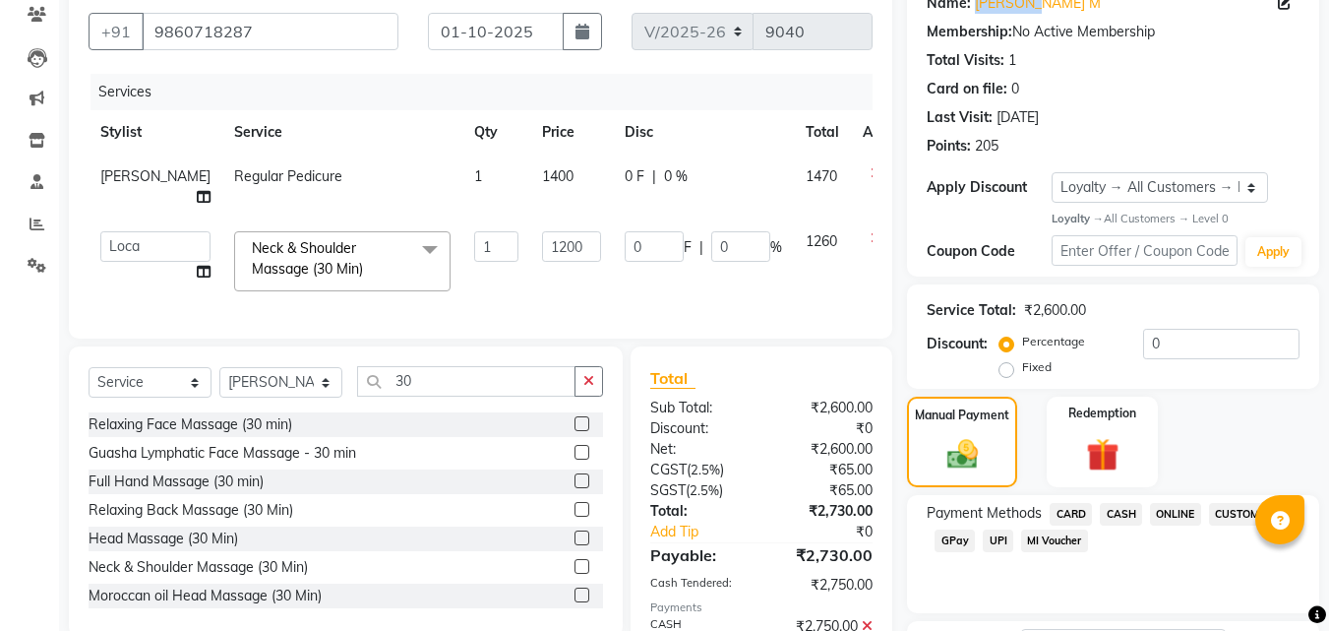
scroll to position [410, 0]
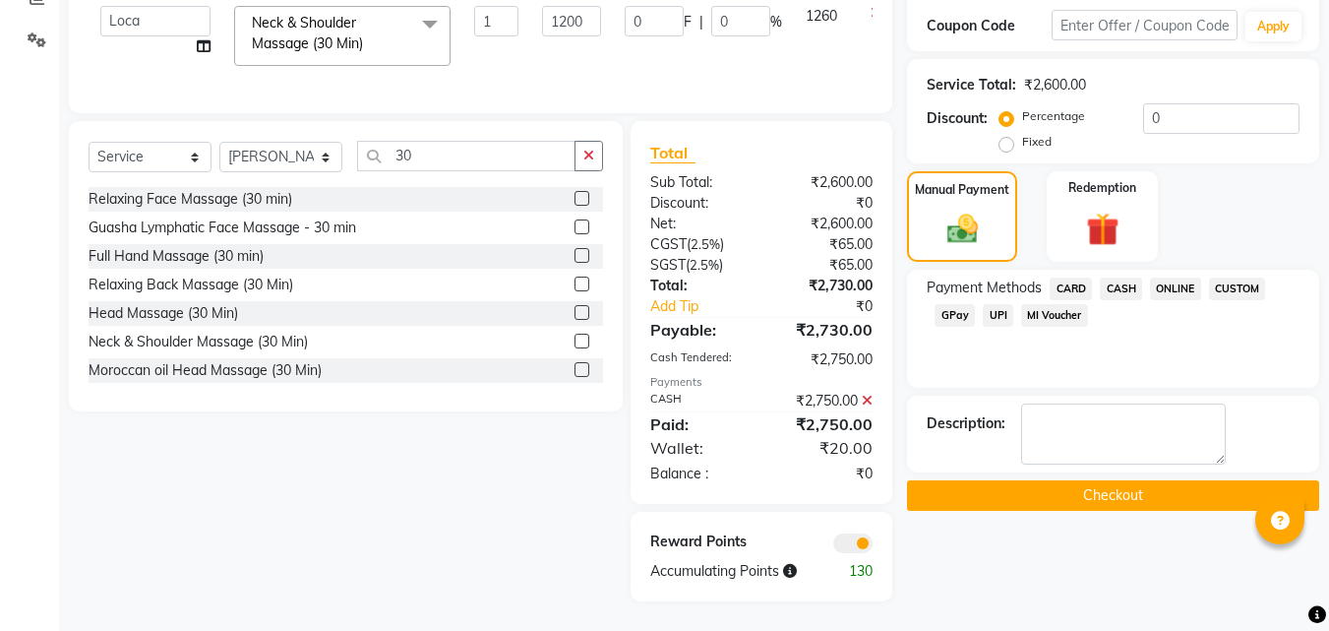
click at [1066, 482] on button "Checkout" at bounding box center [1113, 495] width 412 height 30
drag, startPoint x: 1036, startPoint y: 480, endPoint x: 1046, endPoint y: 489, distance: 13.2
click at [1038, 480] on button "Checkout" at bounding box center [1113, 495] width 412 height 30
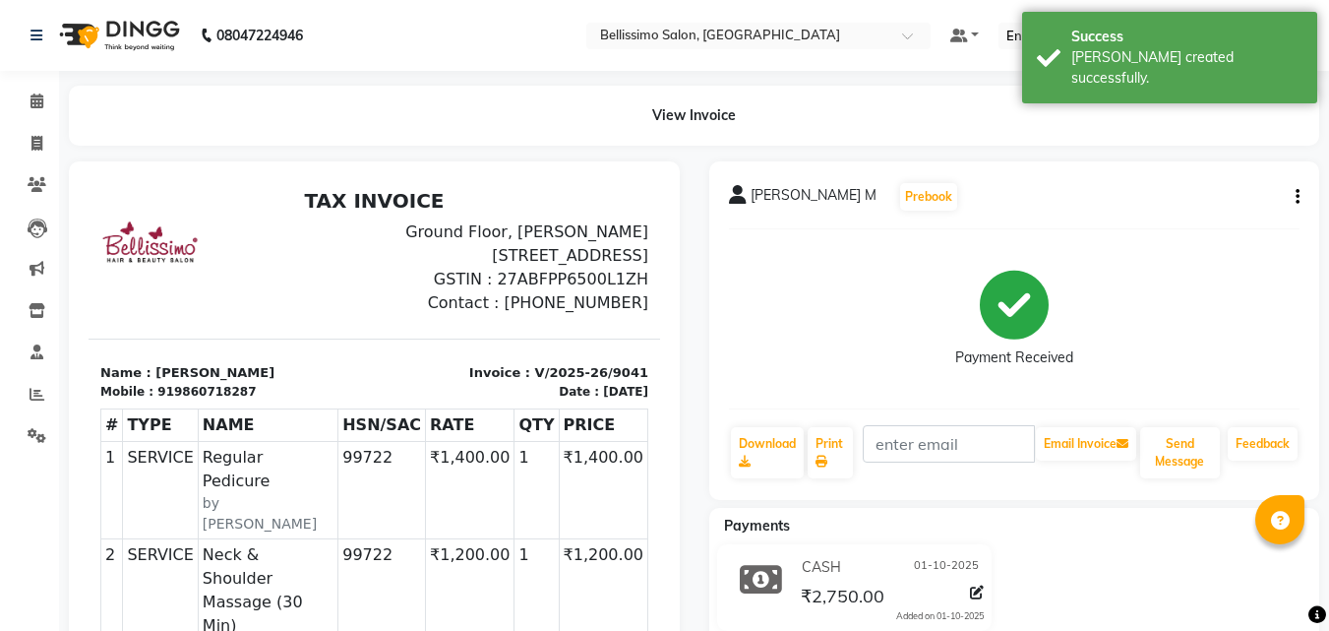
click at [754, 197] on span "[PERSON_NAME] M" at bounding box center [814, 199] width 126 height 28
copy div "Ritika M Prebook"
click at [836, 454] on link "Print" at bounding box center [830, 452] width 45 height 51
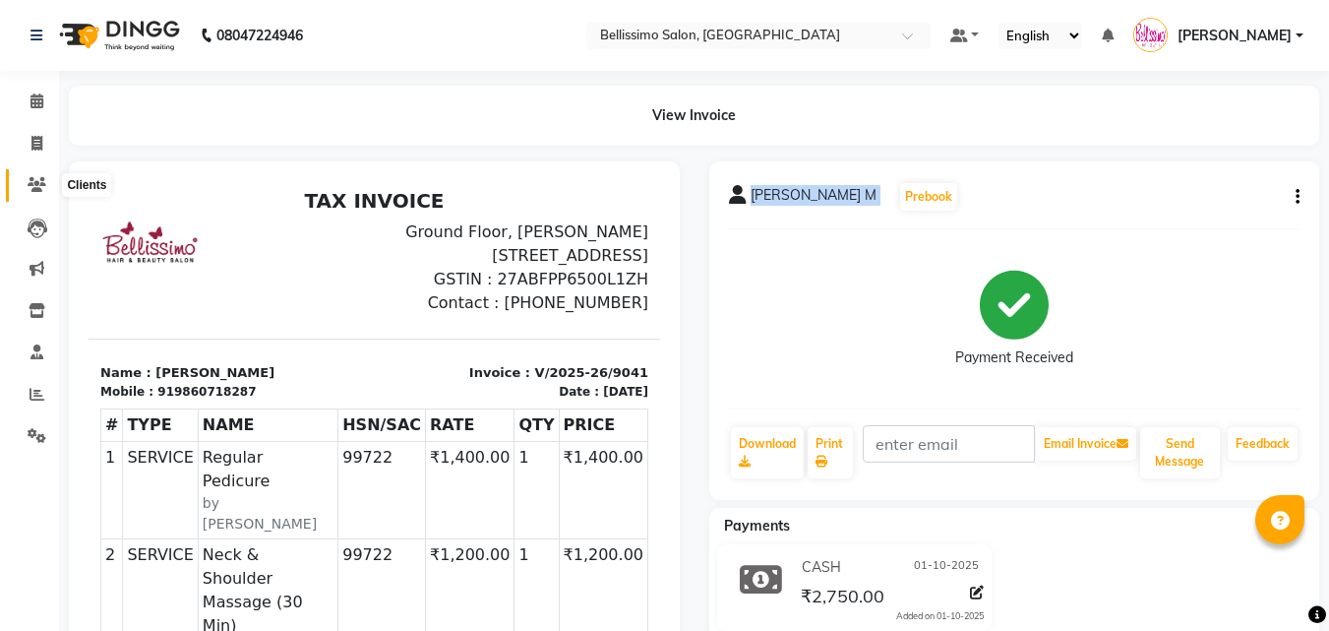
click at [37, 179] on icon at bounding box center [37, 184] width 19 height 15
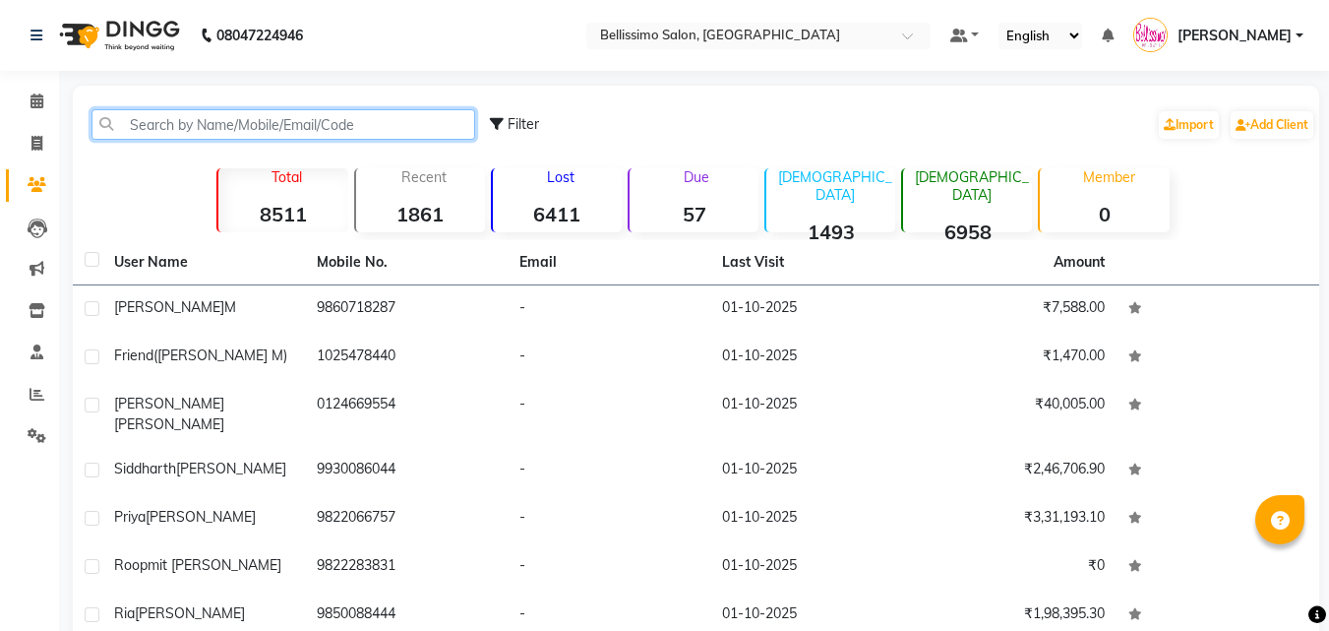
click at [189, 118] on input "text" at bounding box center [283, 124] width 384 height 30
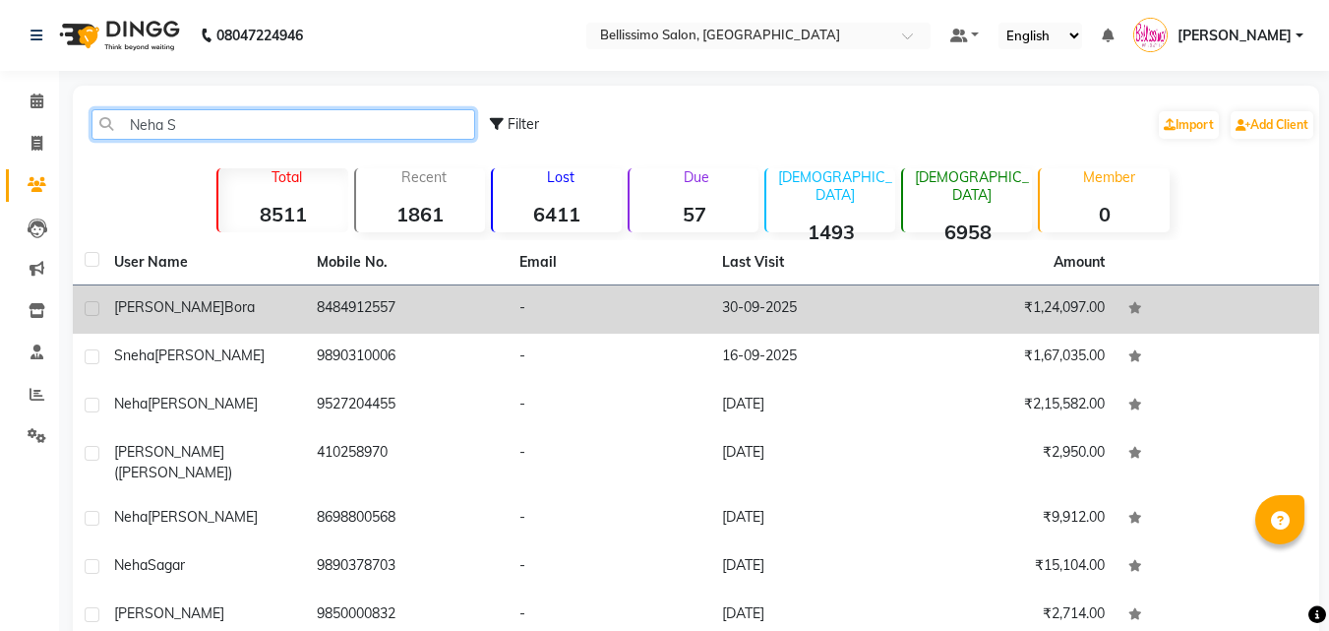
type input "Neha S"
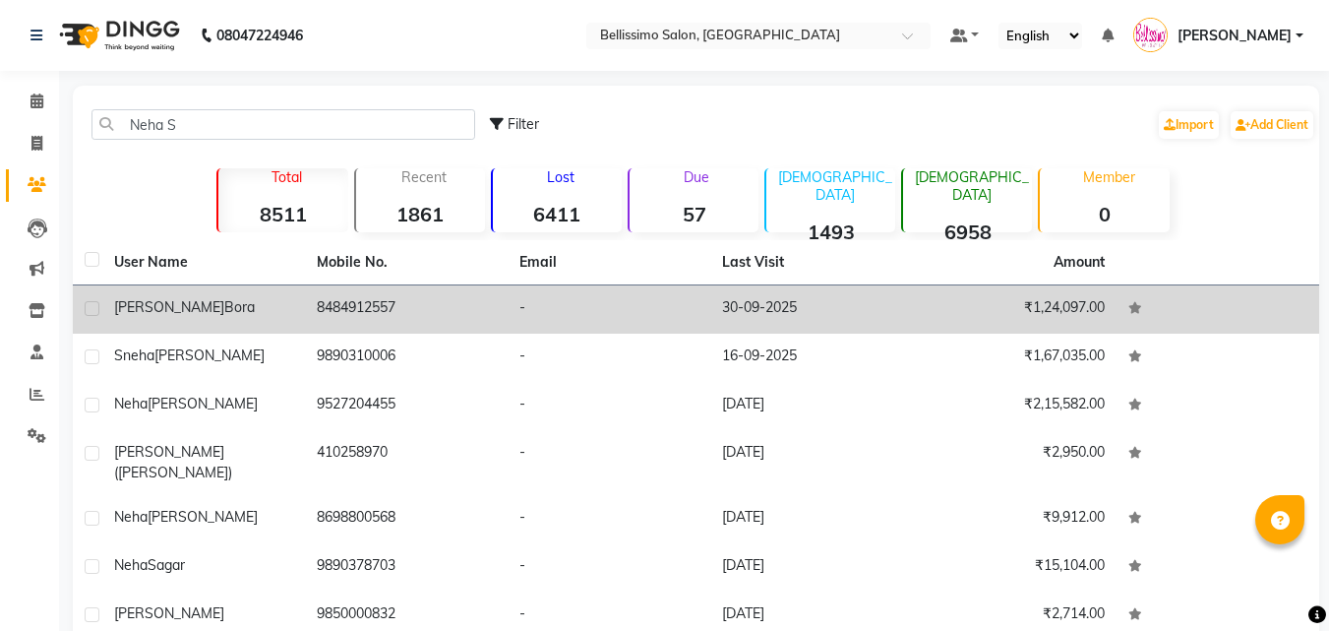
click at [224, 305] on span "Bora" at bounding box center [239, 307] width 30 height 18
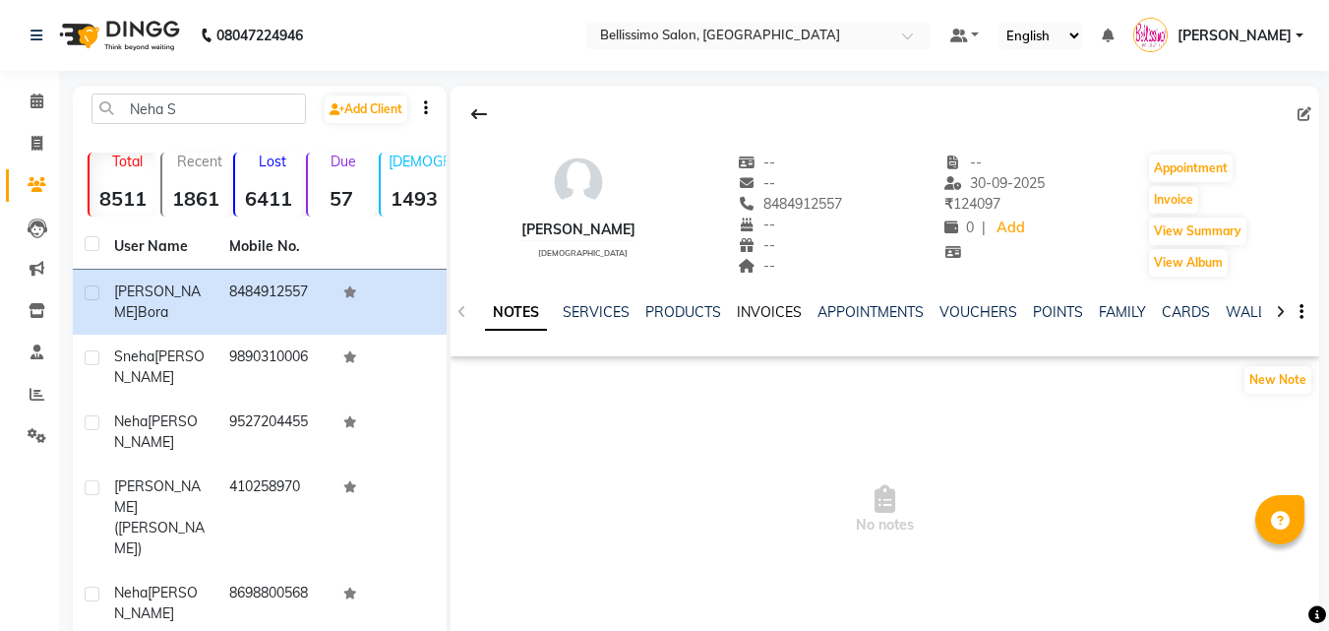
click at [779, 314] on link "INVOICES" at bounding box center [769, 312] width 65 height 18
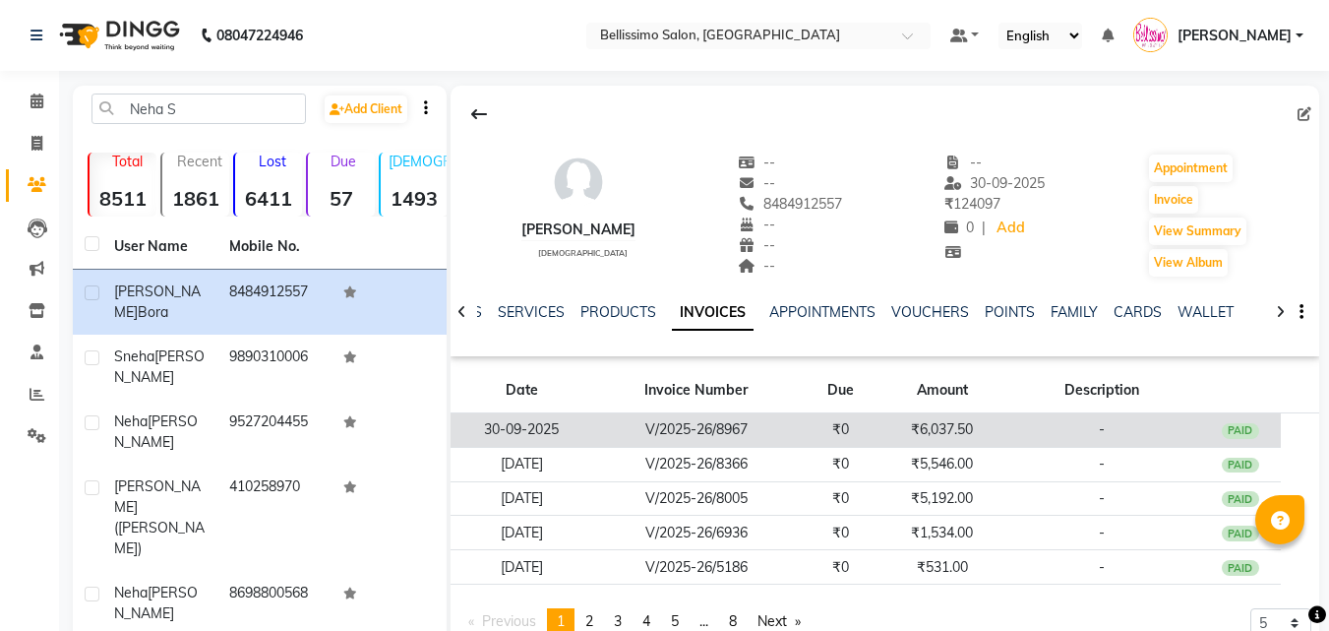
click at [812, 419] on td "₹0" at bounding box center [841, 430] width 82 height 34
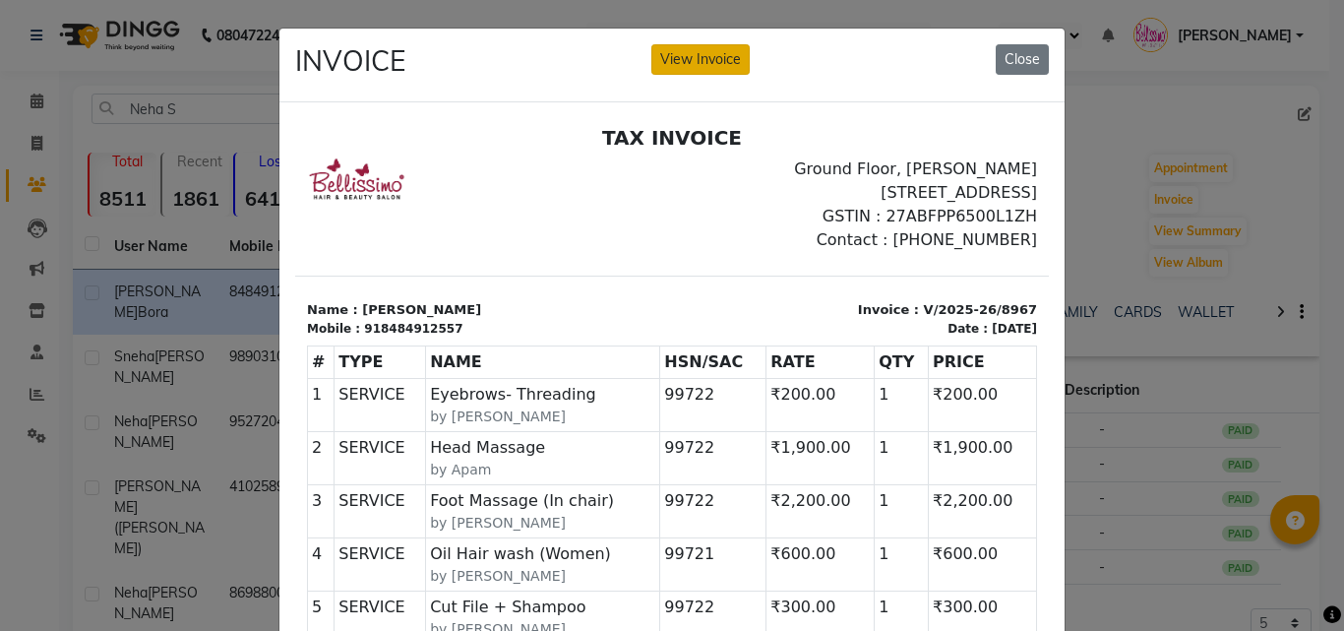
click at [705, 55] on button "View Invoice" at bounding box center [700, 59] width 98 height 30
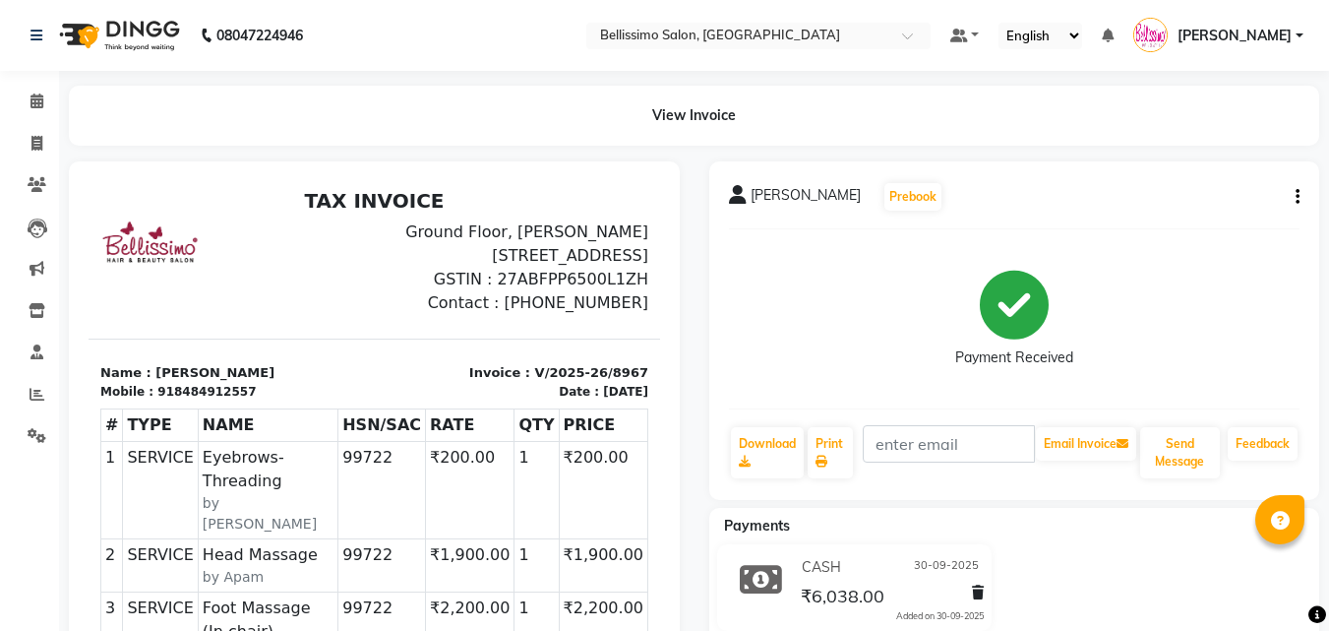
click at [785, 203] on span "Neha Sachin Bora" at bounding box center [806, 199] width 110 height 28
copy div "Neha Sachin Bora Prebook"
click at [826, 455] on icon at bounding box center [821, 461] width 12 height 12
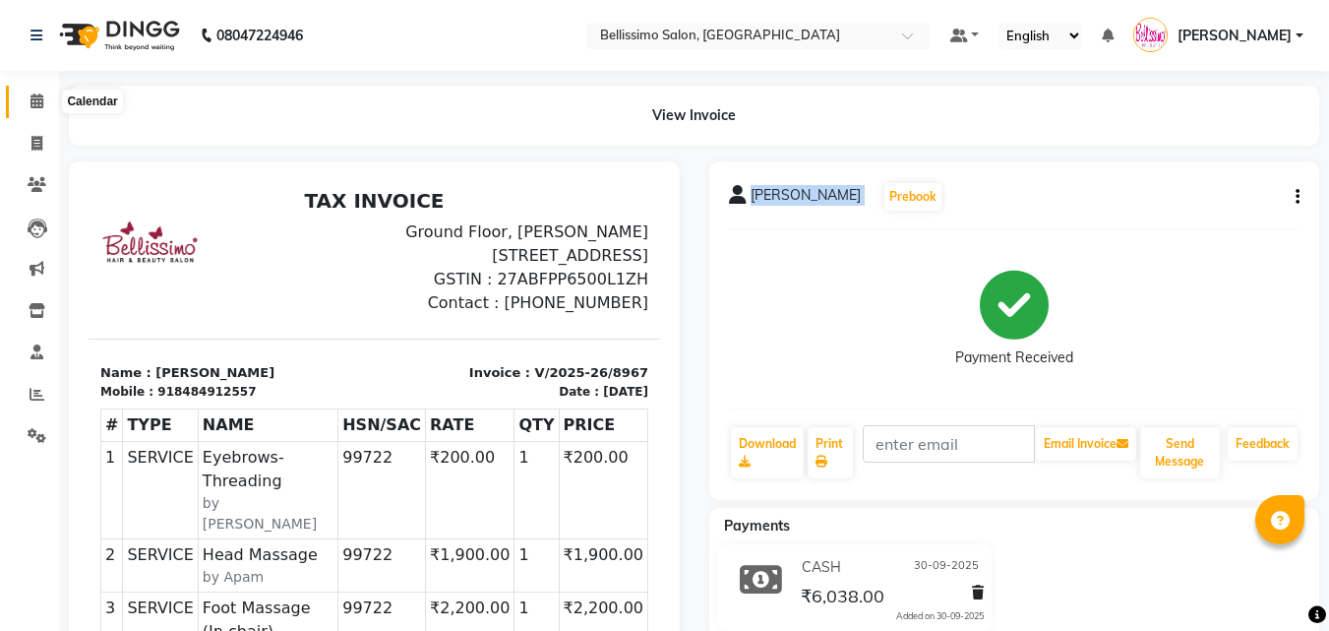
click at [28, 101] on span at bounding box center [37, 101] width 34 height 23
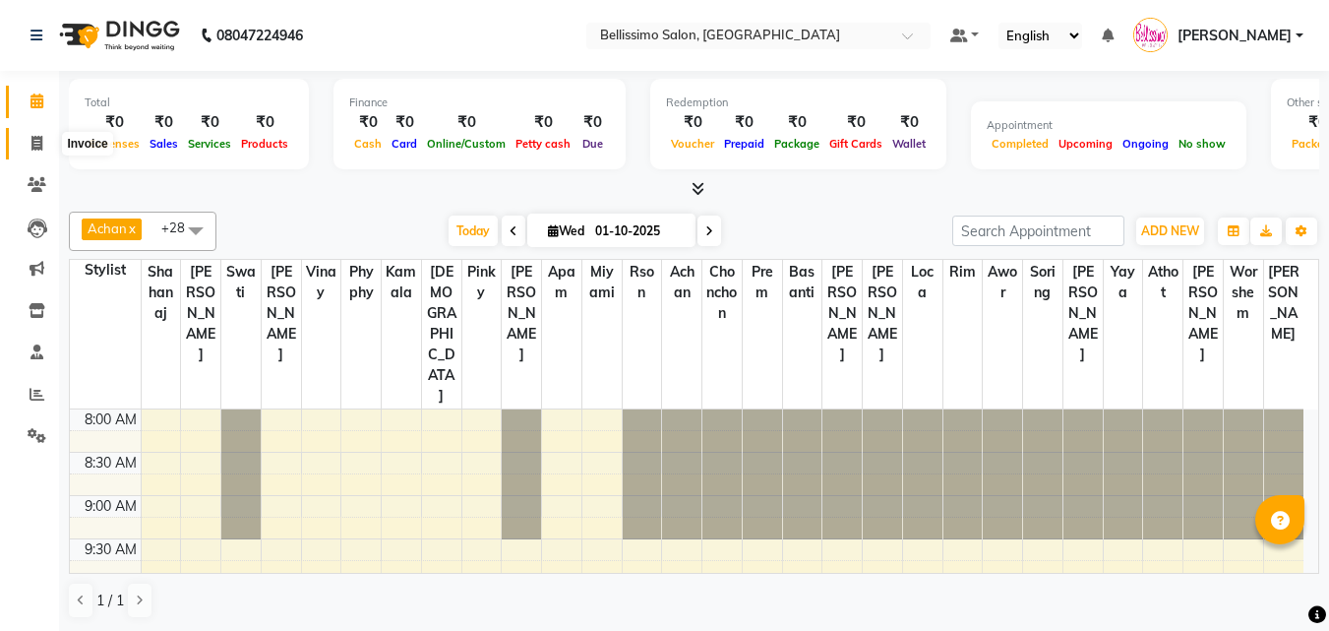
click at [40, 144] on icon at bounding box center [36, 143] width 11 height 15
select select "service"
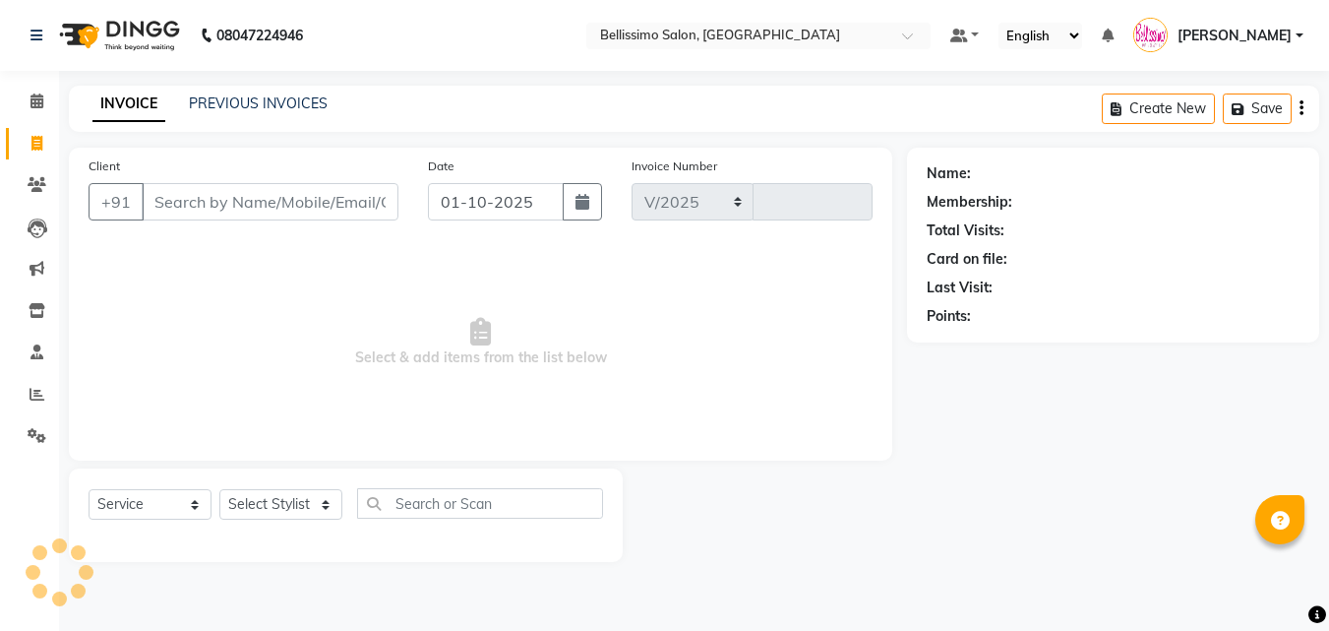
select select "155"
type input "9054"
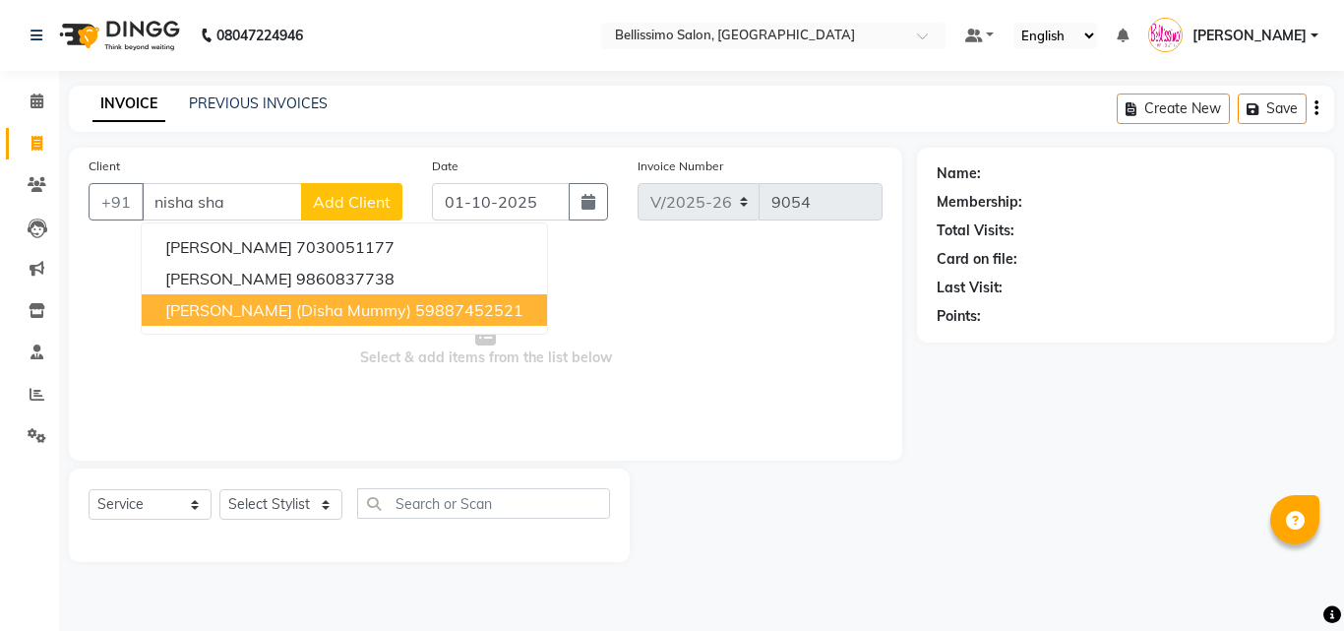
click at [347, 303] on span "[PERSON_NAME] (Disha Mummy)" at bounding box center [288, 310] width 246 height 20
type input "59887452521"
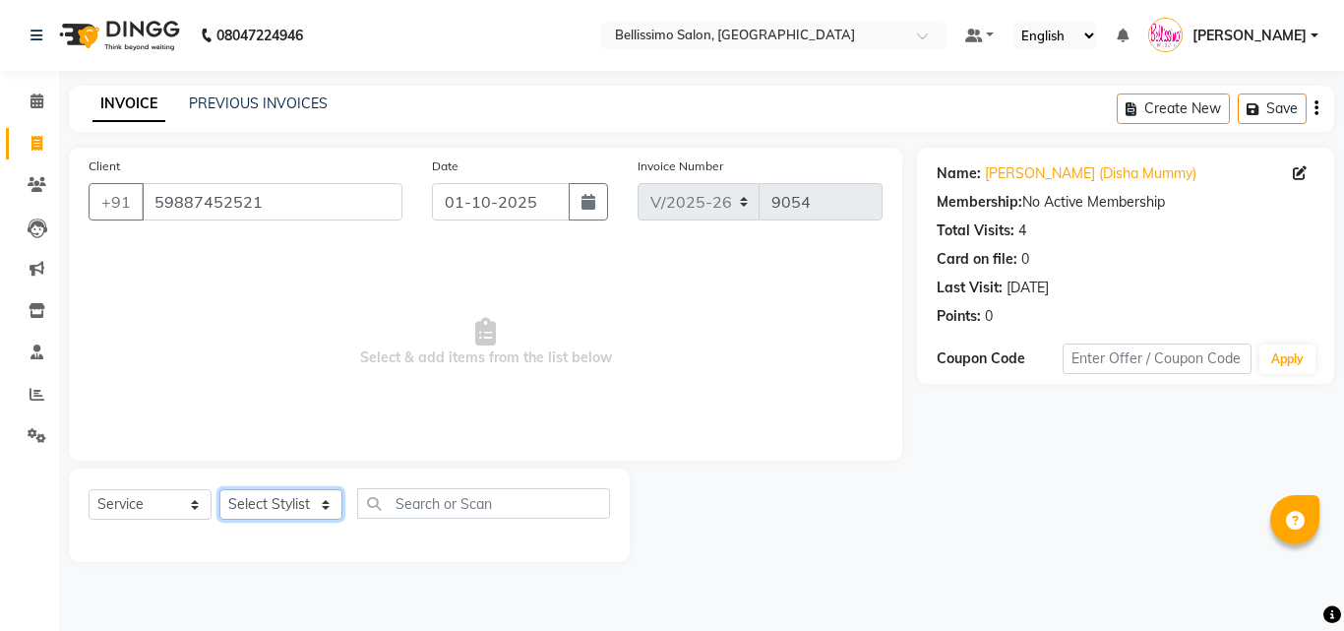
click at [328, 505] on select "Select Stylist Achan Ajit Singh Alifia Allan Anna Apam Apurva Aren Ashu Aso Ath…" at bounding box center [280, 504] width 123 height 30
select select "4534"
click at [219, 489] on select "Select Stylist Achan Ajit Singh Alifia Allan Anna Apam Apurva Aren Ashu Aso Ath…" at bounding box center [280, 504] width 123 height 30
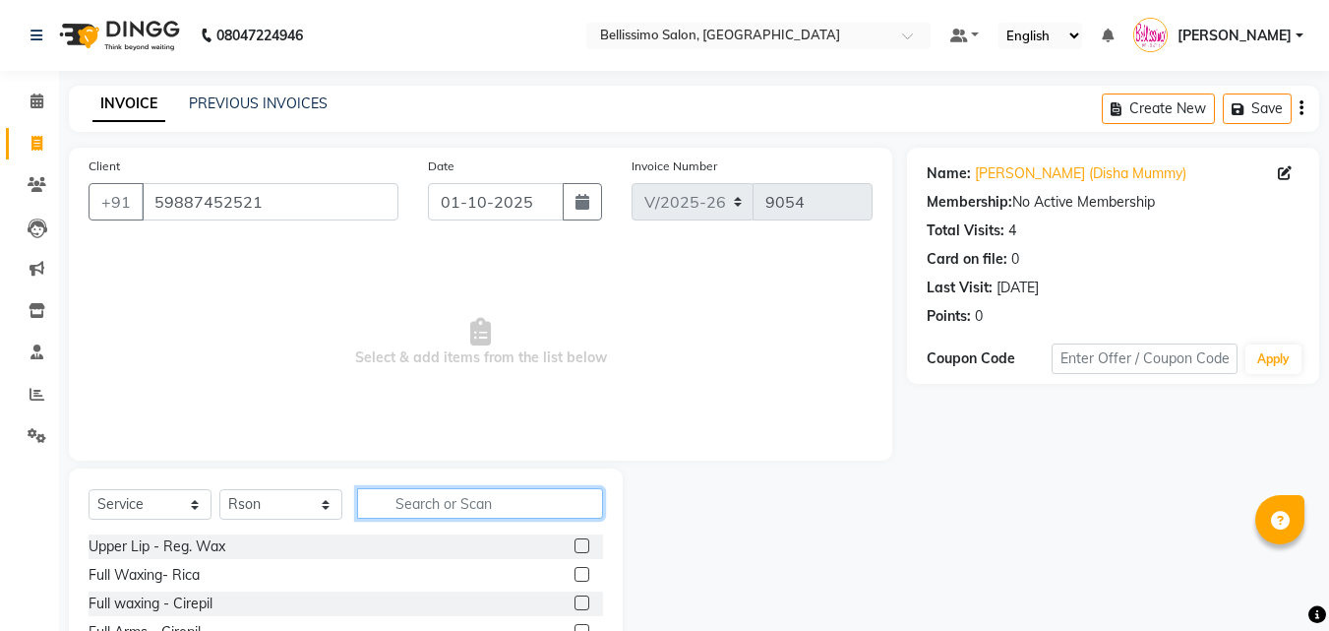
click at [472, 505] on input "text" at bounding box center [480, 503] width 246 height 30
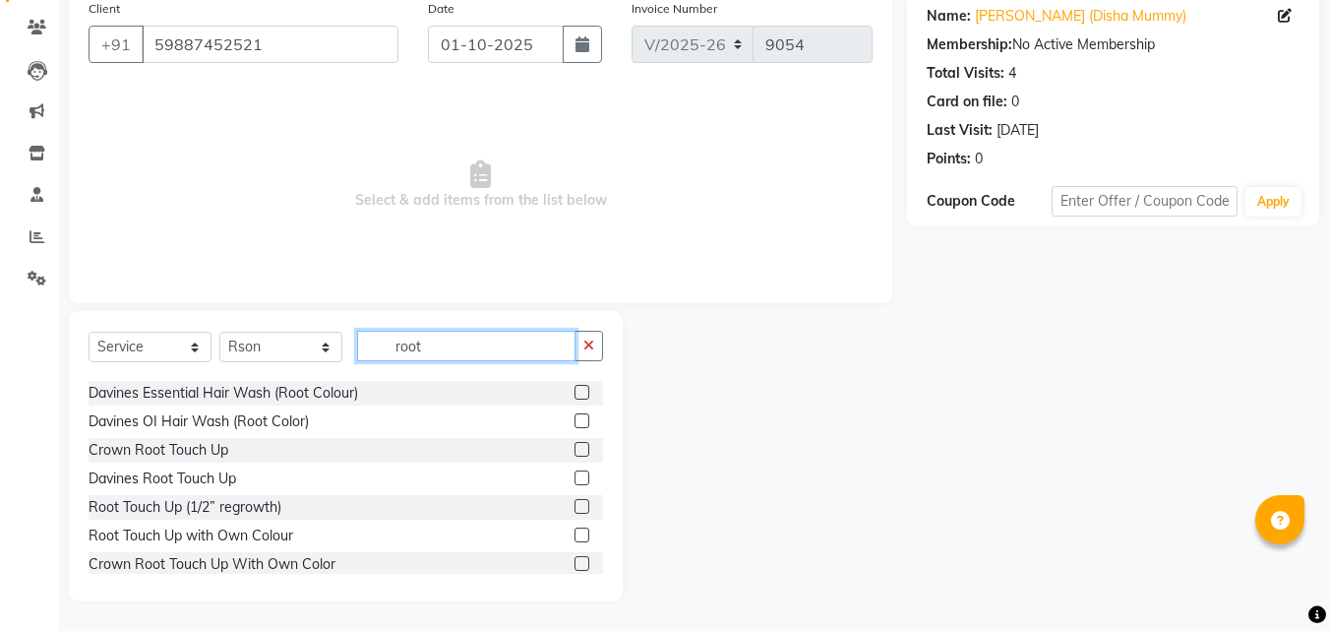
scroll to position [197, 0]
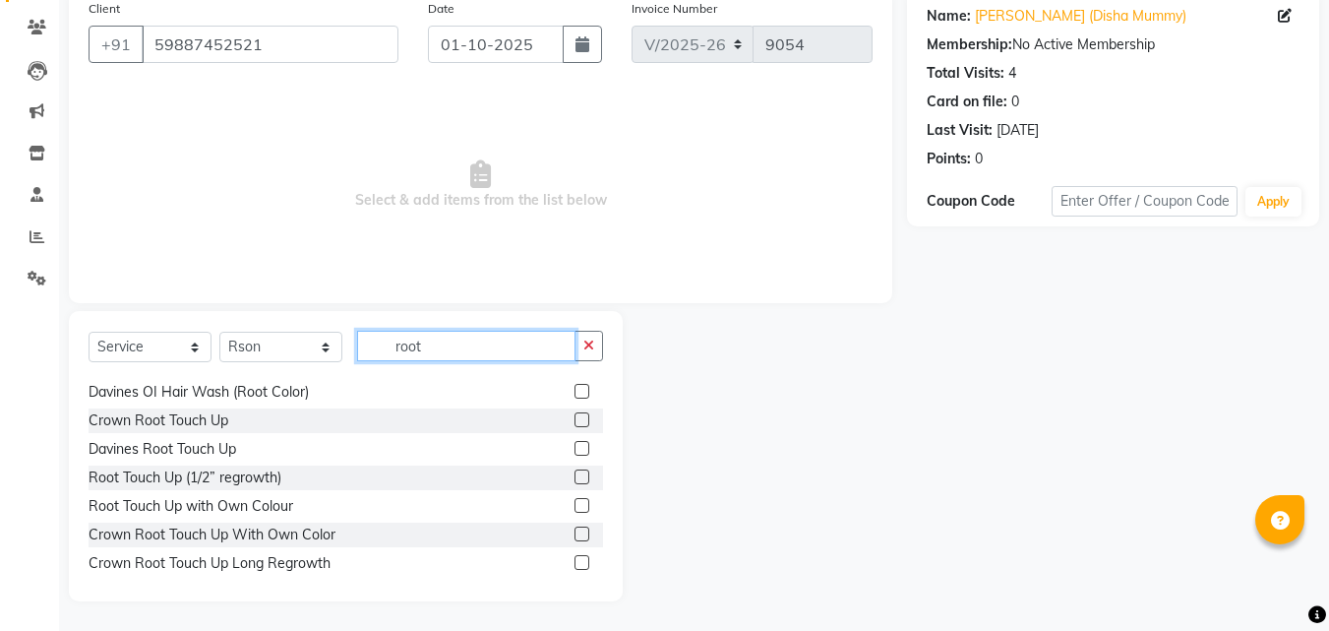
type input "root"
click at [574, 481] on label at bounding box center [581, 476] width 15 height 15
click at [574, 481] on input "checkbox" at bounding box center [580, 477] width 13 height 13
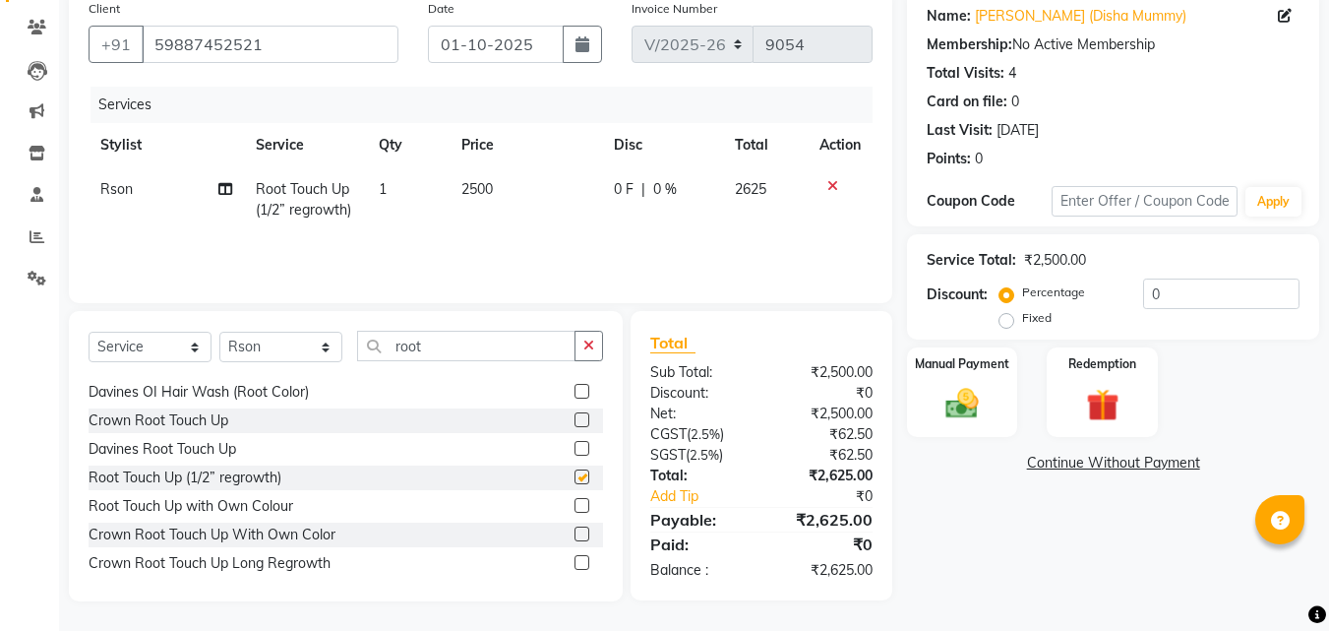
checkbox input "false"
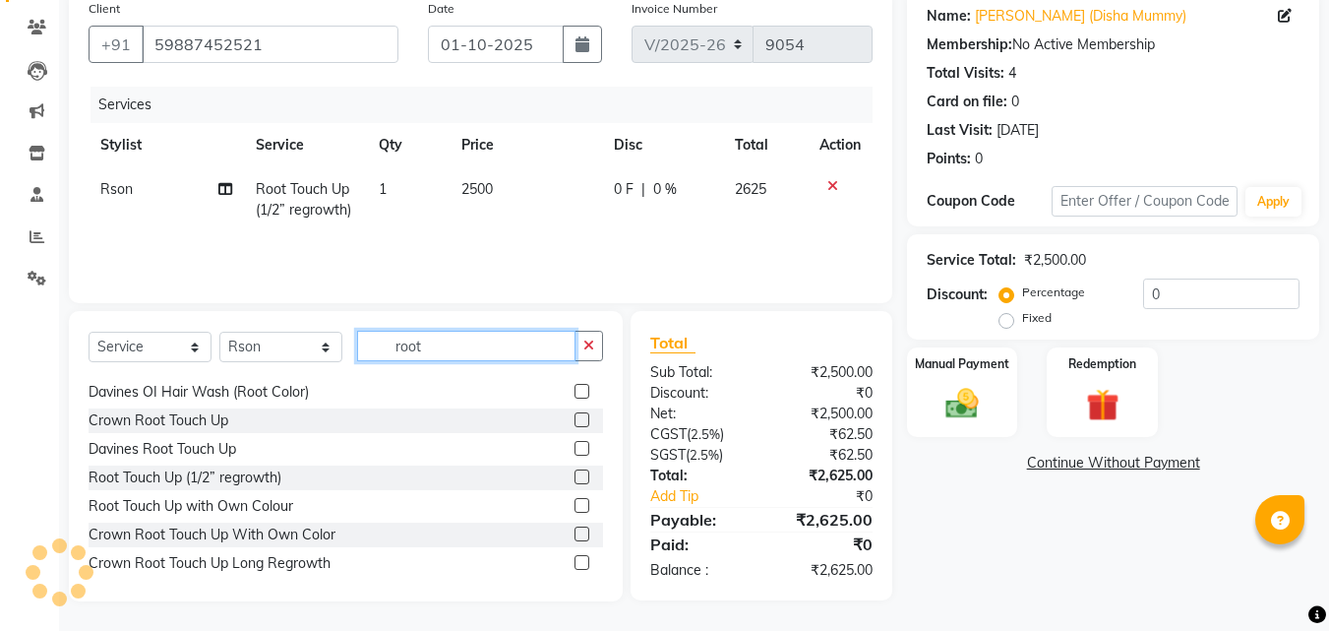
drag, startPoint x: 452, startPoint y: 347, endPoint x: 389, endPoint y: 341, distance: 64.2
click at [389, 341] on input "root" at bounding box center [466, 346] width 218 height 30
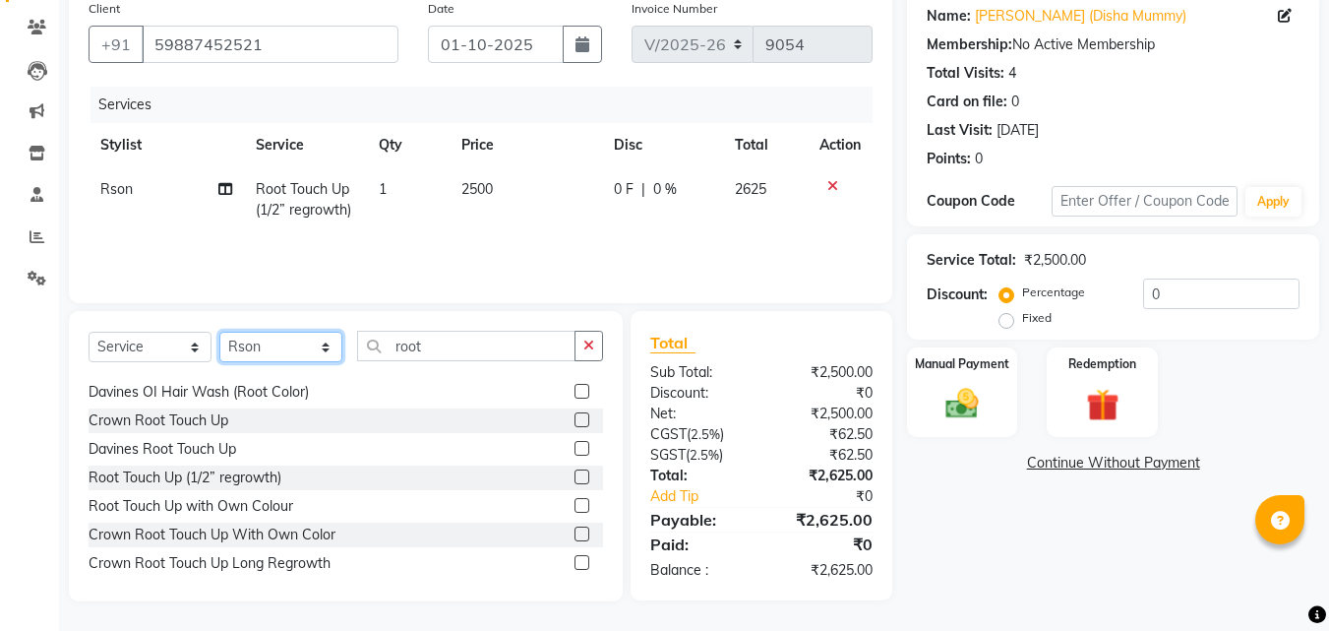
click at [323, 344] on select "Select Stylist Achan Ajit Singh Alifia Allan Anna Apam Apurva Aren Ashu Aso Ath…" at bounding box center [280, 346] width 123 height 30
select select "84017"
click at [219, 331] on select "Select Stylist Achan Ajit Singh Alifia Allan Anna Apam Apurva Aren Ashu Aso Ath…" at bounding box center [280, 346] width 123 height 30
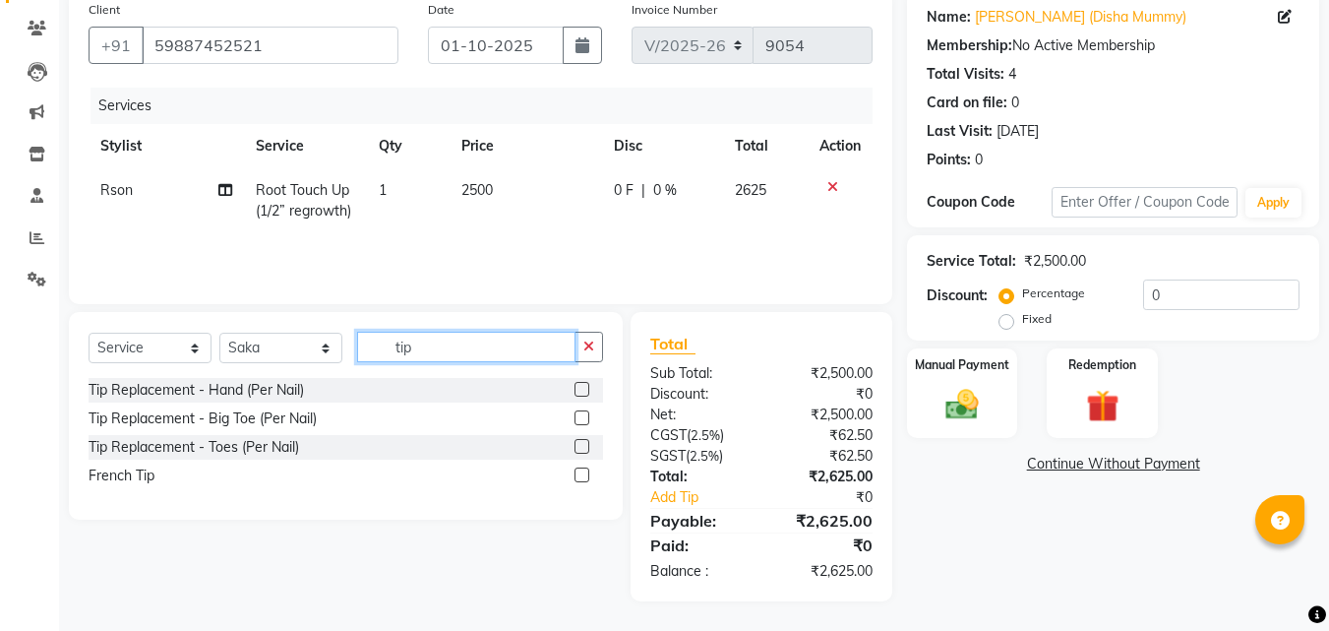
scroll to position [0, 0]
type input "tip"
click at [583, 388] on label at bounding box center [581, 389] width 15 height 15
click at [583, 388] on input "checkbox" at bounding box center [580, 390] width 13 height 13
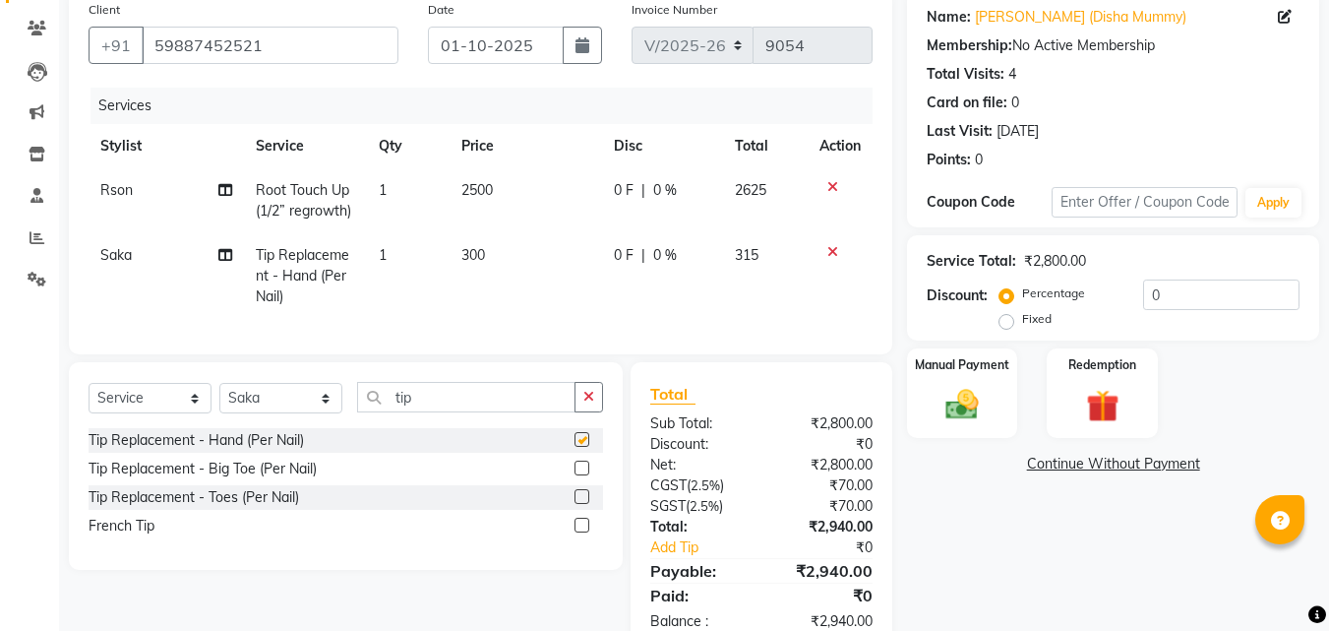
checkbox input "false"
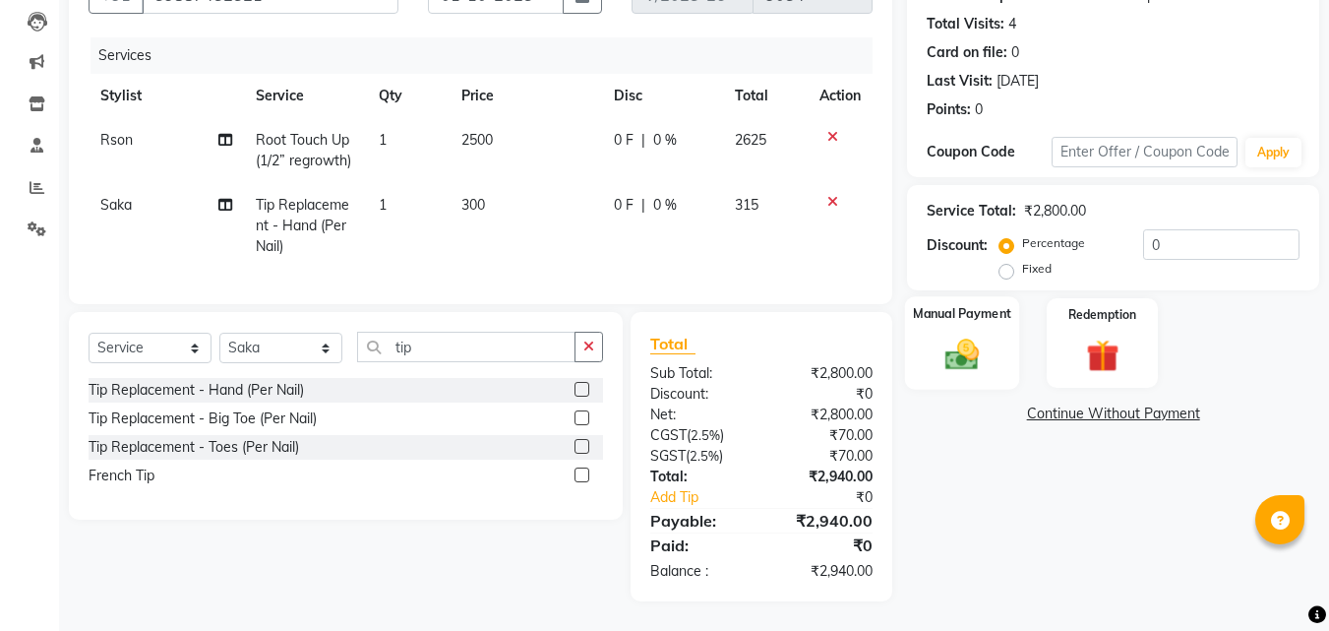
click at [938, 315] on div "Manual Payment" at bounding box center [962, 342] width 115 height 93
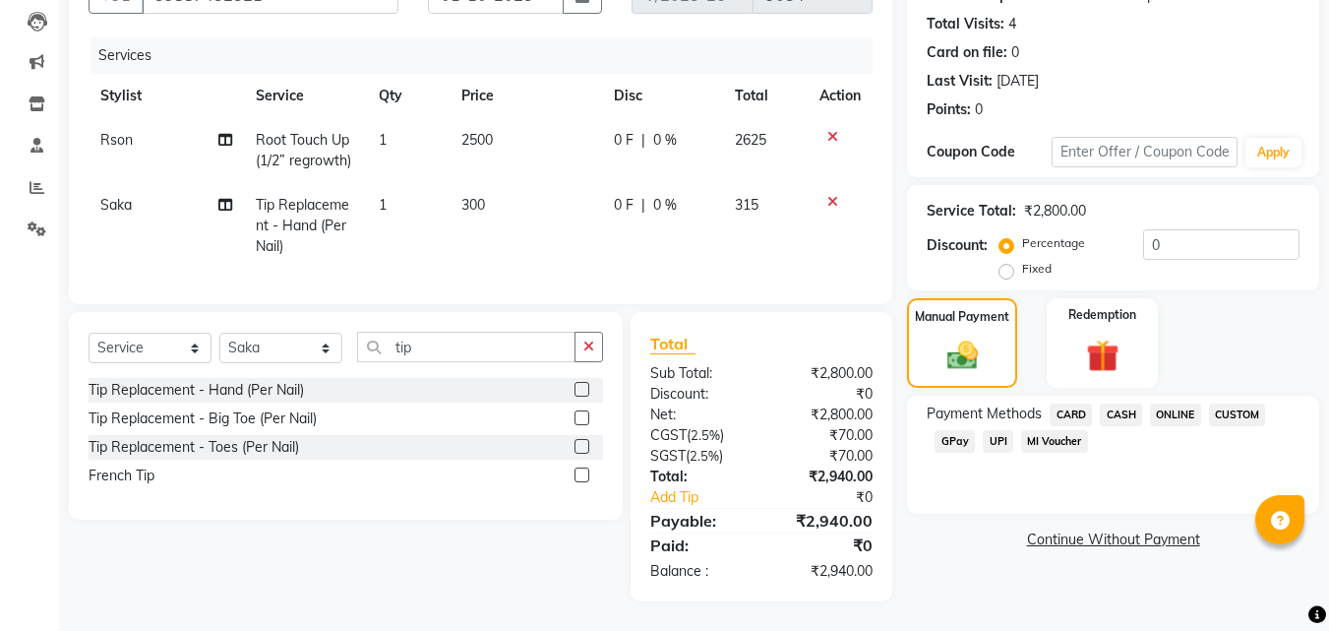
click at [1115, 403] on span "CASH" at bounding box center [1121, 414] width 42 height 23
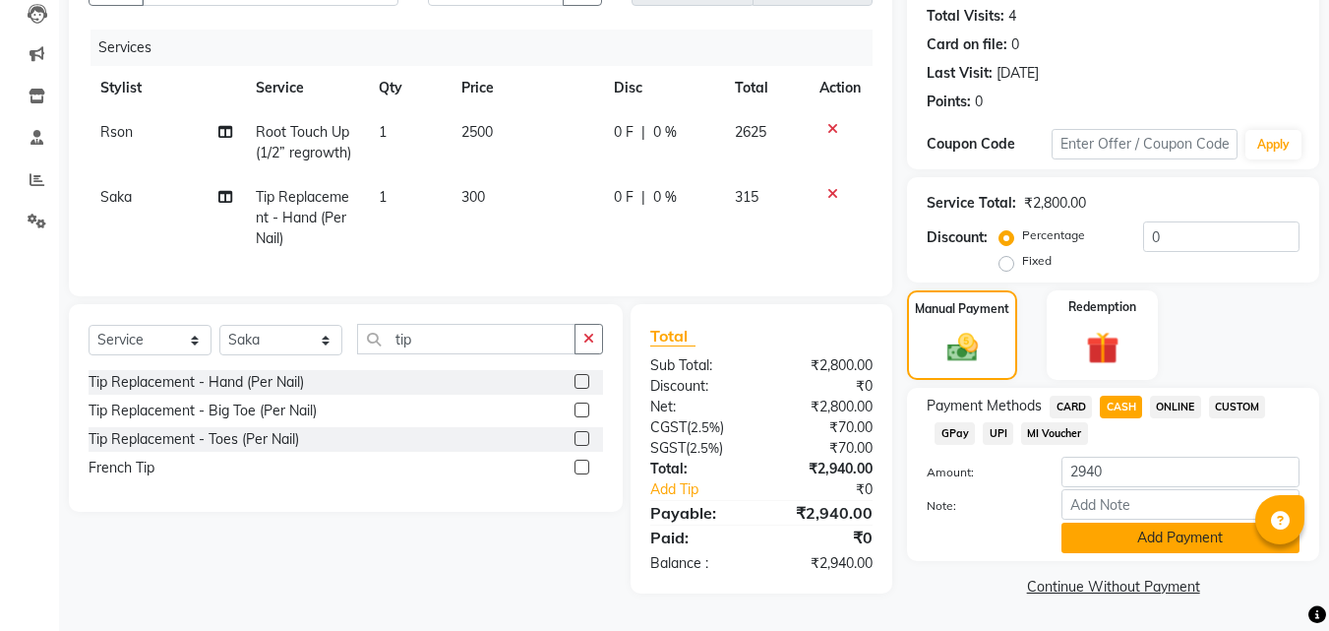
click at [1133, 531] on button "Add Payment" at bounding box center [1180, 537] width 238 height 30
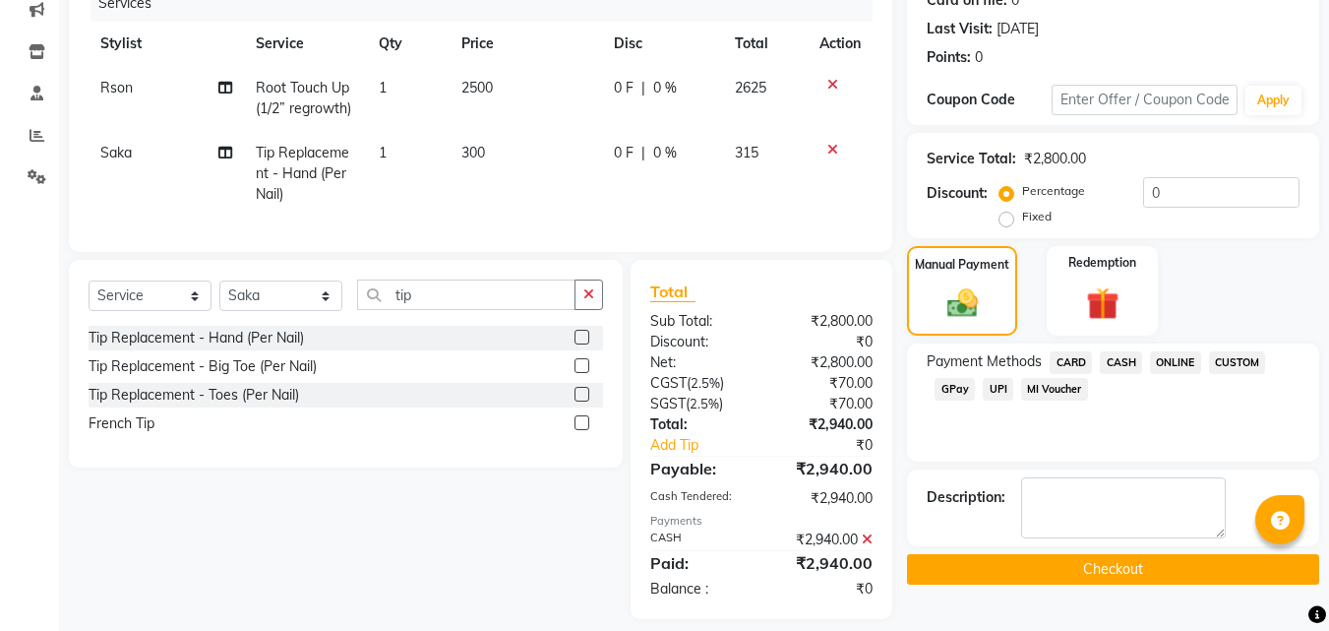
scroll to position [291, 0]
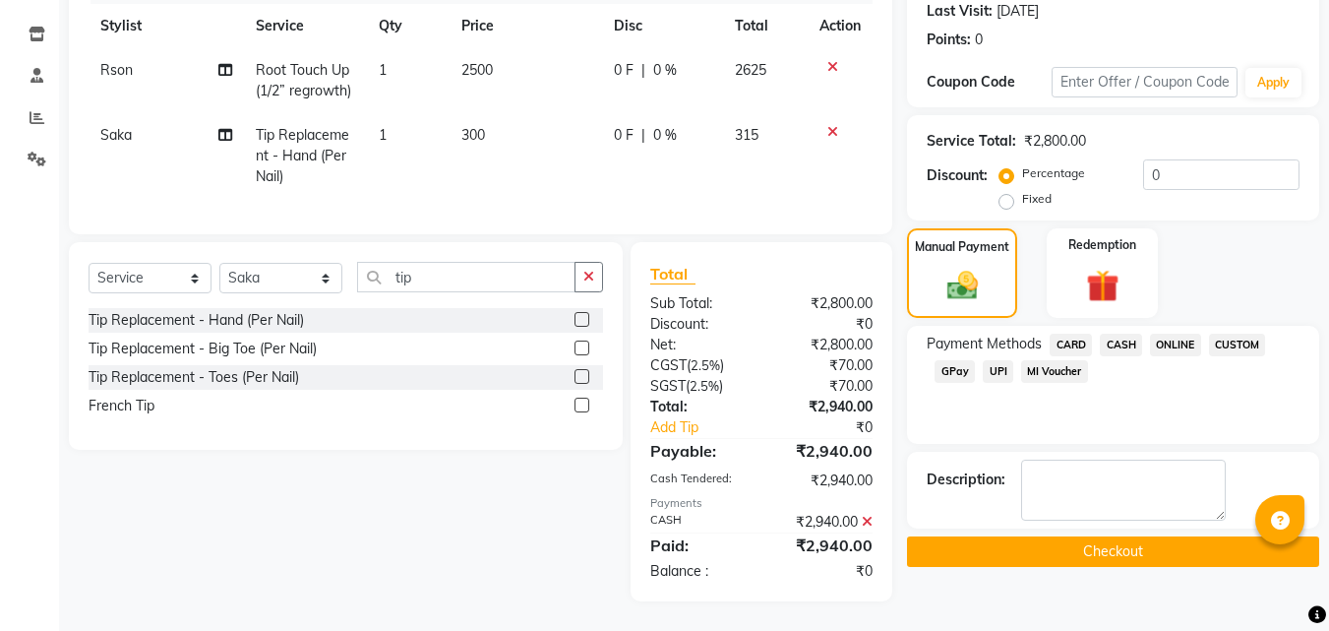
click at [1117, 536] on button "Checkout" at bounding box center [1113, 551] width 412 height 30
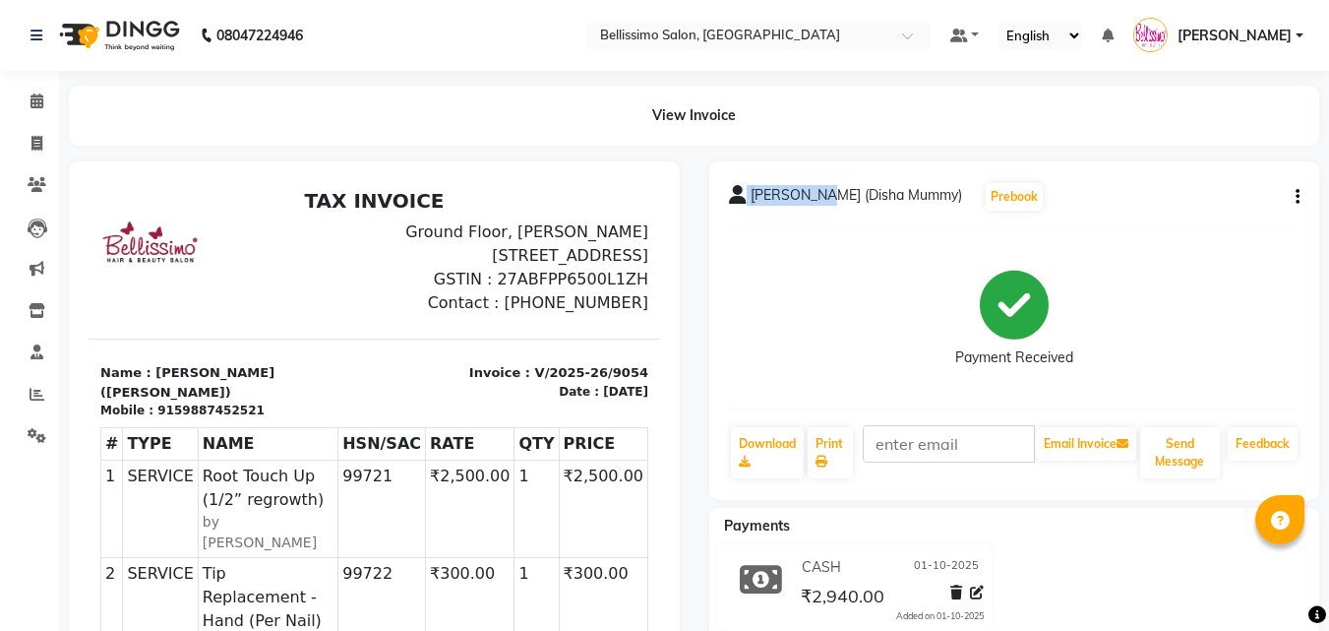
drag, startPoint x: 747, startPoint y: 193, endPoint x: 820, endPoint y: 193, distance: 73.8
click at [820, 193] on div "[PERSON_NAME] (Disha Mummy)" at bounding box center [845, 199] width 233 height 28
copy div "[PERSON_NAME]"
click at [834, 448] on link "Print" at bounding box center [830, 452] width 45 height 51
click at [867, 323] on div "Payment Received" at bounding box center [1015, 319] width 572 height 148
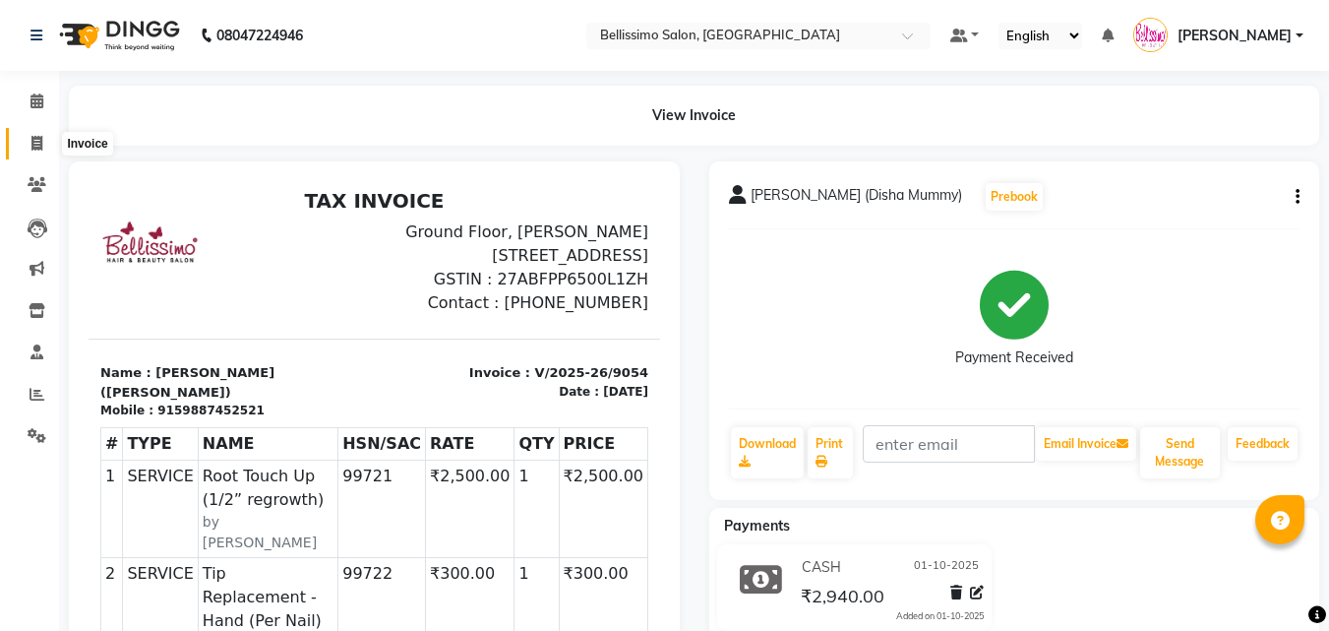
click at [31, 148] on icon at bounding box center [36, 143] width 11 height 15
select select "service"
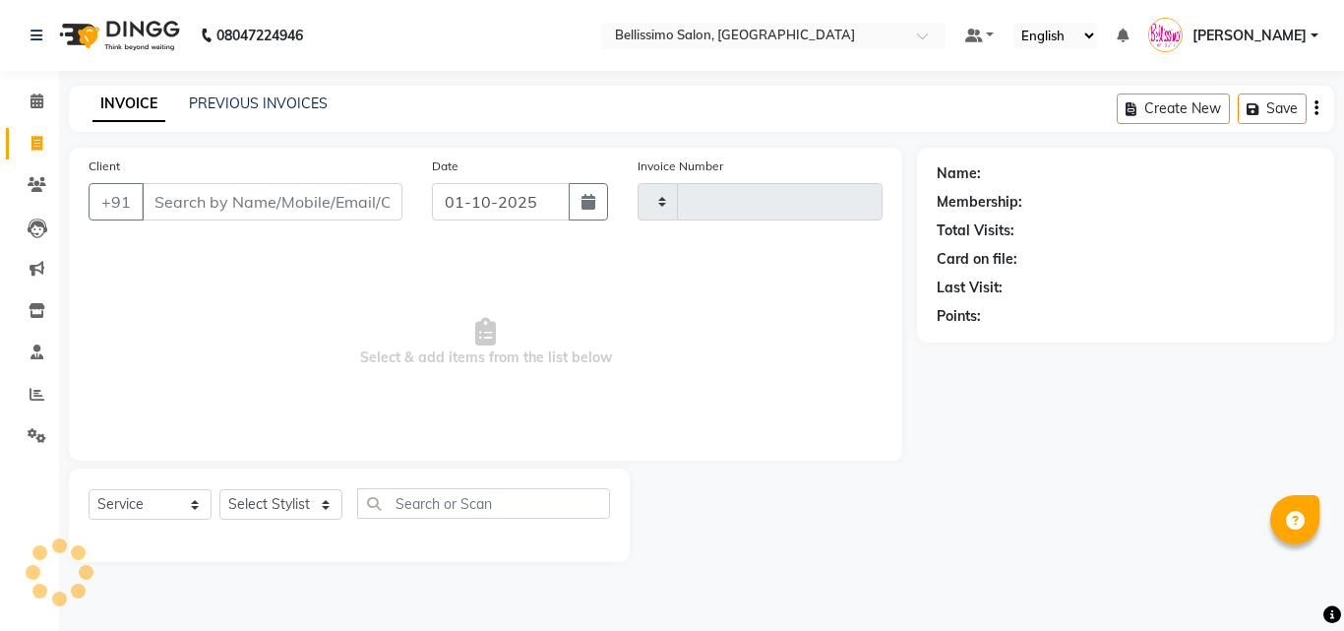
click at [249, 199] on input "Client" at bounding box center [272, 201] width 261 height 37
type input "9055"
select select "155"
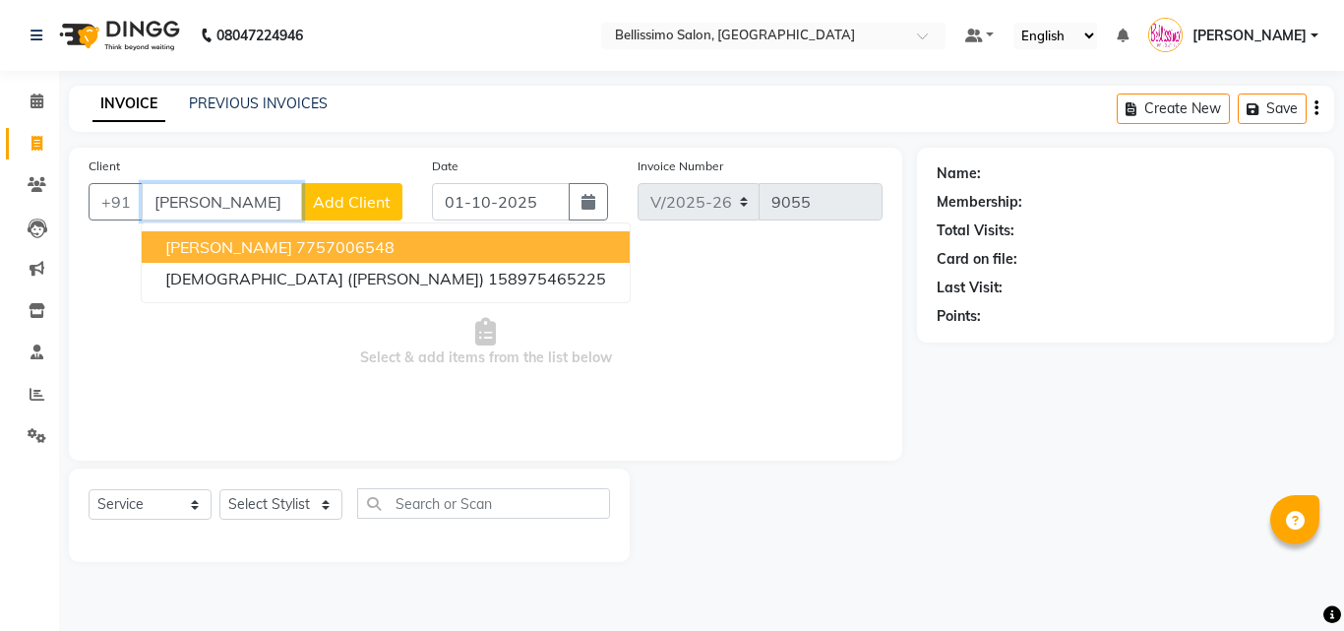
click at [376, 241] on ngb-highlight "7757006548" at bounding box center [345, 247] width 98 height 20
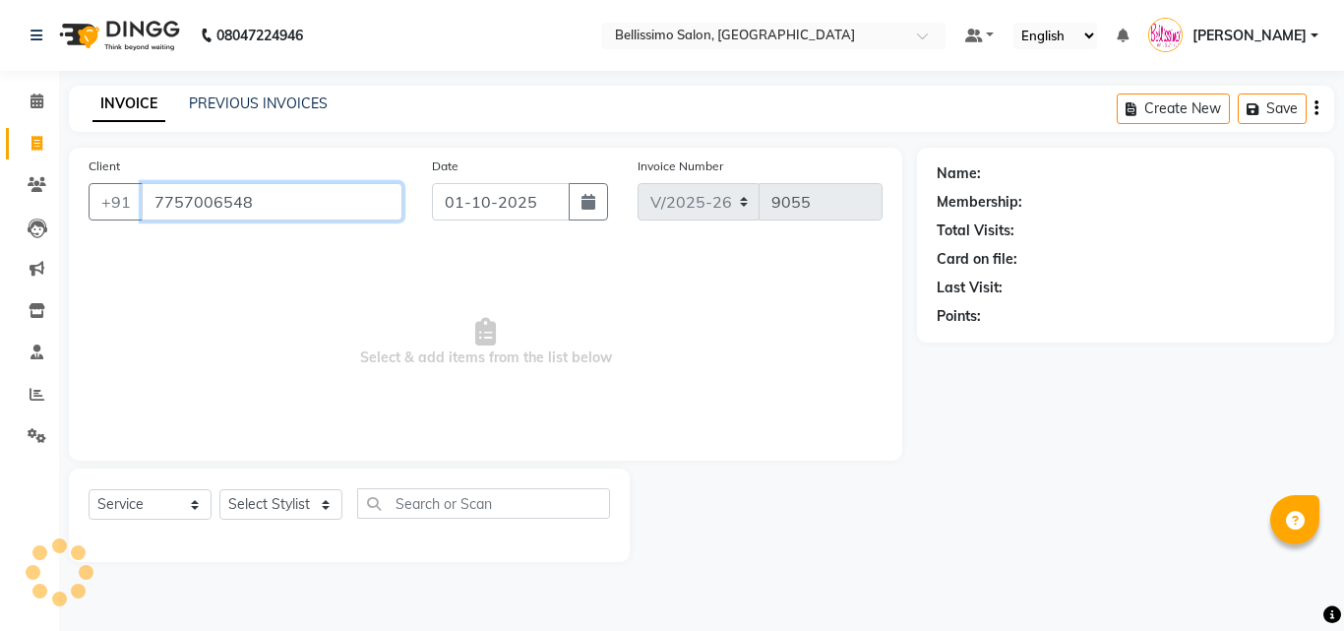
type input "7757006548"
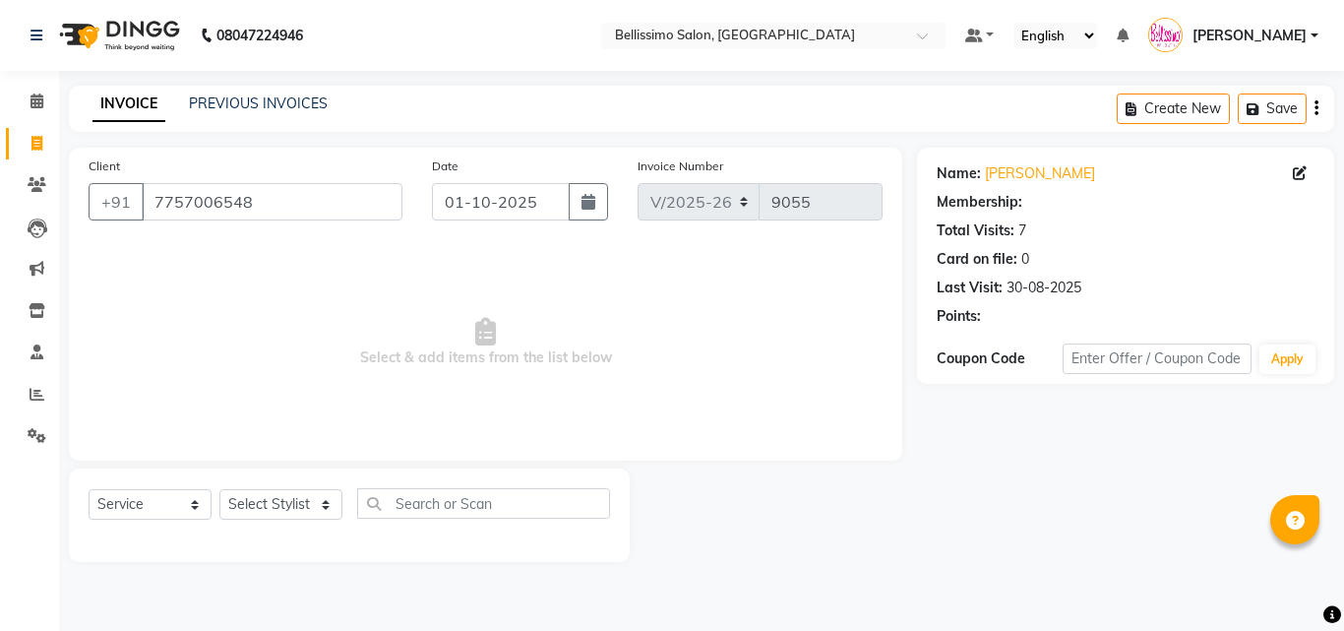
select select "1: Object"
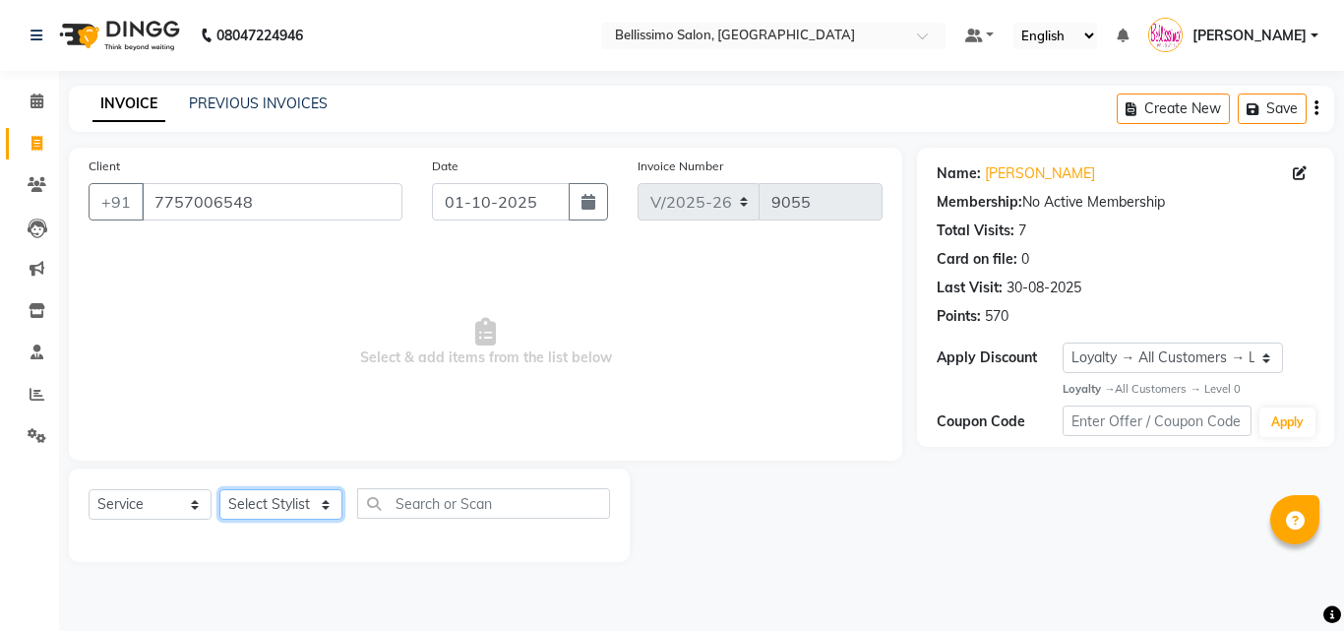
drag, startPoint x: 331, startPoint y: 501, endPoint x: 331, endPoint y: 489, distance: 11.8
click at [331, 498] on select "Select Stylist Achan Ajit Singh Alifia Allan Anna Apam Apurva Aren Ashu Aso Ath…" at bounding box center [280, 504] width 123 height 30
select select "4519"
click at [219, 489] on select "Select Stylist Achan Ajit Singh Alifia Allan Anna Apam Apurva Aren Ashu Aso Ath…" at bounding box center [280, 504] width 123 height 30
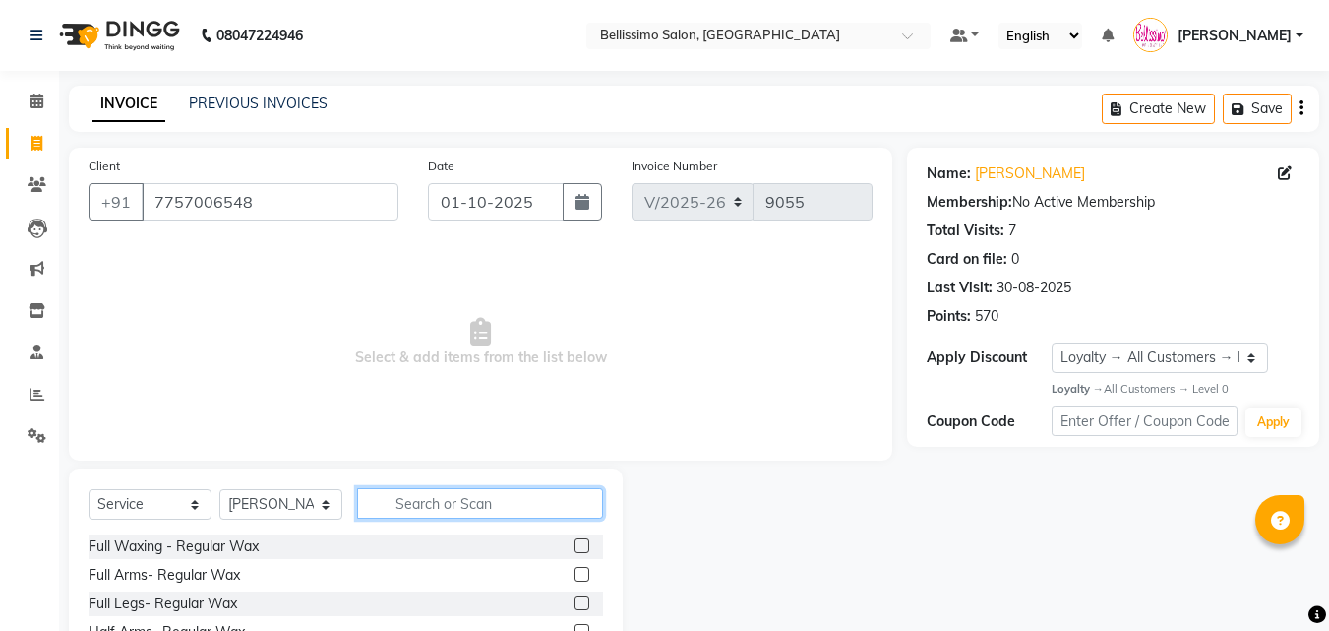
click at [418, 501] on input "text" at bounding box center [480, 503] width 246 height 30
type input "mani"
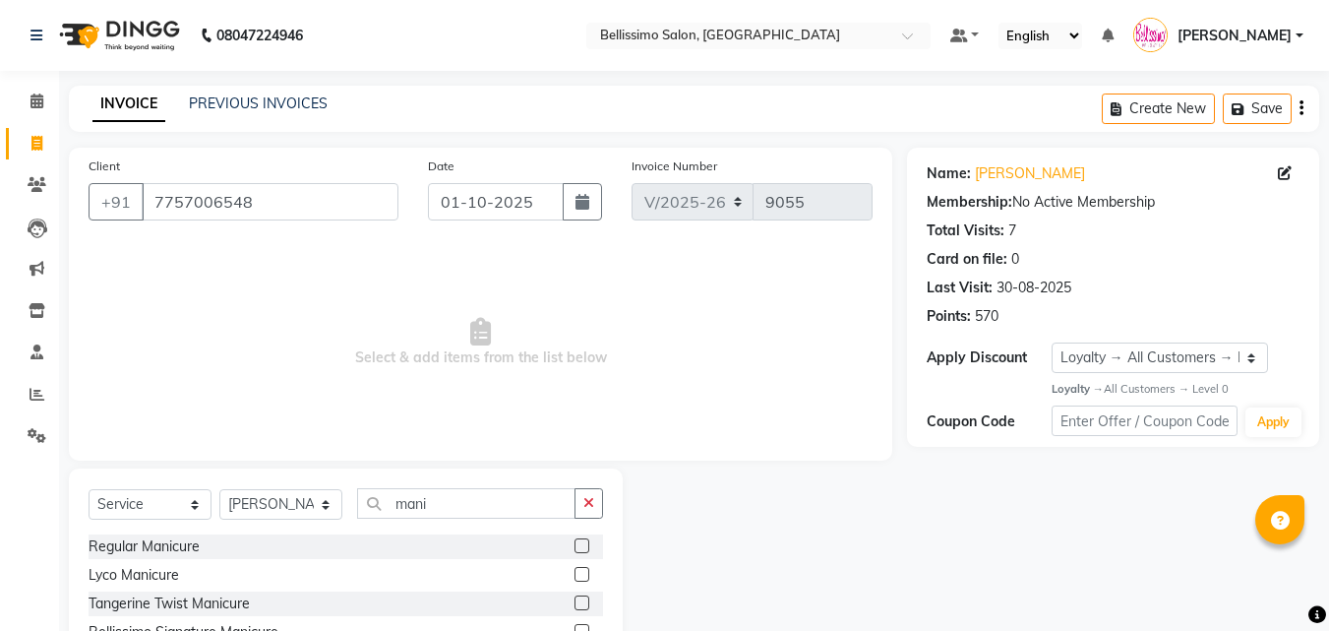
click at [574, 545] on label at bounding box center [581, 545] width 15 height 15
click at [574, 545] on input "checkbox" at bounding box center [580, 546] width 13 height 13
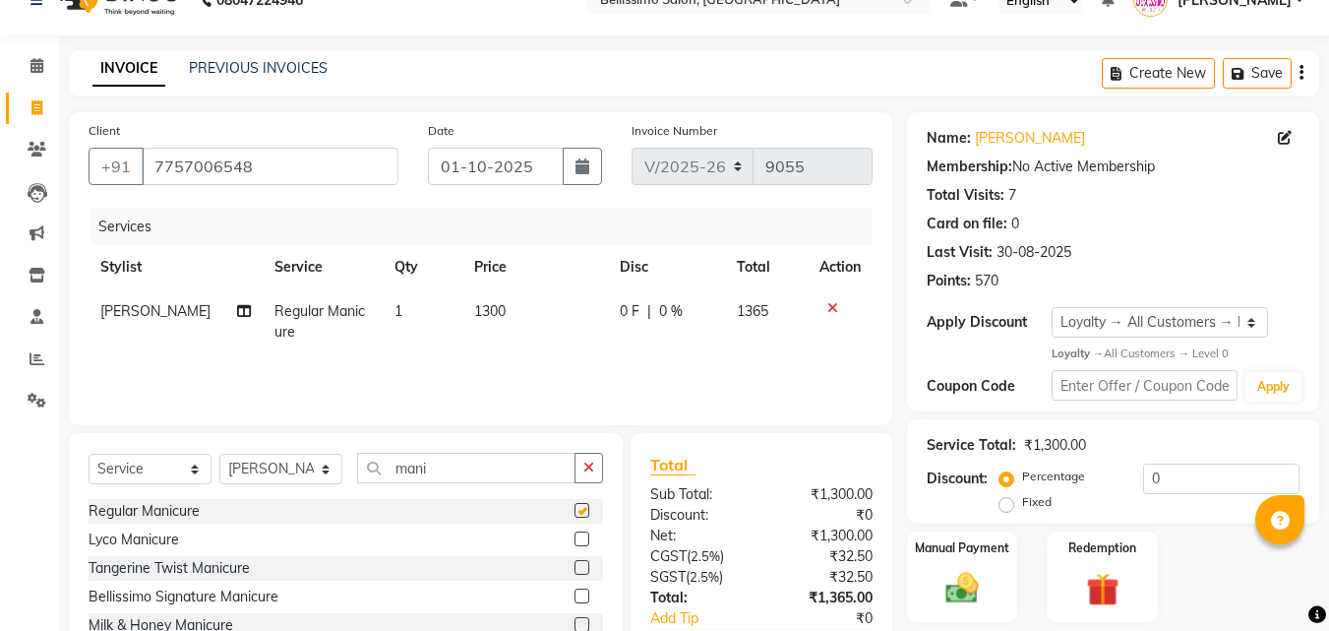
checkbox input "false"
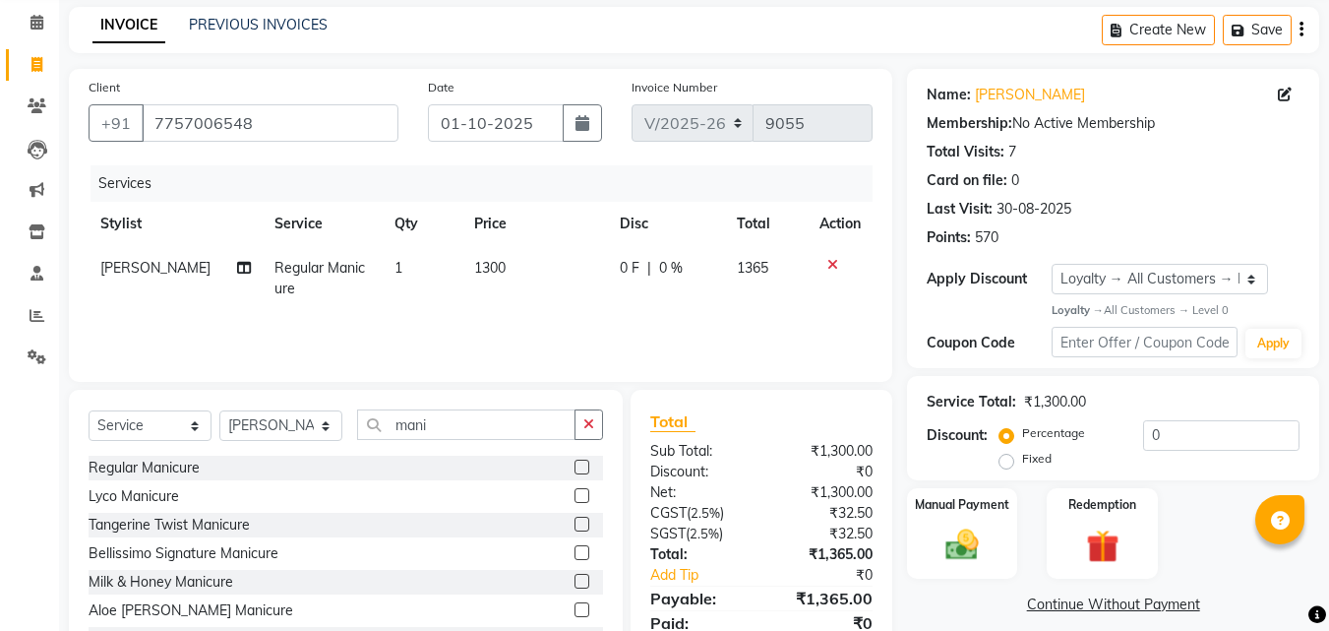
scroll to position [157, 0]
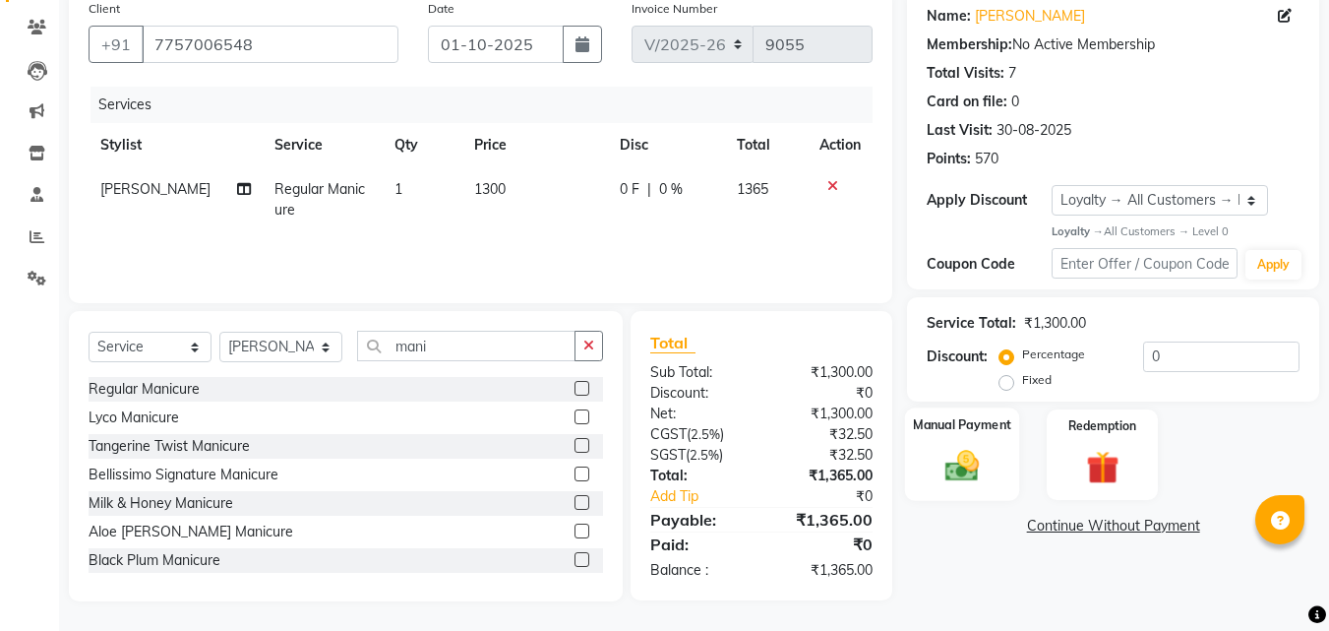
click at [954, 450] on img at bounding box center [961, 466] width 55 height 39
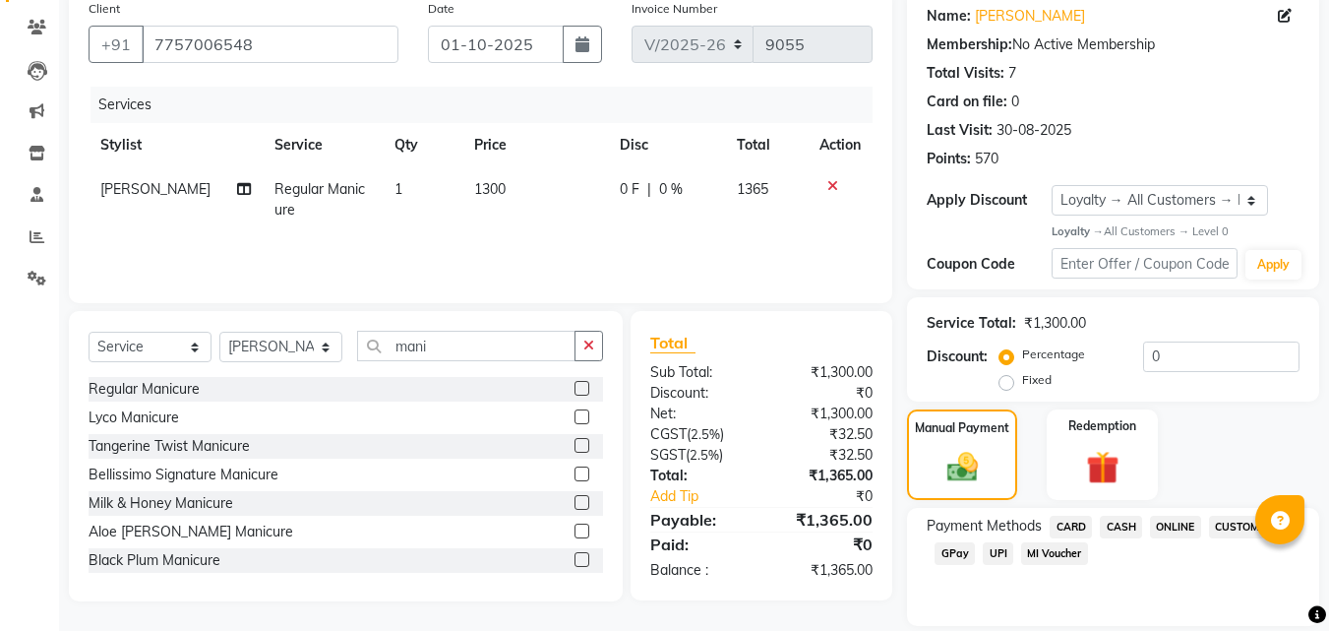
click at [993, 552] on span "UPI" at bounding box center [998, 553] width 30 height 23
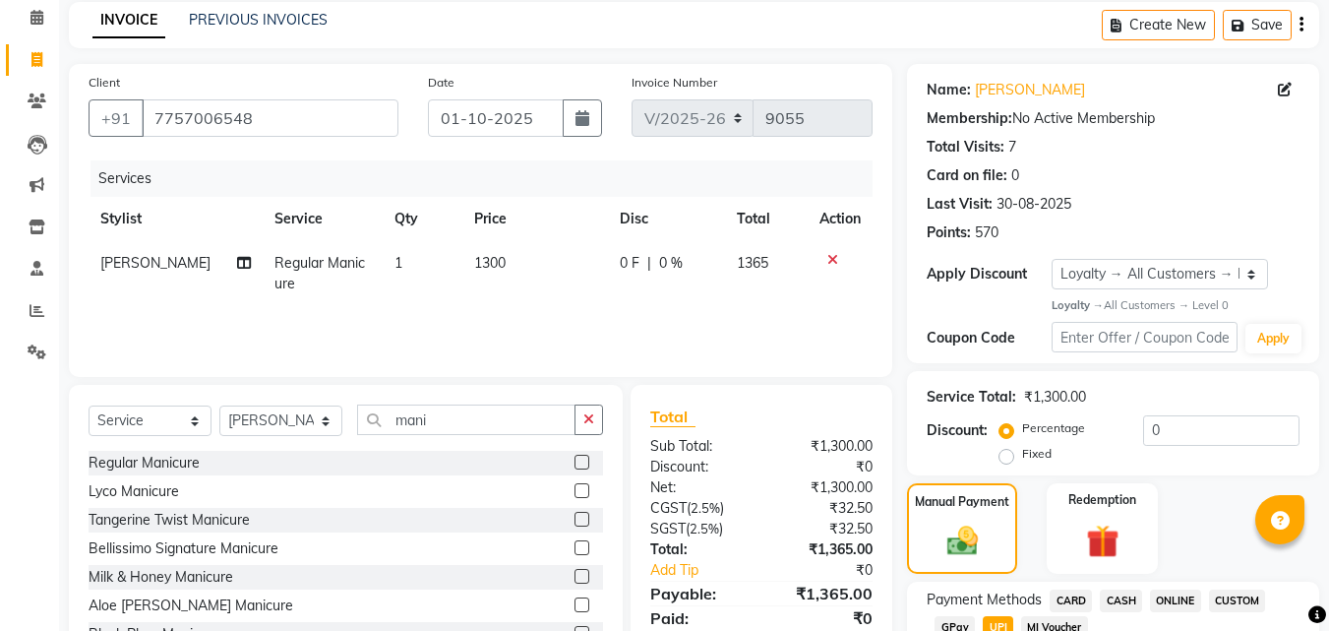
scroll to position [277, 0]
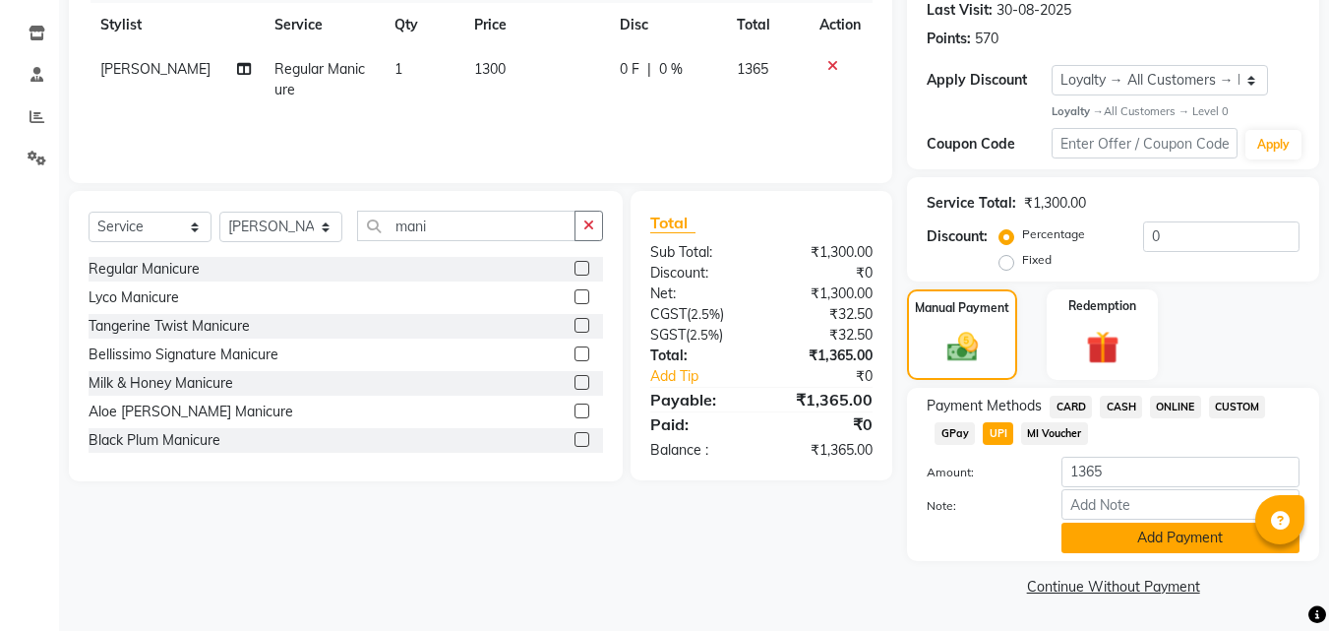
click at [1137, 536] on button "Add Payment" at bounding box center [1180, 537] width 238 height 30
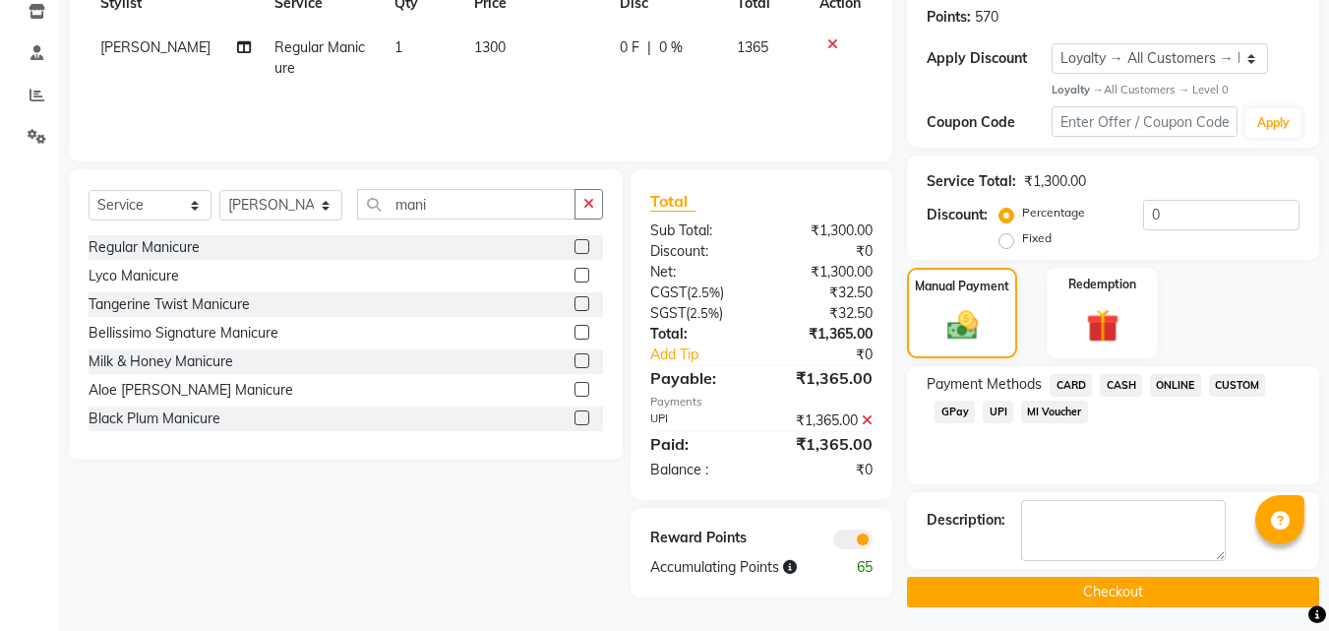
scroll to position [305, 0]
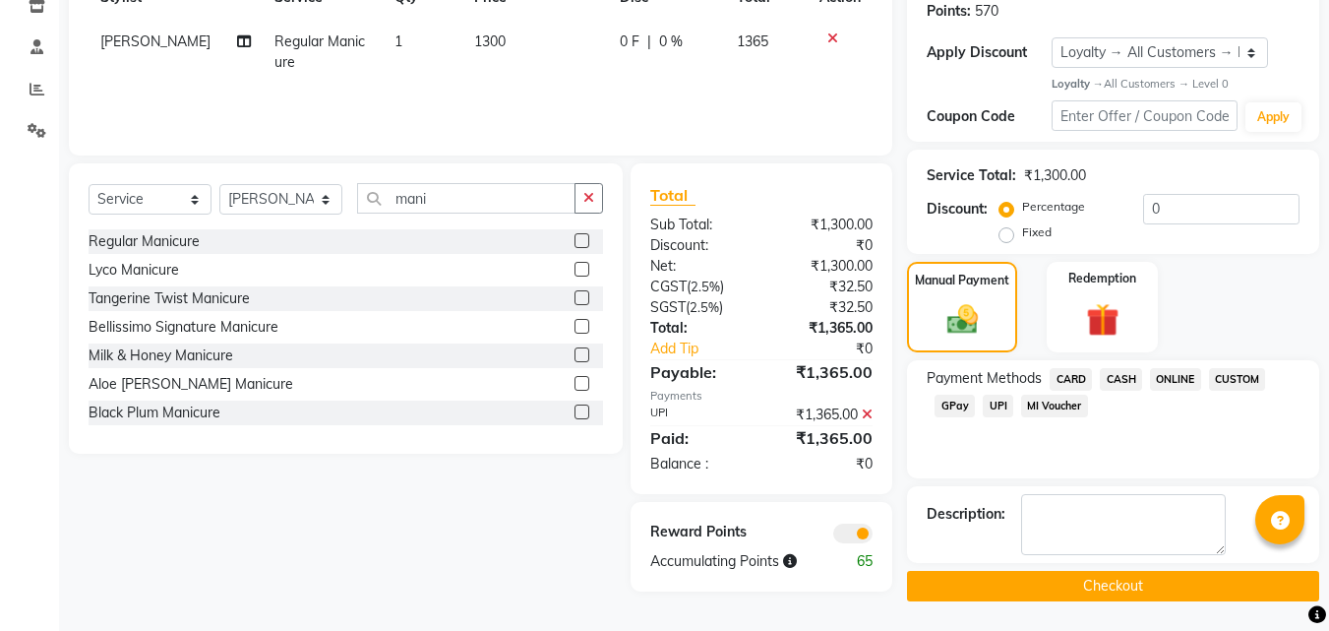
click at [1071, 592] on button "Checkout" at bounding box center [1113, 586] width 412 height 30
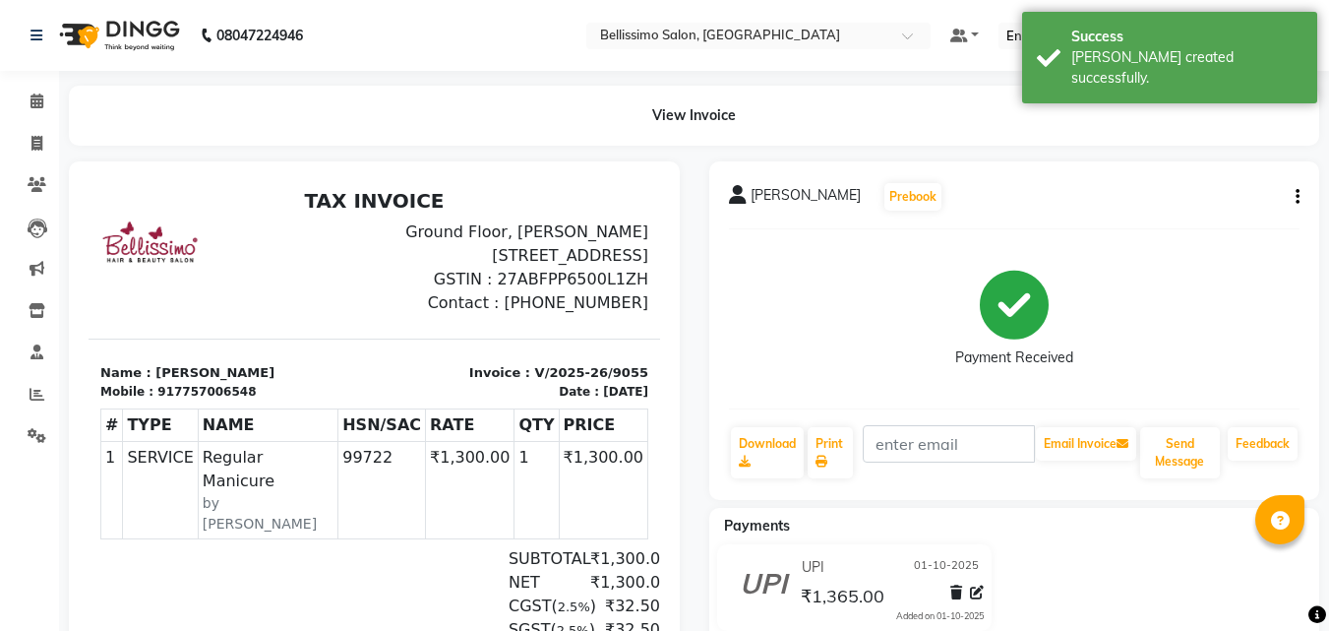
drag, startPoint x: 752, startPoint y: 187, endPoint x: 852, endPoint y: 196, distance: 100.7
click at [852, 196] on div "Vedangi Limaye Prebook" at bounding box center [836, 196] width 214 height 31
copy span "Vedangi Limaye"
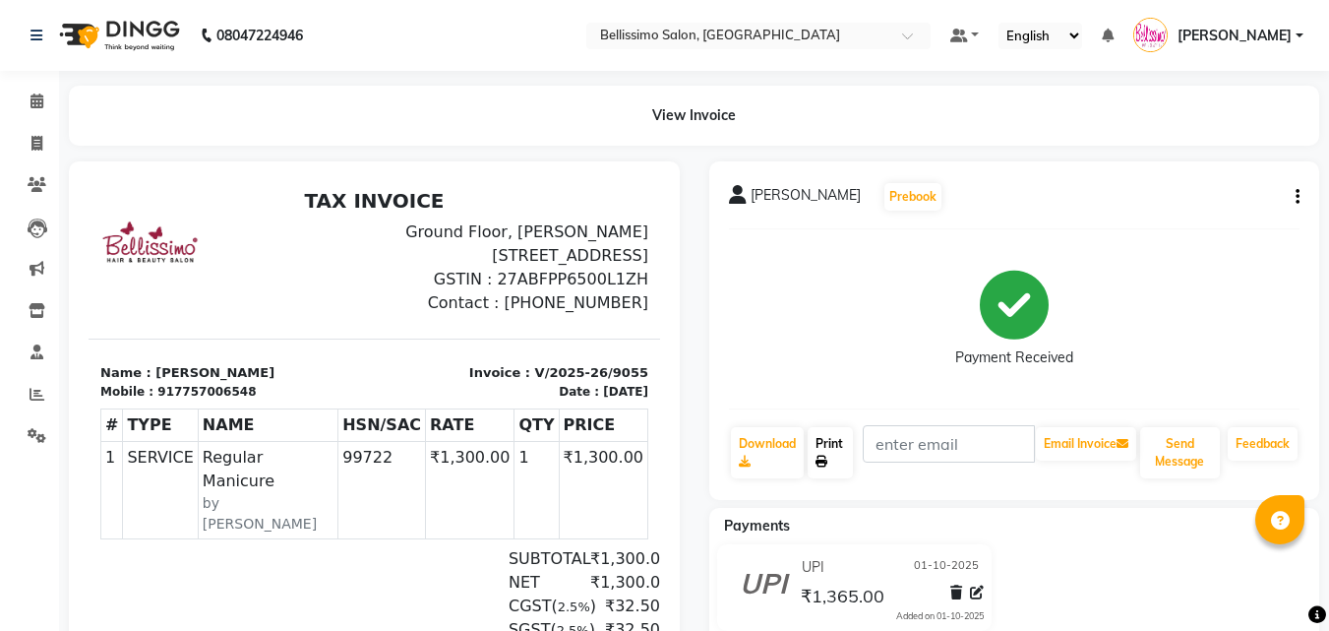
click at [833, 451] on link "Print" at bounding box center [830, 452] width 45 height 51
drag, startPoint x: 785, startPoint y: 306, endPoint x: 837, endPoint y: 175, distance: 140.8
click at [782, 306] on div "Payment Received" at bounding box center [1015, 319] width 572 height 148
click at [39, 150] on span at bounding box center [37, 144] width 34 height 23
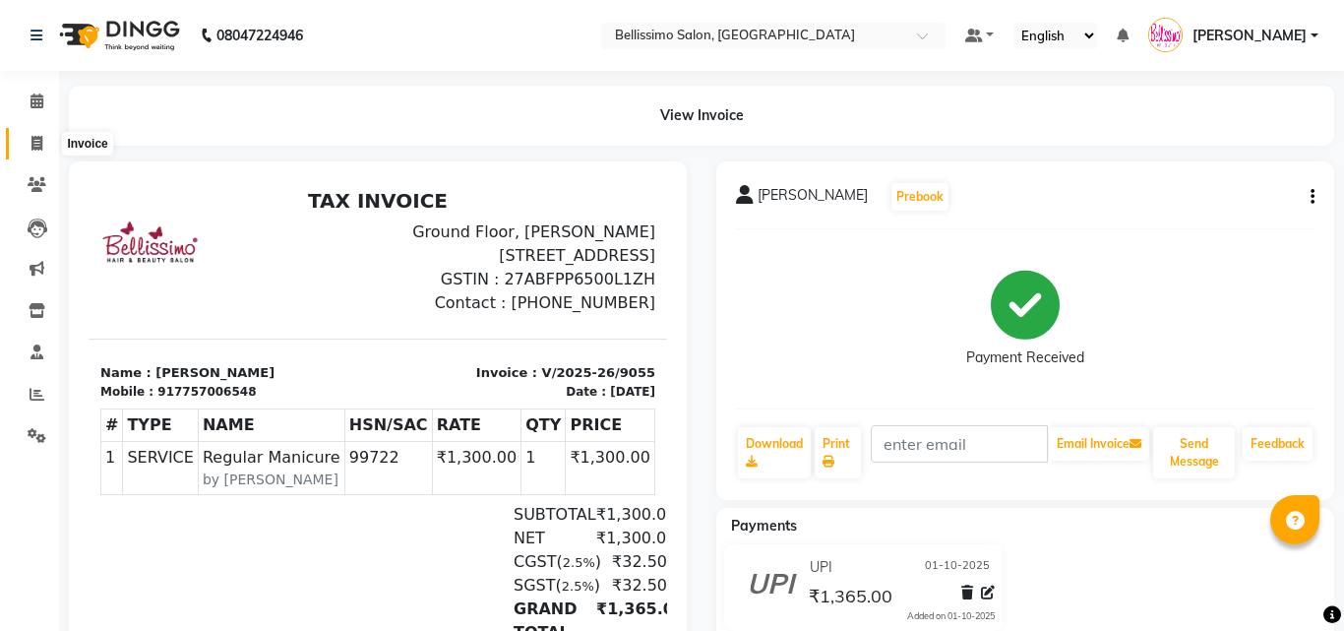
select select "service"
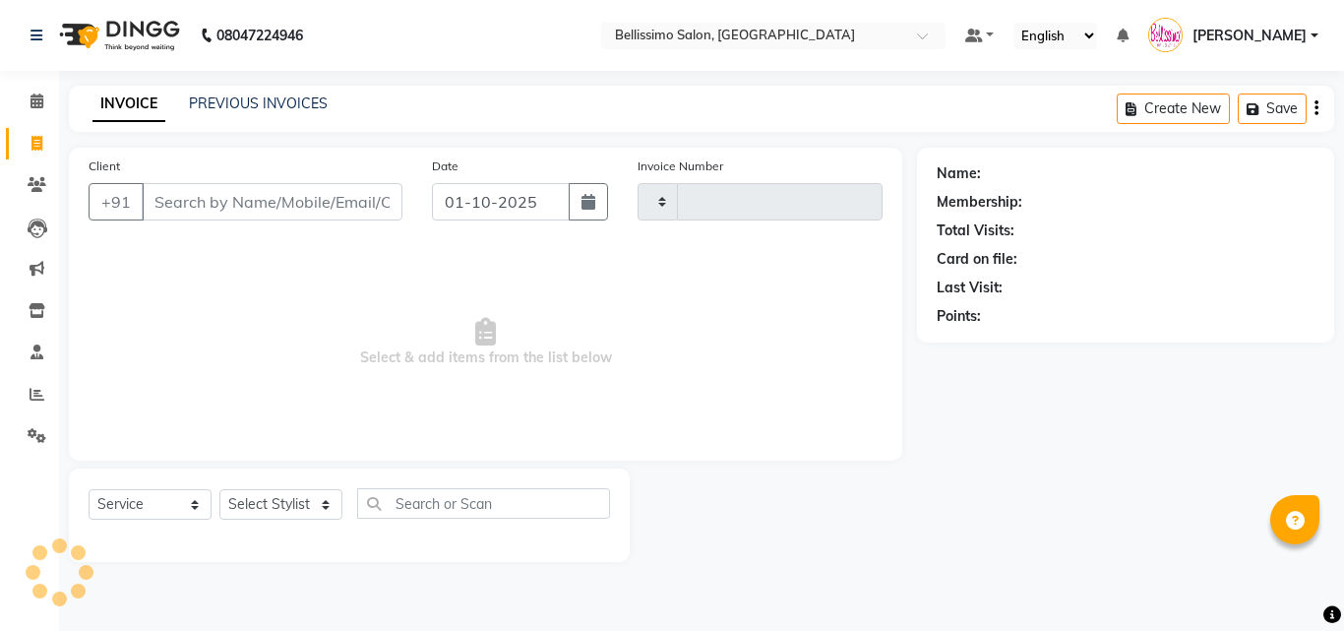
type input "9057"
select select "155"
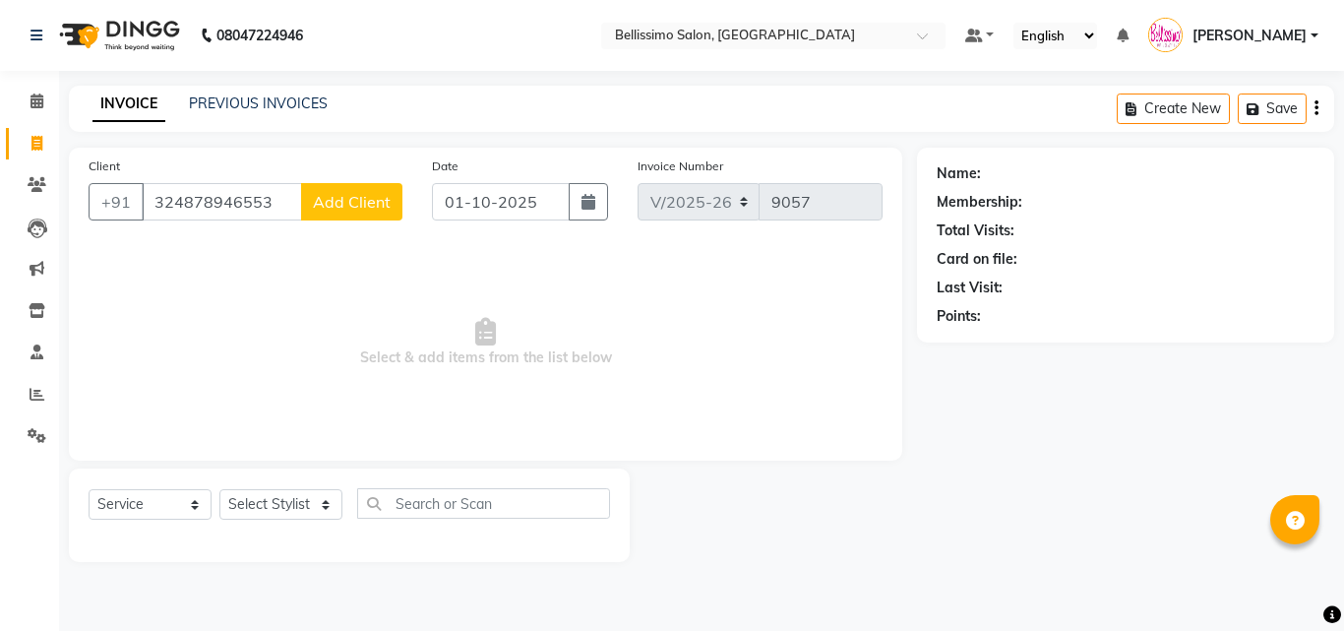
type input "324878946553"
click at [362, 200] on span "Add Client" at bounding box center [352, 202] width 78 height 20
select select "22"
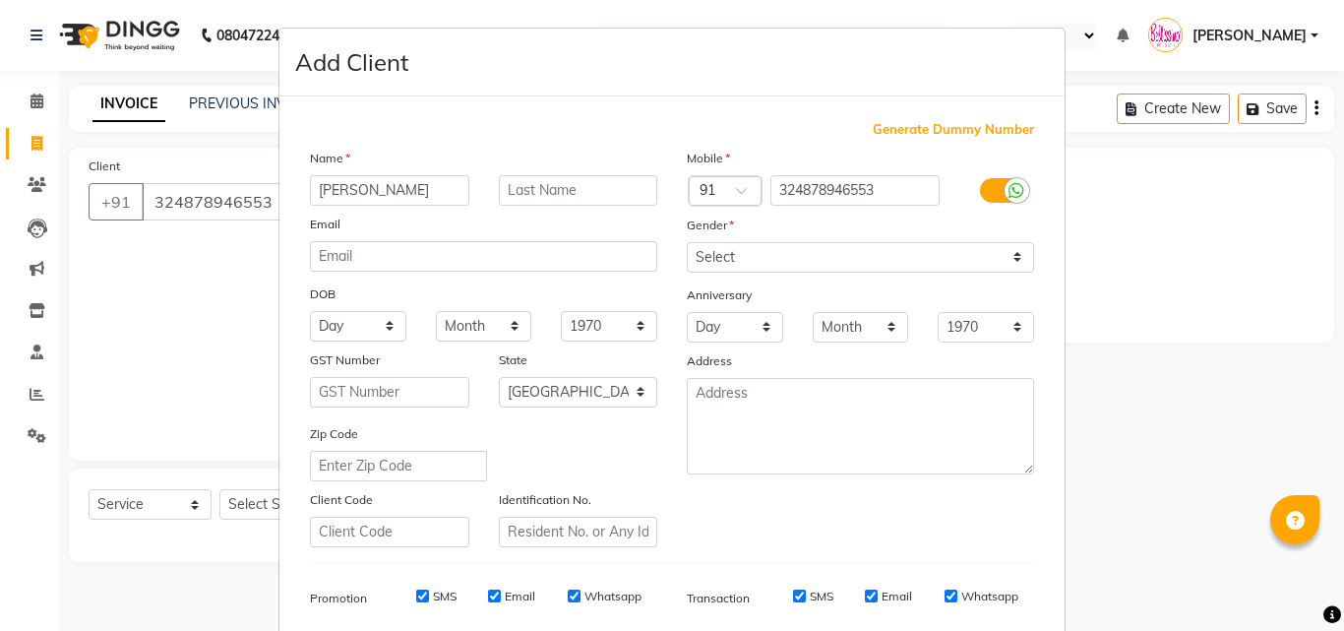
type input "J"
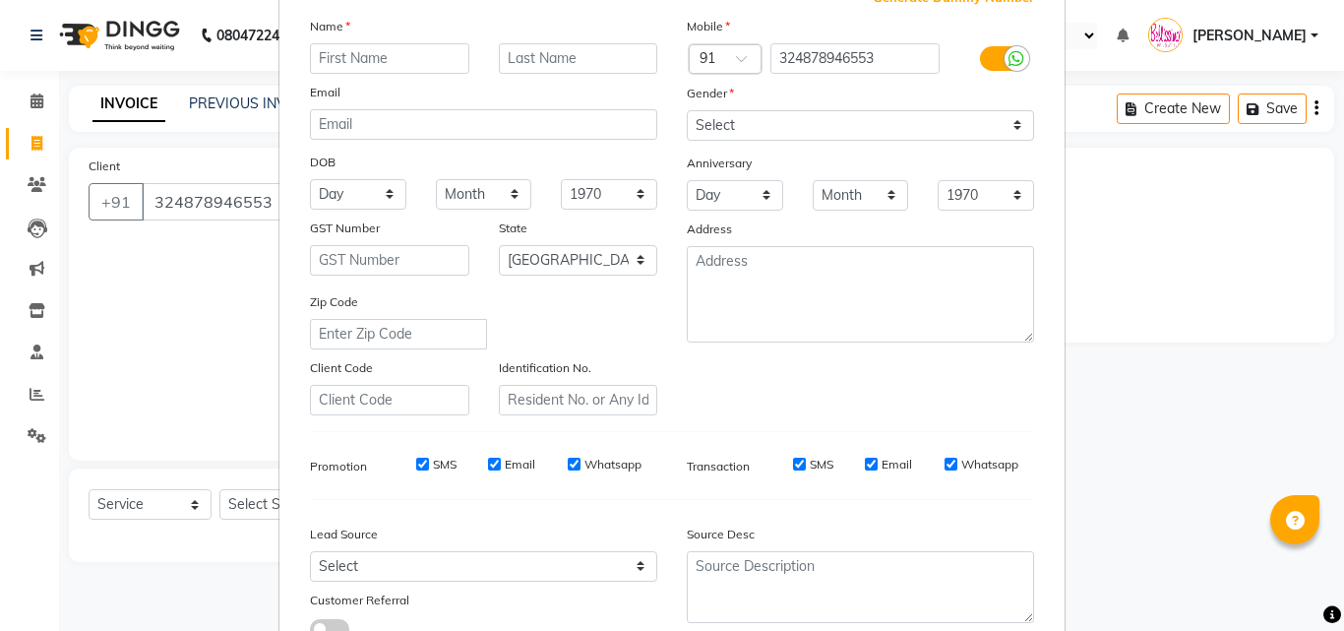
scroll to position [277, 0]
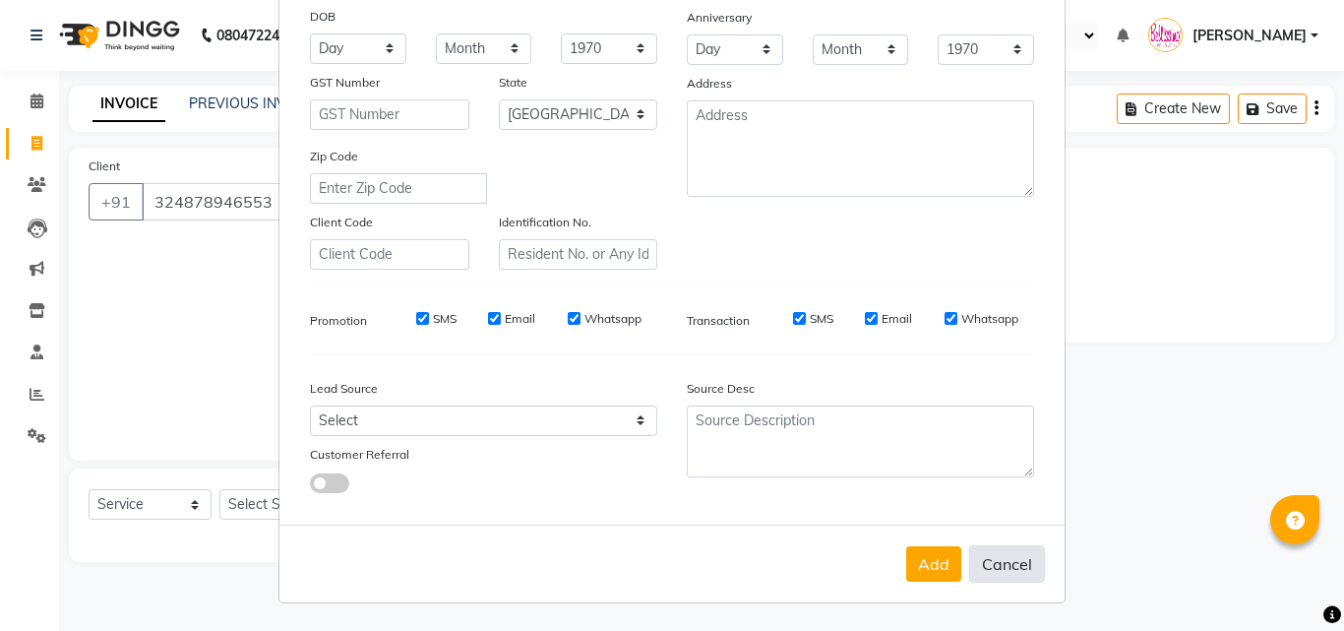
click at [979, 559] on button "Cancel" at bounding box center [1007, 563] width 76 height 37
select select
select select "null"
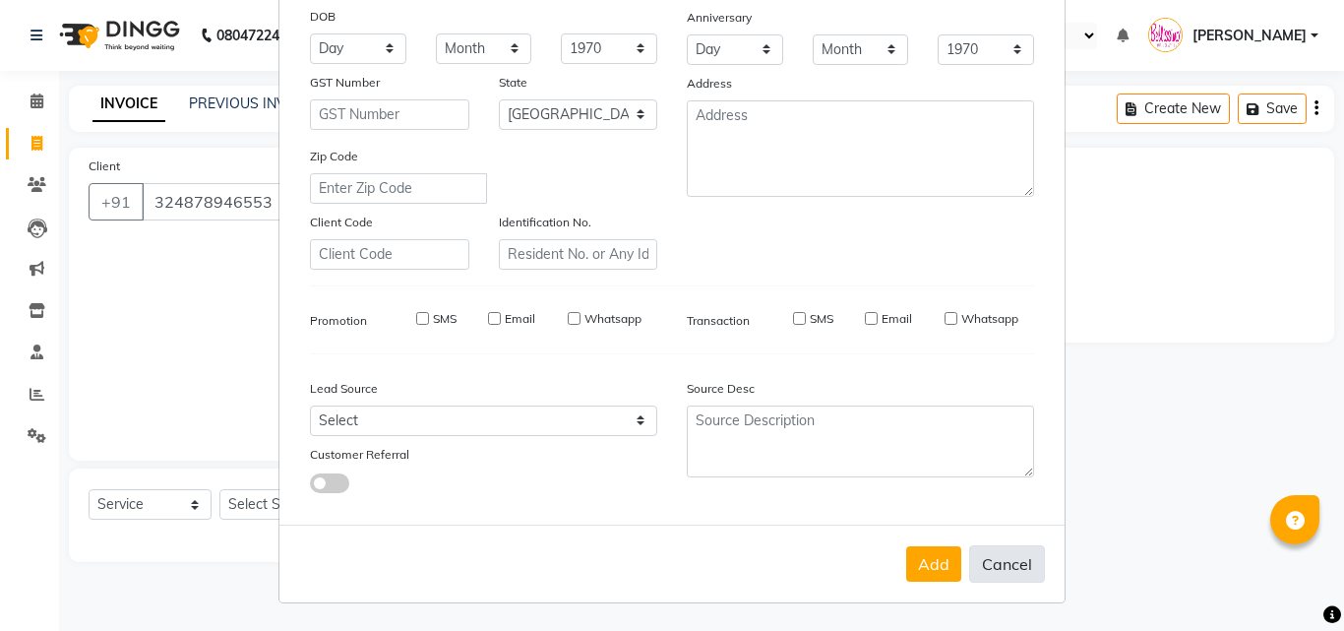
select select
checkbox input "false"
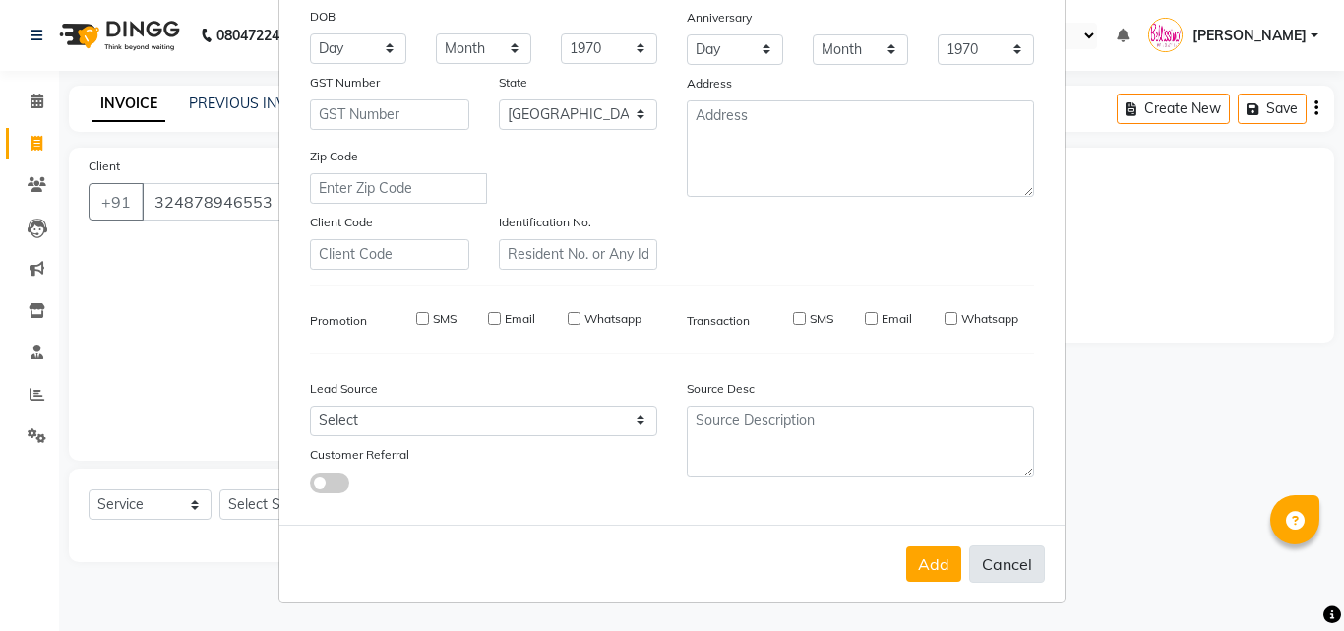
checkbox input "false"
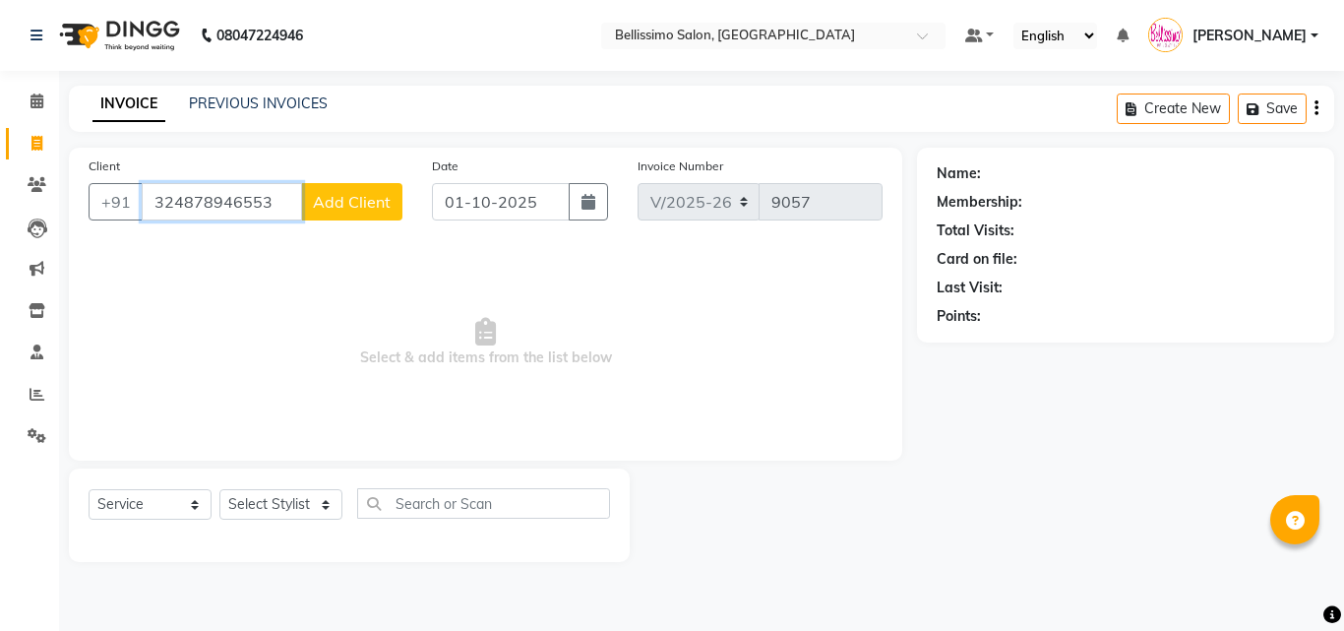
drag, startPoint x: 272, startPoint y: 204, endPoint x: 150, endPoint y: 201, distance: 123.0
click at [150, 201] on input "324878946553" at bounding box center [222, 201] width 160 height 37
type input "+40722275936"
click at [376, 205] on span "Add Client" at bounding box center [352, 202] width 78 height 20
select select "22"
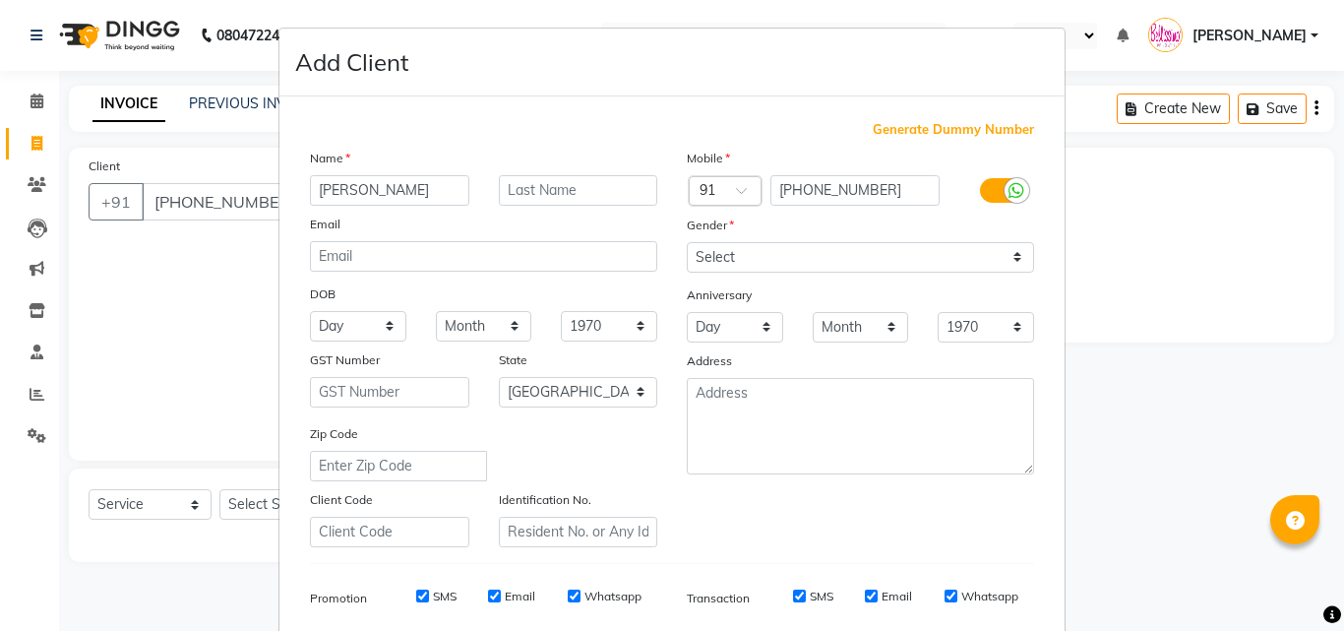
type input "[PERSON_NAME]"
click at [512, 193] on input "text" at bounding box center [578, 190] width 159 height 30
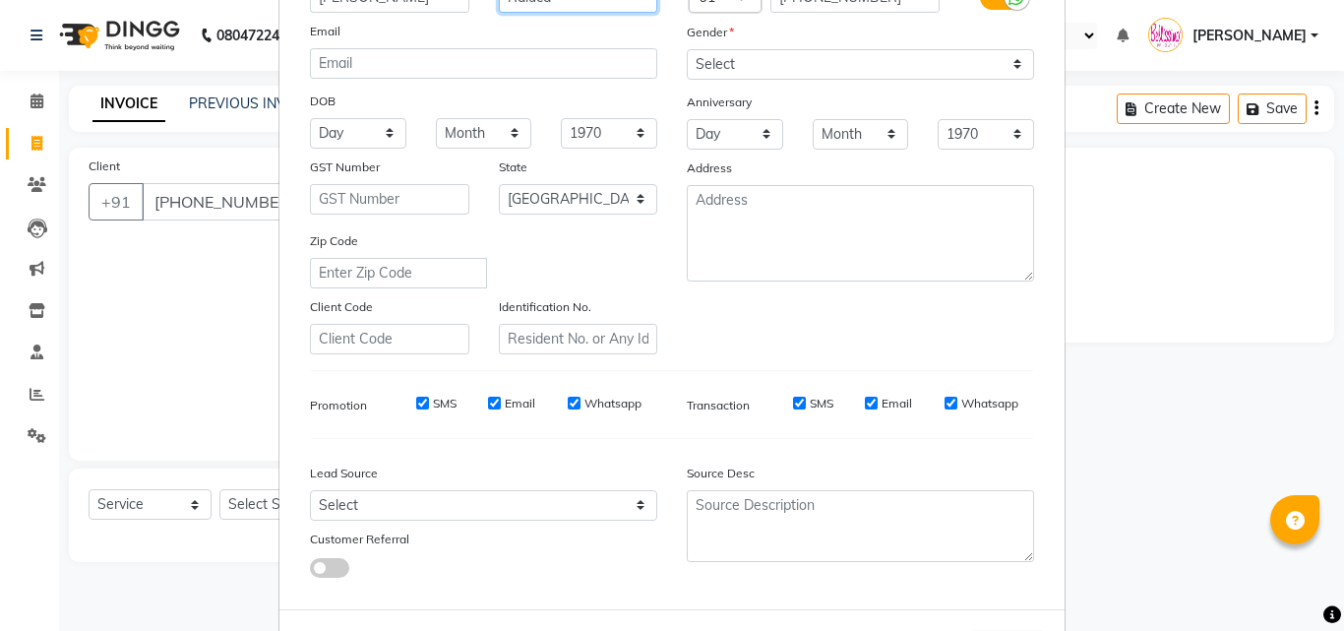
scroll to position [197, 0]
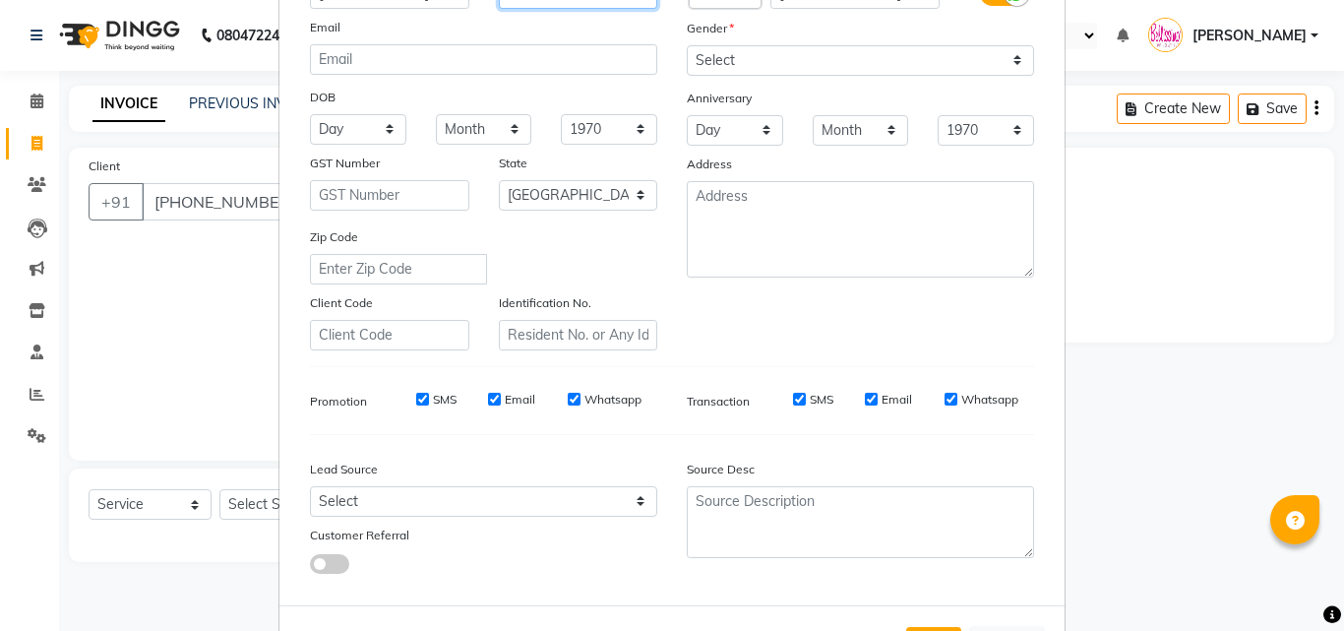
type input "Raluca"
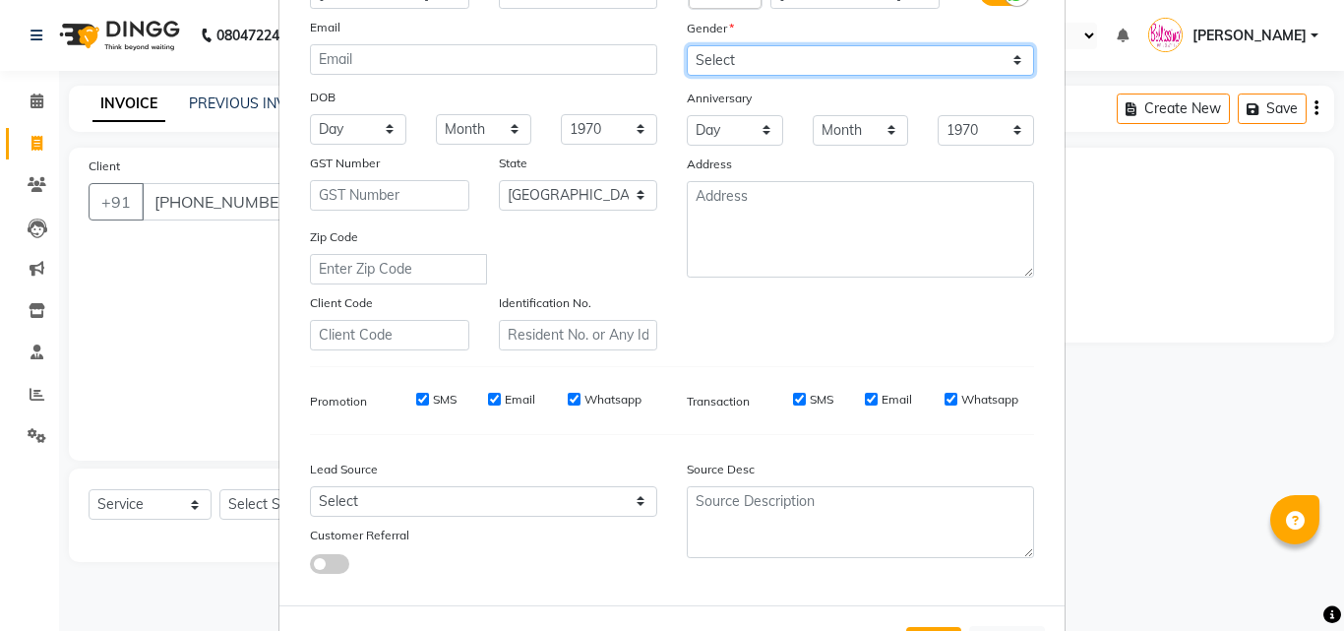
click at [792, 61] on select "Select Male Female Other Prefer Not To Say" at bounding box center [860, 60] width 347 height 30
select select "[DEMOGRAPHIC_DATA]"
click at [687, 45] on select "Select Male Female Other Prefer Not To Say" at bounding box center [860, 60] width 347 height 30
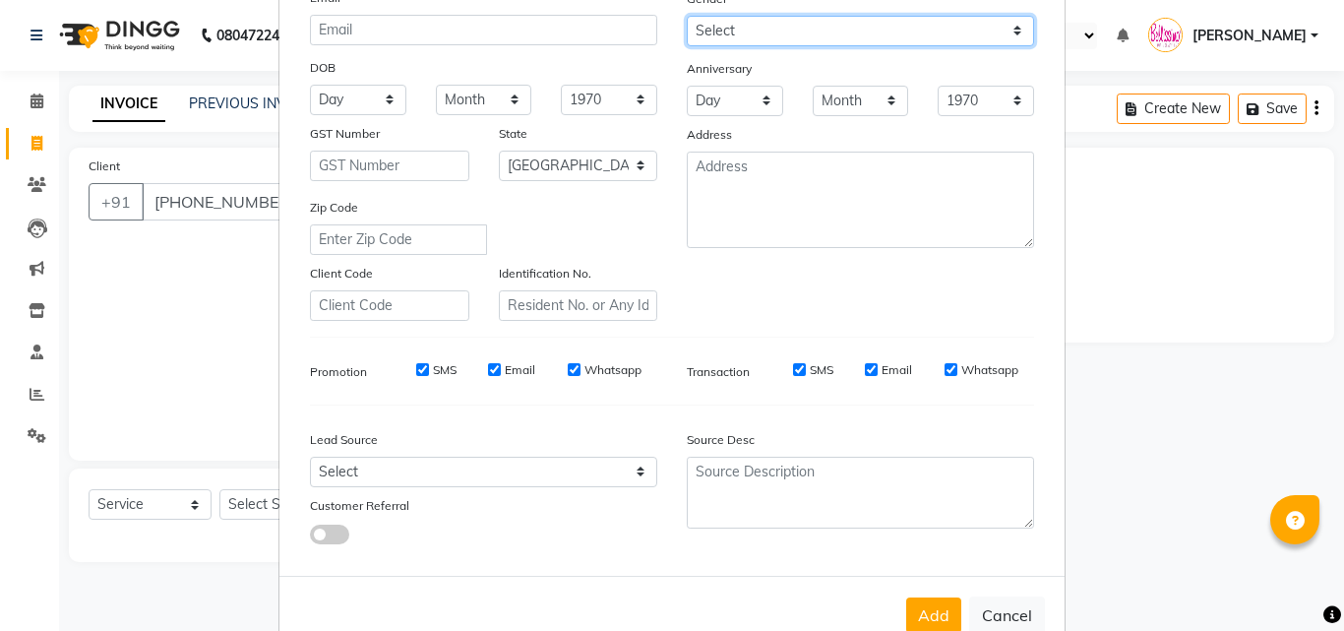
scroll to position [277, 0]
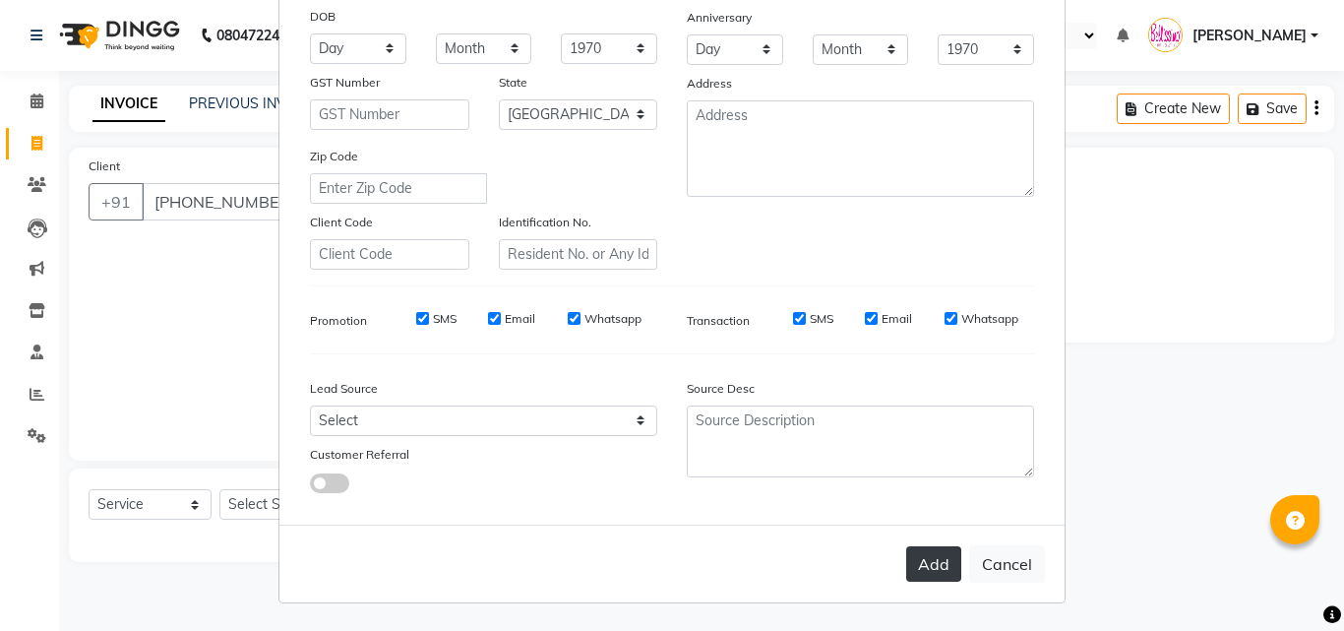
click at [924, 558] on button "Add" at bounding box center [933, 563] width 55 height 35
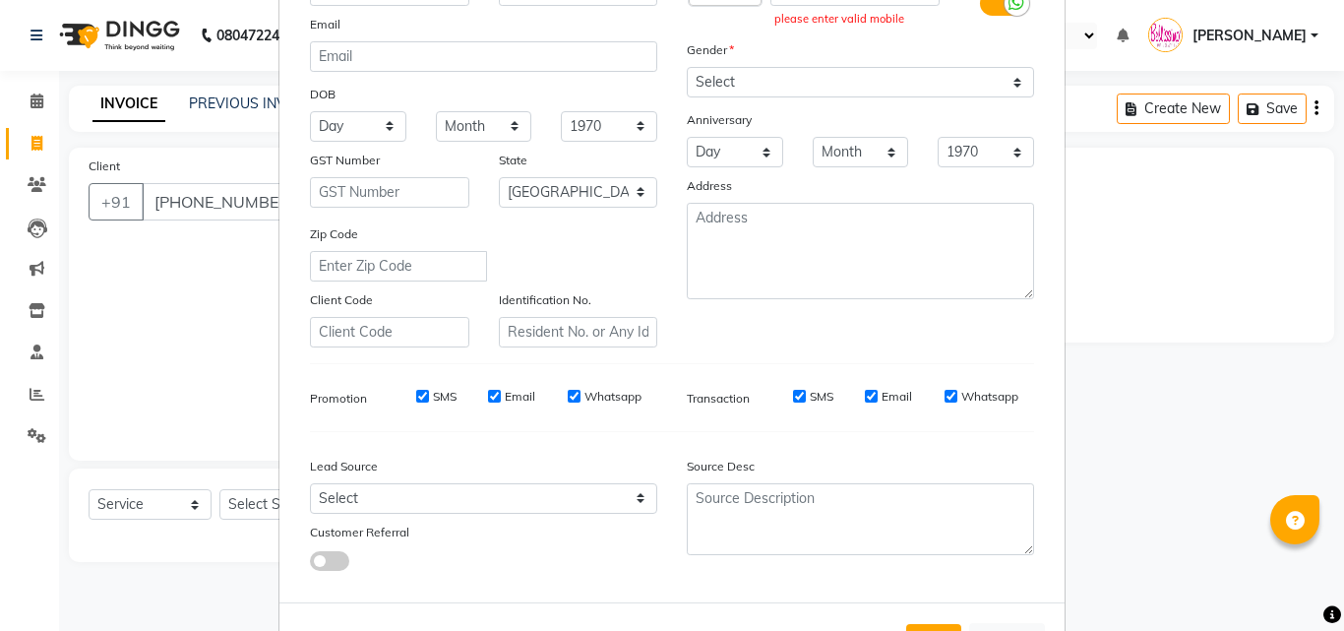
scroll to position [81, 0]
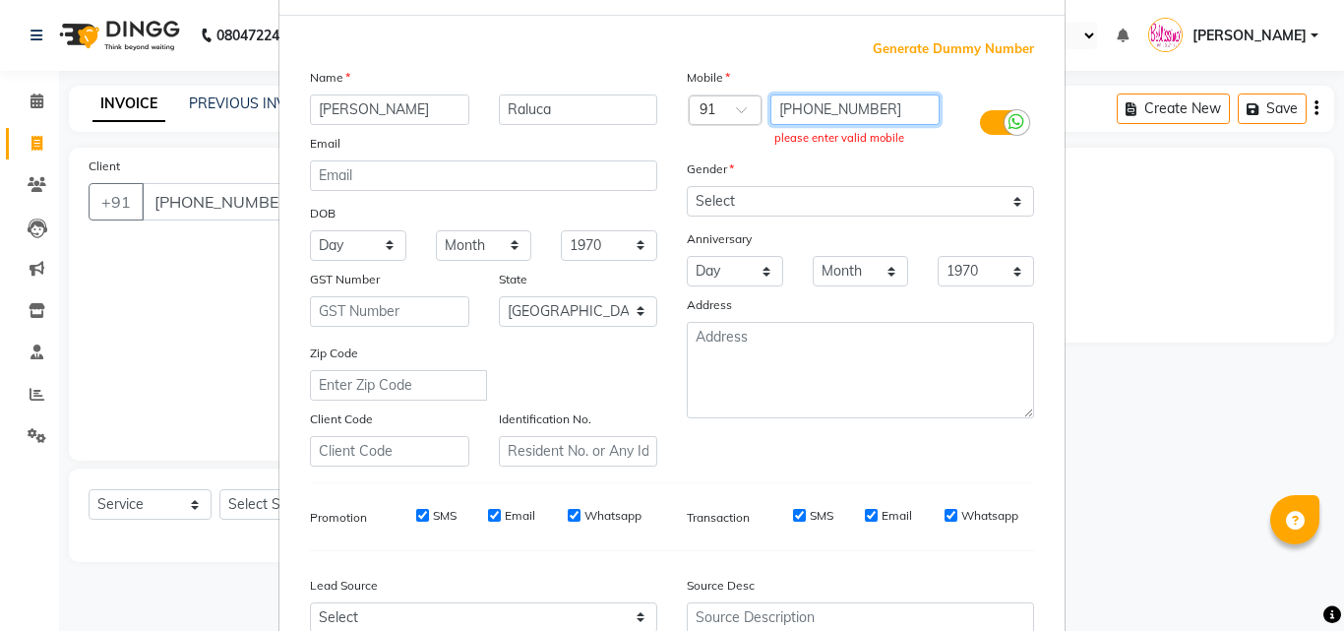
click at [788, 111] on input "+40722275936" at bounding box center [855, 109] width 170 height 30
click at [736, 109] on span at bounding box center [748, 115] width 25 height 21
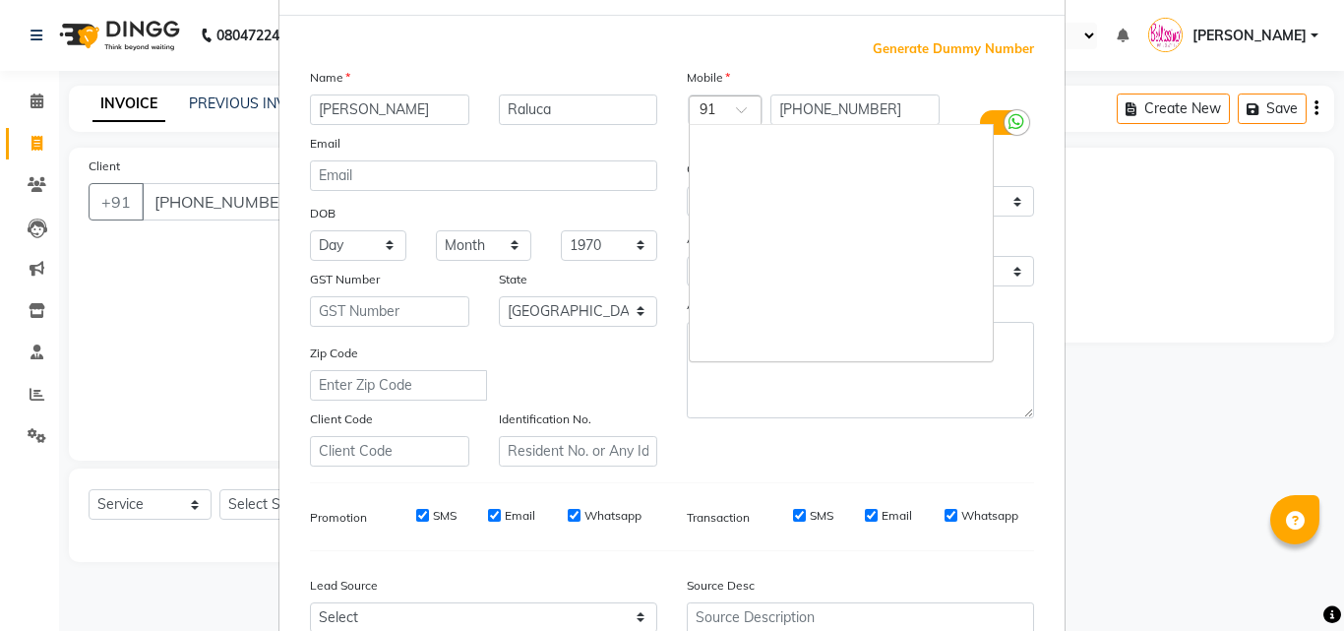
scroll to position [3567, 0]
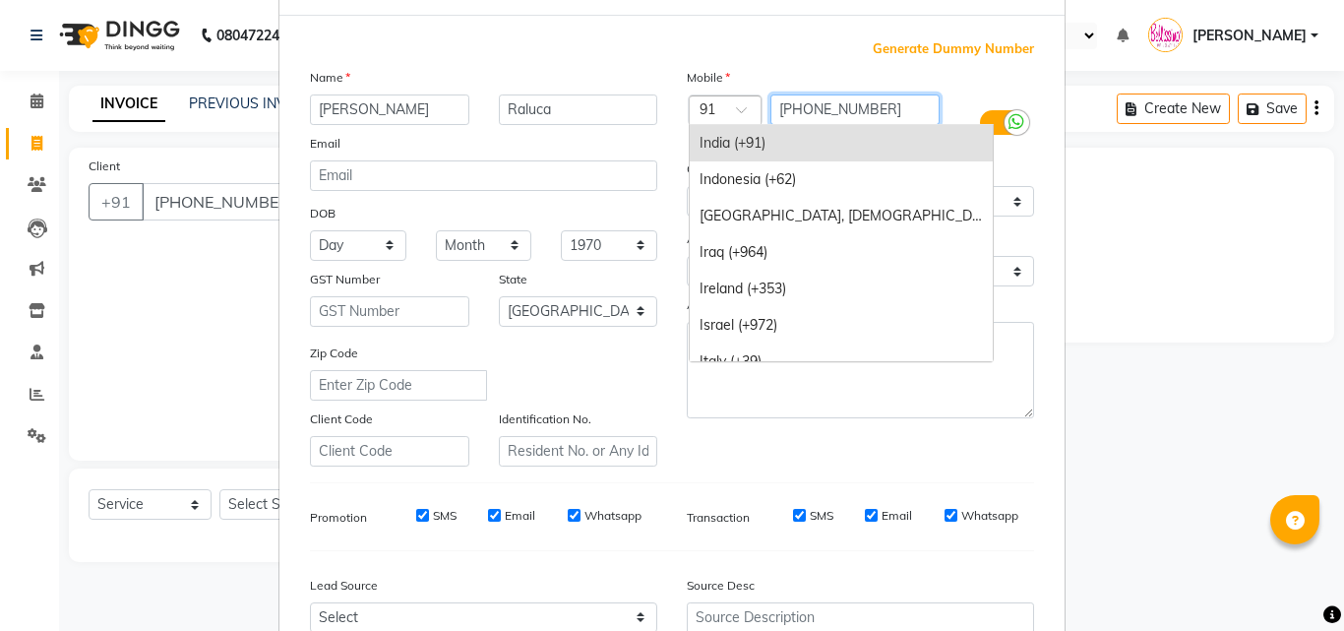
click at [774, 108] on input "+40722275936" at bounding box center [855, 109] width 170 height 30
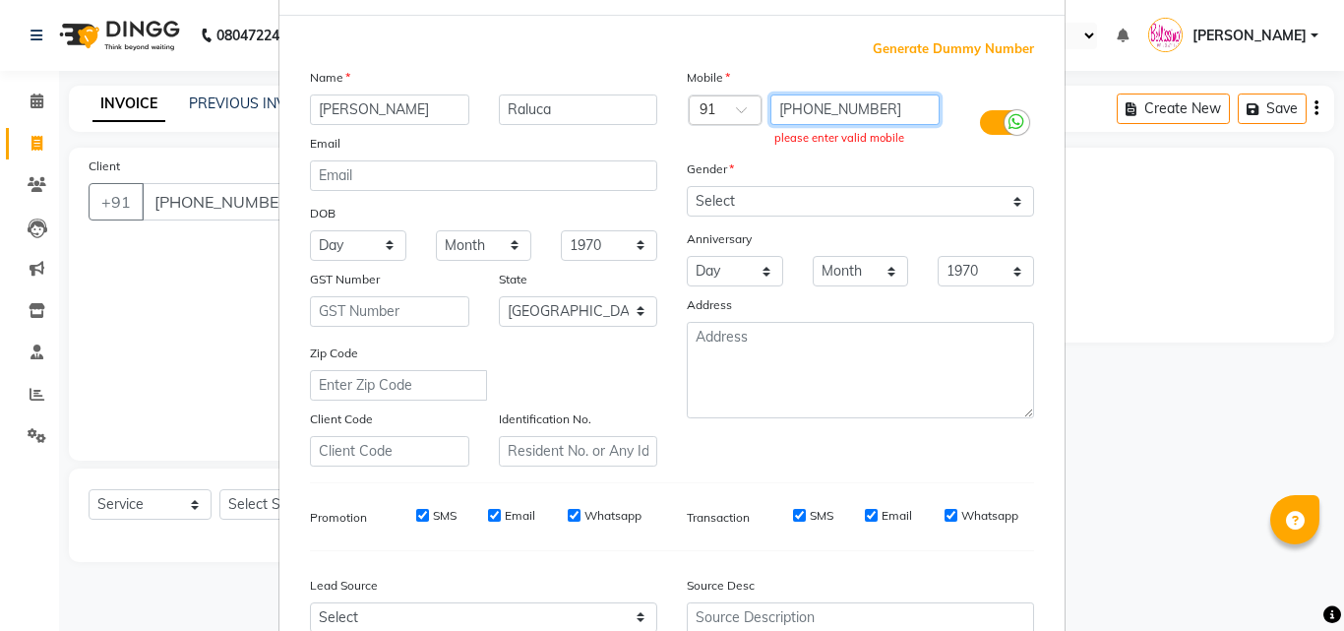
click at [777, 109] on input "+40722275936" at bounding box center [855, 109] width 170 height 30
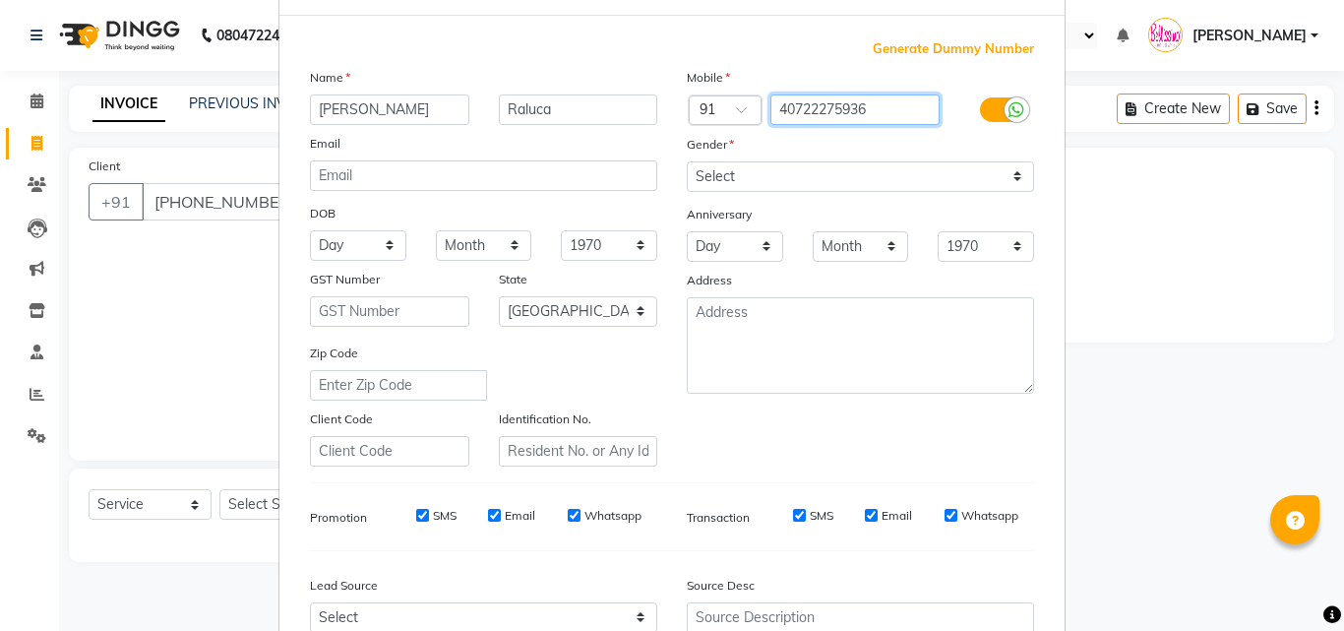
click at [789, 108] on input "40722275936" at bounding box center [855, 109] width 170 height 30
type input "722275936"
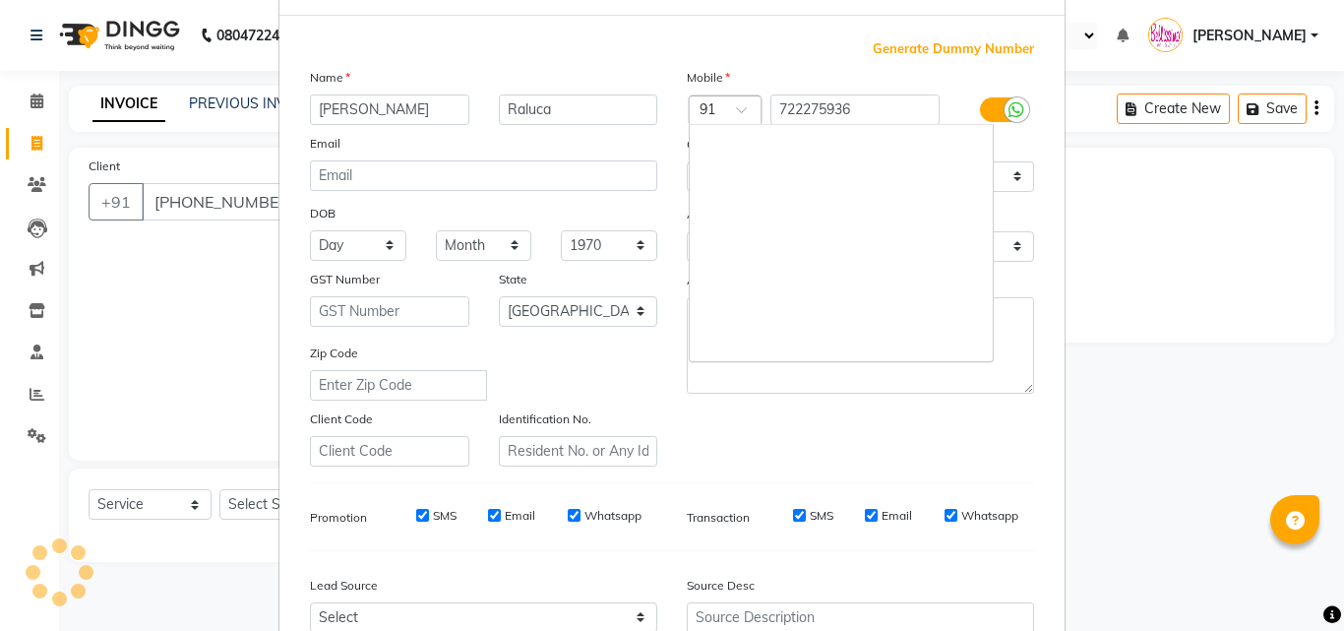
click at [736, 107] on span at bounding box center [748, 115] width 25 height 21
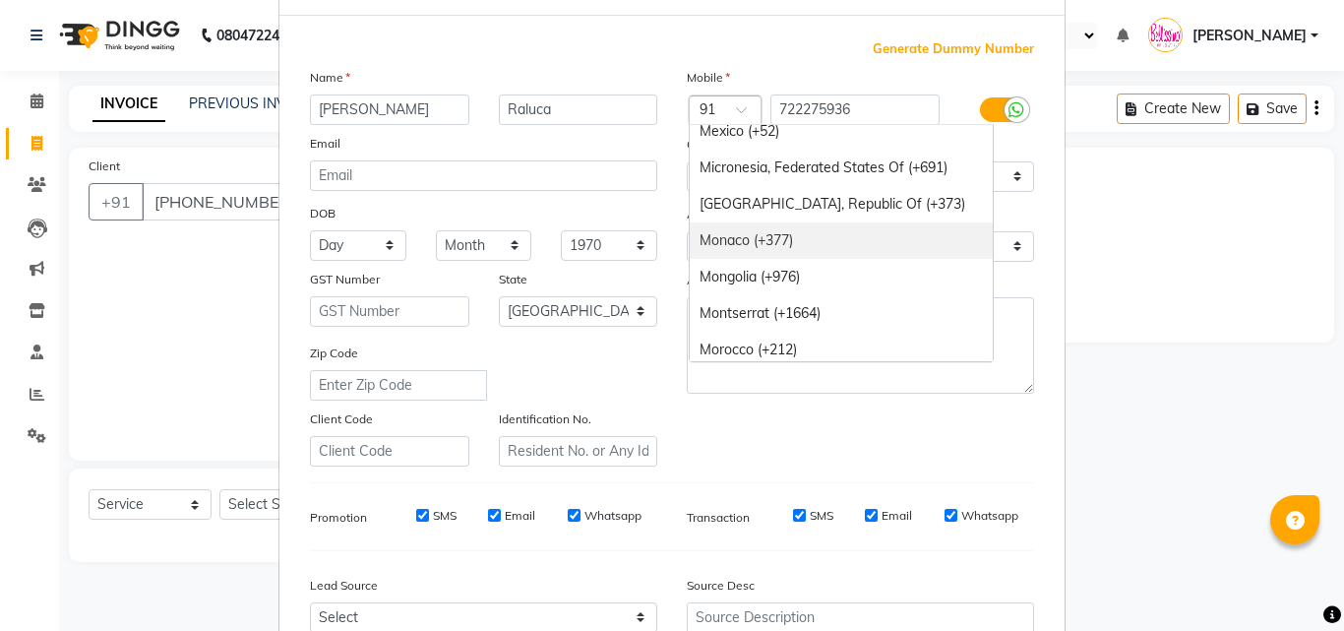
scroll to position [5042, 0]
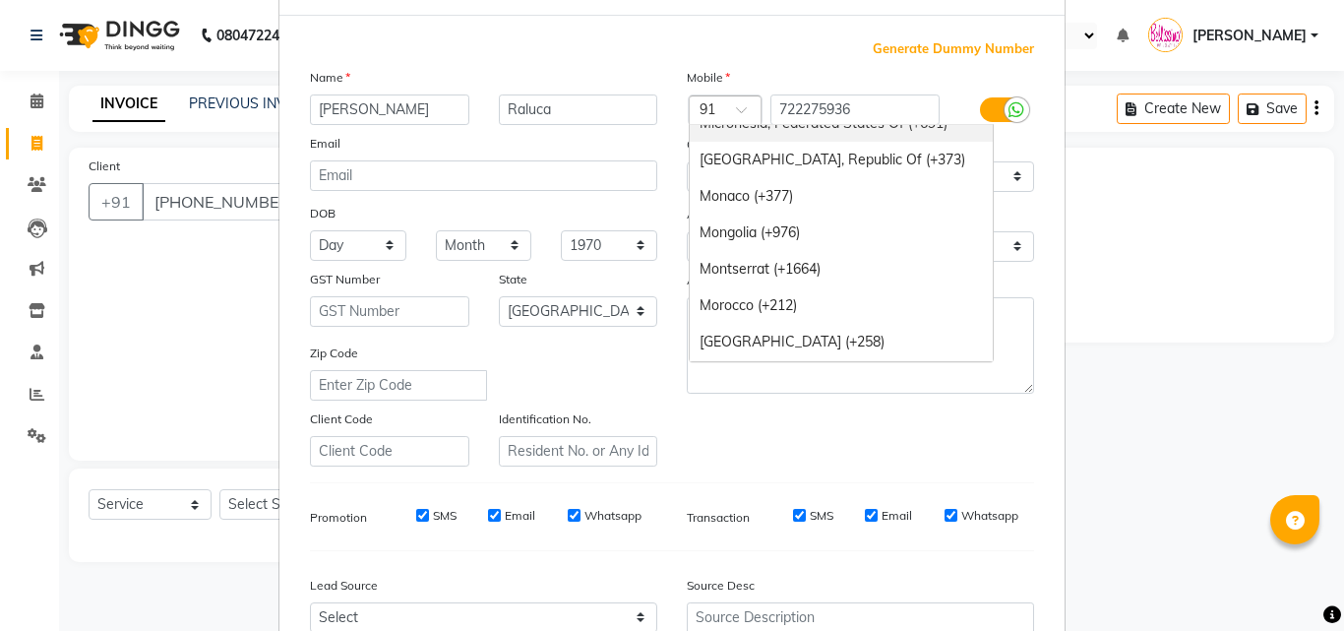
click at [712, 95] on div "Country Code × 91" at bounding box center [725, 110] width 73 height 30
click at [713, 104] on div at bounding box center [725, 111] width 71 height 21
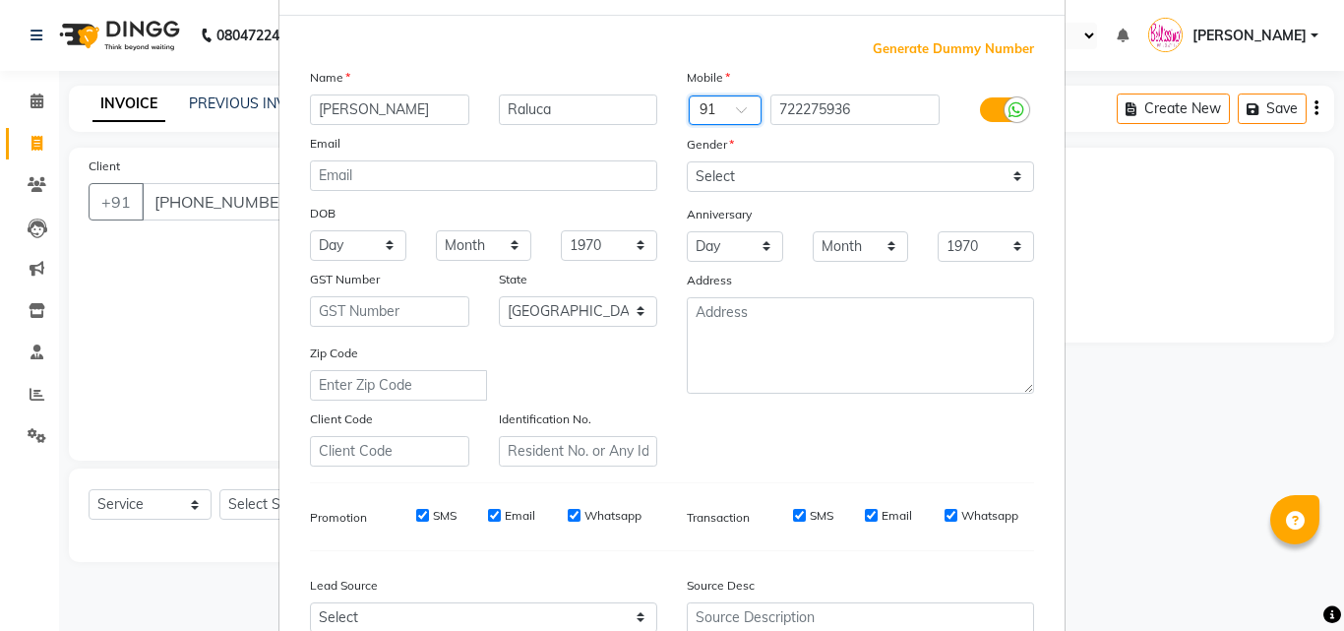
click at [736, 111] on span at bounding box center [748, 115] width 25 height 21
click at [718, 106] on div at bounding box center [725, 111] width 71 height 21
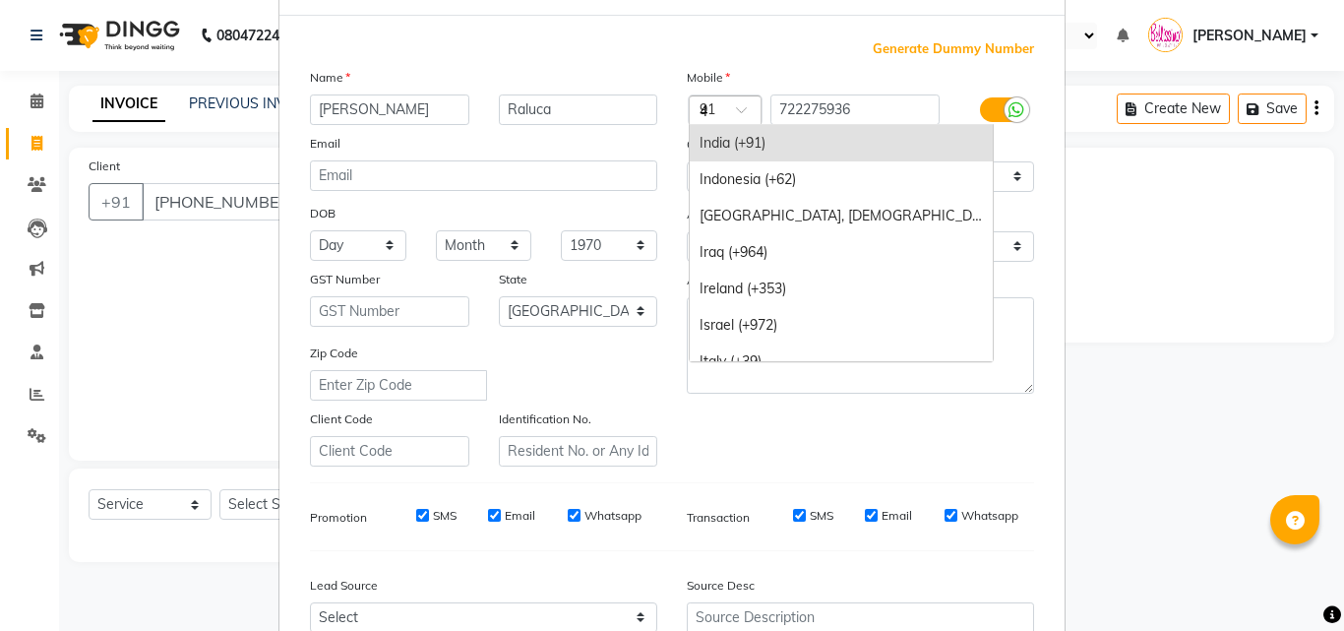
scroll to position [1656, 0]
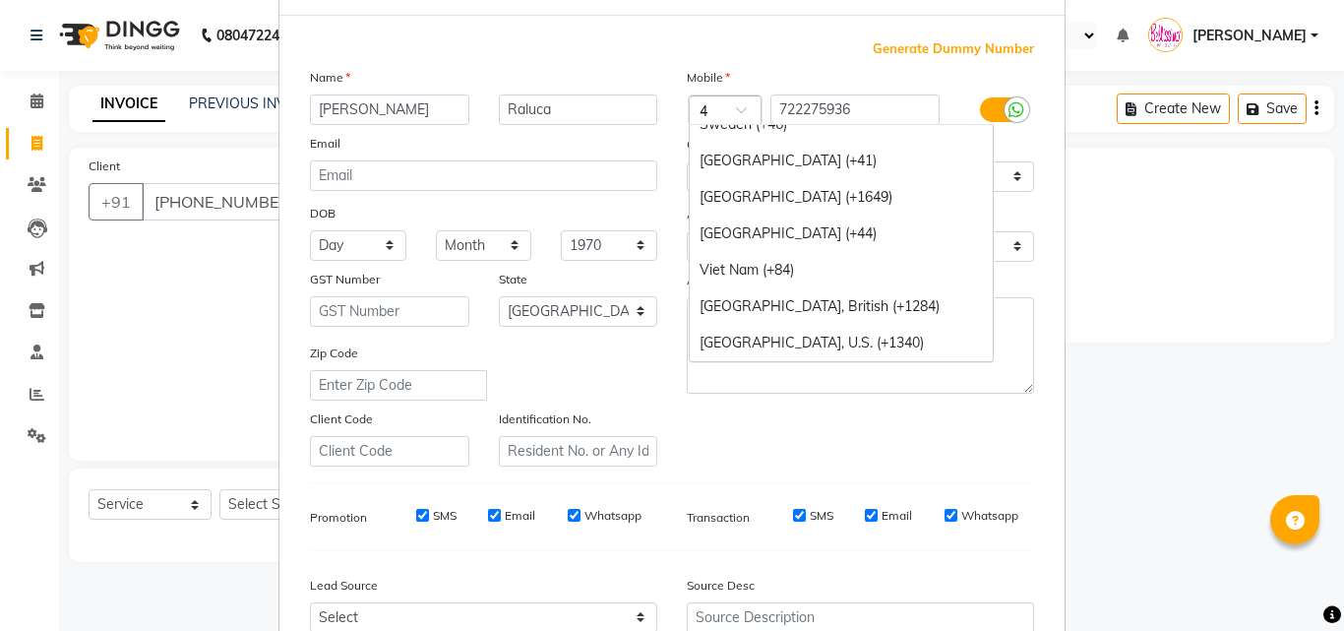
type input "40"
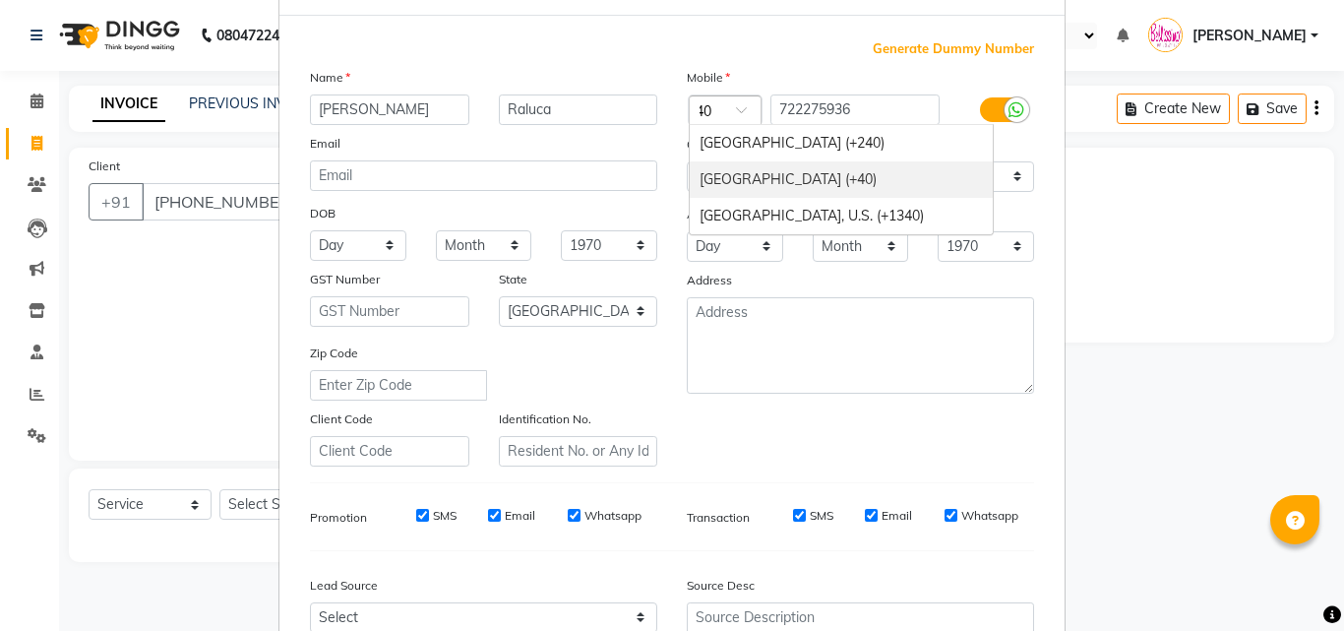
click at [726, 173] on div "Romania (+40)" at bounding box center [841, 179] width 303 height 36
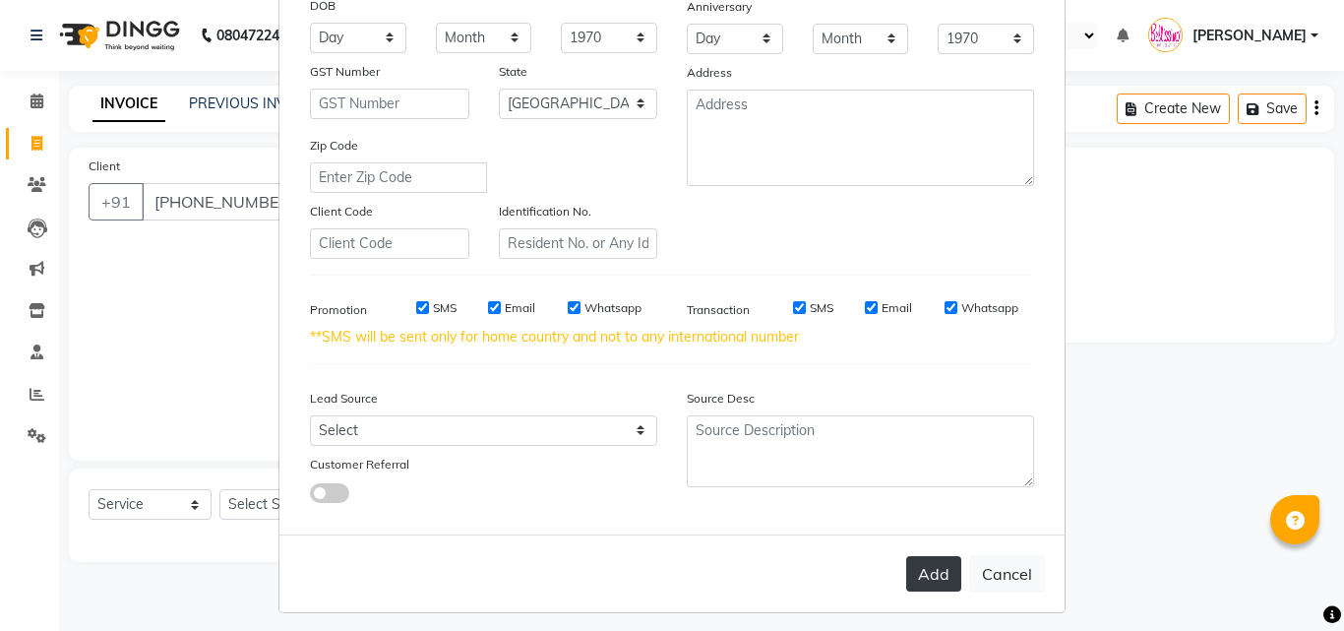
scroll to position [298, 0]
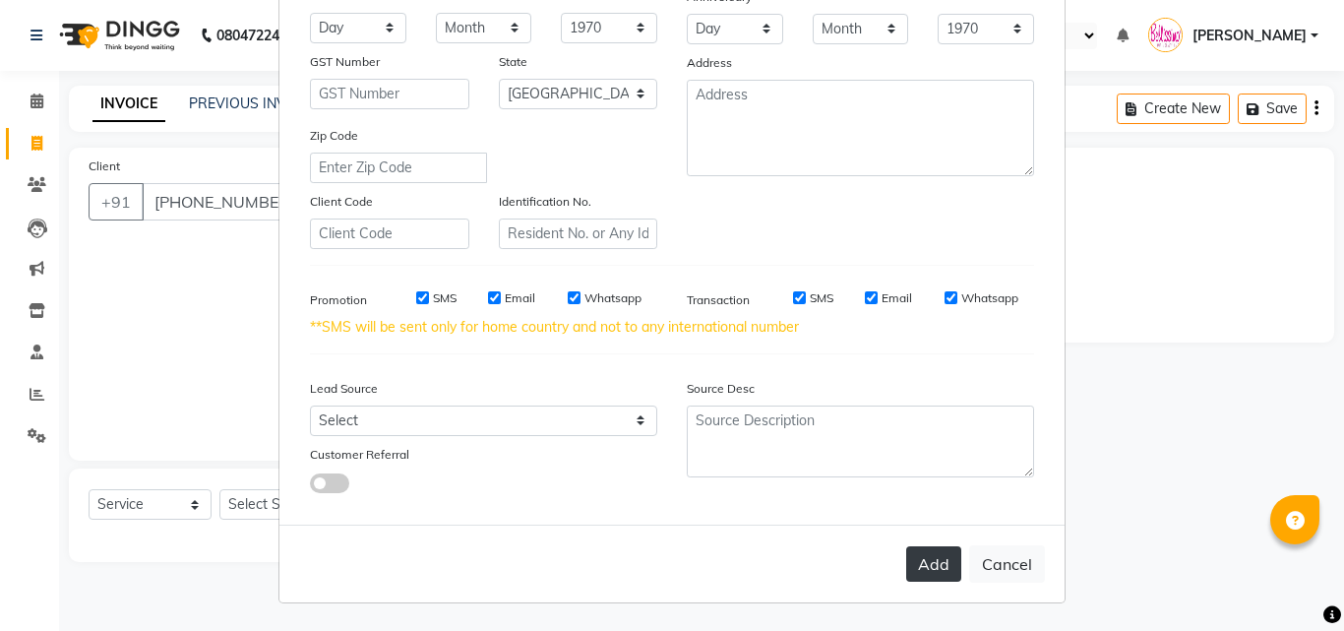
click at [932, 557] on button "Add" at bounding box center [933, 563] width 55 height 35
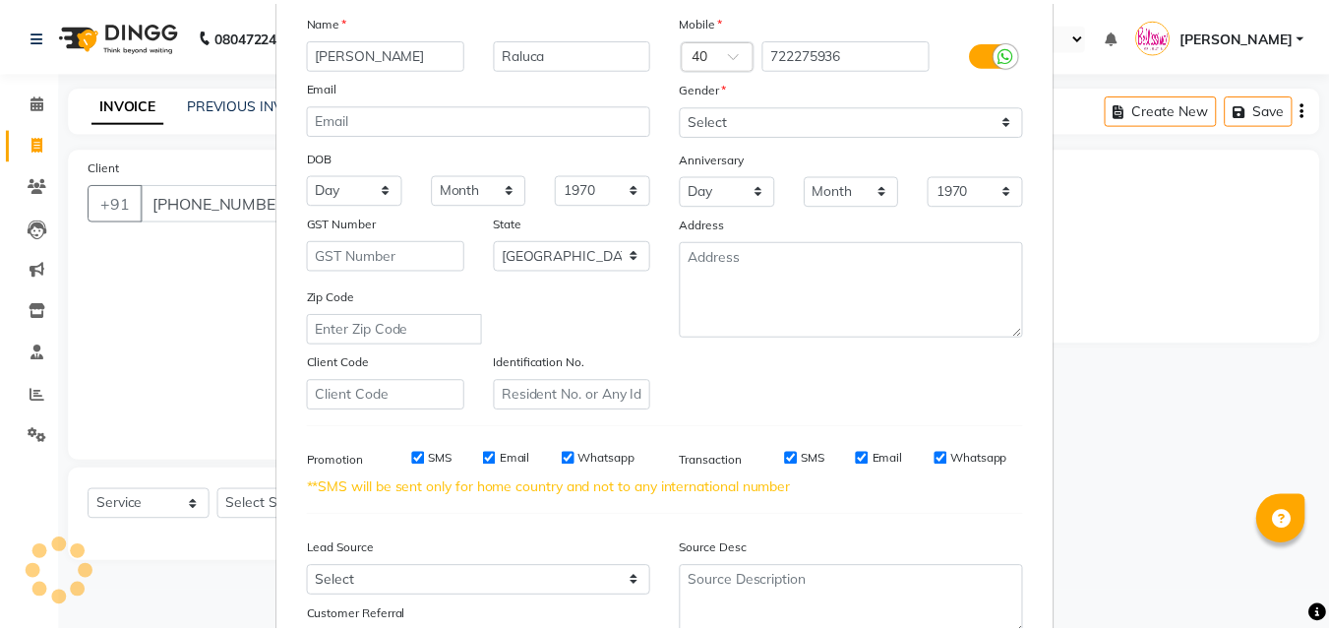
scroll to position [3, 0]
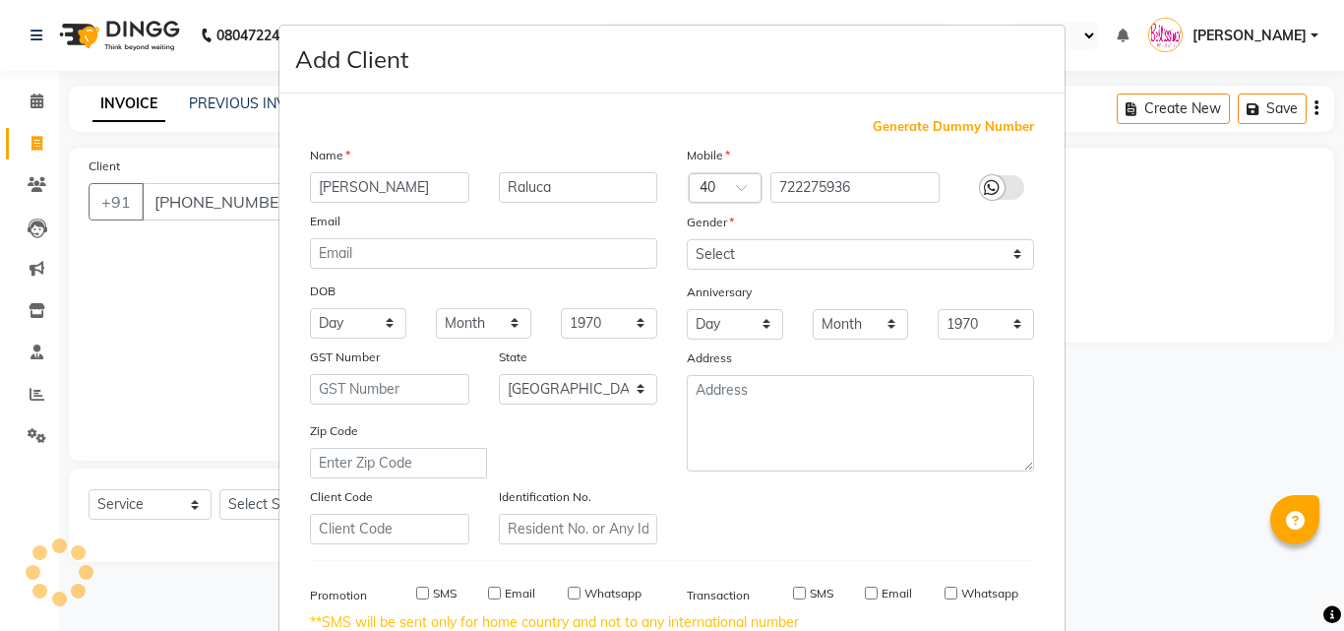
type input "722275936"
select select
select select "null"
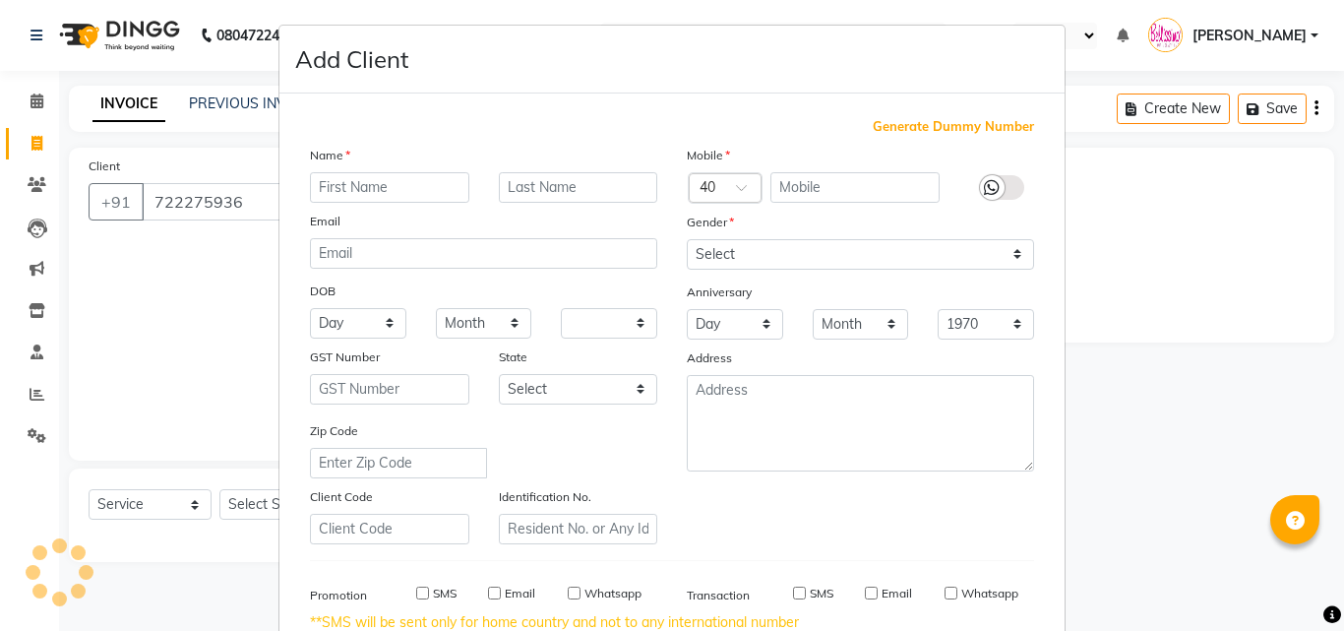
select select
checkbox input "false"
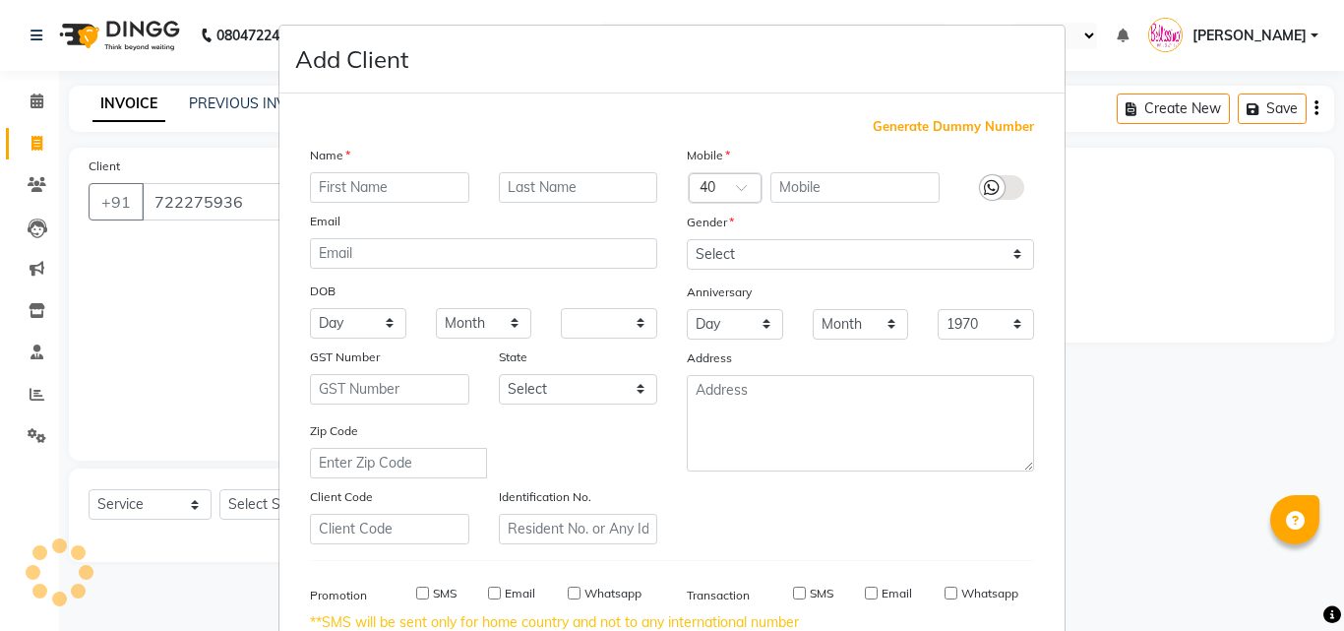
checkbox input "false"
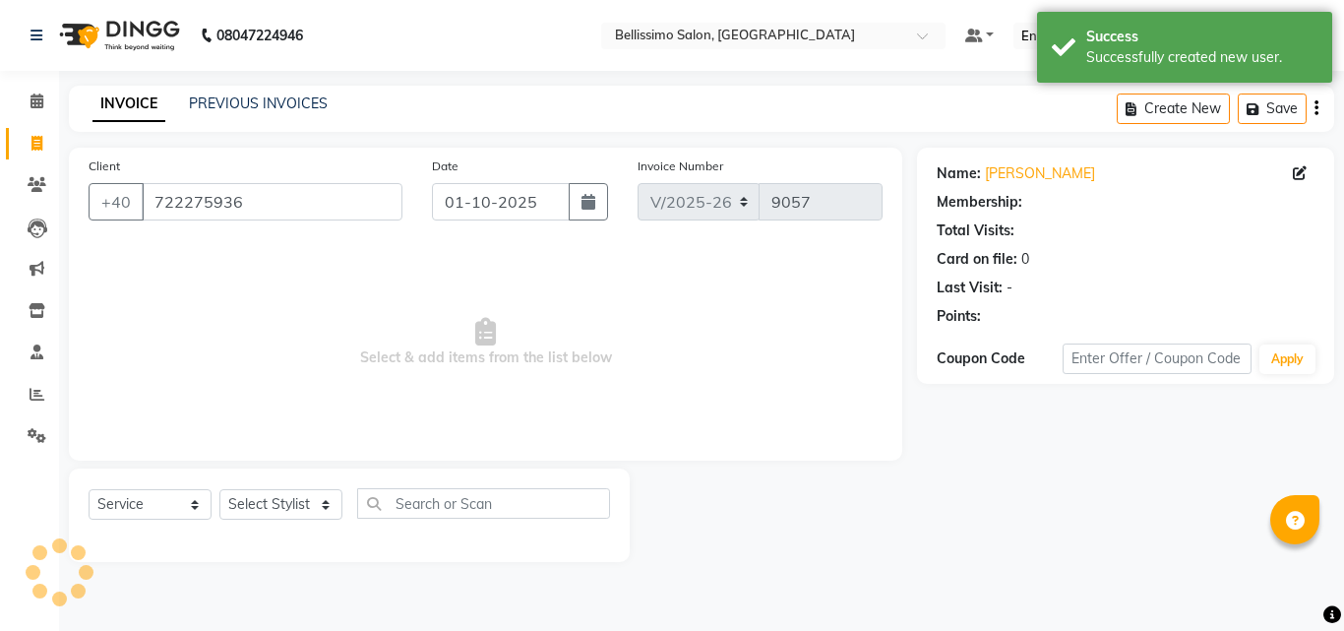
select select "1: Object"
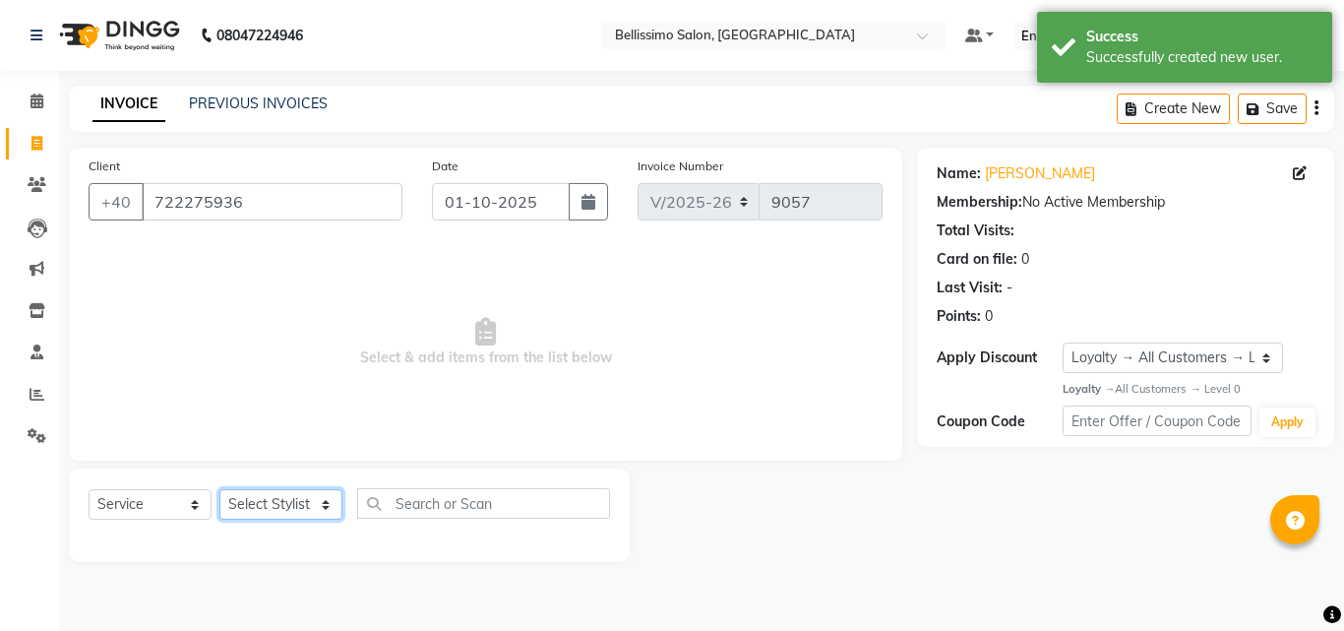
click at [324, 508] on select "Select Stylist Achan Ajit Singh Alifia Allan Anna Apam Apurva Aren Ashu Aso Ath…" at bounding box center [280, 504] width 123 height 30
select select "10367"
click at [219, 489] on select "Select Stylist Achan Ajit Singh Alifia Allan Anna Apam Apurva Aren Ashu Aso Ath…" at bounding box center [280, 504] width 123 height 30
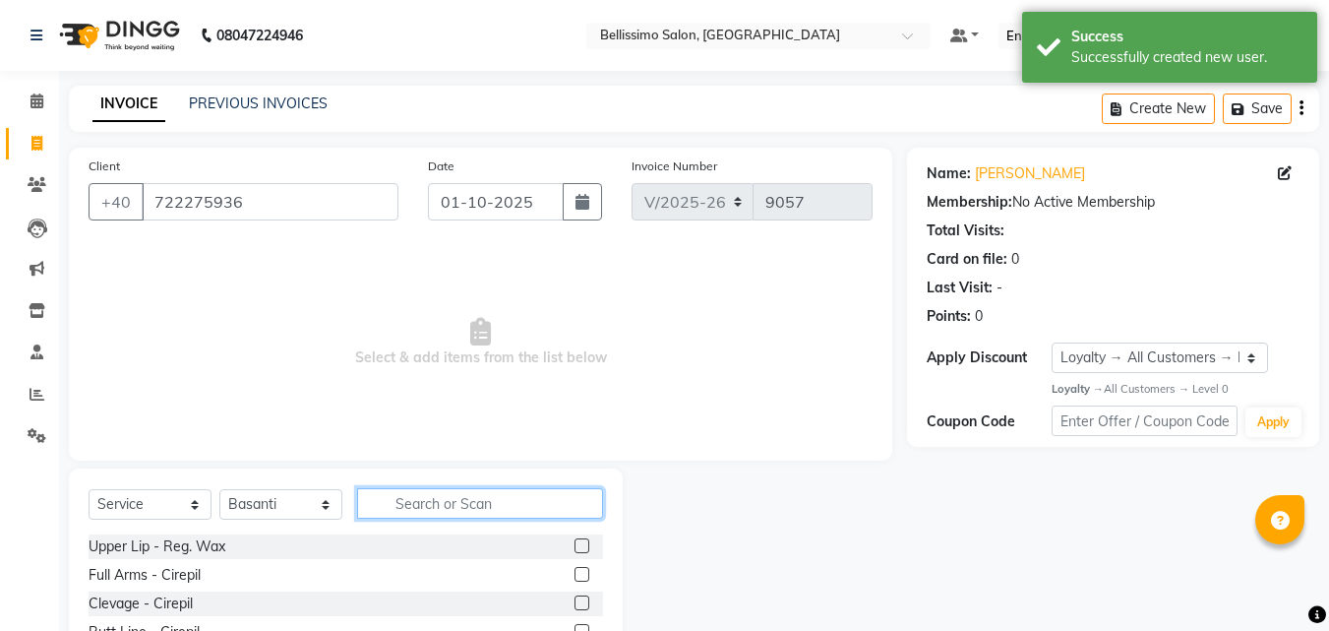
click at [414, 501] on input "text" at bounding box center [480, 503] width 246 height 30
type input "b"
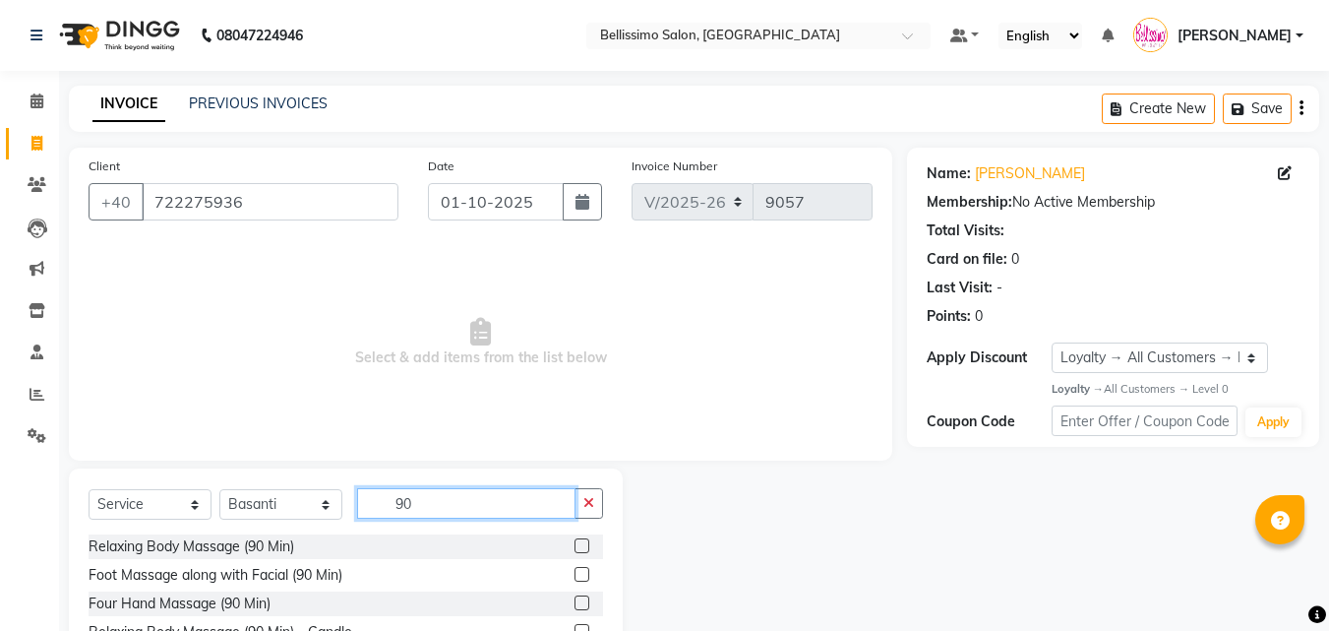
type input "90"
click at [584, 546] on label at bounding box center [581, 545] width 15 height 15
click at [584, 546] on input "checkbox" at bounding box center [580, 546] width 13 height 13
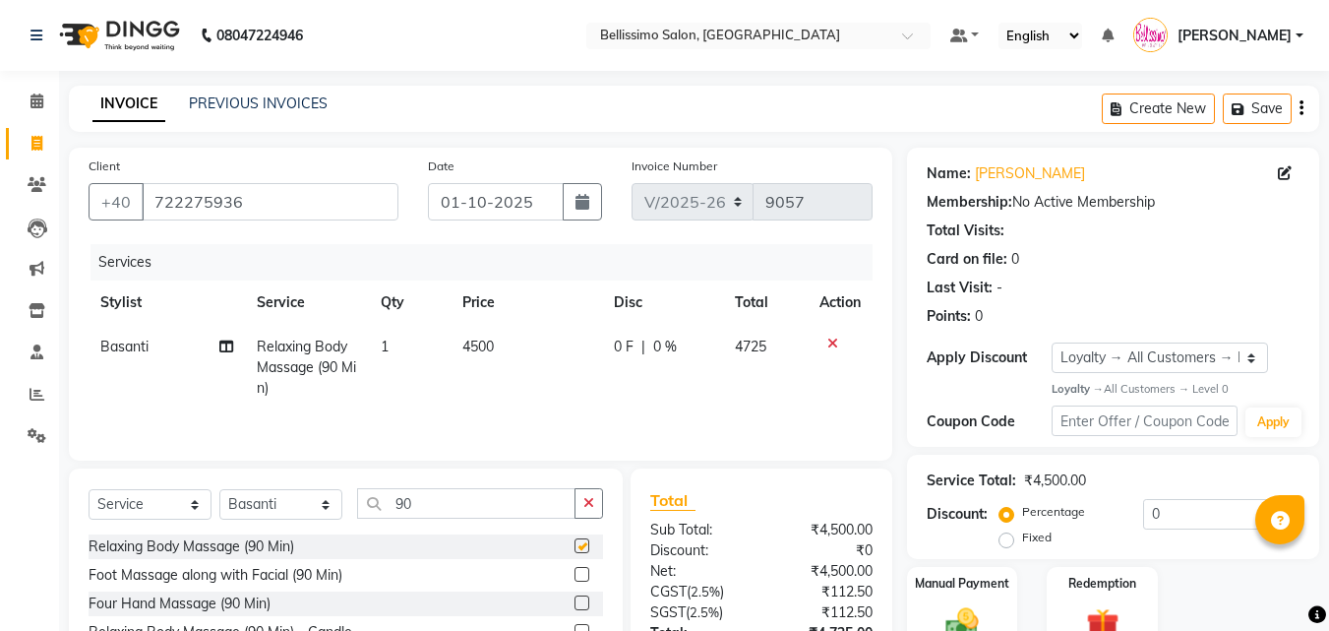
checkbox input "false"
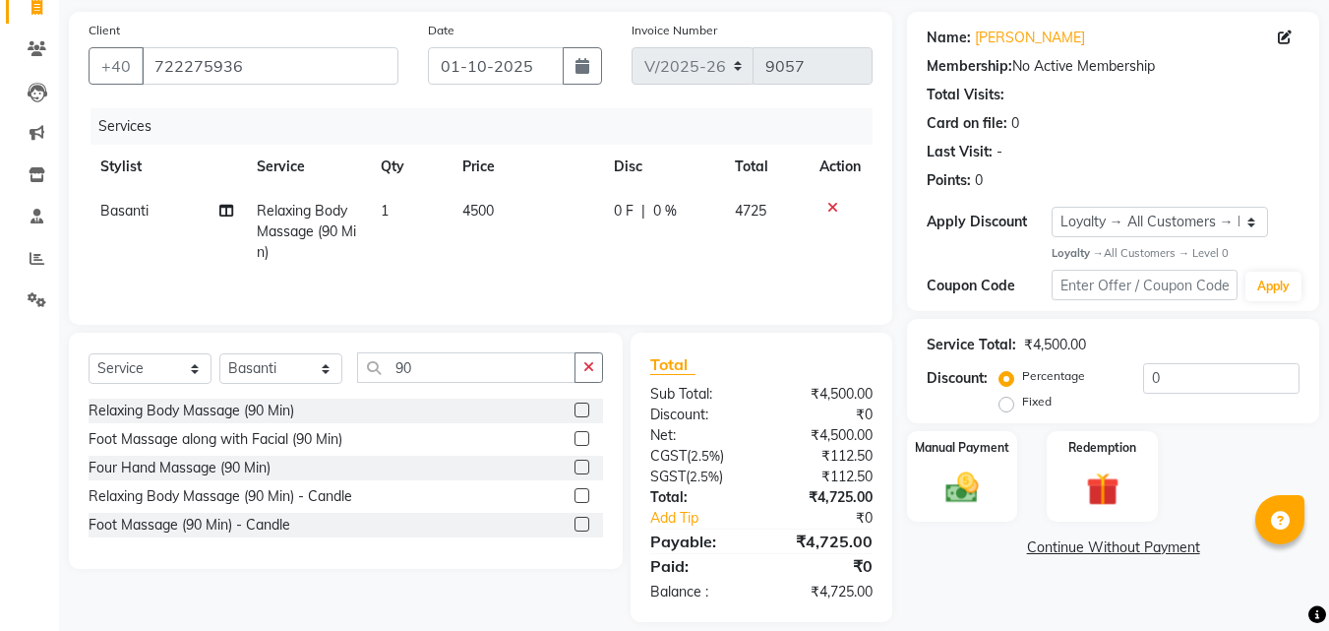
scroll to position [156, 0]
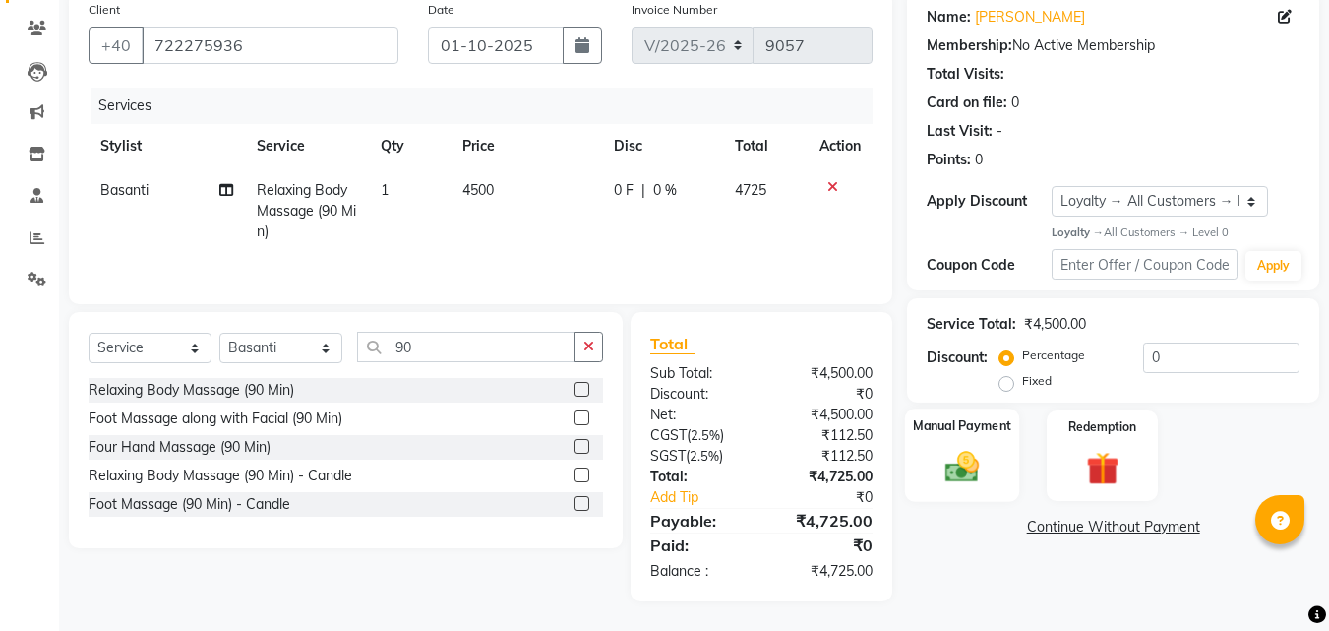
click at [958, 437] on div "Manual Payment" at bounding box center [962, 454] width 115 height 93
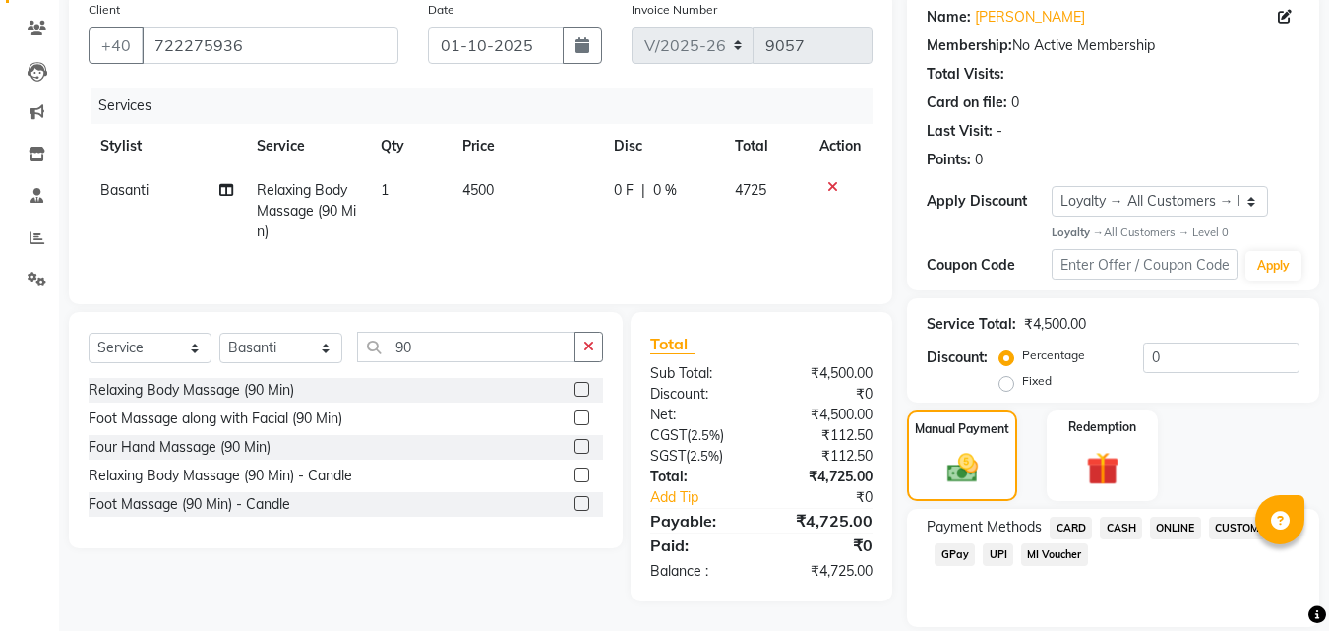
click at [1074, 528] on span "CARD" at bounding box center [1071, 527] width 42 height 23
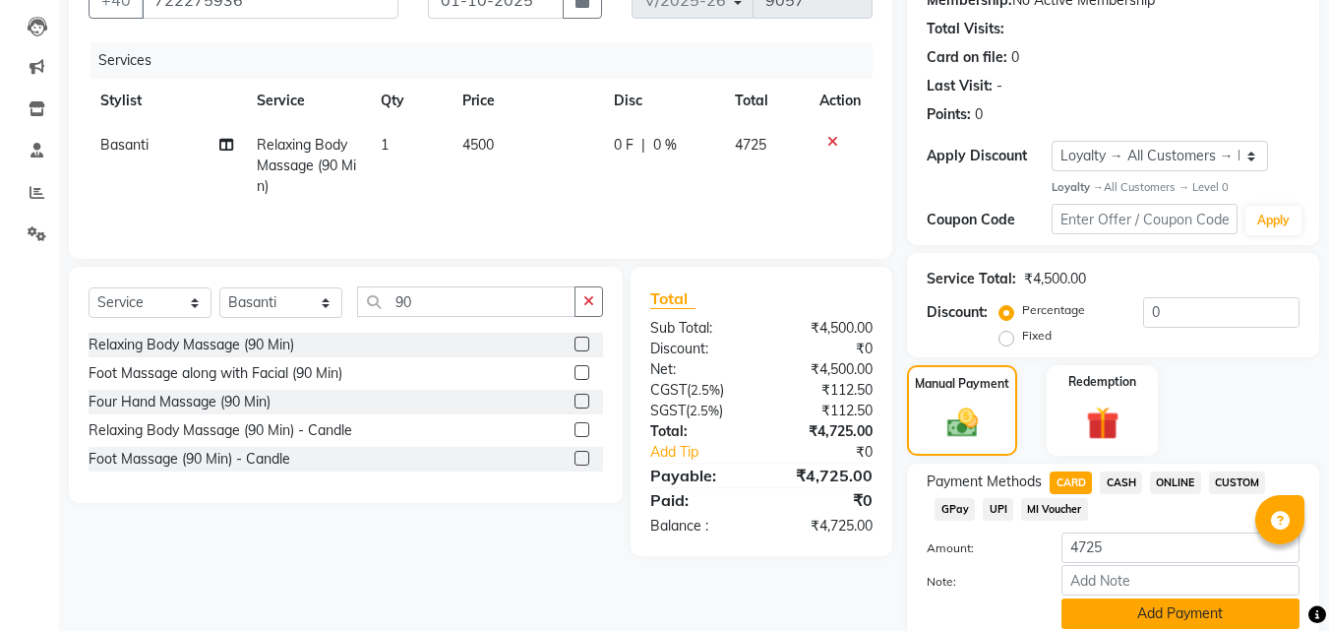
scroll to position [277, 0]
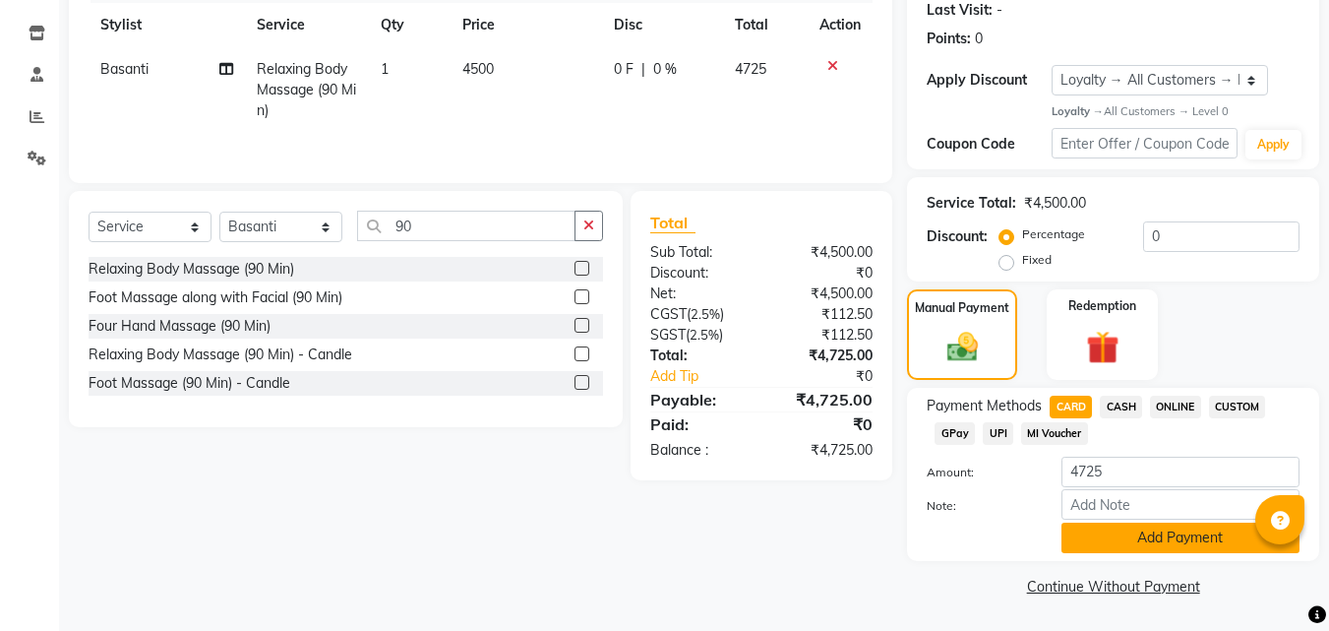
click at [1113, 545] on button "Add Payment" at bounding box center [1180, 537] width 238 height 30
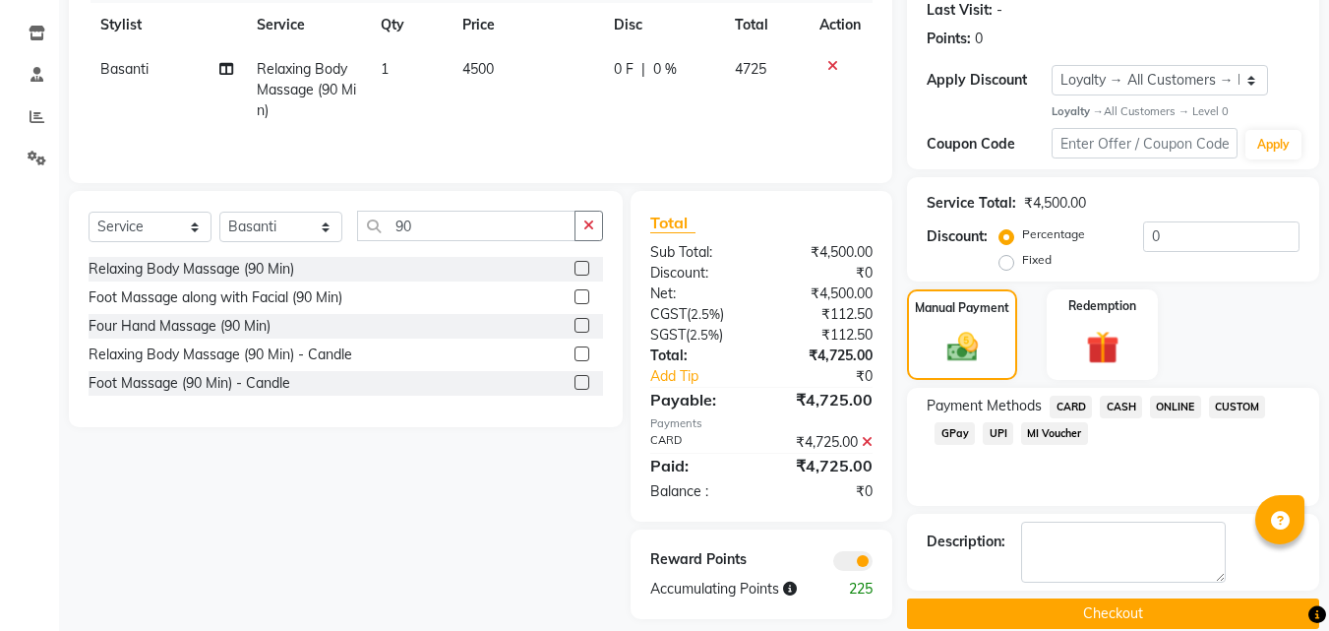
click at [1086, 608] on button "Checkout" at bounding box center [1113, 613] width 412 height 30
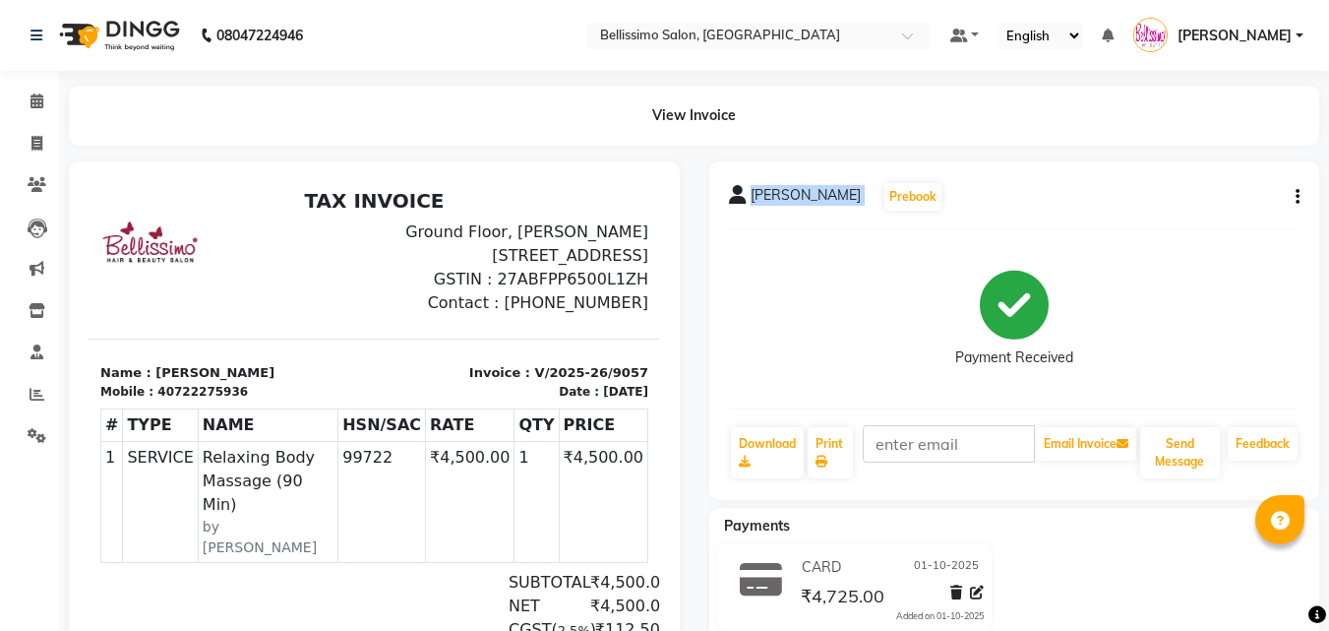
drag, startPoint x: 750, startPoint y: 194, endPoint x: 845, endPoint y: 193, distance: 95.4
click at [845, 193] on div "Dana Raluca Prebook" at bounding box center [836, 196] width 214 height 31
copy div "Dana Raluca Prebook"
click at [819, 453] on link "Print" at bounding box center [830, 452] width 45 height 51
click at [1011, 74] on div "08047224946 Select Location × Bellissimo Salon, Koregaon Park Default Panel My …" at bounding box center [664, 475] width 1329 height 950
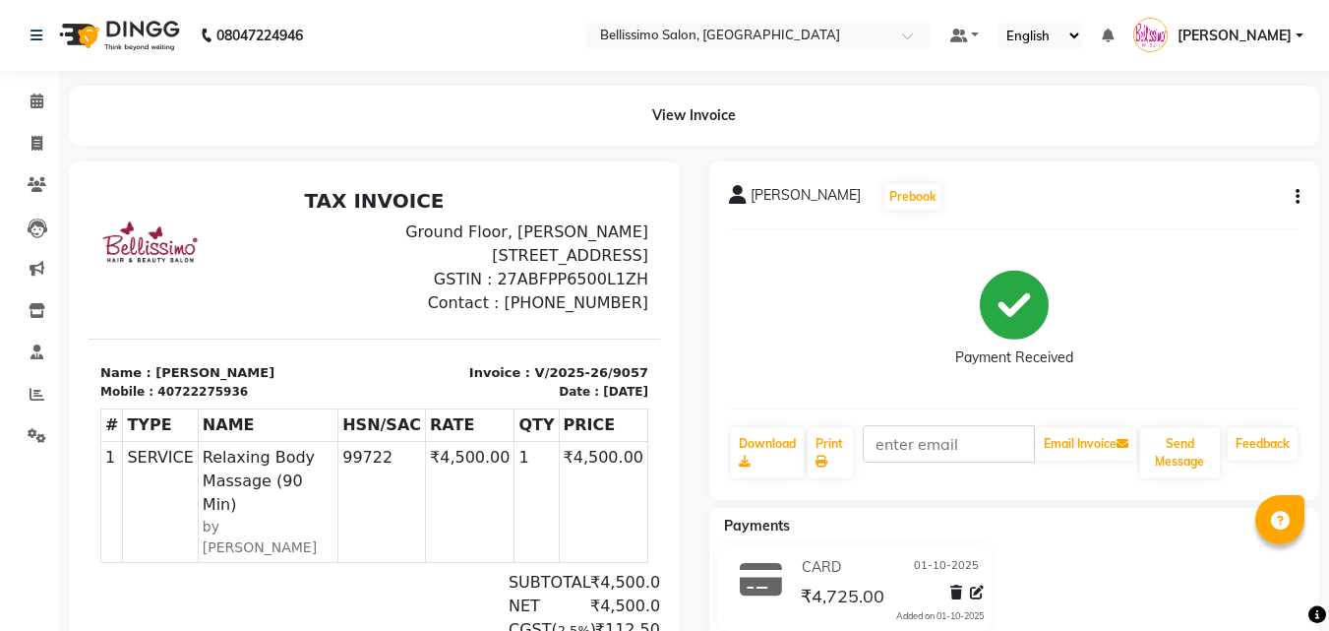
click at [940, 127] on div "View Invoice" at bounding box center [694, 116] width 1250 height 60
click at [29, 144] on span at bounding box center [37, 144] width 34 height 23
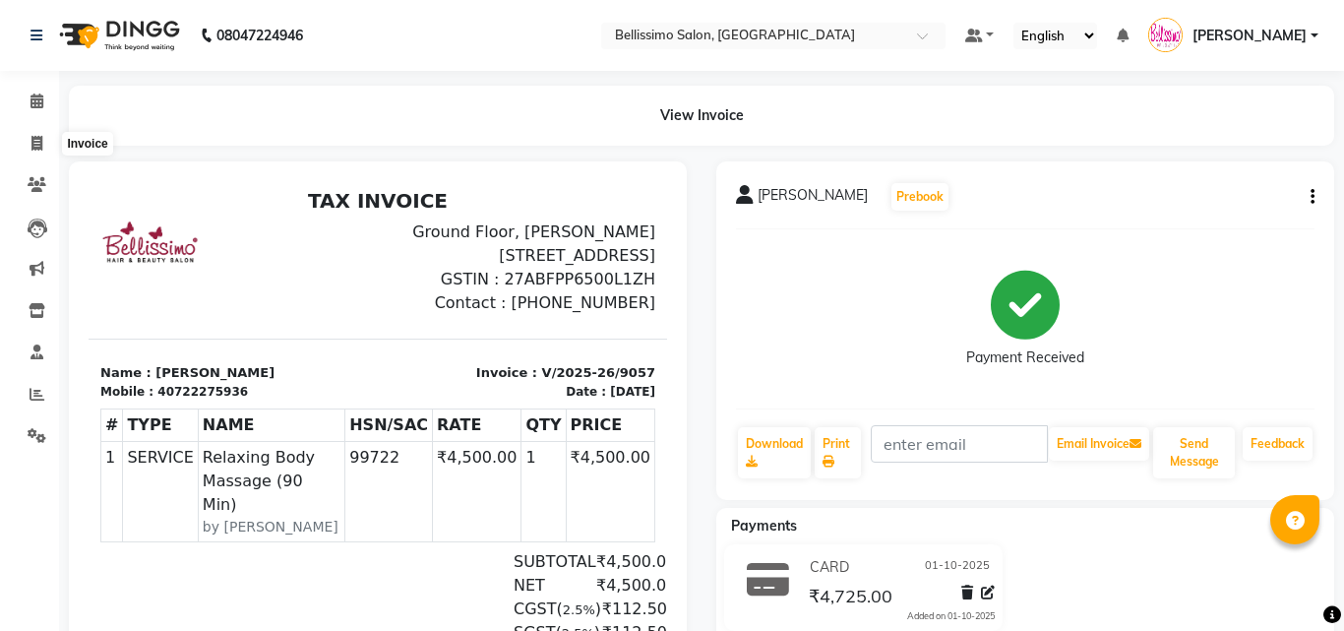
select select "service"
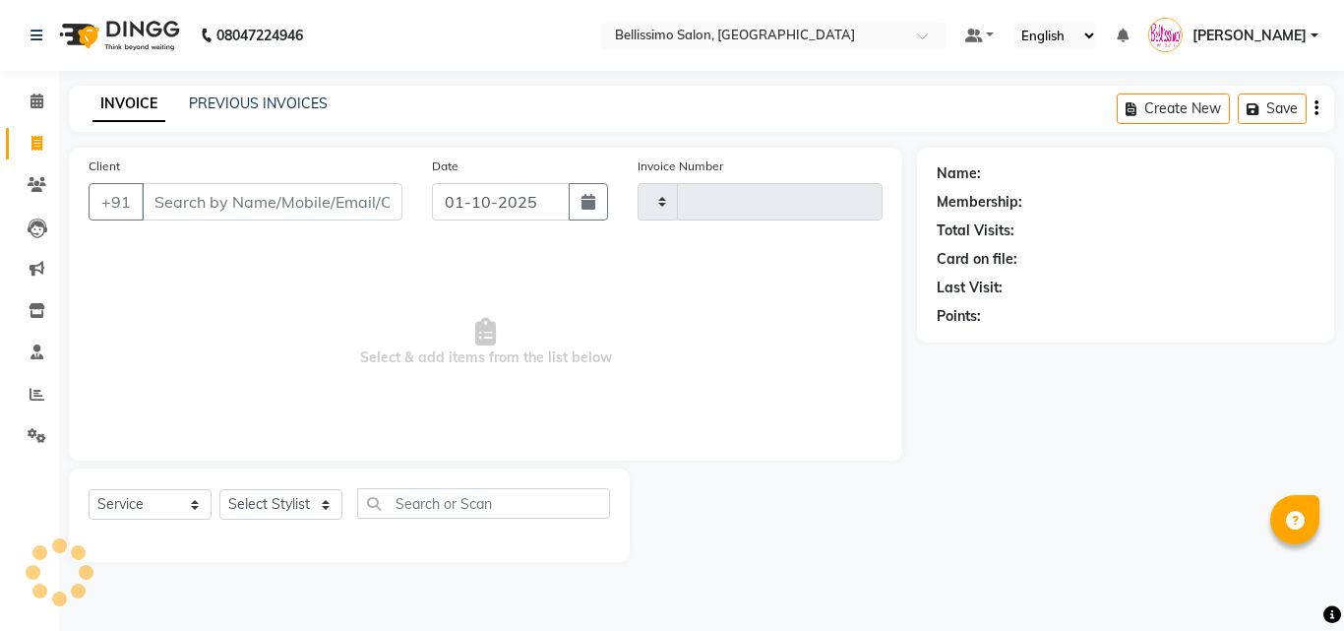
click at [282, 202] on input "Client" at bounding box center [272, 201] width 261 height 37
type input "9058"
select select "155"
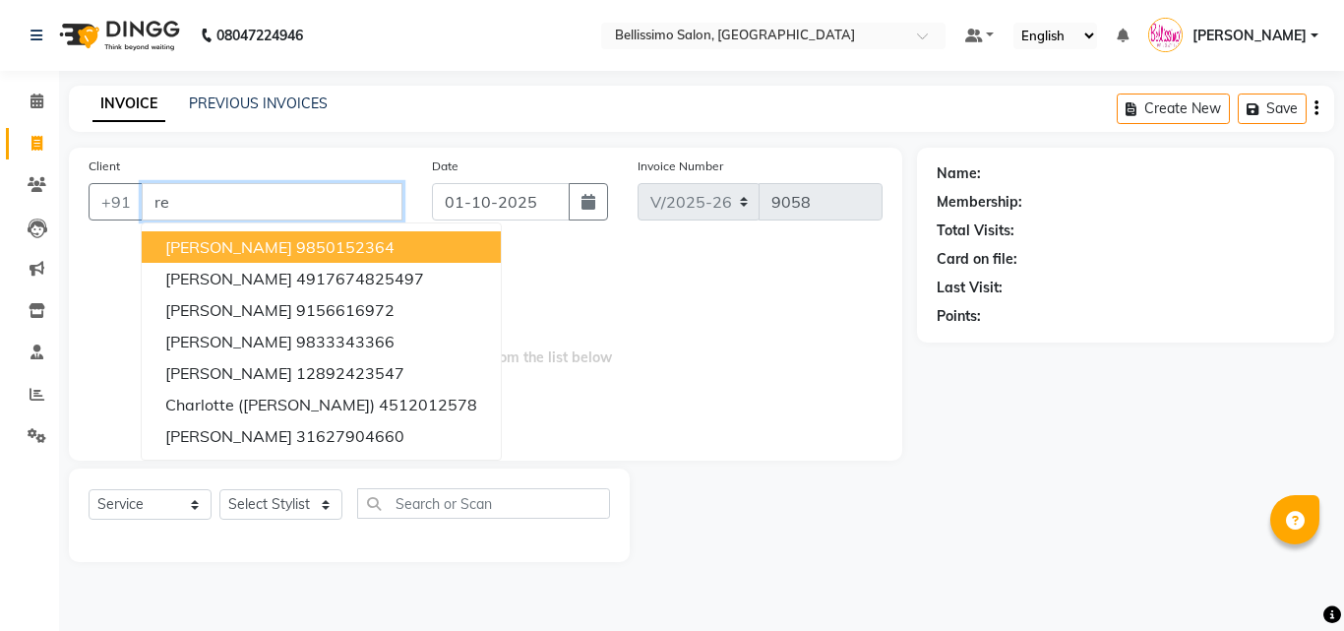
type input "r"
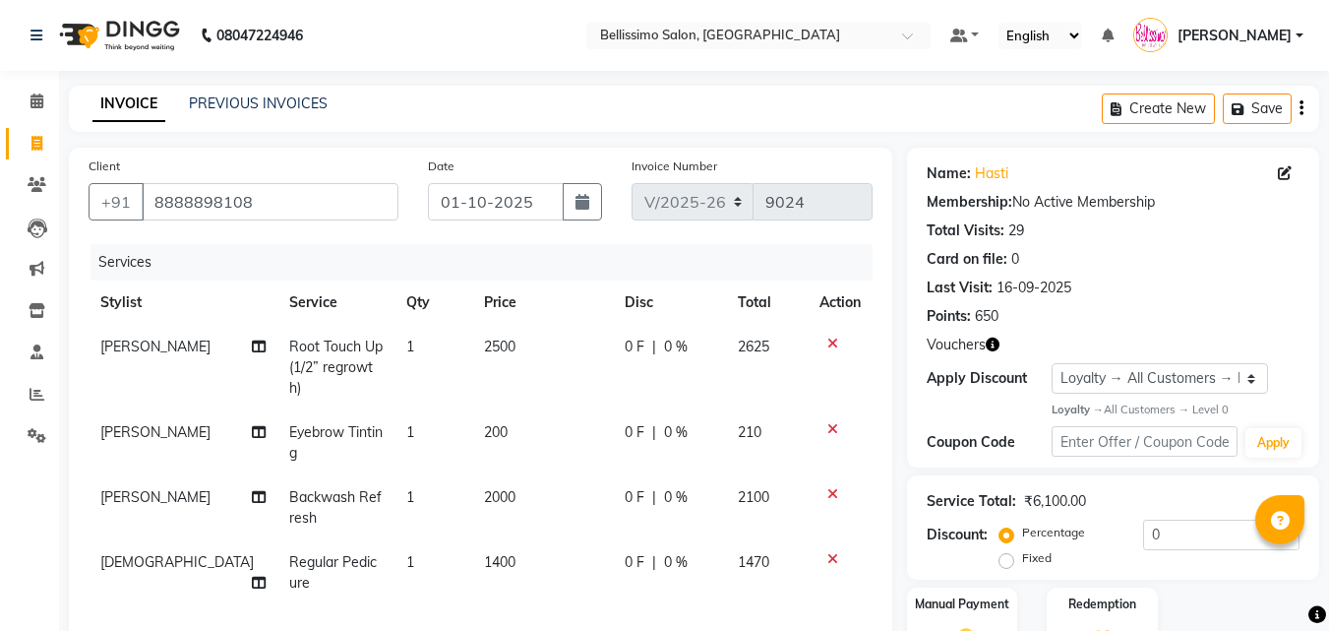
select select "155"
select select "service"
select select "4527"
select select "1: Object"
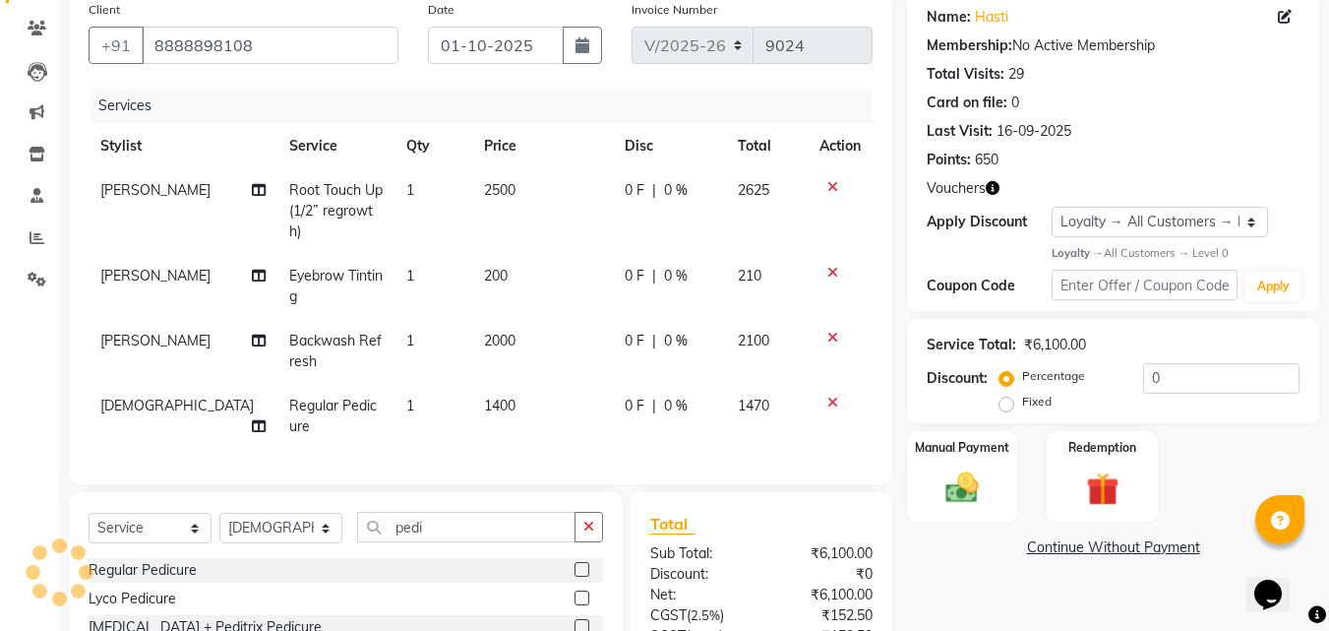
scroll to position [156, 0]
click at [484, 331] on span "2000" at bounding box center [499, 340] width 31 height 18
select select "10586"
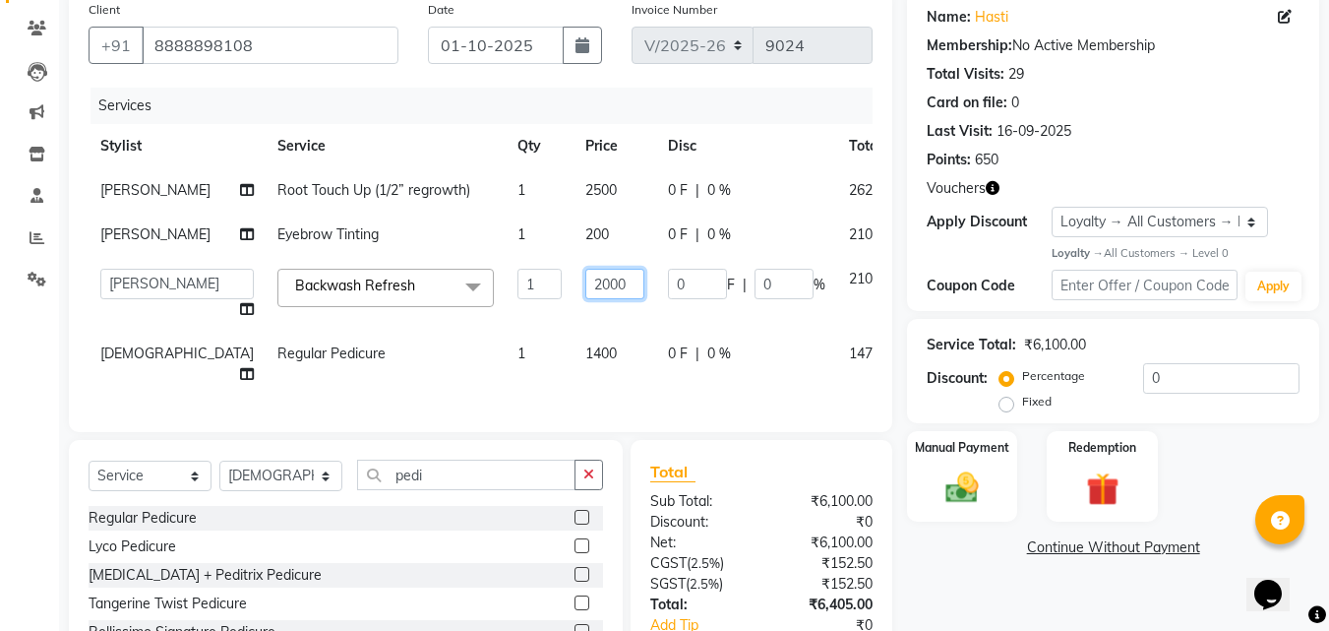
drag, startPoint x: 510, startPoint y: 321, endPoint x: 508, endPoint y: 441, distance: 120.0
click at [585, 299] on input "2000" at bounding box center [614, 284] width 59 height 30
type input "2500"
click at [38, 376] on div "Calendar Invoice Clients Leads Marketing Inventory Staff Reports Settings Compl…" at bounding box center [133, 315] width 266 height 830
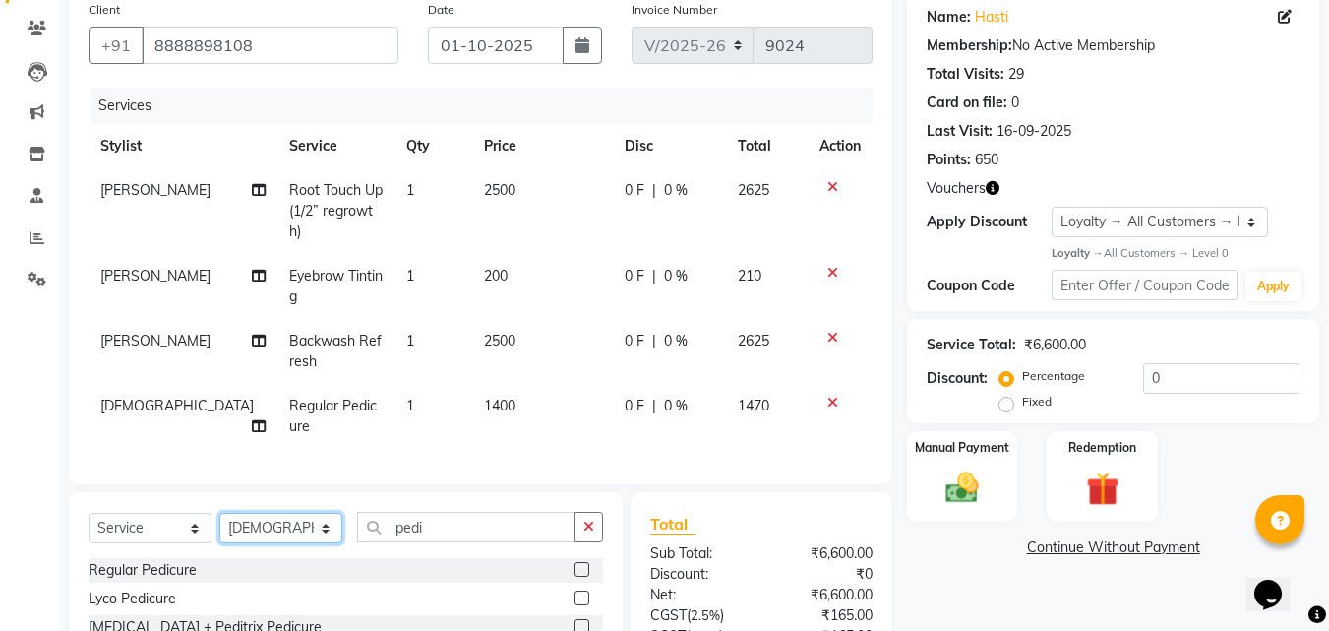
click at [262, 516] on select "Select Stylist [PERSON_NAME] [PERSON_NAME] [PERSON_NAME] [PERSON_NAME] Aso Atha…" at bounding box center [280, 527] width 123 height 30
select select "84017"
click at [219, 512] on select "Select Stylist [PERSON_NAME] [PERSON_NAME] [PERSON_NAME] [PERSON_NAME] Aso Atha…" at bounding box center [280, 527] width 123 height 30
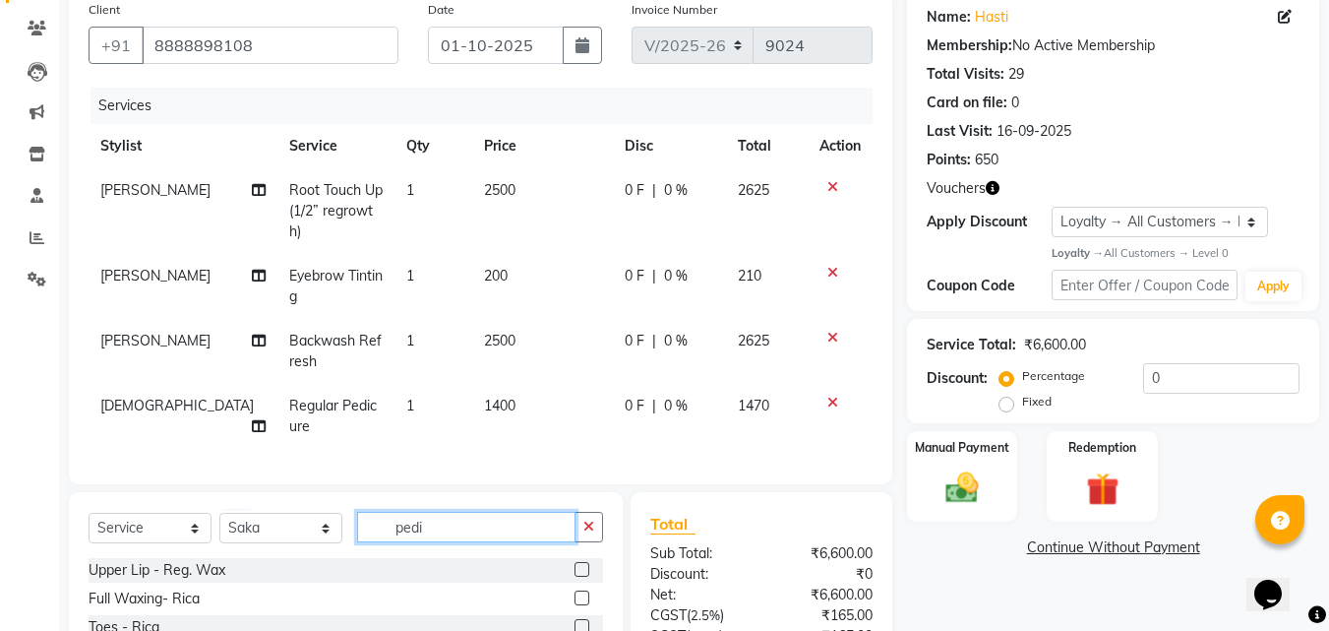
drag, startPoint x: 443, startPoint y: 525, endPoint x: 0, endPoint y: 630, distance: 454.8
click at [166, 523] on div "Select Service Product Membership Package Voucher Prepaid Gift Card Select Styl…" at bounding box center [346, 534] width 514 height 46
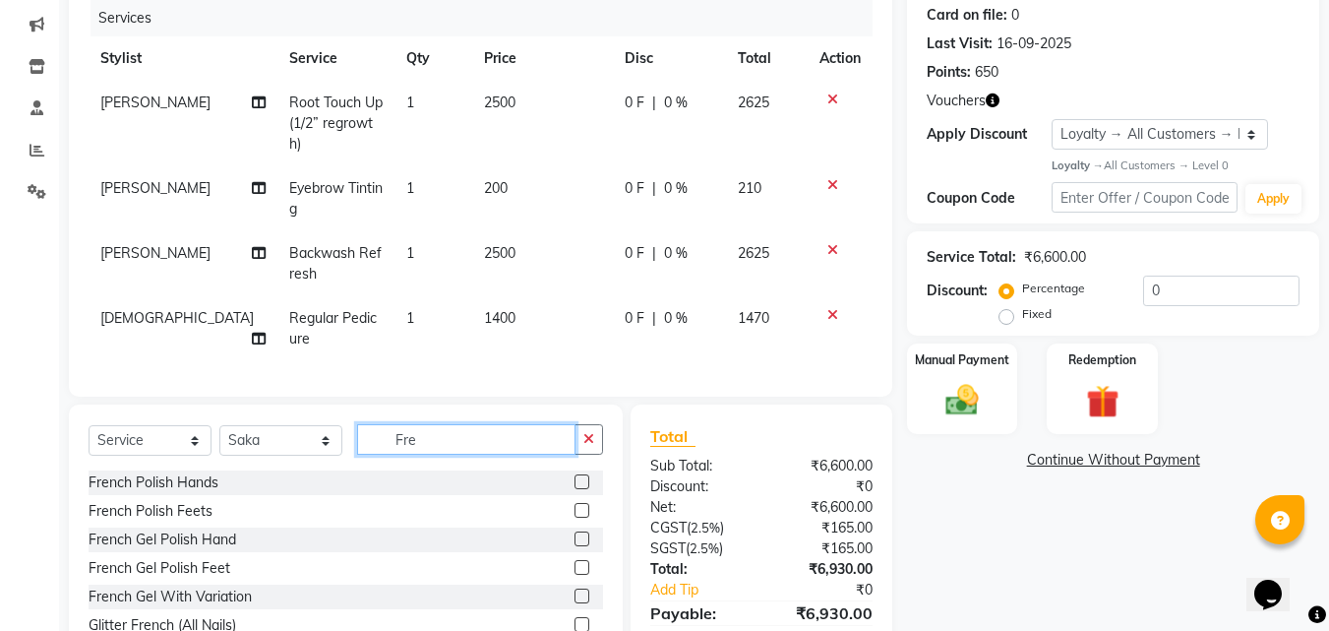
scroll to position [331, 0]
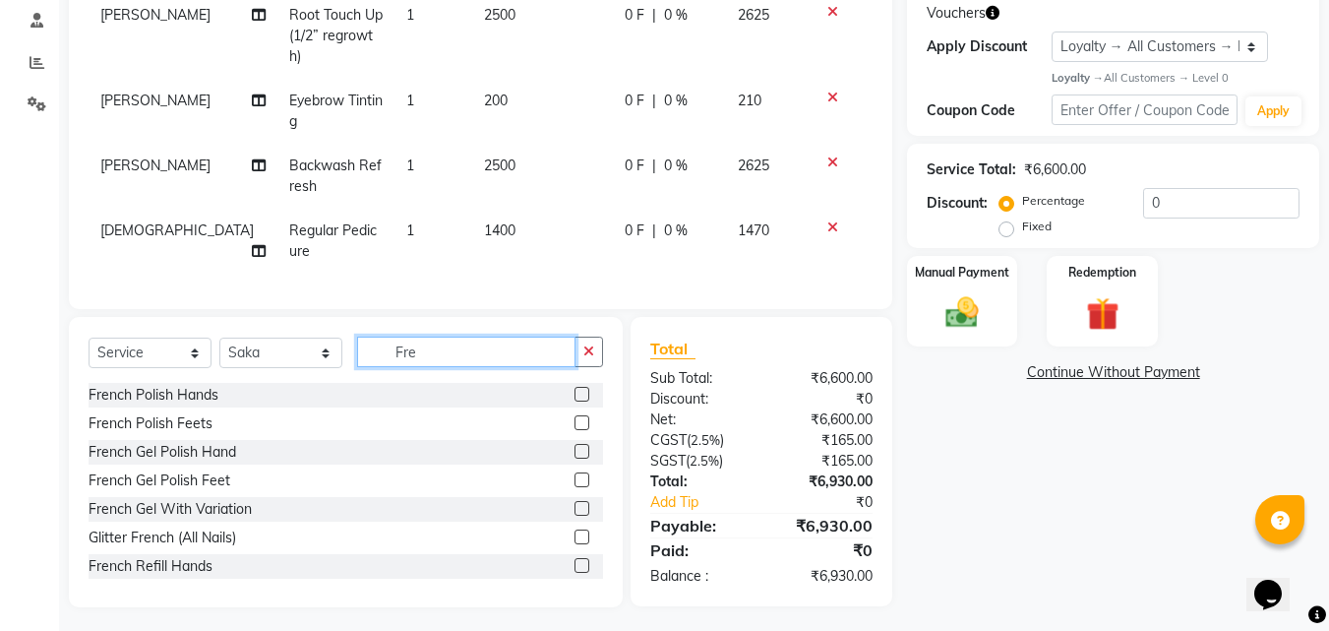
type input "Fre"
click at [574, 418] on label at bounding box center [581, 422] width 15 height 15
click at [574, 418] on input "checkbox" at bounding box center [580, 423] width 13 height 13
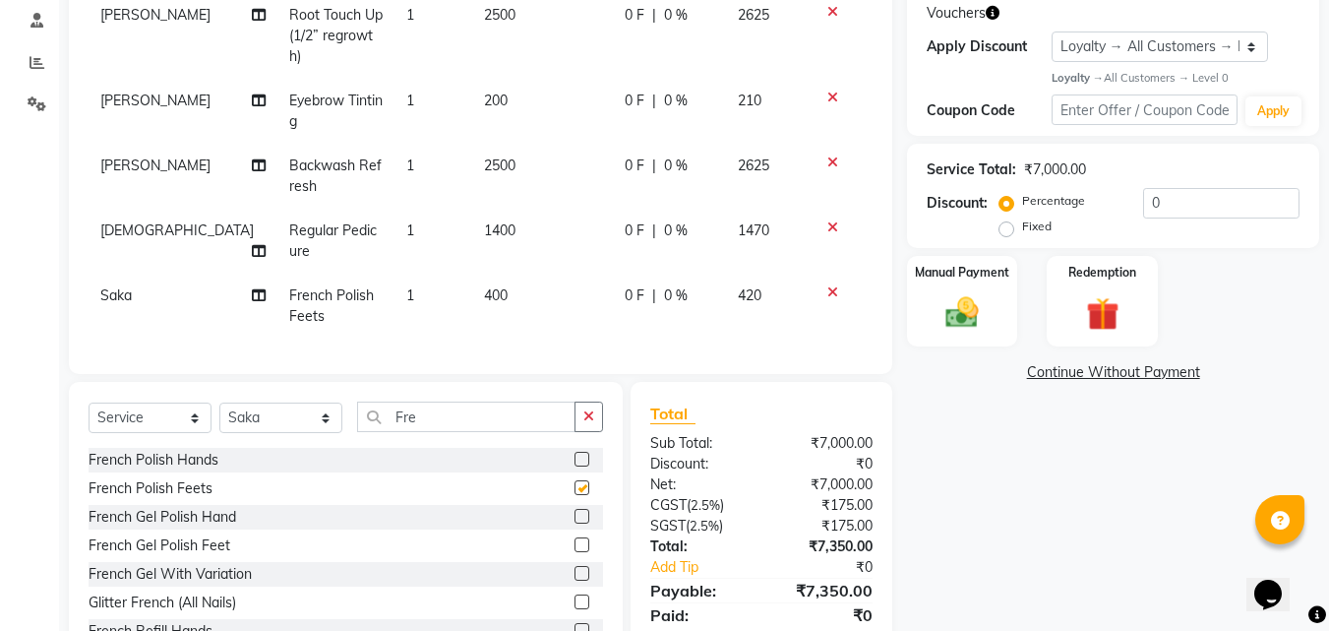
checkbox input "false"
click at [829, 285] on icon at bounding box center [832, 292] width 11 height 14
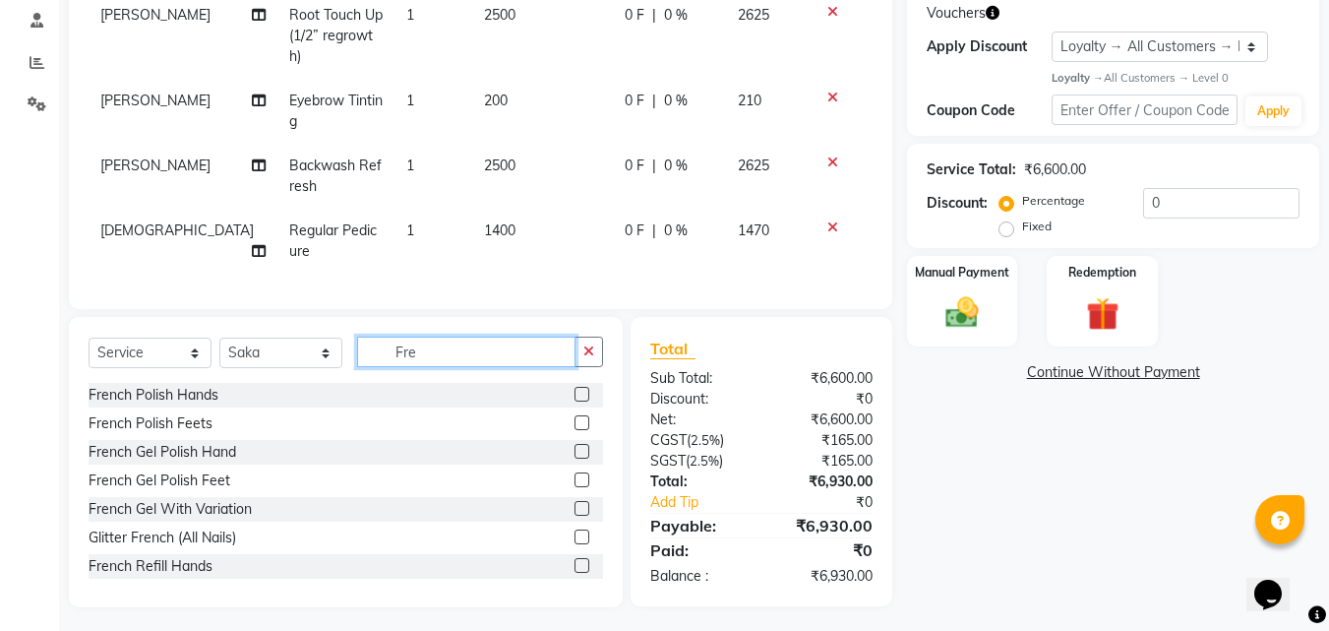
drag, startPoint x: 441, startPoint y: 349, endPoint x: 115, endPoint y: 347, distance: 325.6
click at [245, 347] on div "Select Service Product Membership Package Voucher Prepaid Gift Card Select Styl…" at bounding box center [346, 359] width 514 height 46
click at [574, 446] on label at bounding box center [581, 451] width 15 height 15
click at [574, 446] on input "checkbox" at bounding box center [580, 452] width 13 height 13
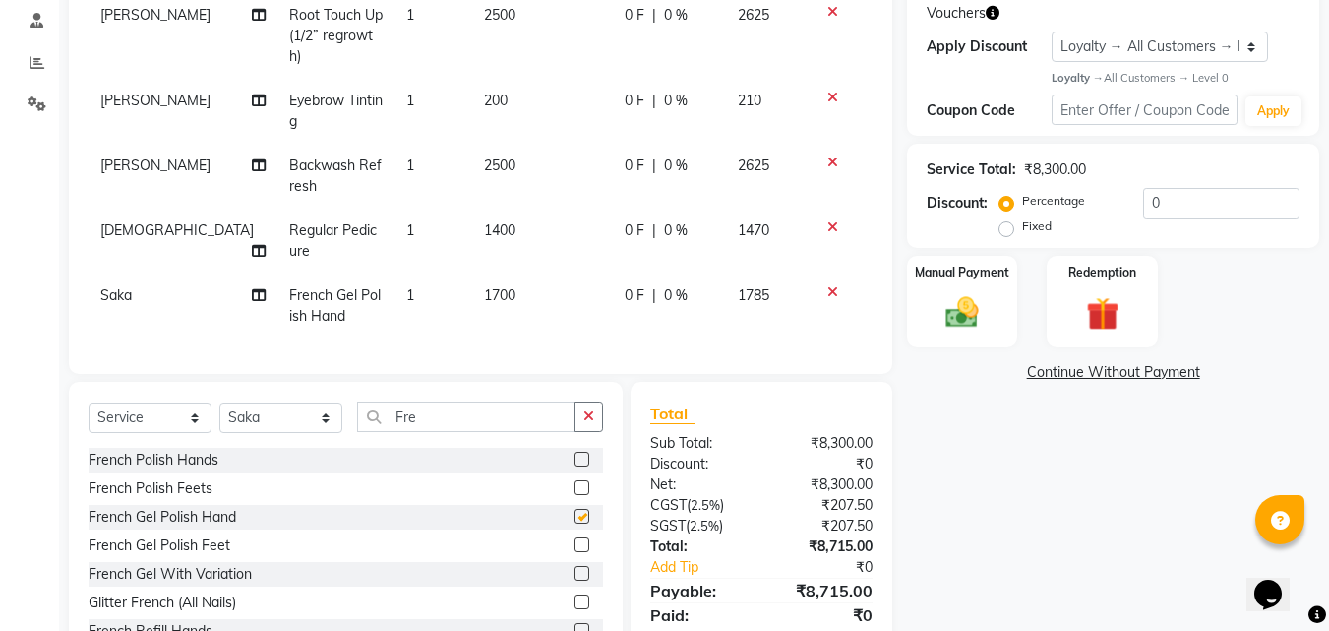
checkbox input "false"
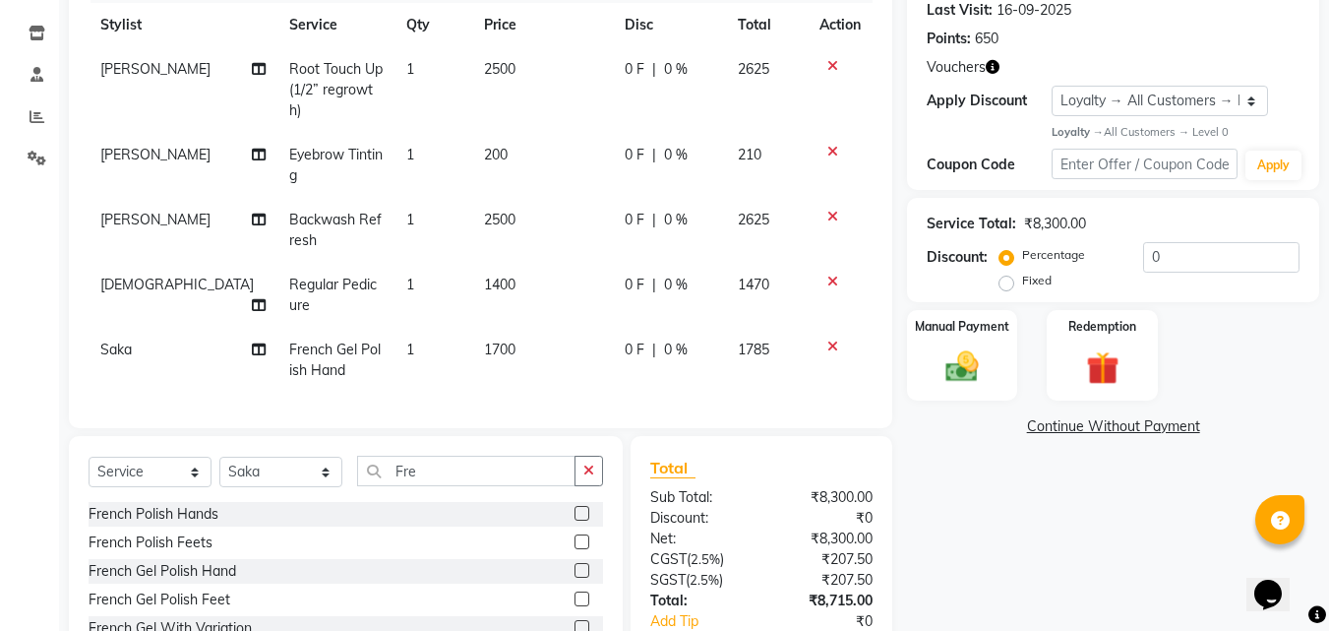
scroll to position [233, 0]
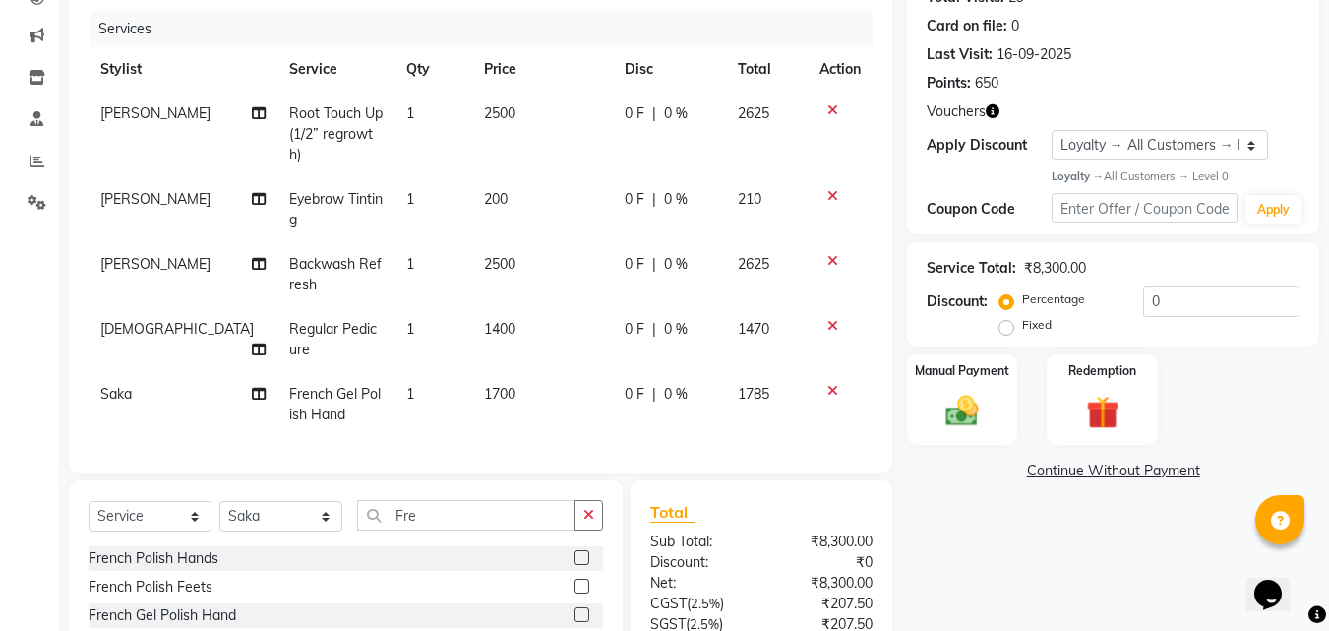
click at [103, 320] on td "[DEMOGRAPHIC_DATA]" at bounding box center [183, 339] width 189 height 65
select select "4527"
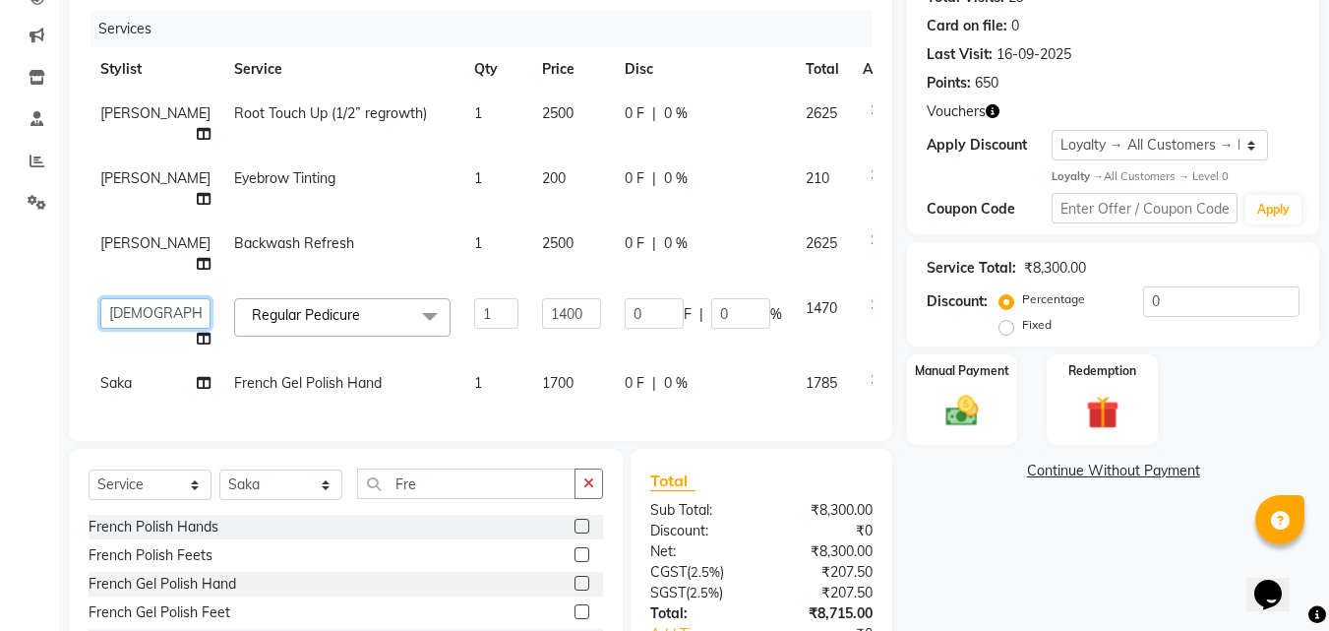
click at [126, 317] on select "[PERSON_NAME] [PERSON_NAME] [PERSON_NAME] [PERSON_NAME] Athot Ava Awor Bam Basa…" at bounding box center [155, 313] width 110 height 30
select select "4515"
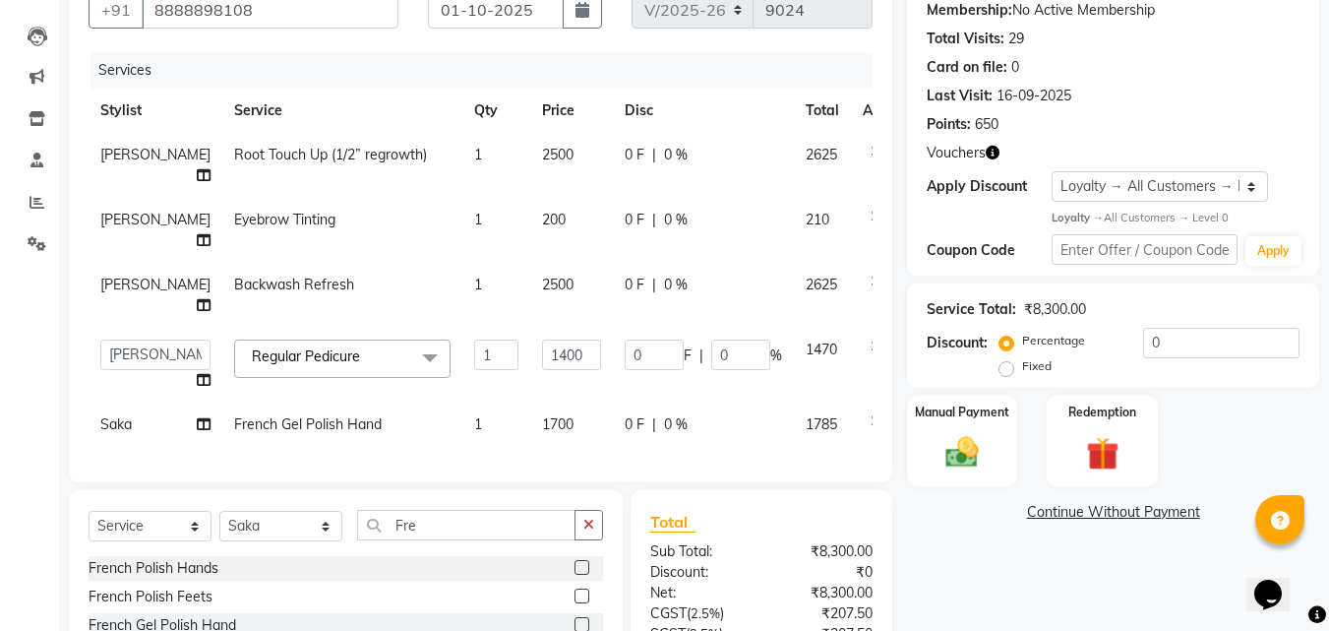
scroll to position [386, 0]
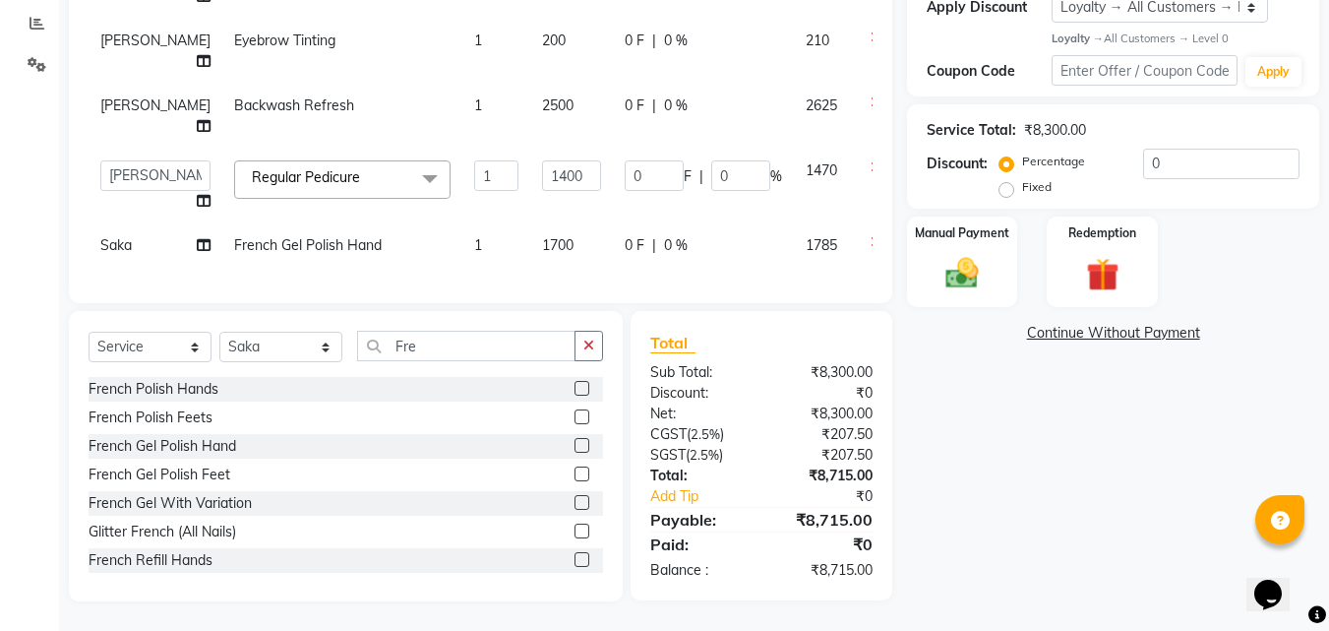
click at [1075, 323] on link "Continue Without Payment" at bounding box center [1113, 333] width 404 height 21
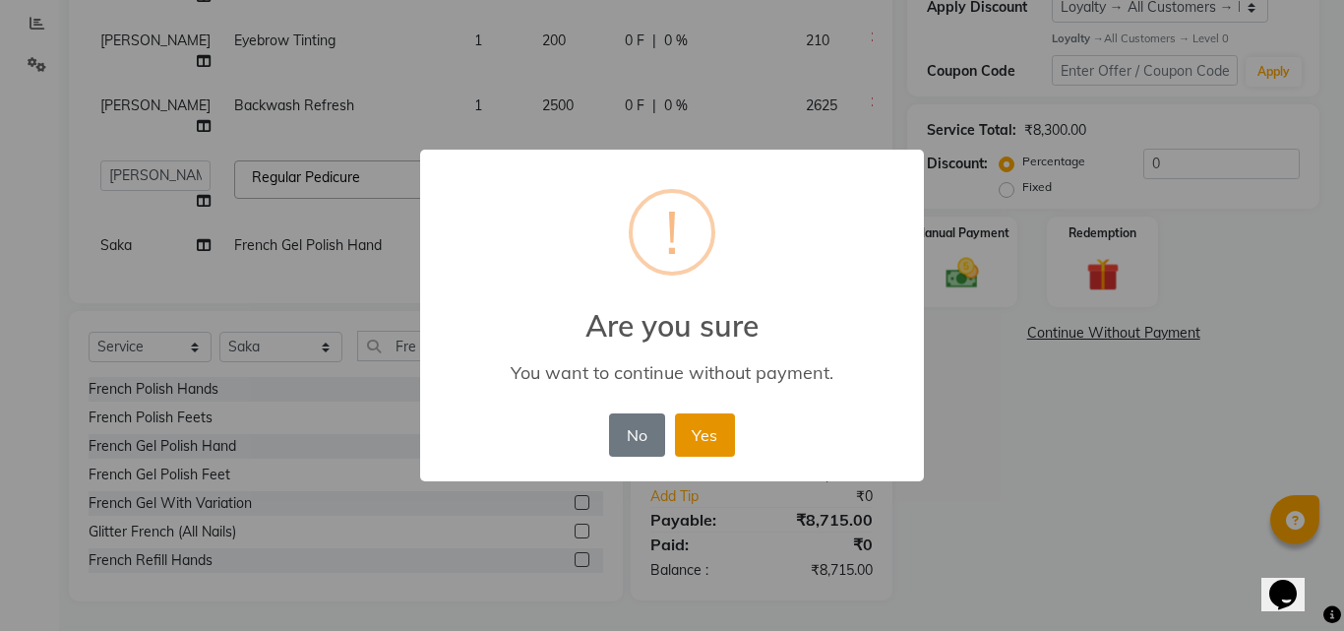
click at [704, 445] on button "Yes" at bounding box center [705, 434] width 60 height 43
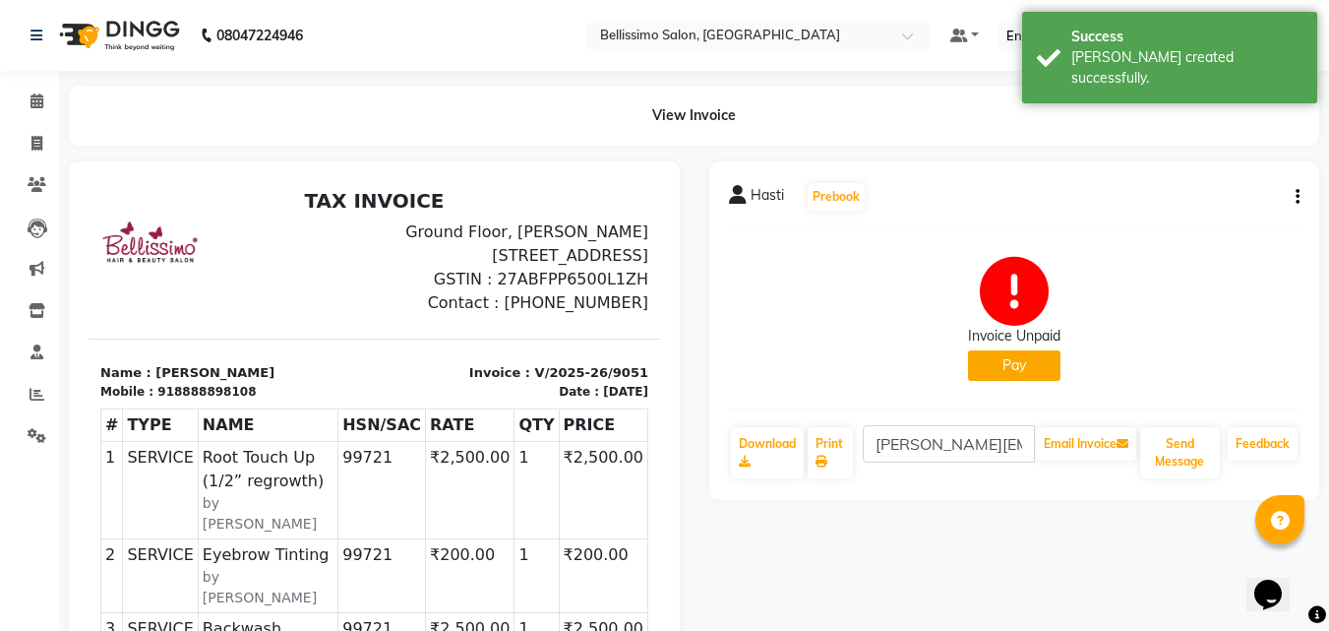
click at [747, 191] on div "Hasti" at bounding box center [756, 199] width 55 height 28
drag, startPoint x: 747, startPoint y: 191, endPoint x: 791, endPoint y: 194, distance: 44.4
click at [791, 194] on div "Hasti Prebook" at bounding box center [798, 196] width 138 height 31
copy div "Hasti Prebook"
click at [817, 431] on link "Print" at bounding box center [830, 452] width 45 height 51
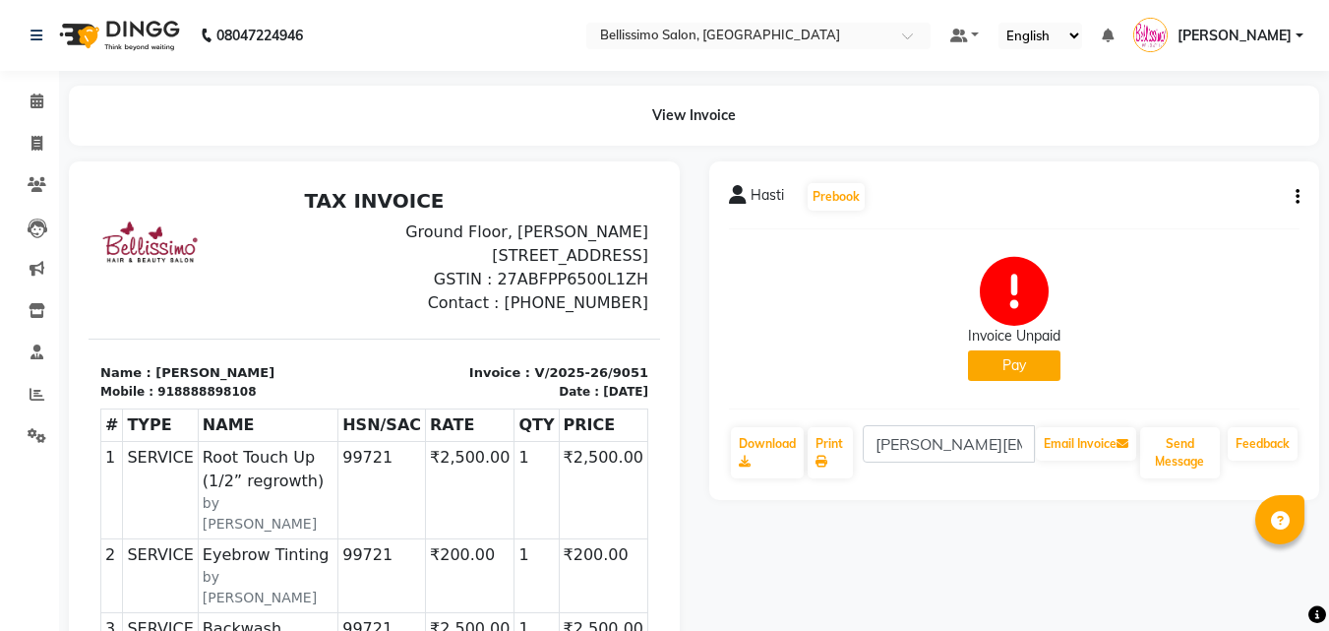
click at [608, 84] on div "08047224946 Select Location × Bellissimo Salon, [GEOGRAPHIC_DATA] Park Default …" at bounding box center [664, 569] width 1329 height 1139
click at [1024, 361] on button "Pay" at bounding box center [1014, 365] width 92 height 30
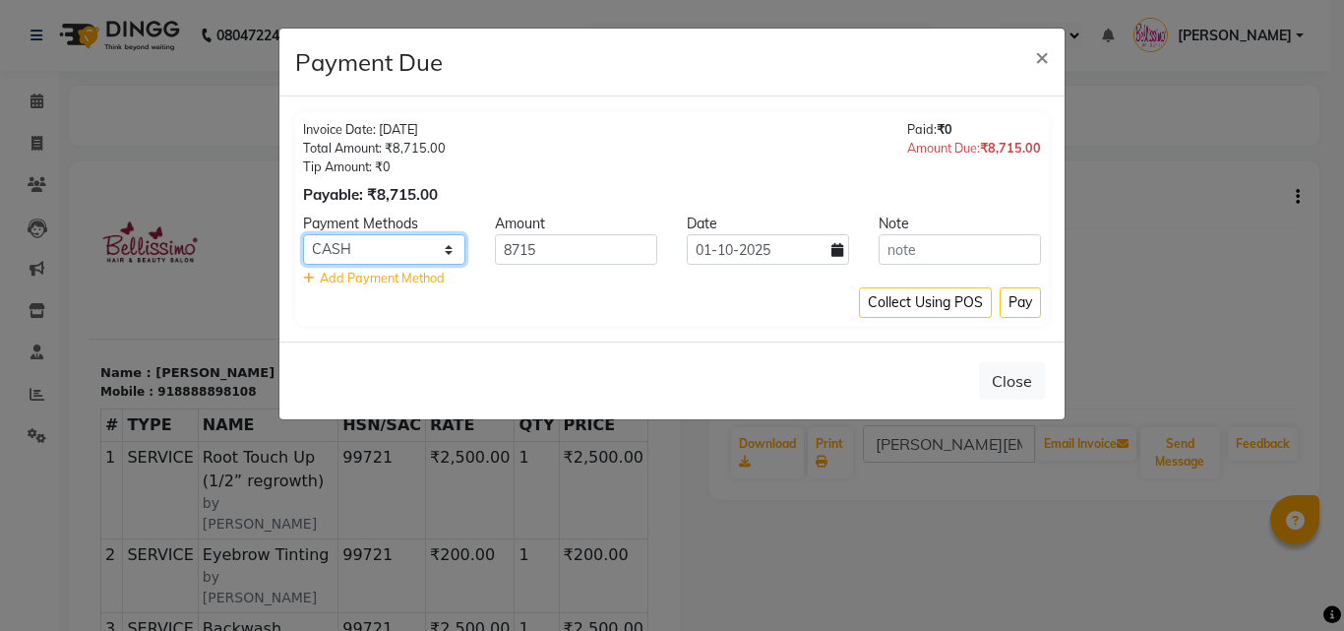
click at [445, 248] on select "CARD CASH ONLINE CUSTOM GPay UPI MI Voucher" at bounding box center [384, 249] width 162 height 30
select select "8"
click at [303, 234] on select "CARD CASH ONLINE CUSTOM GPay UPI MI Voucher" at bounding box center [384, 249] width 162 height 30
click at [1022, 298] on button "Pay" at bounding box center [1019, 302] width 41 height 30
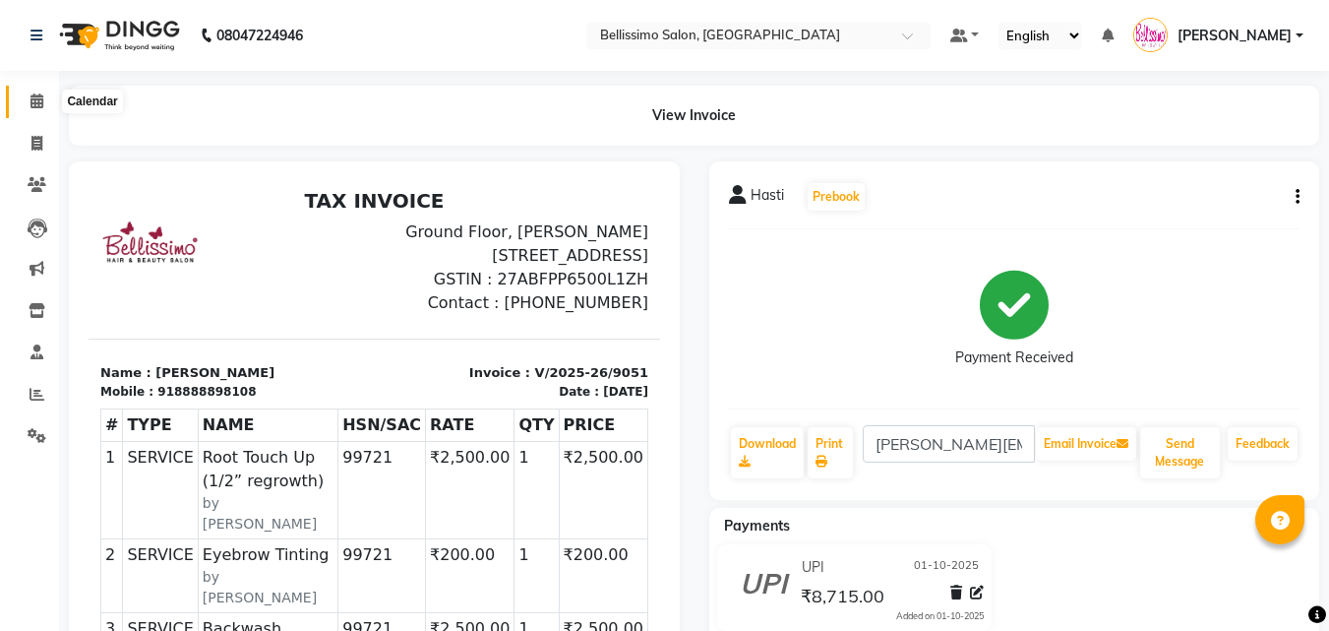
click at [31, 97] on icon at bounding box center [36, 100] width 13 height 15
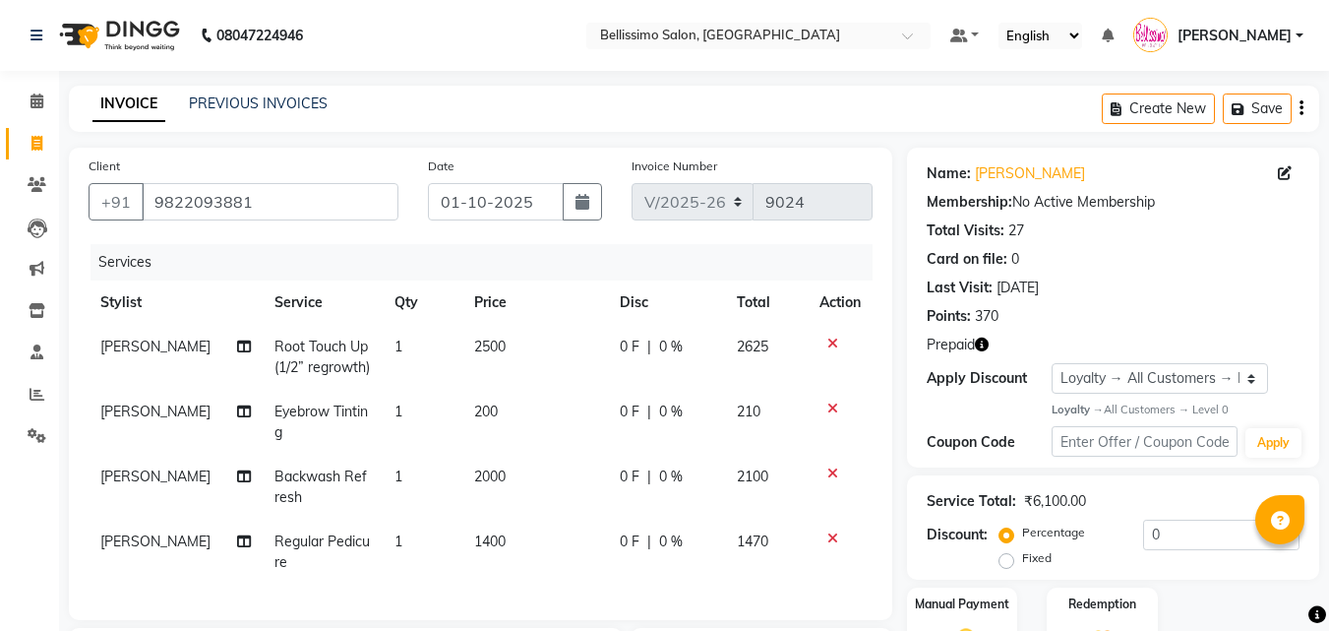
select select "155"
select select "service"
select select "4515"
select select "1: Object"
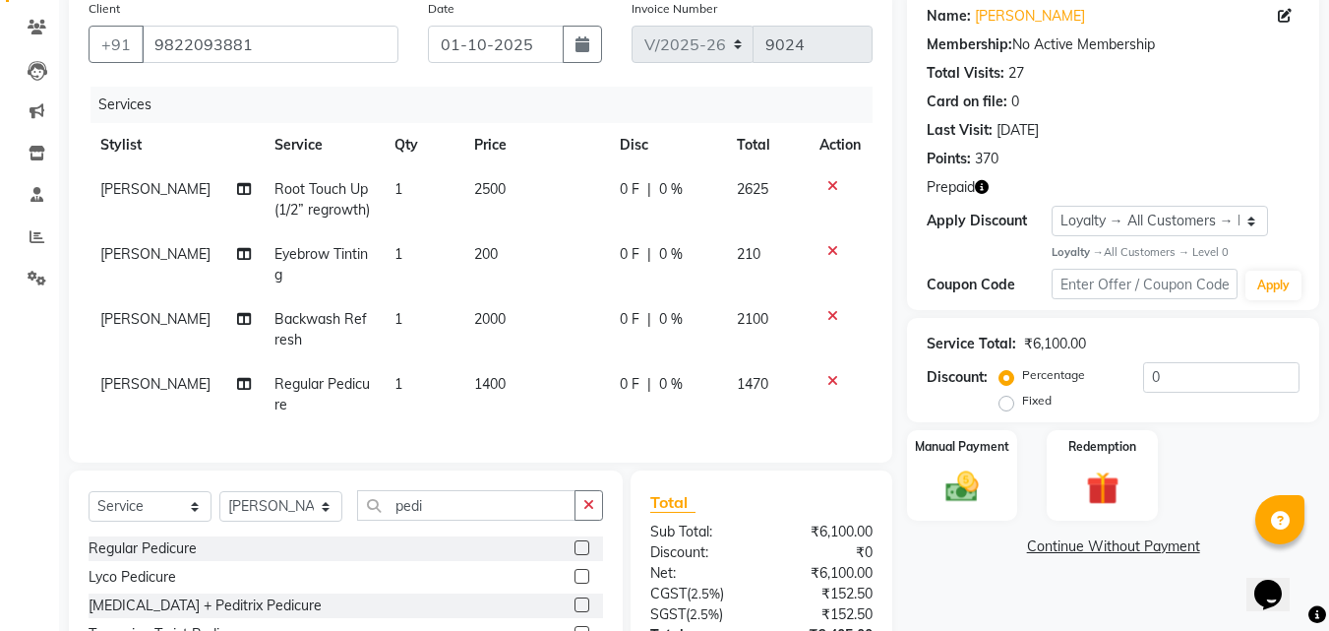
scroll to position [157, 0]
click at [474, 312] on span "2000" at bounding box center [489, 319] width 31 height 18
select select "10586"
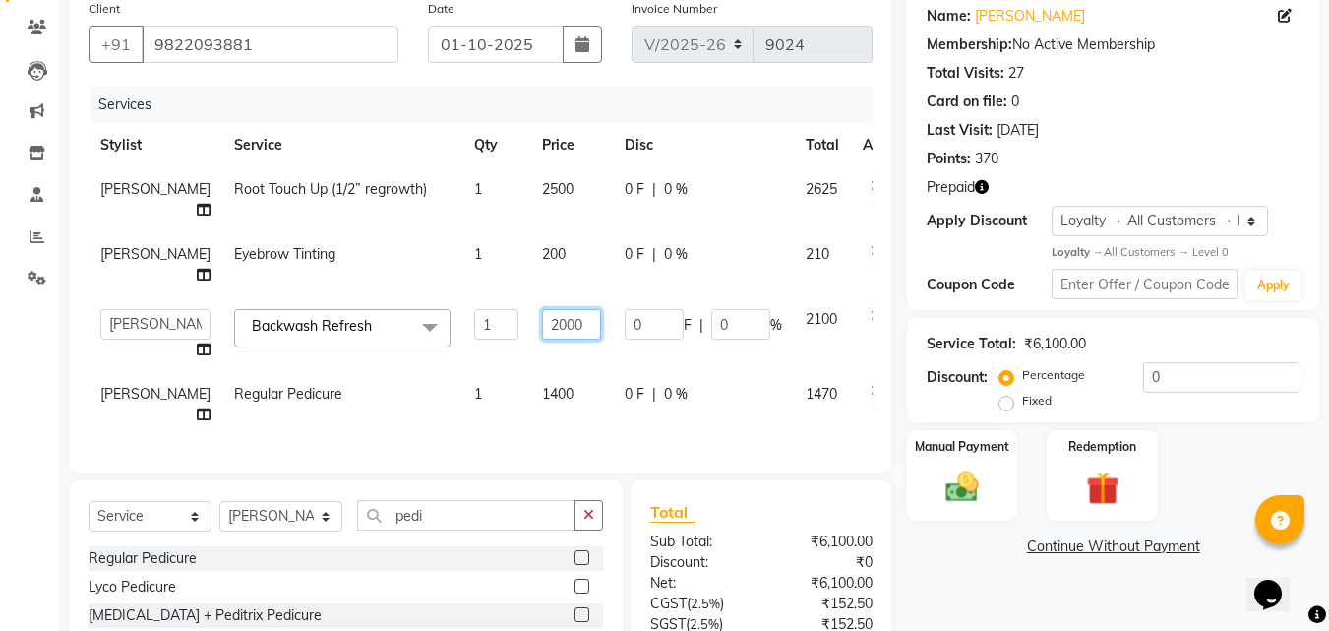
drag, startPoint x: 513, startPoint y: 322, endPoint x: 518, endPoint y: 366, distance: 44.5
click at [542, 323] on input "2000" at bounding box center [571, 324] width 59 height 30
type input "2500"
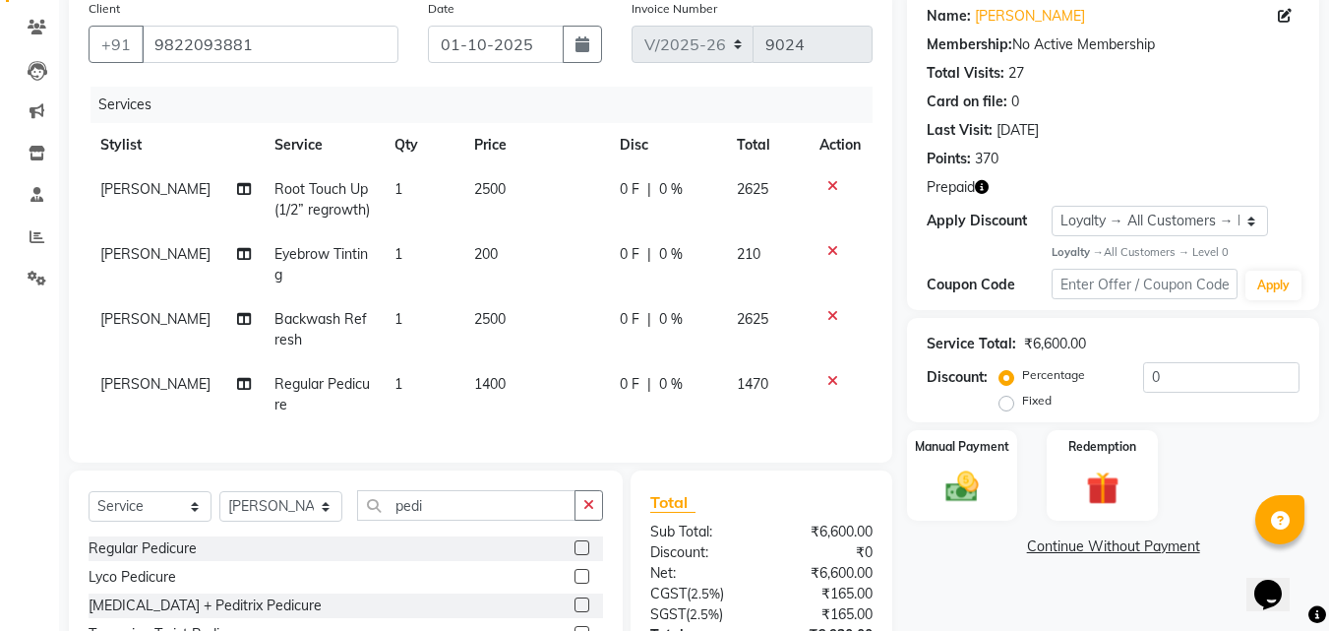
click at [139, 387] on span "[PERSON_NAME]" at bounding box center [155, 384] width 110 height 18
select select "4515"
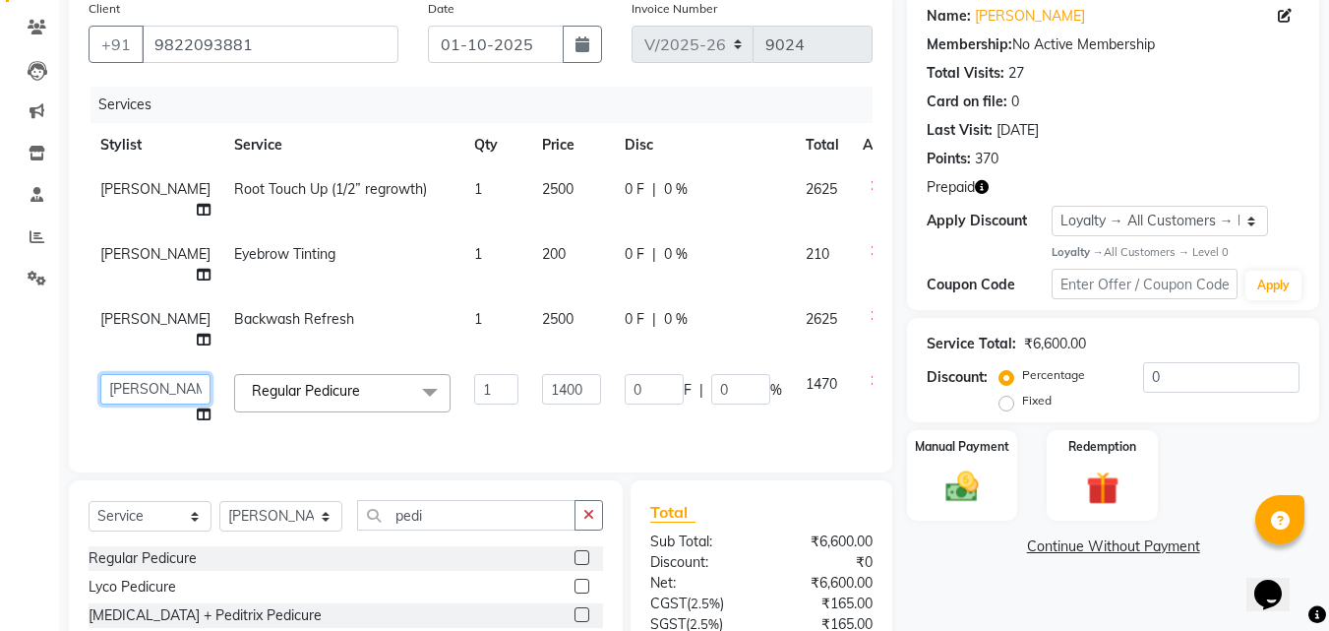
click at [120, 379] on select "[PERSON_NAME] [PERSON_NAME] [PERSON_NAME] [PERSON_NAME] Athot Ava Awor Bam Basa…" at bounding box center [155, 389] width 110 height 30
select select "4527"
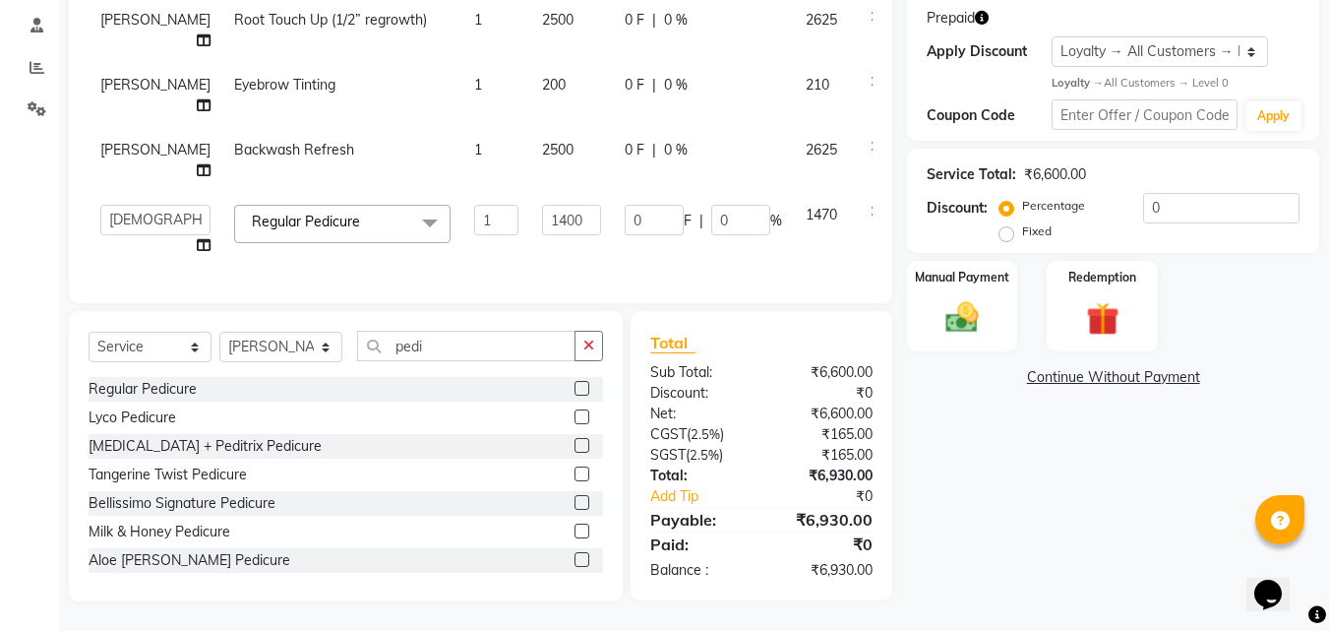
scroll to position [341, 0]
click at [1099, 367] on link "Continue Without Payment" at bounding box center [1113, 377] width 404 height 21
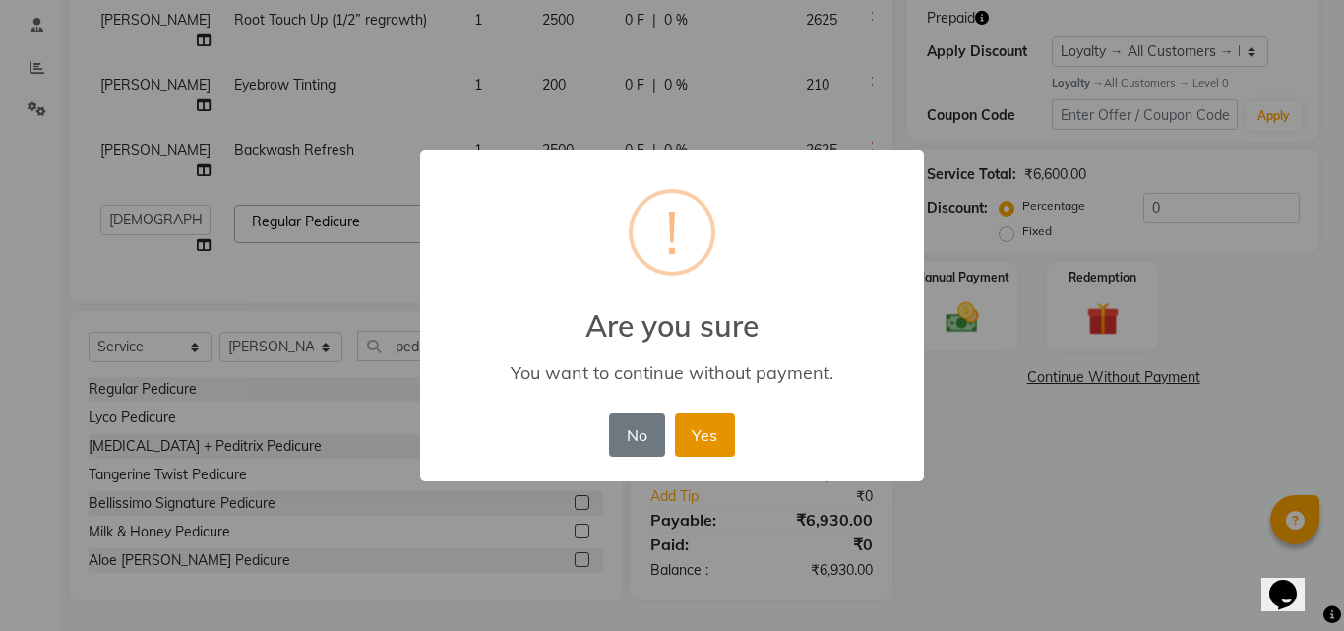
click at [709, 428] on button "Yes" at bounding box center [705, 434] width 60 height 43
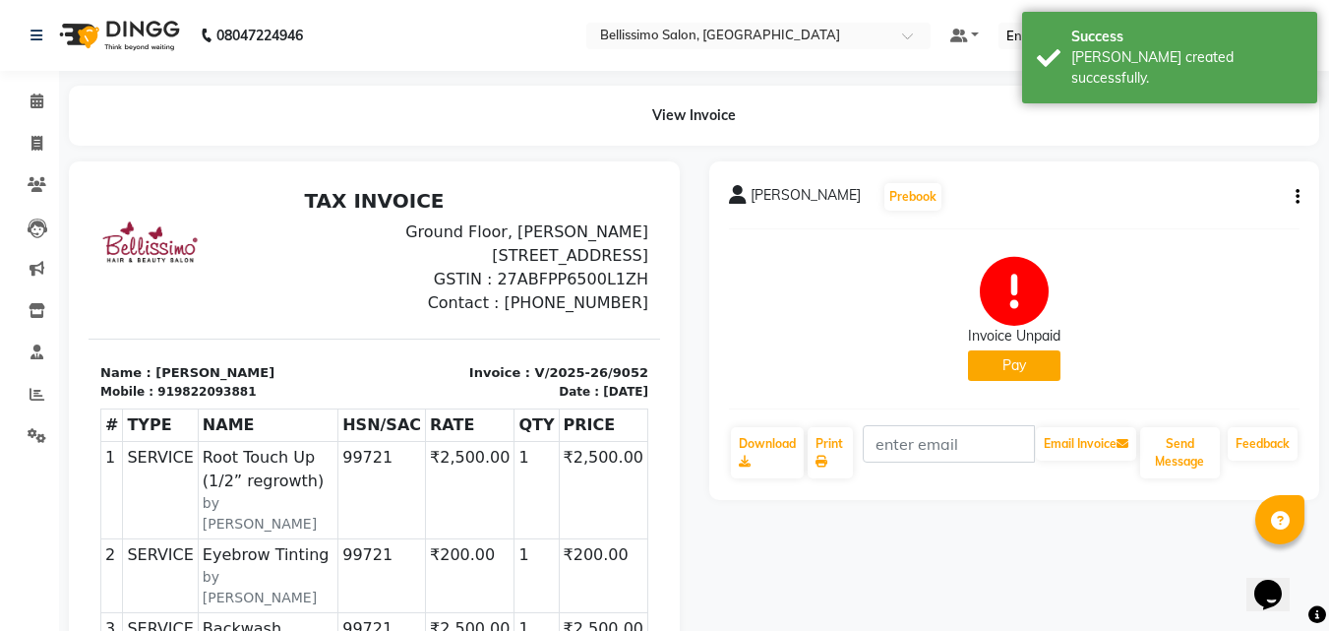
click at [755, 198] on span "[PERSON_NAME]" at bounding box center [806, 199] width 110 height 28
click at [748, 194] on div "[PERSON_NAME]" at bounding box center [795, 199] width 132 height 28
click at [752, 189] on span "[PERSON_NAME]" at bounding box center [806, 199] width 110 height 28
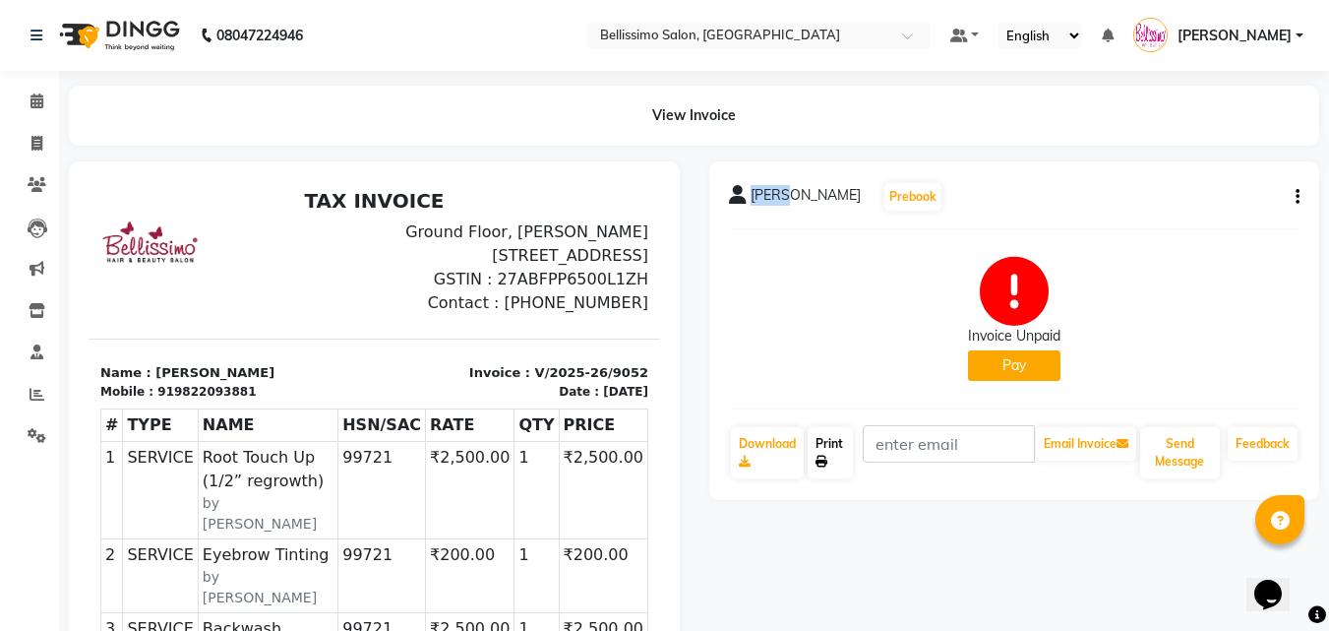
click at [840, 448] on link "Print" at bounding box center [830, 452] width 45 height 51
click at [782, 271] on div "Invoice Unpaid Pay" at bounding box center [1015, 319] width 572 height 148
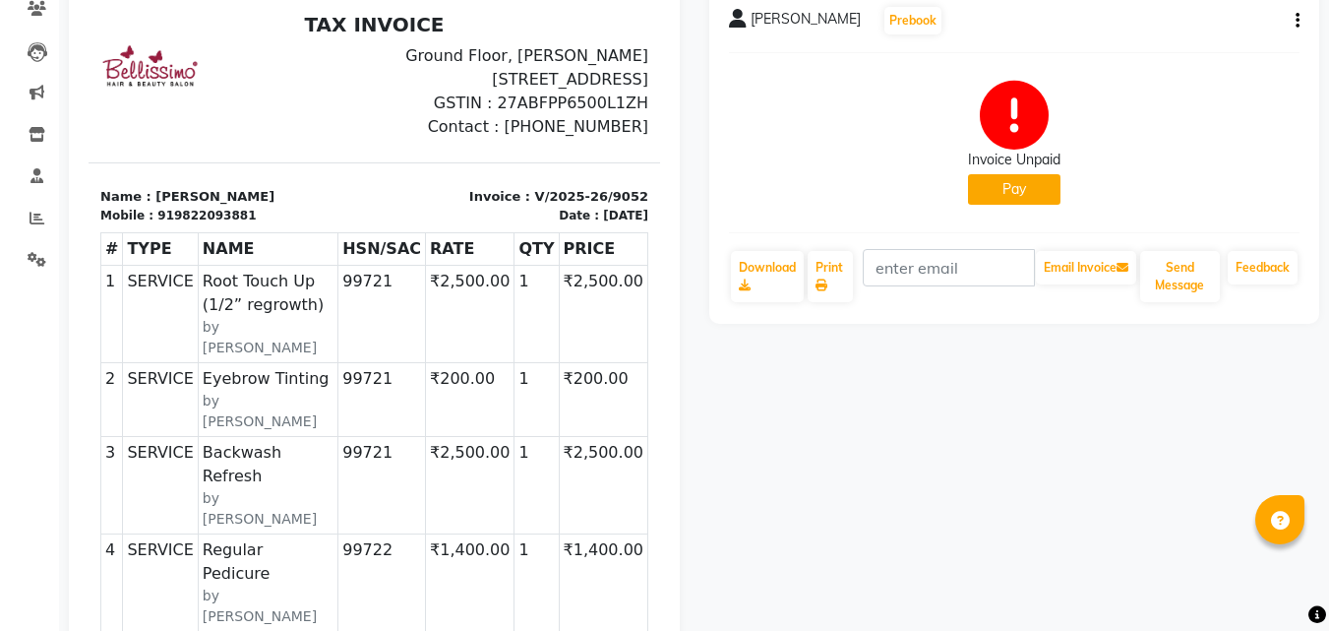
scroll to position [175, 0]
click at [1005, 194] on button "Pay" at bounding box center [1014, 190] width 92 height 30
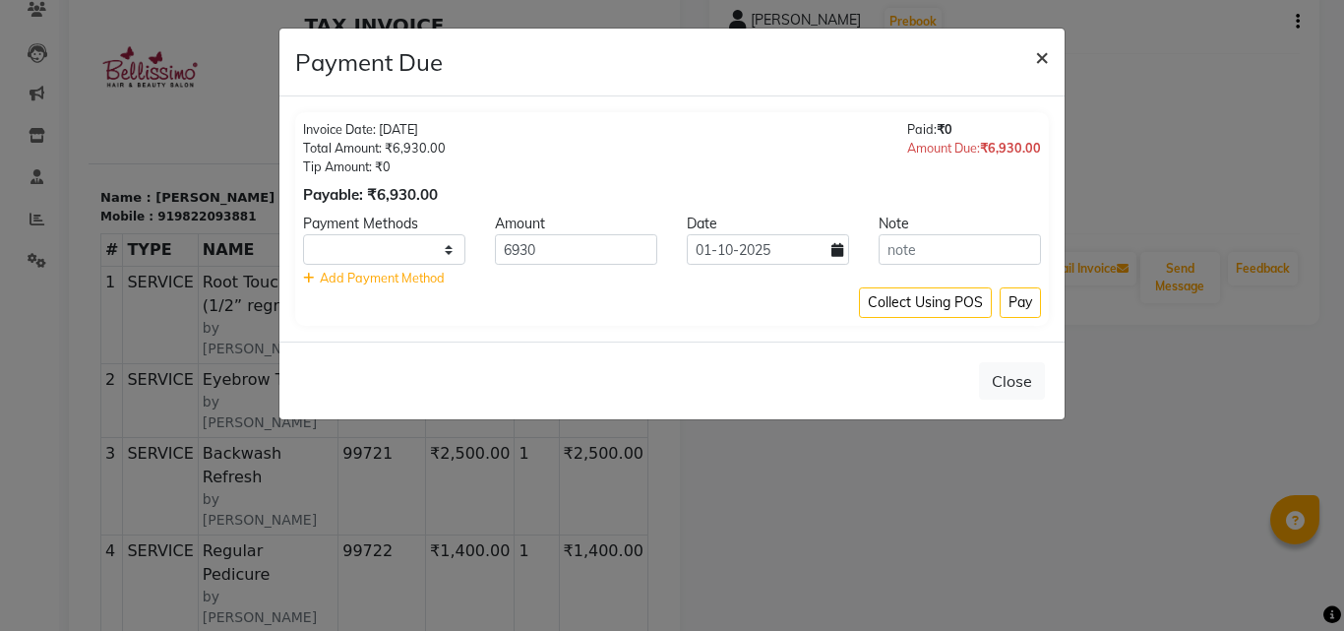
click at [1046, 58] on span "×" at bounding box center [1042, 56] width 14 height 30
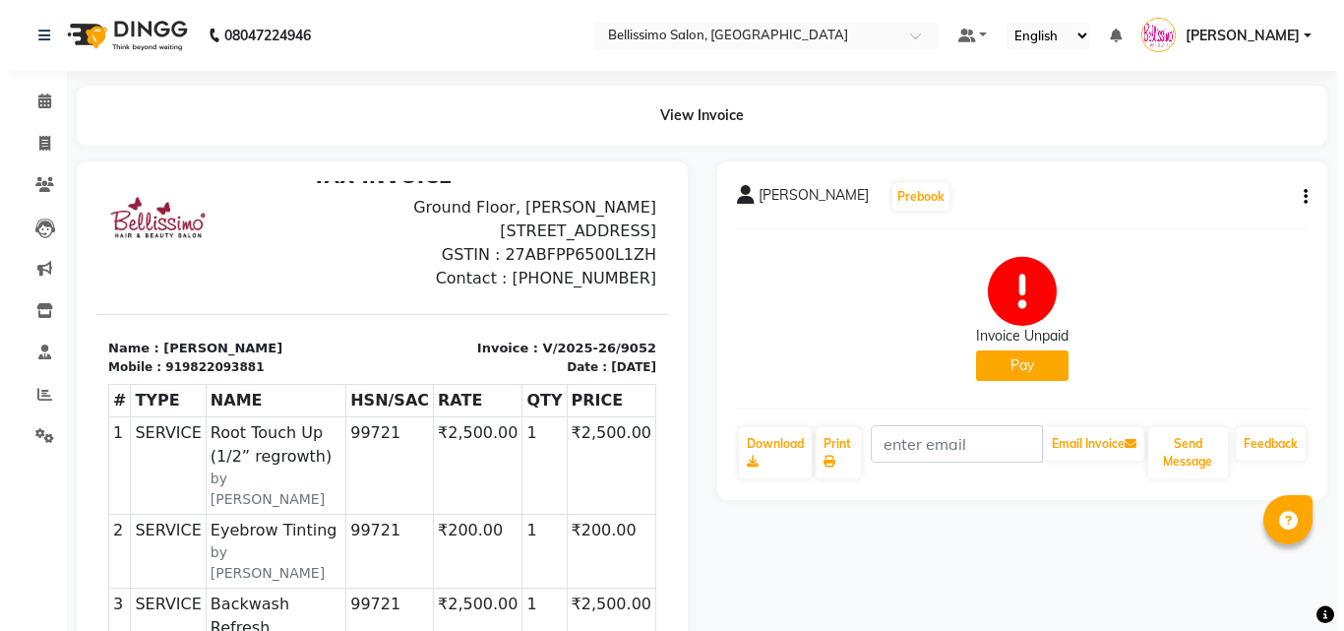
scroll to position [30, 0]
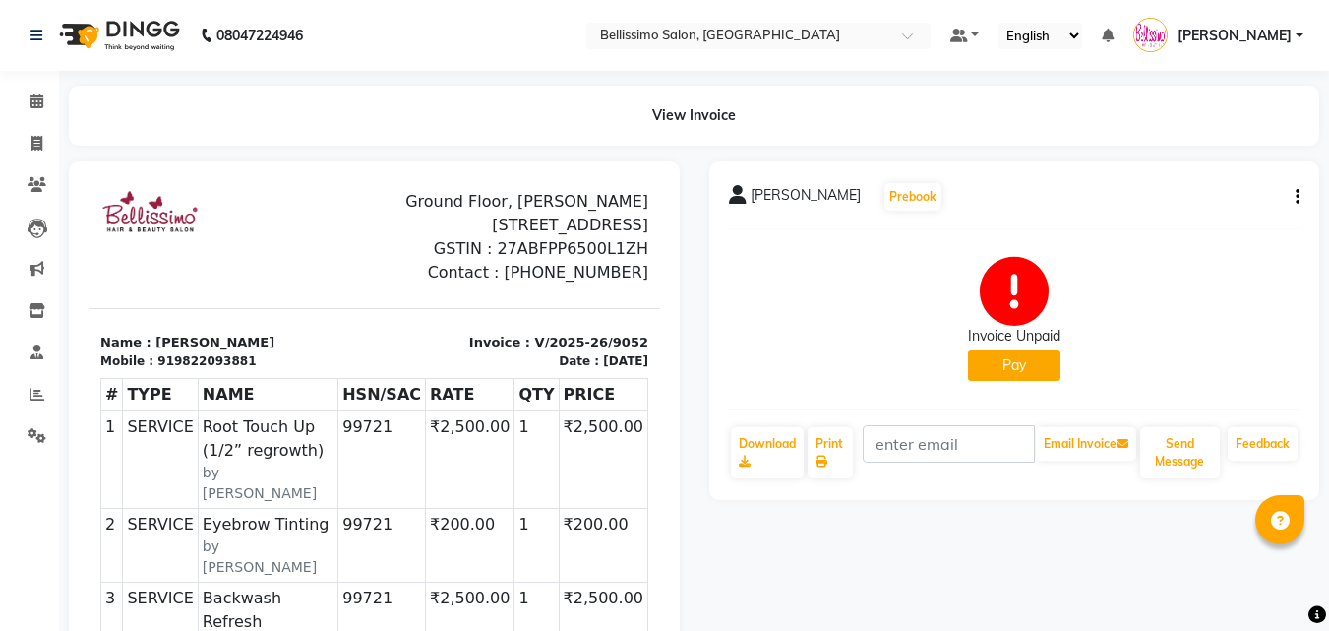
click at [1015, 370] on button "Pay" at bounding box center [1014, 365] width 92 height 30
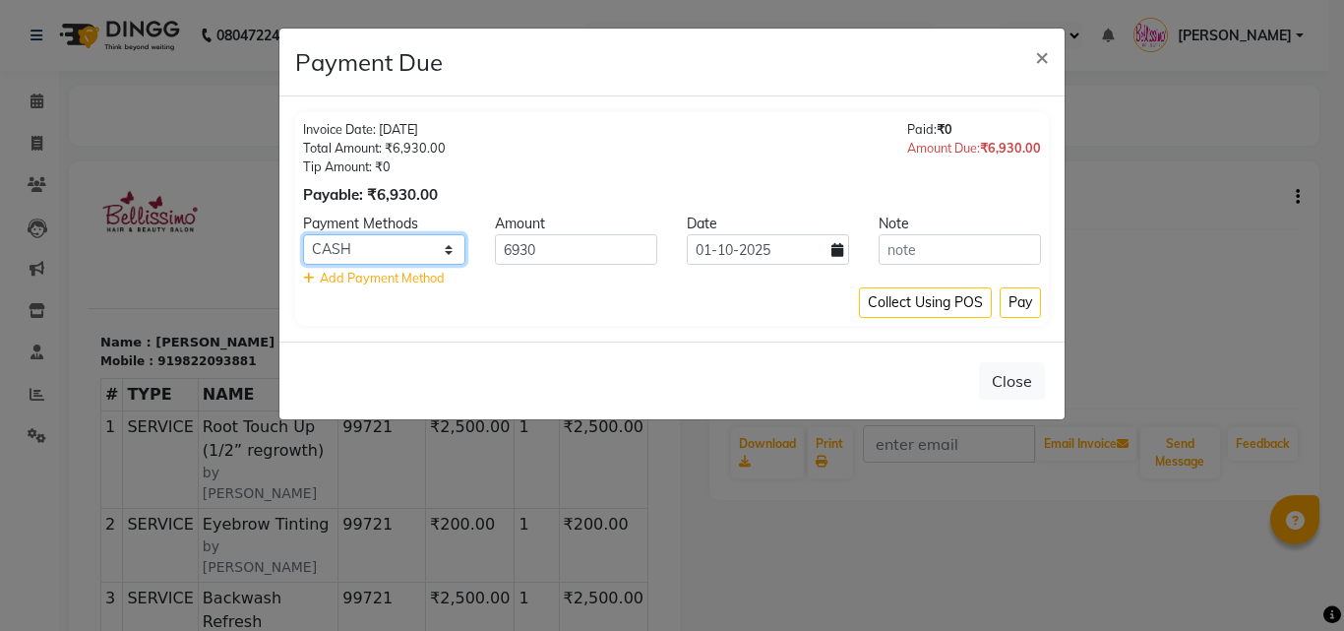
click at [455, 250] on select "CARD CASH ONLINE CUSTOM GPay UPI MI Voucher" at bounding box center [384, 249] width 162 height 30
select select "2"
click at [303, 234] on select "CARD CASH ONLINE CUSTOM GPay UPI MI Voucher" at bounding box center [384, 249] width 162 height 30
click at [1018, 306] on button "Pay" at bounding box center [1019, 302] width 41 height 30
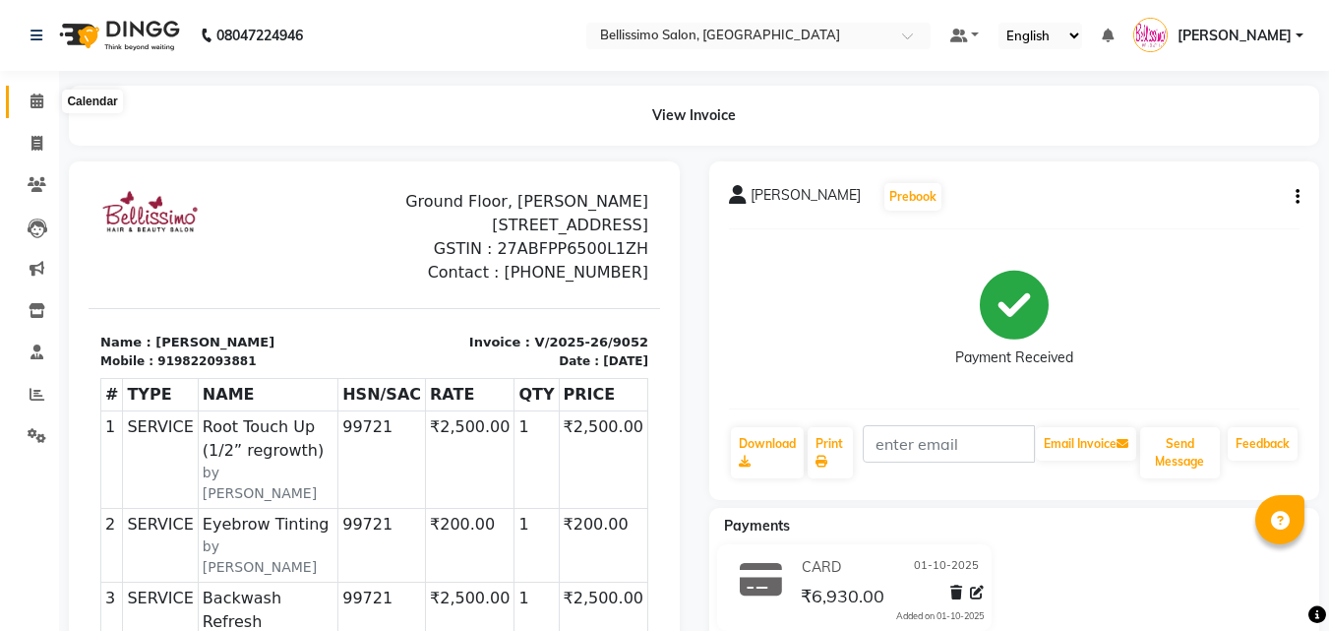
drag, startPoint x: 35, startPoint y: 102, endPoint x: 33, endPoint y: 6, distance: 96.4
click at [36, 102] on icon at bounding box center [36, 100] width 13 height 15
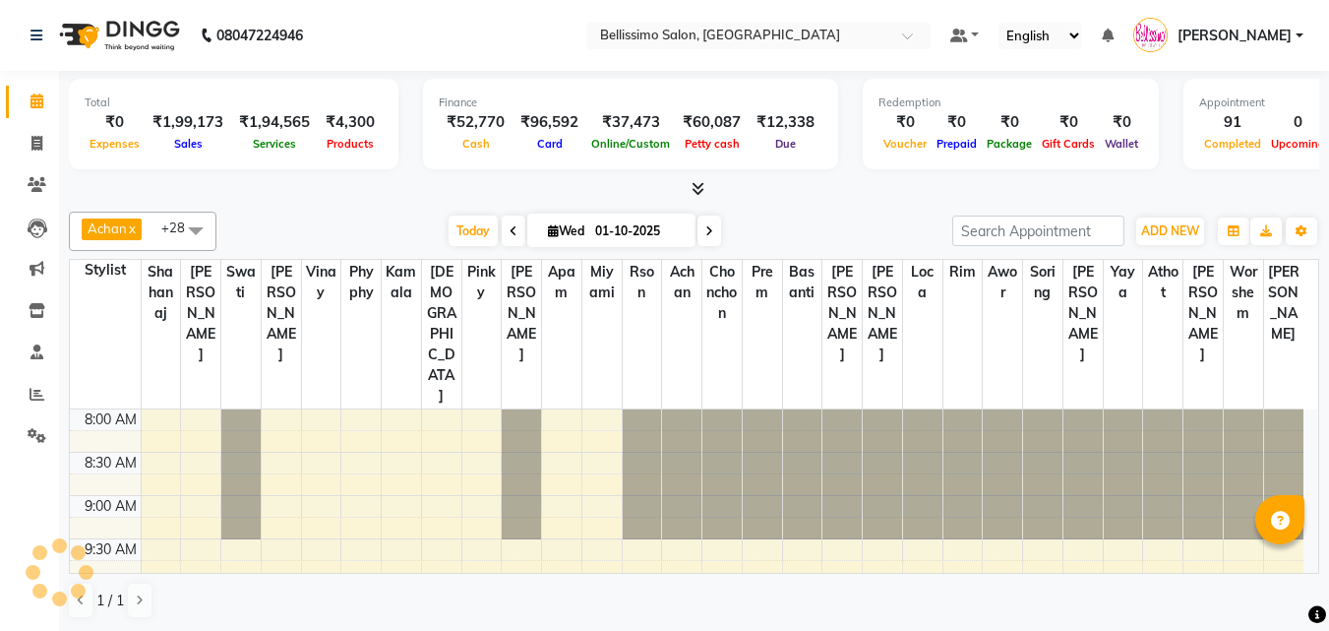
scroll to position [754, 0]
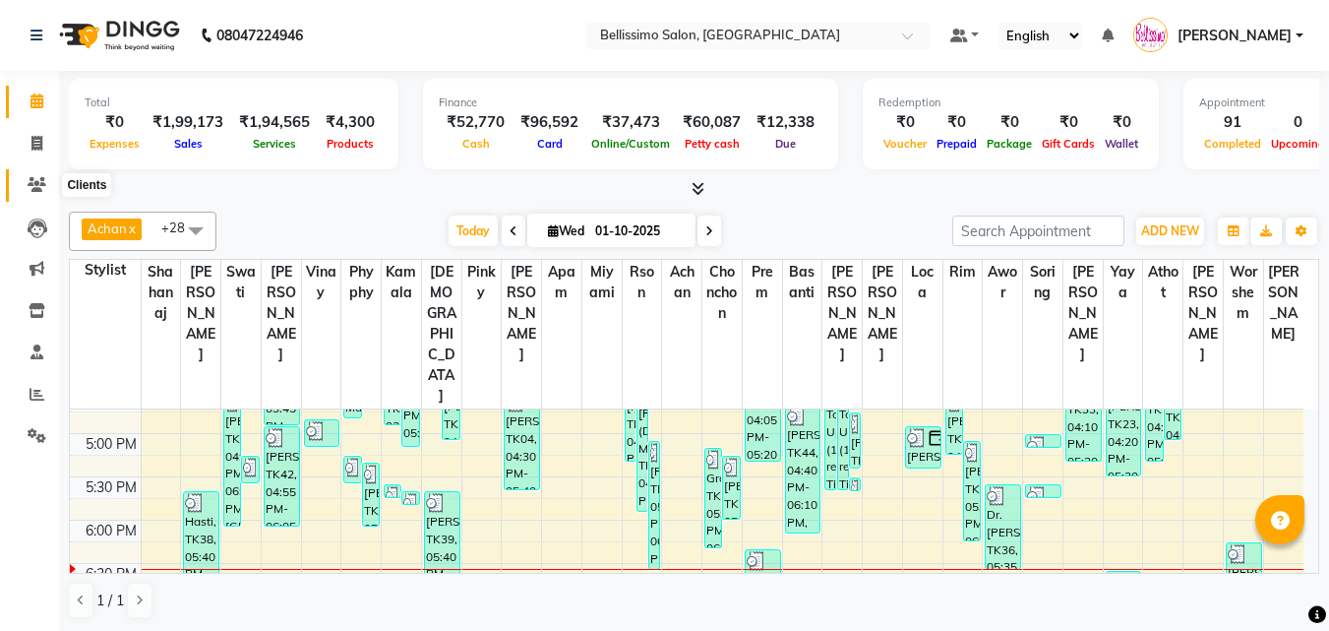
click at [34, 186] on icon at bounding box center [37, 184] width 19 height 15
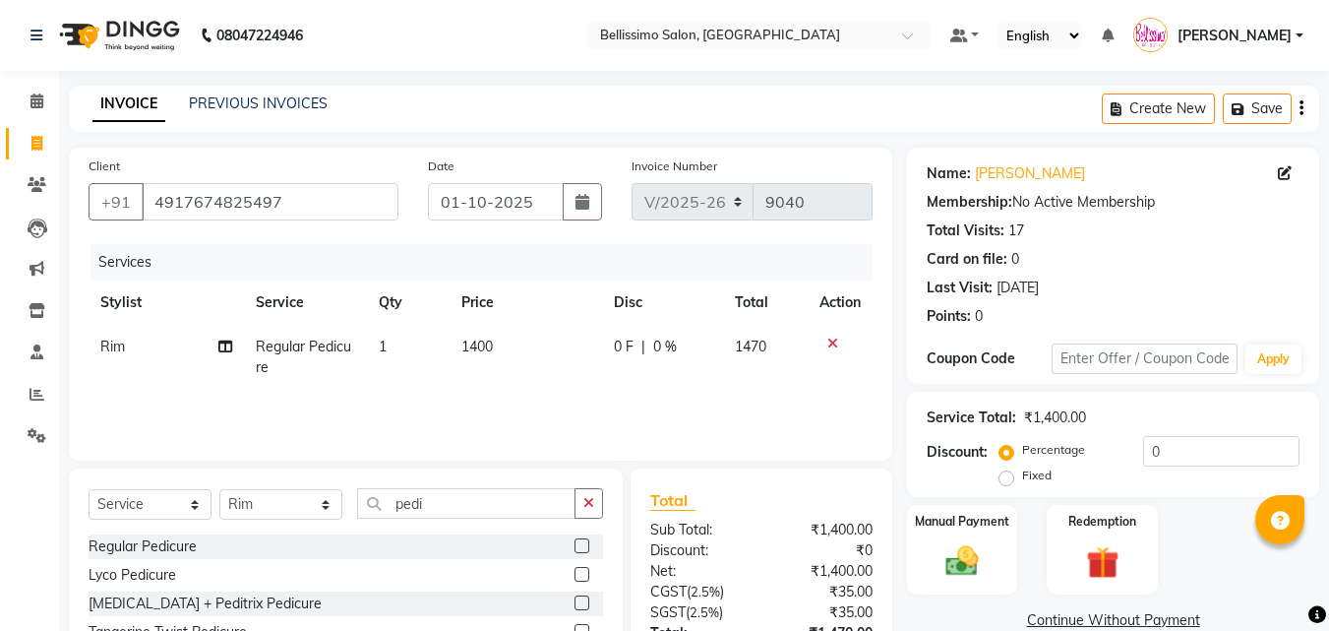
select select "155"
select select "service"
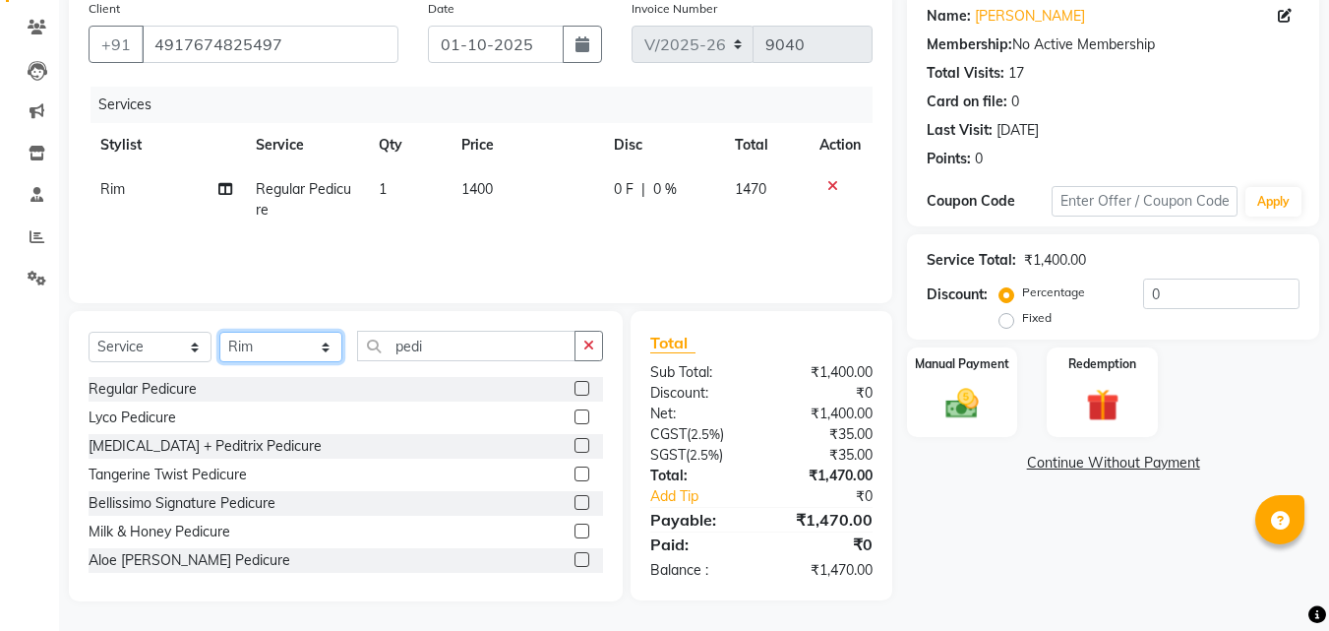
click at [327, 345] on select "Select Stylist [PERSON_NAME] [PERSON_NAME] [PERSON_NAME] [PERSON_NAME] Aso Atha…" at bounding box center [280, 346] width 123 height 30
select select "46605"
click at [219, 331] on select "Select Stylist [PERSON_NAME] [PERSON_NAME] [PERSON_NAME] [PERSON_NAME] Aso Atha…" at bounding box center [280, 346] width 123 height 30
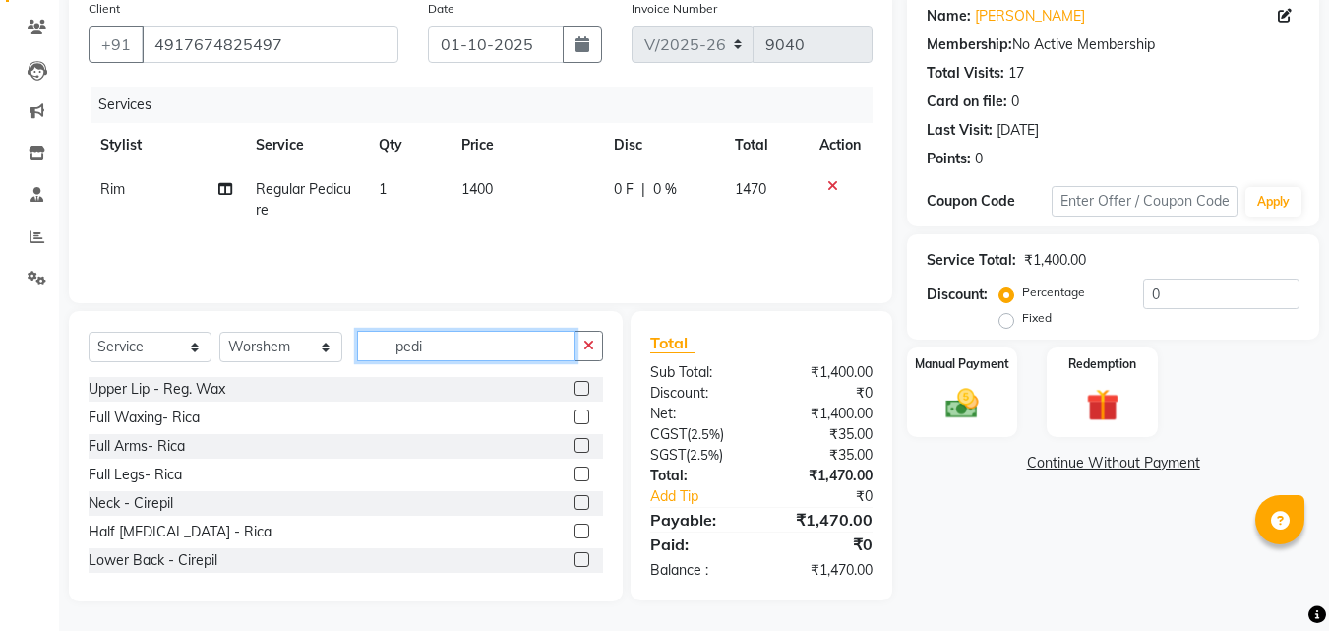
drag, startPoint x: 426, startPoint y: 347, endPoint x: 395, endPoint y: 339, distance: 31.5
click at [395, 339] on input "pedi" at bounding box center [466, 346] width 218 height 30
type input "foot"
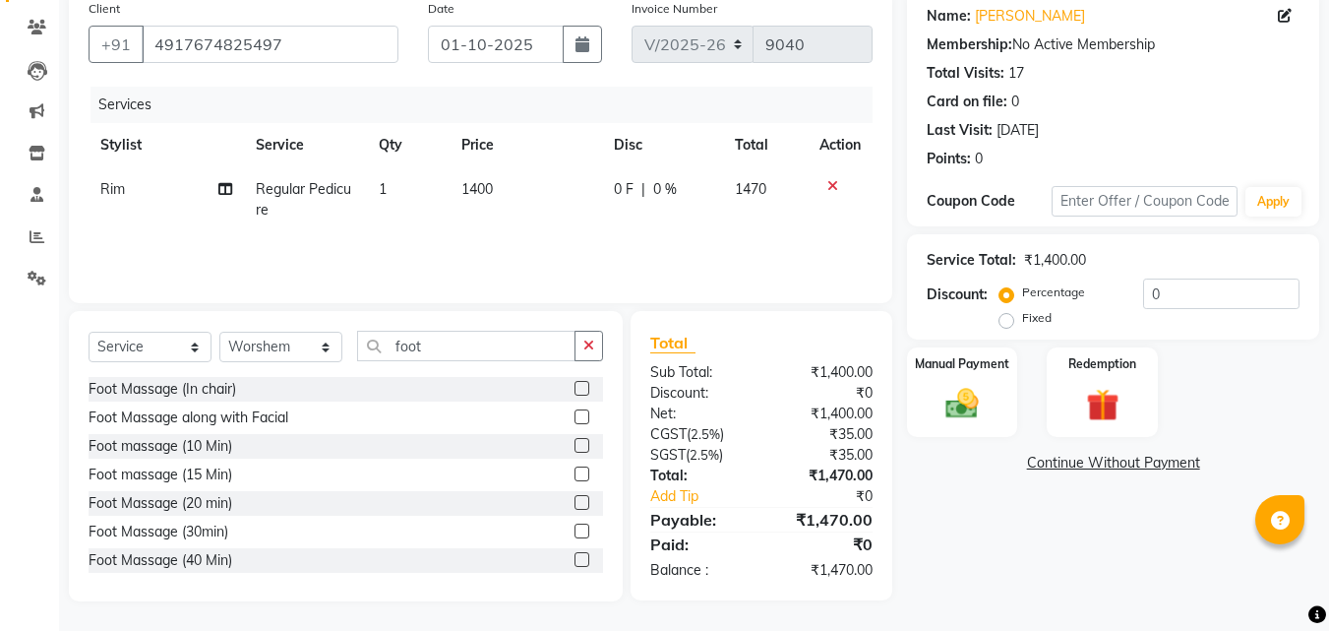
click at [574, 383] on label at bounding box center [581, 388] width 15 height 15
click at [574, 383] on input "checkbox" at bounding box center [580, 389] width 13 height 13
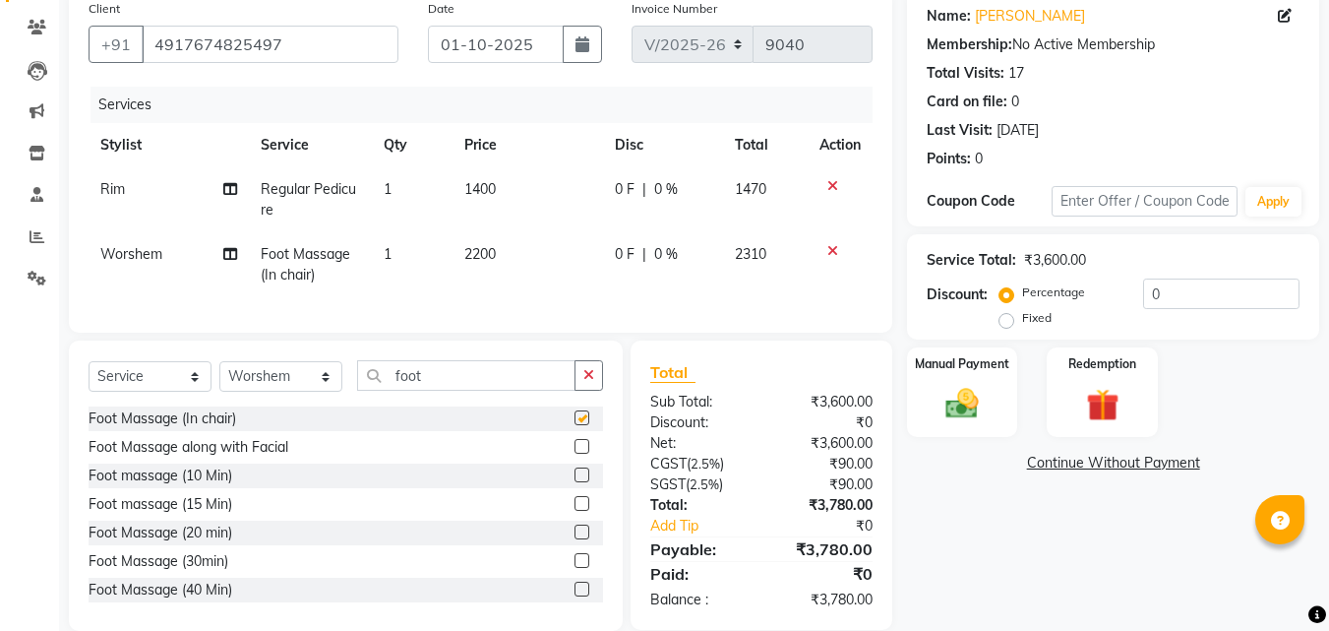
checkbox input "false"
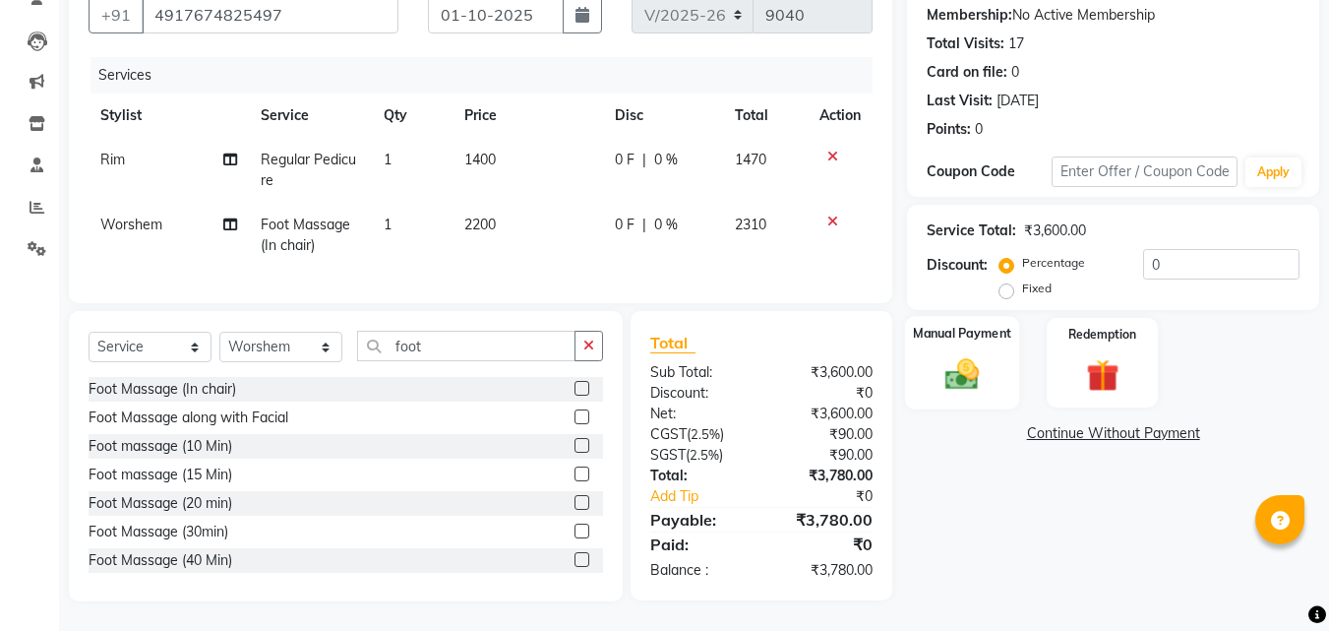
click at [945, 325] on label "Manual Payment" at bounding box center [962, 333] width 98 height 19
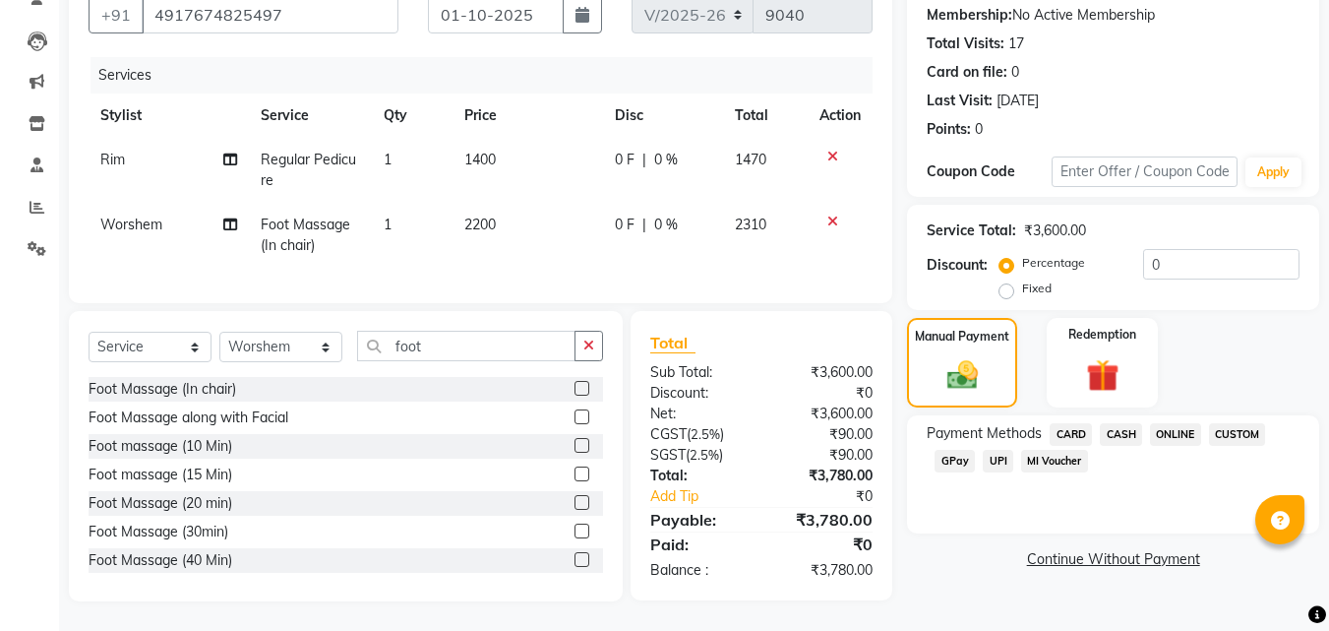
click at [1083, 423] on span "CARD" at bounding box center [1071, 434] width 42 height 23
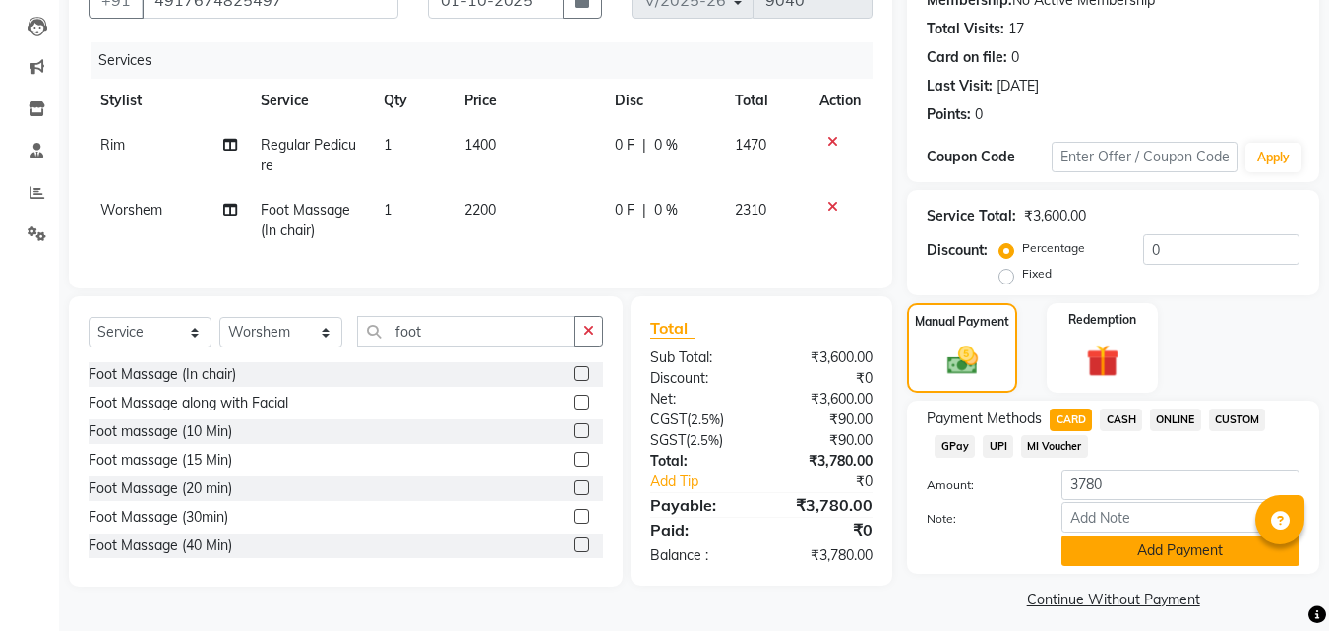
click at [1137, 550] on button "Add Payment" at bounding box center [1180, 550] width 238 height 30
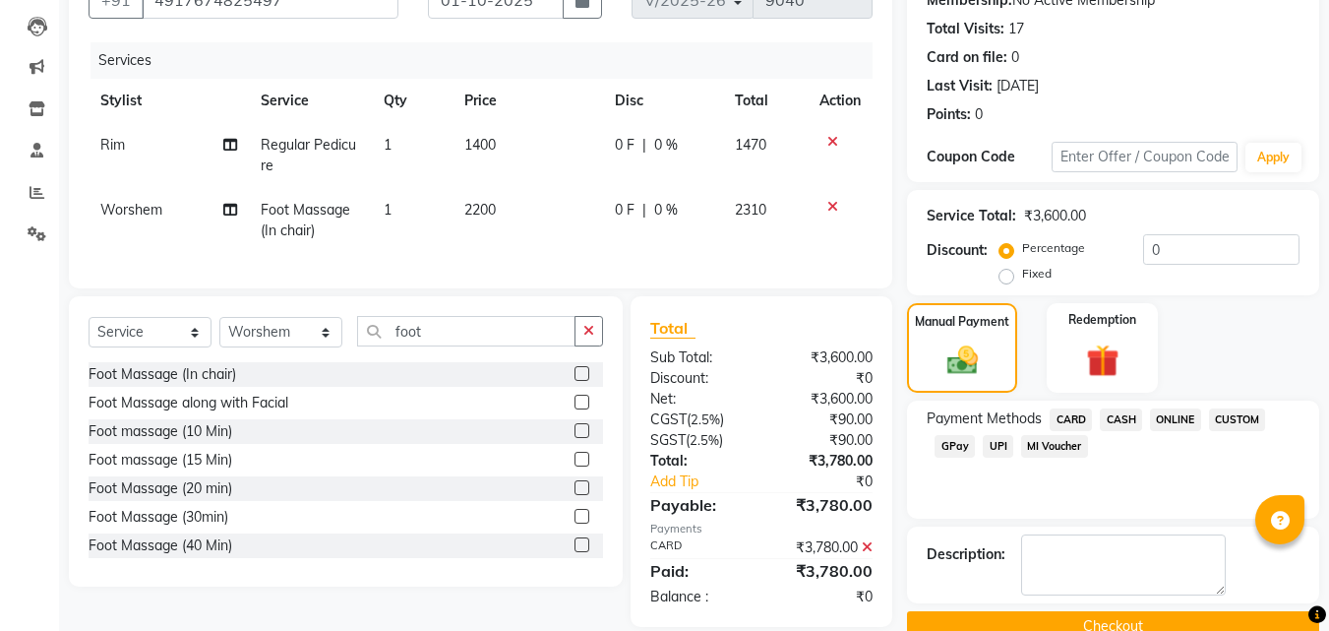
scroll to position [242, 0]
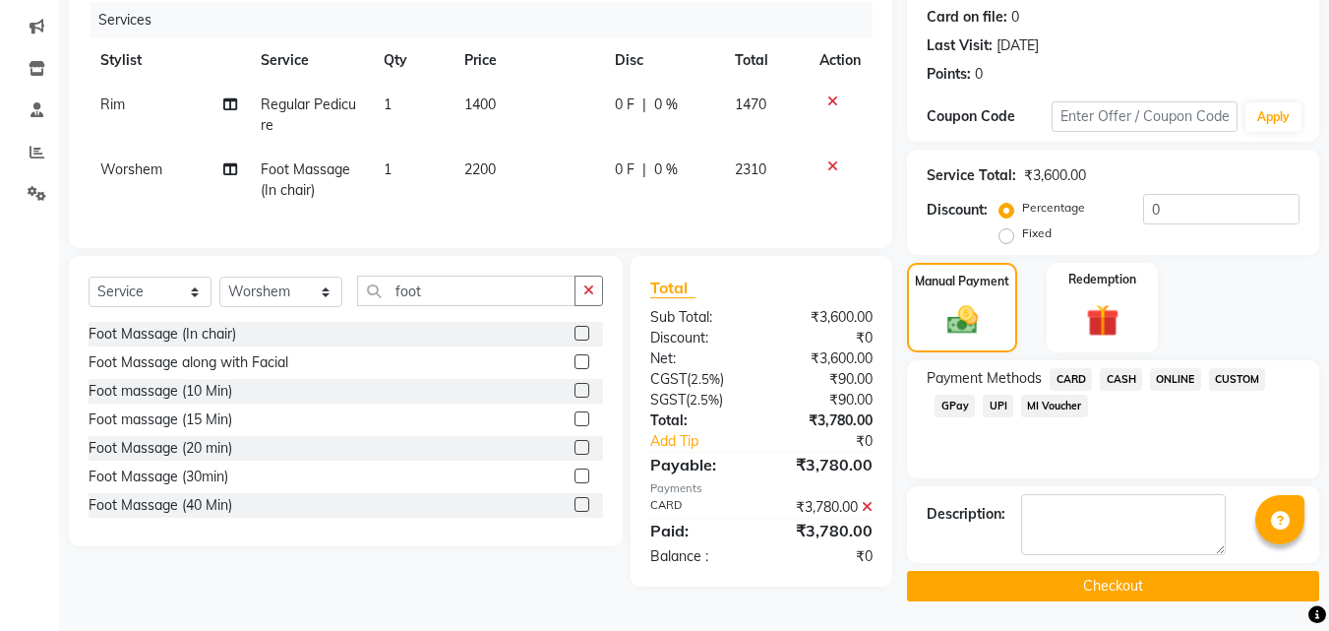
click at [1068, 577] on button "Checkout" at bounding box center [1113, 586] width 412 height 30
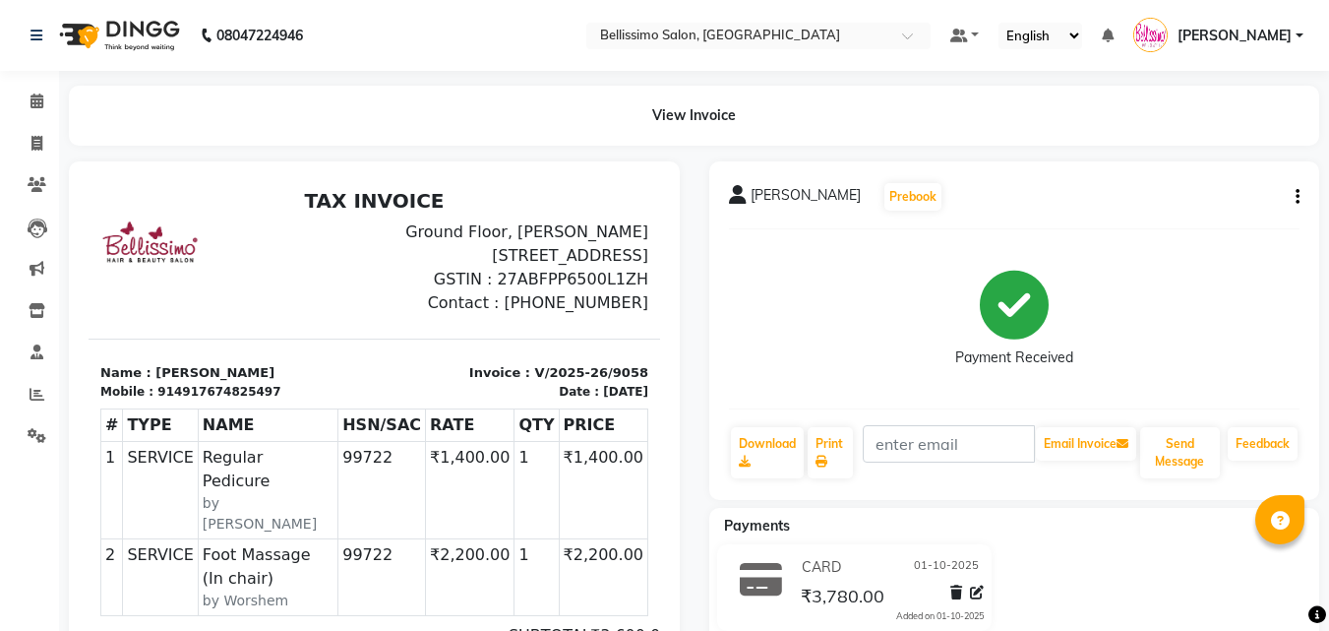
click at [746, 192] on div "Rene Sissing" at bounding box center [795, 199] width 132 height 28
drag, startPoint x: 746, startPoint y: 192, endPoint x: 799, endPoint y: 185, distance: 53.6
click at [799, 185] on div "Rene Sissing" at bounding box center [795, 199] width 132 height 28
copy div "Rene Sissing"
click at [833, 451] on link "Print" at bounding box center [830, 452] width 45 height 51
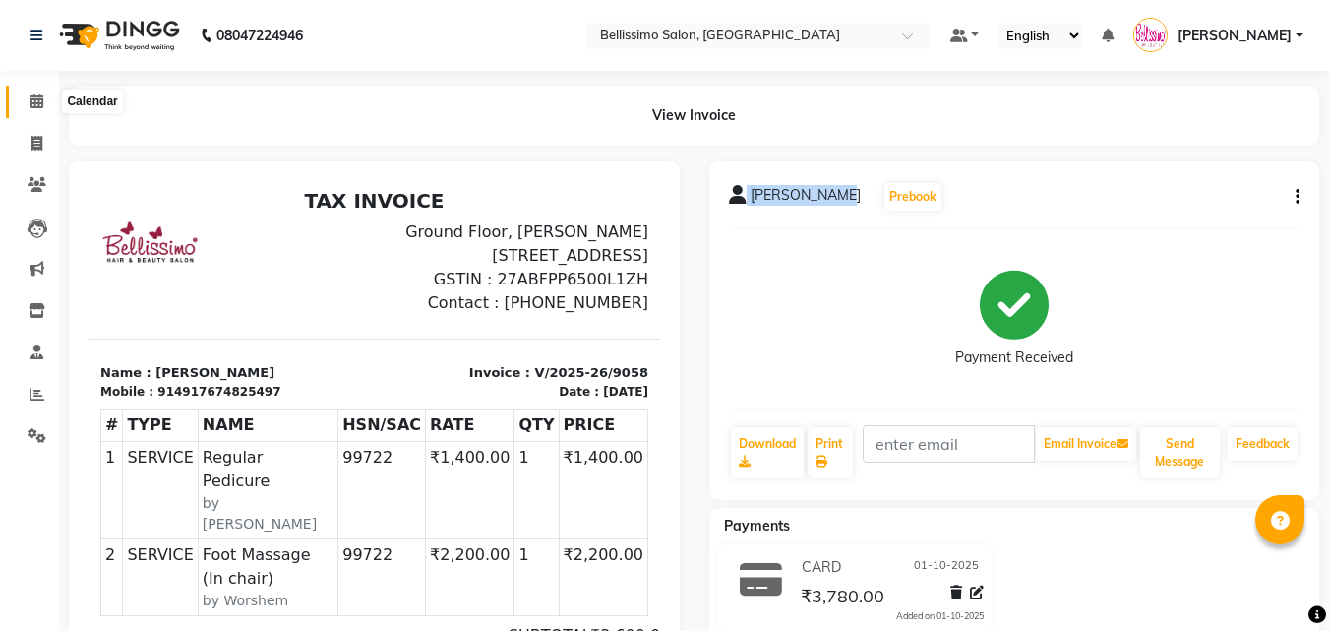
click at [42, 97] on icon at bounding box center [36, 100] width 13 height 15
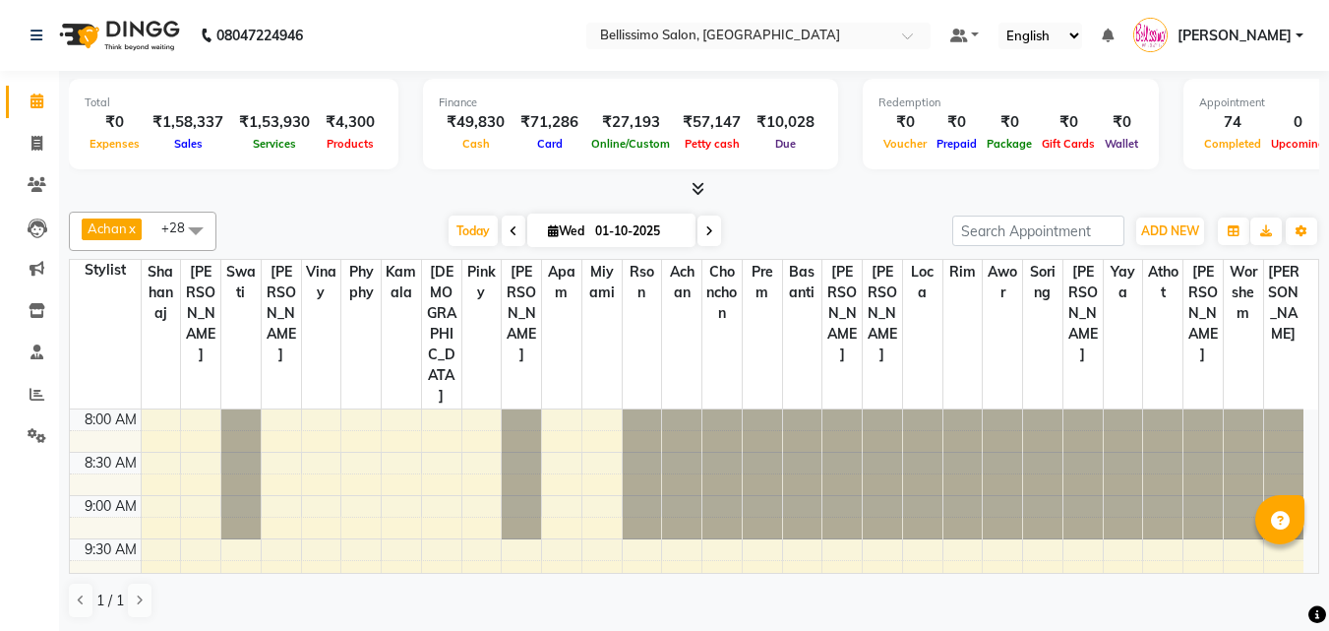
scroll to position [754, 0]
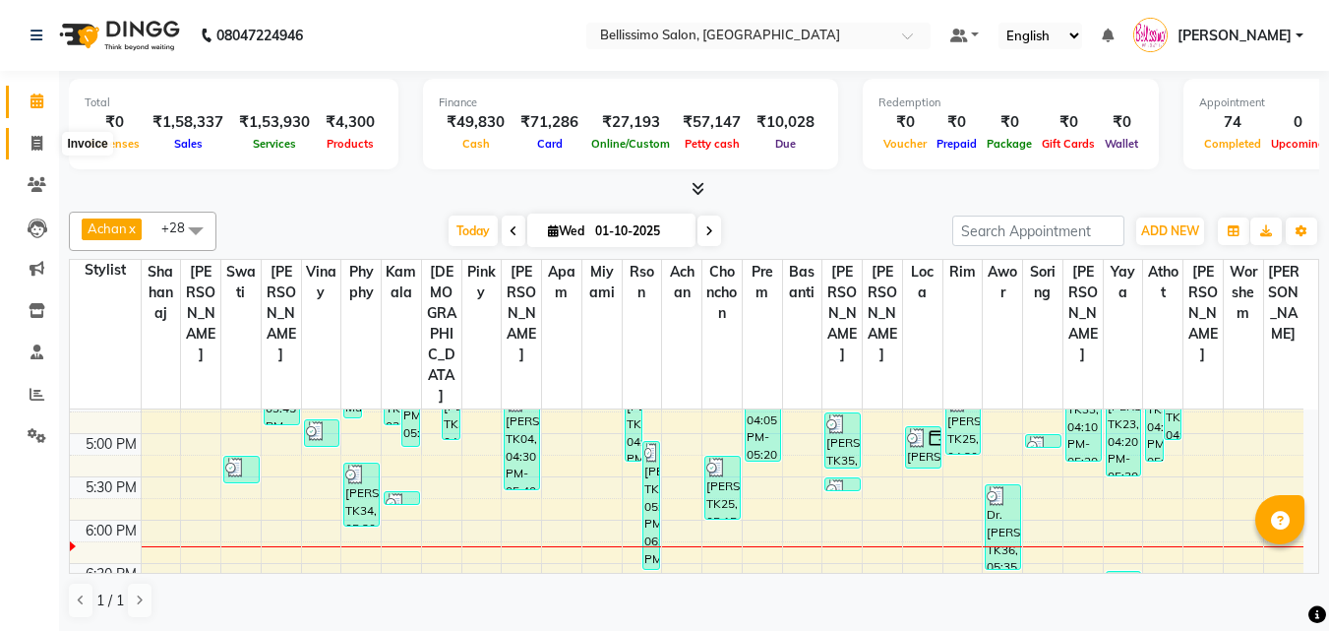
click at [32, 140] on icon at bounding box center [36, 143] width 11 height 15
select select "155"
select select "service"
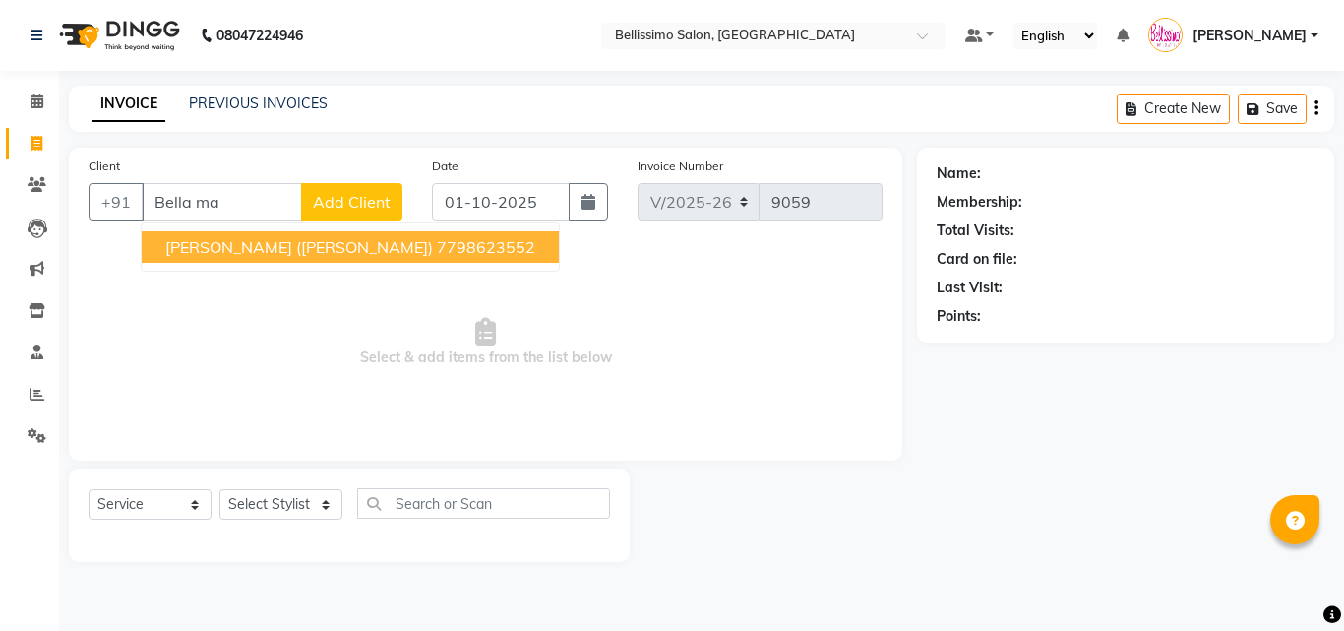
click at [304, 248] on span "[PERSON_NAME] ([PERSON_NAME])" at bounding box center [299, 247] width 268 height 20
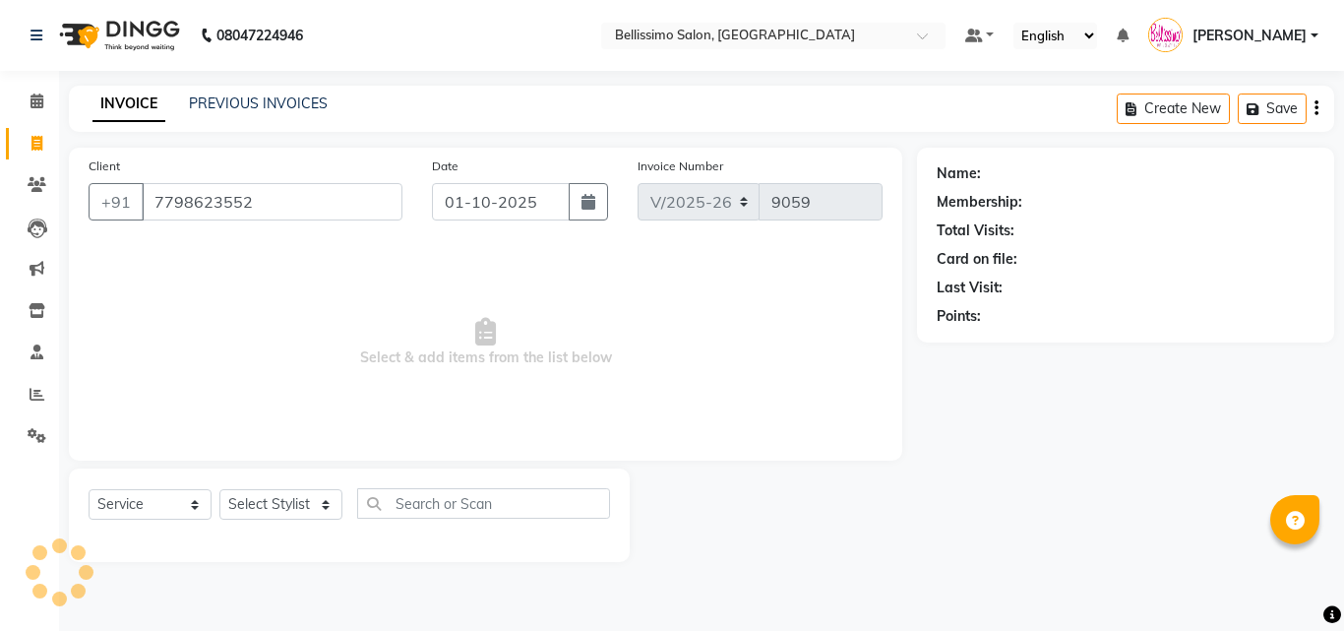
type input "7798623552"
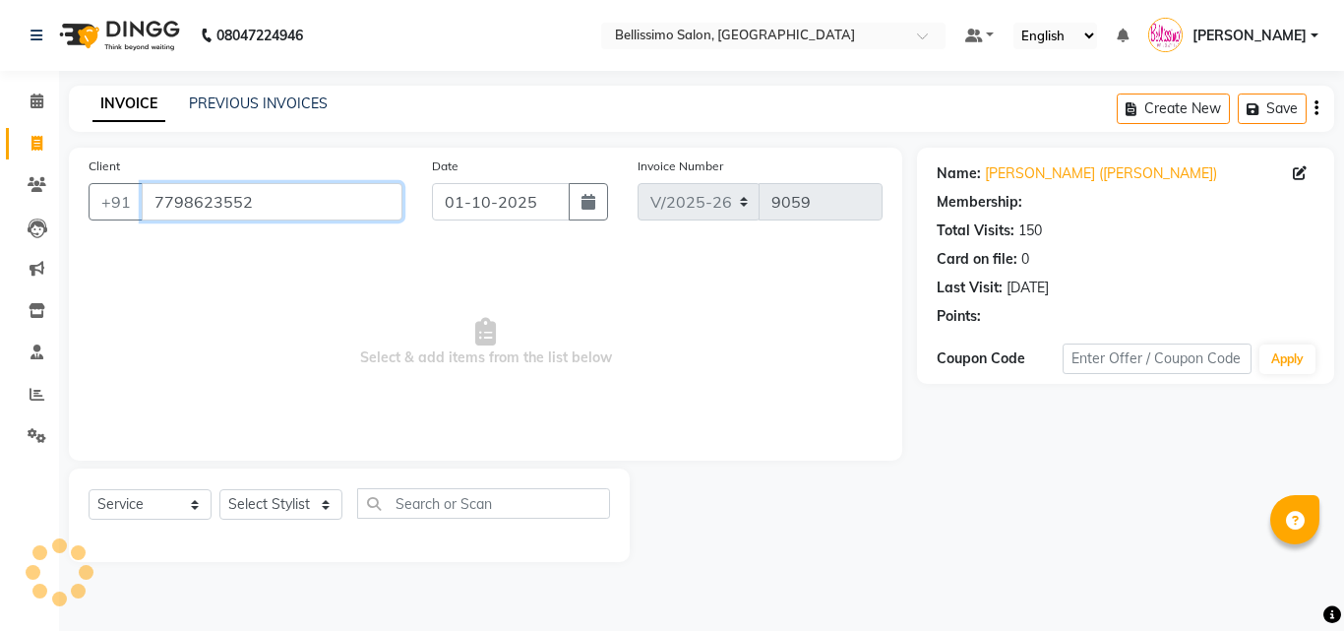
click at [0, 211] on app-home "08047224946 Select Location × Bellissimo Salon, Koregaon Park Default Panel My …" at bounding box center [672, 295] width 1344 height 591
select select "1: Object"
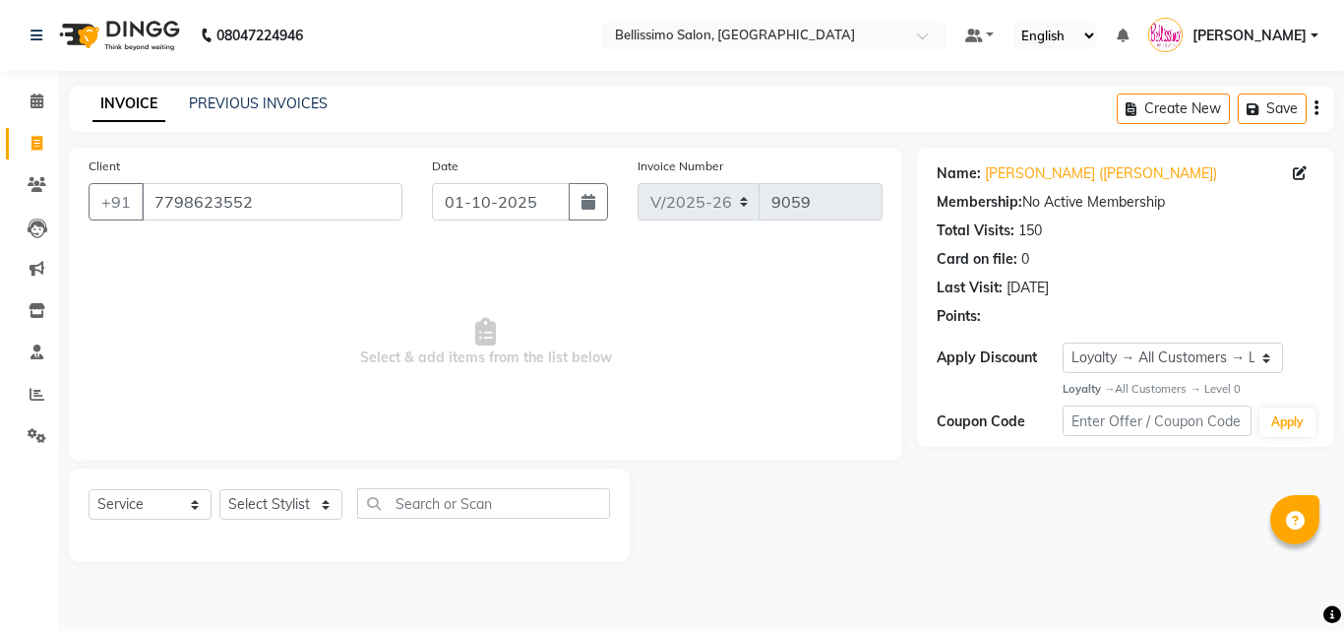
click at [30, 167] on li "Clients" at bounding box center [29, 185] width 59 height 42
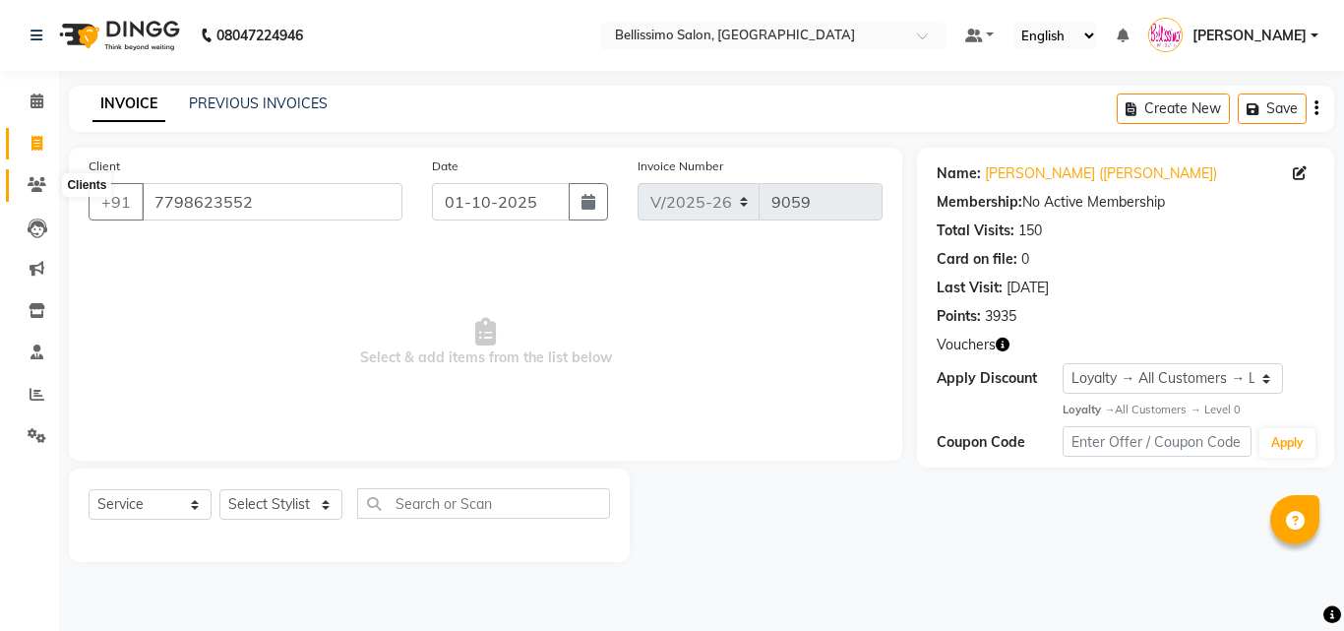
click at [36, 182] on icon at bounding box center [37, 184] width 19 height 15
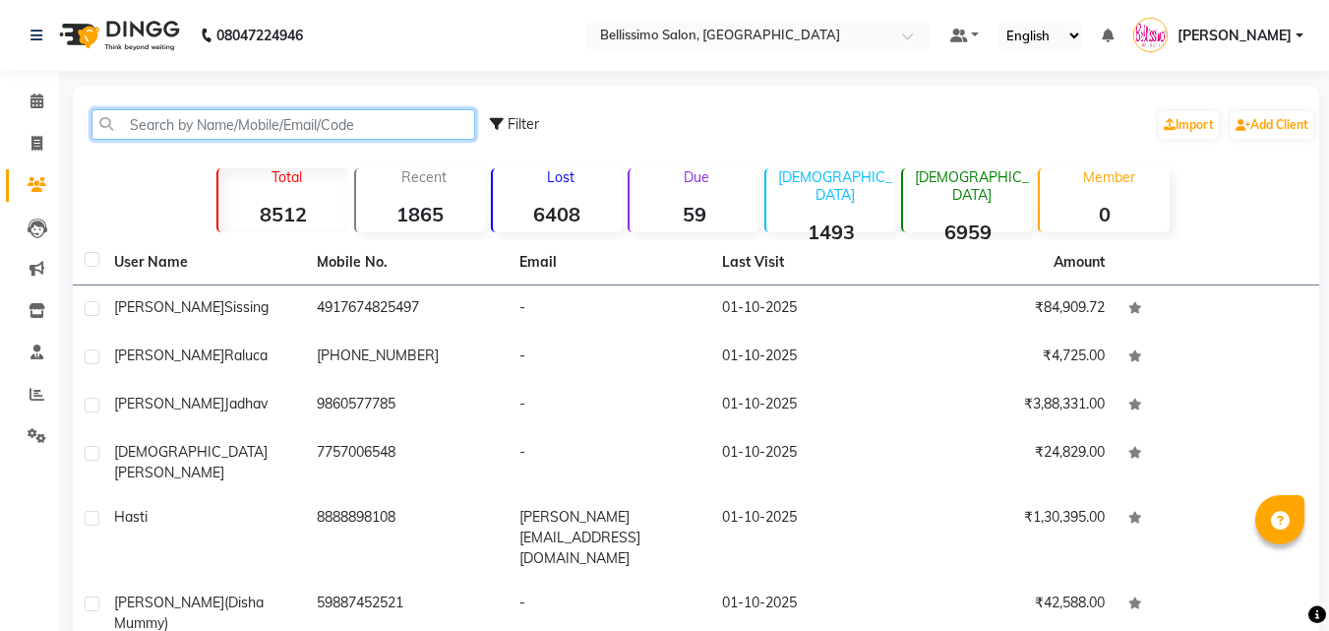
drag, startPoint x: 320, startPoint y: 112, endPoint x: 312, endPoint y: 135, distance: 24.0
click at [320, 112] on input "text" at bounding box center [283, 124] width 384 height 30
paste input "7798623552"
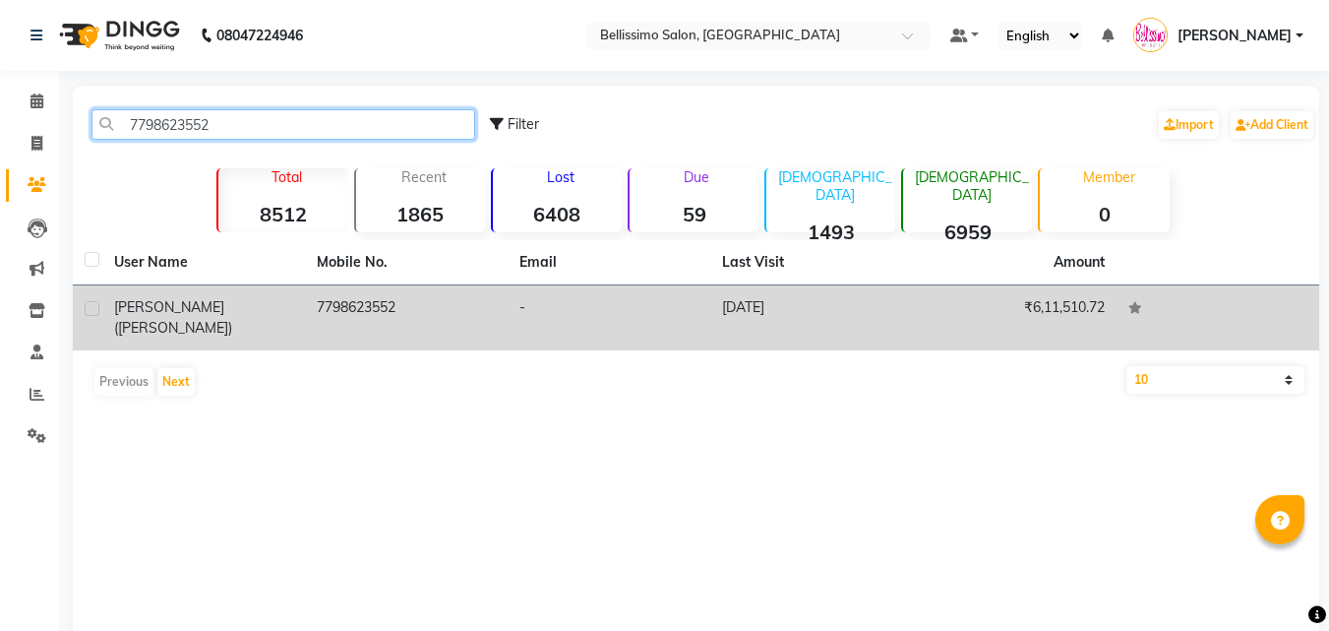
type input "7798623552"
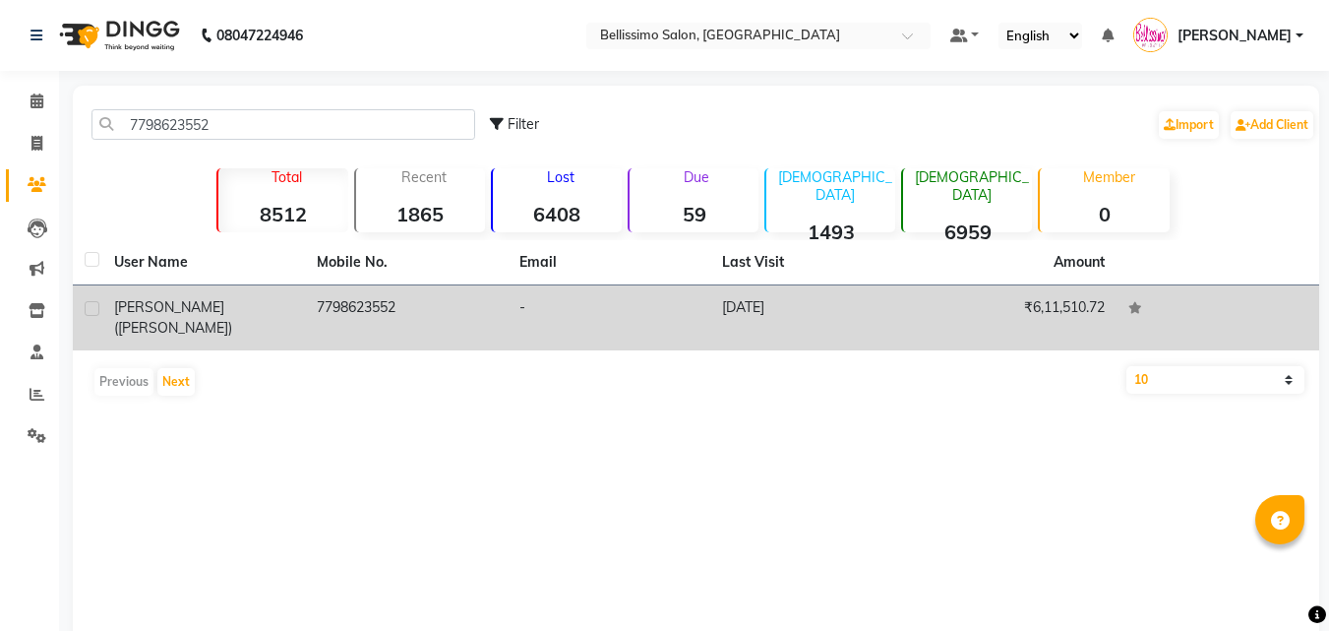
click at [226, 325] on td "Bella Makhija (Elli Bella)" at bounding box center [203, 317] width 203 height 65
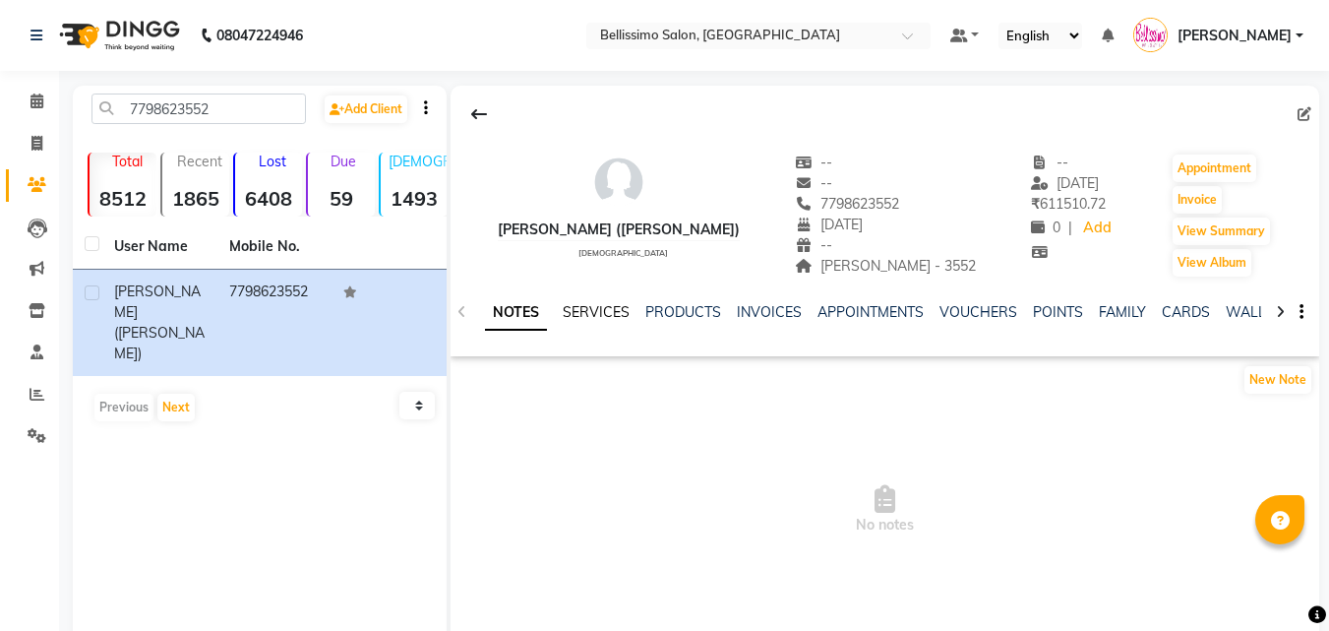
click at [600, 316] on link "SERVICES" at bounding box center [596, 312] width 67 height 18
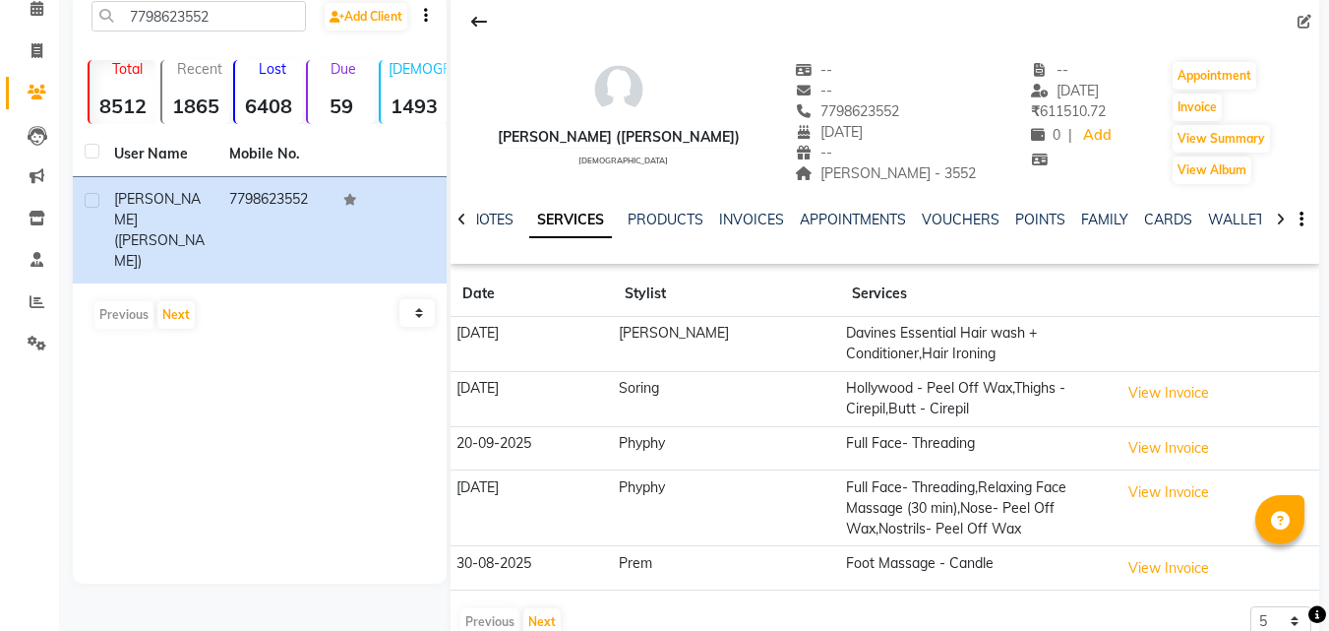
scroll to position [137, 0]
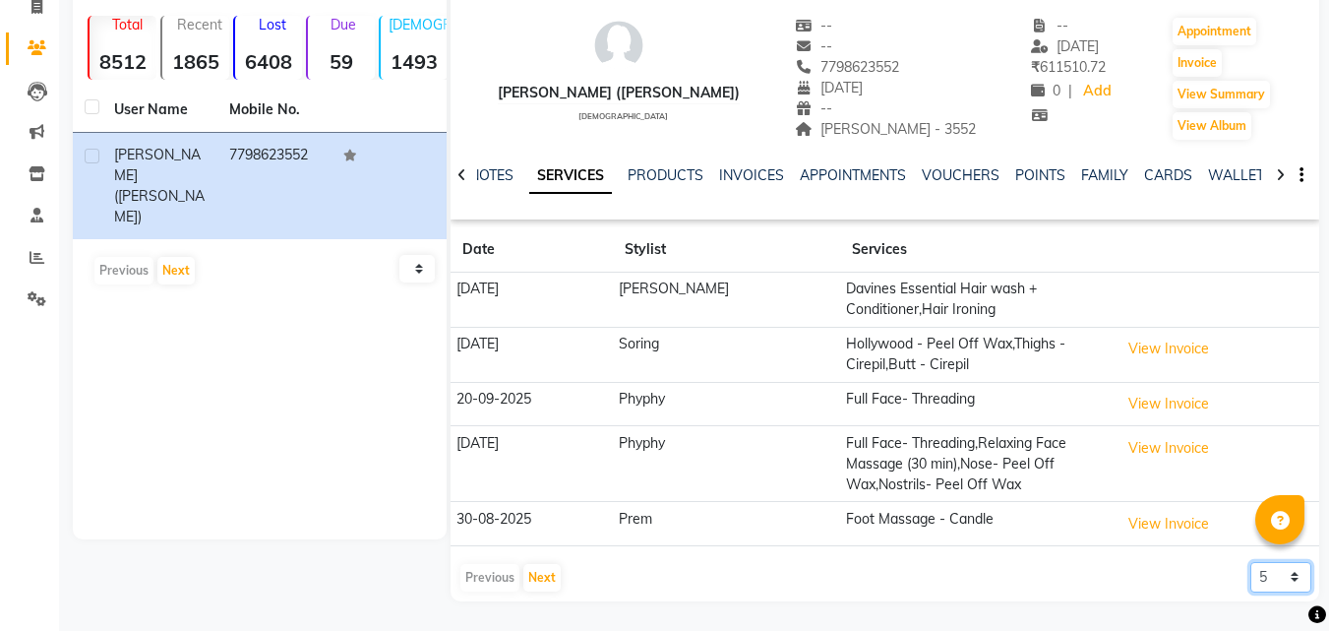
click at [1264, 574] on select "5 10 50 100 500" at bounding box center [1280, 577] width 61 height 30
select select "500"
click at [1250, 562] on select "5 10 50 100 500" at bounding box center [1280, 577] width 61 height 30
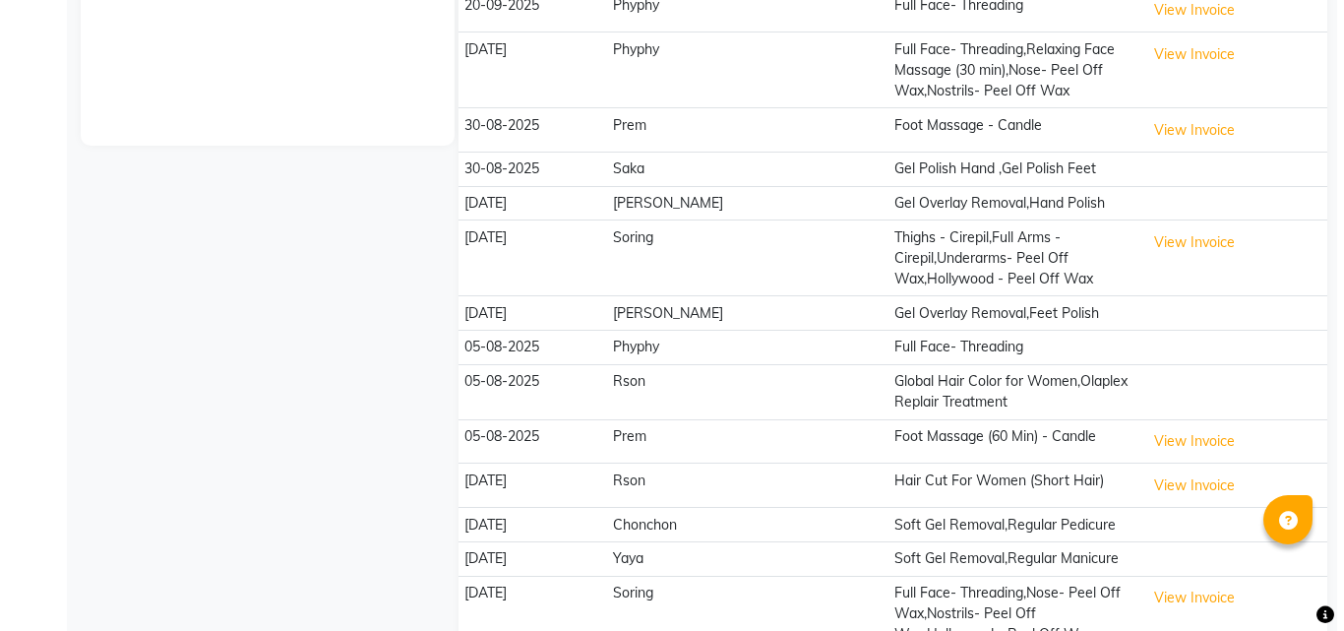
scroll to position [629, 0]
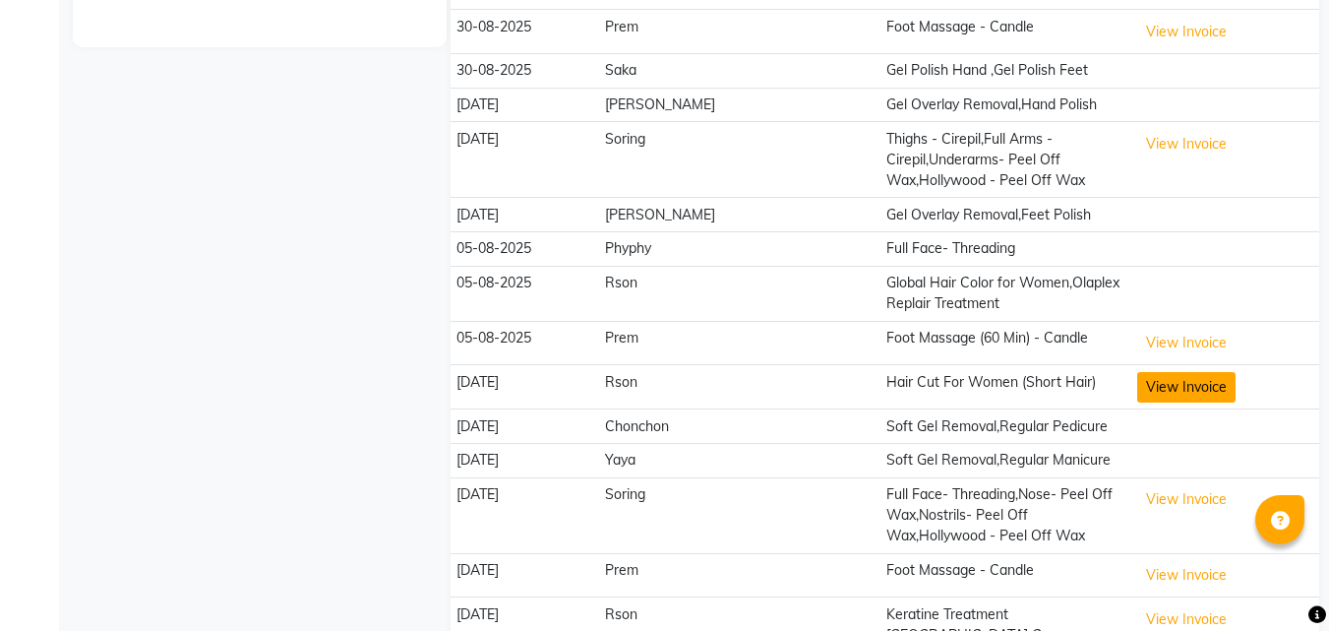
click at [1171, 386] on button "View Invoice" at bounding box center [1186, 387] width 98 height 30
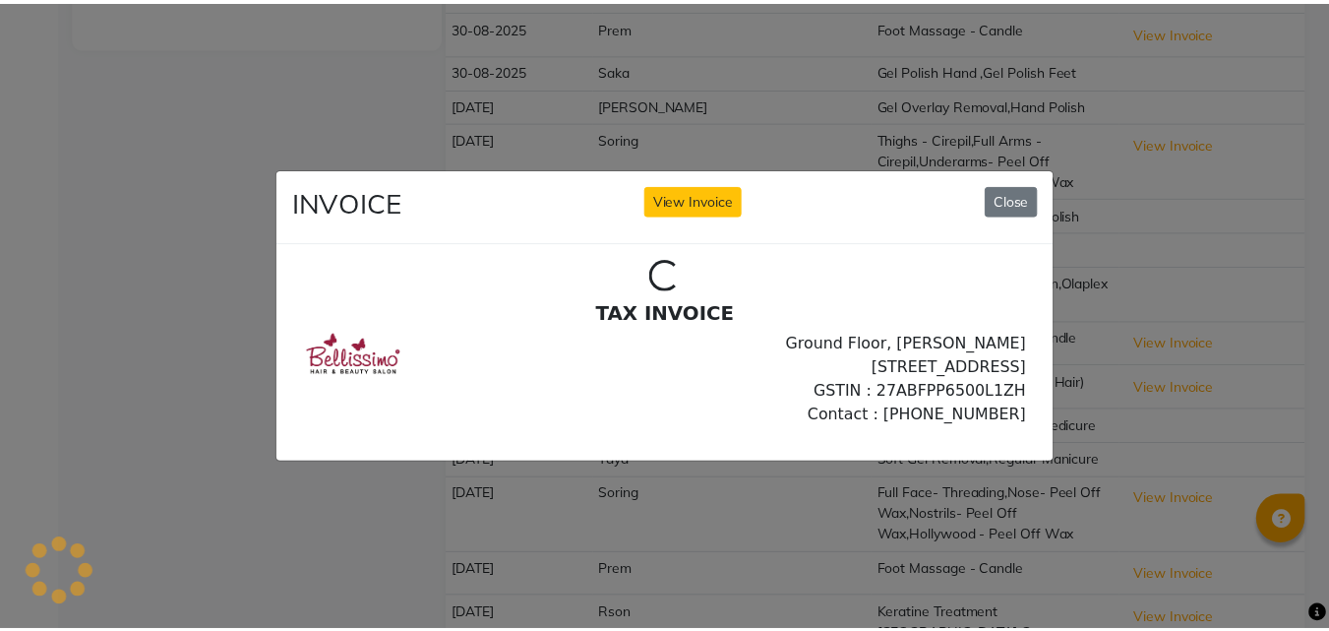
scroll to position [0, 0]
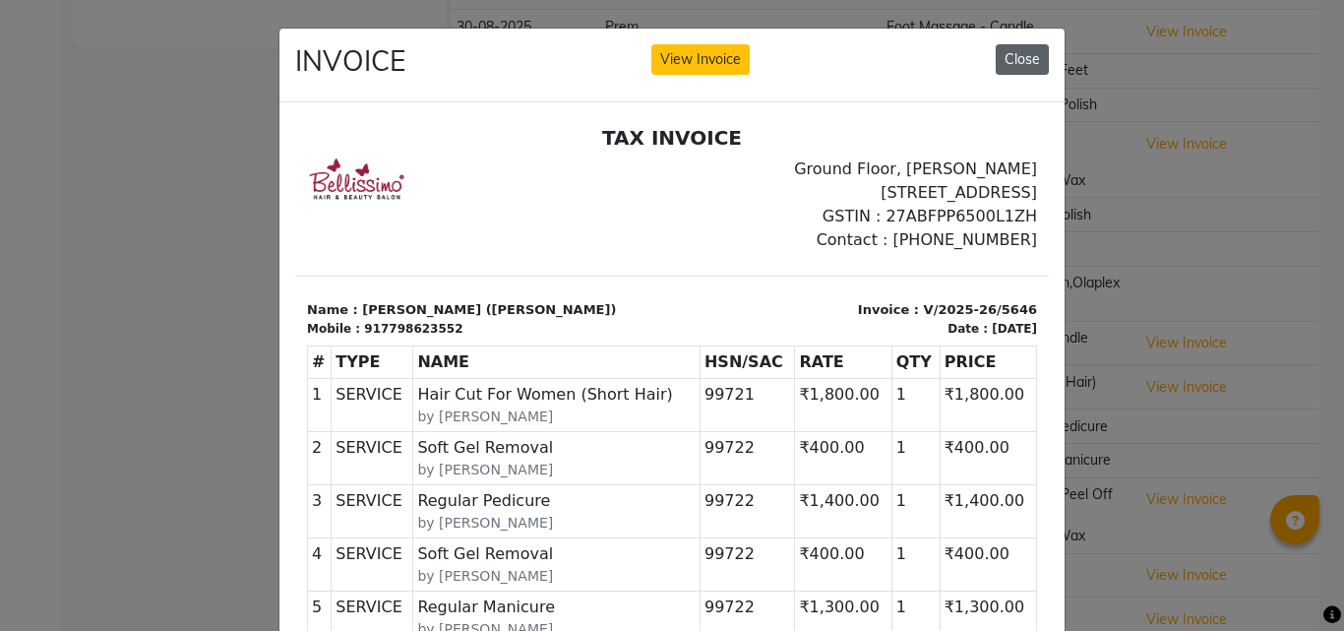
click at [998, 59] on button "Close" at bounding box center [1021, 59] width 53 height 30
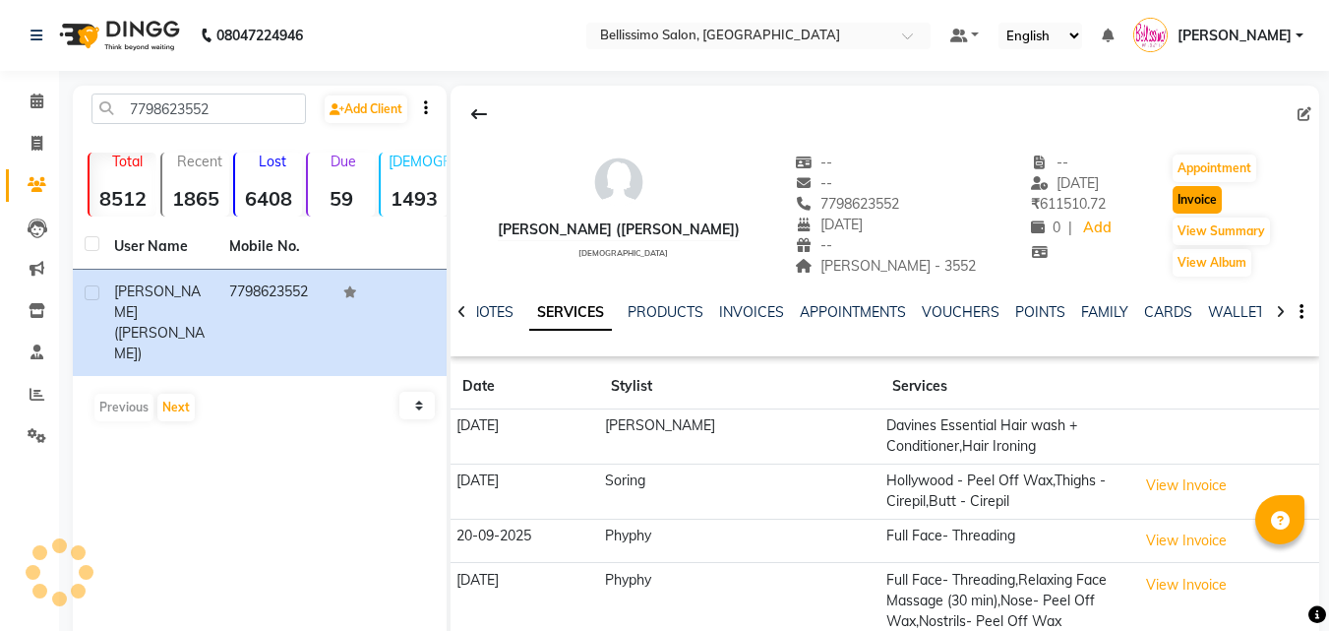
click at [1186, 192] on button "Invoice" at bounding box center [1197, 200] width 49 height 28
select select "155"
select select "service"
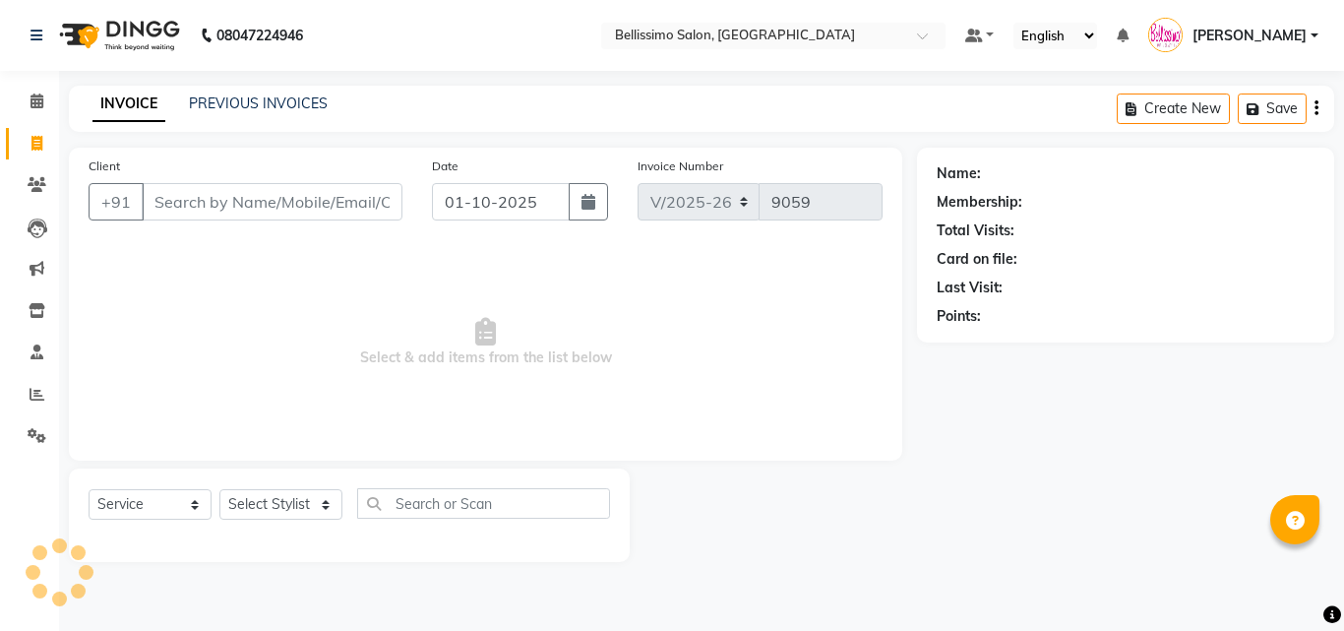
type input "7798623552"
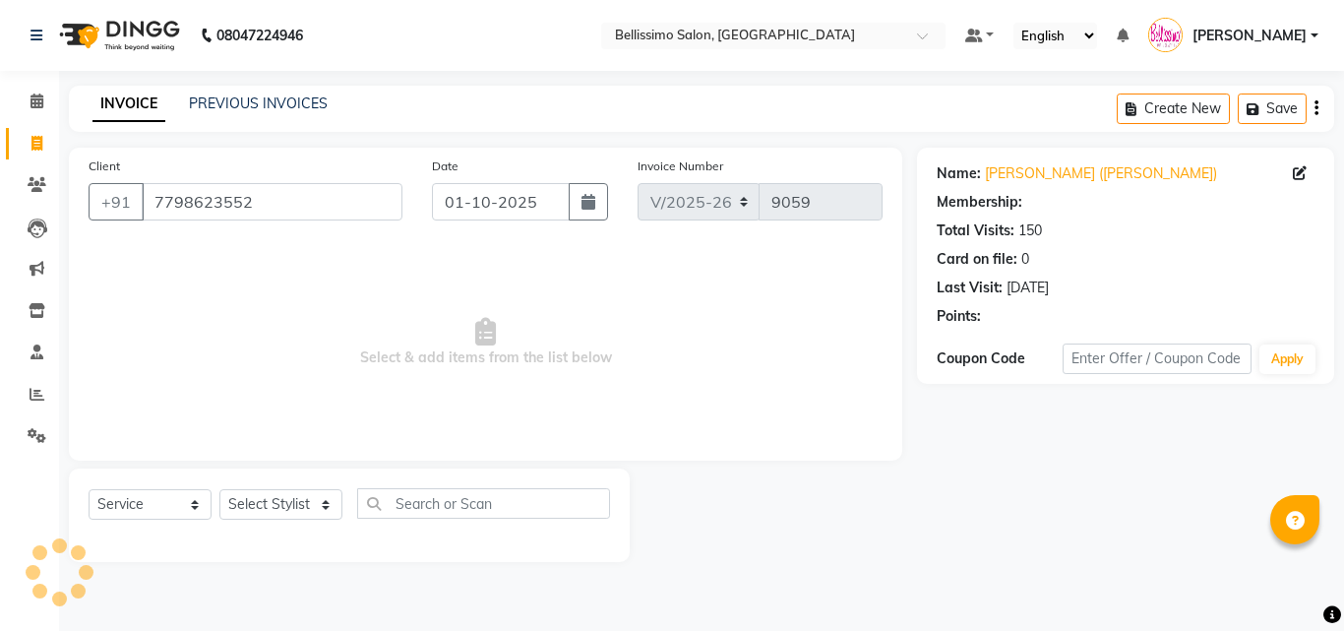
select select "1: Object"
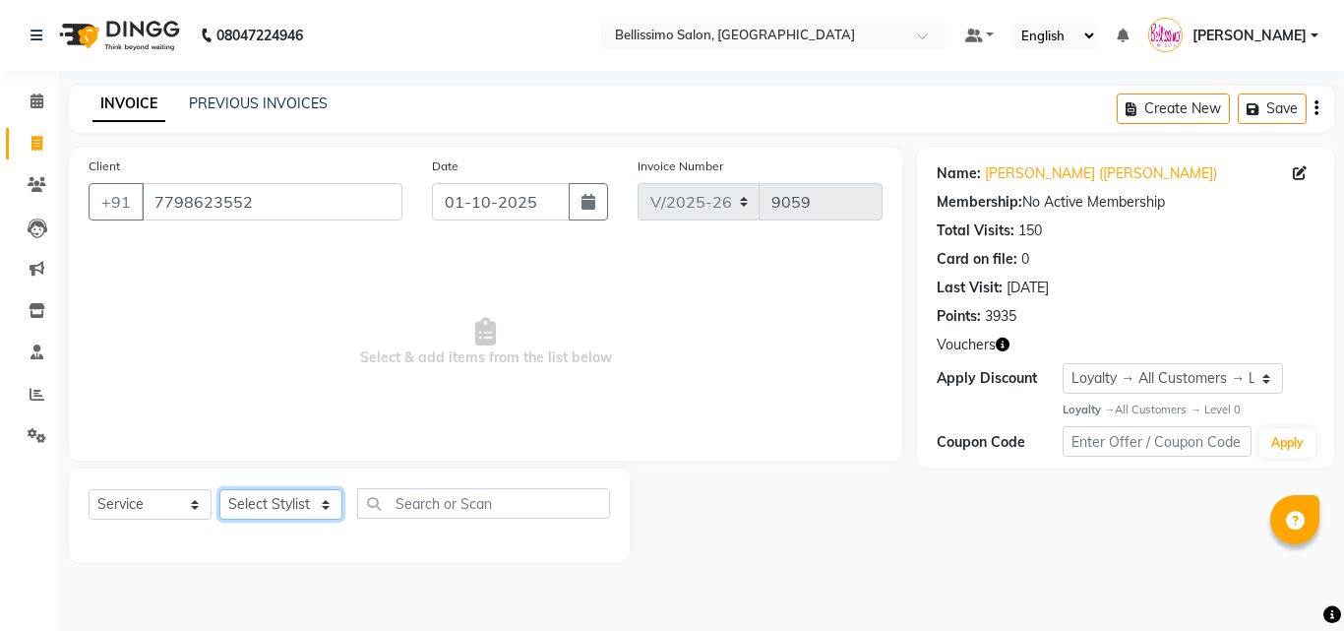
click at [285, 510] on select "Select Stylist Achan Ajit Singh Alifia Allan Anna Apam Apurva Aren Ashu Aso Ath…" at bounding box center [280, 504] width 123 height 30
select select "4534"
click at [219, 489] on select "Select Stylist Achan Ajit Singh Alifia Allan Anna Apam Apurva Aren Ashu Aso Ath…" at bounding box center [280, 504] width 123 height 30
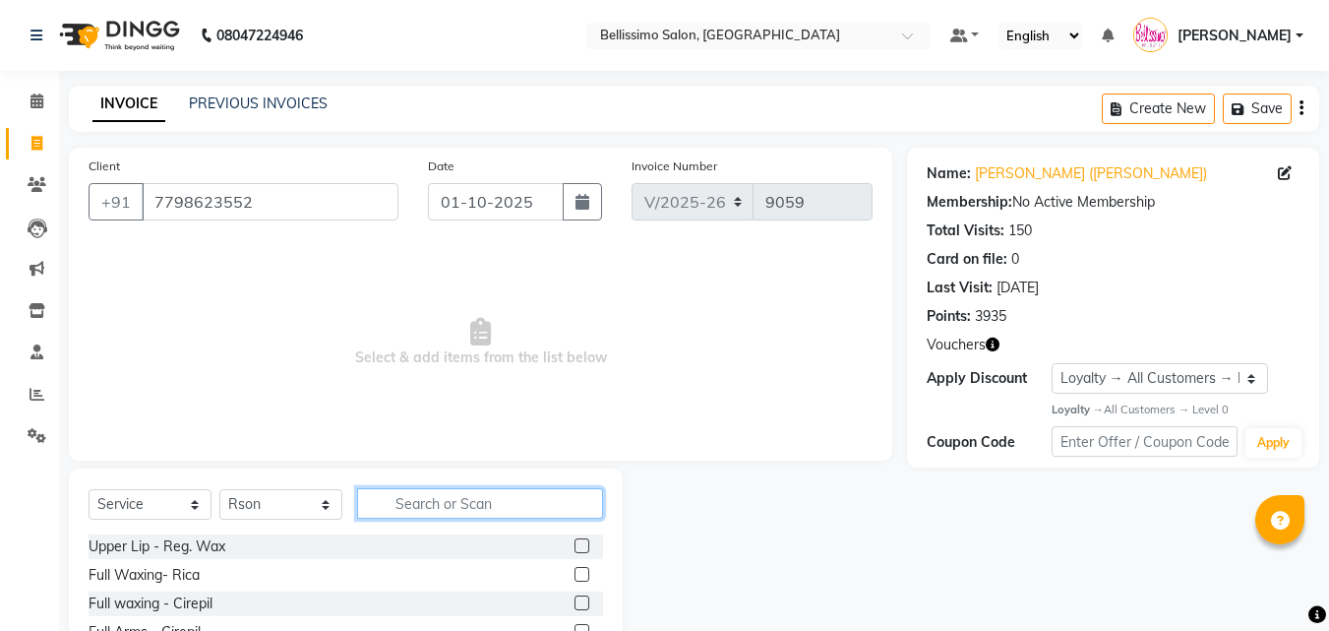
click at [530, 508] on input "text" at bounding box center [480, 503] width 246 height 30
type input "Hair cu"
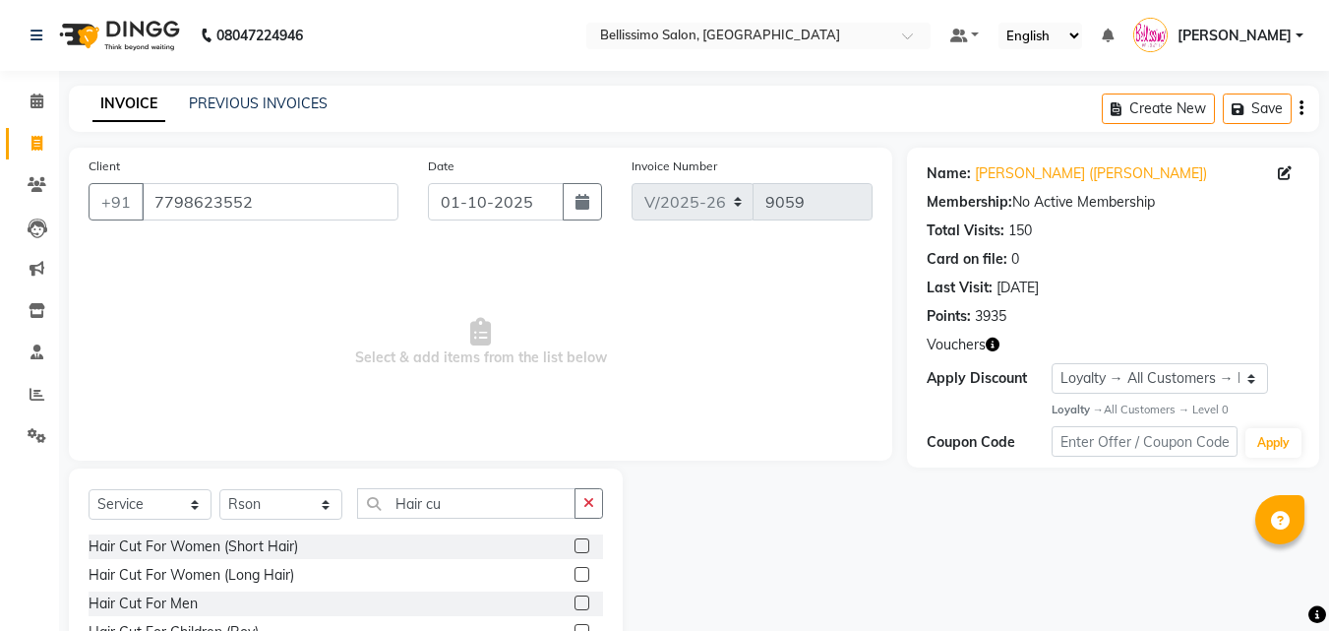
click at [574, 538] on label at bounding box center [581, 545] width 15 height 15
click at [574, 540] on input "checkbox" at bounding box center [580, 546] width 13 height 13
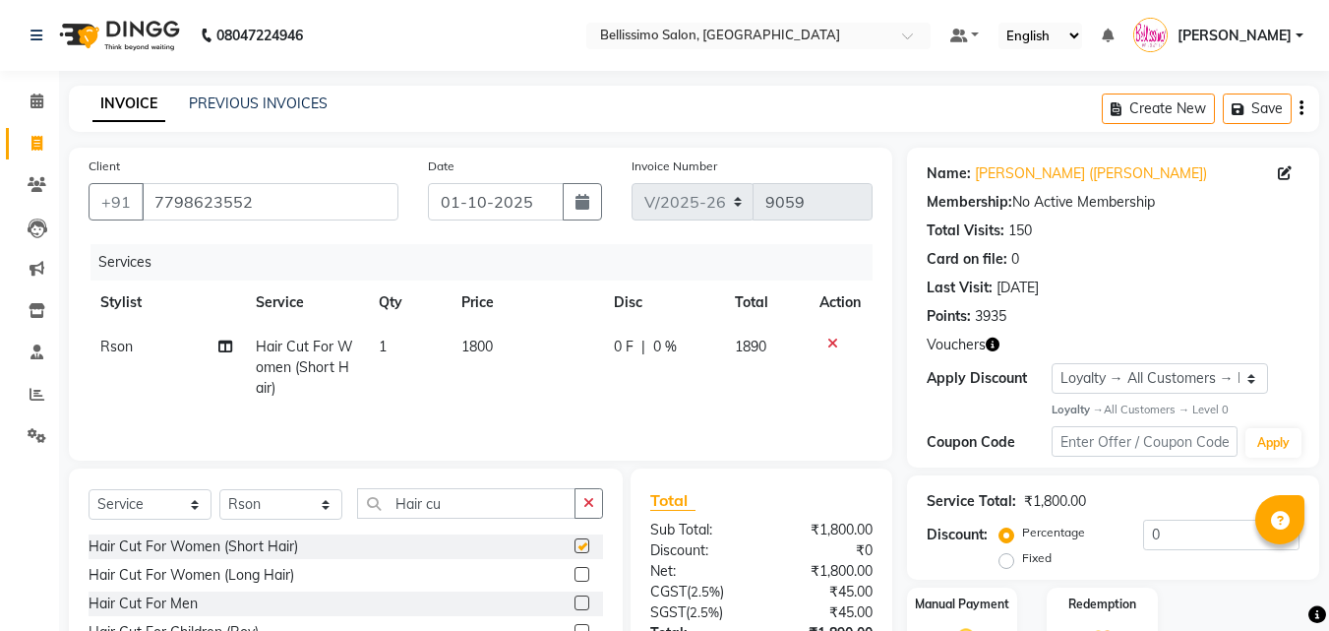
checkbox input "false"
click at [277, 511] on select "Select Stylist Achan Ajit Singh Alifia Allan Anna Apam Apurva Aren Ashu Aso Ath…" at bounding box center [280, 504] width 123 height 30
select select "4525"
click at [219, 489] on select "Select Stylist Achan Ajit Singh Alifia Allan Anna Apam Apurva Aren Ashu Aso Ath…" at bounding box center [280, 504] width 123 height 30
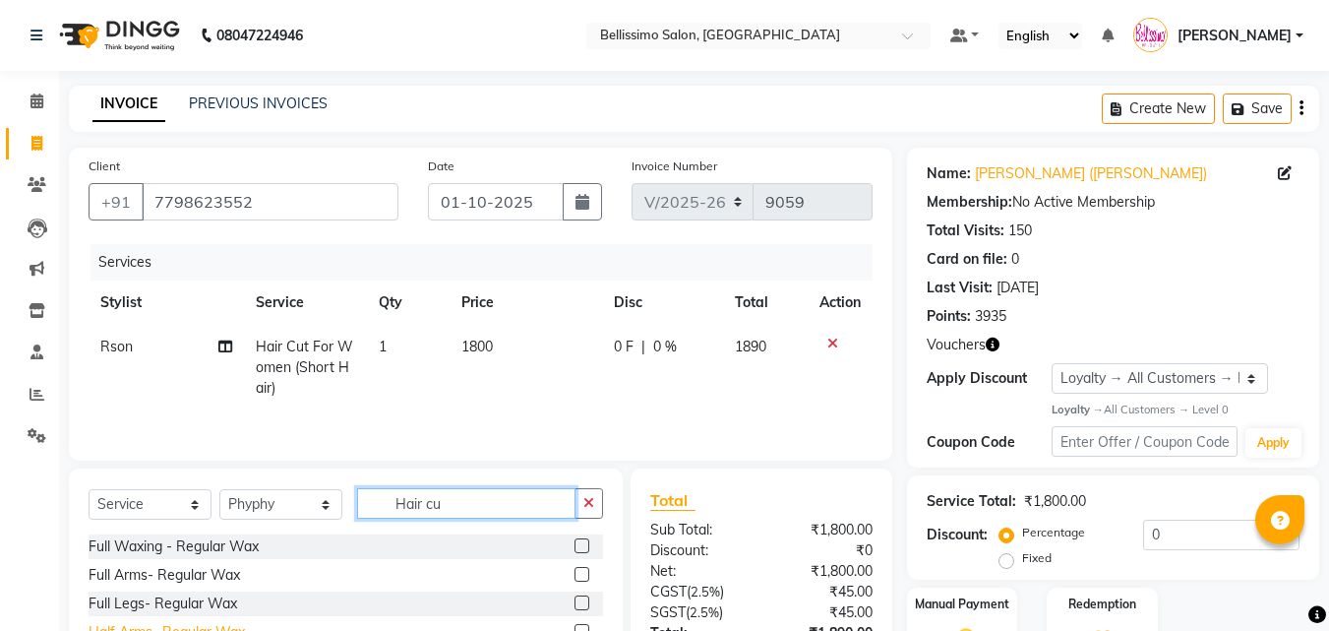
drag, startPoint x: 463, startPoint y: 506, endPoint x: 120, endPoint y: 623, distance: 362.7
click at [302, 519] on div "Select Service Product Membership Package Voucher Prepaid Gift Card Select Styl…" at bounding box center [346, 511] width 514 height 46
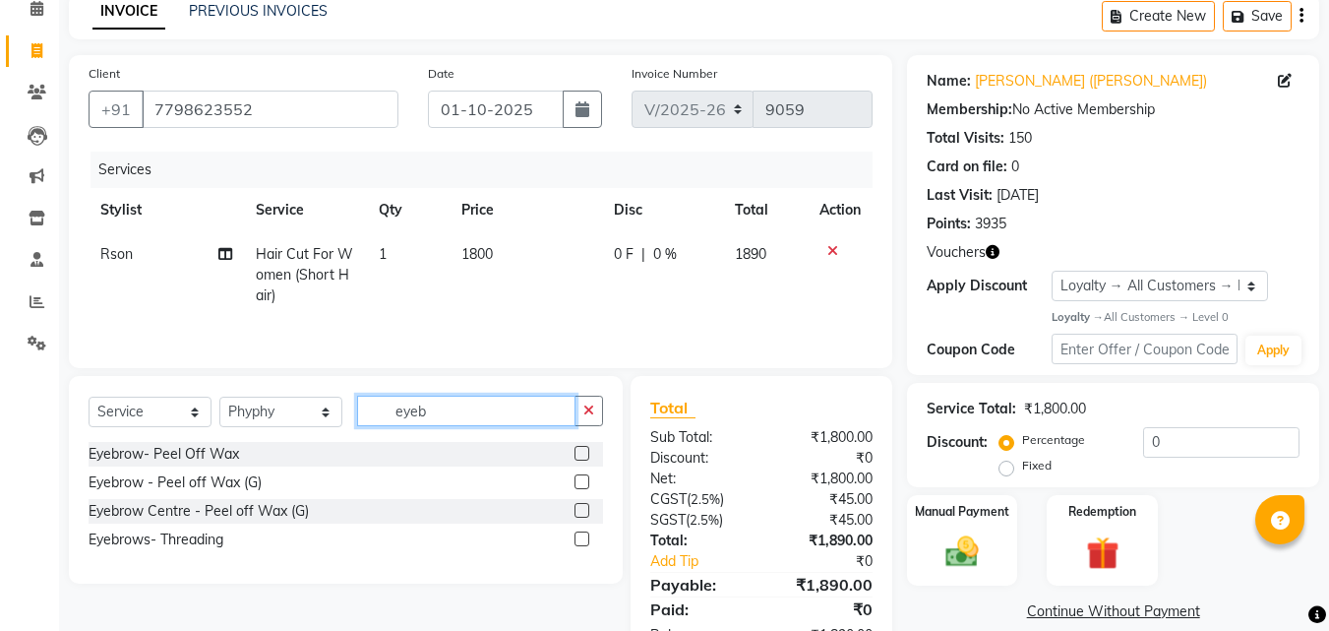
scroll to position [156, 0]
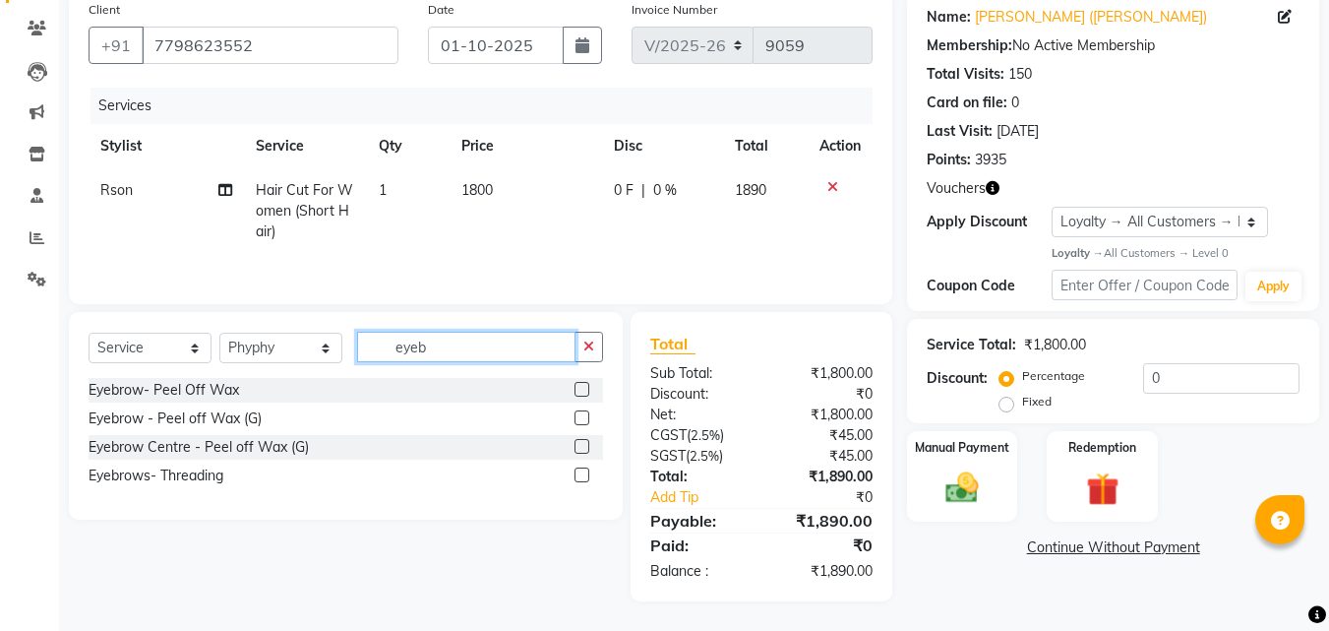
type input "eyeb"
click at [580, 474] on label at bounding box center [581, 474] width 15 height 15
click at [580, 474] on input "checkbox" at bounding box center [580, 475] width 13 height 13
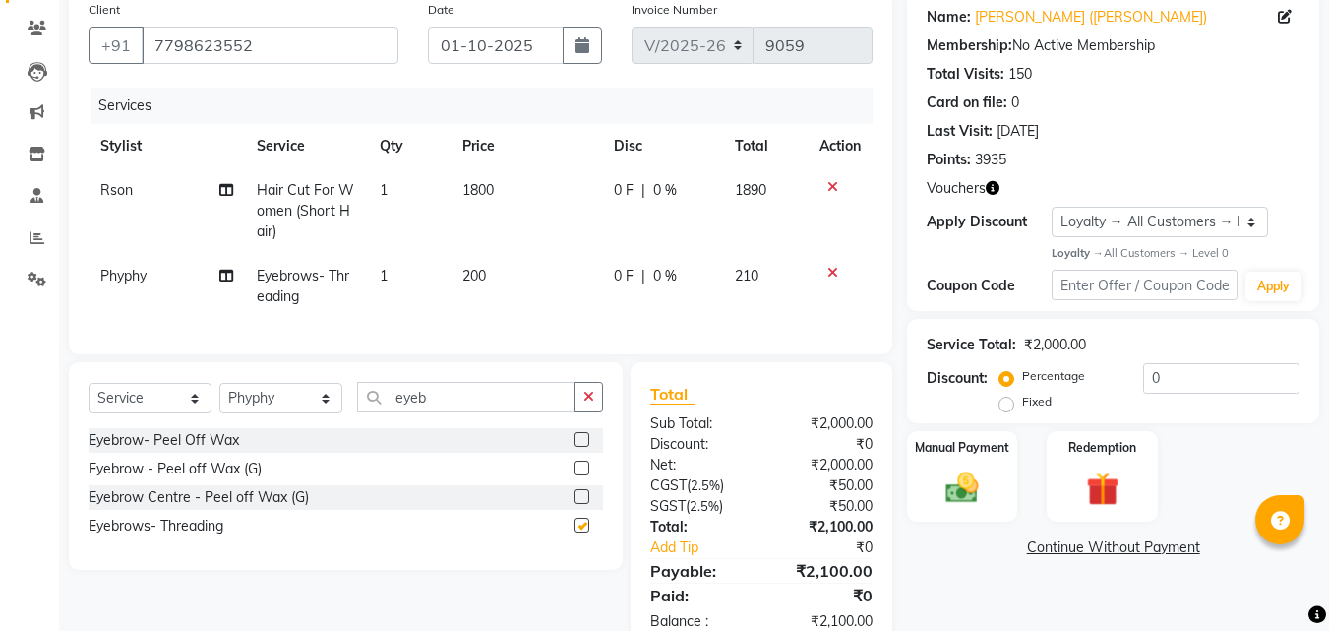
checkbox input "false"
drag, startPoint x: 441, startPoint y: 408, endPoint x: 229, endPoint y: 411, distance: 211.5
click at [302, 412] on div "Select Service Product Membership Package Voucher Prepaid Gift Card Select Styl…" at bounding box center [346, 405] width 514 height 46
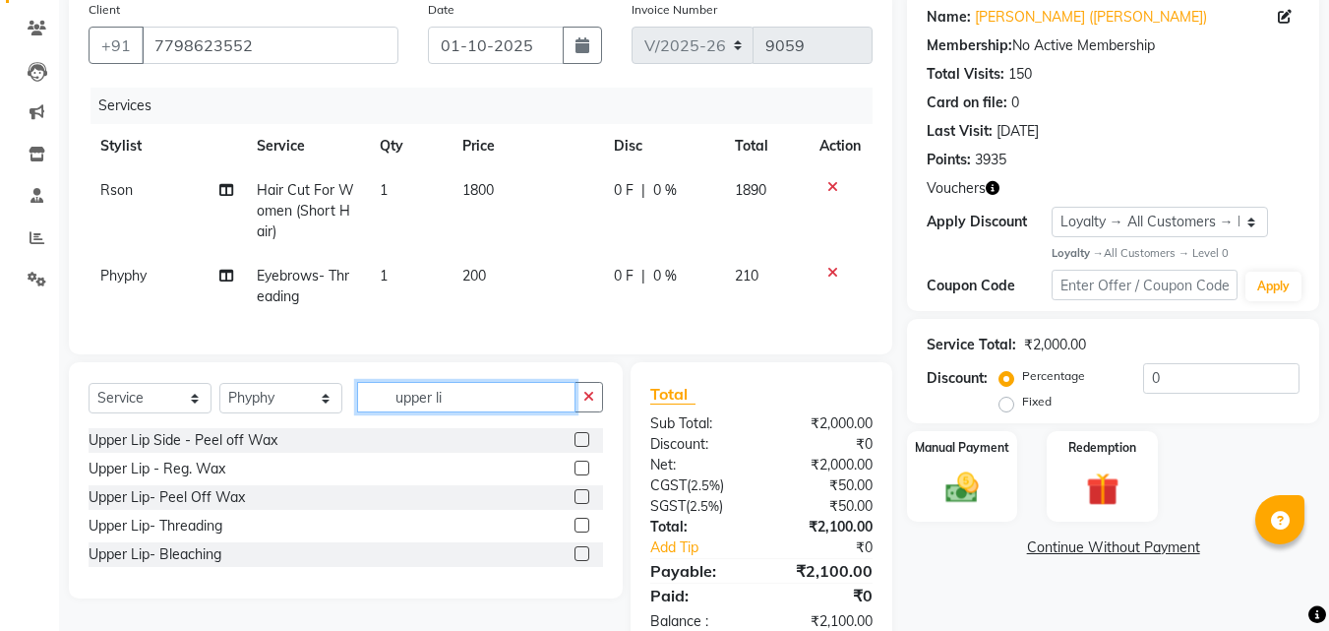
type input "upper li"
click at [583, 532] on label at bounding box center [581, 524] width 15 height 15
click at [583, 532] on input "checkbox" at bounding box center [580, 525] width 13 height 13
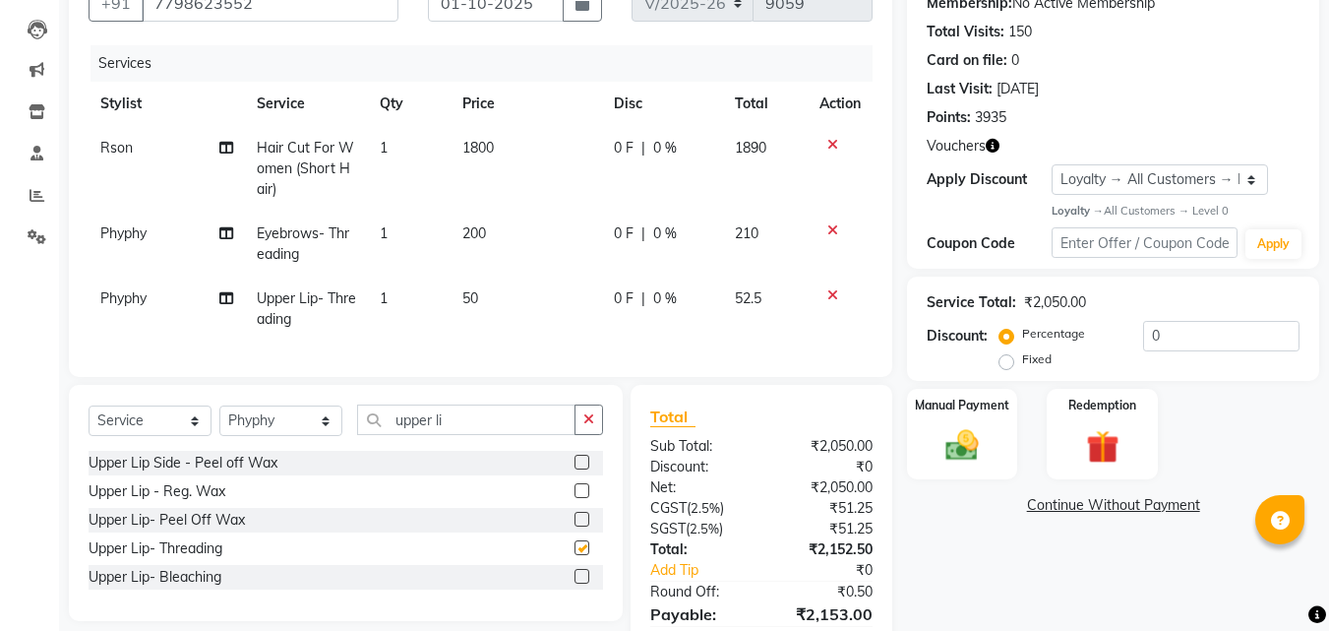
checkbox input "false"
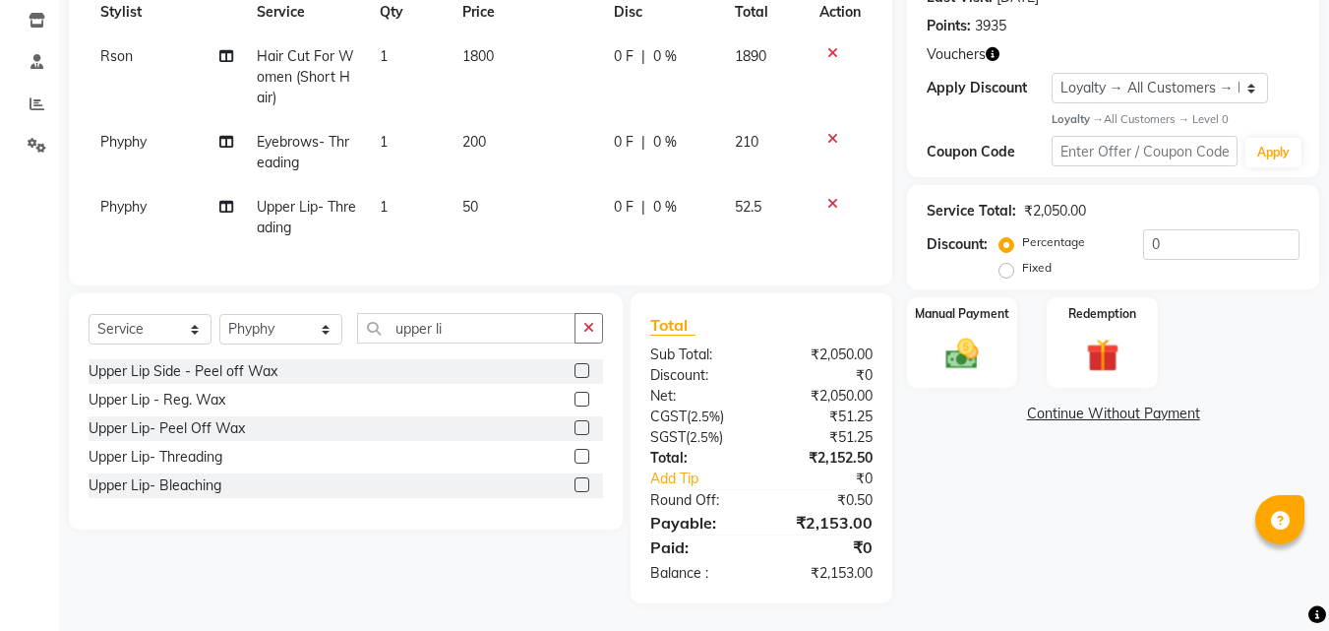
scroll to position [307, 0]
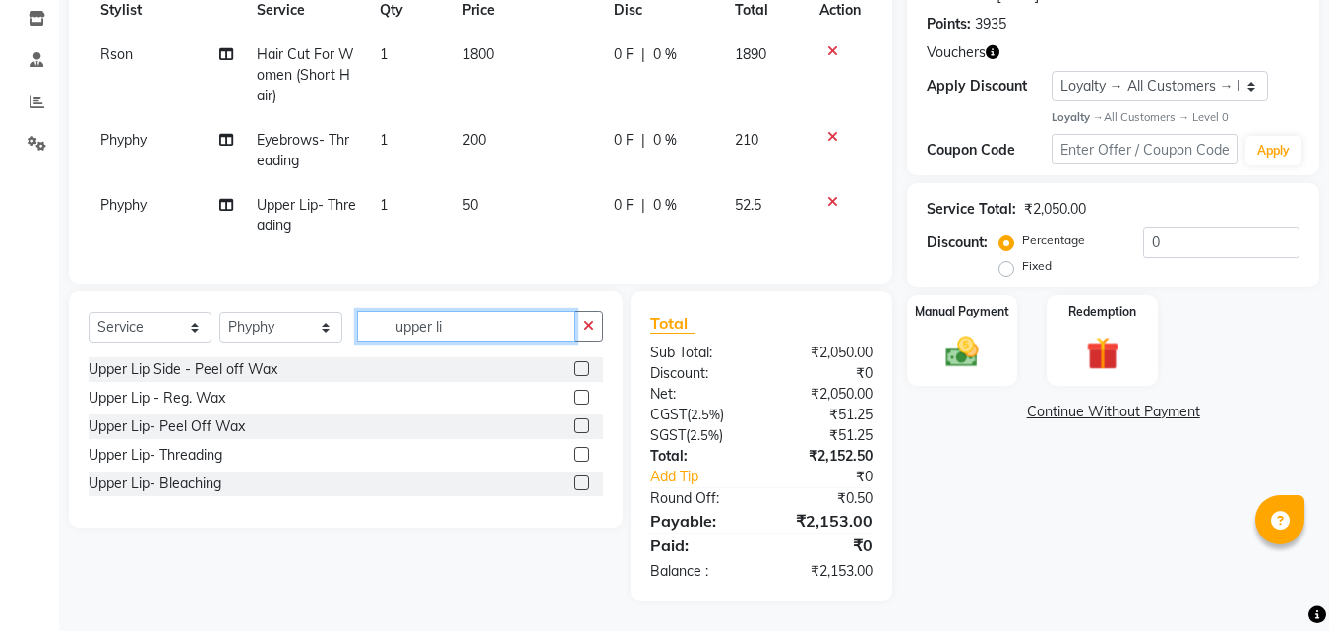
drag, startPoint x: 479, startPoint y: 336, endPoint x: 95, endPoint y: 334, distance: 383.6
click at [295, 334] on div "Select Service Product Membership Package Voucher Prepaid Gift Card Select Styl…" at bounding box center [346, 334] width 514 height 46
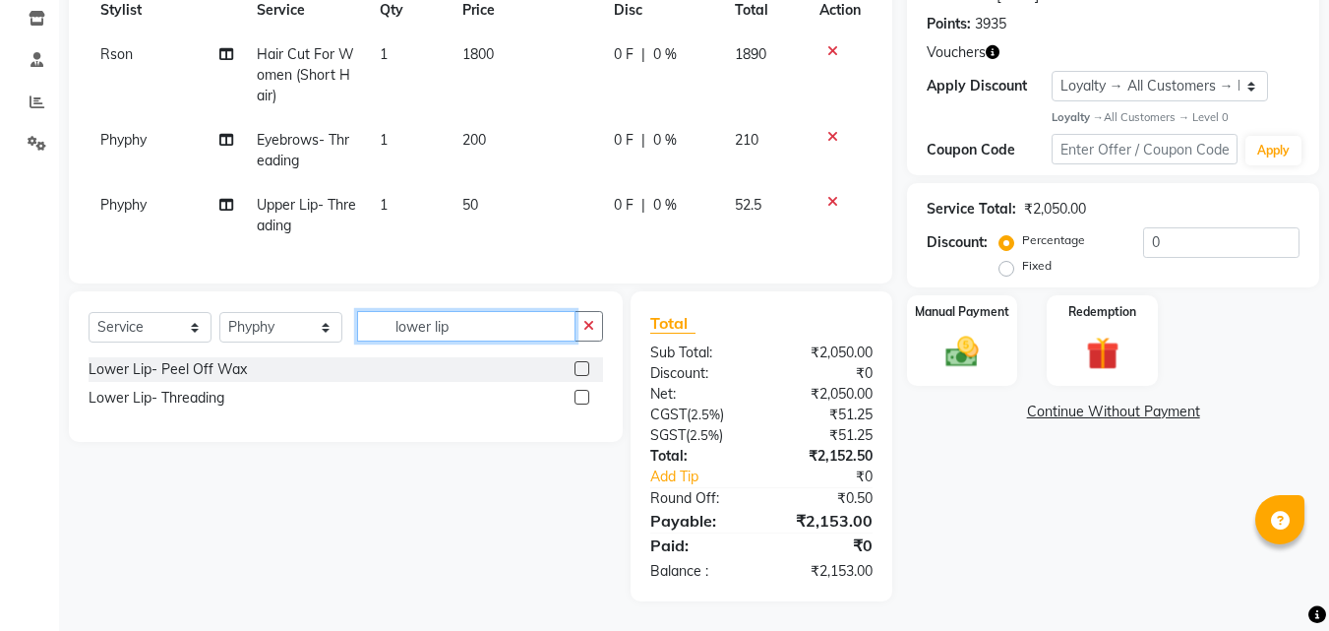
type input "lower lip"
click at [582, 399] on label at bounding box center [581, 397] width 15 height 15
click at [582, 399] on input "checkbox" at bounding box center [580, 397] width 13 height 13
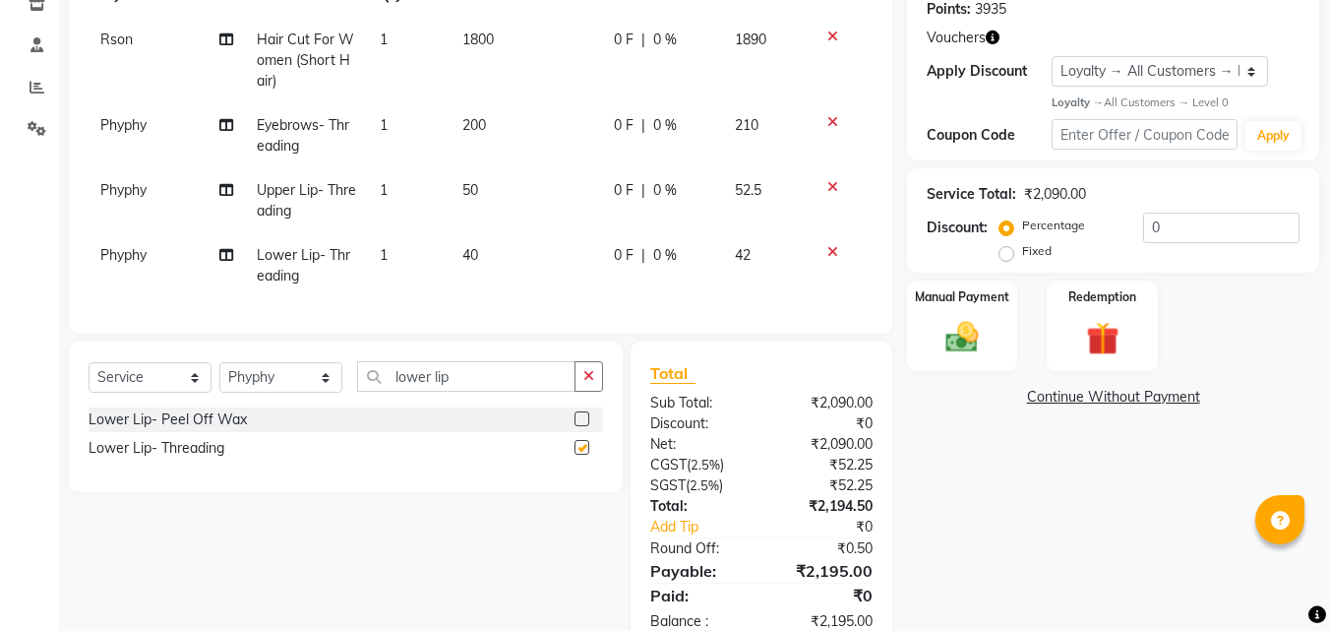
checkbox input "false"
drag, startPoint x: 500, startPoint y: 387, endPoint x: 120, endPoint y: 417, distance: 380.9
click at [379, 391] on input "lower lip" at bounding box center [466, 376] width 218 height 30
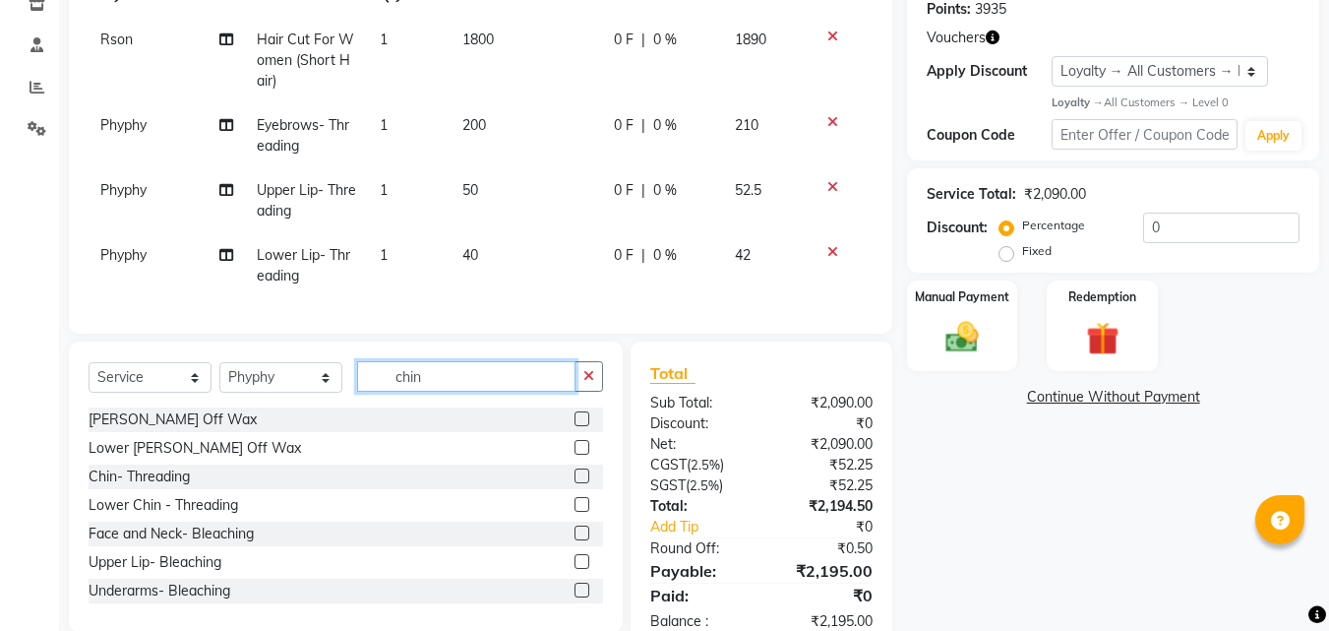
type input "chin"
click at [574, 483] on label at bounding box center [581, 475] width 15 height 15
click at [574, 483] on input "checkbox" at bounding box center [580, 476] width 13 height 13
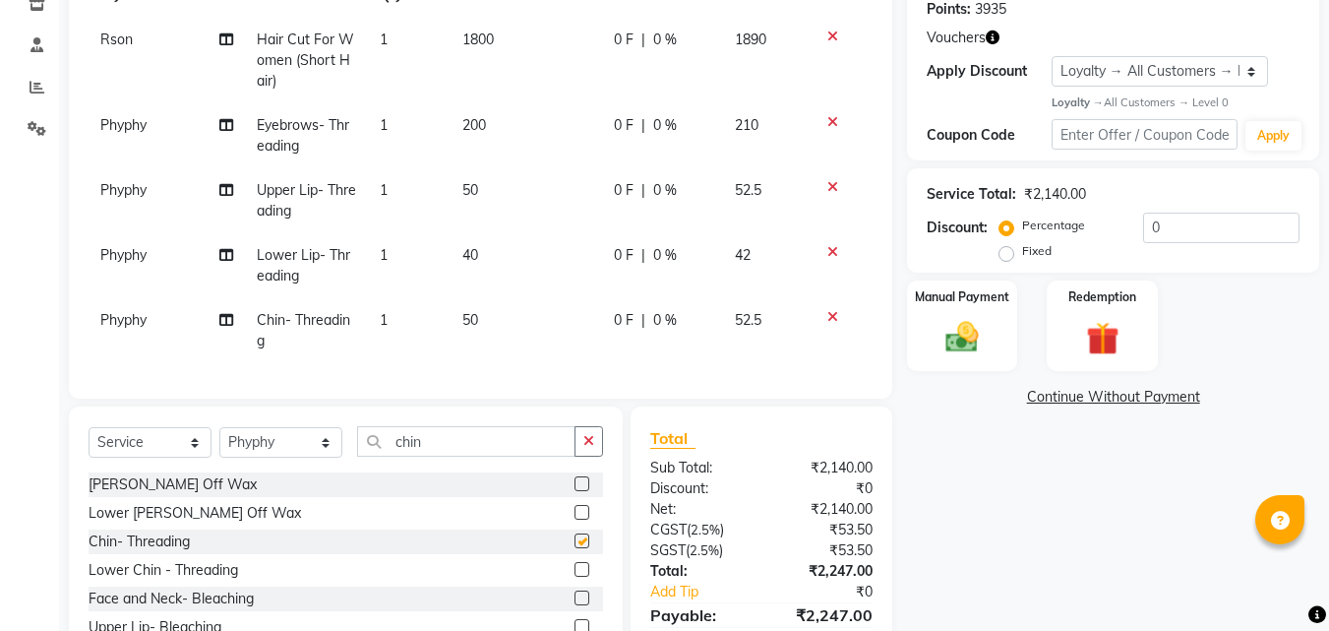
checkbox input "false"
click at [832, 122] on icon at bounding box center [832, 122] width 11 height 14
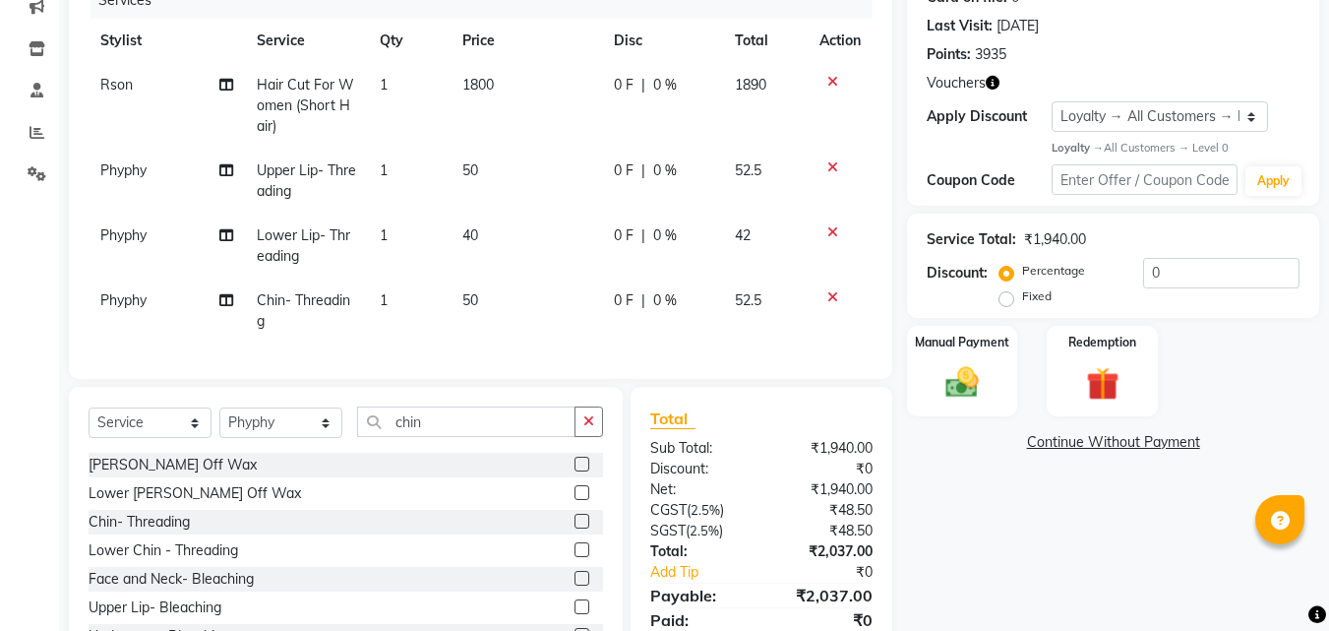
scroll to position [352, 0]
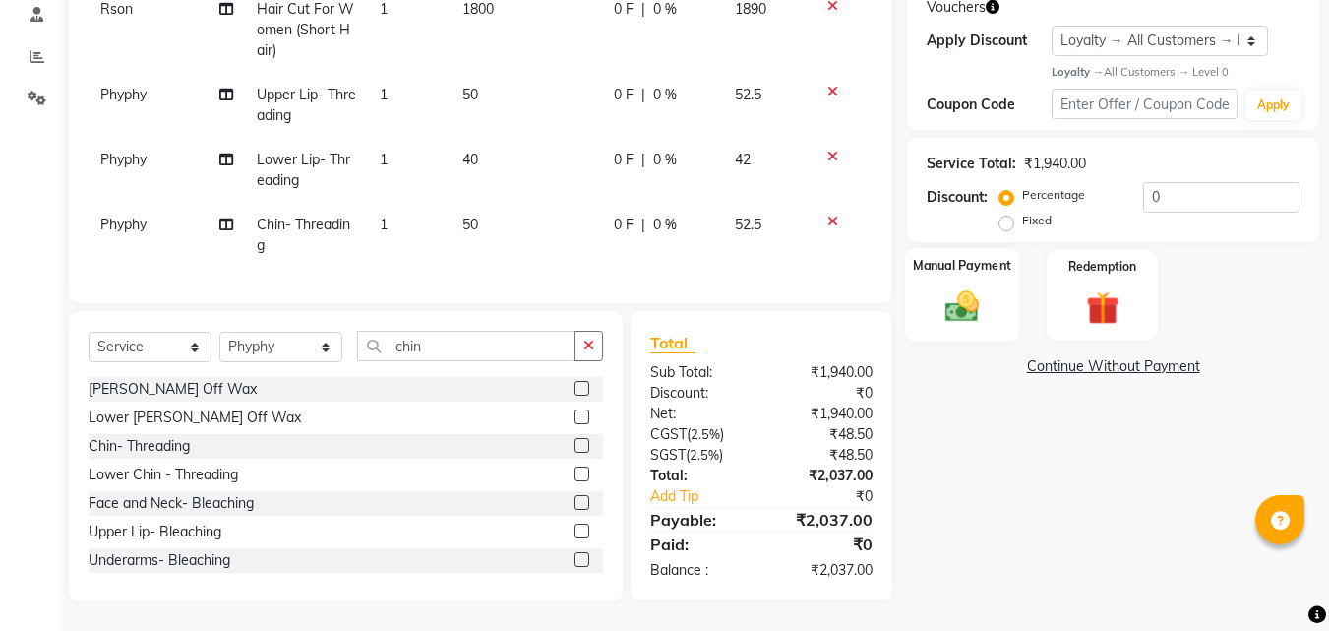
click at [960, 287] on img at bounding box center [961, 306] width 55 height 39
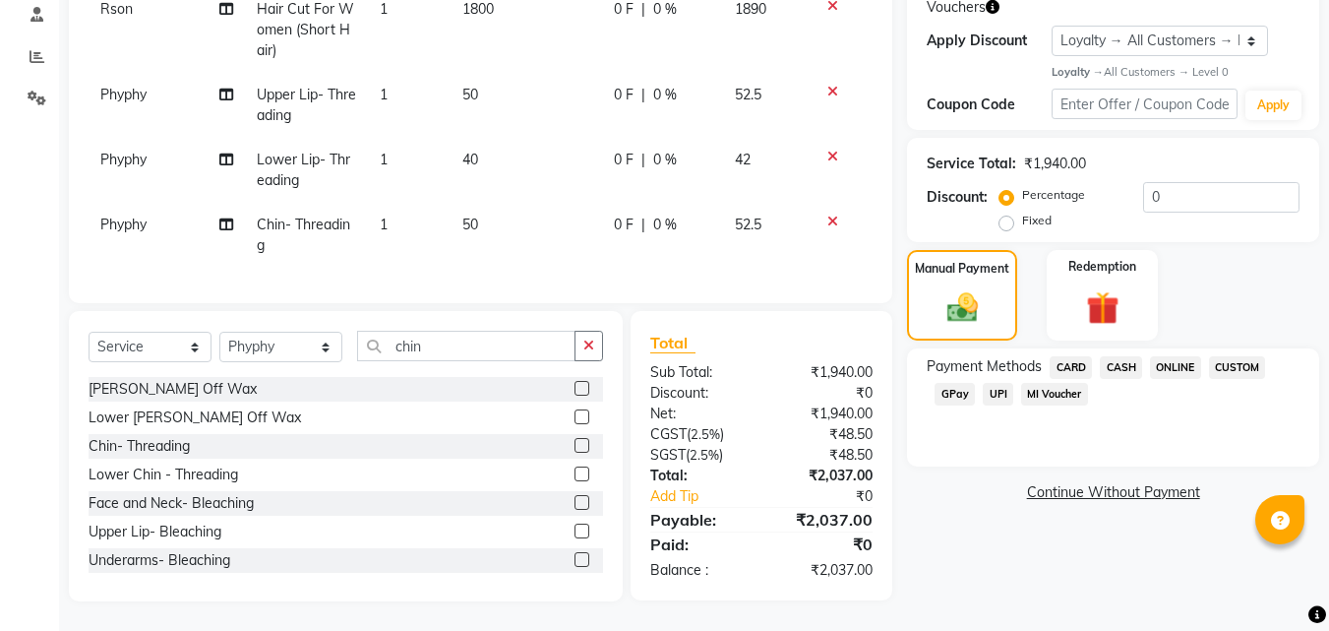
scroll to position [254, 0]
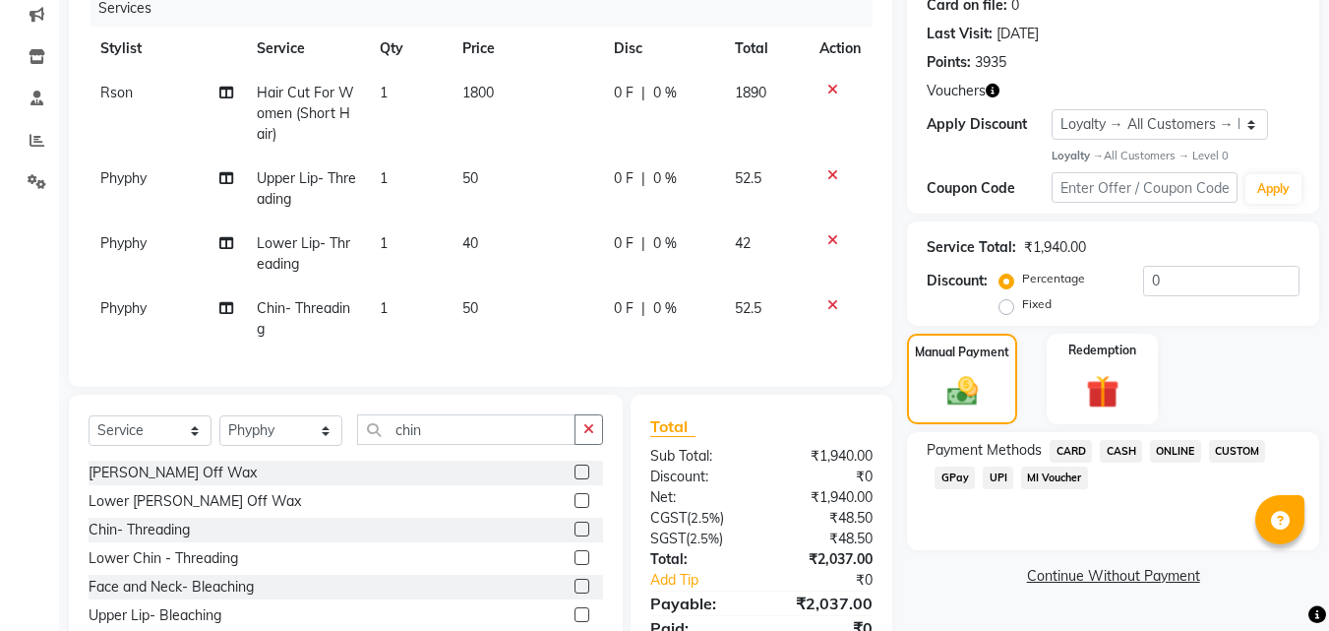
click at [493, 75] on td "1800" at bounding box center [526, 114] width 151 height 86
select select "4534"
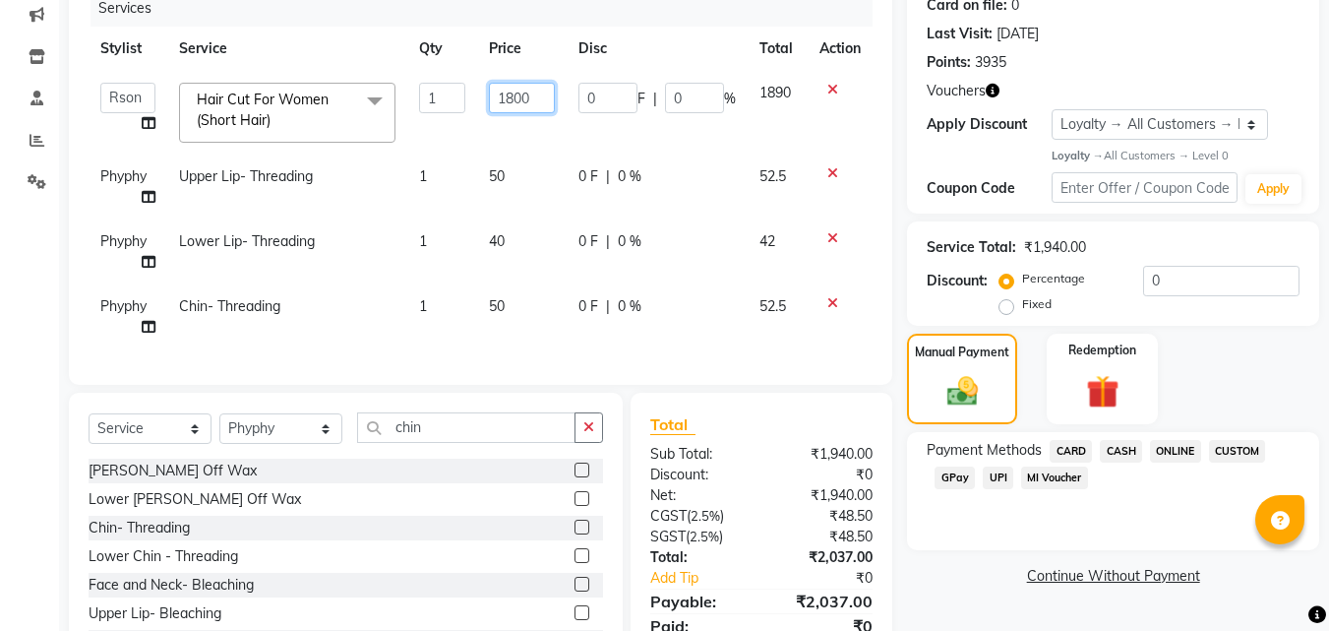
drag, startPoint x: 514, startPoint y: 99, endPoint x: 557, endPoint y: 175, distance: 86.8
click at [516, 108] on input "1800" at bounding box center [522, 98] width 67 height 30
type input "2000"
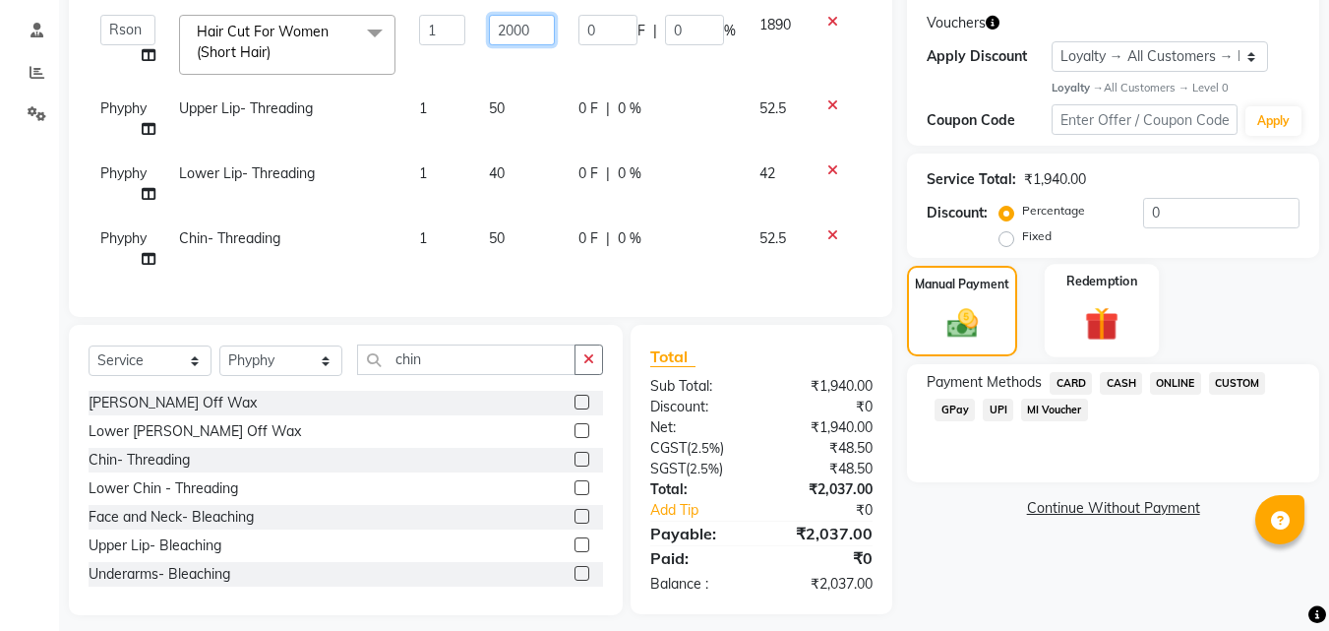
scroll to position [350, 0]
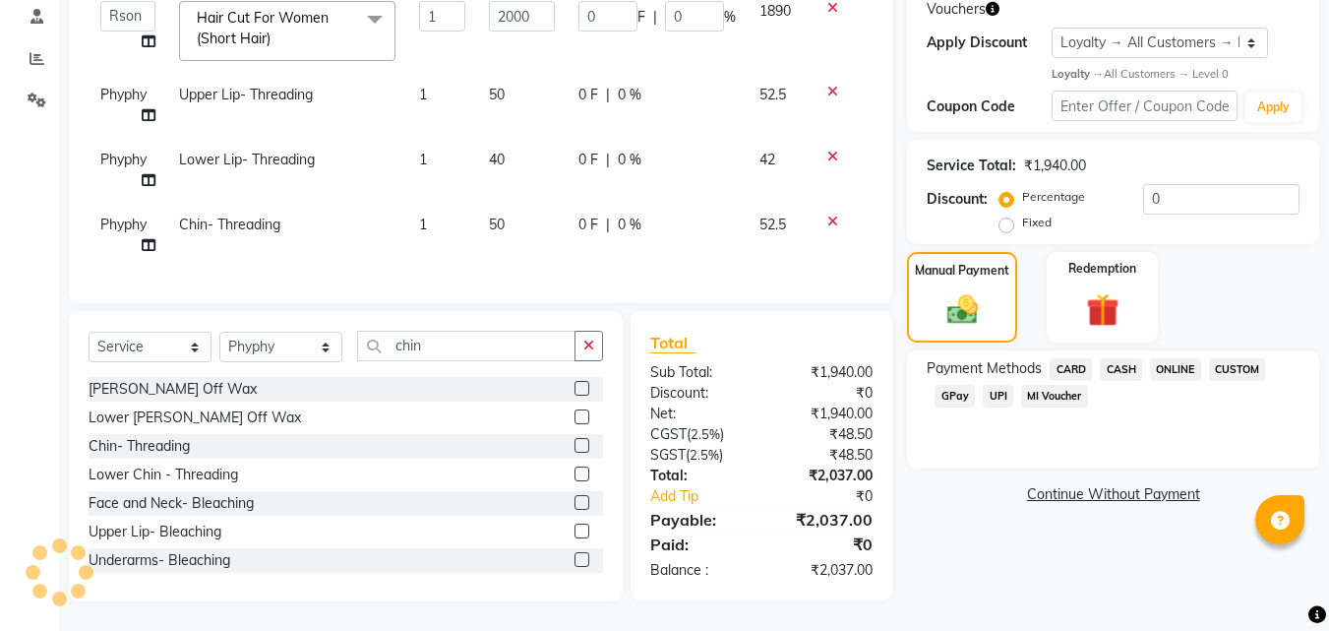
click at [1067, 561] on div "Name: Bella Makhija (Elli Bella) Membership: No Active Membership Total Visits:…" at bounding box center [1120, 206] width 427 height 789
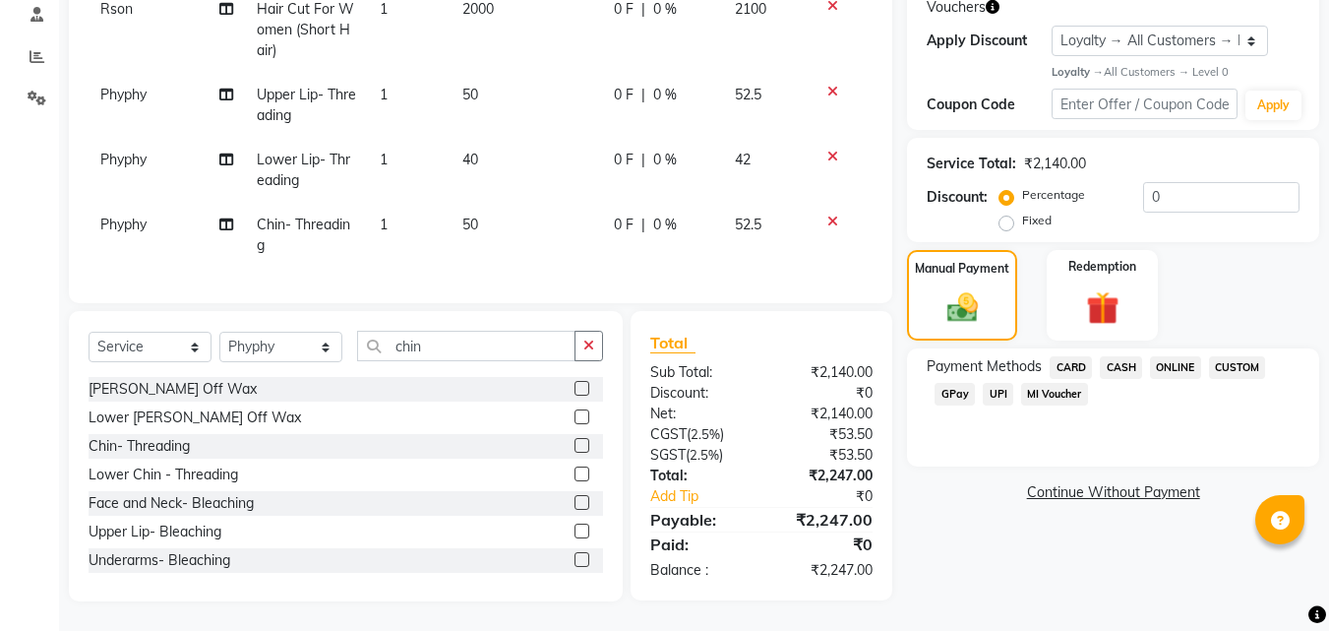
click at [1069, 356] on span "CARD" at bounding box center [1071, 367] width 42 height 23
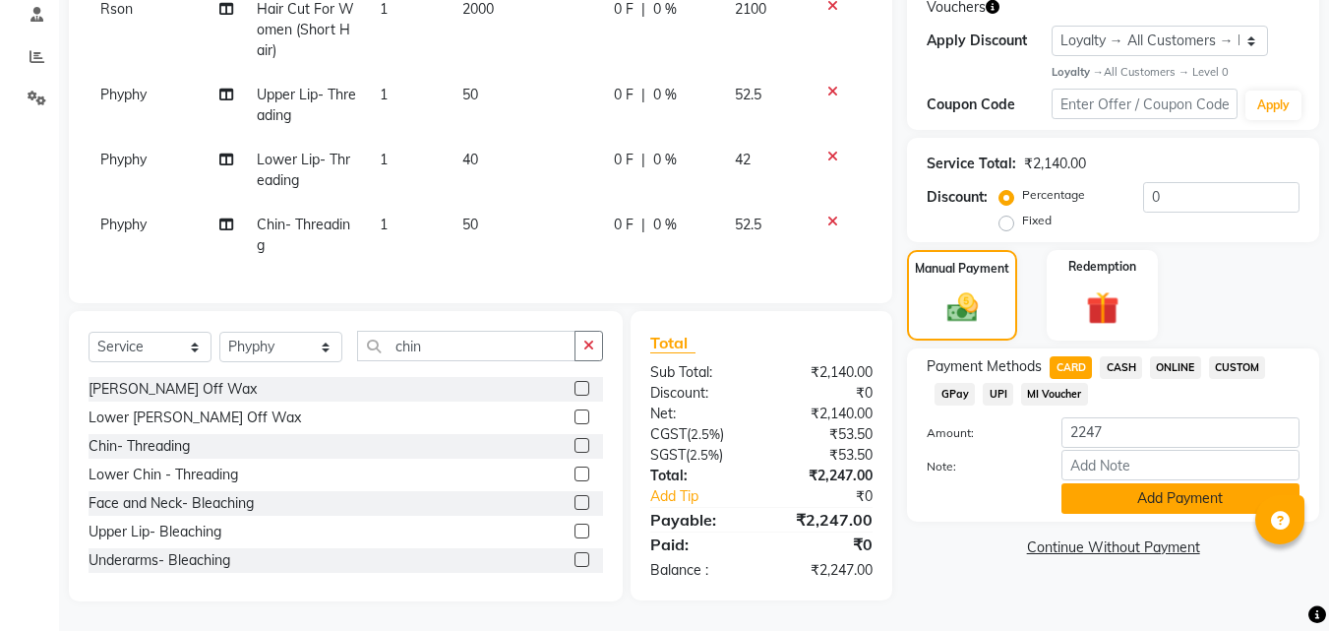
click at [1094, 488] on button "Add Payment" at bounding box center [1180, 498] width 238 height 30
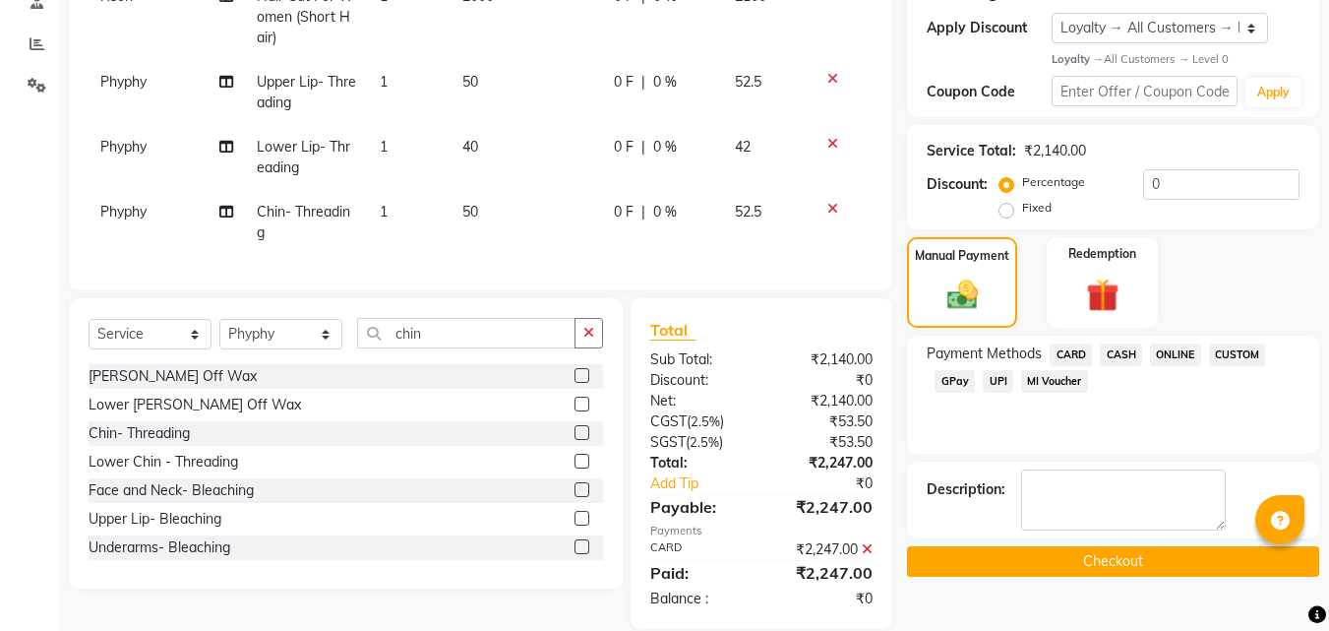
click at [1128, 572] on button "Checkout" at bounding box center [1113, 561] width 412 height 30
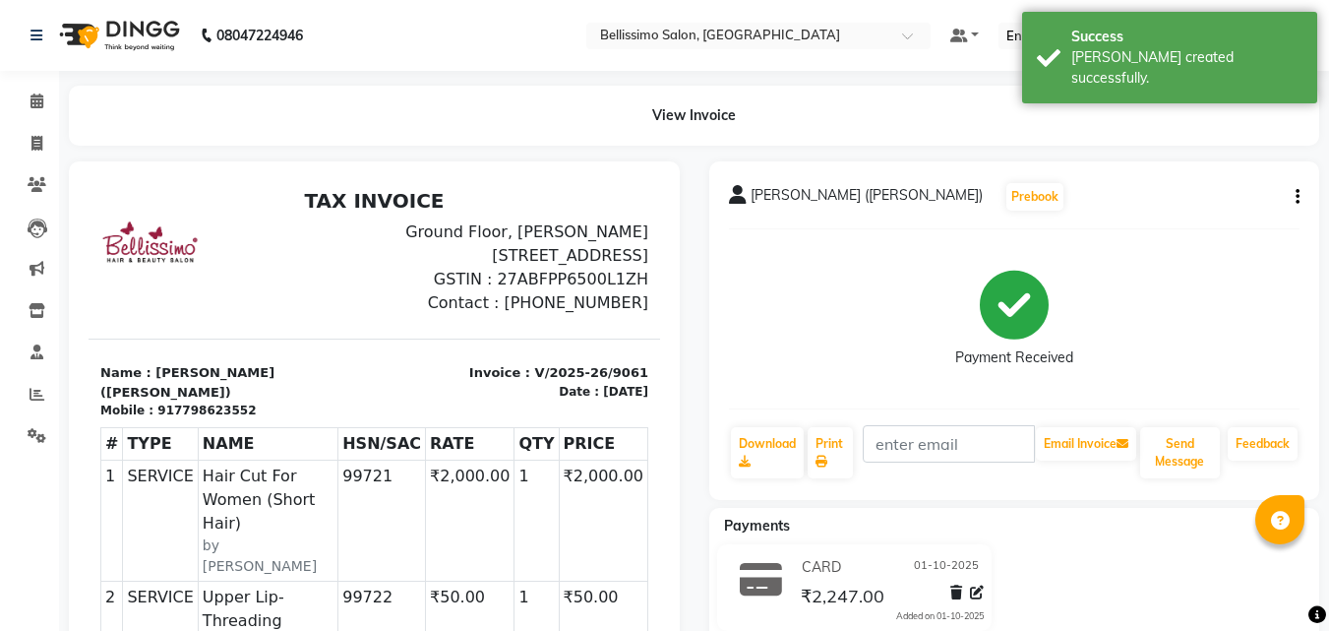
click at [751, 199] on span "Bella Makhija (Elli Bella)" at bounding box center [867, 199] width 232 height 28
copy div "Bella Makhija (Elli Bella) Prebook"
click at [817, 455] on icon at bounding box center [821, 461] width 12 height 12
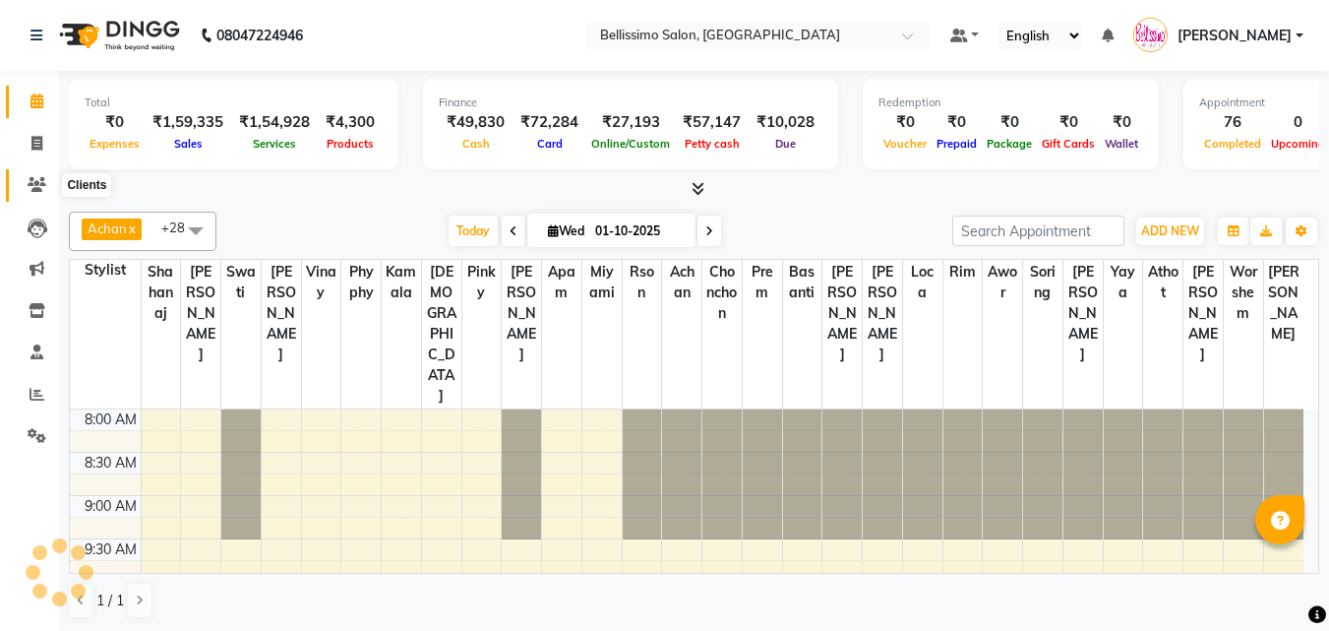
click at [37, 185] on icon at bounding box center [37, 184] width 19 height 15
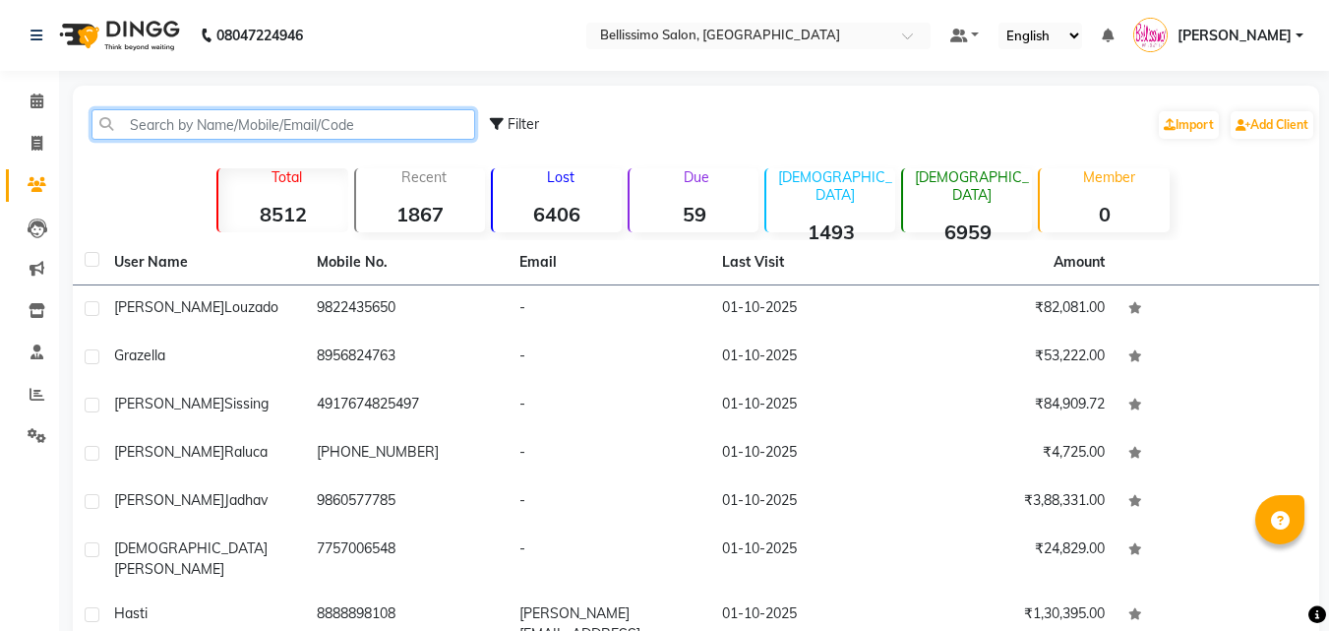
drag, startPoint x: 178, startPoint y: 115, endPoint x: 173, endPoint y: 128, distance: 13.7
click at [176, 118] on input "text" at bounding box center [283, 124] width 384 height 30
paste input "41025874002"
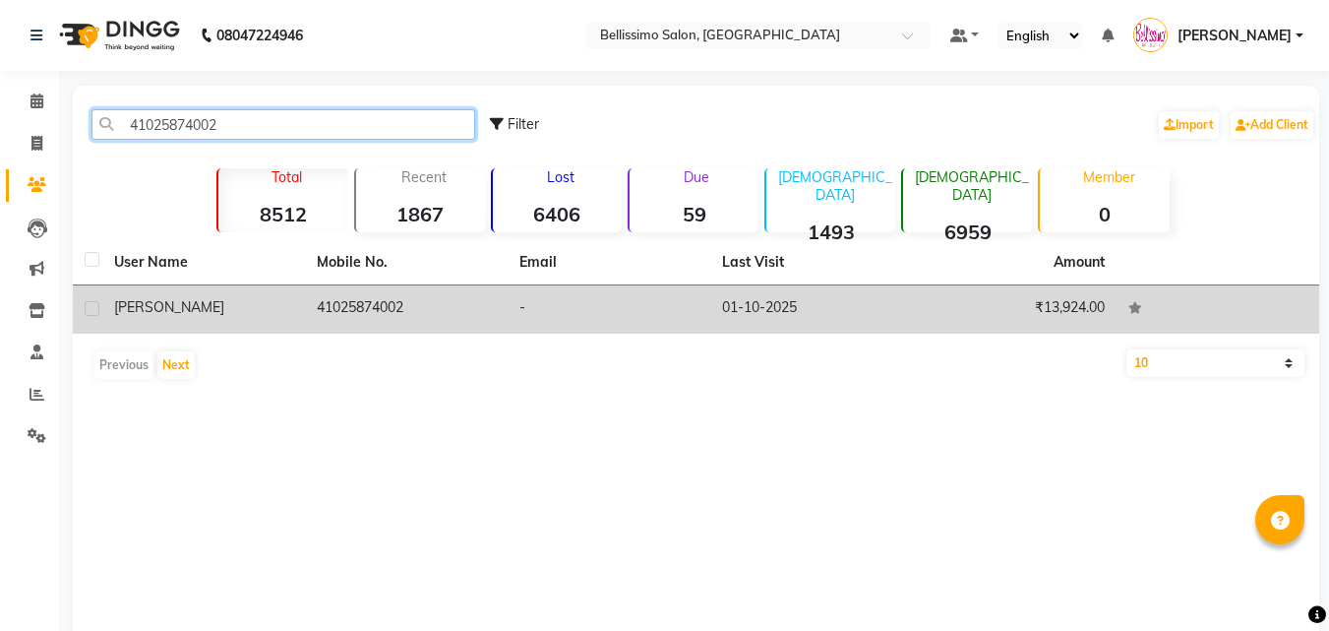
type input "41025874002"
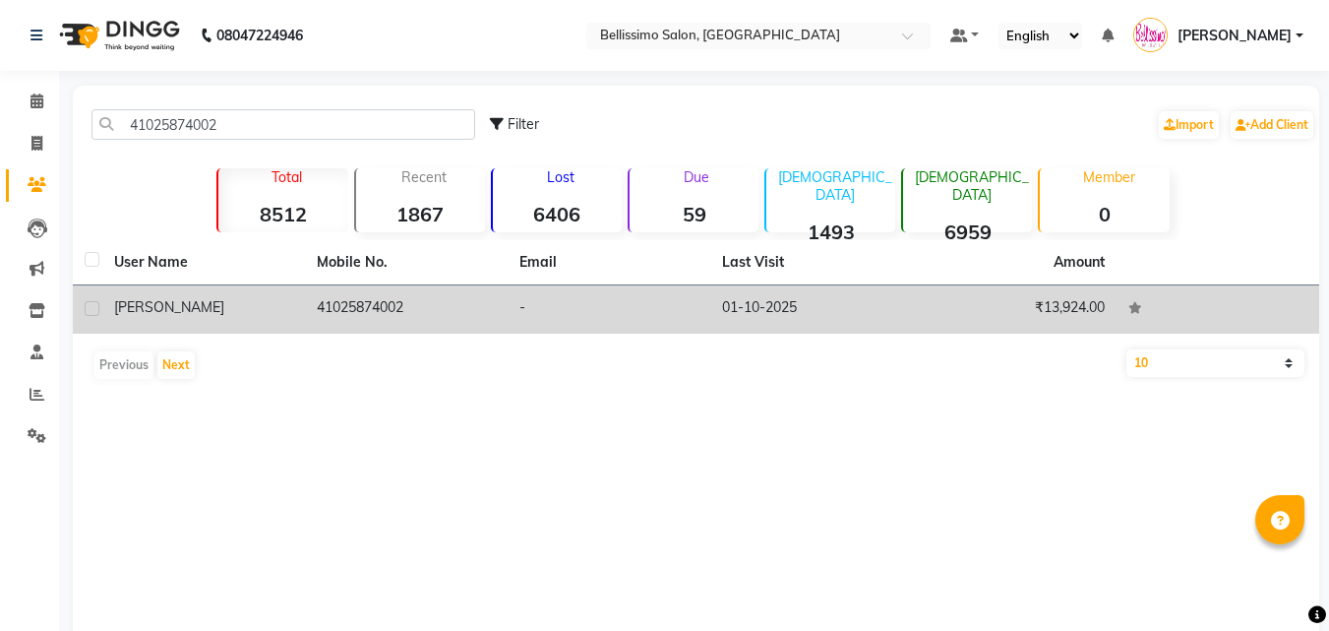
click at [216, 313] on div "[PERSON_NAME]" at bounding box center [203, 307] width 179 height 21
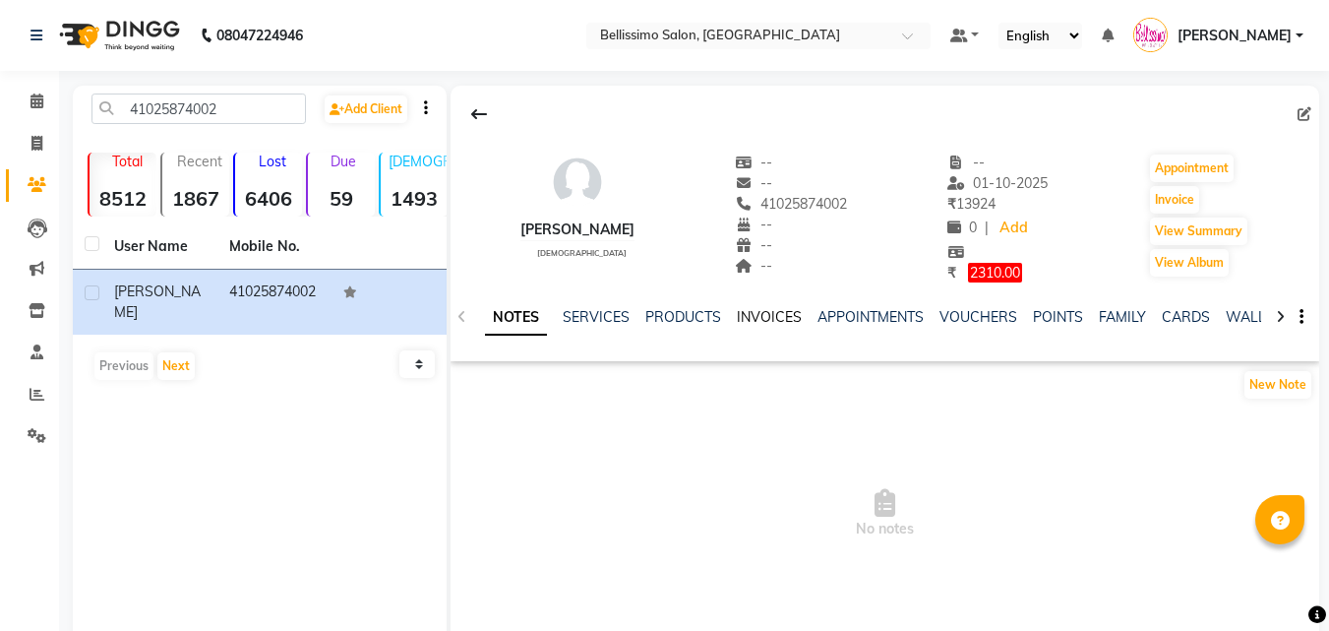
click at [754, 313] on link "INVOICES" at bounding box center [769, 317] width 65 height 18
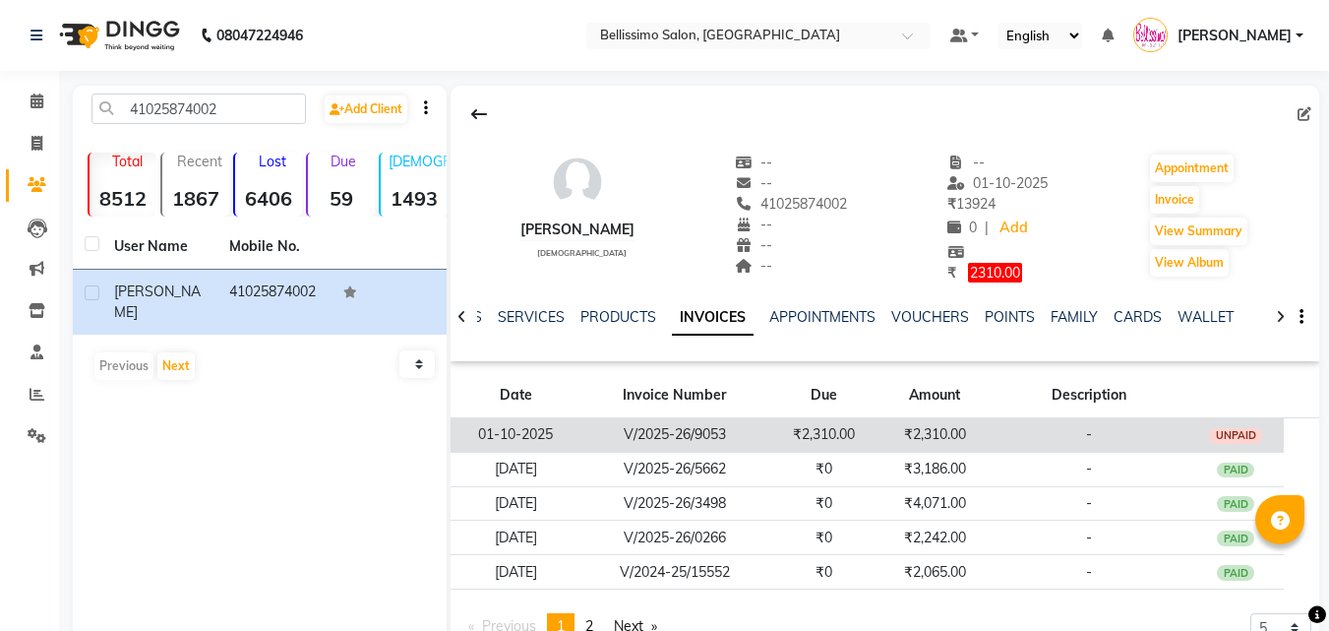
click at [893, 433] on td "₹2,310.00" at bounding box center [934, 434] width 111 height 34
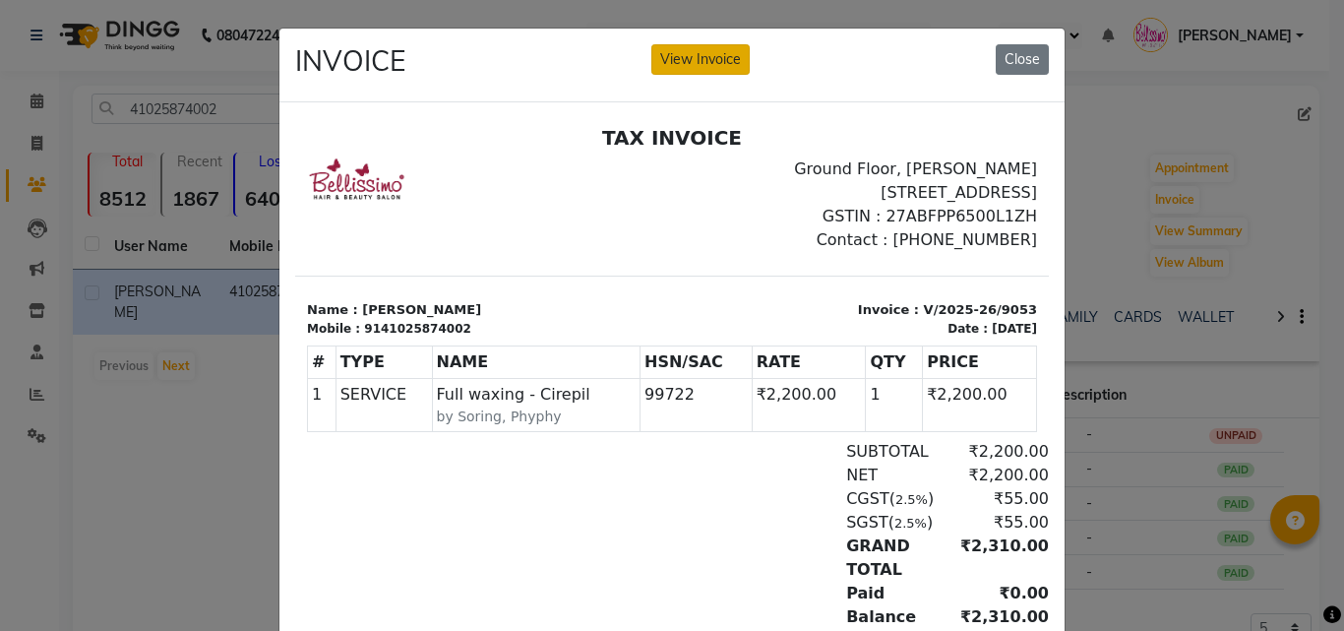
click at [689, 57] on button "View Invoice" at bounding box center [700, 59] width 98 height 30
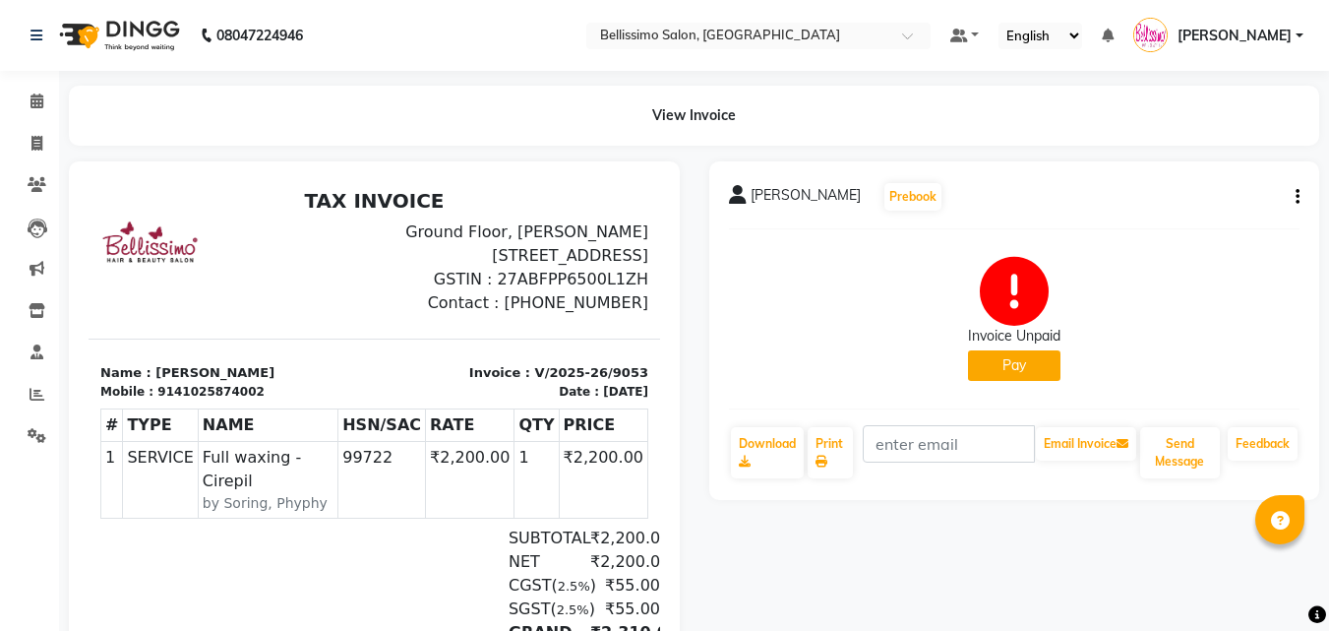
click at [768, 196] on span "[PERSON_NAME]" at bounding box center [806, 199] width 110 height 28
click at [767, 196] on span "[PERSON_NAME]" at bounding box center [806, 199] width 110 height 28
copy div "[PERSON_NAME] Prebook"
click at [834, 442] on link "Print" at bounding box center [830, 452] width 45 height 51
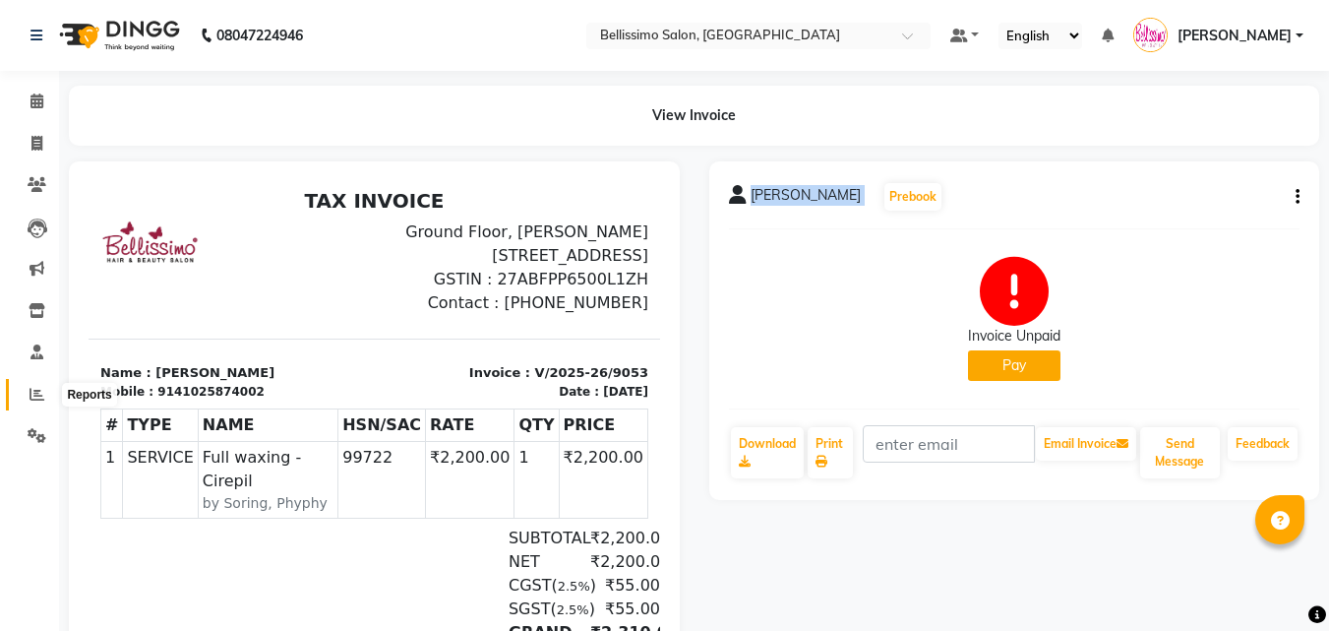
click at [32, 391] on icon at bounding box center [37, 394] width 15 height 15
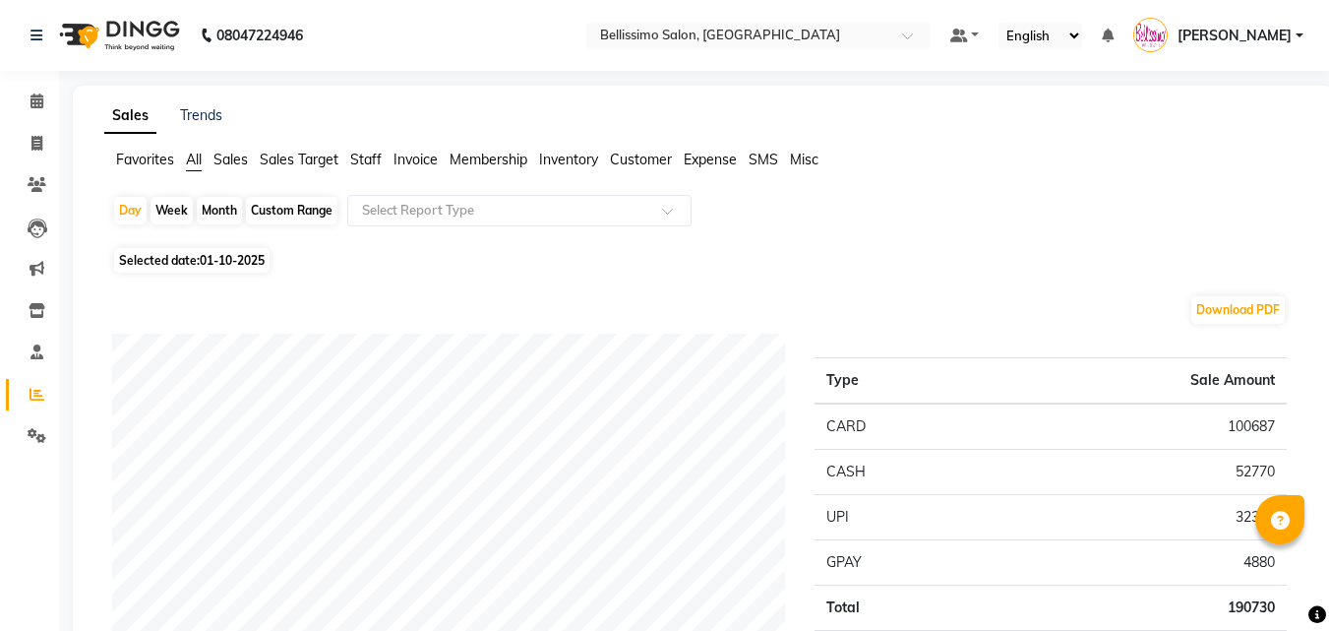
click at [423, 159] on span "Invoice" at bounding box center [415, 159] width 44 height 18
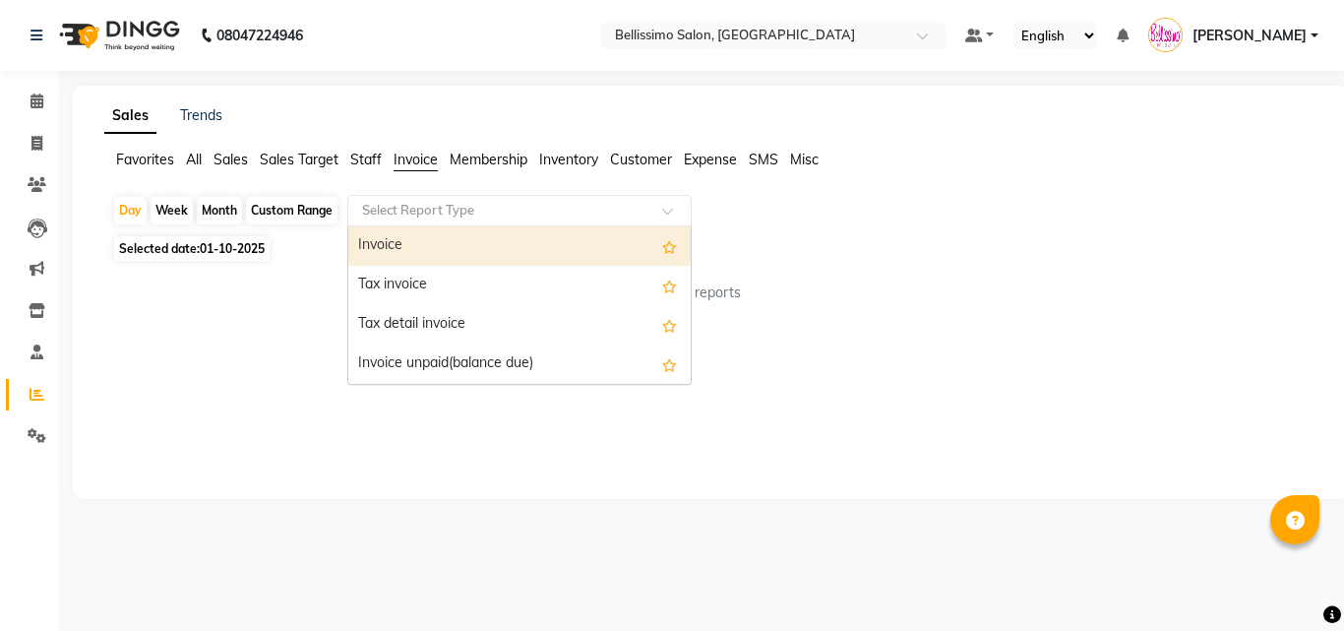
click at [446, 216] on input "text" at bounding box center [499, 211] width 283 height 20
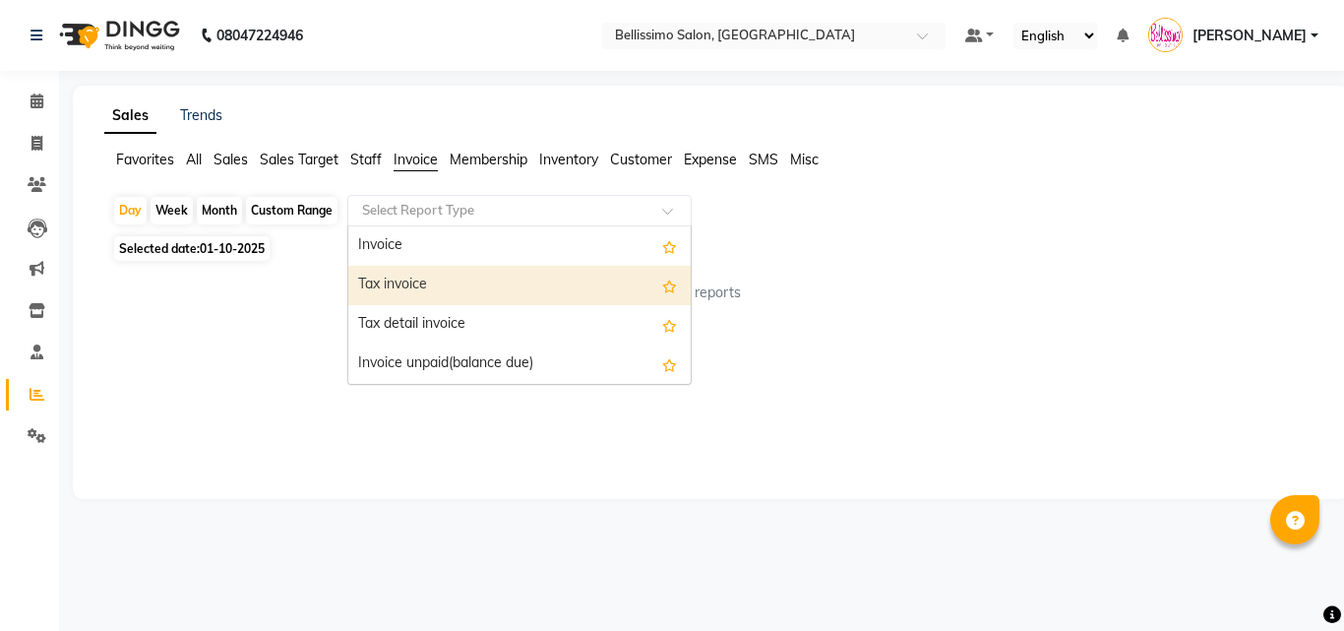
click at [414, 284] on div "Tax invoice" at bounding box center [519, 285] width 342 height 39
select select "filtered_report"
select select "csv"
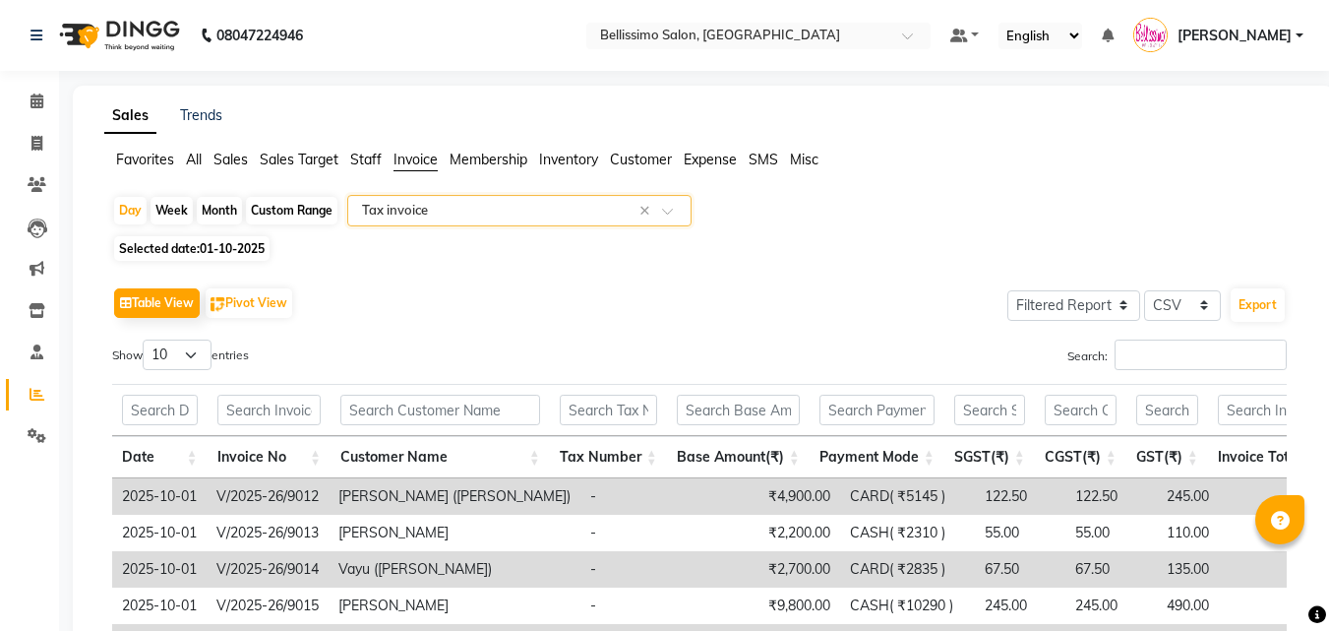
click at [1198, 376] on div "Search:" at bounding box center [1000, 358] width 572 height 38
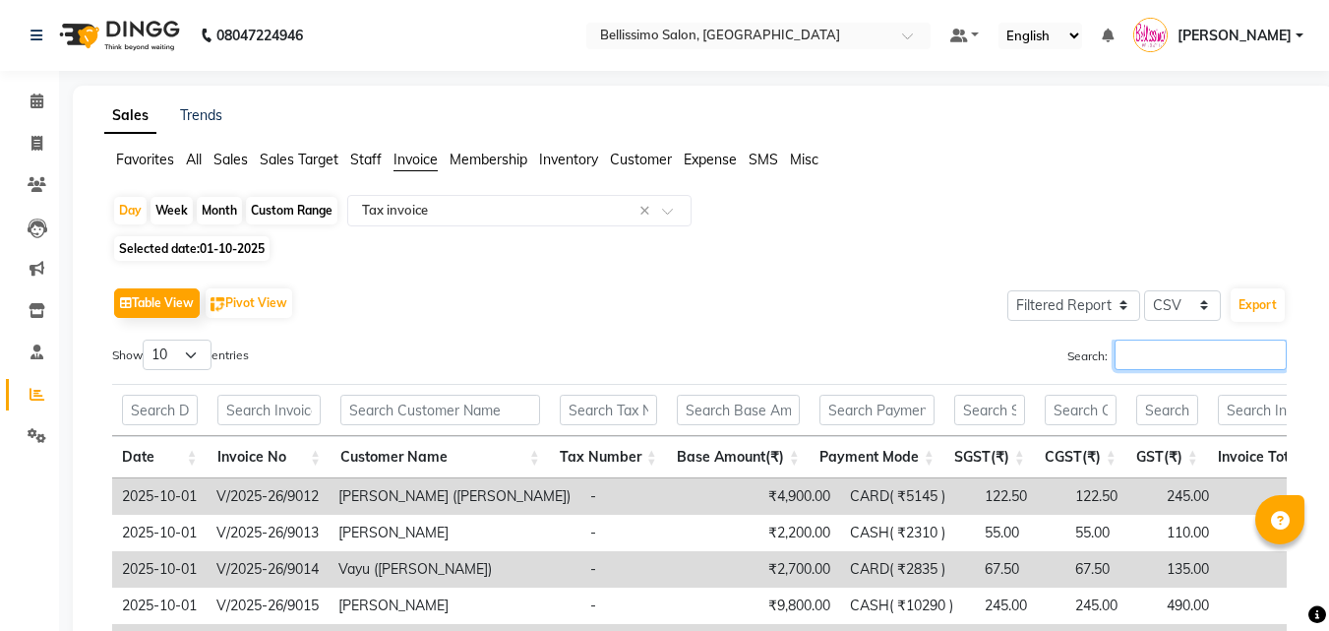
click at [1188, 359] on input "Search:" at bounding box center [1200, 354] width 172 height 30
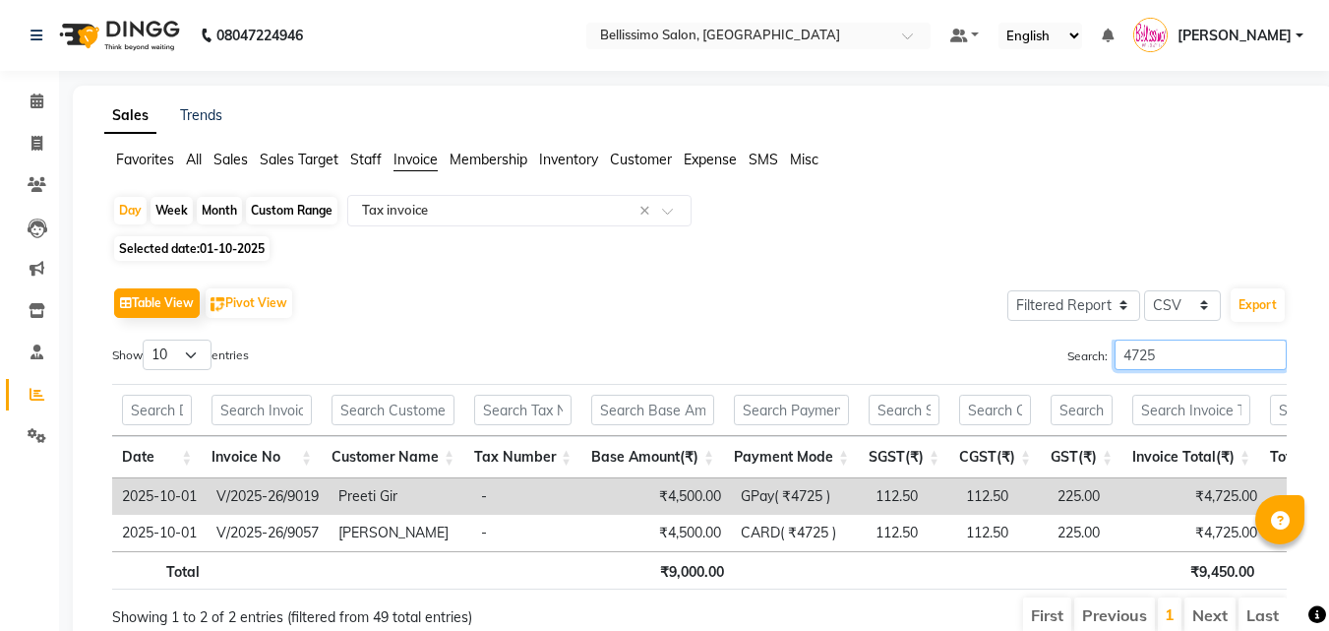
type input "4725"
click at [45, 102] on span at bounding box center [37, 101] width 34 height 23
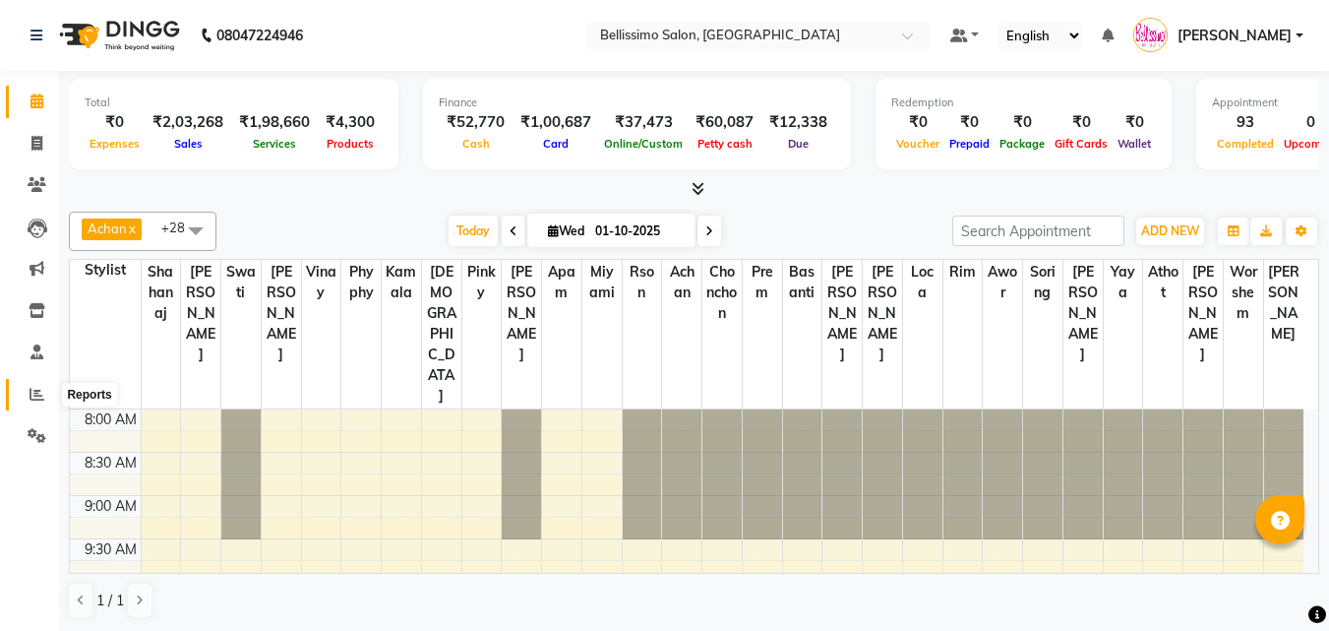
click at [34, 388] on icon at bounding box center [37, 394] width 15 height 15
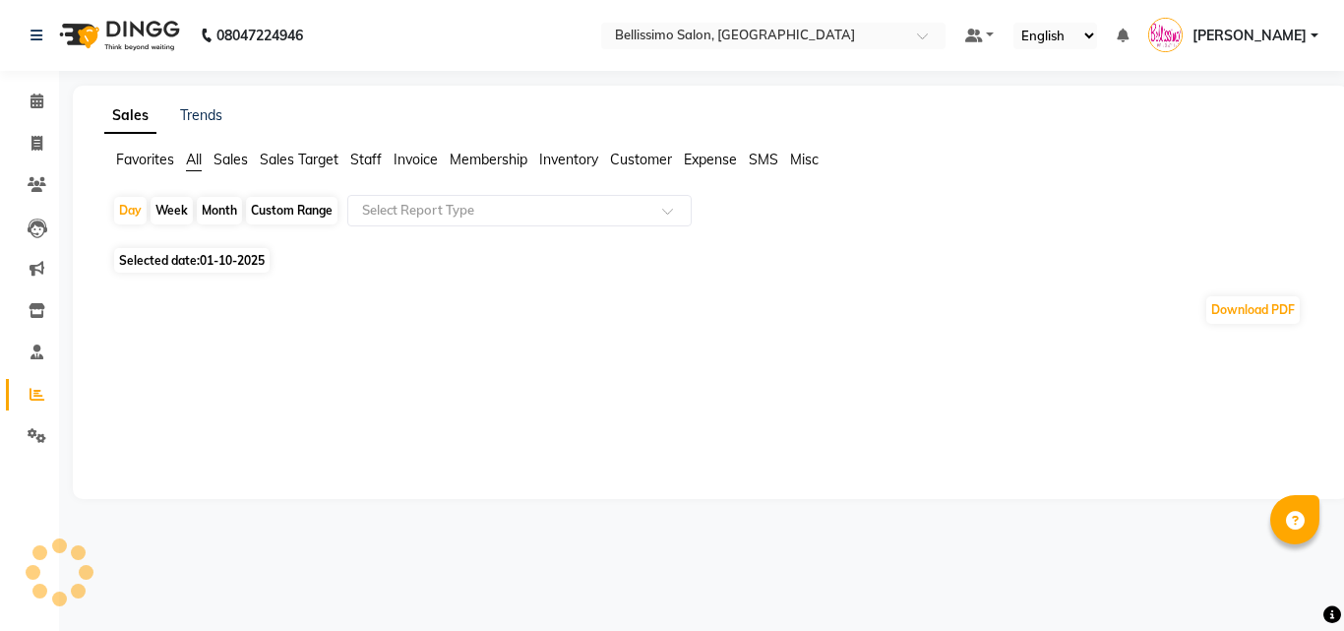
click at [418, 161] on span "Invoice" at bounding box center [415, 159] width 44 height 18
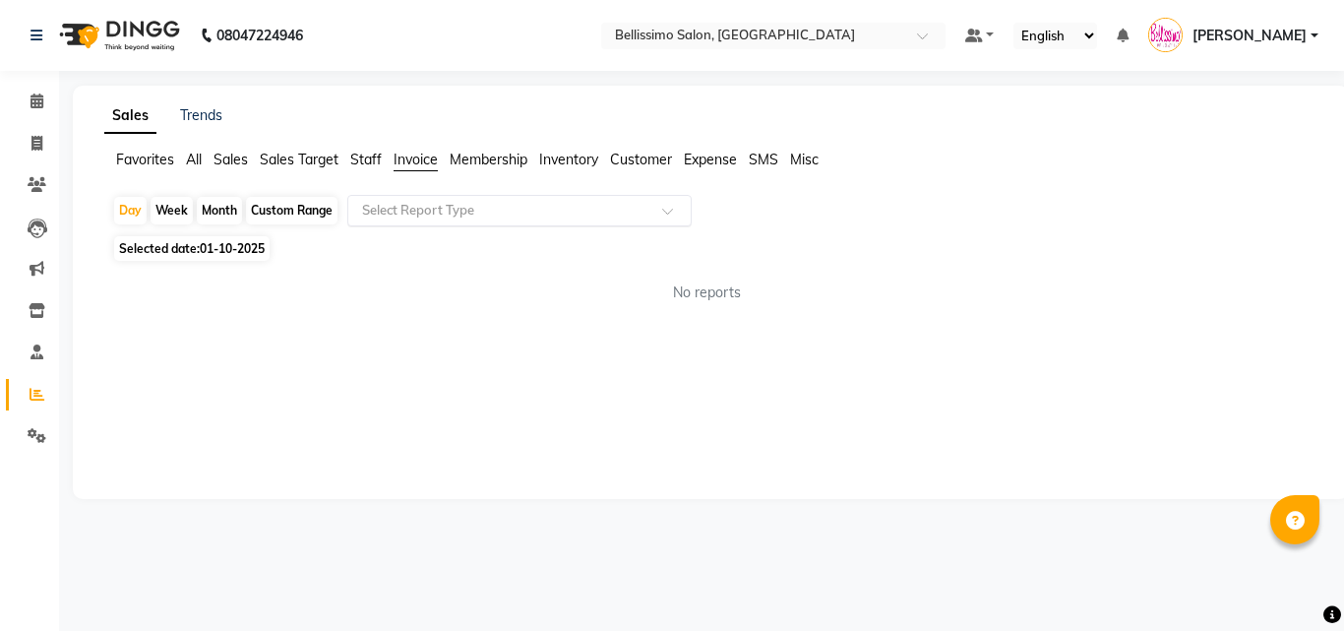
click at [448, 218] on input "text" at bounding box center [499, 211] width 283 height 20
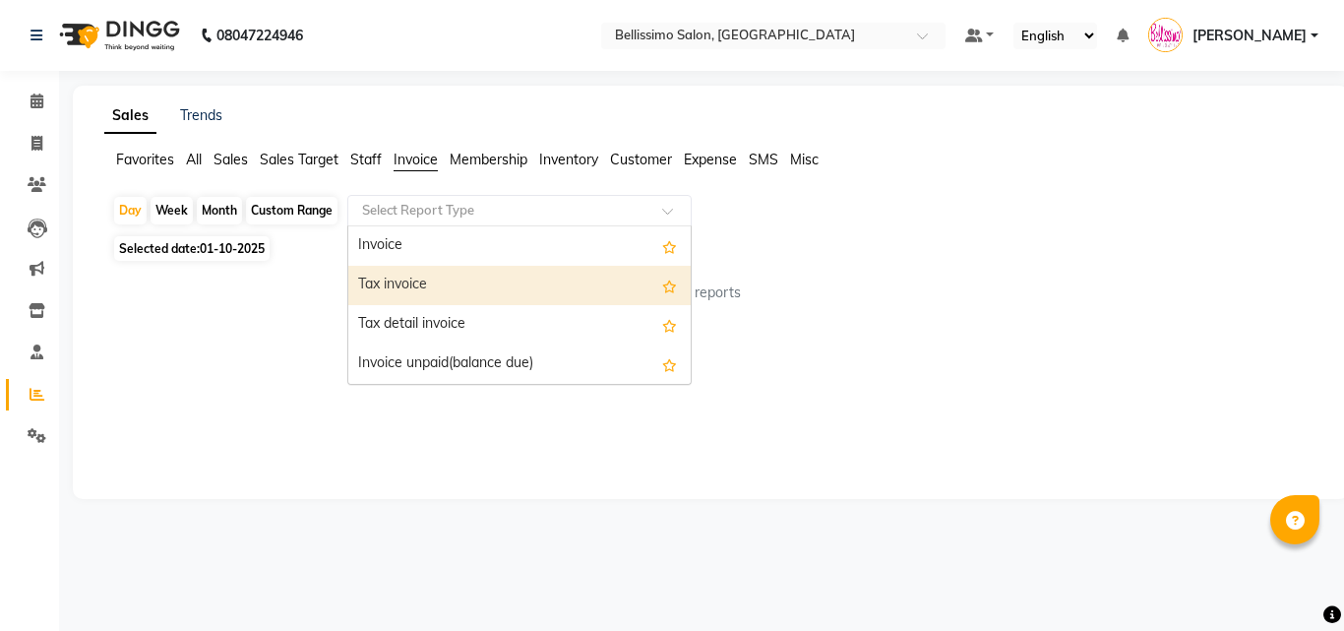
click at [458, 278] on div "Tax invoice" at bounding box center [519, 285] width 342 height 39
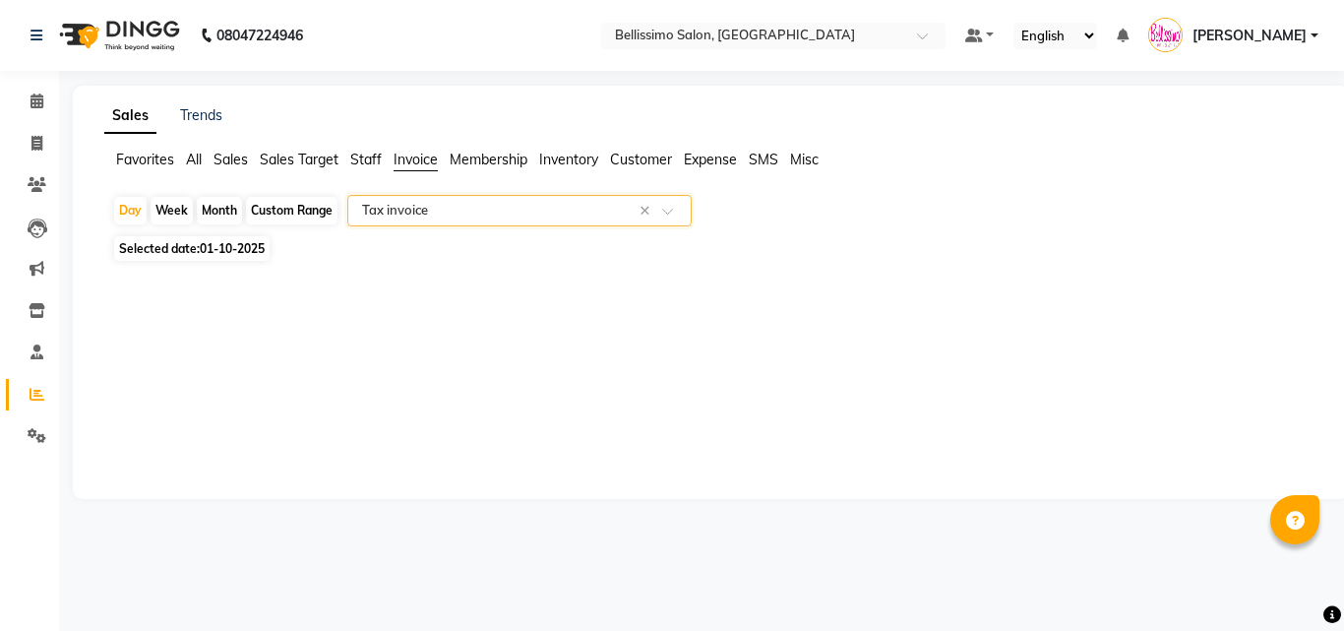
select select "filtered_report"
select select "csv"
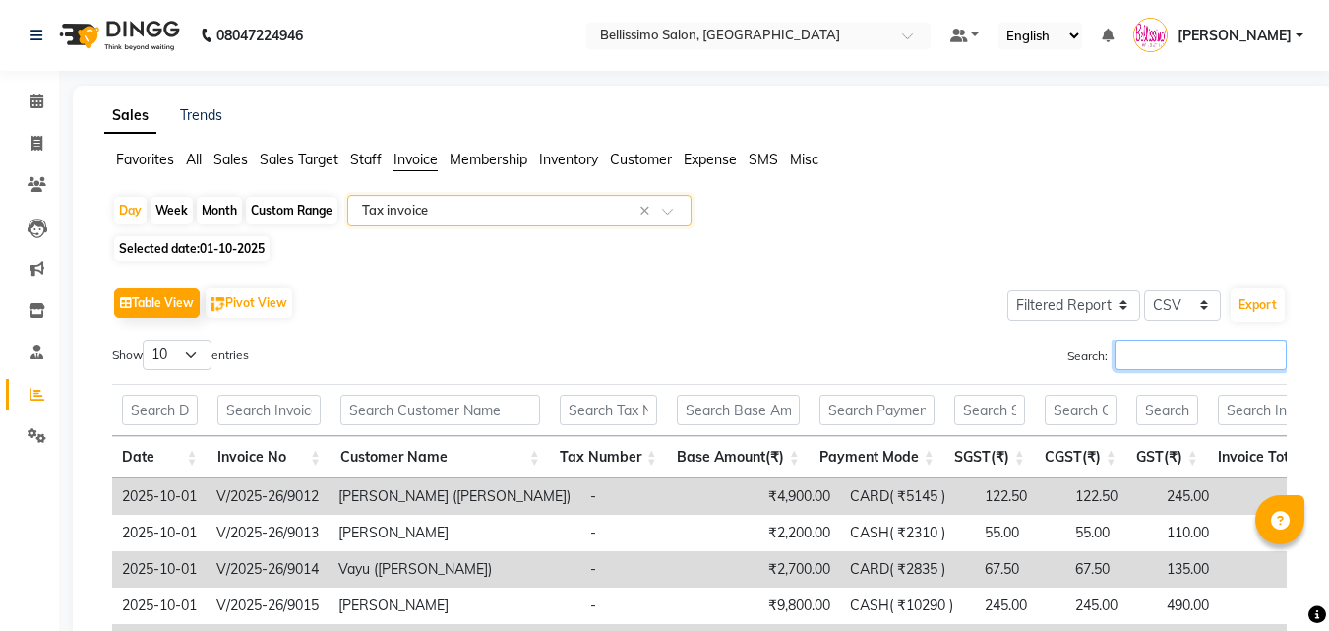
click at [1159, 357] on input "Search:" at bounding box center [1200, 354] width 172 height 30
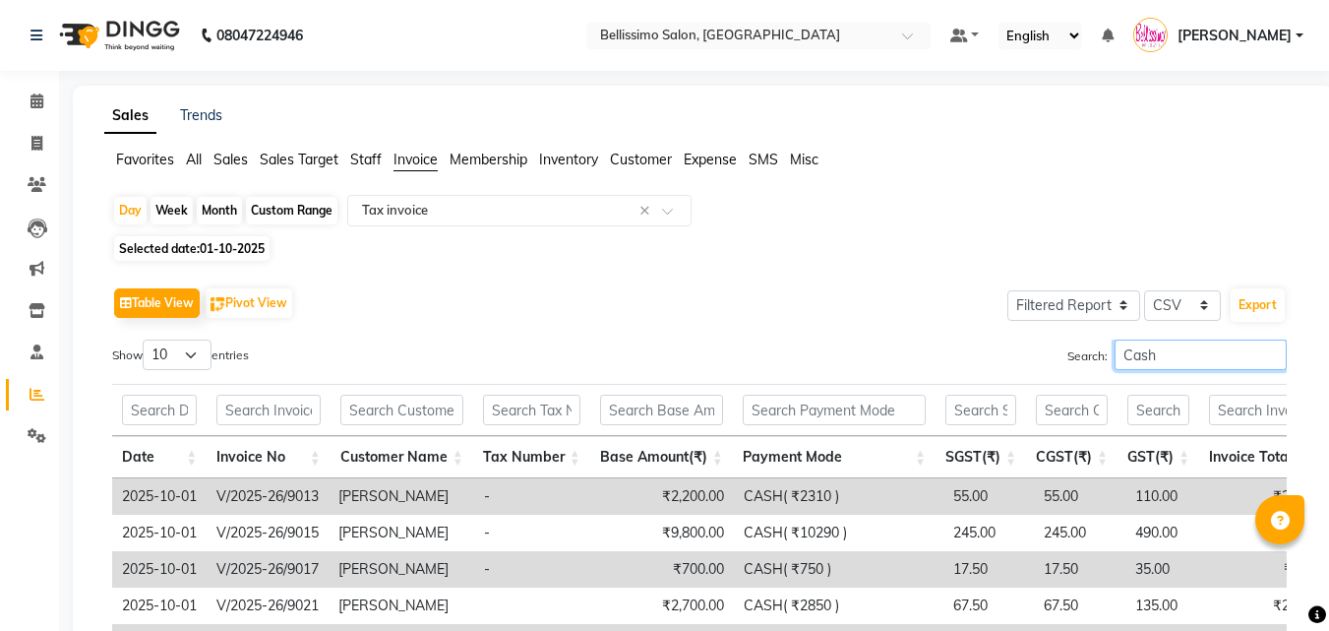
scroll to position [295, 0]
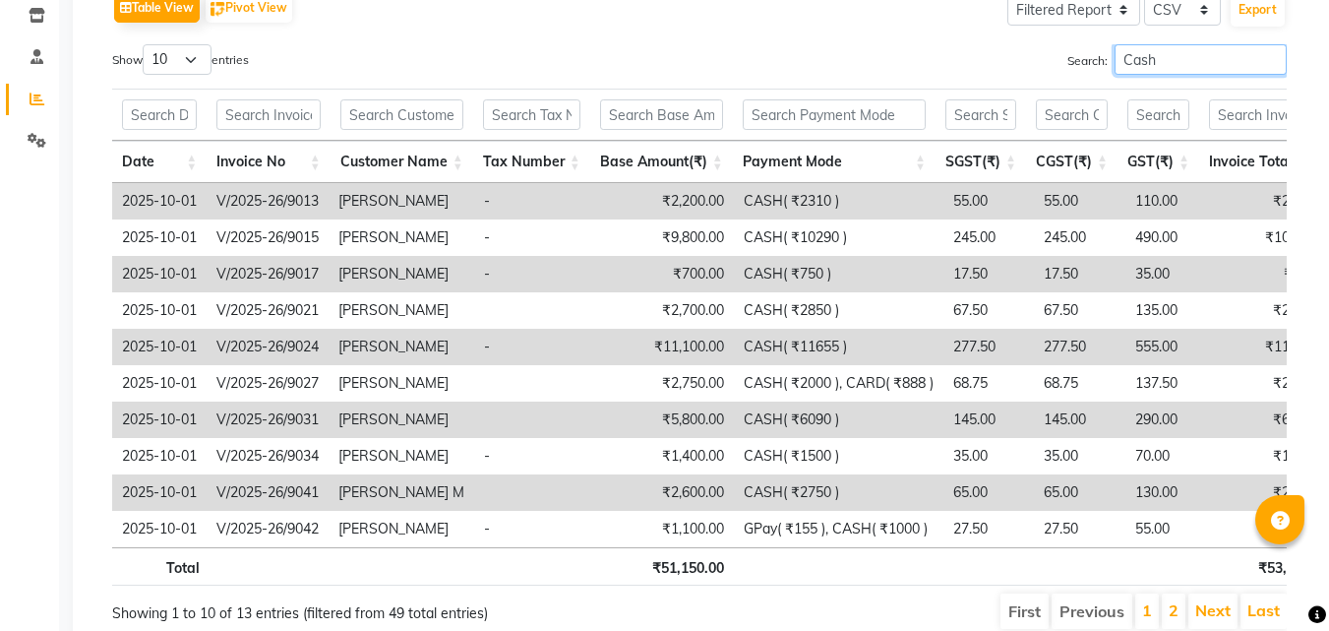
type input "Cash"
click at [185, 64] on select "10 25 50 100" at bounding box center [177, 59] width 69 height 30
select select "100"
click at [146, 44] on select "10 25 50 100" at bounding box center [177, 59] width 69 height 30
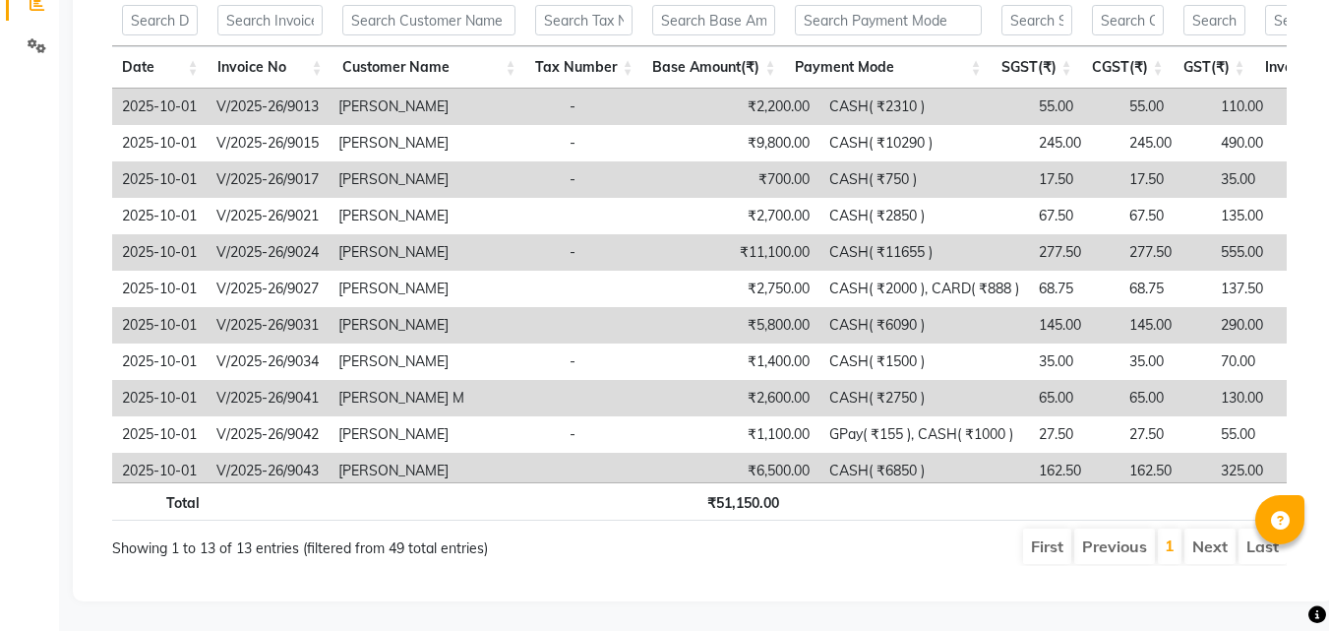
scroll to position [11, 0]
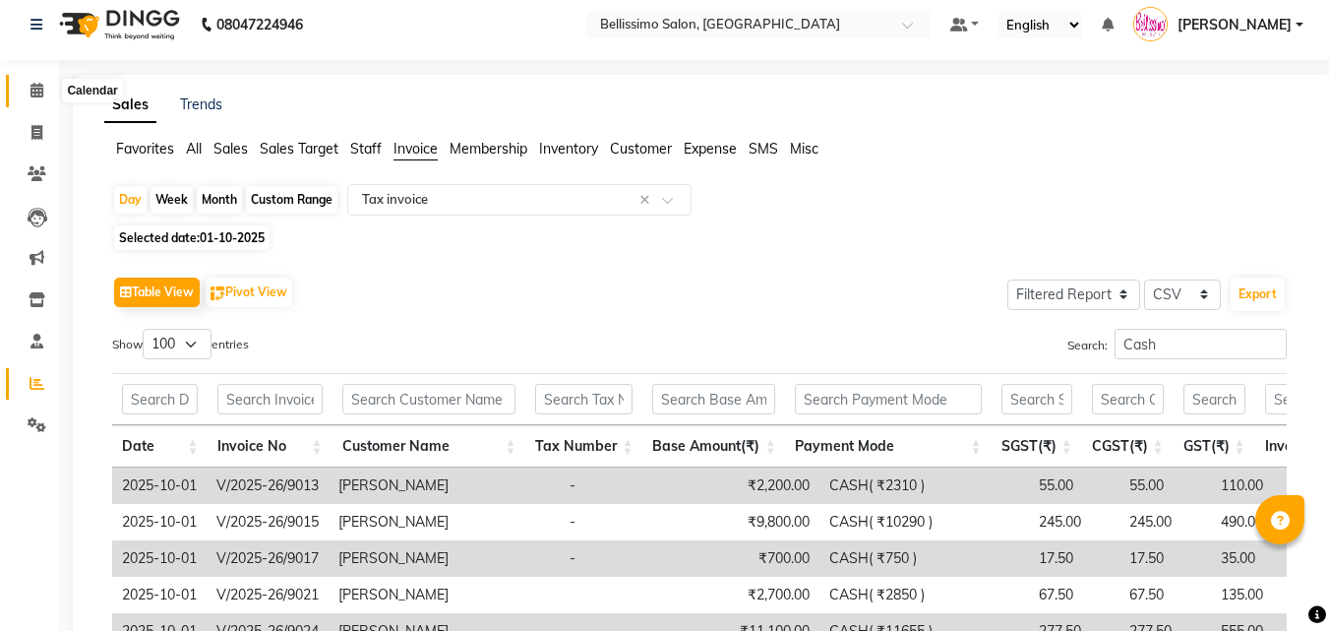
click at [32, 91] on icon at bounding box center [36, 90] width 13 height 15
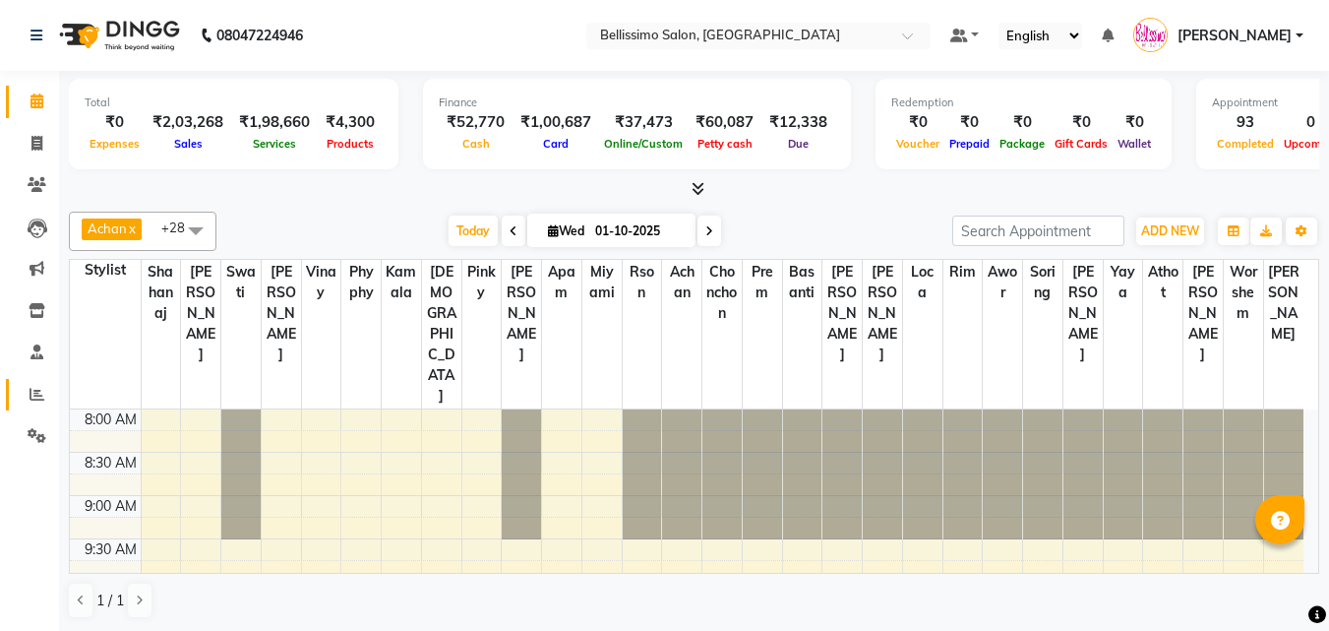
click at [31, 387] on icon at bounding box center [37, 394] width 15 height 15
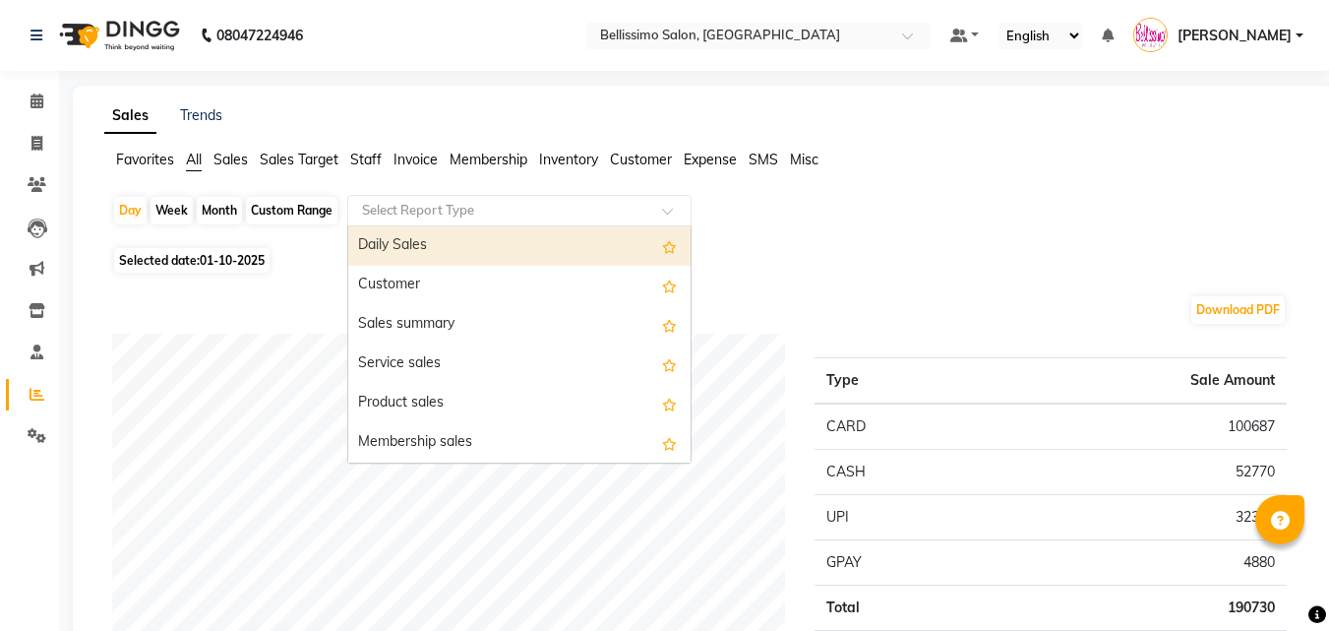
click at [416, 207] on input "text" at bounding box center [499, 211] width 283 height 20
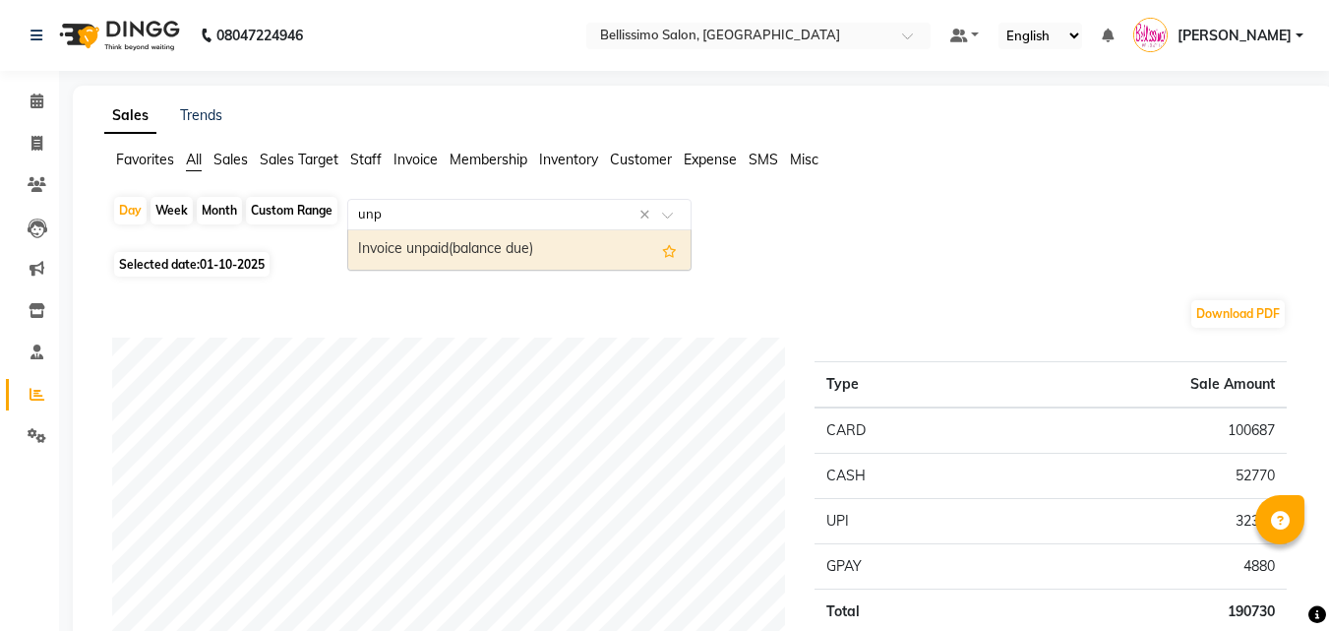
type input "unpa"
click at [427, 251] on div "Invoice unpaid(balance due)" at bounding box center [519, 249] width 342 height 39
select select "filtered_report"
select select "csv"
